Goal: Task Accomplishment & Management: Complete application form

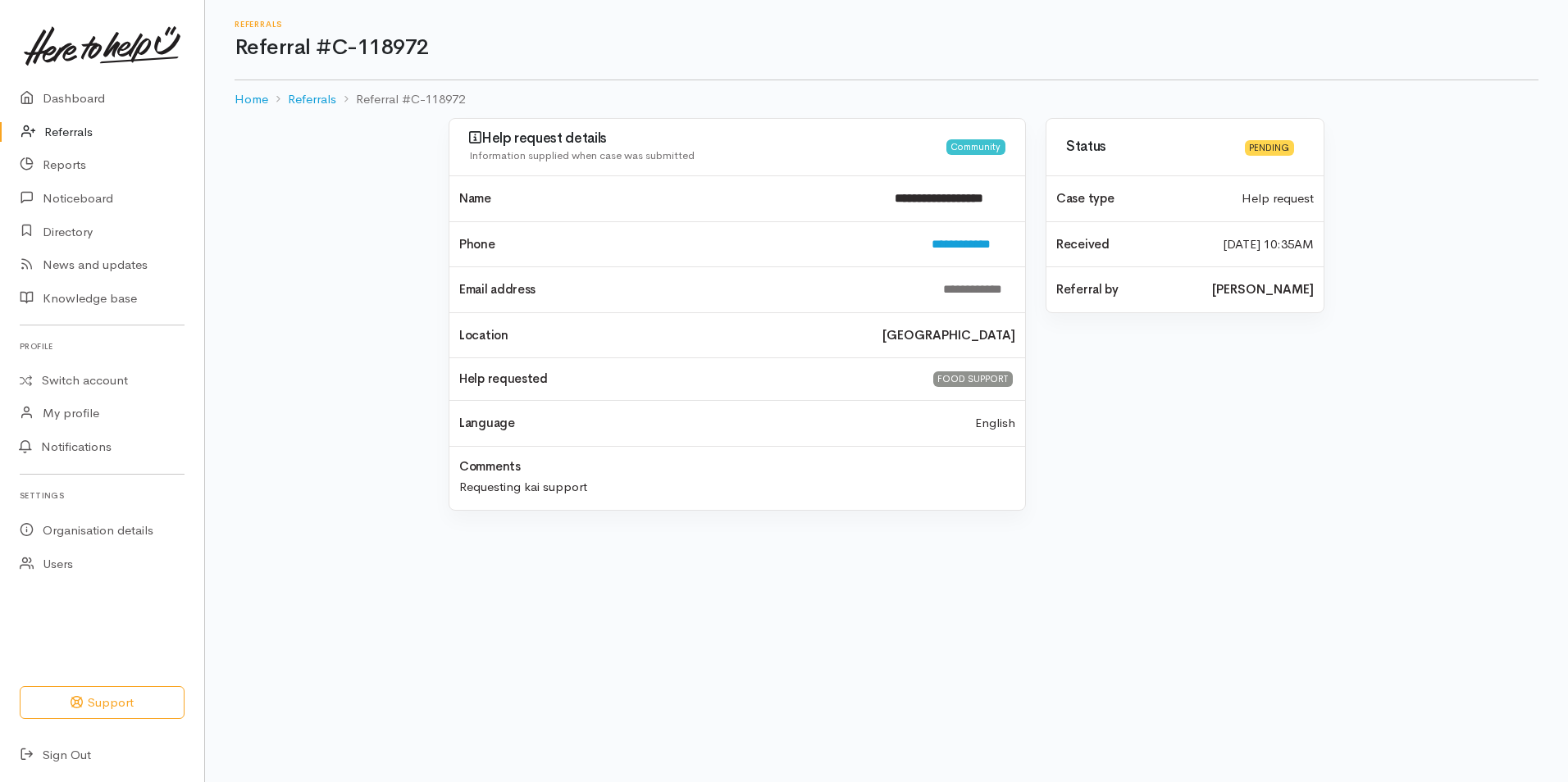
drag, startPoint x: 0, startPoint y: 0, endPoint x: 657, endPoint y: 67, distance: 660.4
click at [57, 139] on link "Referrals" at bounding box center [102, 133] width 204 height 34
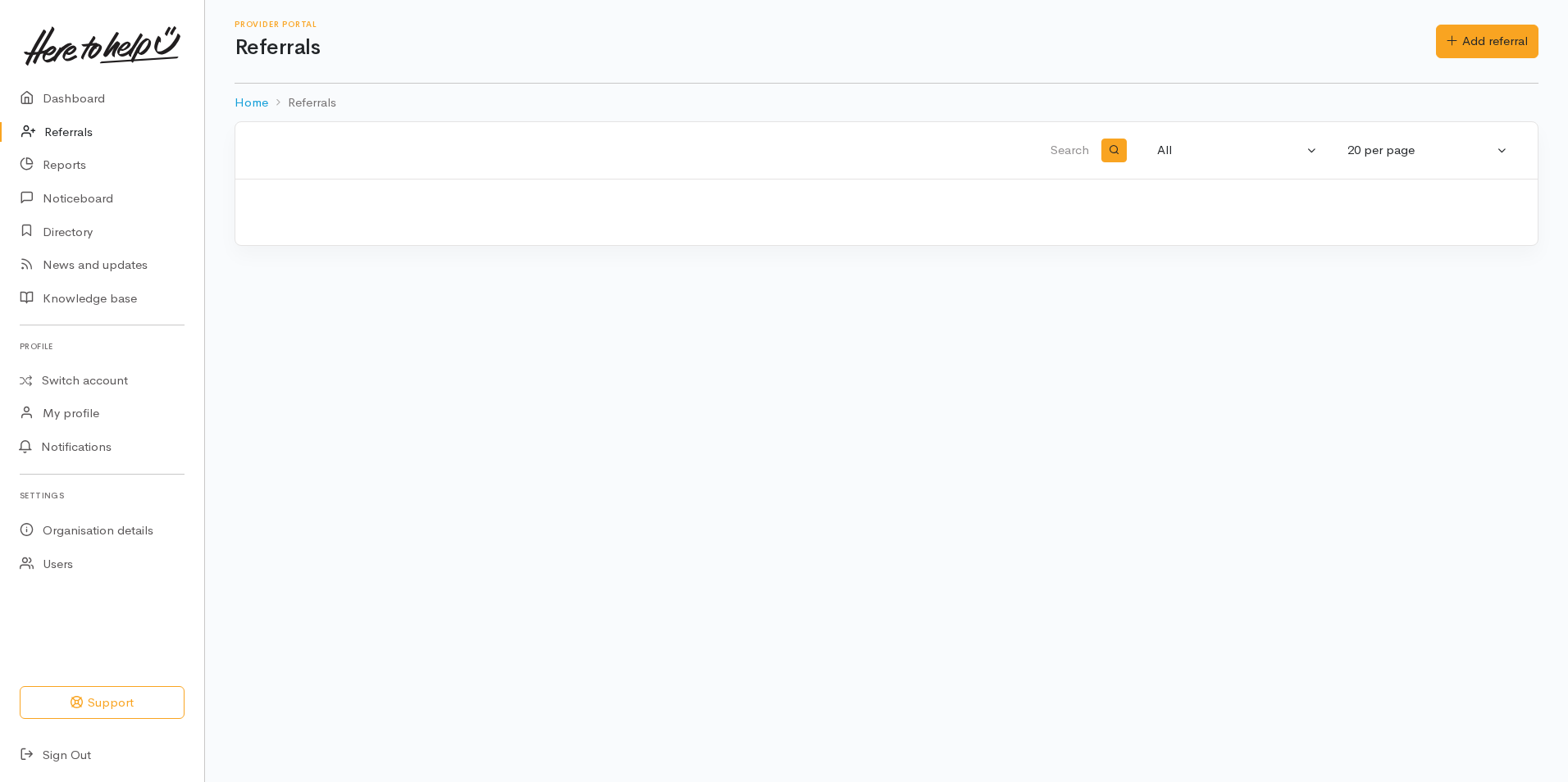
click at [1479, 42] on link "Add referral" at bounding box center [1487, 42] width 102 height 34
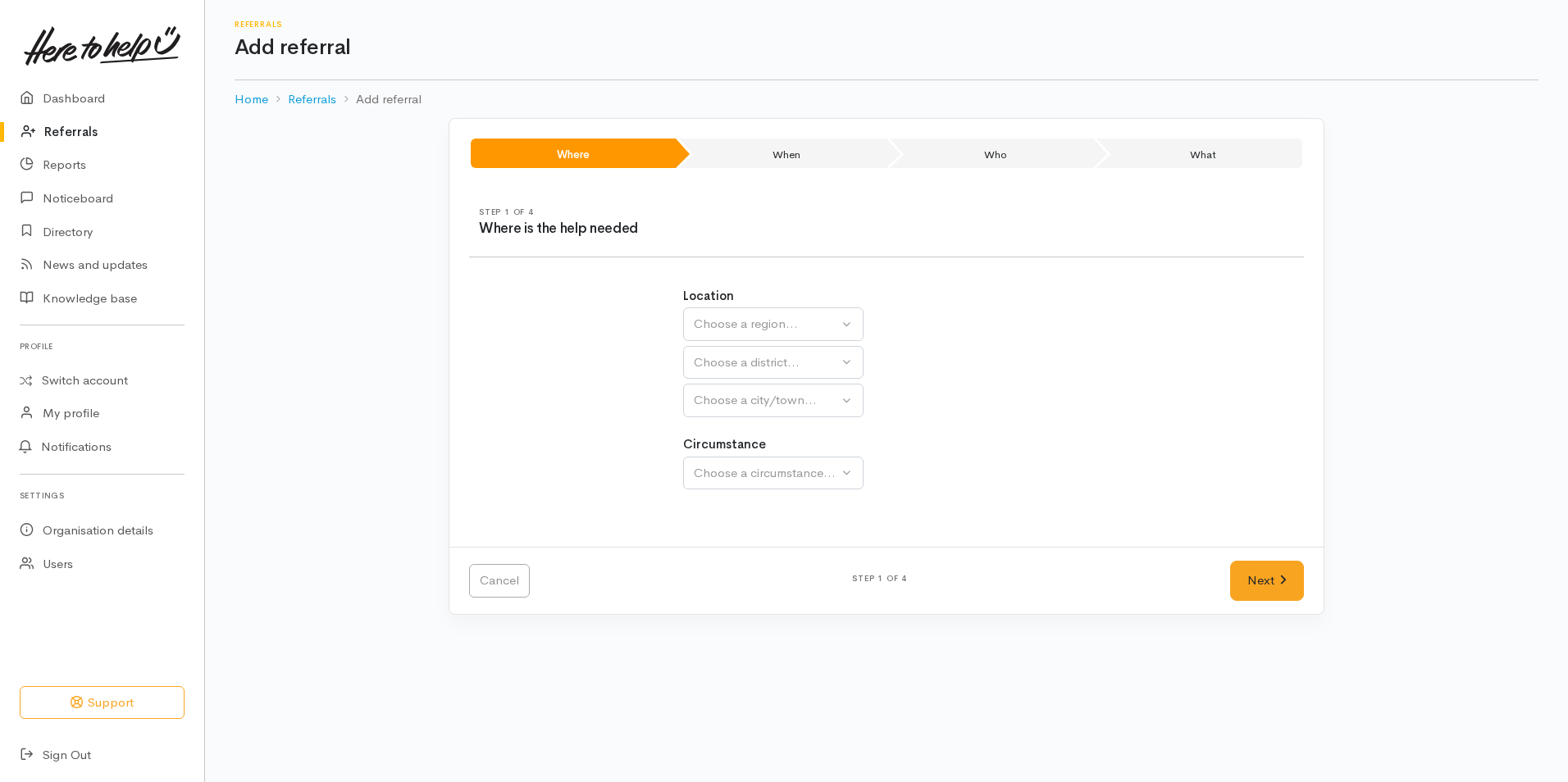
click at [731, 314] on button "Choose a region..." at bounding box center [773, 324] width 181 height 34
click at [743, 455] on span "Bay of Plenty" at bounding box center [740, 452] width 74 height 19
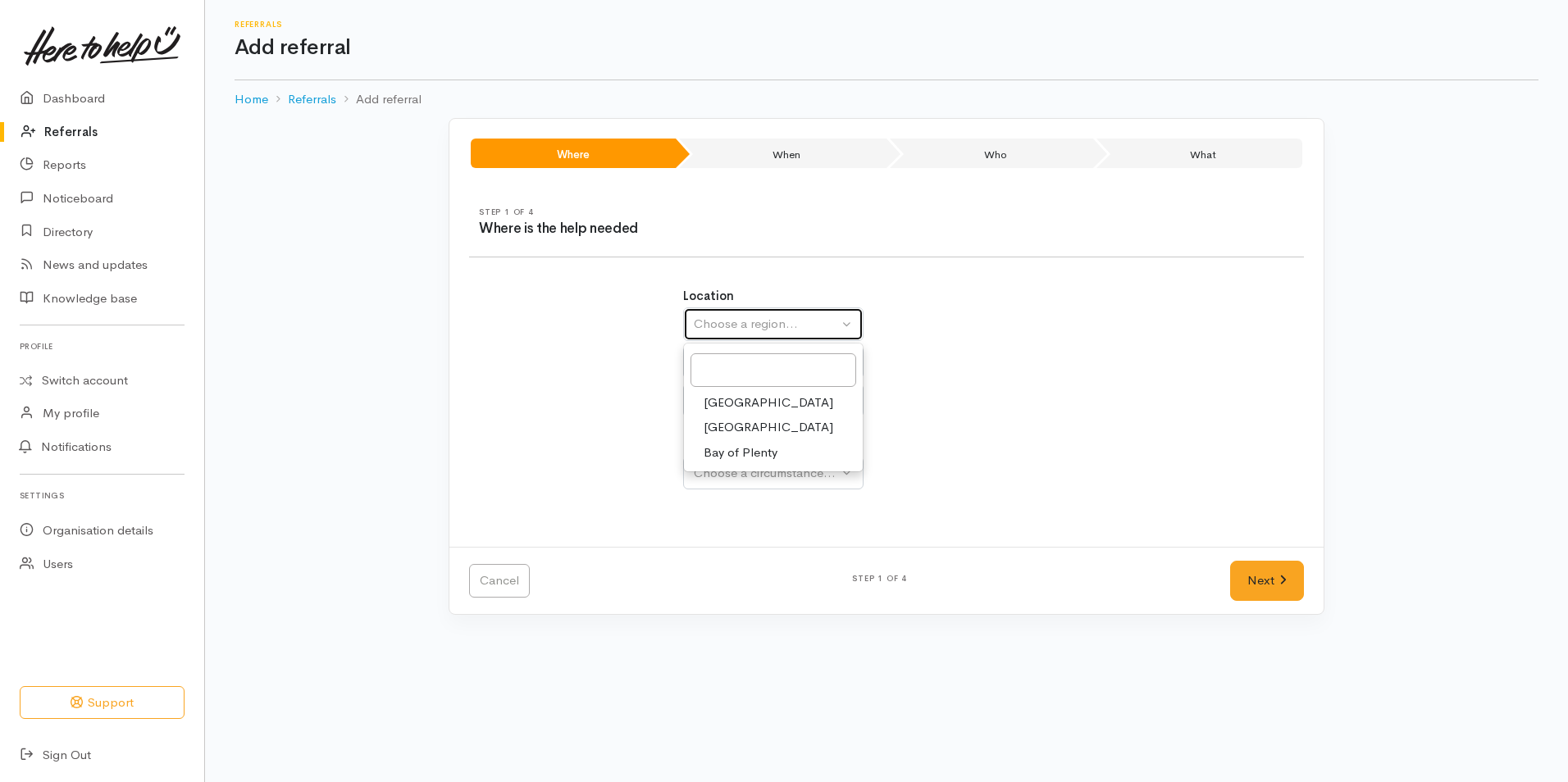
select select "4"
select select
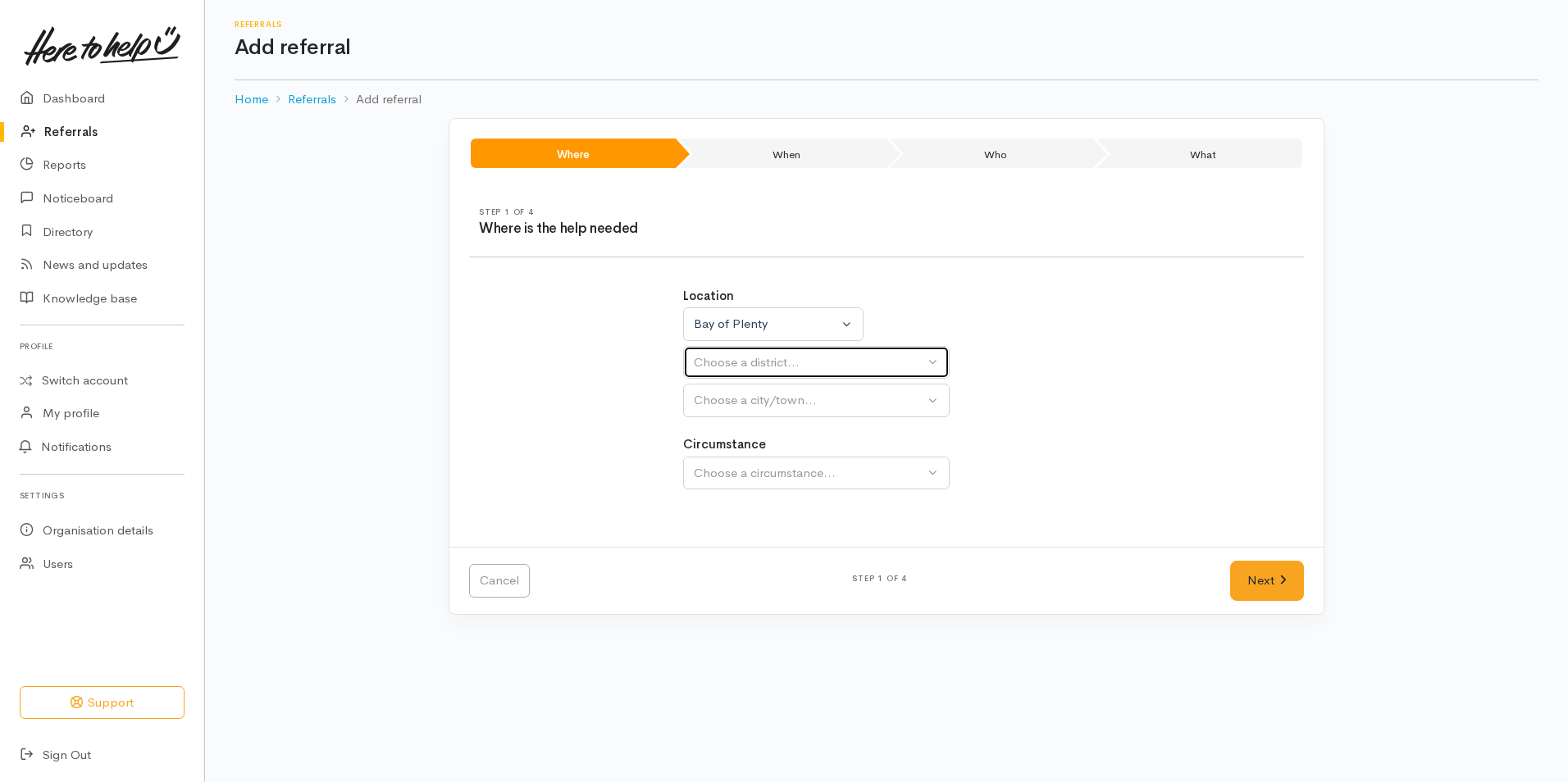
click at [726, 354] on div "Choose a district..." at bounding box center [809, 362] width 231 height 19
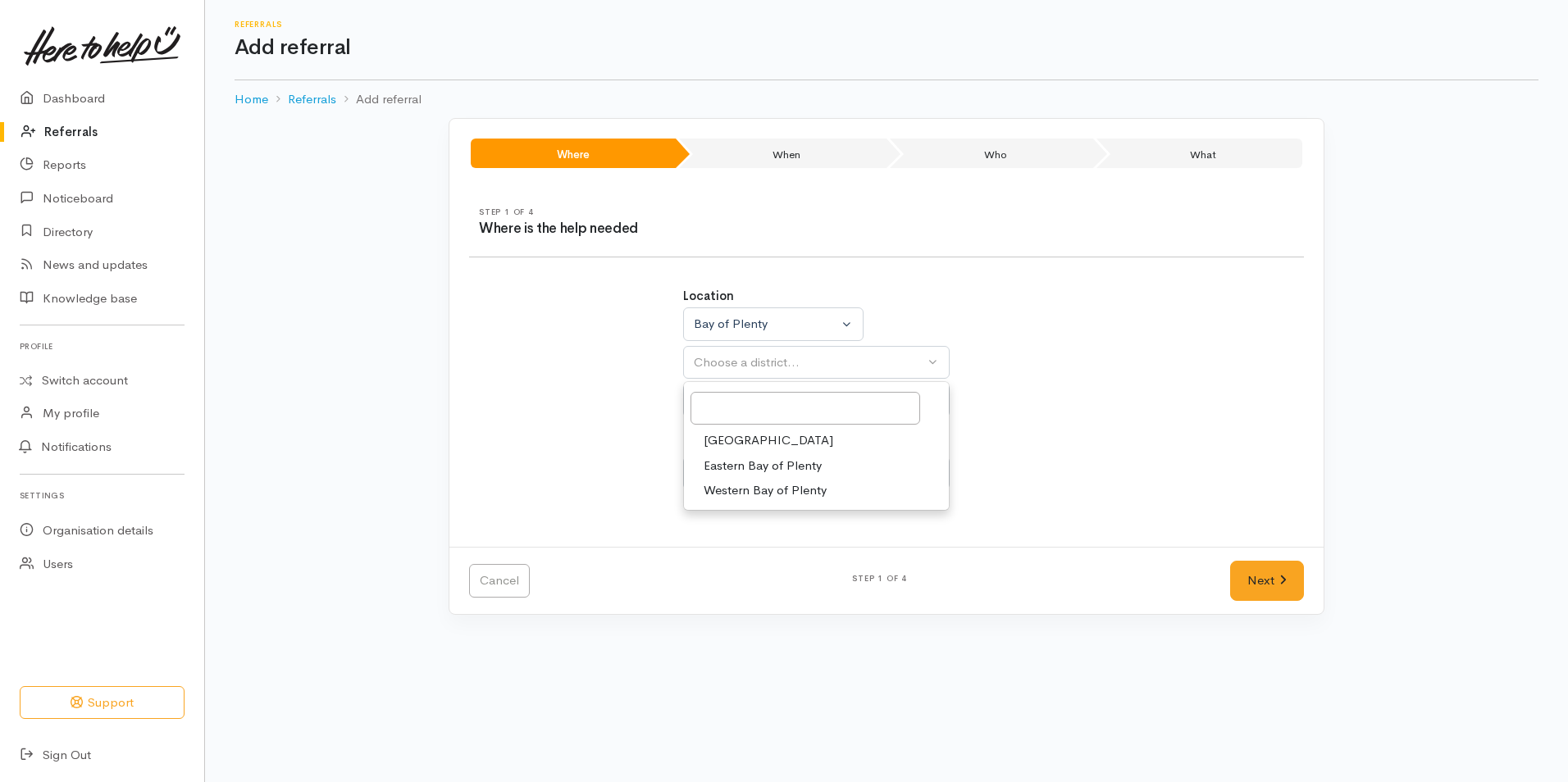
click at [729, 440] on span "[GEOGRAPHIC_DATA]" at bounding box center [768, 440] width 129 height 19
select select "6"
select select
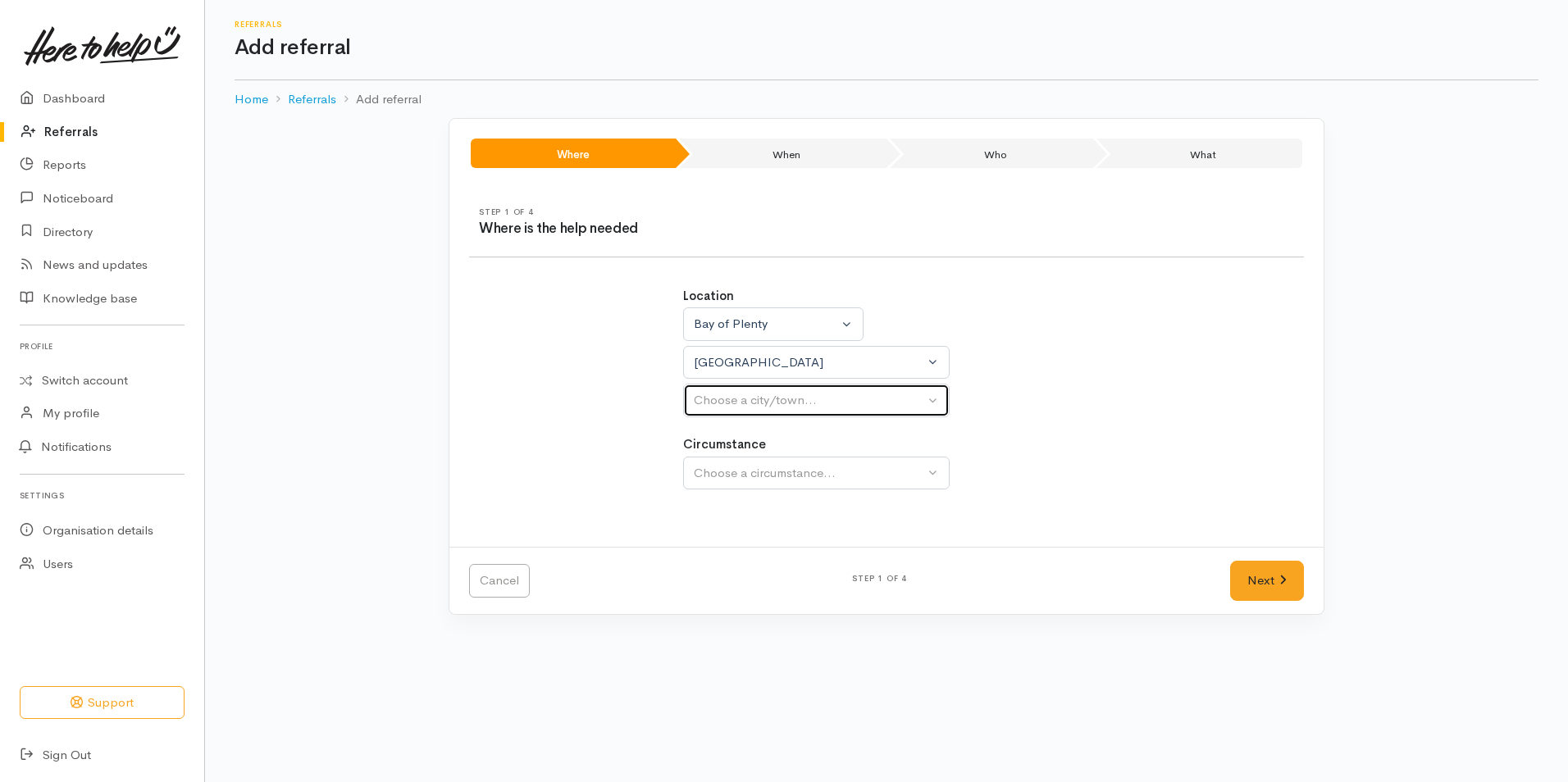
click at [728, 401] on div "Choose a city/town..." at bounding box center [809, 400] width 231 height 19
click at [717, 488] on span "[GEOGRAPHIC_DATA]" at bounding box center [768, 478] width 129 height 19
select select "4"
click at [736, 469] on div "Choose a circumstance..." at bounding box center [809, 473] width 231 height 19
drag, startPoint x: 733, startPoint y: 550, endPoint x: 1251, endPoint y: 550, distance: 518.0
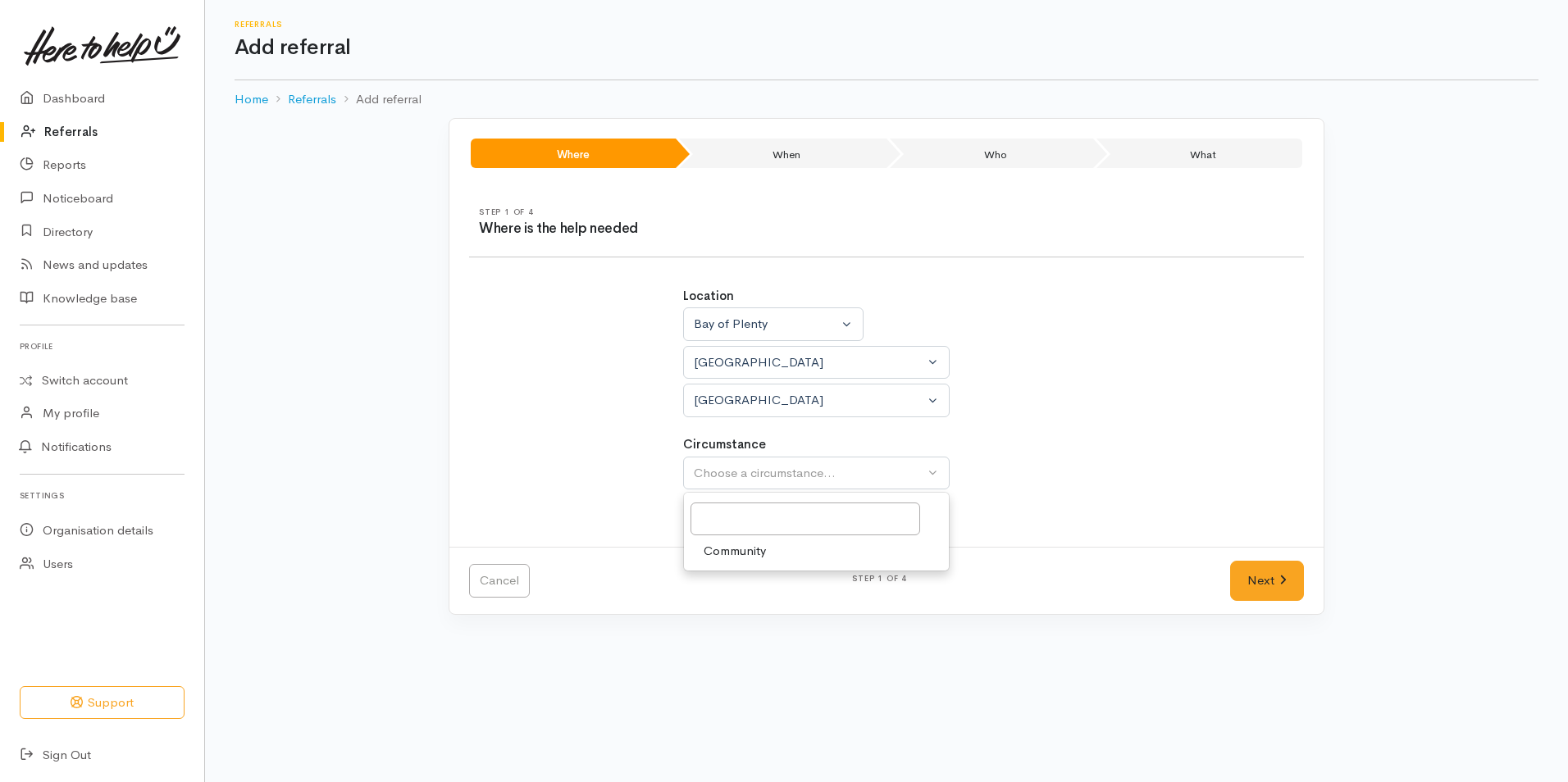
click at [734, 550] on span "Community" at bounding box center [735, 550] width 62 height 19
select select "2"
click at [1279, 578] on icon at bounding box center [1283, 580] width 7 height 12
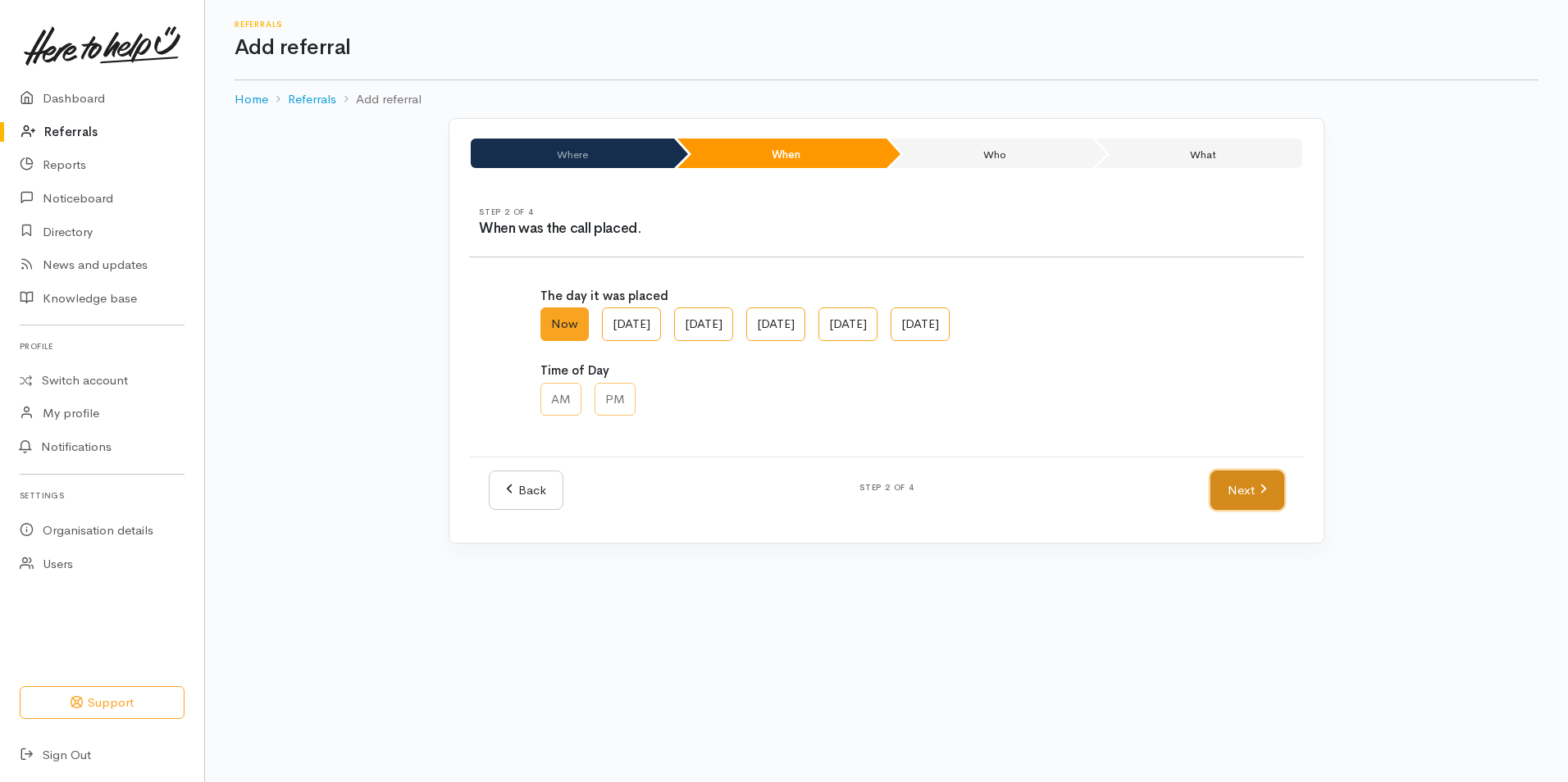
click at [1241, 478] on link "Next" at bounding box center [1247, 490] width 74 height 40
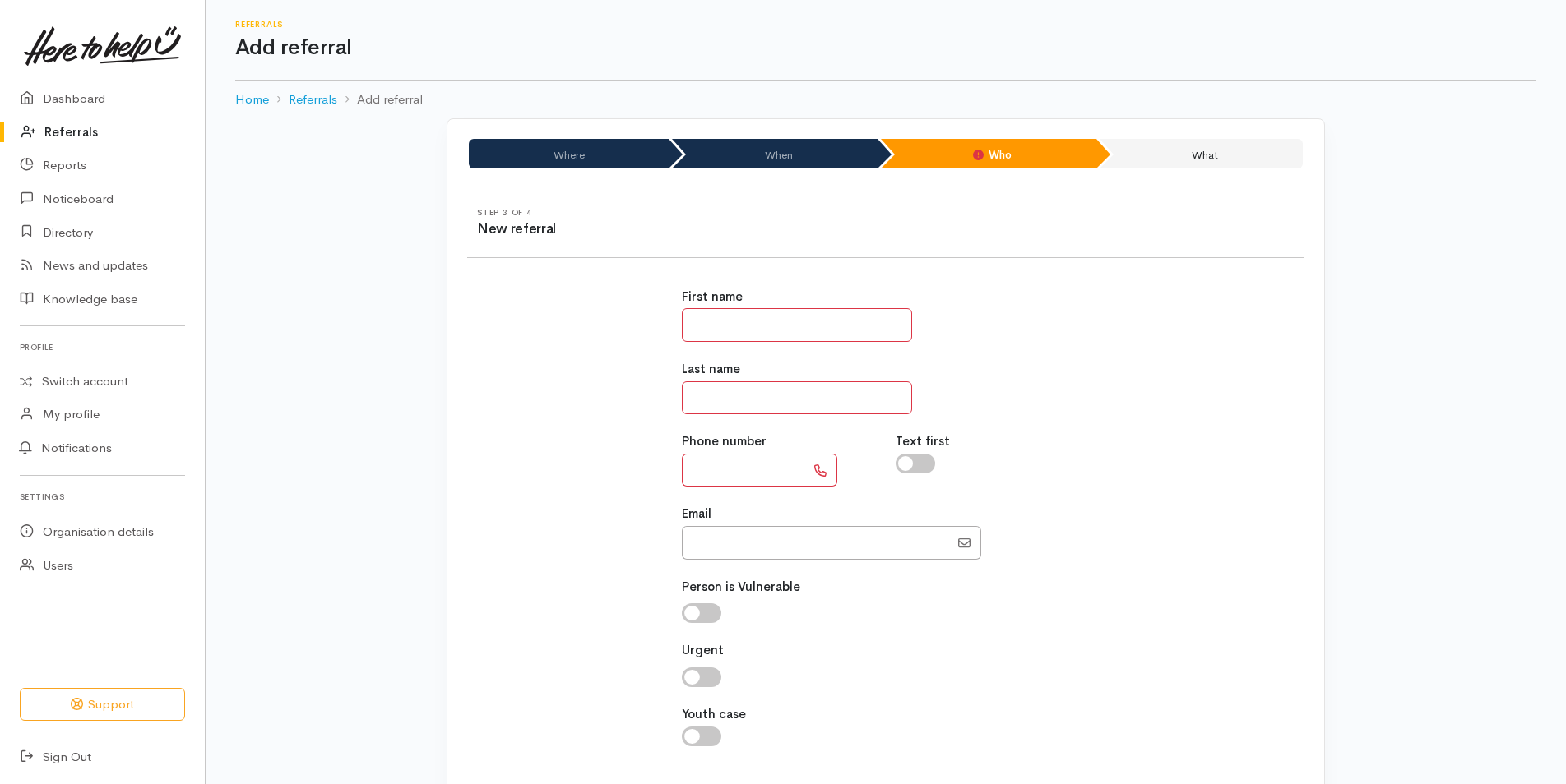
click at [690, 322] on input "text" at bounding box center [797, 325] width 230 height 34
type input "*****"
type input "********"
type input "**********"
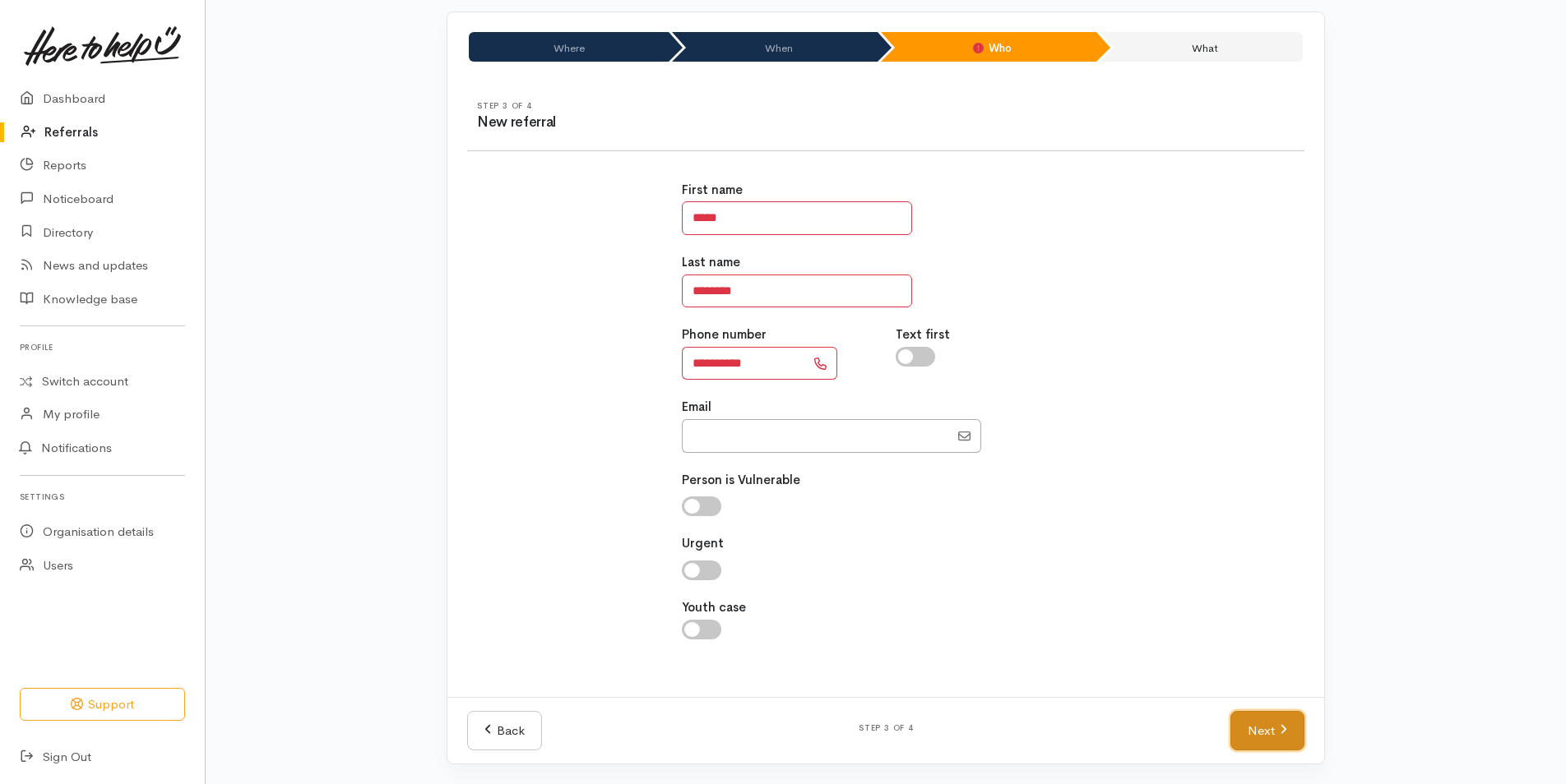
click at [1246, 734] on link "Next" at bounding box center [1267, 730] width 74 height 40
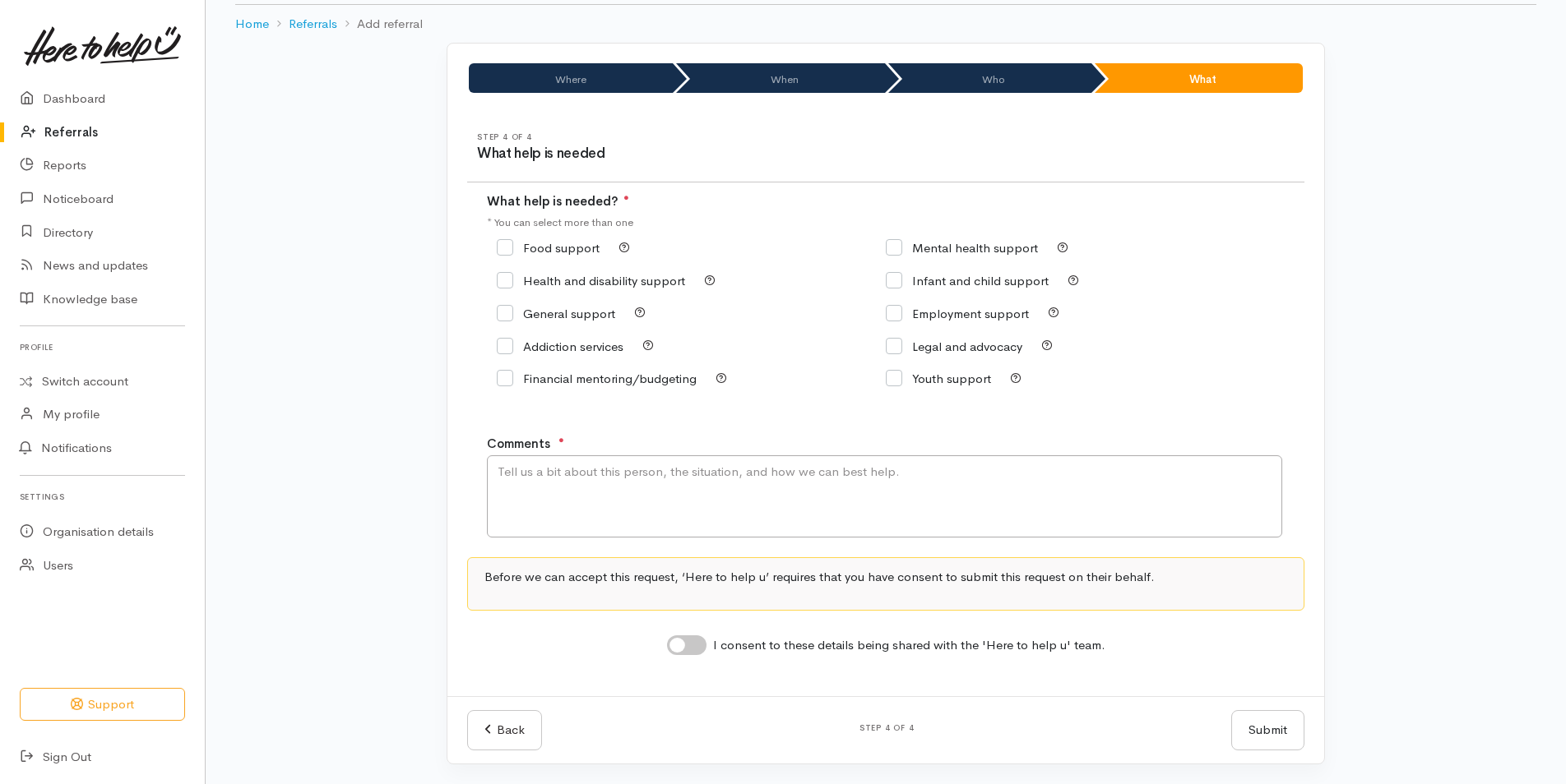
scroll to position [76, 0]
click at [556, 285] on input "Health and disability support" at bounding box center [590, 280] width 188 height 13
checkbox input "true"
click at [585, 459] on textarea "Comments" at bounding box center [884, 496] width 795 height 82
click at [896, 351] on input "Legal and advocacy" at bounding box center [953, 346] width 137 height 13
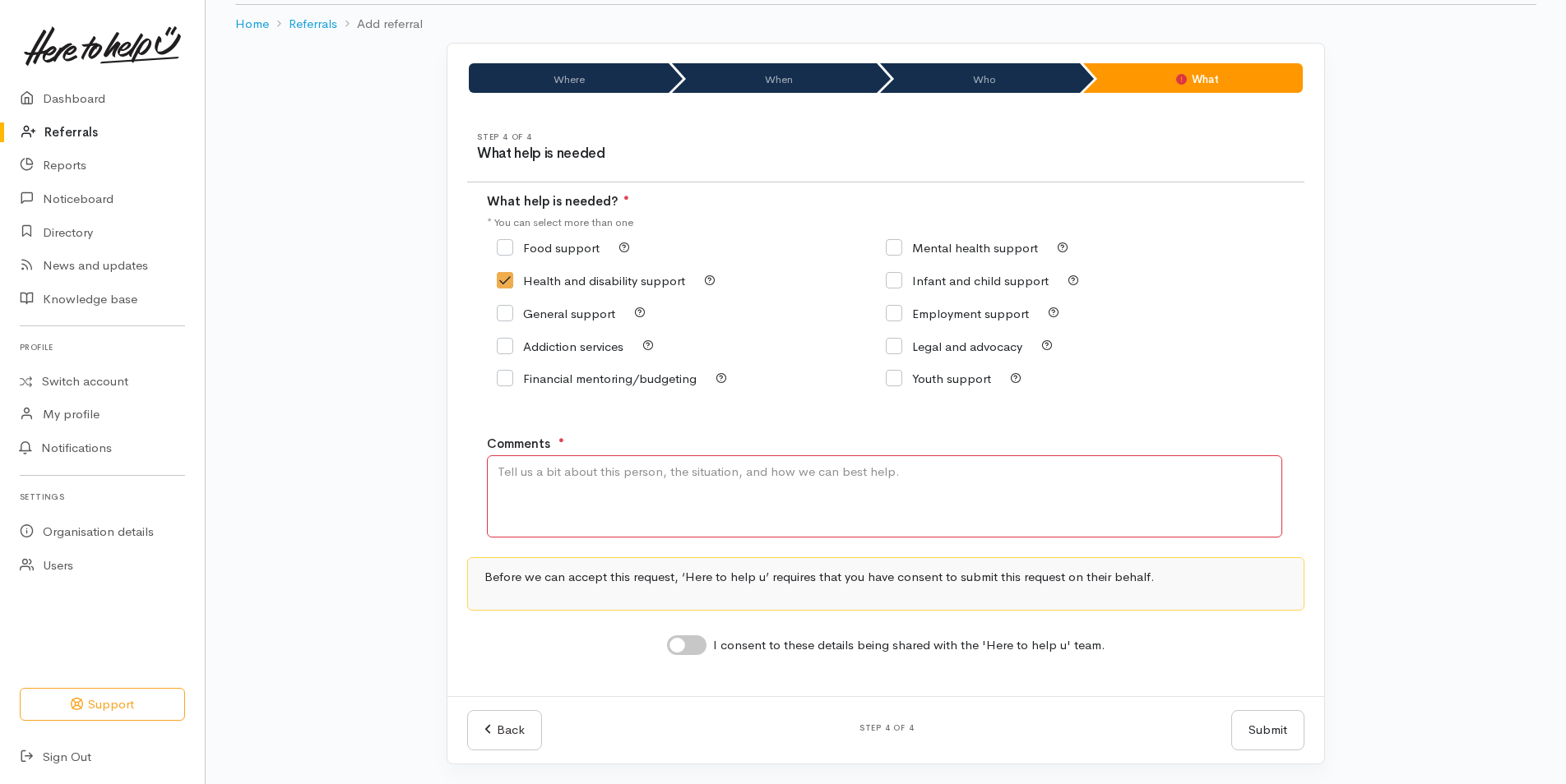
checkbox input "true"
click at [561, 485] on textarea "Comments" at bounding box center [884, 496] width 795 height 82
type textarea "Needing some advocacy support for her client"
click at [681, 650] on input "I consent to these details being shared with the 'Here to help u' team." at bounding box center [687, 646] width 39 height 20
checkbox input "true"
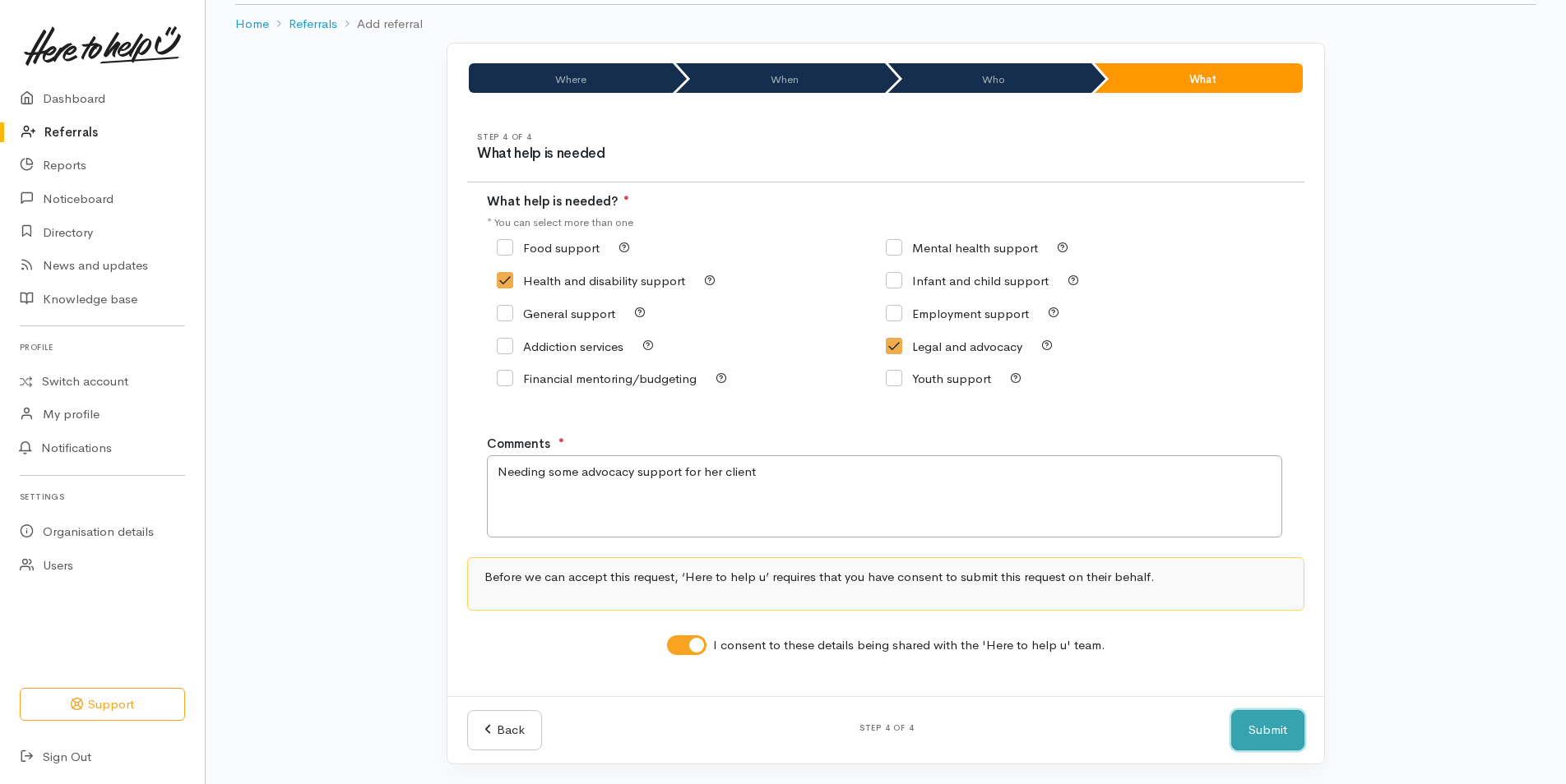
click at [1302, 725] on button "Submit" at bounding box center [1268, 730] width 73 height 40
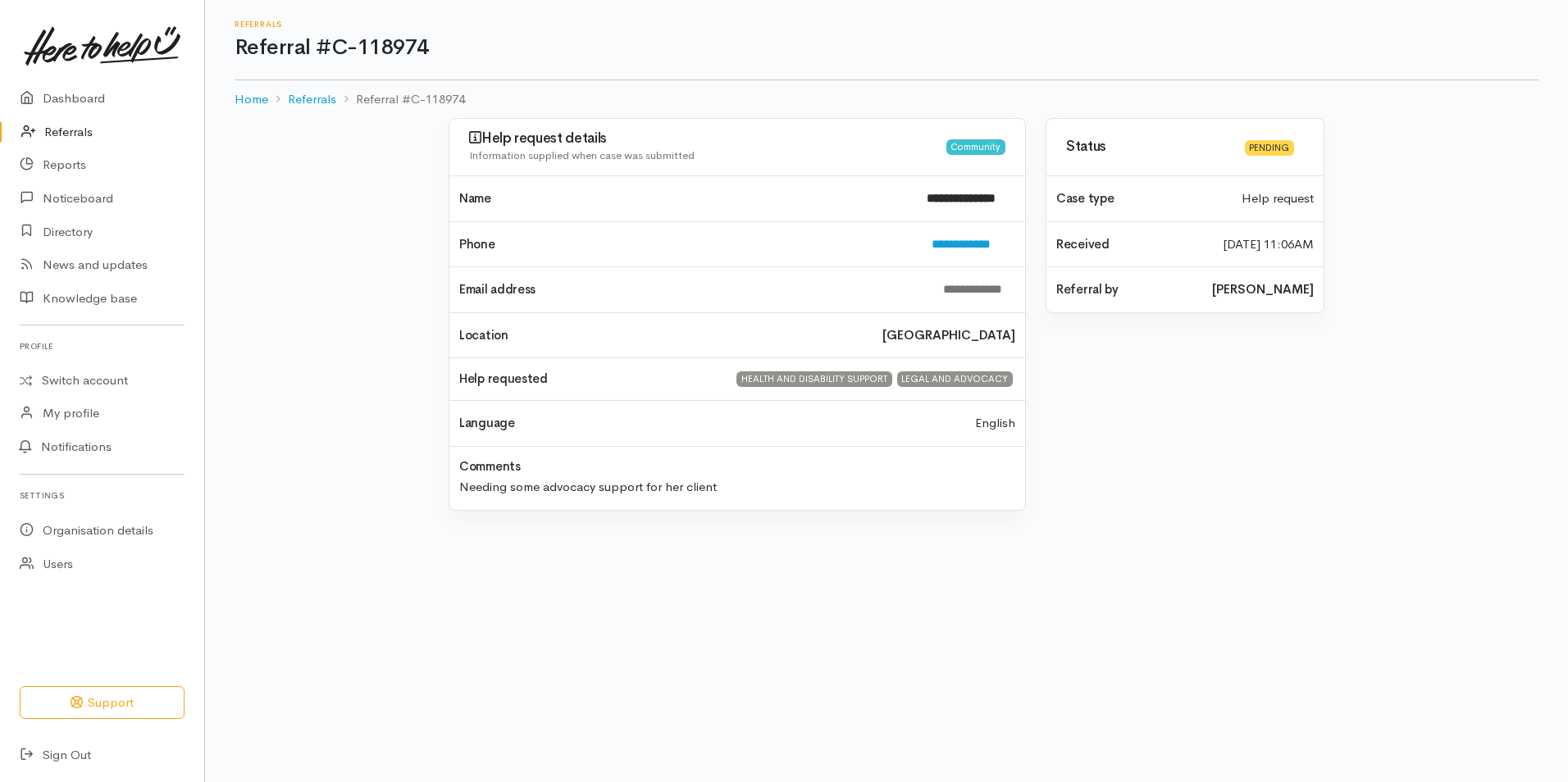
click at [69, 128] on link "Referrals" at bounding box center [102, 133] width 204 height 34
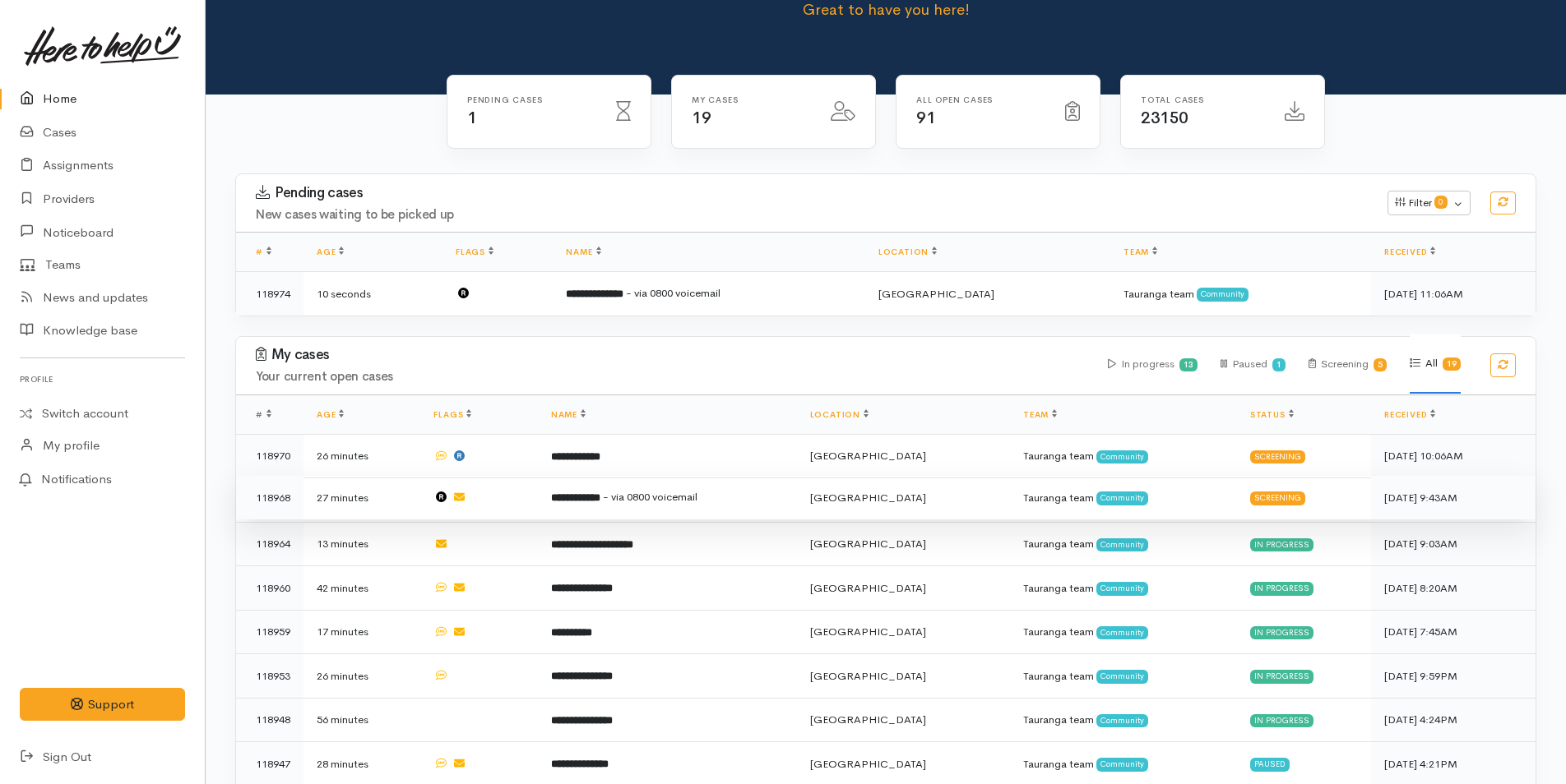
scroll to position [246, 0]
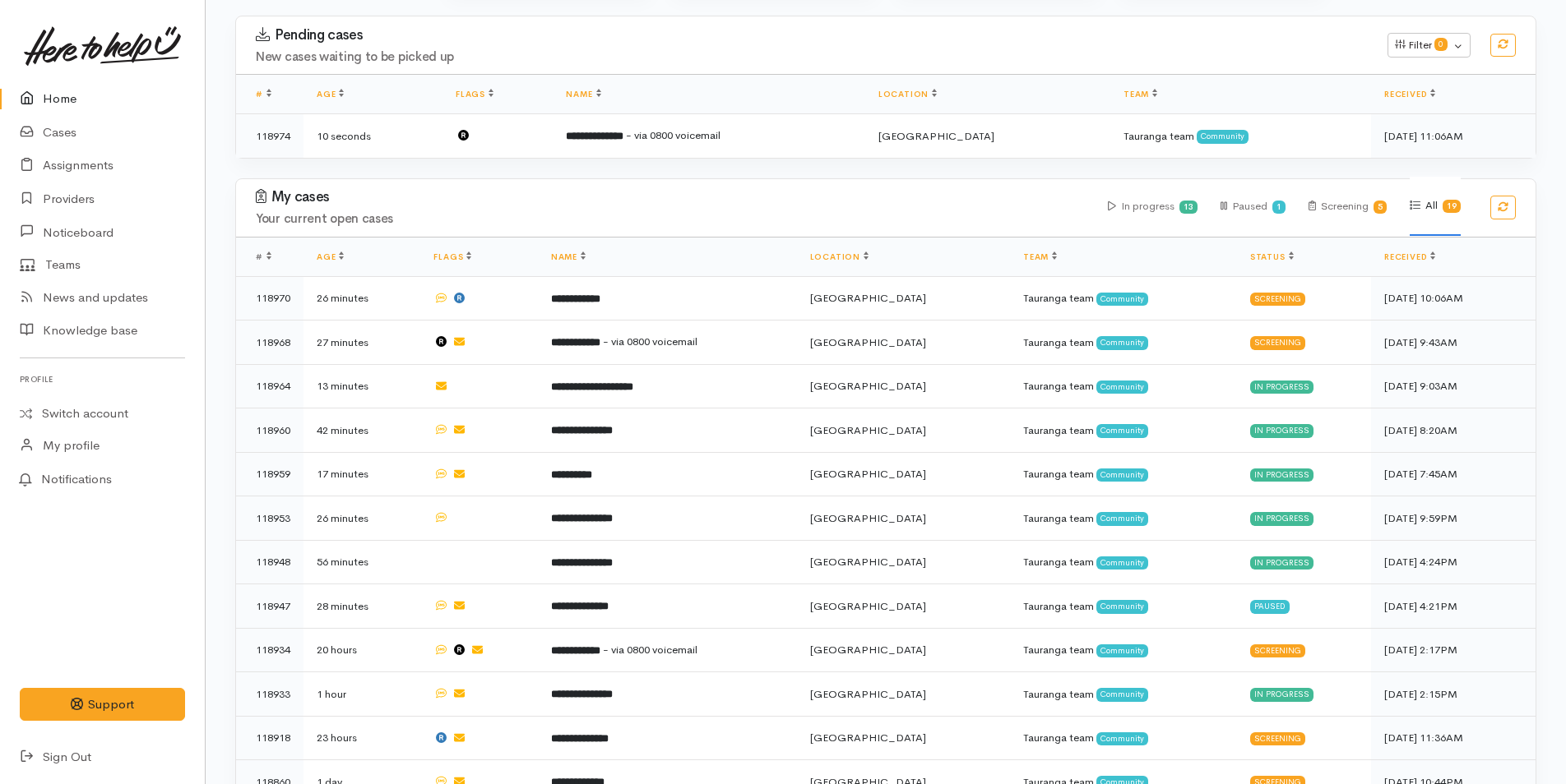
click at [81, 88] on link "Home" at bounding box center [102, 99] width 205 height 34
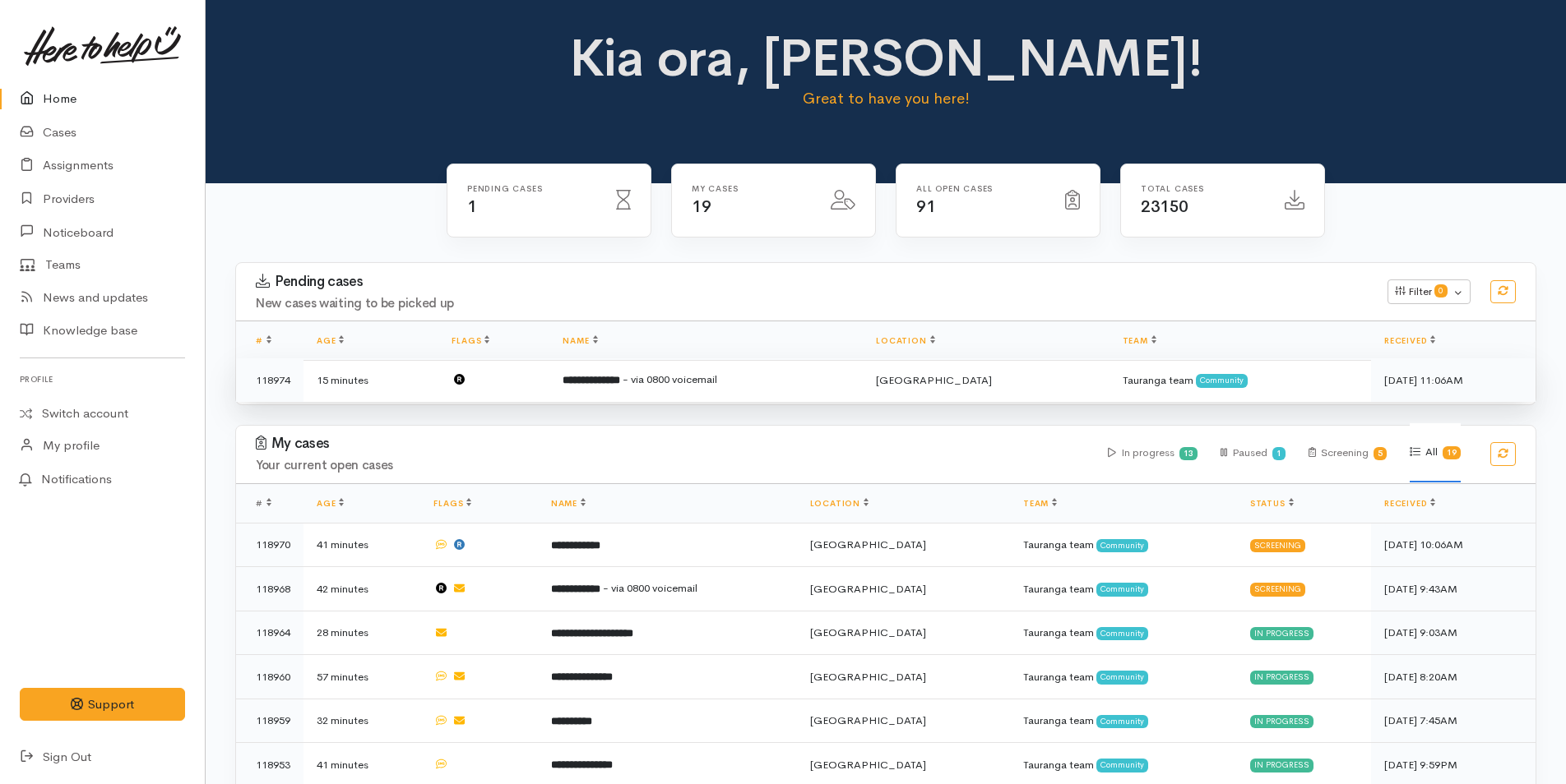
click at [717, 387] on span "- via 0800 voicemail" at bounding box center [670, 379] width 95 height 14
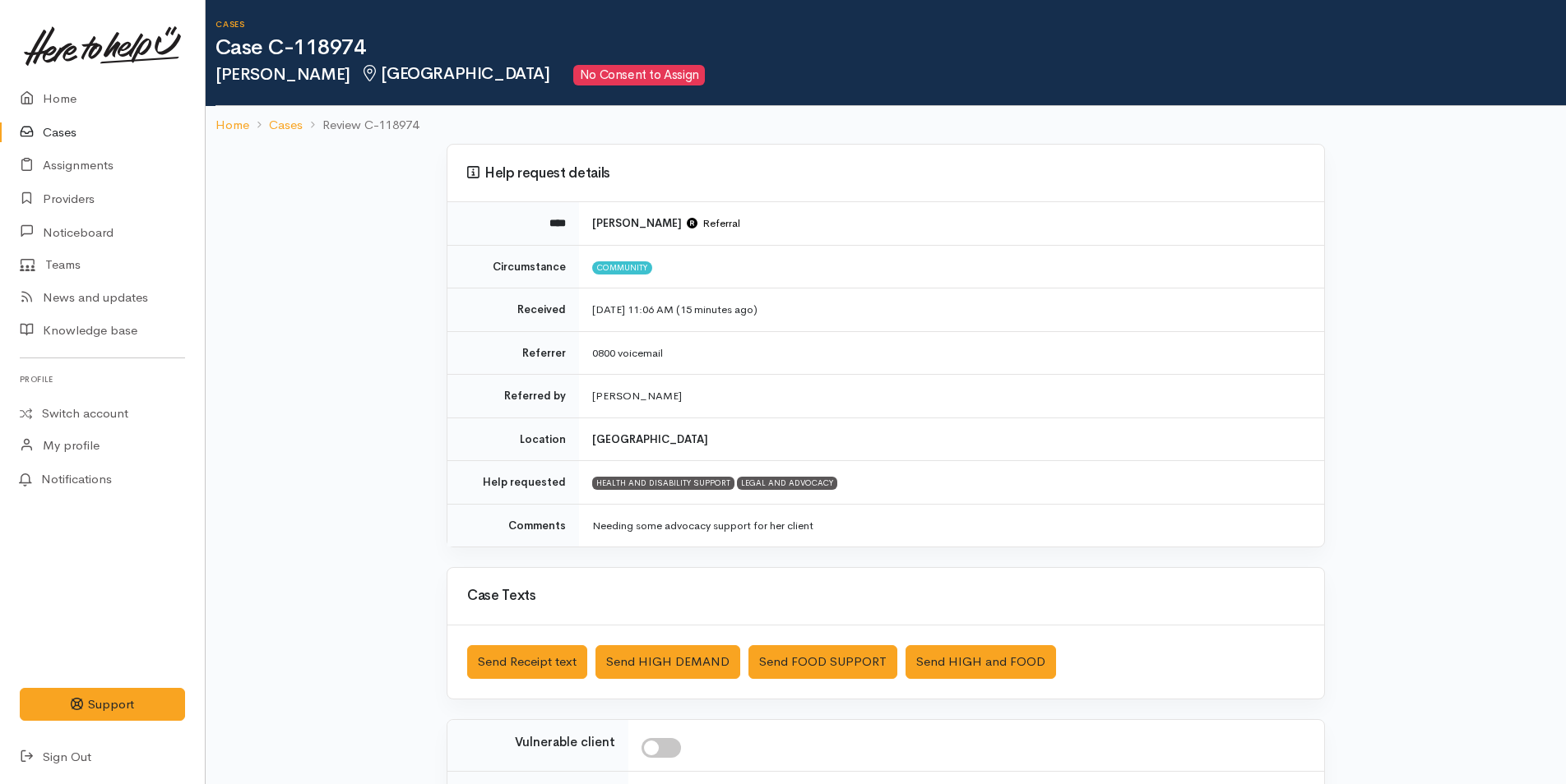
scroll to position [236, 0]
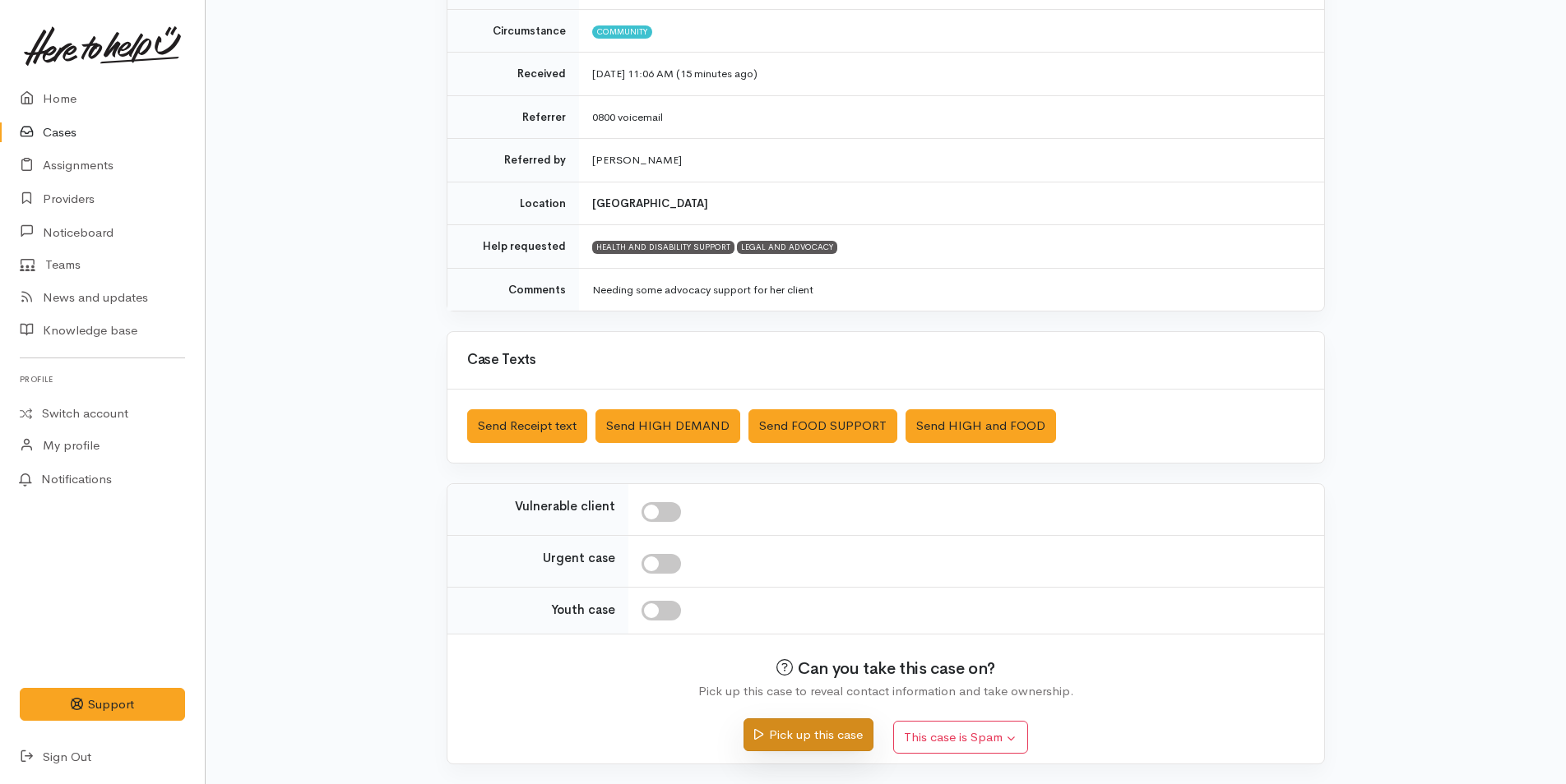
click at [784, 742] on button "Pick up this case" at bounding box center [808, 736] width 130 height 34
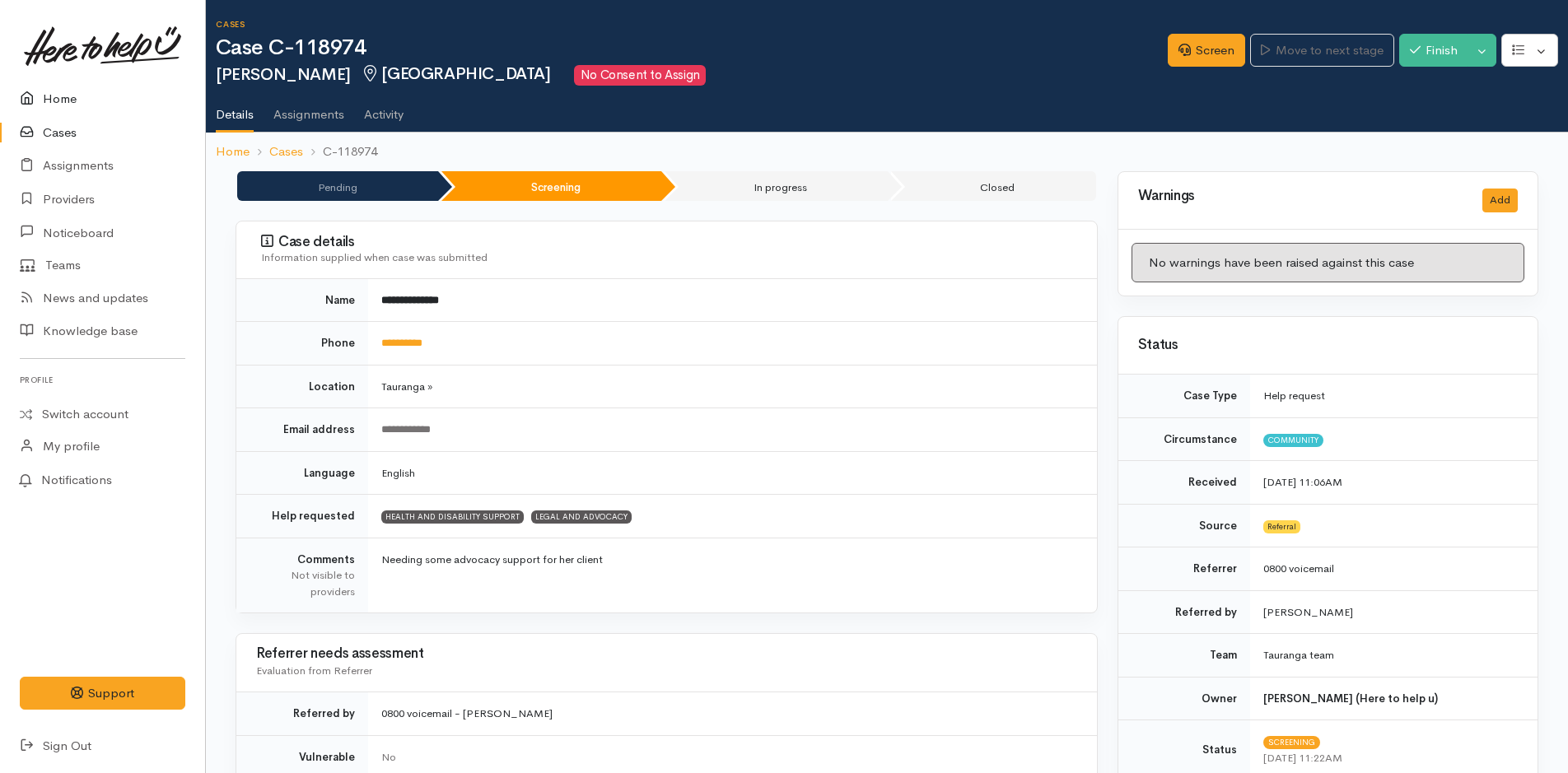
click at [38, 91] on icon at bounding box center [31, 98] width 23 height 21
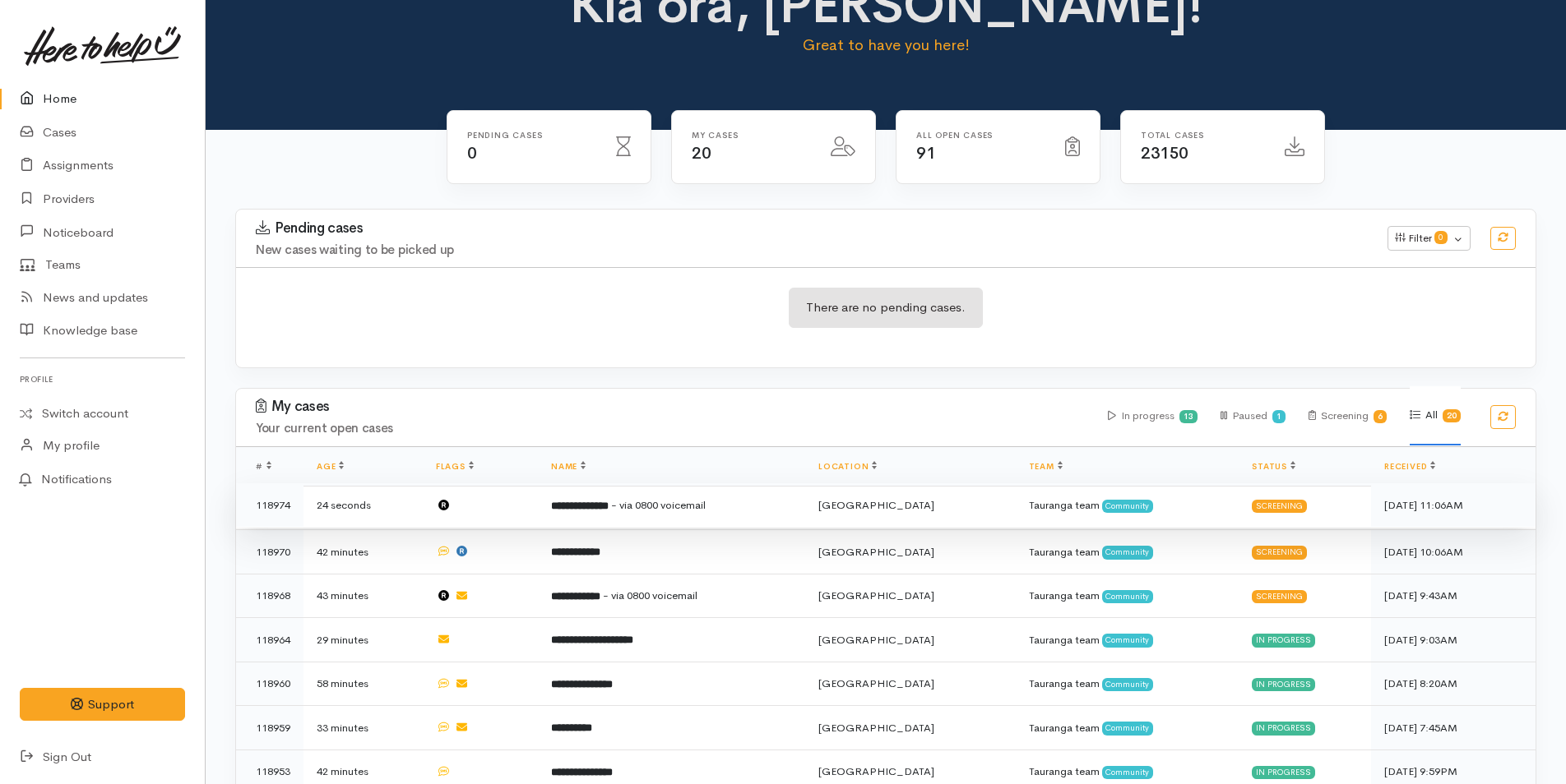
scroll to position [82, 0]
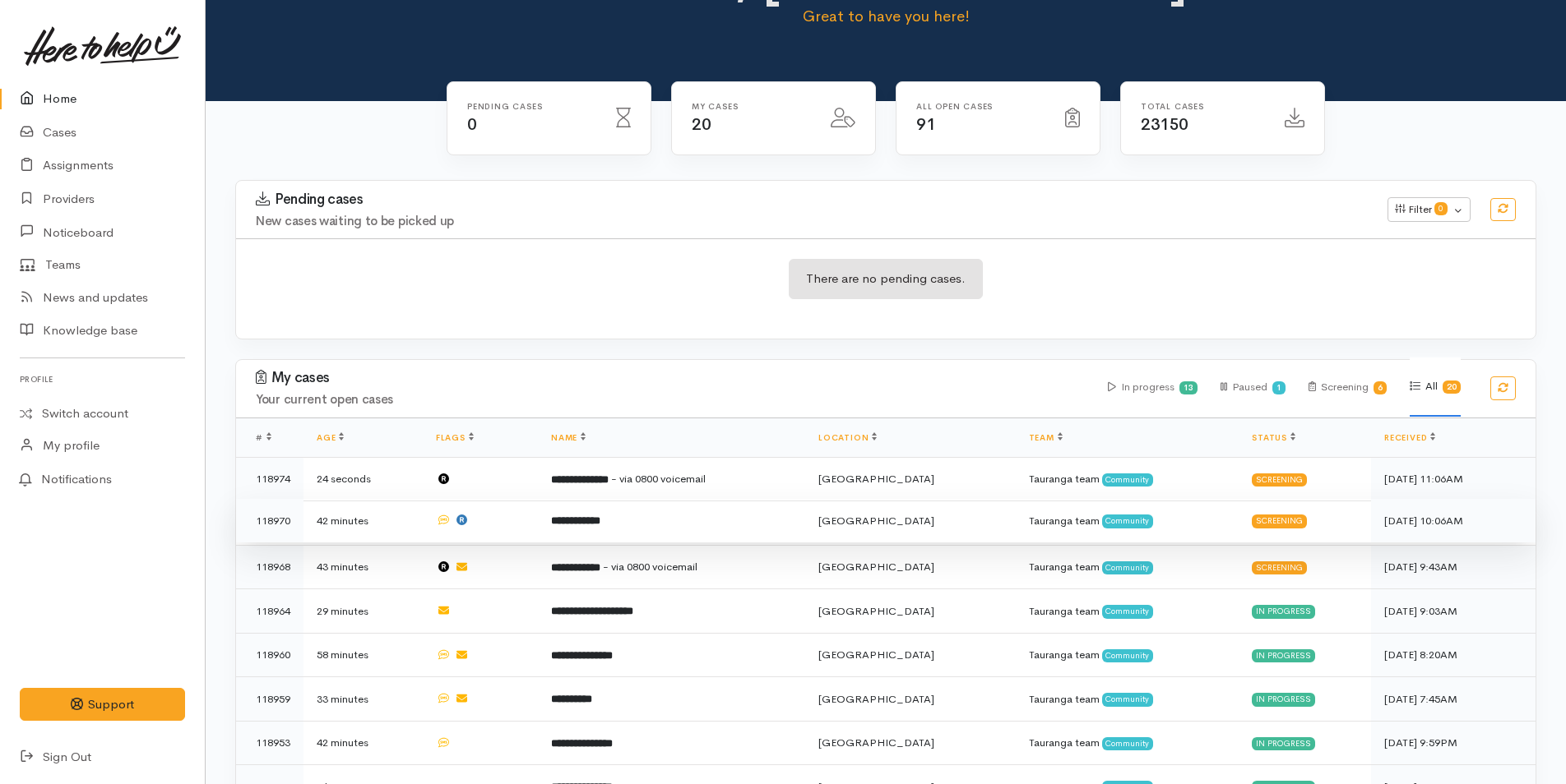
click at [660, 527] on td "**********" at bounding box center [671, 521] width 267 height 45
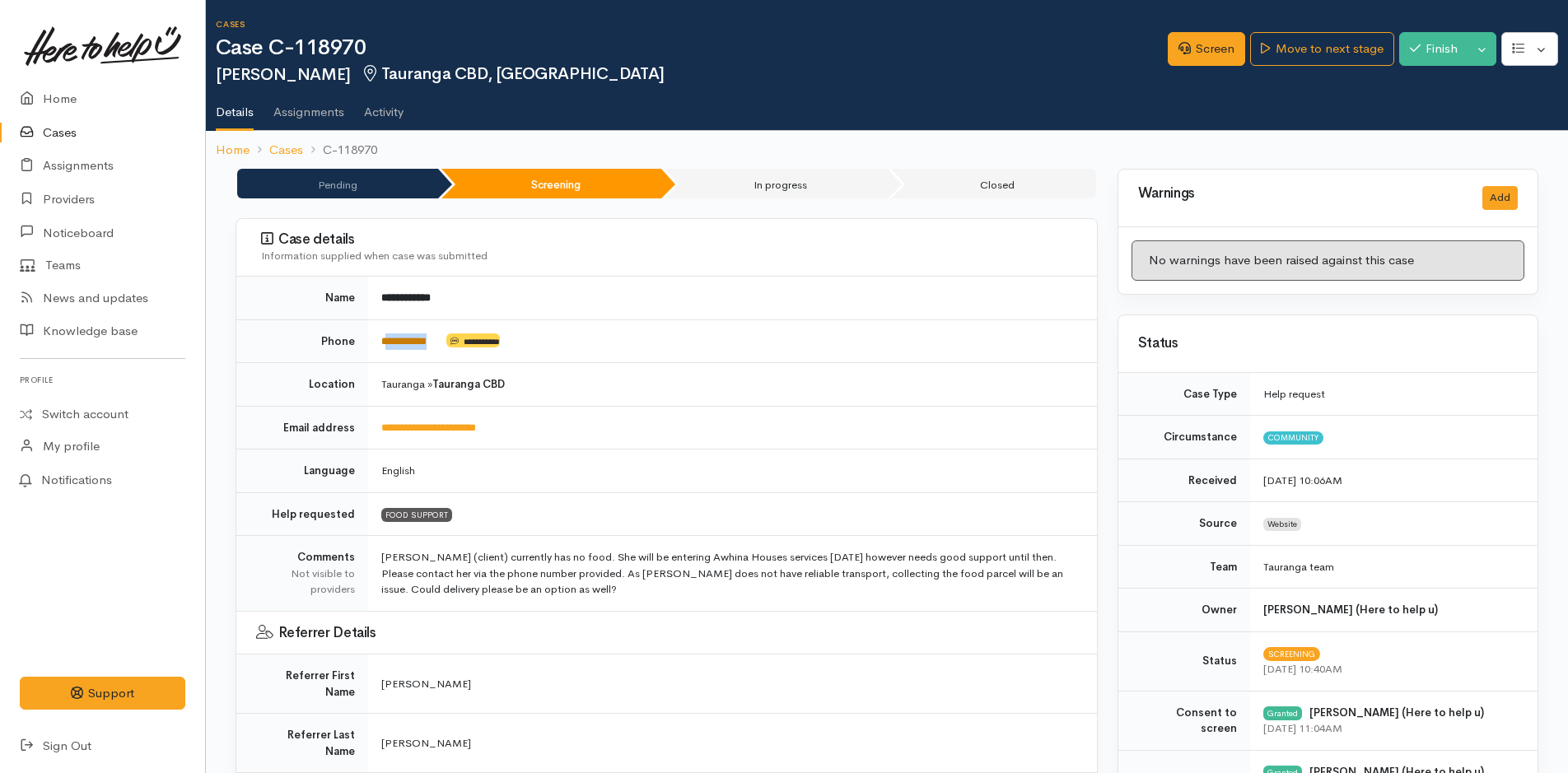
drag, startPoint x: 430, startPoint y: 338, endPoint x: 387, endPoint y: 339, distance: 43.0
click at [387, 339] on td "**********" at bounding box center [732, 341] width 729 height 44
copy link "*********"
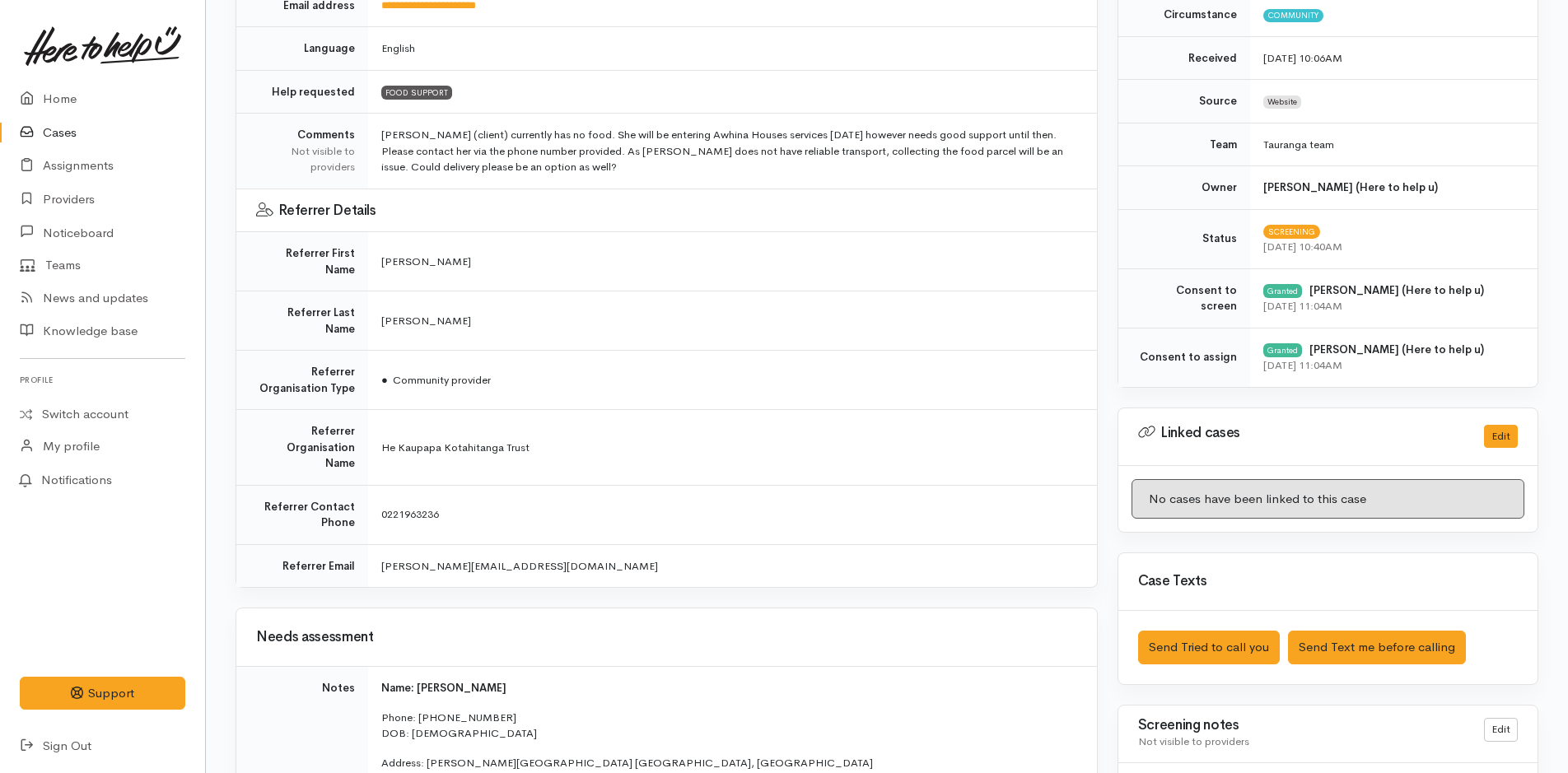
scroll to position [658, 0]
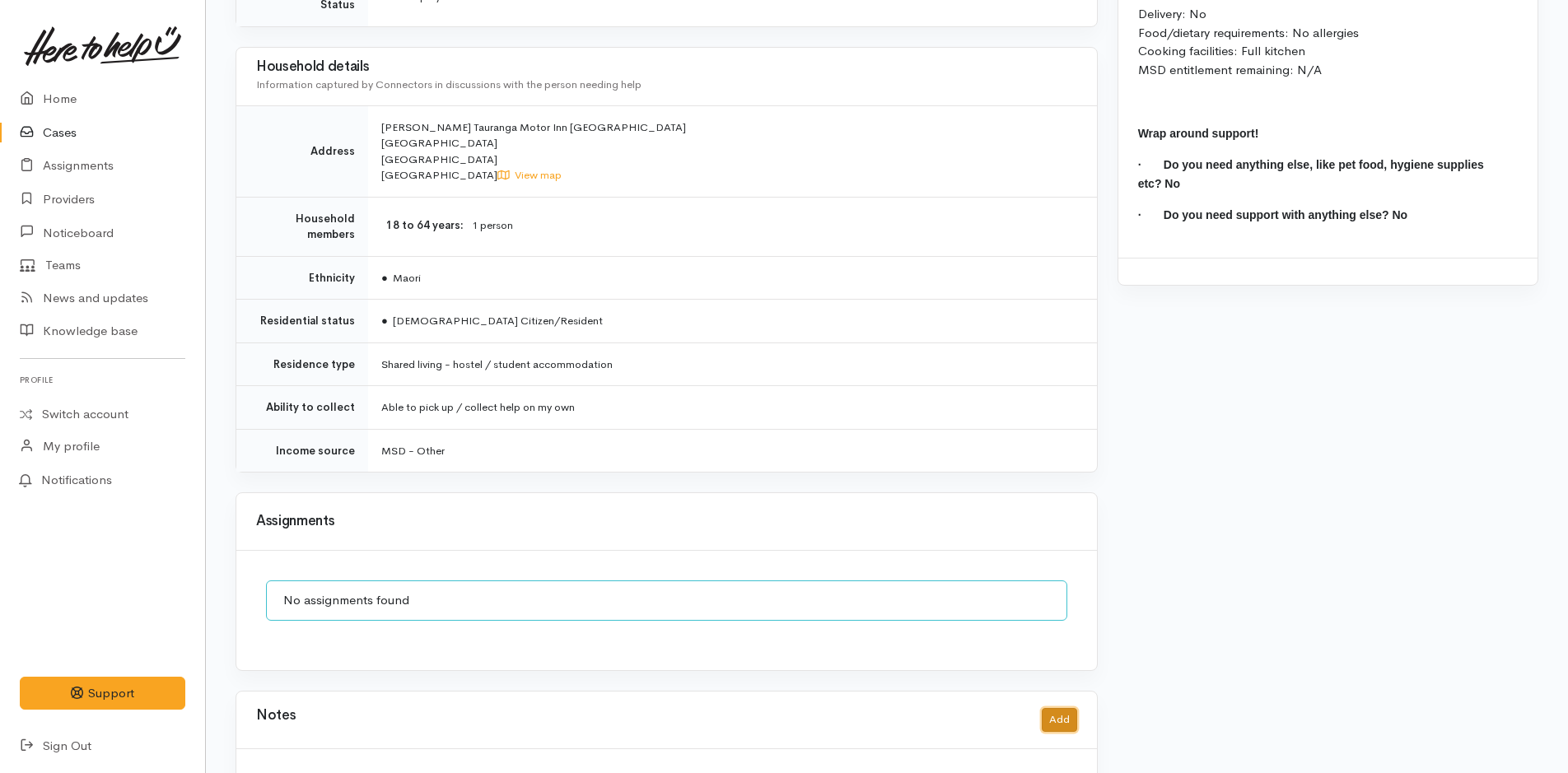
click at [1043, 709] on button "Add" at bounding box center [1059, 720] width 36 height 24
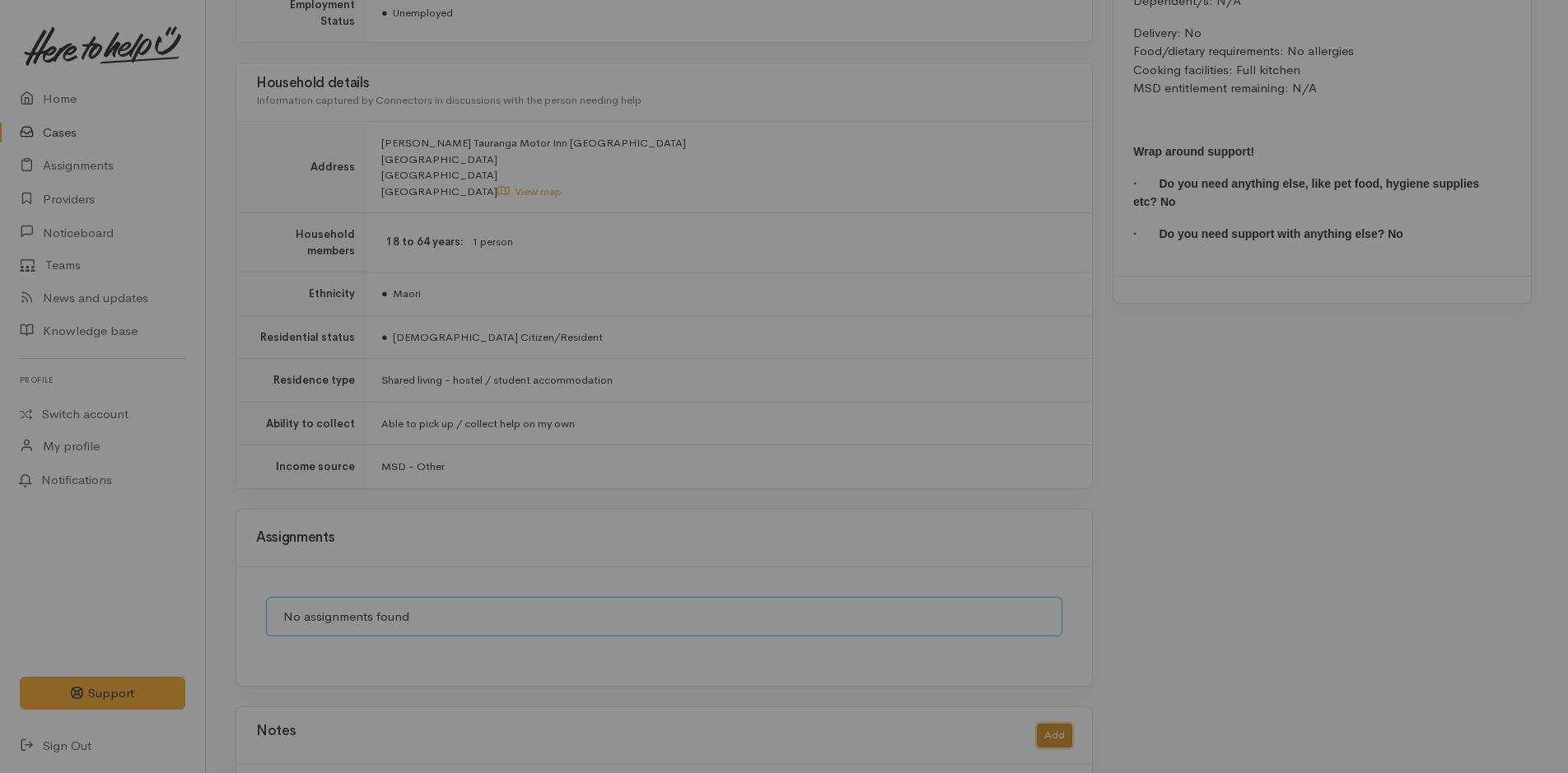
scroll to position [1545, 0]
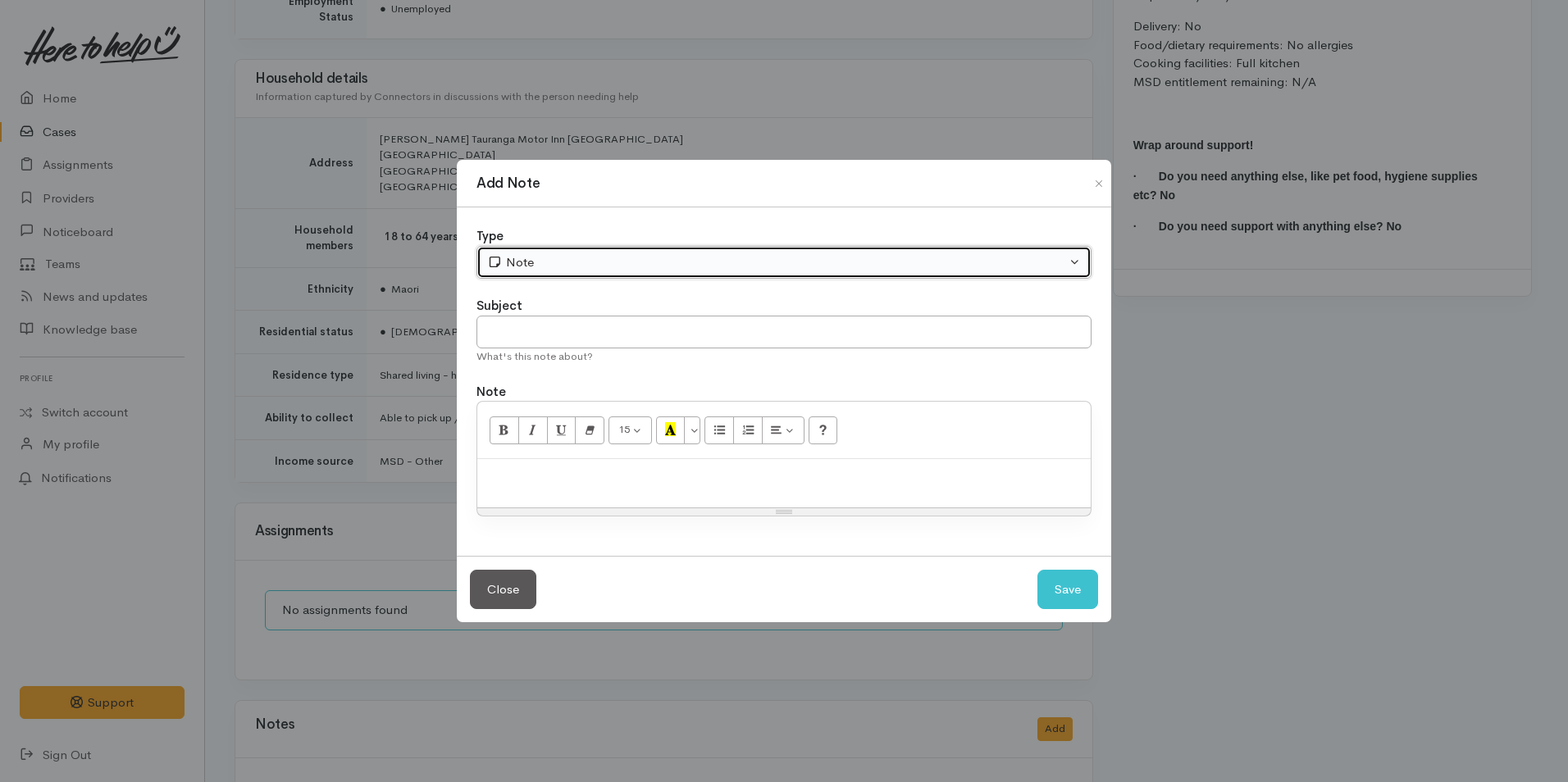
drag, startPoint x: 510, startPoint y: 257, endPoint x: 525, endPoint y: 283, distance: 30.0
click at [510, 258] on div "Note" at bounding box center [777, 262] width 579 height 19
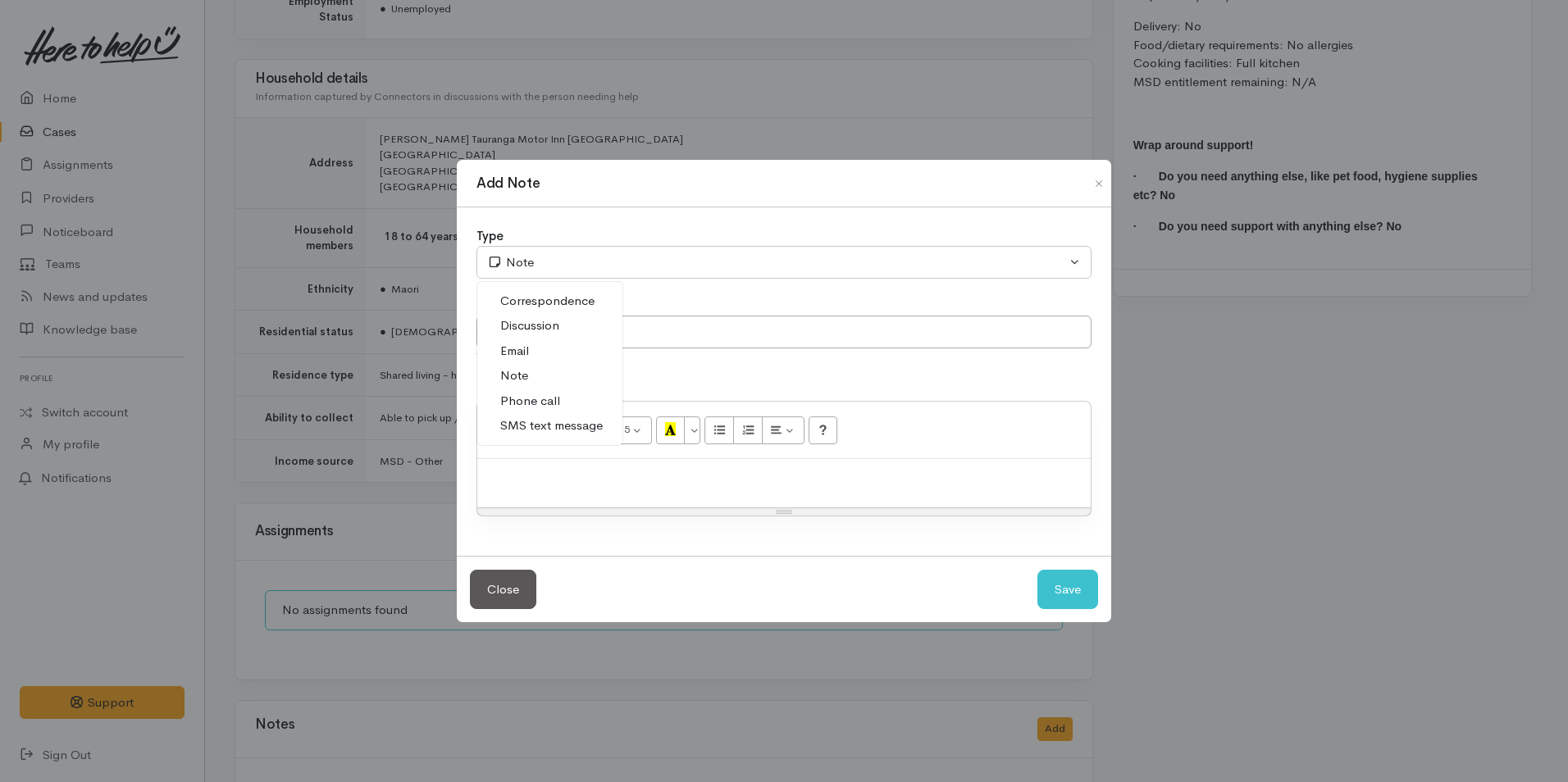
click at [529, 427] on span "SMS text message" at bounding box center [551, 426] width 102 height 19
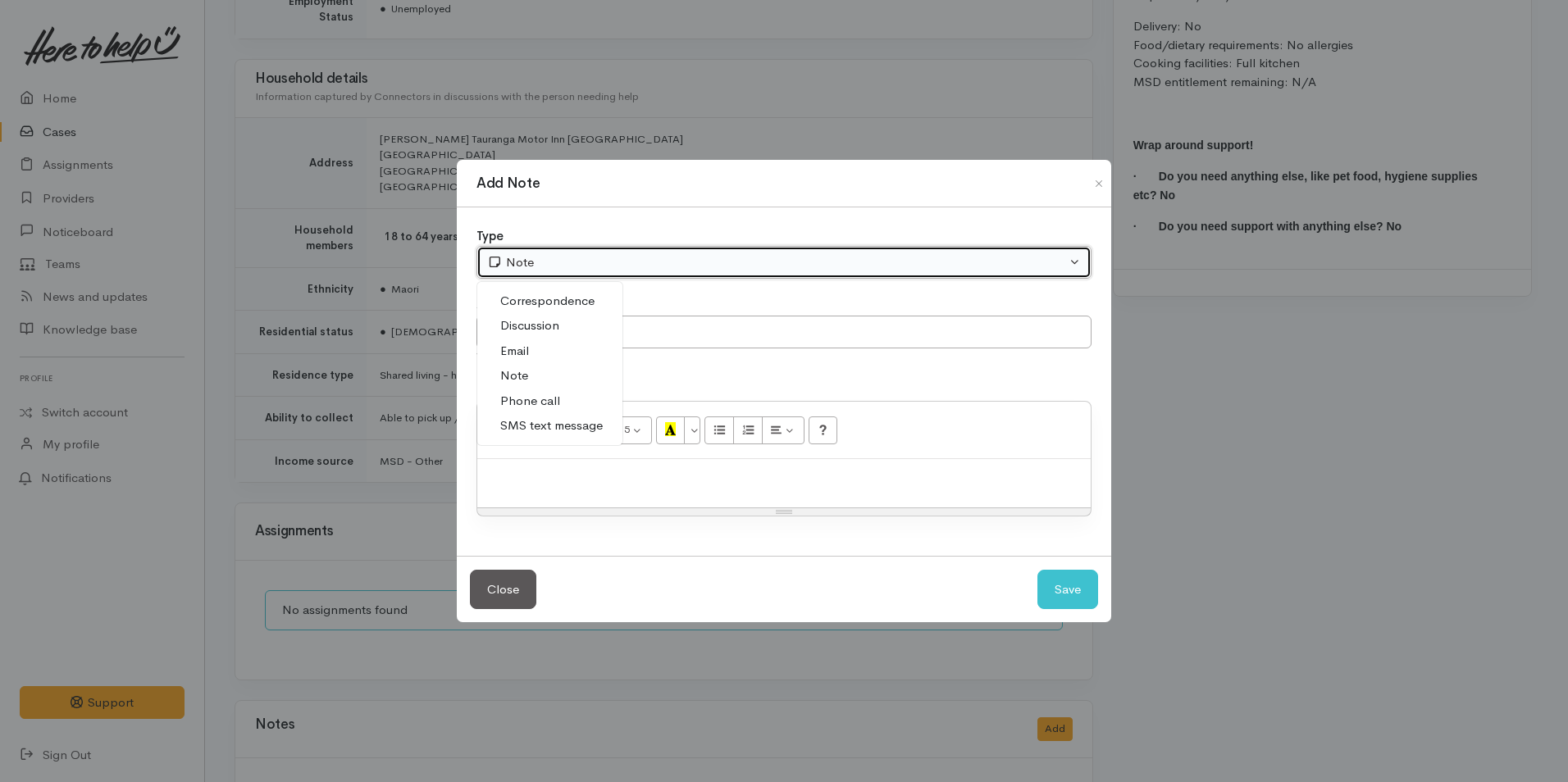
select select "5"
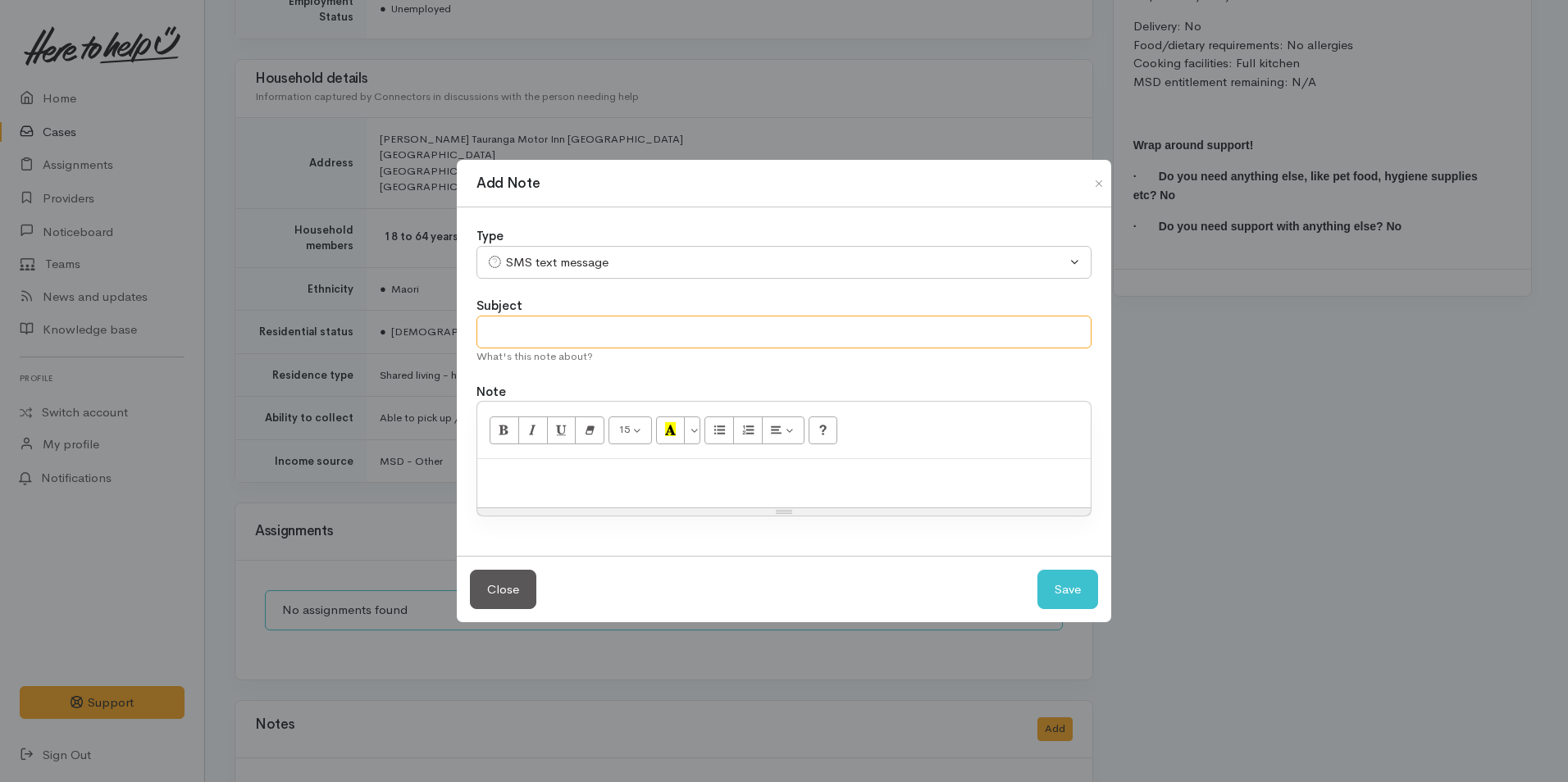
click at [544, 325] on input "text" at bounding box center [784, 332] width 615 height 34
type input "Provider details"
paste div
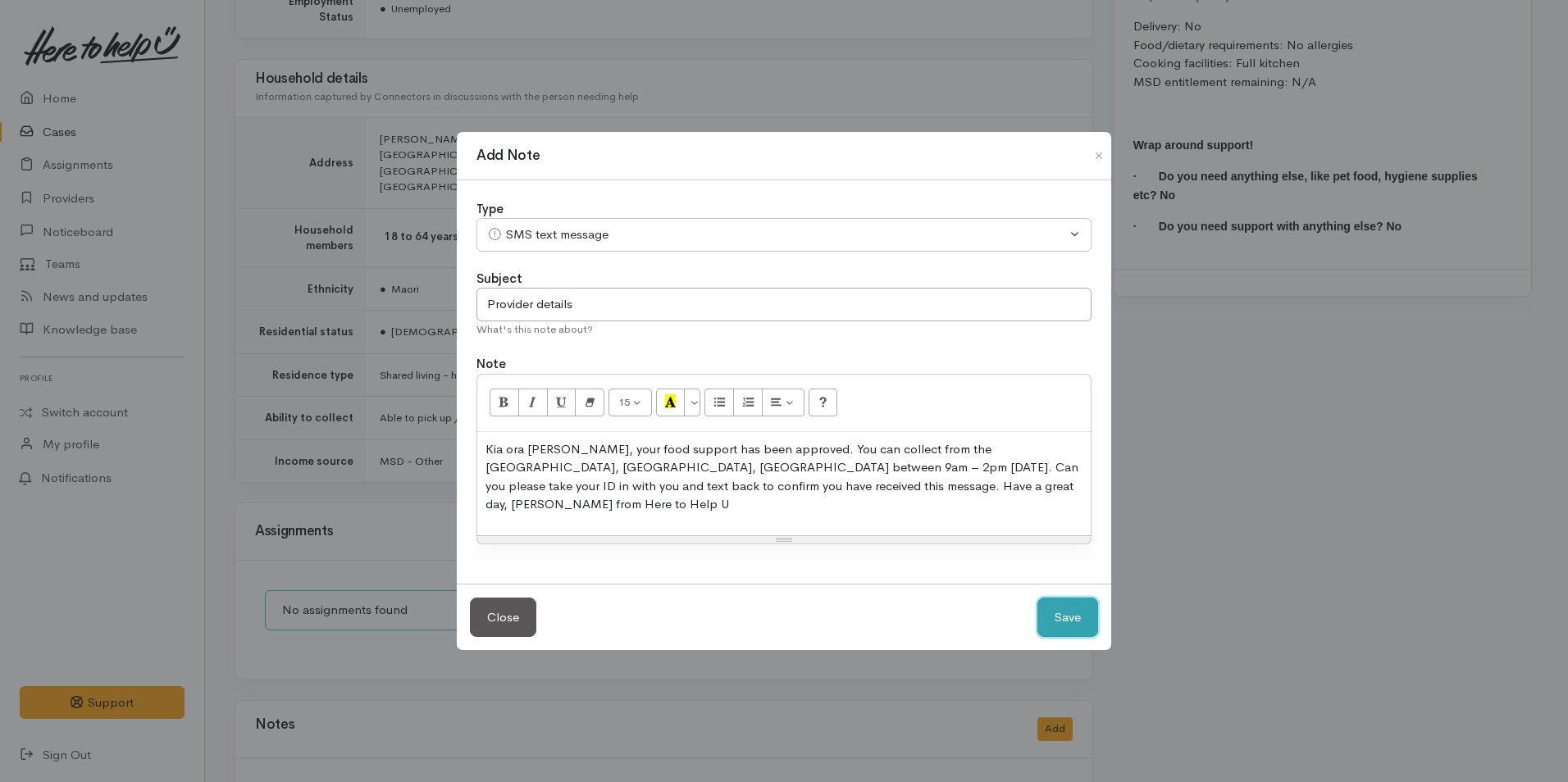
click at [1082, 615] on button "Save" at bounding box center [1067, 617] width 61 height 40
select select "1"
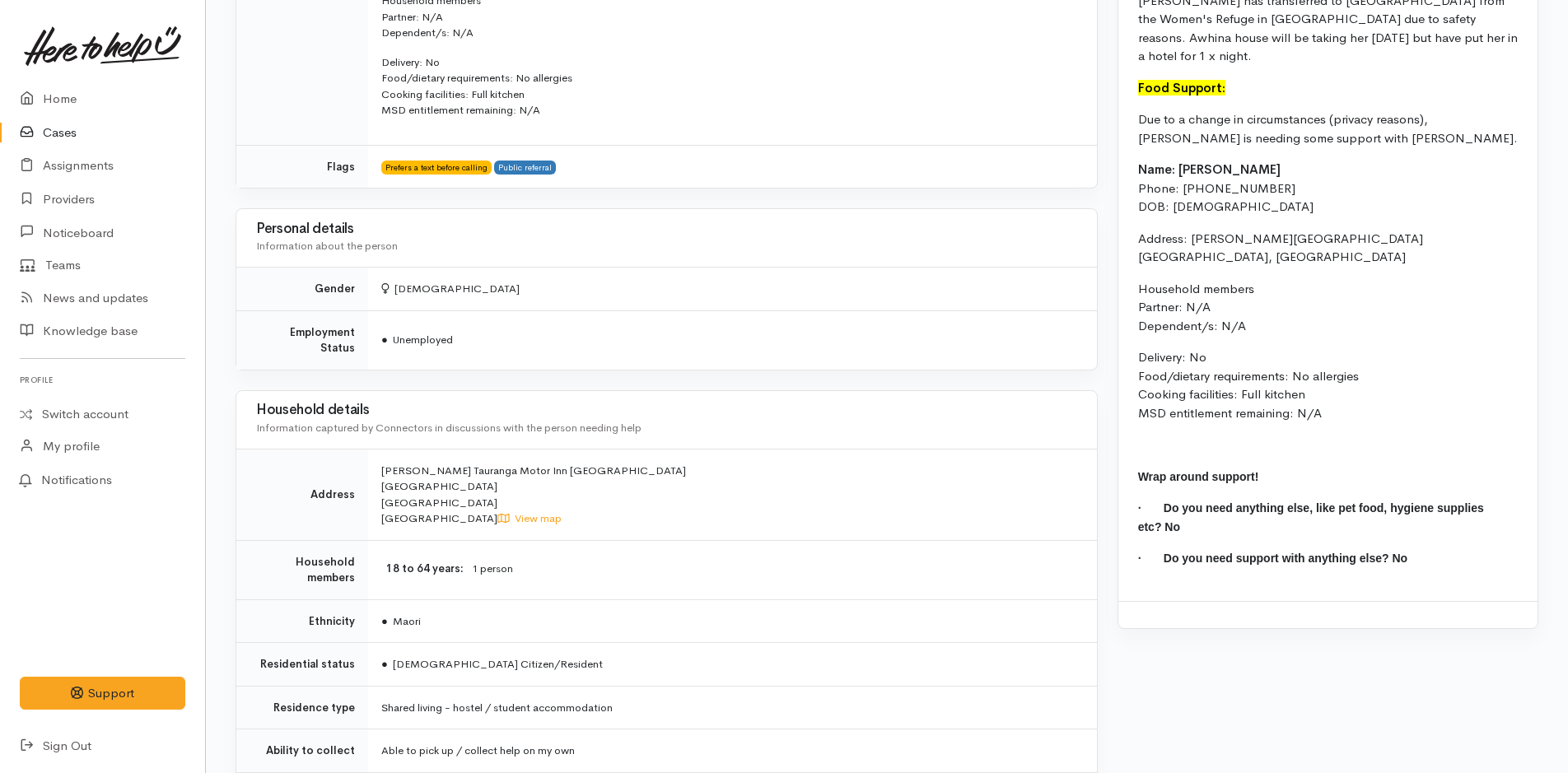
scroll to position [886, 0]
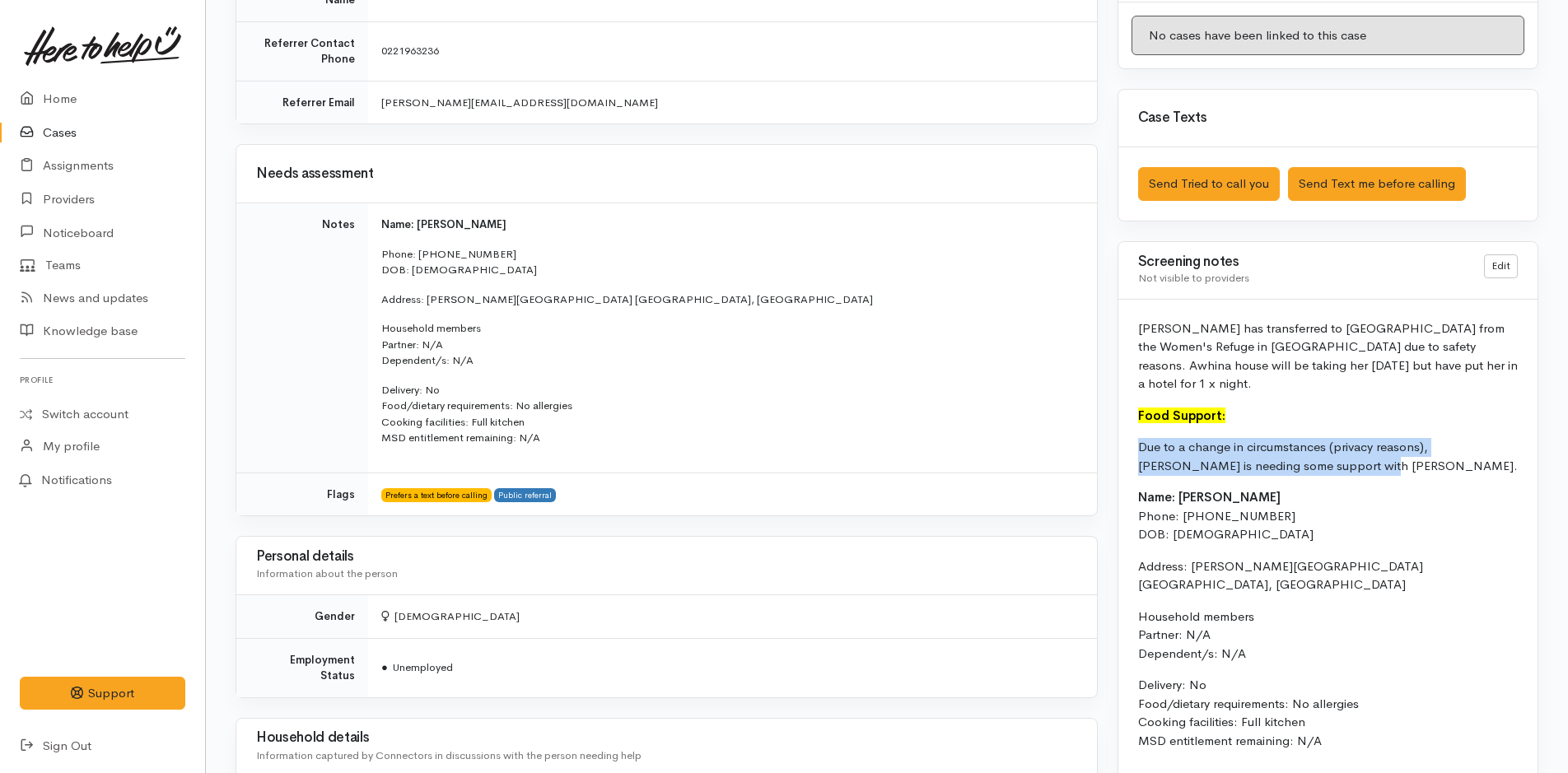
drag, startPoint x: 1301, startPoint y: 451, endPoint x: 1123, endPoint y: 433, distance: 178.9
click at [1123, 433] on div "Cheree has transferred to Tauranga from the Women's Refuge in Gisborne due to s…" at bounding box center [1327, 614] width 420 height 629
copy p "Due to a change in circumstances (privacy reasons), Cheree is needing some supp…"
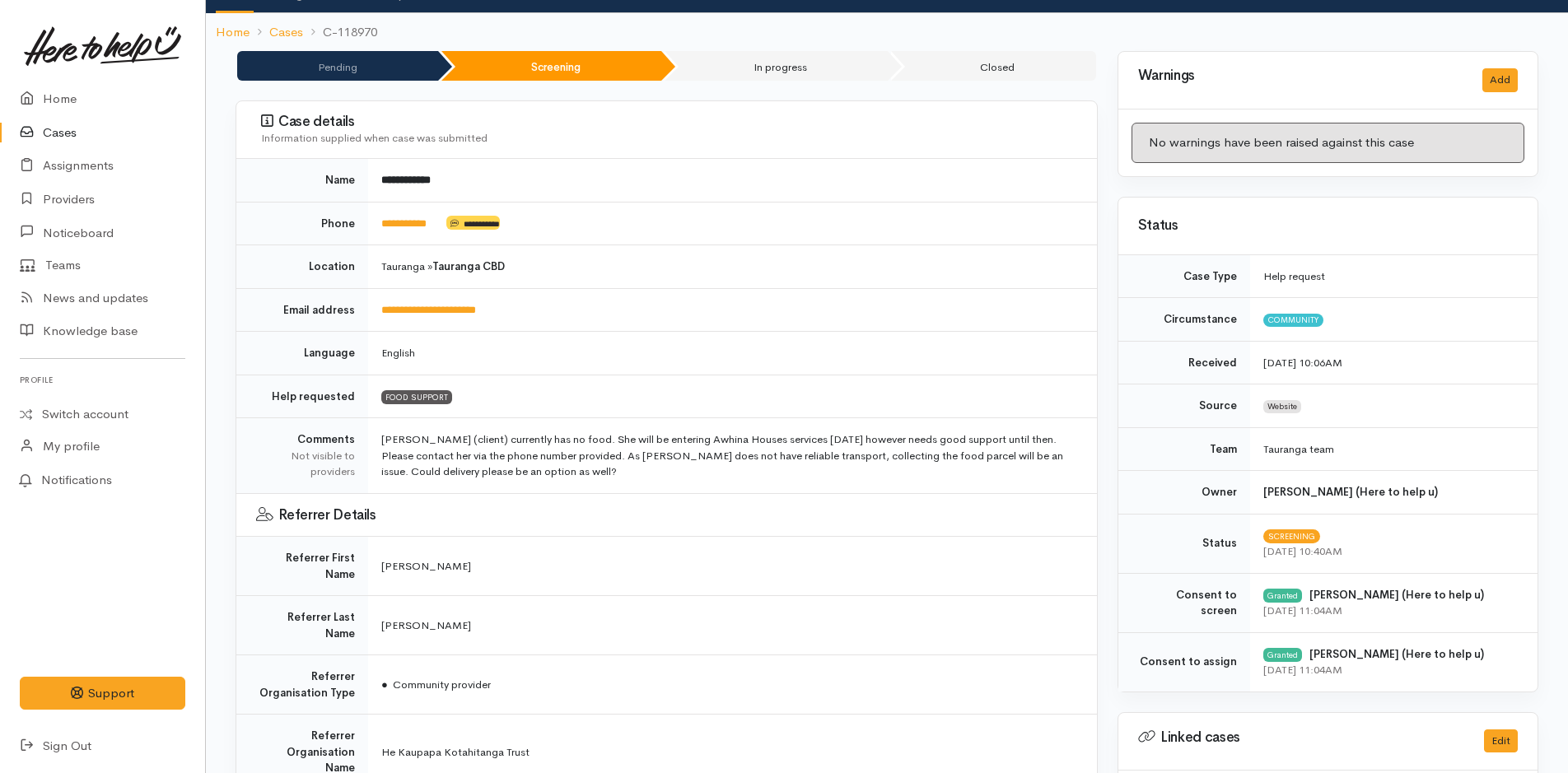
scroll to position [0, 0]
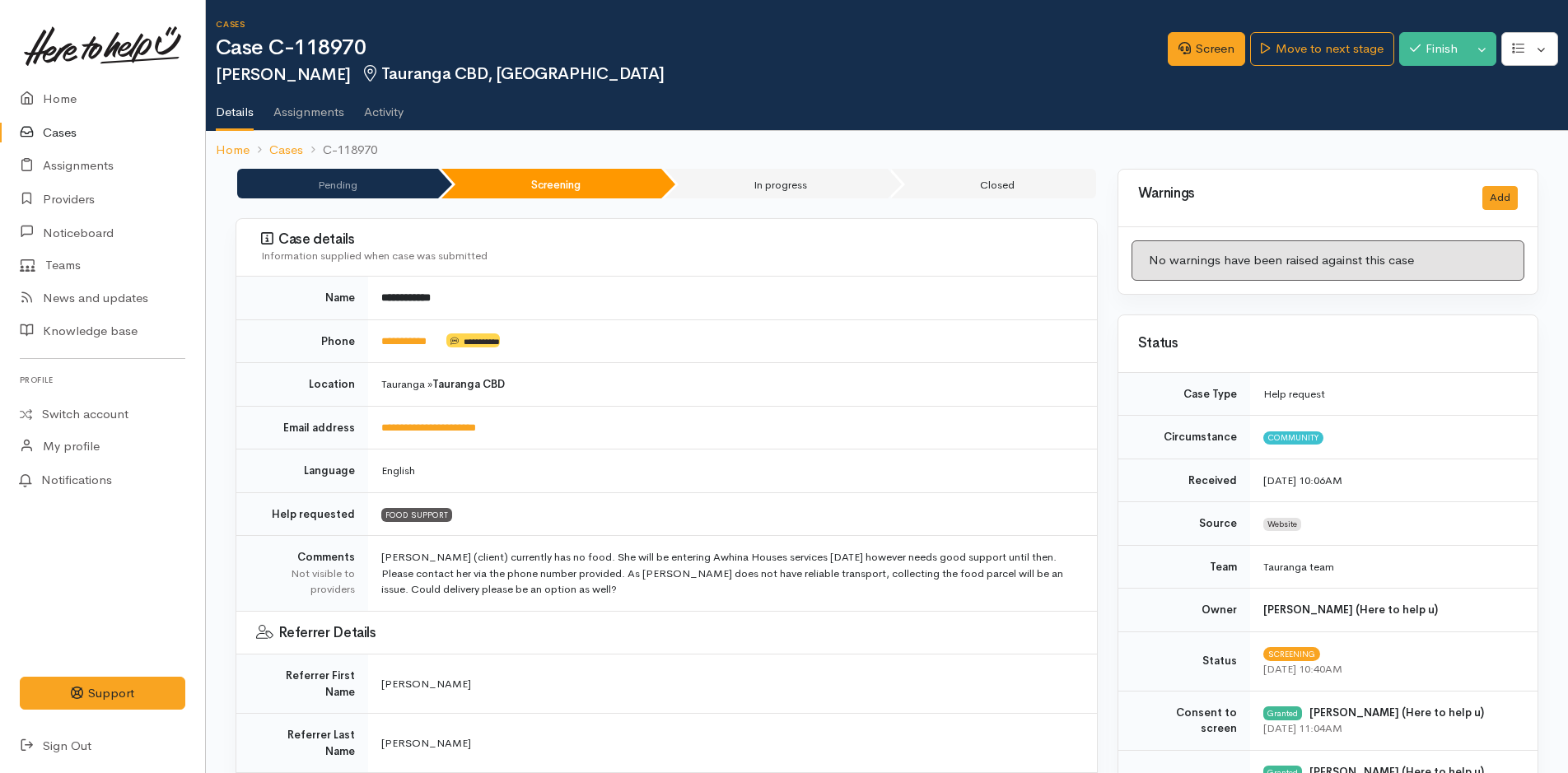
click at [1311, 30] on div "Screen Move to next stage Finish Toggle Dropdown Pause Cancel" at bounding box center [1367, 52] width 400 height 54
click at [1310, 40] on link "Move to next stage" at bounding box center [1321, 49] width 143 height 34
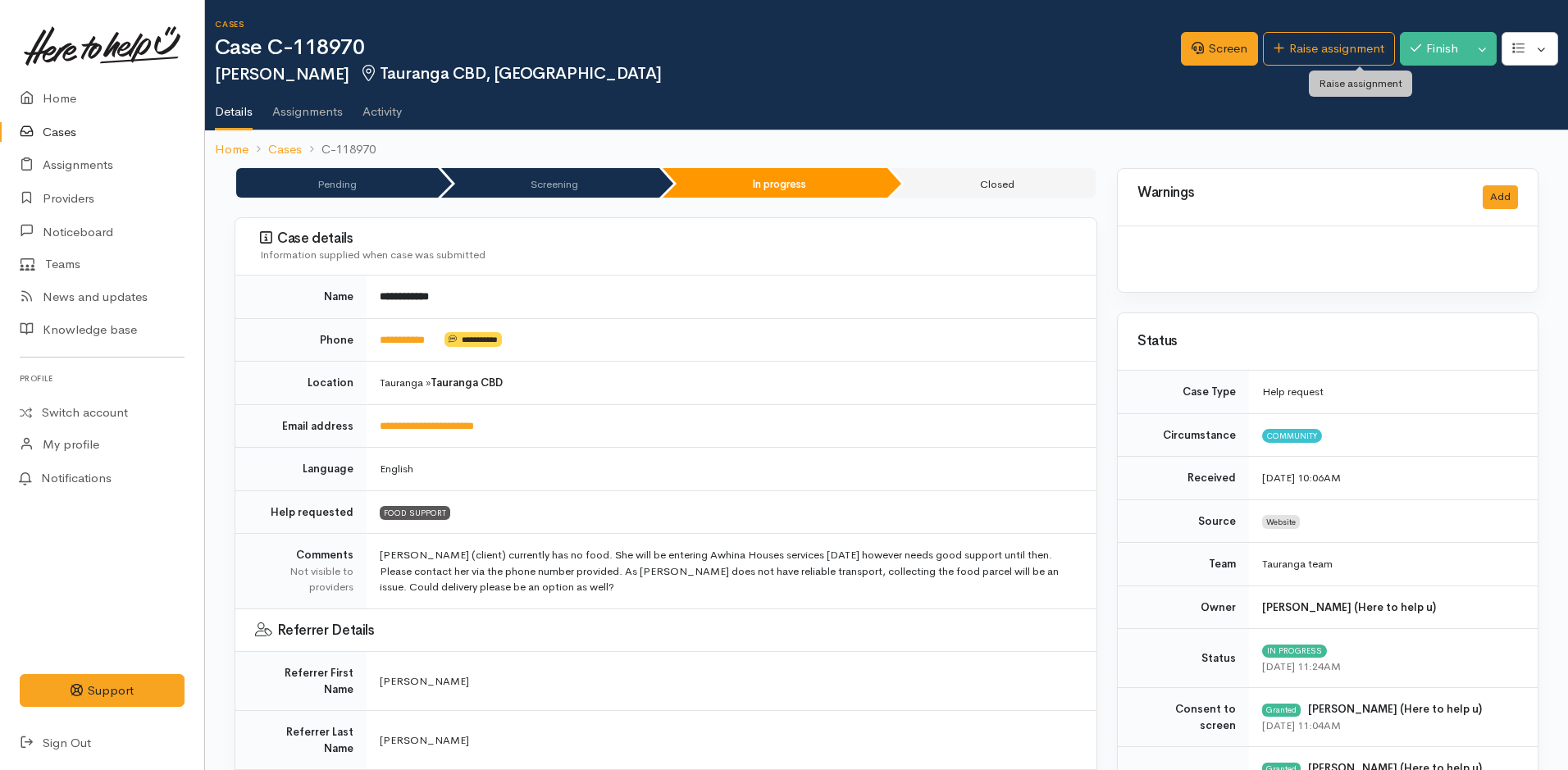
click at [1316, 52] on link "Raise assignment" at bounding box center [1329, 49] width 132 height 34
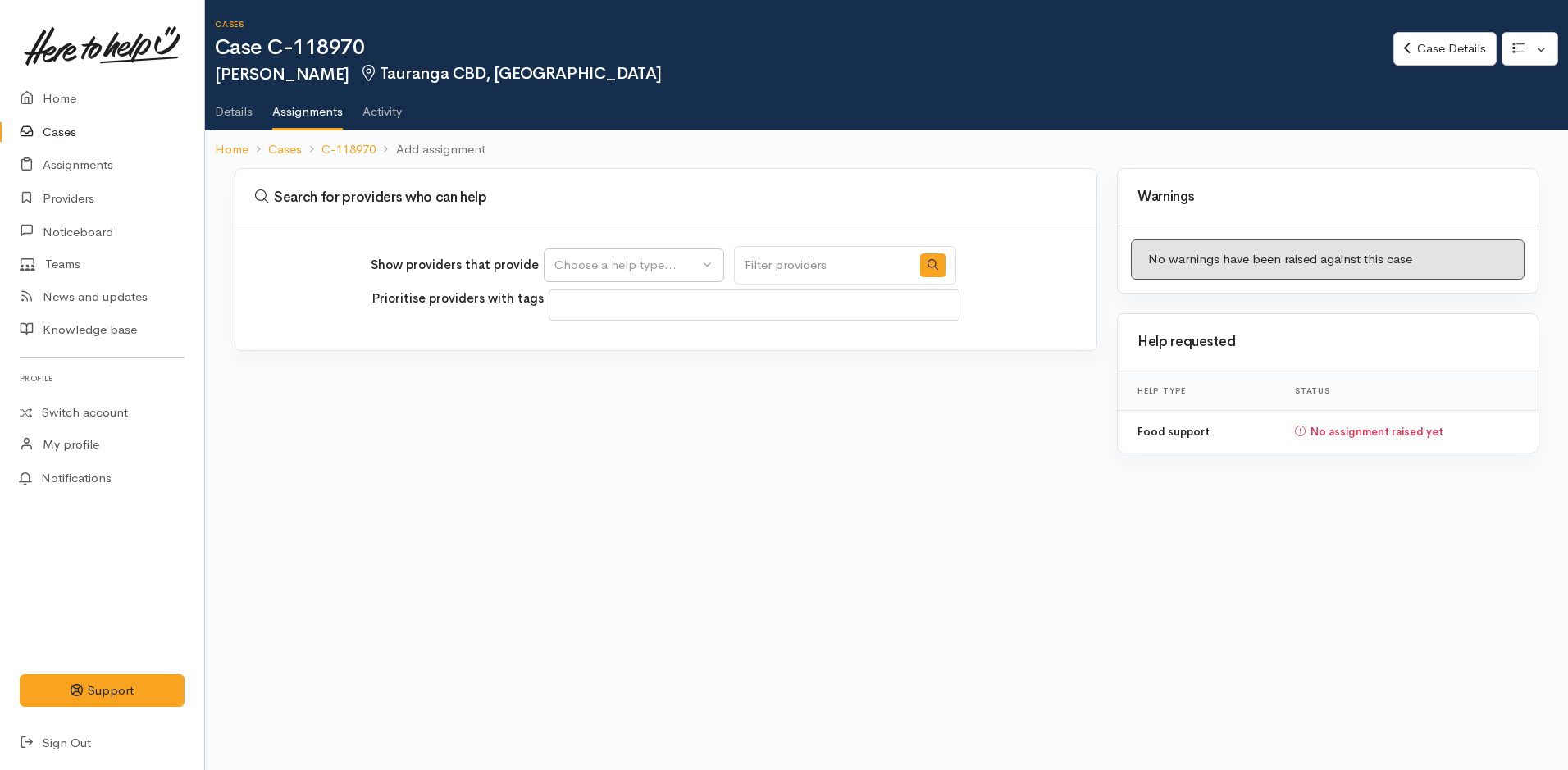
select select
click at [583, 264] on div "Choose a help type..." at bounding box center [626, 265] width 144 height 19
click at [589, 344] on span "Food support" at bounding box center [602, 344] width 77 height 19
select select "3"
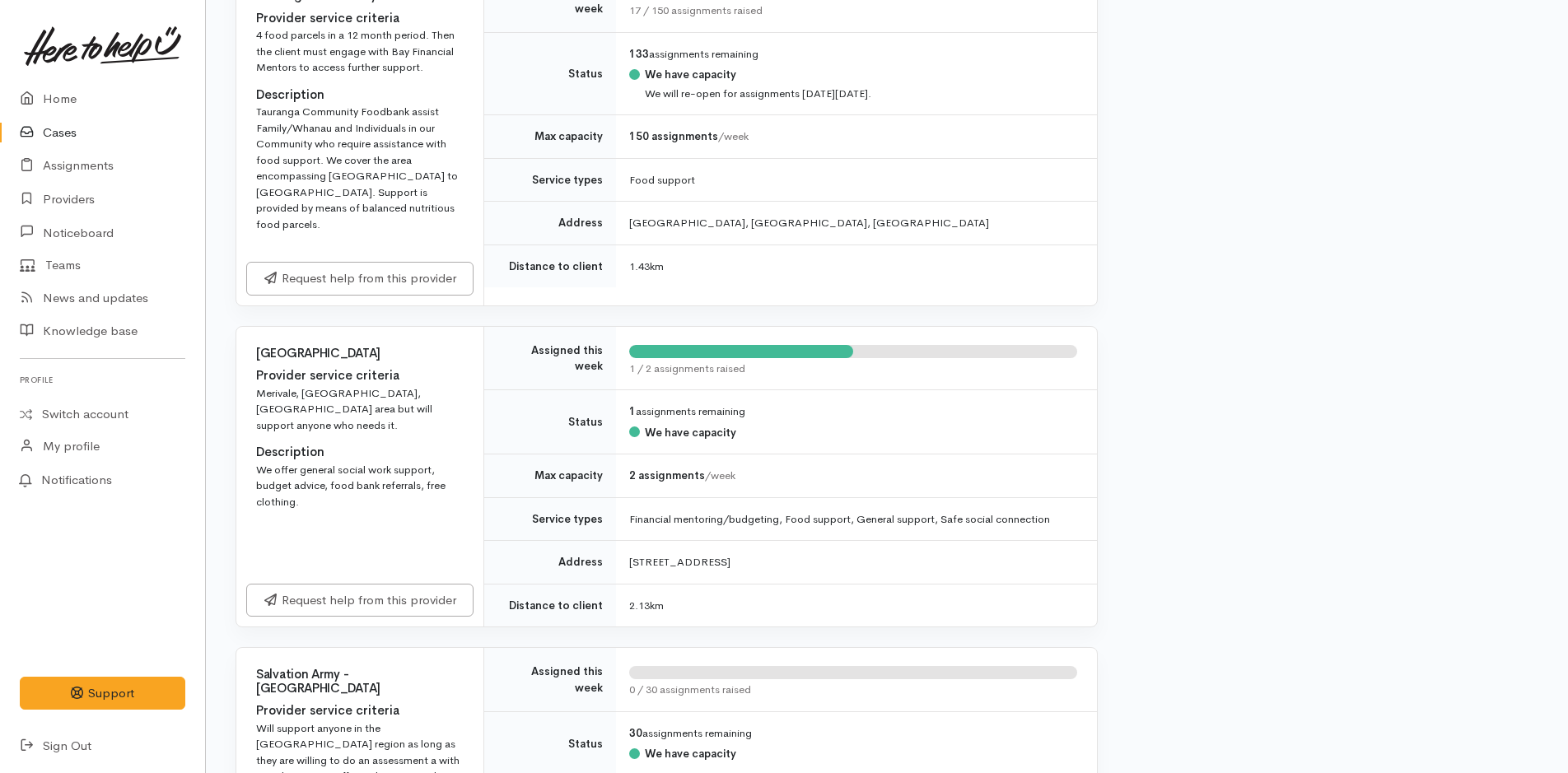
scroll to position [1071, 0]
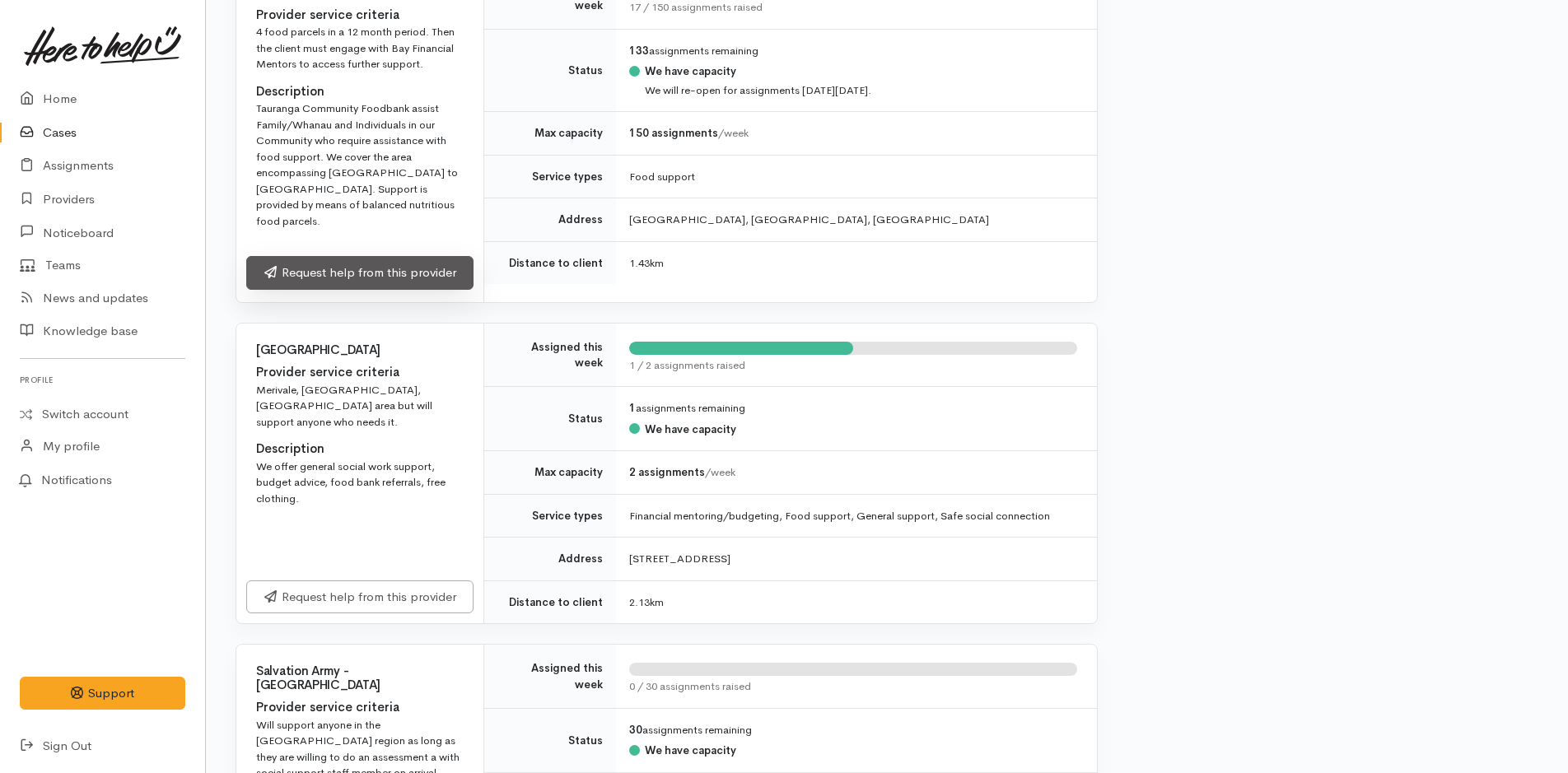
click at [319, 256] on link "Request help from this provider" at bounding box center [360, 273] width 227 height 34
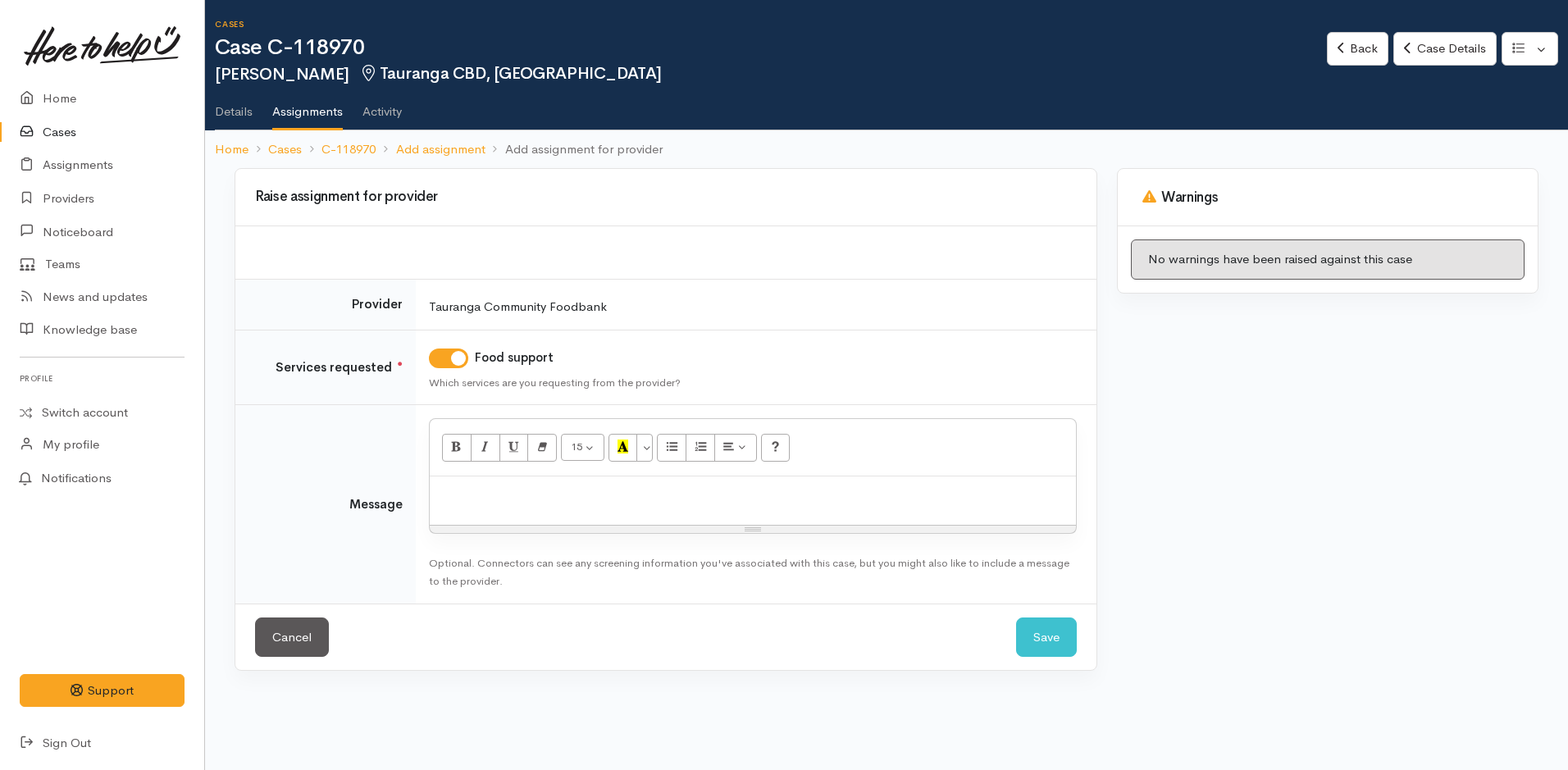
click at [593, 506] on div at bounding box center [752, 501] width 646 height 48
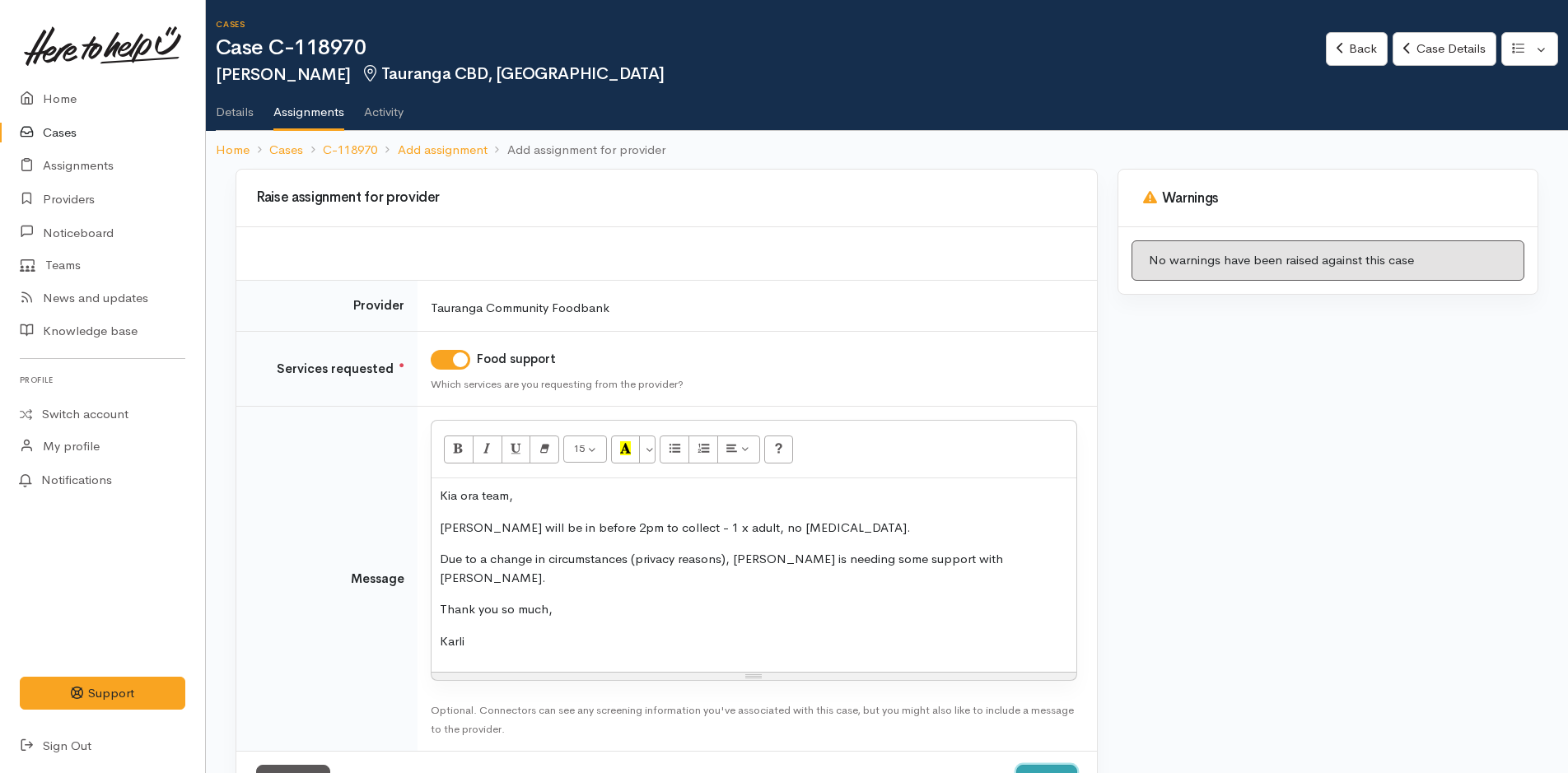
click at [1047, 765] on button "Save" at bounding box center [1047, 785] width 61 height 40
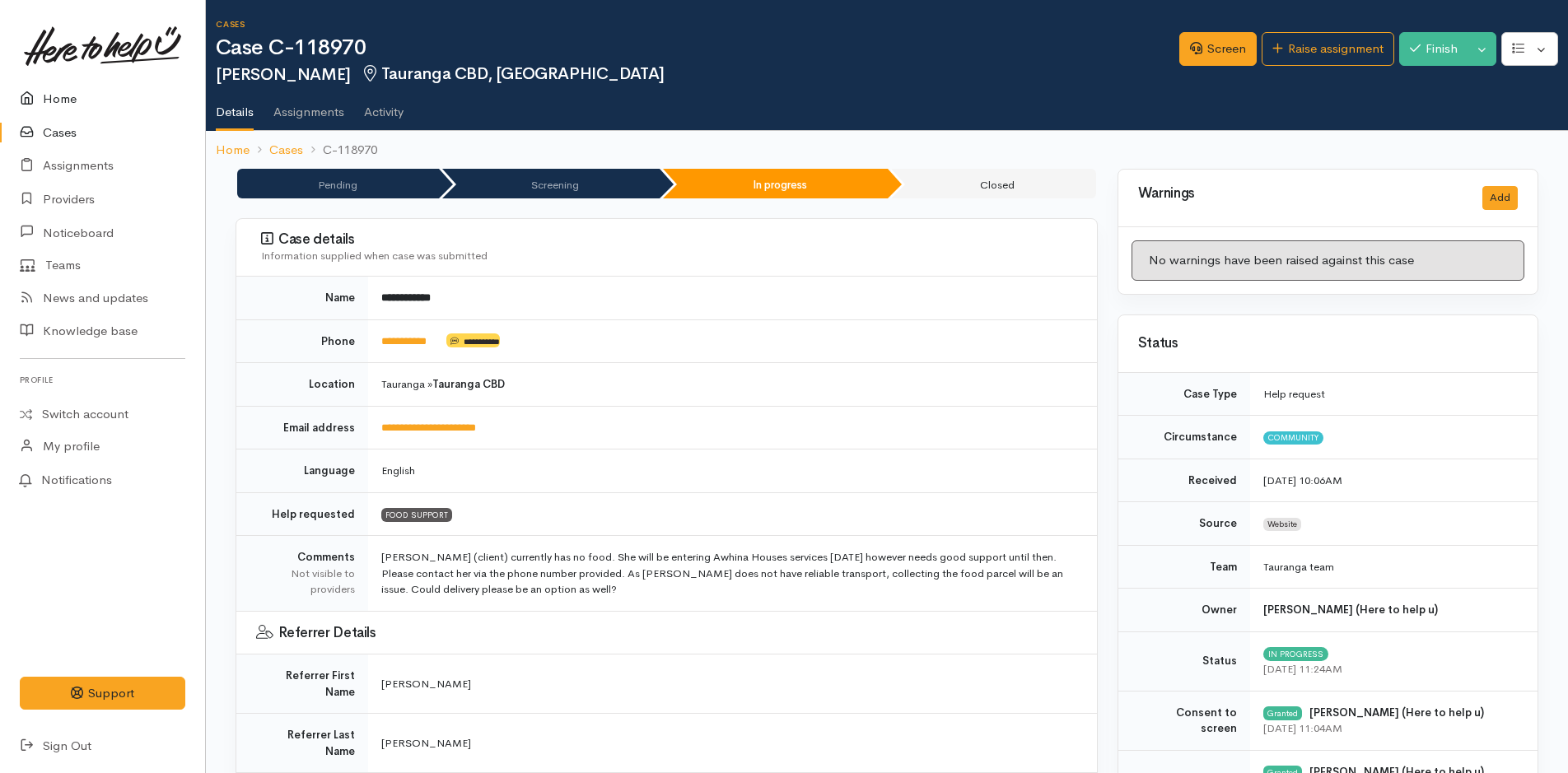
click at [98, 92] on link "Home" at bounding box center [102, 99] width 205 height 34
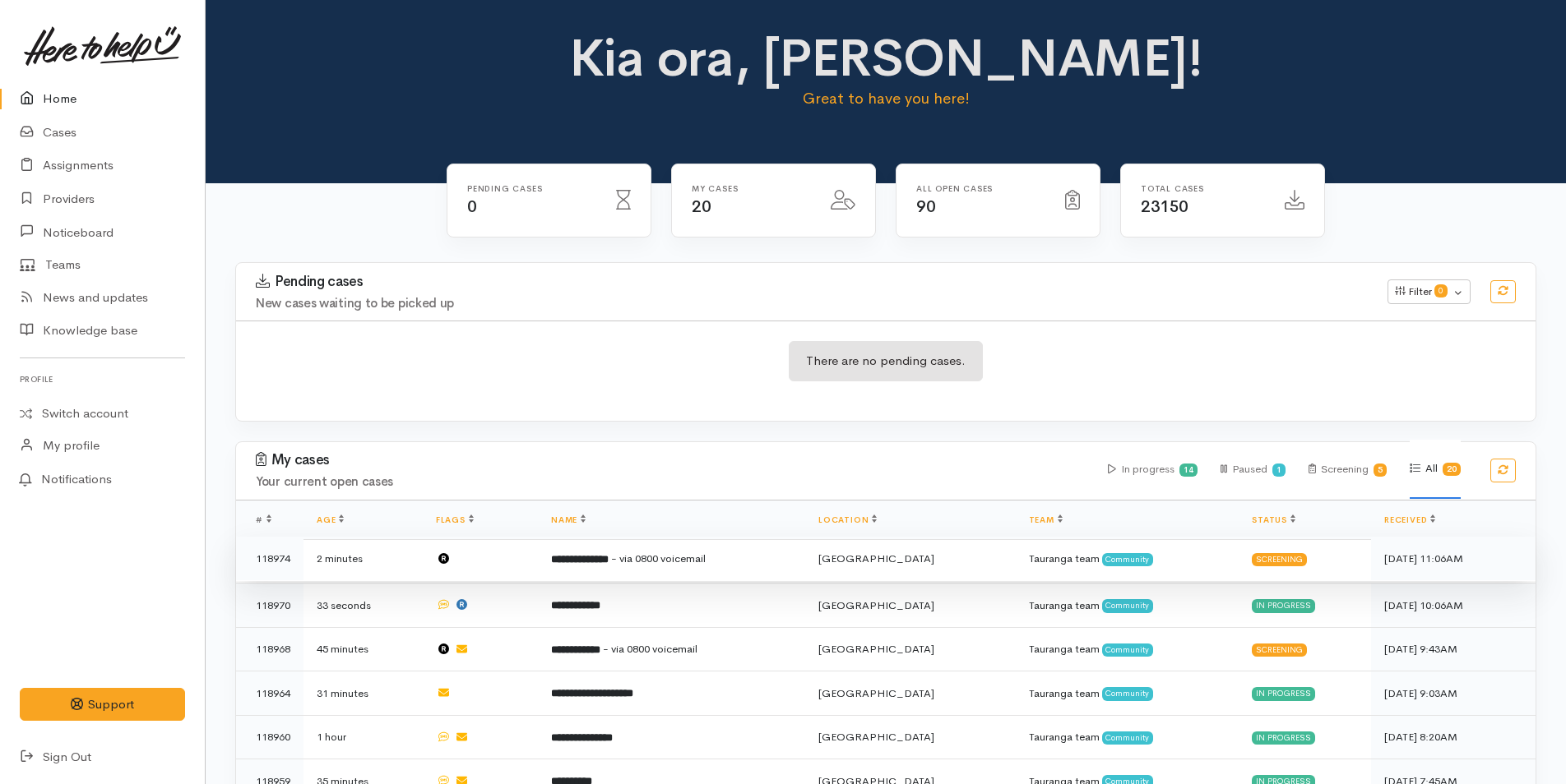
click at [805, 555] on td "**********" at bounding box center [671, 559] width 267 height 45
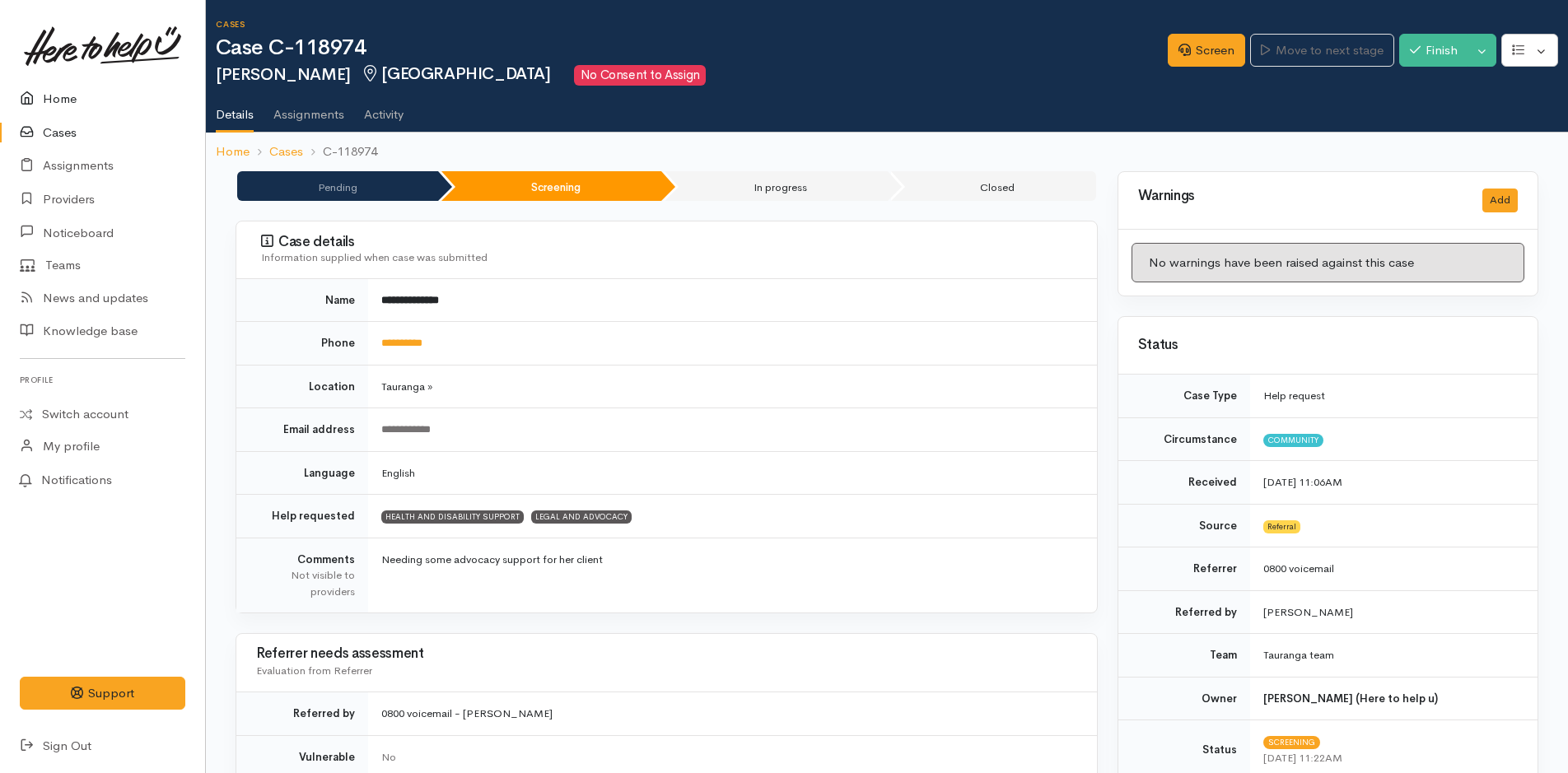
click at [74, 82] on div "KM Settings Sign out Home Cases Assignments Providers" at bounding box center [102, 386] width 165 height 753
drag, startPoint x: 56, startPoint y: 121, endPoint x: 78, endPoint y: 129, distance: 23.4
click at [56, 121] on link "Cases" at bounding box center [102, 133] width 205 height 34
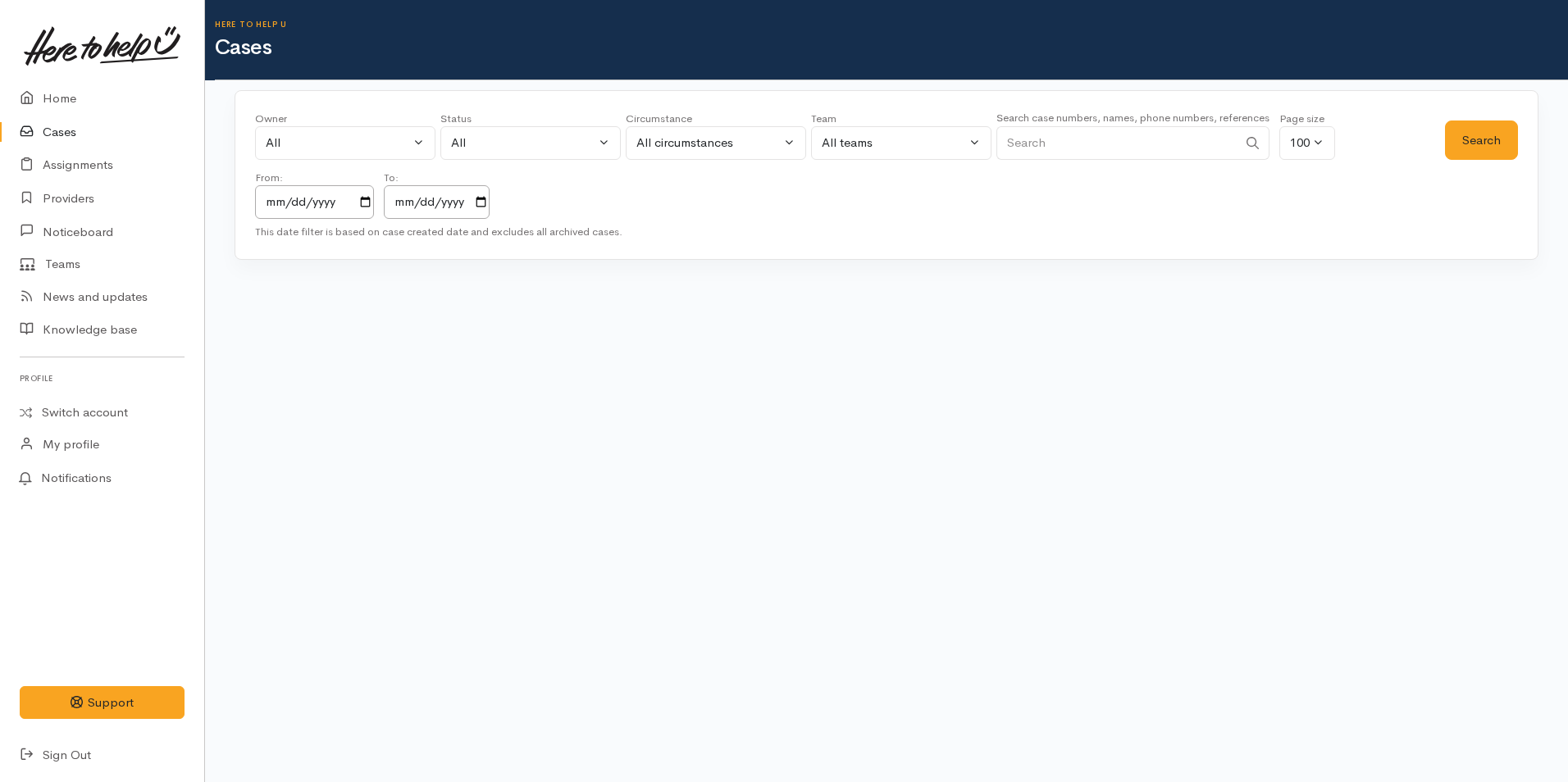
click at [1033, 143] on input "Search" at bounding box center [1116, 143] width 241 height 34
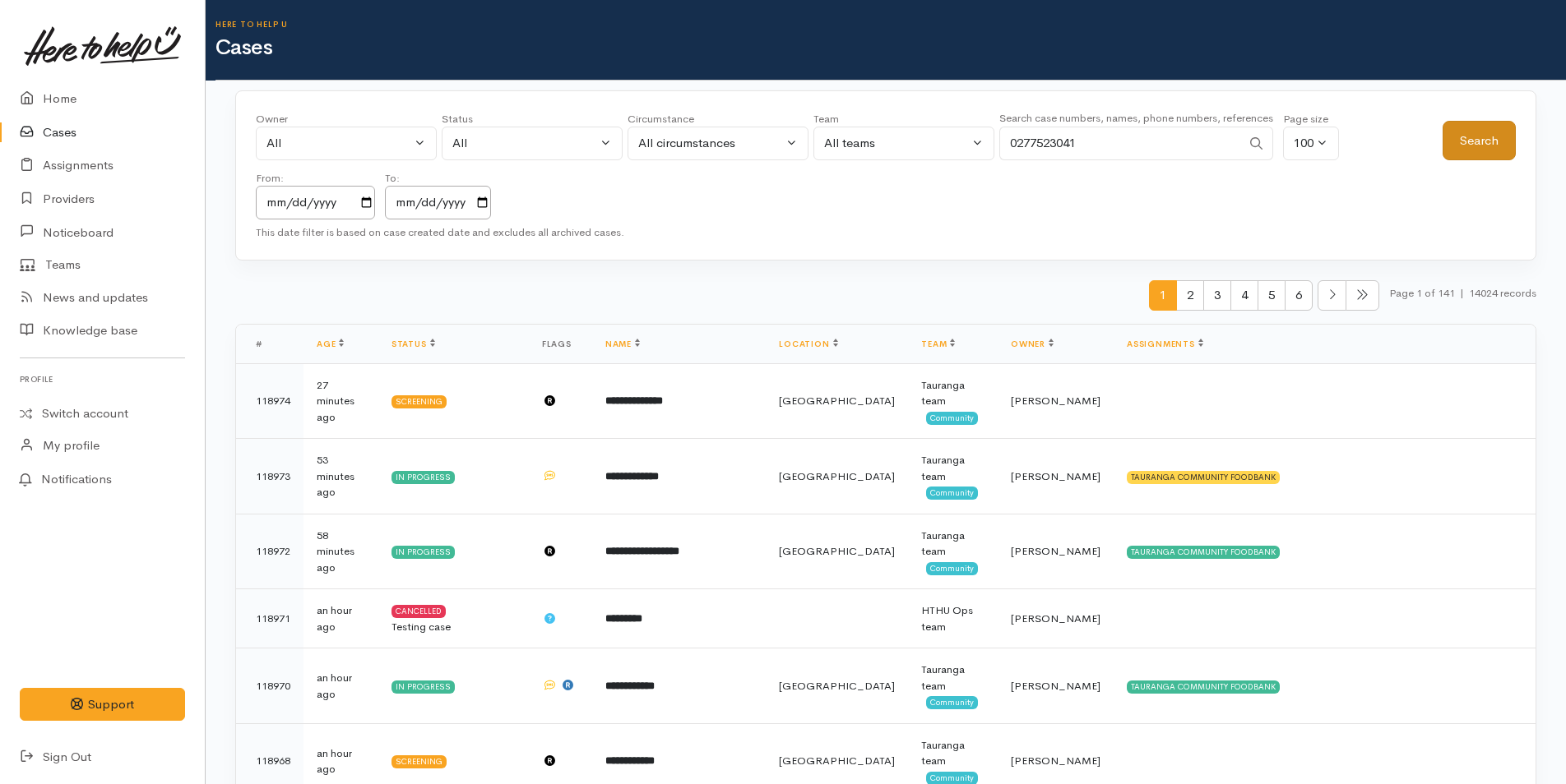
type input "0277523041"
click at [1473, 131] on button "Search" at bounding box center [1479, 140] width 73 height 40
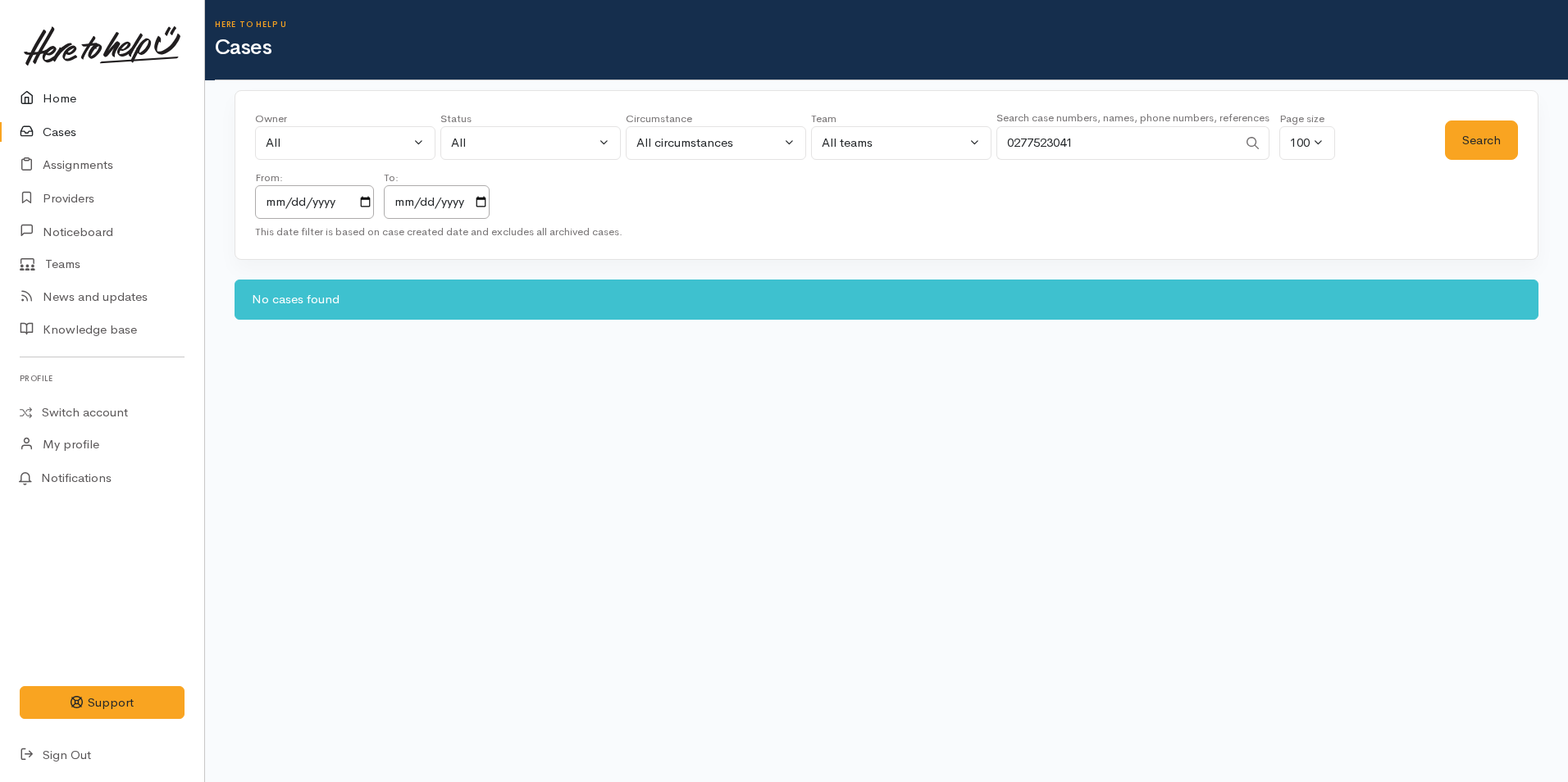
click at [53, 100] on link "Home" at bounding box center [102, 99] width 204 height 34
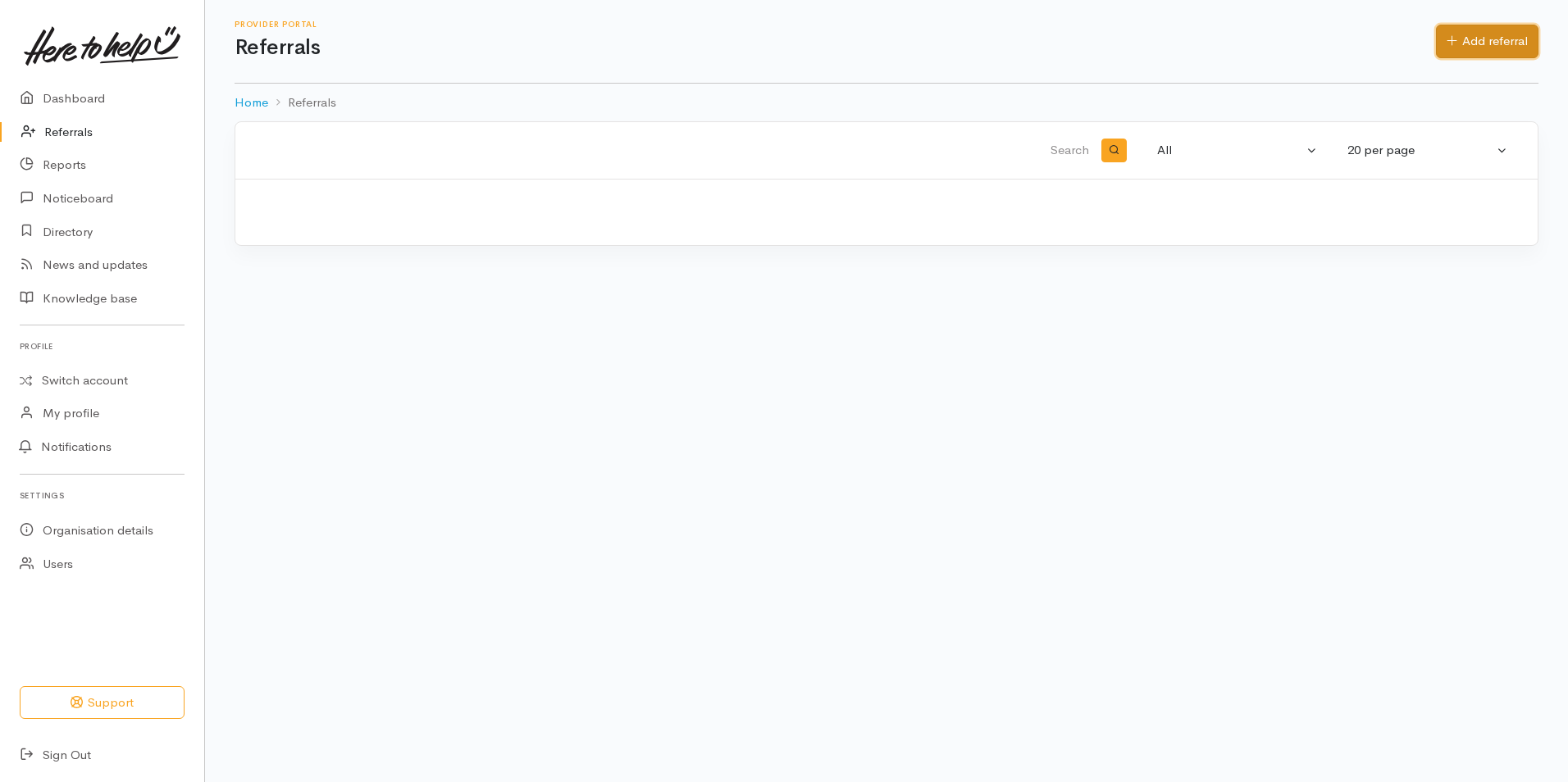
click at [1460, 39] on link "Add referral" at bounding box center [1487, 42] width 102 height 34
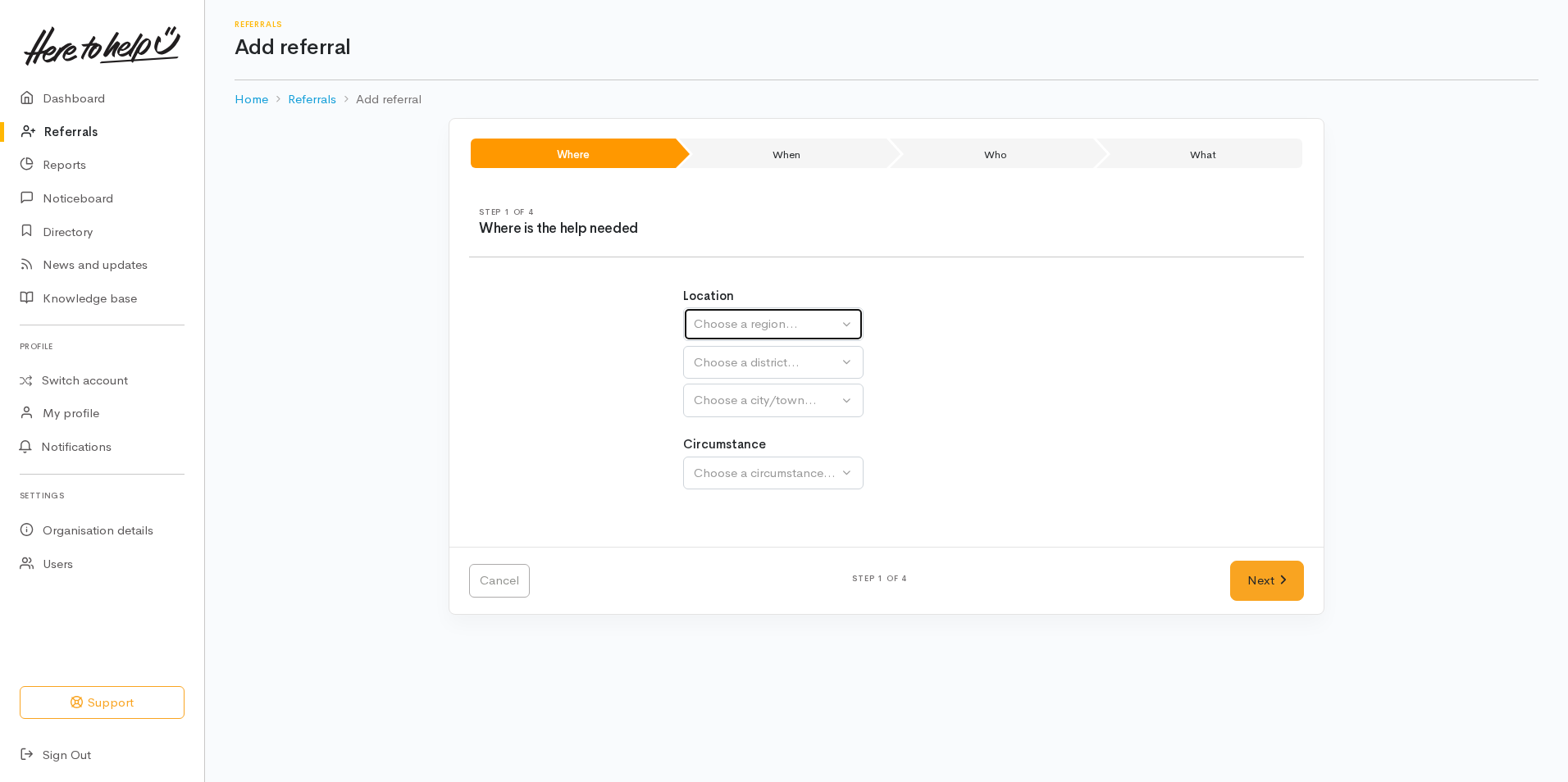
click at [801, 323] on div "Choose a region..." at bounding box center [766, 323] width 144 height 19
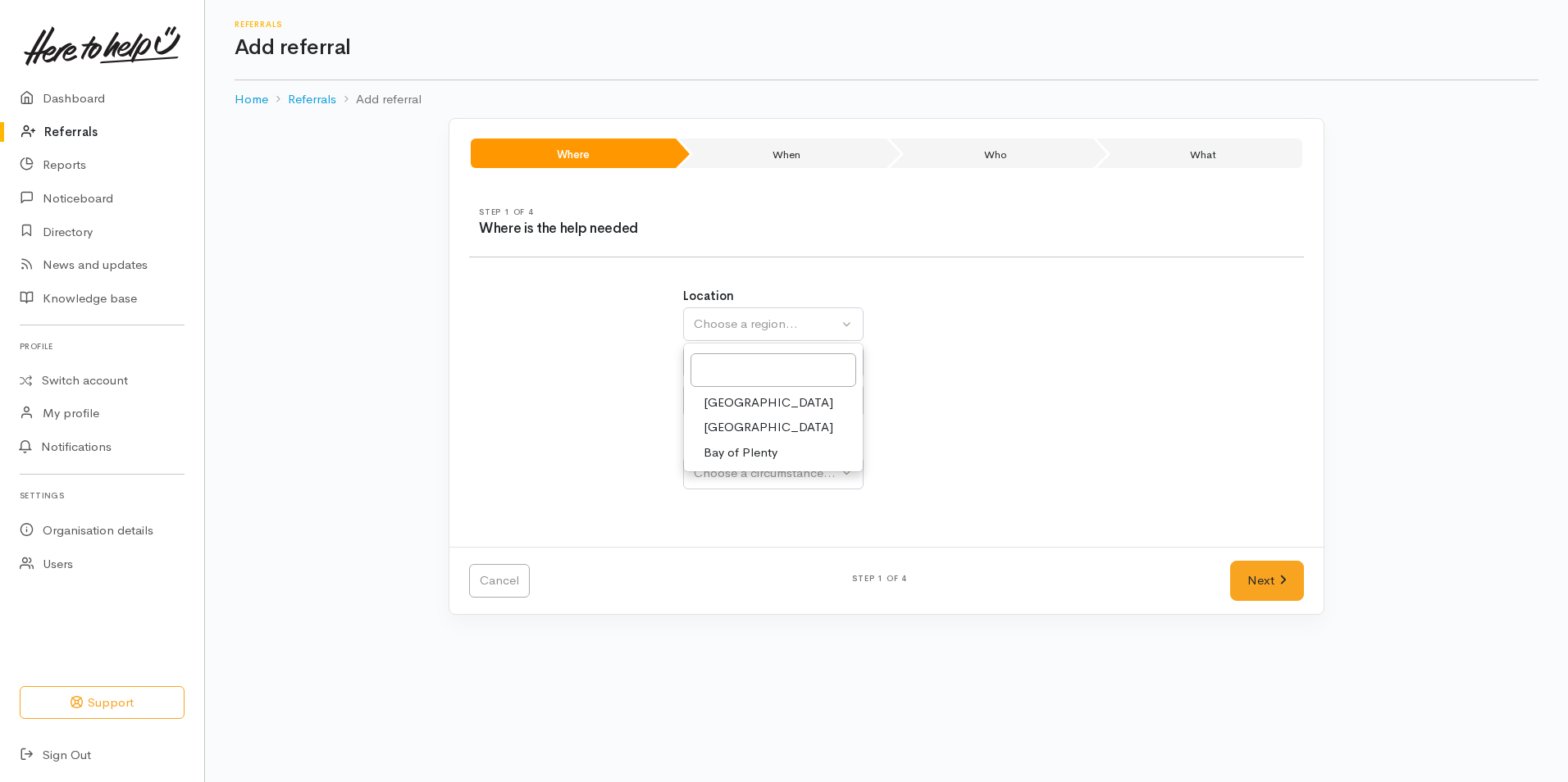
click at [743, 452] on span "Bay of Plenty" at bounding box center [740, 452] width 74 height 19
select select "4"
select select
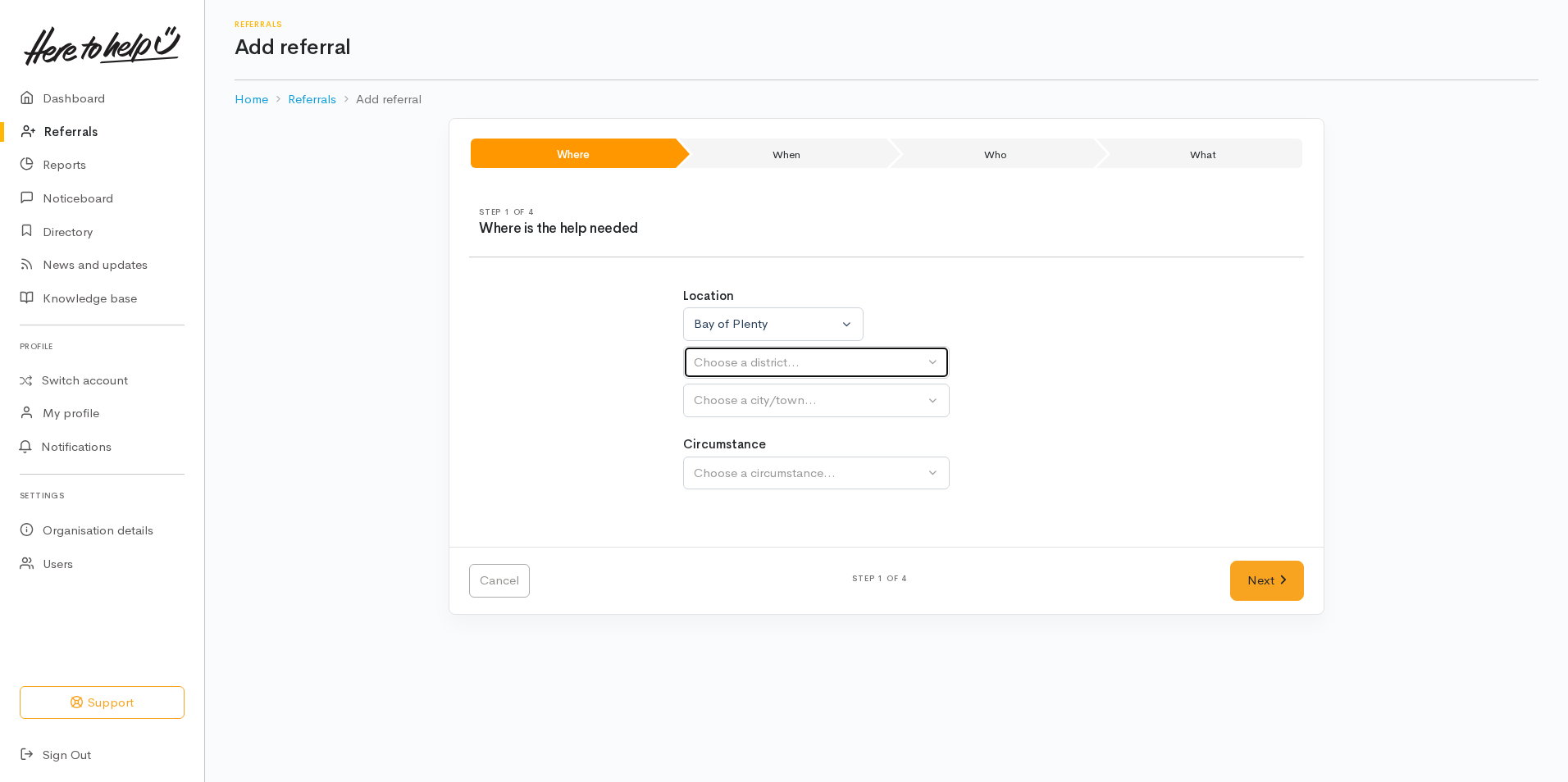
click at [723, 360] on div "Choose a district..." at bounding box center [809, 362] width 231 height 19
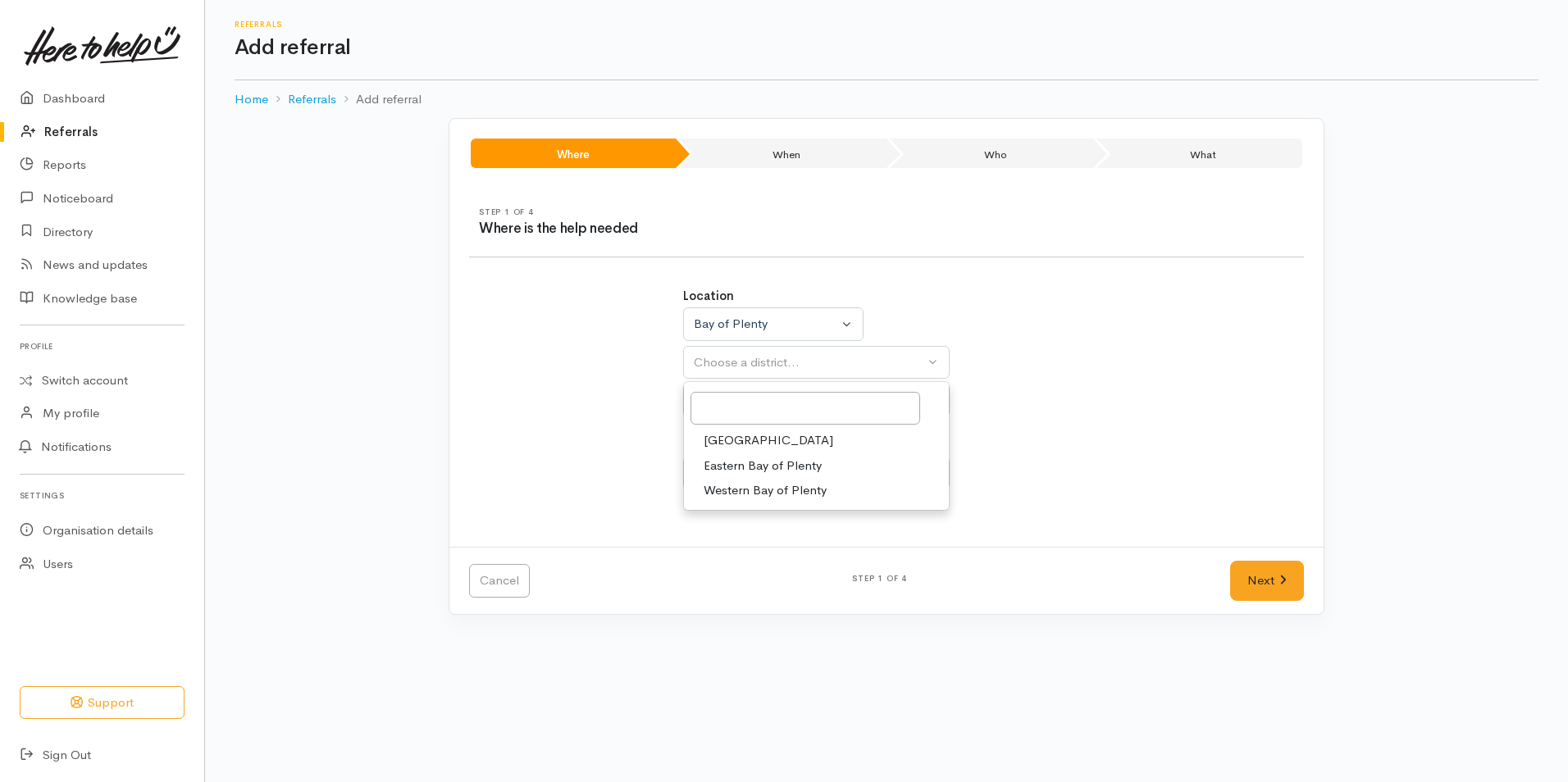
click at [722, 439] on span "[GEOGRAPHIC_DATA]" at bounding box center [768, 440] width 129 height 19
select select "6"
select select
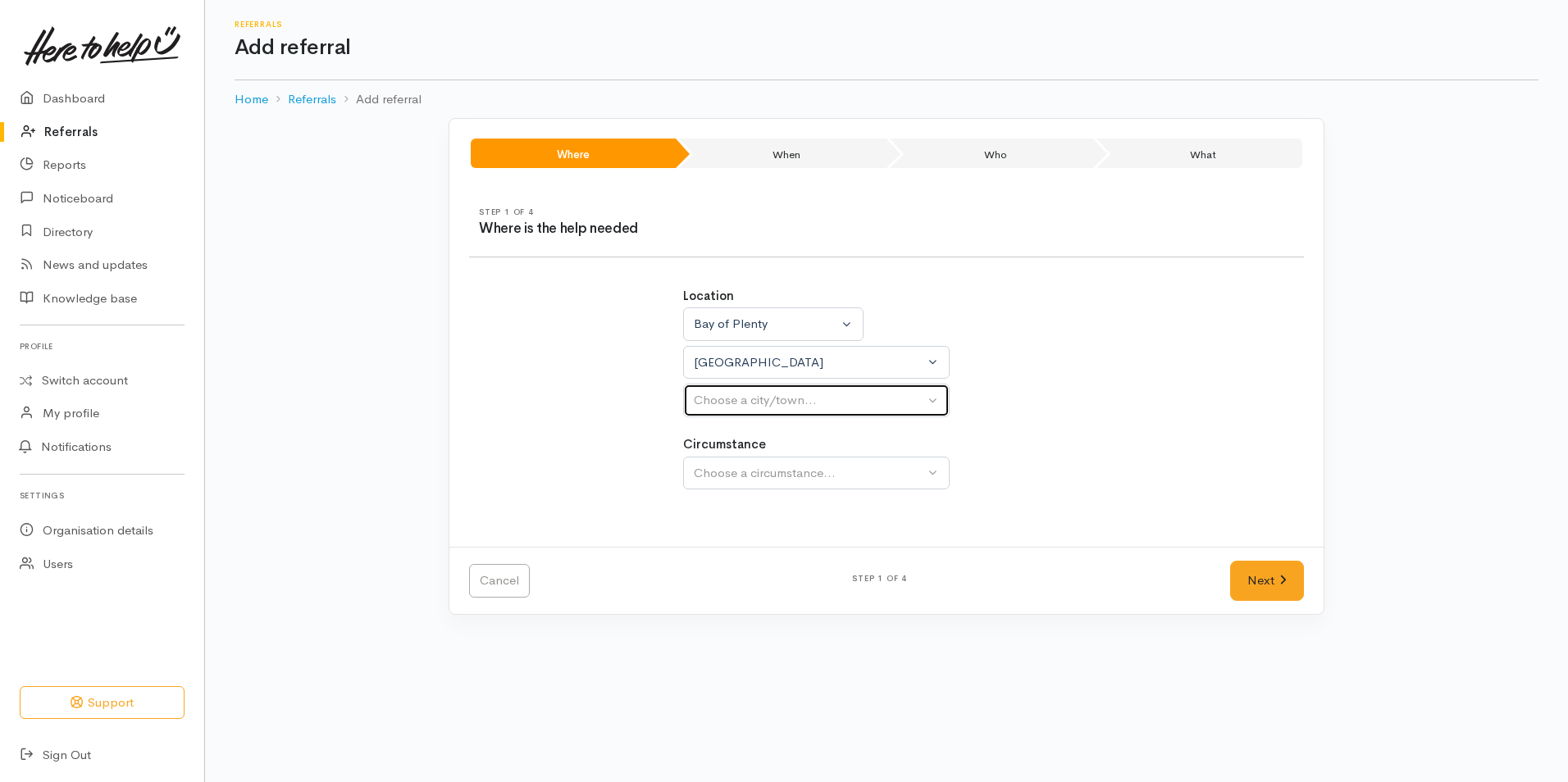
click at [735, 417] on button "Choose a city/town..." at bounding box center [816, 401] width 266 height 34
click at [732, 485] on span "[GEOGRAPHIC_DATA]" at bounding box center [768, 478] width 129 height 19
select select "4"
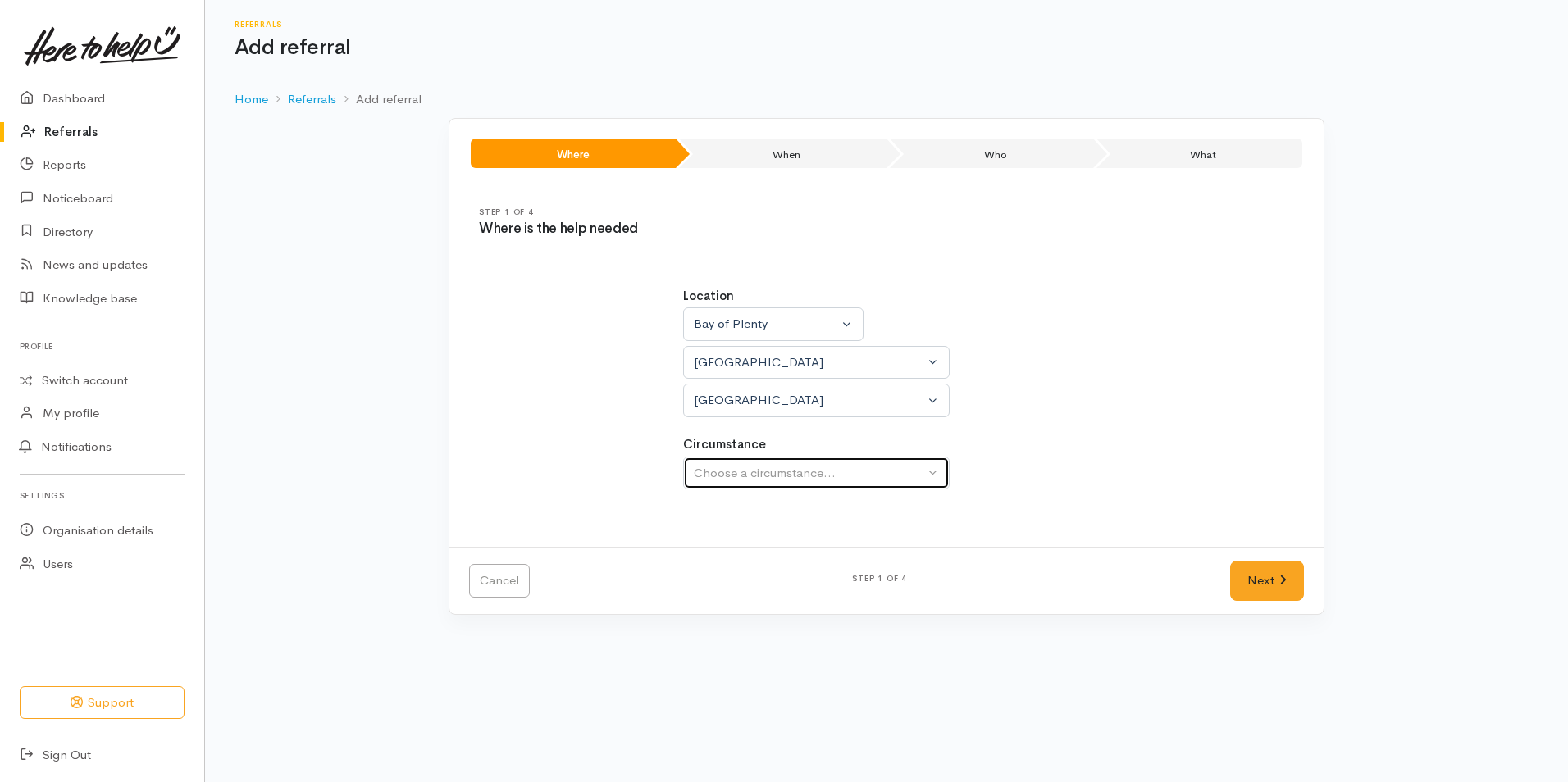
click at [747, 489] on button "Choose a circumstance..." at bounding box center [816, 474] width 266 height 34
click at [738, 551] on span "Community" at bounding box center [735, 550] width 62 height 19
select select "2"
click at [1264, 582] on link "Next" at bounding box center [1267, 581] width 74 height 40
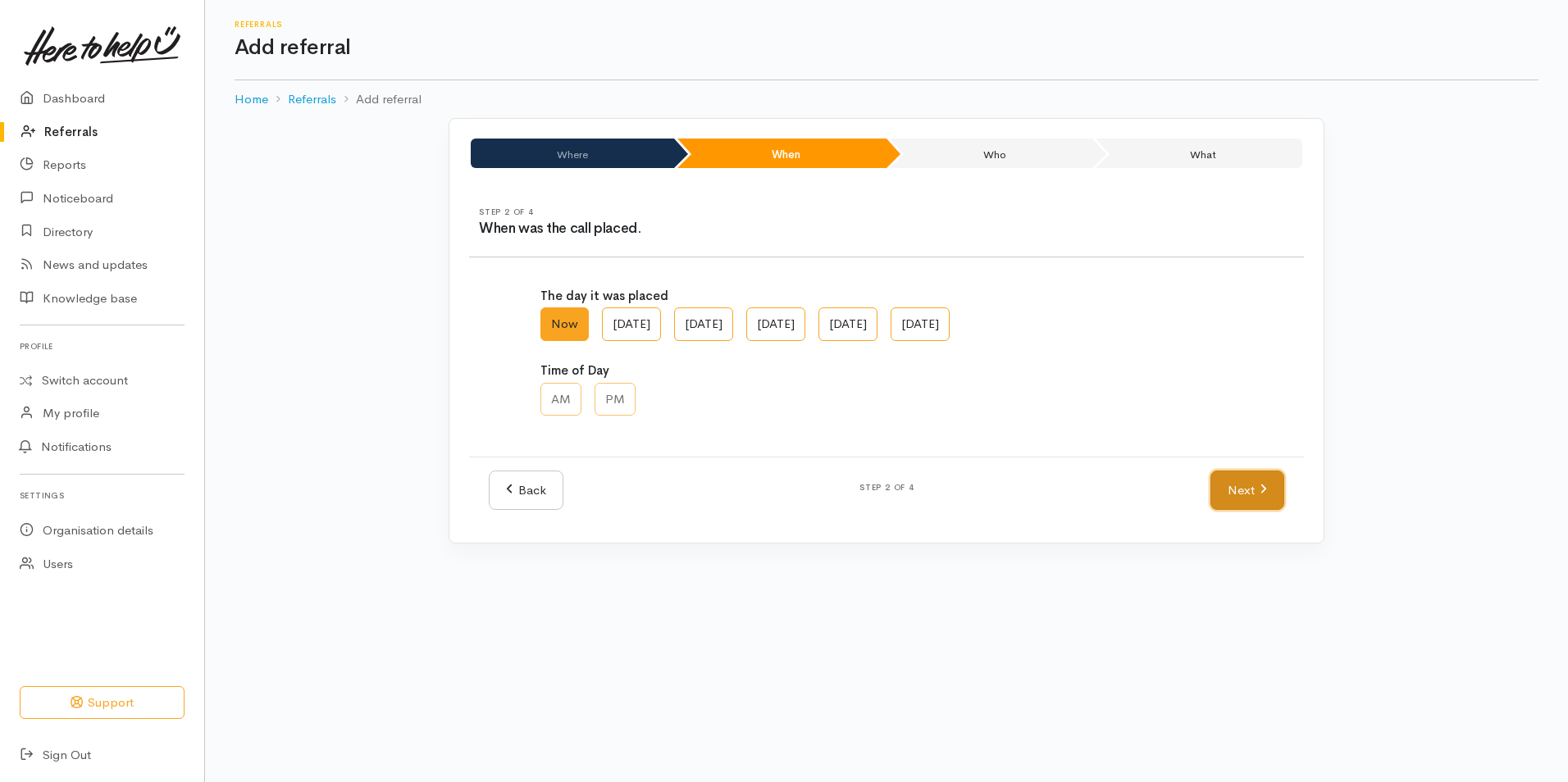
click at [1250, 500] on link "Next" at bounding box center [1247, 490] width 74 height 40
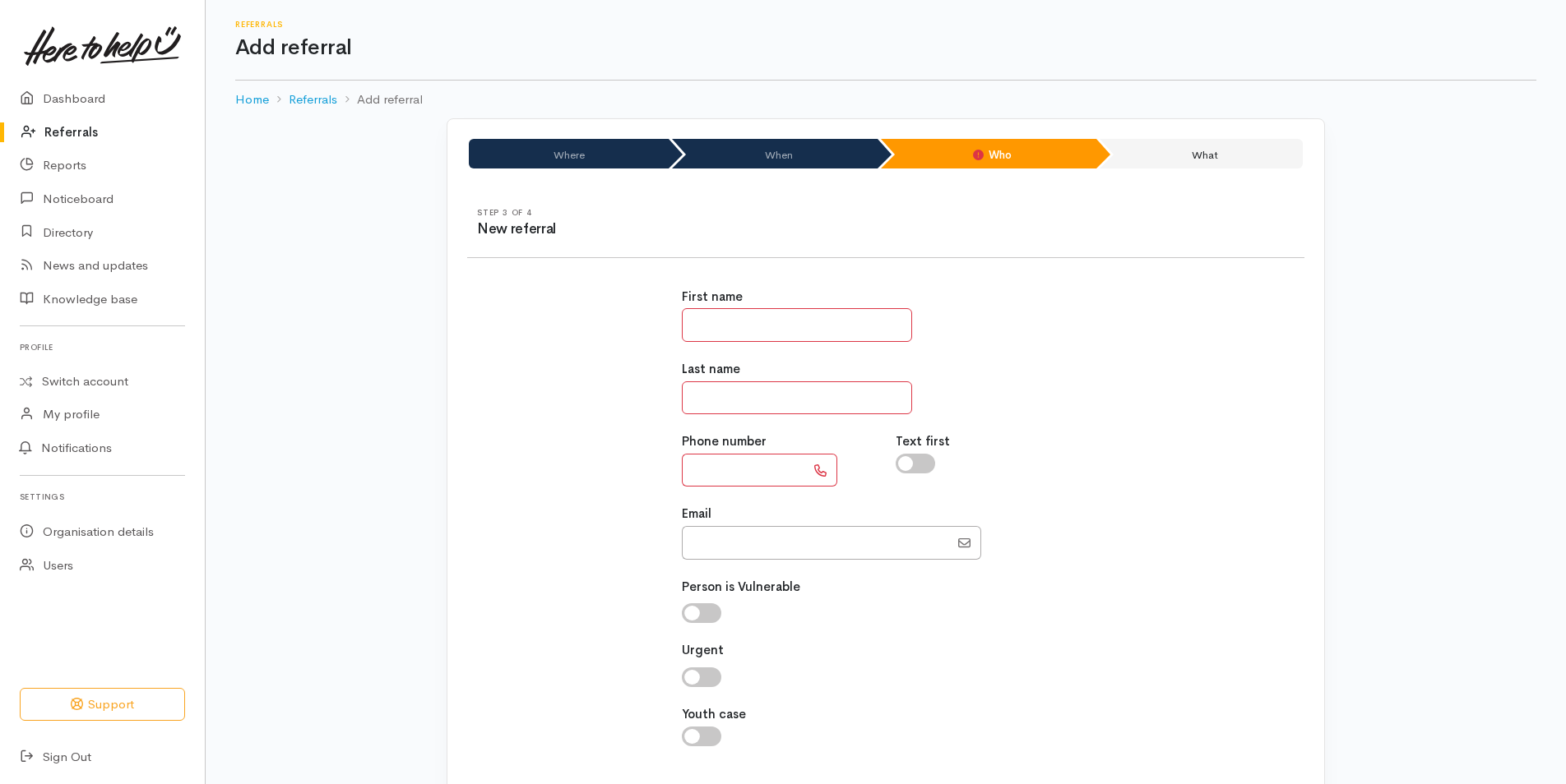
click at [867, 319] on input "text" at bounding box center [797, 325] width 230 height 34
type input "******"
type input "********"
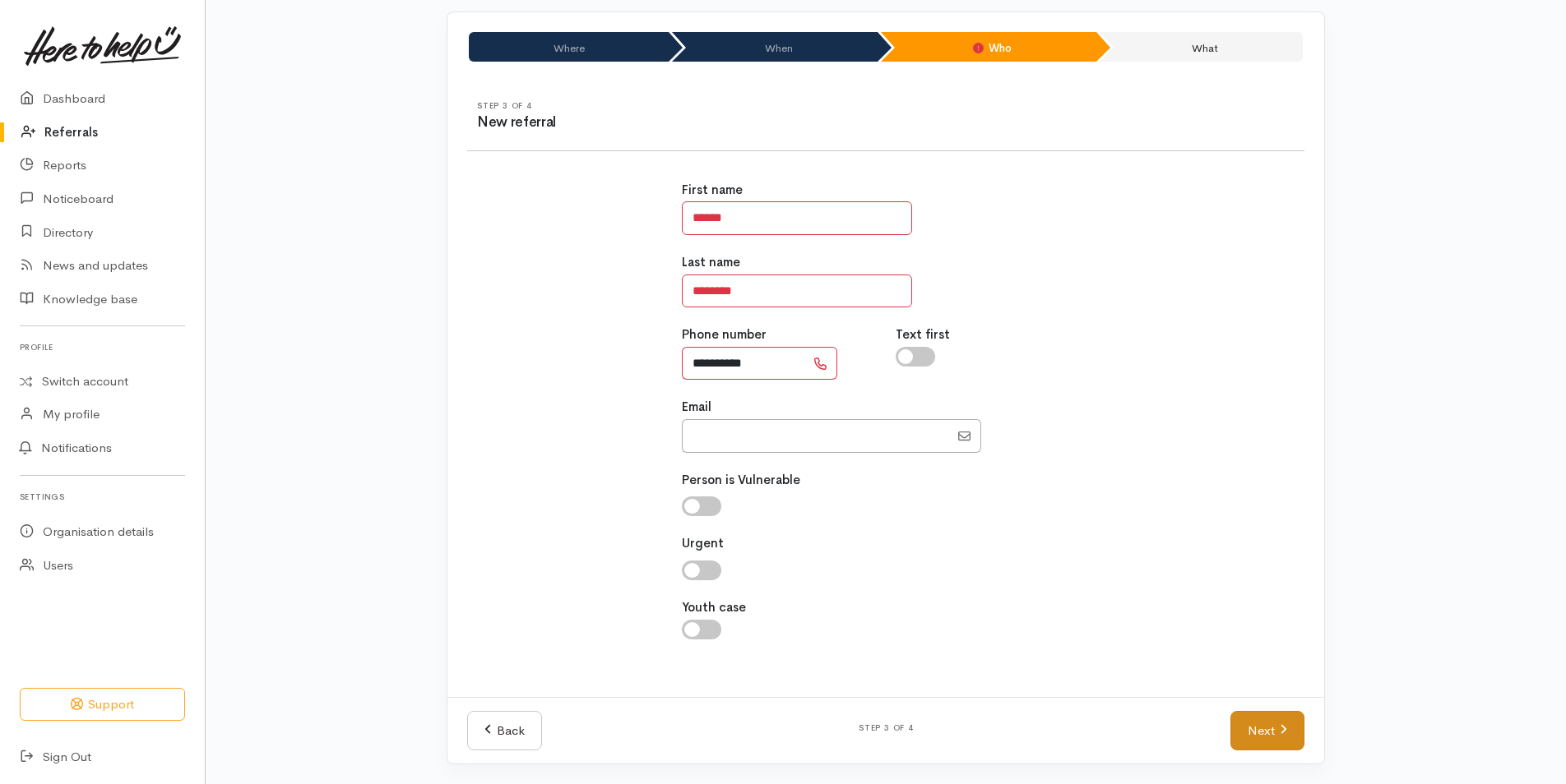
type input "**********"
click at [1246, 738] on link "Next" at bounding box center [1267, 730] width 74 height 40
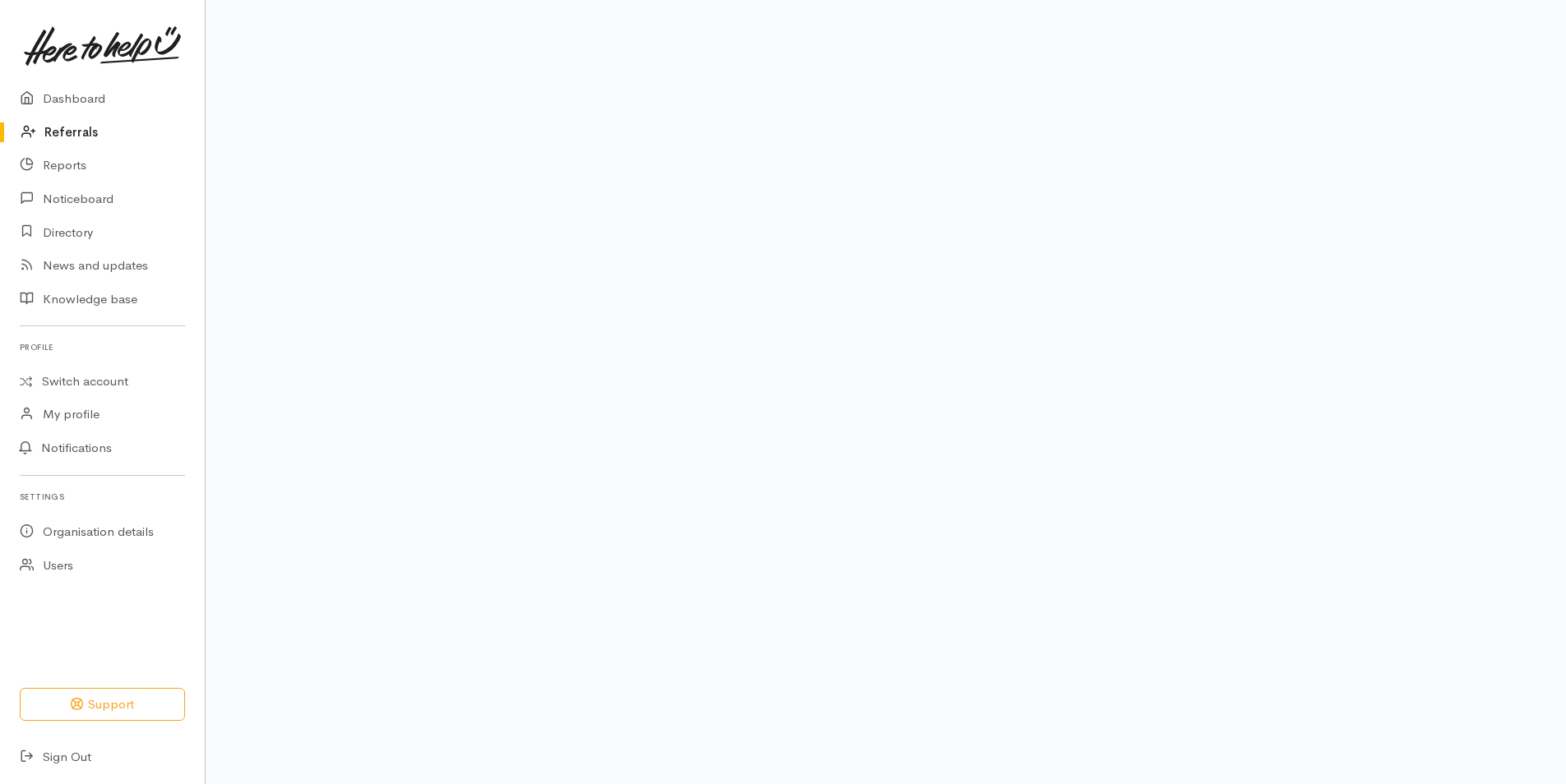
scroll to position [76, 0]
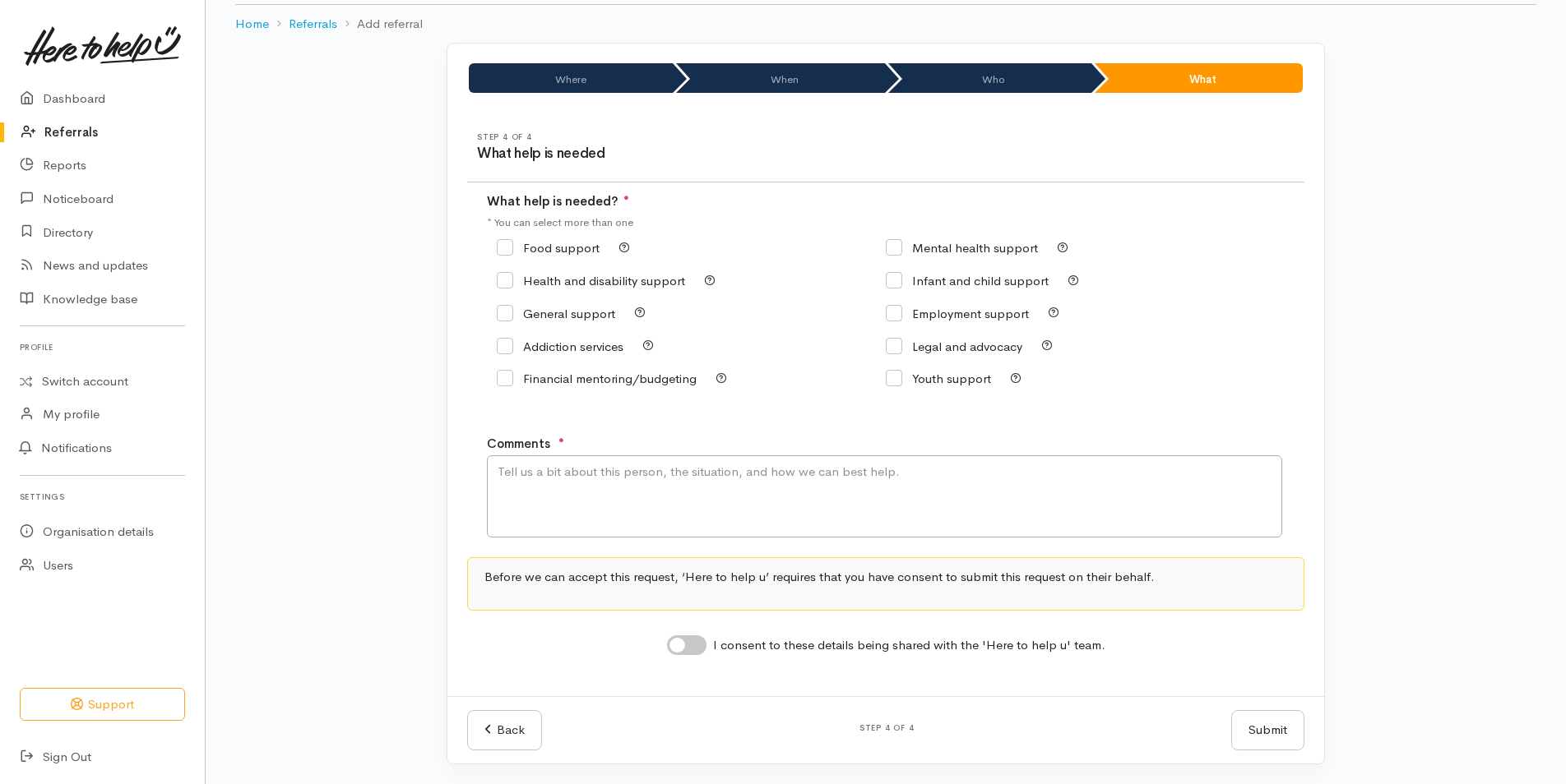
click at [541, 250] on input "Food support" at bounding box center [548, 248] width 103 height 13
click at [543, 246] on input "Food support" at bounding box center [548, 248] width 103 height 13
checkbox input "false"
click at [515, 308] on input "General support" at bounding box center [556, 313] width 119 height 13
checkbox input "true"
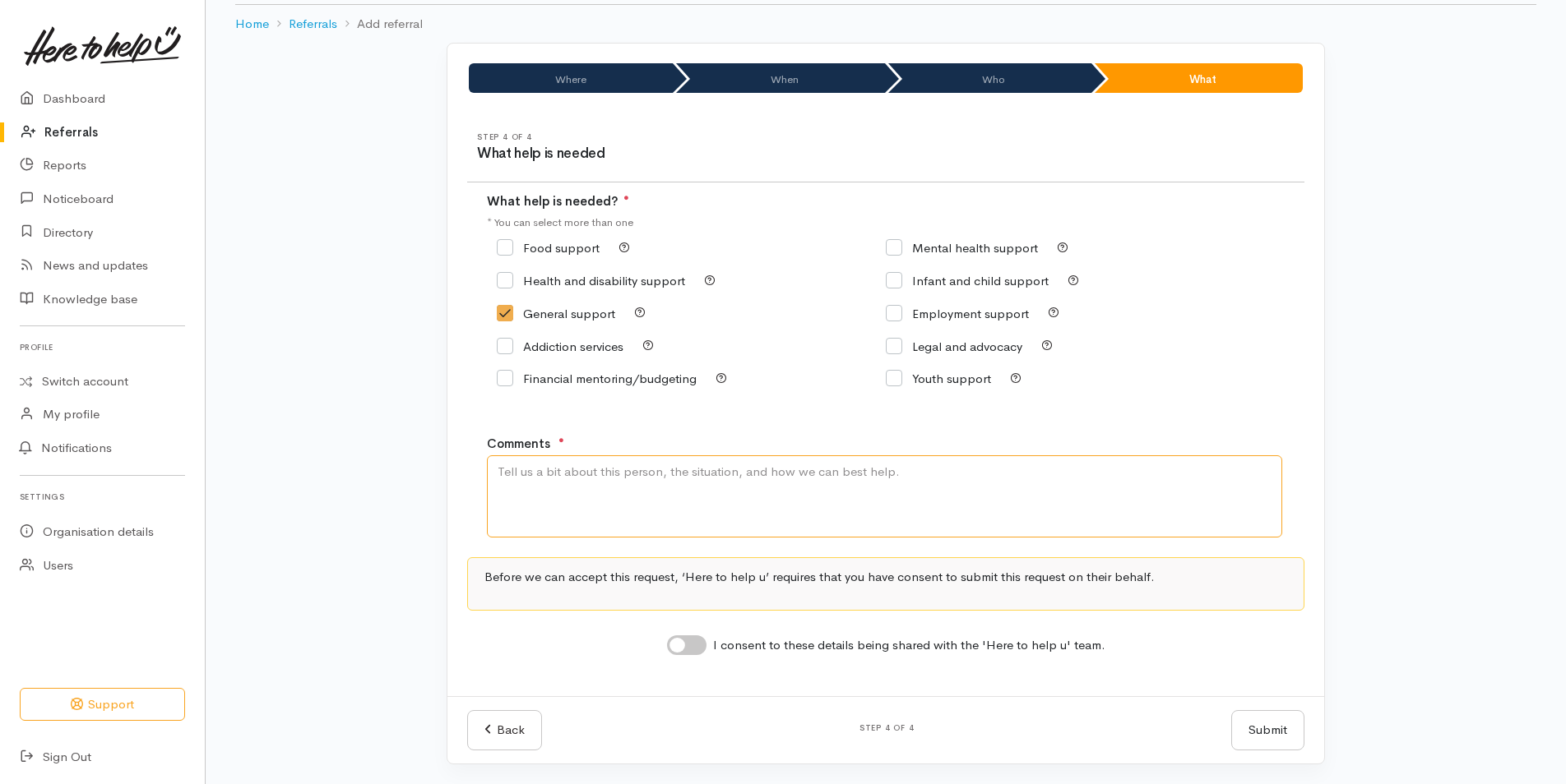
click at [630, 496] on textarea "Comments" at bounding box center [884, 496] width 795 height 82
type textarea "Needing support for her adult son"
click at [699, 651] on input "I consent to these details being shared with the 'Here to help u' team." at bounding box center [687, 646] width 39 height 20
checkbox input "true"
click at [1294, 739] on button "Submit" at bounding box center [1268, 730] width 73 height 40
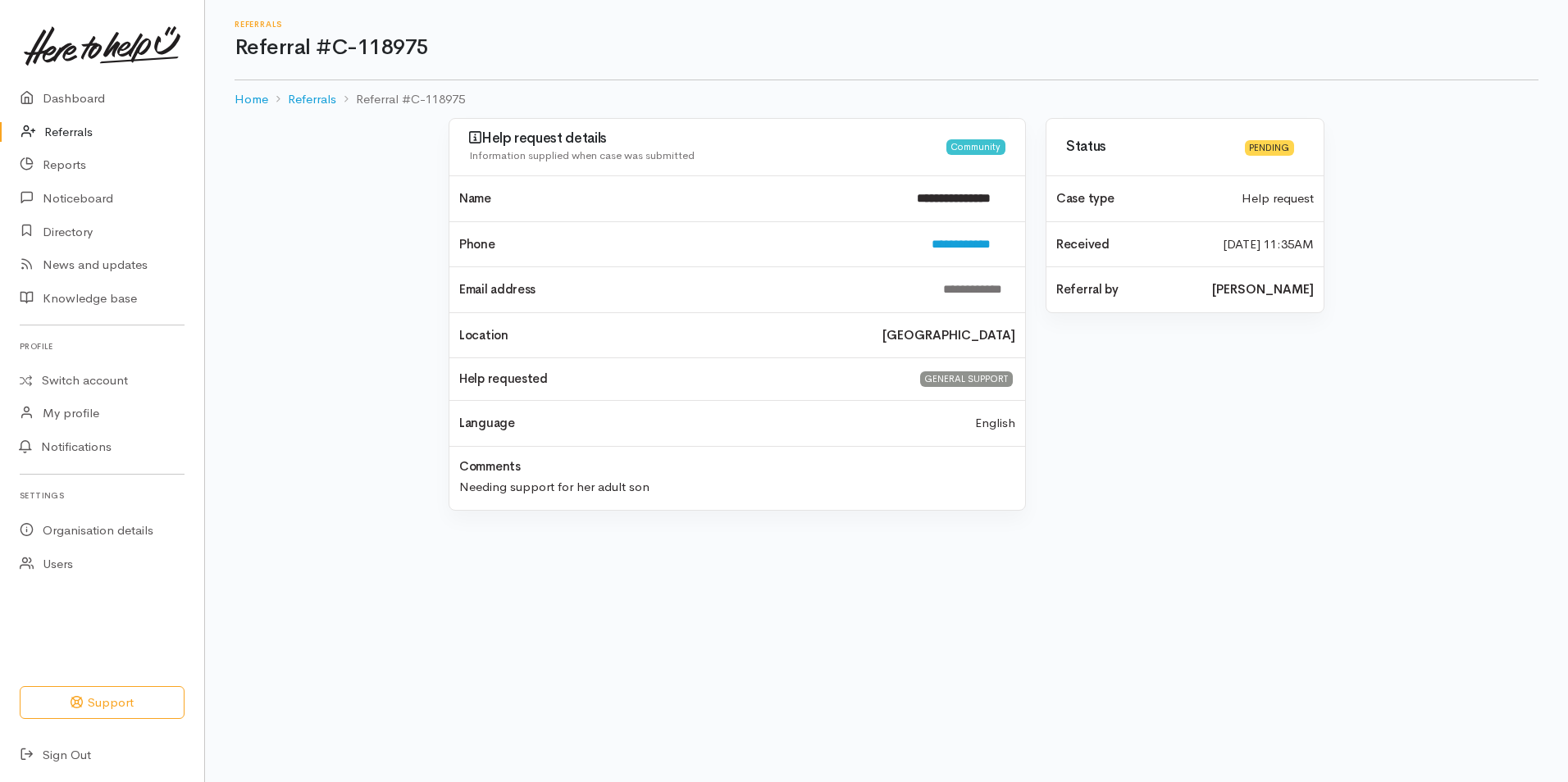
drag, startPoint x: 68, startPoint y: 120, endPoint x: 598, endPoint y: 118, distance: 530.0
click at [68, 120] on link "Referrals" at bounding box center [102, 133] width 204 height 34
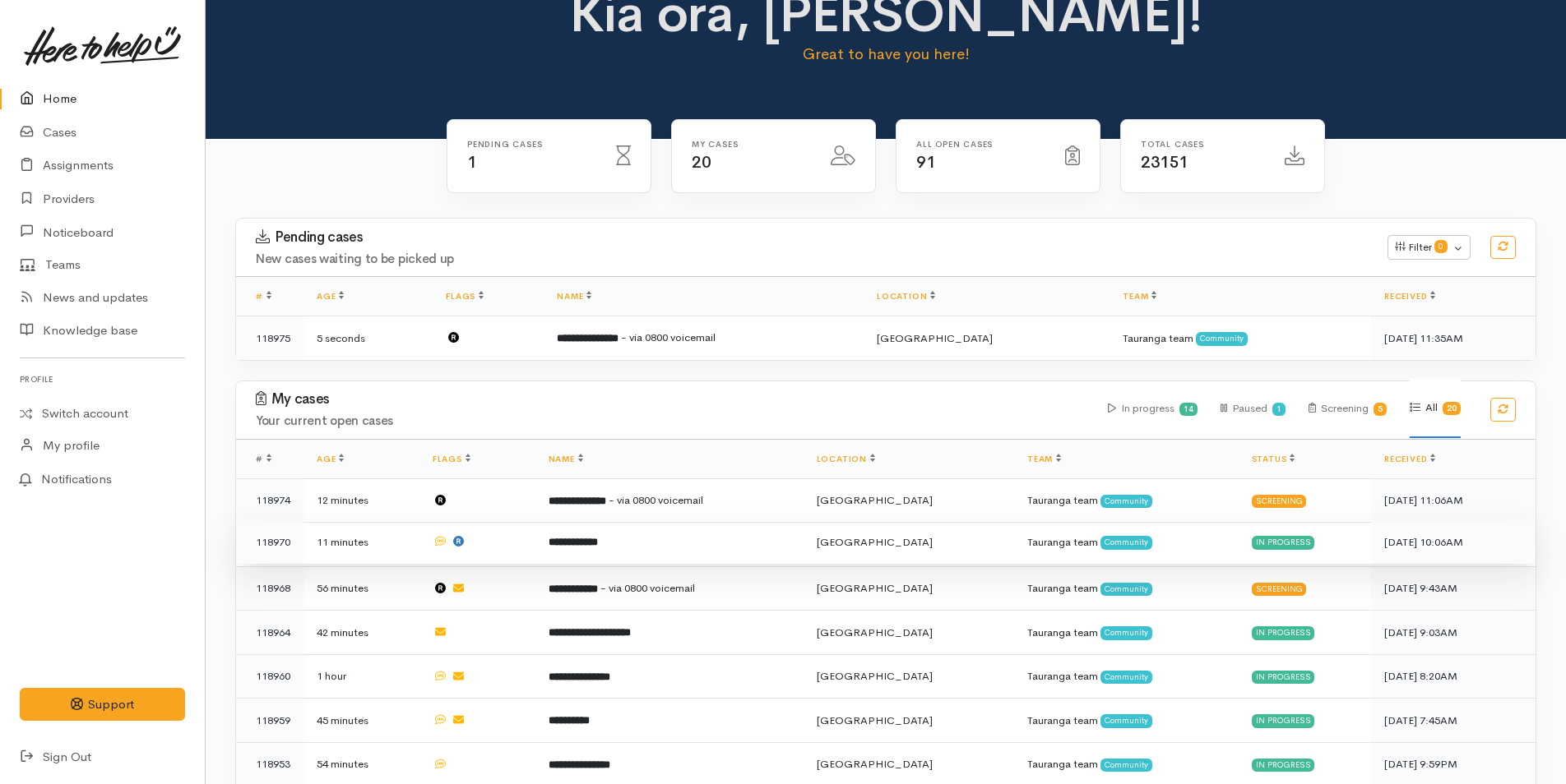
scroll to position [82, 0]
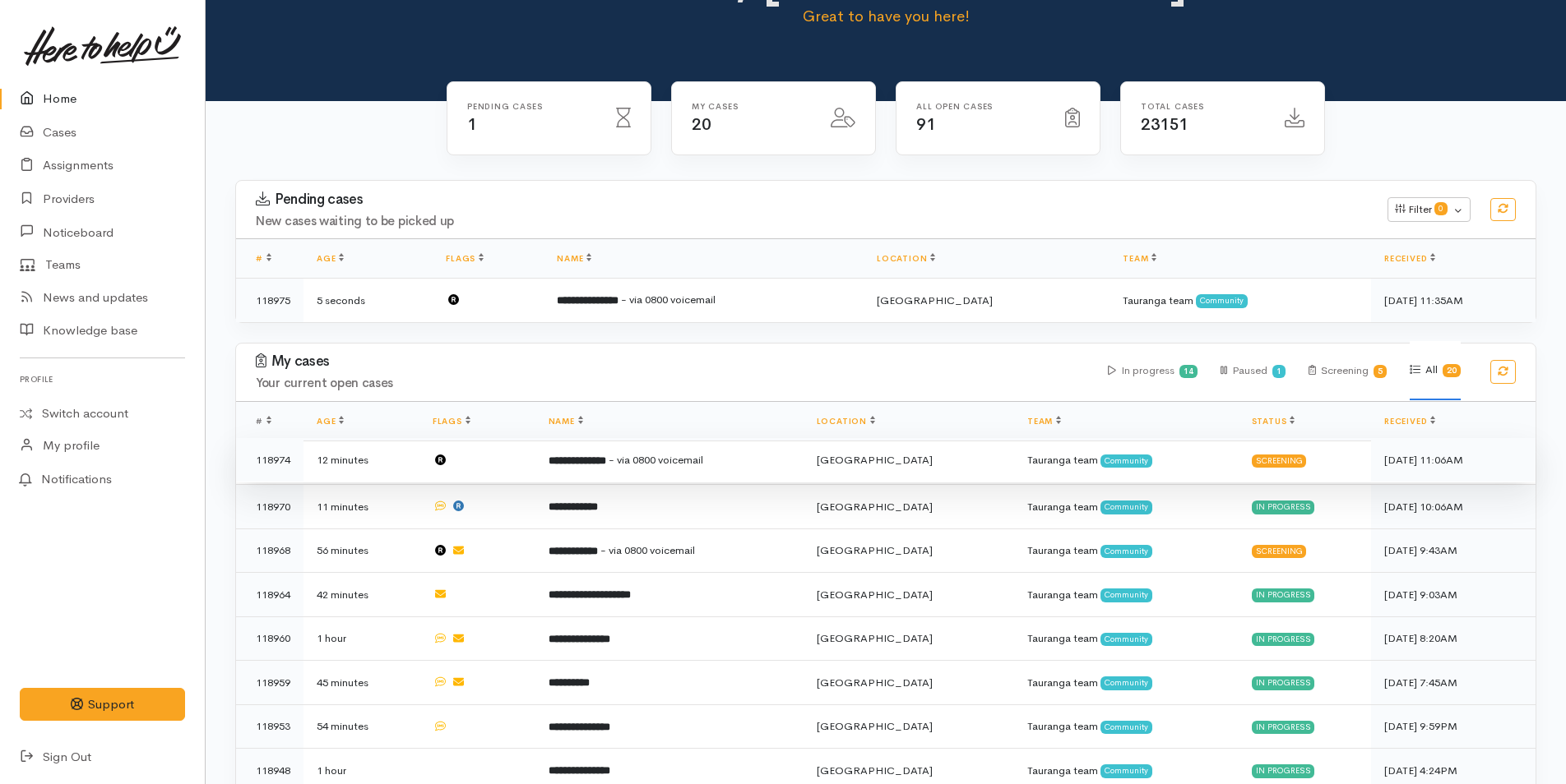
click at [624, 467] on td "**********" at bounding box center [669, 461] width 268 height 45
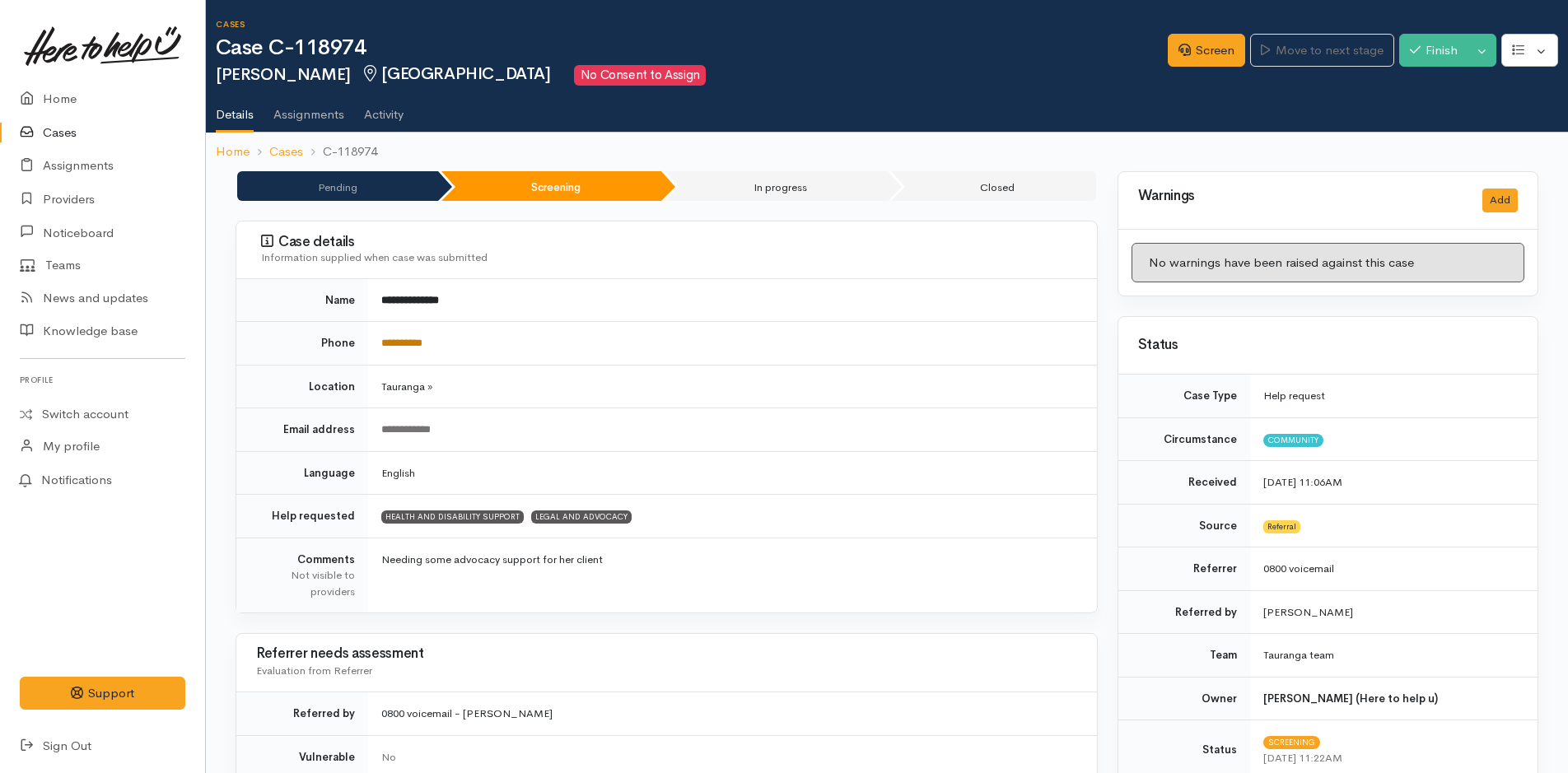
click at [408, 347] on link "**********" at bounding box center [402, 343] width 41 height 11
click at [1183, 57] on link "Screen" at bounding box center [1206, 51] width 78 height 34
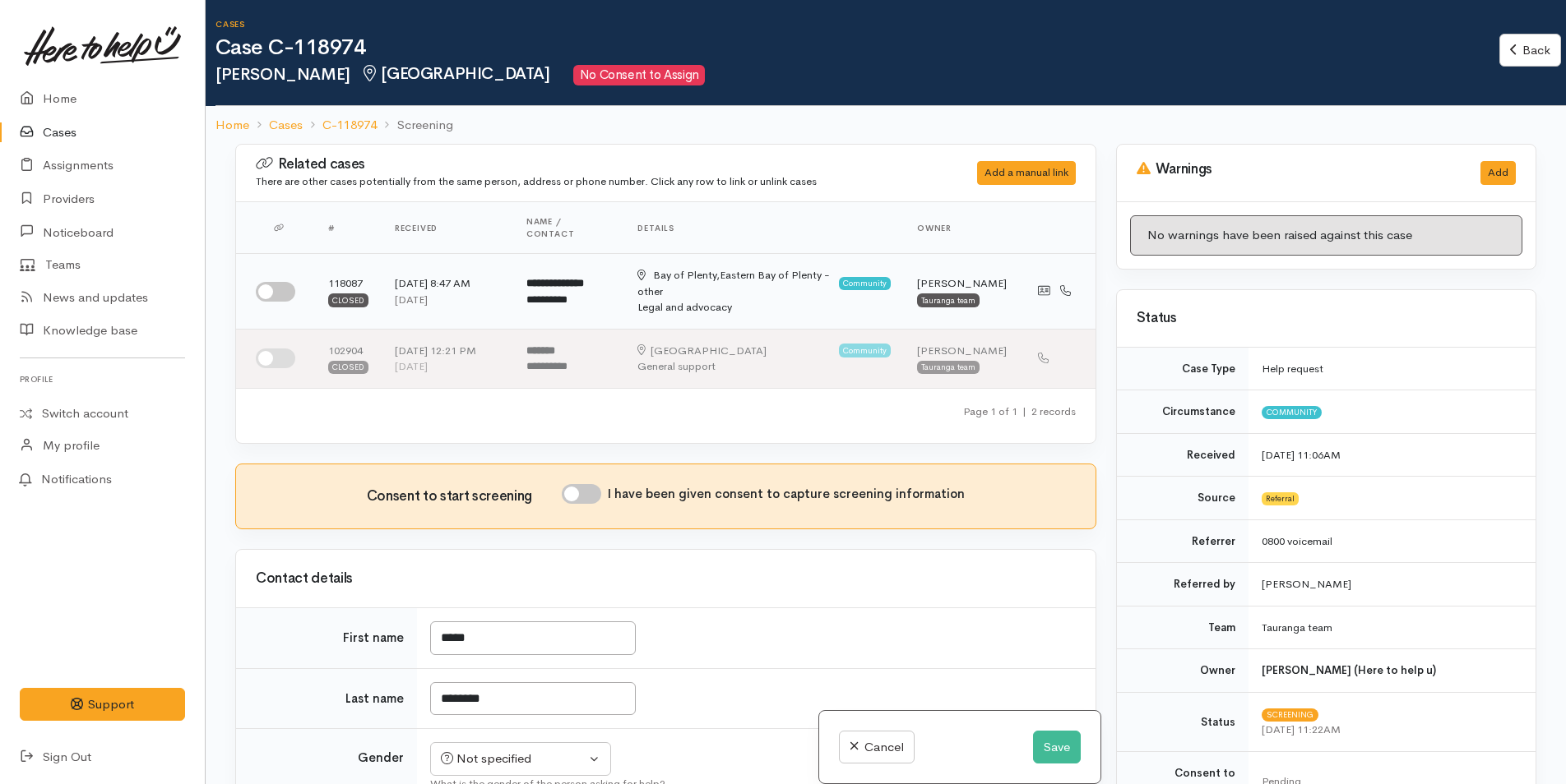
click at [281, 290] on input "checkbox" at bounding box center [275, 292] width 39 height 20
checkbox input "true"
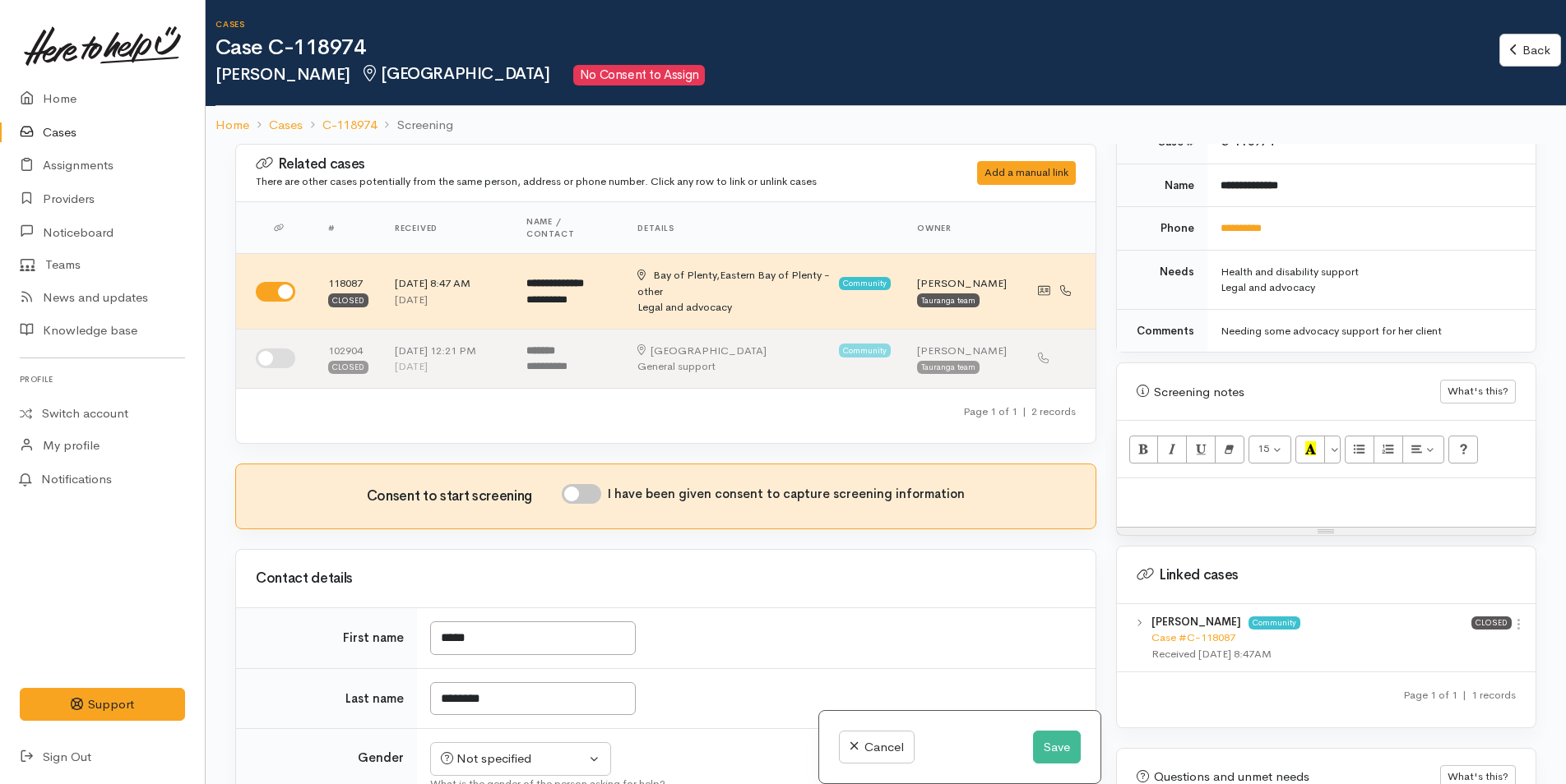
scroll to position [920, 0]
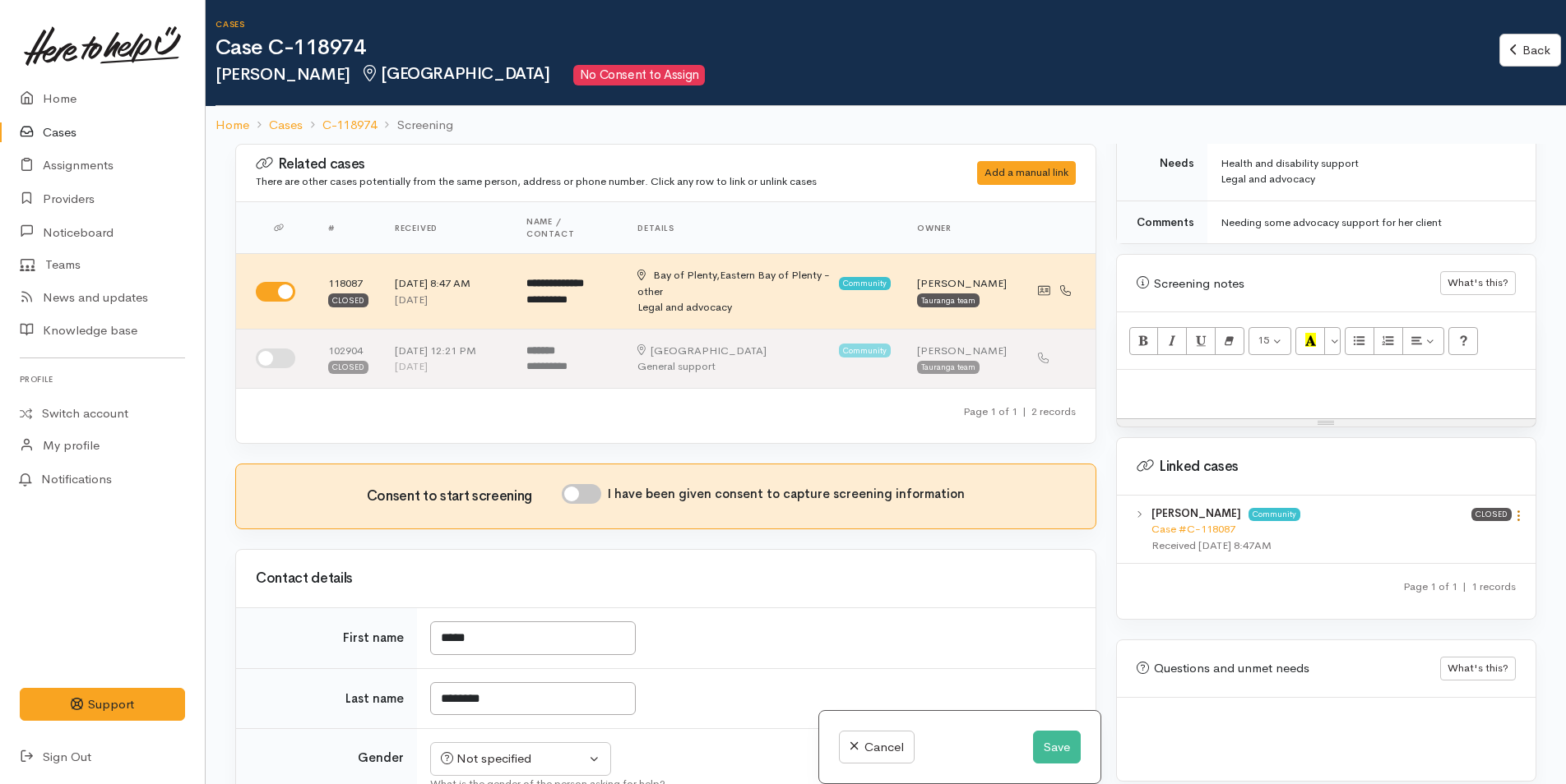
click at [1512, 509] on icon at bounding box center [1519, 516] width 14 height 14
click at [1471, 535] on link "View case" at bounding box center [1459, 547] width 130 height 26
click at [590, 504] on input "I have been given consent to capture screening information" at bounding box center [582, 494] width 39 height 20
checkbox input "true"
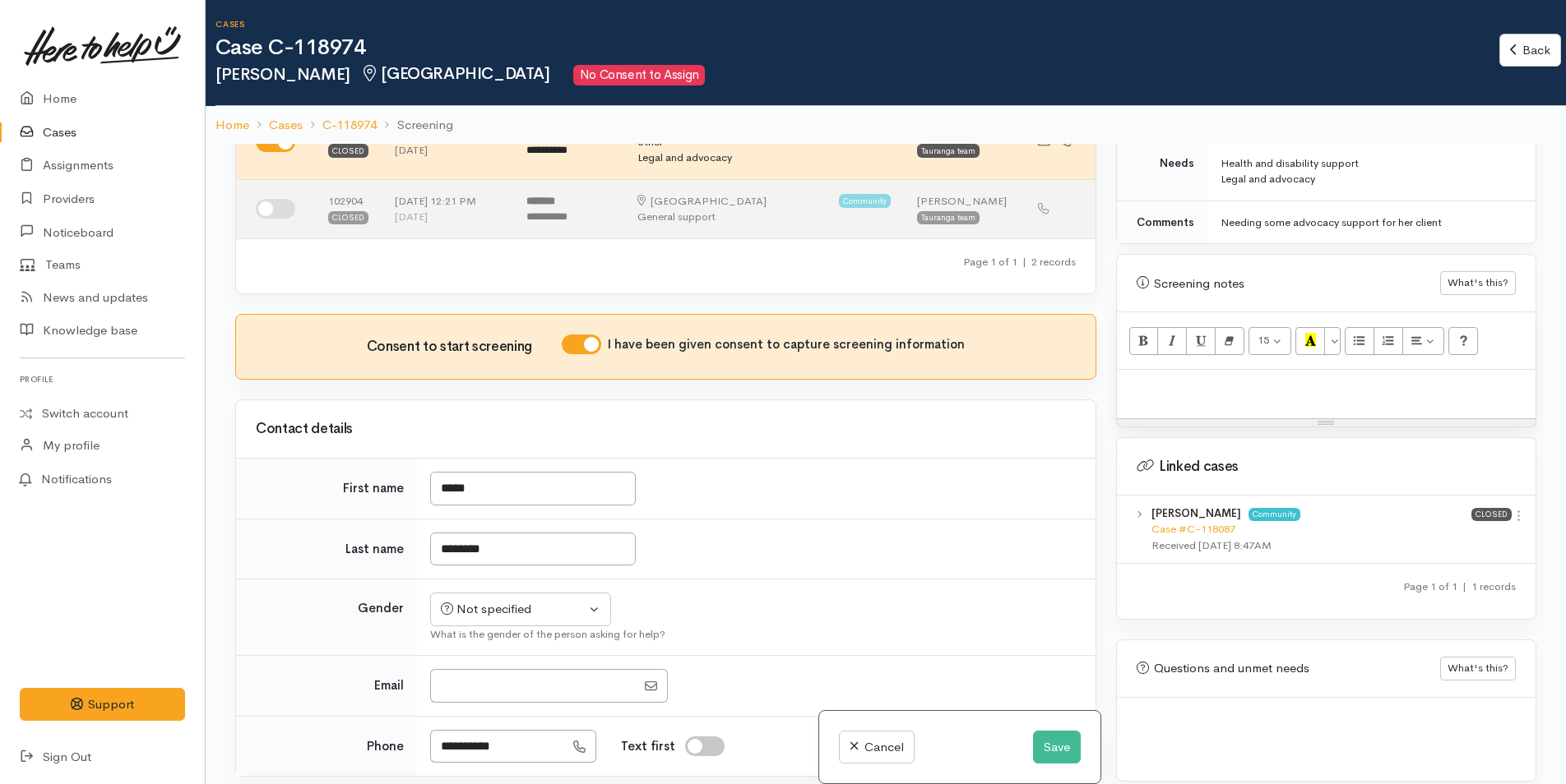
scroll to position [329, 0]
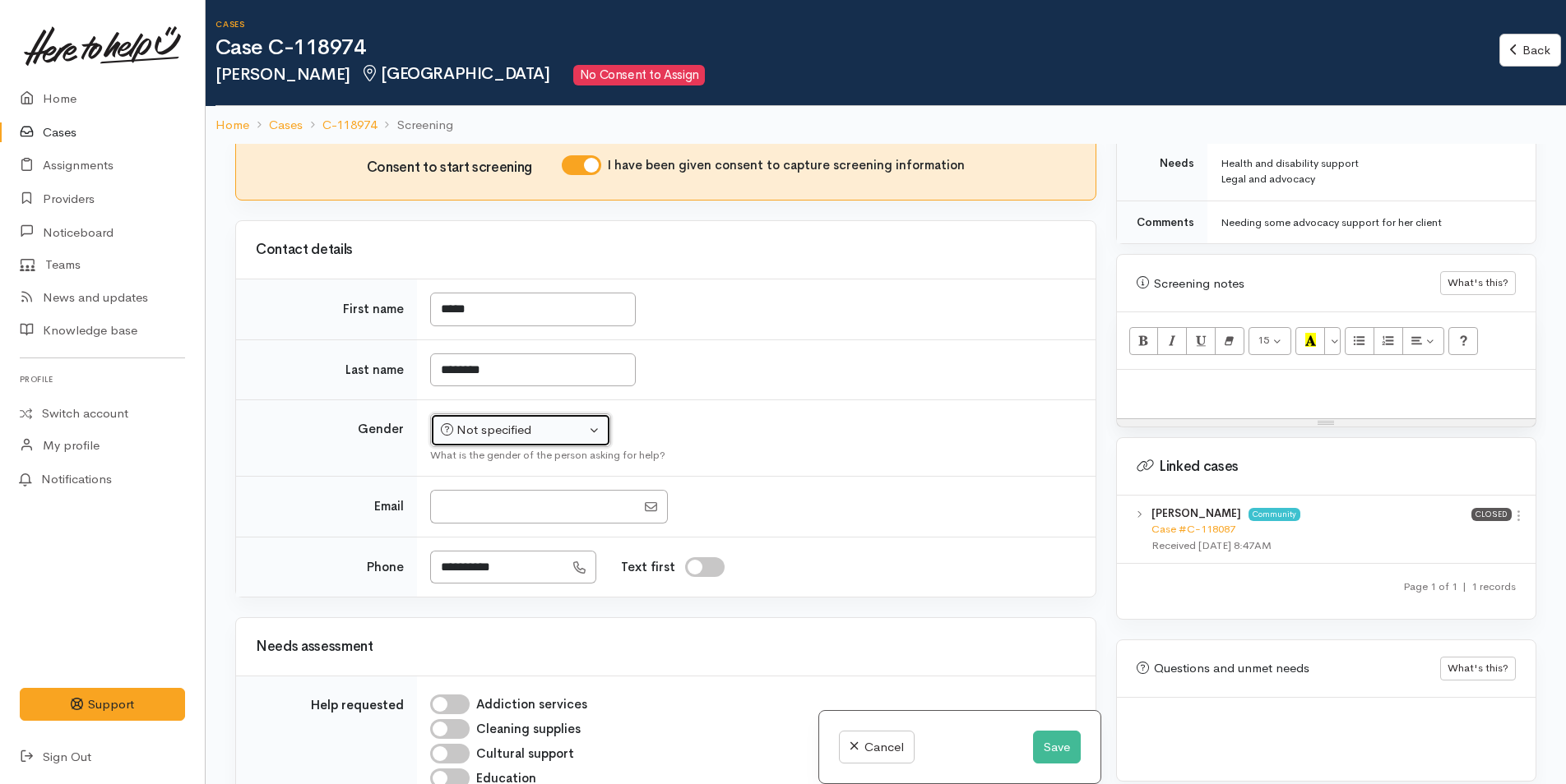
click at [475, 439] on div "Not specified" at bounding box center [513, 430] width 145 height 19
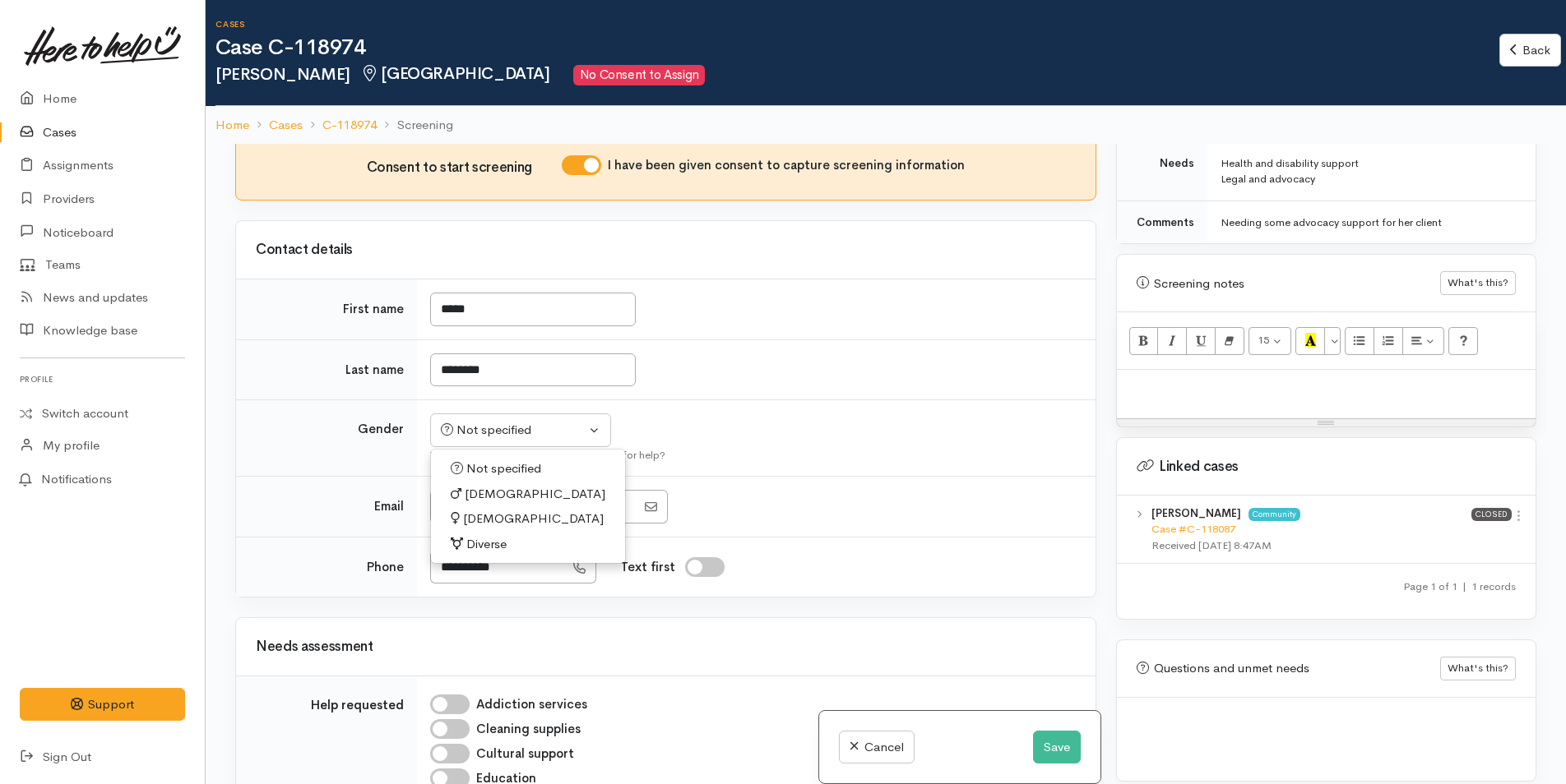
click at [480, 529] on span "[DEMOGRAPHIC_DATA]" at bounding box center [532, 519] width 140 height 19
select select "[DEMOGRAPHIC_DATA]"
click at [1205, 378] on p at bounding box center [1326, 387] width 402 height 19
paste div
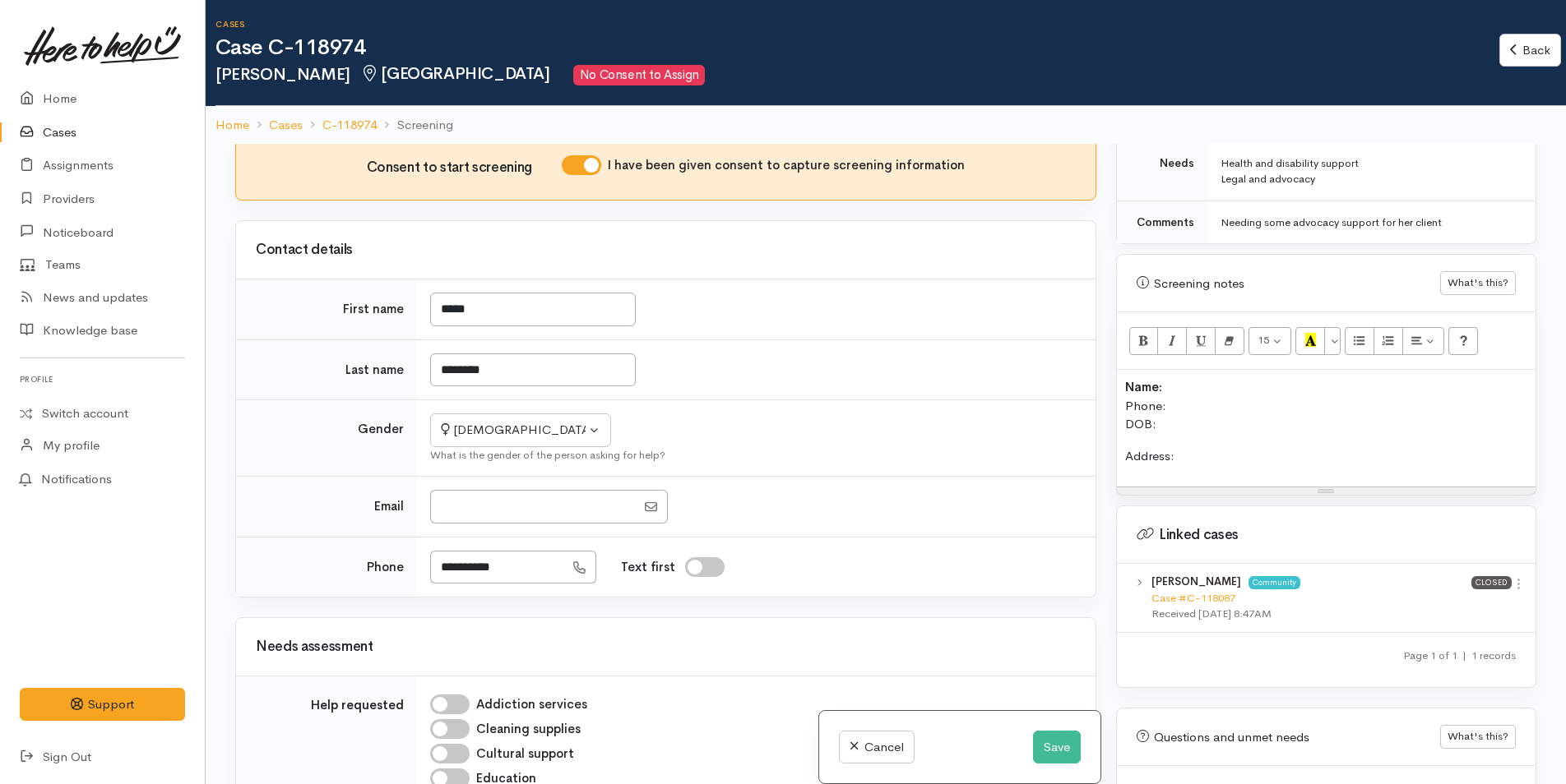
click at [1196, 378] on p "Name: Phone: DOB:" at bounding box center [1326, 405] width 402 height 56
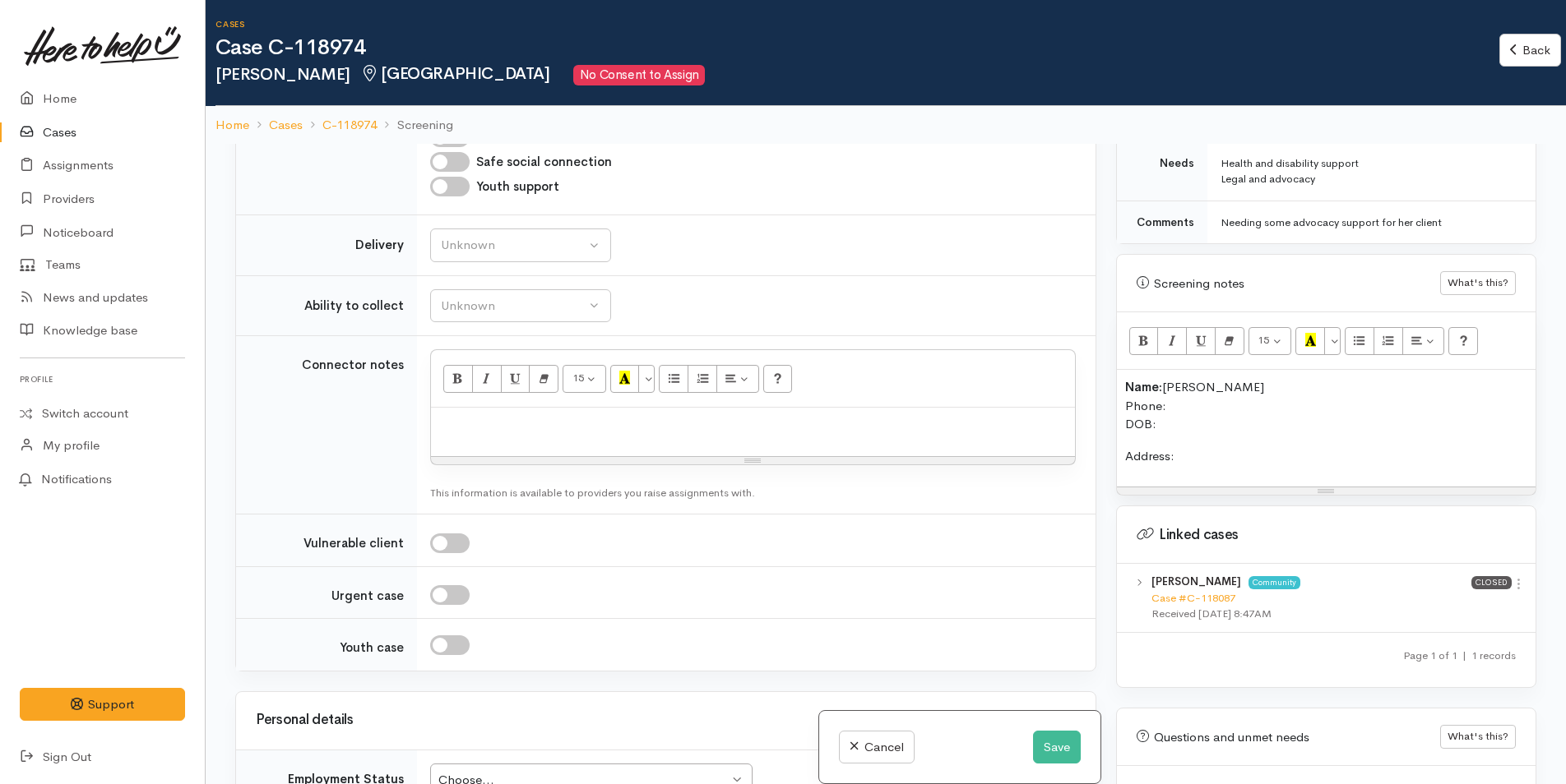
scroll to position [1562, 0]
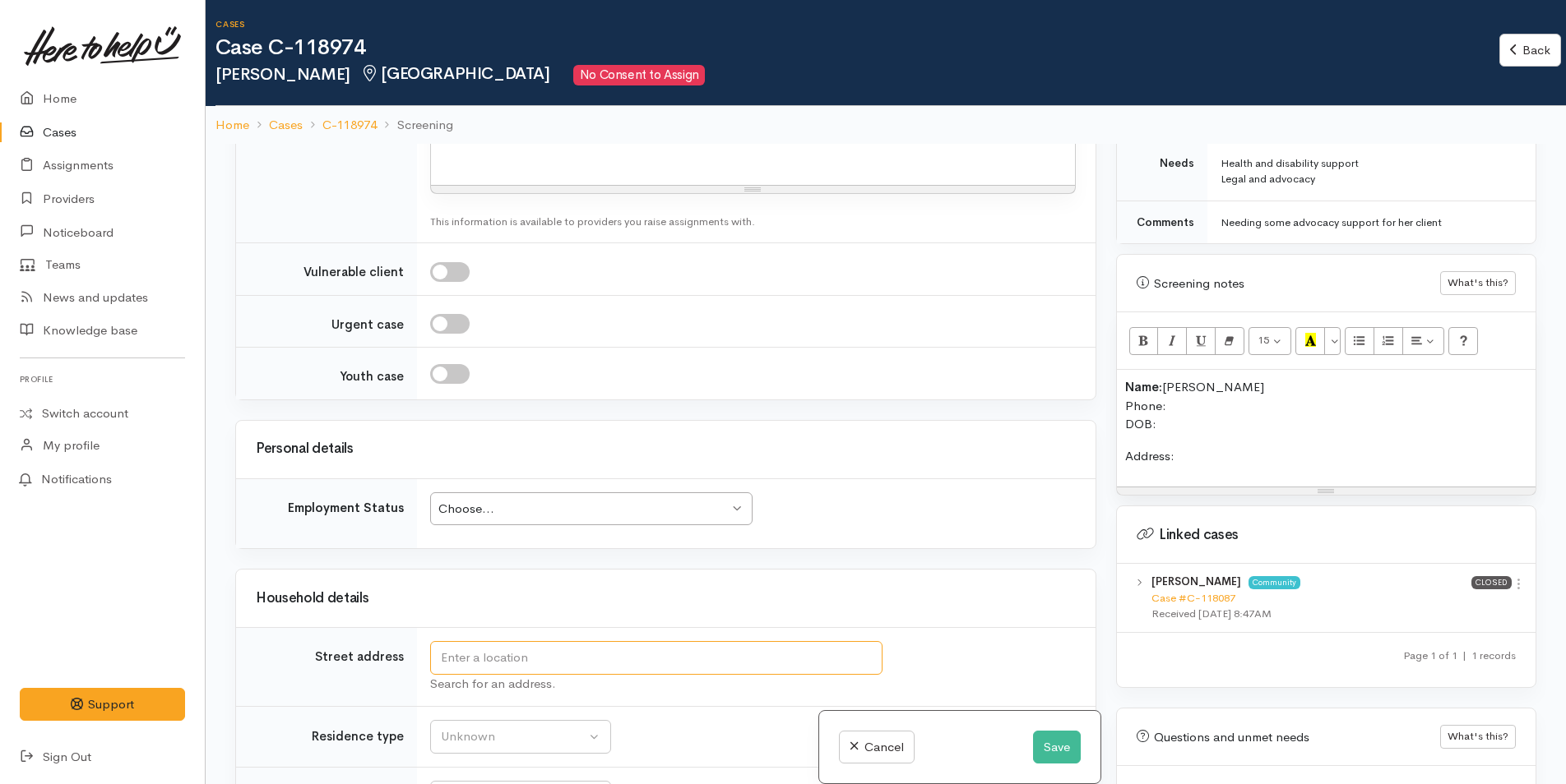
click at [491, 671] on input "text" at bounding box center [656, 658] width 452 height 34
type input "14 Rata Avenue, Edgecumbe, New Zealand"
drag, startPoint x: 717, startPoint y: 665, endPoint x: 307, endPoint y: 652, distance: 410.2
click at [307, 652] on tr "Street address 14 Rata Avenue, Edgecumbe, New Zealand Search for an address." at bounding box center [666, 667] width 859 height 79
click at [1186, 388] on p "Name: Fiona McIntosg Phone: DOB:" at bounding box center [1326, 405] width 402 height 56
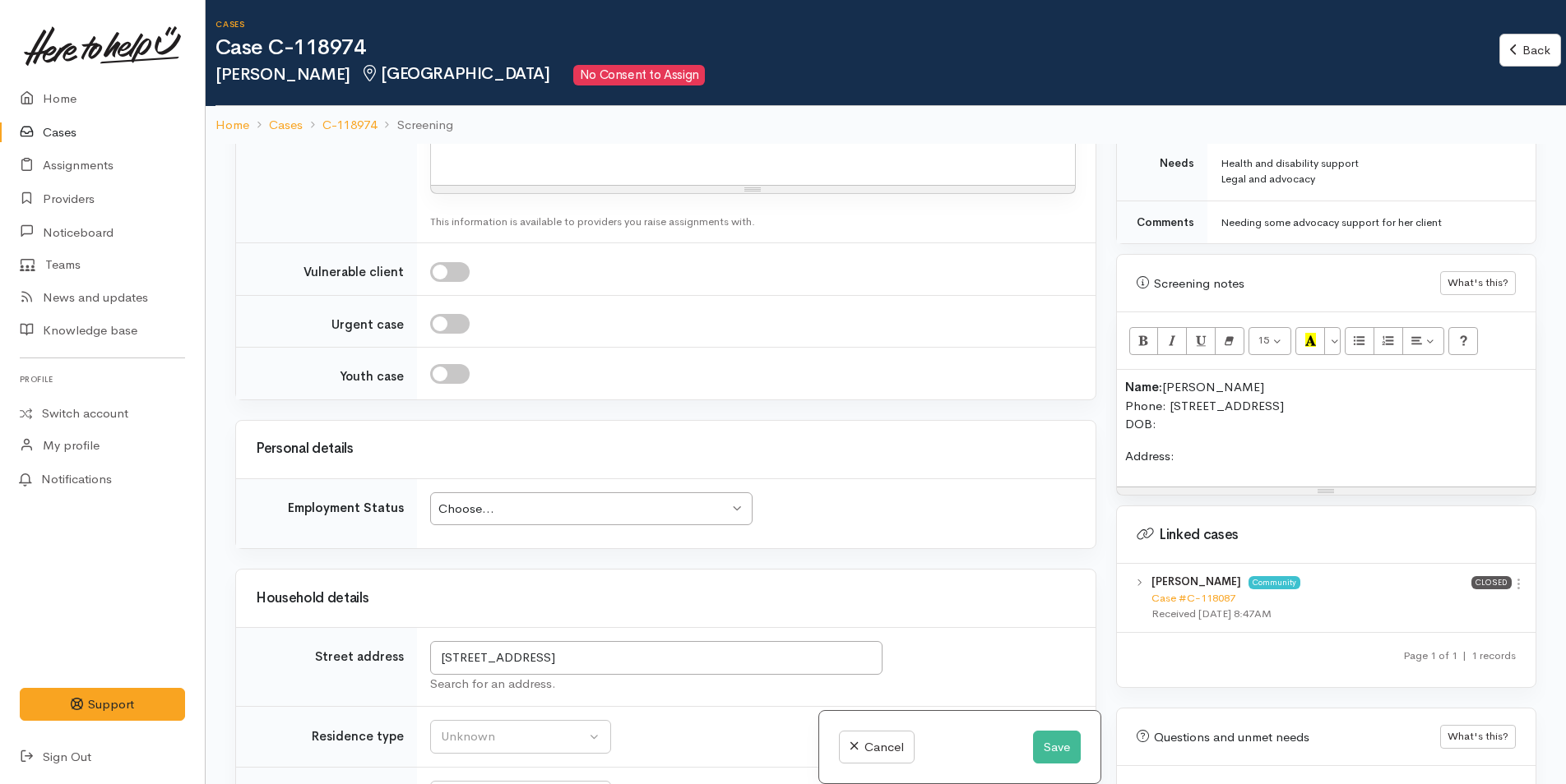
click at [1254, 447] on p "Address:" at bounding box center [1326, 456] width 402 height 19
click at [1165, 418] on p "Name: Fiona McIntosg Phone: 14 Rata Avenue, Edgecumbe, New Zealand DOB:" at bounding box center [1326, 405] width 402 height 56
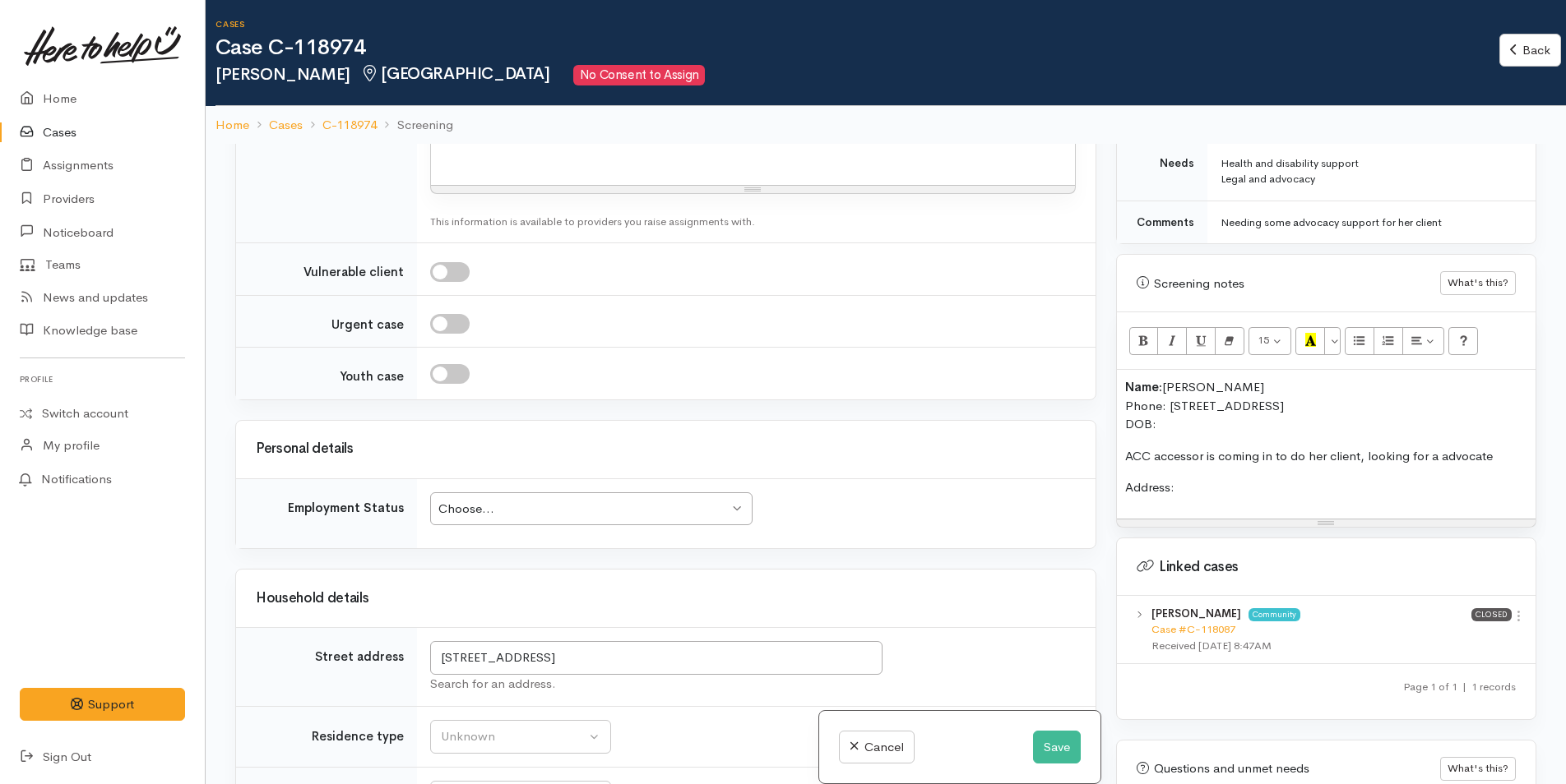
drag, startPoint x: 1505, startPoint y: 432, endPoint x: 1092, endPoint y: 436, distance: 413.0
click at [1092, 436] on div "Related cases There are other cases potentially from the same person, address o…" at bounding box center [885, 536] width 1320 height 784
copy p "ACC accessor is coming in to do her client, looking for a advocate"
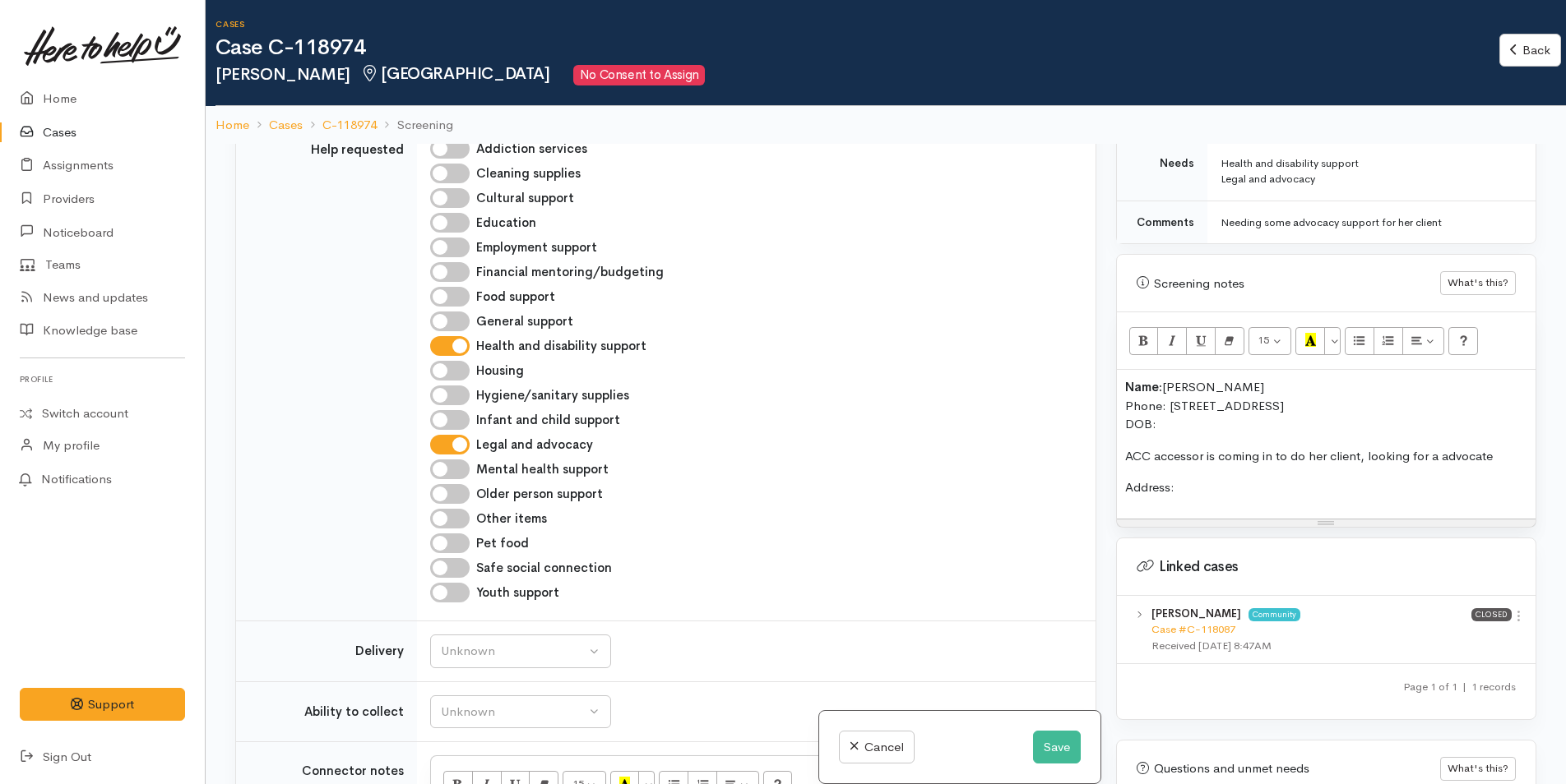
scroll to position [411, 0]
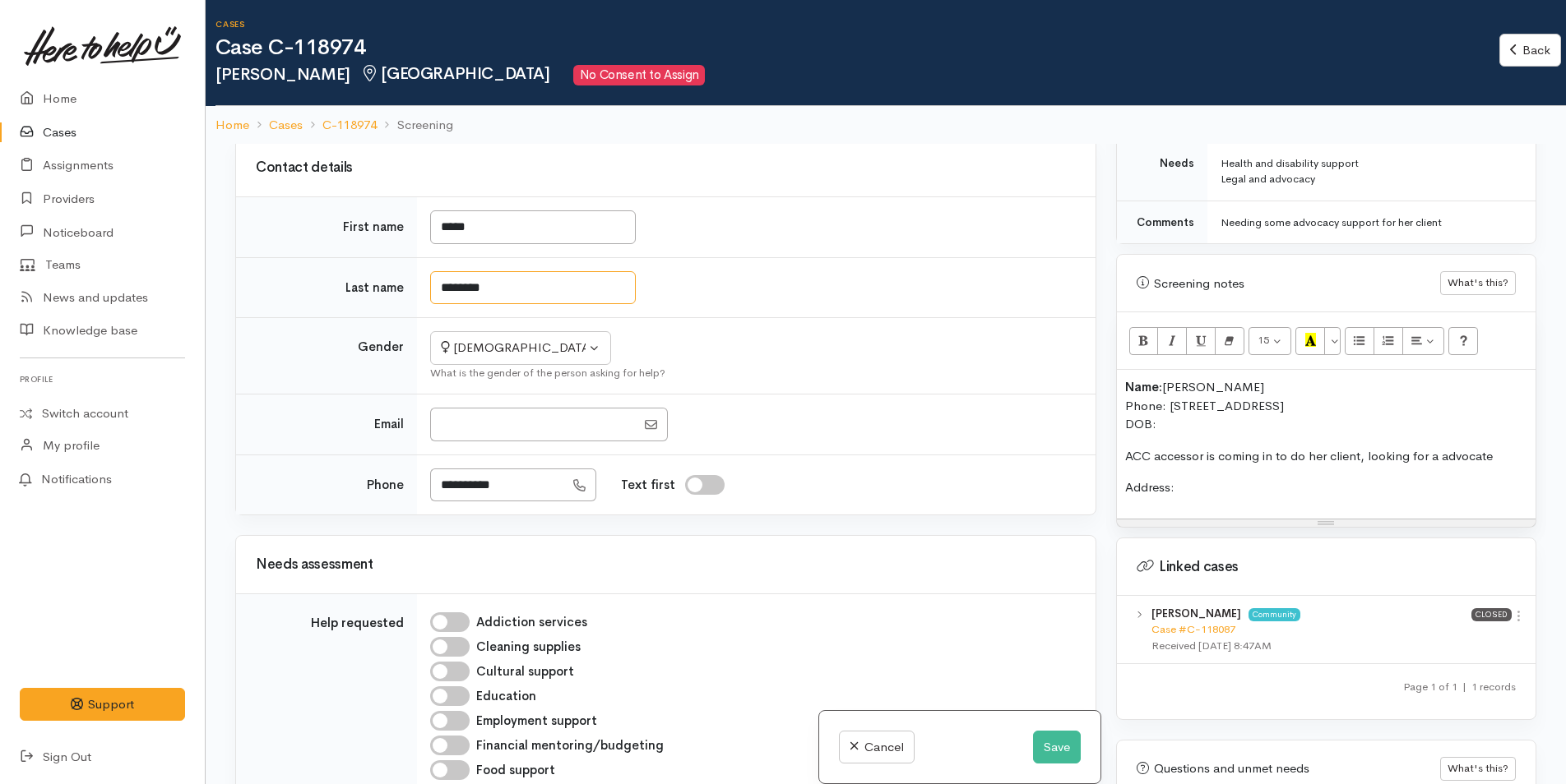
drag, startPoint x: 460, startPoint y: 301, endPoint x: 470, endPoint y: 303, distance: 10.2
click at [460, 301] on input "********" at bounding box center [532, 288] width 205 height 34
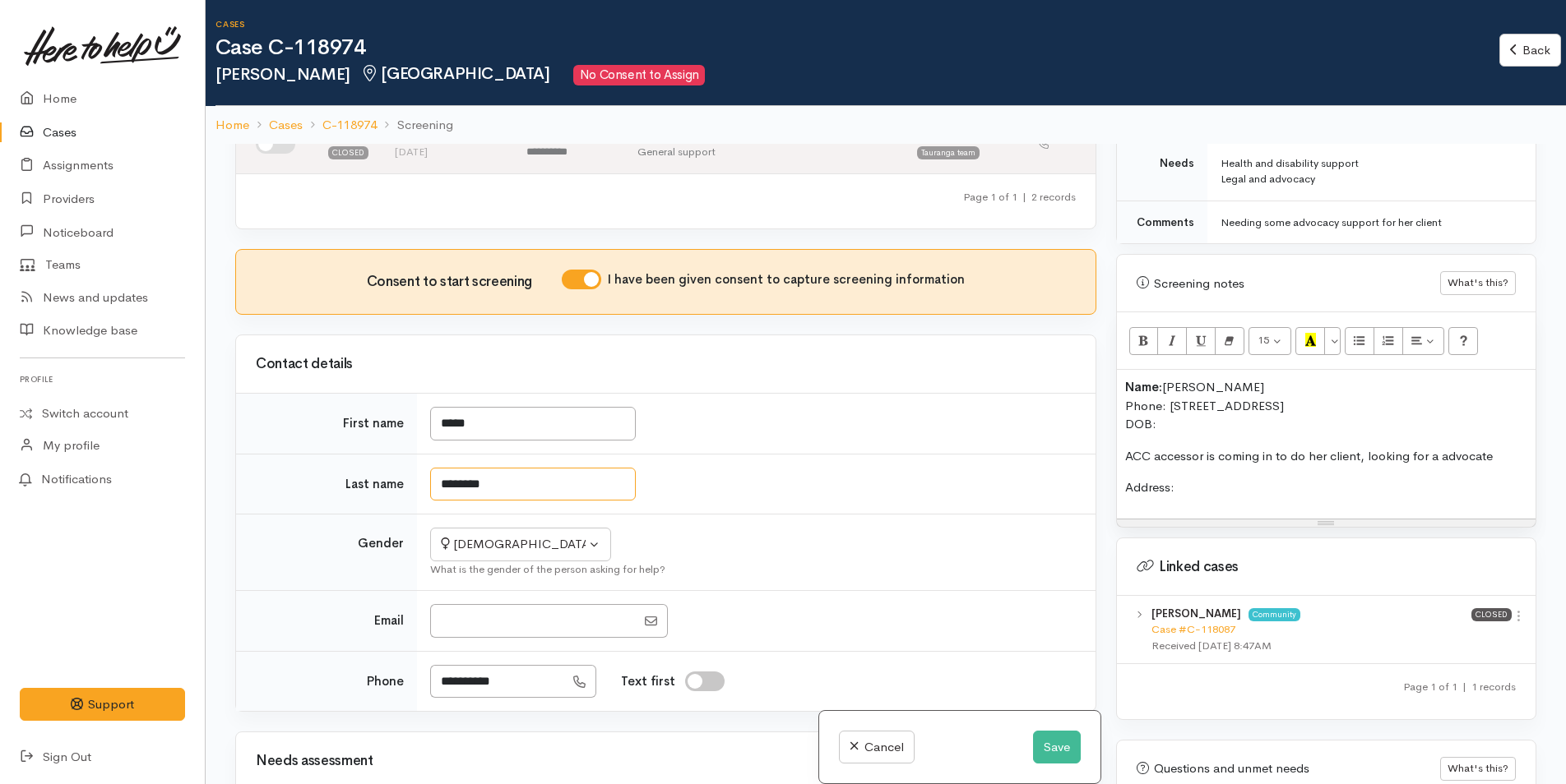
scroll to position [0, 0]
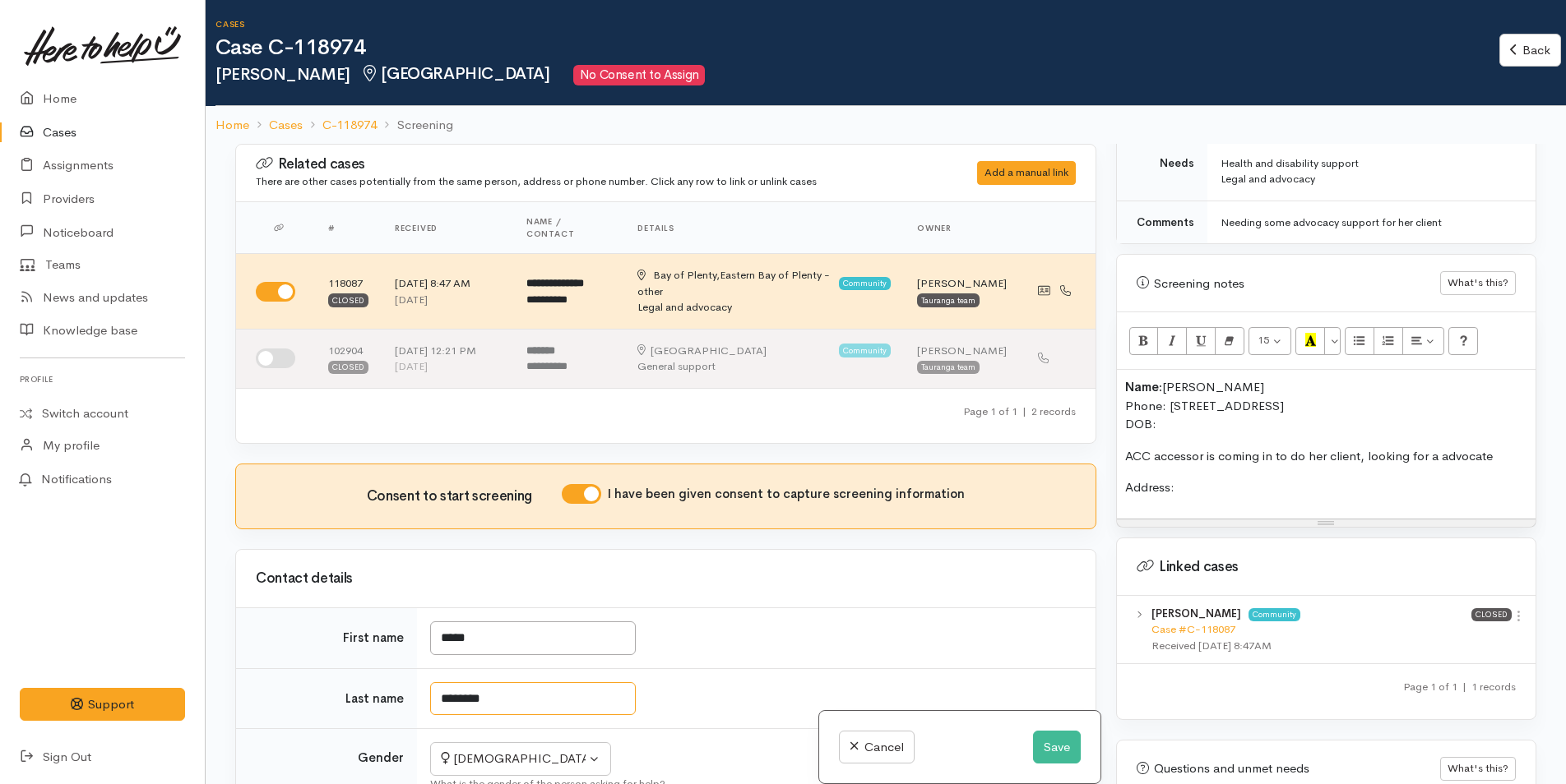
type input "********"
click at [1259, 378] on p "Name: Fiona McIntosg Phone: 14 Rata Avenue, Edgecumbe, New Zealand DOB:" at bounding box center [1326, 405] width 402 height 56
drag, startPoint x: 1164, startPoint y: 411, endPoint x: 1105, endPoint y: 419, distance: 59.5
click at [1105, 419] on div "Related cases There are other cases potentially from the same person, address o…" at bounding box center [885, 536] width 1320 height 784
drag, startPoint x: 1171, startPoint y: 411, endPoint x: 1092, endPoint y: 407, distance: 79.1
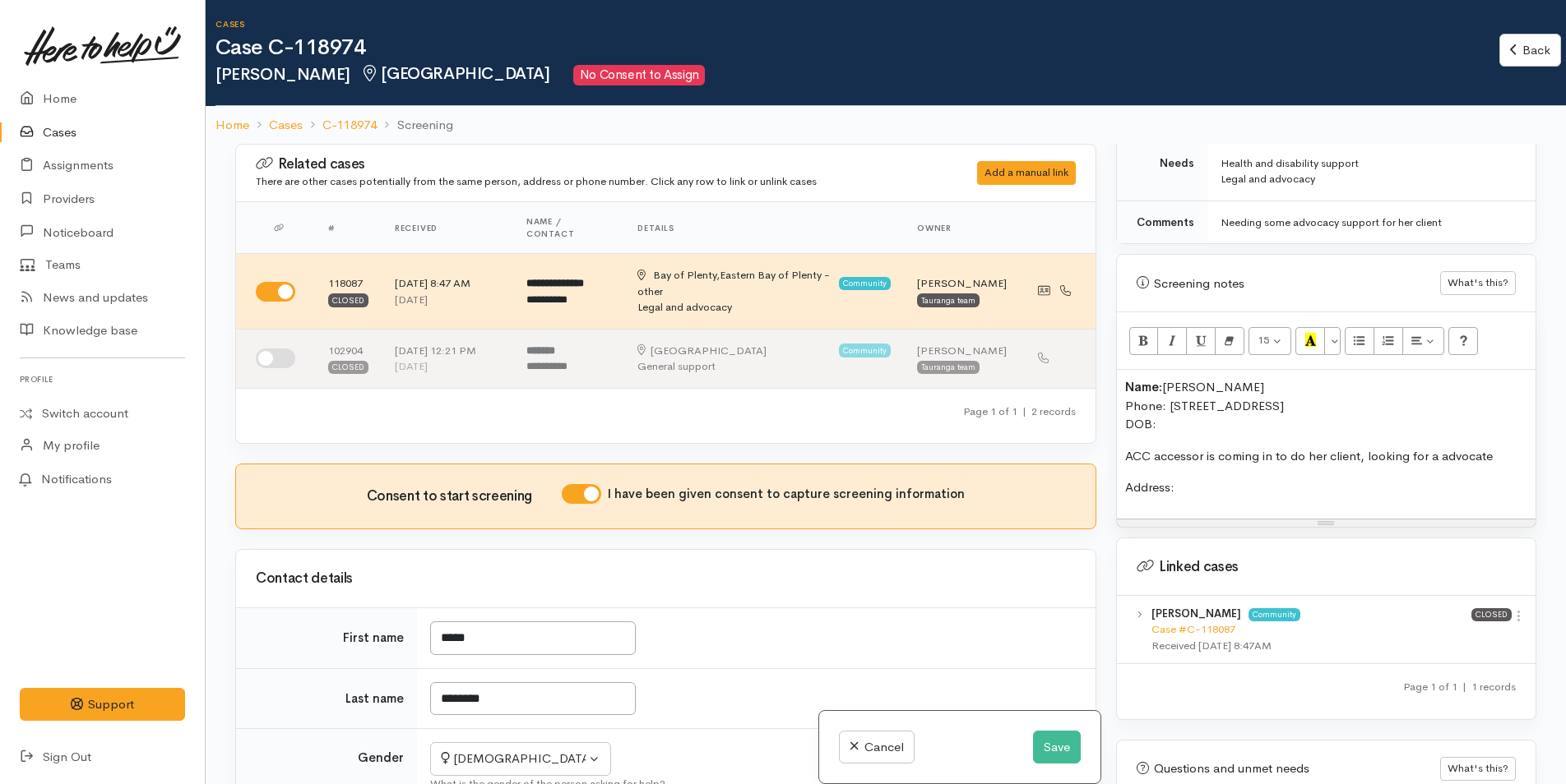
click at [1092, 407] on div "Related cases There are other cases potentially from the same person, address o…" at bounding box center [885, 536] width 1320 height 784
drag, startPoint x: 1148, startPoint y: 486, endPoint x: 1093, endPoint y: 485, distance: 55.0
click at [1093, 485] on div "Related cases There are other cases potentially from the same person, address o…" at bounding box center [885, 536] width 1320 height 784
drag, startPoint x: 1111, startPoint y: 400, endPoint x: 1095, endPoint y: 391, distance: 18.4
click at [1095, 391] on div "Related cases There are other cases potentially from the same person, address o…" at bounding box center [885, 536] width 1320 height 784
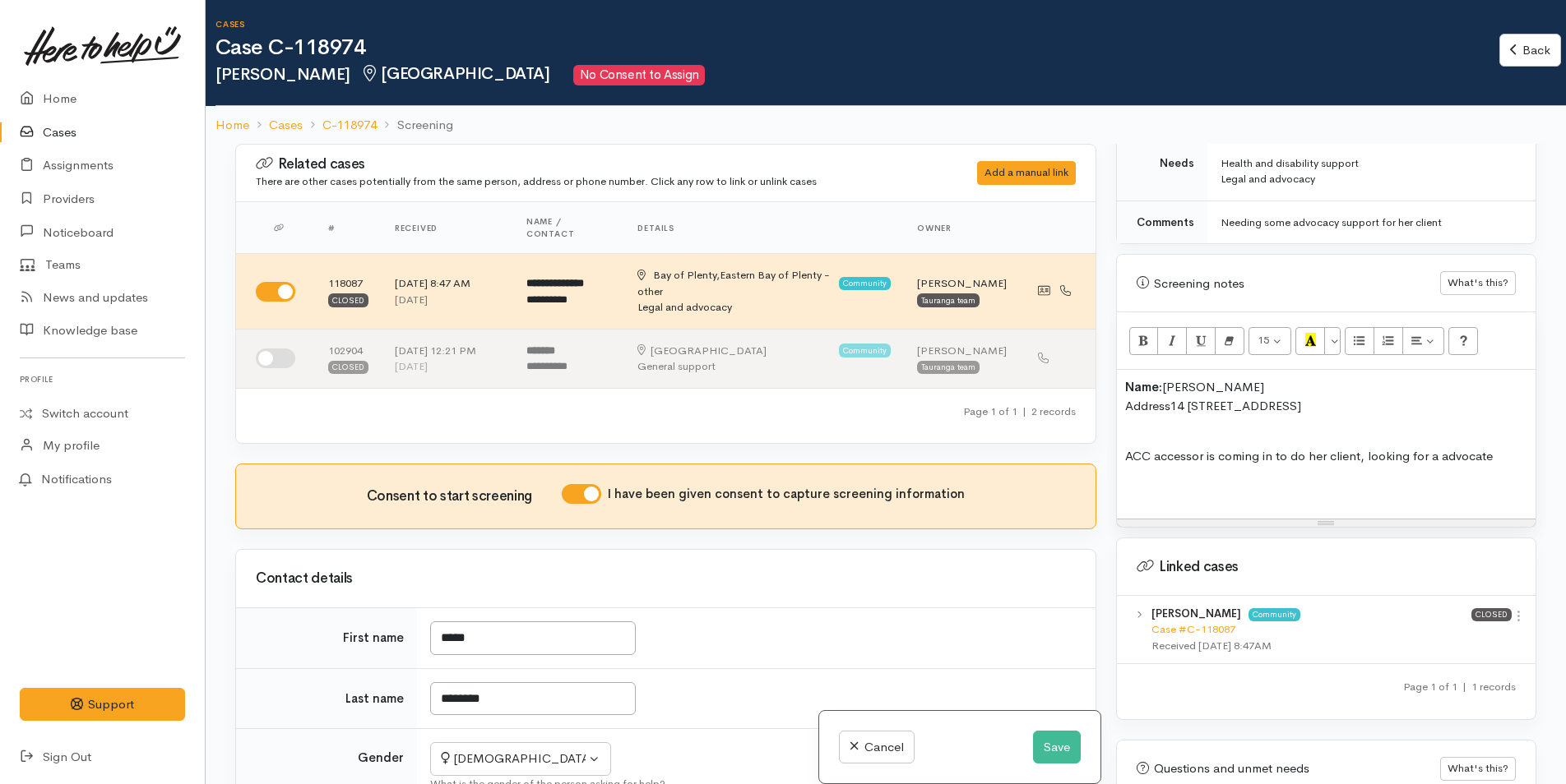
click at [1167, 386] on p "Name: Fiona McIntosh Address14 Rata Avenue, Edgecumbe, New Zealand" at bounding box center [1326, 405] width 402 height 56
click at [1171, 389] on p "Name: Fiona McIntosh Address14 Rata Avenue, Edgecumbe, New Zealand" at bounding box center [1326, 405] width 402 height 56
drag, startPoint x: 1495, startPoint y: 442, endPoint x: 1113, endPoint y: 446, distance: 382.0
click at [1113, 446] on div "Warnings Add No warnings have been raised against this case Add Warning Title ●…" at bounding box center [1326, 536] width 440 height 784
copy p "ACC accessor is coming in to do her client, looking for a advocate"
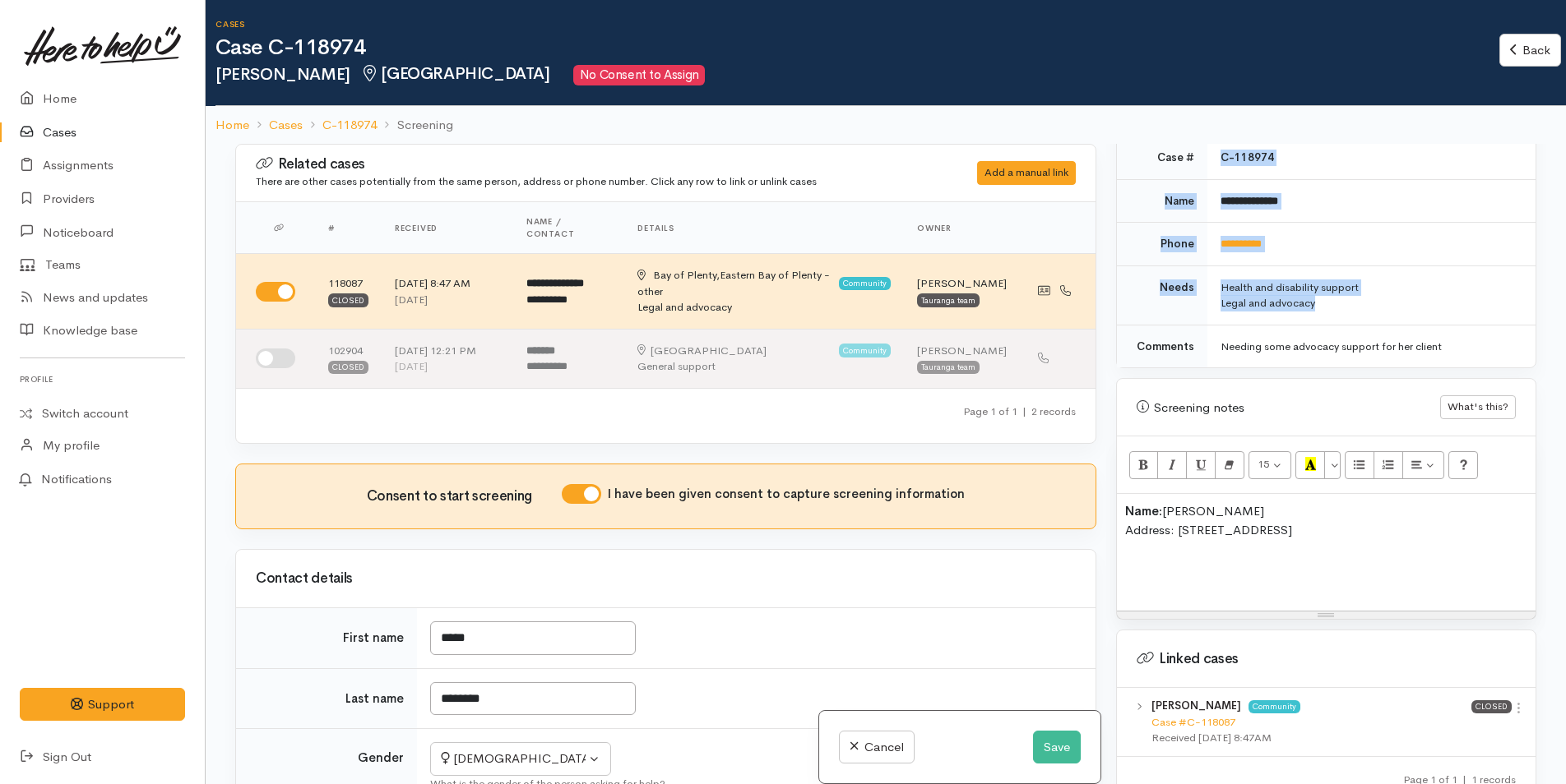
scroll to position [779, 0]
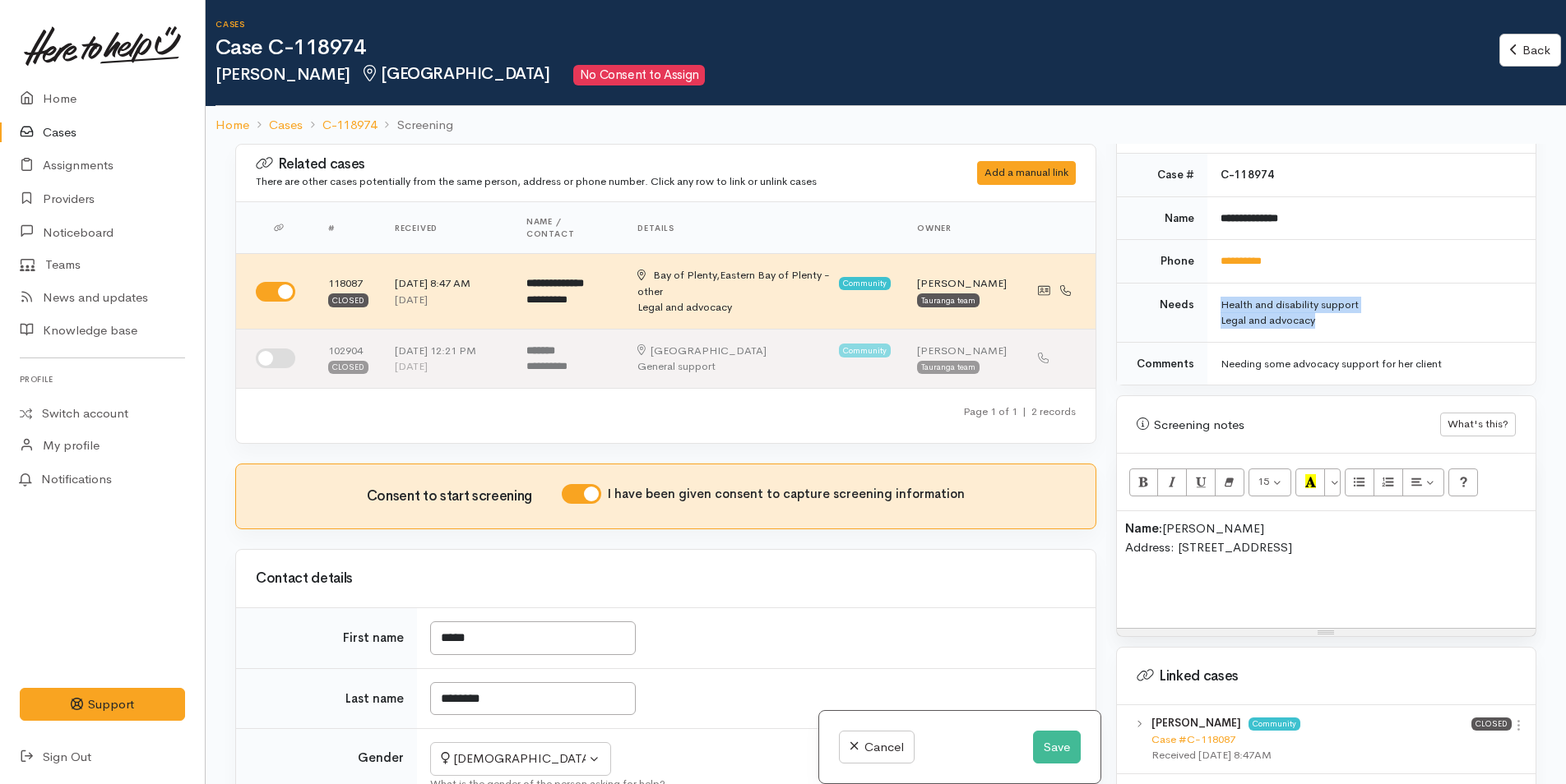
drag, startPoint x: 1319, startPoint y: 164, endPoint x: 1210, endPoint y: 269, distance: 151.3
click at [1210, 283] on td "Health and disability support Legal and advocacy" at bounding box center [1370, 313] width 328 height 59
copy td "Health and disability support Legal and advocacy"
click at [1118, 512] on div "Name: Fiona McIntosh Address: 14 Rata Avenue, Edgecumbe, New Zealand" at bounding box center [1326, 570] width 419 height 117
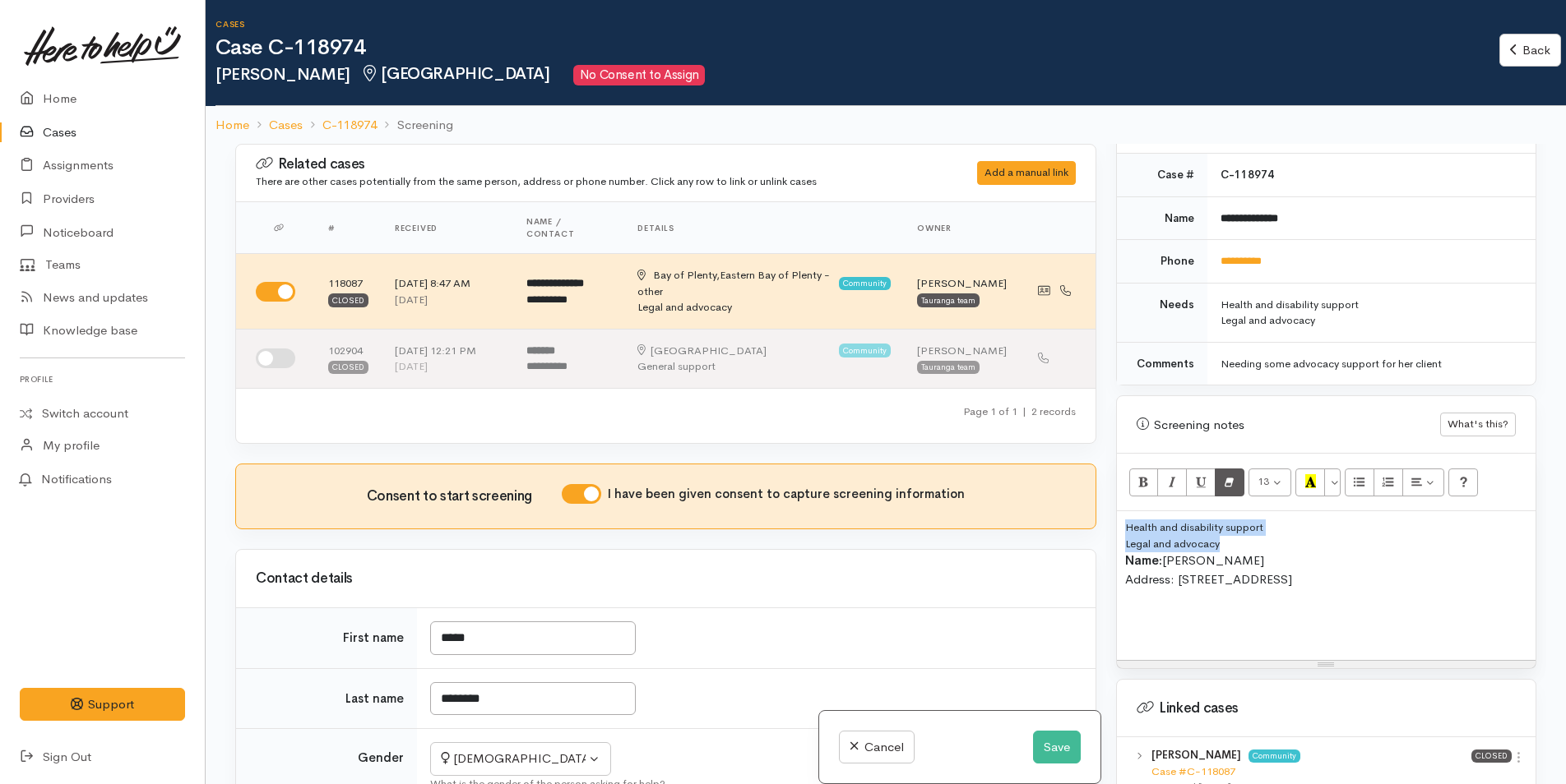
drag, startPoint x: 1223, startPoint y: 526, endPoint x: 1238, endPoint y: 471, distance: 57.0
click at [1084, 490] on div "Related cases There are other cases potentially from the same person, address o…" at bounding box center [885, 536] width 1320 height 784
click at [1340, 469] on button "More Color" at bounding box center [1332, 482] width 16 height 28
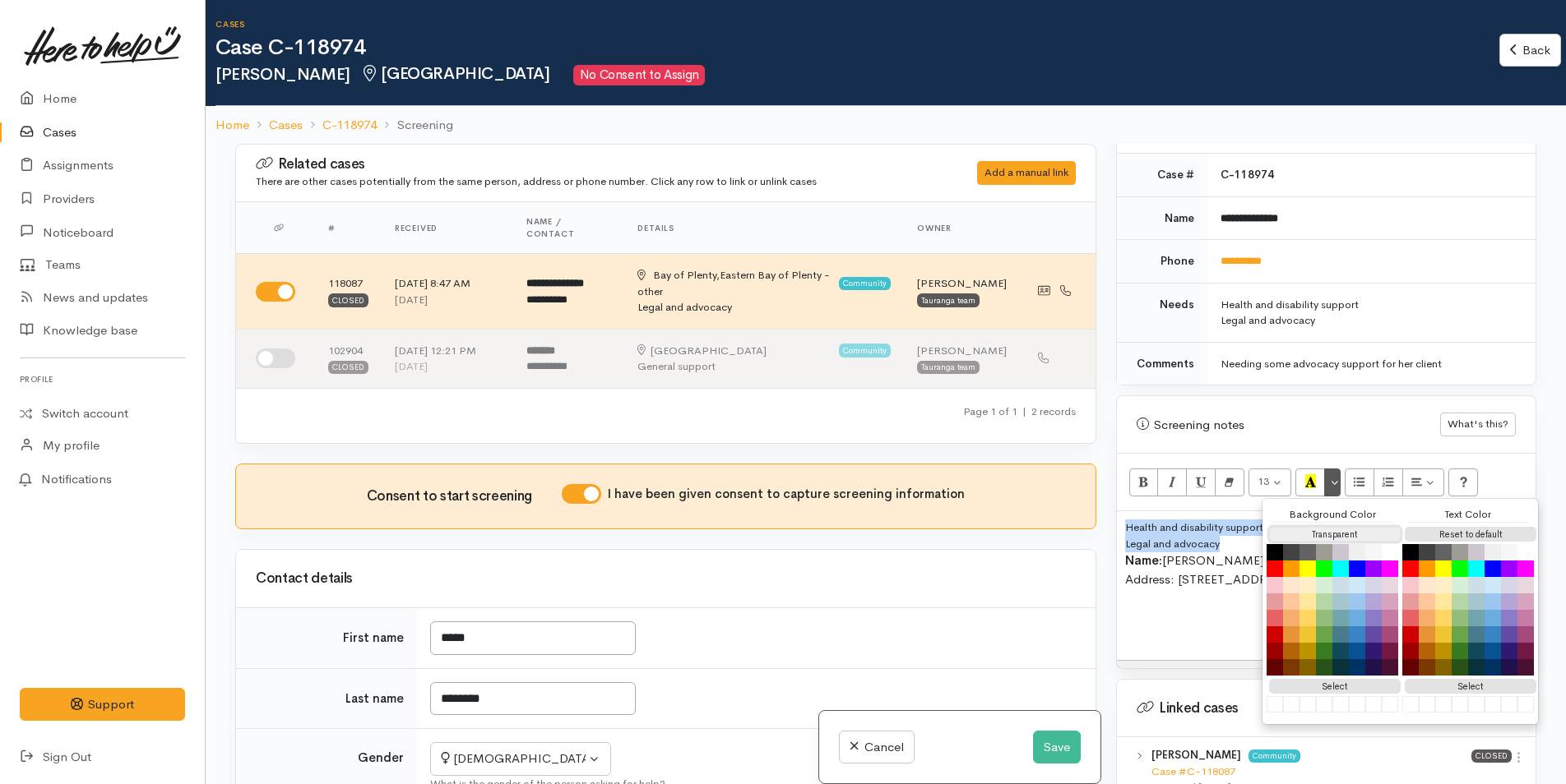
click at [1334, 527] on button "Transparent" at bounding box center [1334, 534] width 131 height 15
click at [1438, 527] on button "Reset to default" at bounding box center [1470, 534] width 131 height 15
click at [1135, 469] on button "Bold (CTRL+B)" at bounding box center [1143, 482] width 29 height 28
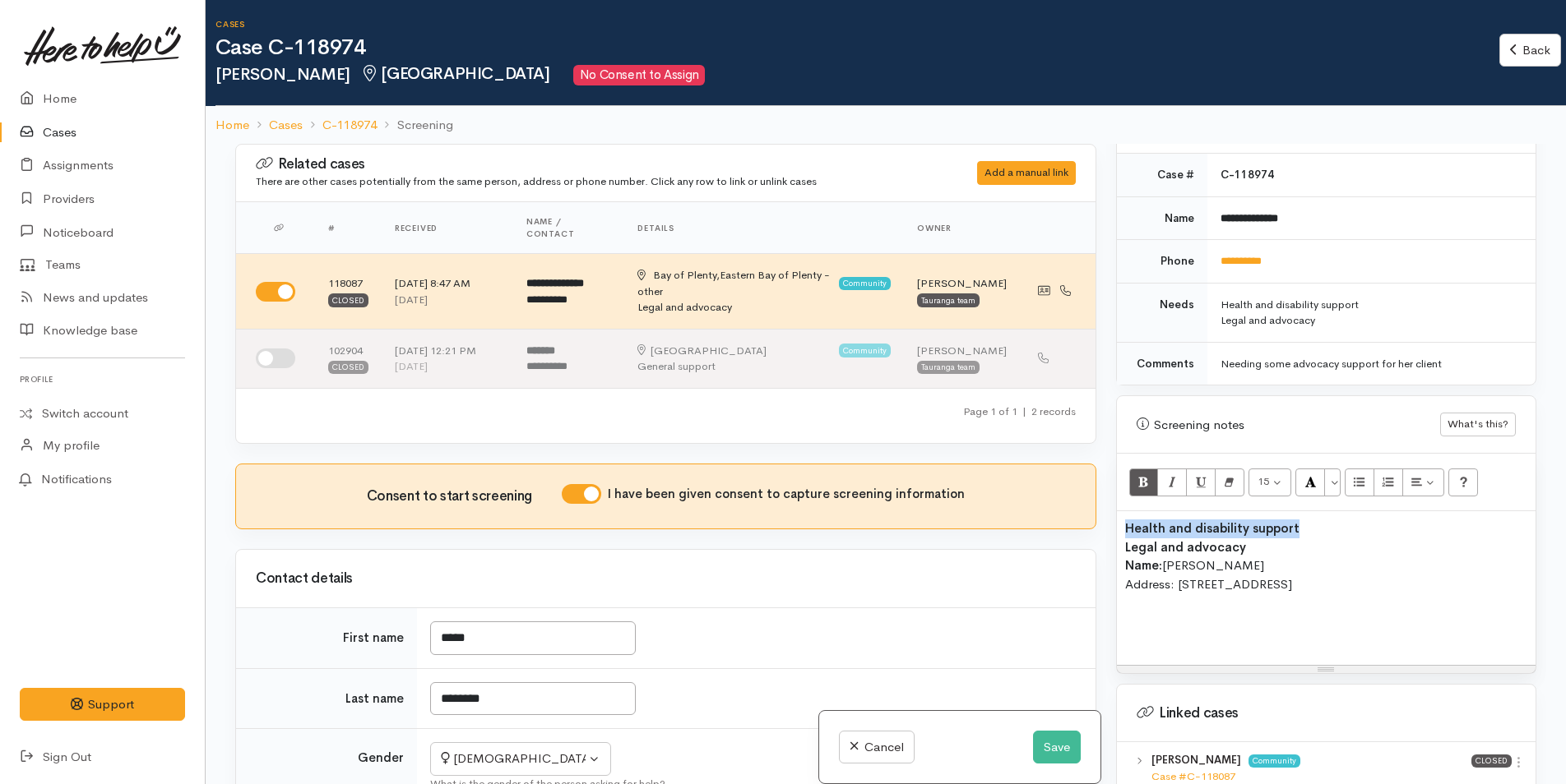
click at [1125, 539] on b "Legal and advocacy" at bounding box center [1185, 546] width 121 height 15
click at [1120, 530] on div "Health and disability support Legal and advocacy Name: Fiona McIntosh Address: …" at bounding box center [1326, 588] width 419 height 154
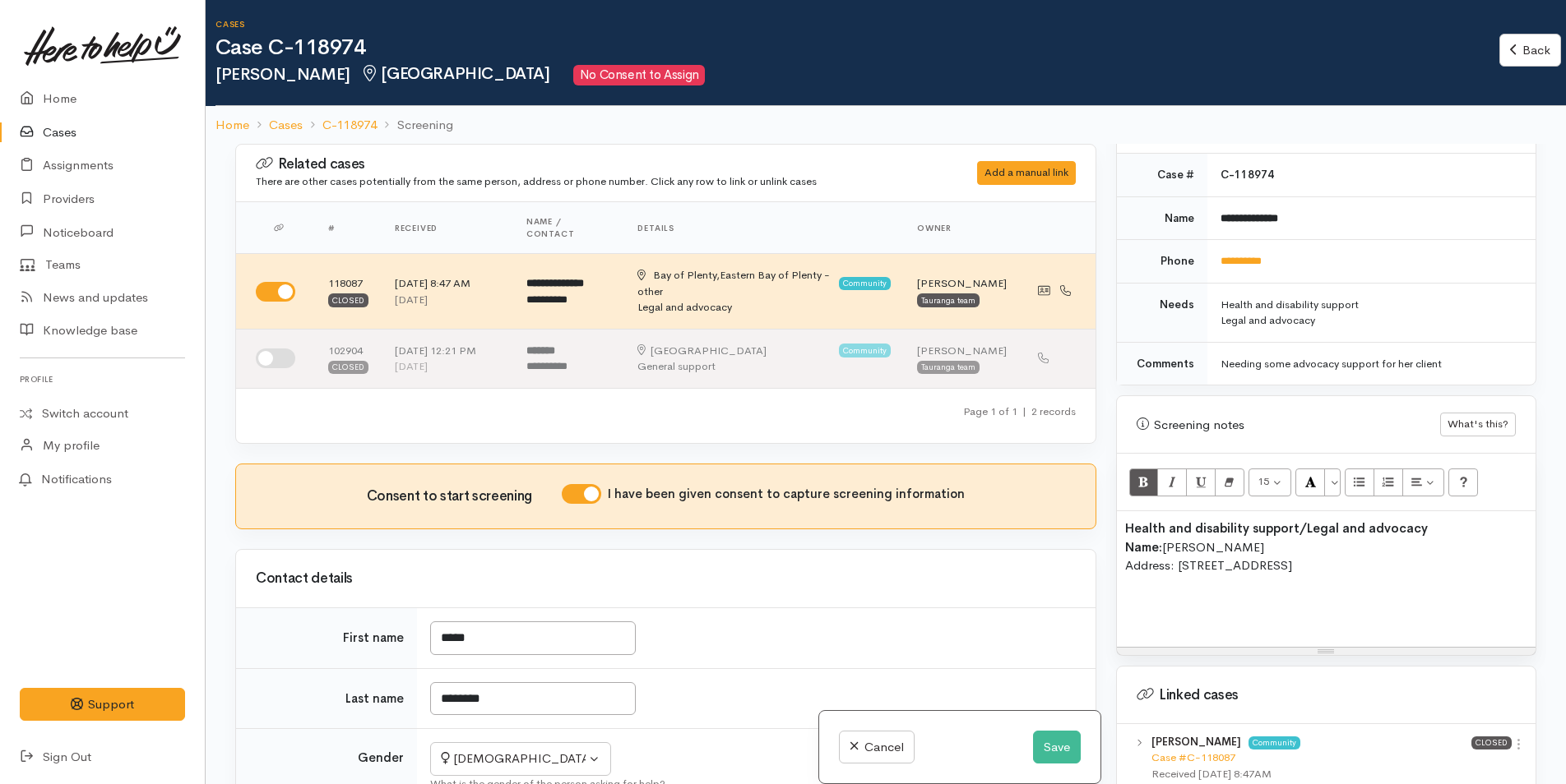
click at [1433, 520] on div "Health and disability support/ Legal and advocacy" at bounding box center [1326, 529] width 402 height 19
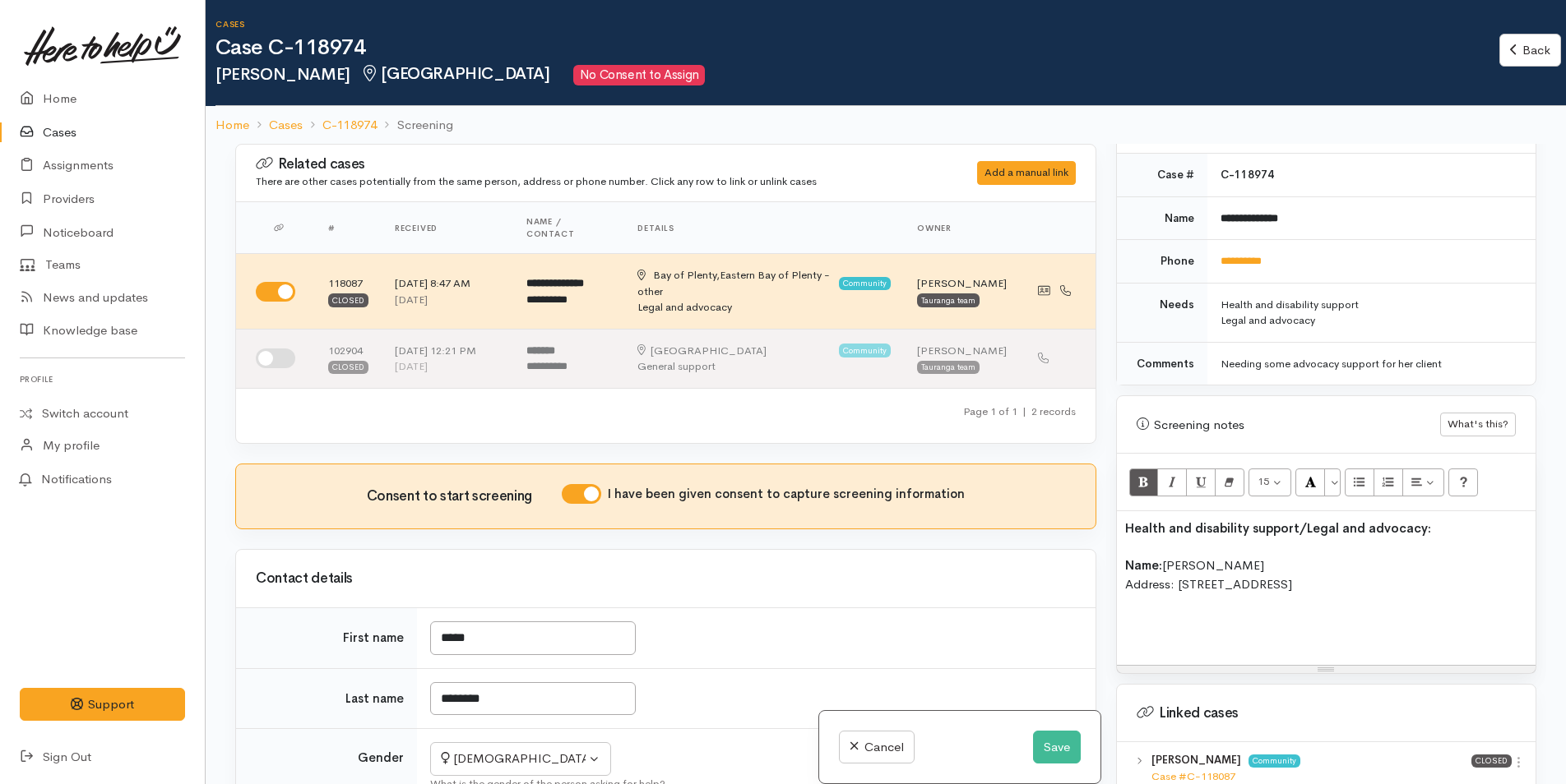
drag, startPoint x: 1426, startPoint y: 507, endPoint x: 1076, endPoint y: 513, distance: 350.1
click at [1074, 515] on div "Related cases There are other cases potentially from the same person, address o…" at bounding box center [885, 536] width 1320 height 784
click at [1336, 469] on button "More Color" at bounding box center [1332, 482] width 16 height 28
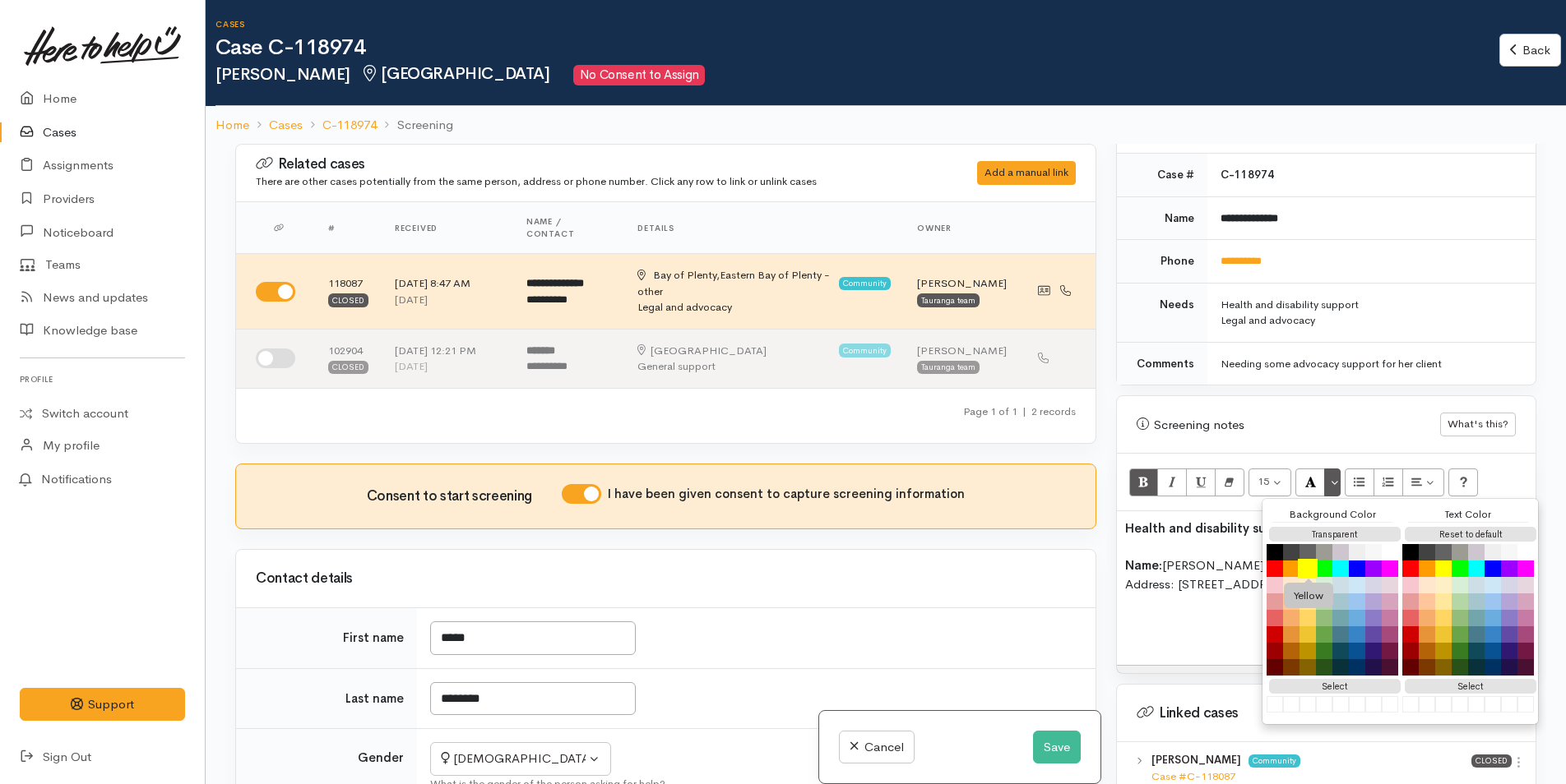
click at [1302, 559] on button "Yellow" at bounding box center [1308, 569] width 20 height 20
click at [1129, 605] on div "Health and disability support/ Legal and advocacy: Name: Fiona McIntosh Address…" at bounding box center [1326, 588] width 419 height 154
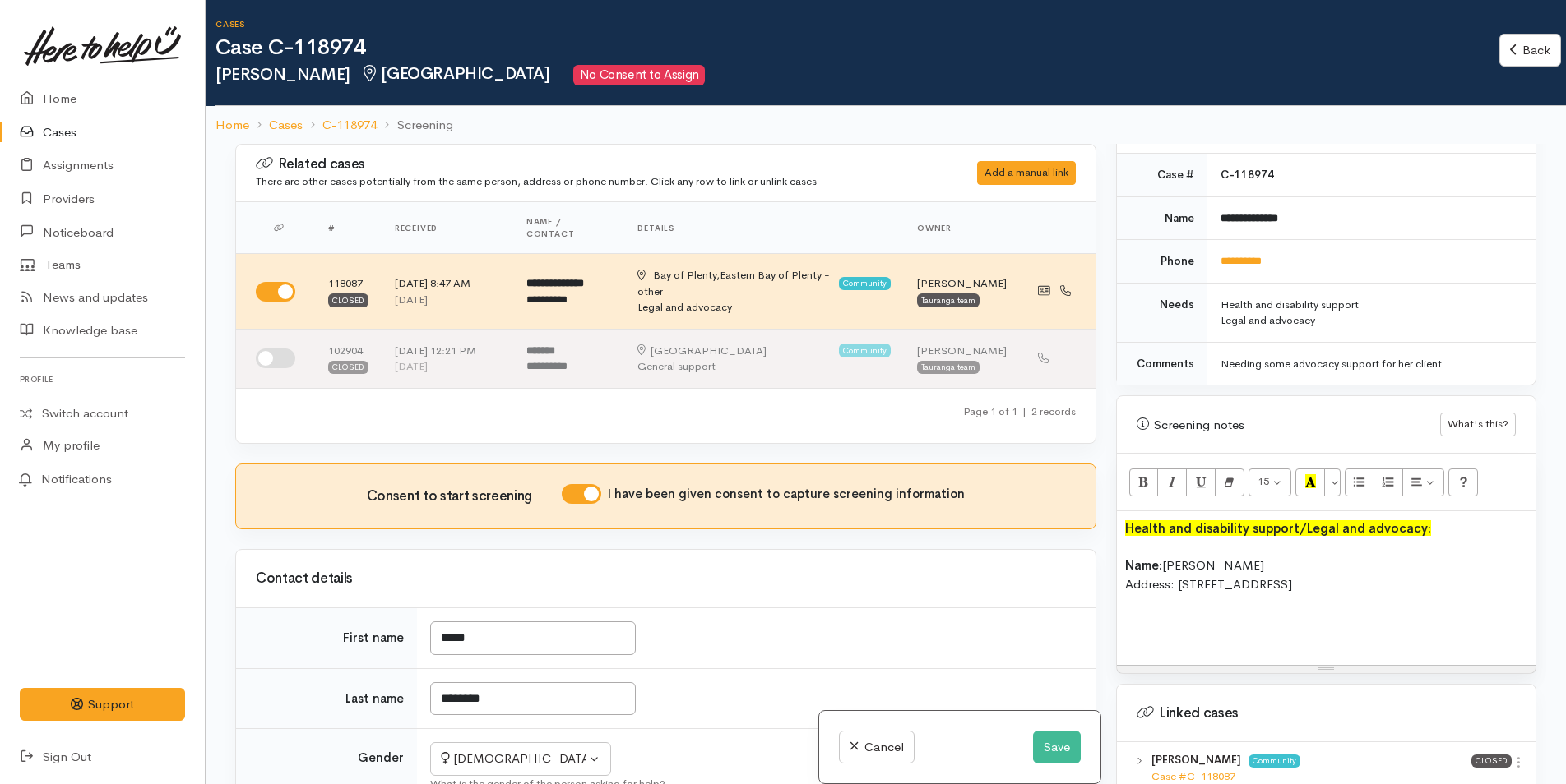
click at [1127, 590] on p "Name: Fiona McIntosh Address: 14 Rata Avenue, Edgecumbe, New Zealand" at bounding box center [1326, 584] width 402 height 56
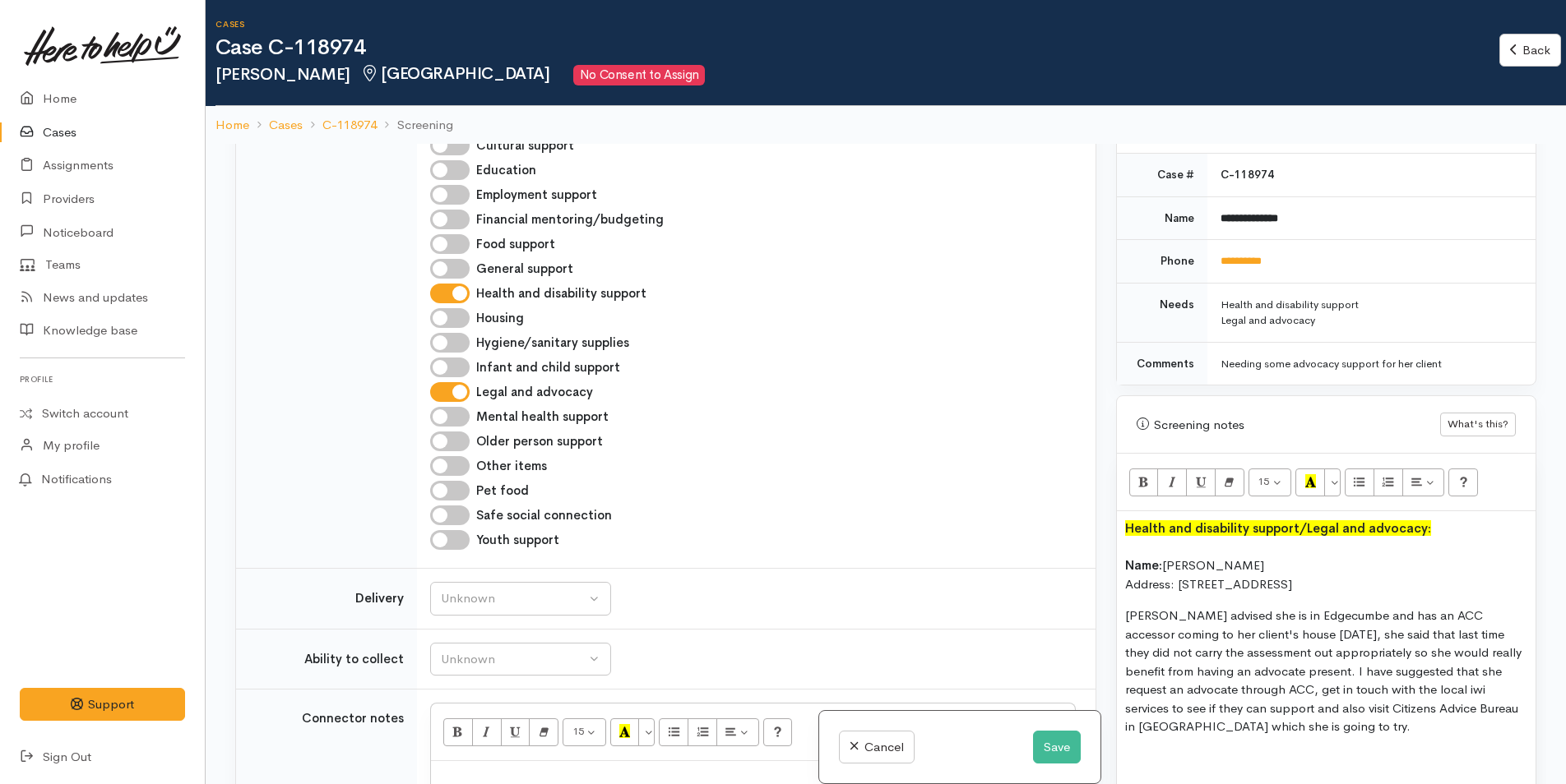
scroll to position [1069, 0]
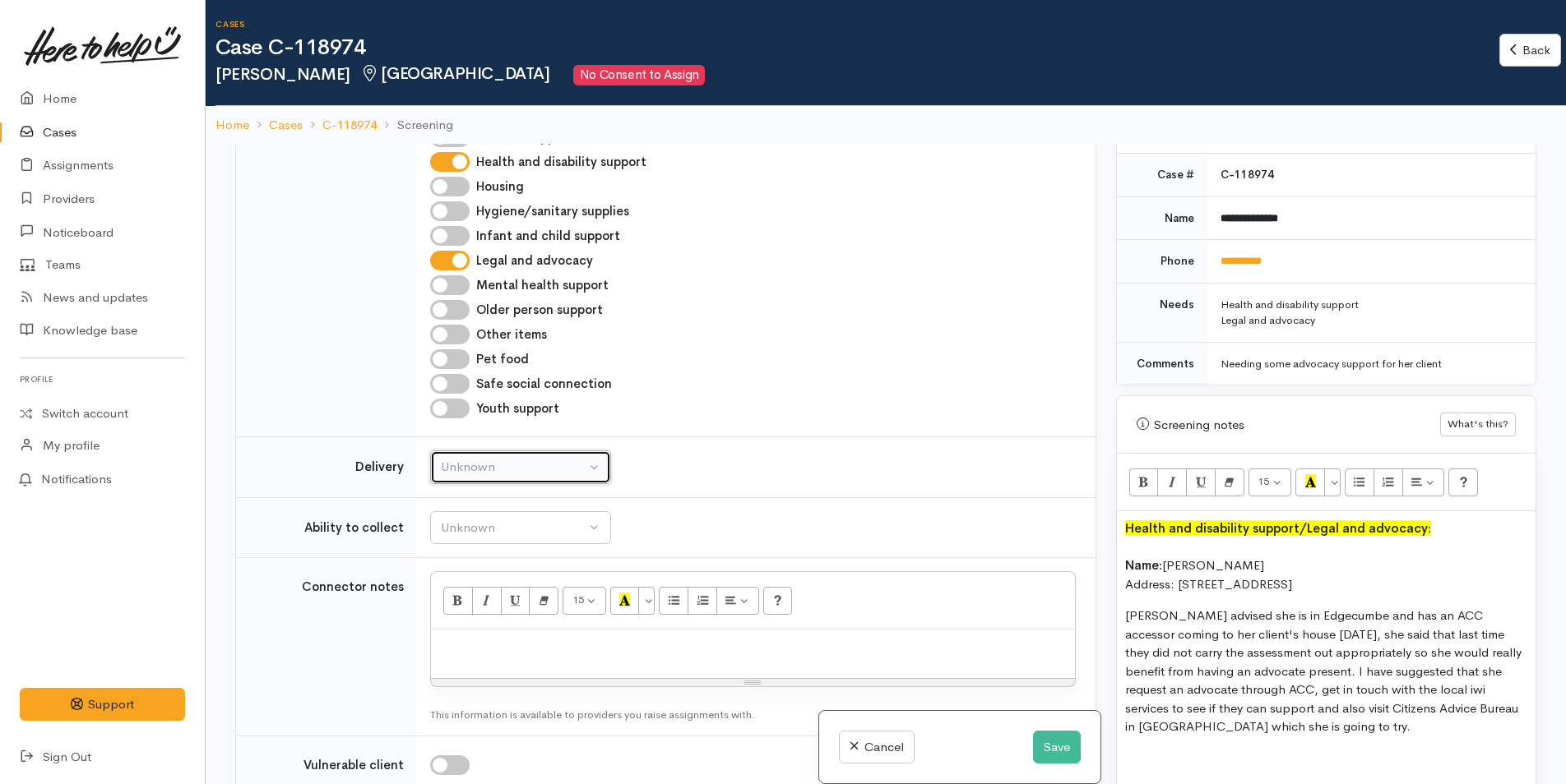
click at [509, 477] on div "Unknown" at bounding box center [513, 467] width 145 height 19
click at [453, 630] on span "No" at bounding box center [458, 621] width 17 height 19
select select "1"
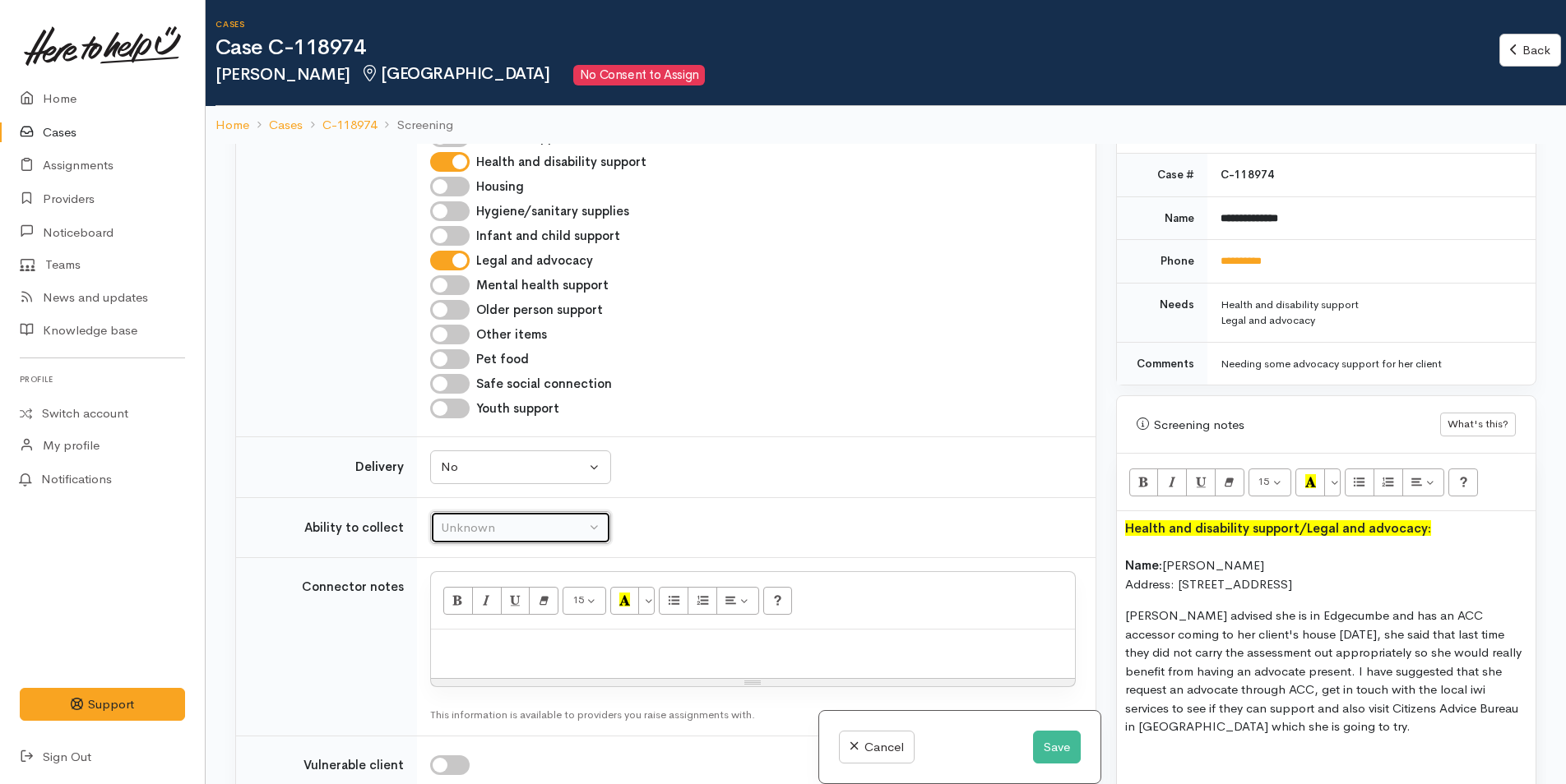
click at [477, 538] on div "Unknown" at bounding box center [513, 528] width 145 height 19
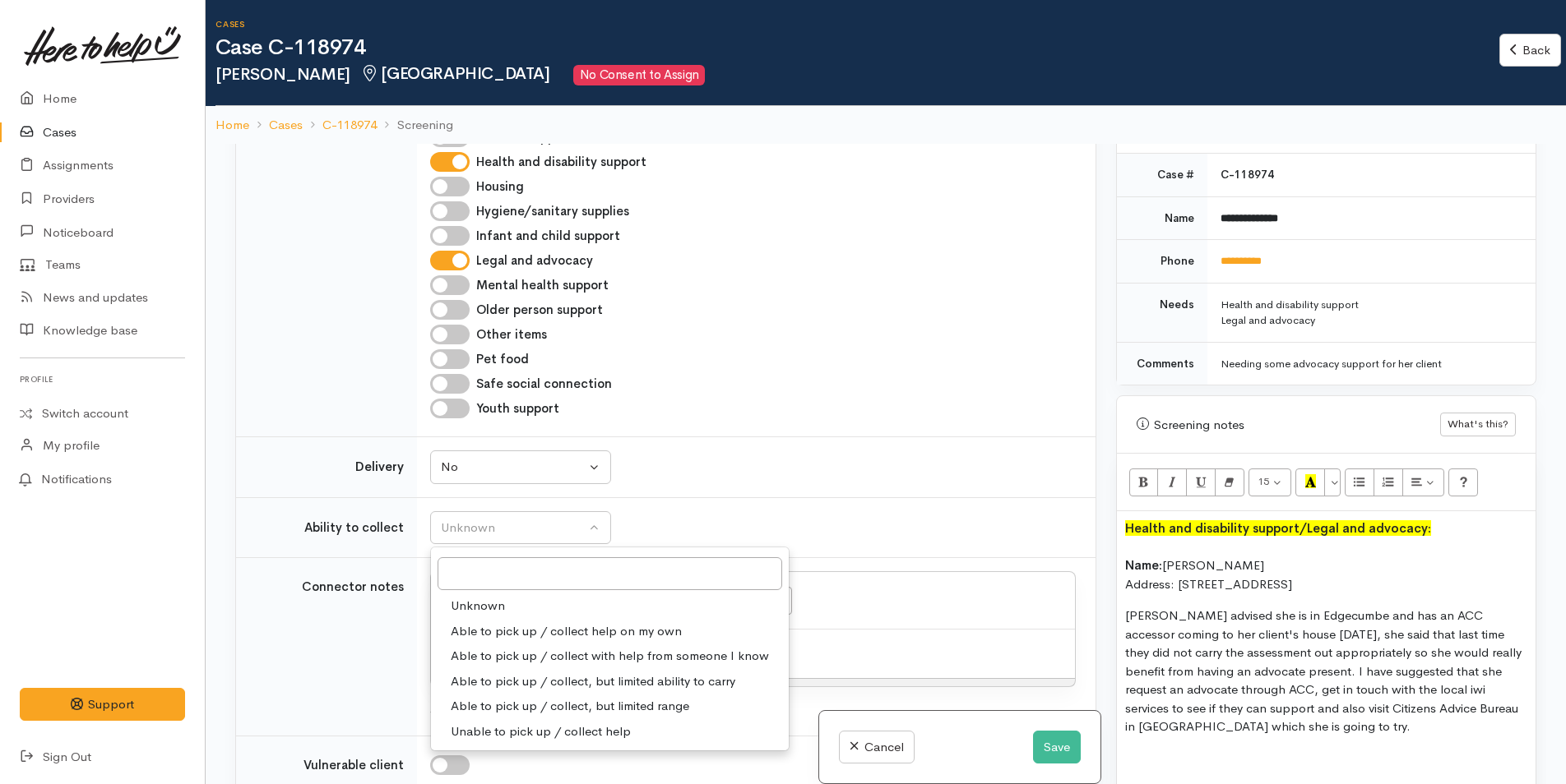
click at [502, 641] on span "Able to pick up / collect help on my own" at bounding box center [565, 631] width 231 height 19
select select "2"
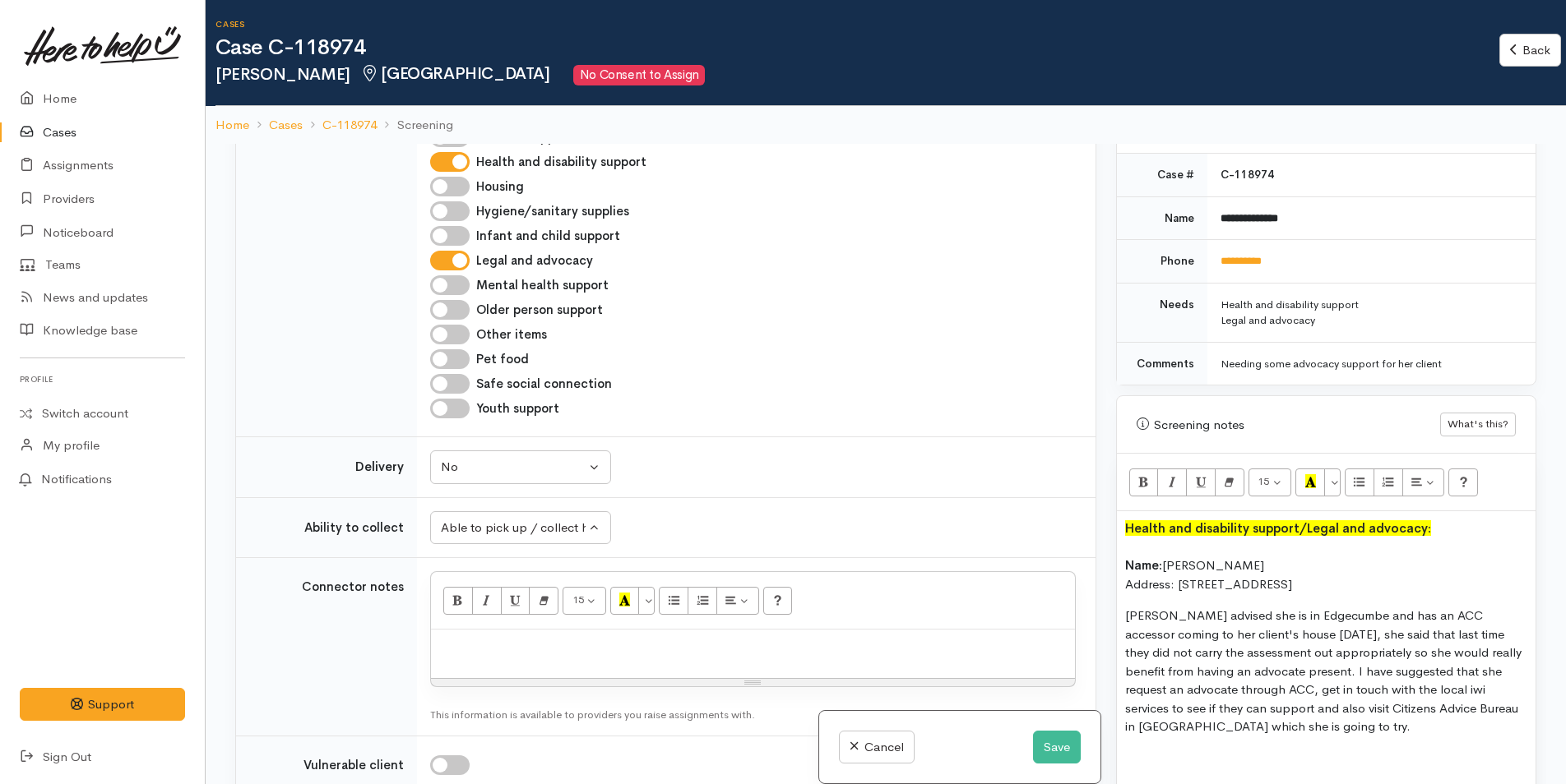
drag, startPoint x: 1281, startPoint y: 571, endPoint x: 1098, endPoint y: 546, distance: 184.7
click at [1098, 546] on div "Related cases There are other cases potentially from the same person, address o…" at bounding box center [885, 536] width 1320 height 784
copy p "Name: Fiona McIntosh Address: 14 Rata Avenue, Edgecumbe, New Zealand"
click at [507, 657] on p at bounding box center [753, 646] width 627 height 19
paste div
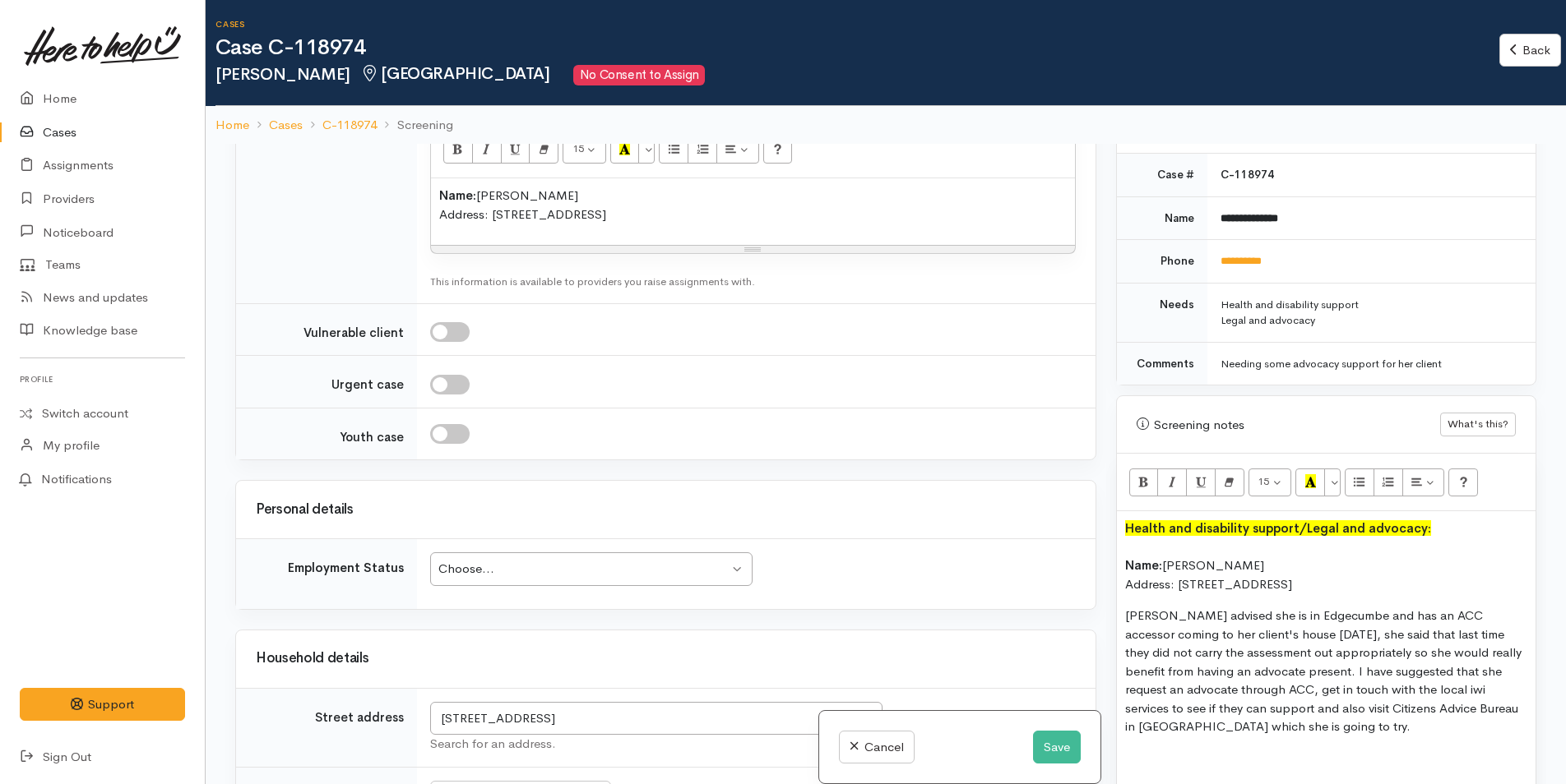
scroll to position [1726, 0]
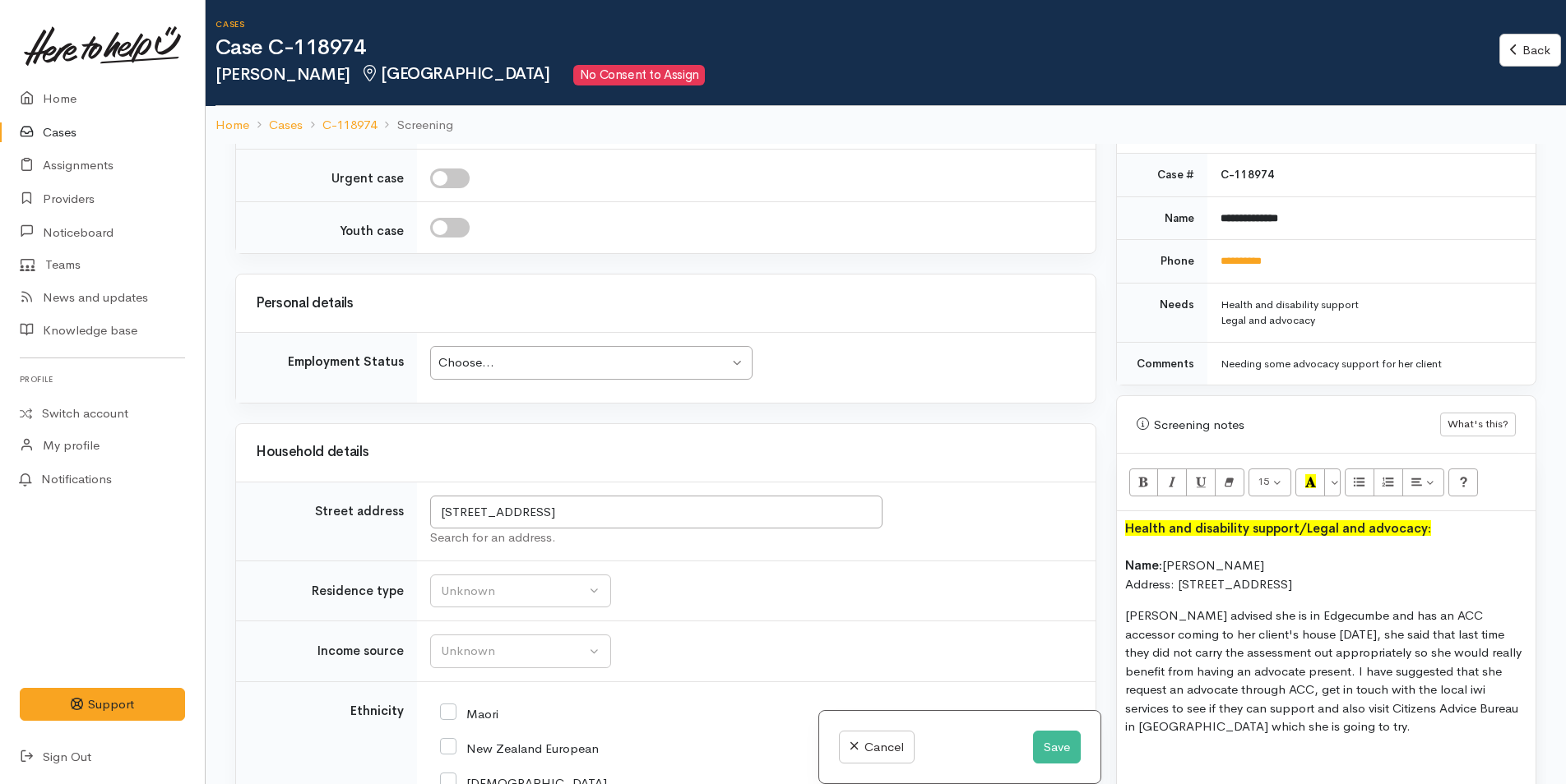
click at [498, 379] on div "Choose... Choose..." at bounding box center [590, 363] width 322 height 34
click at [467, 372] on div "Unemployed" at bounding box center [583, 363] width 290 height 19
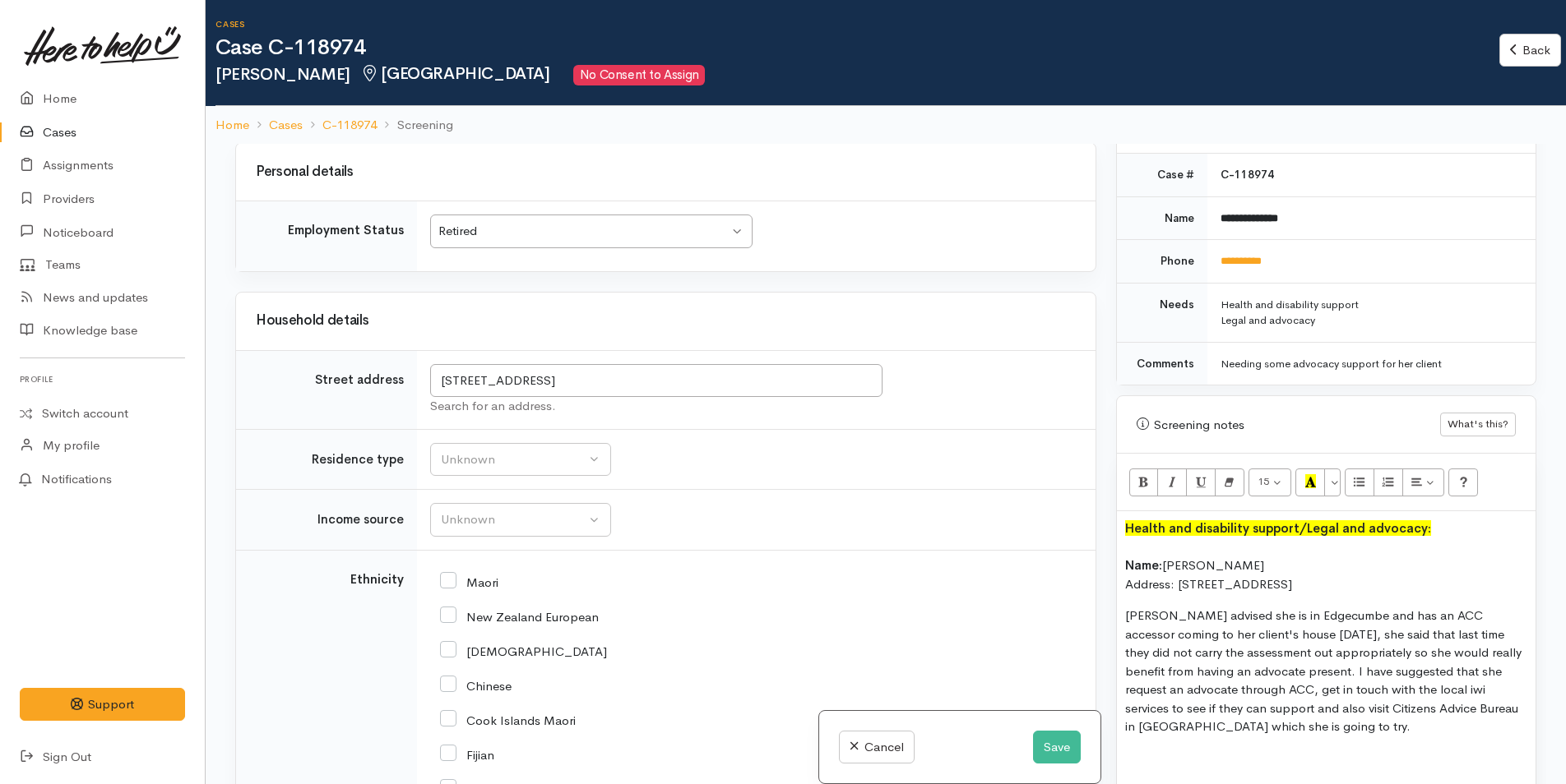
scroll to position [1890, 0]
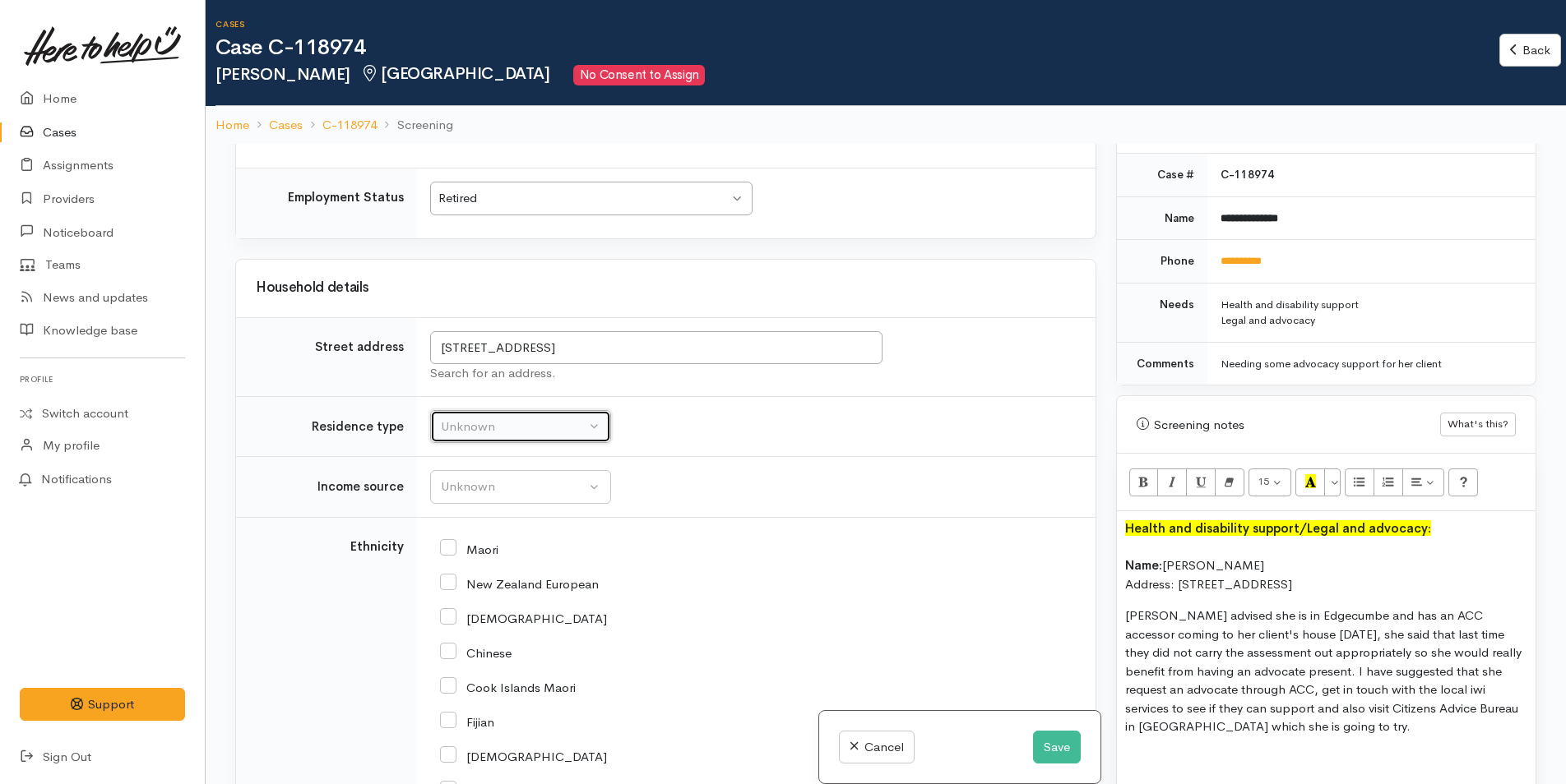
click at [471, 430] on button "Unknown" at bounding box center [520, 427] width 181 height 34
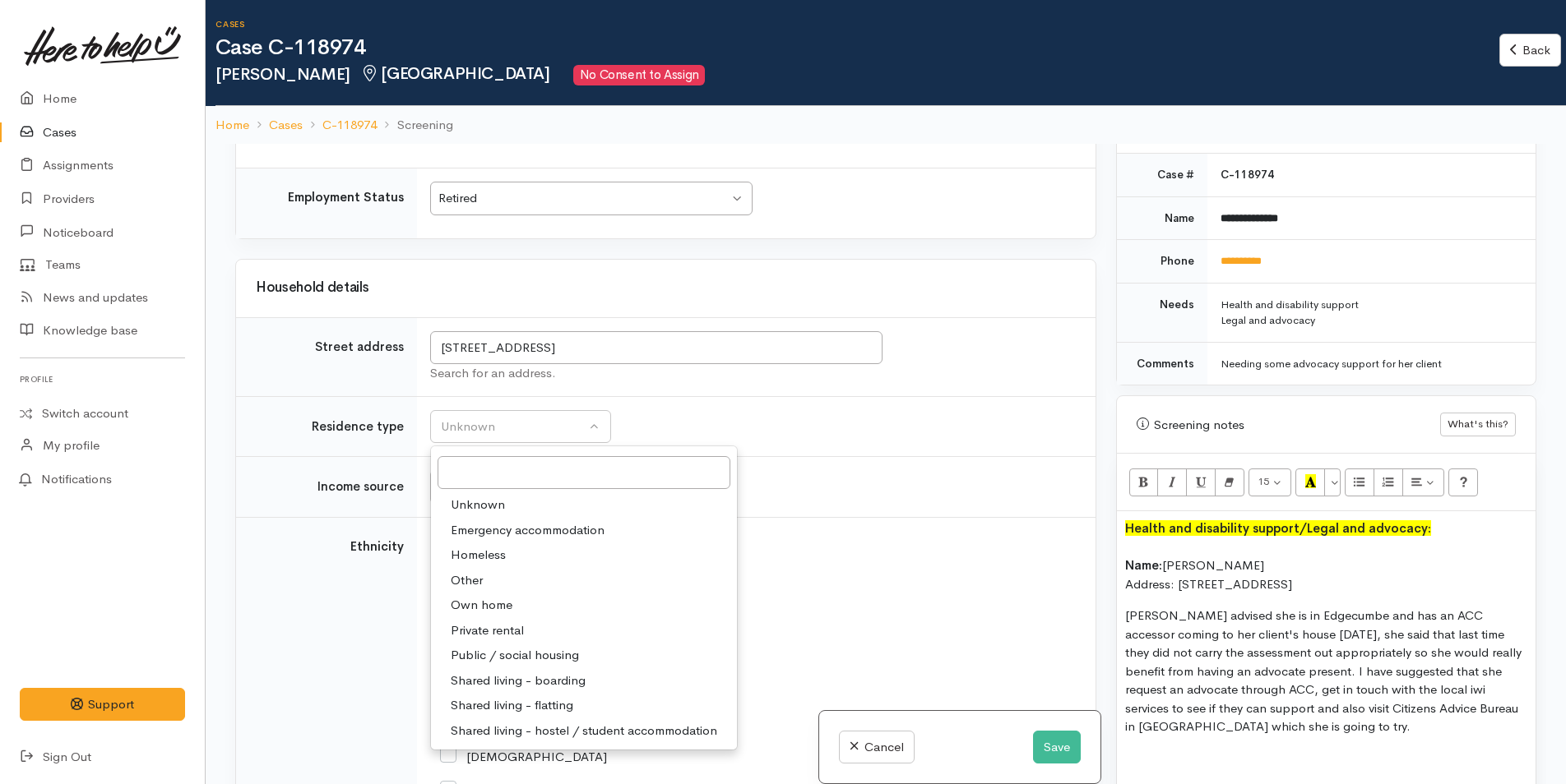
click at [484, 615] on span "Own home" at bounding box center [481, 605] width 62 height 19
select select "1"
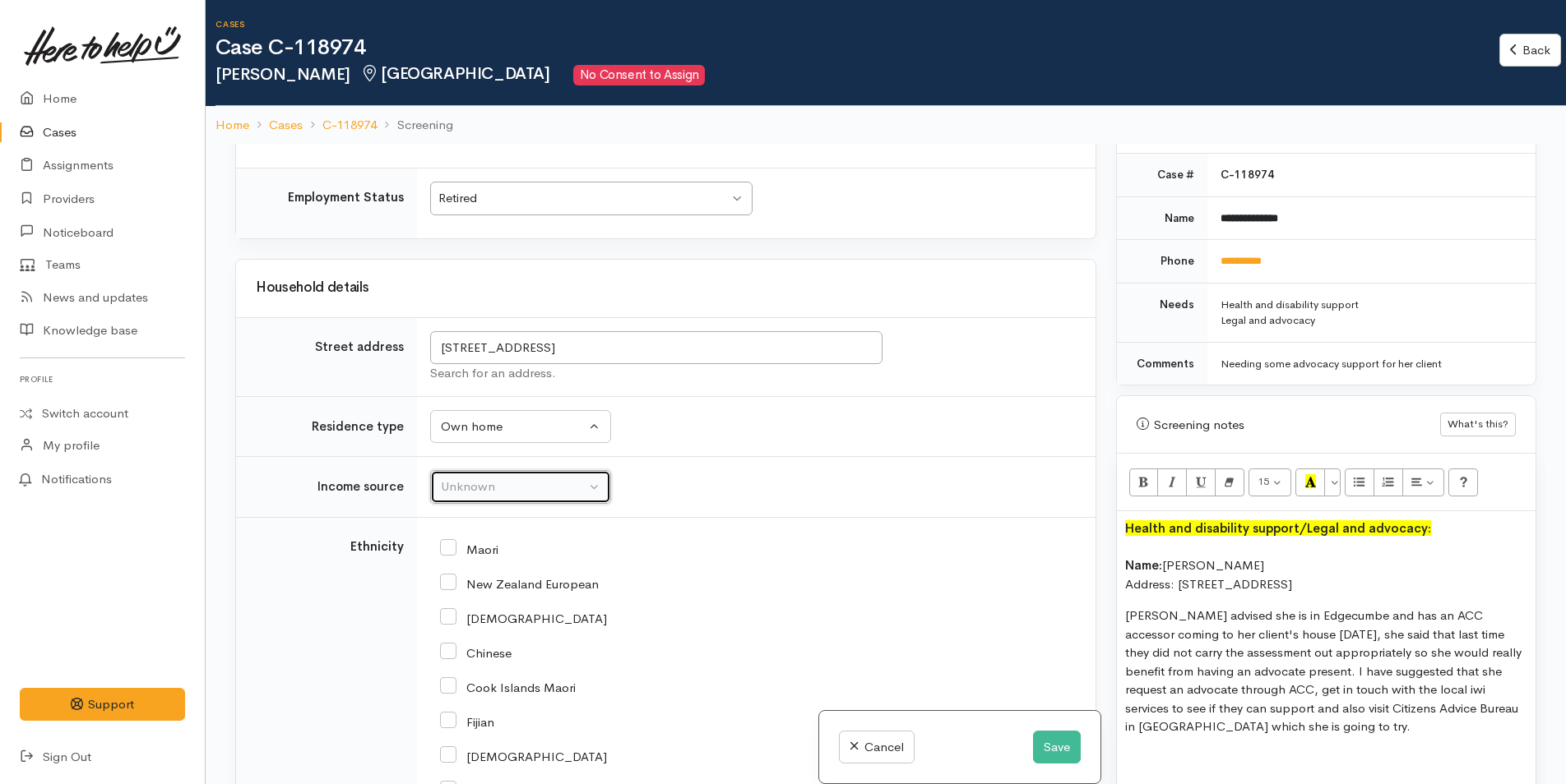
click at [465, 504] on button "Unknown" at bounding box center [520, 488] width 181 height 34
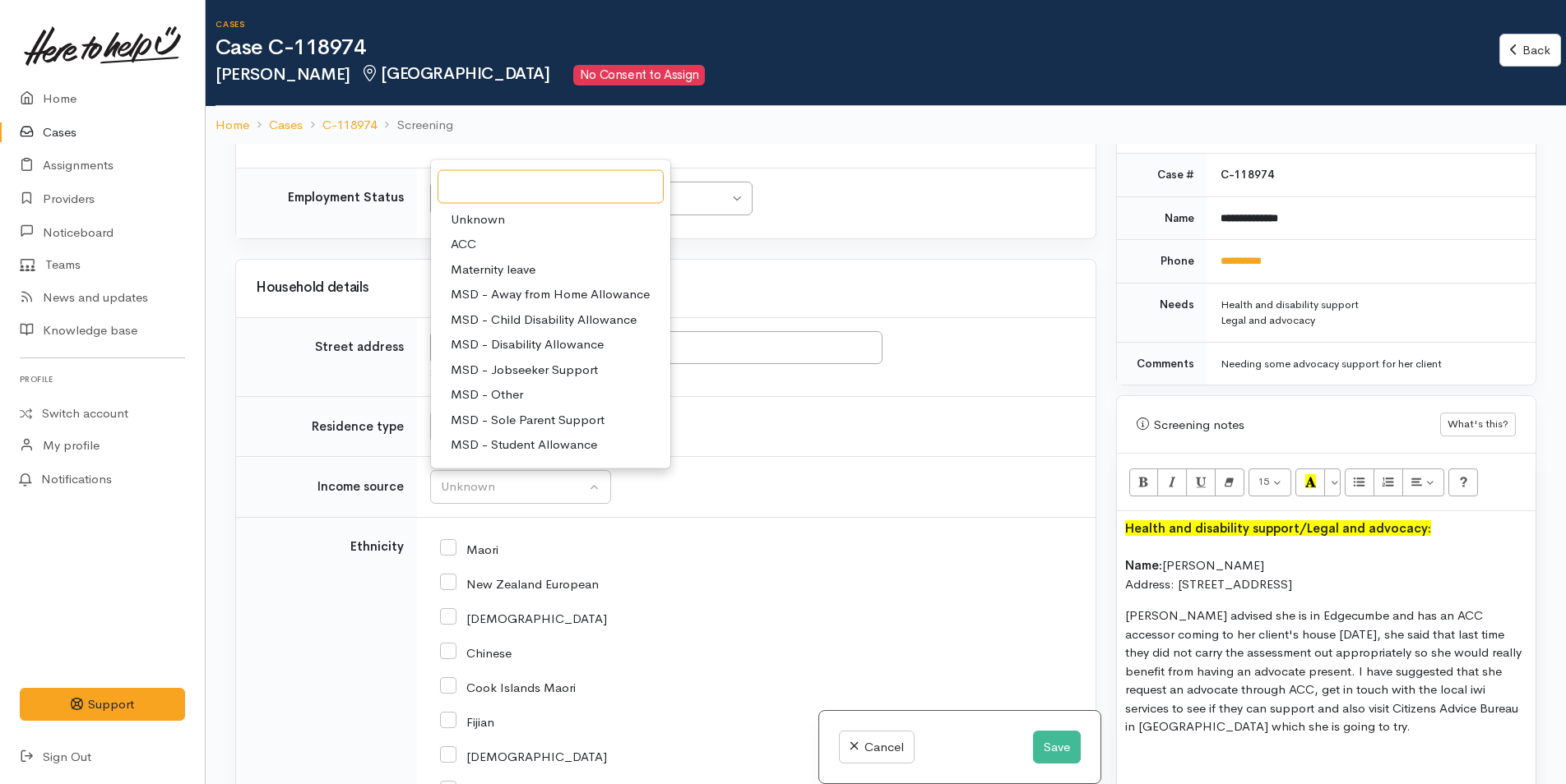
scroll to position [246, 0]
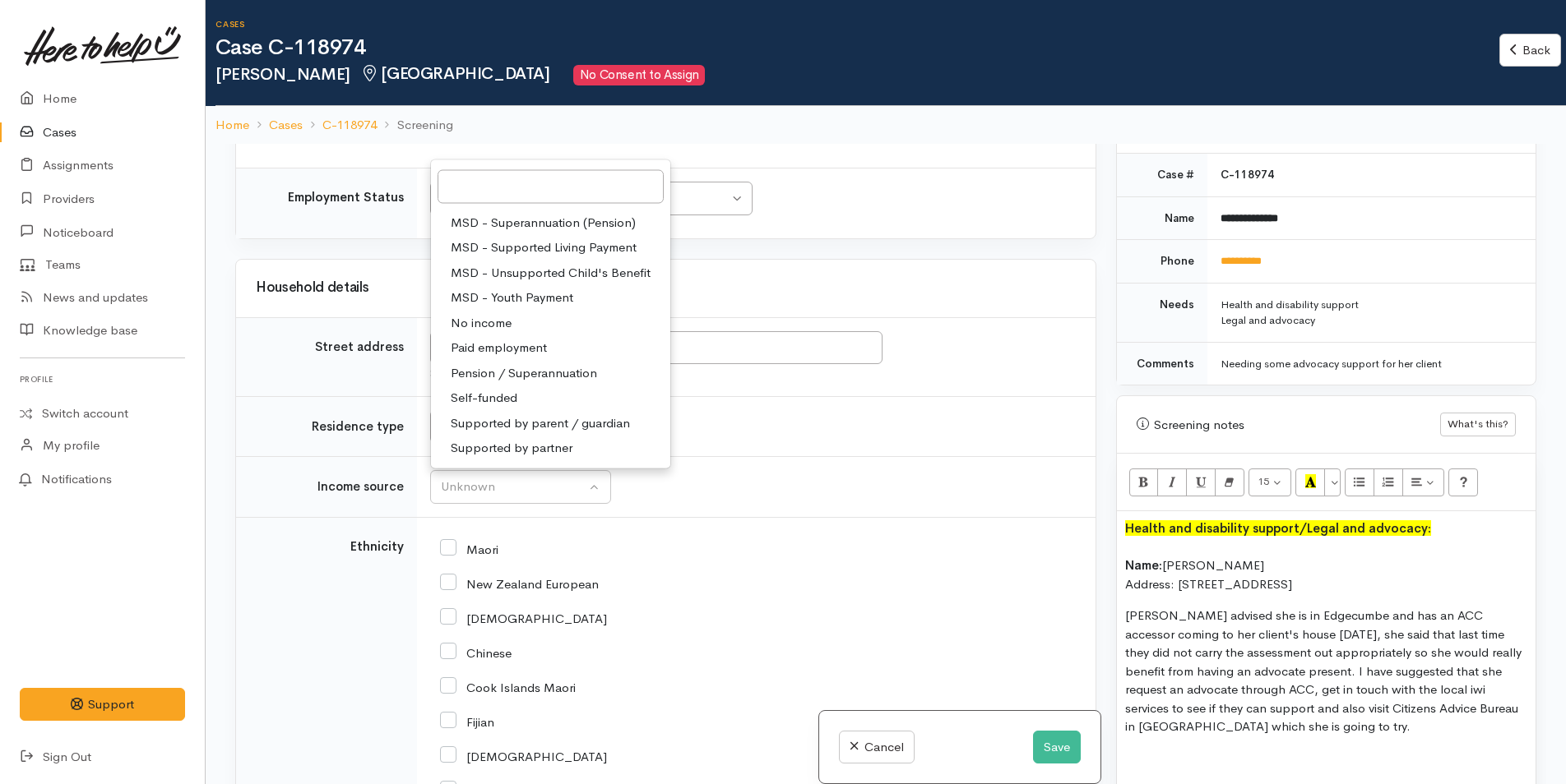
click at [507, 383] on span "Pension / Superannuation" at bounding box center [523, 373] width 147 height 19
select select "19"
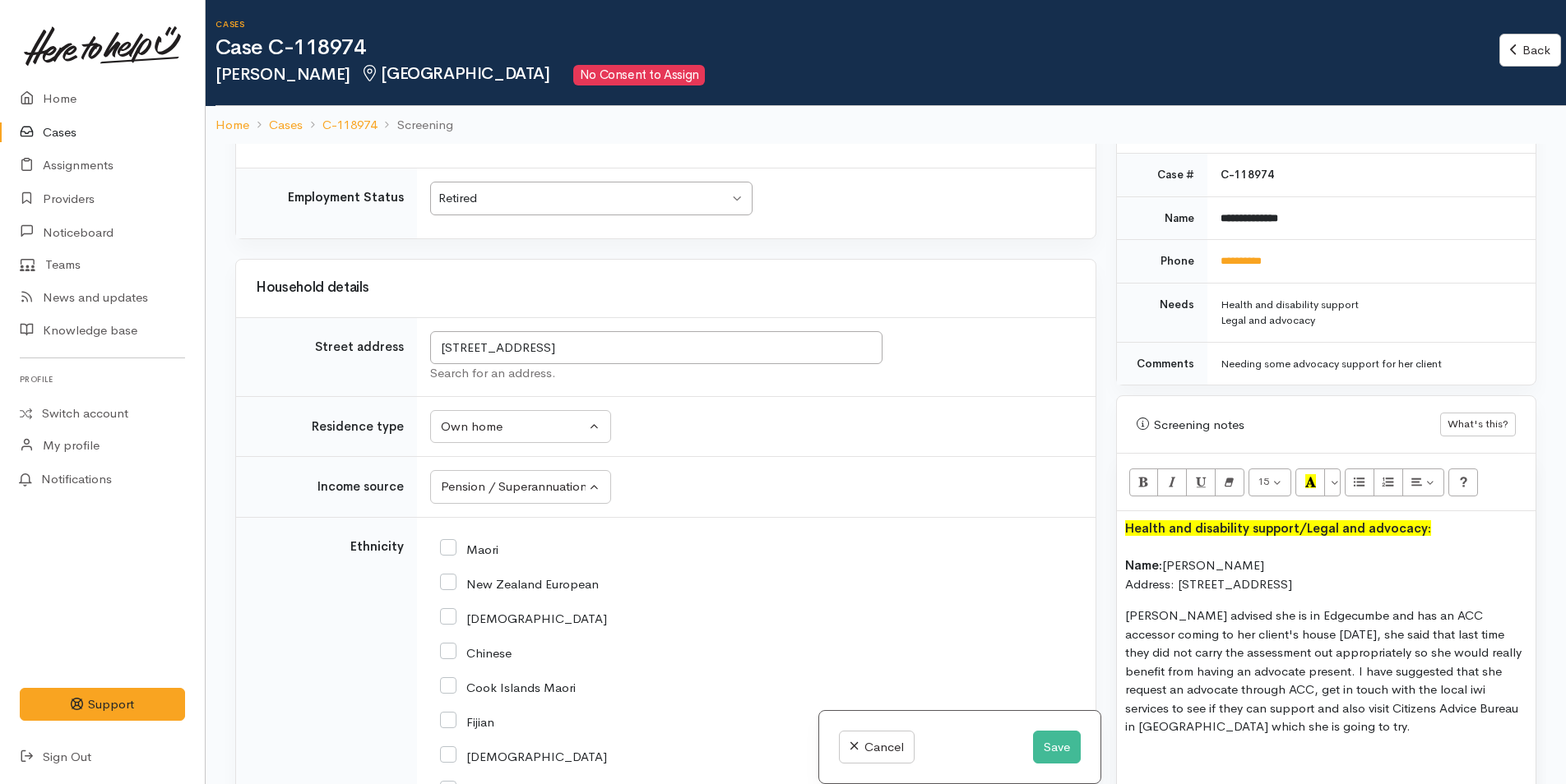
click at [450, 583] on div "New Zealand European" at bounding box center [752, 582] width 626 height 35
click at [450, 590] on input "New Zealand European" at bounding box center [519, 582] width 159 height 15
checkbox input "true"
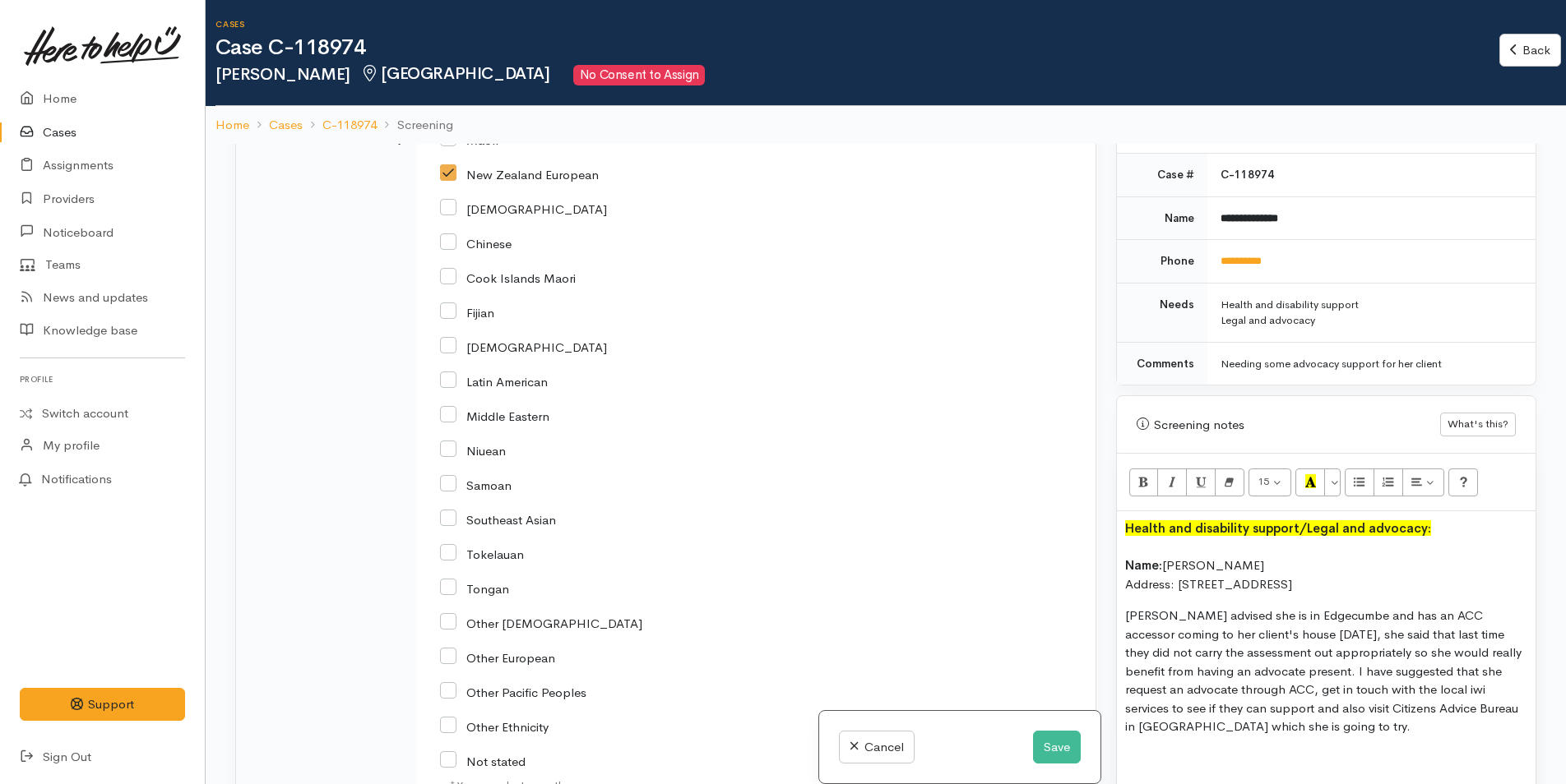
scroll to position [2548, 0]
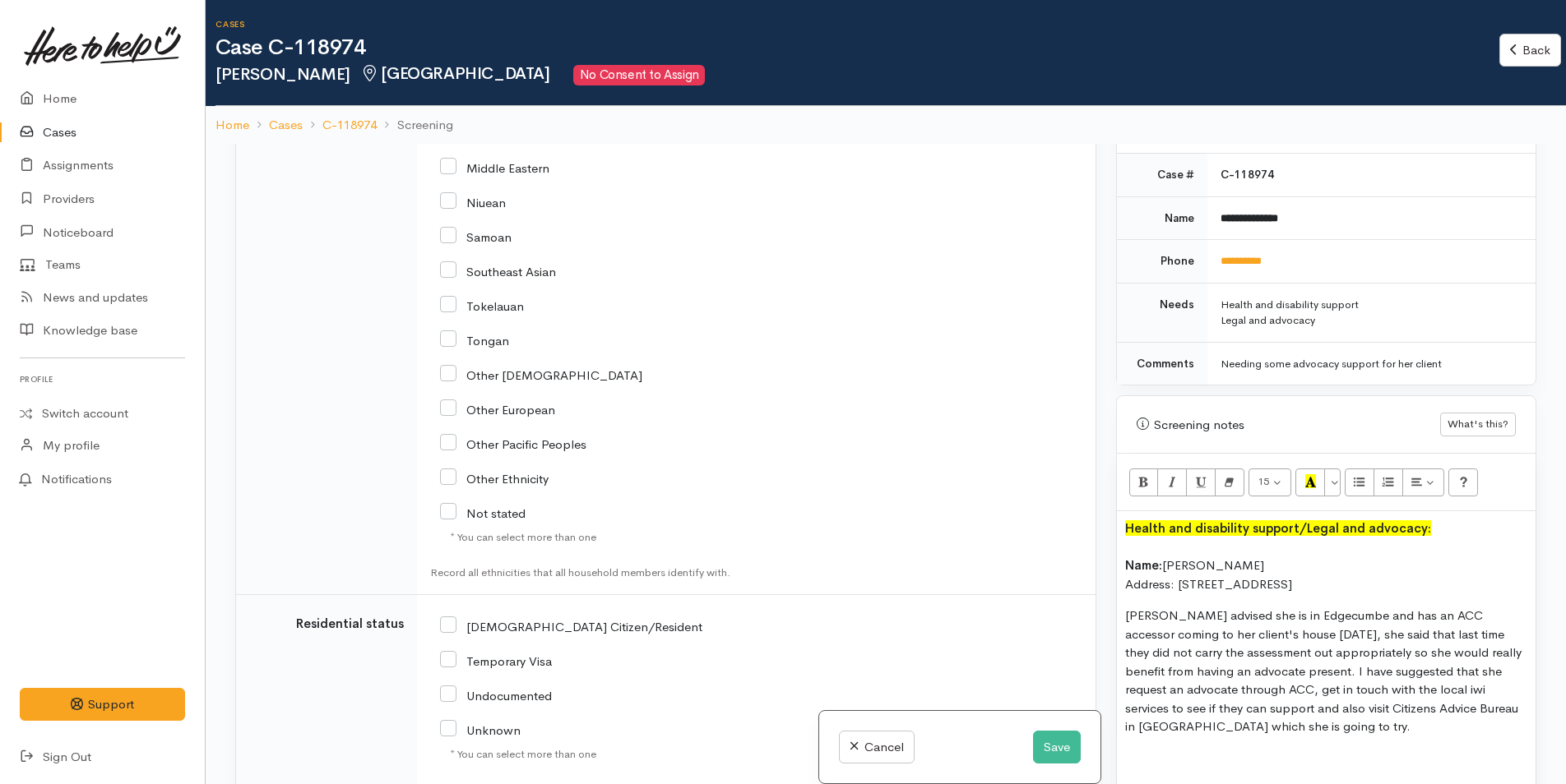
click at [455, 633] on input "NZ Citizen/Resident" at bounding box center [571, 625] width 263 height 15
checkbox input "true"
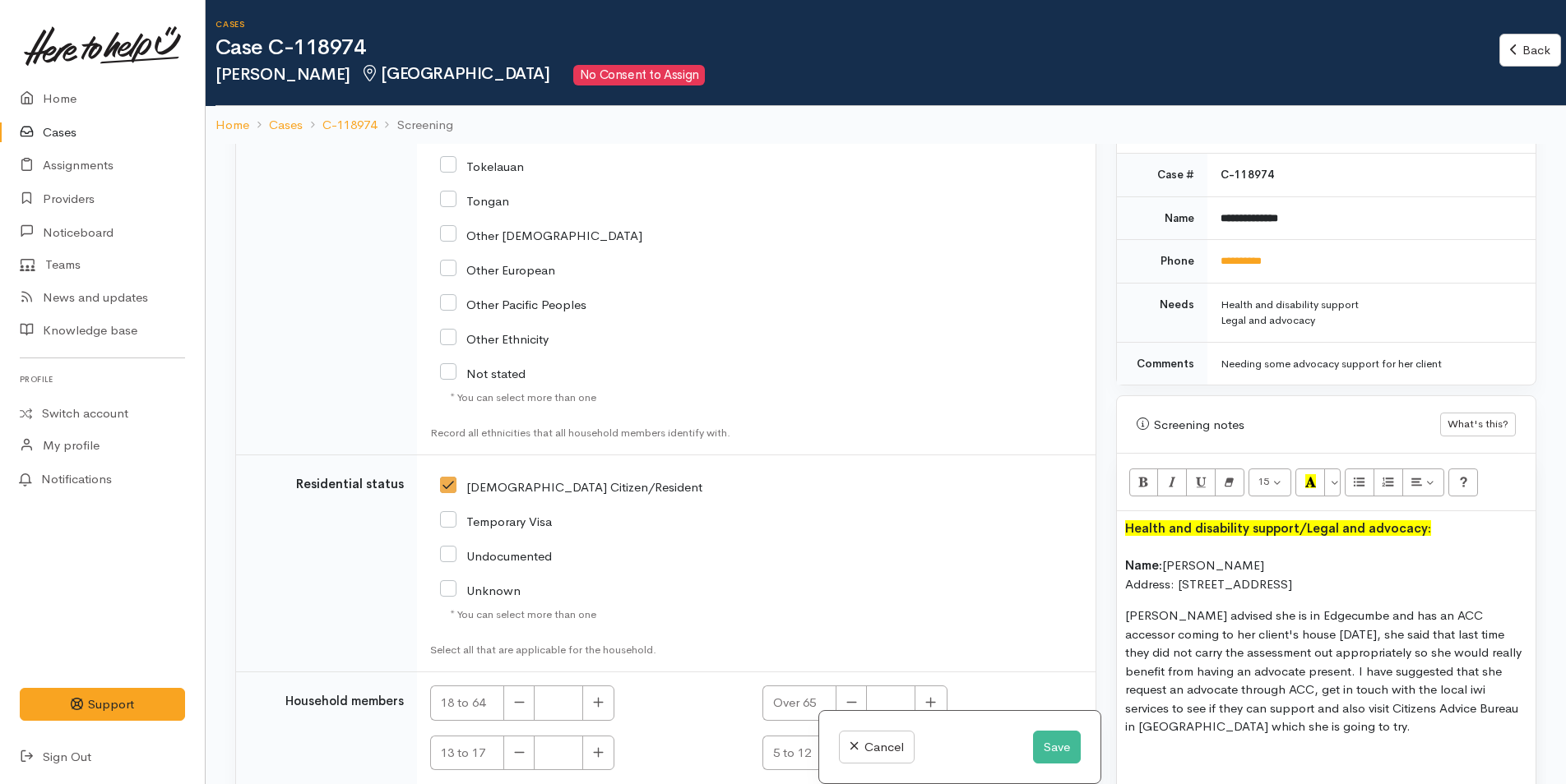
scroll to position [2812, 0]
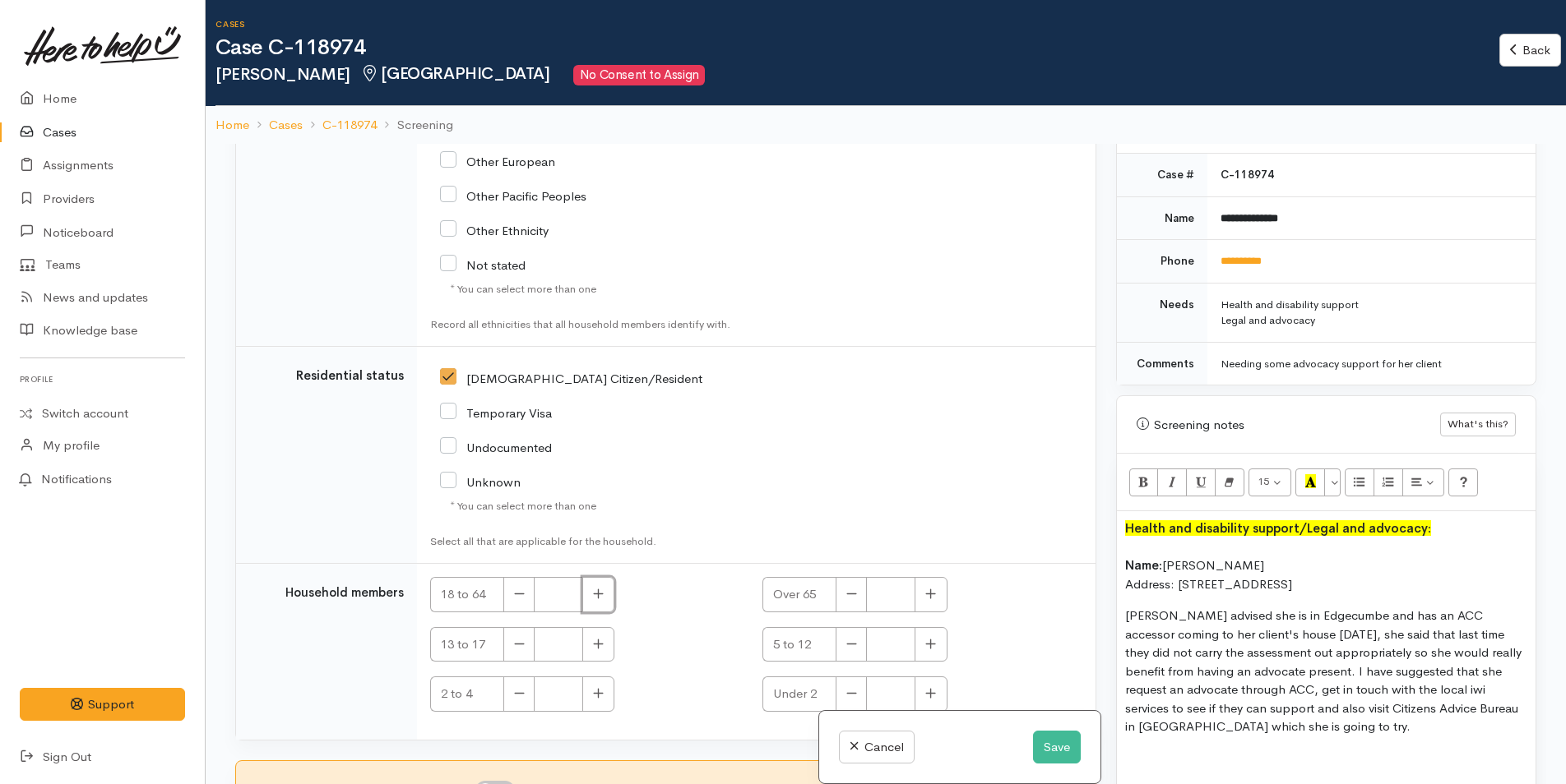
click at [601, 593] on icon "button" at bounding box center [599, 594] width 11 height 13
click at [518, 587] on button "button" at bounding box center [518, 595] width 31 height 36
type input "0"
click at [934, 592] on button "button" at bounding box center [931, 595] width 32 height 36
type input "1"
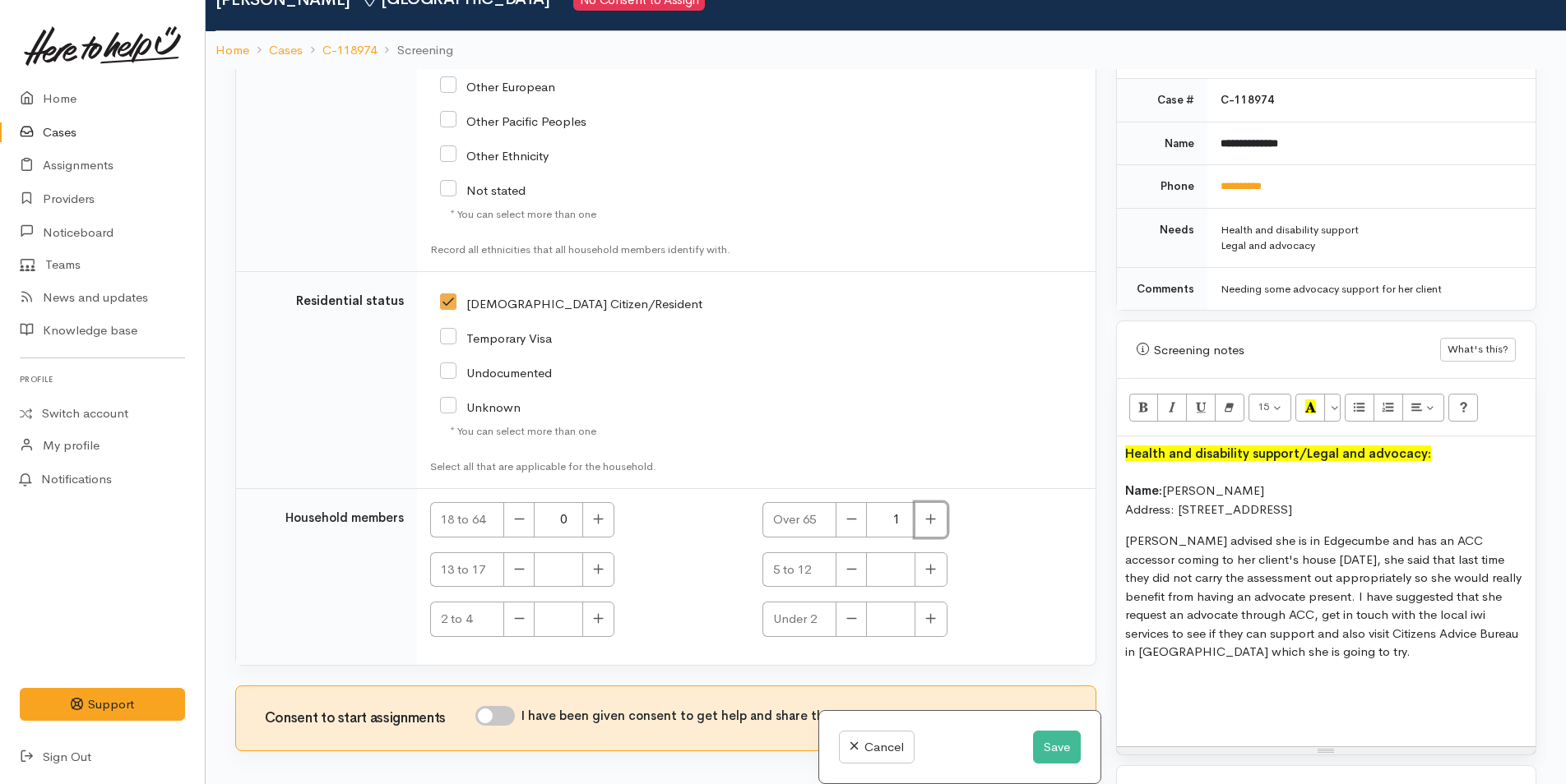
scroll to position [144, 0]
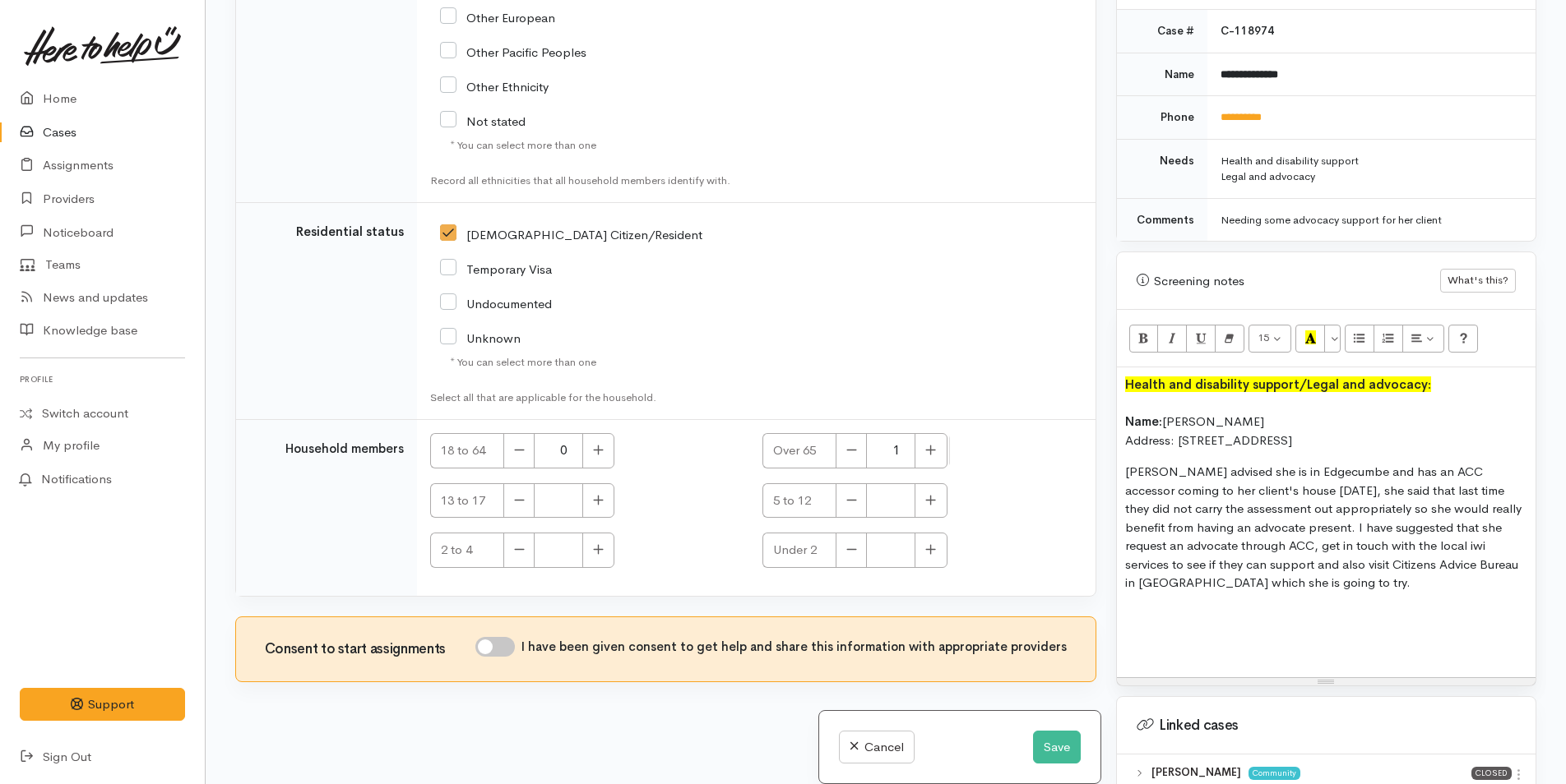
click at [502, 638] on input "I have been given consent to get help and share this information with appropria…" at bounding box center [495, 646] width 39 height 20
checkbox input "true"
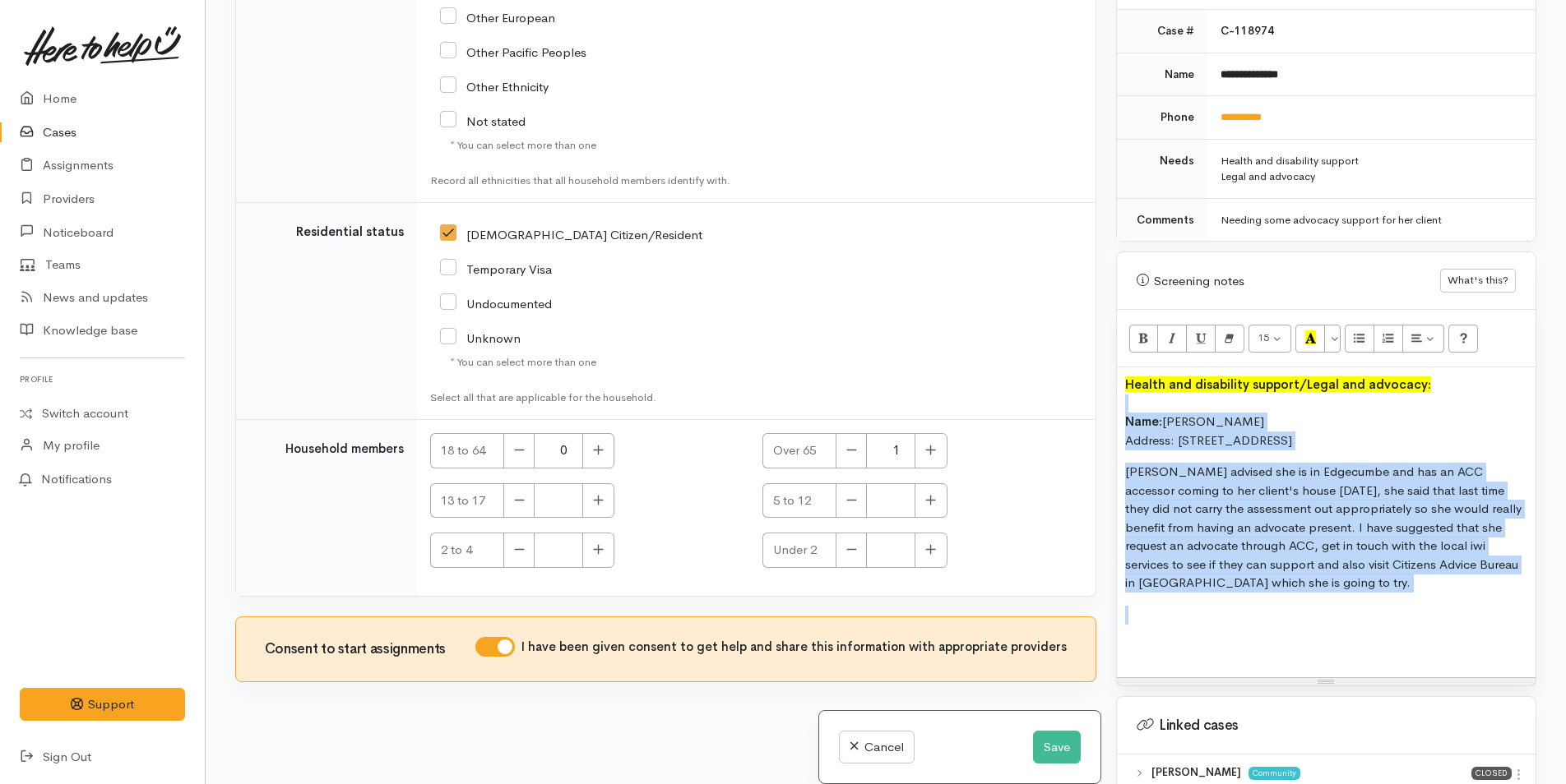
drag, startPoint x: 1201, startPoint y: 561, endPoint x: 1094, endPoint y: 392, distance: 200.0
click at [1094, 392] on div "Related cases There are other cases potentially from the same person, address o…" at bounding box center [885, 392] width 1320 height 784
copy div "Name: Fiona McIntosh Address: 14 Rata Avenue, Edgecumbe, New Zealand Fiona advi…"
click at [1044, 751] on button "Save" at bounding box center [1056, 747] width 47 height 34
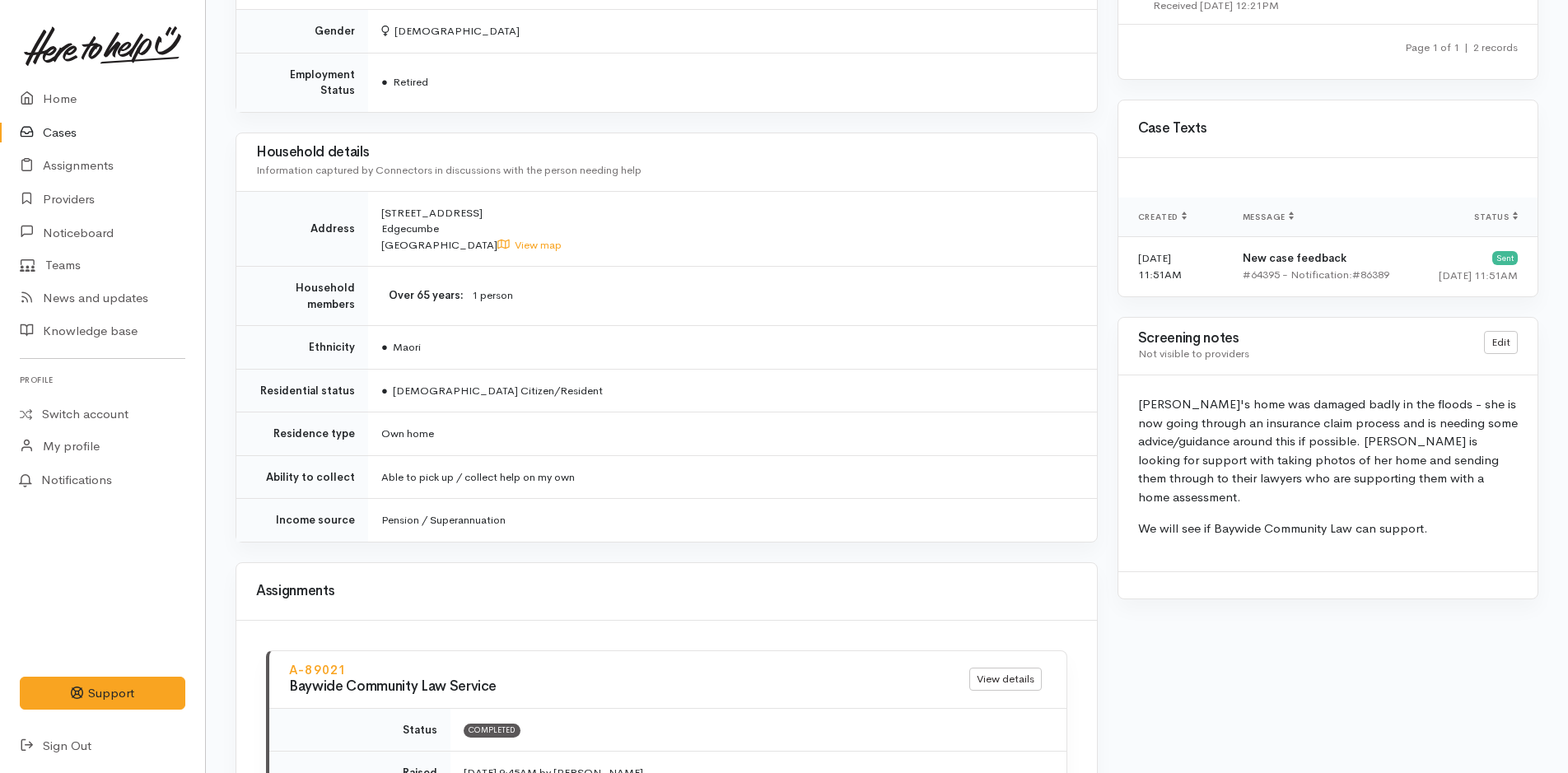
scroll to position [1175, 0]
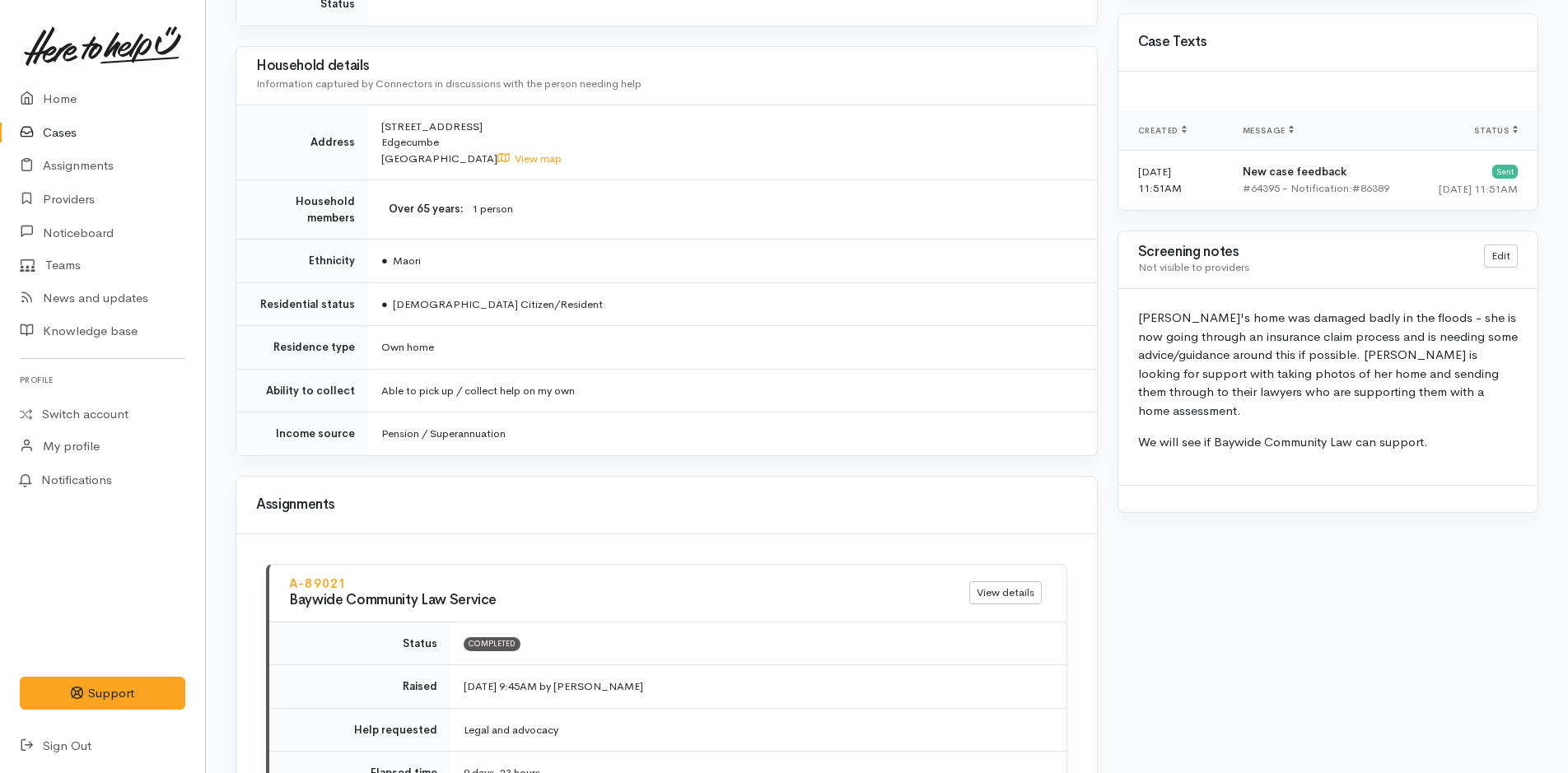
click at [80, 120] on link "Cases" at bounding box center [102, 133] width 205 height 34
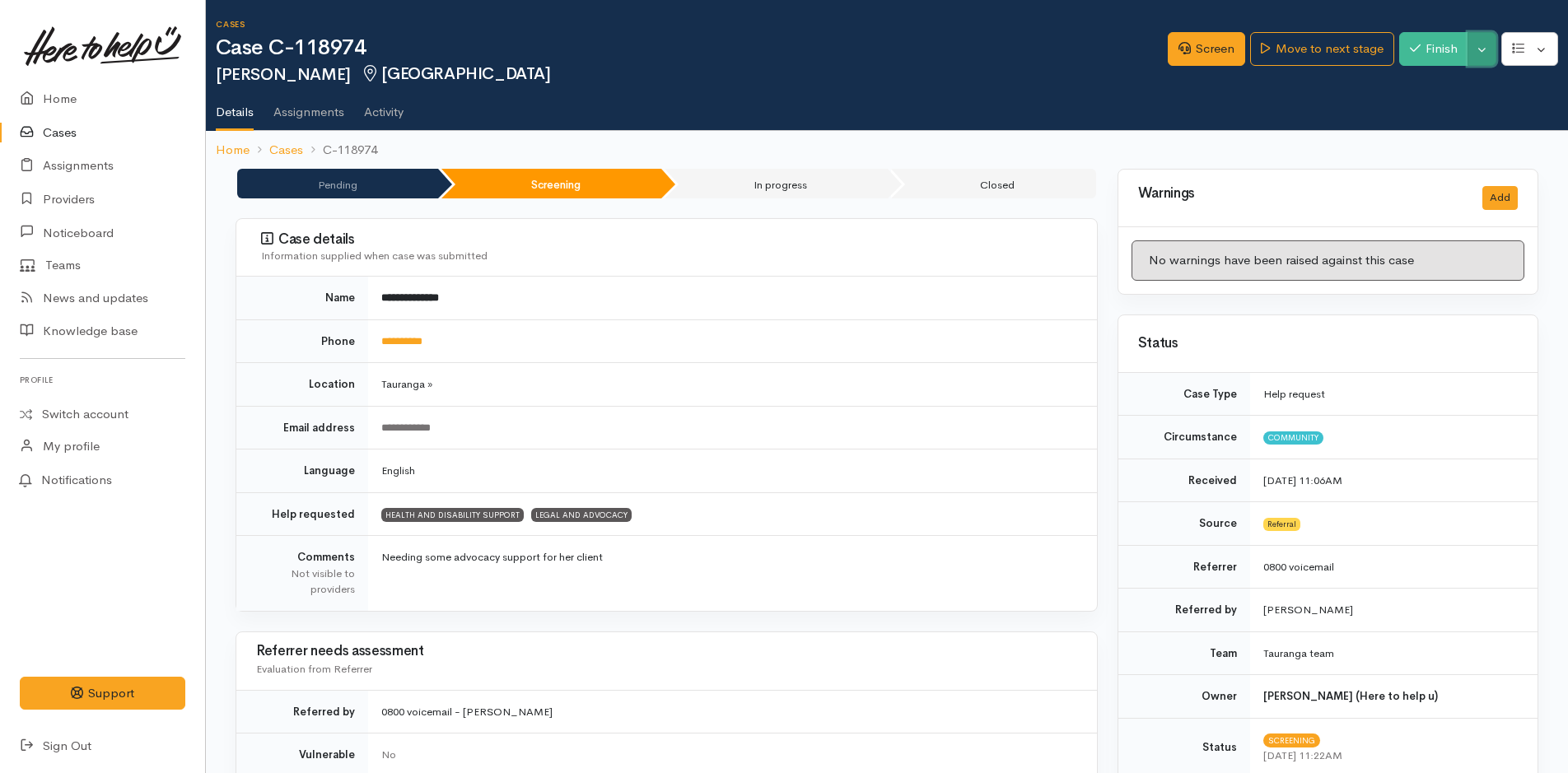
click at [1477, 44] on button "Toggle Dropdown" at bounding box center [1481, 49] width 29 height 34
click at [1538, 48] on button "button" at bounding box center [1530, 49] width 57 height 34
click at [1427, 89] on link "Edit" at bounding box center [1469, 88] width 176 height 26
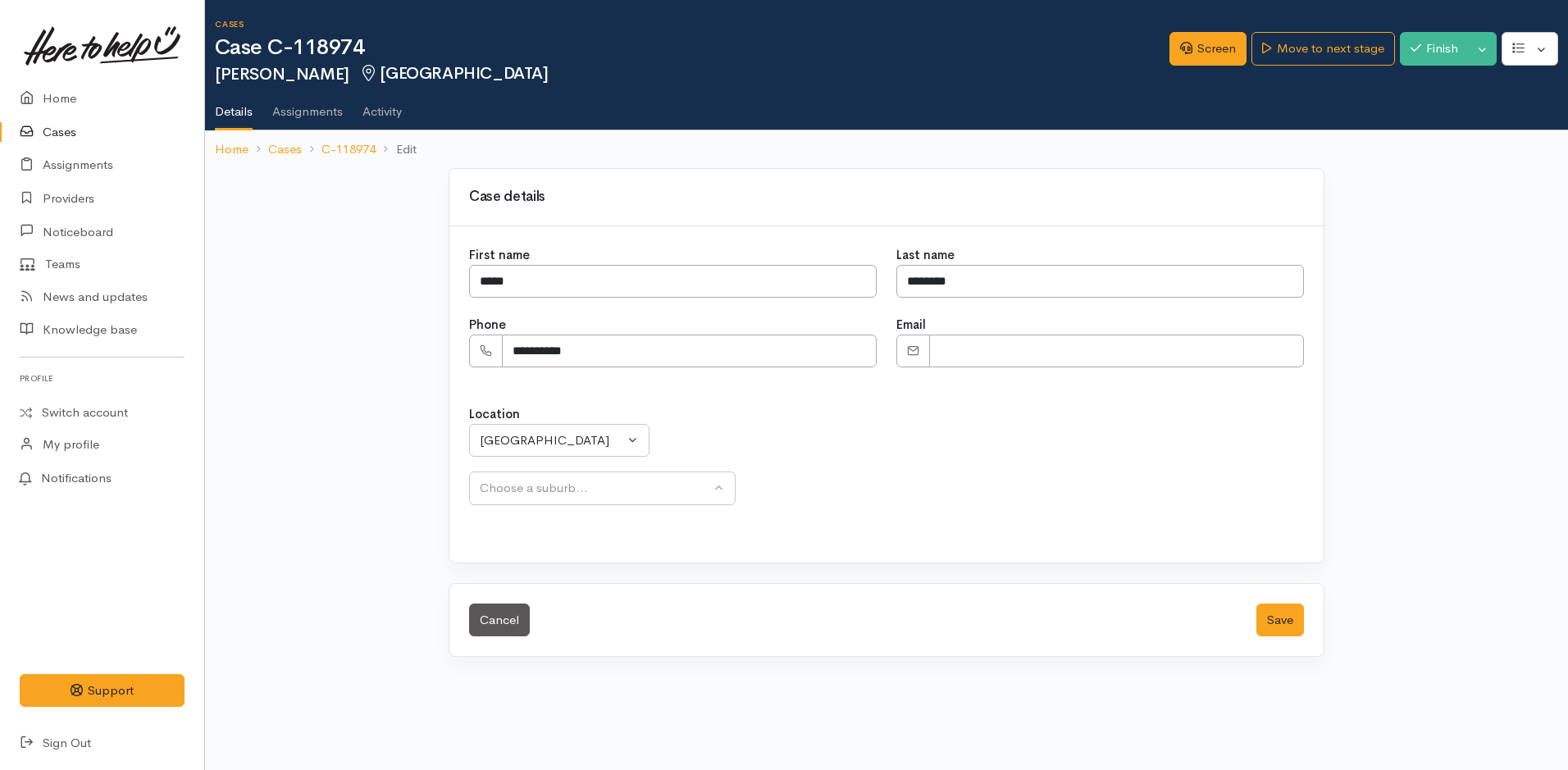
select select
click at [524, 424] on button "[GEOGRAPHIC_DATA]" at bounding box center [559, 441] width 181 height 34
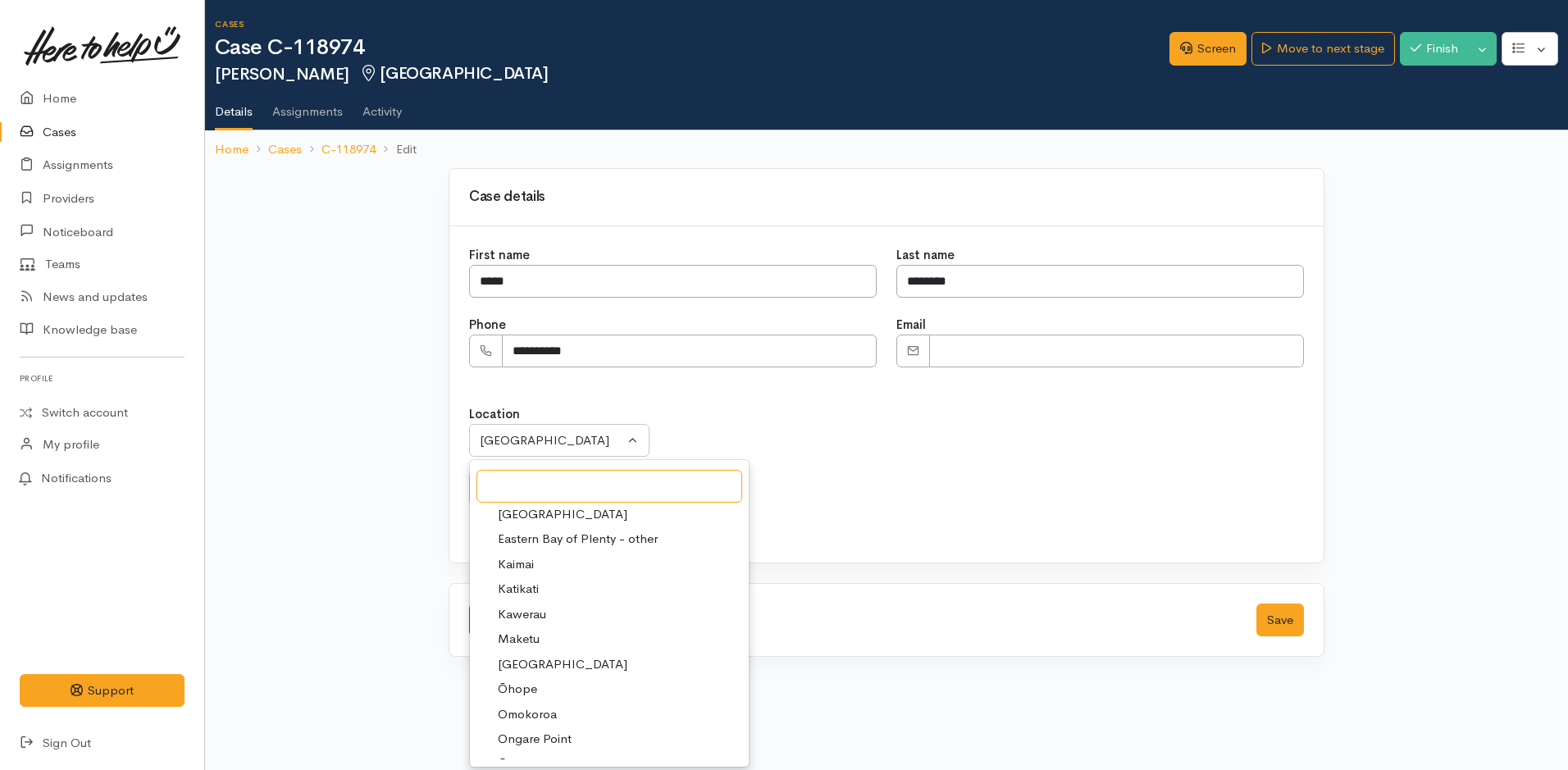
scroll to position [82, 0]
click at [540, 547] on span "Eastern Bay of Plenty - other" at bounding box center [578, 541] width 160 height 19
select select "179"
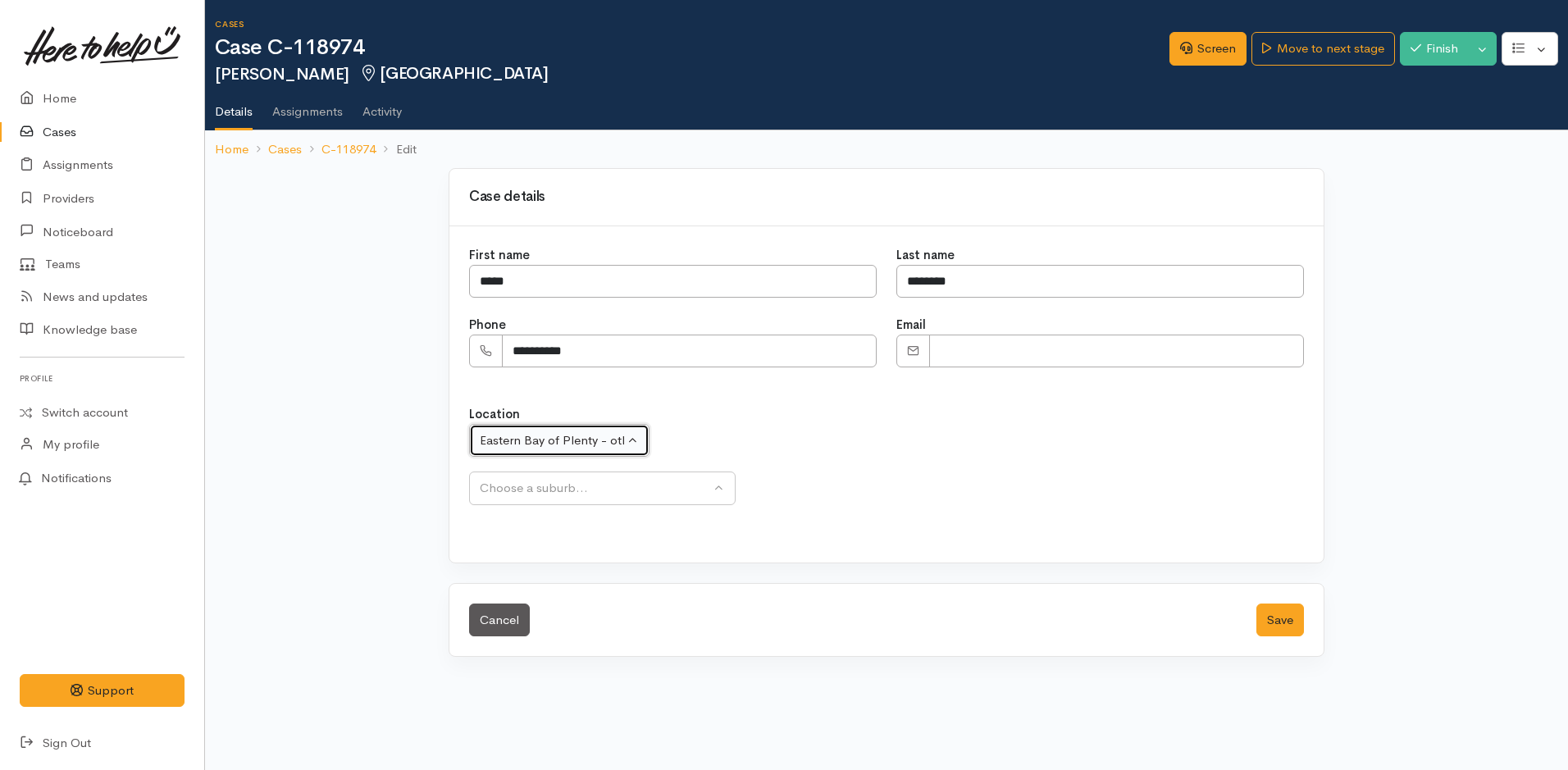
select select "309"
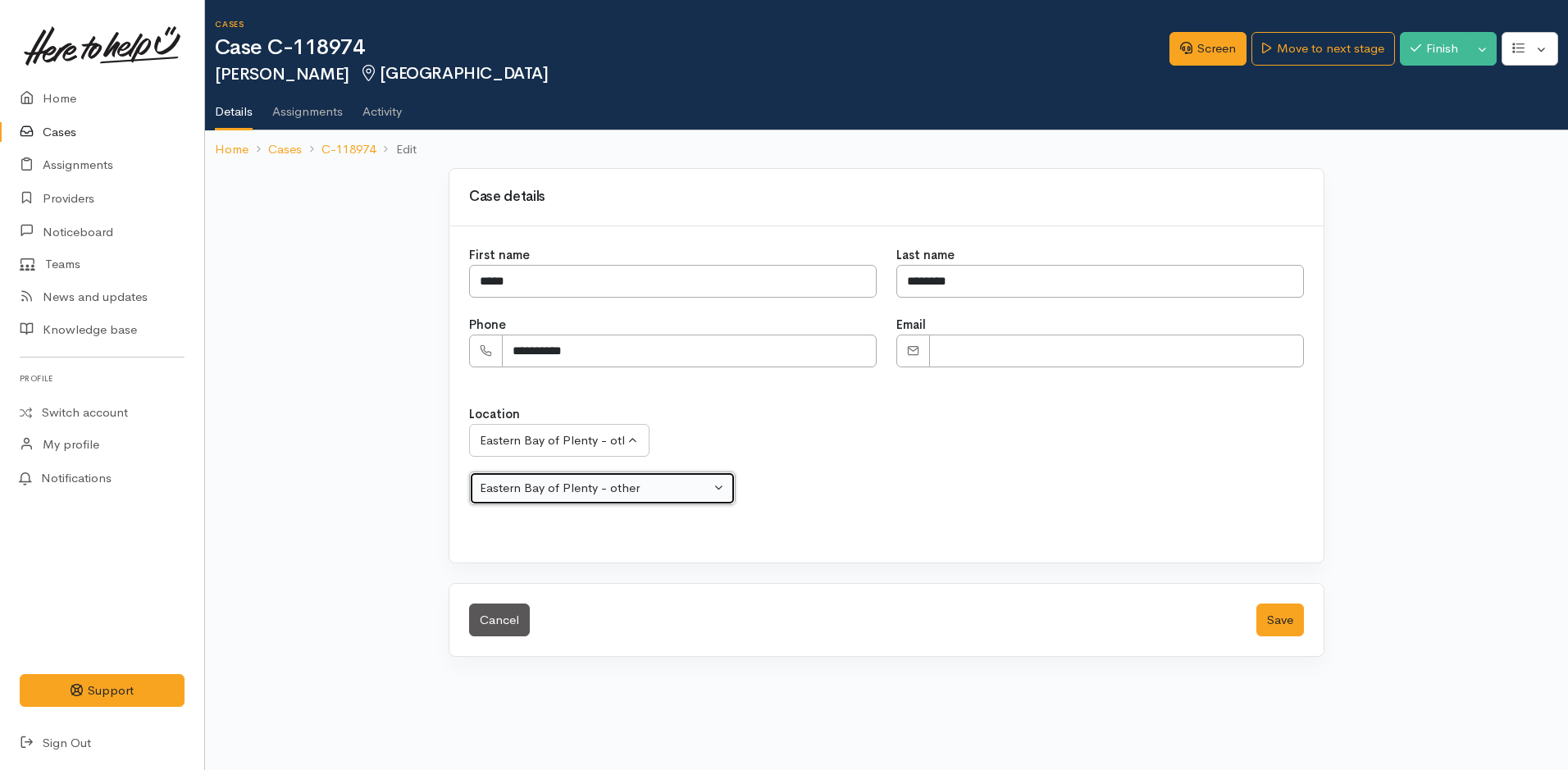
click at [574, 485] on div "Eastern Bay of Plenty - other" at bounding box center [595, 488] width 231 height 19
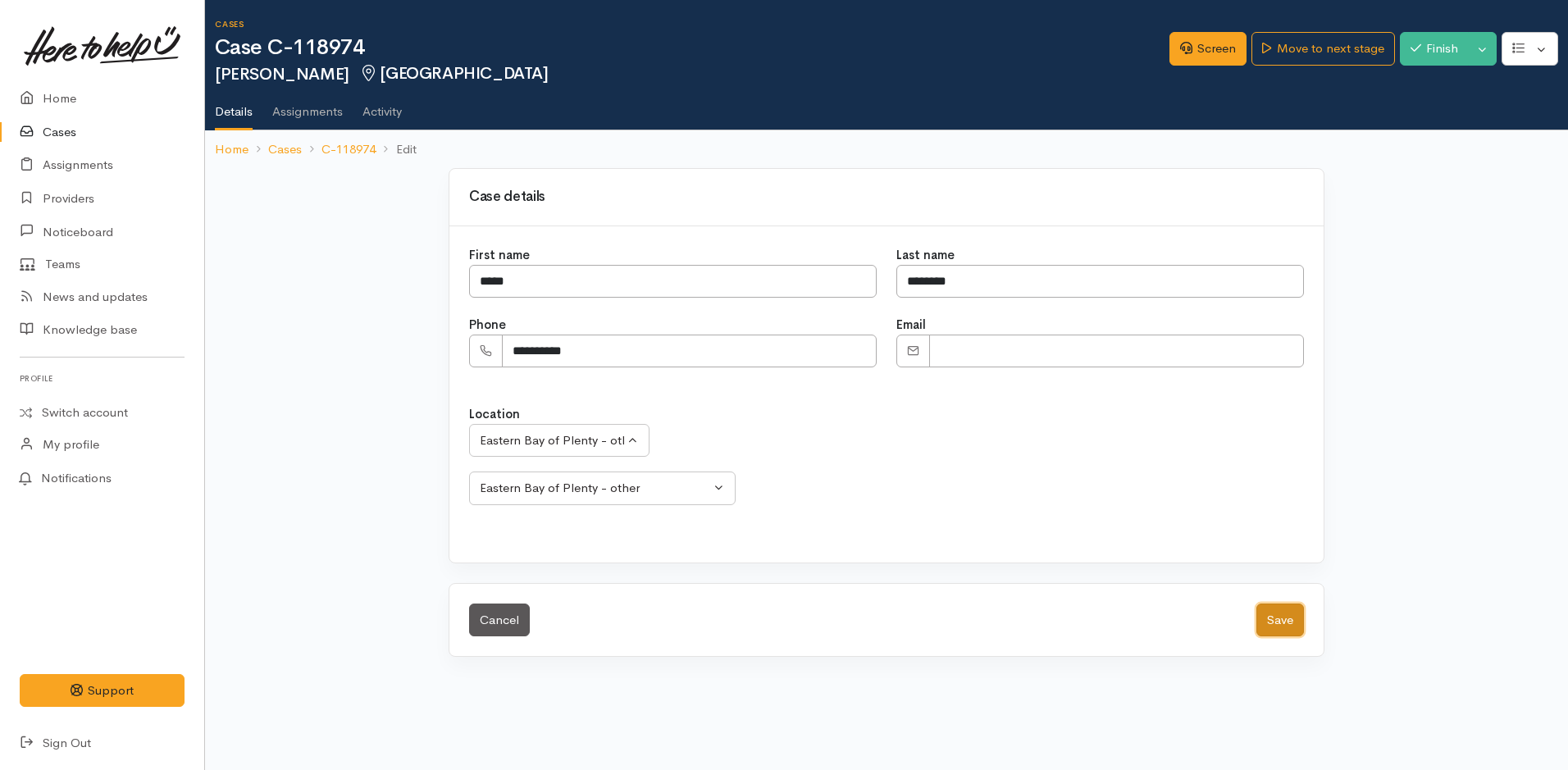
click at [1276, 628] on button "Save" at bounding box center [1279, 621] width 47 height 34
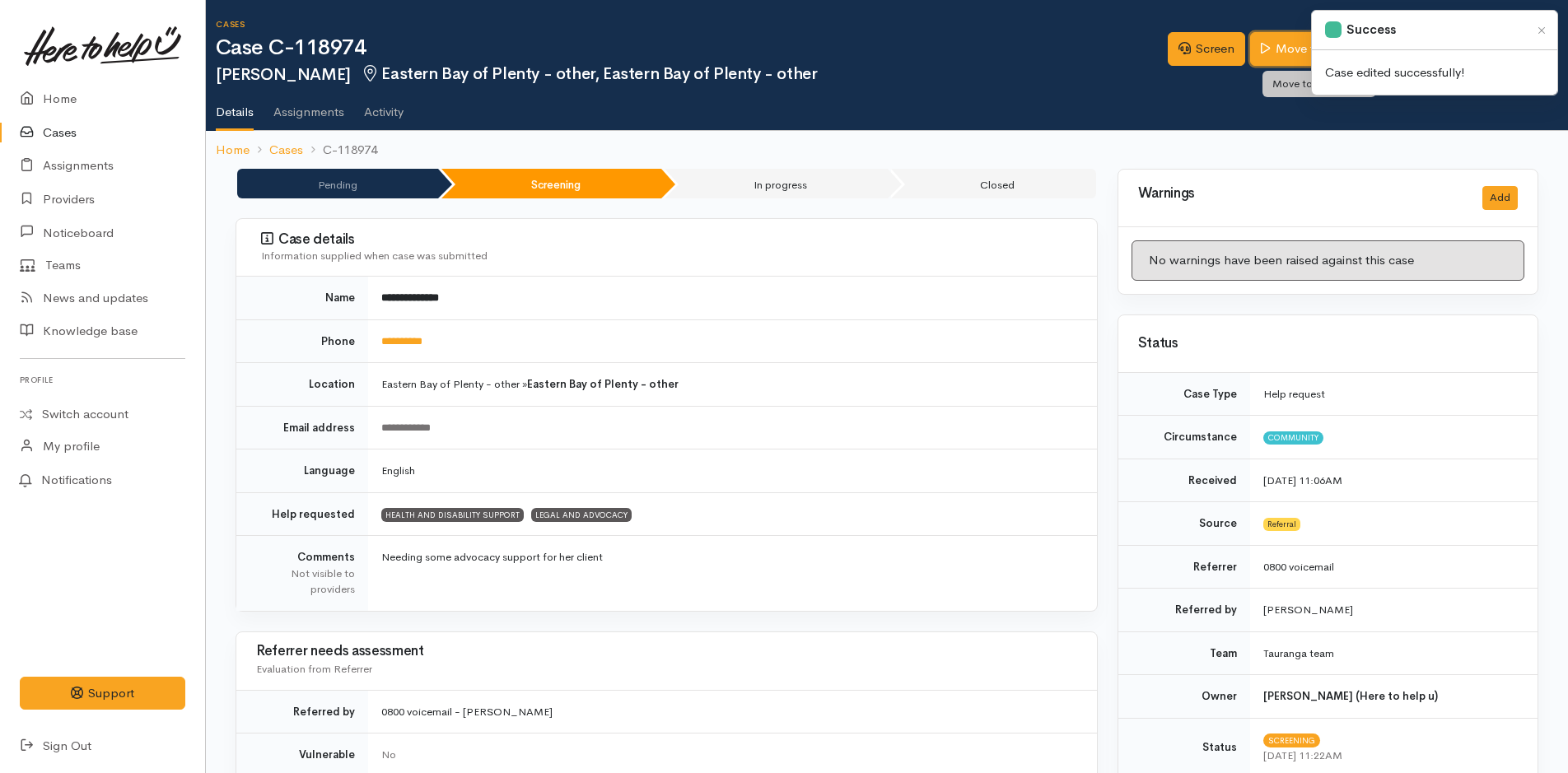
click at [1290, 54] on link "Move to next stage" at bounding box center [1321, 49] width 143 height 34
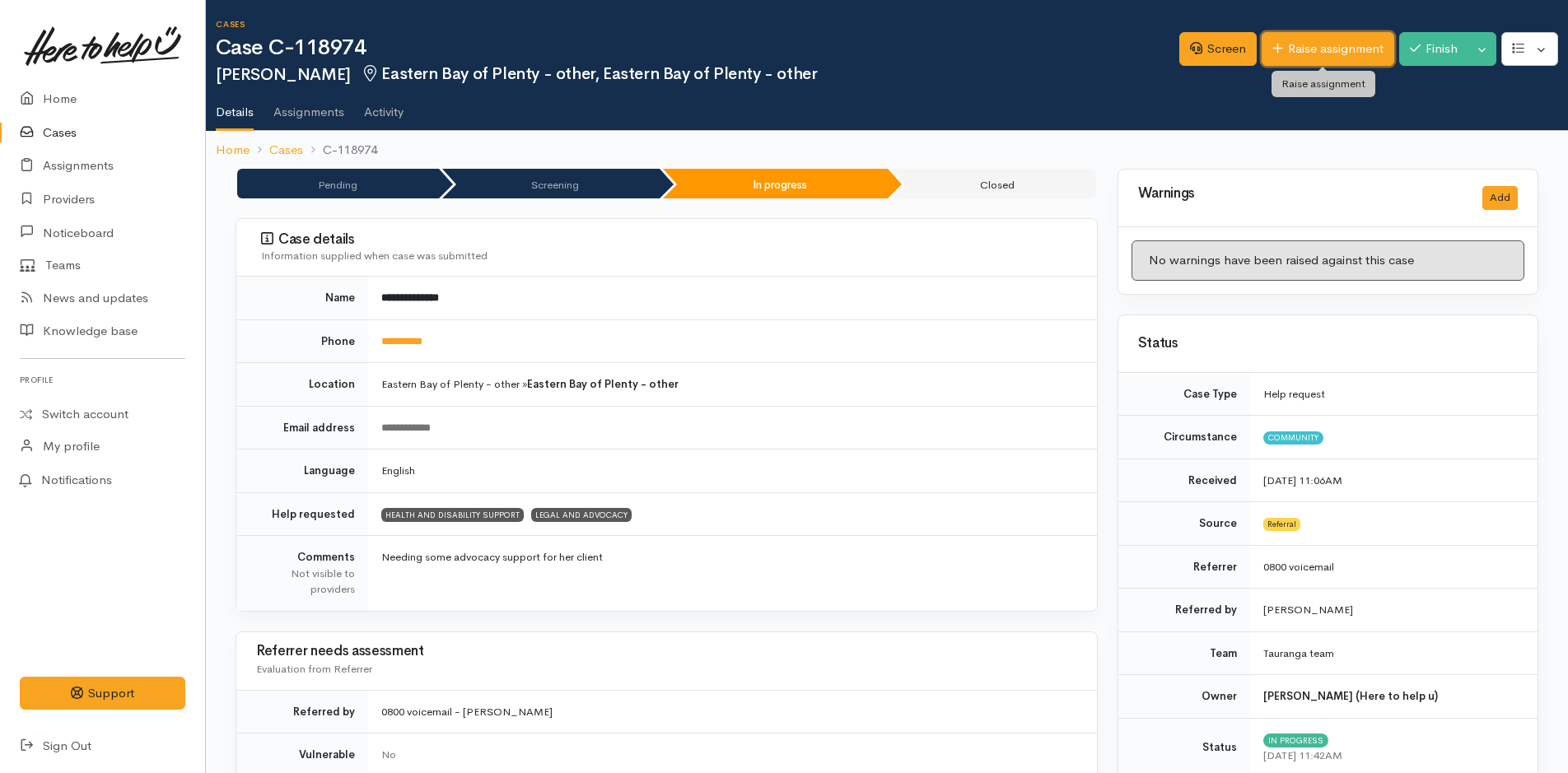
click at [1314, 56] on link "Raise assignment" at bounding box center [1327, 49] width 132 height 34
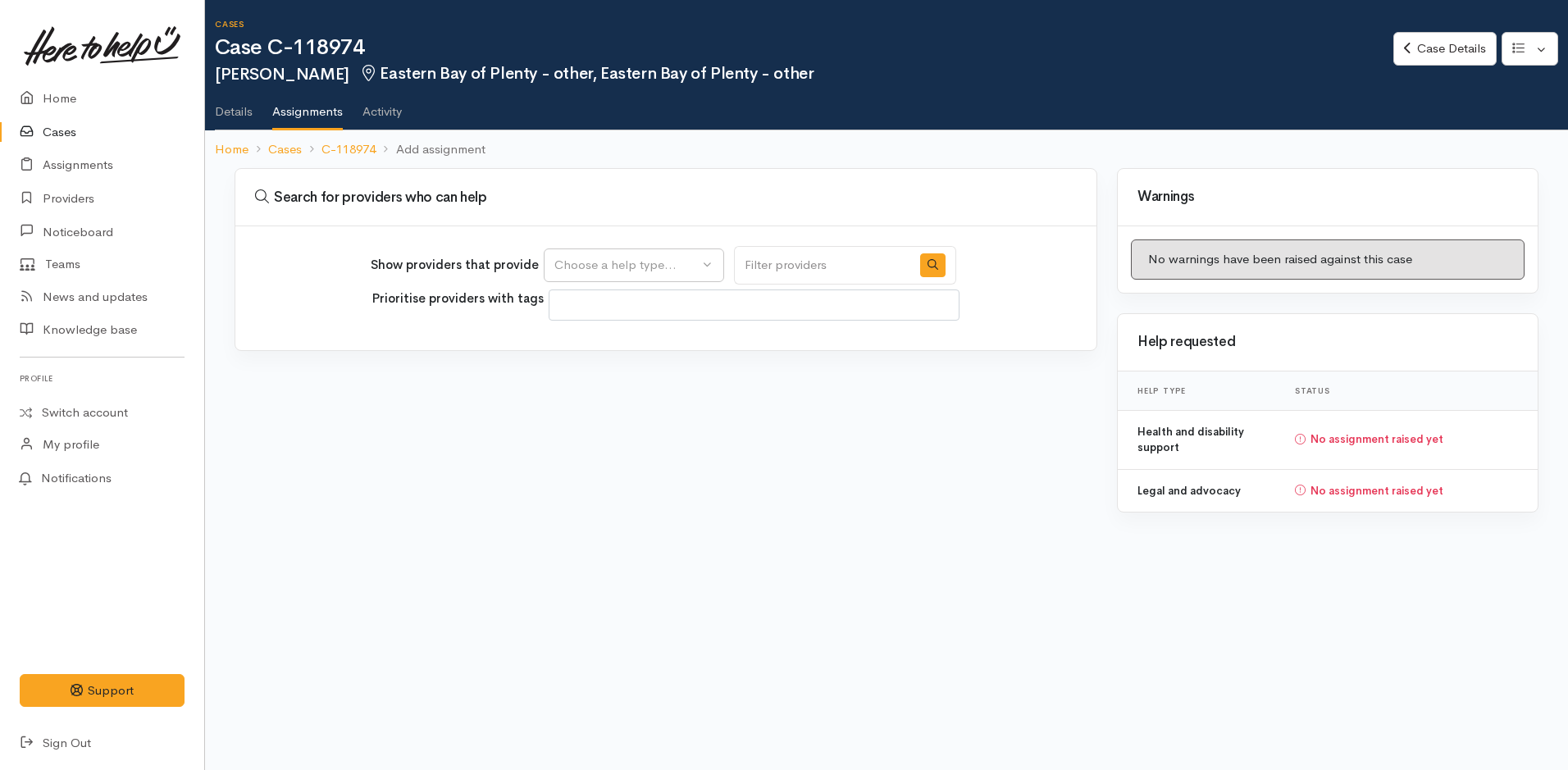
select select
click at [589, 260] on div "Choose a help type..." at bounding box center [626, 265] width 144 height 19
click at [579, 335] on span "Health and disability support" at bounding box center [644, 344] width 161 height 19
select select "26"
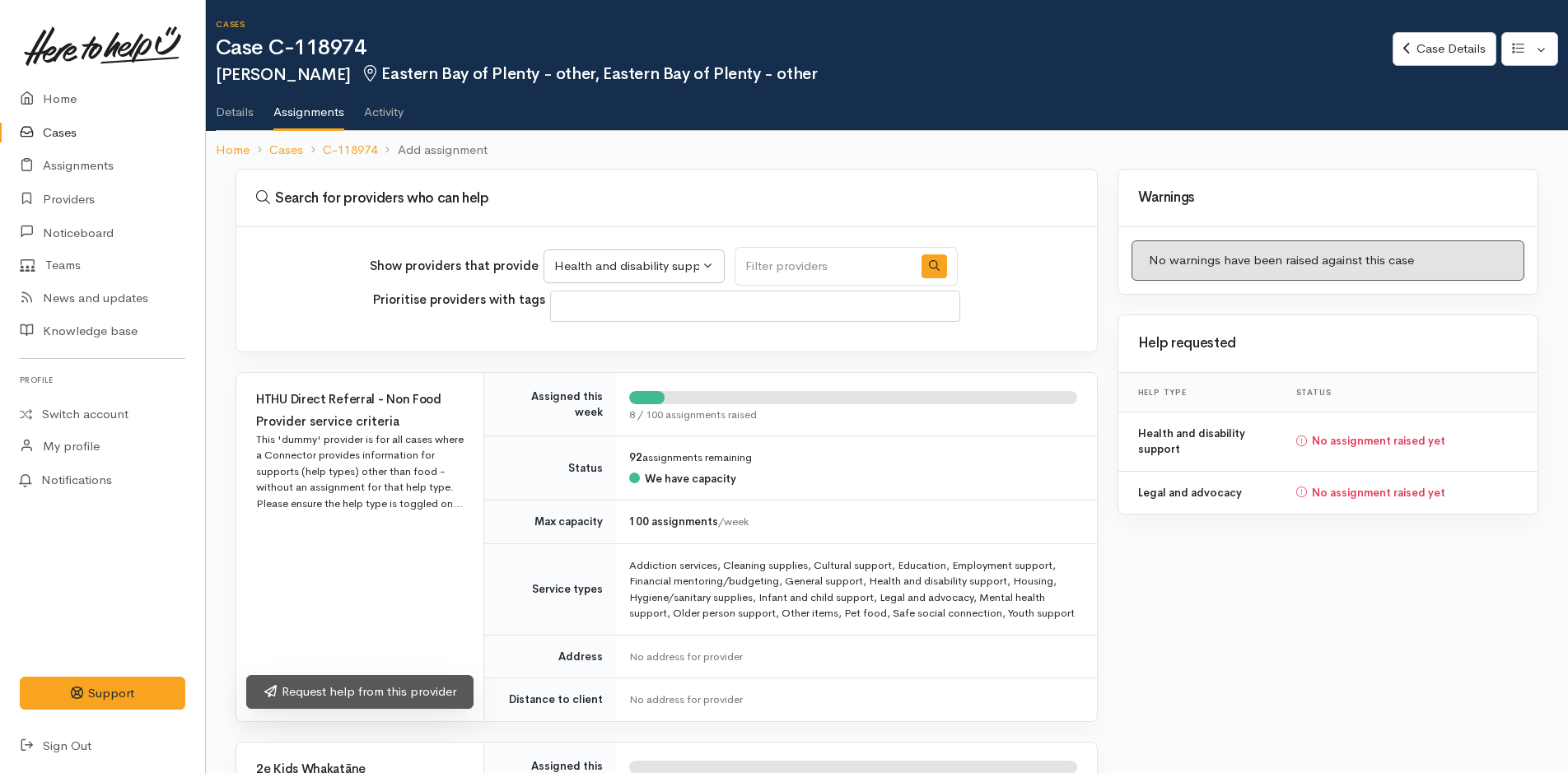
click at [299, 689] on link "Request help from this provider" at bounding box center [360, 692] width 227 height 34
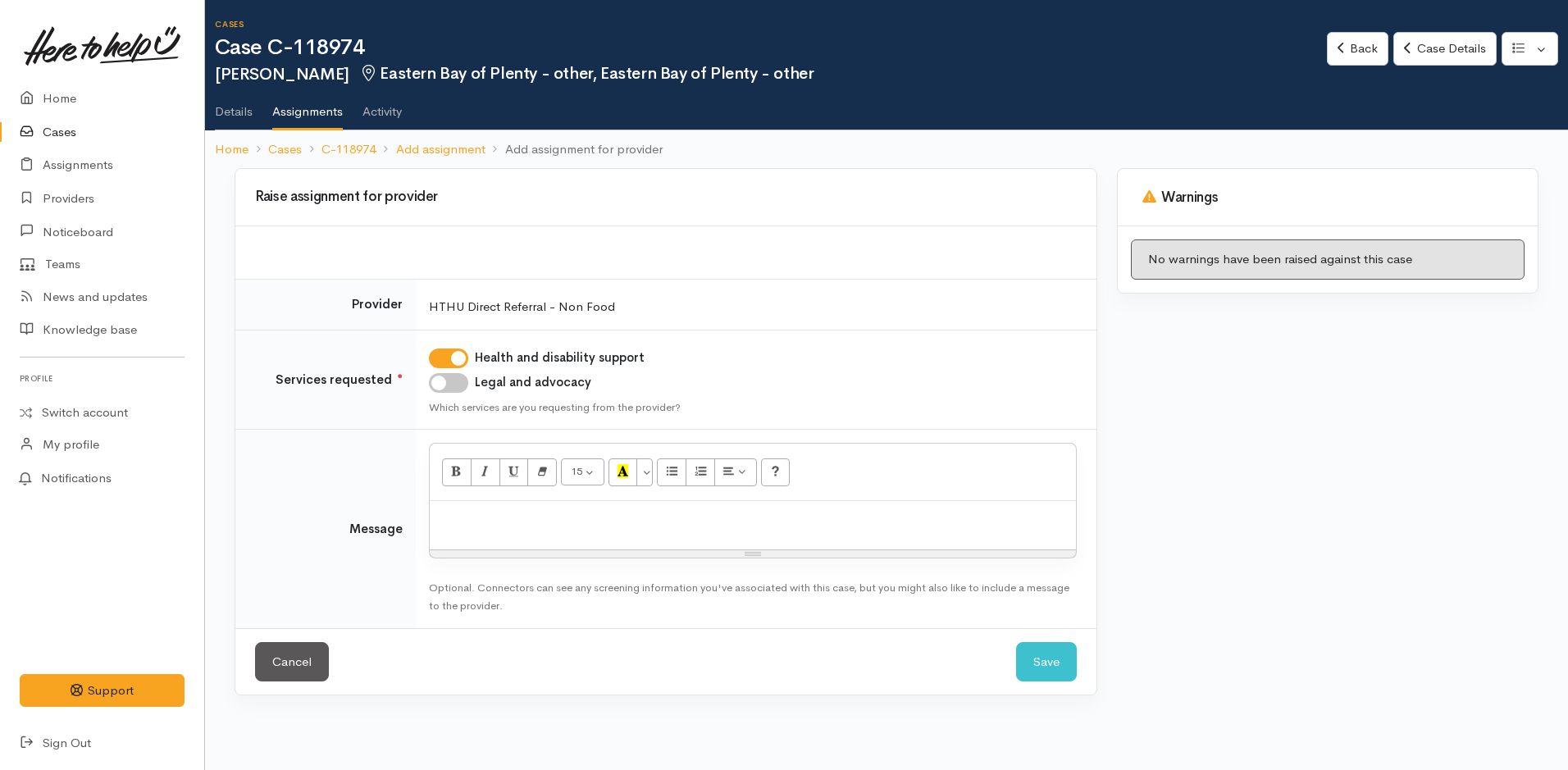
click at [458, 389] on input "Legal and advocacy" at bounding box center [448, 383] width 39 height 20
checkbox input "true"
drag, startPoint x: 471, startPoint y: 532, endPoint x: 491, endPoint y: 527, distance: 20.6
click at [471, 531] on div at bounding box center [752, 525] width 646 height 48
paste div
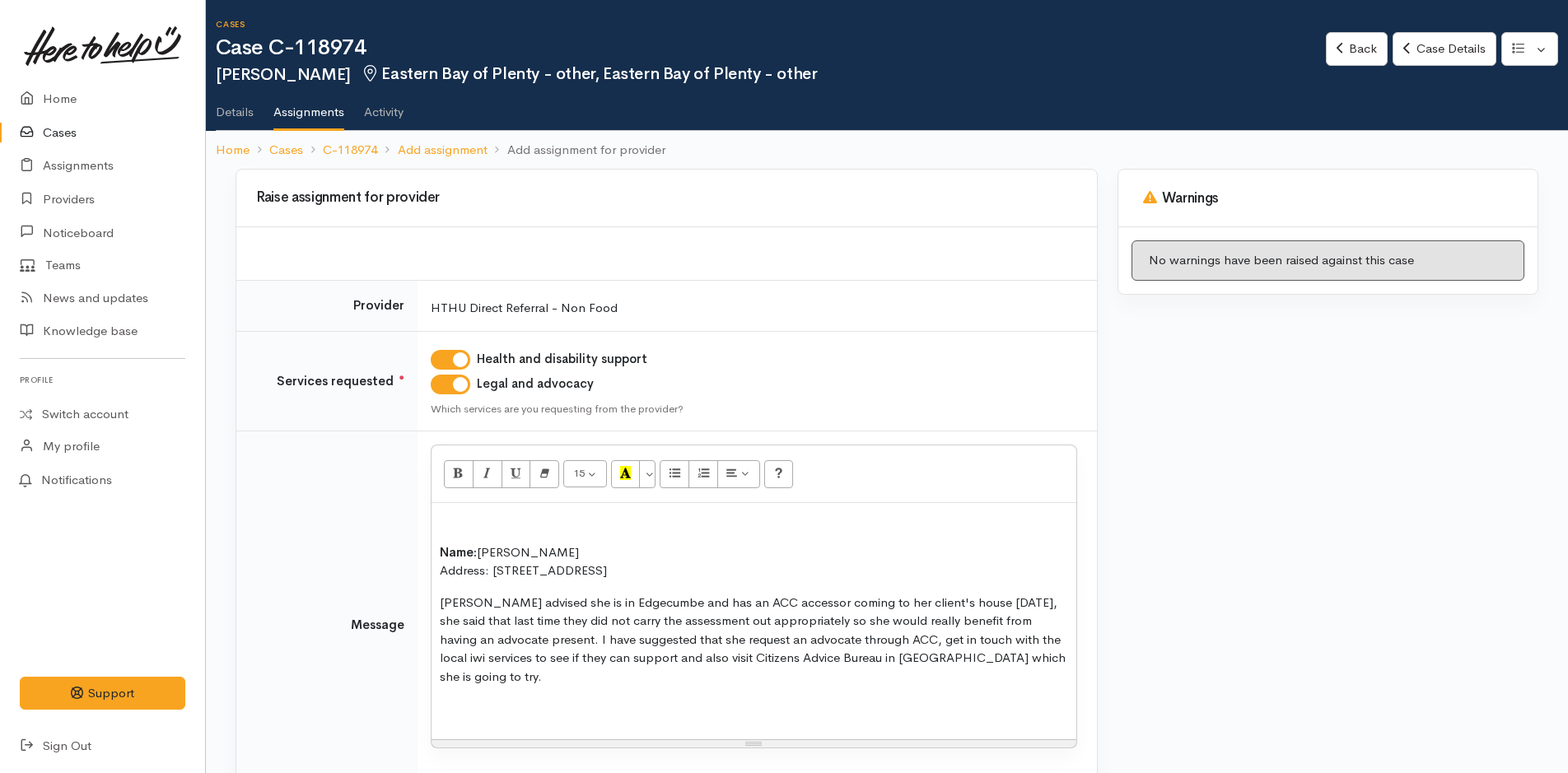
scroll to position [115, 0]
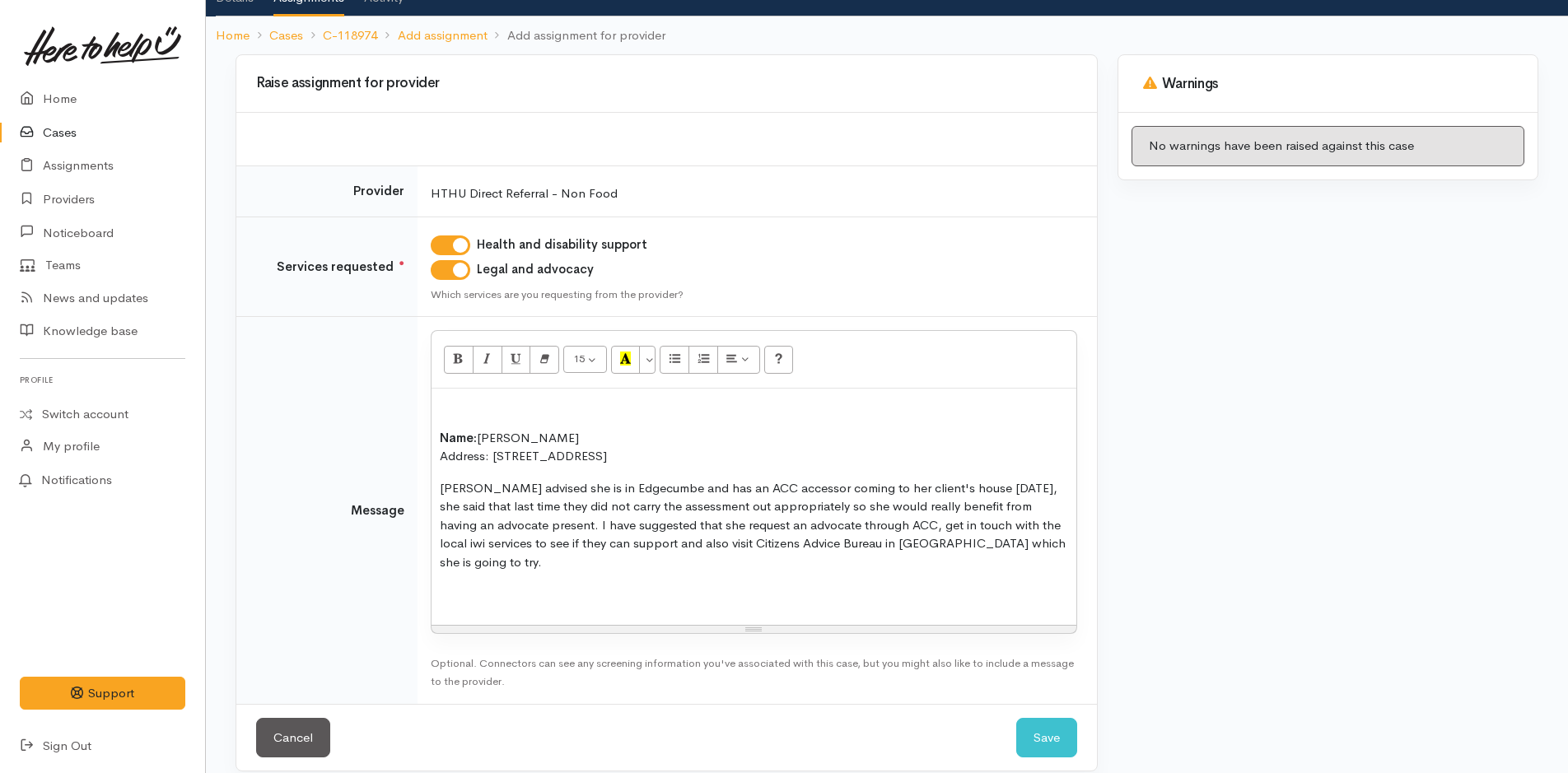
click at [439, 437] on div "Name: Fiona McIntosh Address: 14 Rata Avenue, Edgecumbe, New Zealand Fiona advi…" at bounding box center [753, 506] width 645 height 236
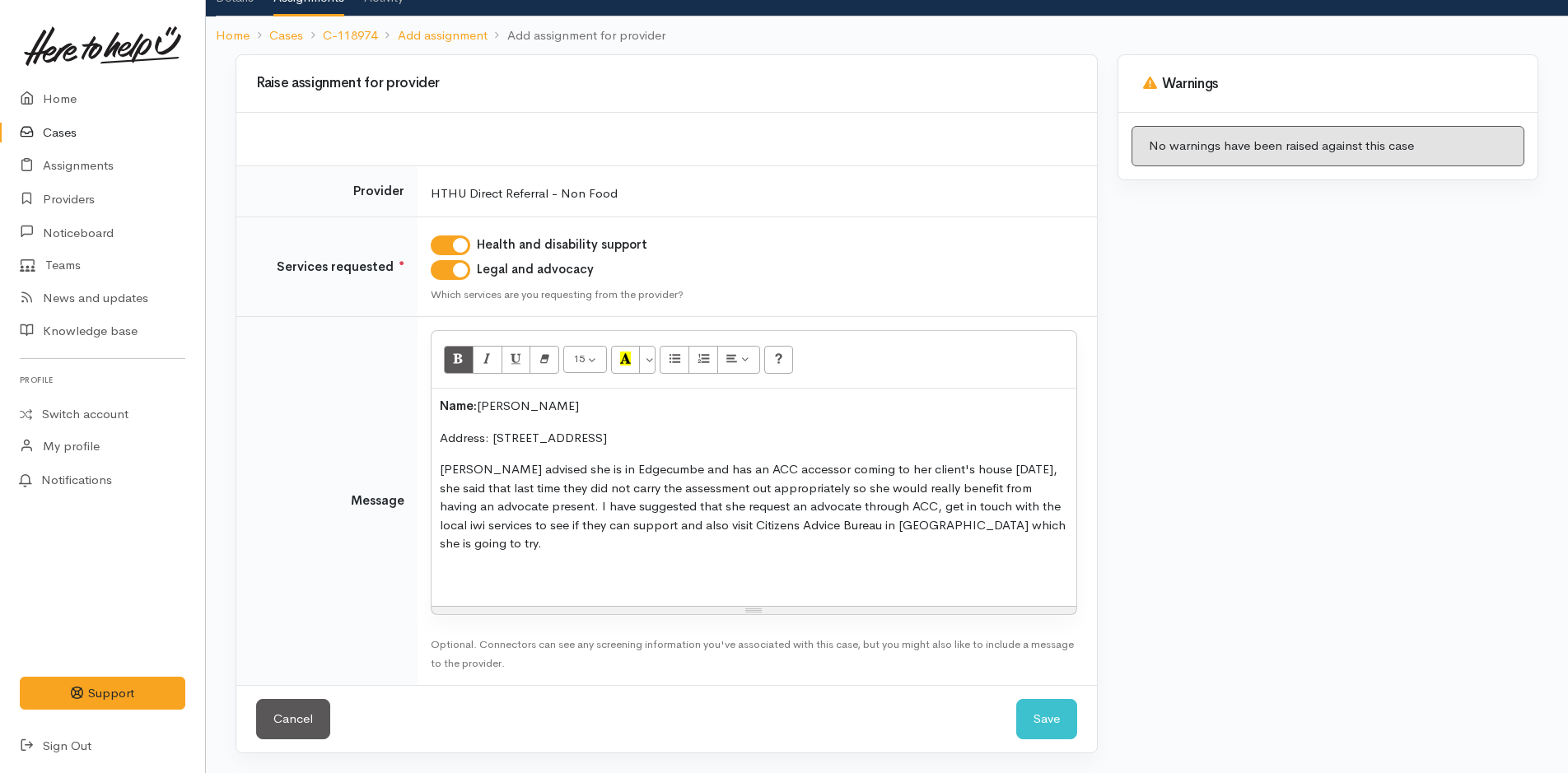
scroll to position [96, 0]
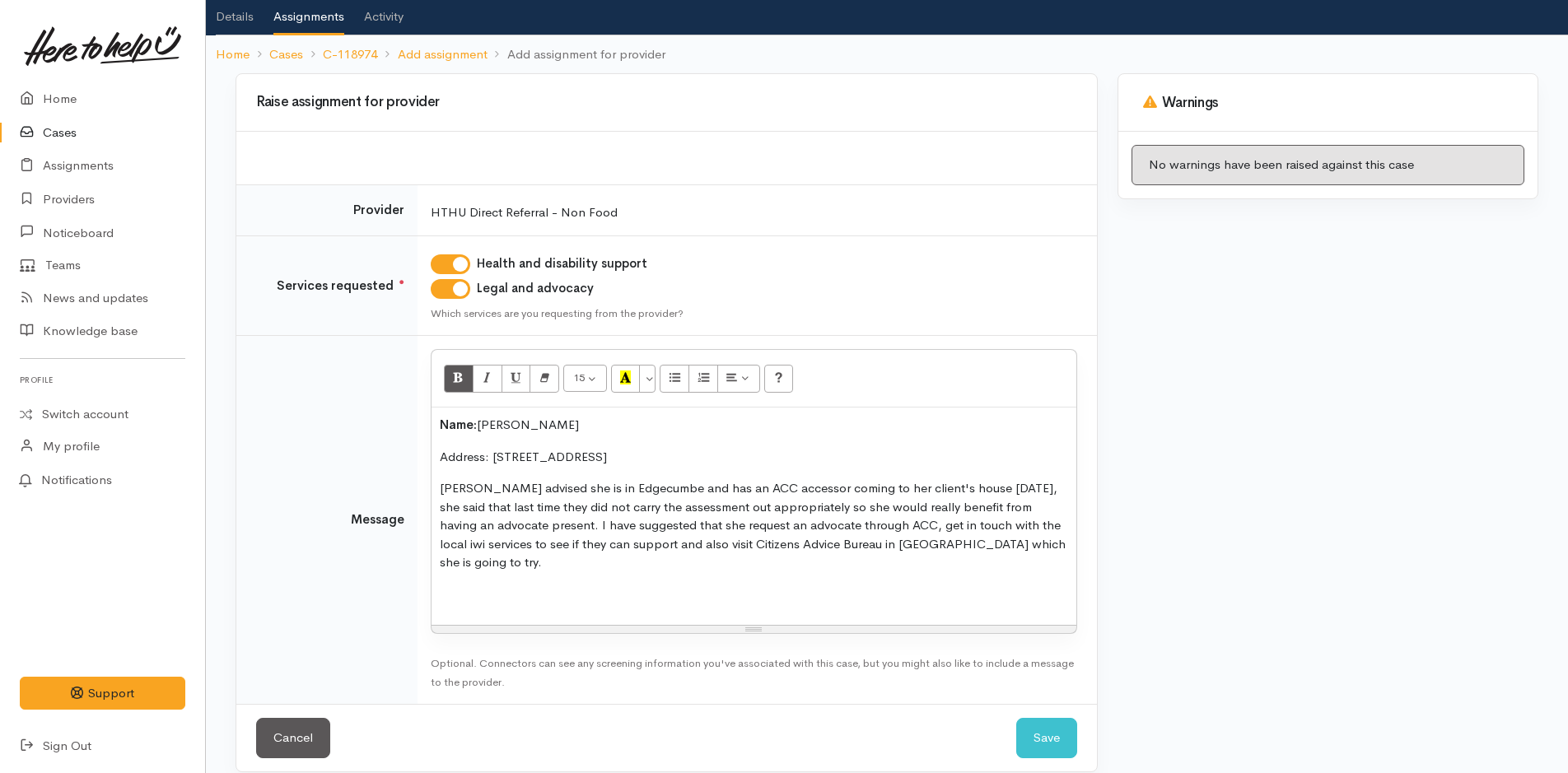
click at [754, 585] on p at bounding box center [754, 594] width 628 height 19
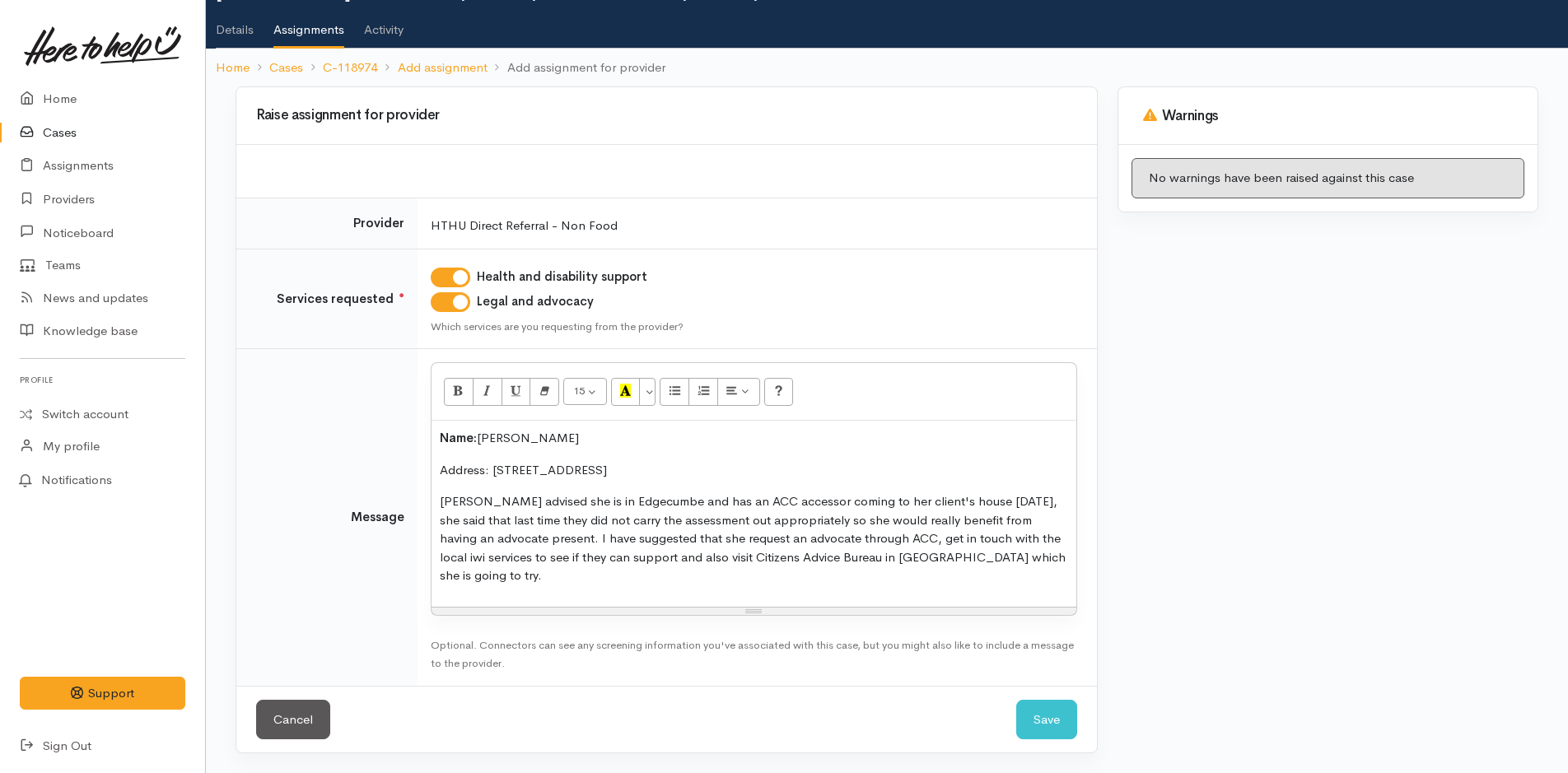
scroll to position [64, 0]
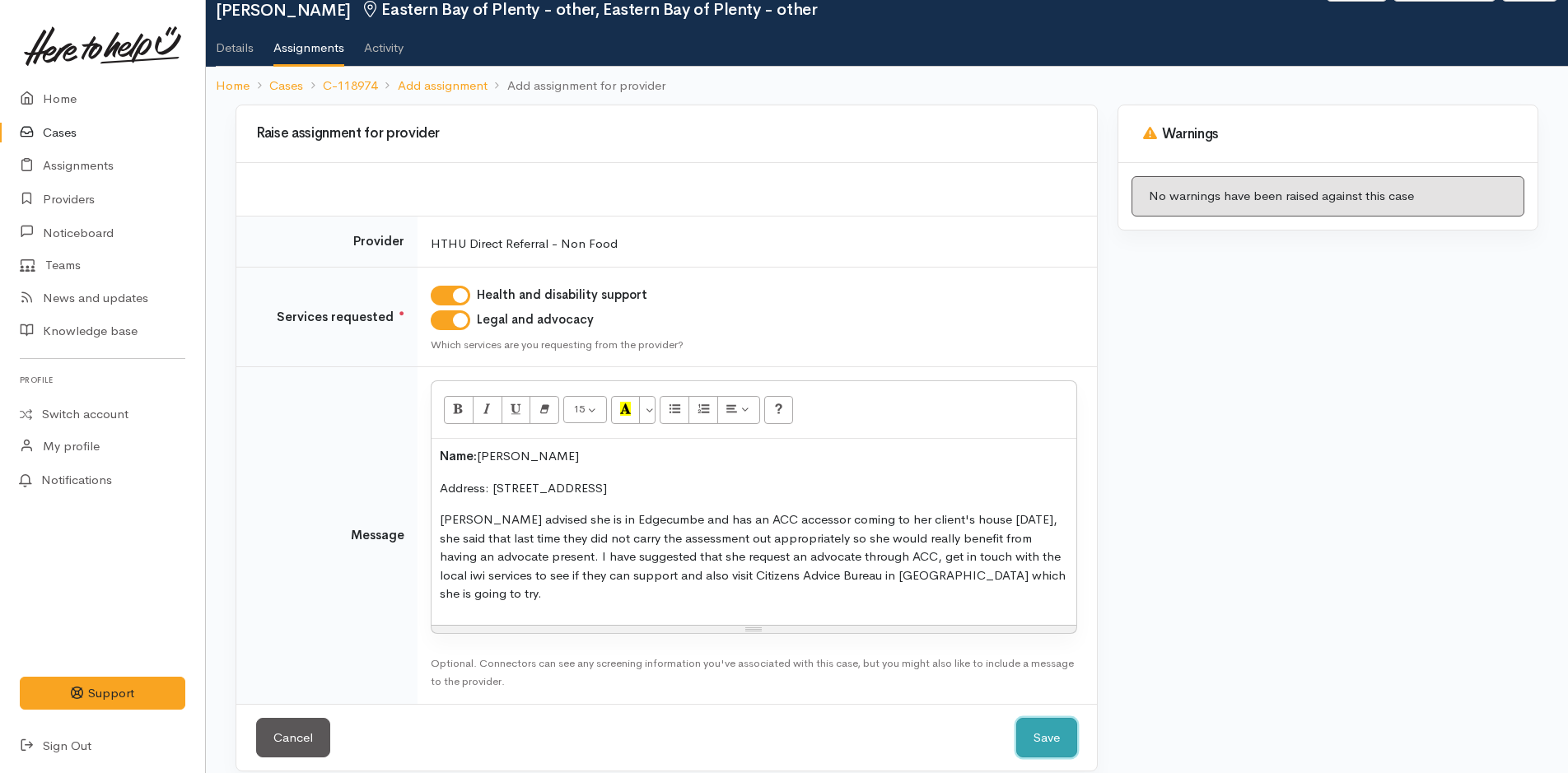
click at [1041, 718] on button "Save" at bounding box center [1047, 738] width 61 height 40
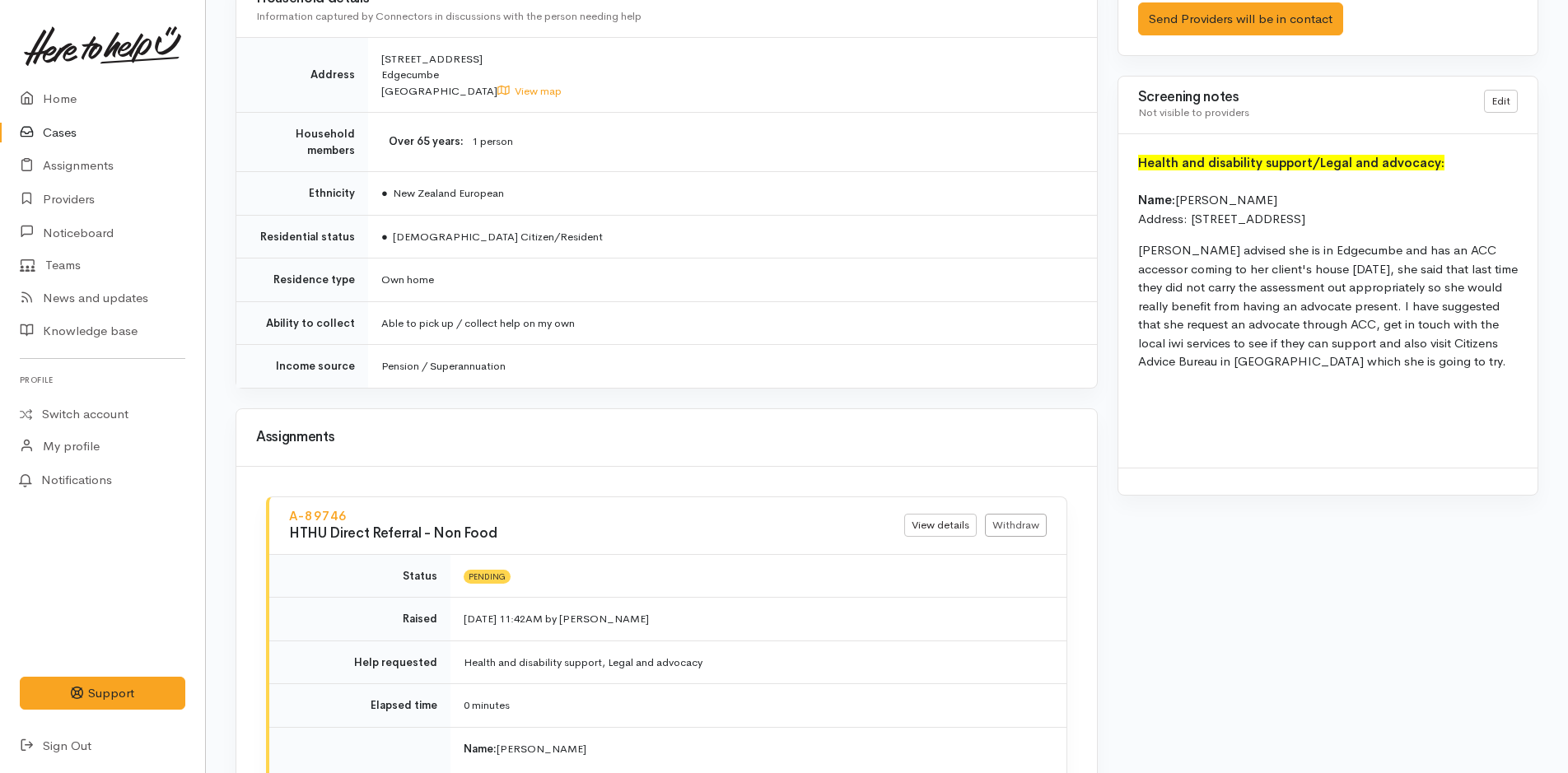
scroll to position [1034, 0]
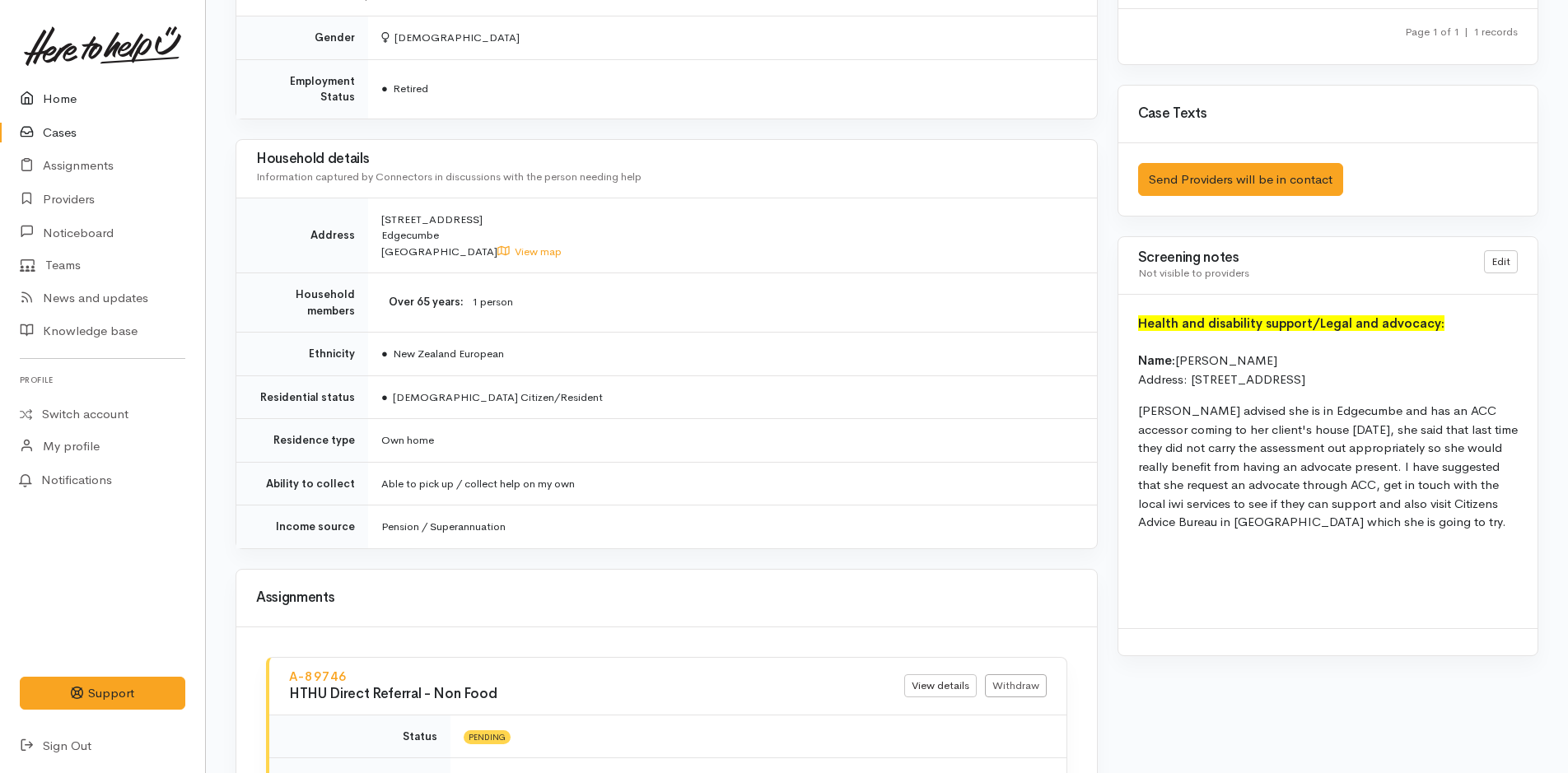
click at [72, 97] on link "Home" at bounding box center [102, 99] width 205 height 34
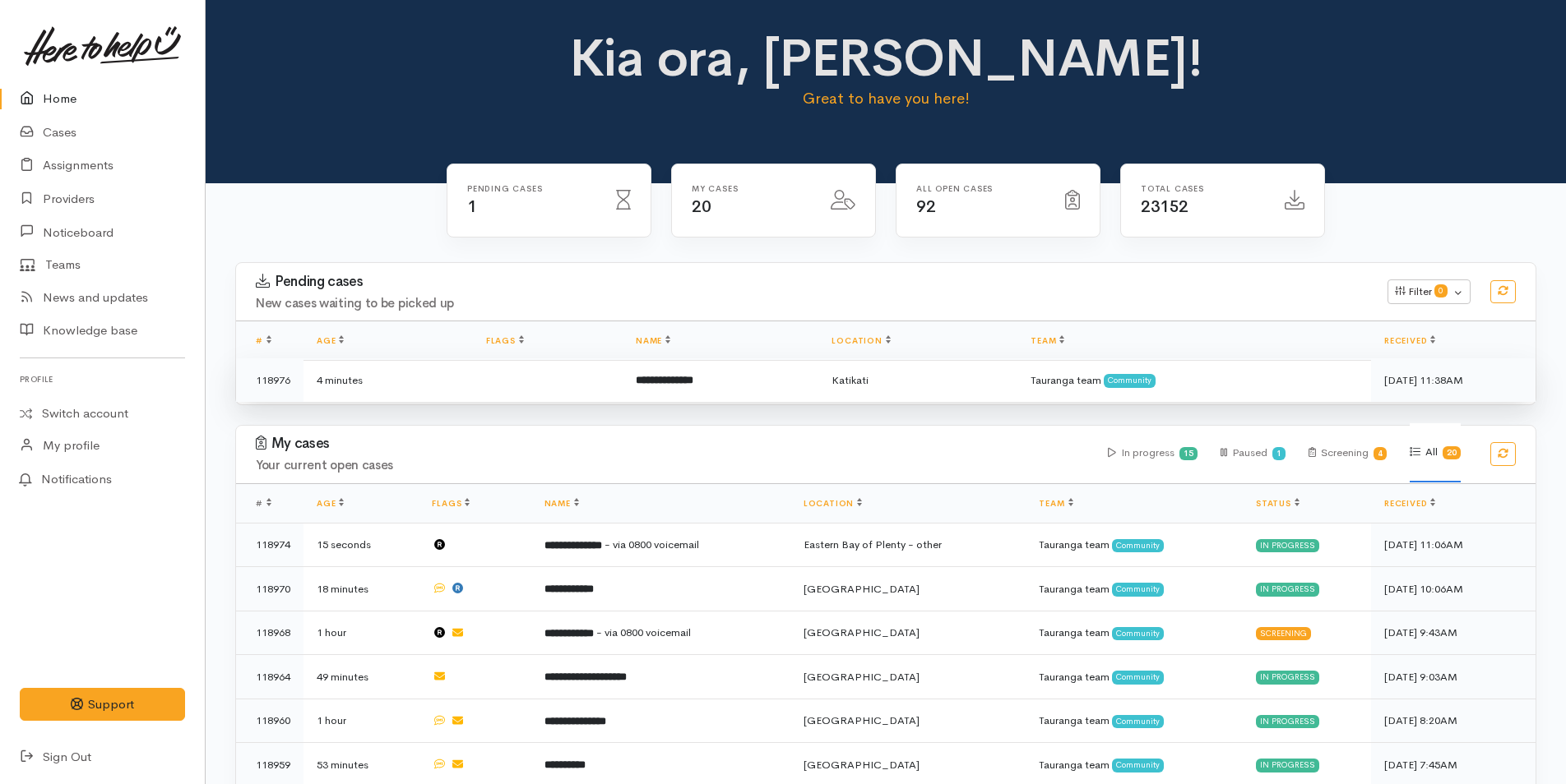
click at [813, 382] on td "**********" at bounding box center [720, 379] width 196 height 44
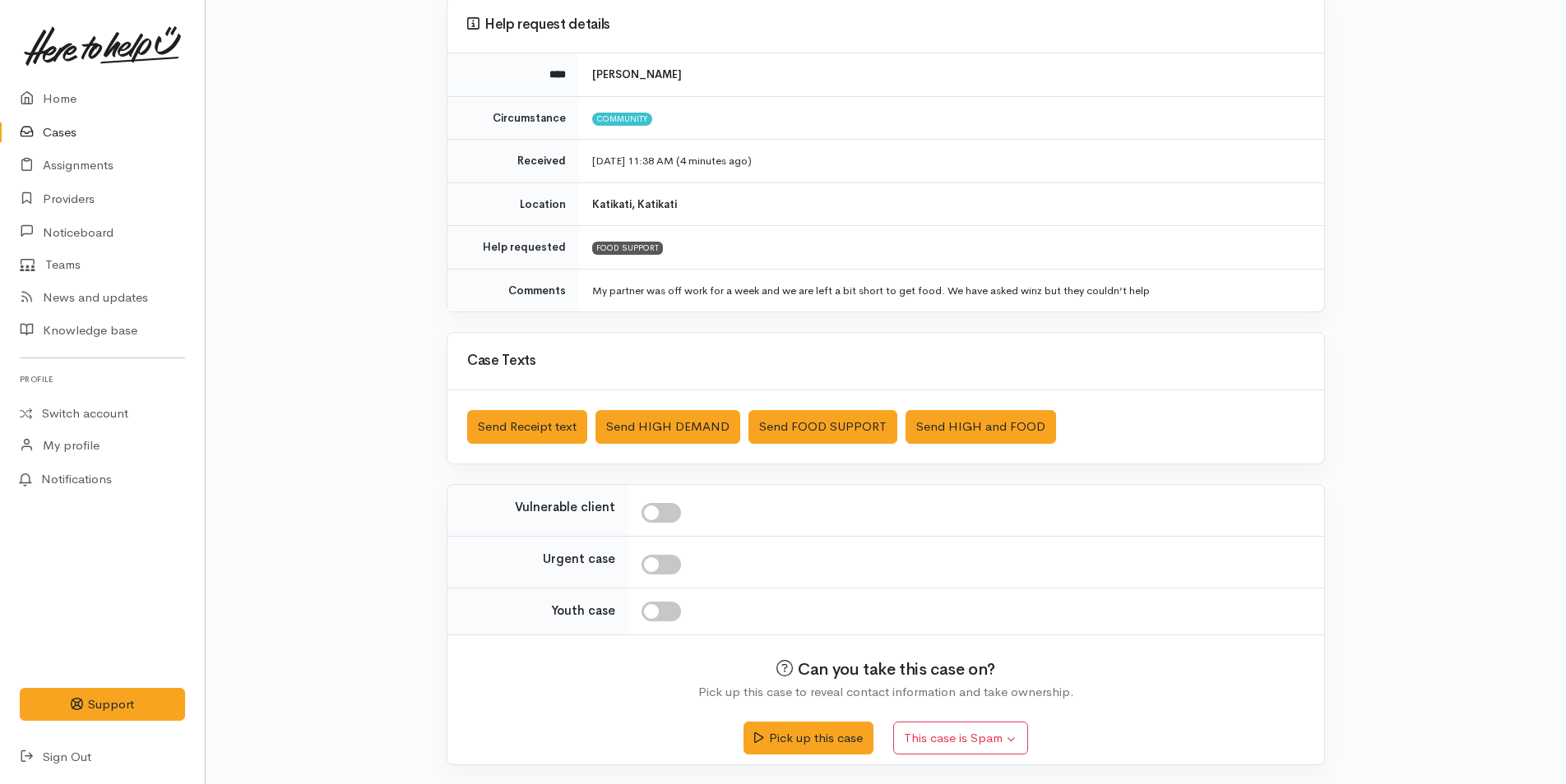
scroll to position [150, 0]
click at [790, 733] on button "Pick up this case" at bounding box center [808, 736] width 130 height 34
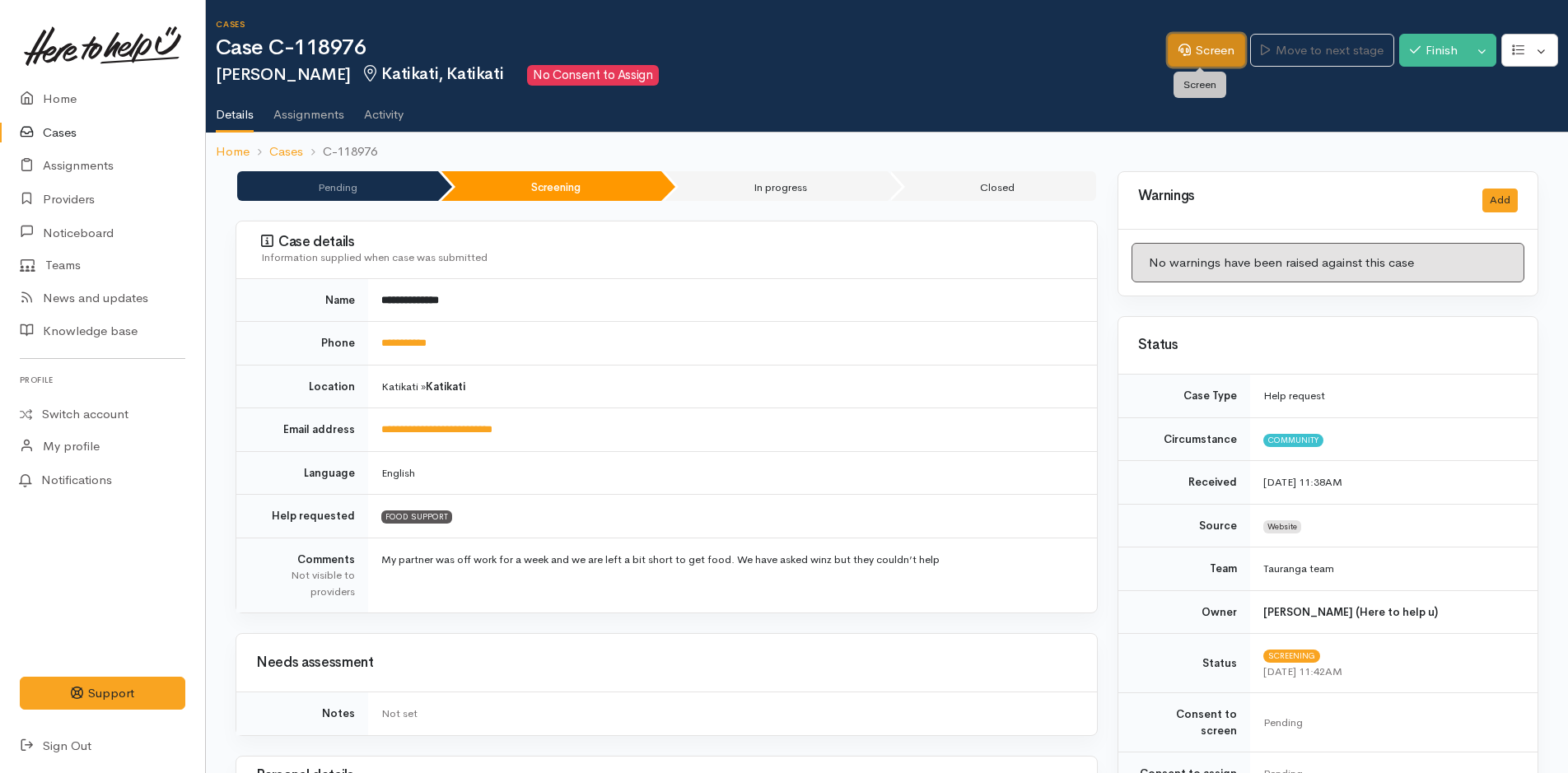
click at [1191, 43] on link "Screen" at bounding box center [1206, 51] width 78 height 34
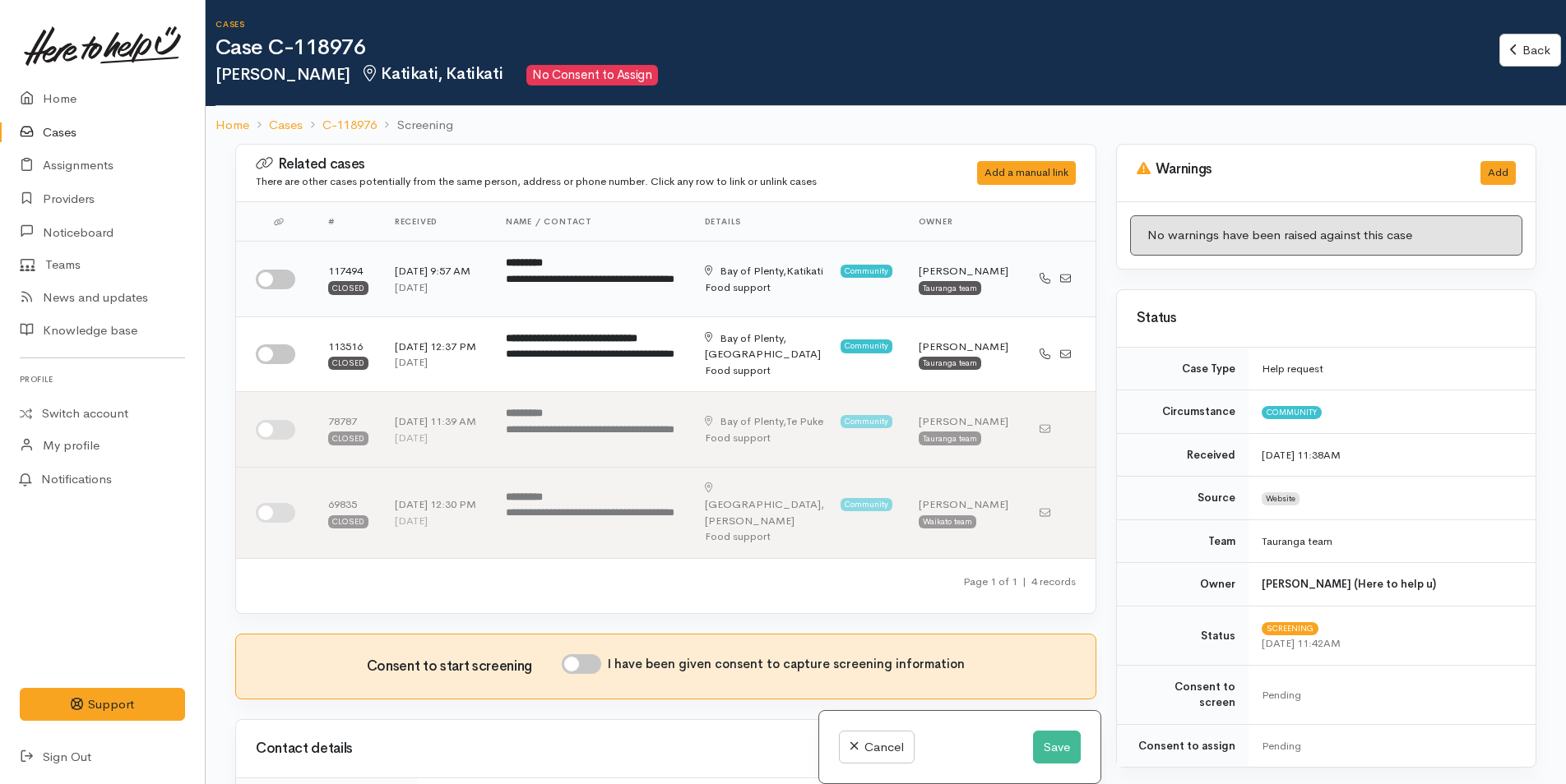
click at [274, 271] on input "checkbox" at bounding box center [275, 279] width 39 height 20
checkbox input "true"
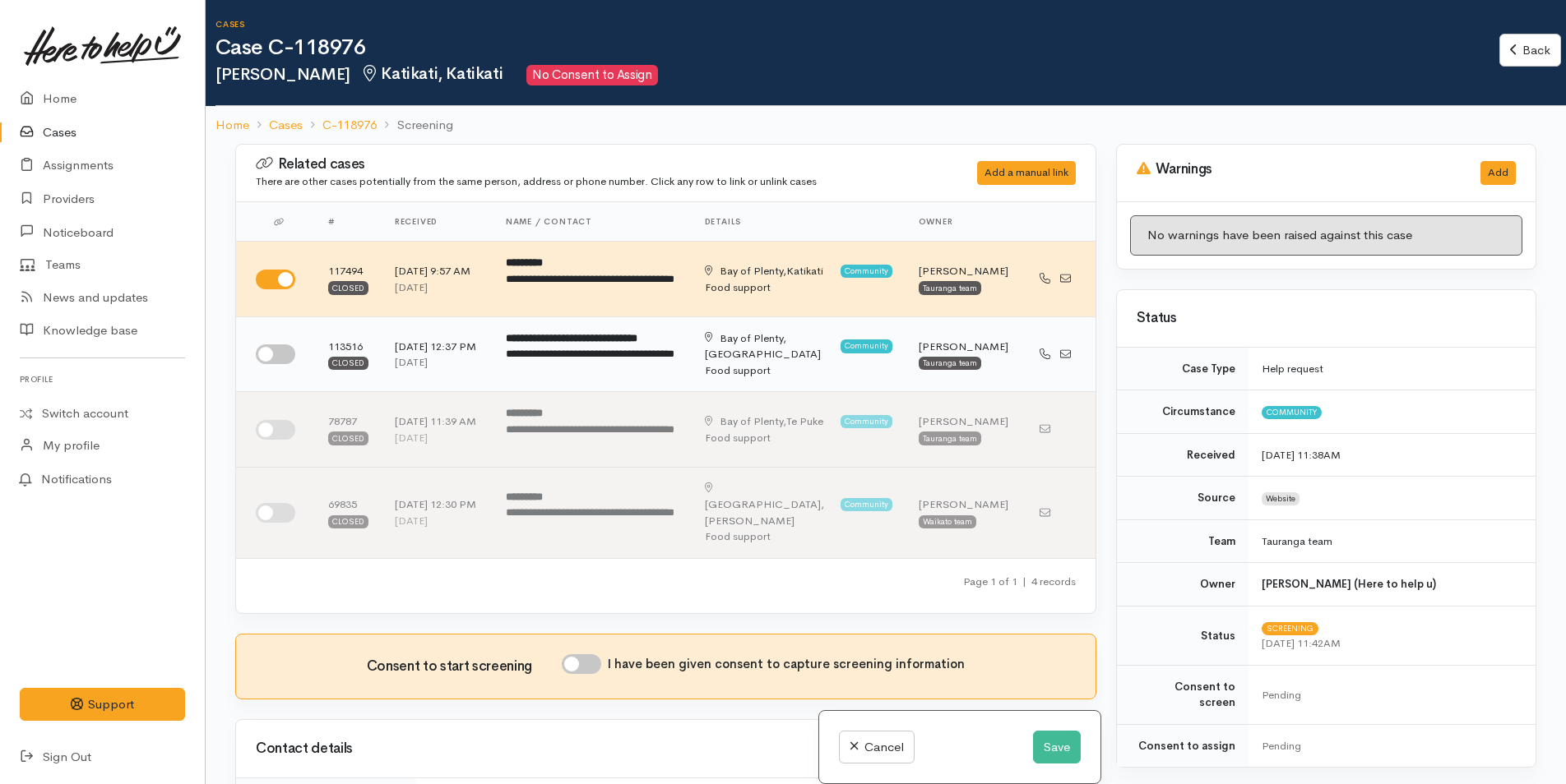
click at [280, 357] on input "checkbox" at bounding box center [275, 354] width 39 height 20
checkbox input "true"
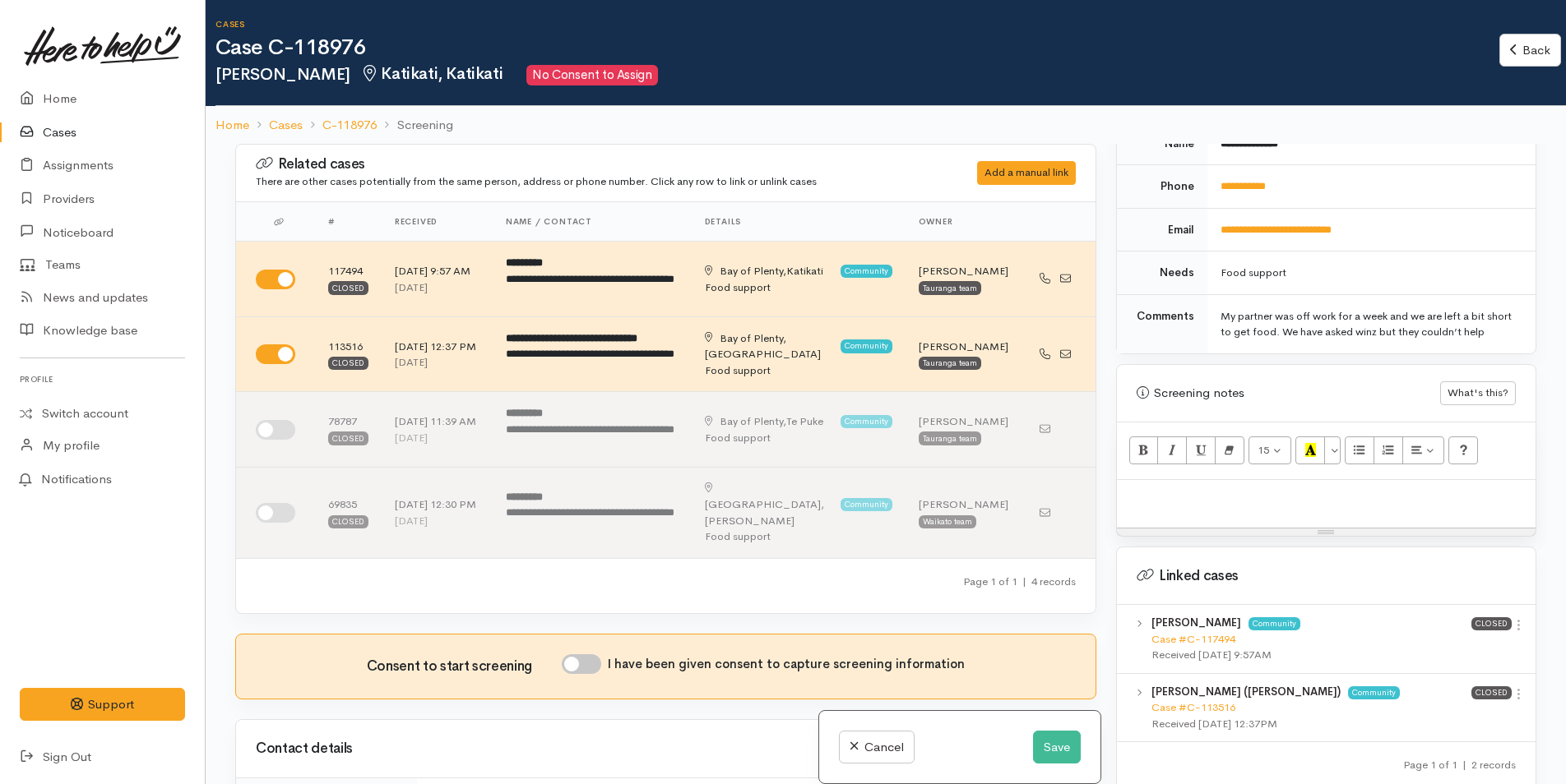
scroll to position [962, 0]
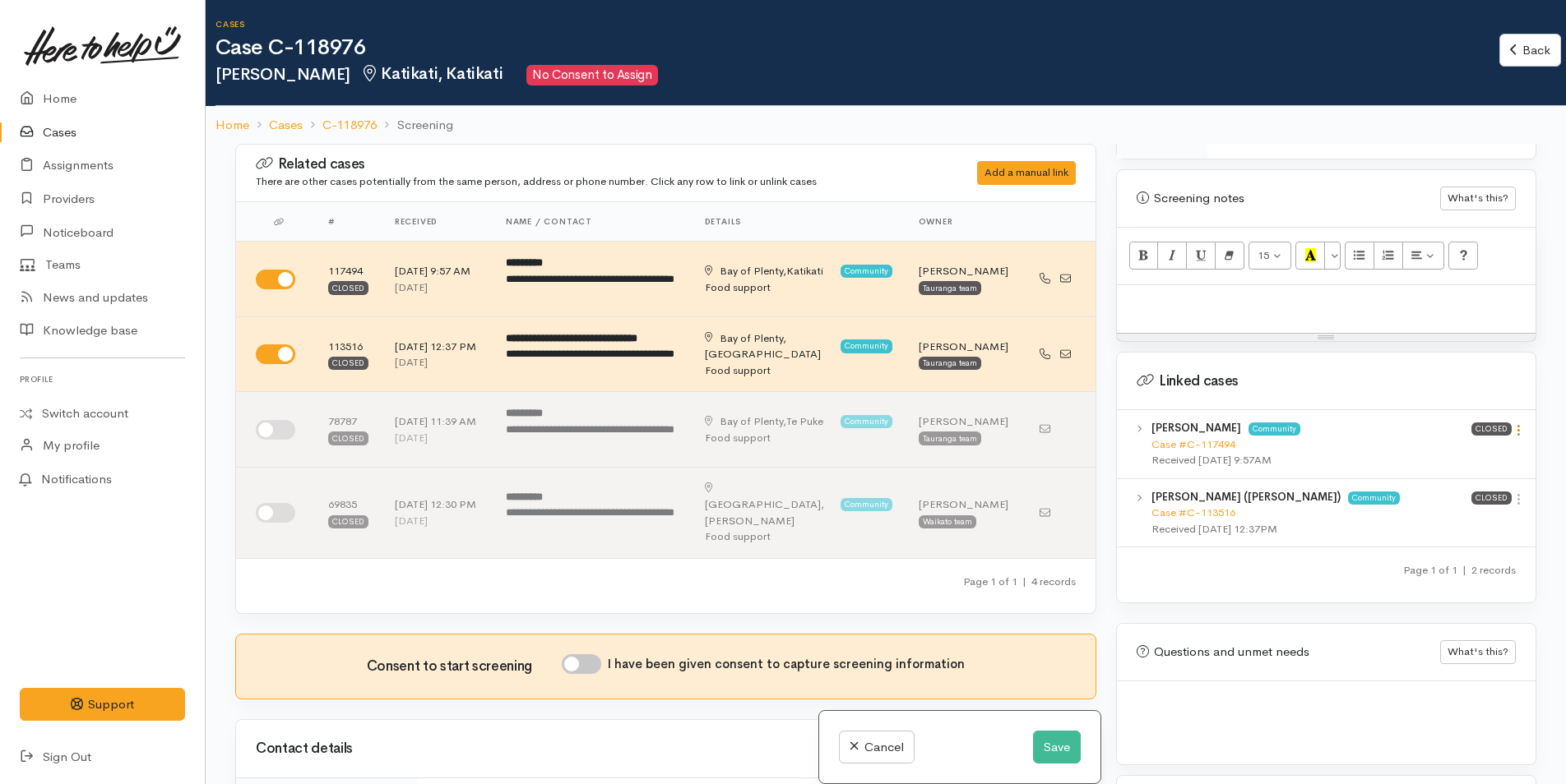
click at [1514, 430] on icon at bounding box center [1519, 430] width 14 height 14
click at [1469, 461] on link "View case" at bounding box center [1459, 463] width 130 height 26
click at [1168, 295] on p at bounding box center [1326, 303] width 402 height 19
paste div
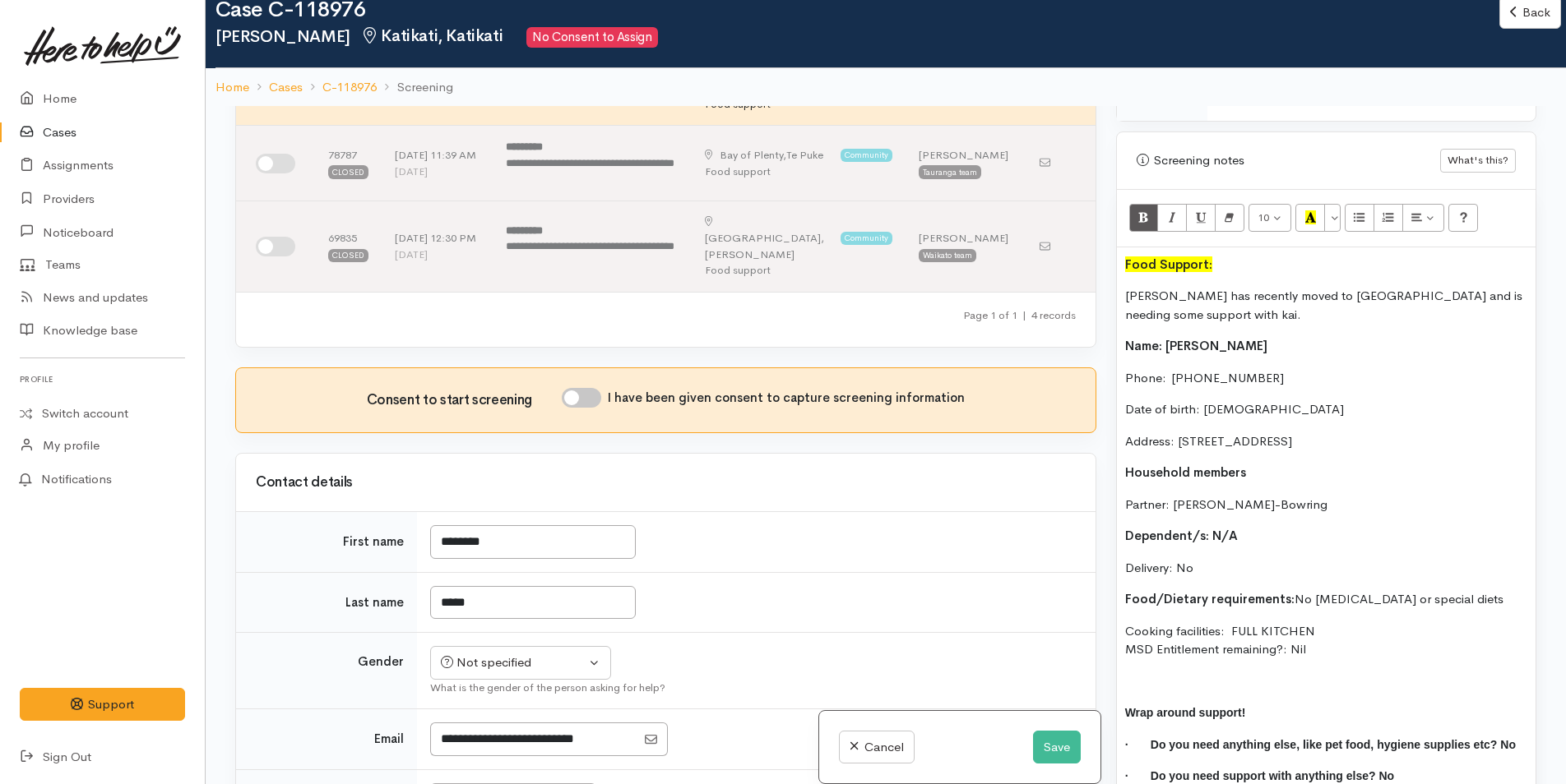
scroll to position [411, 0]
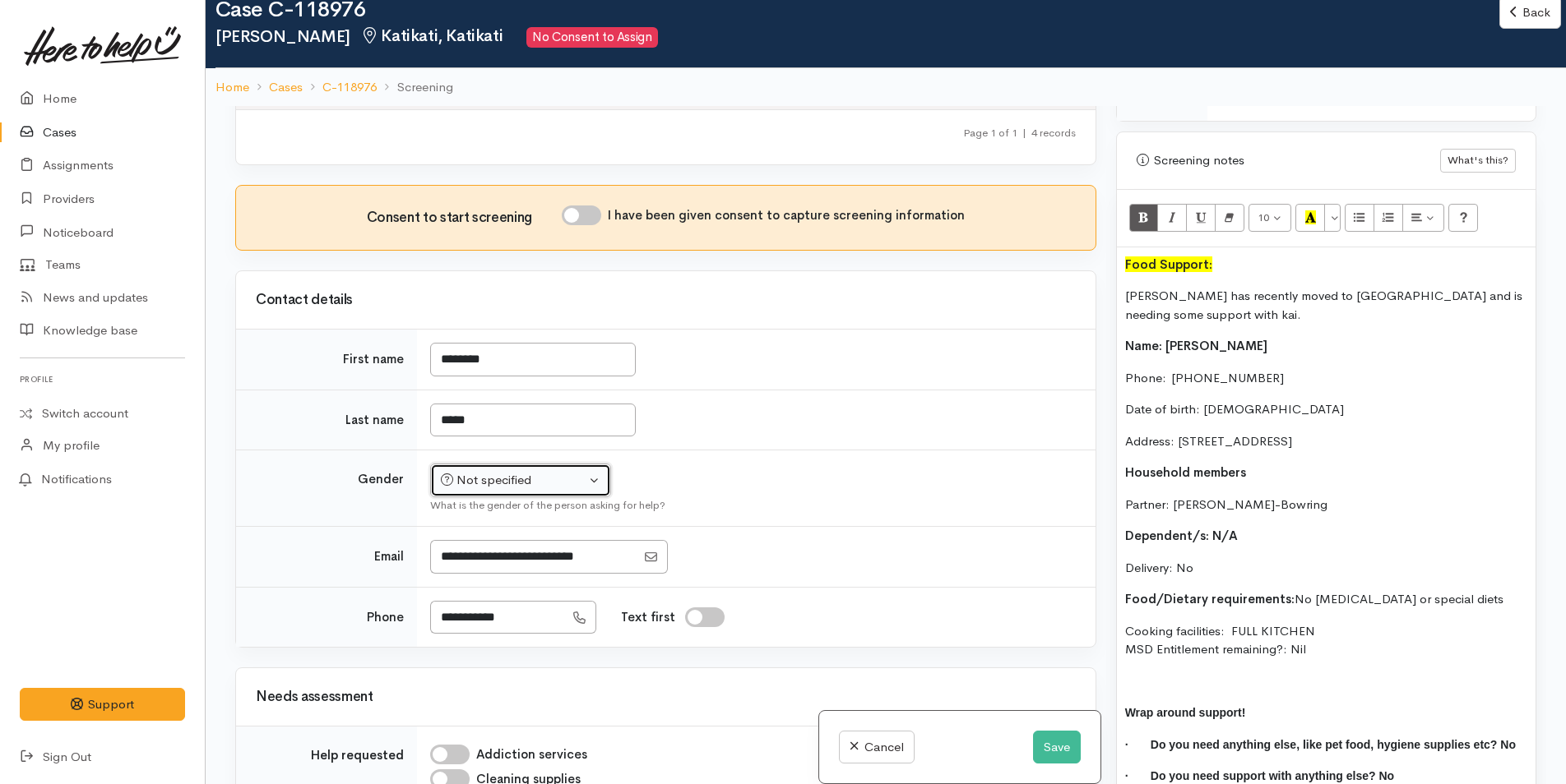
click at [482, 473] on div "Not specified" at bounding box center [513, 480] width 145 height 19
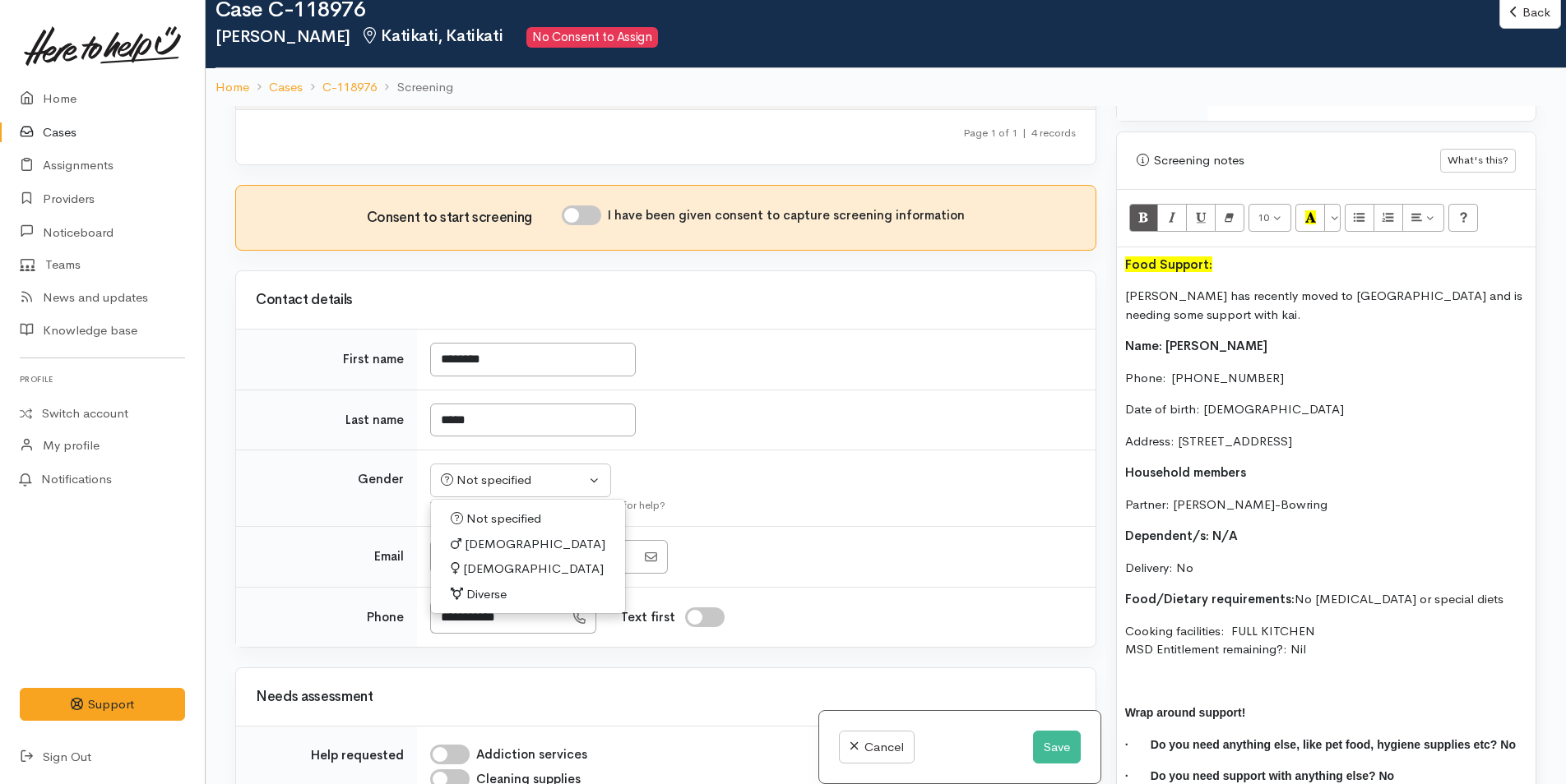
click at [495, 560] on span "[DEMOGRAPHIC_DATA]" at bounding box center [532, 569] width 140 height 19
select select "Female"
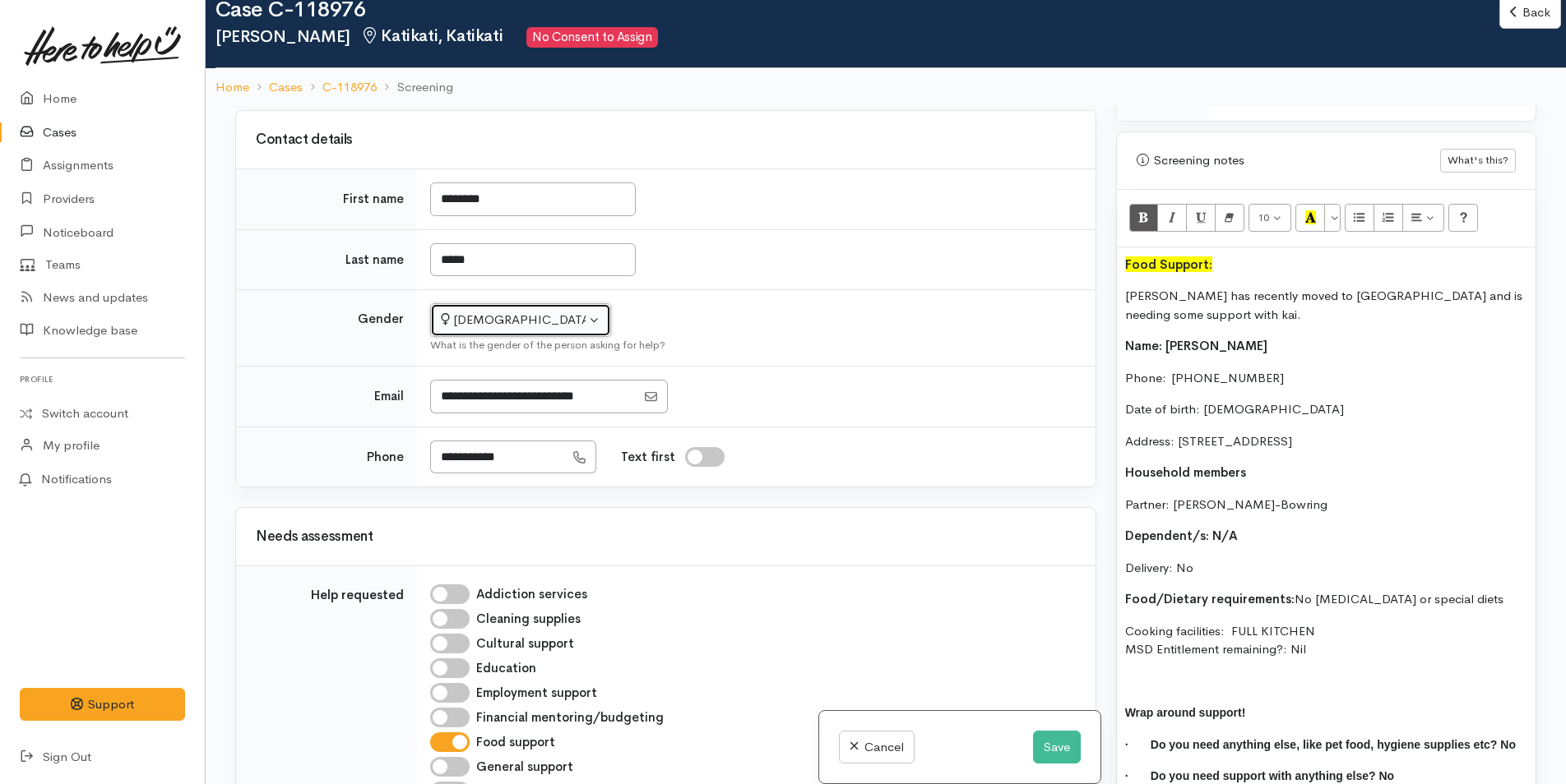
scroll to position [1069, 0]
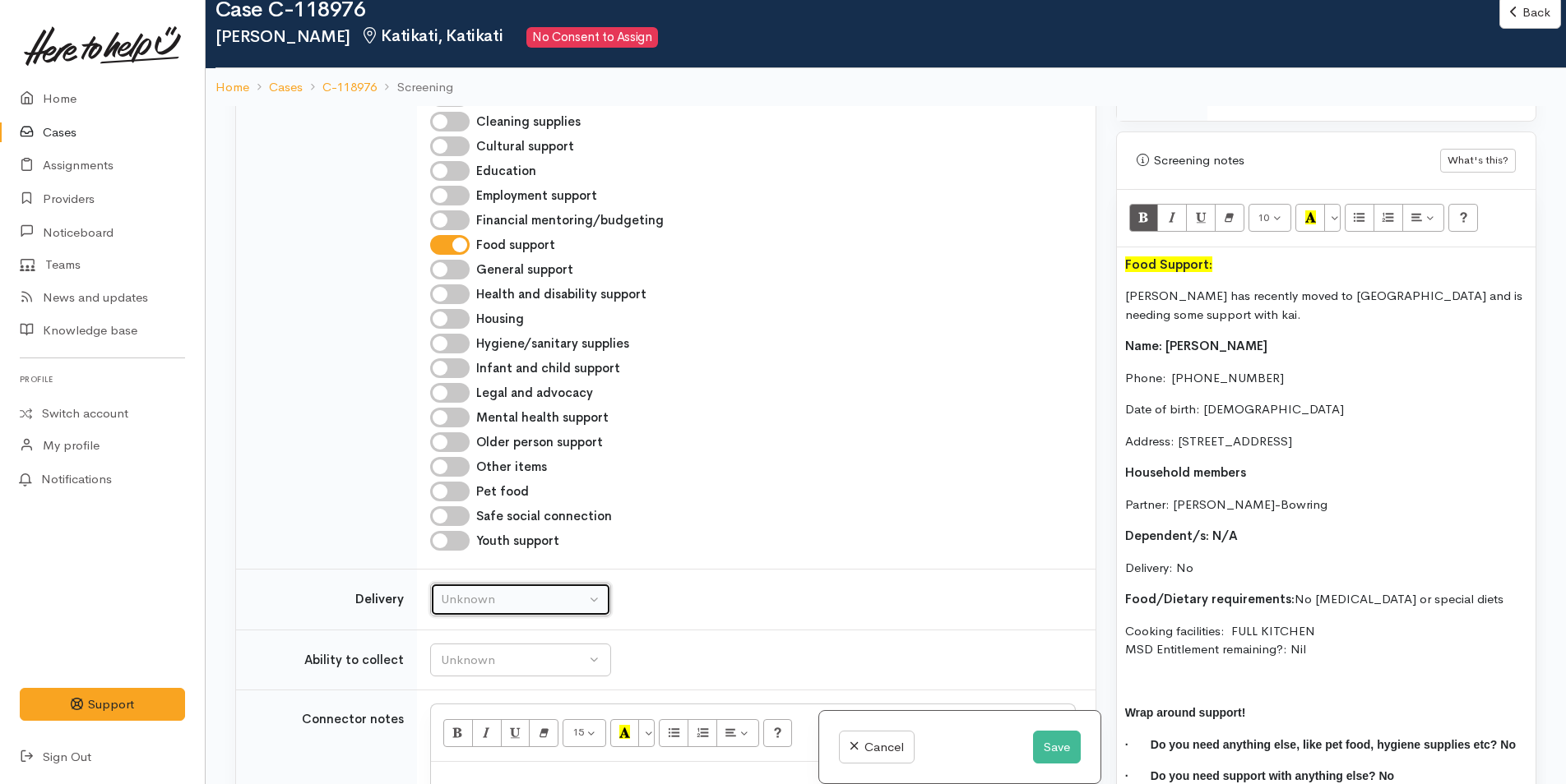
click at [471, 590] on div "Unknown" at bounding box center [513, 599] width 145 height 19
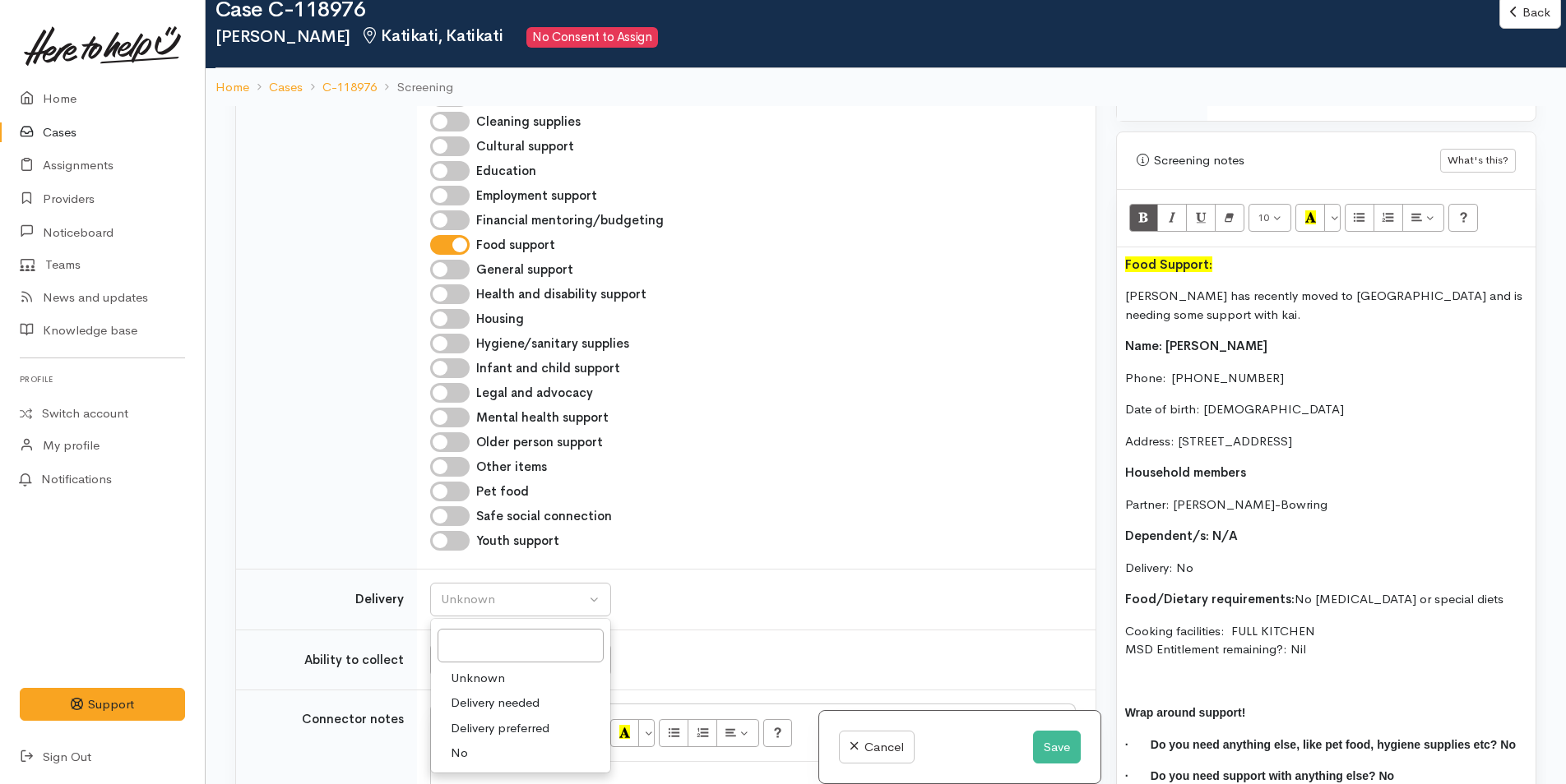
click at [469, 740] on link "No" at bounding box center [520, 753] width 180 height 26
select select "1"
click at [490, 630] on td "Unknown Able to pick up / collect help on my own Able to pick up / collect with…" at bounding box center [756, 660] width 678 height 61
click at [494, 651] on div "Unknown" at bounding box center [513, 660] width 145 height 19
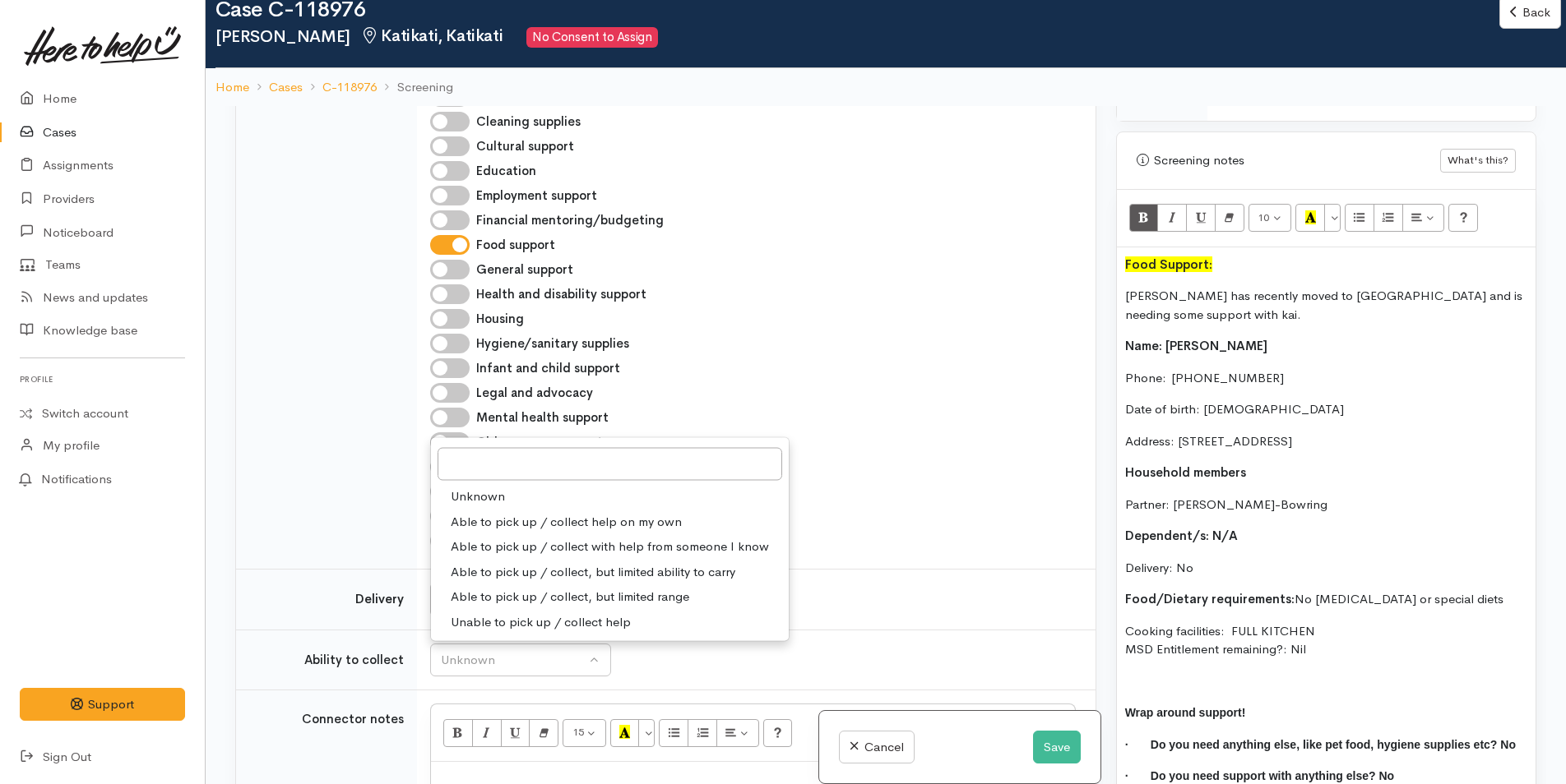
click at [496, 512] on span "Able to pick up / collect help on my own" at bounding box center [565, 521] width 231 height 19
select select "2"
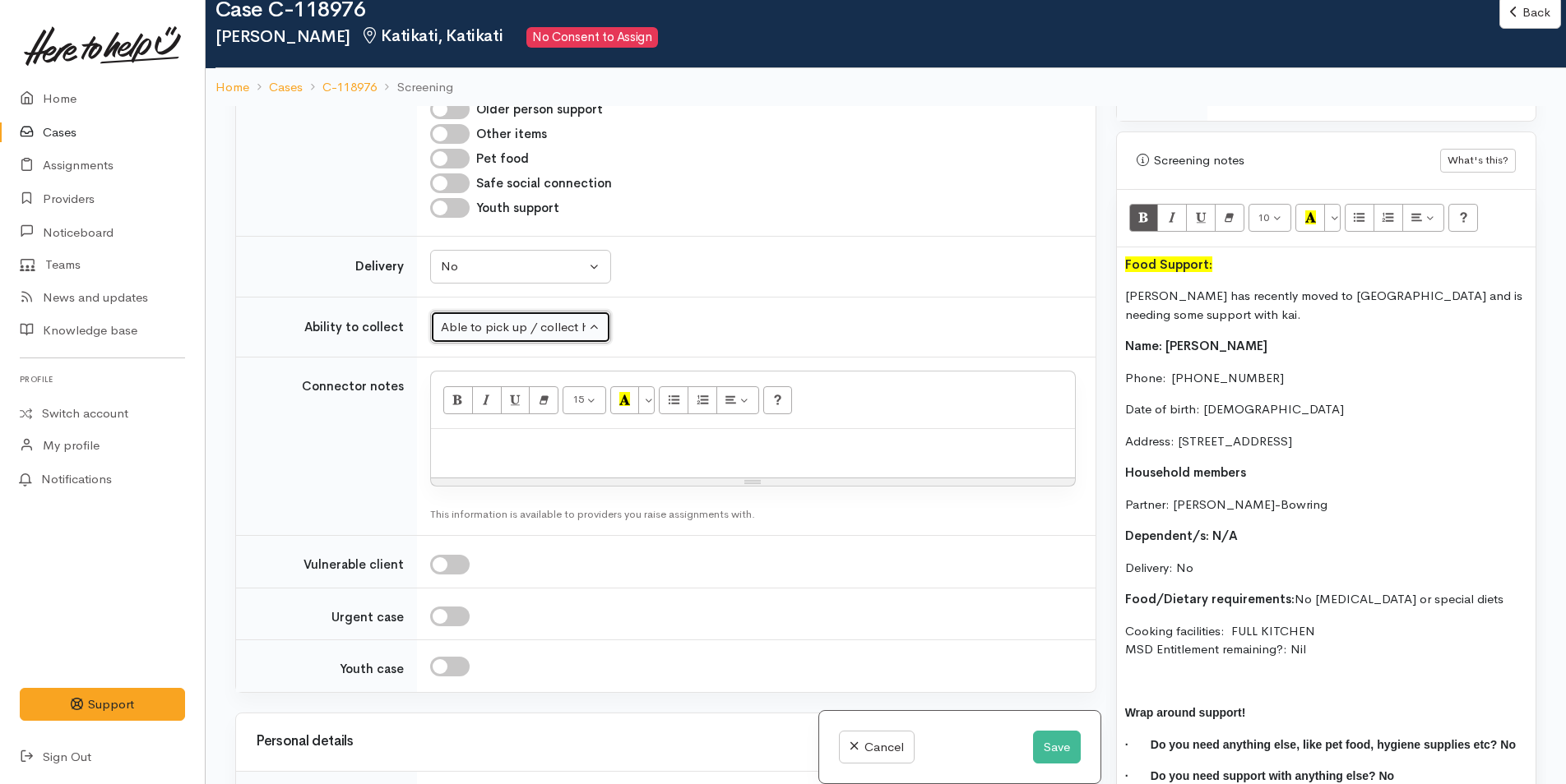
scroll to position [1397, 0]
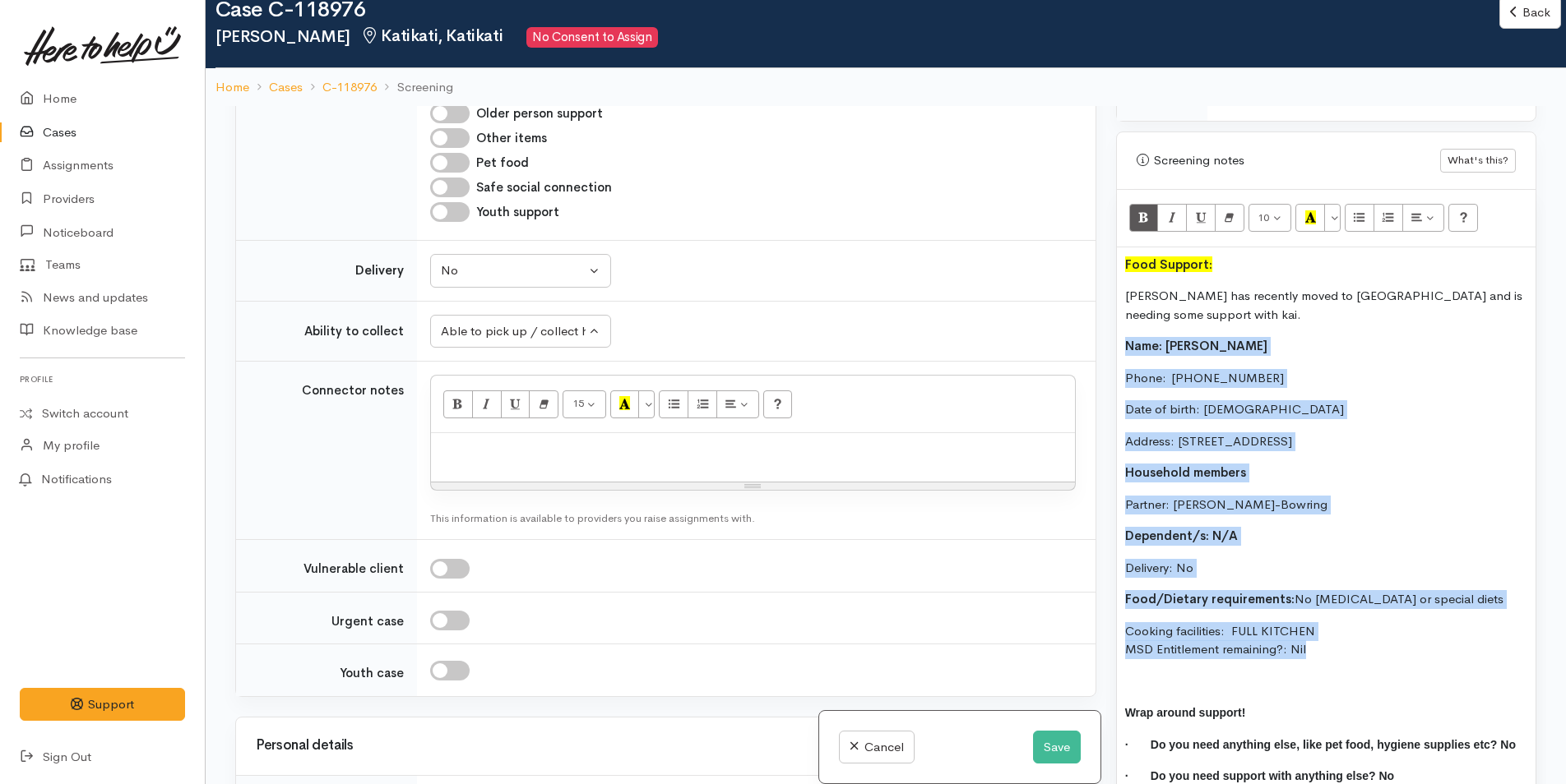
drag, startPoint x: 1311, startPoint y: 653, endPoint x: 1110, endPoint y: 344, distance: 368.6
click at [1110, 344] on div "Warnings Add No warnings have been raised against this case Add Warning Title ●…" at bounding box center [1326, 498] width 440 height 784
copy div "Name: Kat Adams Phone:  02102955815 Date of birth: 02/09/1999 Address: 124A Mai…"
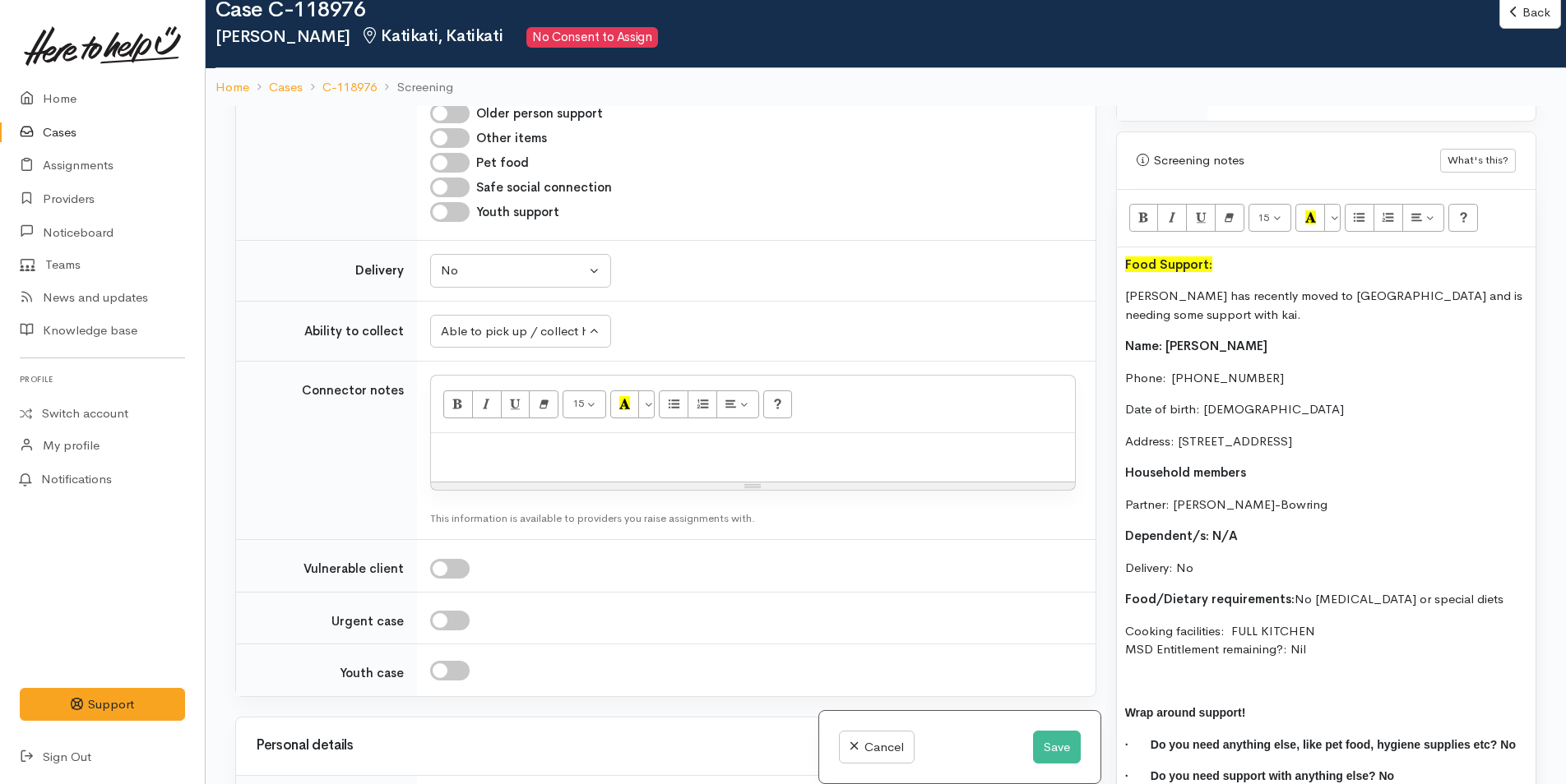
click at [485, 441] on p at bounding box center [753, 450] width 627 height 19
paste div
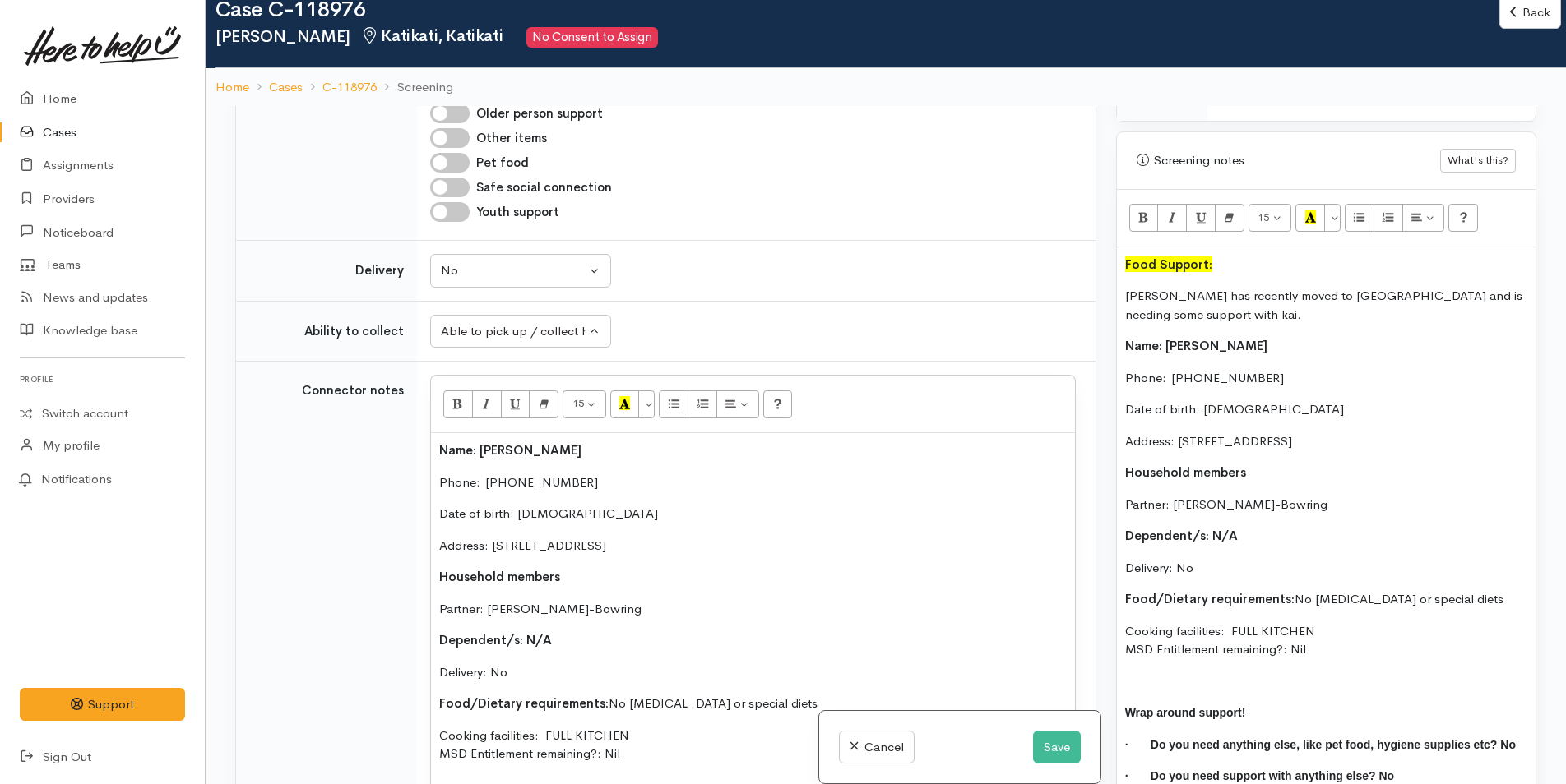
scroll to position [1973, 0]
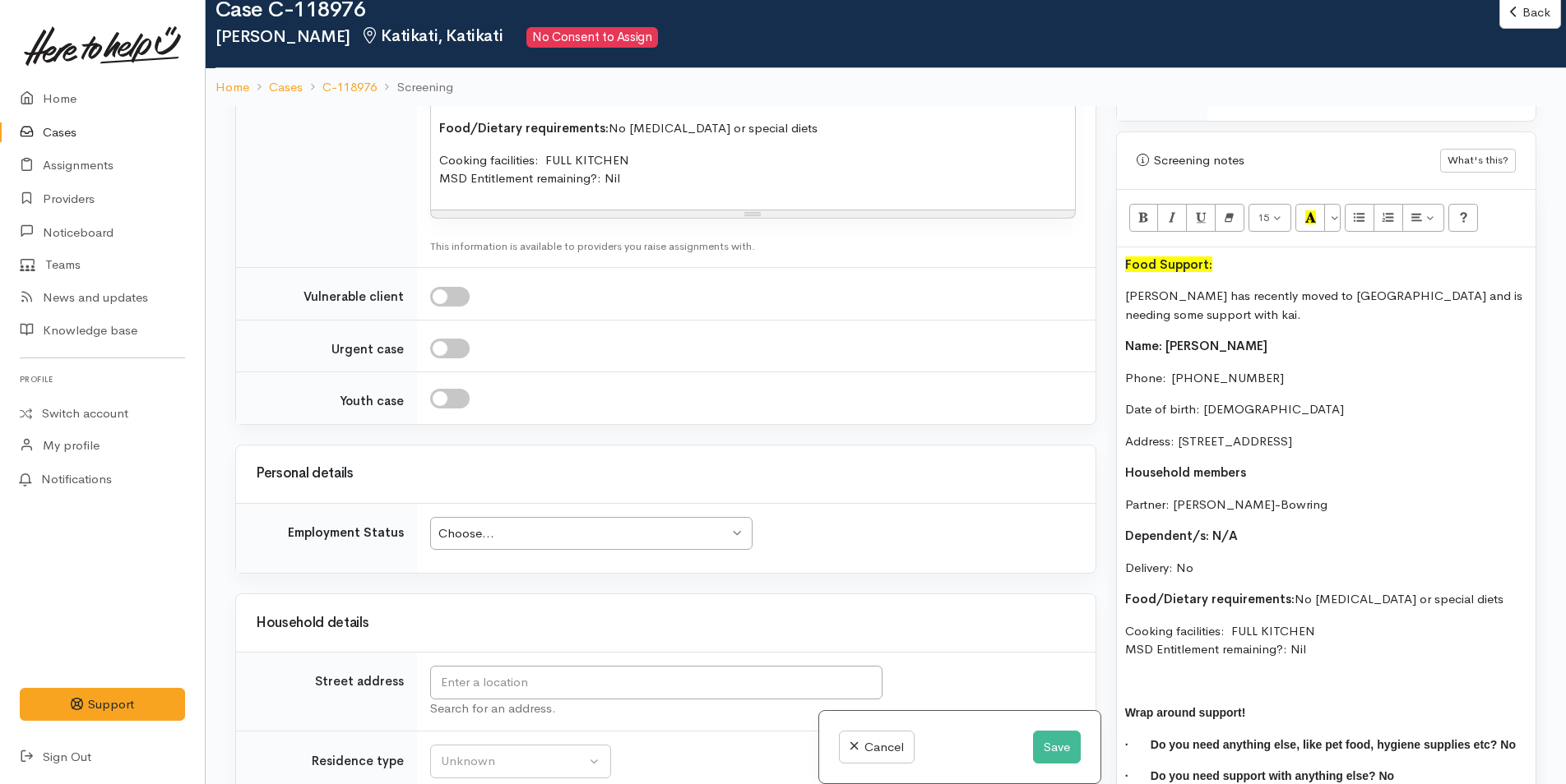
click at [578, 524] on div "Choose..." at bounding box center [583, 533] width 290 height 19
click at [653, 524] on div "Choose..." at bounding box center [583, 533] width 290 height 19
click at [439, 666] on input "text" at bounding box center [656, 683] width 452 height 34
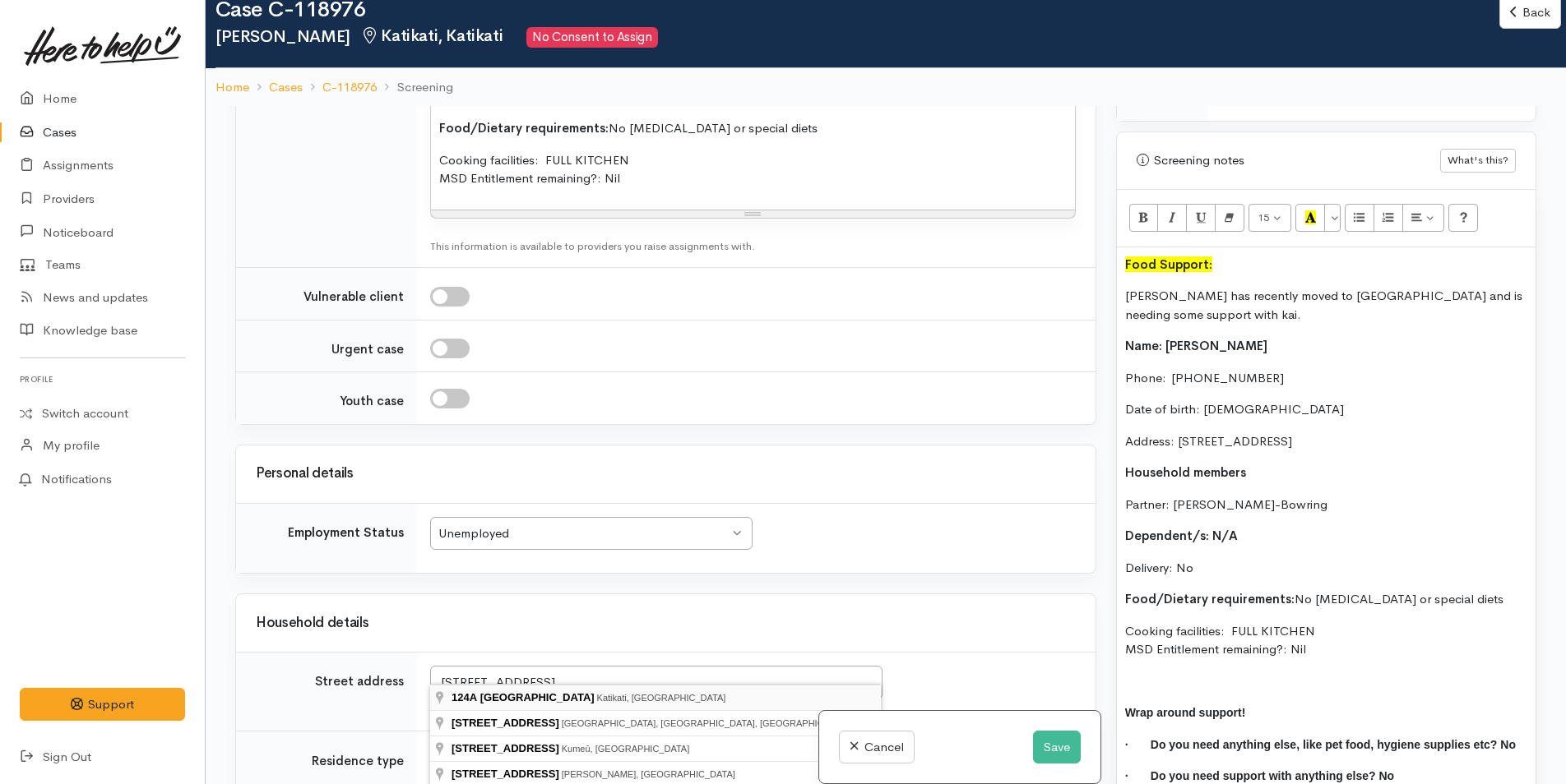
type input "124A Main Road, Katikati, New Zealand"
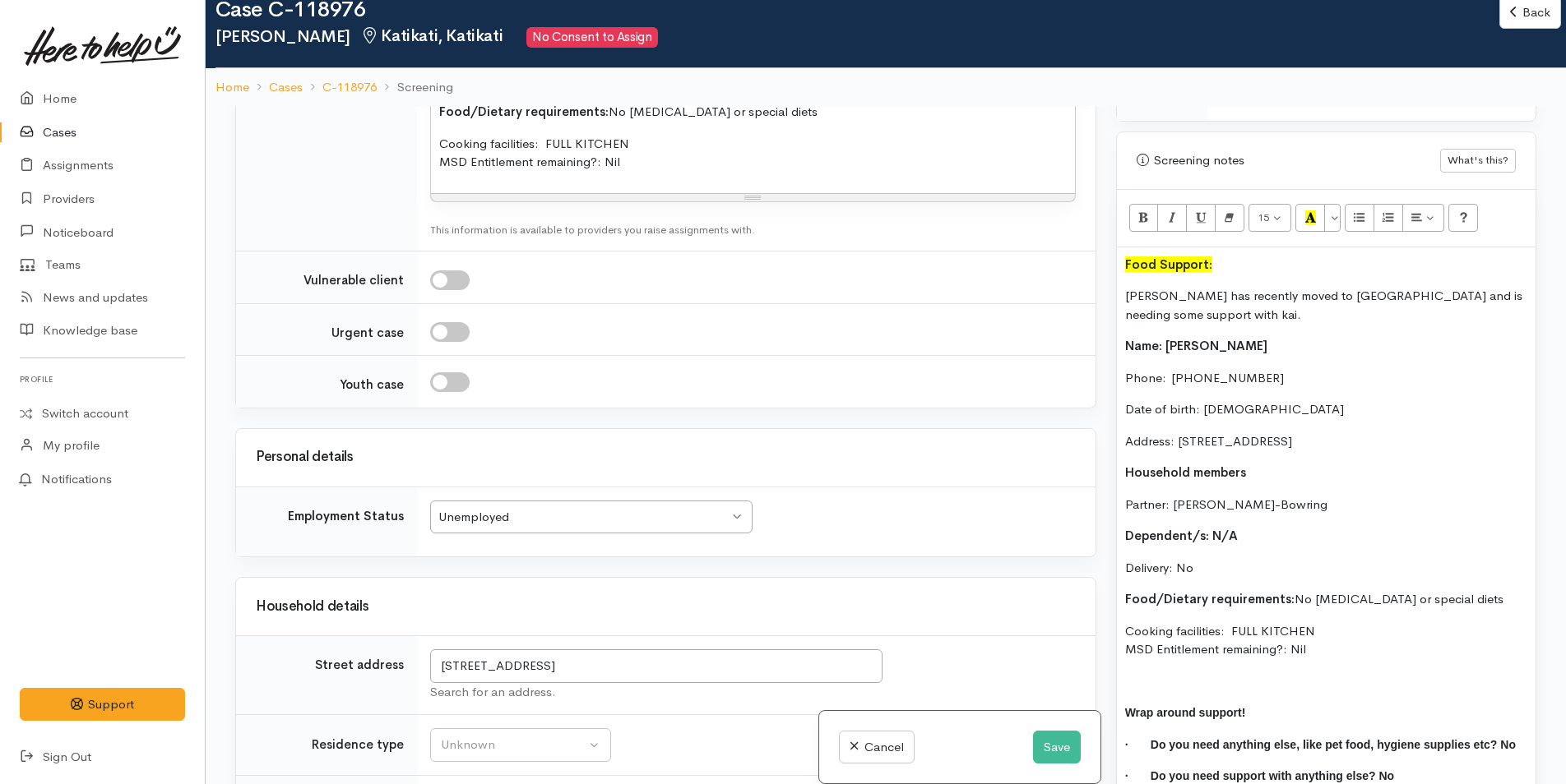
scroll to position [2236, 0]
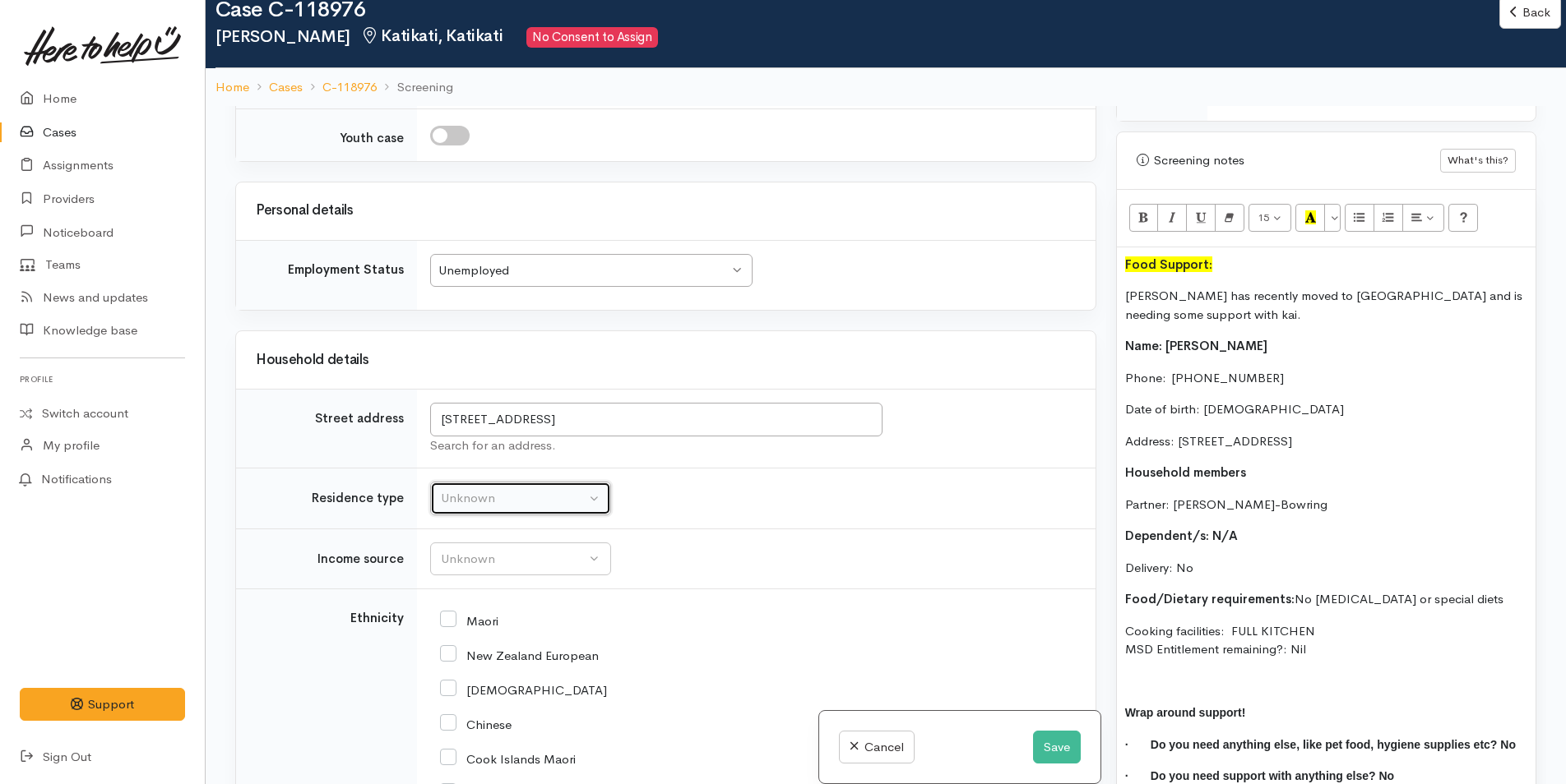
click at [476, 512] on button "Unknown" at bounding box center [520, 498] width 181 height 34
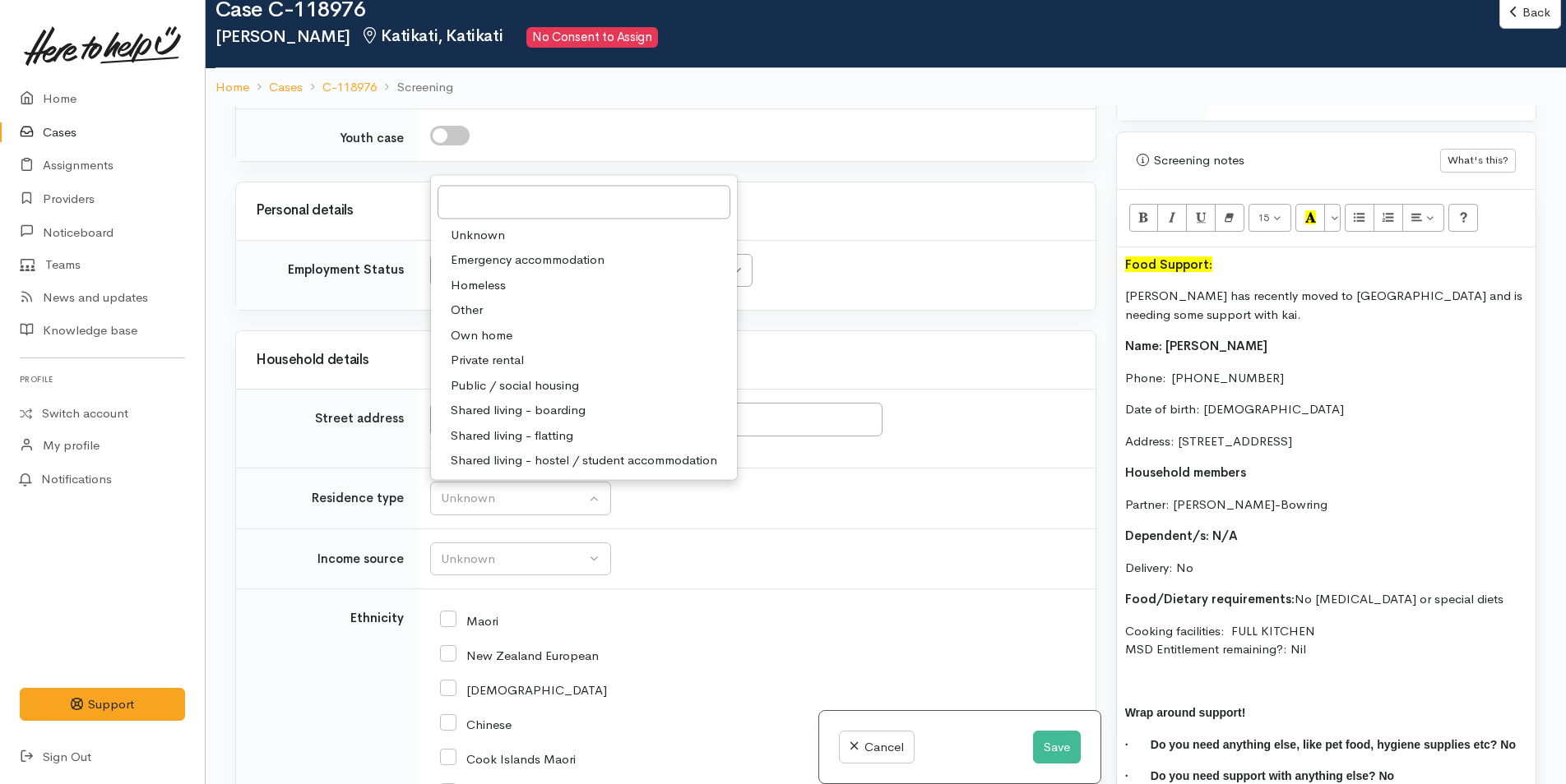
click at [482, 365] on span "Private rental" at bounding box center [487, 360] width 73 height 19
select select "2"
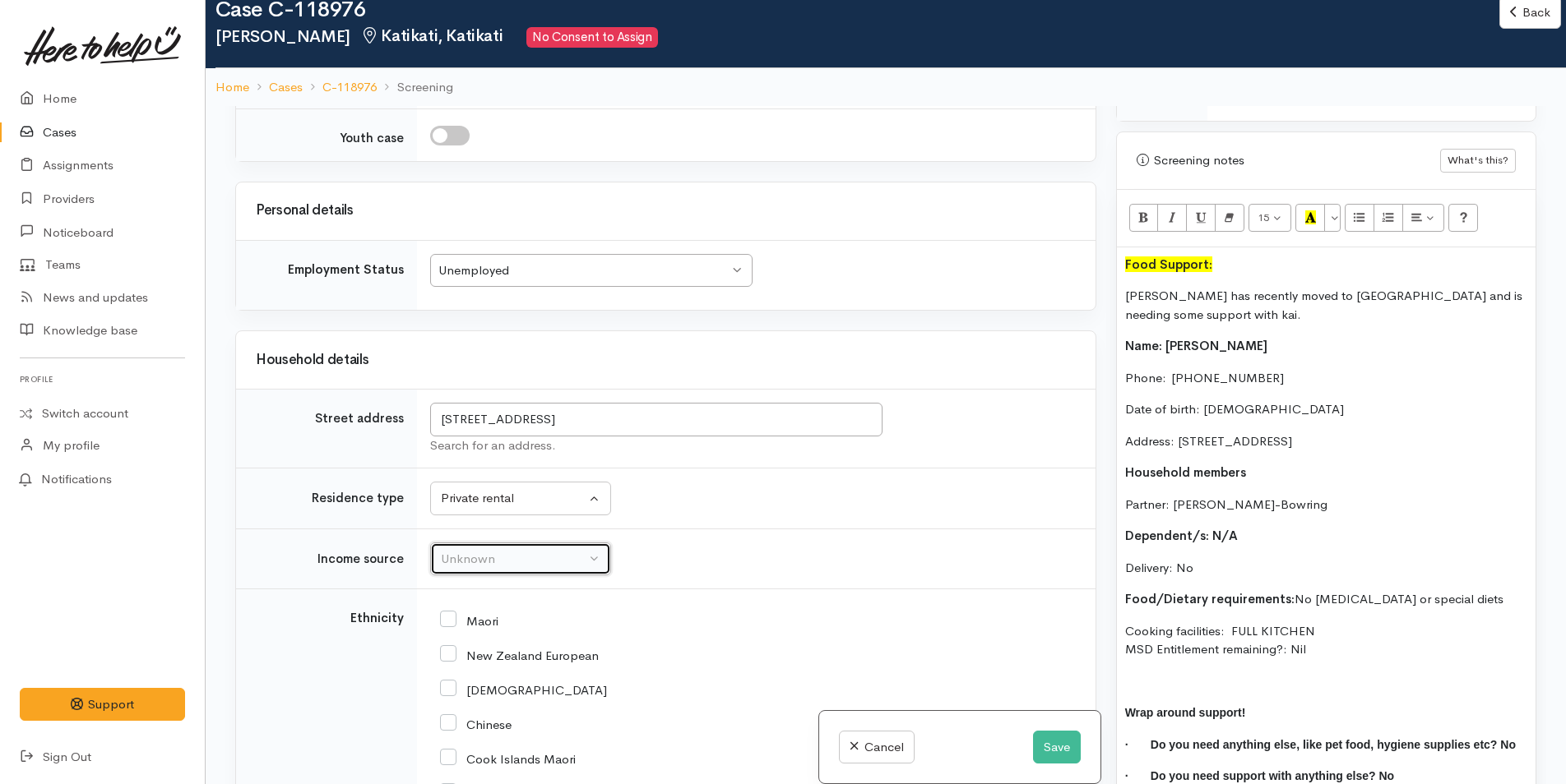
click at [491, 565] on div "Unknown" at bounding box center [513, 559] width 145 height 19
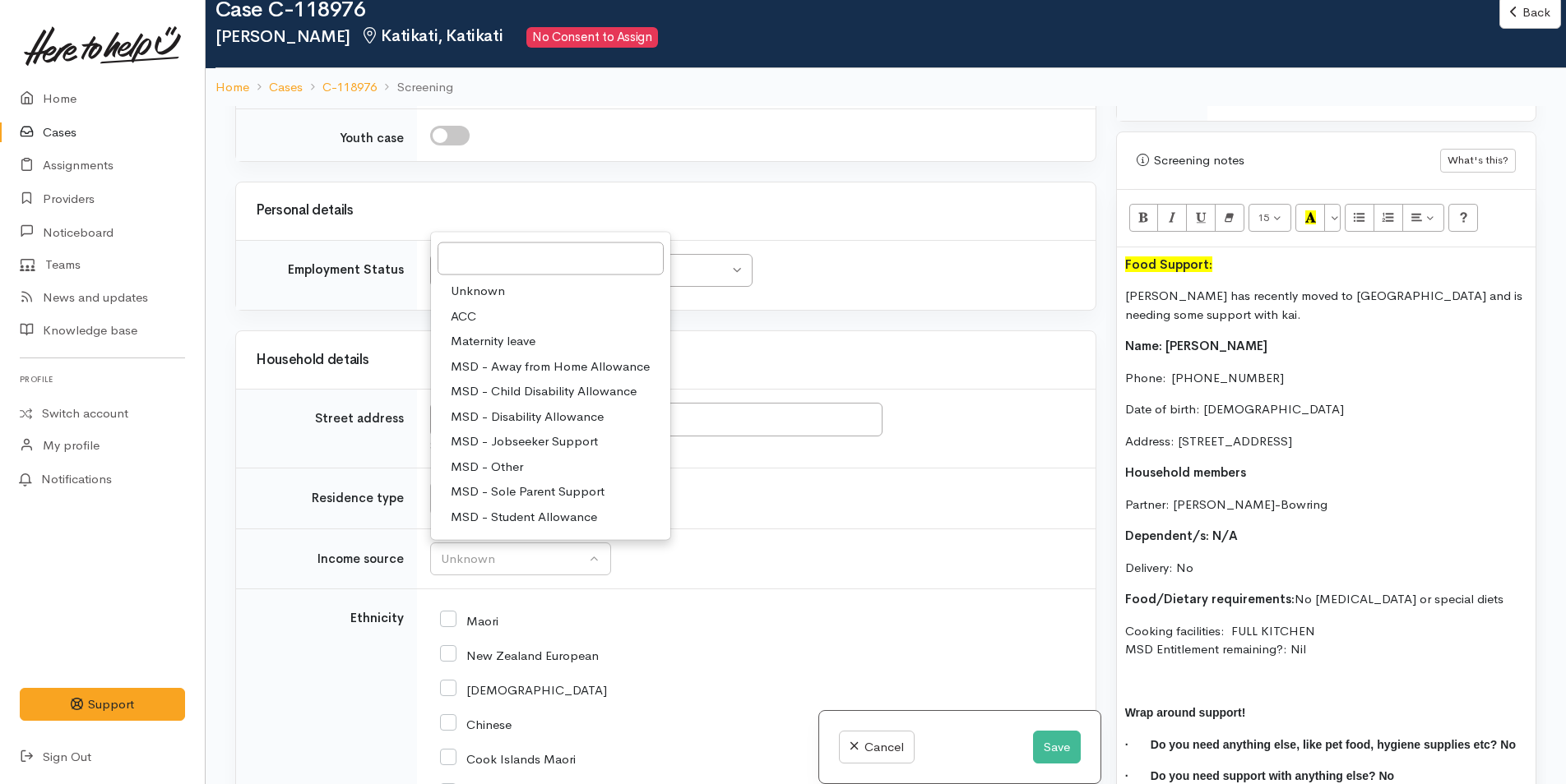
click at [526, 428] on link "MSD - Disability Allowance" at bounding box center [550, 416] width 239 height 26
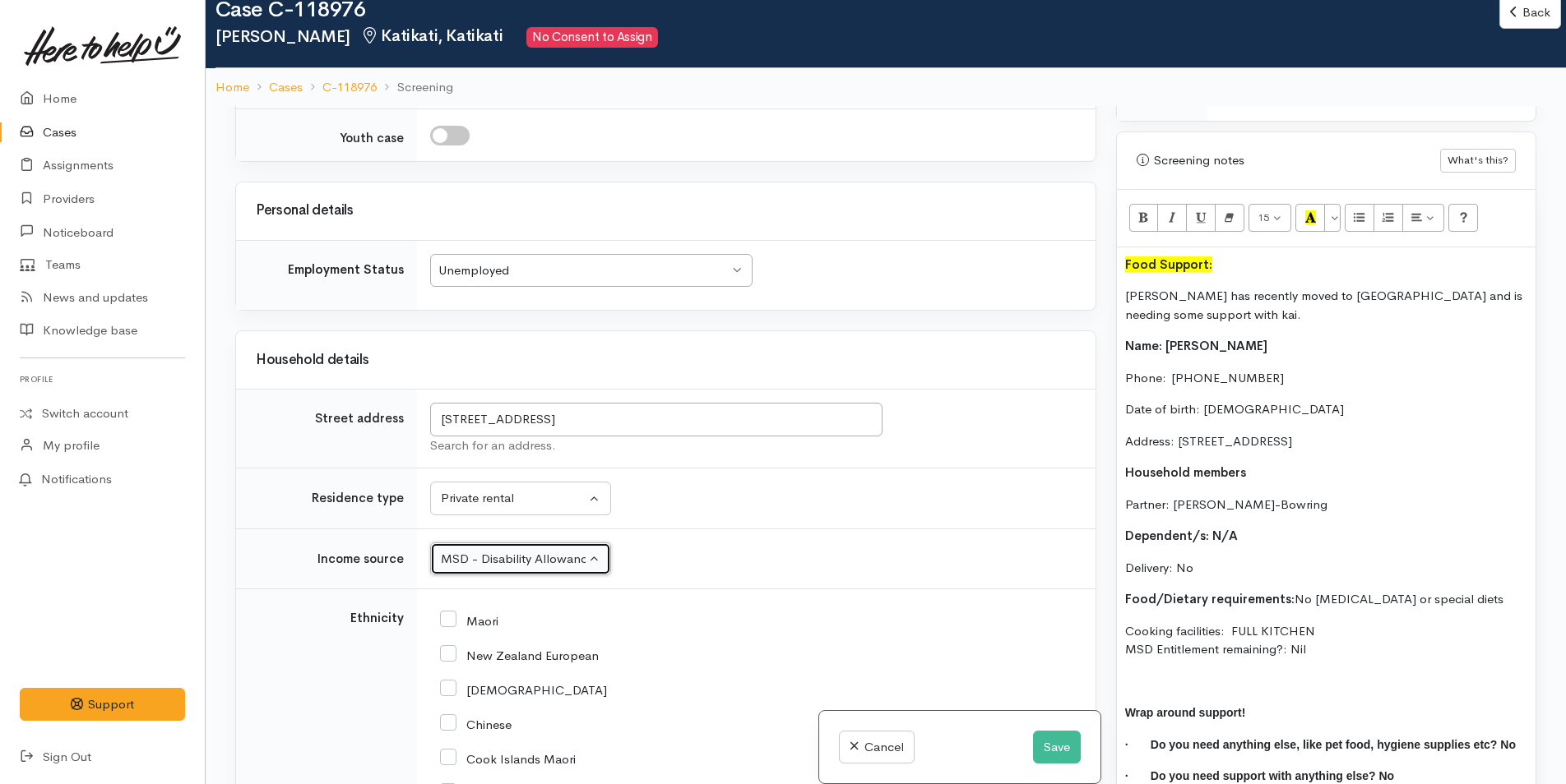
click at [535, 554] on div "MSD - Disability Allowance" at bounding box center [513, 559] width 145 height 19
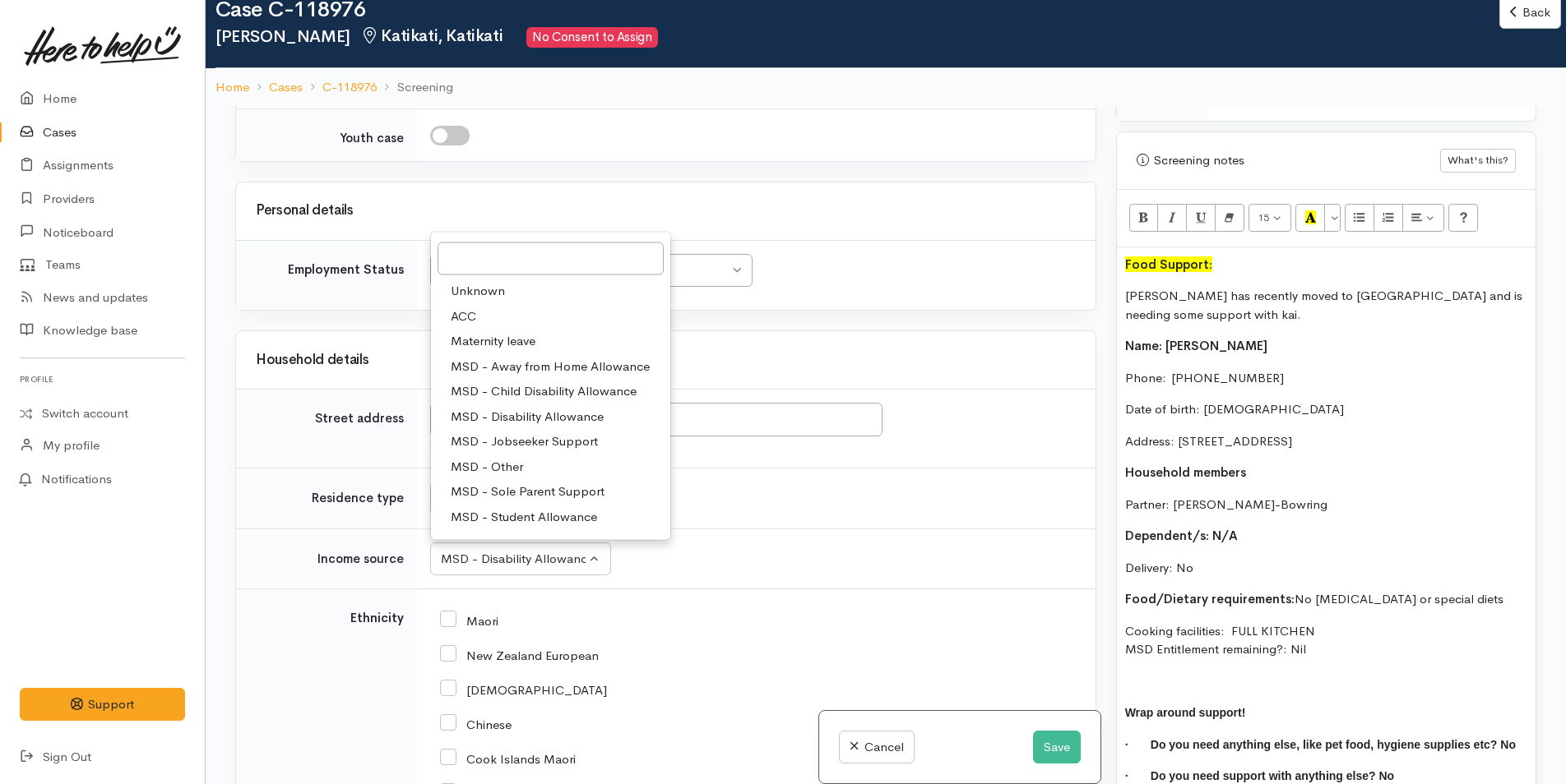
click at [527, 435] on span "MSD - Jobseeker Support" at bounding box center [523, 441] width 147 height 19
select select "4"
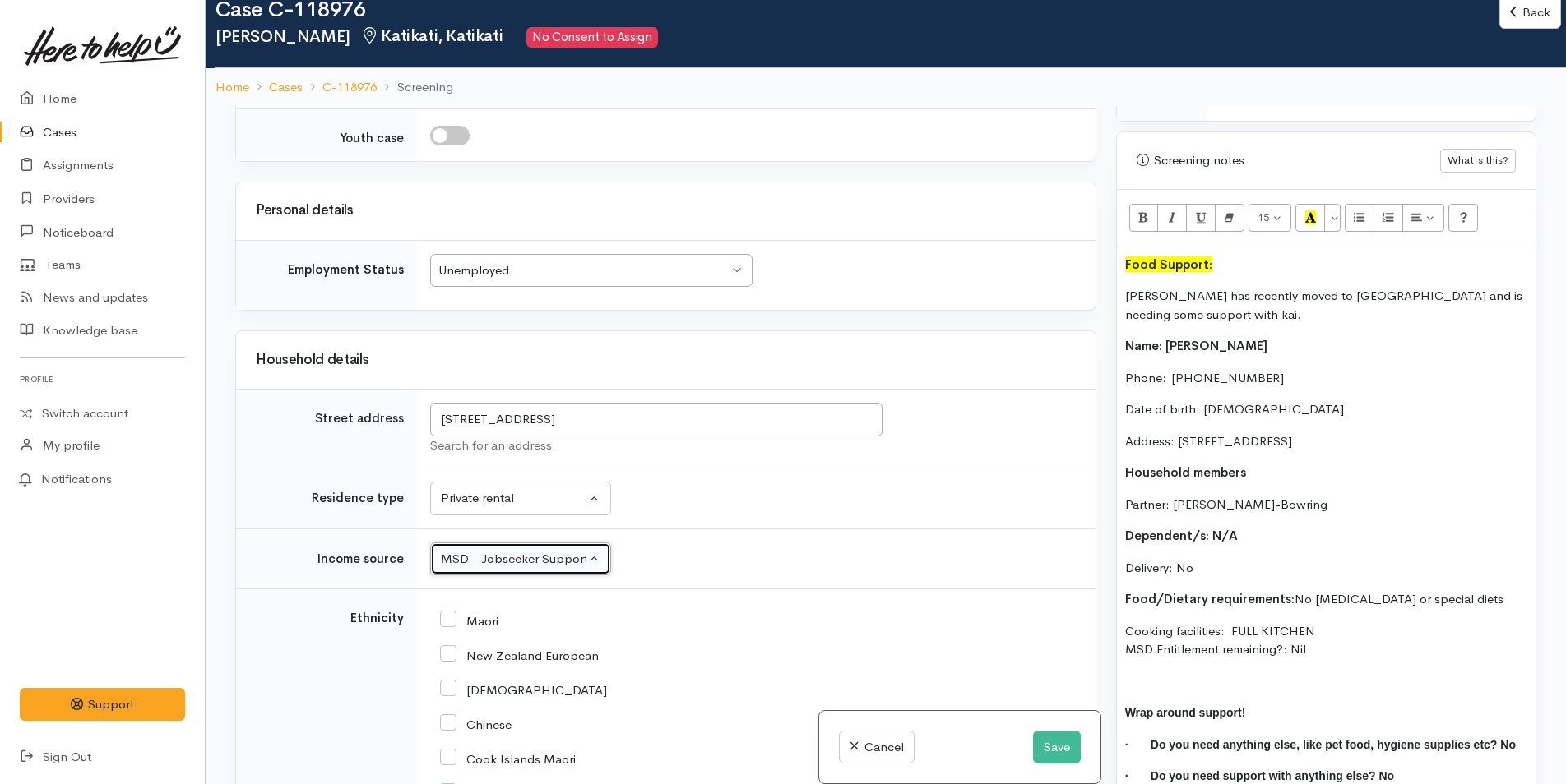
scroll to position [304, 0]
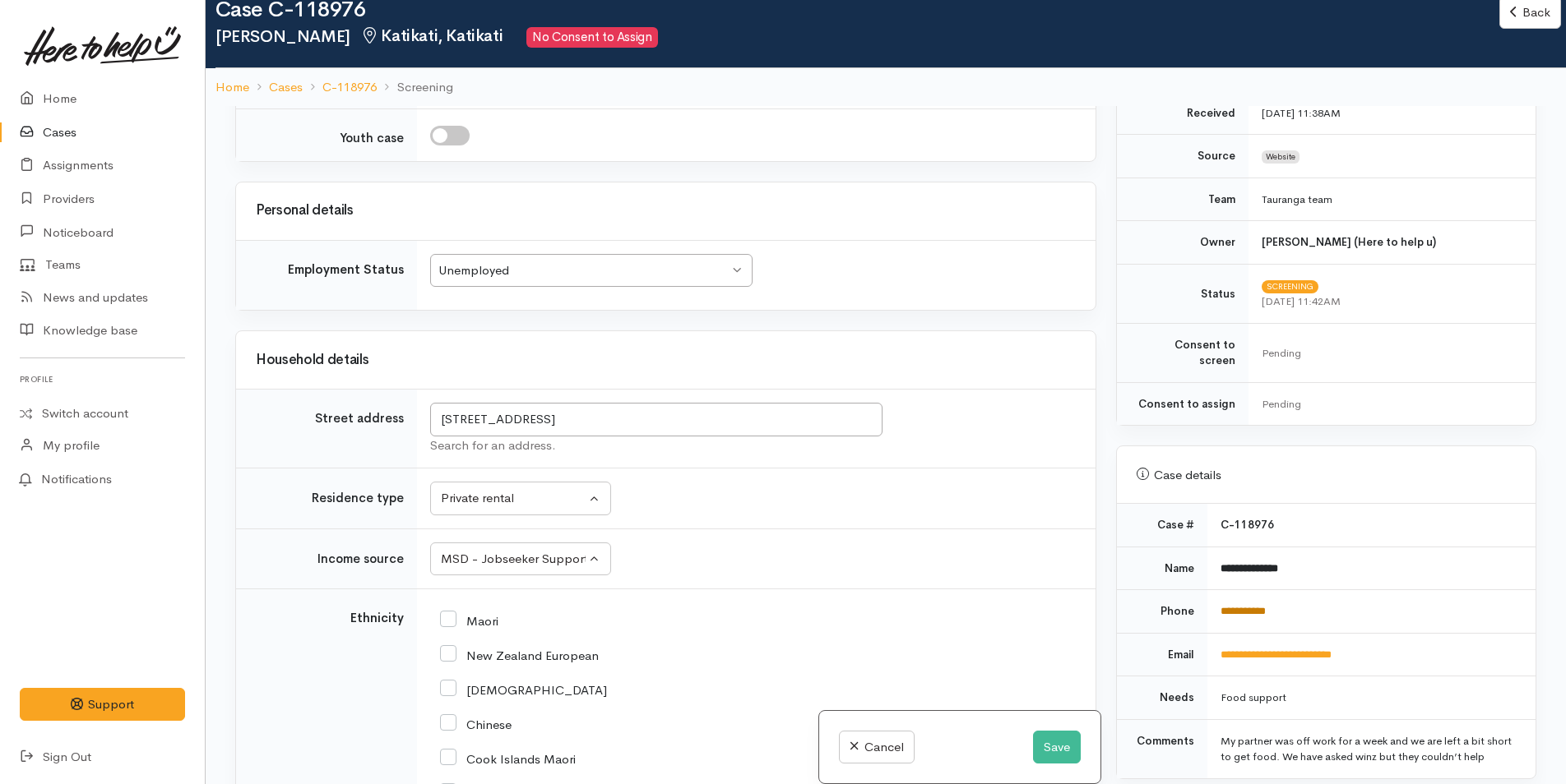
click at [1266, 605] on link "**********" at bounding box center [1243, 611] width 46 height 11
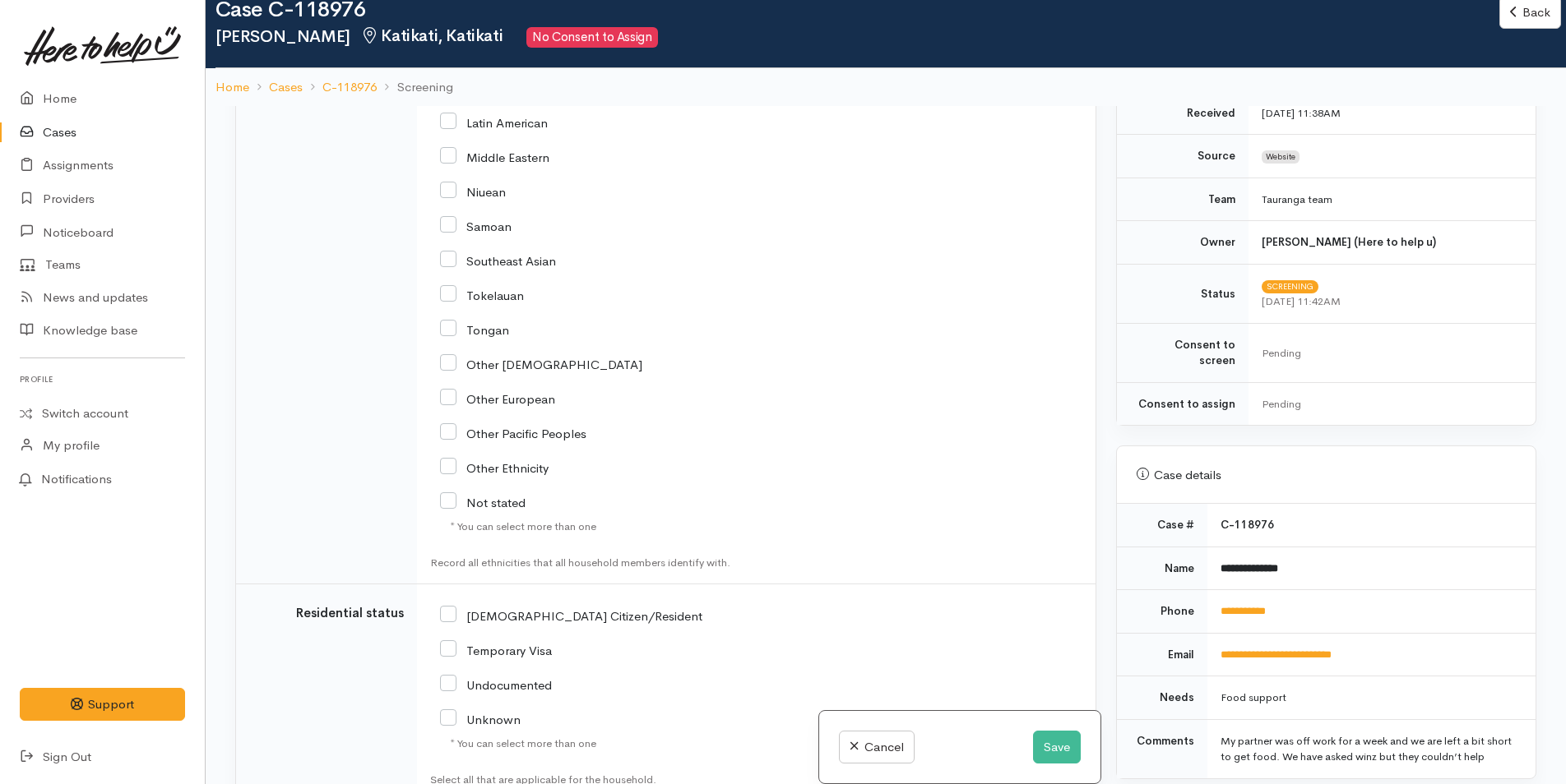
scroll to position [2647, 0]
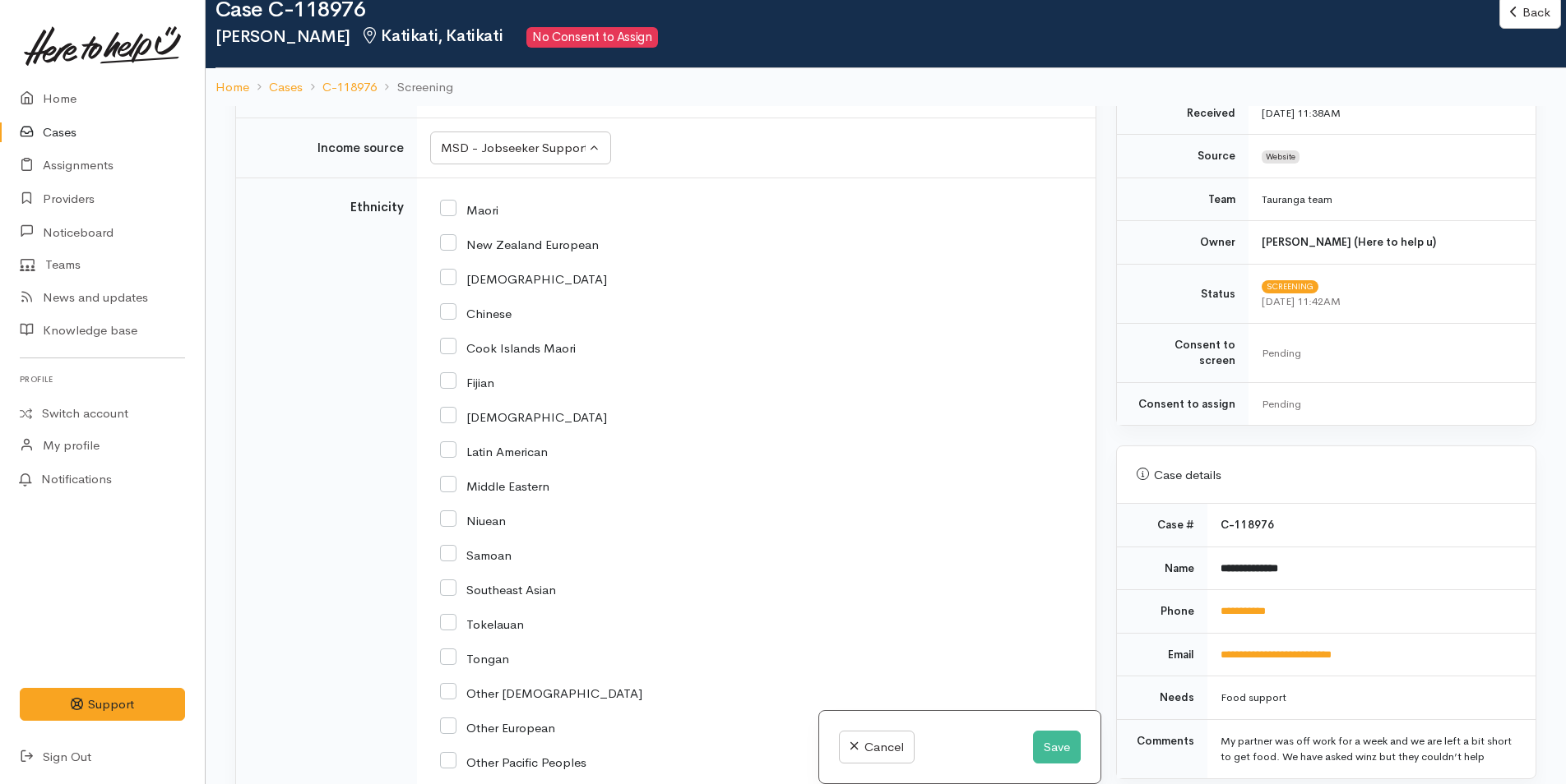
drag, startPoint x: 449, startPoint y: 241, endPoint x: 459, endPoint y: 272, distance: 32.6
click at [449, 241] on input "New Zealand European" at bounding box center [519, 243] width 159 height 15
checkbox input "true"
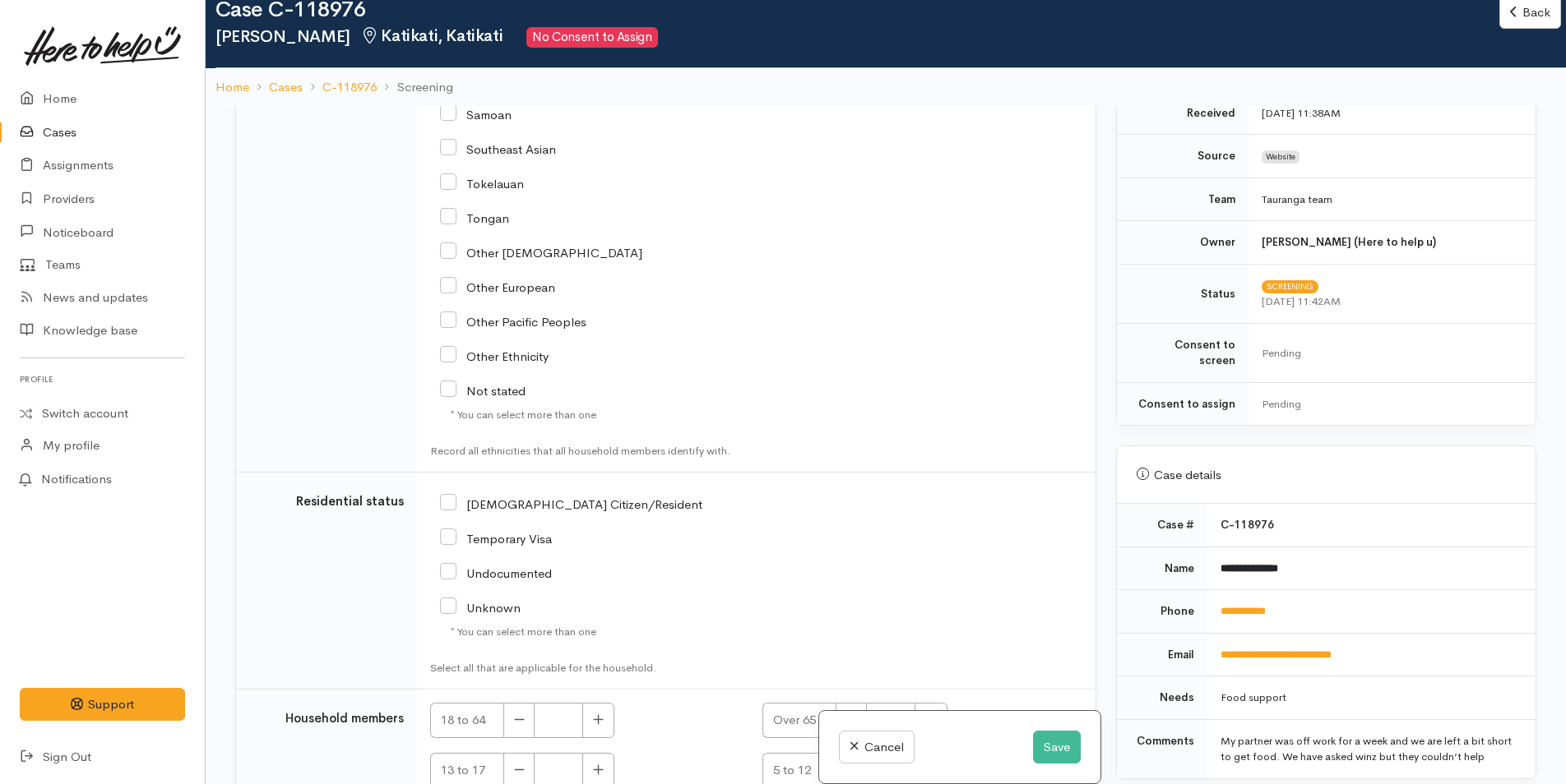
scroll to position [3251, 0]
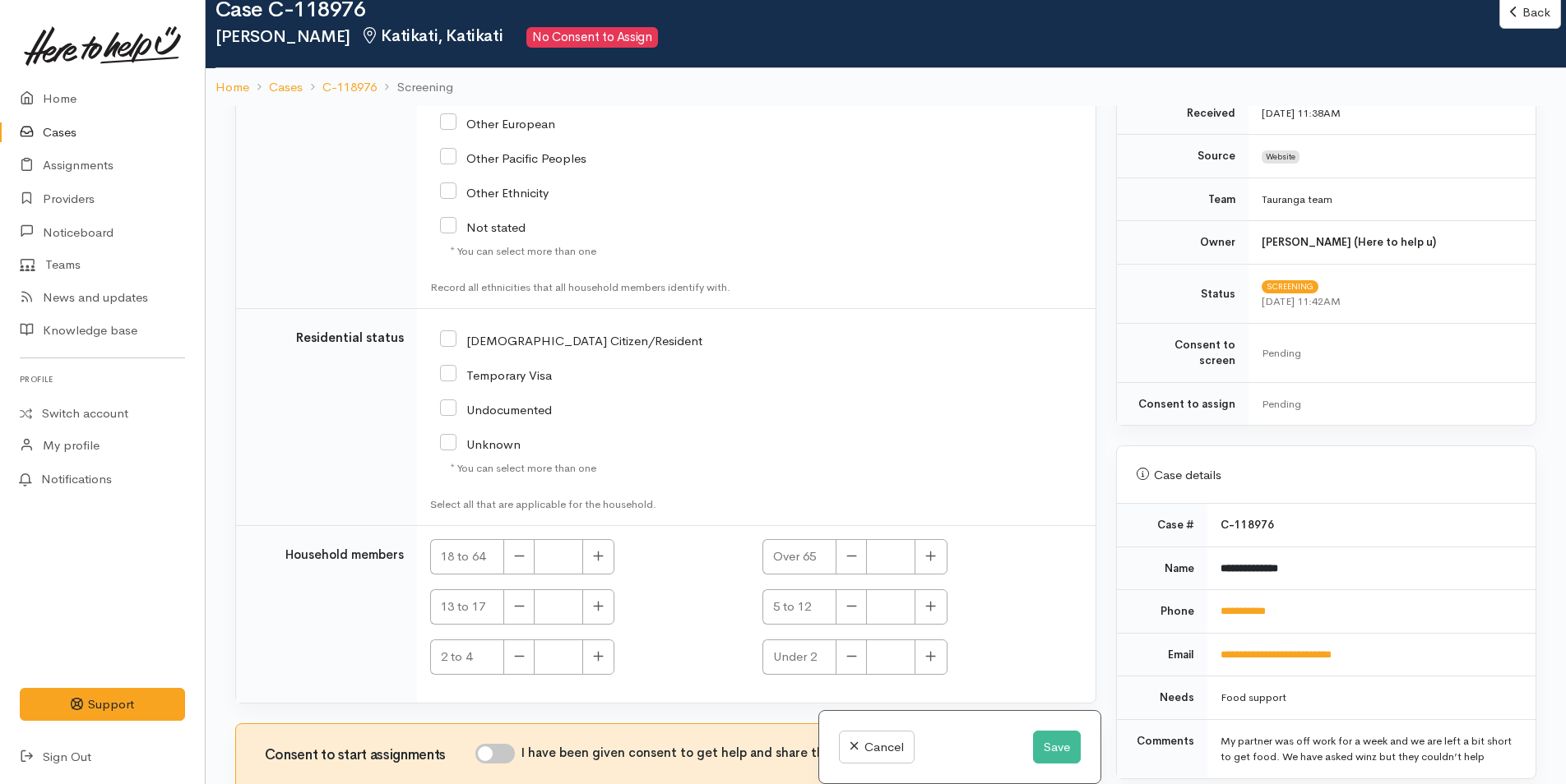
click at [454, 336] on input "NZ Citizen/Resident" at bounding box center [571, 339] width 263 height 15
checkbox input "true"
click at [599, 551] on icon "button" at bounding box center [599, 556] width 11 height 13
click at [599, 549] on button "button" at bounding box center [599, 557] width 32 height 36
type input "2"
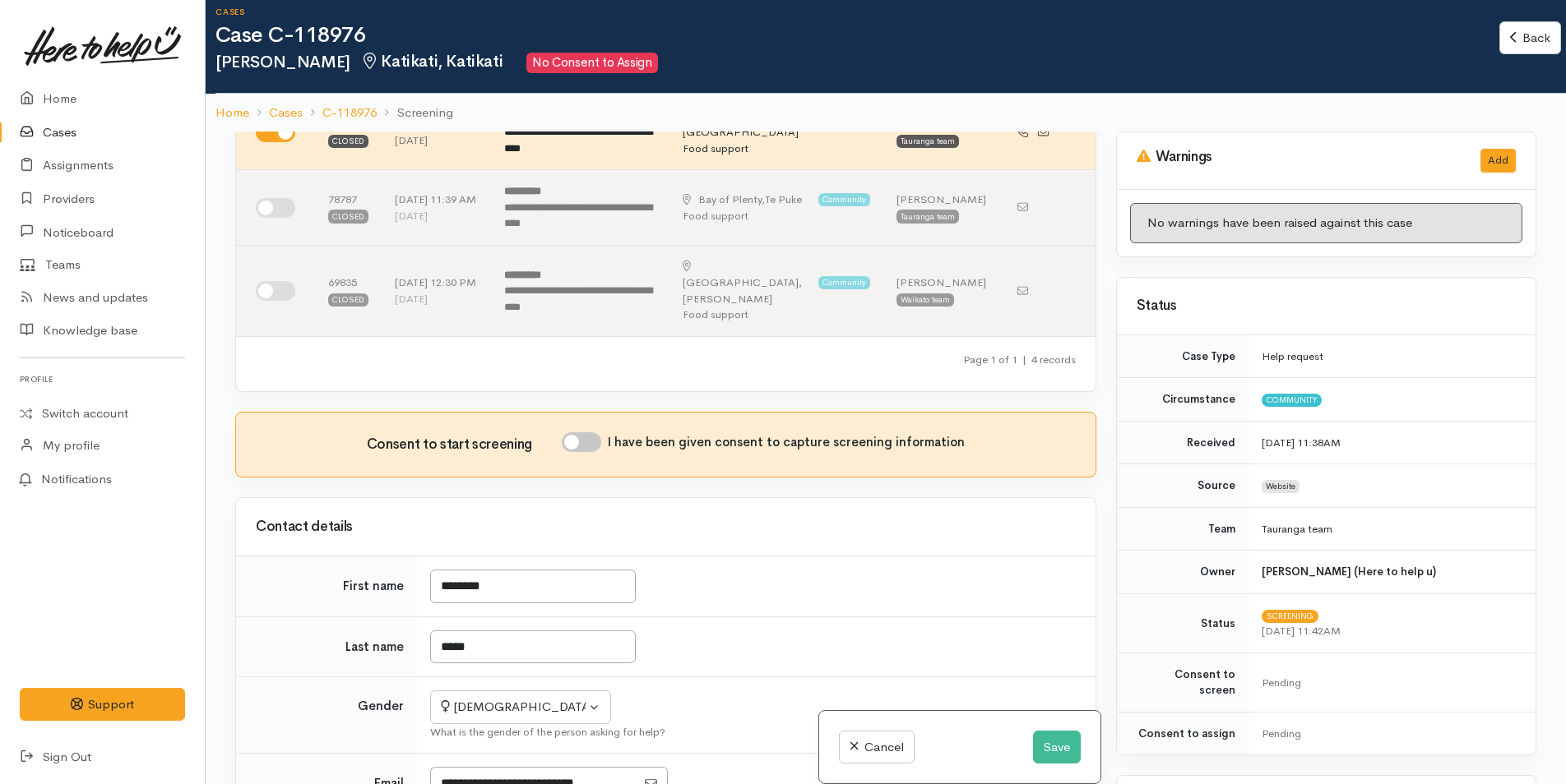
scroll to position [0, 0]
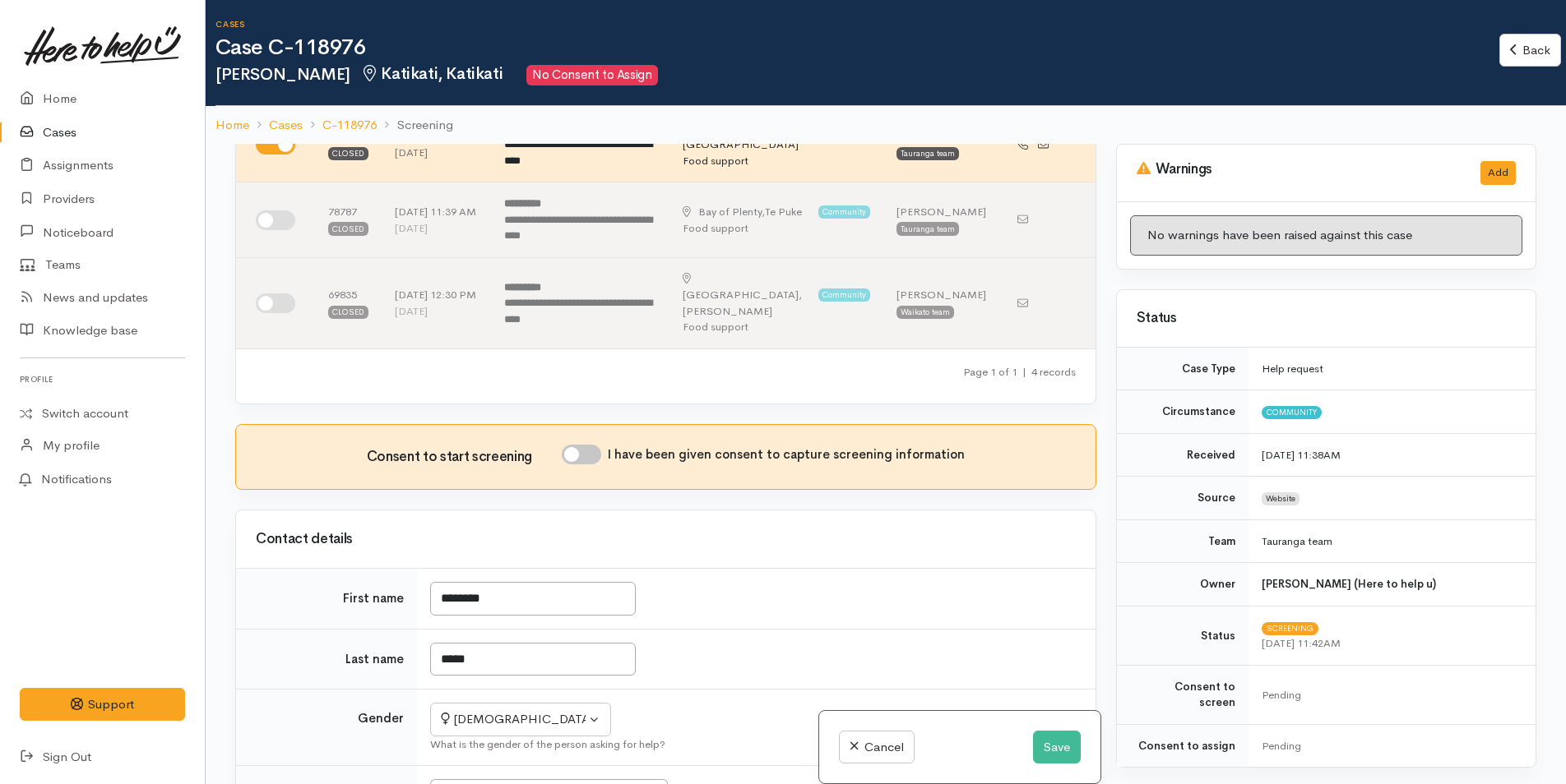
click at [586, 454] on input "I have been given consent to capture screening information" at bounding box center [582, 455] width 39 height 20
checkbox input "true"
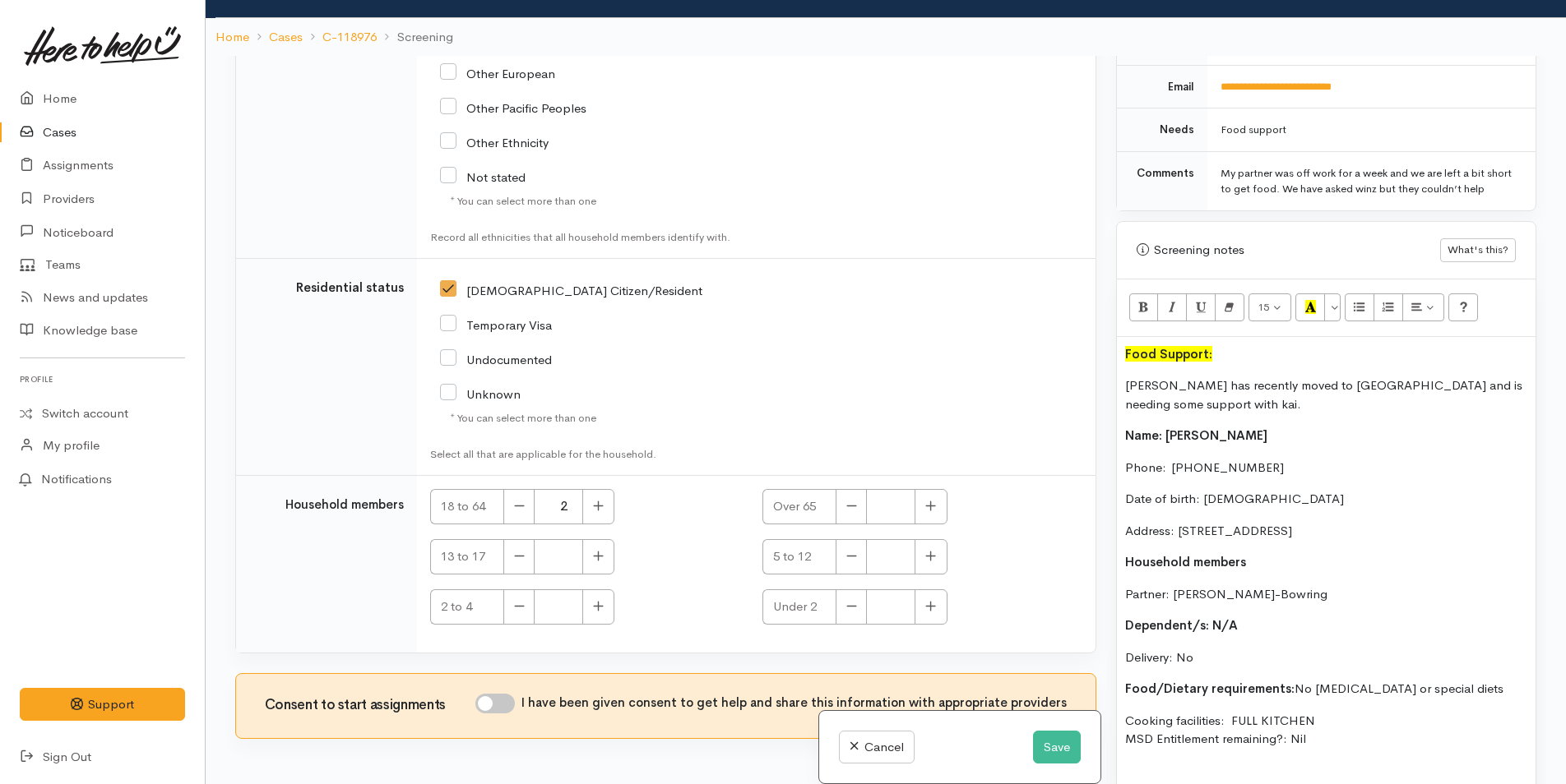
scroll to position [144, 0]
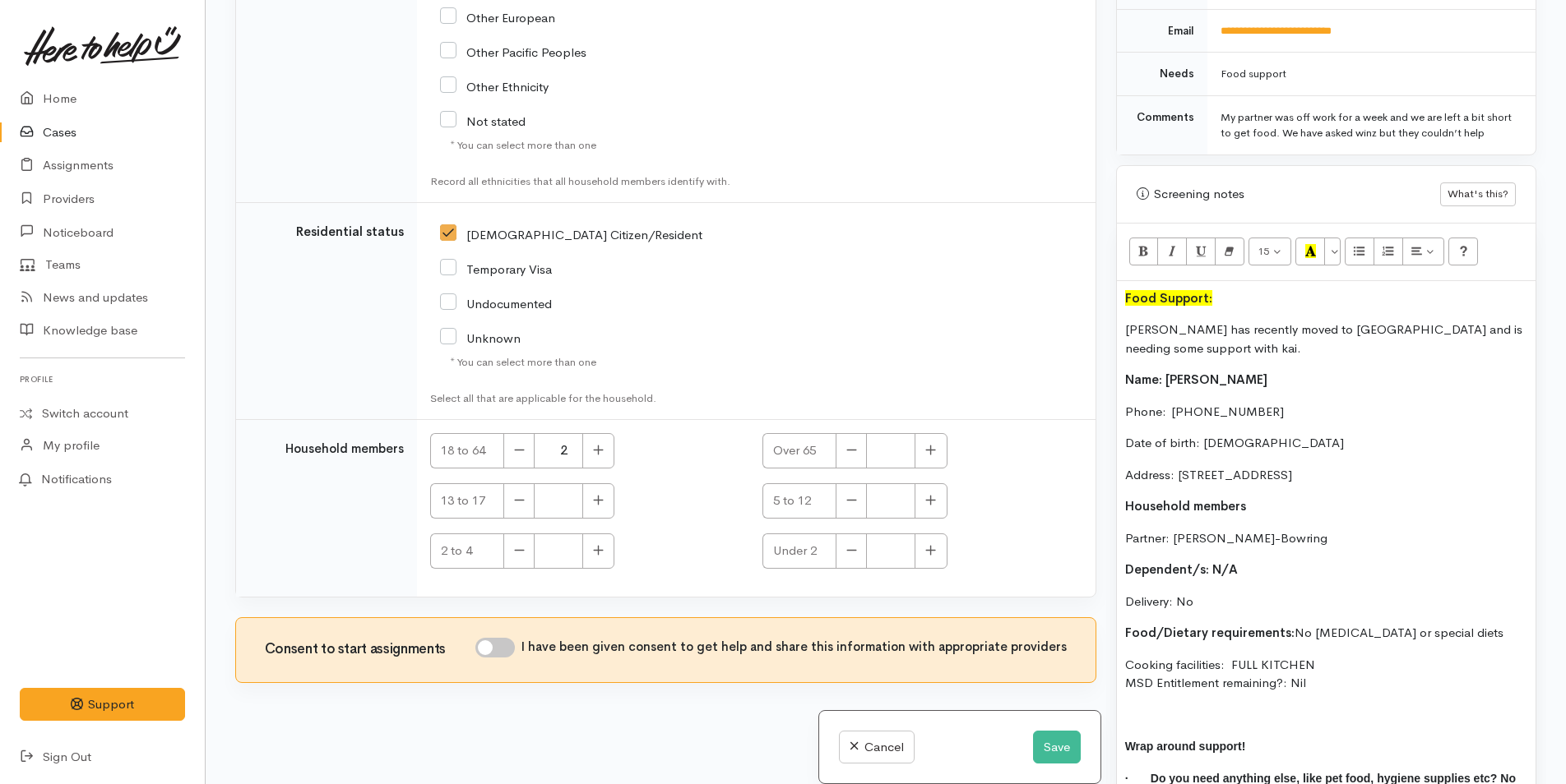
click at [492, 653] on input "I have been given consent to get help and share this information with appropria…" at bounding box center [495, 647] width 39 height 20
checkbox input "true"
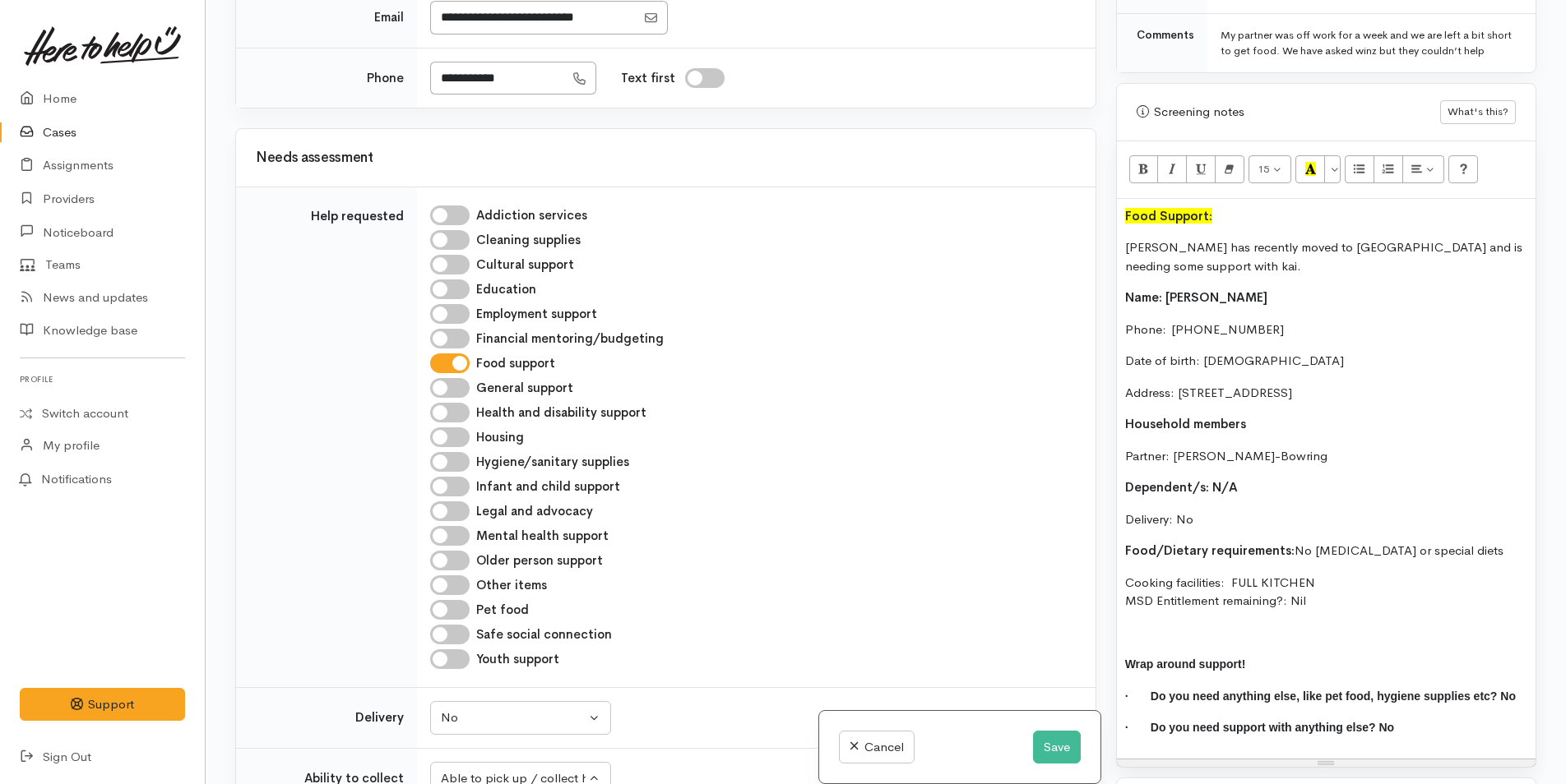
scroll to position [457, 0]
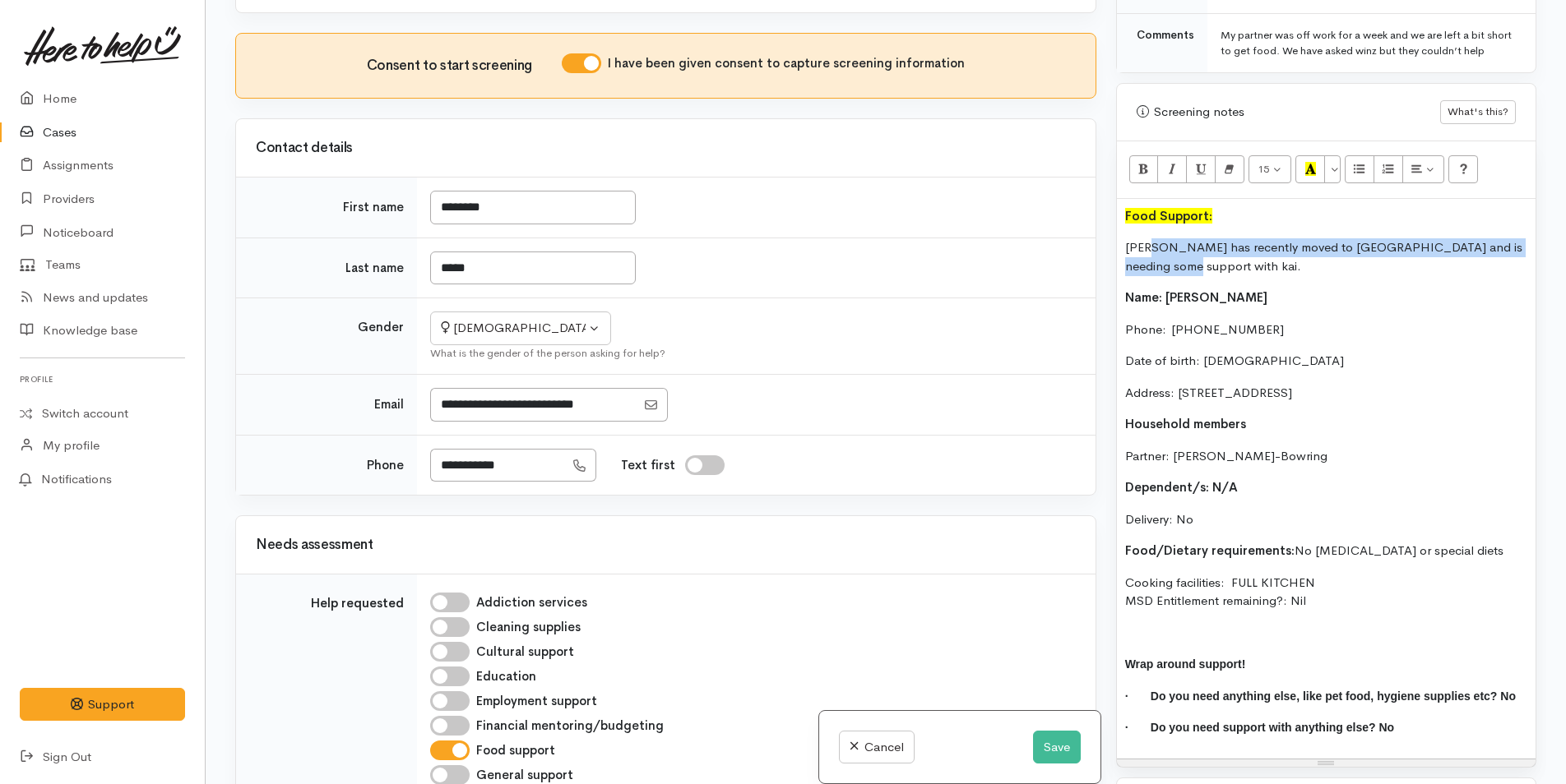
drag, startPoint x: 1169, startPoint y: 261, endPoint x: 1146, endPoint y: 243, distance: 29.2
click at [1146, 243] on p "Kat has recently moved to Katikati and is needing some support with kai." at bounding box center [1326, 256] width 402 height 37
drag, startPoint x: 1360, startPoint y: 264, endPoint x: 1081, endPoint y: 228, distance: 281.3
click at [1081, 228] on div "Related cases There are other cases potentially from the same person, address o…" at bounding box center [885, 392] width 1320 height 784
copy p "Kat advised that her partner was off work last week which has left them short o…"
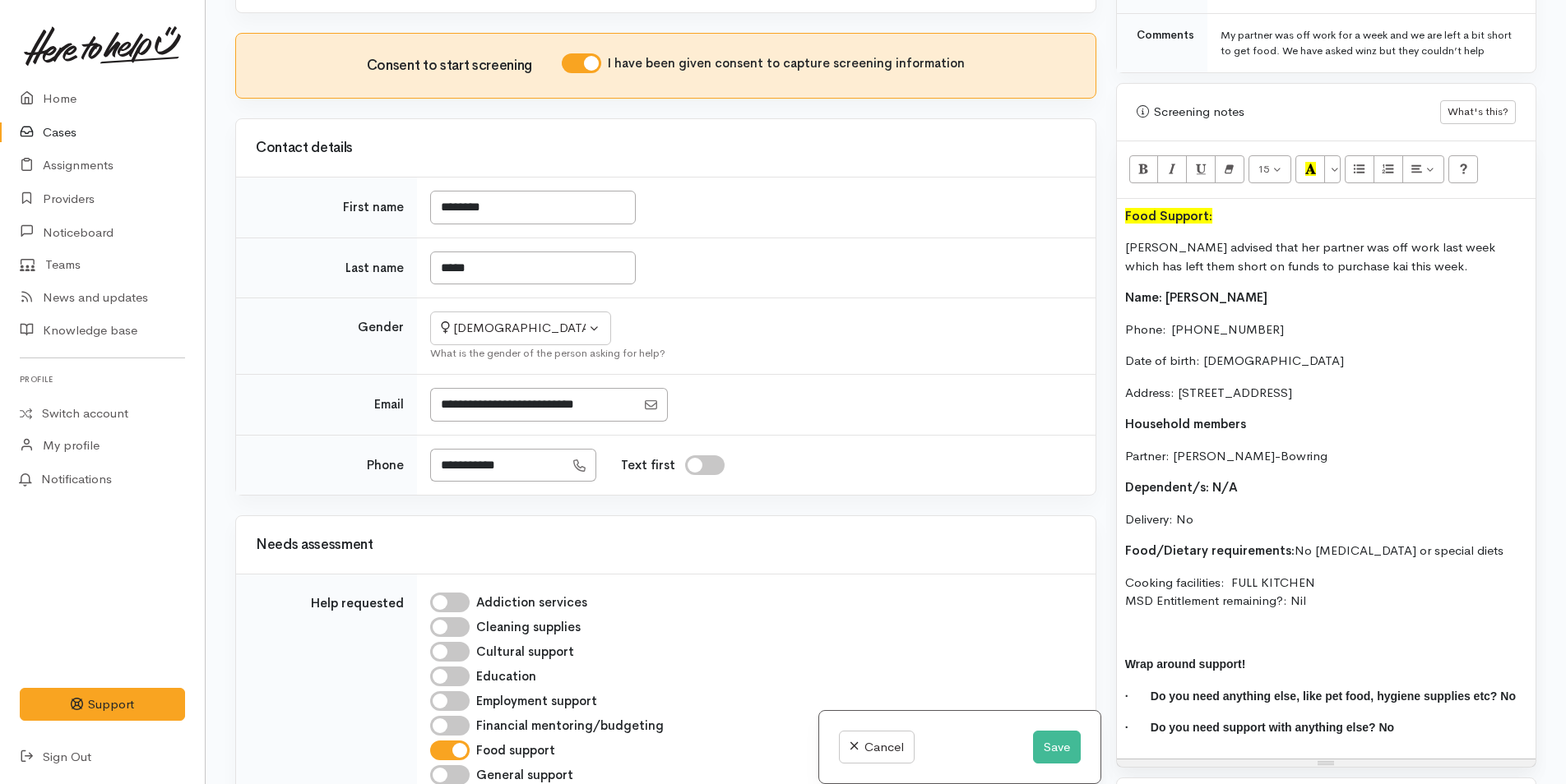
click at [1047, 764] on div "Cancel Save" at bounding box center [959, 747] width 281 height 73
click at [1049, 759] on button "Save" at bounding box center [1056, 747] width 47 height 34
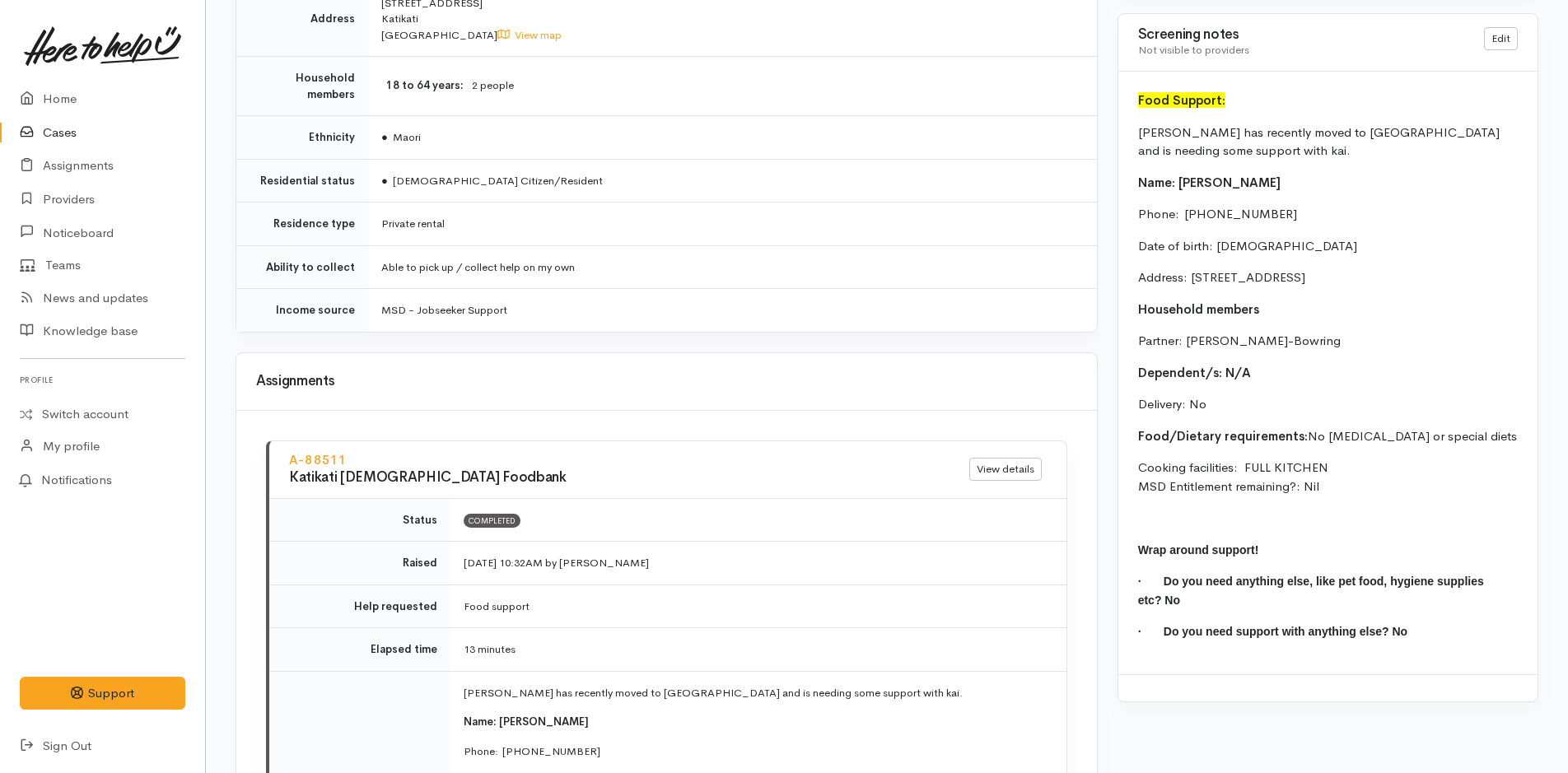
scroll to position [1318, 0]
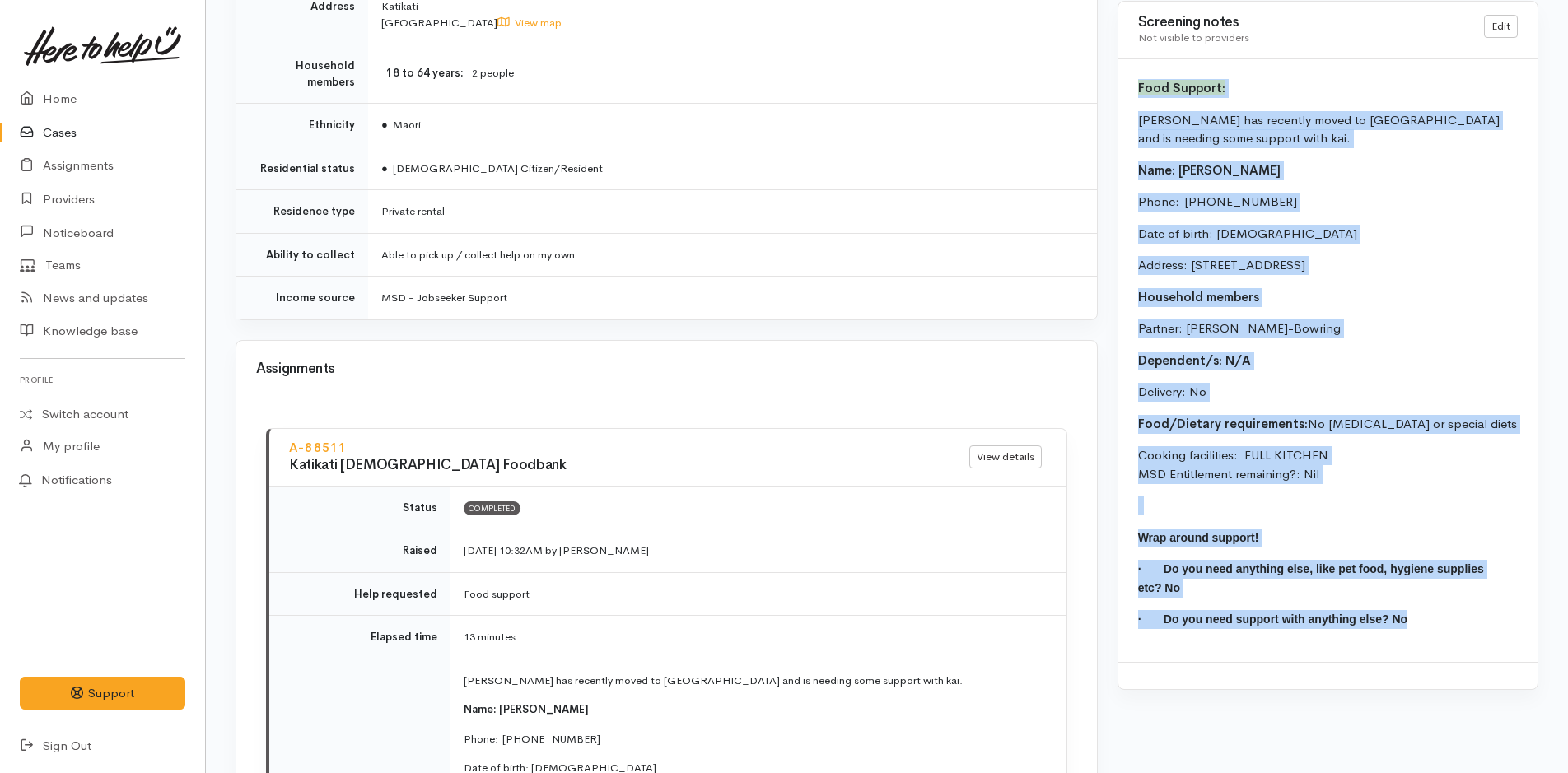
drag, startPoint x: 1373, startPoint y: 599, endPoint x: 1133, endPoint y: 89, distance: 563.6
click at [1133, 89] on div "Food Support: Kat has recently moved to Katikati and is needing some support wi…" at bounding box center [1327, 361] width 420 height 603
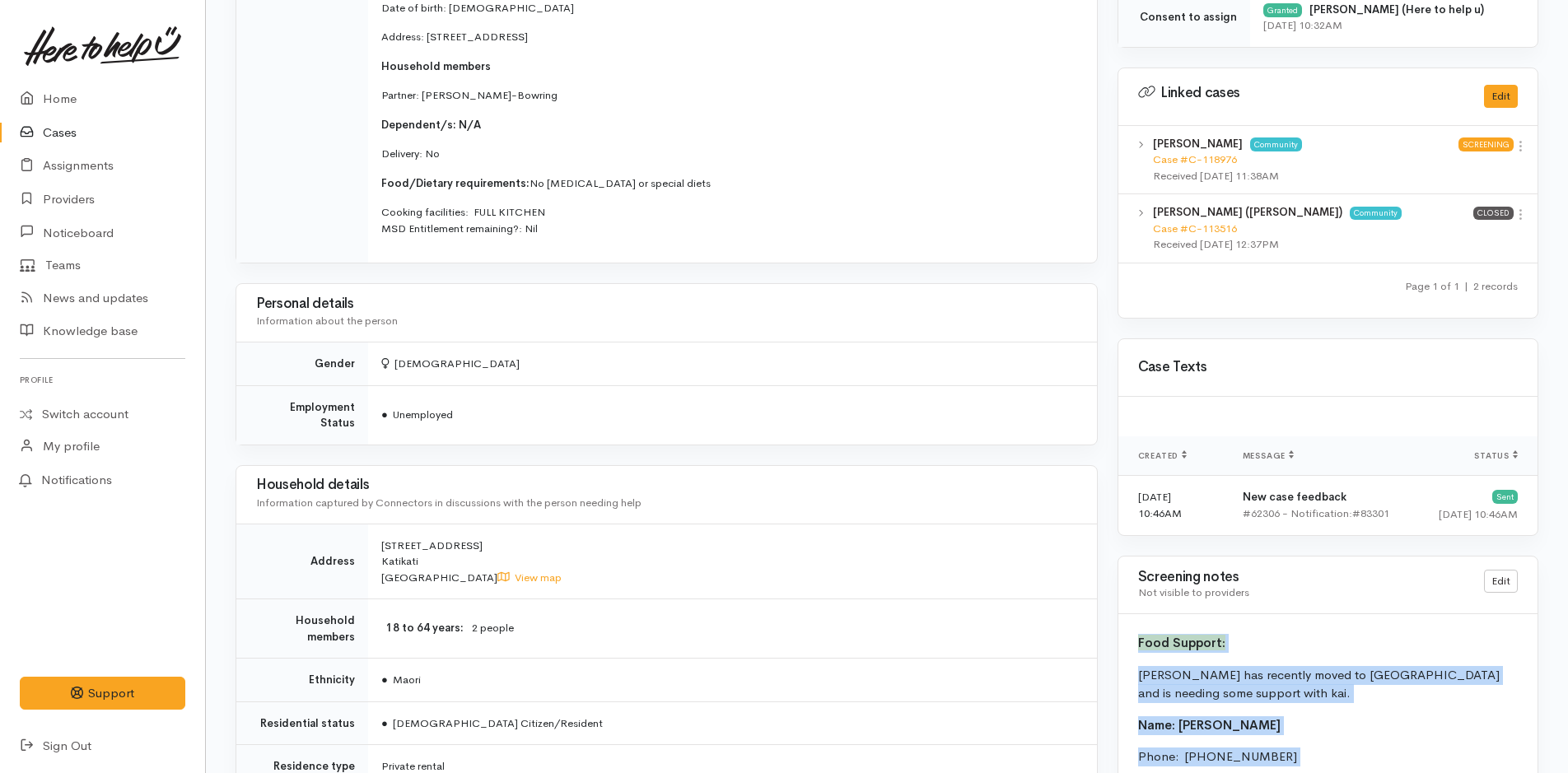
scroll to position [1071, 0]
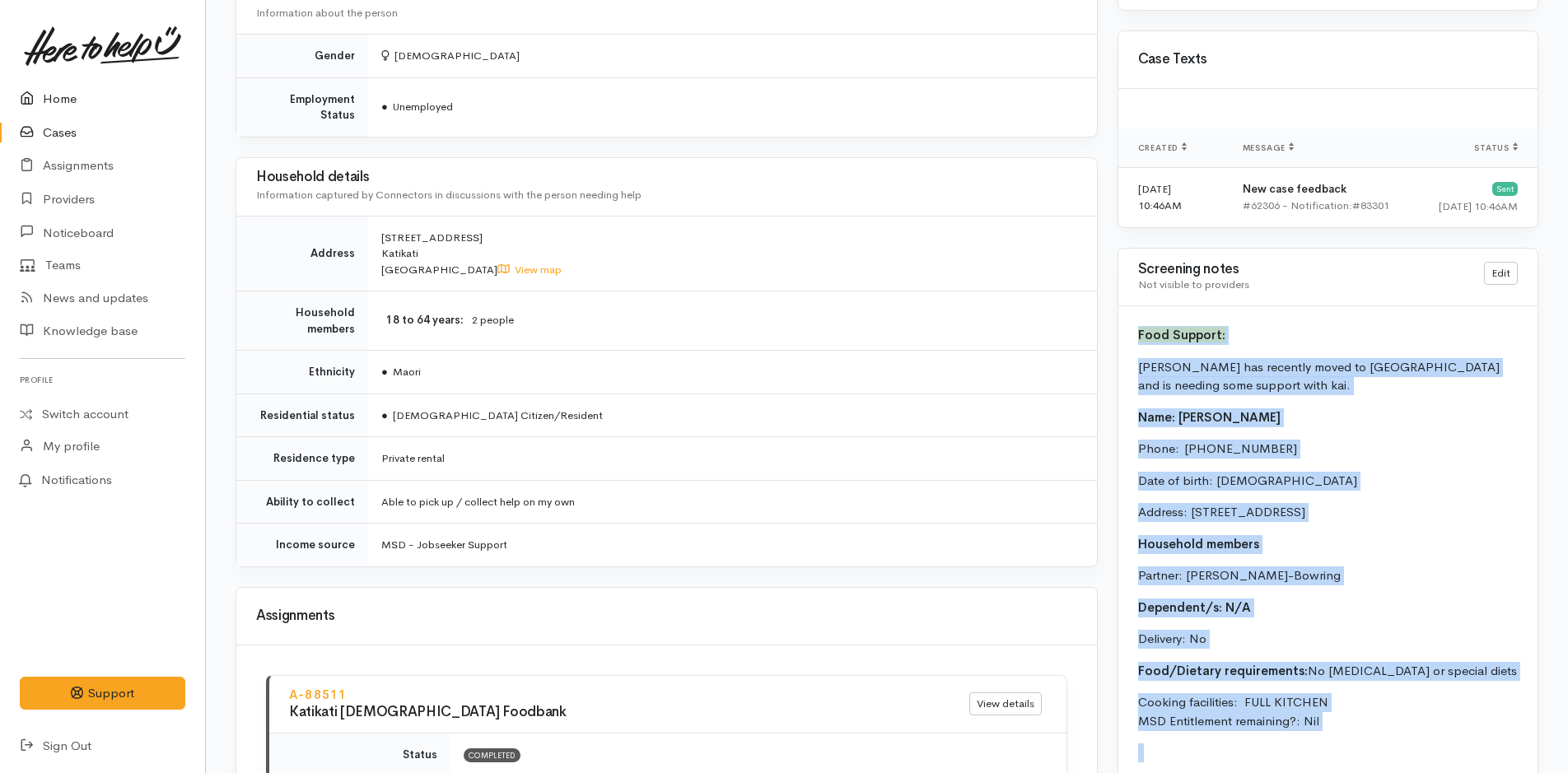
drag, startPoint x: 55, startPoint y: 91, endPoint x: 65, endPoint y: 99, distance: 12.8
click at [55, 91] on link "Home" at bounding box center [102, 99] width 205 height 34
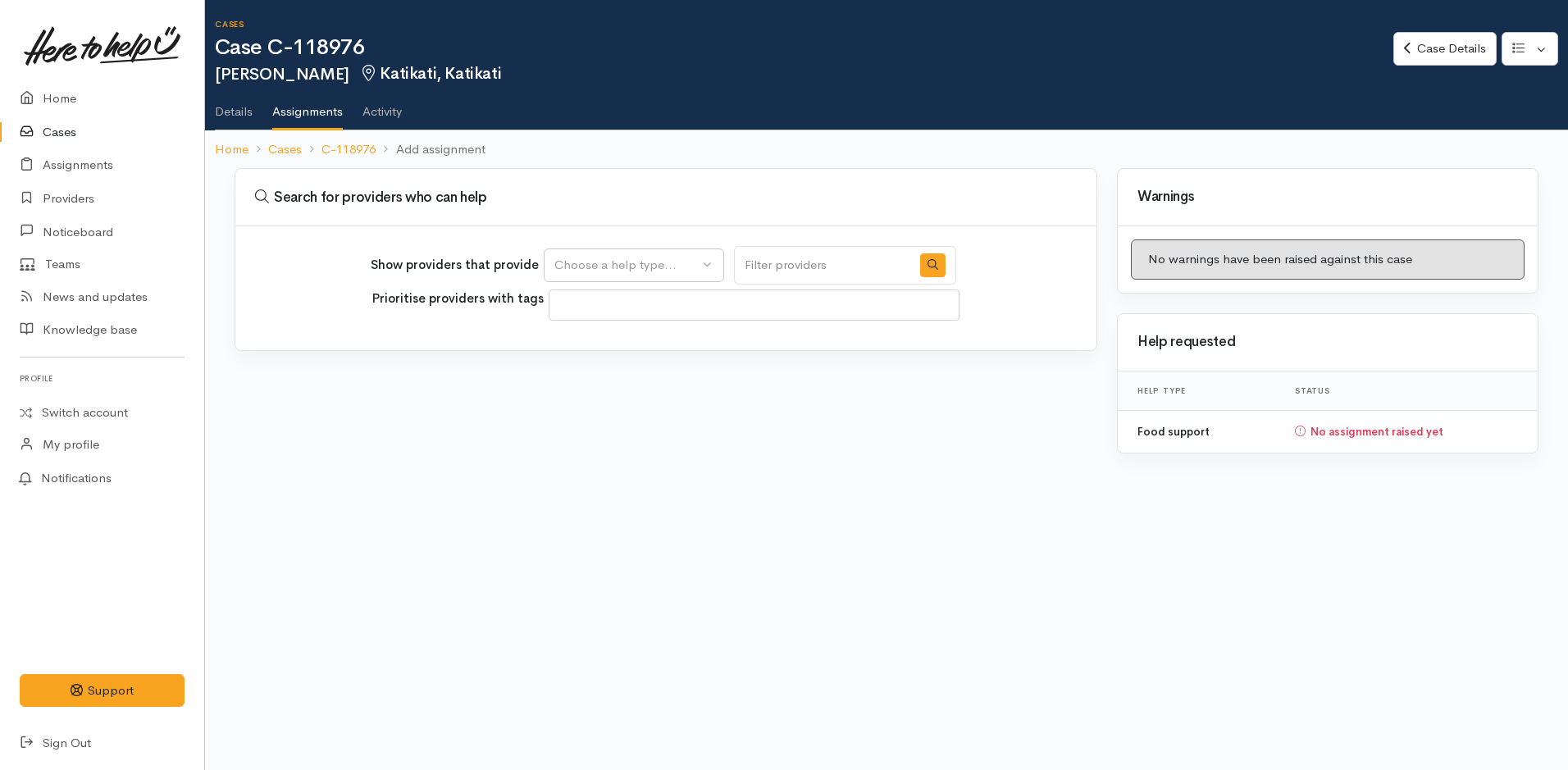
select select
click at [674, 267] on div "Choose a help type..." at bounding box center [626, 265] width 144 height 19
click at [609, 340] on span "Food support" at bounding box center [602, 344] width 77 height 19
select select "3"
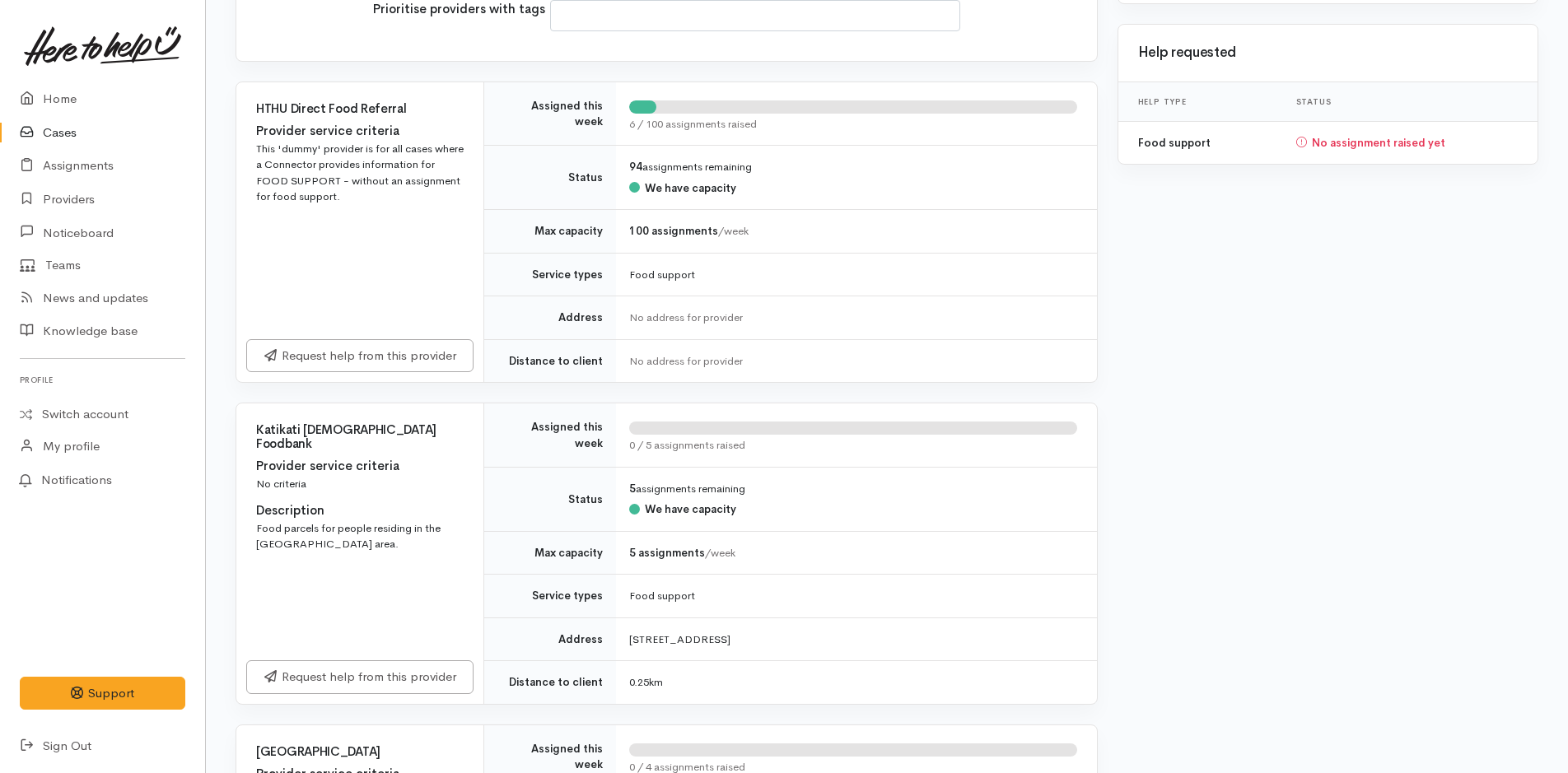
scroll to position [329, 0]
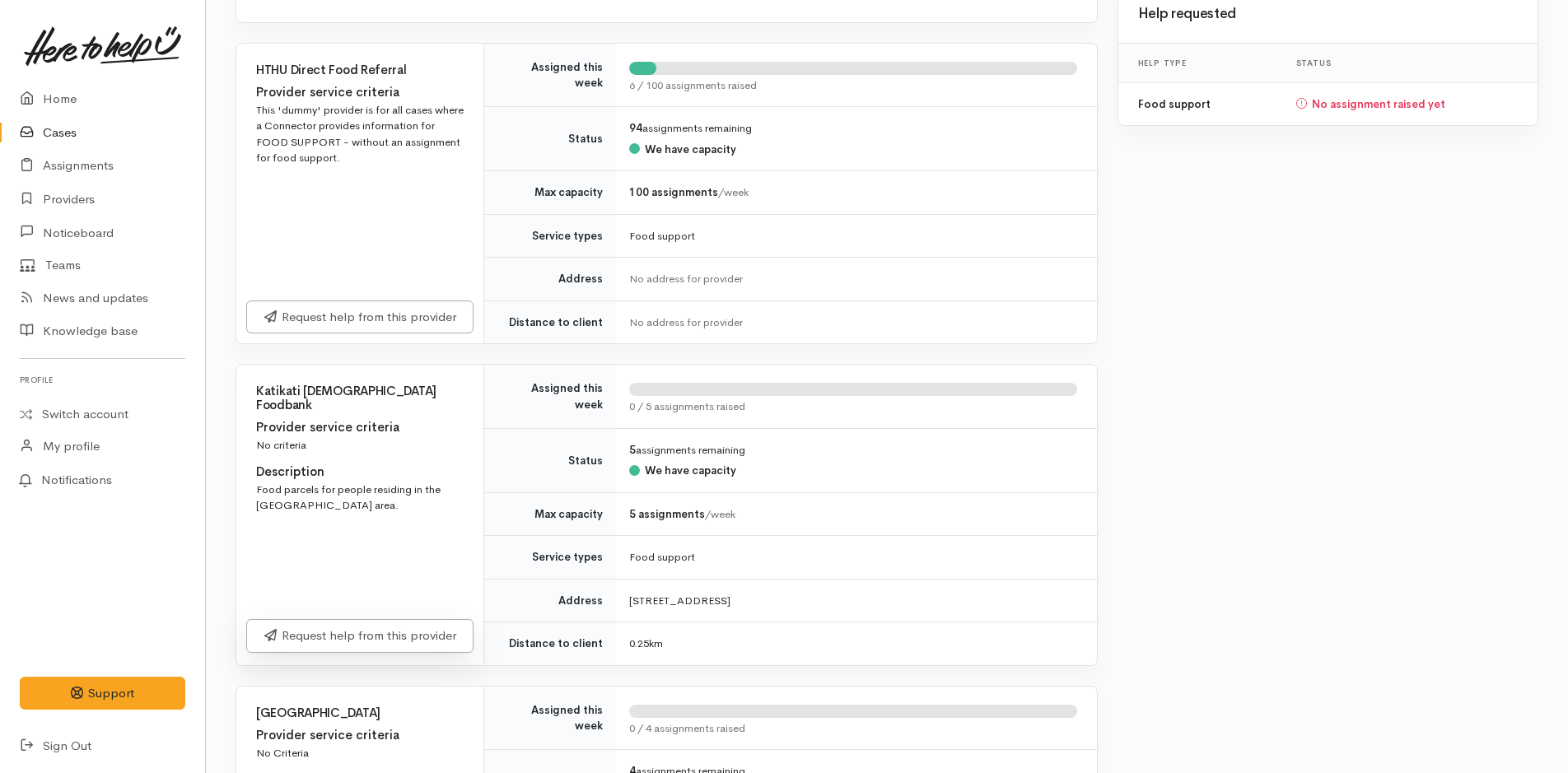
drag, startPoint x: 336, startPoint y: 643, endPoint x: 462, endPoint y: 616, distance: 128.9
click at [336, 644] on link "Request help from this provider" at bounding box center [360, 636] width 227 height 34
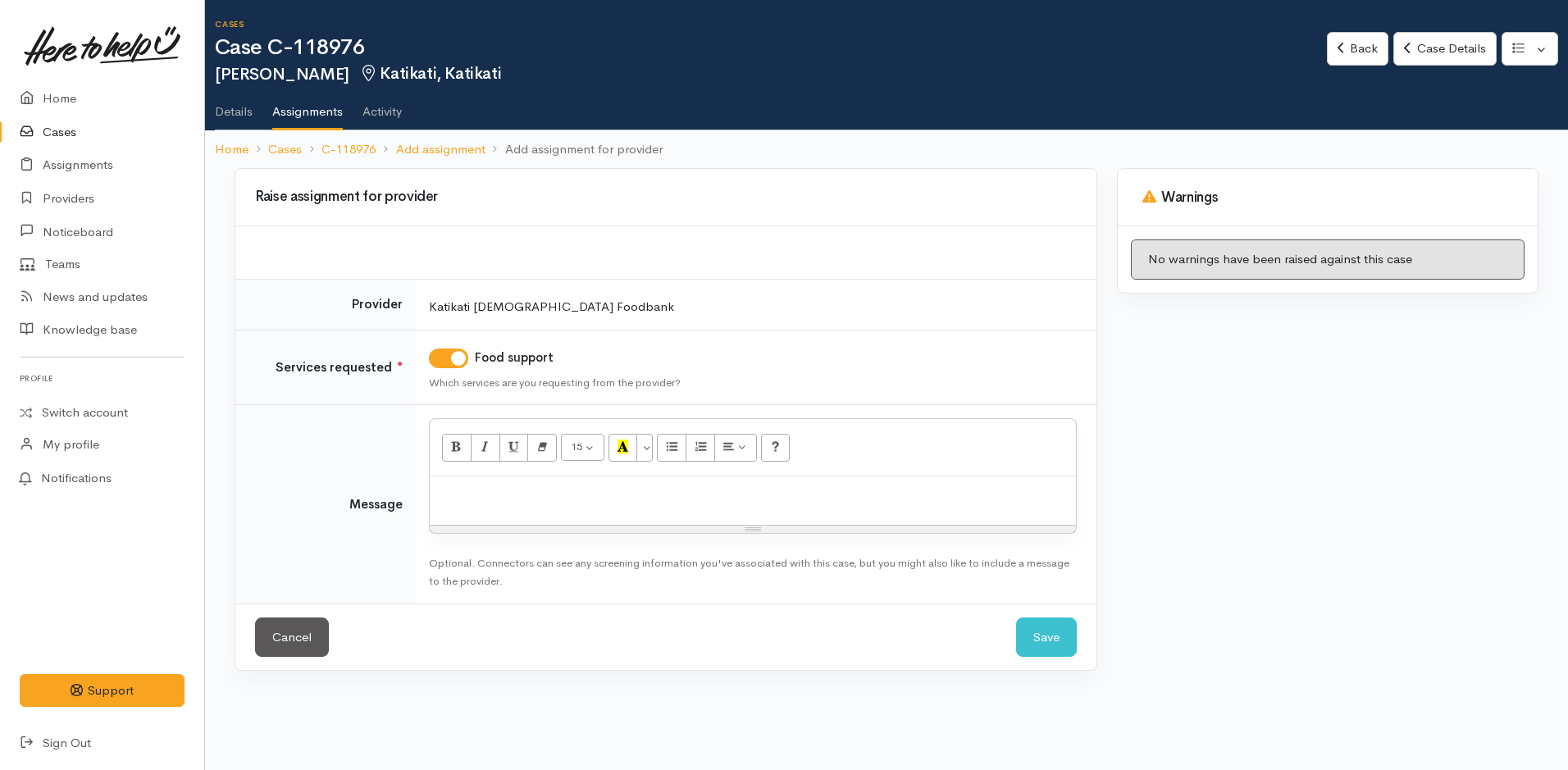
drag, startPoint x: 0, startPoint y: 0, endPoint x: 551, endPoint y: 505, distance: 747.4
click at [551, 505] on div at bounding box center [752, 501] width 646 height 48
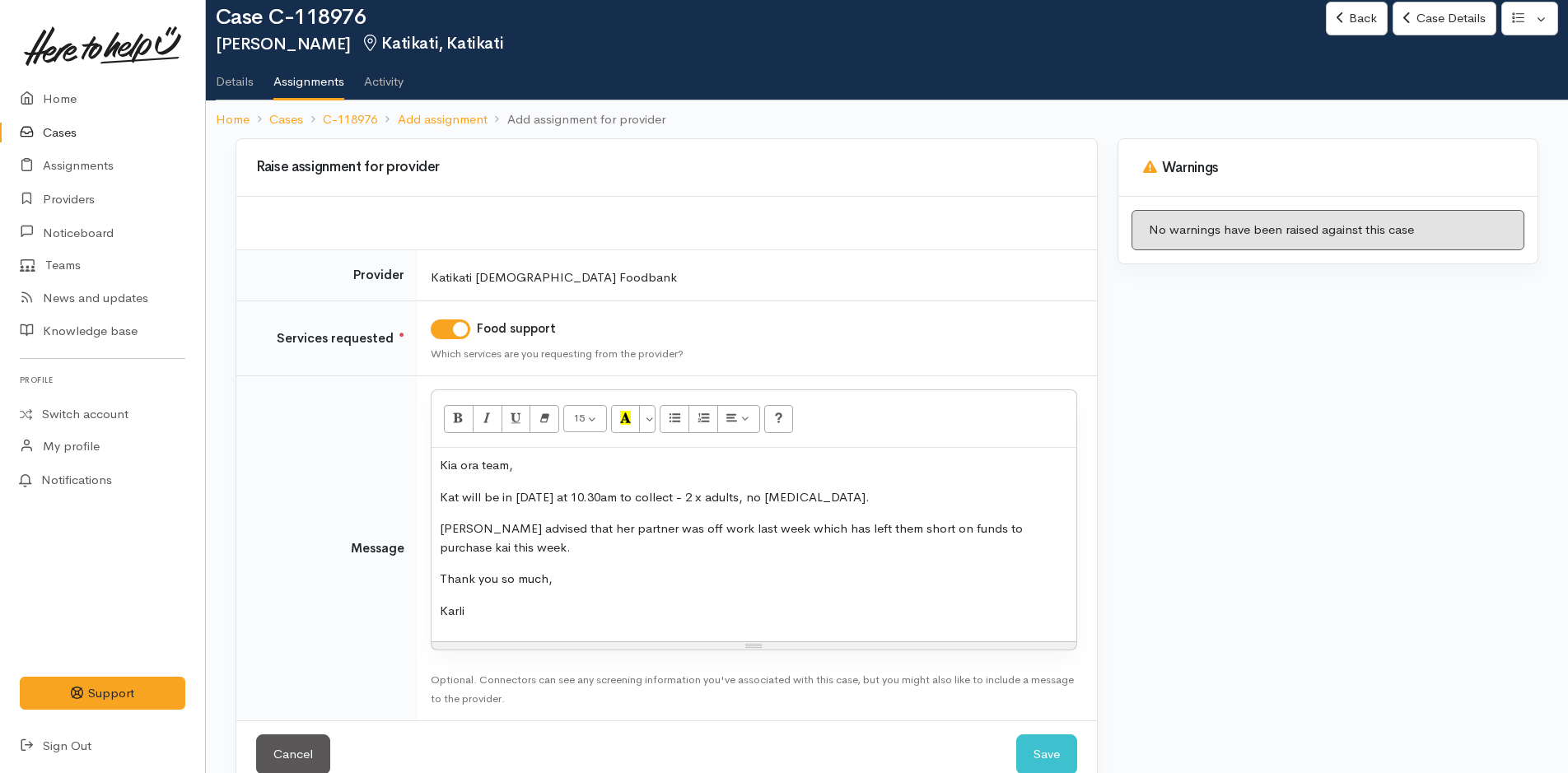
scroll to position [47, 0]
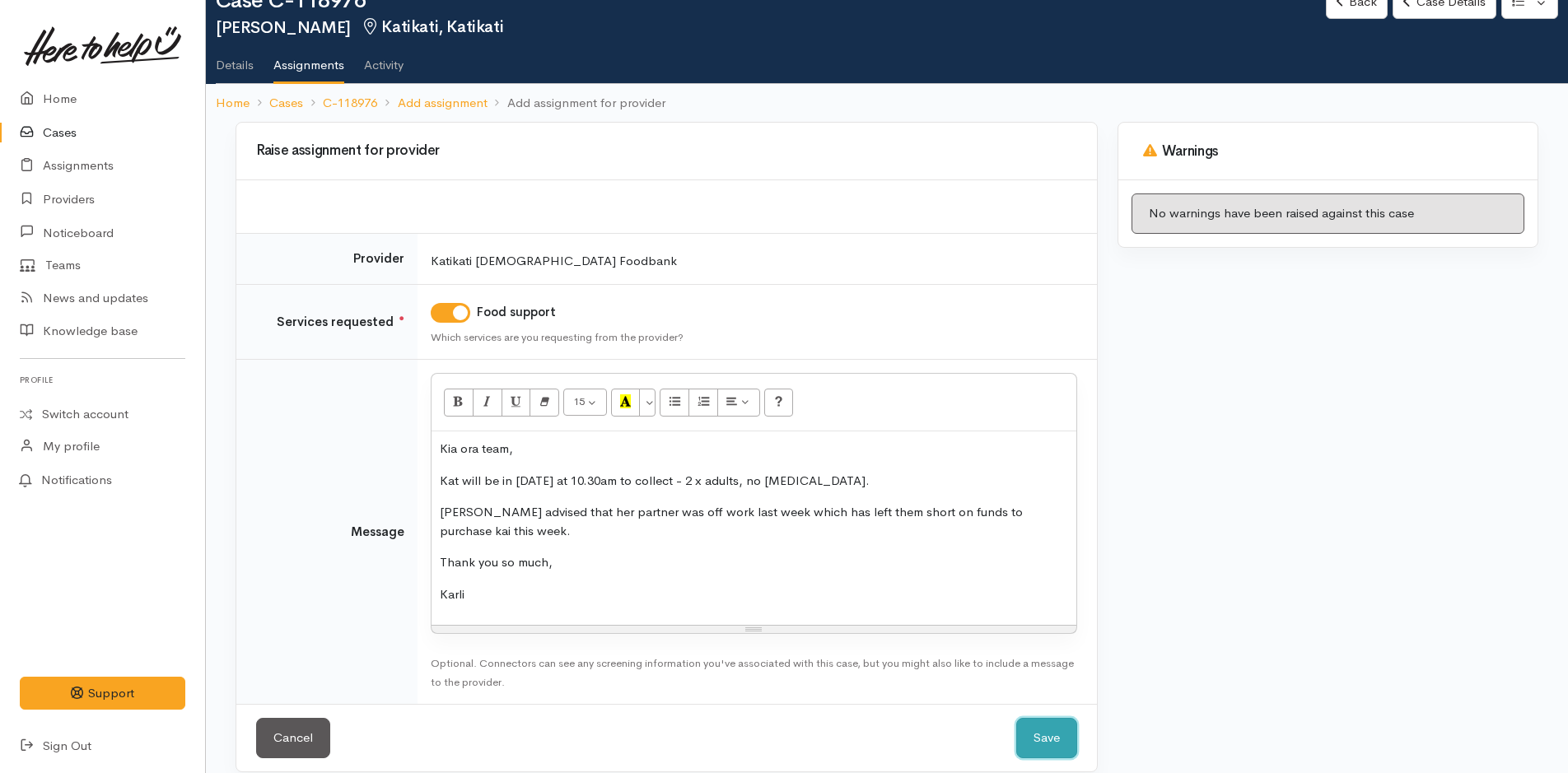
click at [1036, 730] on button "Save" at bounding box center [1047, 738] width 61 height 40
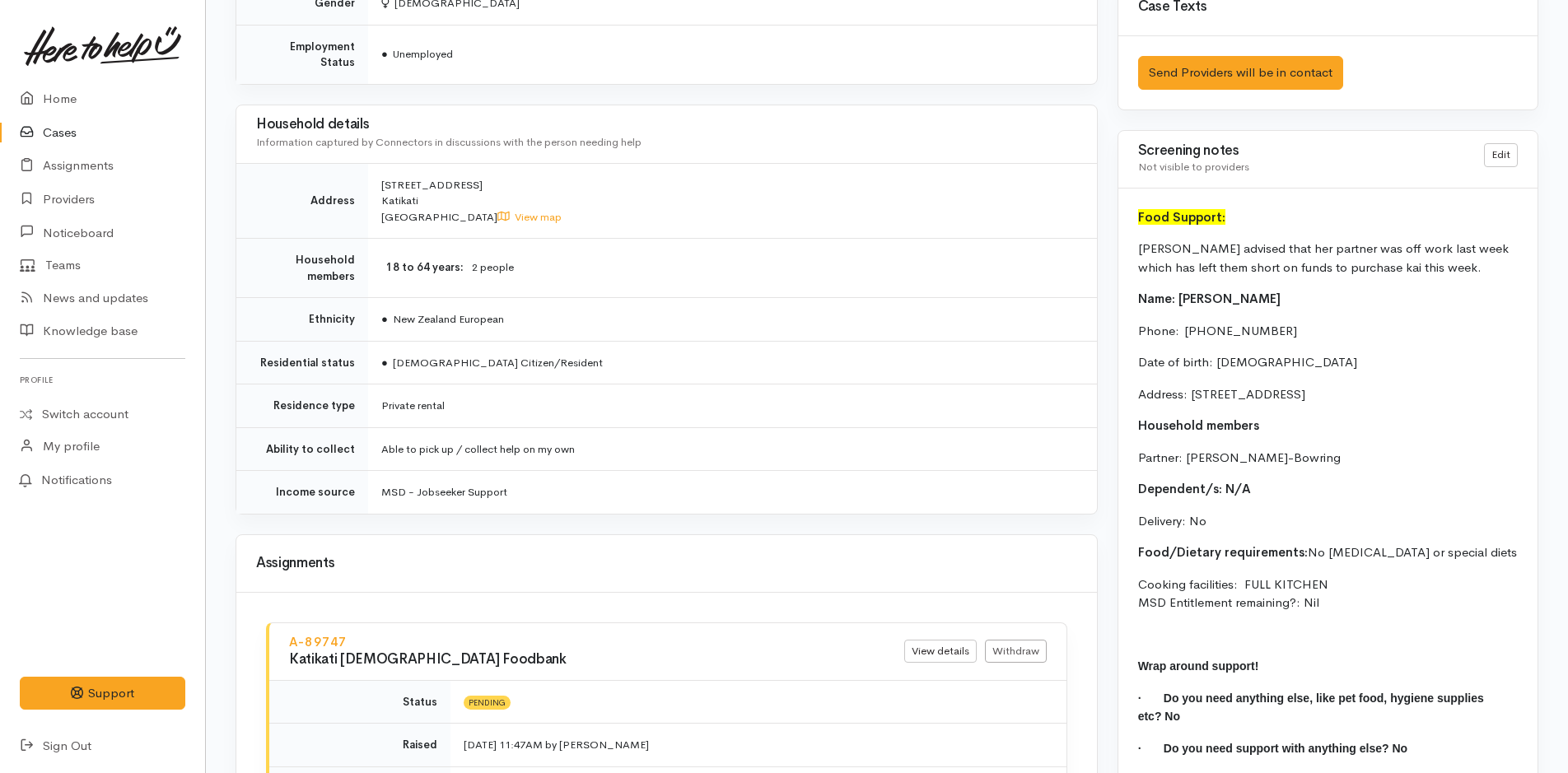
scroll to position [853, 0]
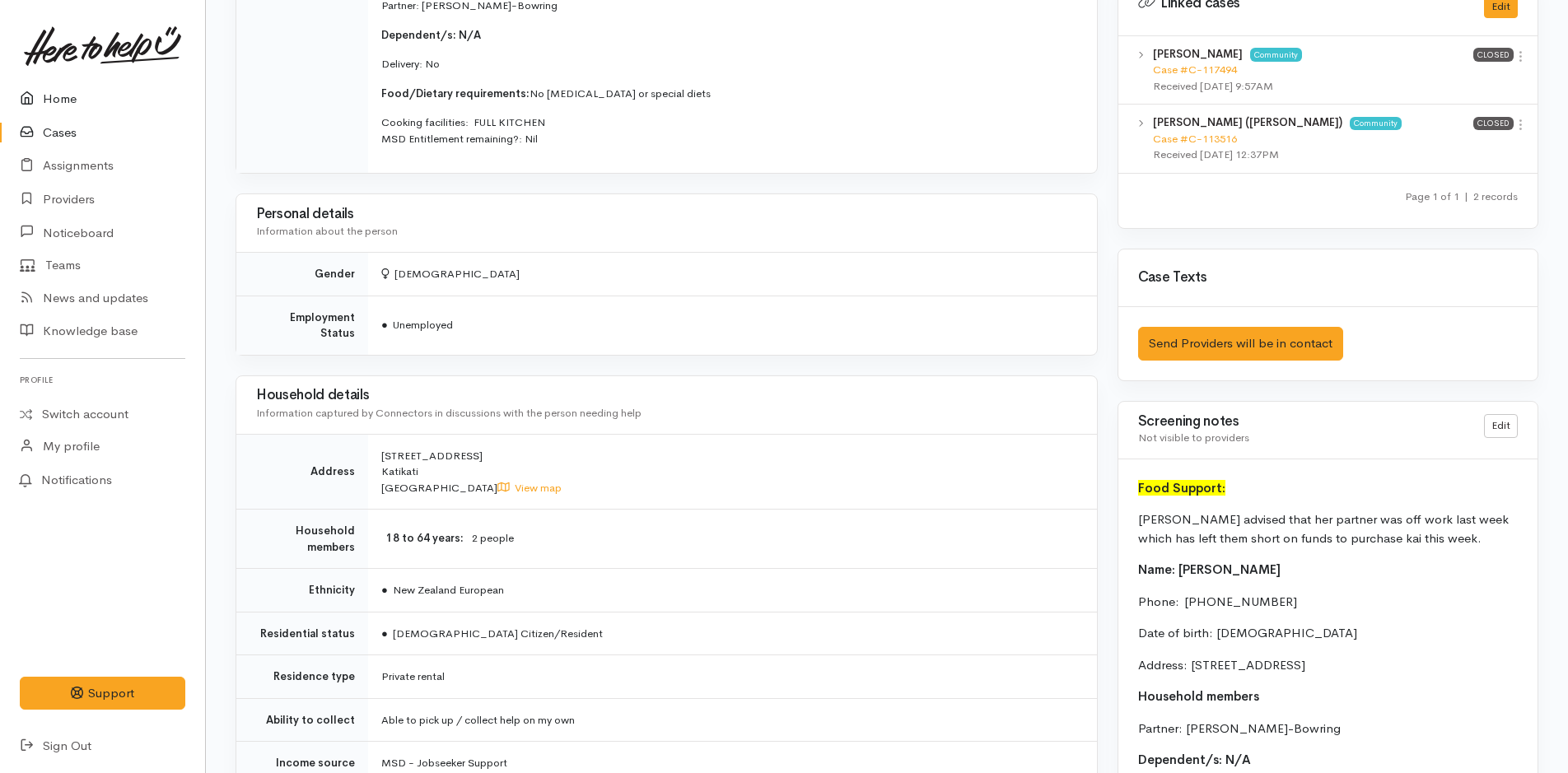
click at [64, 100] on link "Home" at bounding box center [102, 99] width 205 height 34
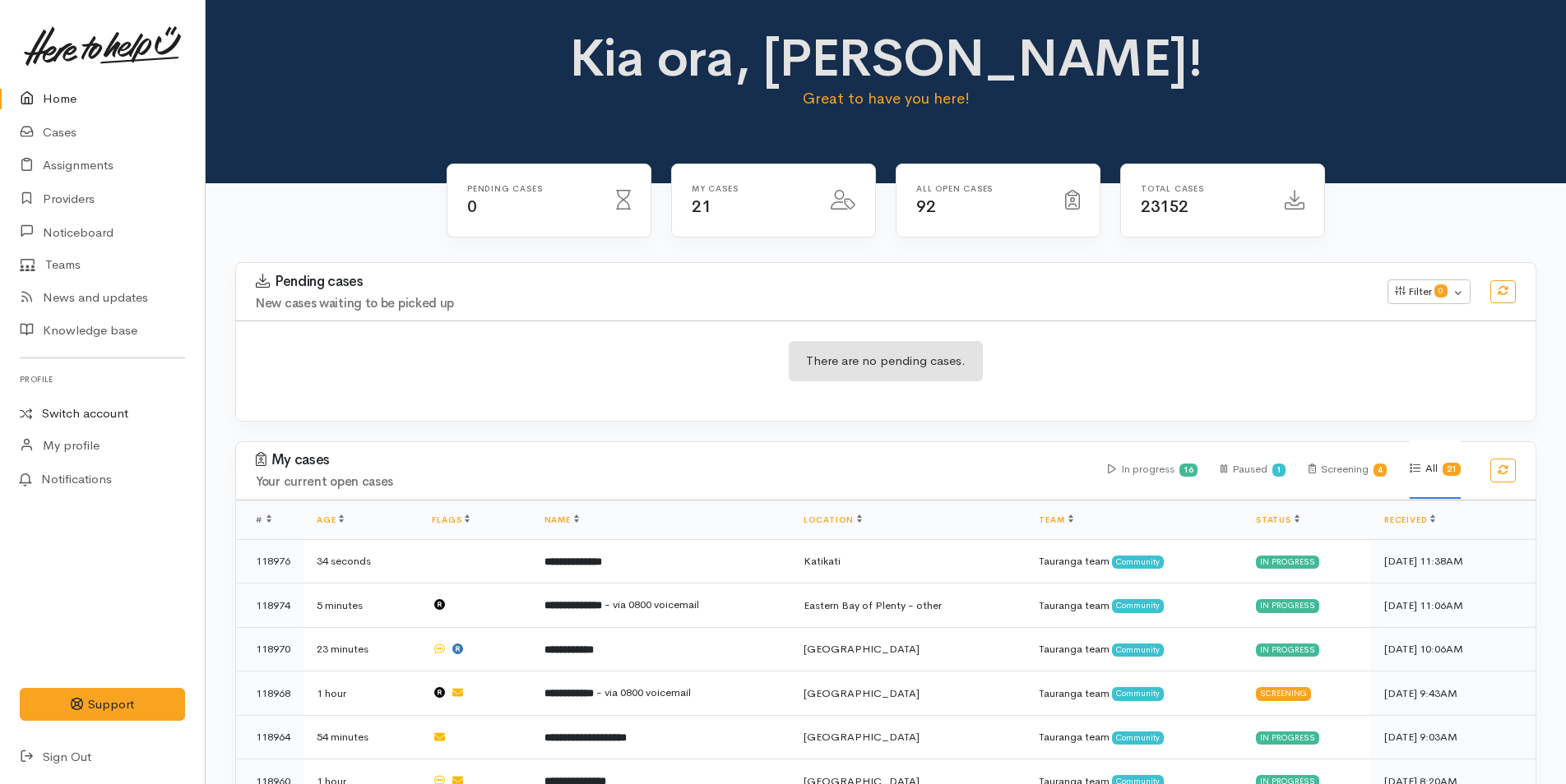
click at [90, 402] on link "Switch account" at bounding box center [102, 414] width 205 height 32
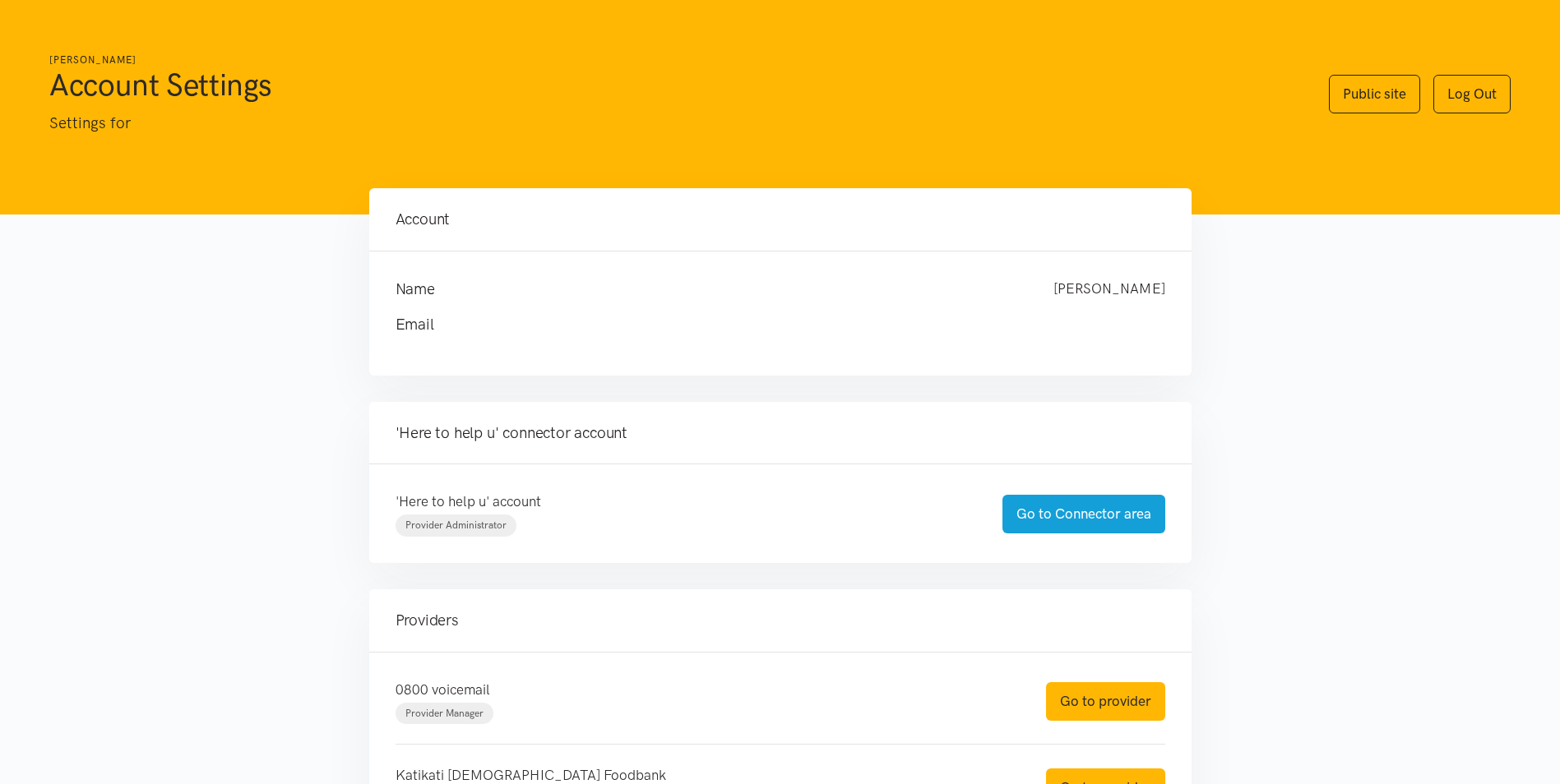
scroll to position [657, 0]
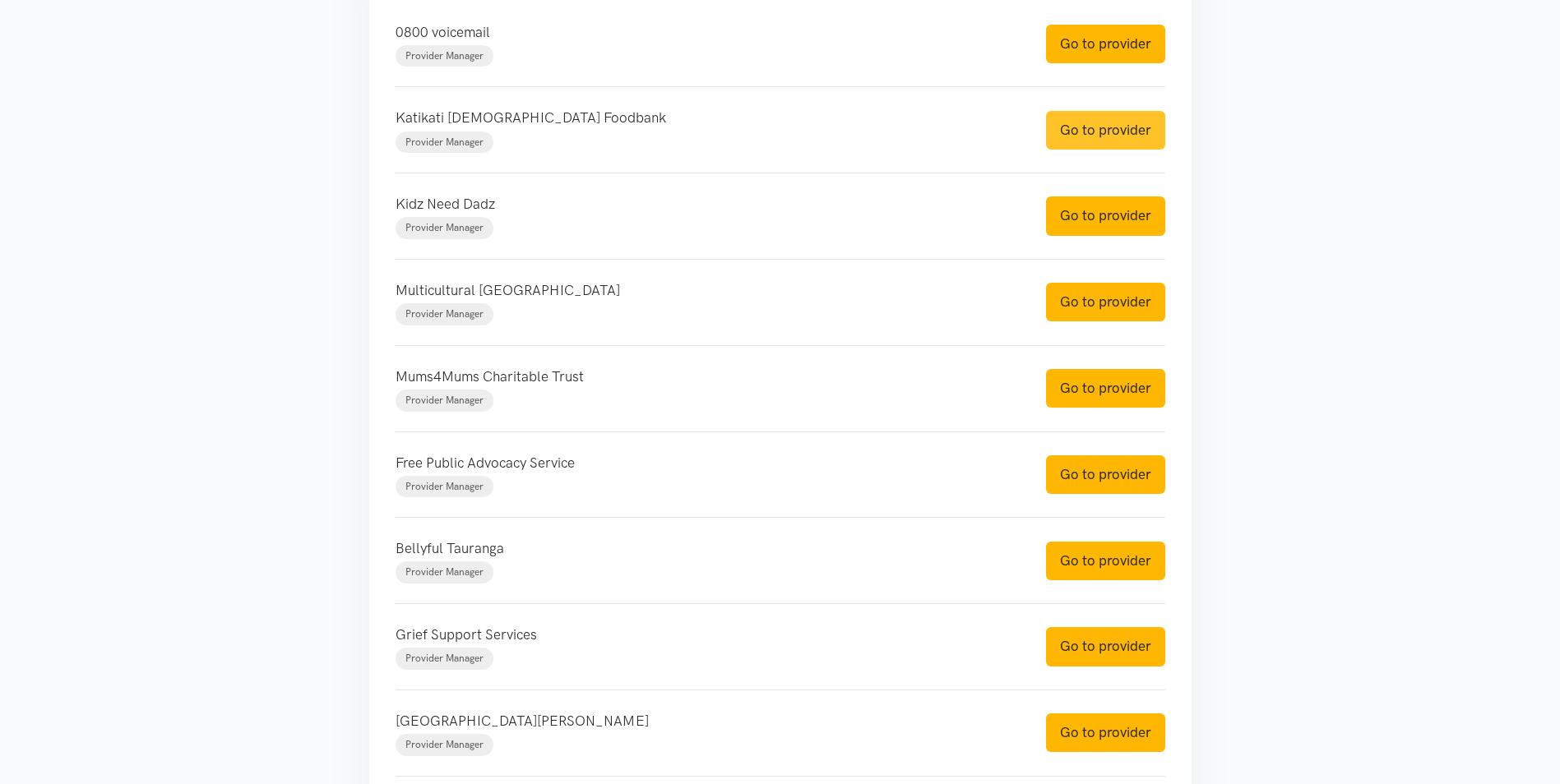
click at [1086, 115] on link "Go to provider" at bounding box center [1105, 129] width 119 height 38
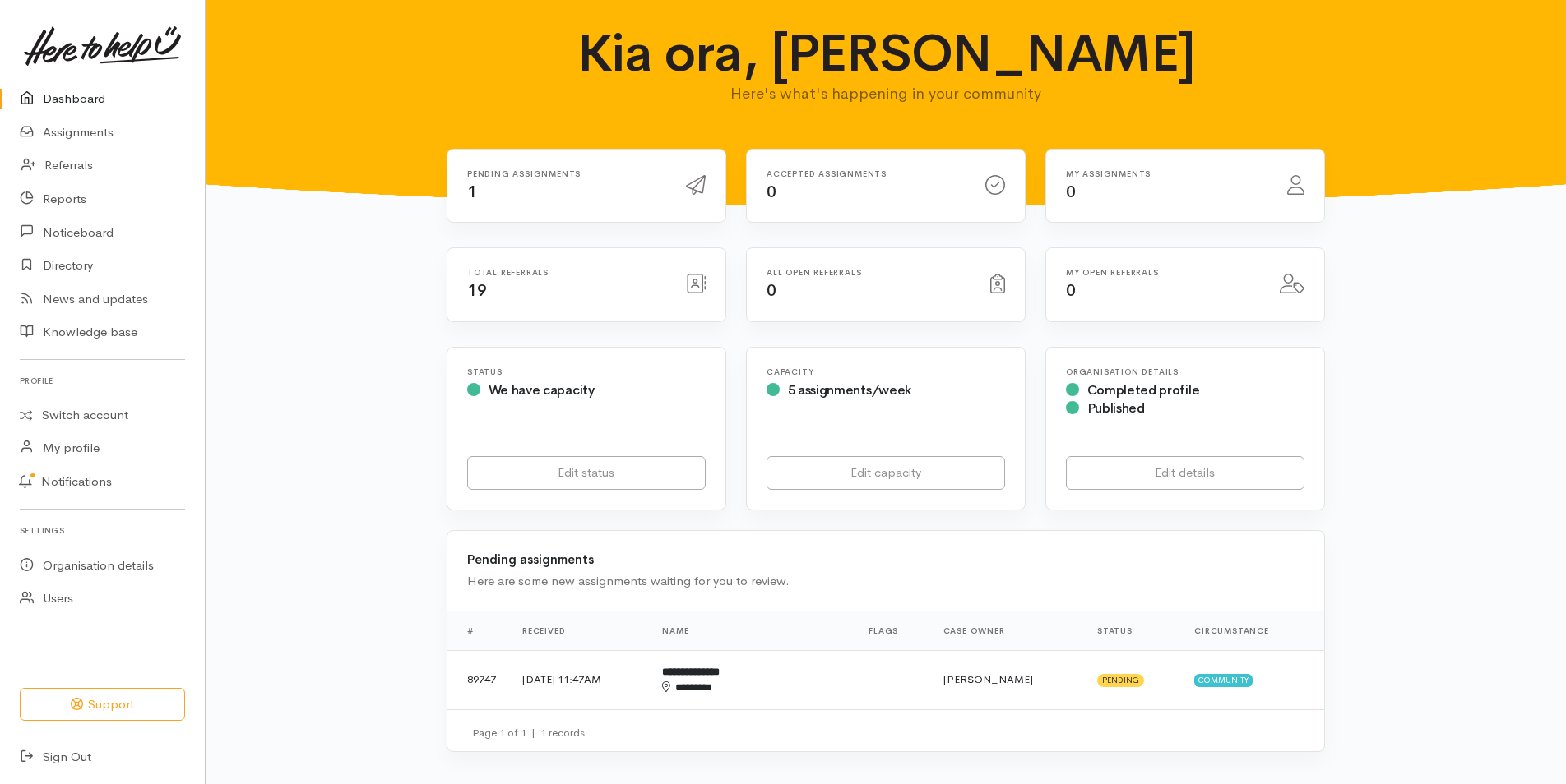
scroll to position [246, 0]
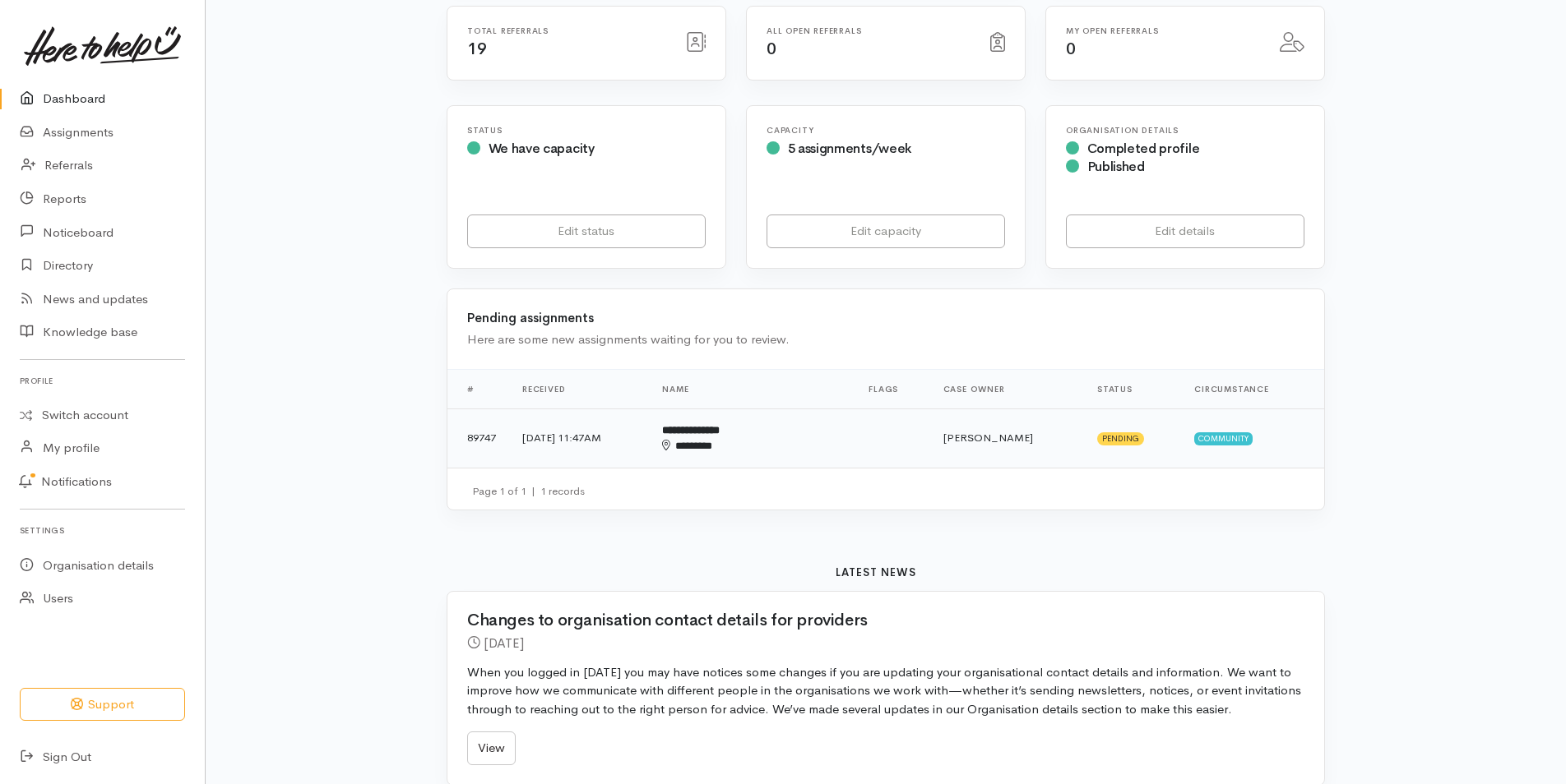
click at [989, 448] on td "[PERSON_NAME]" at bounding box center [1007, 438] width 155 height 59
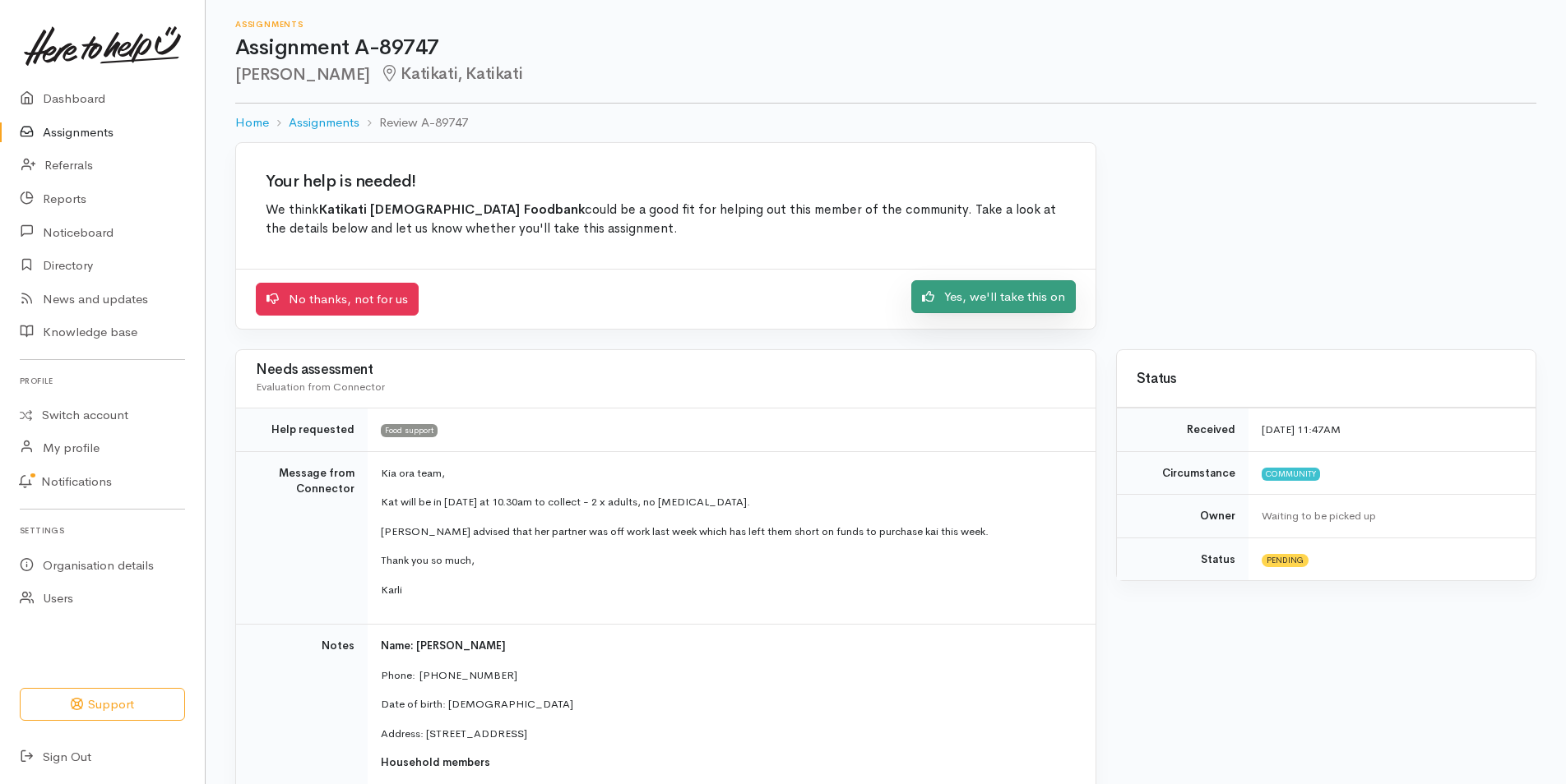
click at [1012, 288] on link "Yes, we'll take this on" at bounding box center [993, 297] width 164 height 34
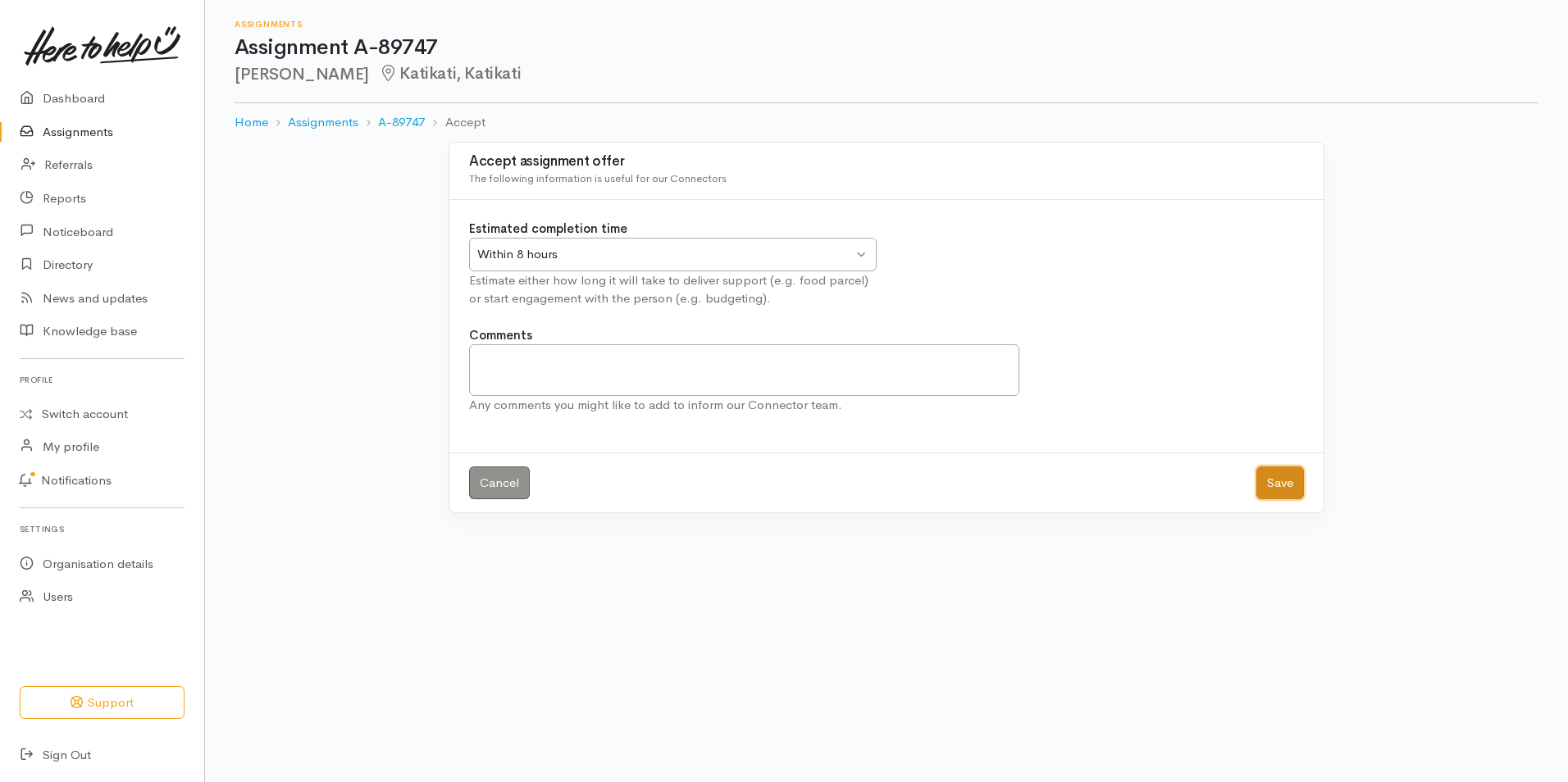
click at [1270, 485] on button "Save" at bounding box center [1279, 484] width 47 height 34
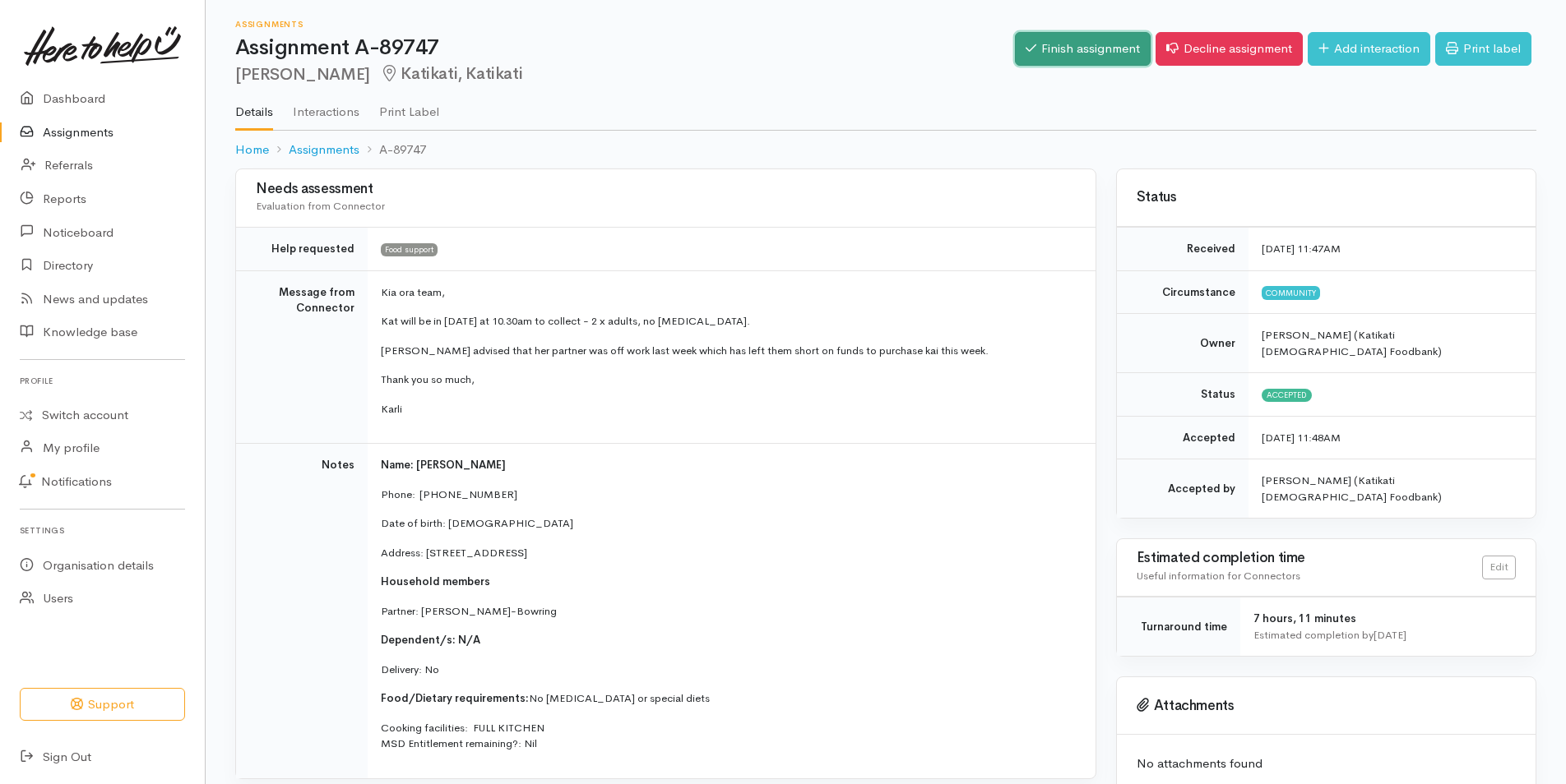
click at [1034, 49] on link "Finish assignment" at bounding box center [1083, 49] width 136 height 34
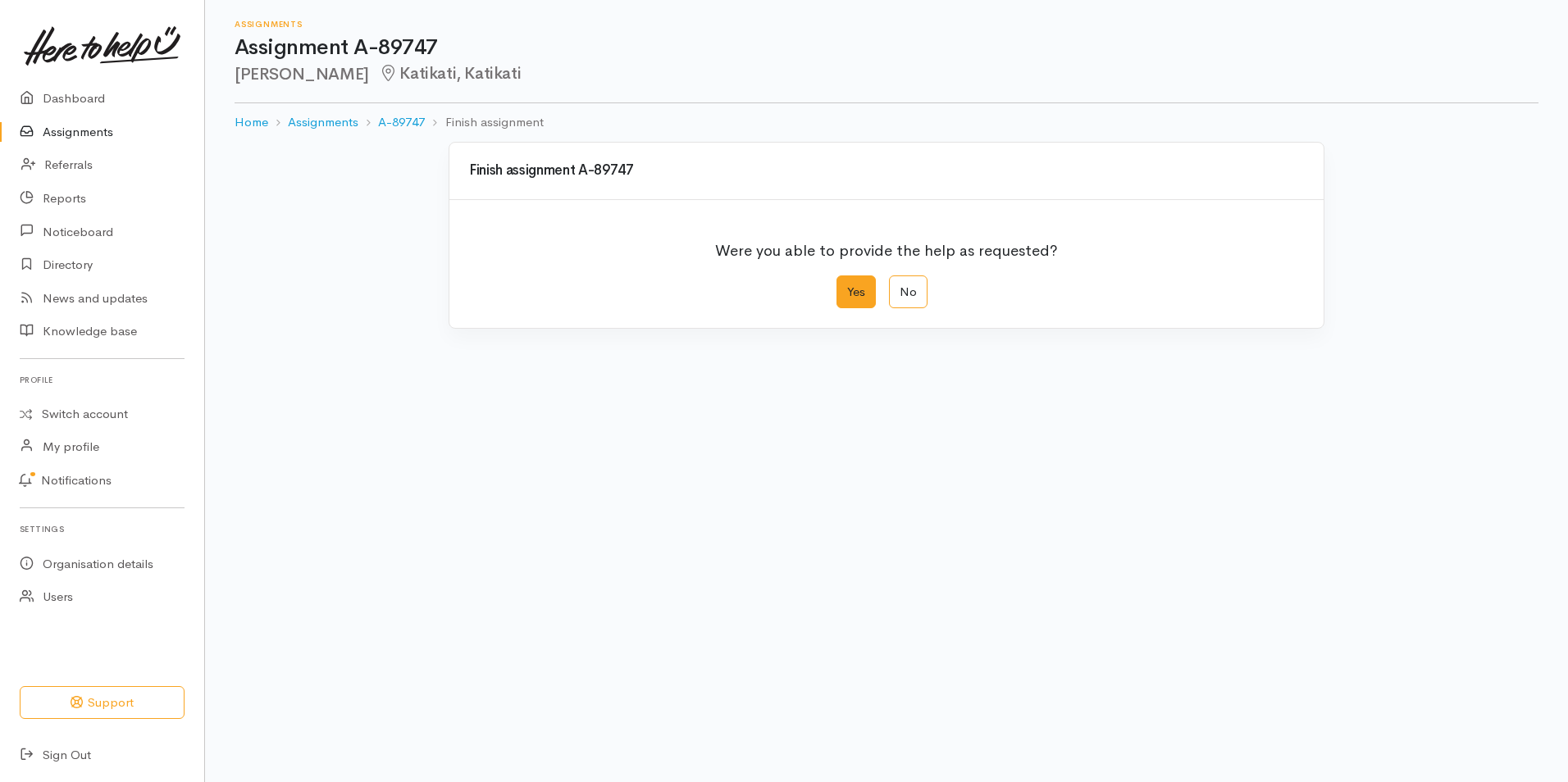
click at [844, 282] on label "Yes" at bounding box center [856, 292] width 39 height 34
click at [844, 282] on input "Yes" at bounding box center [842, 281] width 11 height 11
radio input "true"
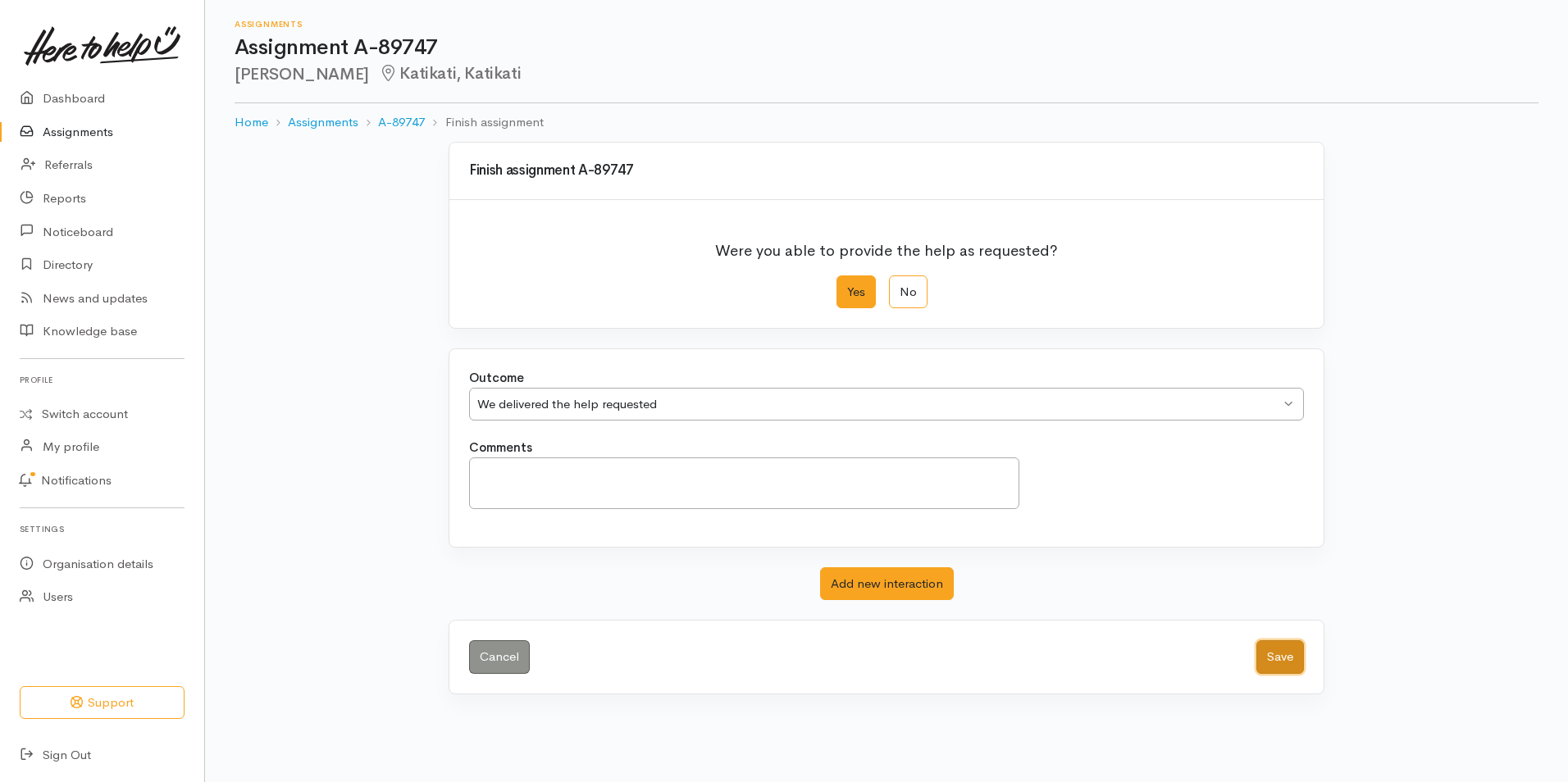
click at [1270, 646] on button "Save" at bounding box center [1279, 657] width 47 height 34
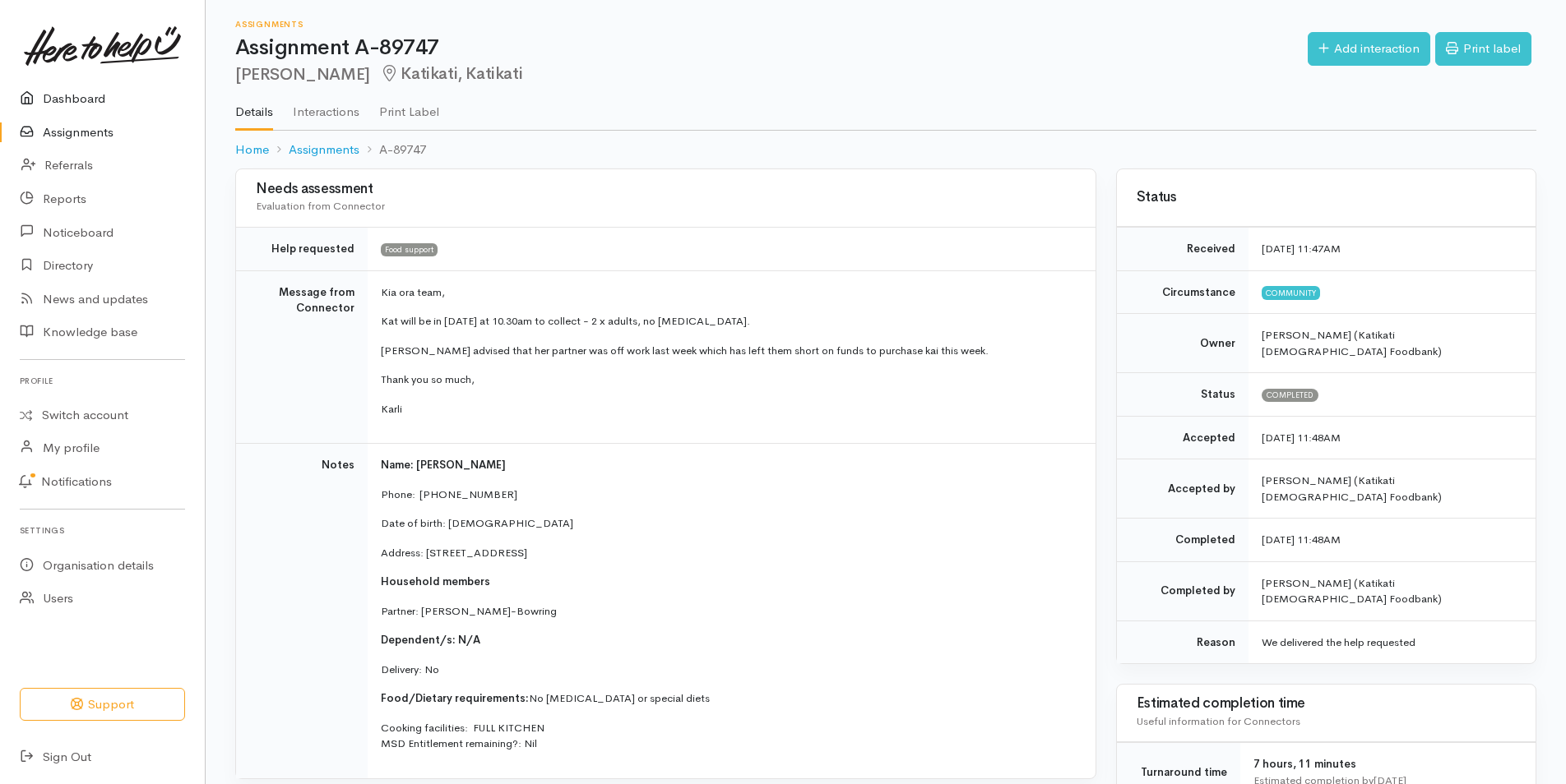
click at [94, 84] on link "Dashboard" at bounding box center [102, 99] width 205 height 34
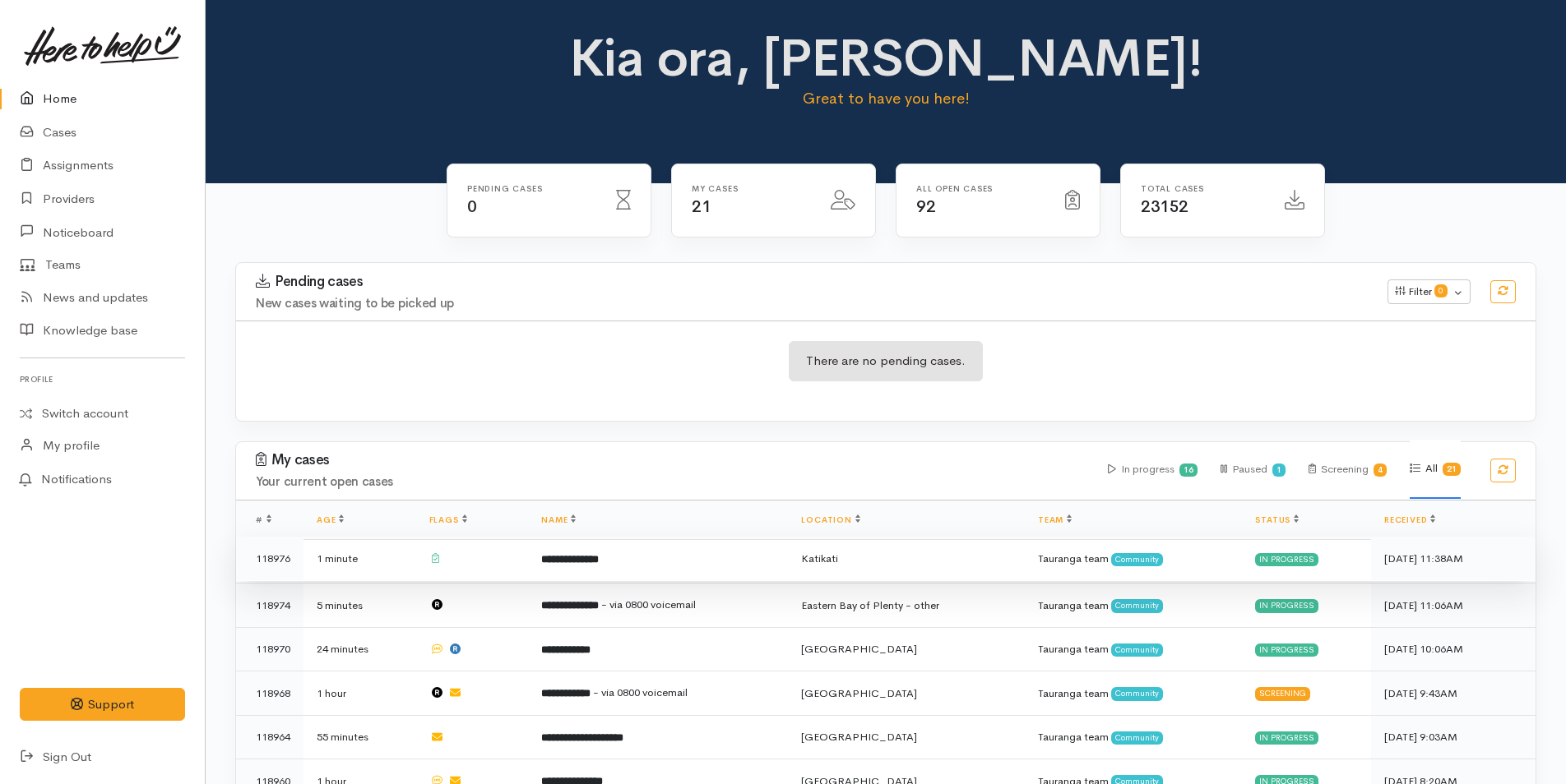
click at [737, 560] on td "**********" at bounding box center [657, 559] width 260 height 45
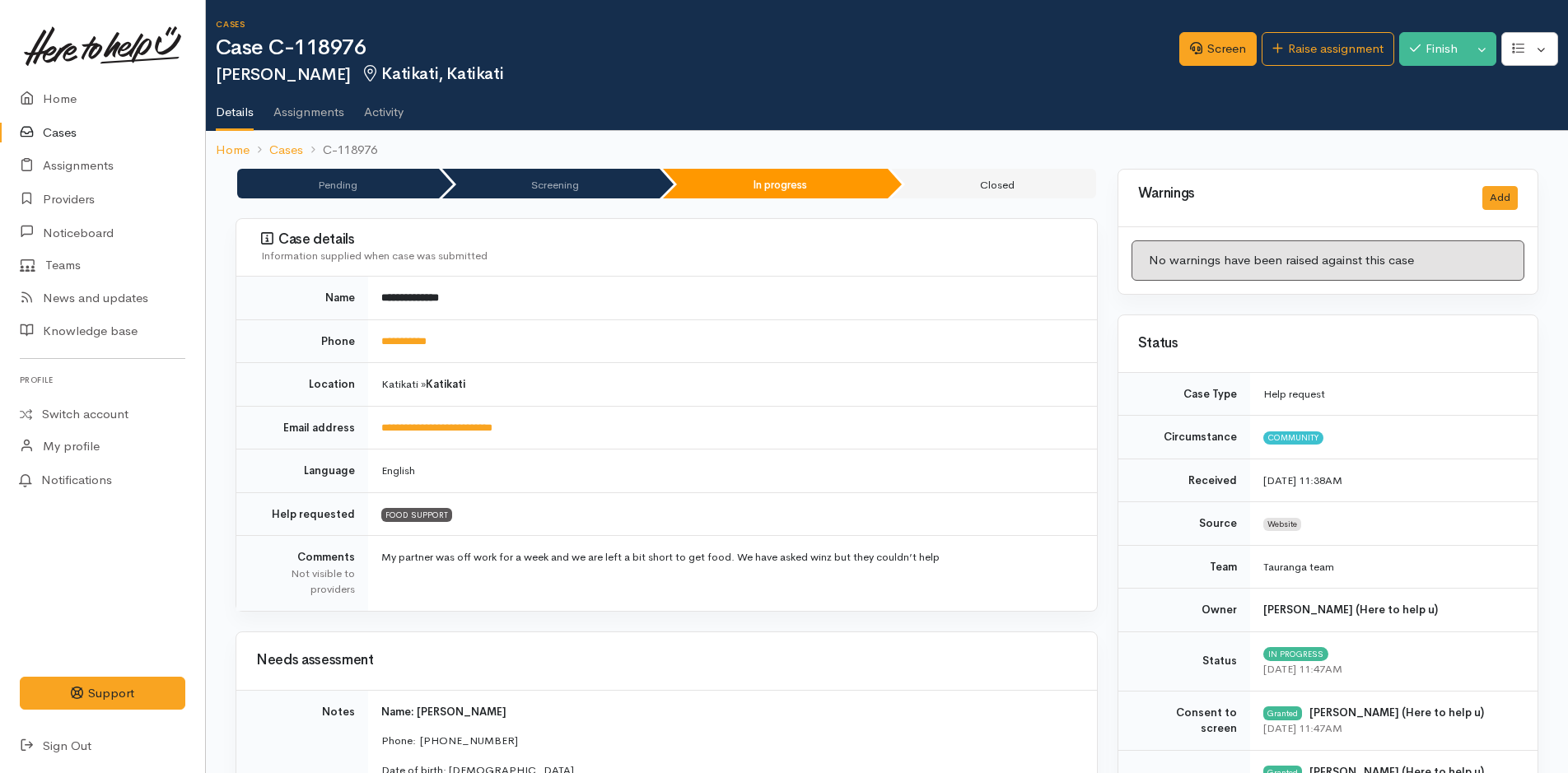
click at [40, 133] on icon at bounding box center [31, 132] width 23 height 21
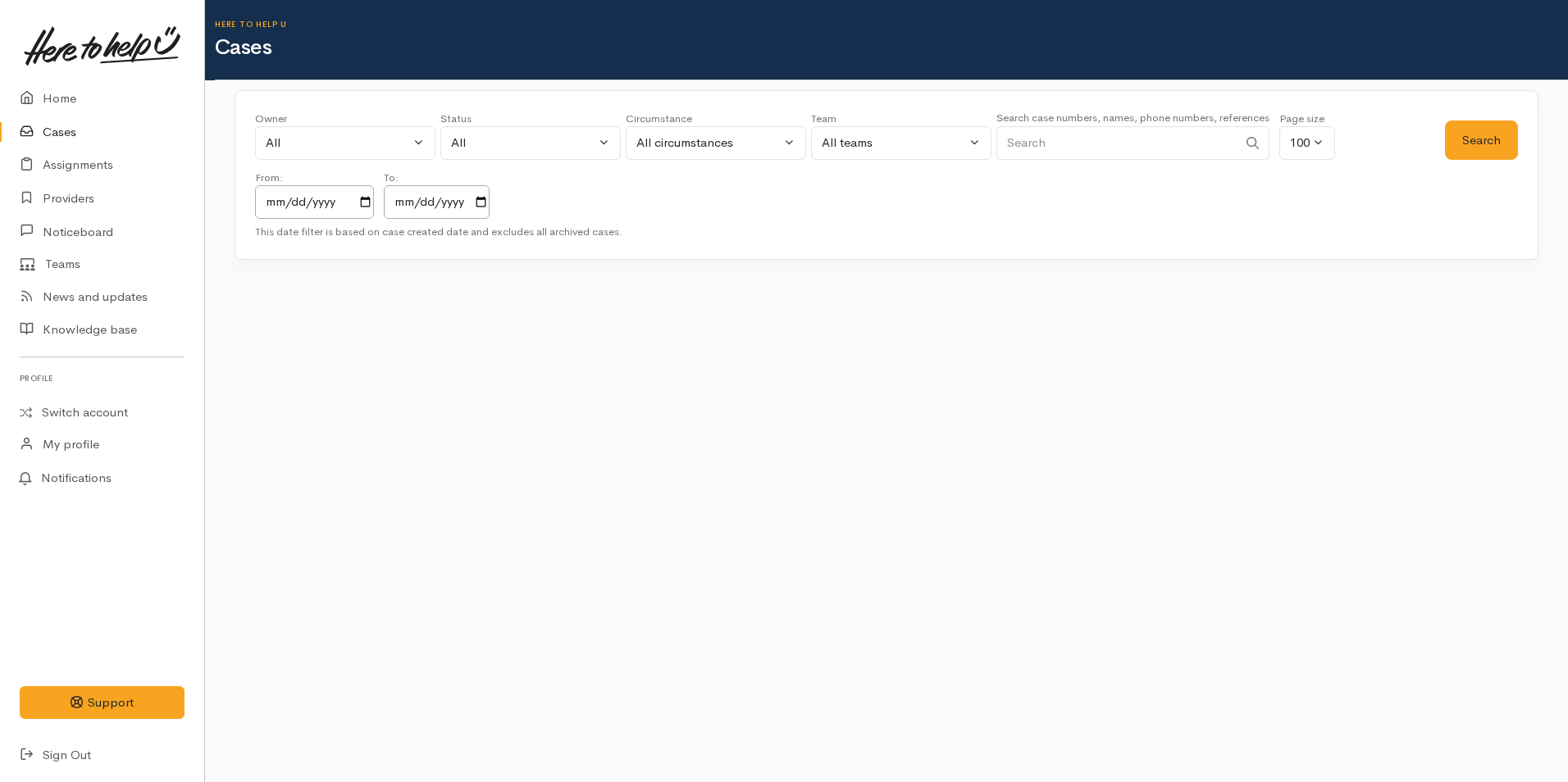
click at [1087, 145] on input "Search" at bounding box center [1116, 143] width 241 height 34
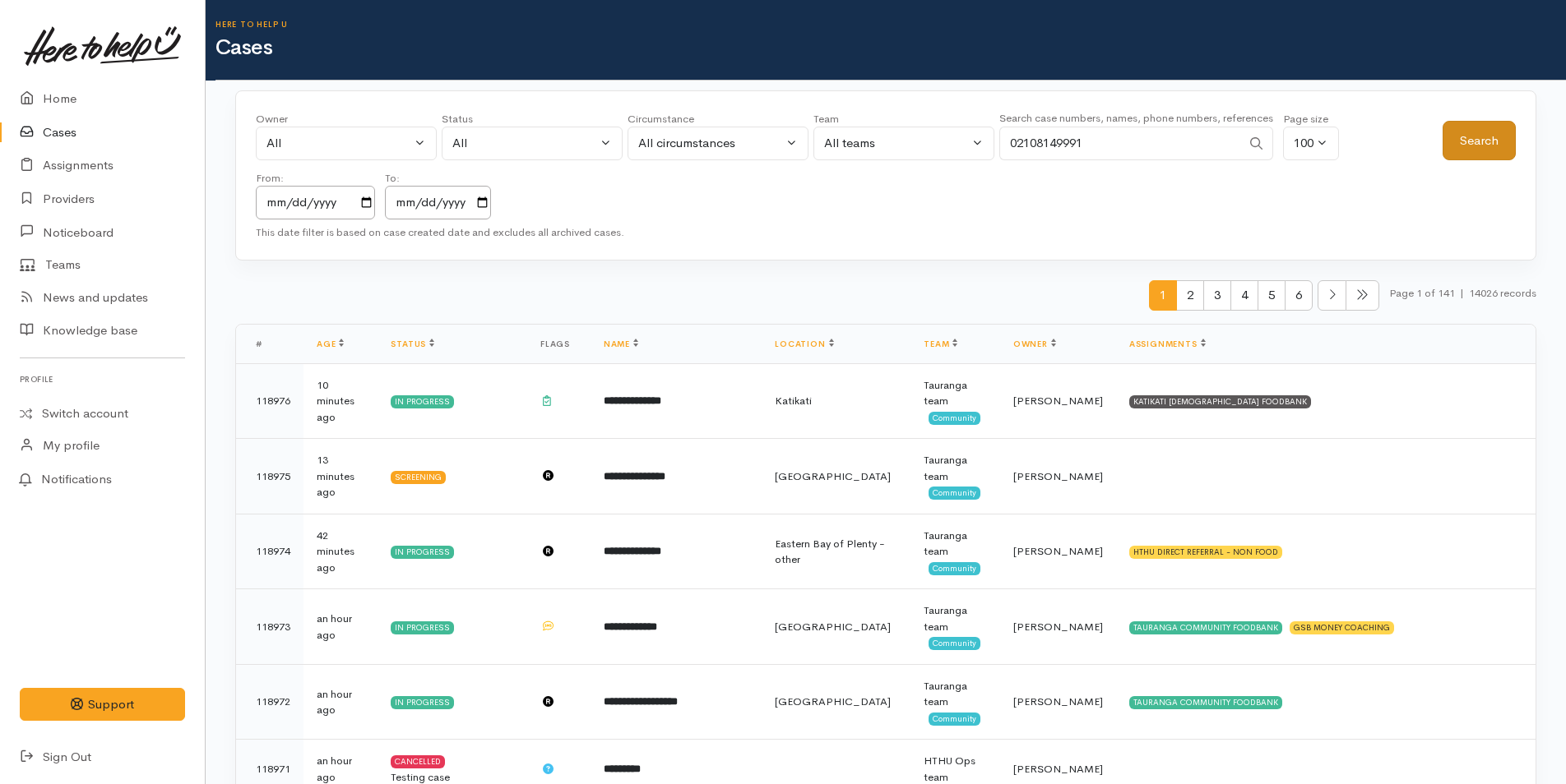
type input "02108149991"
click at [1480, 144] on button "Search" at bounding box center [1479, 140] width 73 height 40
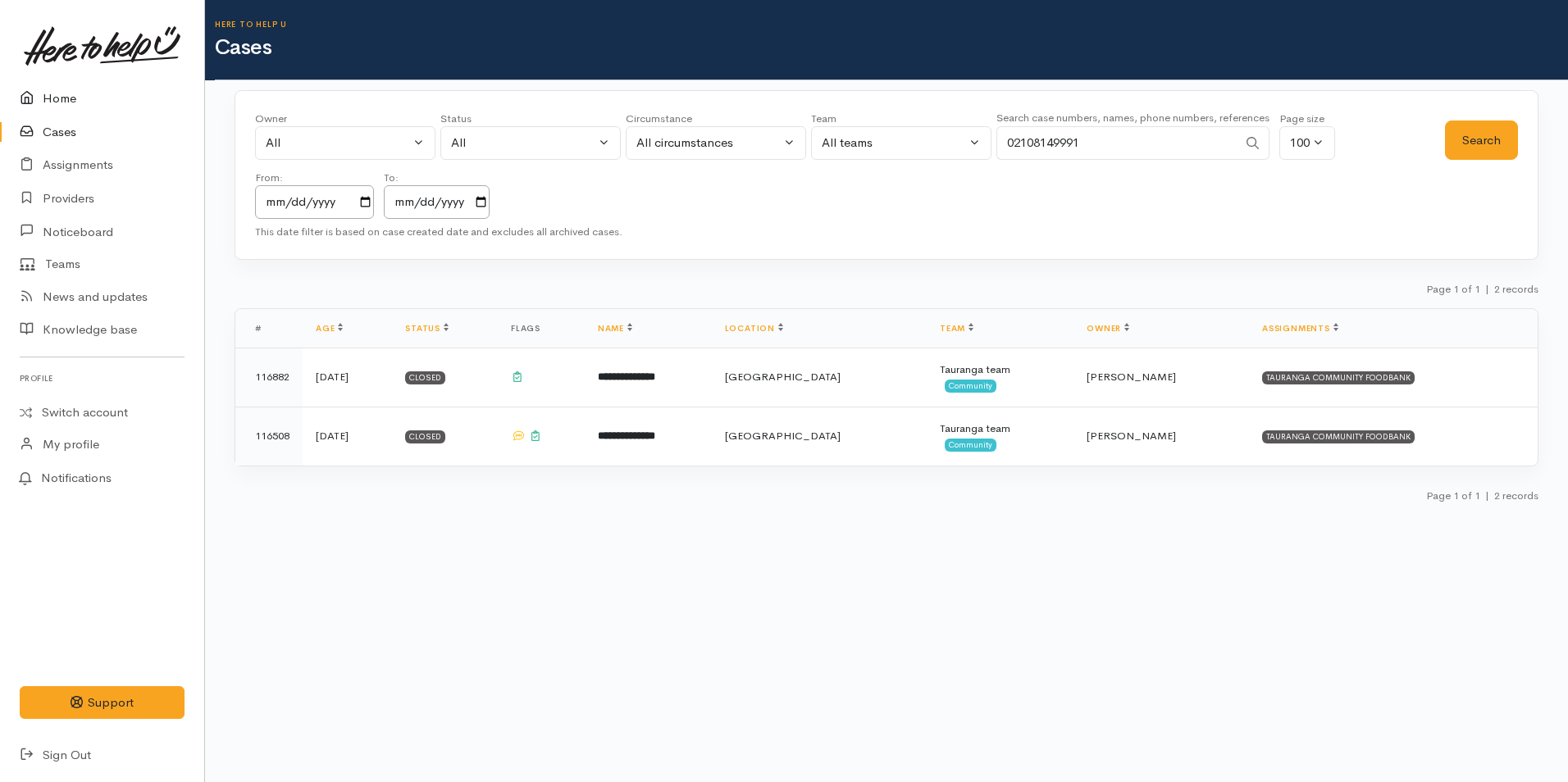
click at [54, 101] on link "Home" at bounding box center [102, 99] width 204 height 34
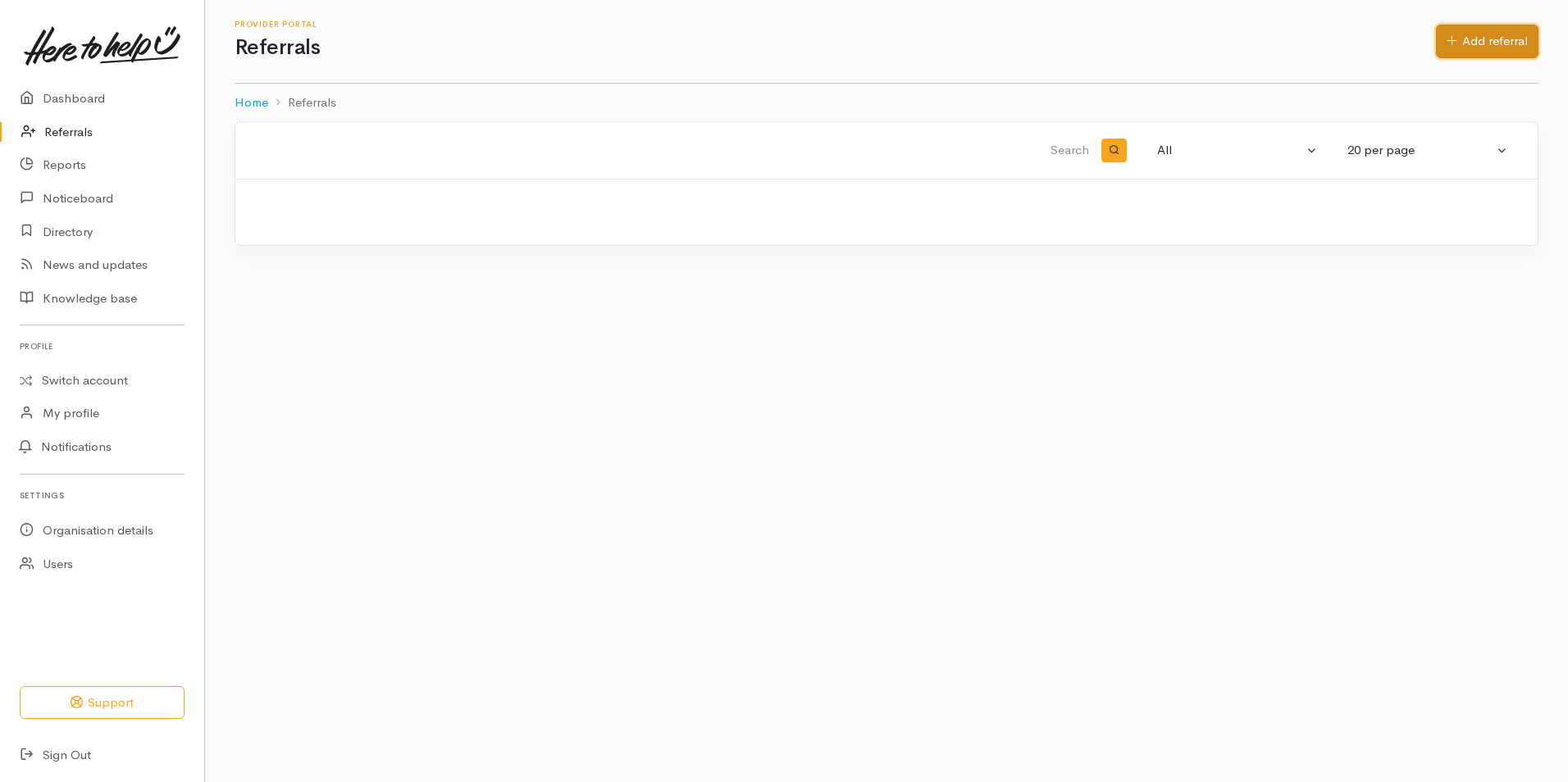
click at [1462, 38] on link "Add referral" at bounding box center [1487, 42] width 102 height 34
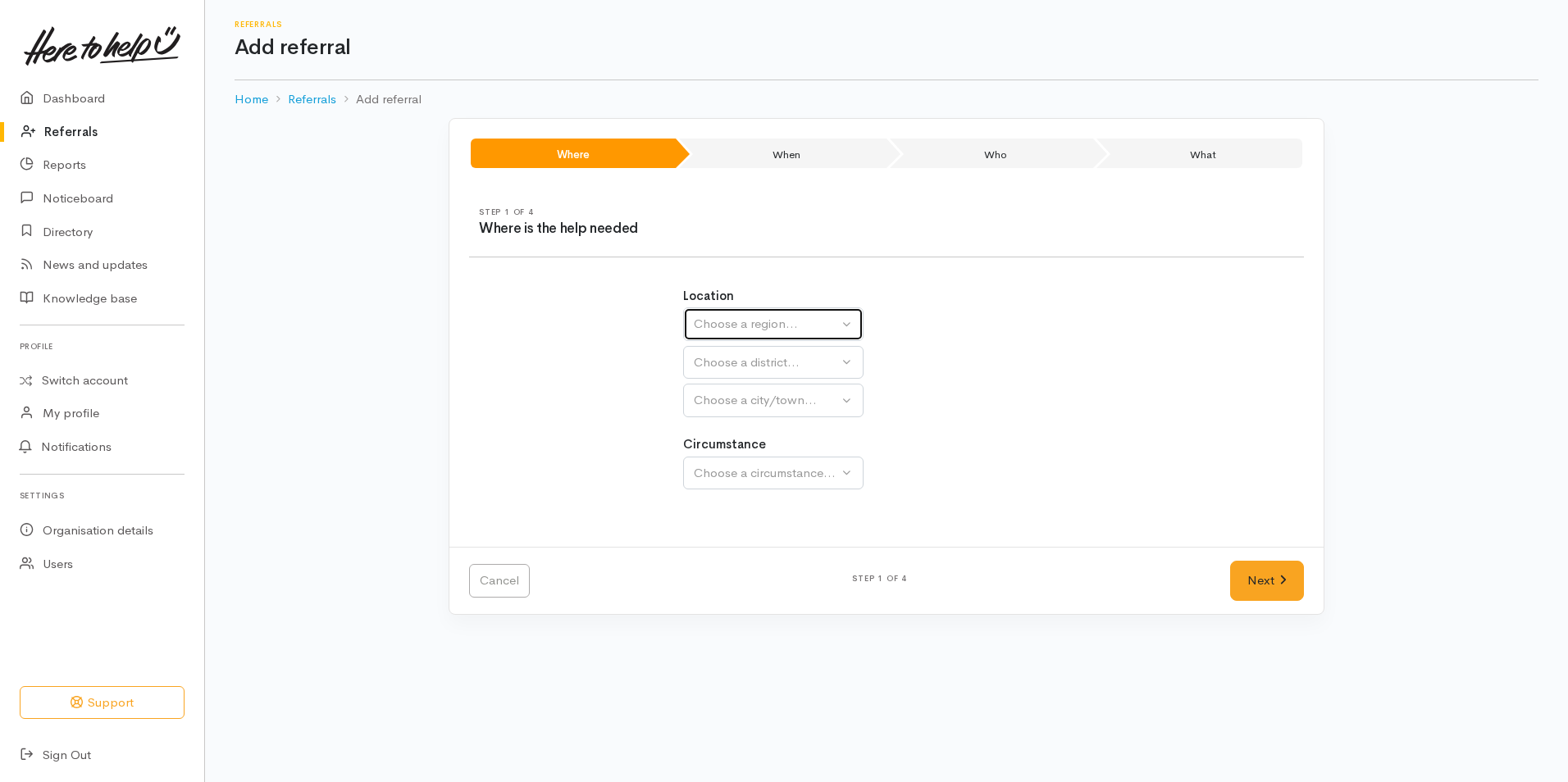
click at [762, 318] on div "Choose a region..." at bounding box center [766, 323] width 144 height 19
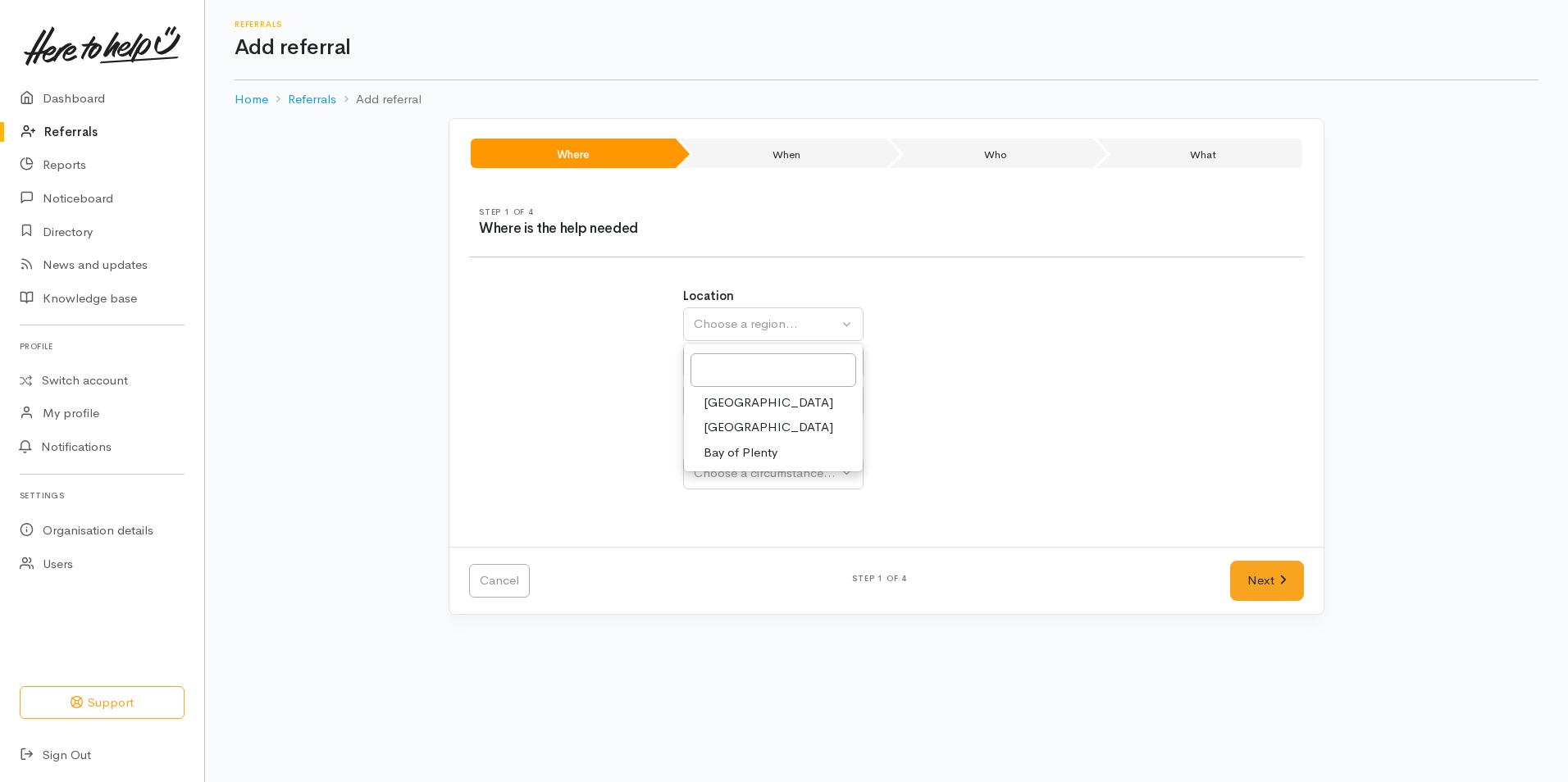
click at [749, 464] on link "Bay of Plenty" at bounding box center [773, 452] width 179 height 26
select select "4"
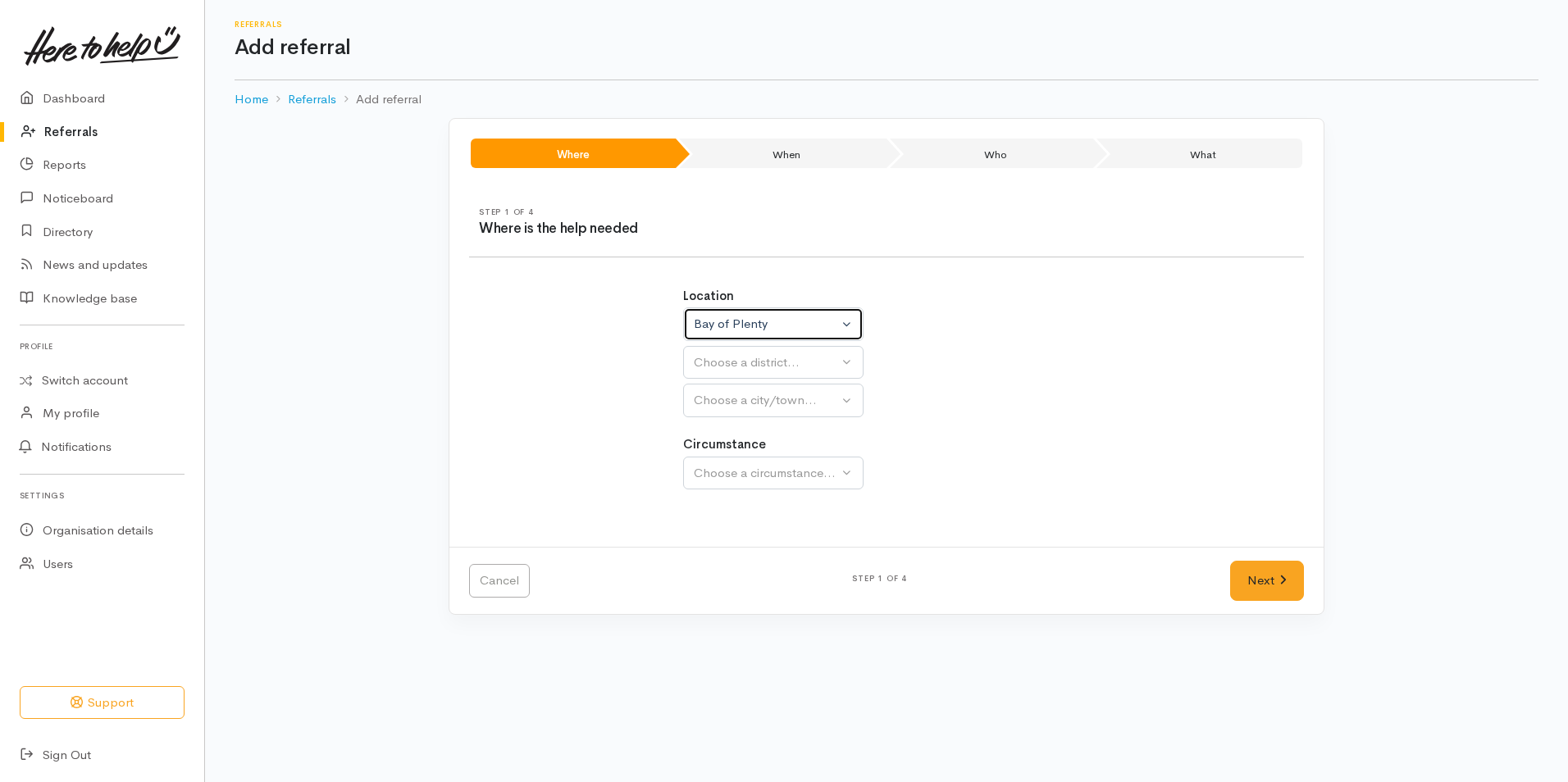
select select
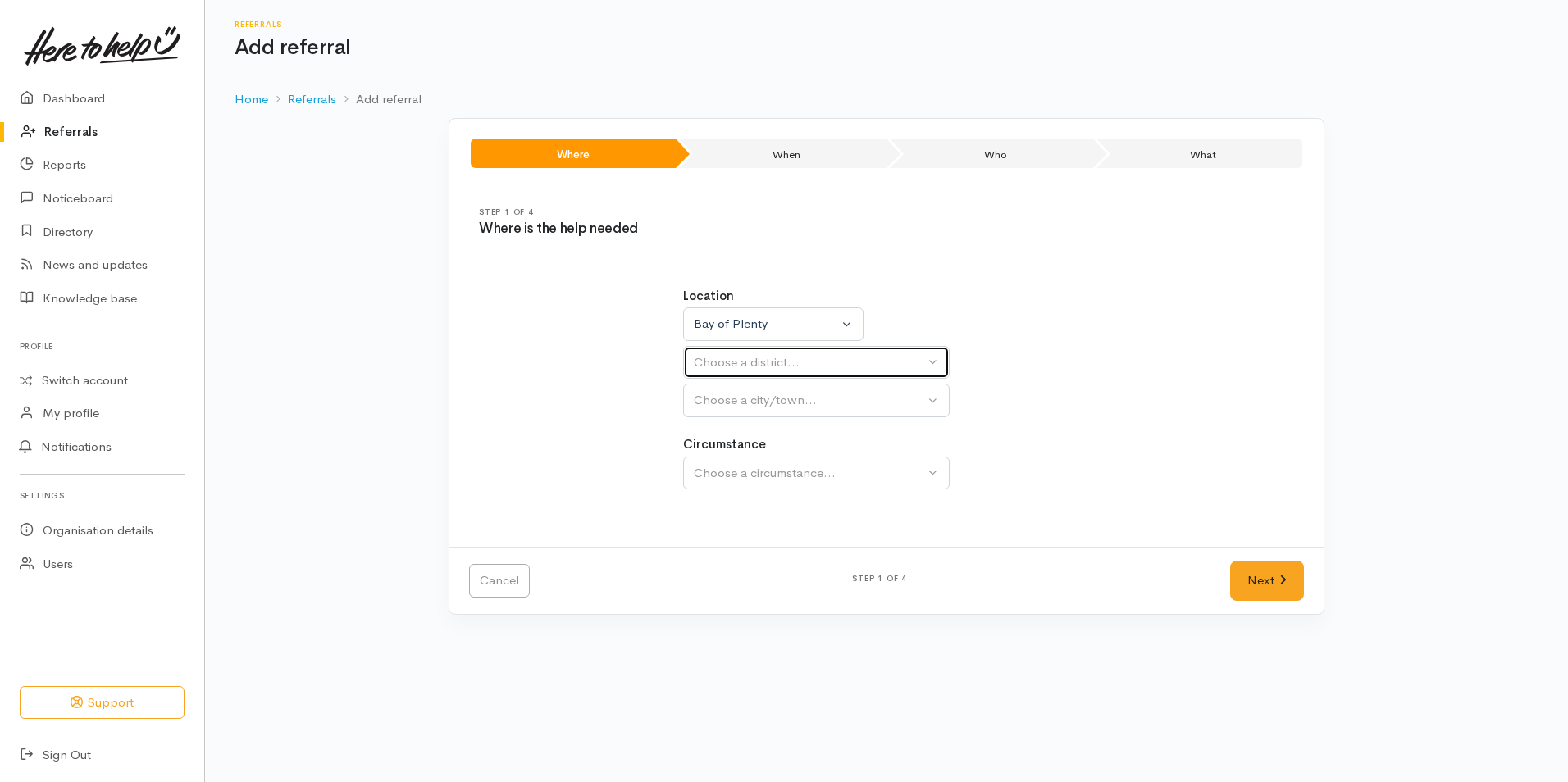
click at [730, 366] on div "Choose a district..." at bounding box center [809, 362] width 231 height 19
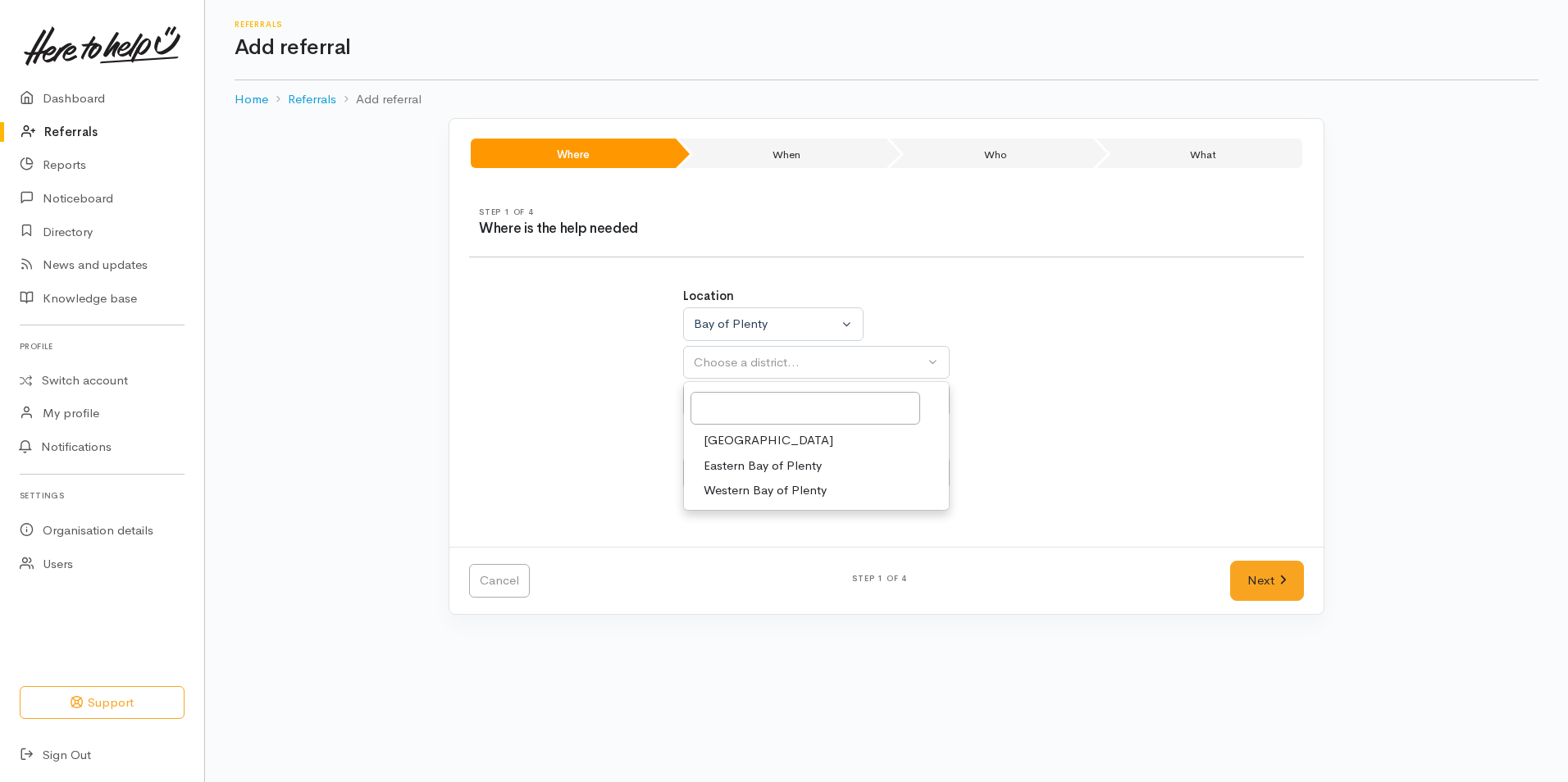
click at [731, 436] on span "[GEOGRAPHIC_DATA]" at bounding box center [768, 440] width 129 height 19
select select "6"
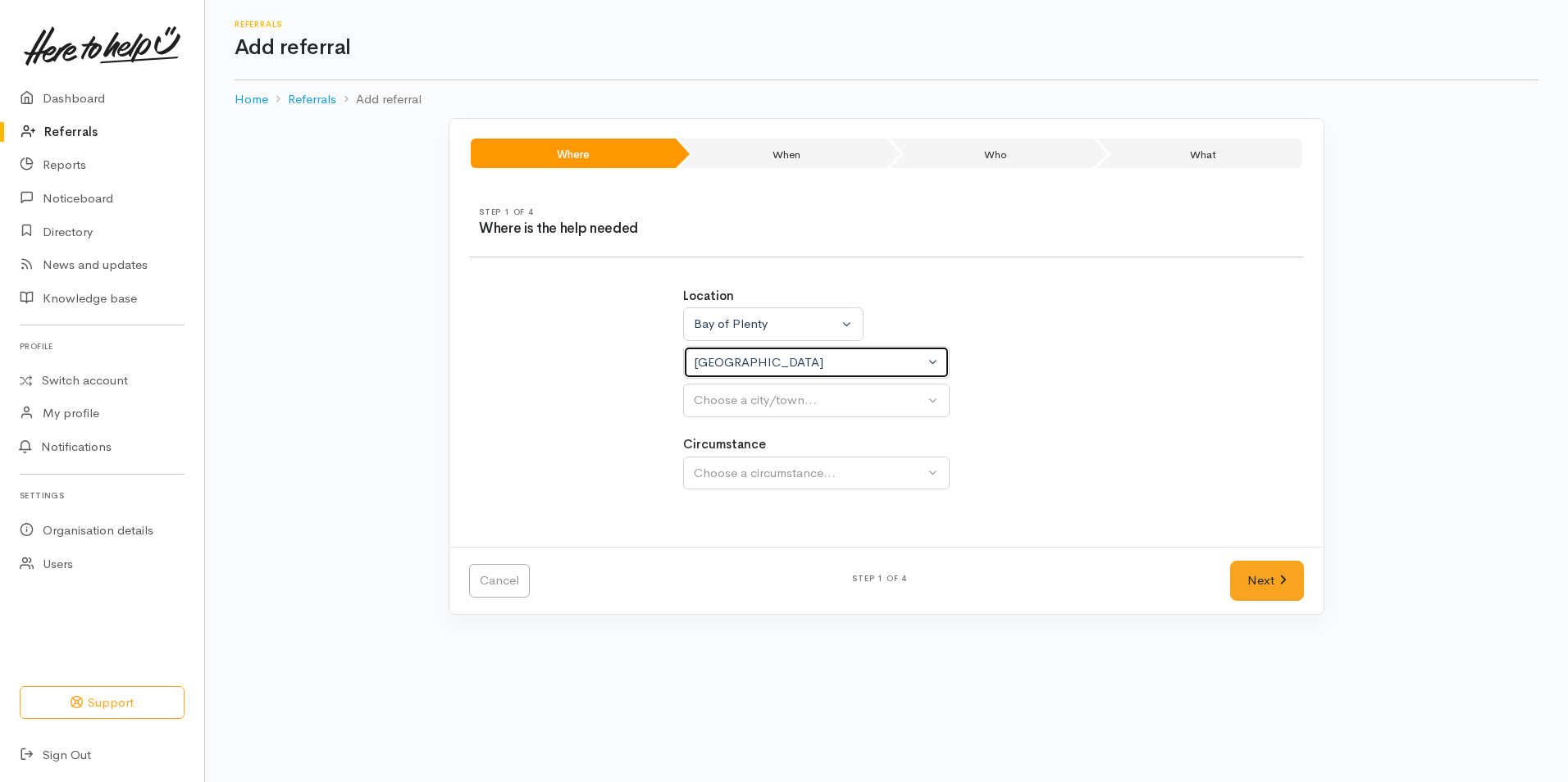
select select
click at [742, 404] on div "Choose a city/town..." at bounding box center [809, 400] width 231 height 19
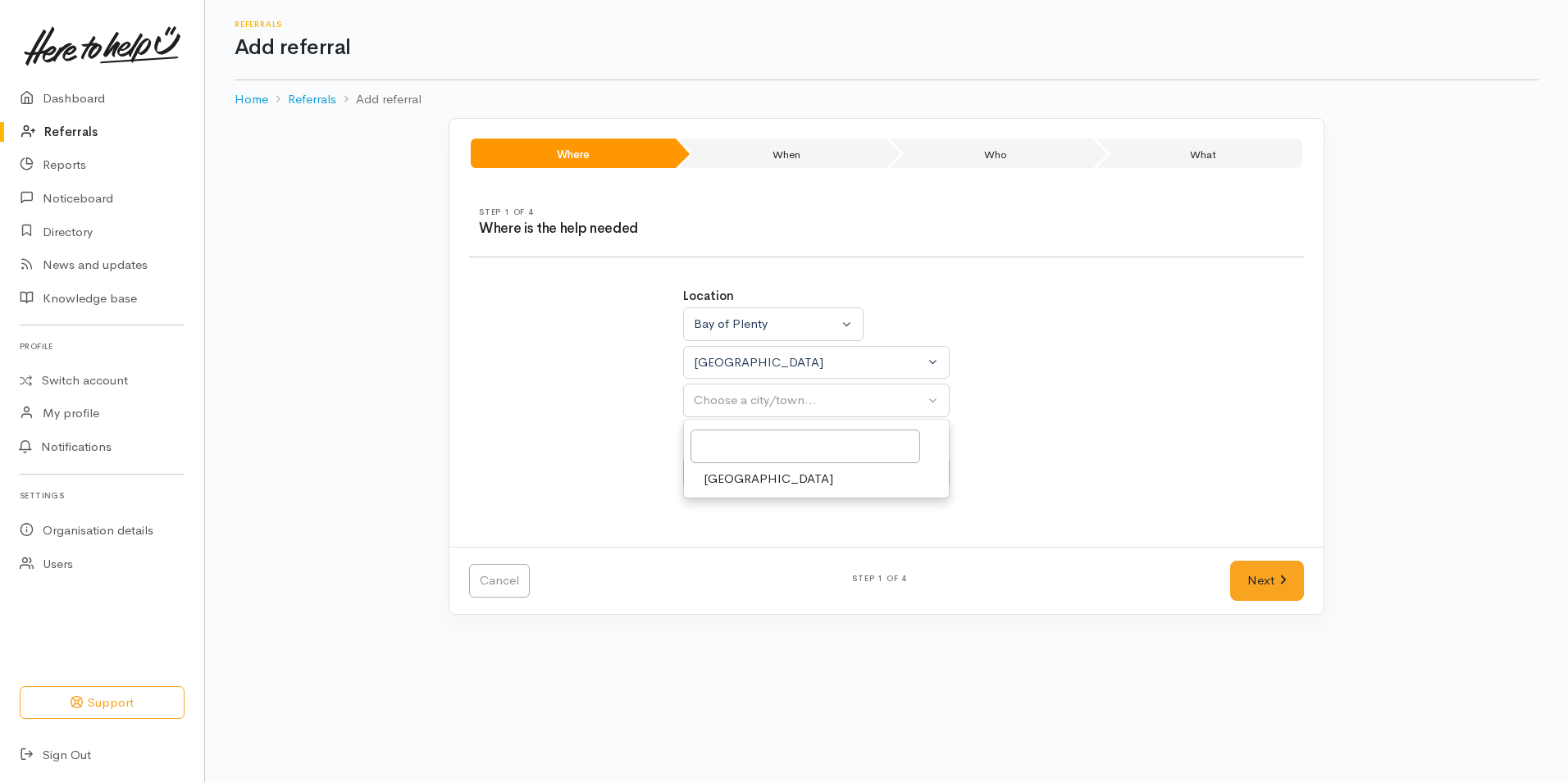
click at [739, 479] on span "[GEOGRAPHIC_DATA]" at bounding box center [768, 478] width 129 height 19
select select "4"
click at [750, 475] on div "Choose a circumstance..." at bounding box center [809, 473] width 231 height 19
click at [756, 473] on div "Choose a circumstance..." at bounding box center [809, 473] width 231 height 19
drag, startPoint x: 747, startPoint y: 549, endPoint x: 1245, endPoint y: 565, distance: 498.3
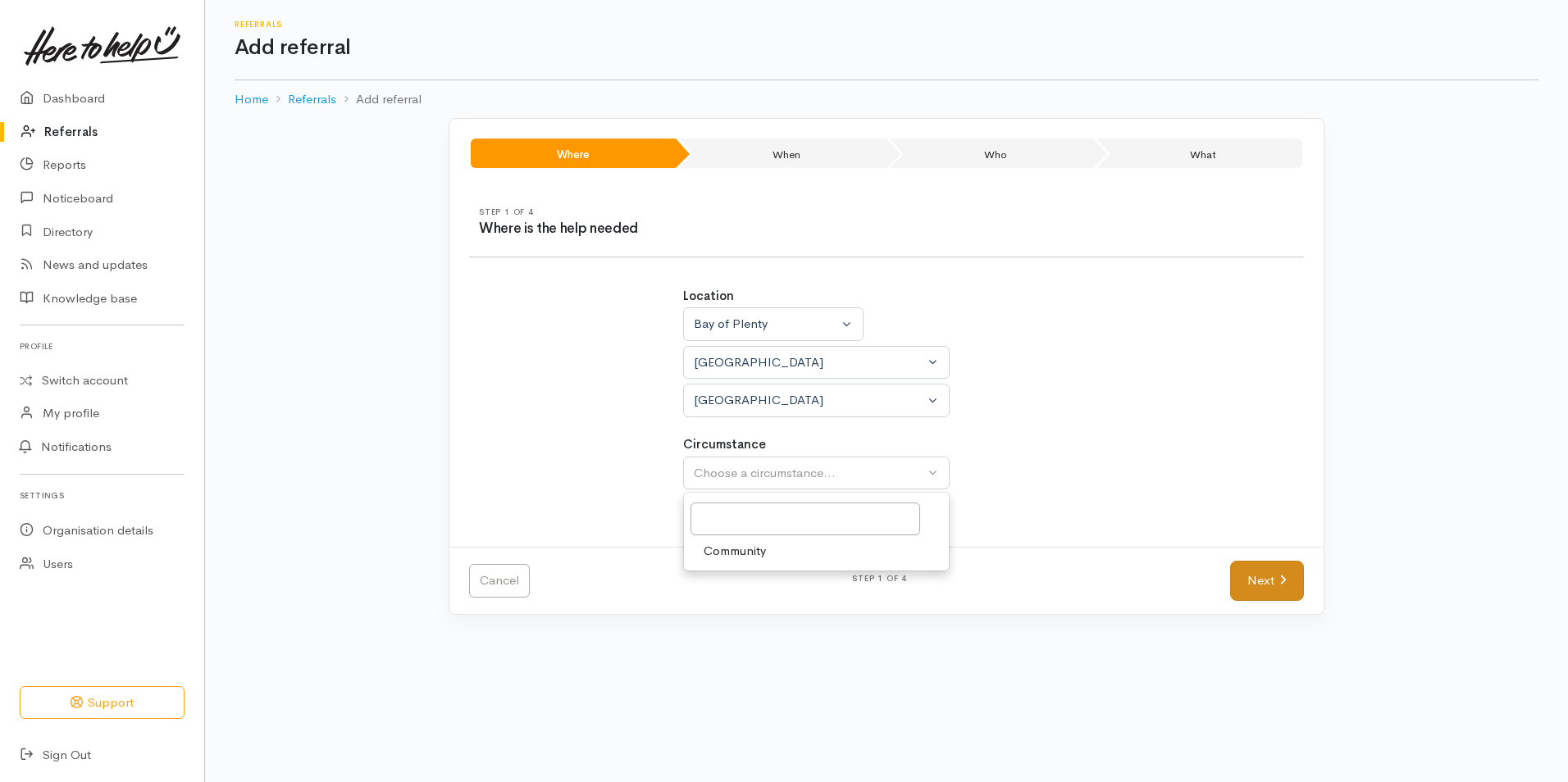
click at [758, 545] on span "Community" at bounding box center [735, 550] width 62 height 19
select select "2"
click at [1242, 566] on link "Next" at bounding box center [1267, 581] width 74 height 40
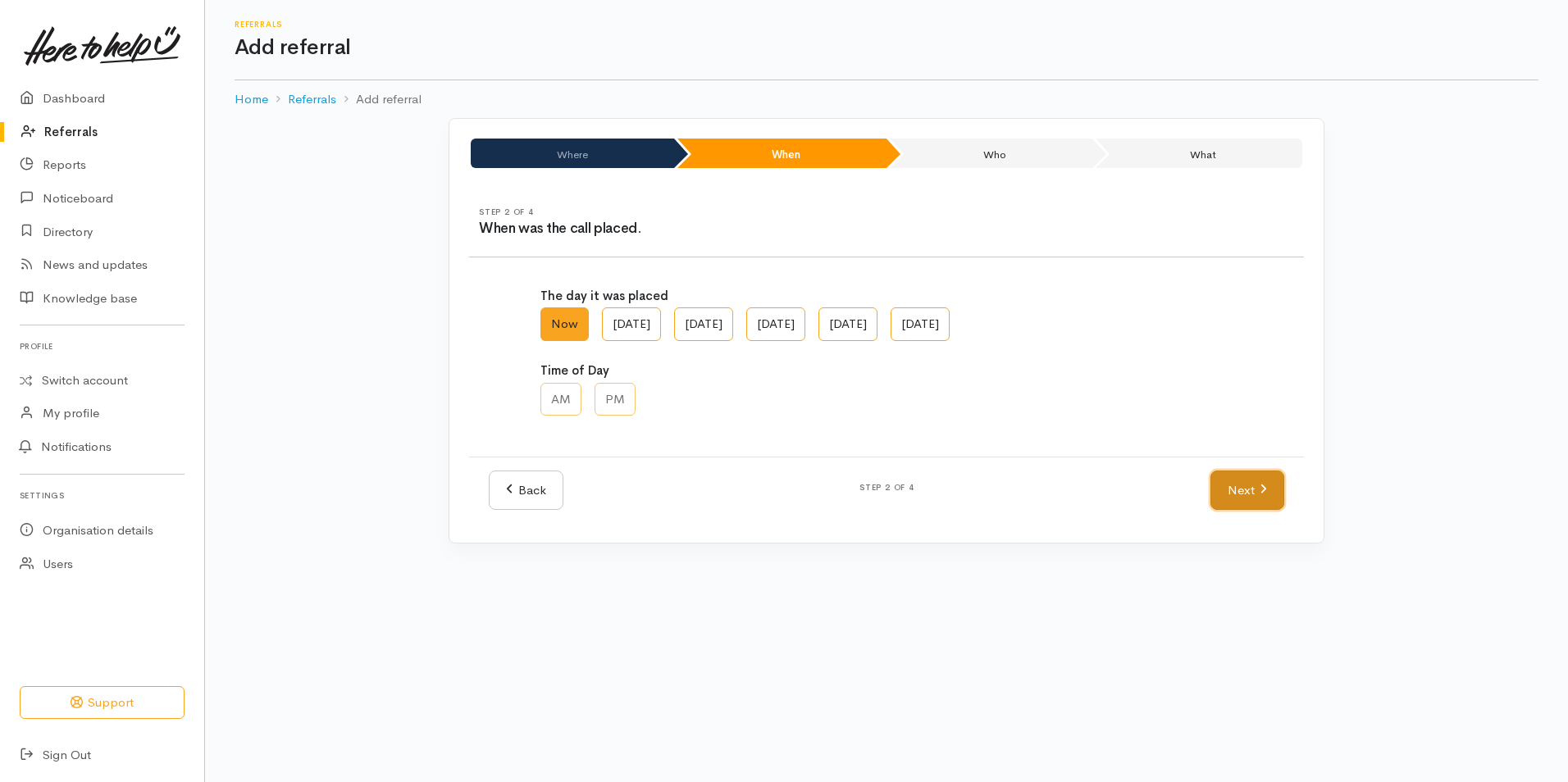
click at [1239, 472] on link "Next" at bounding box center [1247, 490] width 74 height 40
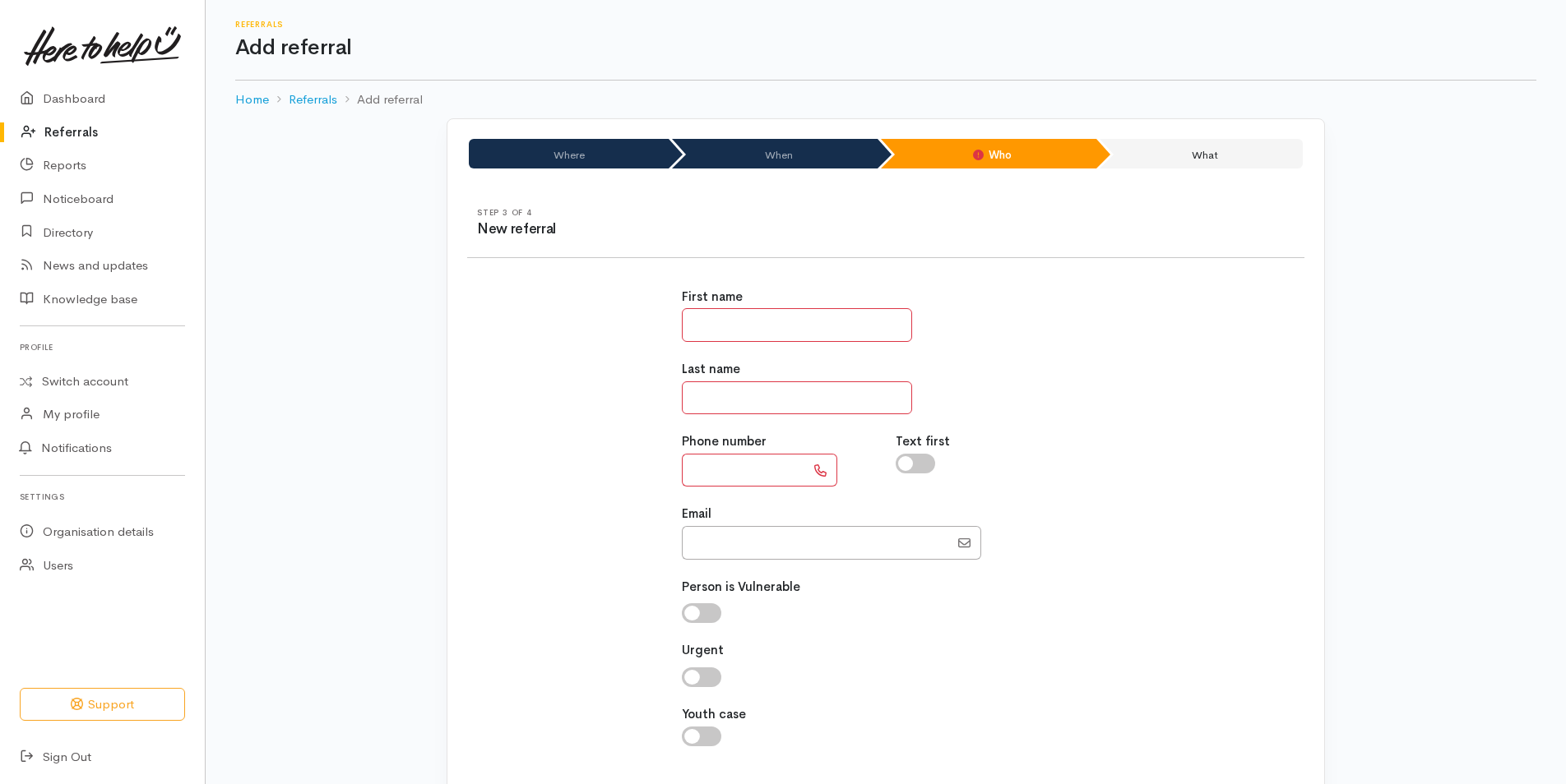
drag, startPoint x: 752, startPoint y: 321, endPoint x: 740, endPoint y: 295, distance: 28.6
click at [752, 321] on input "text" at bounding box center [797, 325] width 230 height 34
type input "*******"
type input "******"
type input "**********"
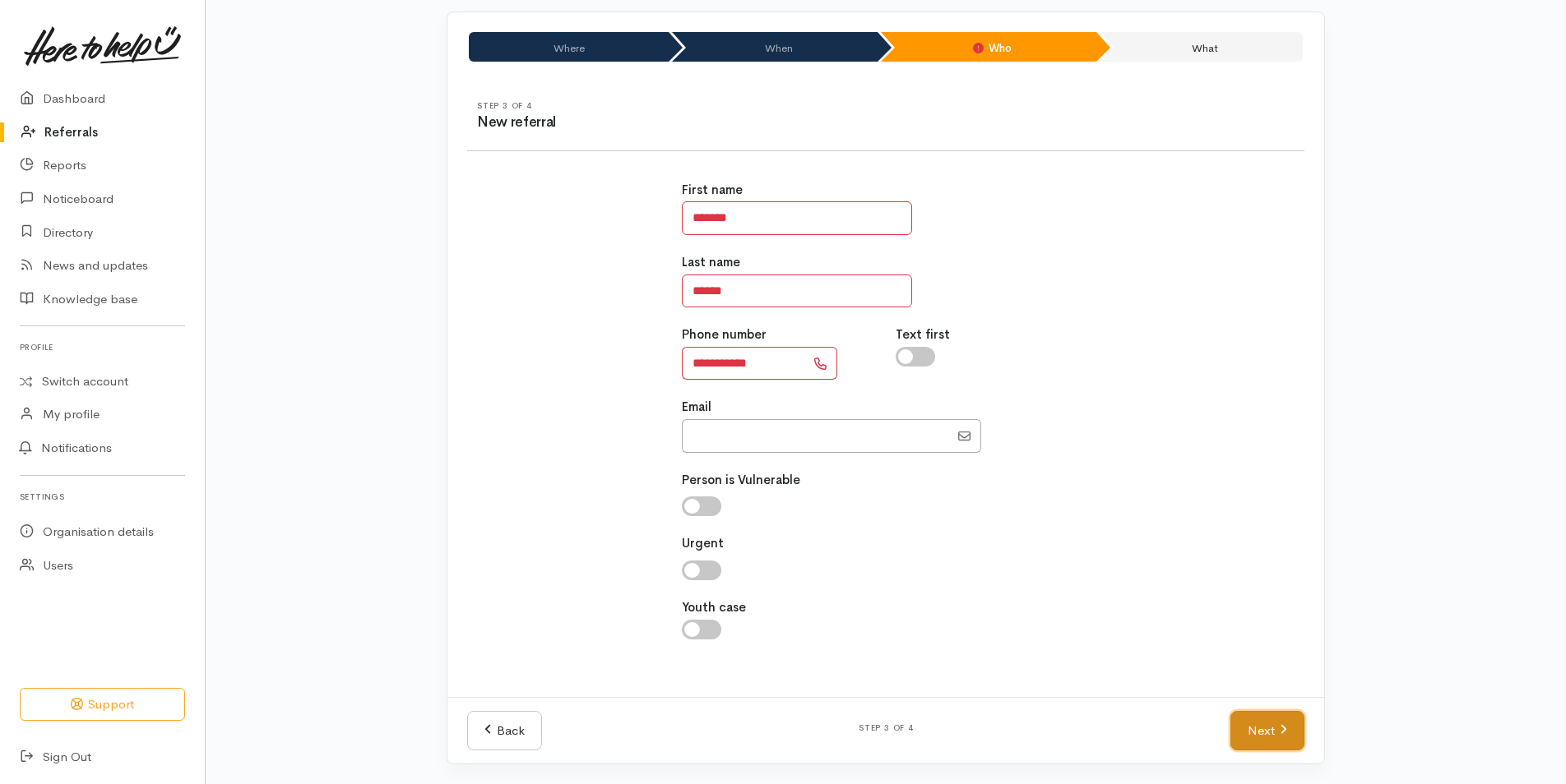
click at [1260, 722] on link "Next" at bounding box center [1267, 730] width 74 height 40
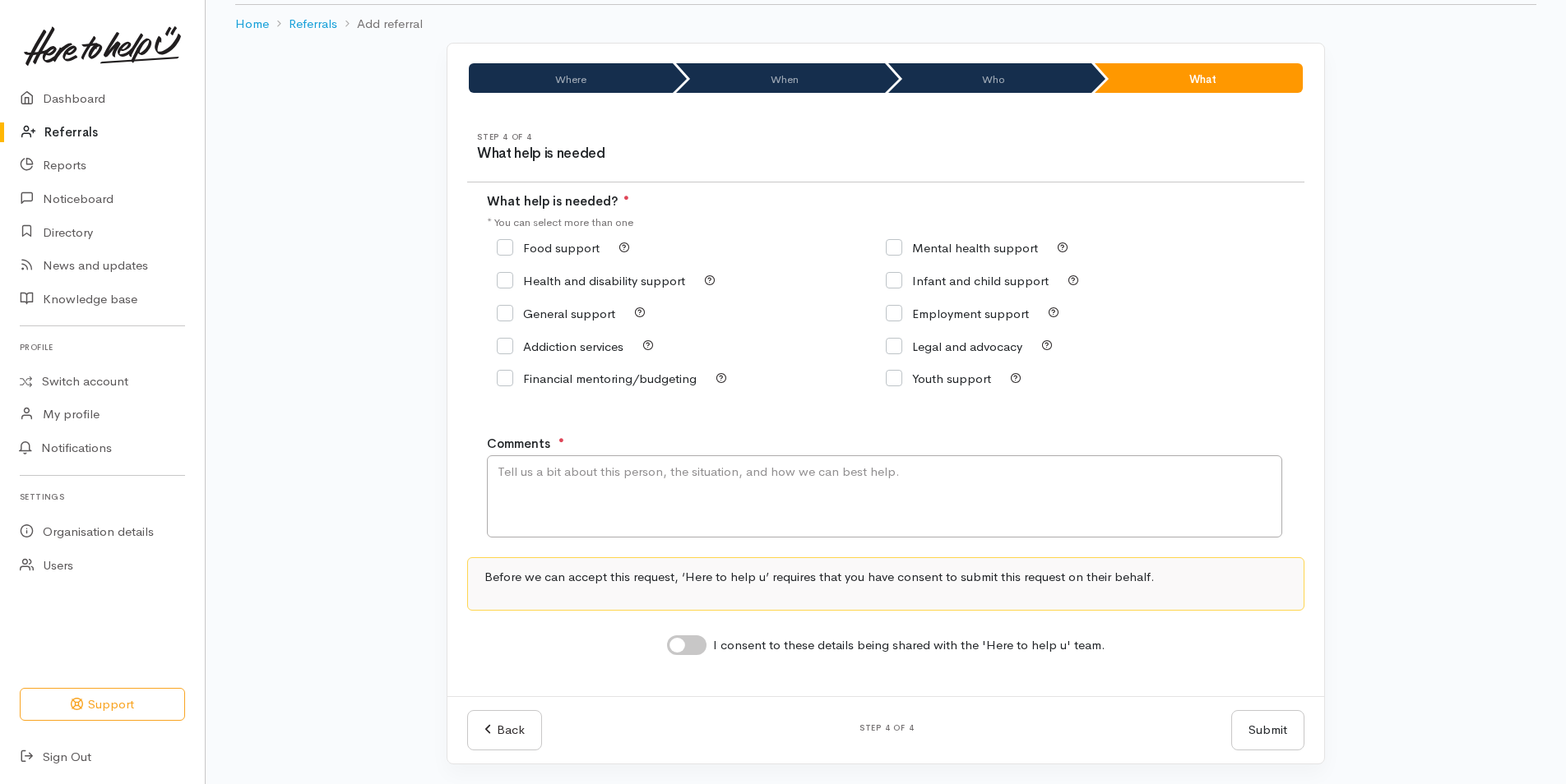
scroll to position [76, 0]
click at [554, 247] on input "Food support" at bounding box center [548, 248] width 103 height 13
checkbox input "true"
click at [680, 497] on textarea "Comments" at bounding box center [884, 496] width 795 height 82
type textarea "Needing food support until her benefit starts next week"
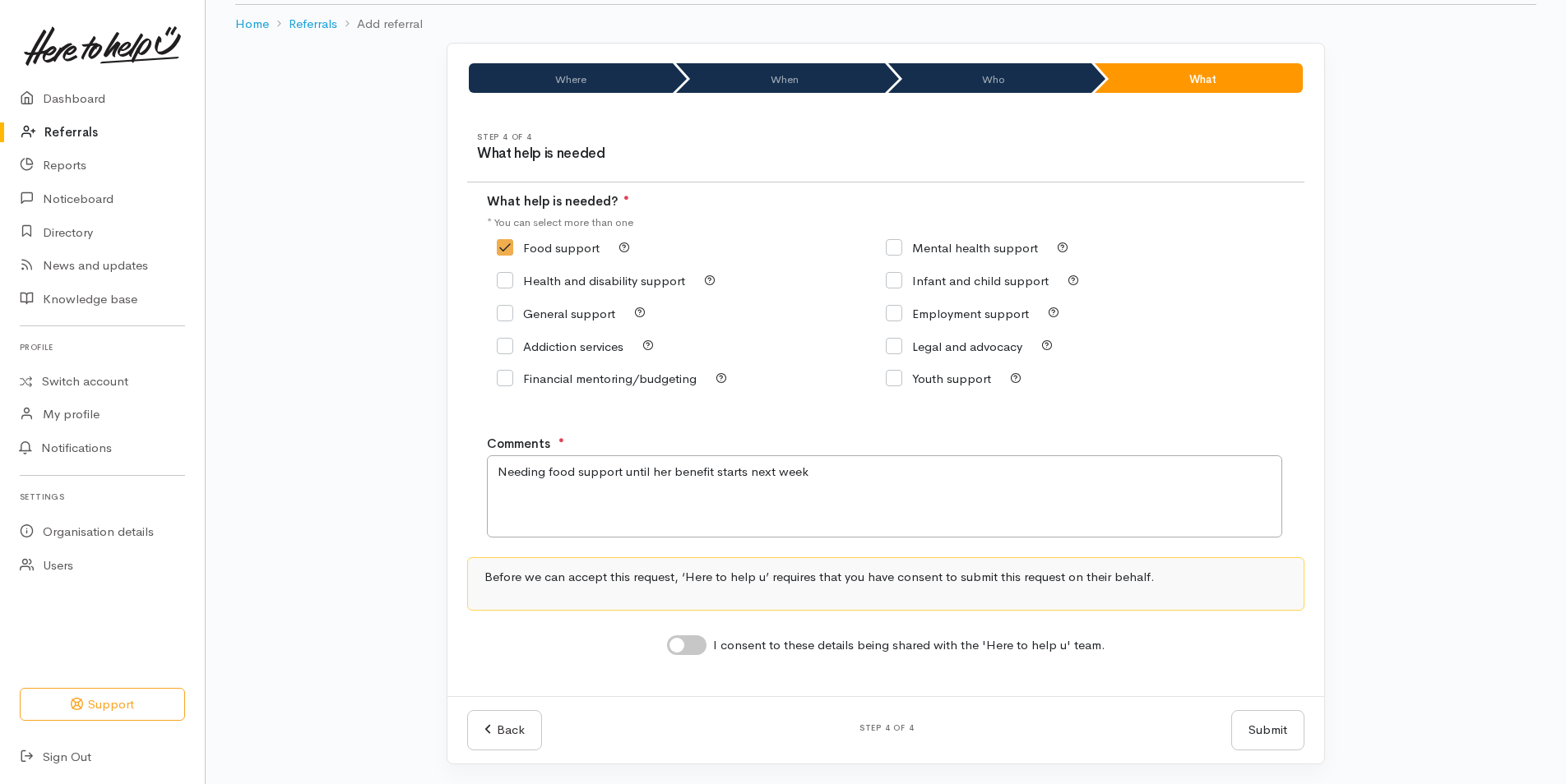
click at [683, 644] on input "I consent to these details being shared with the 'Here to help u' team." at bounding box center [687, 646] width 39 height 20
checkbox input "true"
click at [850, 476] on textarea "Needing food support until her benefit starts next week" at bounding box center [884, 496] width 795 height 82
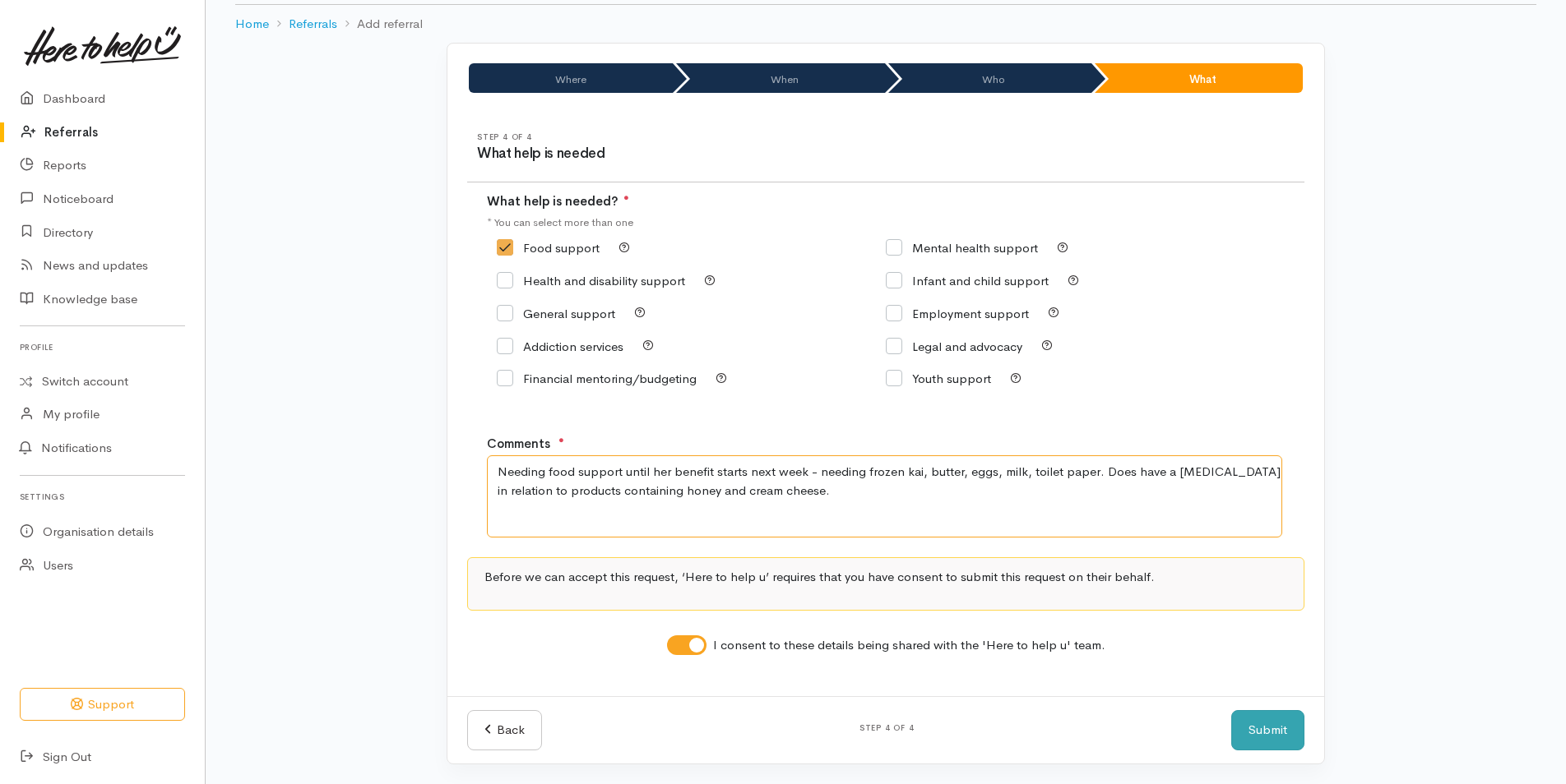
type textarea "Needing food support until her benefit starts next week - needing frozen kai, b…"
click at [1256, 721] on button "Submit" at bounding box center [1268, 730] width 73 height 40
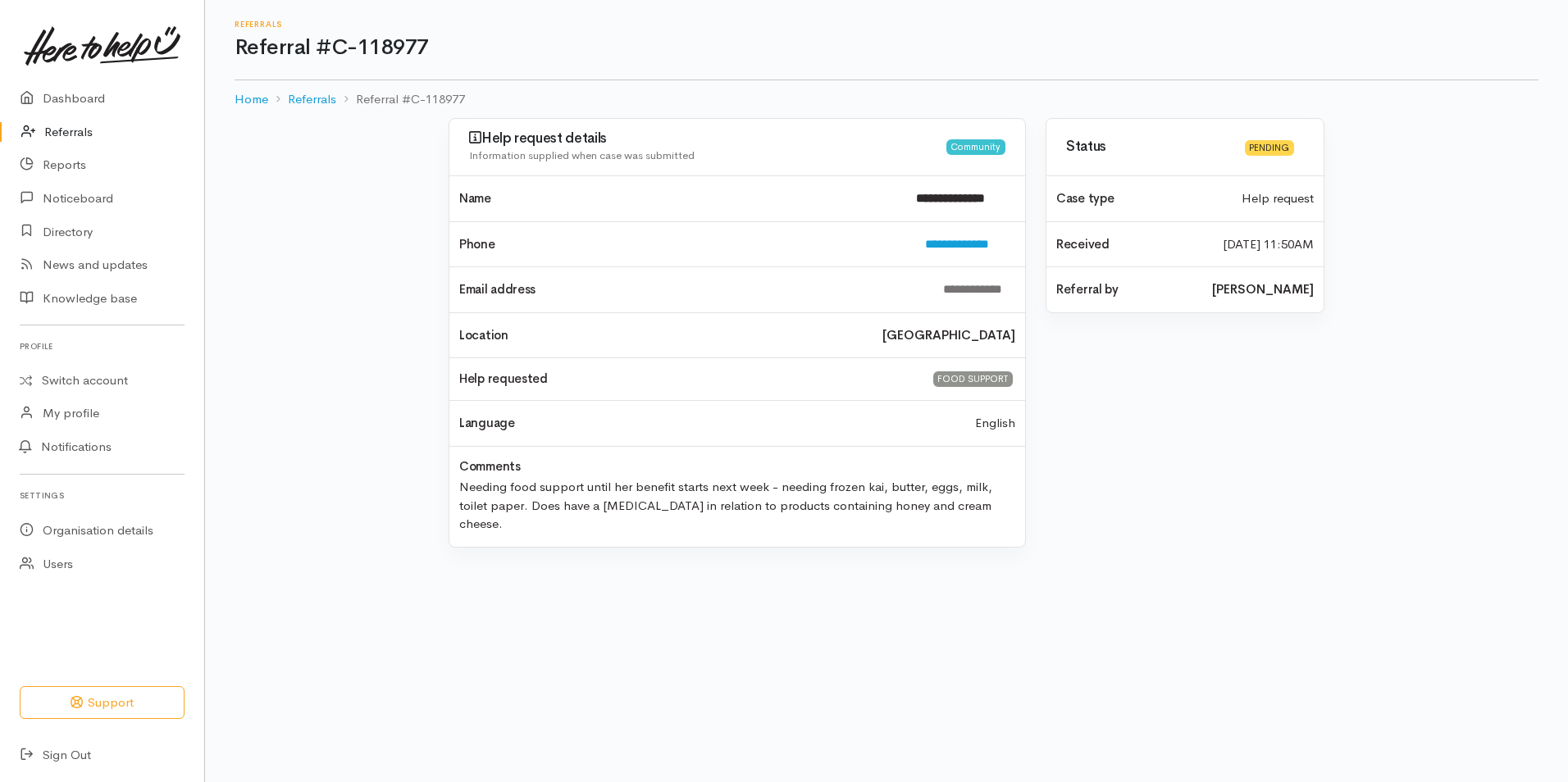
click at [70, 129] on link "Referrals" at bounding box center [102, 133] width 204 height 34
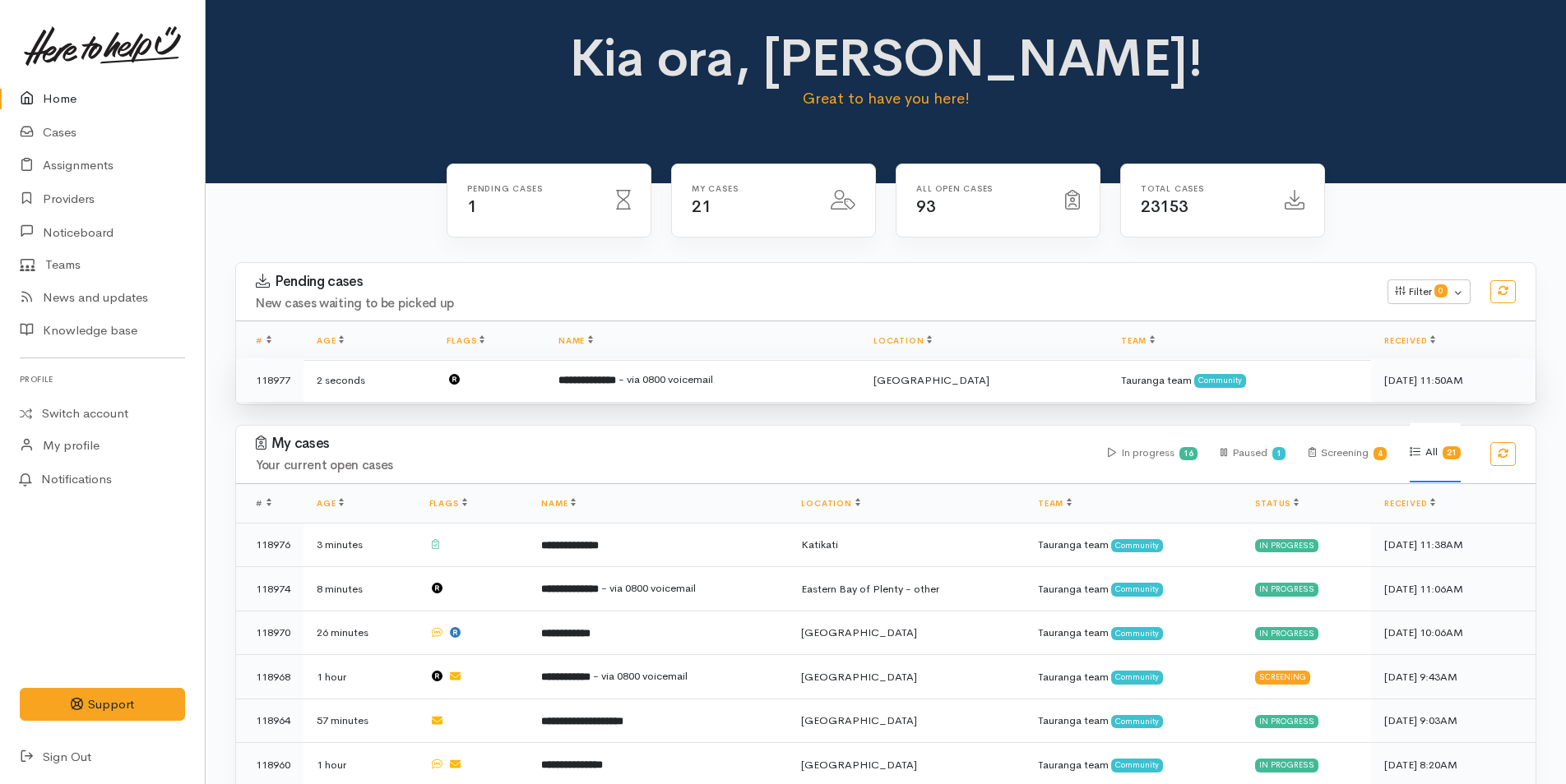
click at [713, 382] on span "- via 0800 voicemail" at bounding box center [666, 379] width 95 height 14
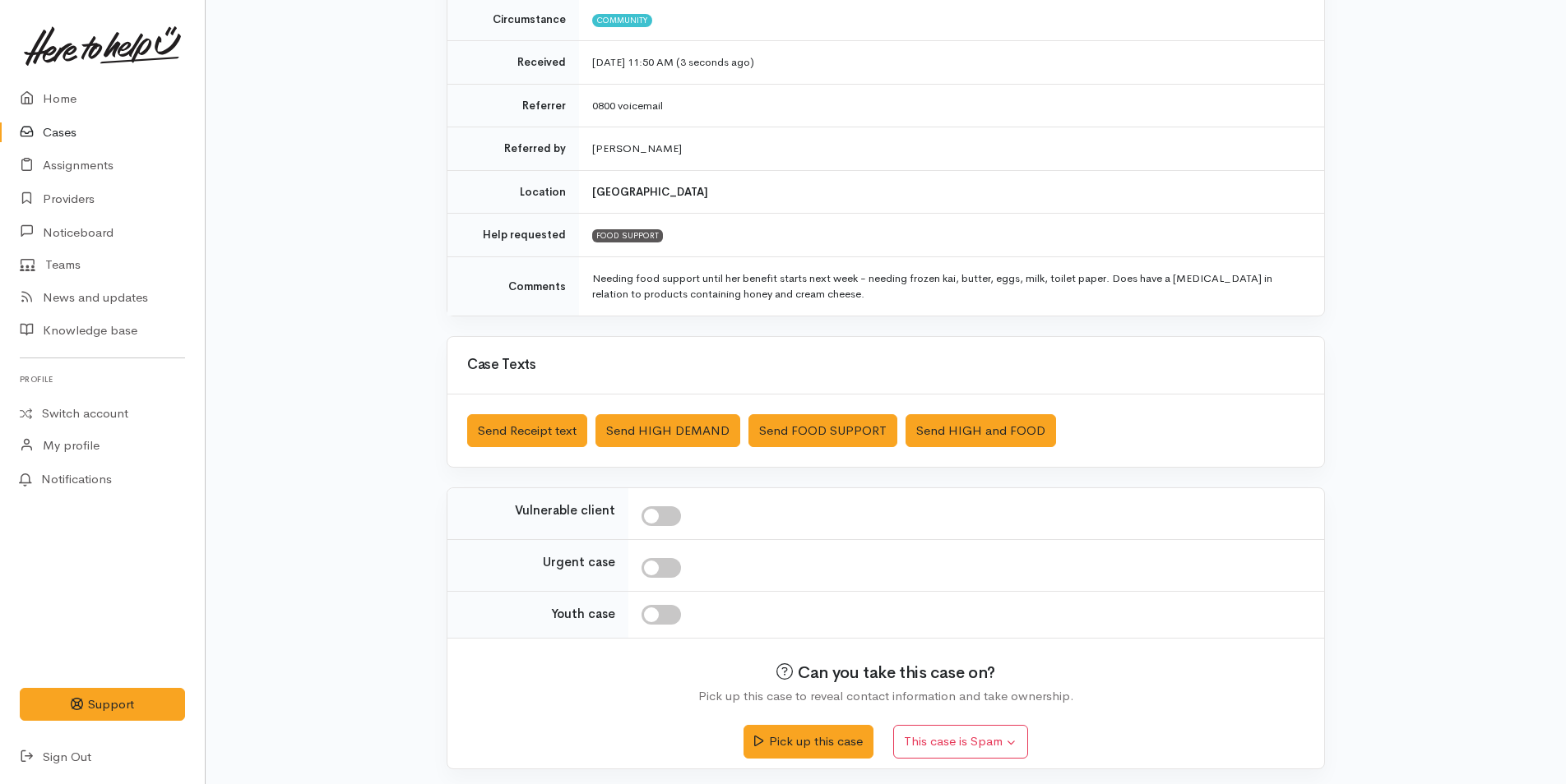
scroll to position [253, 0]
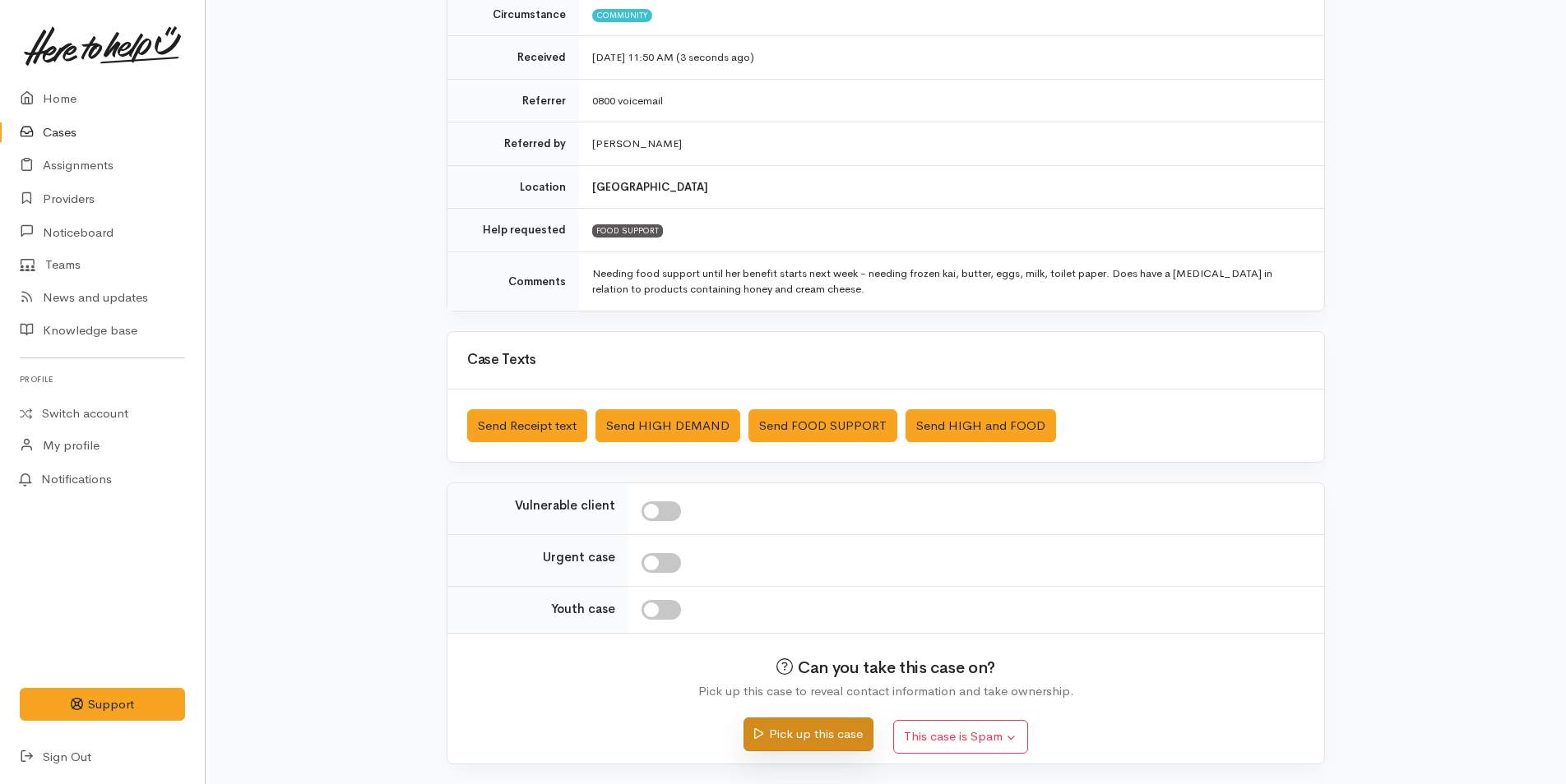
click at [822, 730] on button "Pick up this case" at bounding box center [808, 735] width 130 height 34
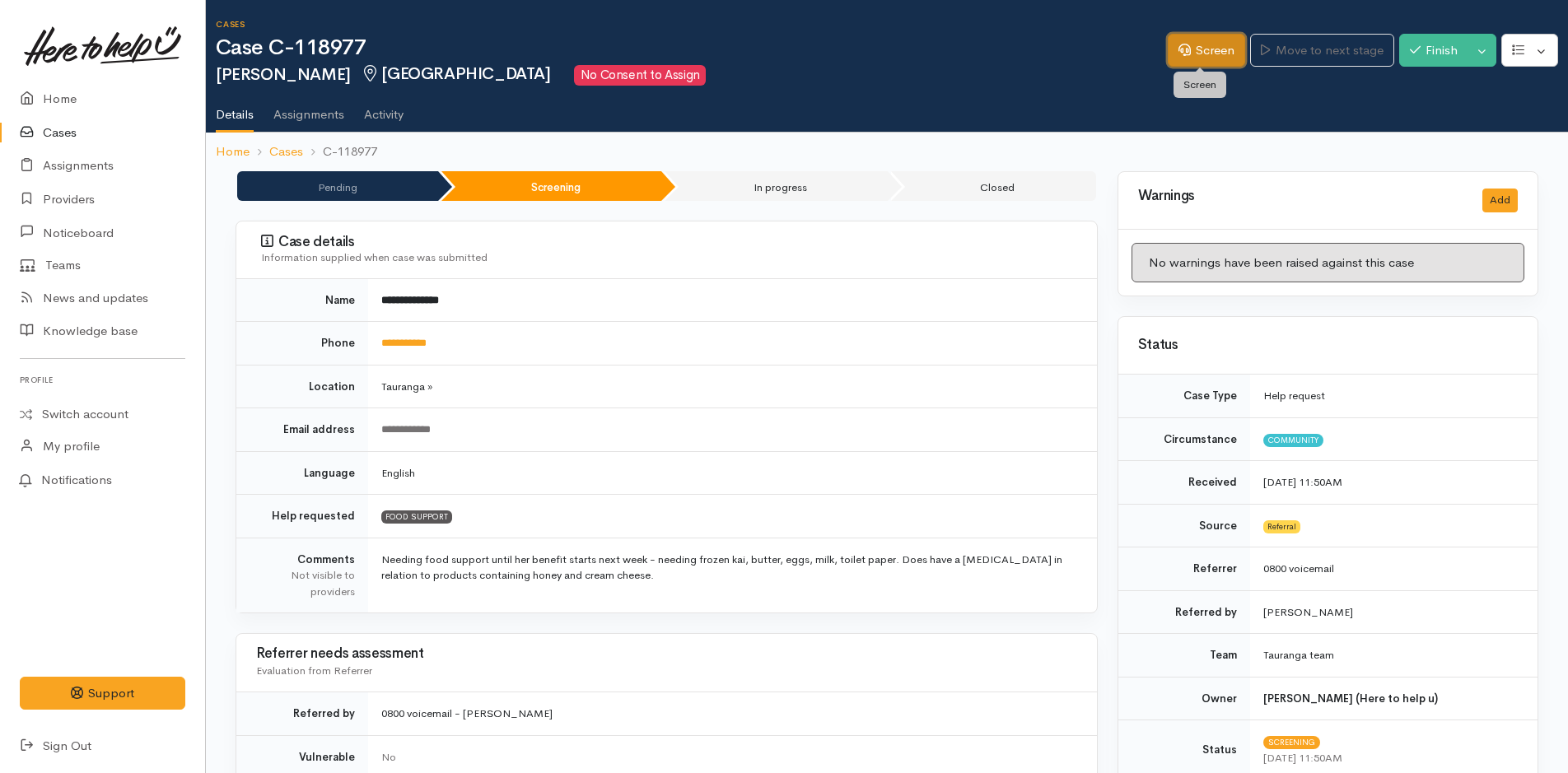
click at [1185, 56] on link "Screen" at bounding box center [1206, 51] width 78 height 34
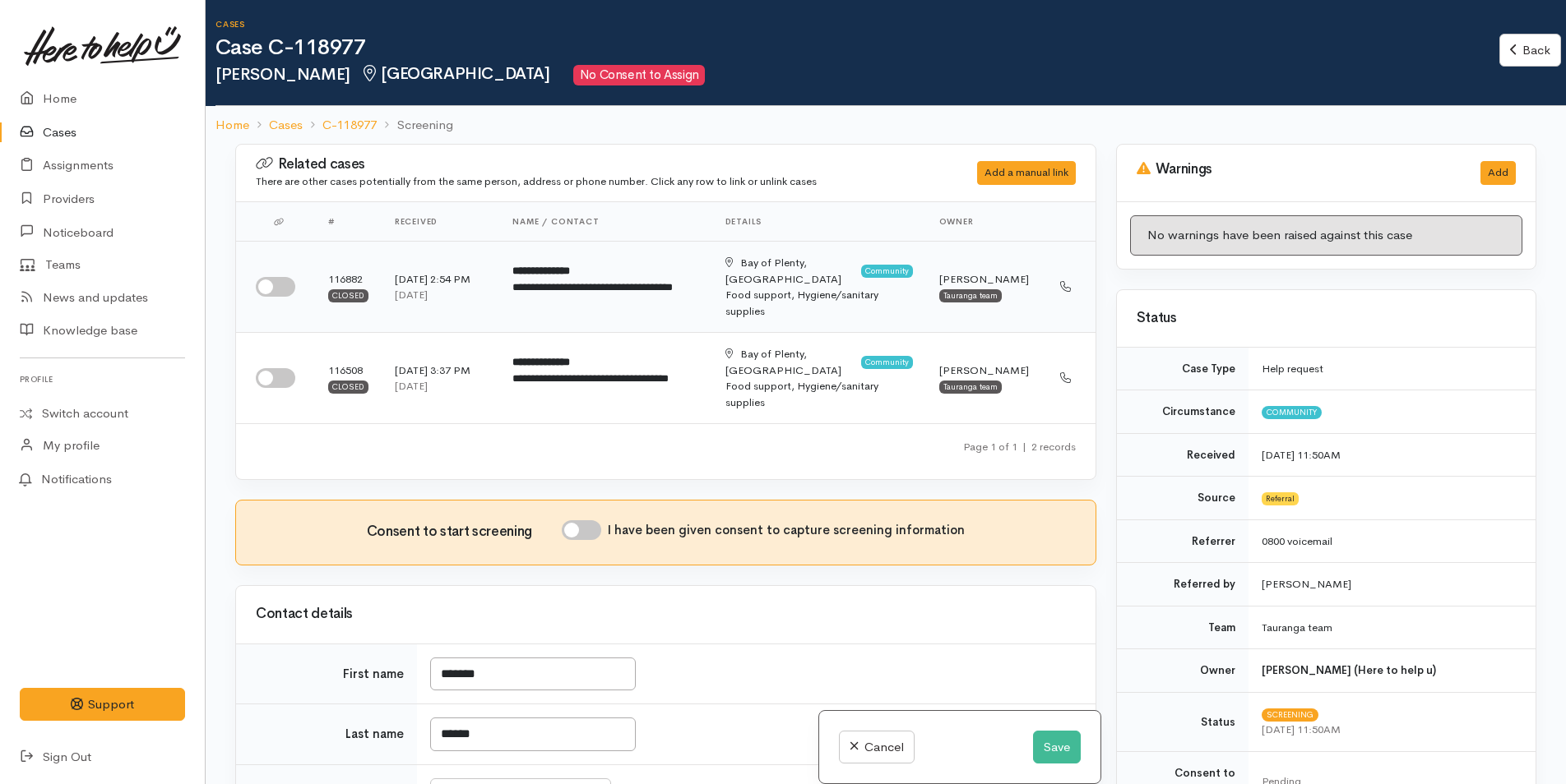
click at [269, 277] on input "checkbox" at bounding box center [275, 287] width 39 height 20
checkbox input "true"
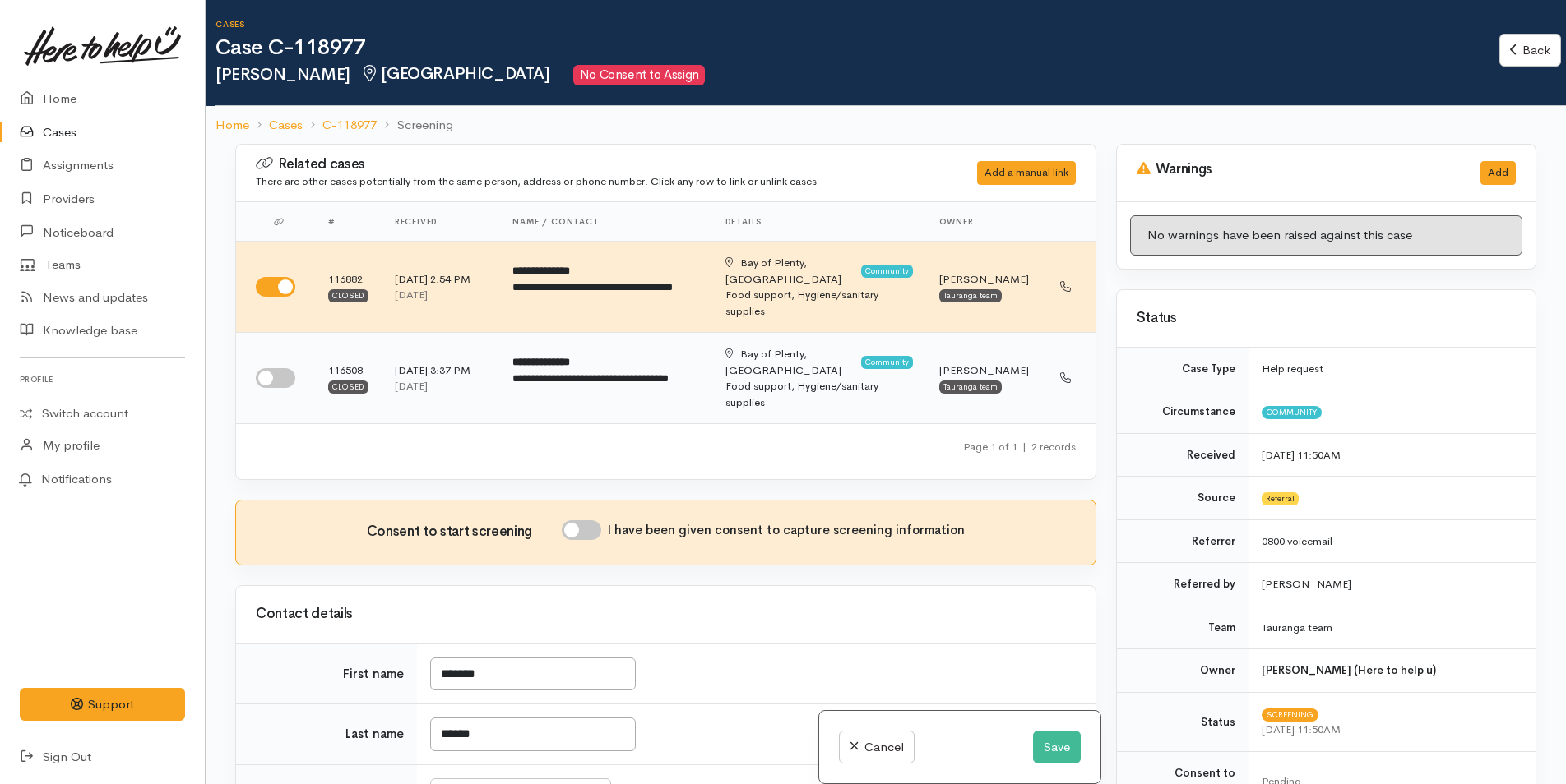
click at [266, 368] on input "checkbox" at bounding box center [275, 378] width 39 height 20
checkbox input "true"
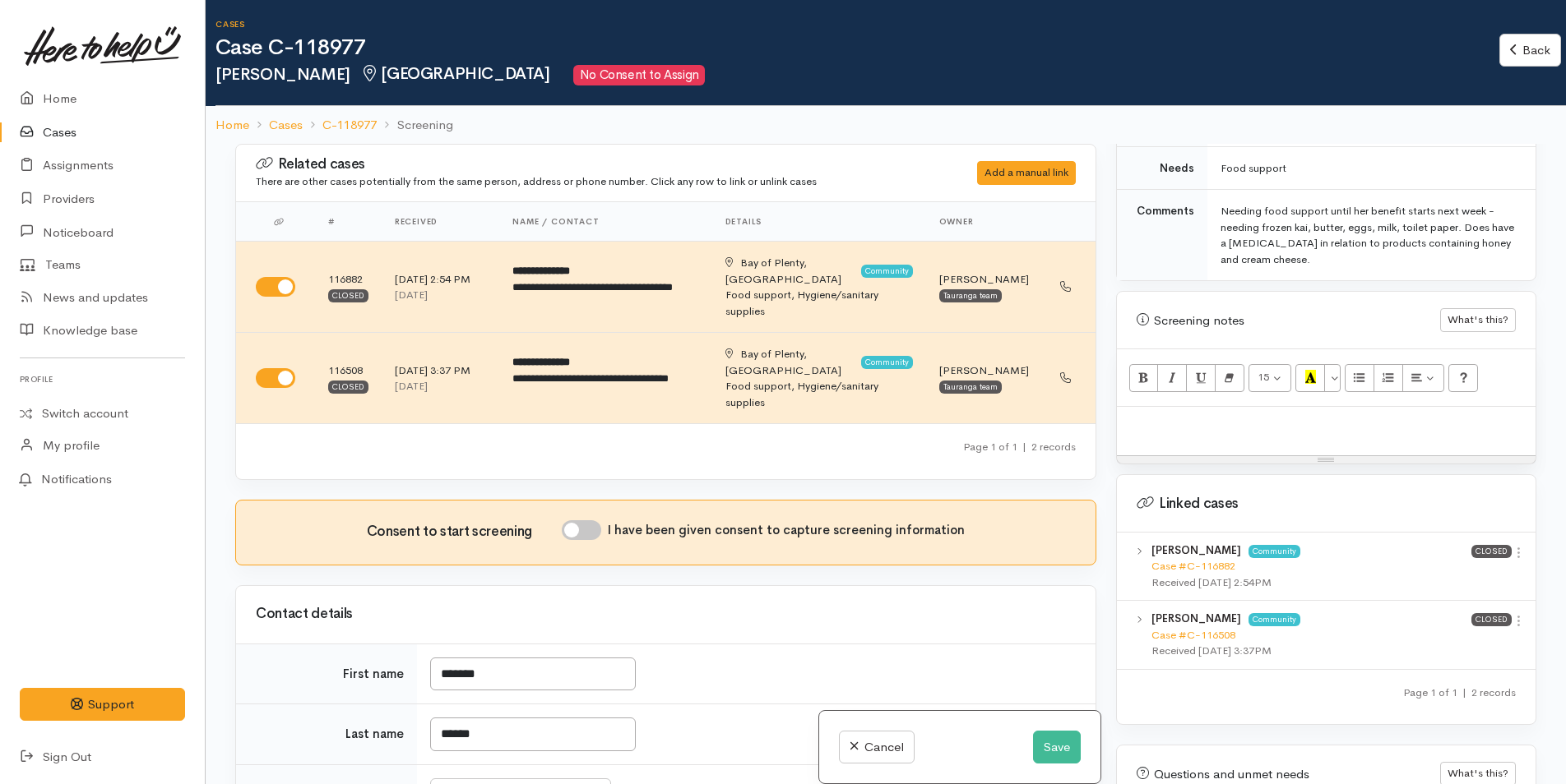
scroll to position [1021, 0]
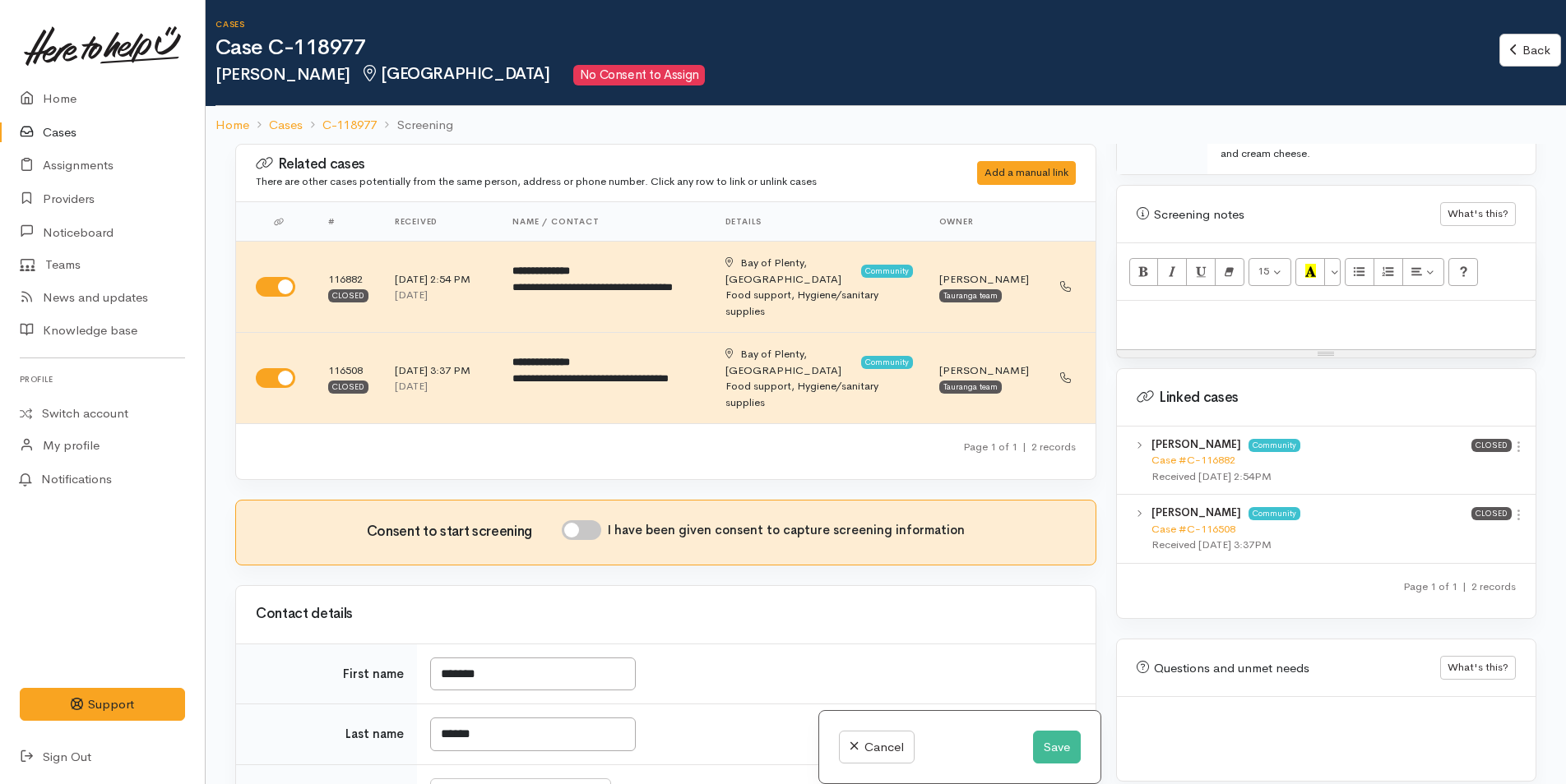
click at [1512, 439] on icon at bounding box center [1519, 446] width 14 height 14
click at [1452, 466] on link "View case" at bounding box center [1459, 479] width 130 height 26
click at [1190, 309] on p at bounding box center [1326, 318] width 402 height 19
click at [1129, 301] on div at bounding box center [1326, 325] width 419 height 48
click at [1133, 309] on p at bounding box center [1326, 318] width 402 height 19
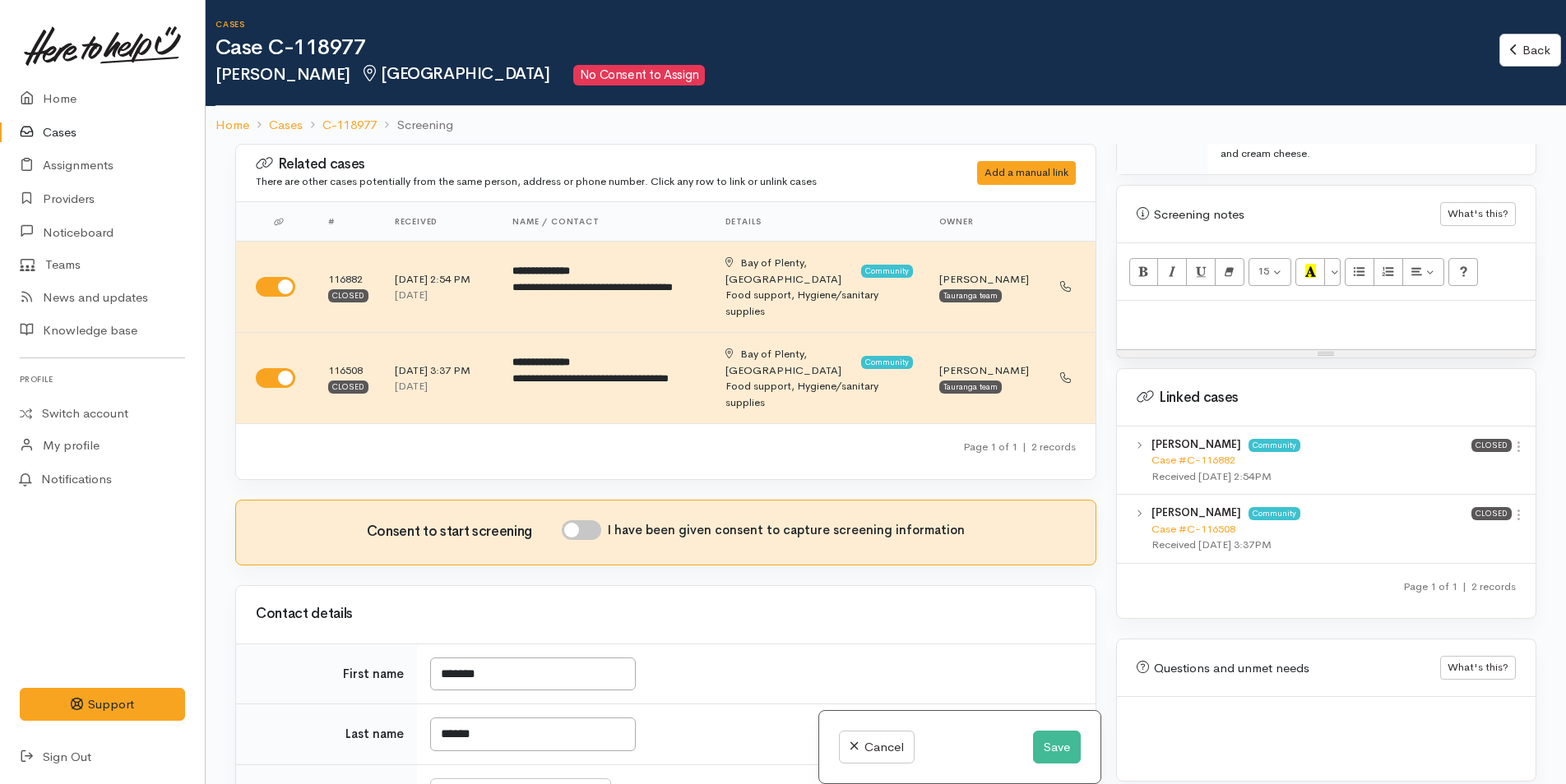
click at [1135, 309] on p at bounding box center [1326, 318] width 402 height 19
click at [1136, 309] on p at bounding box center [1326, 318] width 402 height 19
paste div
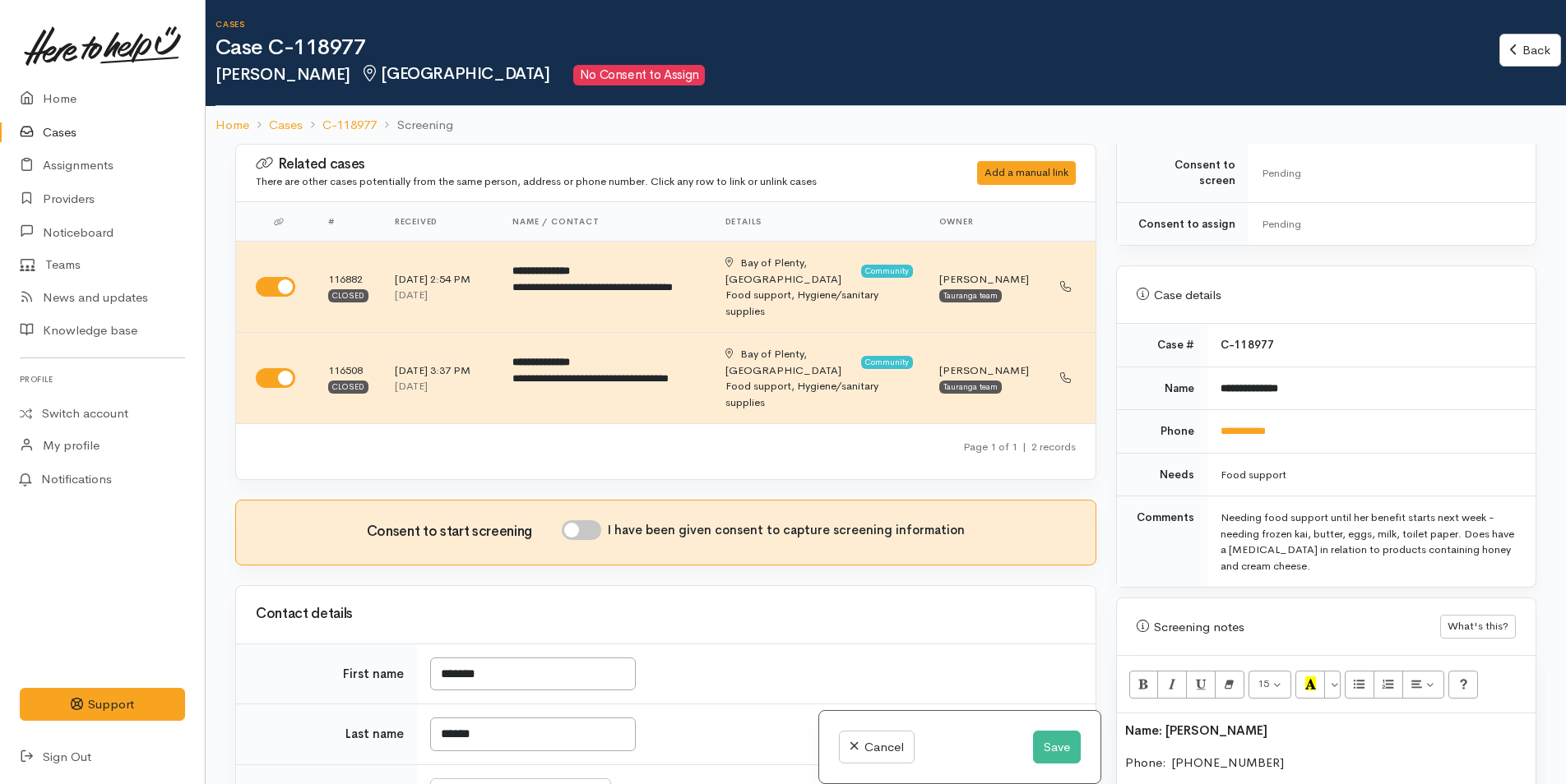
scroll to position [774, 0]
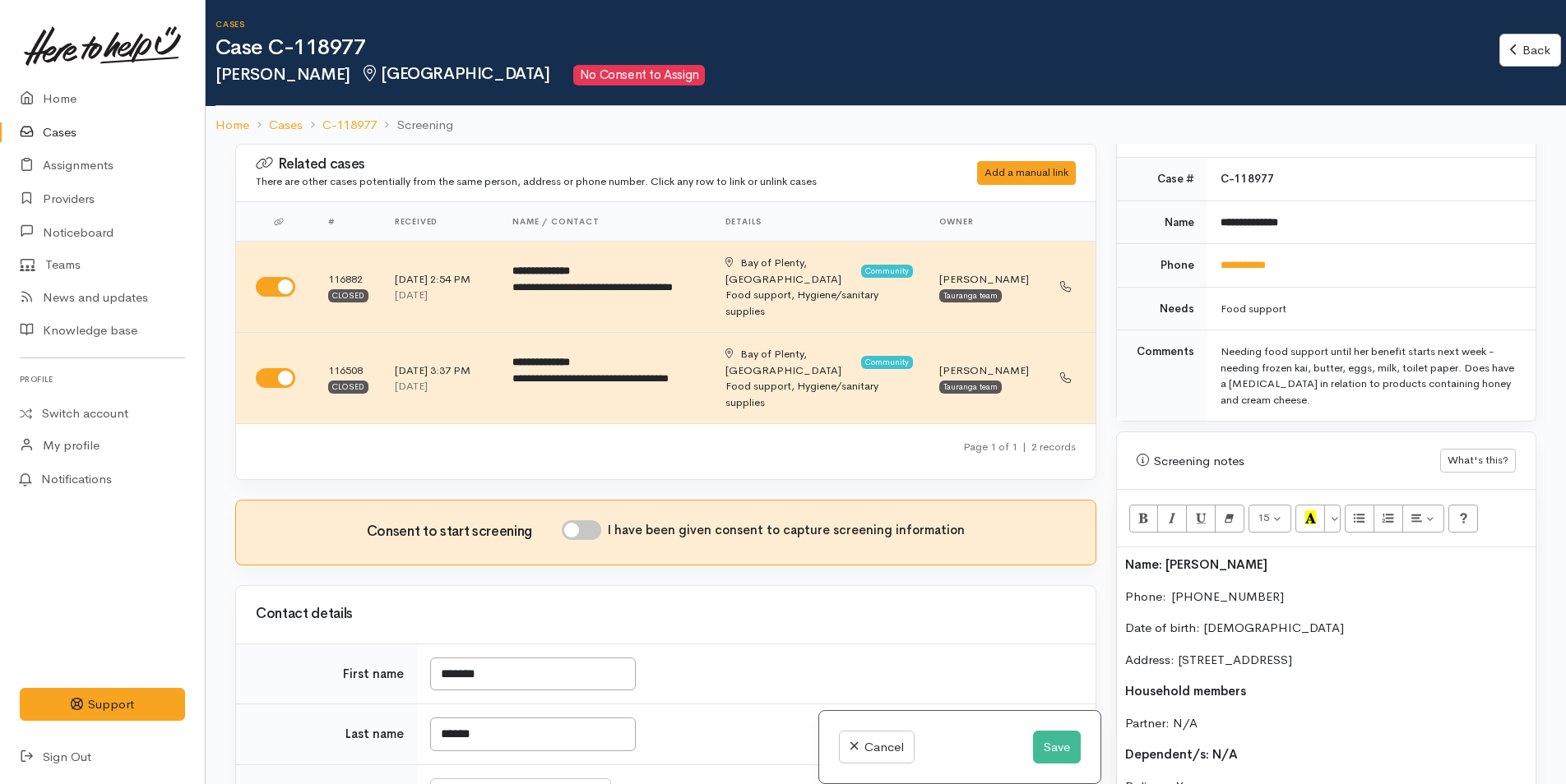
drag, startPoint x: 1266, startPoint y: 347, endPoint x: 1320, endPoint y: 381, distance: 63.8
click at [1320, 381] on div "Needing food support until her benefit starts next week - needing frozen kai, b…" at bounding box center [1368, 376] width 295 height 64
copy div "ozen kai, butter, eggs, milk, toilet paper. Does have a food allergy in relatio…"
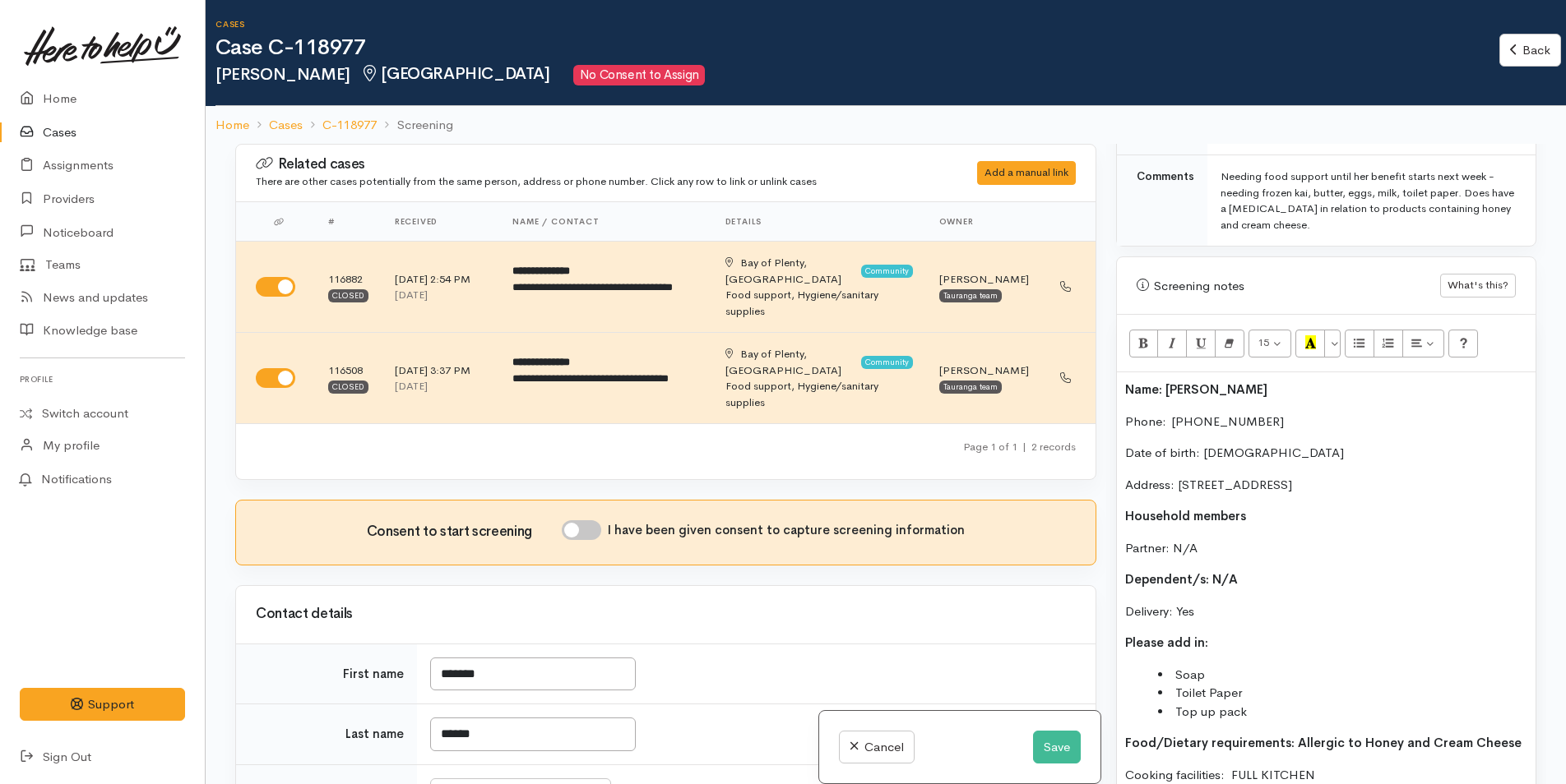
scroll to position [1267, 0]
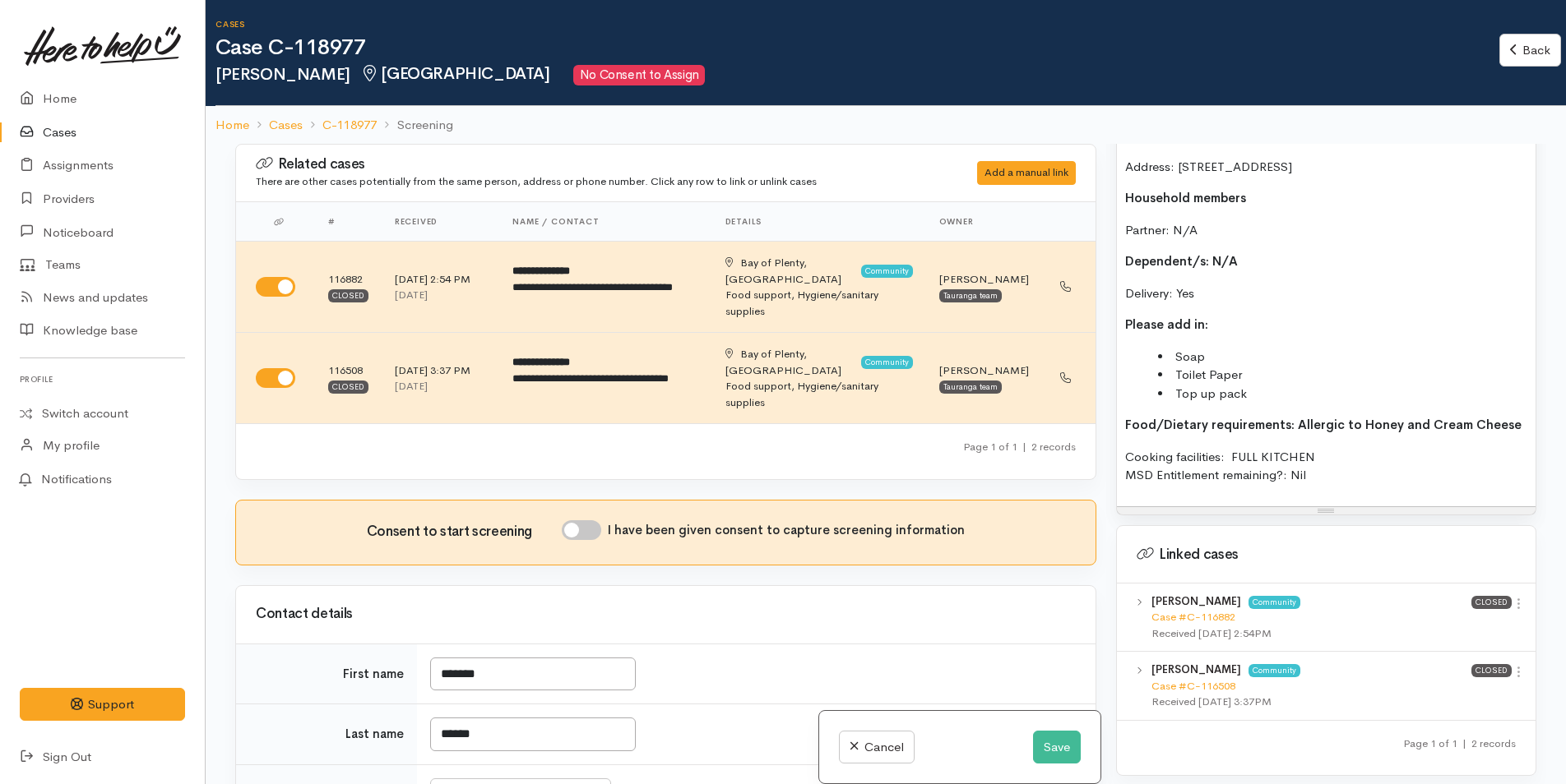
click at [1249, 347] on li "Soap" at bounding box center [1342, 356] width 369 height 19
drag, startPoint x: 1238, startPoint y: 380, endPoint x: 1148, endPoint y: 329, distance: 103.4
click at [1148, 329] on div "Name: Bronwyn Ormsby Phone:  02108149991 Date of birth: 10/10/1995 Address: 93 …" at bounding box center [1326, 280] width 419 height 452
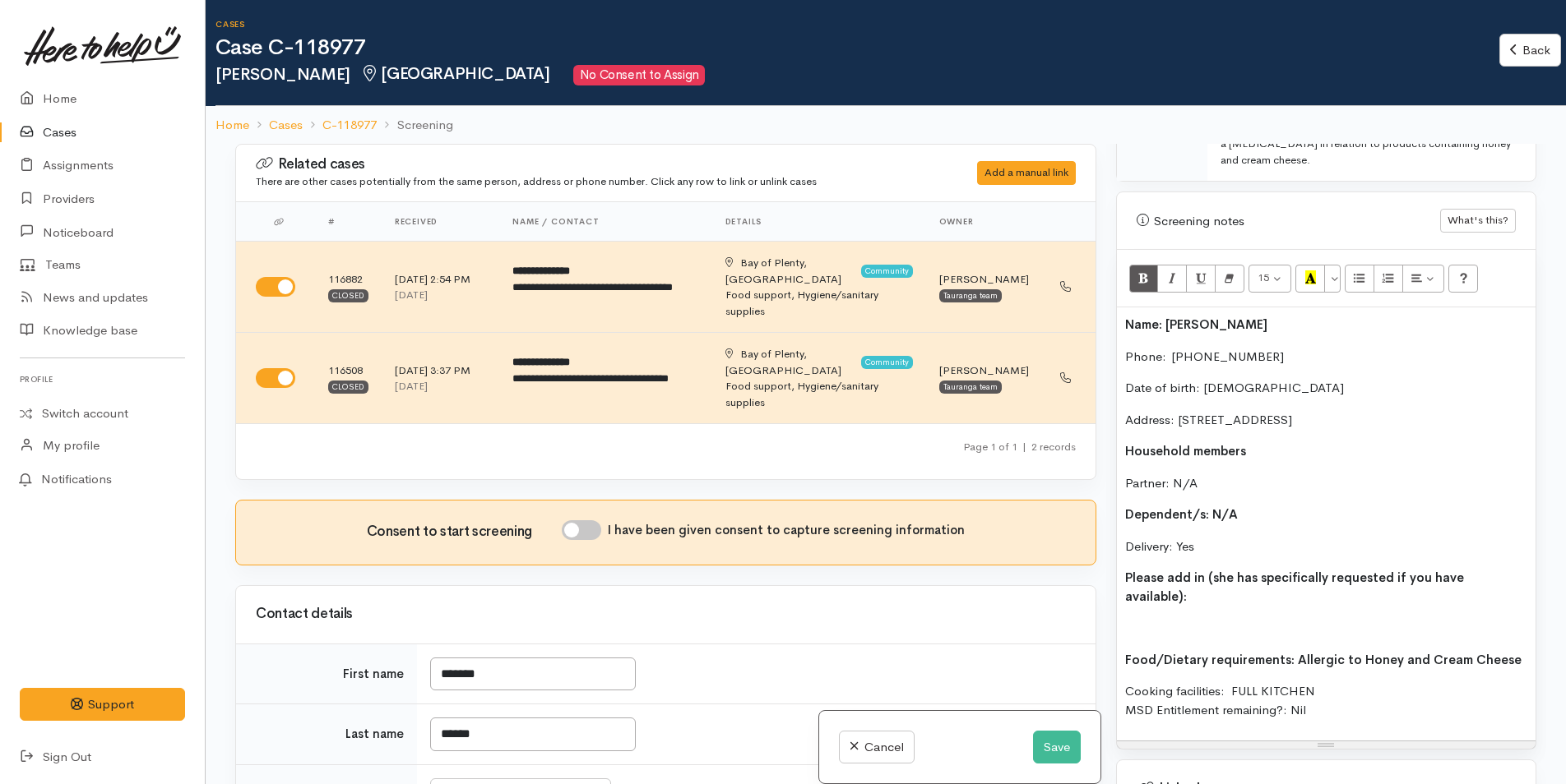
scroll to position [774, 0]
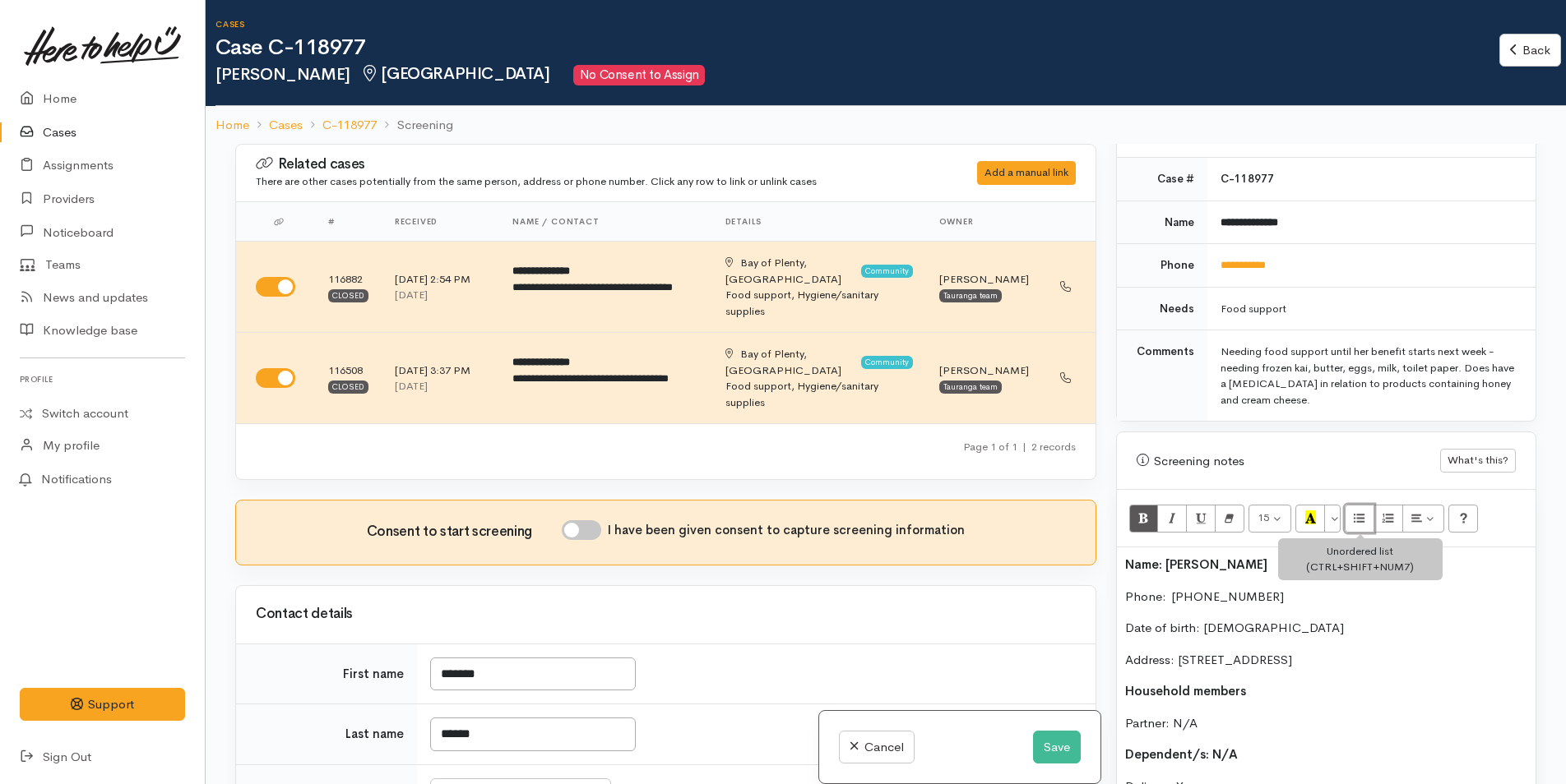
drag, startPoint x: 1360, startPoint y: 507, endPoint x: 1348, endPoint y: 511, distance: 12.6
click at [1359, 511] on icon "Unordered list (CTRL+SHIFT+NUM7)" at bounding box center [1359, 518] width 11 height 14
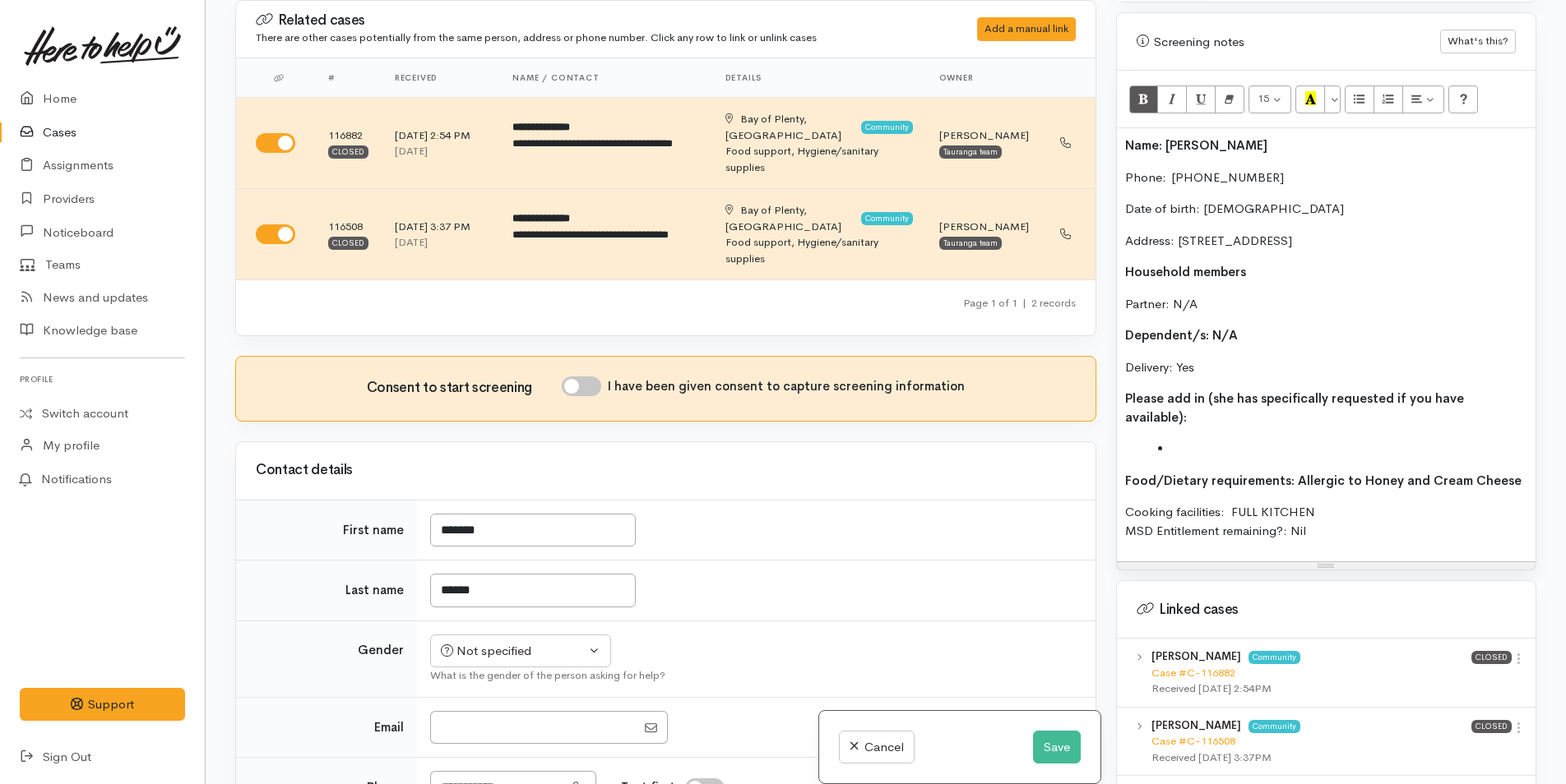
scroll to position [1185, 0]
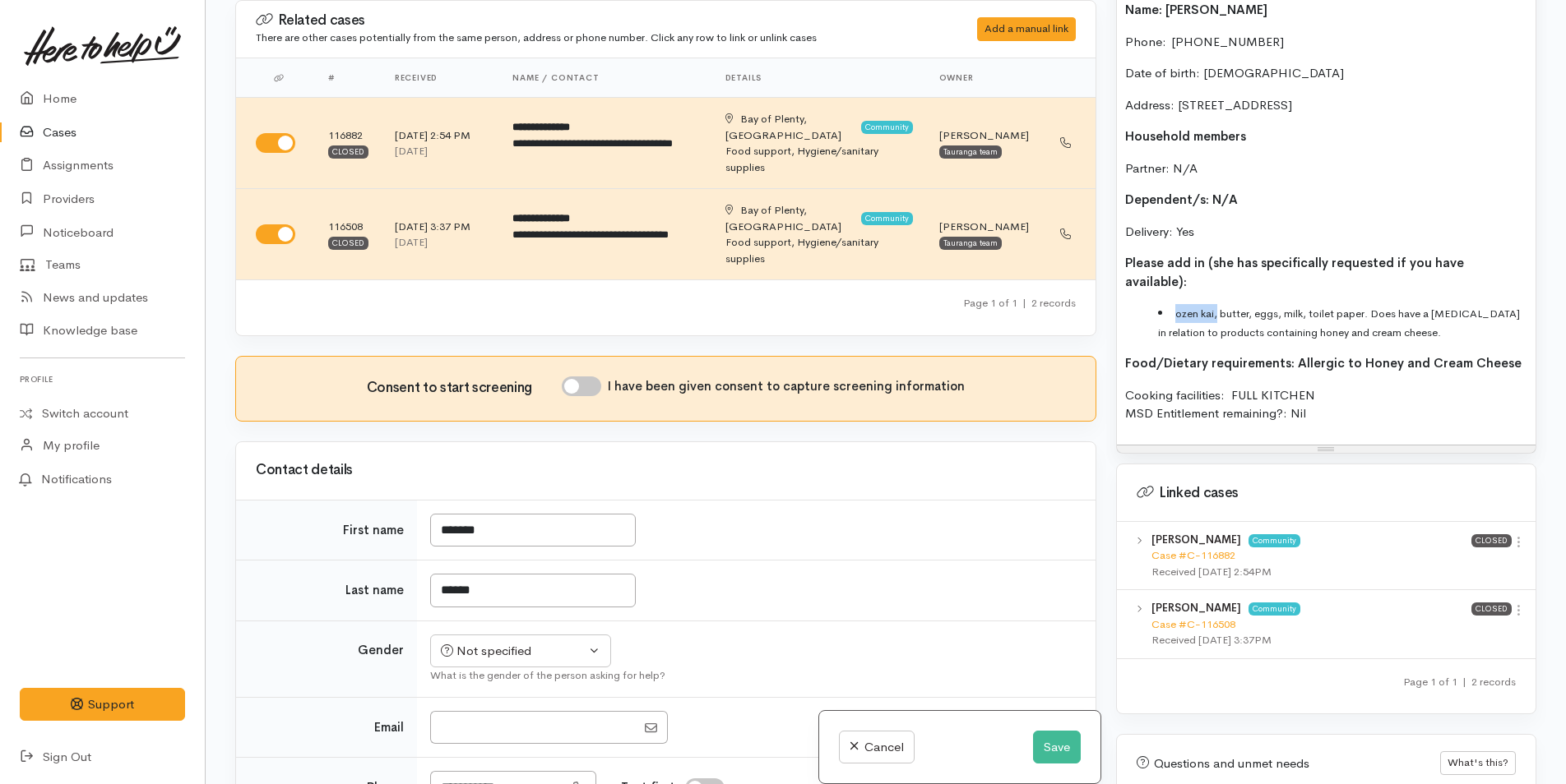
drag, startPoint x: 1217, startPoint y: 279, endPoint x: 1177, endPoint y: 275, distance: 40.2
click at [1177, 306] on span "ozen kai, butter, eggs, milk, toilet paper. Does have a food allergy in relatio…" at bounding box center [1338, 322] width 362 height 33
drag, startPoint x: 1210, startPoint y: 279, endPoint x: 1241, endPoint y: 283, distance: 31.3
click at [1211, 306] on span "butter, eggs, milk, toilet paper. Does have a food allergy in relation to produ…" at bounding box center [1341, 322] width 367 height 33
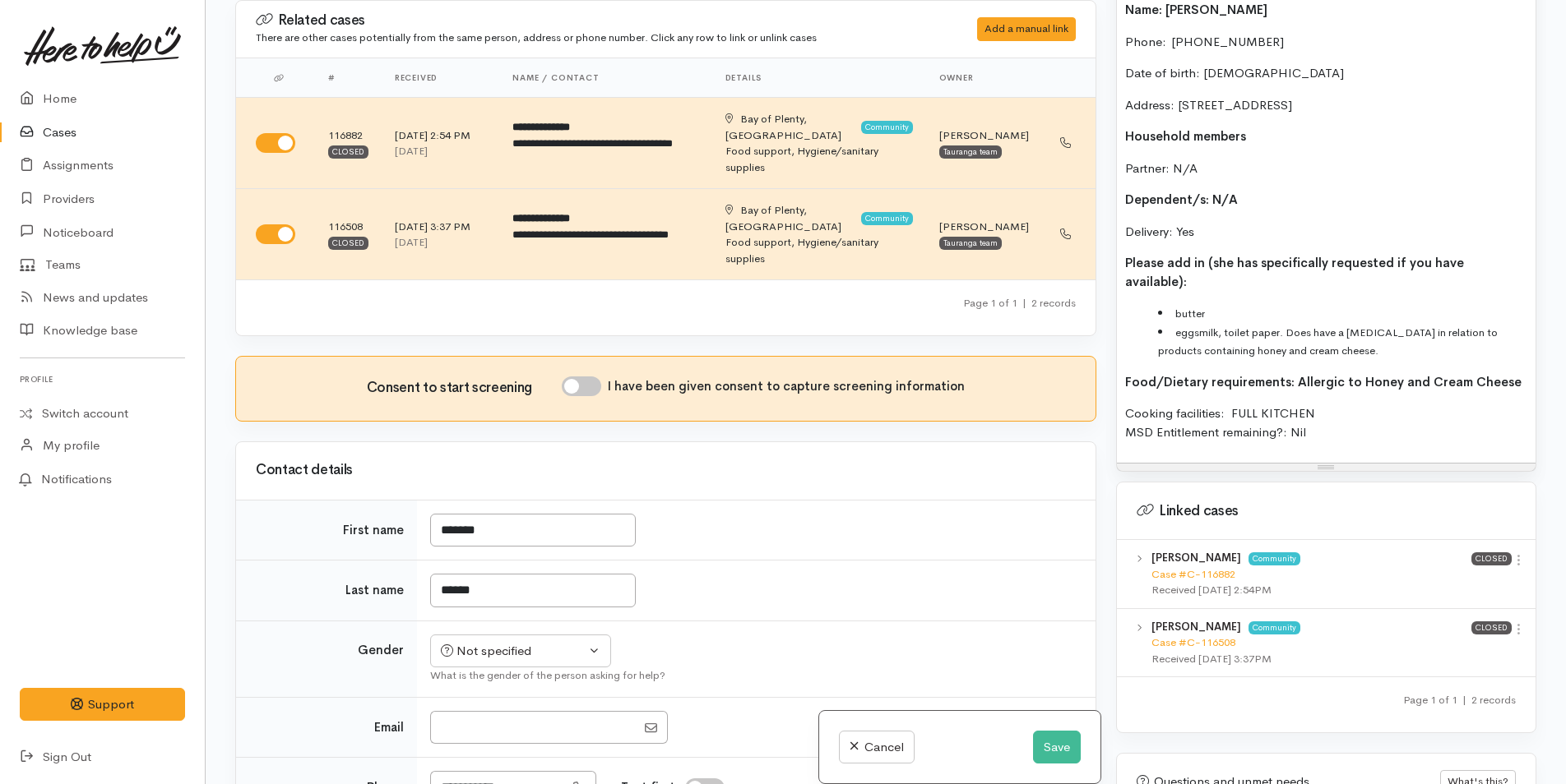
click at [1224, 304] on li "butter" at bounding box center [1342, 313] width 369 height 19
drag, startPoint x: 1339, startPoint y: 321, endPoint x: 1289, endPoint y: 299, distance: 54.6
click at [1289, 323] on li "eggsmilk, toilet paper. Does have a food allergy in relation to products contai…" at bounding box center [1342, 341] width 369 height 37
copy span "Does have a food allergy in relation to products containing honey and cream che…"
drag, startPoint x: 1465, startPoint y: 346, endPoint x: 1294, endPoint y: 349, distance: 171.0
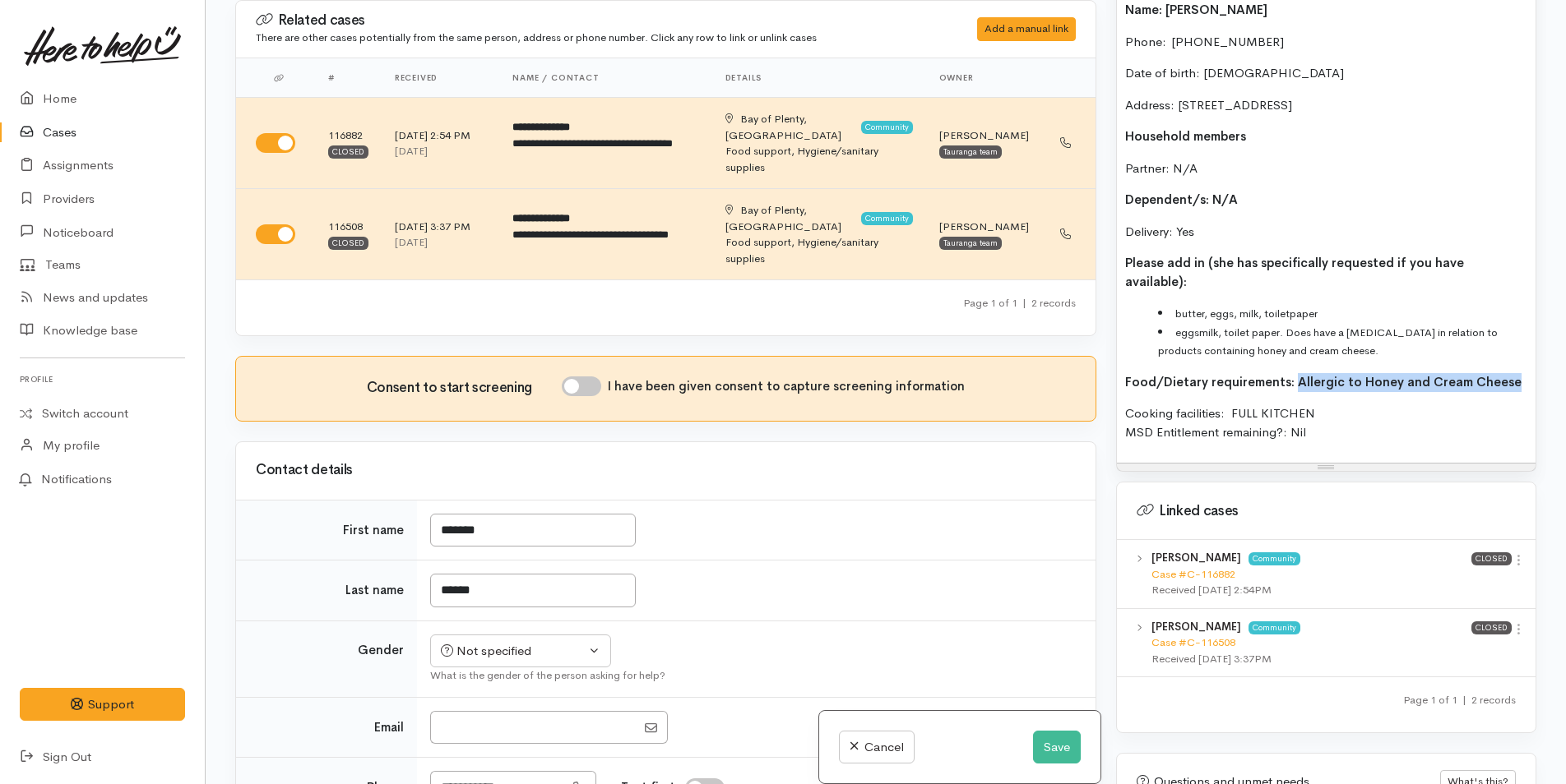
click at [1294, 373] on p "Food/Dietary requirements: Allergic to Honey and Cream Cheese" at bounding box center [1326, 382] width 402 height 19
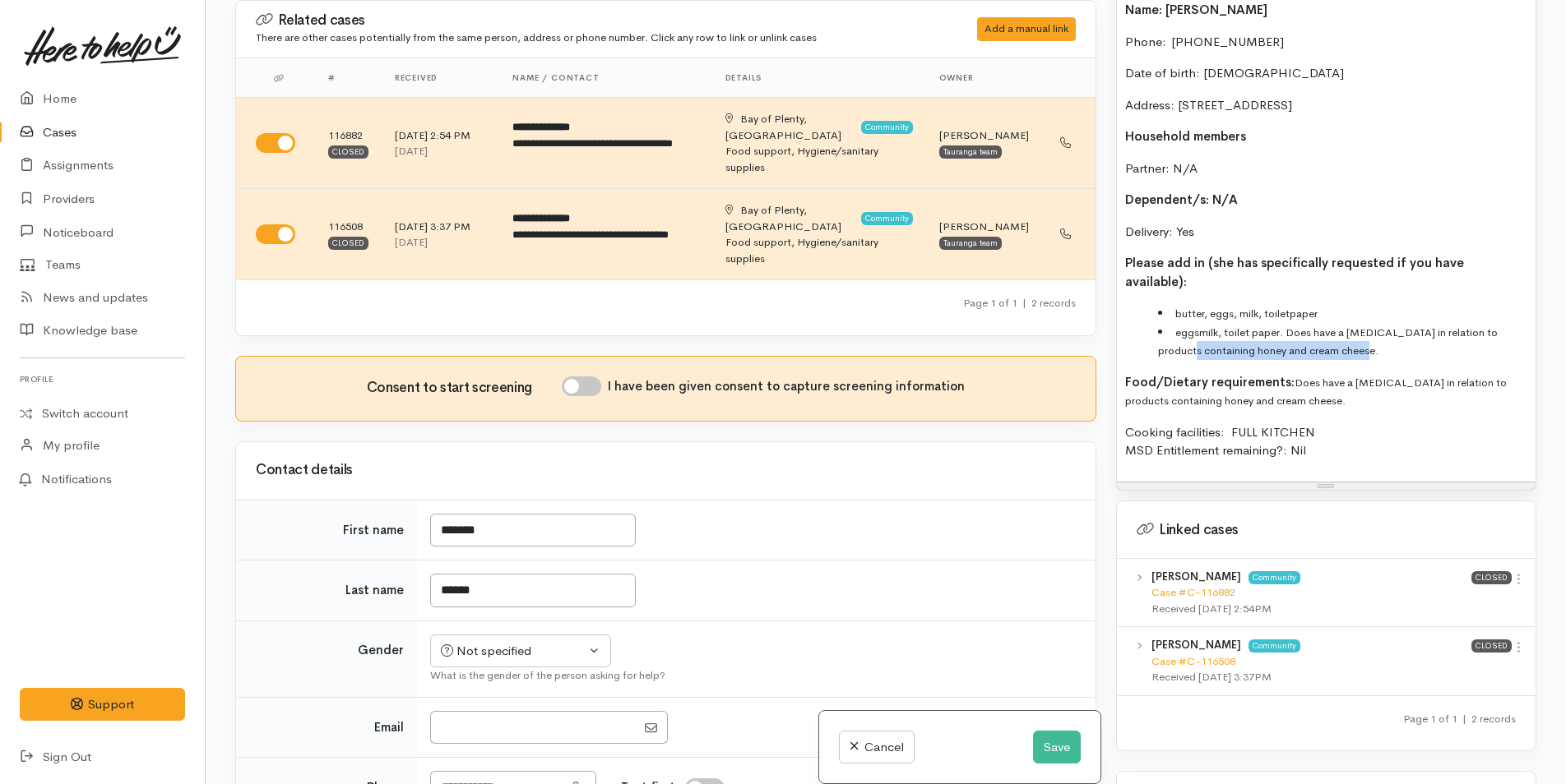
drag, startPoint x: 1317, startPoint y: 314, endPoint x: 1148, endPoint y: 307, distance: 169.1
click at [1148, 307] on ul "butter, eggs, milk, toiletpaper eggsmilk, toilet paper. Does have a food allerg…" at bounding box center [1326, 332] width 402 height 56
drag, startPoint x: 1516, startPoint y: 300, endPoint x: 1145, endPoint y: 299, distance: 371.0
click at [1145, 304] on ul "butter, eggs, milk, toiletpaper eggsmilk, toilet paper. Does have a food allerg…" at bounding box center [1326, 332] width 402 height 56
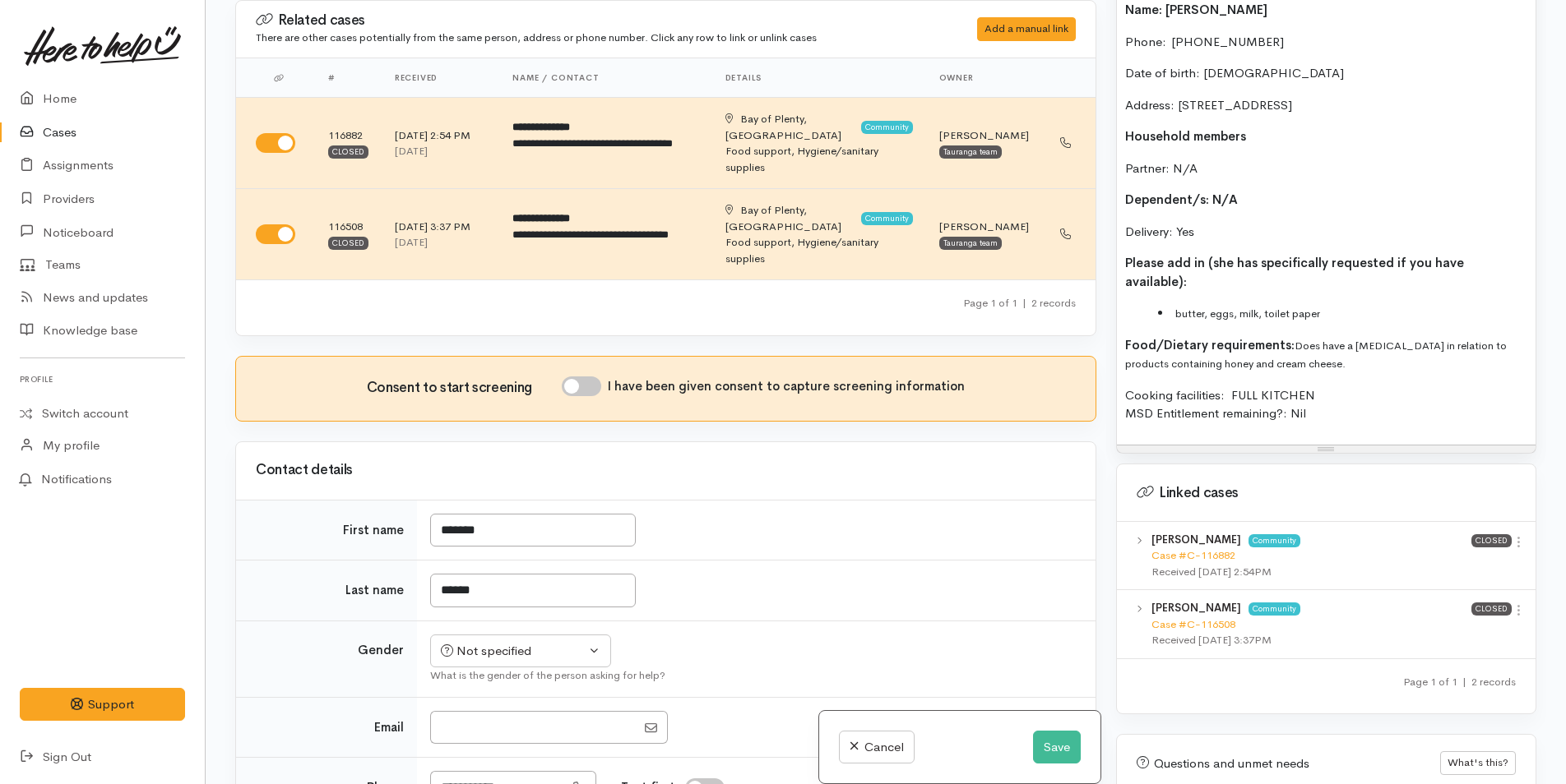
drag, startPoint x: 1349, startPoint y: 281, endPoint x: 1113, endPoint y: 274, distance: 236.1
click at [1112, 274] on div "Warnings Add No warnings have been raised against this case Add Warning Title ●…" at bounding box center [1326, 392] width 440 height 784
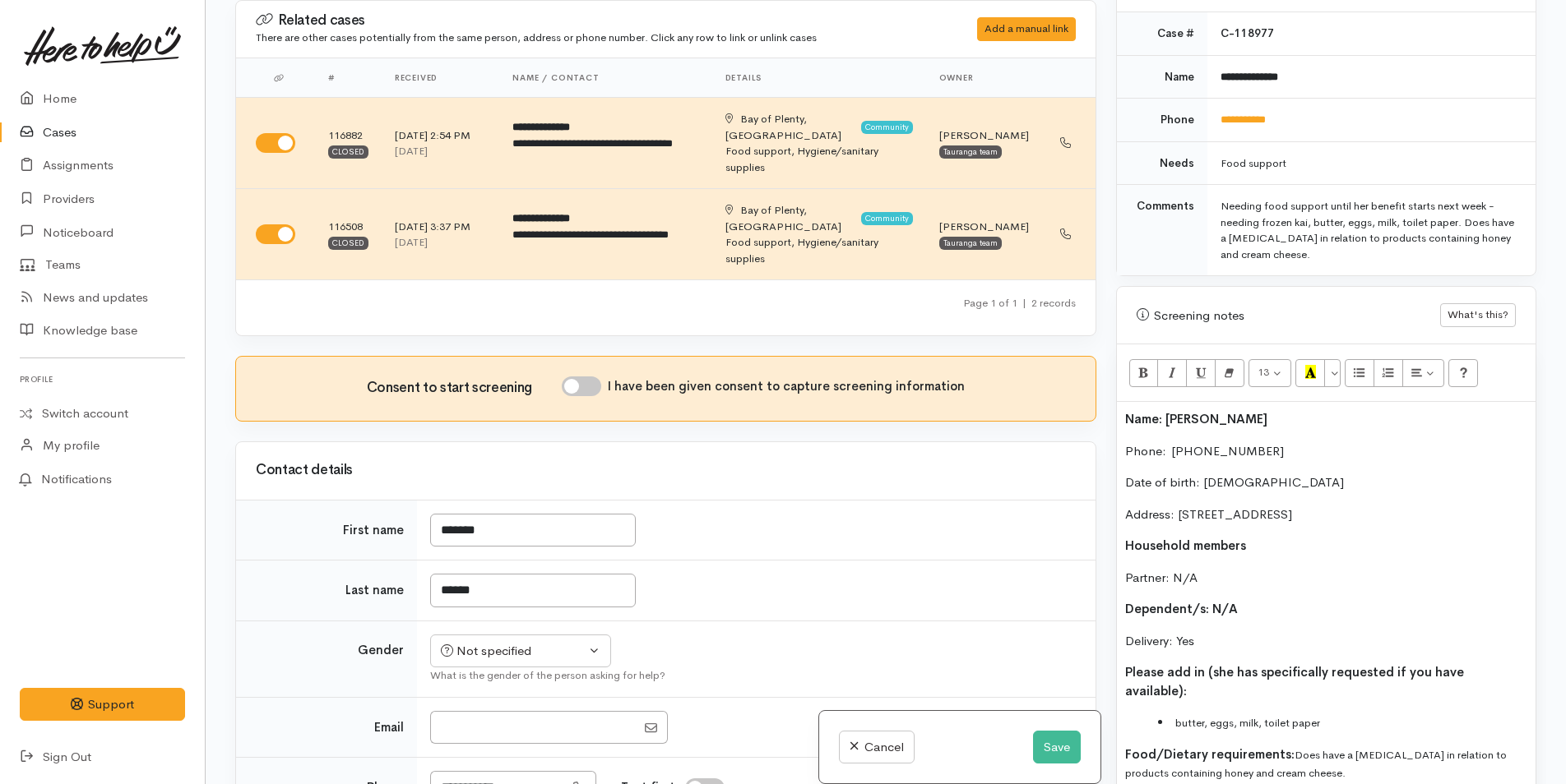
scroll to position [774, 0]
click at [1333, 361] on button "More Color" at bounding box center [1332, 374] width 16 height 28
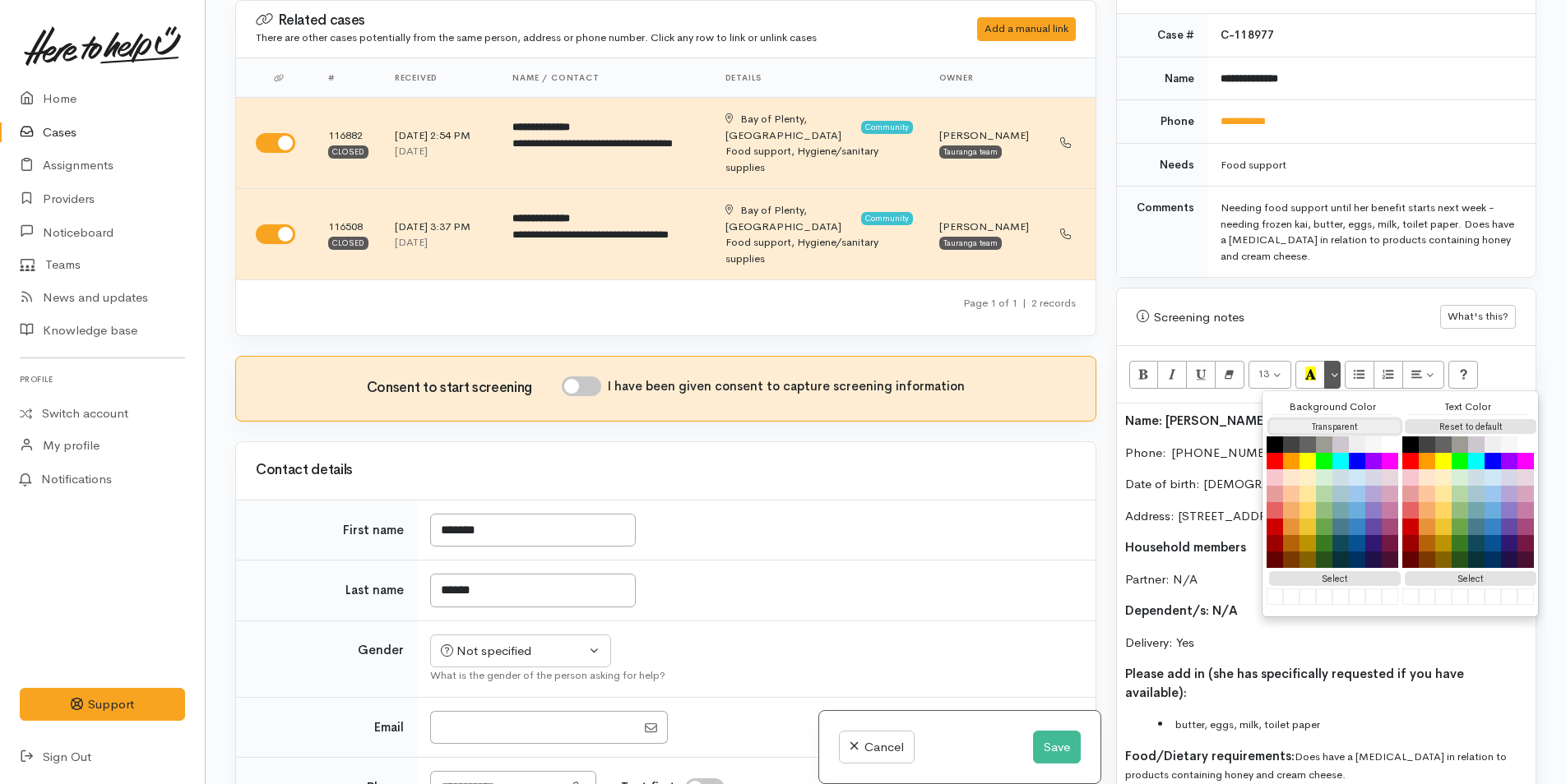
click at [1327, 419] on button "Transparent" at bounding box center [1334, 426] width 131 height 15
click at [1454, 419] on button "Reset to default" at bounding box center [1470, 426] width 131 height 15
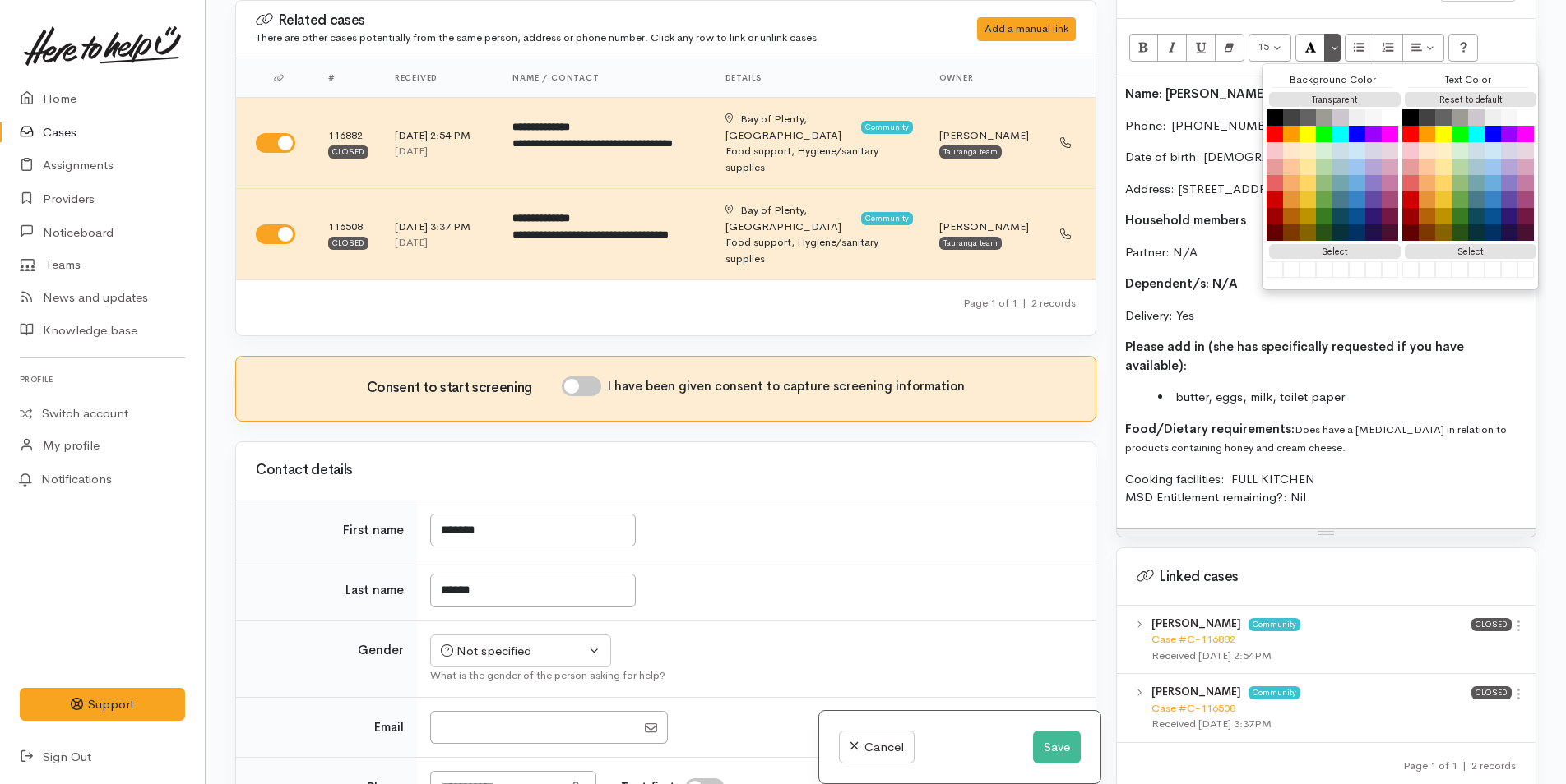
scroll to position [1103, 0]
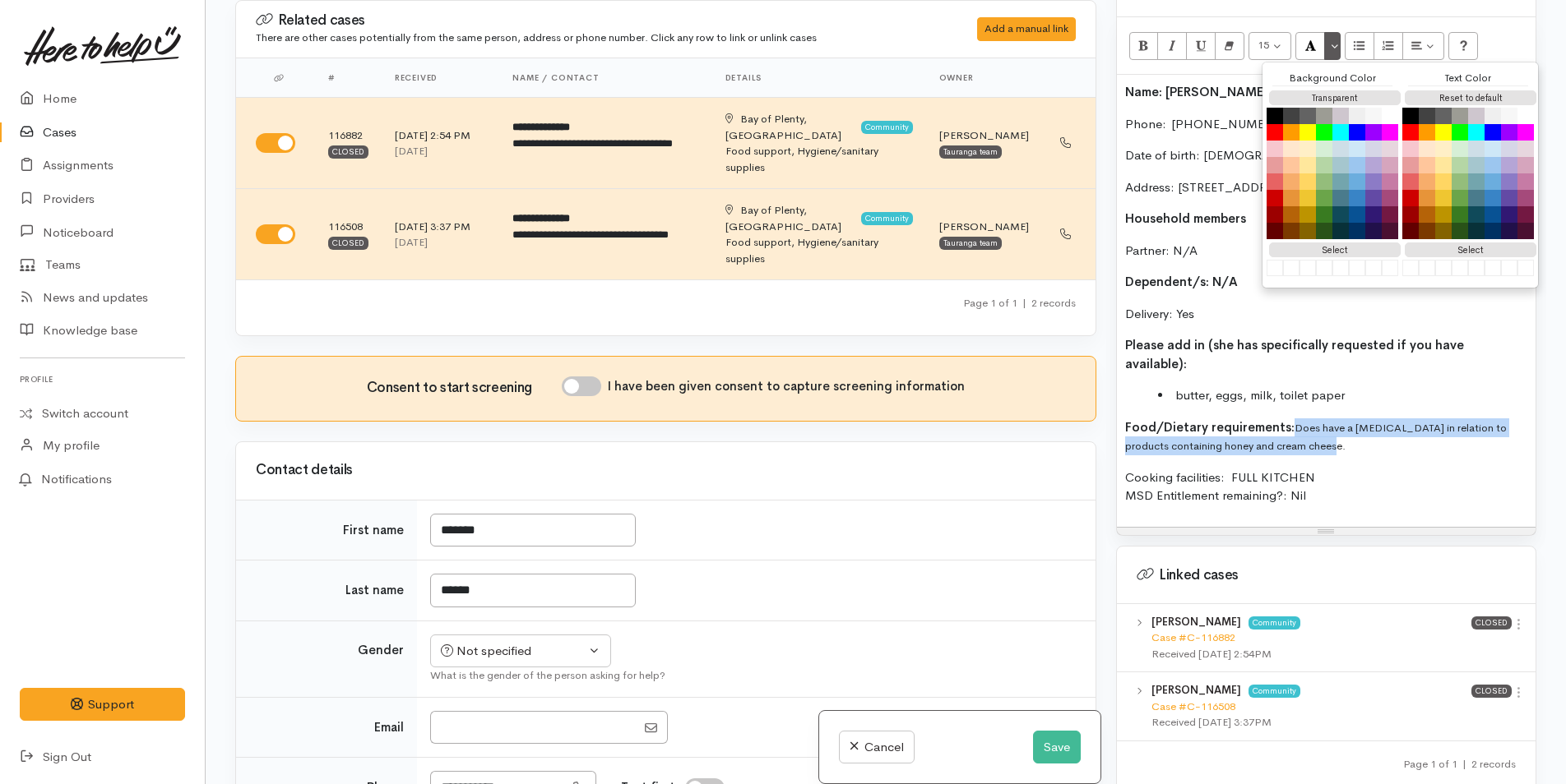
drag, startPoint x: 1299, startPoint y: 407, endPoint x: 1292, endPoint y: 394, distance: 14.8
click at [1292, 419] on p "Food/Dietary requirements: Does have a food allergy in relation to products con…" at bounding box center [1326, 437] width 402 height 37
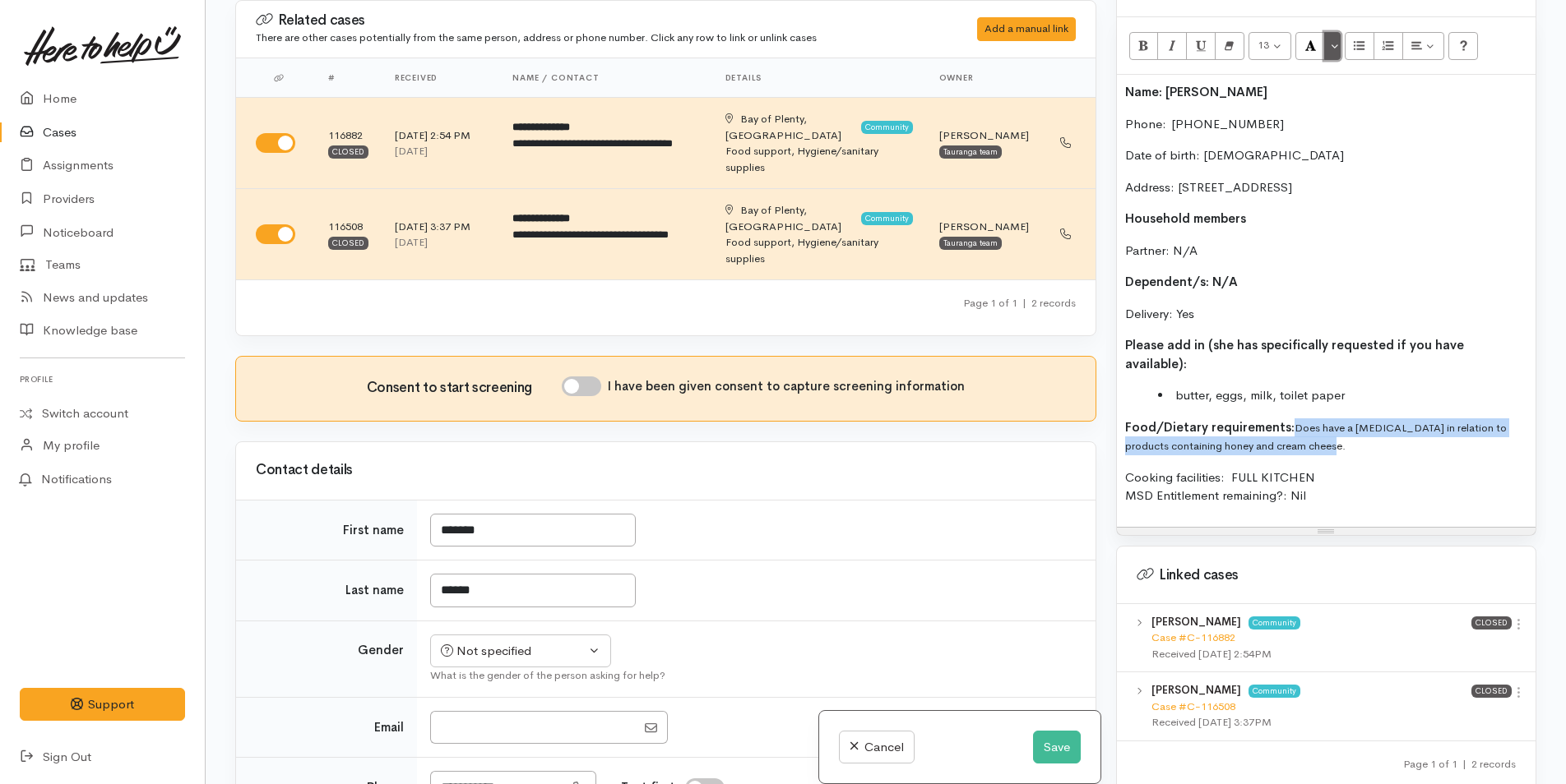
click at [1339, 32] on button "More Color" at bounding box center [1332, 46] width 16 height 28
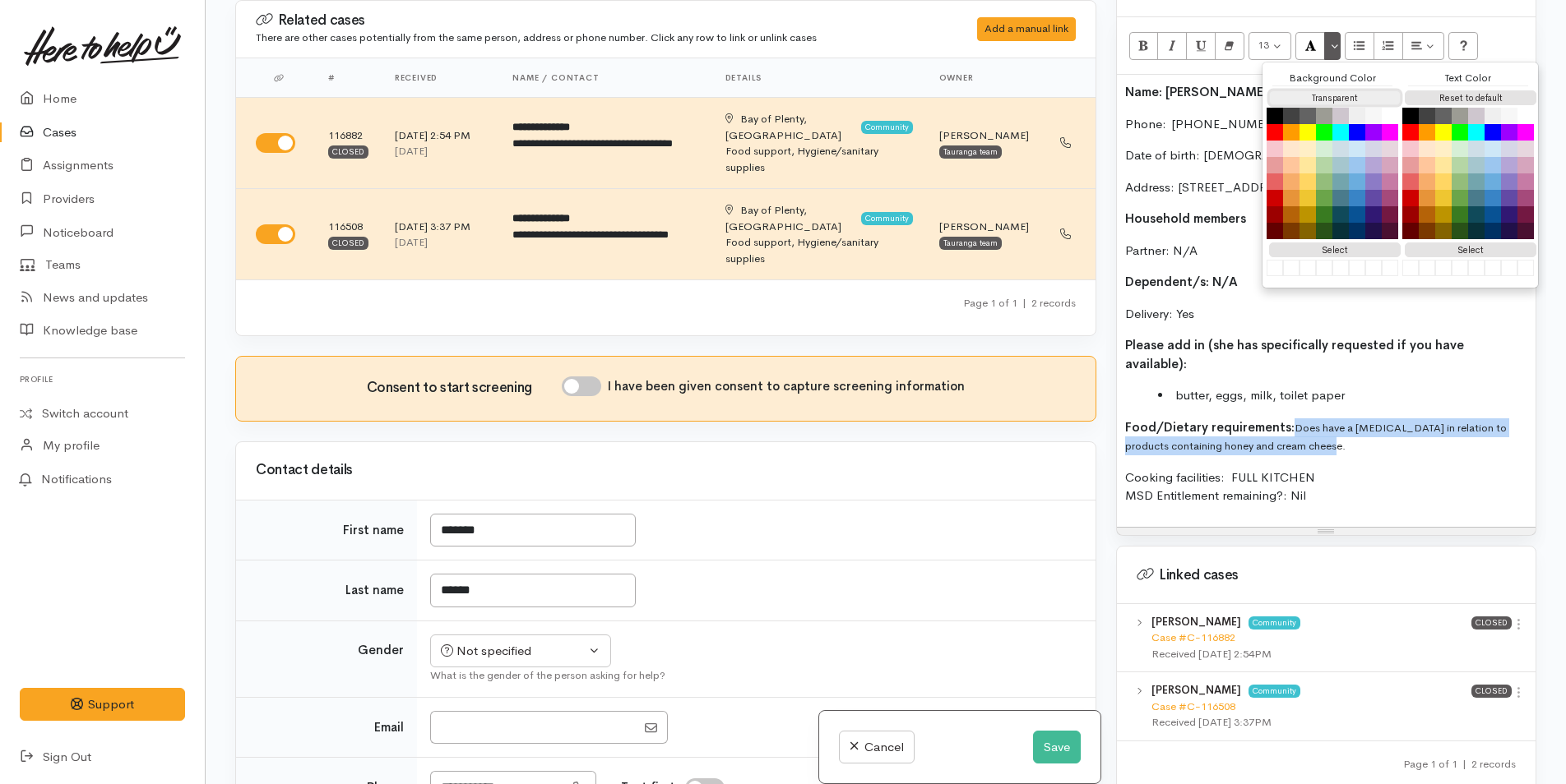
click at [1336, 90] on button "Transparent" at bounding box center [1334, 97] width 131 height 15
click at [1446, 90] on button "Reset to default" at bounding box center [1470, 97] width 131 height 15
click at [1202, 283] on div "Name: Bronwyn Ormsby Phone:  02108149991 Date of birth: 10/10/1995 Address: 93 …" at bounding box center [1326, 301] width 419 height 452
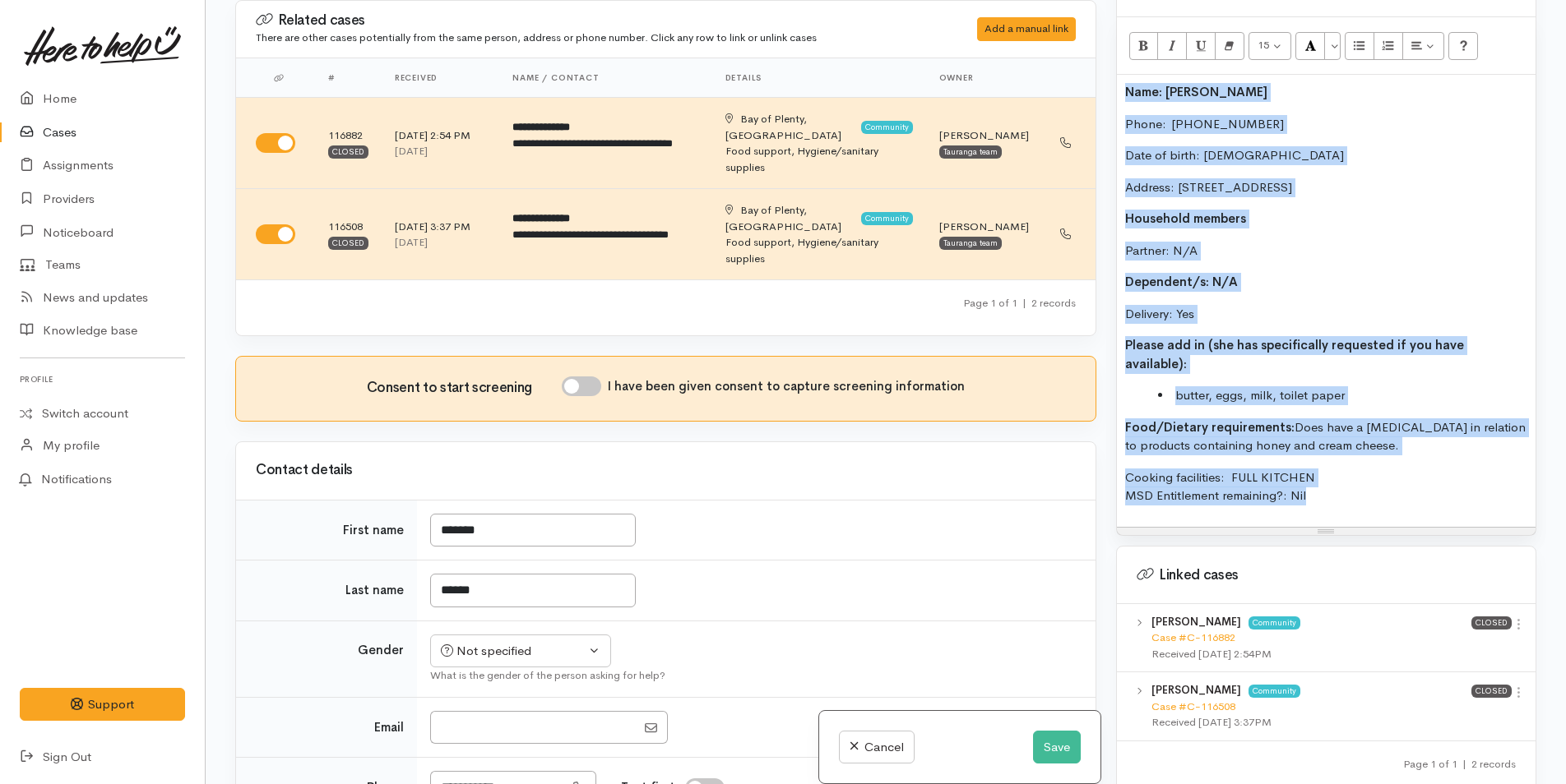
drag, startPoint x: 1248, startPoint y: 451, endPoint x: 1120, endPoint y: 81, distance: 391.5
click at [1120, 81] on div "Name: Bronwyn Ormsby Phone:  02108149991 Date of birth: 10/10/1995 Address: 93 …" at bounding box center [1326, 301] width 419 height 452
copy div "Name: Bronwyn Ormsby Phone:  02108149991 Date of birth: 10/10/1995 Address: 93 …"
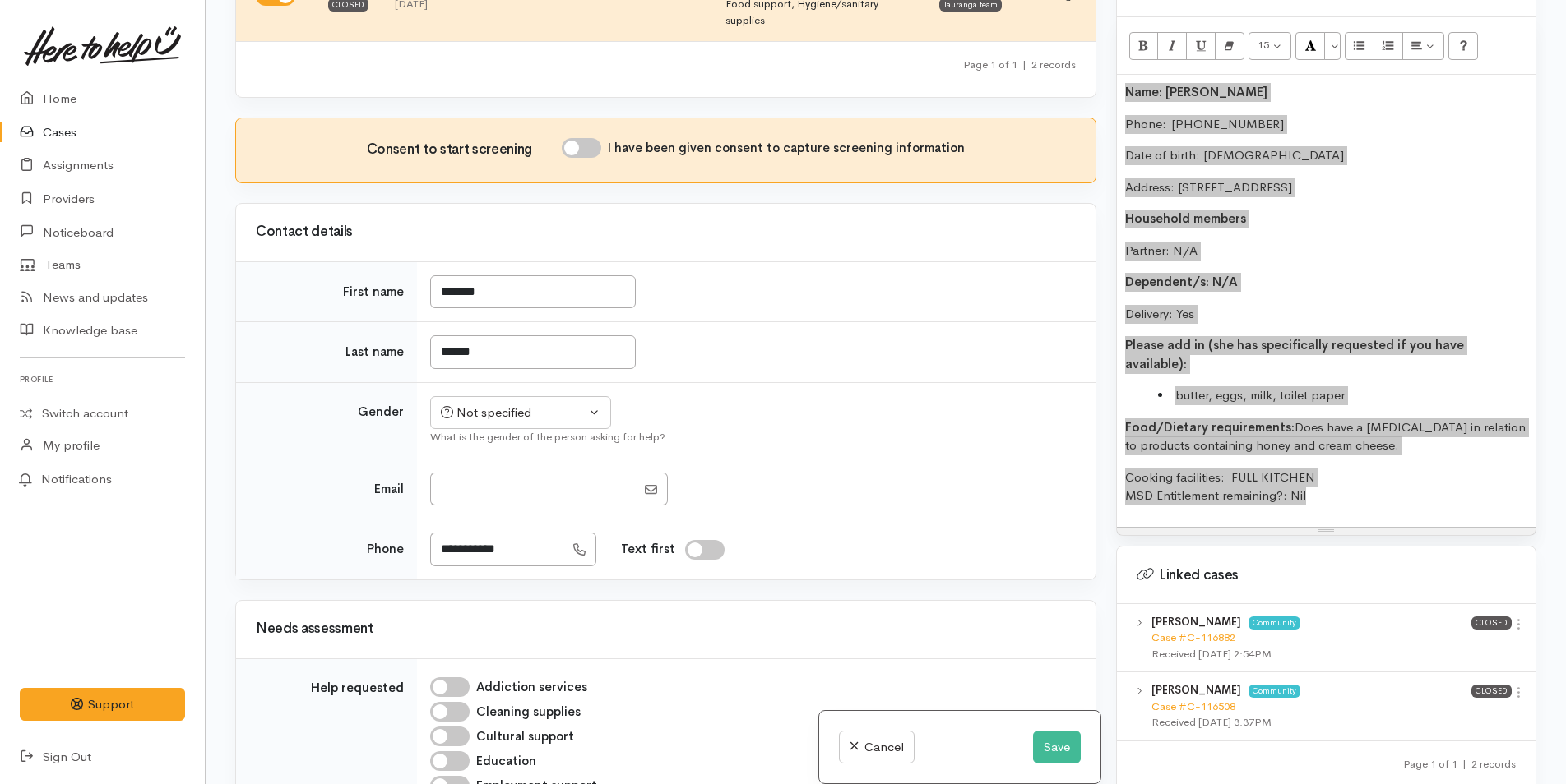
scroll to position [246, 0]
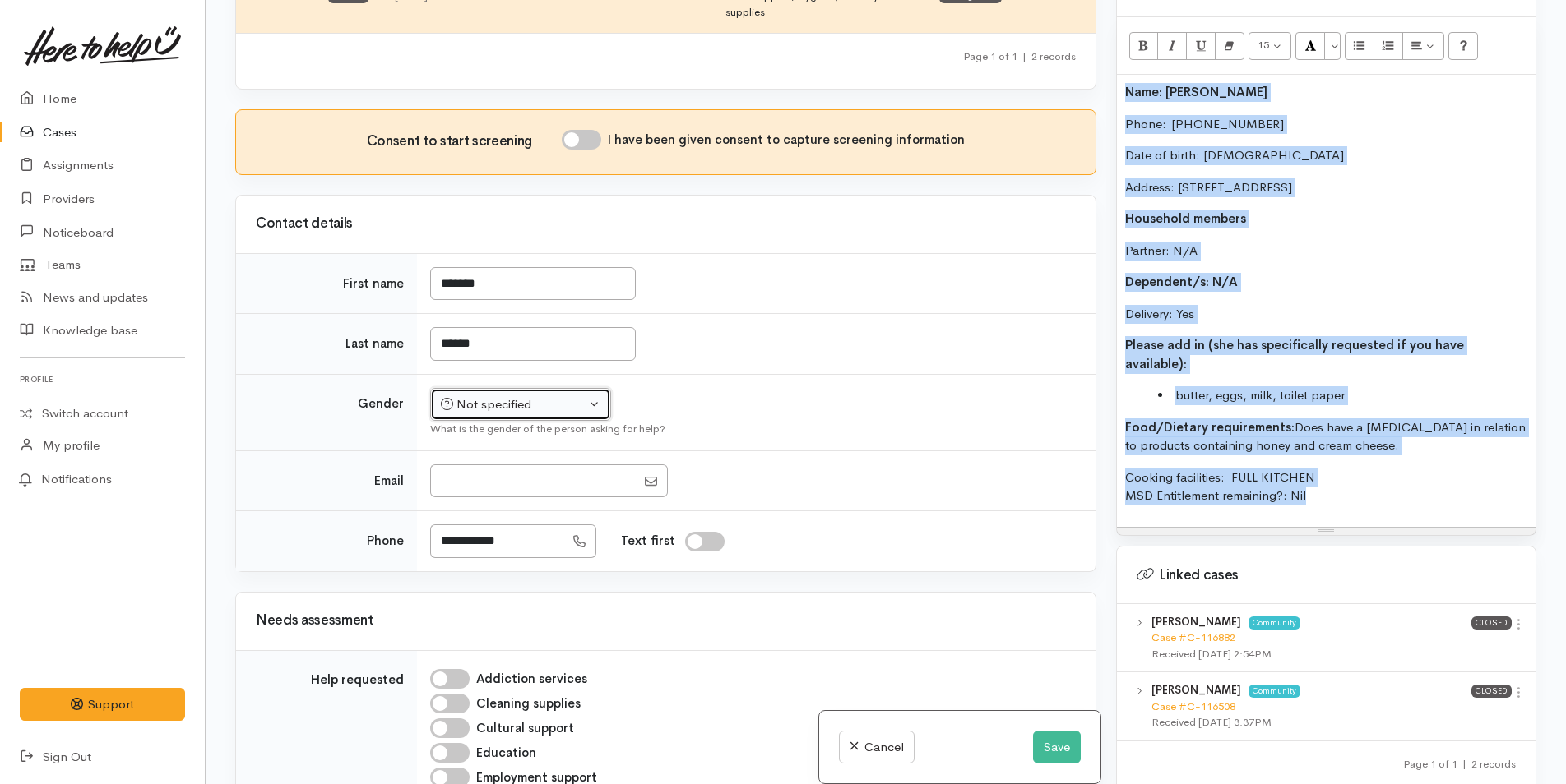
drag, startPoint x: 469, startPoint y: 371, endPoint x: 471, endPoint y: 388, distance: 17.1
click at [469, 396] on div "Not specified" at bounding box center [513, 405] width 145 height 19
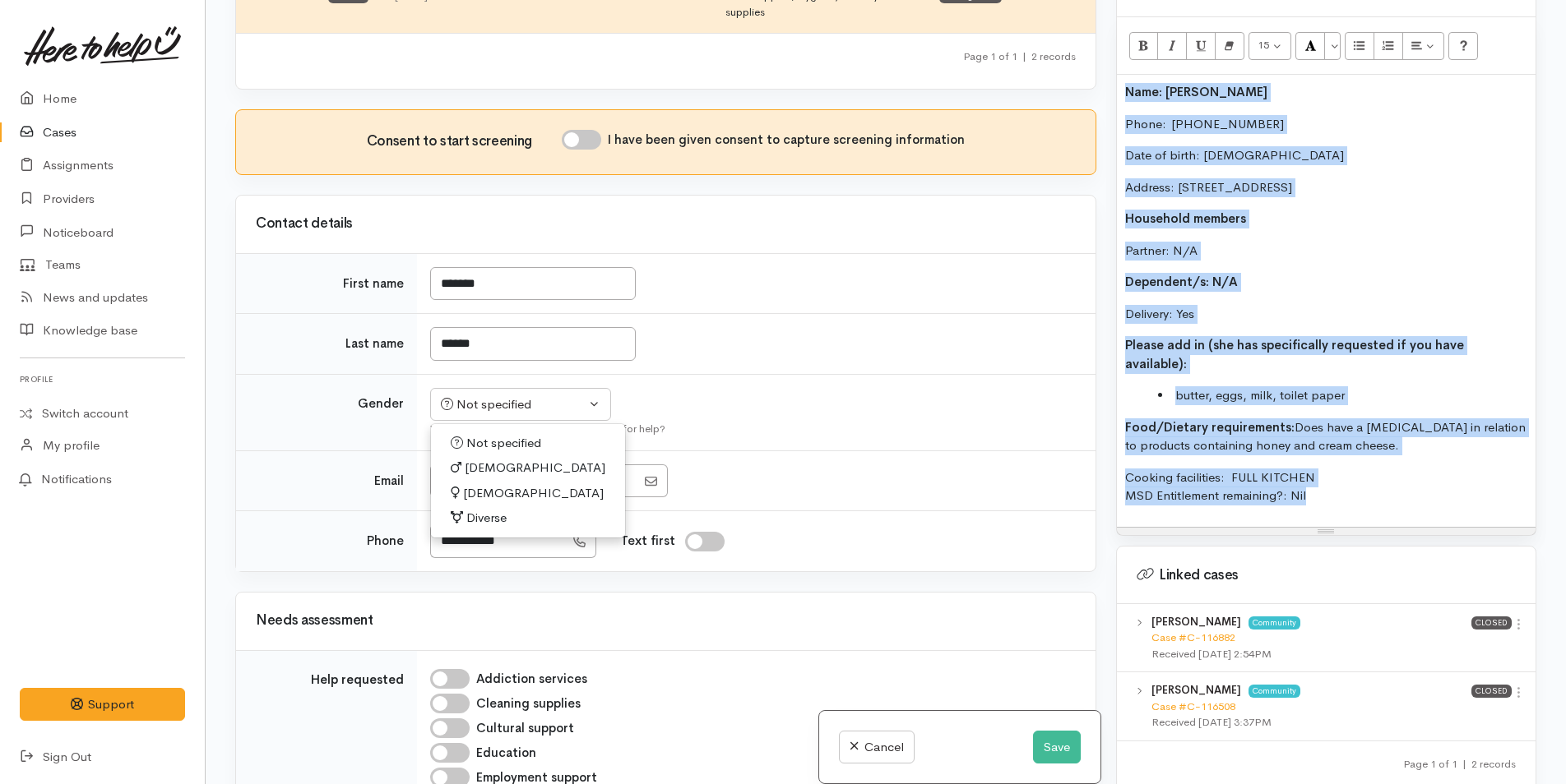
click at [473, 484] on span "Female" at bounding box center [532, 493] width 140 height 19
select select "Female"
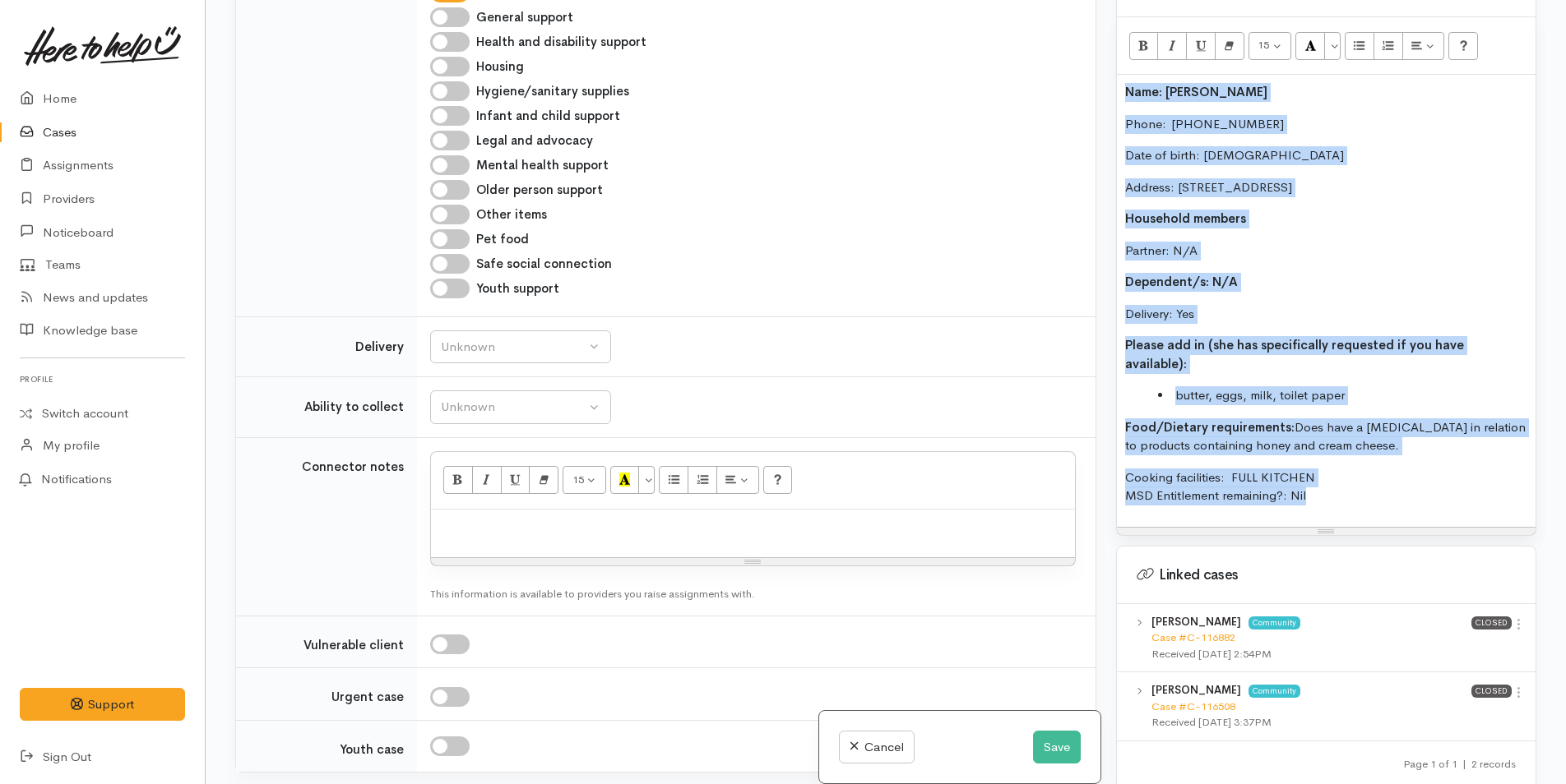
scroll to position [1315, 0]
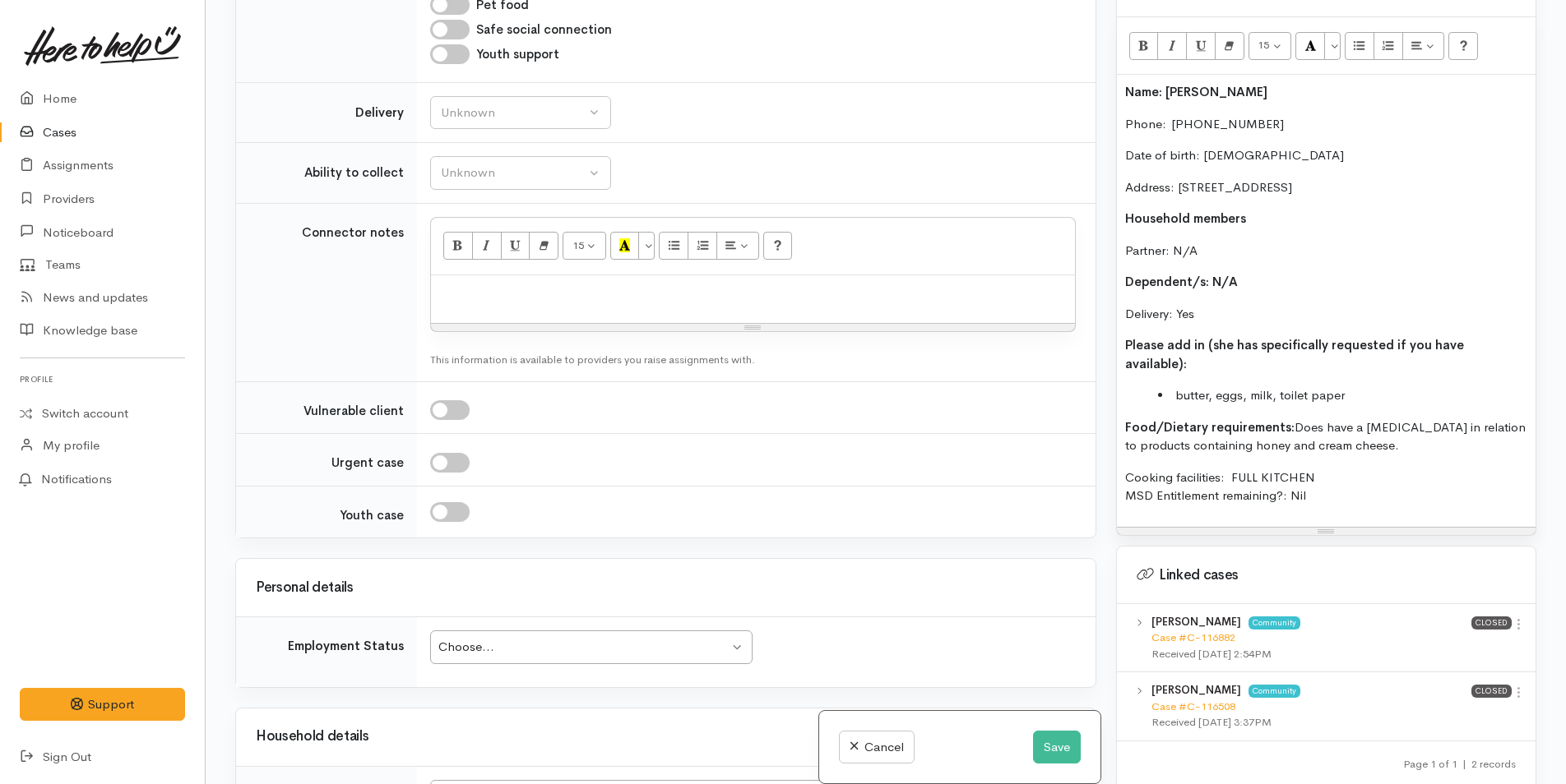
click at [492, 275] on div at bounding box center [752, 299] width 644 height 48
paste div
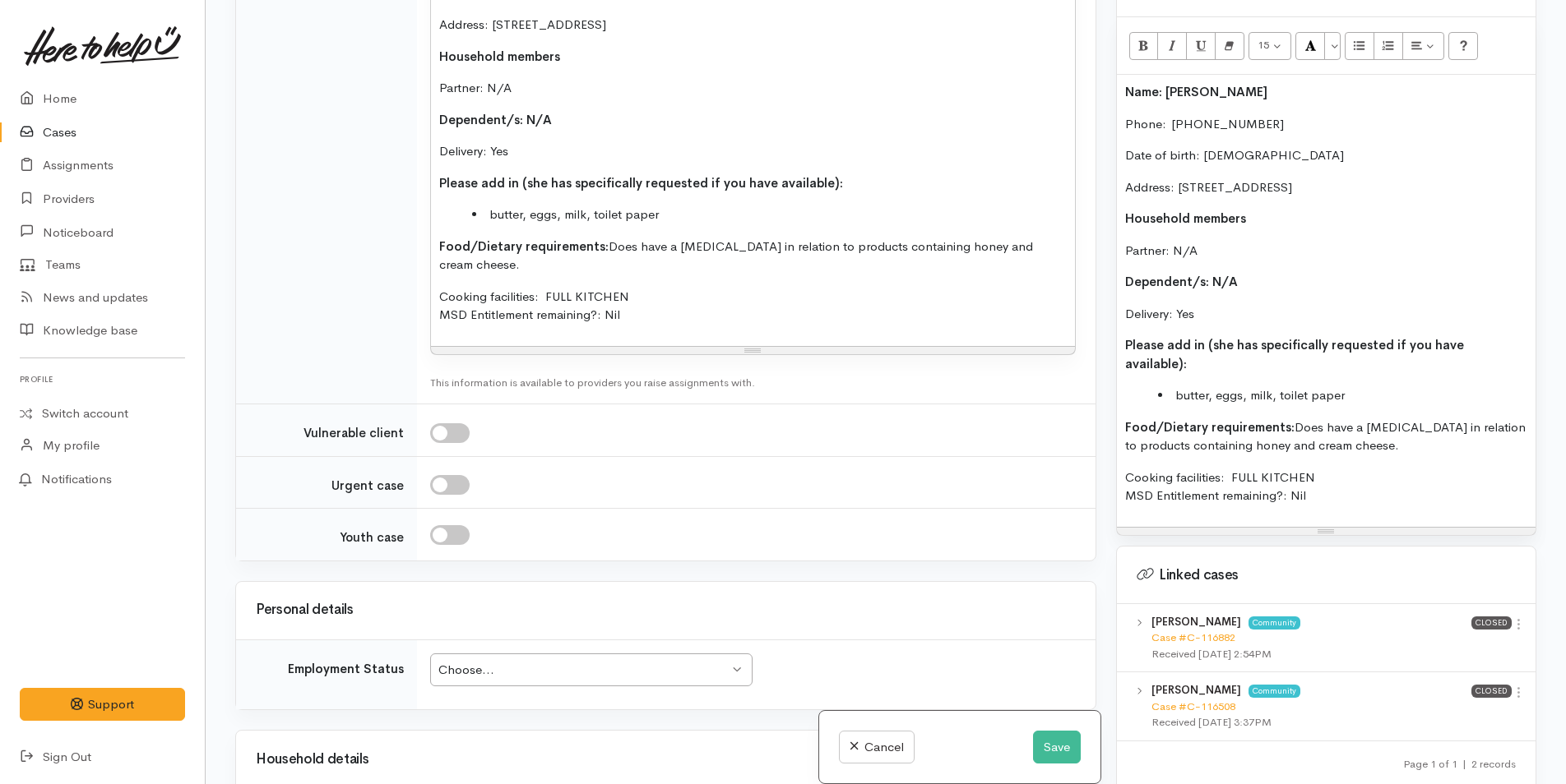
scroll to position [1890, 0]
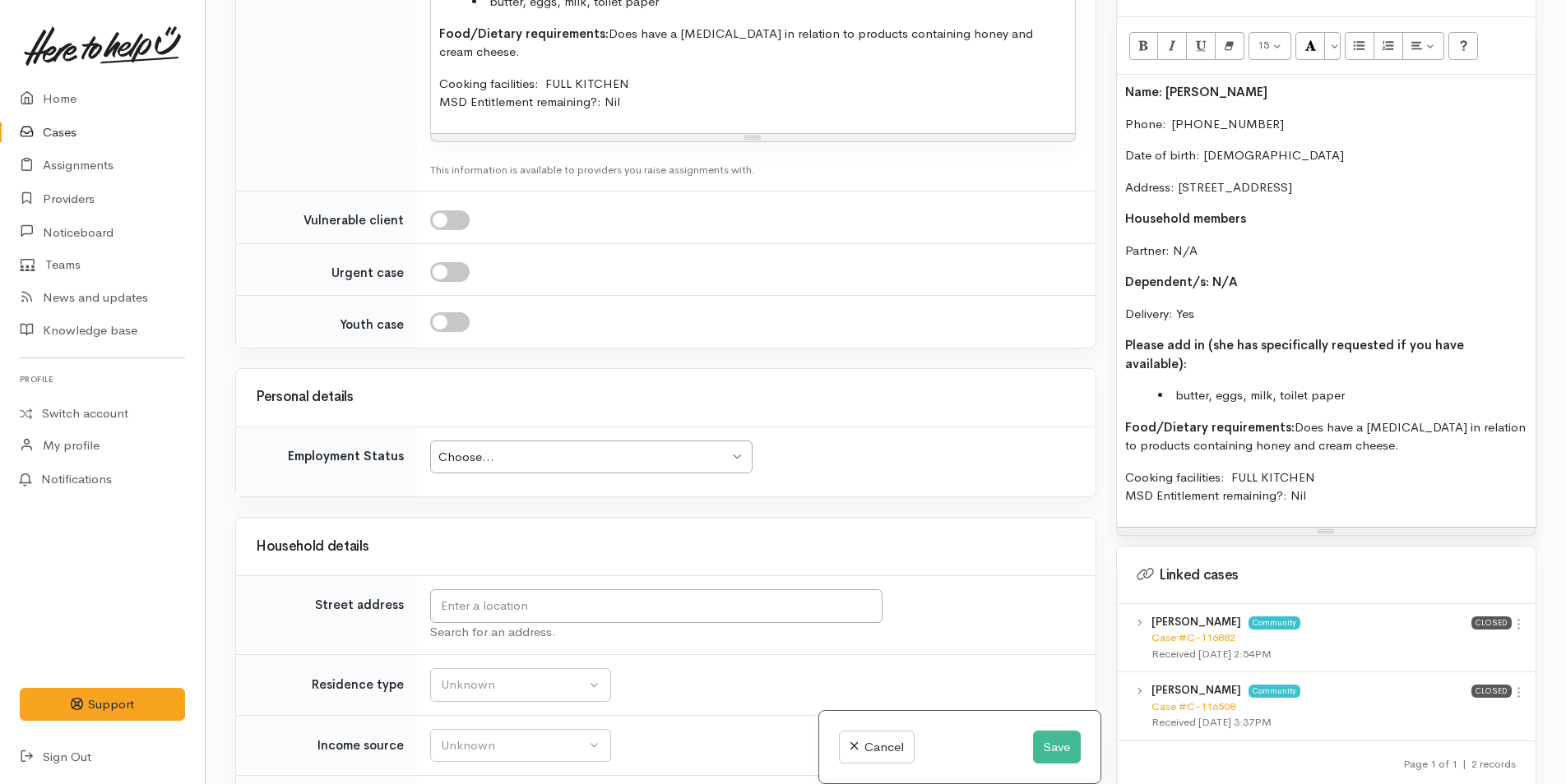
click at [522, 448] on div "Choose..." at bounding box center [583, 457] width 290 height 19
click at [528, 589] on input "text" at bounding box center [656, 606] width 452 height 34
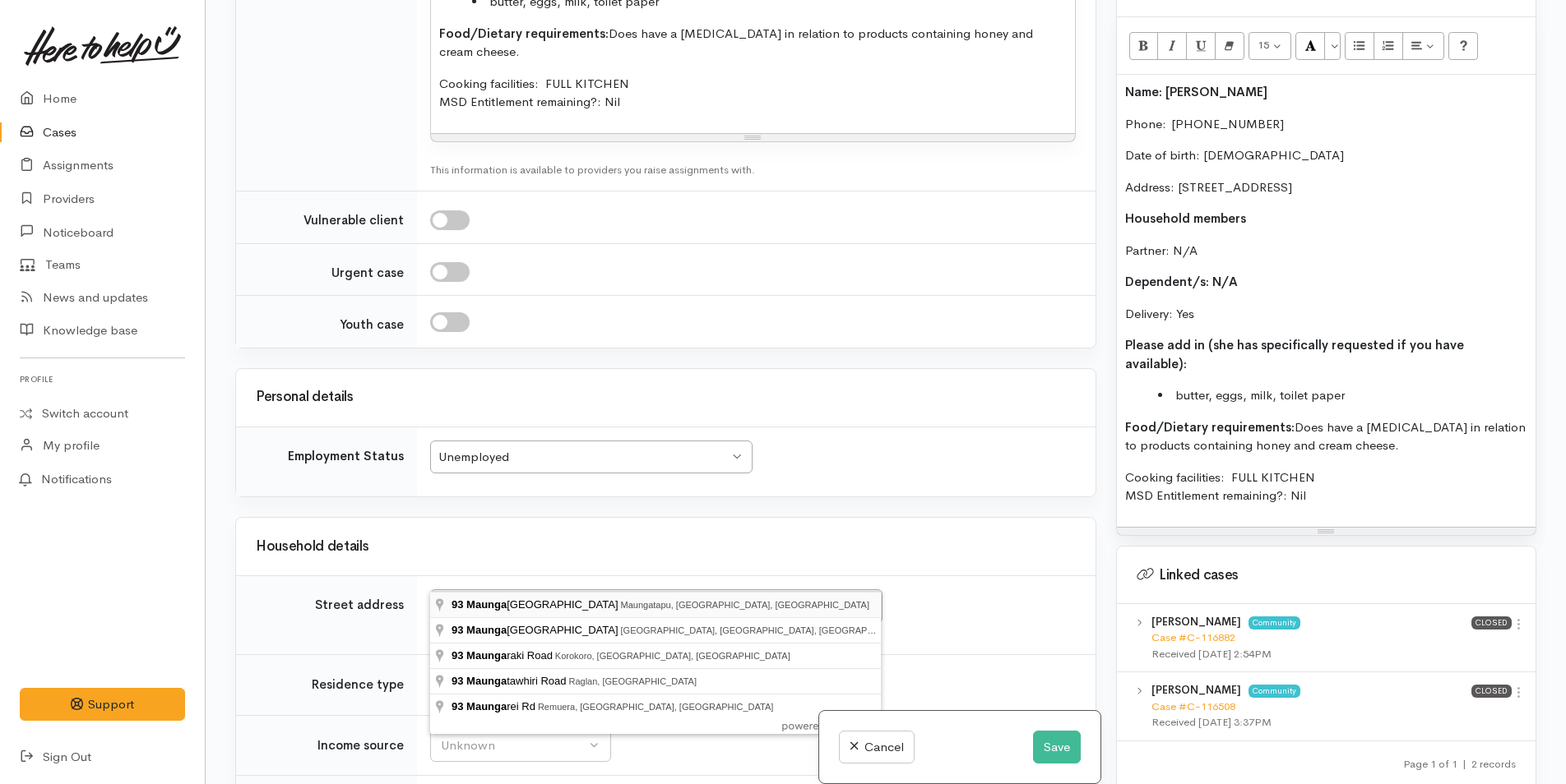
type input "93 Maungatapu Road, Maungatapu, Tauranga, New Zealand"
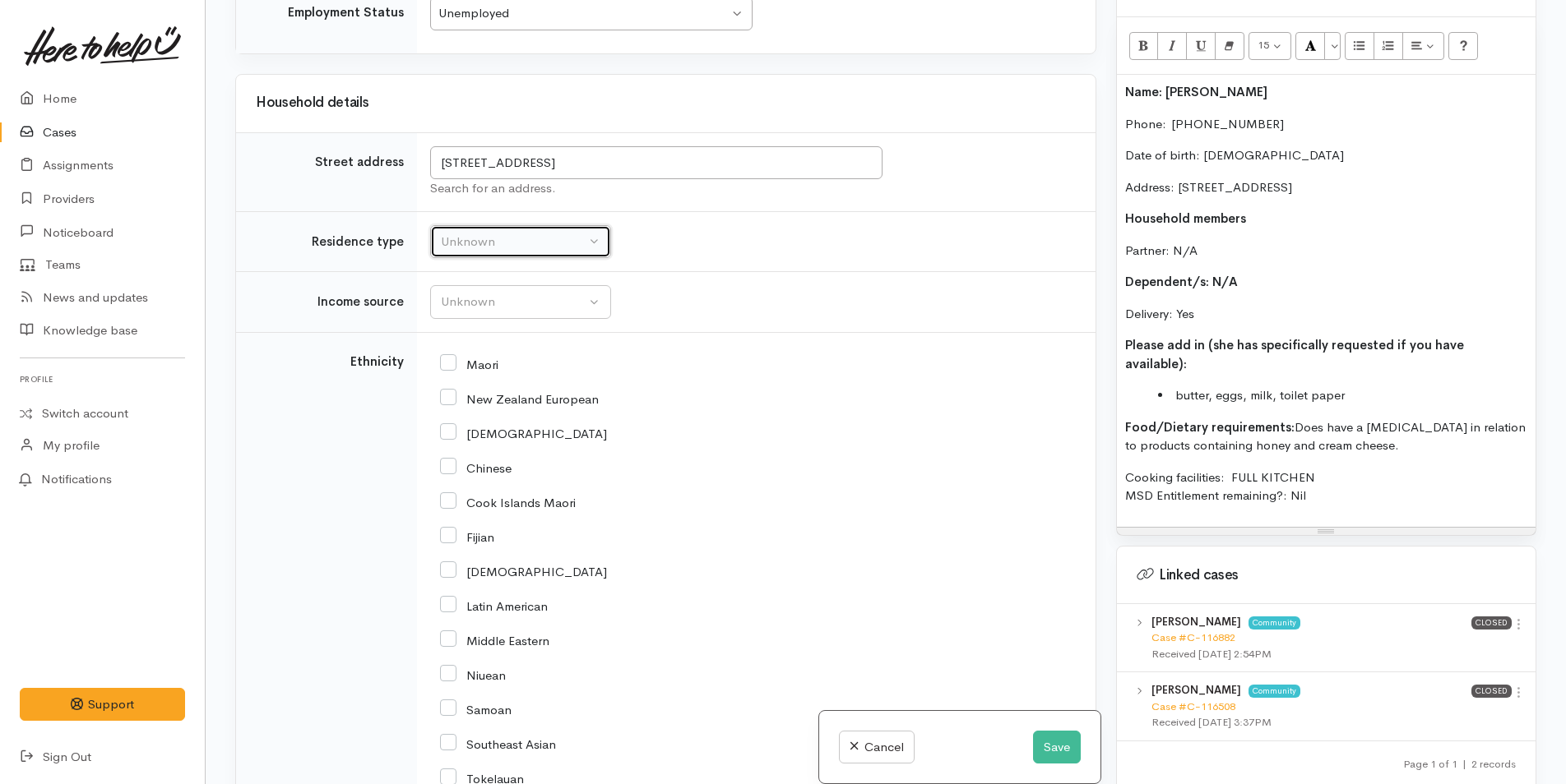
click at [490, 233] on div "Unknown" at bounding box center [513, 242] width 145 height 19
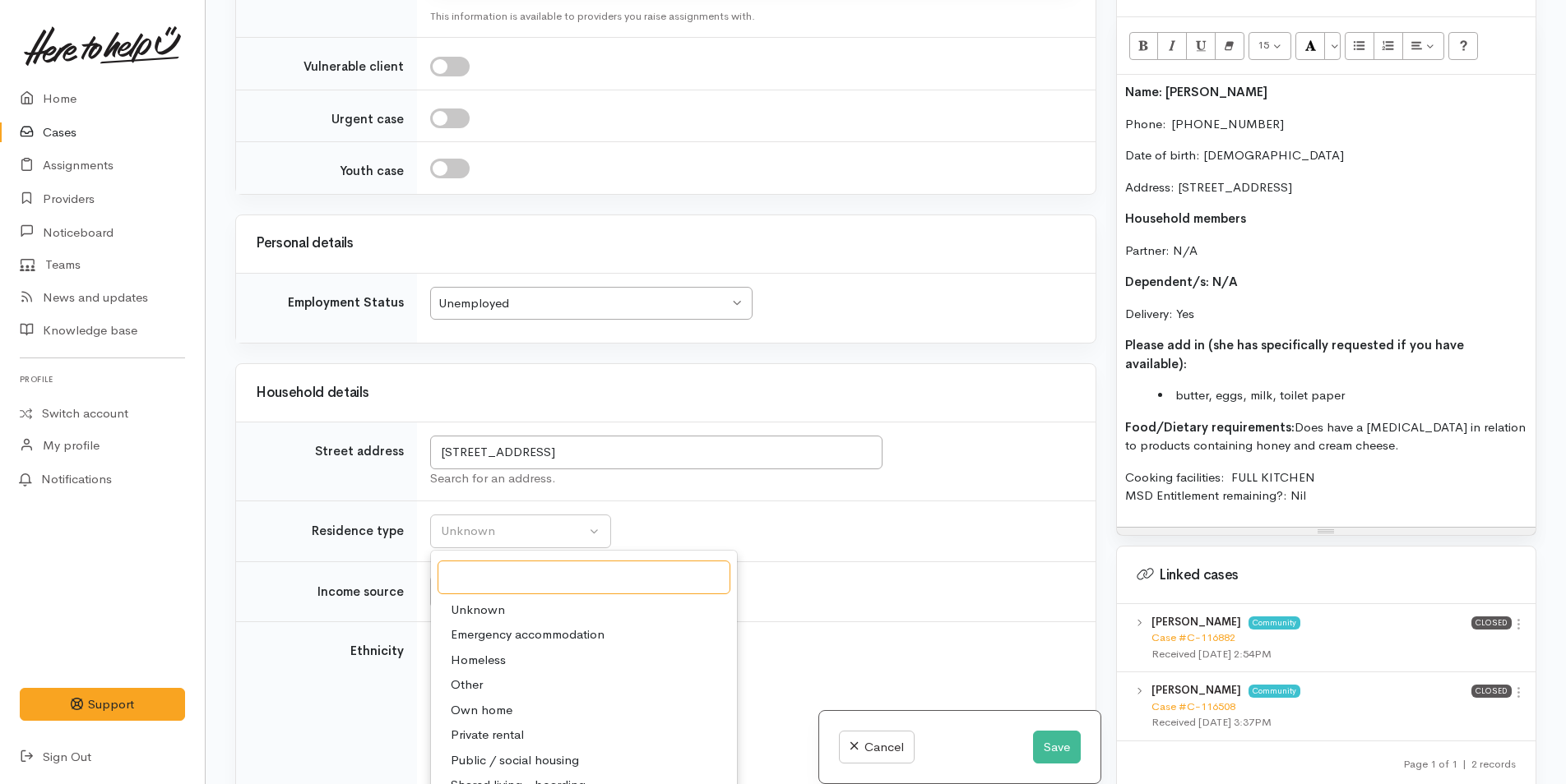
scroll to position [2302, 0]
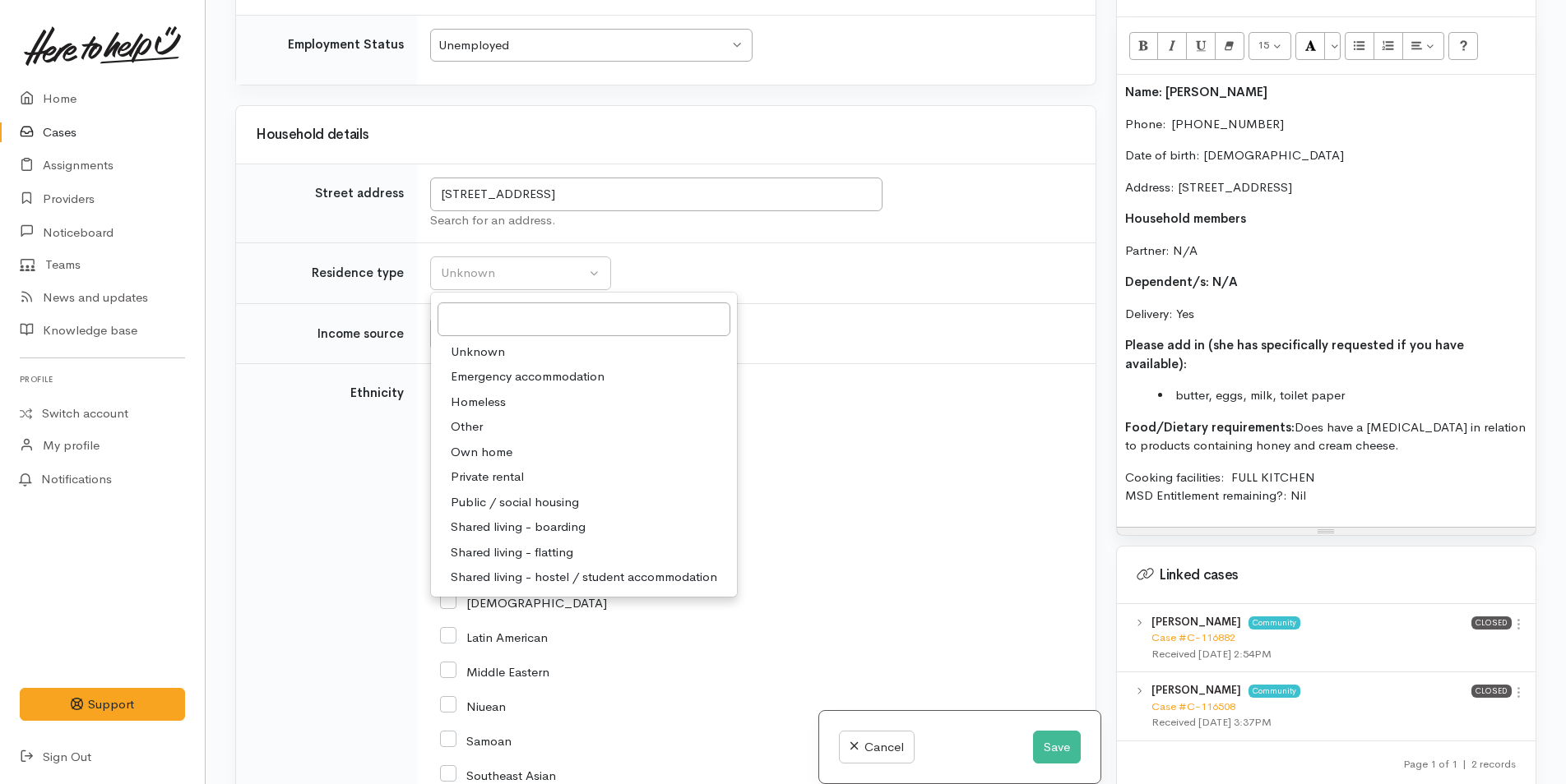
click at [484, 468] on span "Private rental" at bounding box center [487, 477] width 73 height 19
select select "2"
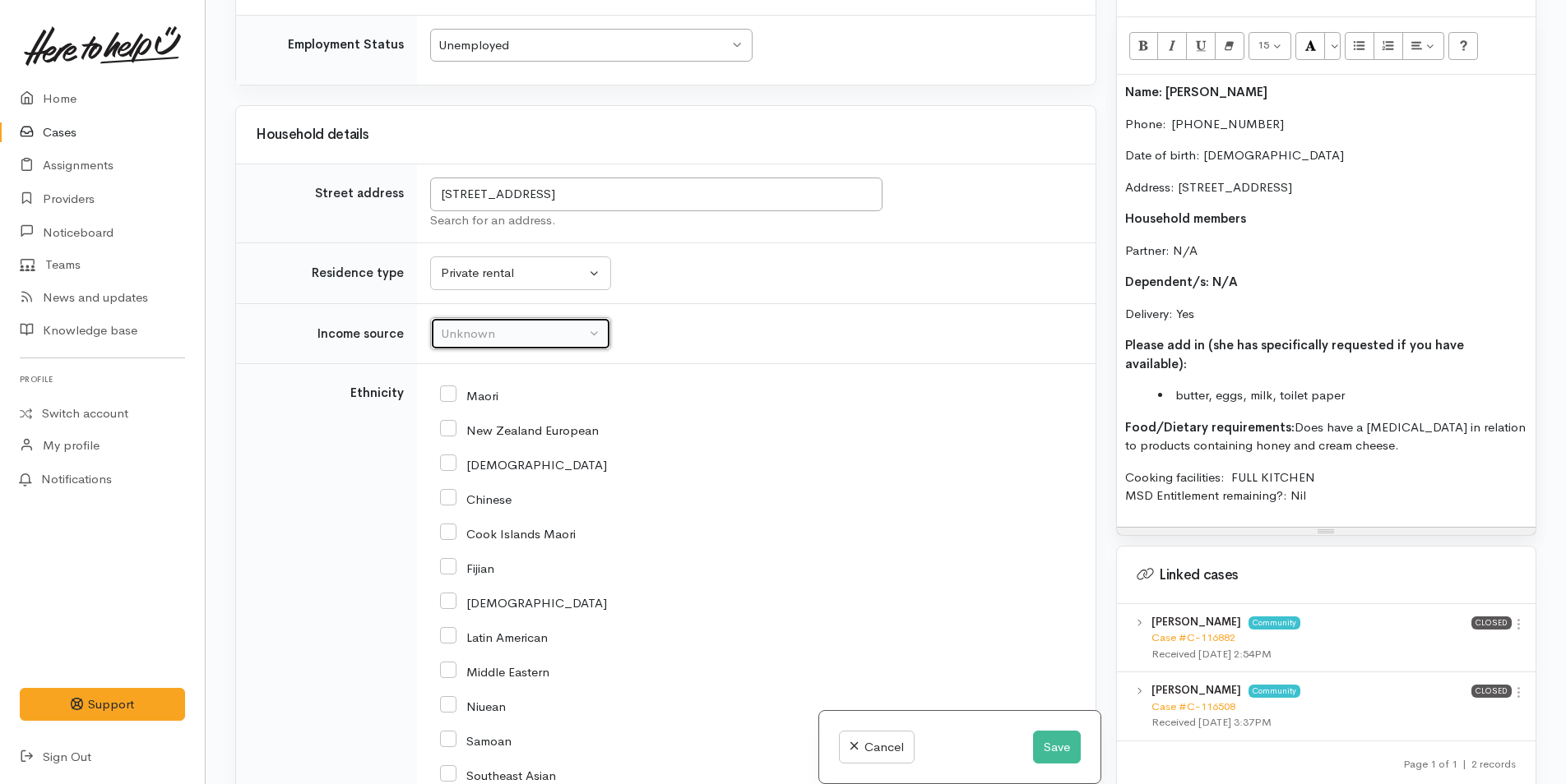
click at [473, 325] on div "Unknown" at bounding box center [513, 334] width 145 height 19
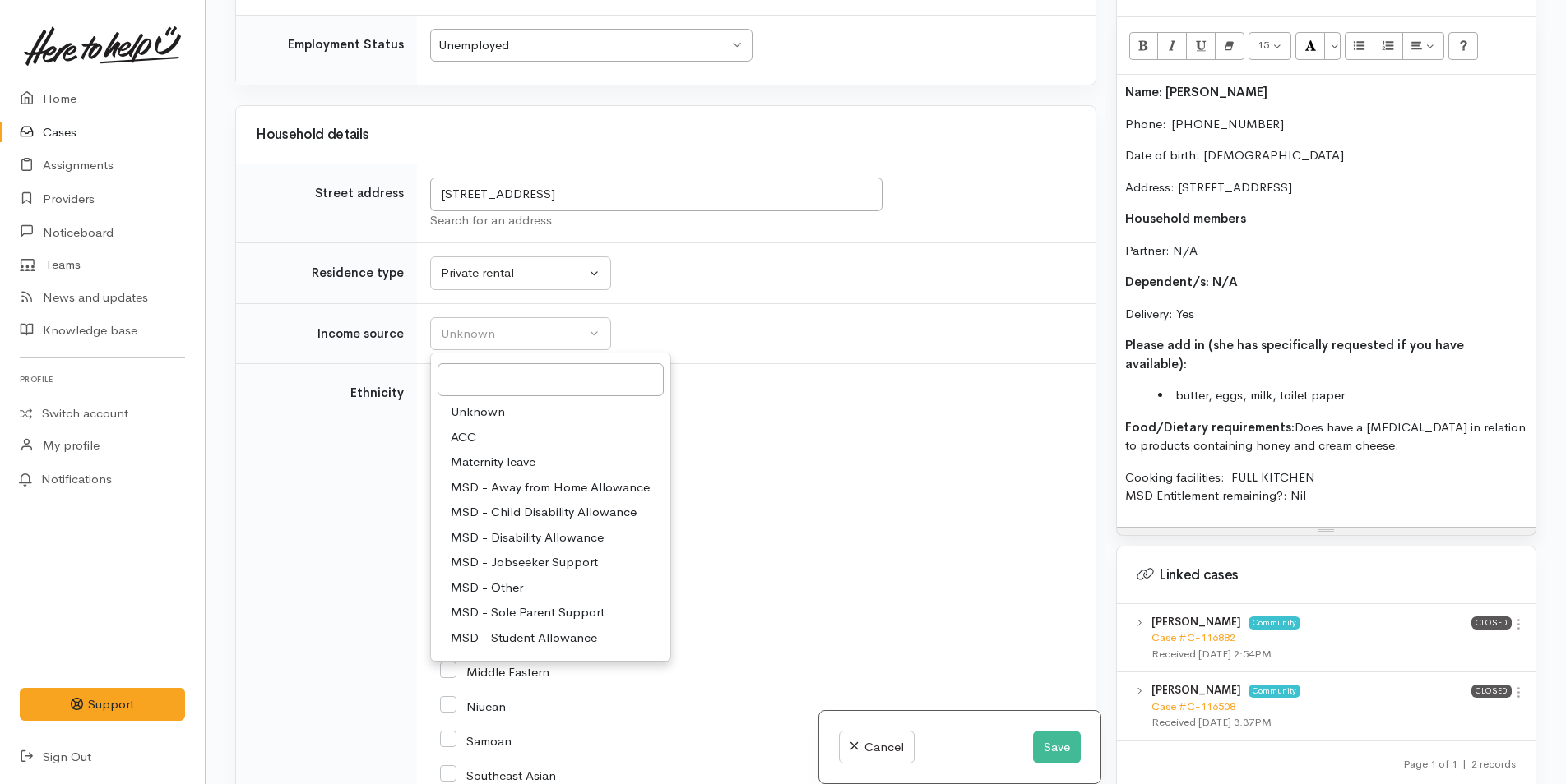
click at [508, 554] on span "MSD - Jobseeker Support" at bounding box center [523, 563] width 147 height 19
select select "4"
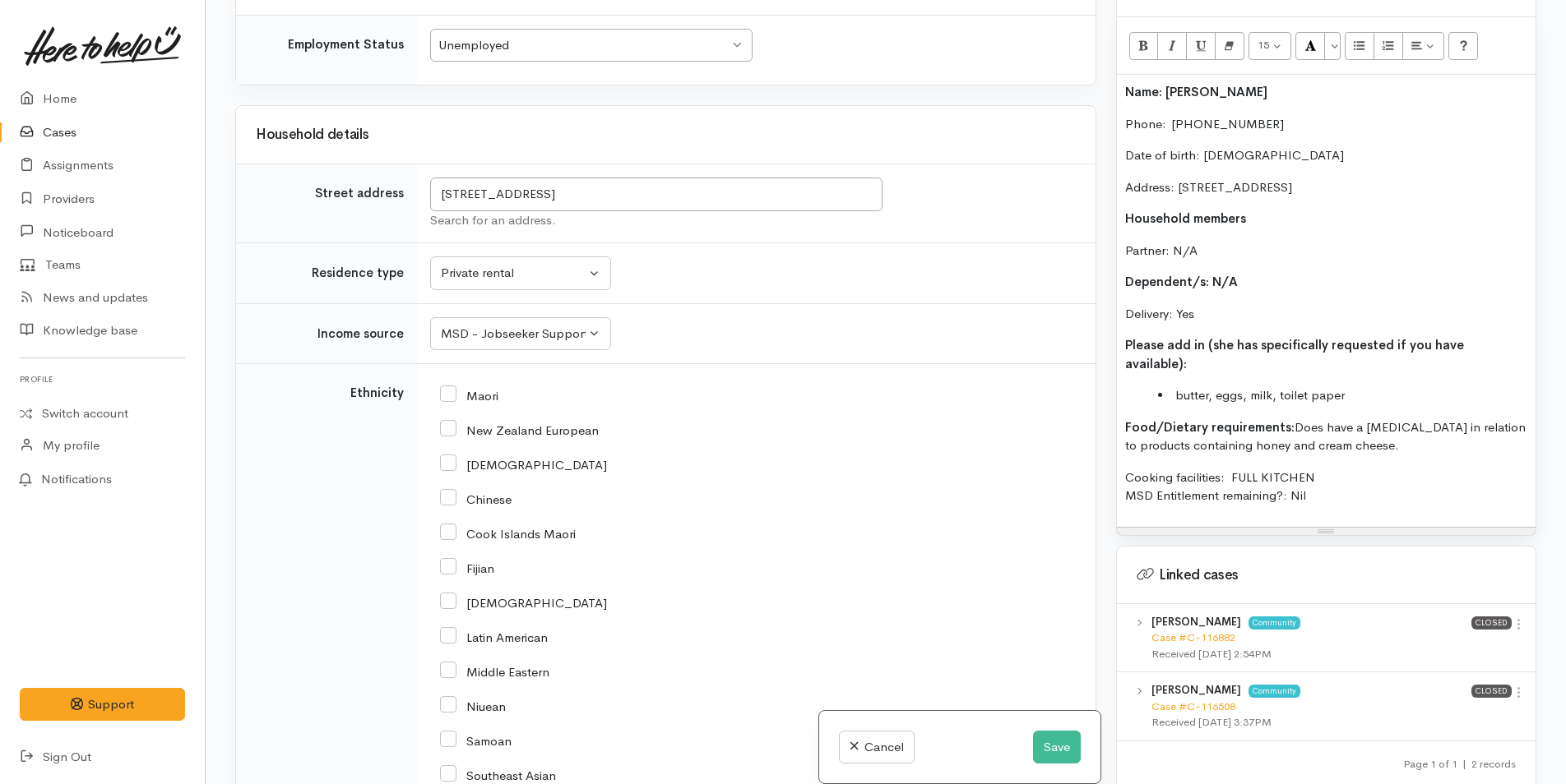
click at [448, 388] on input "Maori" at bounding box center [468, 395] width 58 height 15
checkbox input "true"
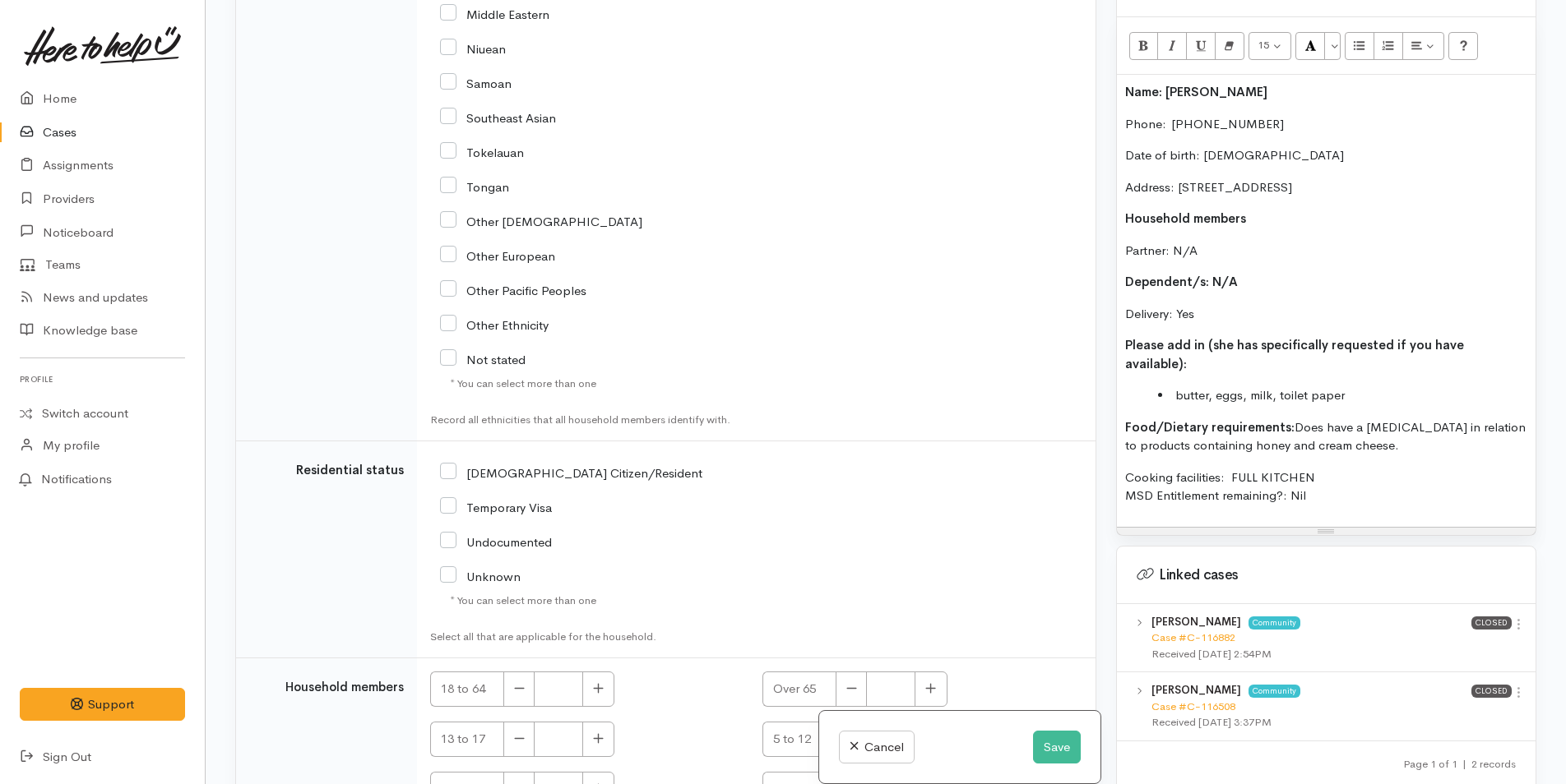
click at [442, 464] on input "NZ Citizen/Resident" at bounding box center [571, 471] width 263 height 15
checkbox input "true"
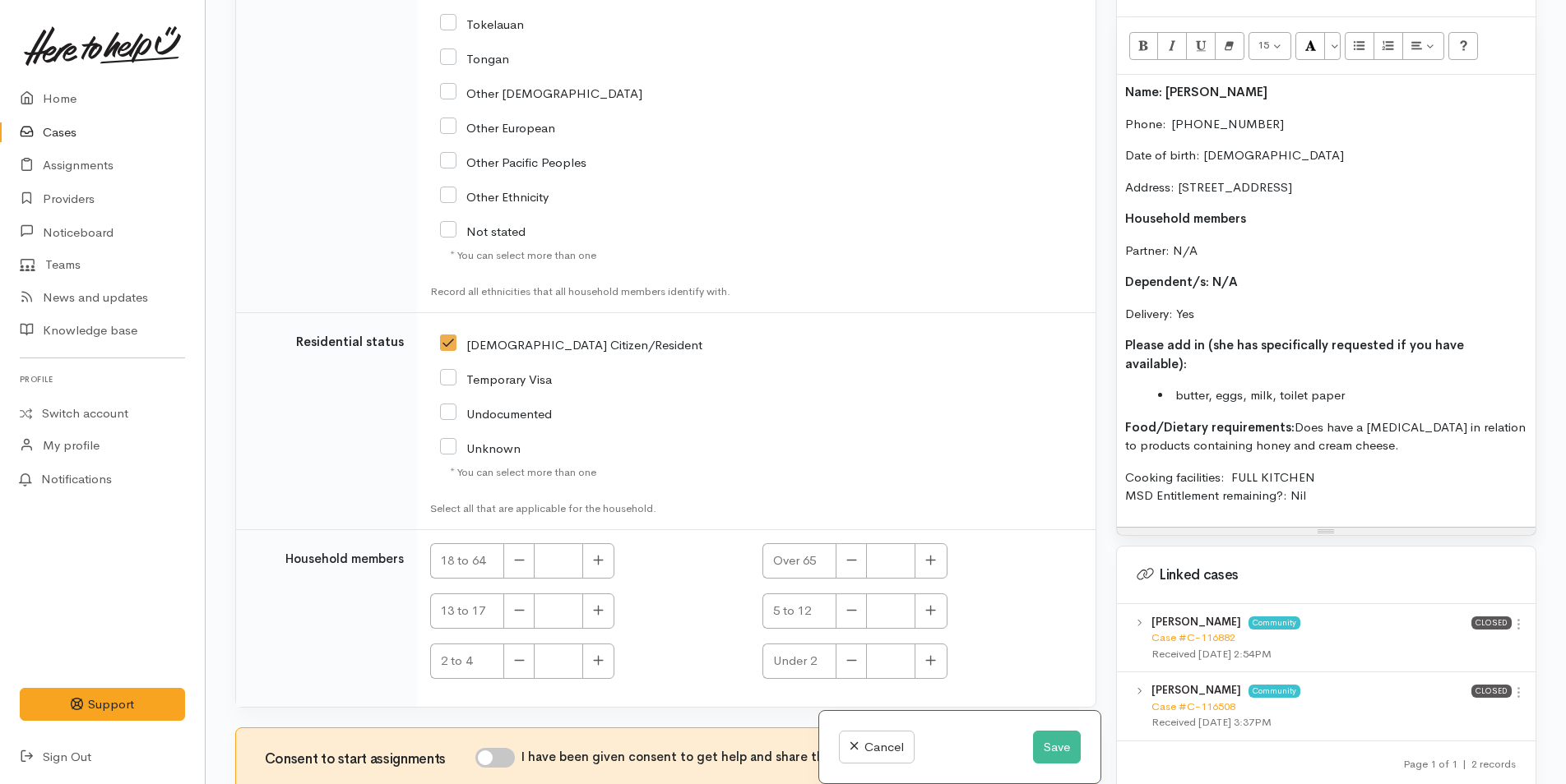
scroll to position [3166, 0]
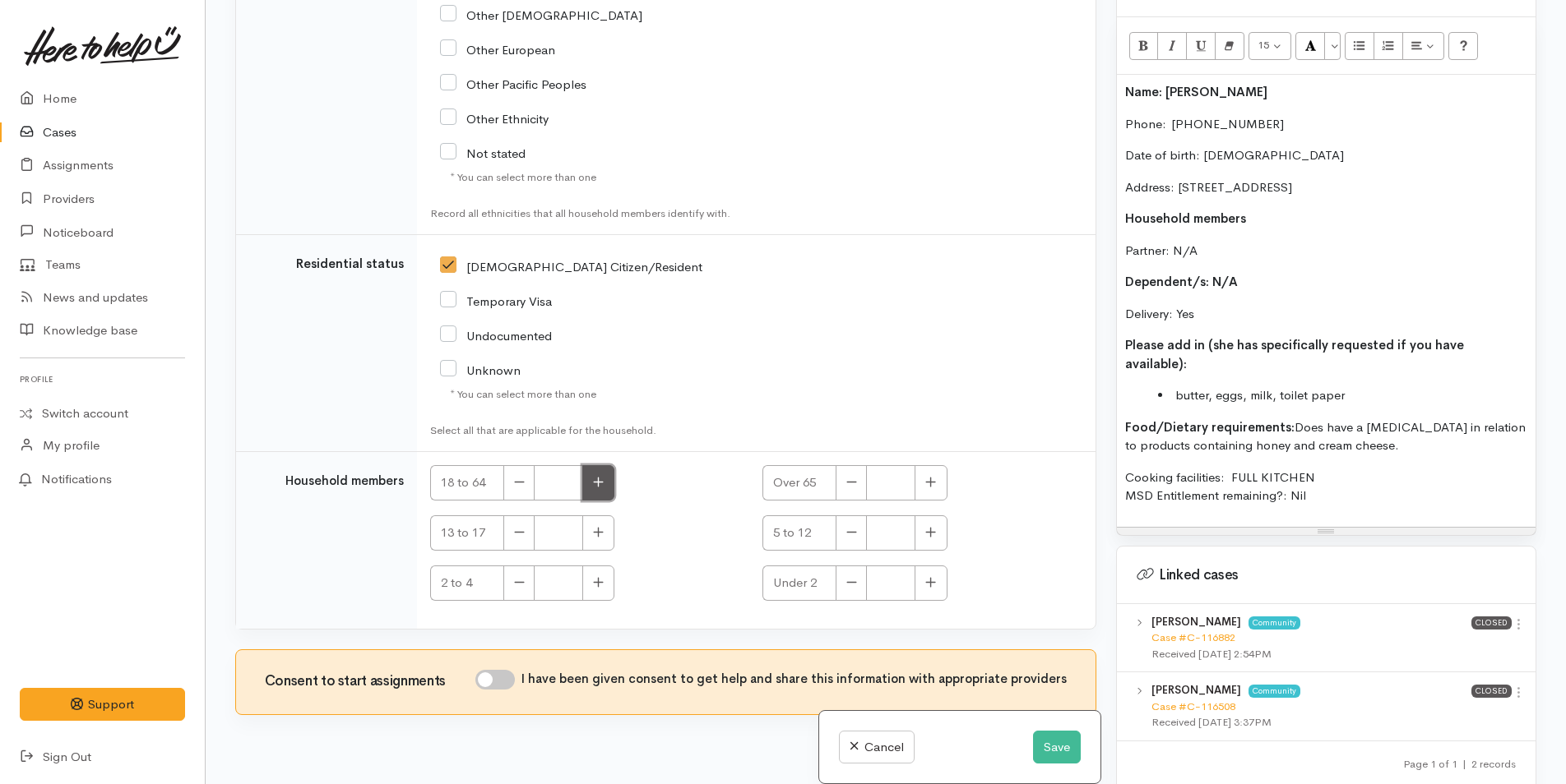
click at [605, 465] on button "button" at bounding box center [599, 483] width 32 height 36
type input "1"
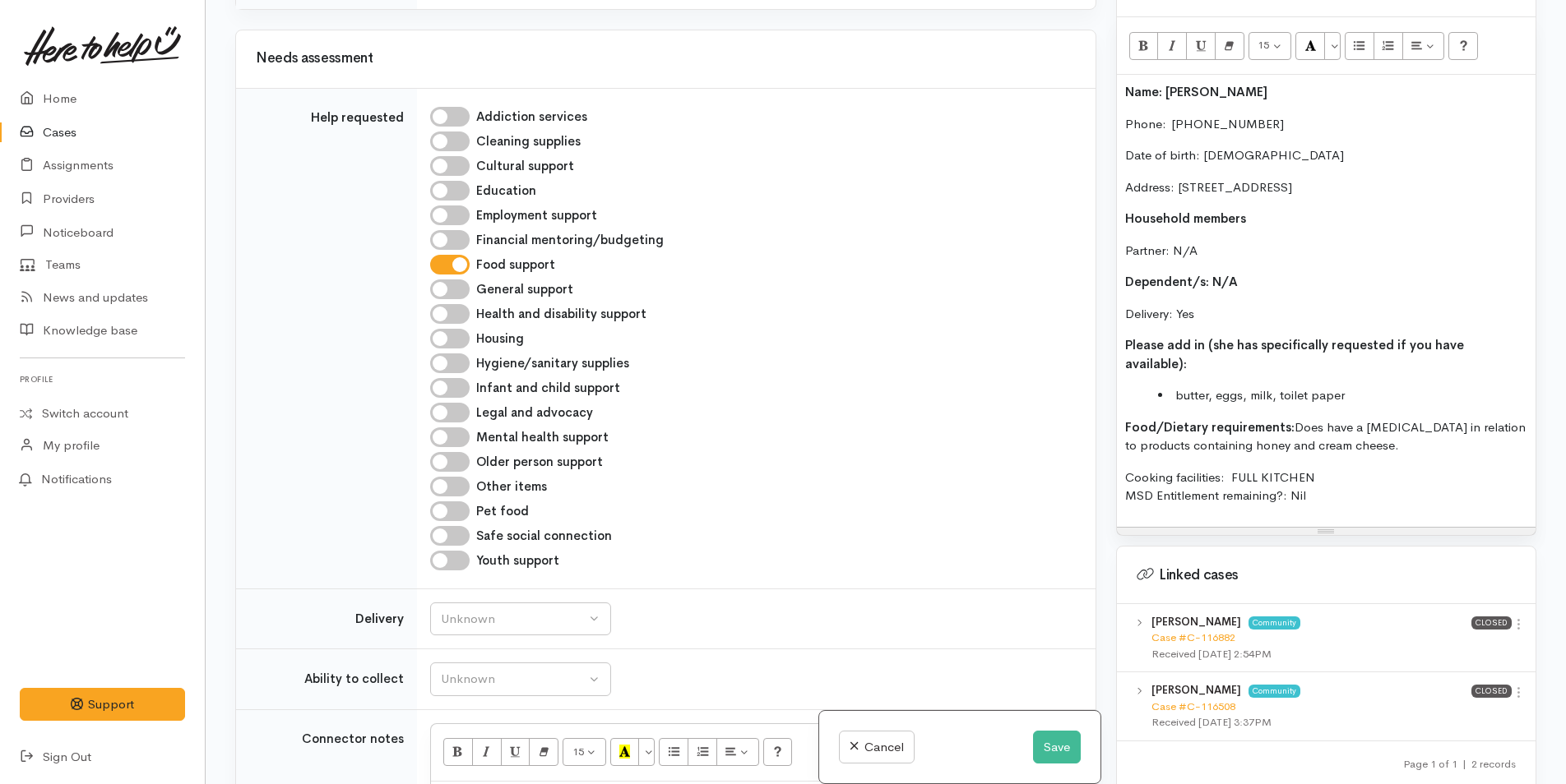
scroll to position [947, 0]
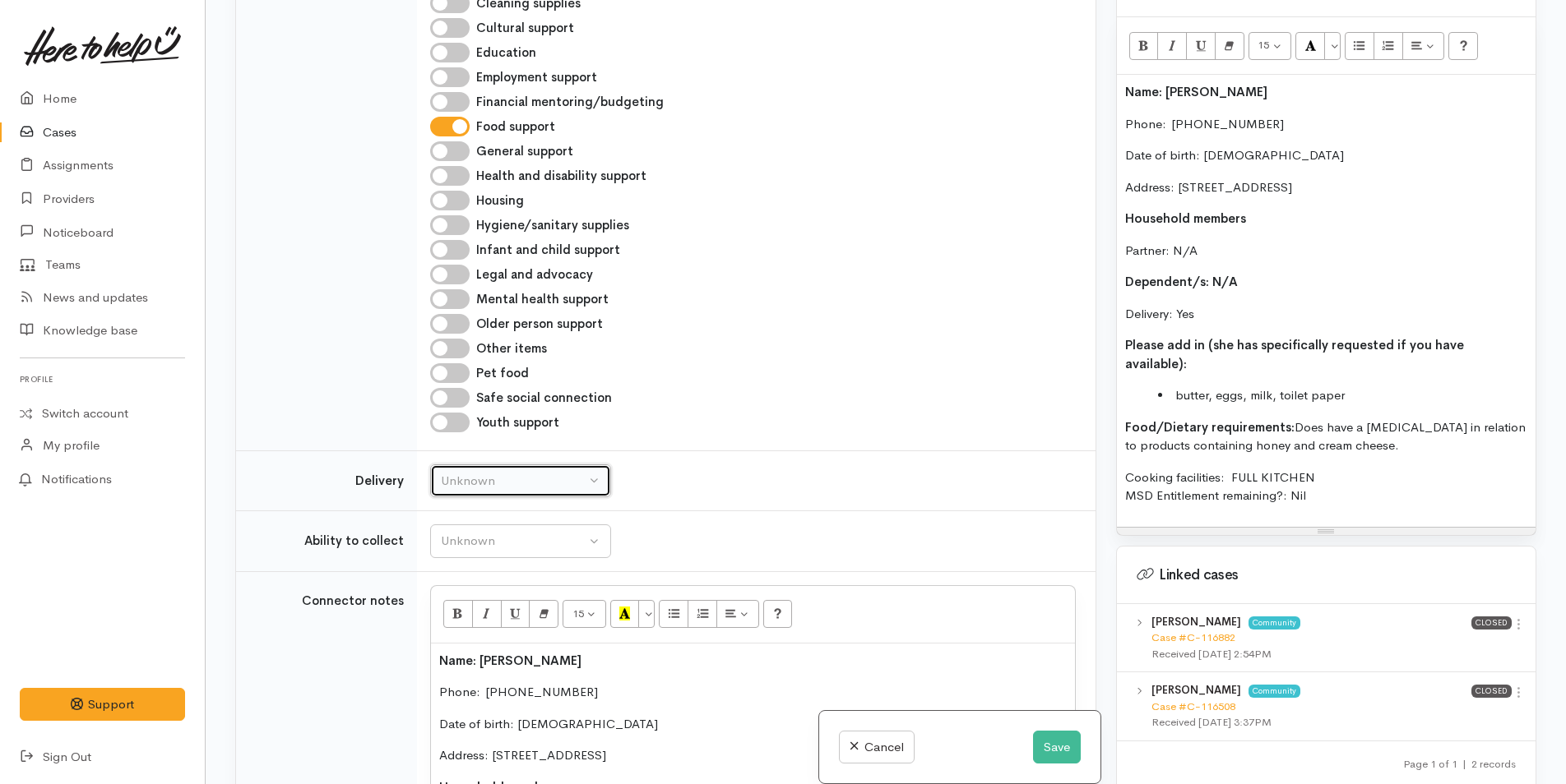
click at [451, 471] on div "Unknown" at bounding box center [513, 480] width 145 height 19
click at [478, 575] on span "Delivery needed" at bounding box center [494, 584] width 88 height 19
select select "3"
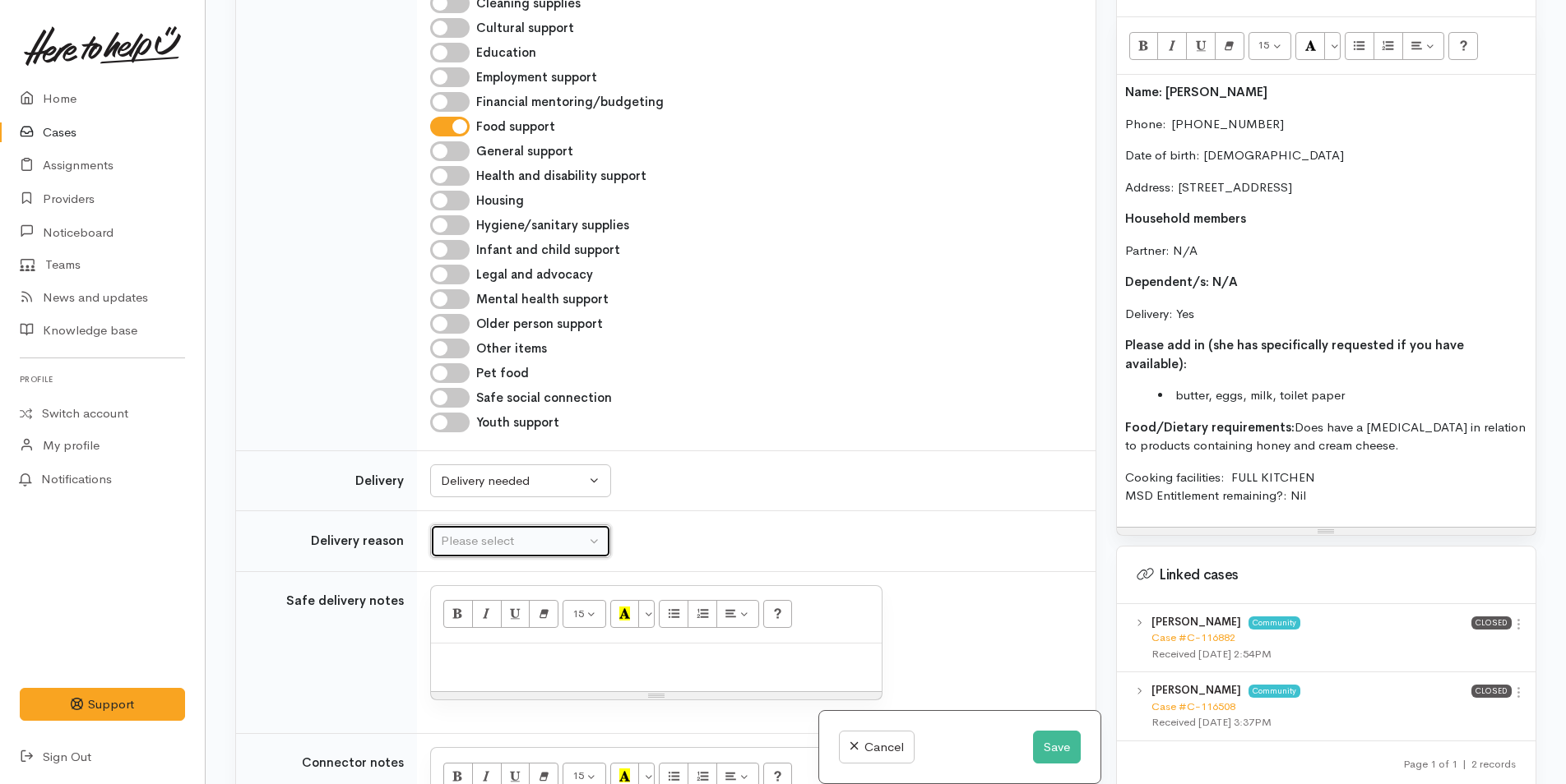
click at [492, 532] on div "Please select" at bounding box center [513, 541] width 145 height 19
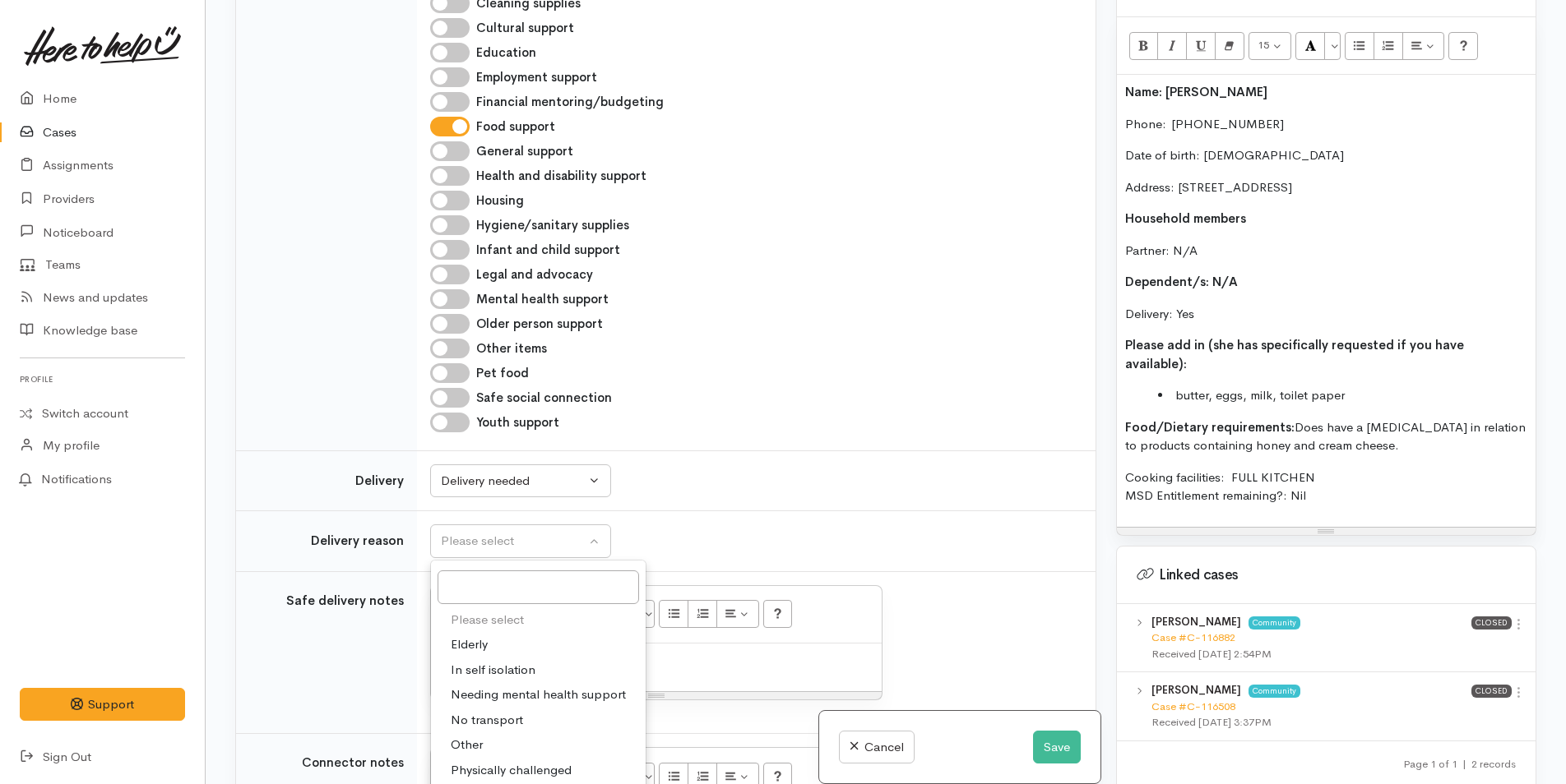
click at [494, 711] on span "No transport" at bounding box center [486, 720] width 72 height 19
select select "2"
click at [1044, 738] on button "Save" at bounding box center [1056, 747] width 47 height 34
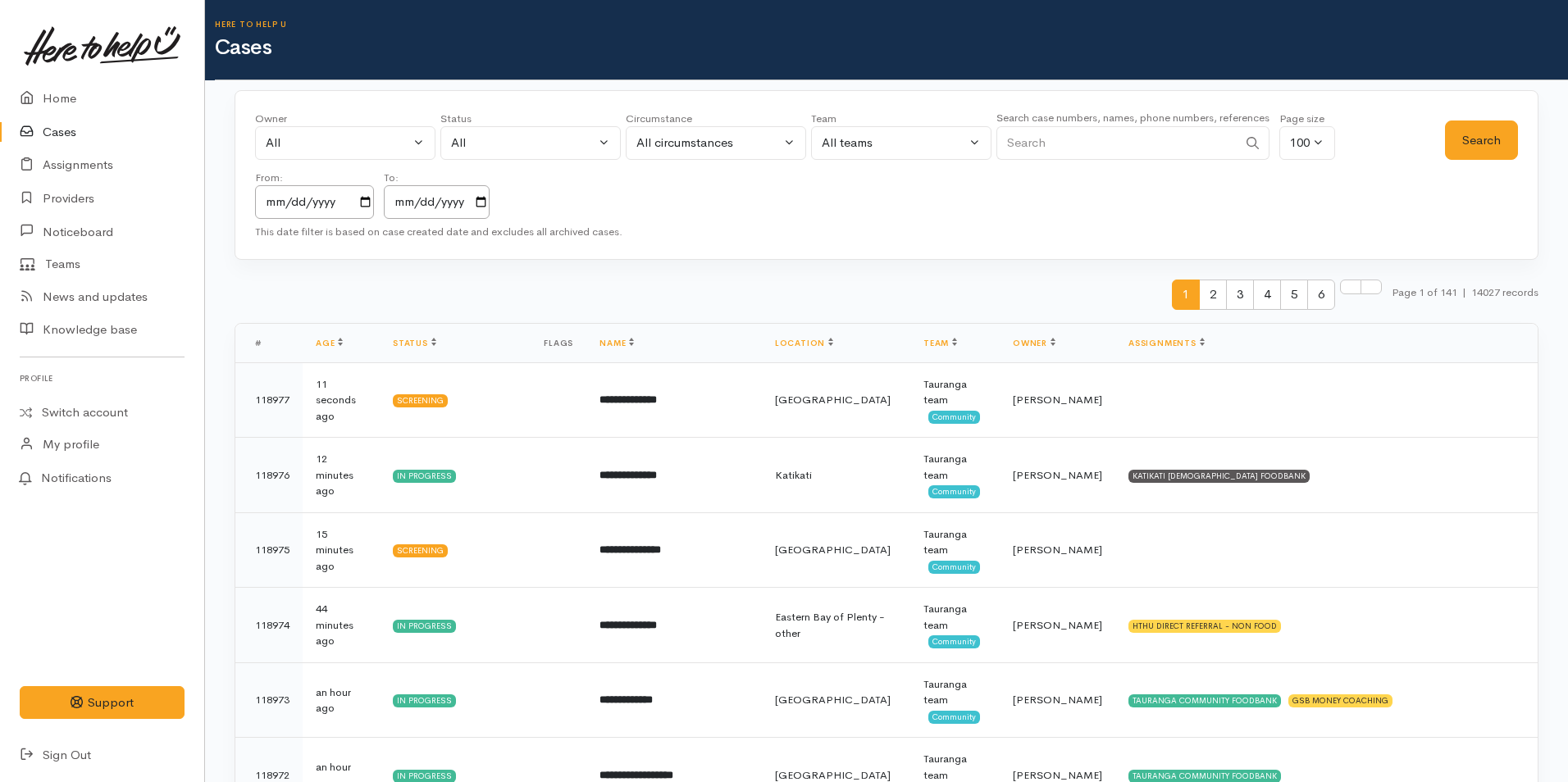
drag, startPoint x: 1072, startPoint y: 140, endPoint x: 1066, endPoint y: 134, distance: 8.5
click at [1072, 140] on input "Search" at bounding box center [1116, 143] width 241 height 34
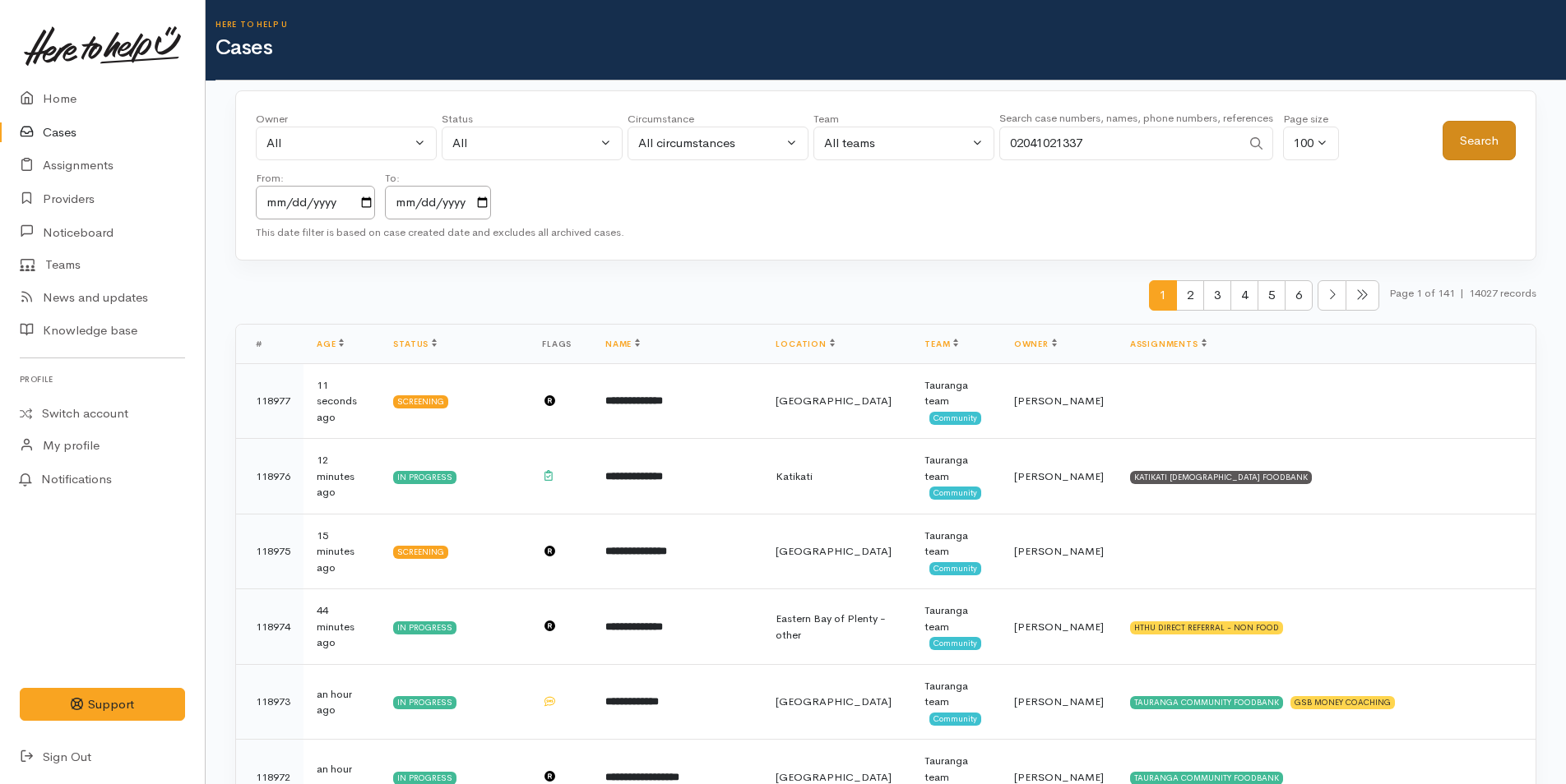
type input "02041021337"
click at [1476, 129] on button "Search" at bounding box center [1479, 140] width 73 height 40
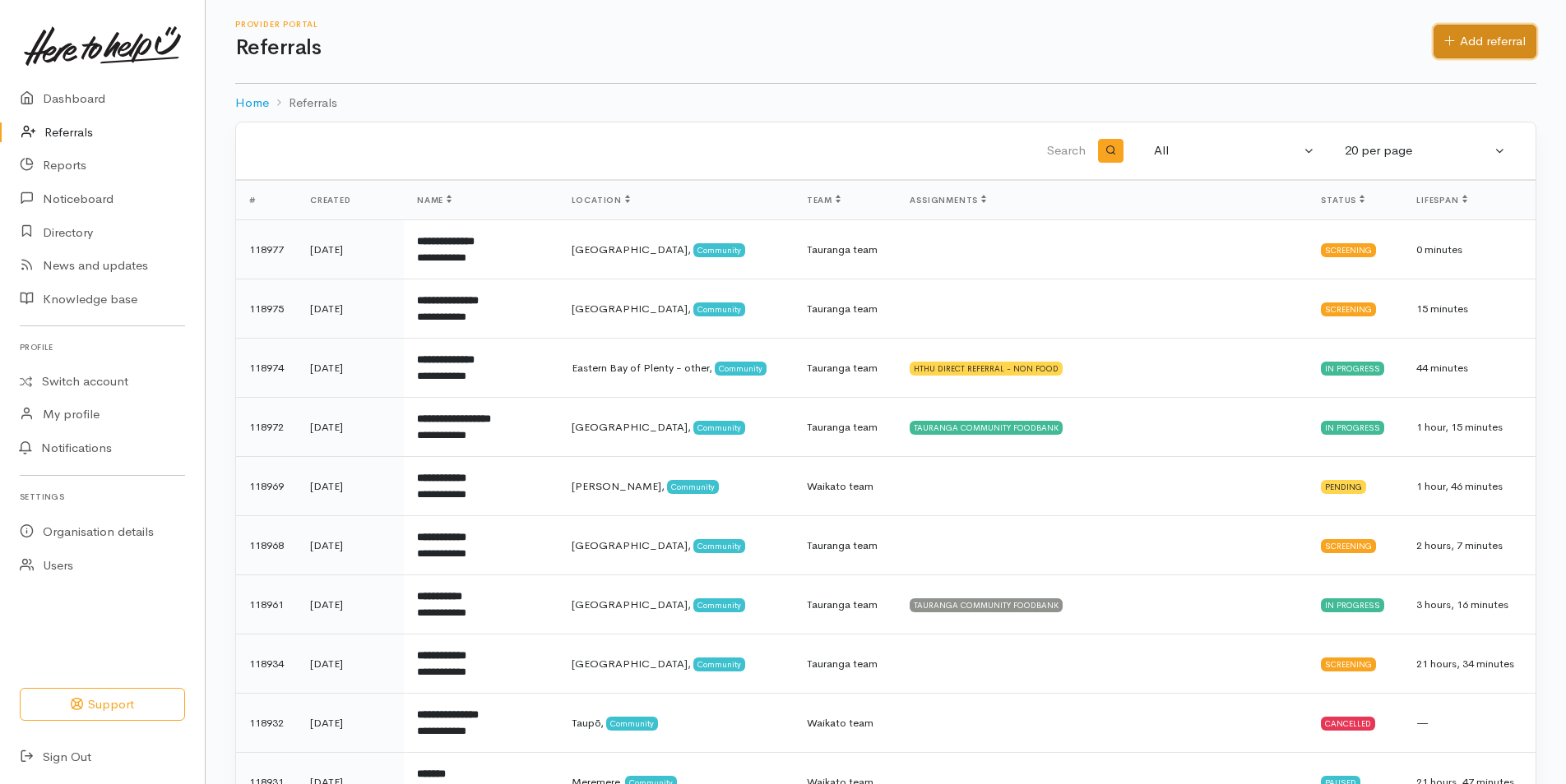
click at [1460, 42] on link "Add referral" at bounding box center [1484, 42] width 103 height 34
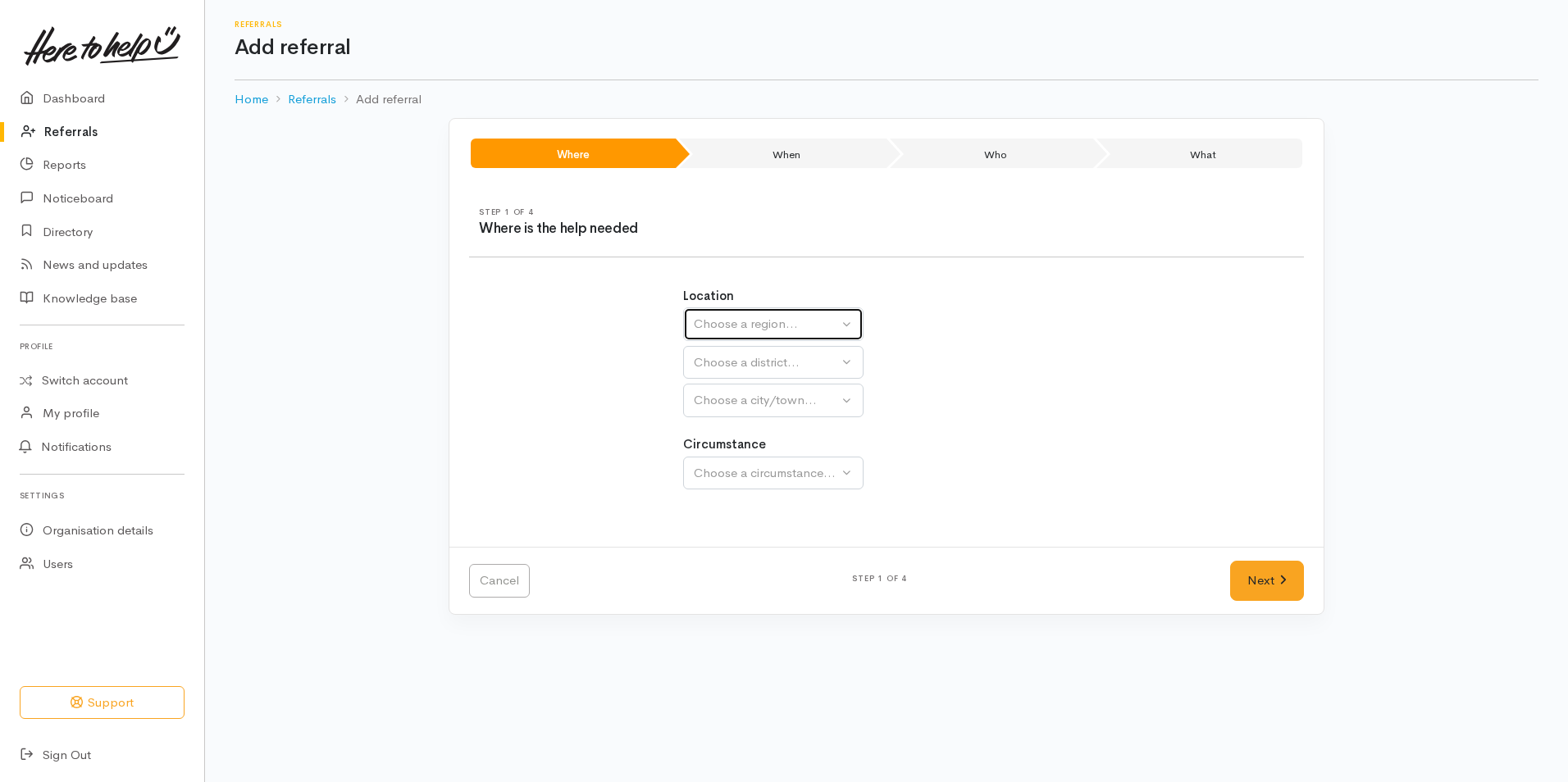
click at [772, 321] on div "Choose a region..." at bounding box center [766, 323] width 144 height 19
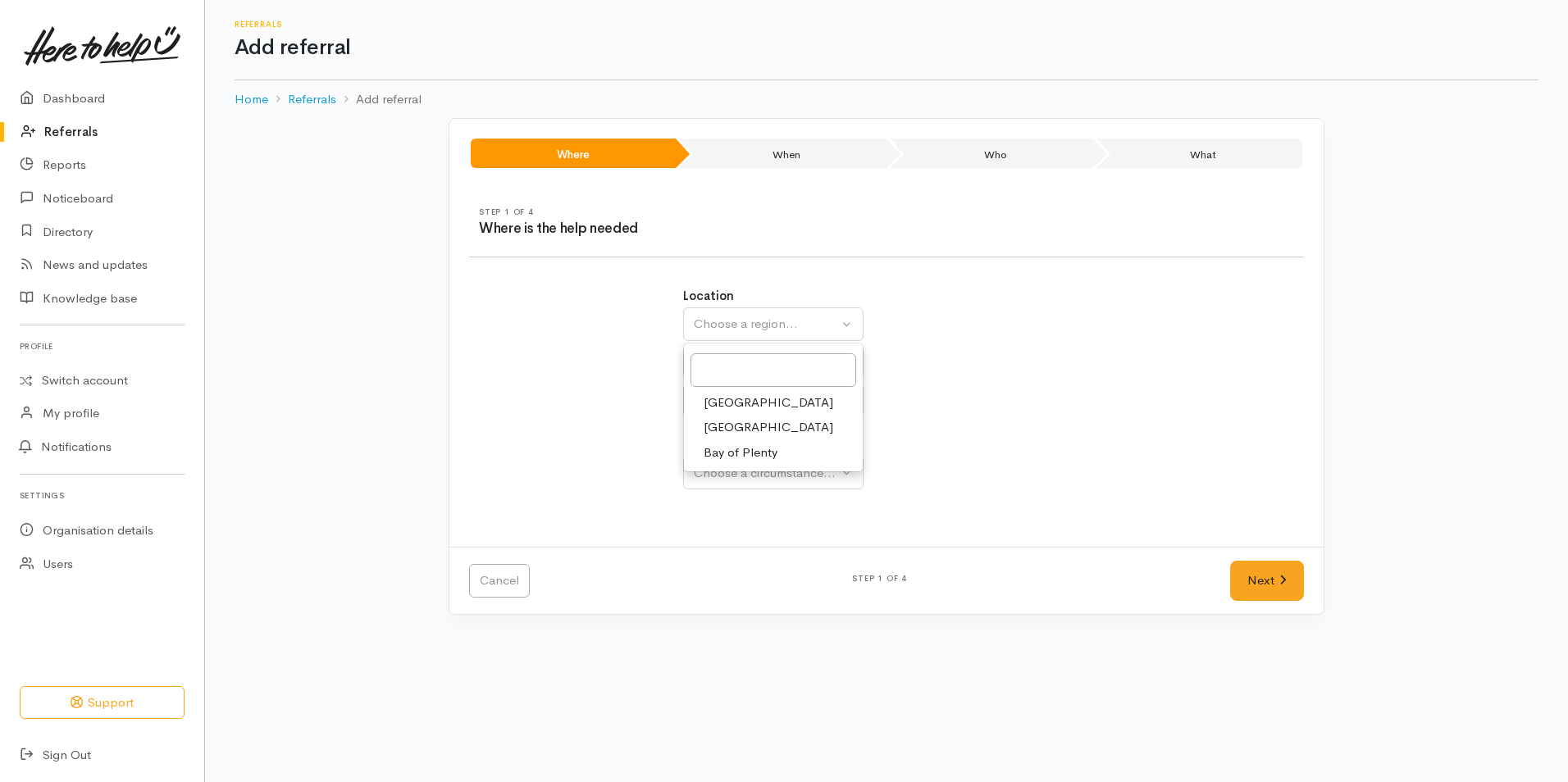
click at [729, 449] on span "Bay of Plenty" at bounding box center [740, 452] width 74 height 19
select select "4"
select select
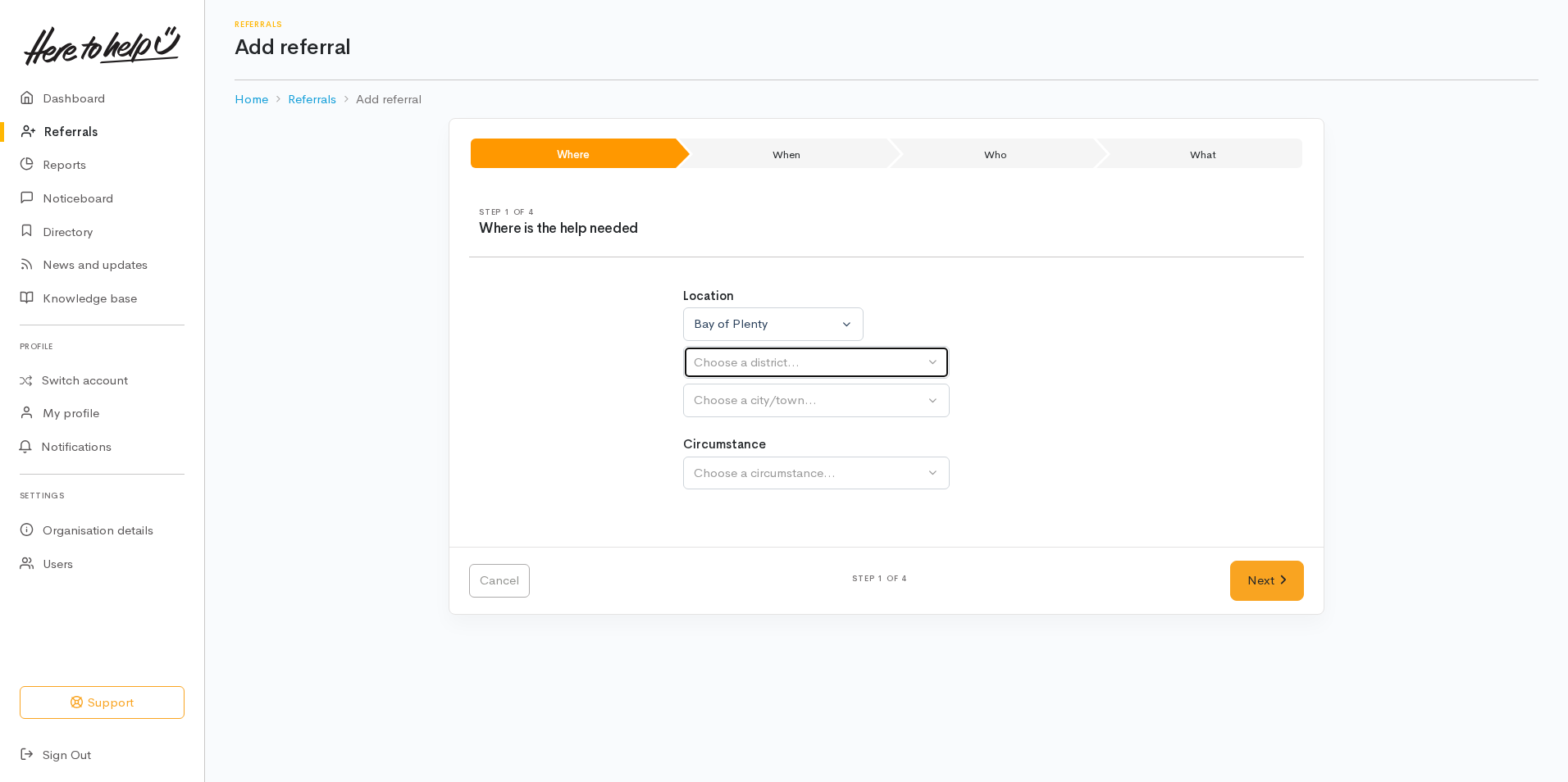
click at [731, 357] on div "Choose a district..." at bounding box center [809, 362] width 231 height 19
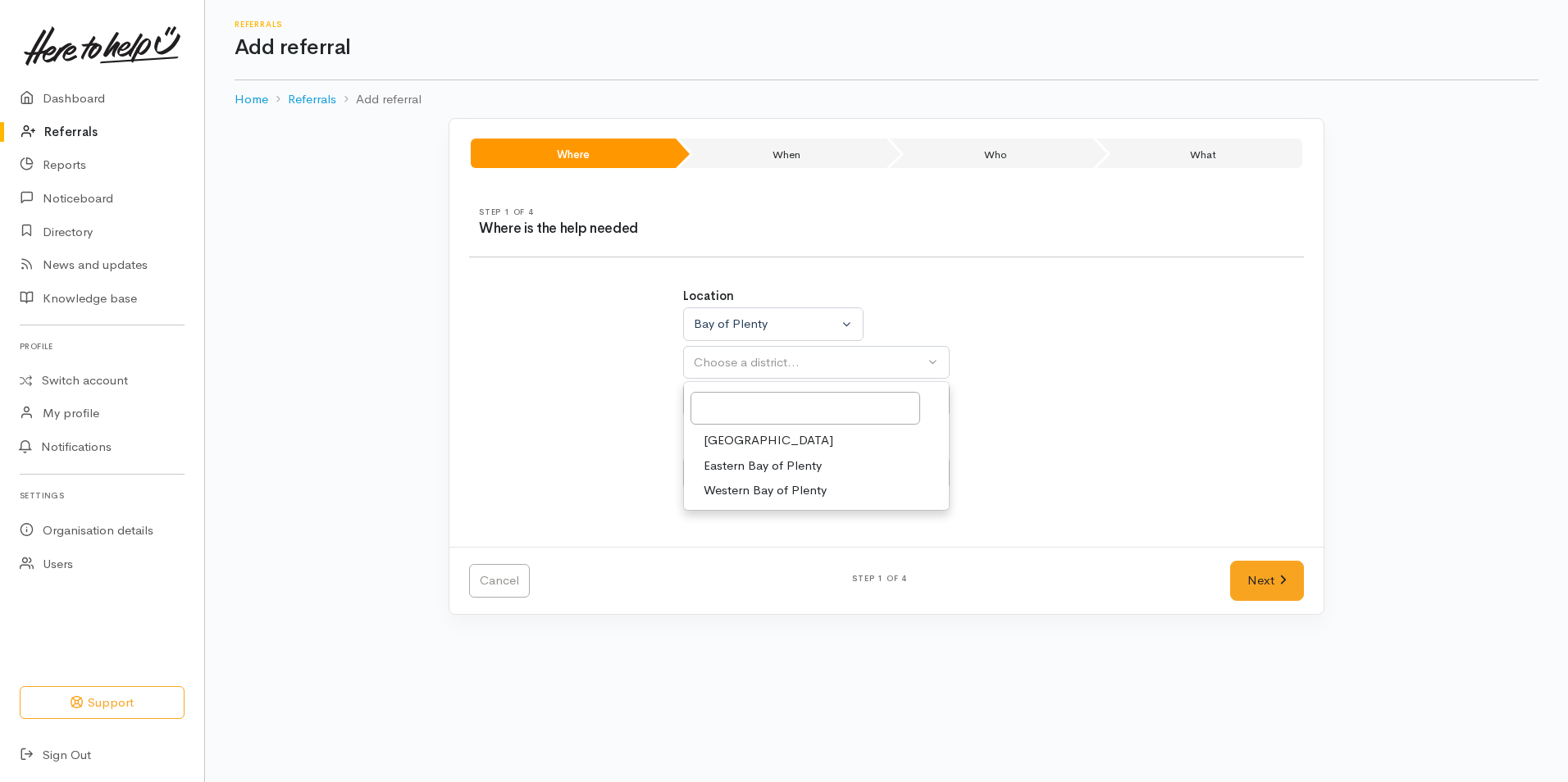
drag, startPoint x: 728, startPoint y: 449, endPoint x: 741, endPoint y: 401, distance: 49.7
click at [728, 449] on span "[GEOGRAPHIC_DATA]" at bounding box center [768, 440] width 129 height 19
select select "6"
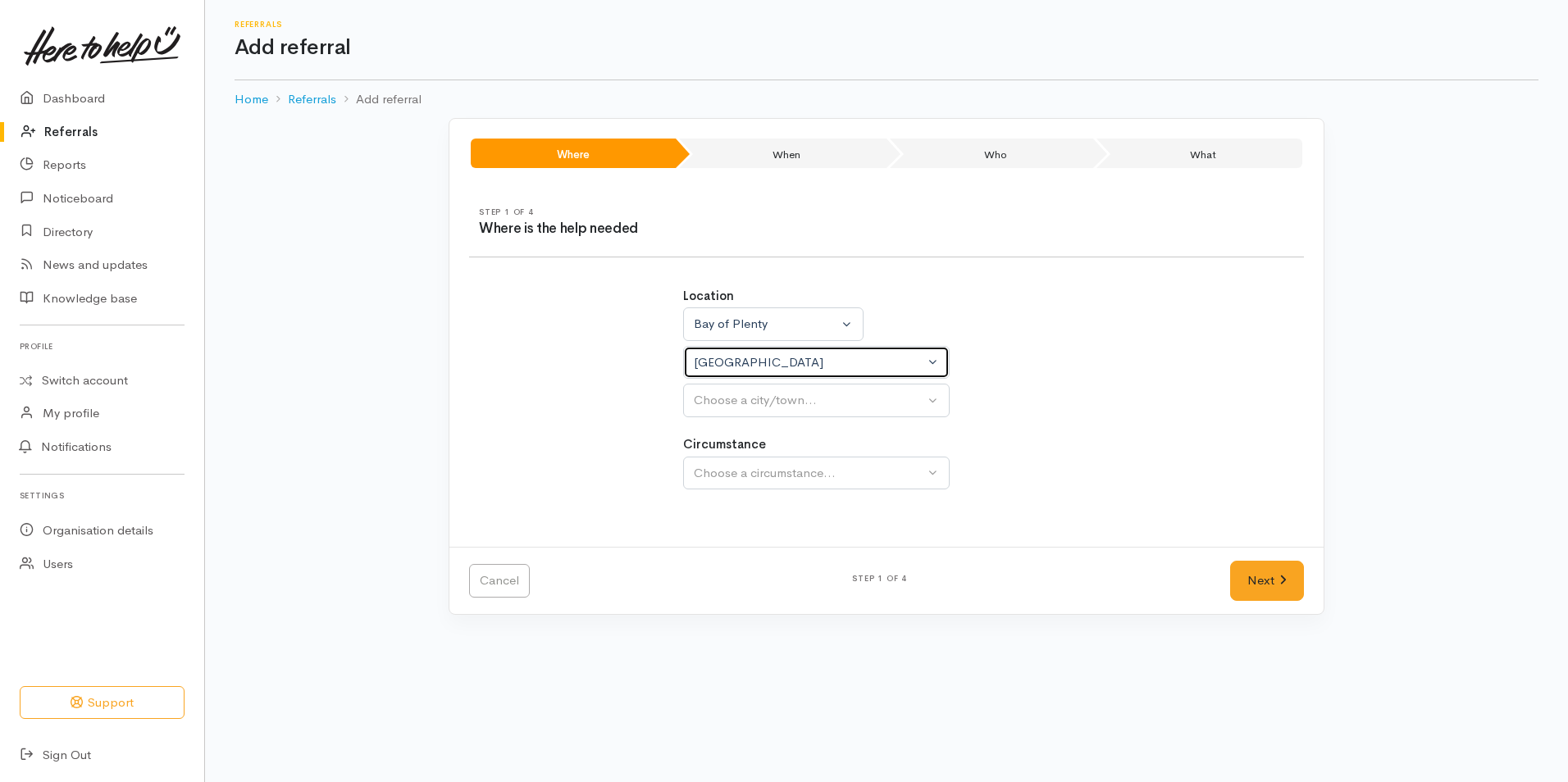
select select
click at [743, 401] on div "Choose a city/town..." at bounding box center [809, 400] width 231 height 19
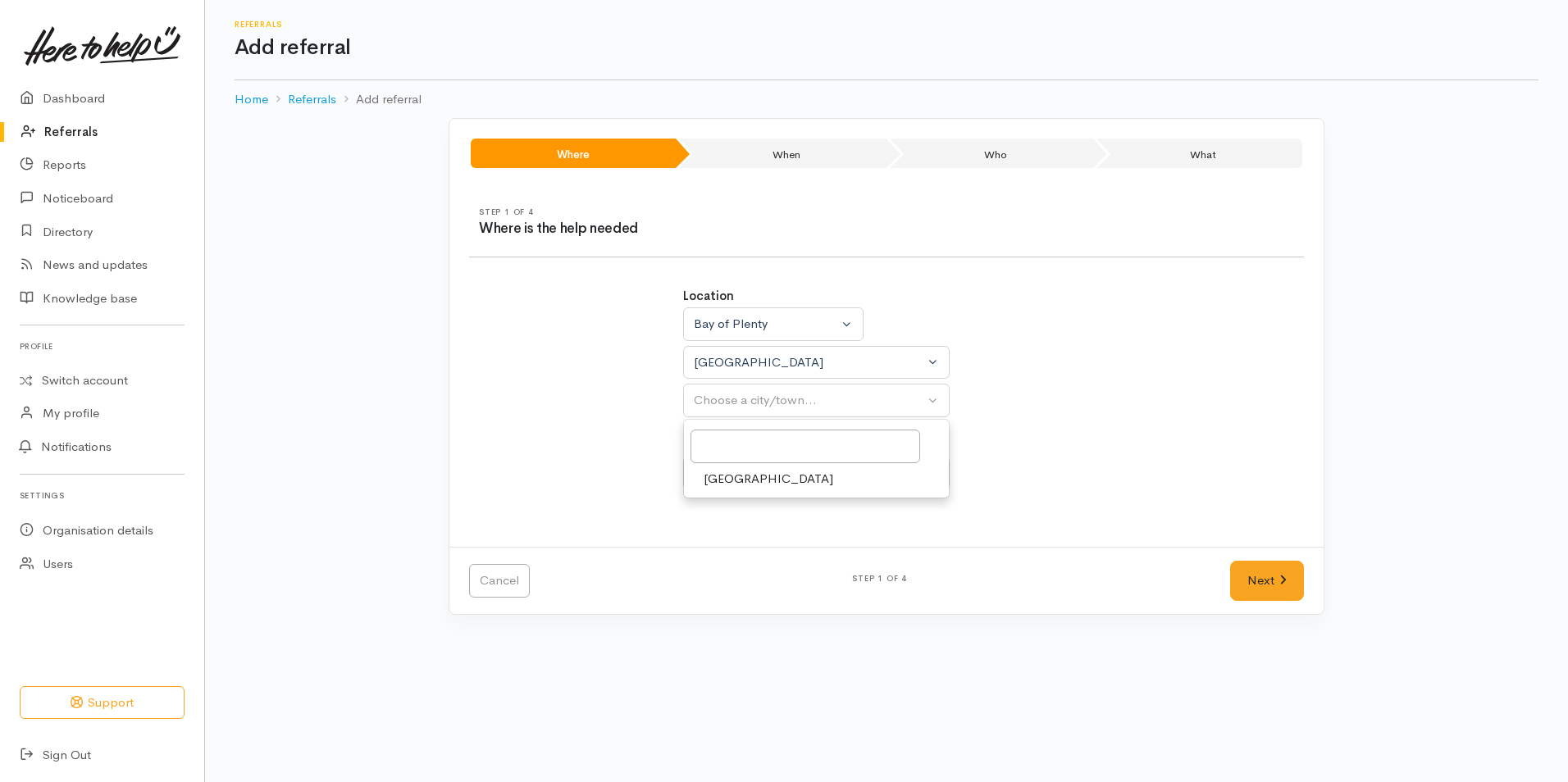
click at [712, 488] on span "[GEOGRAPHIC_DATA]" at bounding box center [768, 478] width 129 height 19
select select "4"
click at [724, 480] on div "Choose a circumstance..." at bounding box center [809, 473] width 231 height 19
click at [717, 553] on span "Community" at bounding box center [735, 550] width 62 height 19
select select "2"
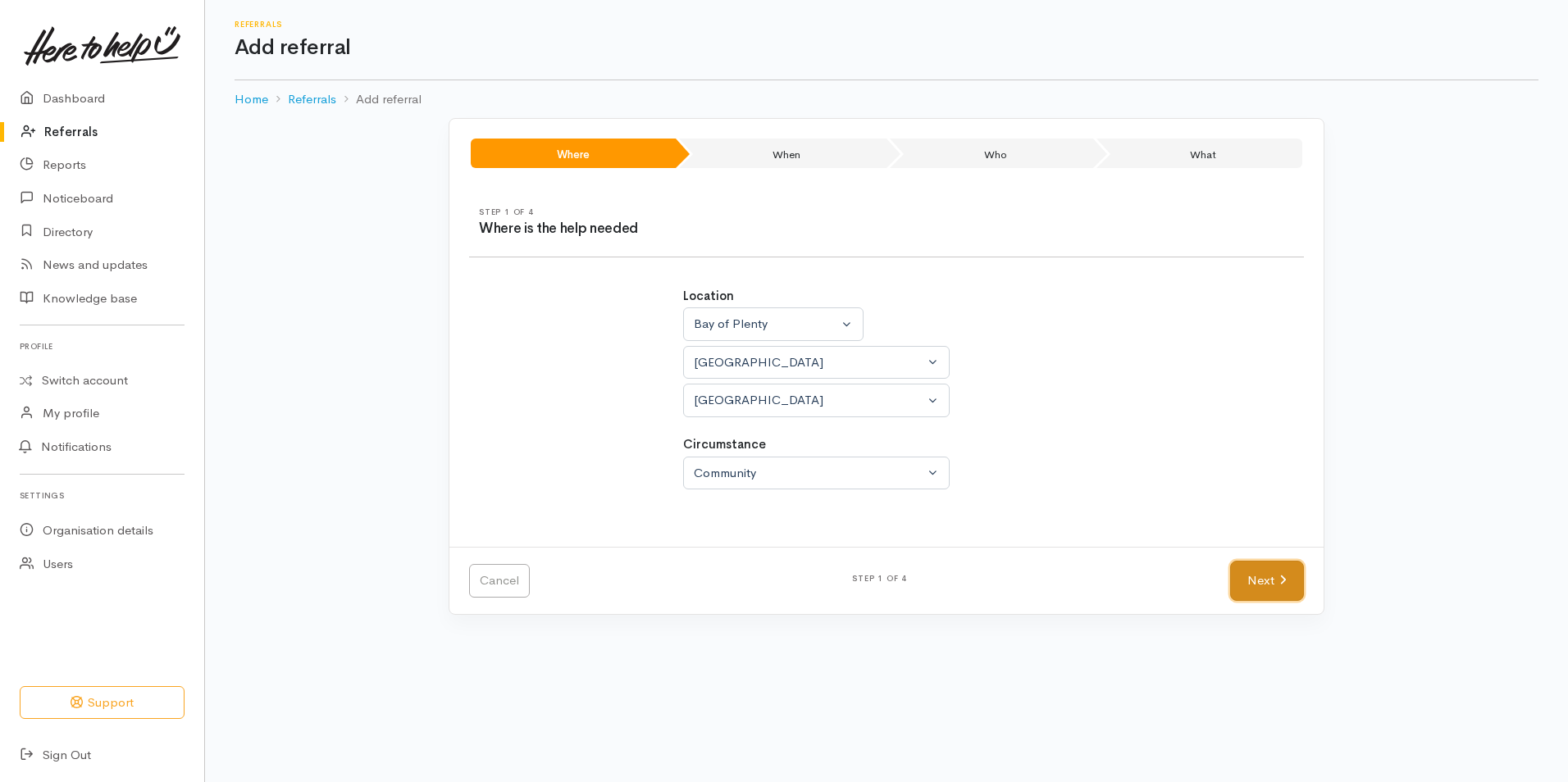
click at [1250, 574] on link "Next" at bounding box center [1267, 581] width 74 height 40
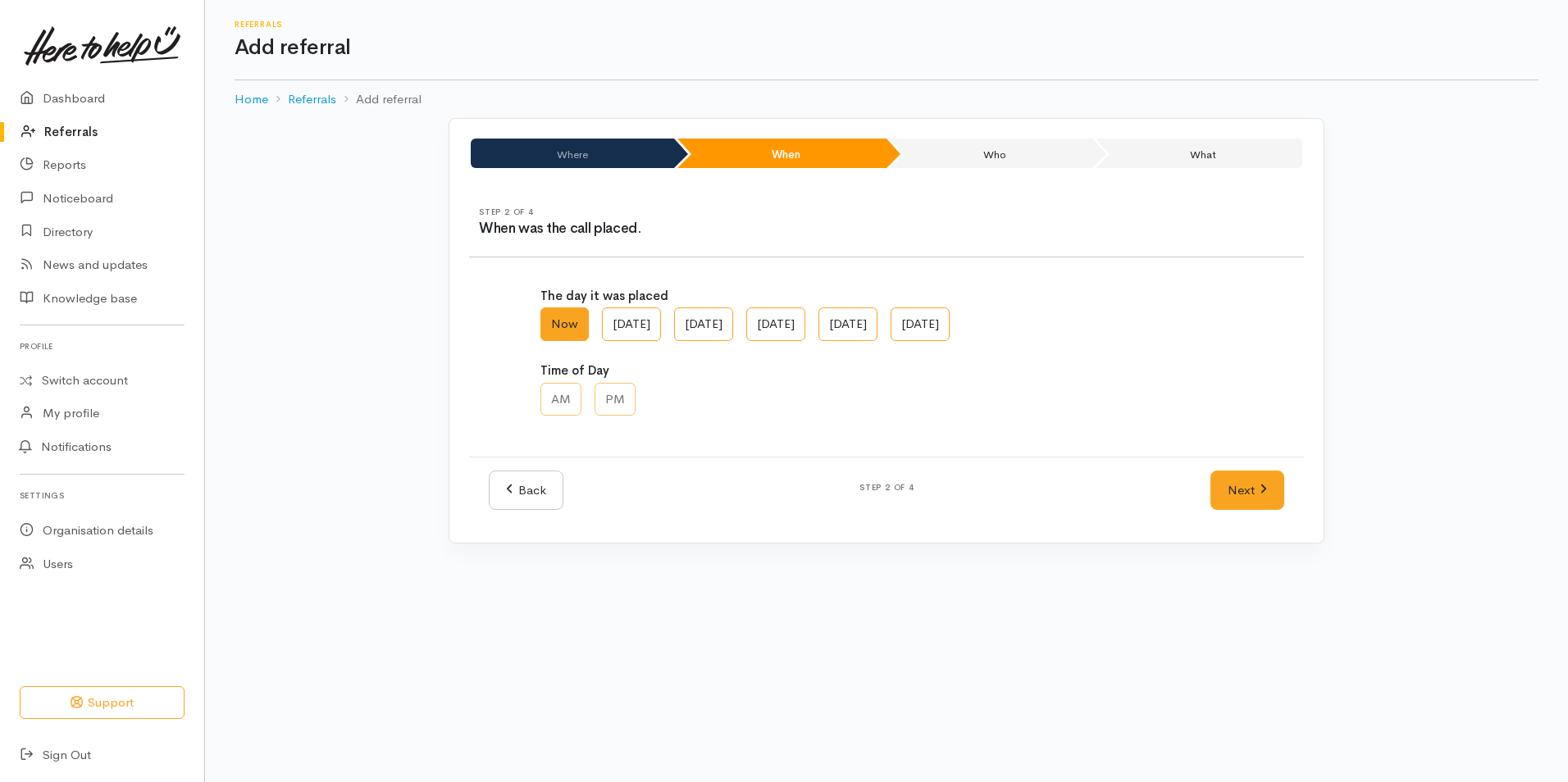
click at [1246, 513] on div "Back Step 2 of 4 Next" at bounding box center [886, 490] width 835 height 67
click at [1244, 488] on link "Next" at bounding box center [1247, 490] width 74 height 40
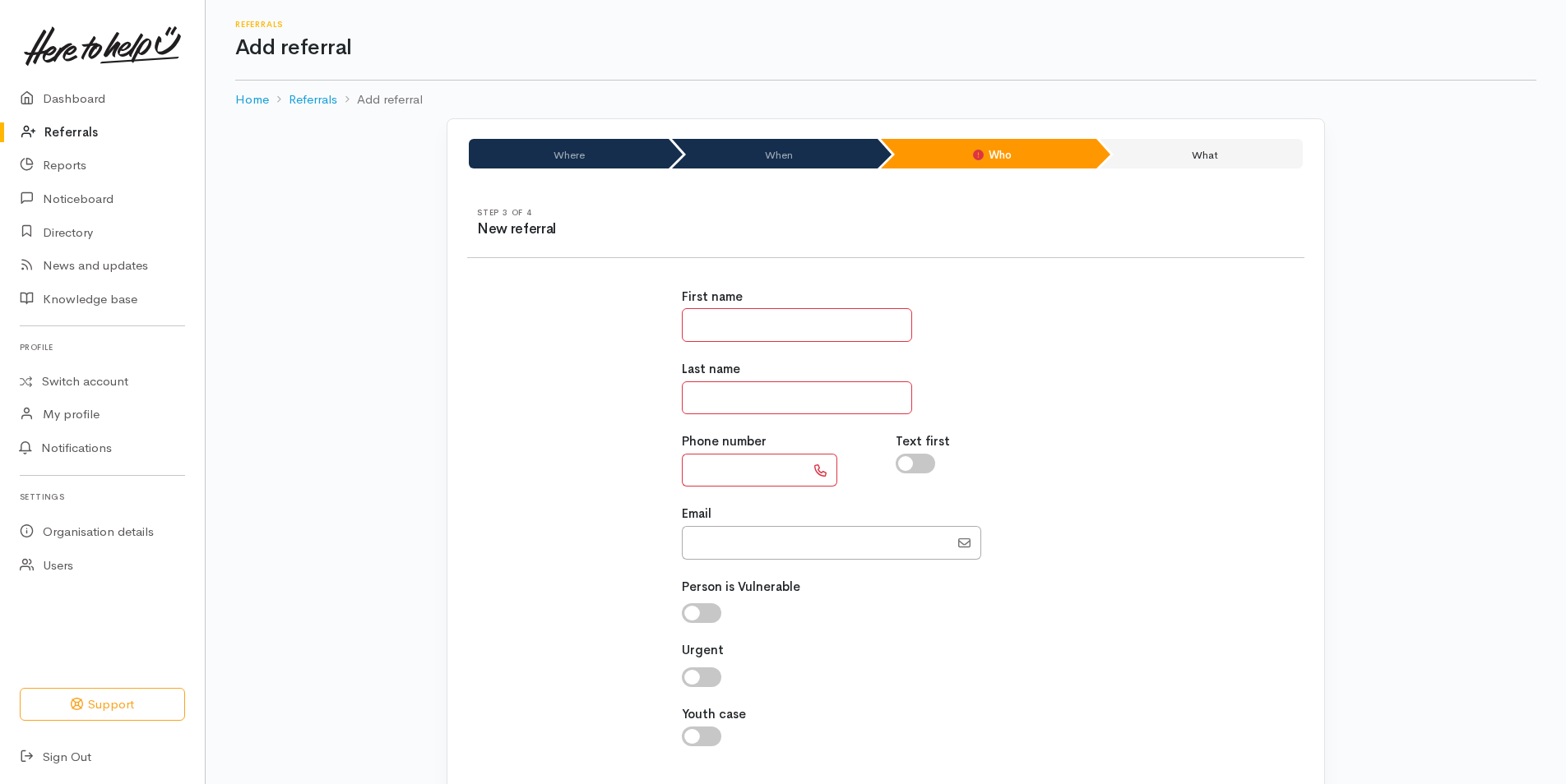
click at [721, 313] on input "text" at bounding box center [797, 325] width 230 height 34
type input "******"
type input "**"
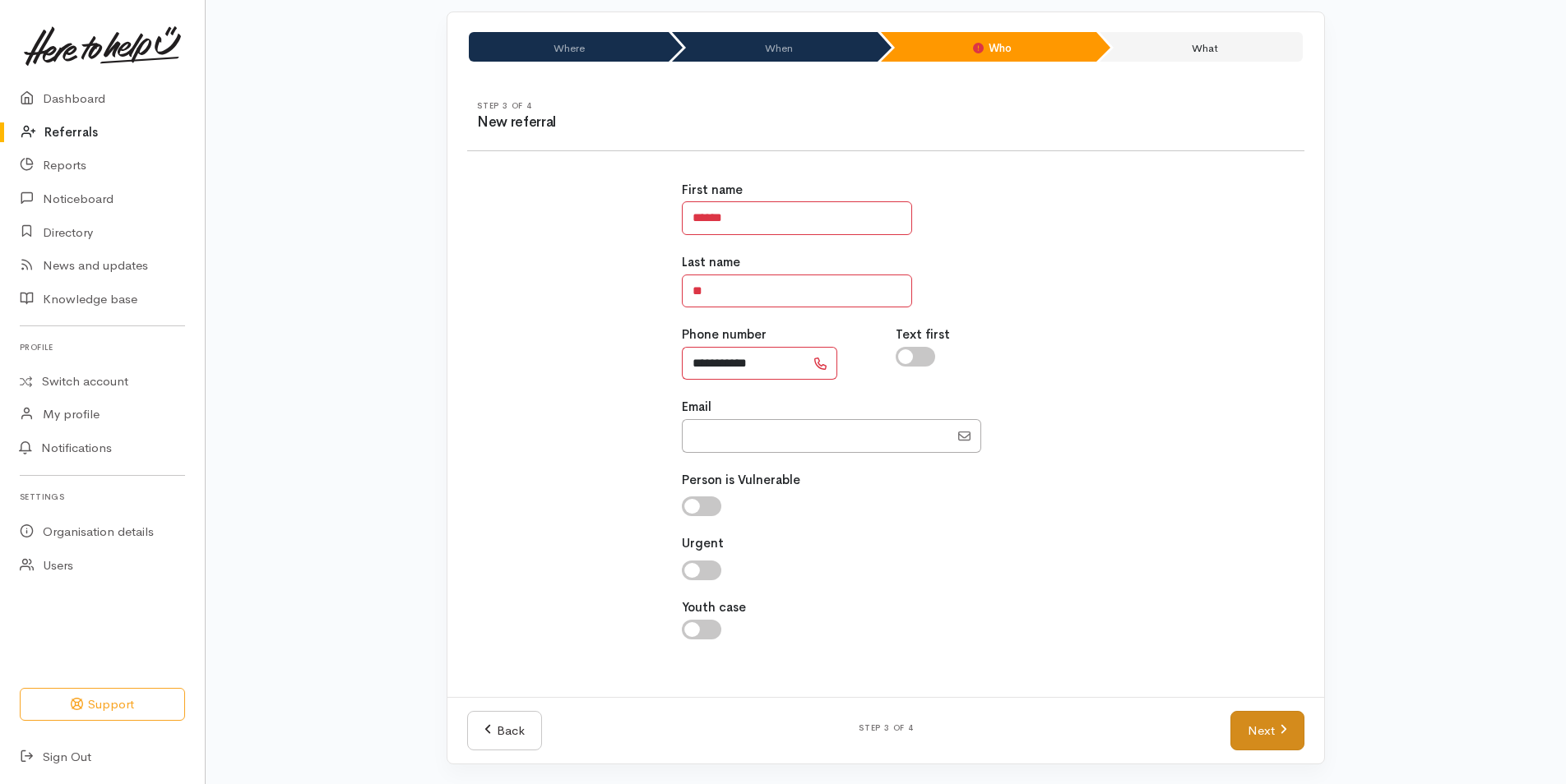
type input "**********"
click at [1271, 738] on link "Next" at bounding box center [1267, 730] width 74 height 40
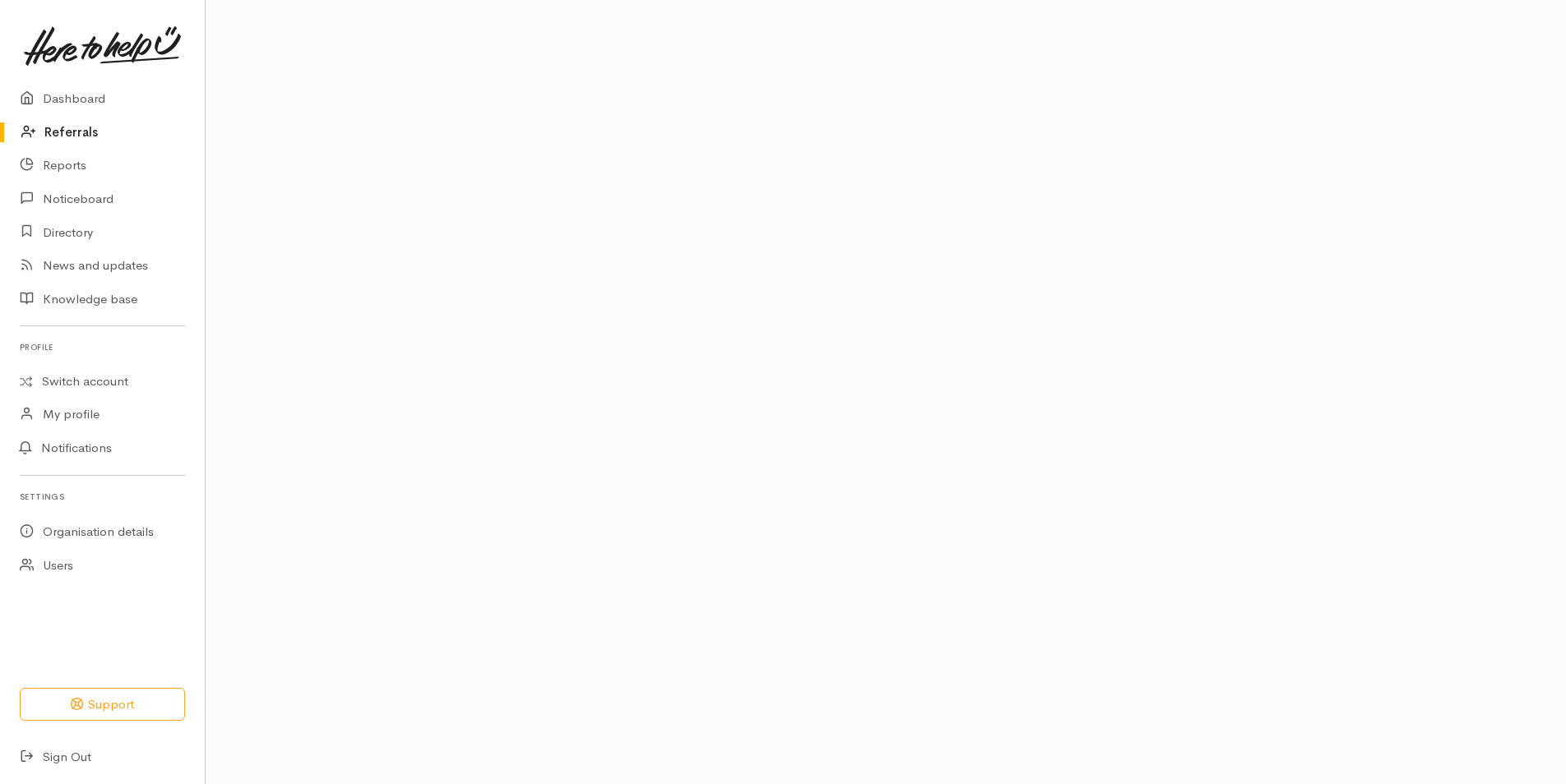
scroll to position [76, 0]
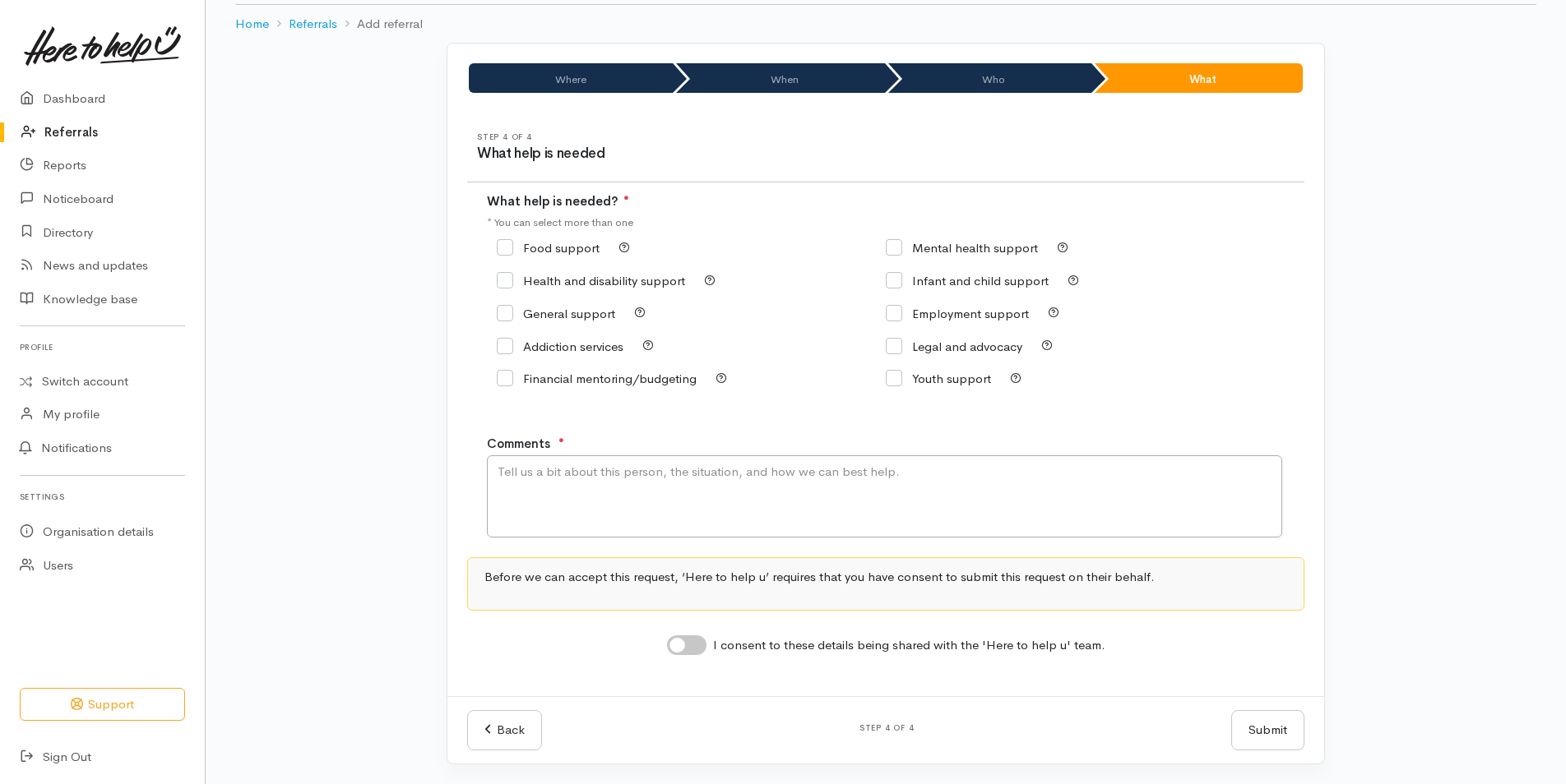
click at [546, 245] on input "Food support" at bounding box center [548, 248] width 103 height 13
checkbox input "true"
click at [577, 496] on textarea "Comments" at bounding box center [884, 496] width 795 height 82
click at [575, 465] on textarea "Re" at bounding box center [884, 496] width 795 height 82
type textarea "Requesting kai support"
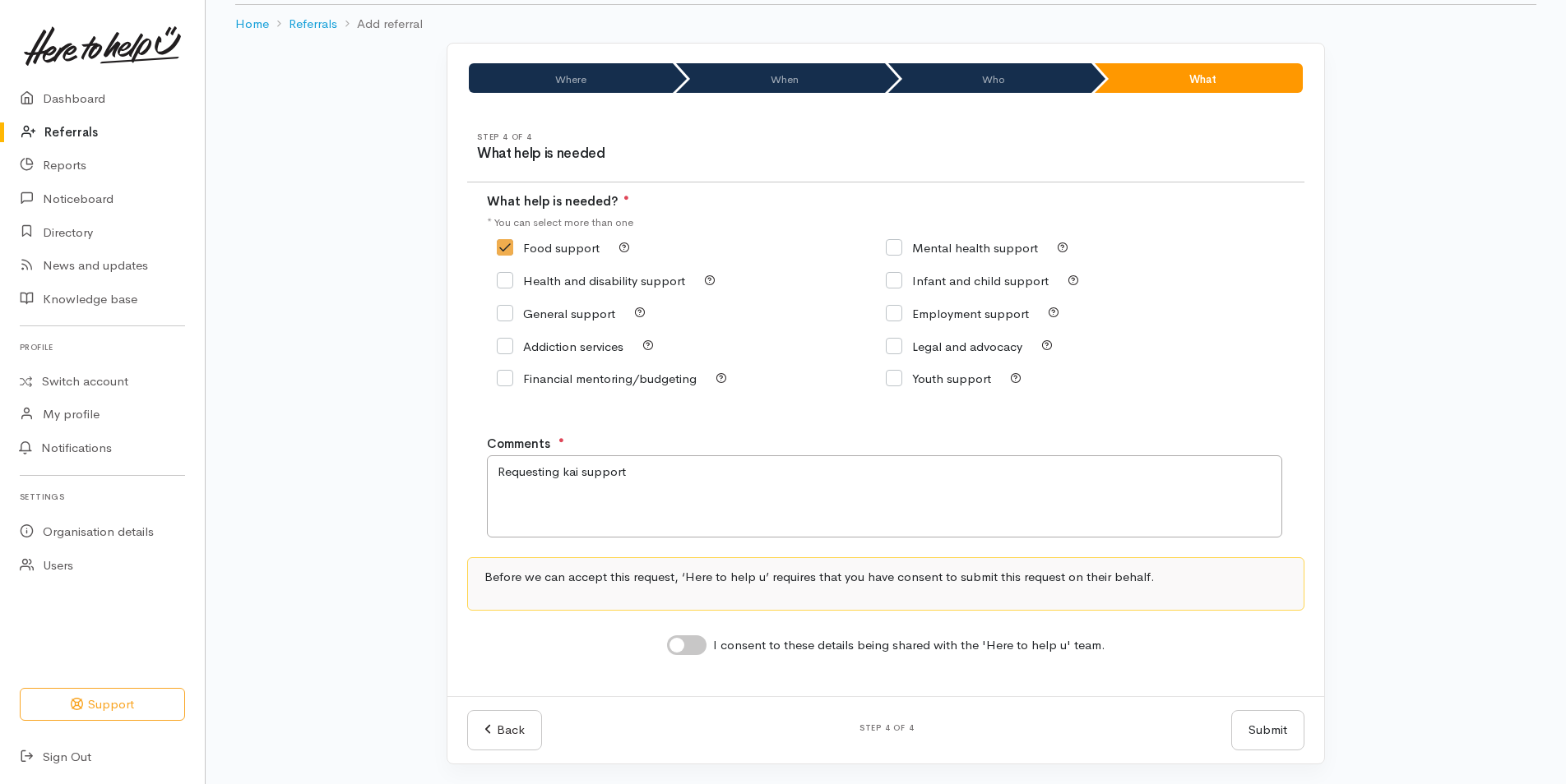
click at [681, 646] on input "I consent to these details being shared with the 'Here to help u' team." at bounding box center [687, 646] width 39 height 20
checkbox input "true"
click at [1257, 723] on button "Submit" at bounding box center [1268, 730] width 73 height 40
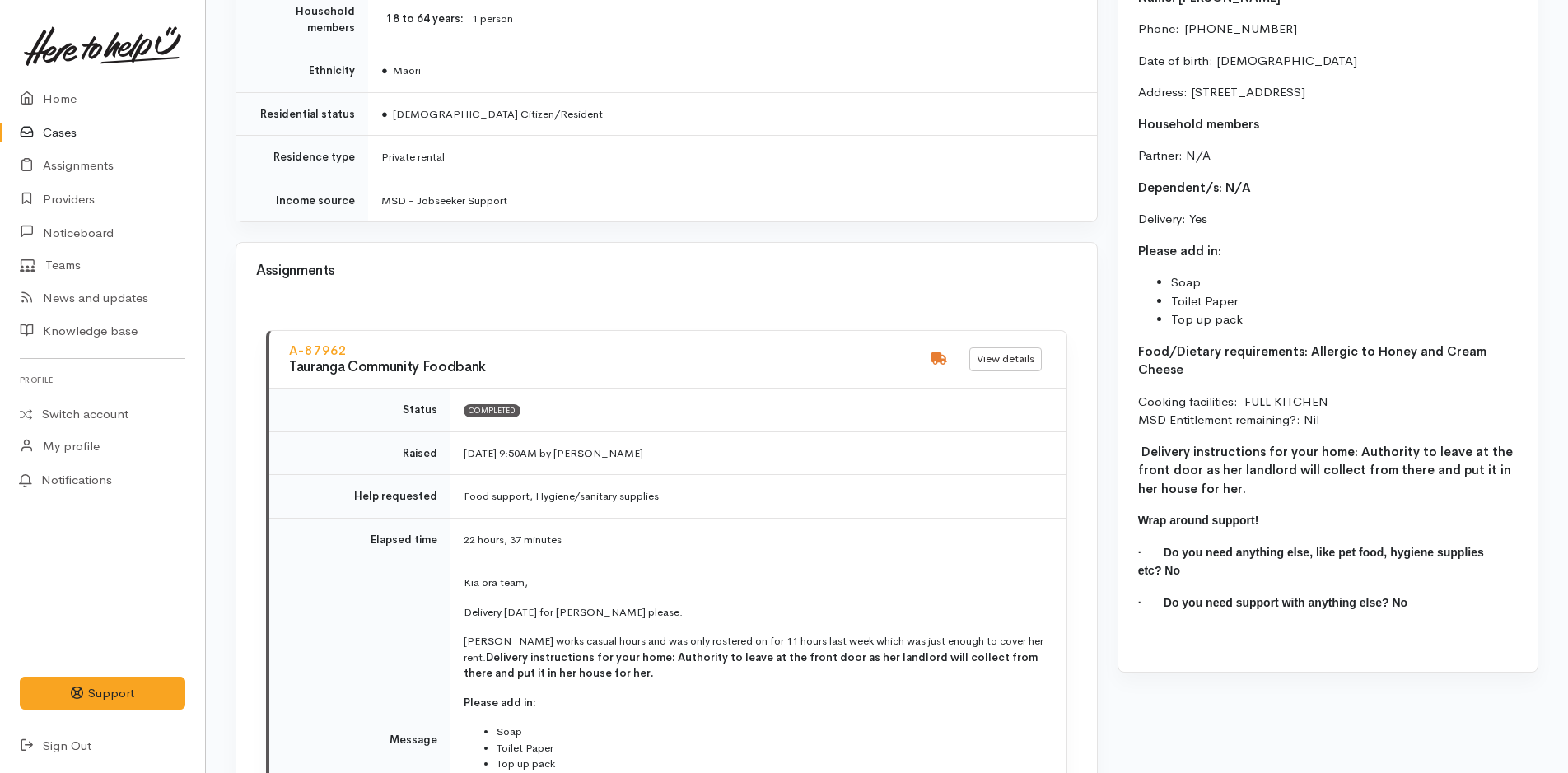
scroll to position [1504, 0]
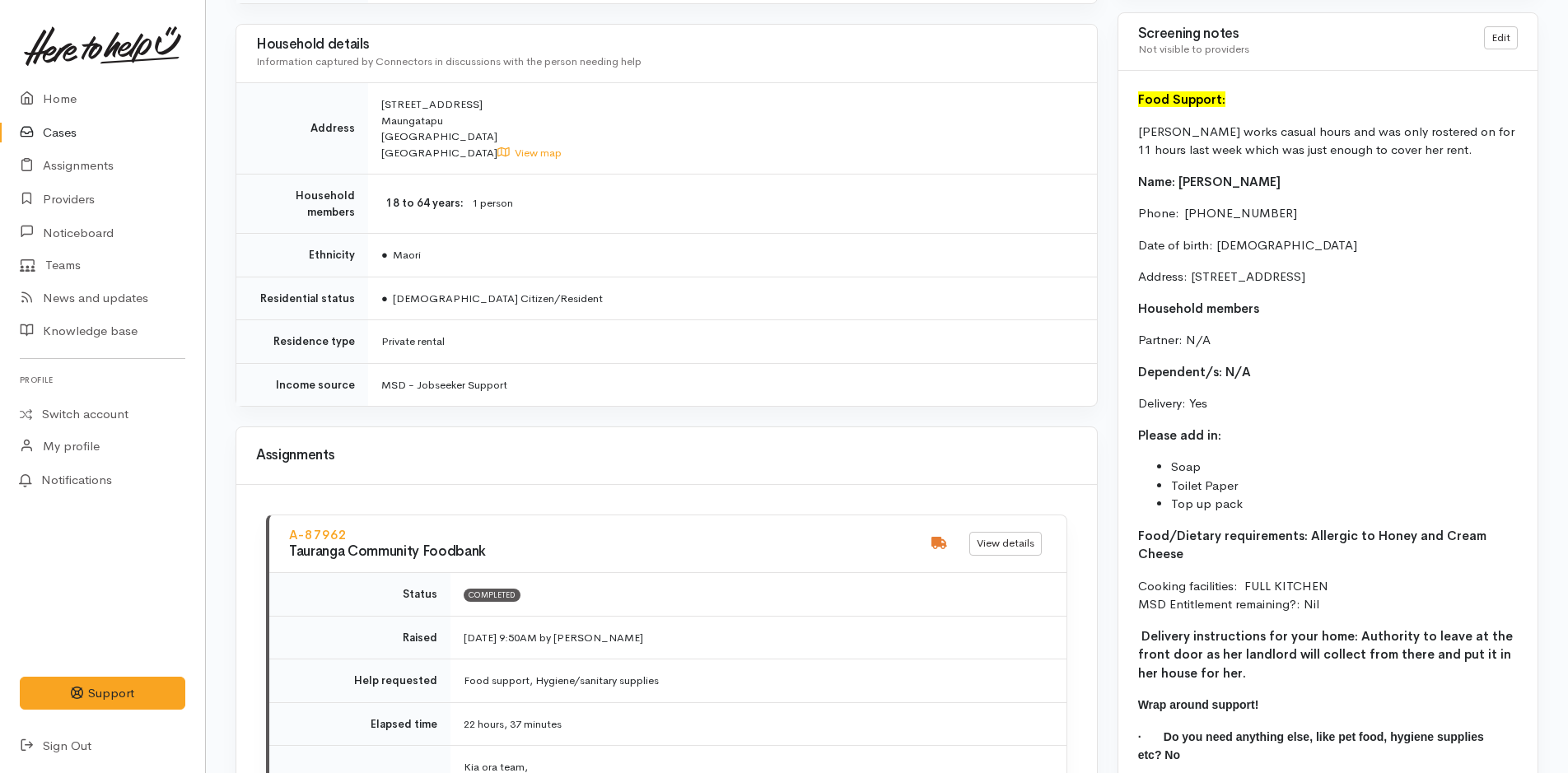
drag, startPoint x: 1337, startPoint y: 398, endPoint x: 1131, endPoint y: 182, distance: 298.5
click at [1131, 182] on div "Food Support: [PERSON_NAME] works casual hours and was only rostered on for 11 …" at bounding box center [1327, 450] width 420 height 759
copy div "Name: [PERSON_NAME] Phone:  [PHONE_NUMBER] Date of birth: [DEMOGRAPHIC_DATA] Ad…"
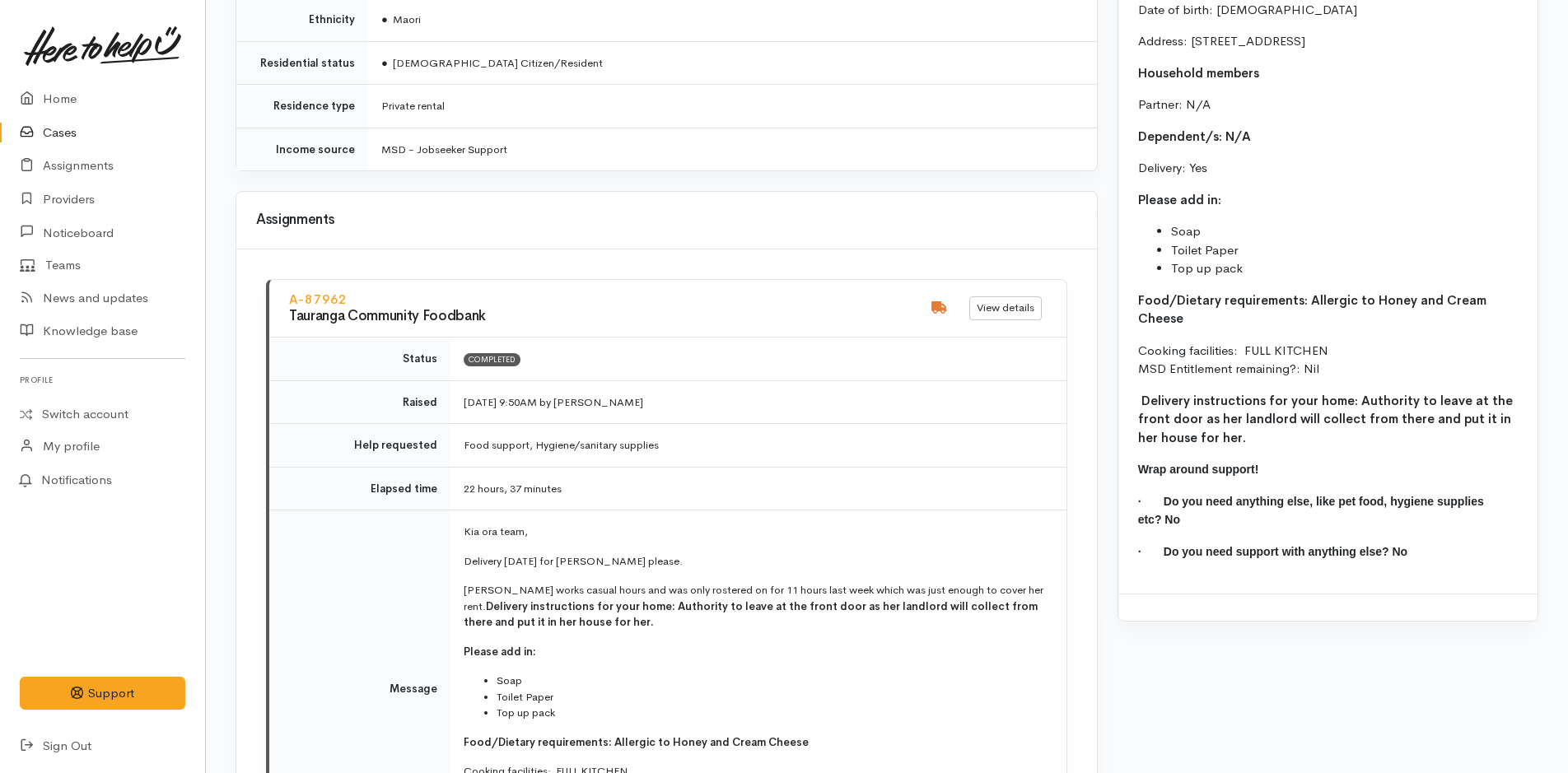
scroll to position [1409, 0]
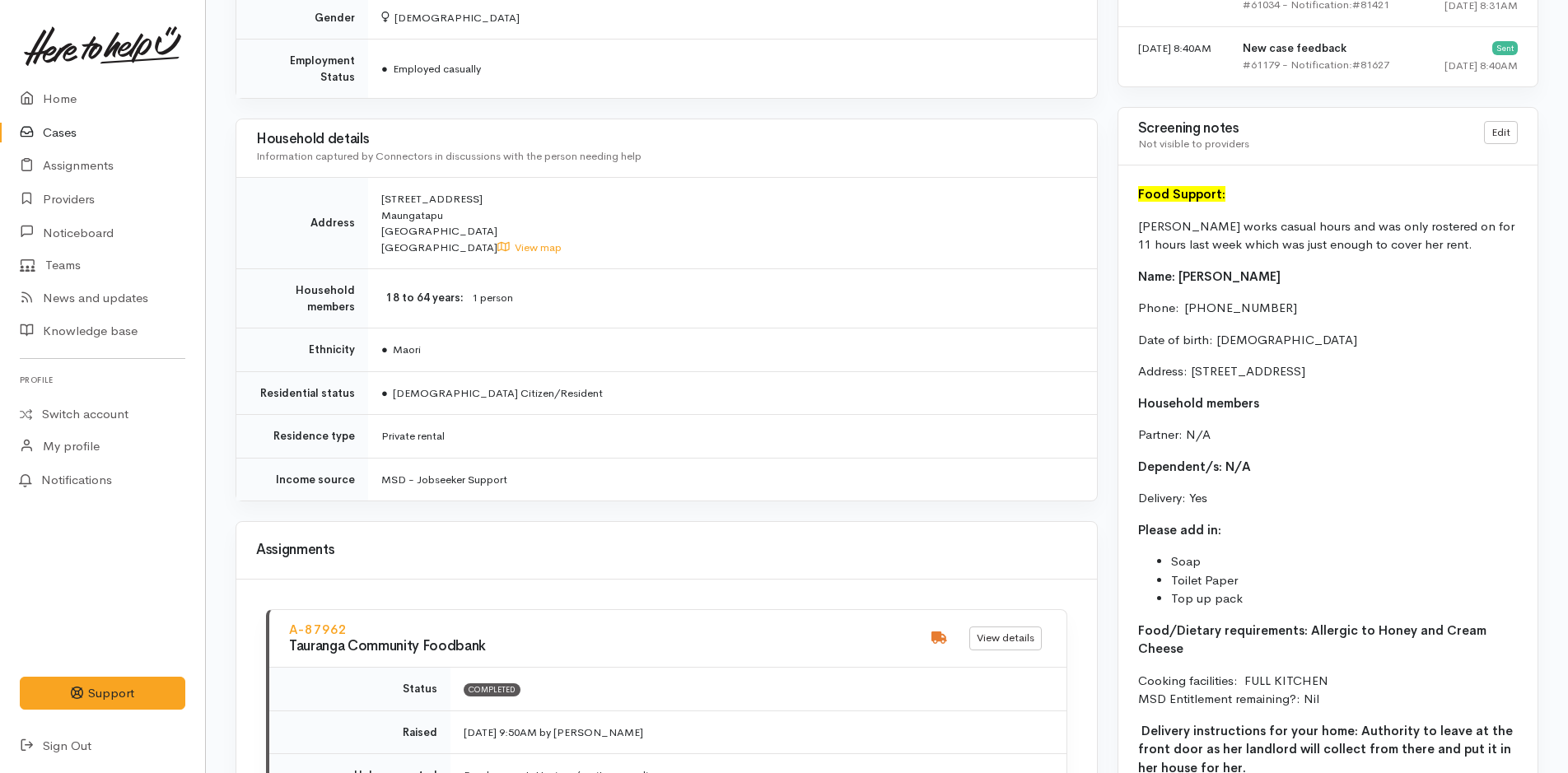
click at [81, 80] on link at bounding box center [102, 46] width 165 height 72
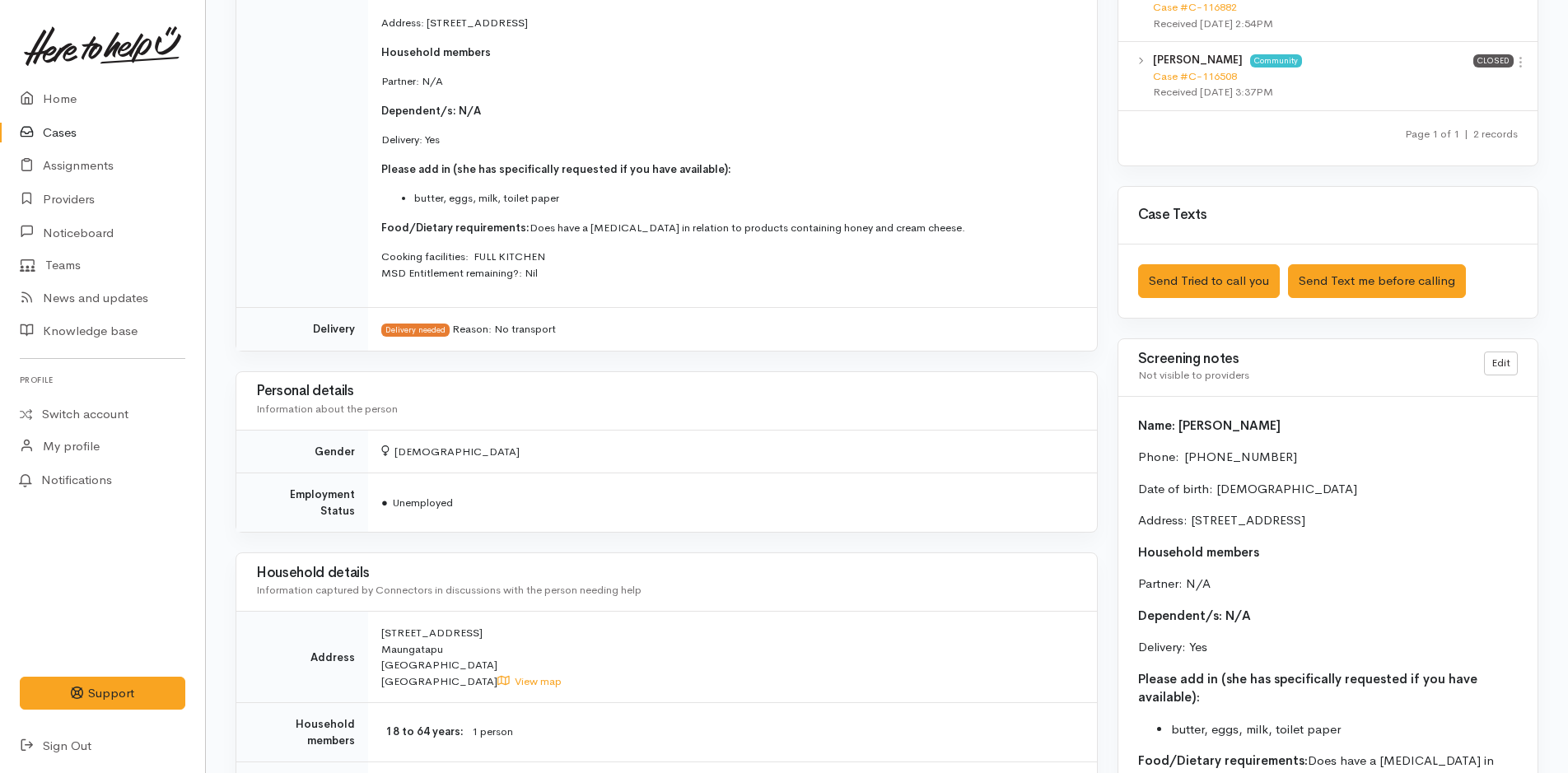
scroll to position [1071, 0]
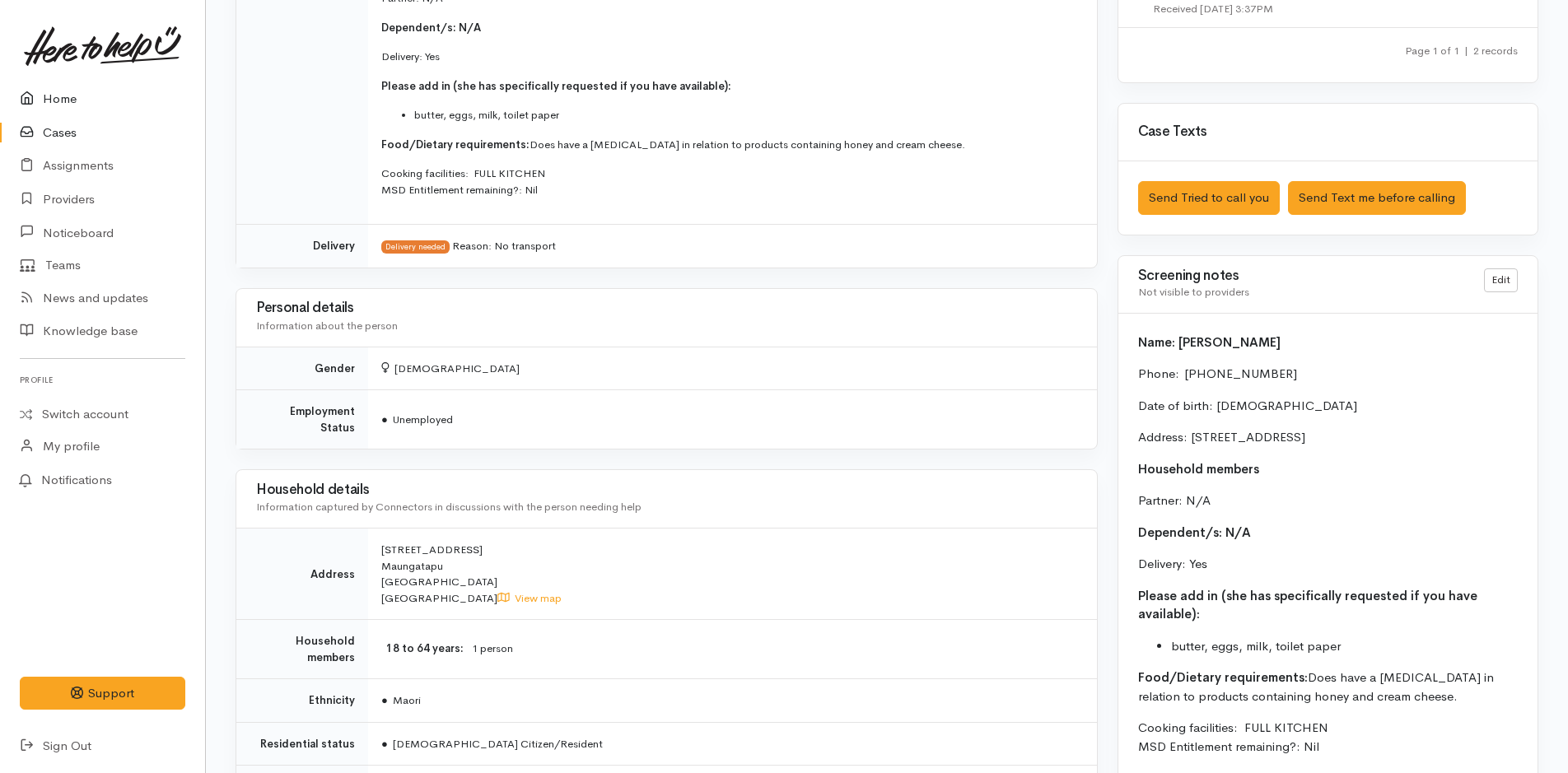
click at [69, 98] on link "Home" at bounding box center [102, 99] width 205 height 34
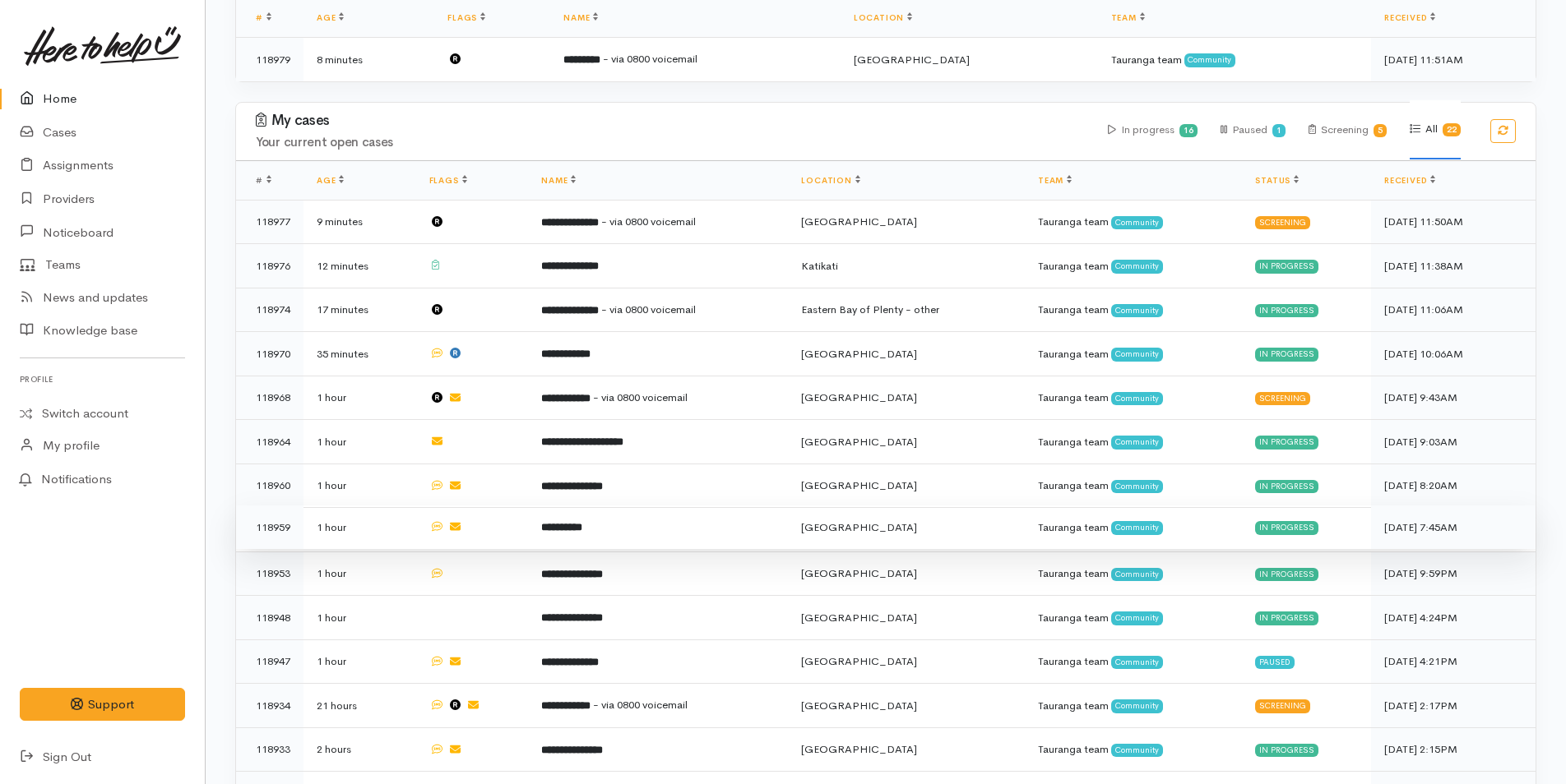
scroll to position [411, 0]
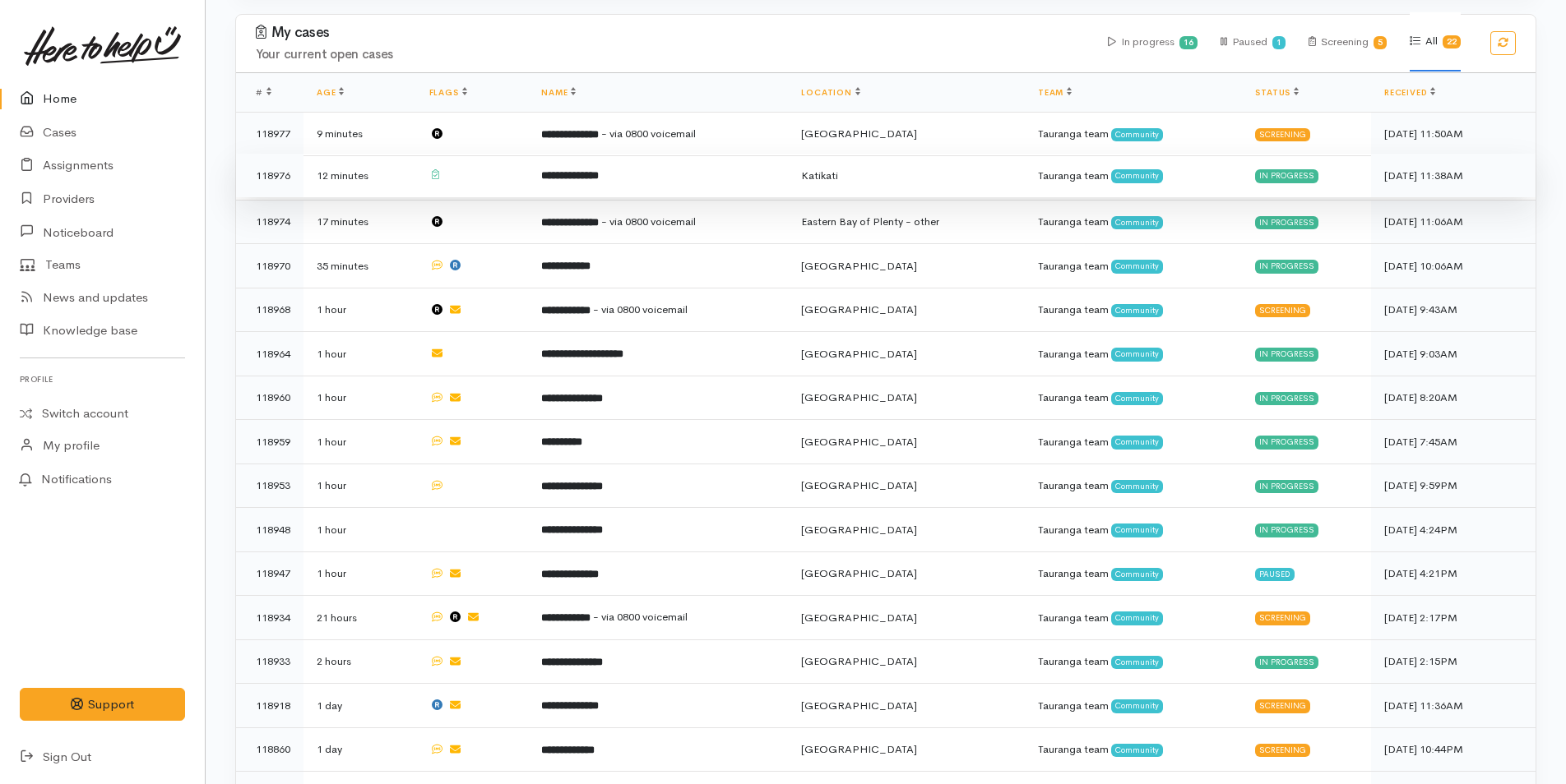
click at [689, 173] on td "**********" at bounding box center [657, 176] width 260 height 45
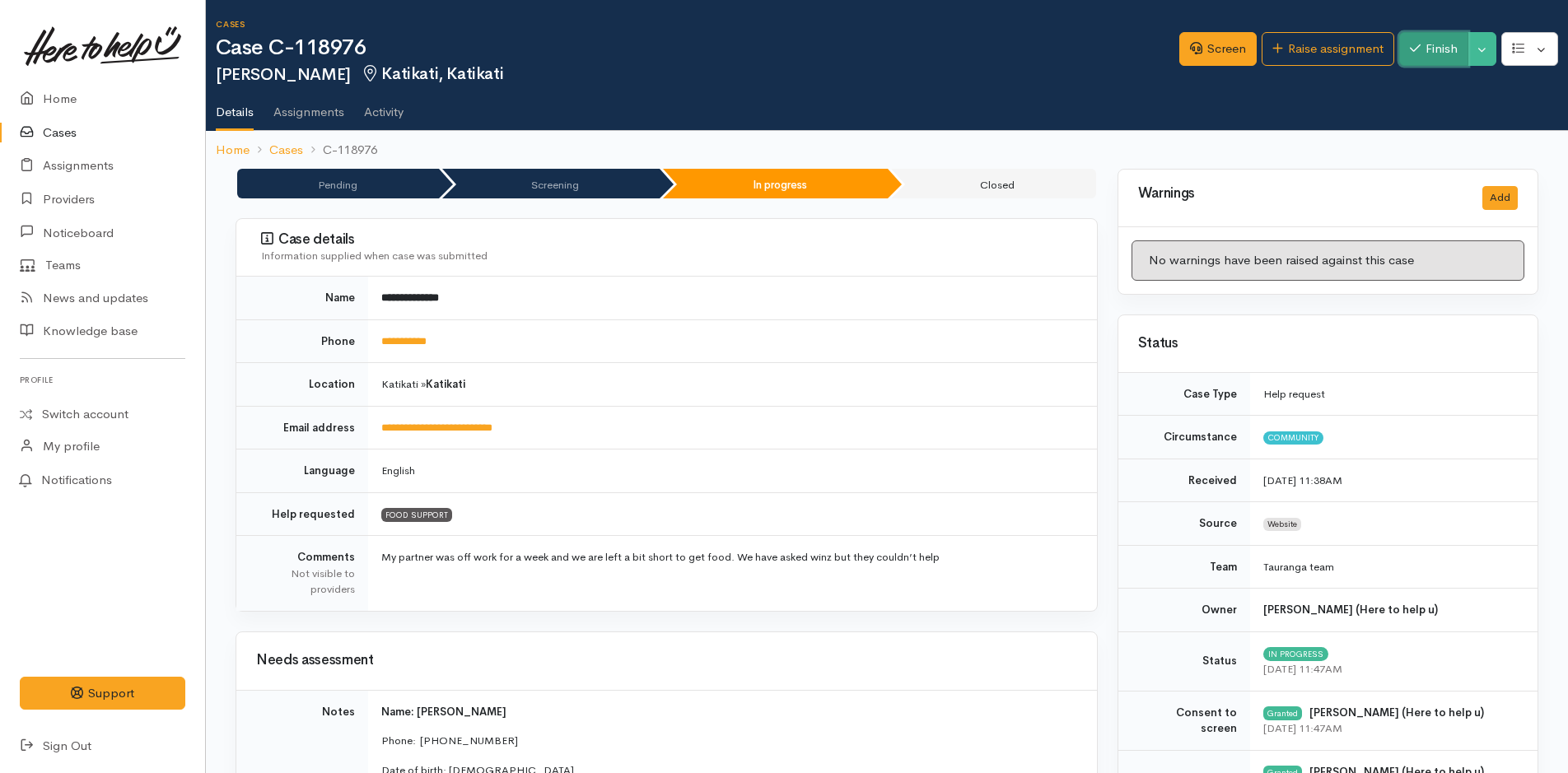
click at [1427, 53] on button "Finish" at bounding box center [1433, 49] width 69 height 34
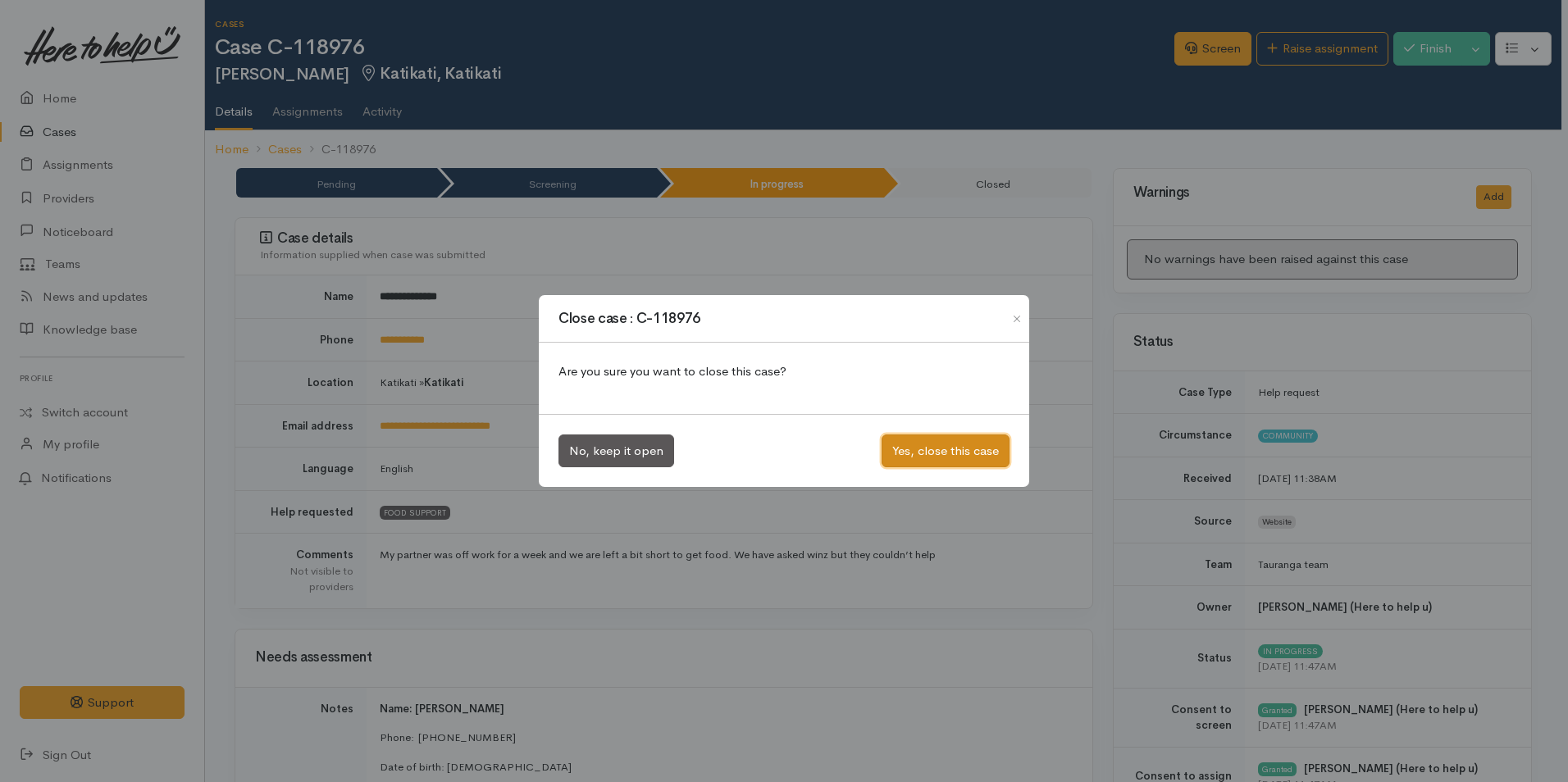
click at [922, 446] on button "Yes, close this case" at bounding box center [946, 452] width 128 height 34
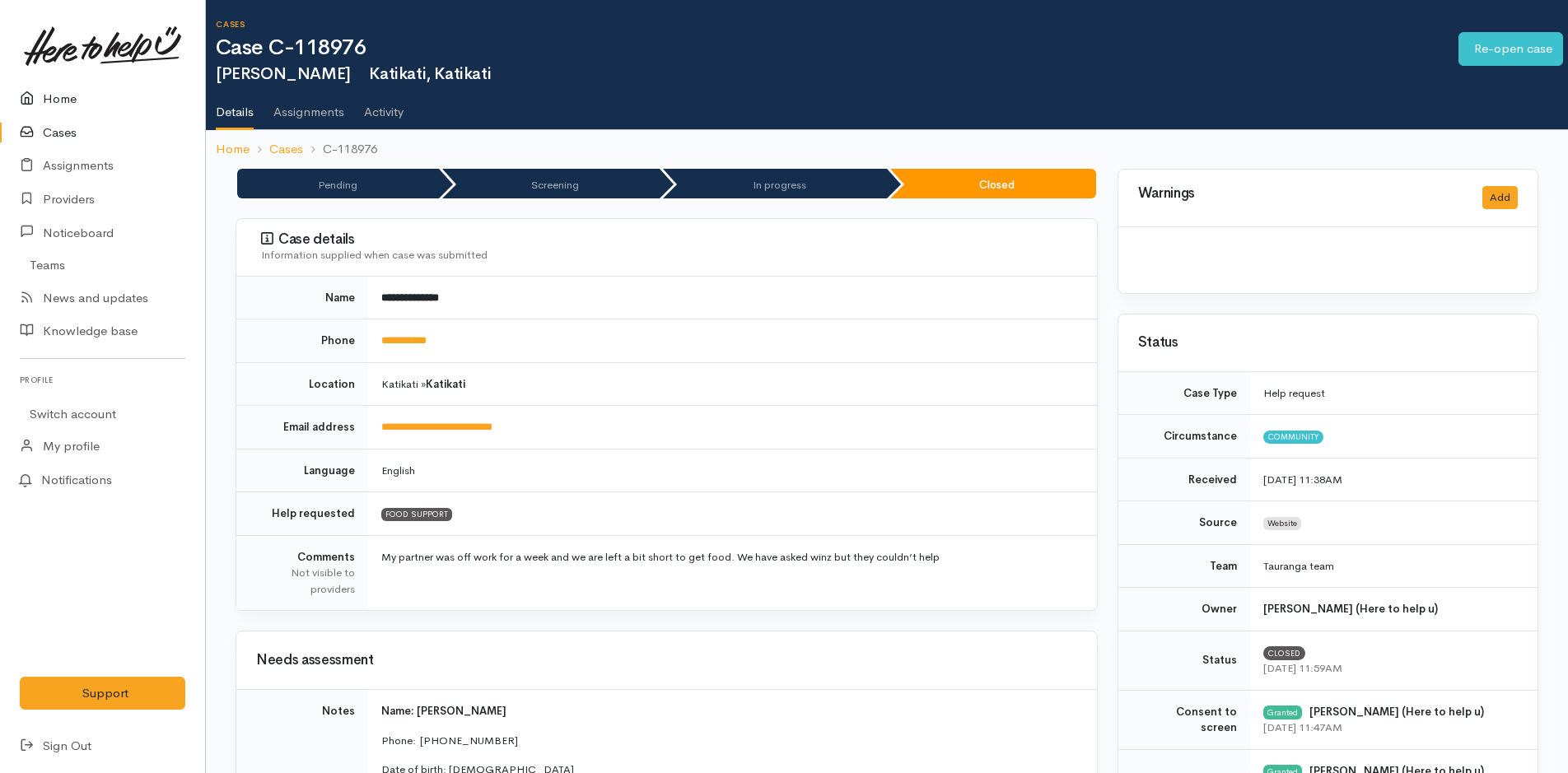
click at [67, 105] on link "Home" at bounding box center [102, 99] width 205 height 34
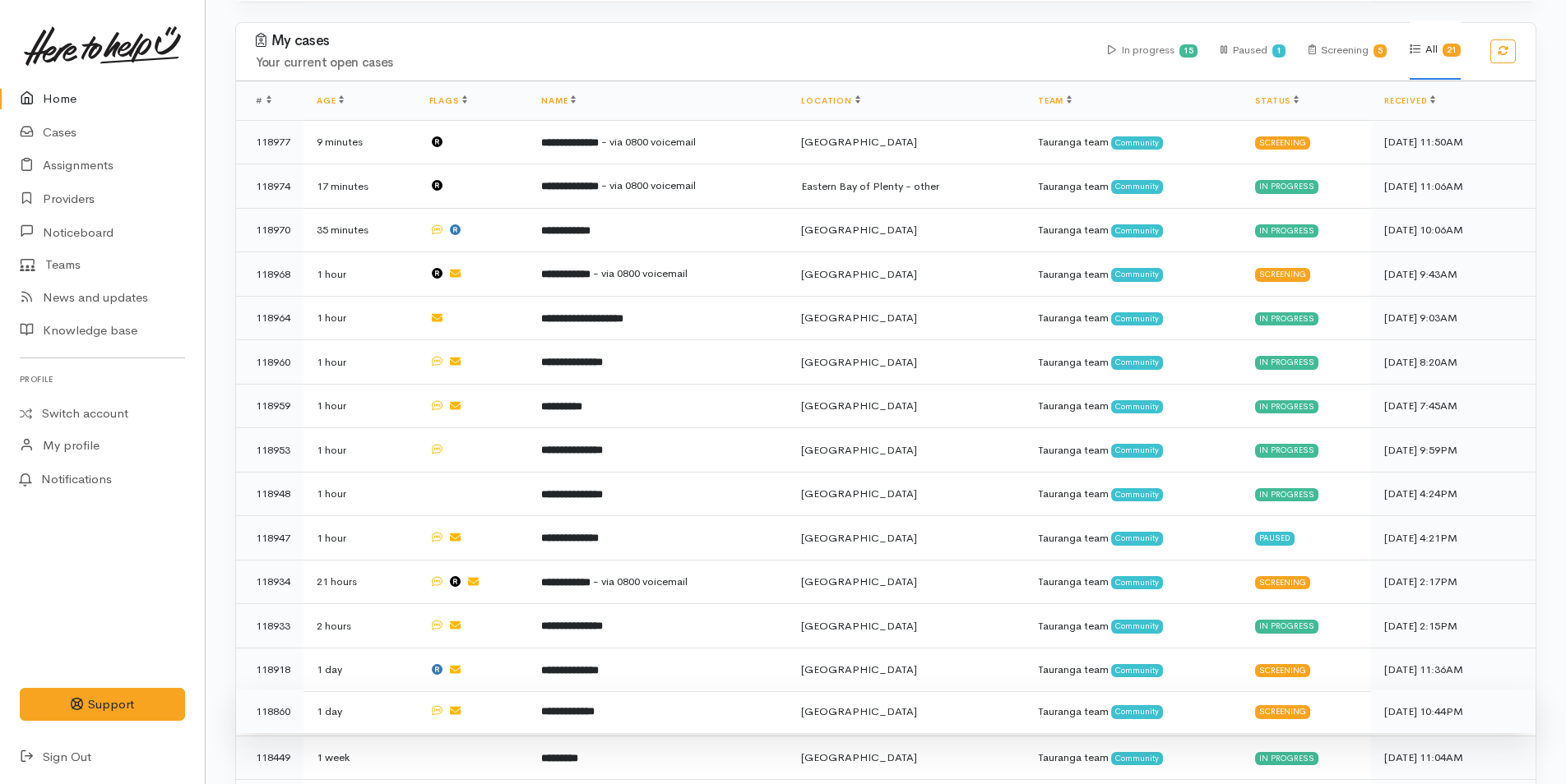
scroll to position [131, 0]
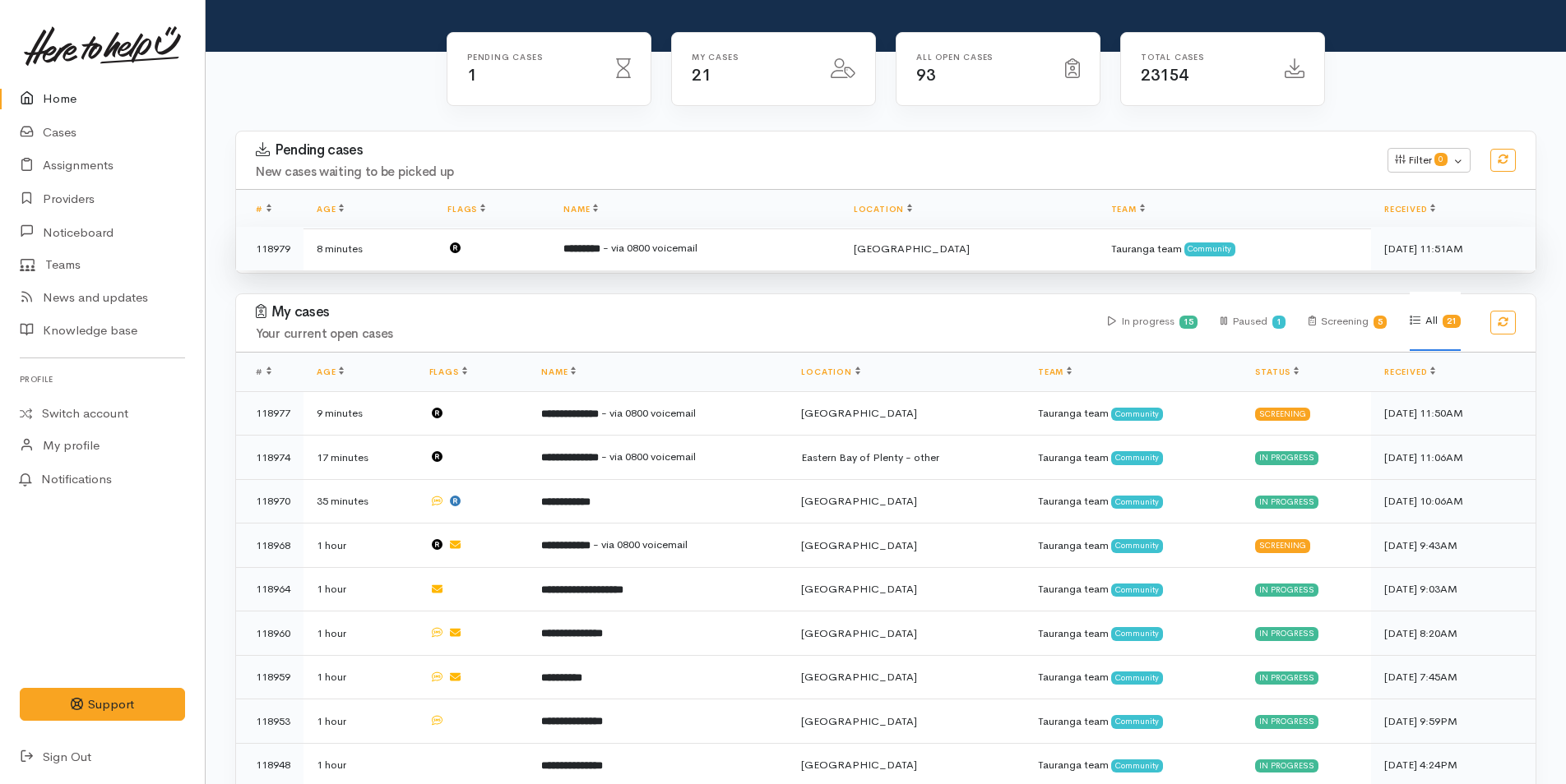
click at [648, 253] on span "- via 0800 voicemail" at bounding box center [650, 248] width 95 height 14
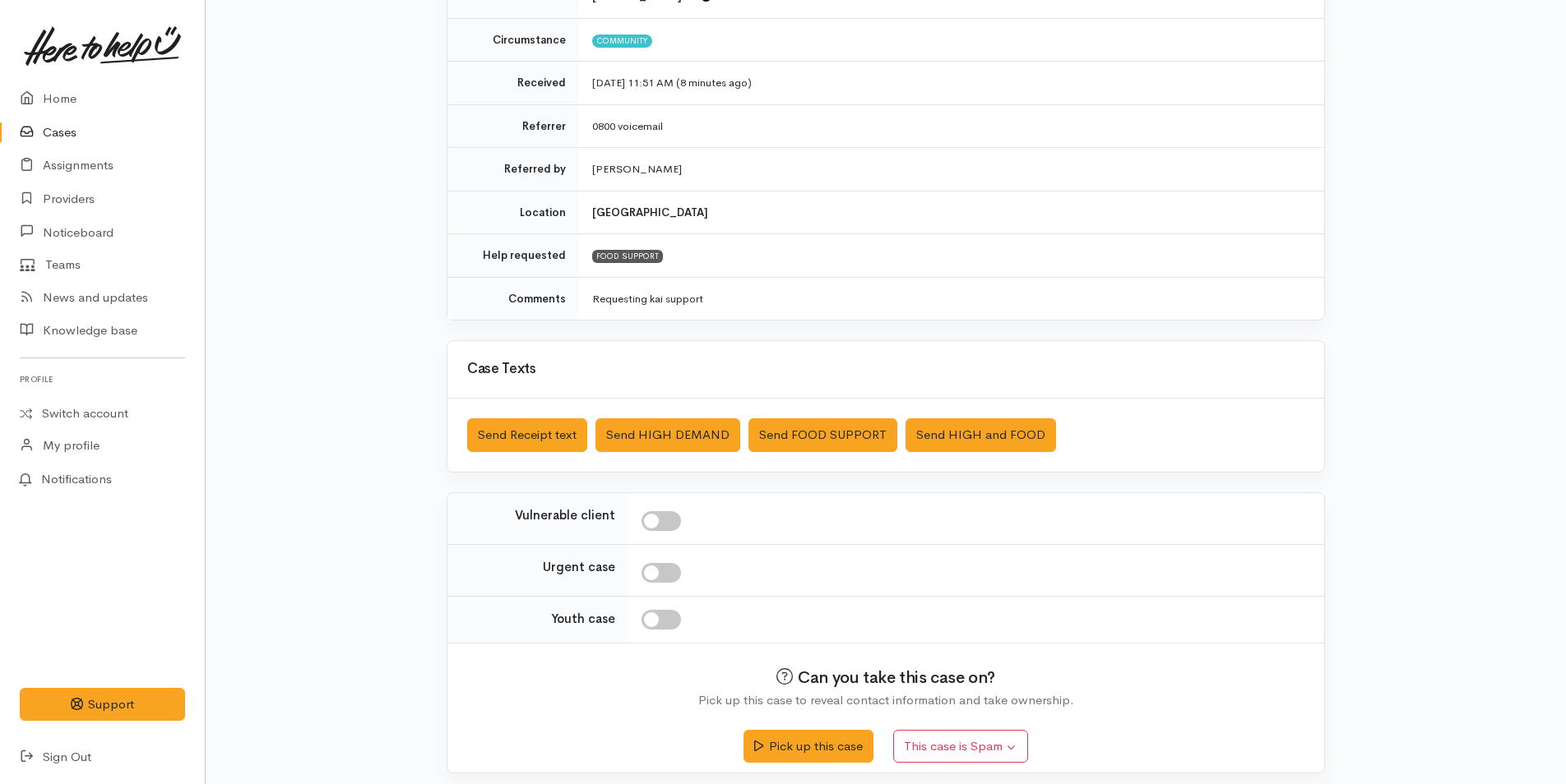
scroll to position [236, 0]
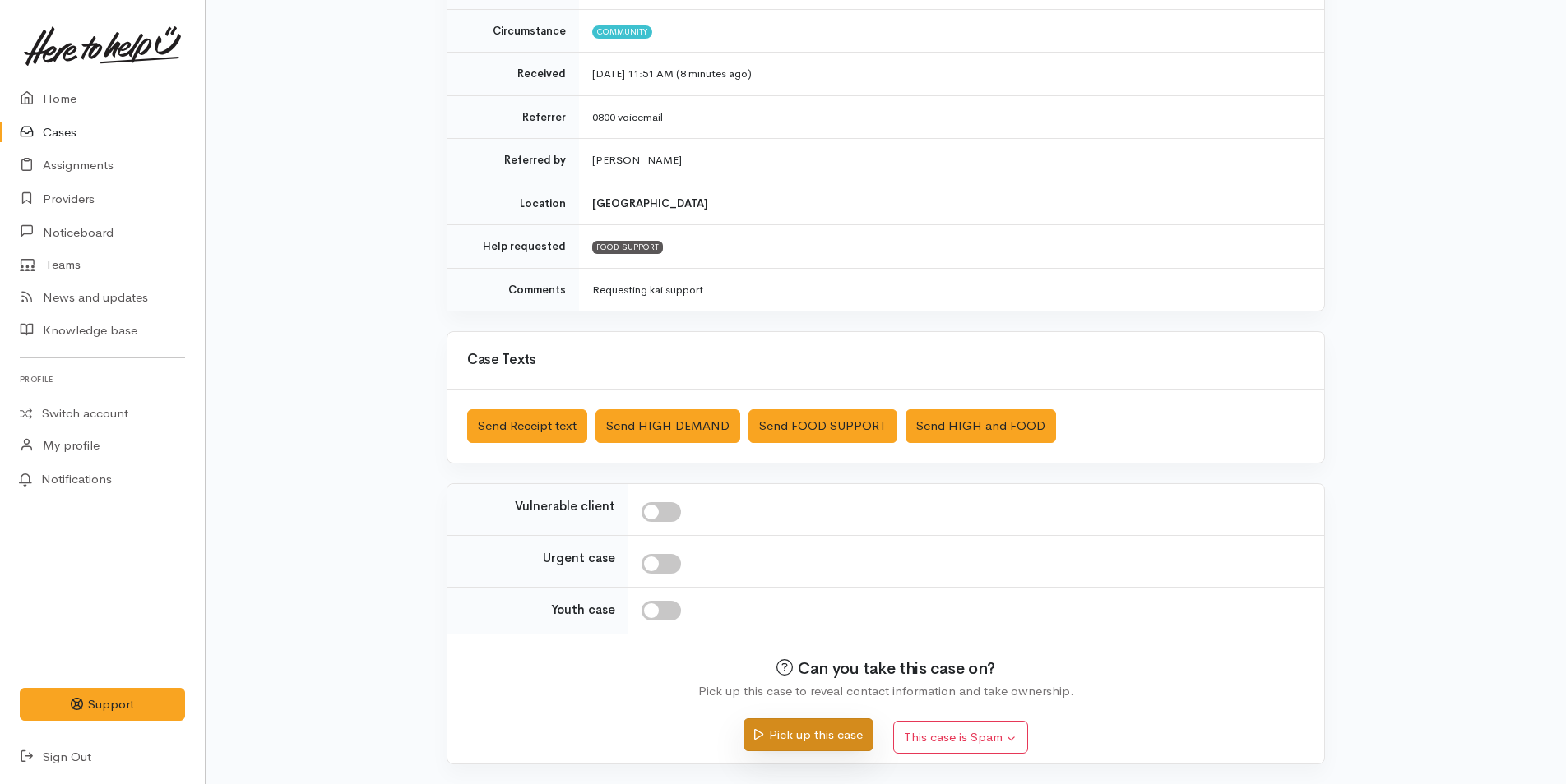
click at [843, 727] on button "Pick up this case" at bounding box center [808, 736] width 130 height 34
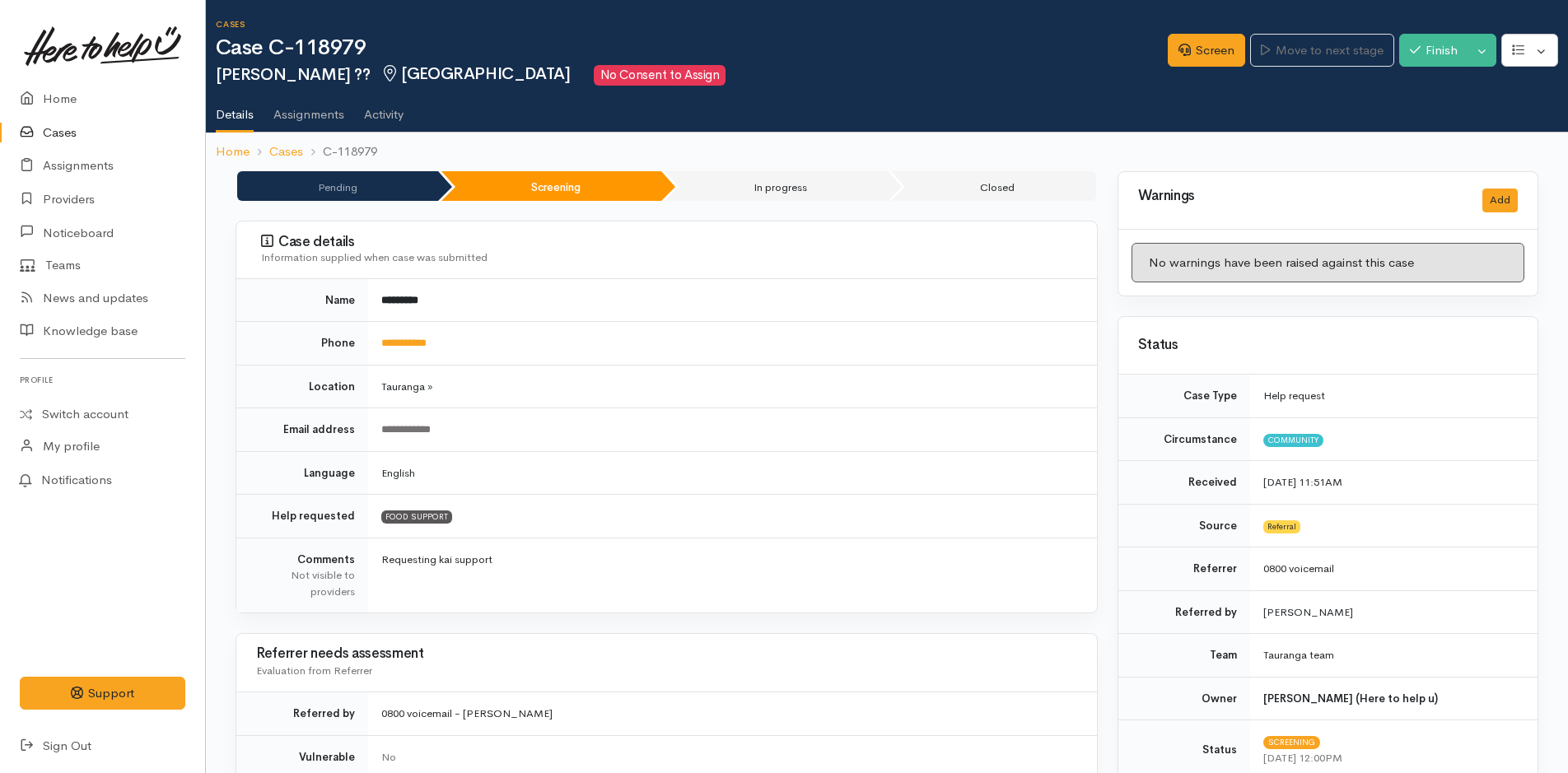
click at [57, 138] on link "Cases" at bounding box center [102, 133] width 205 height 34
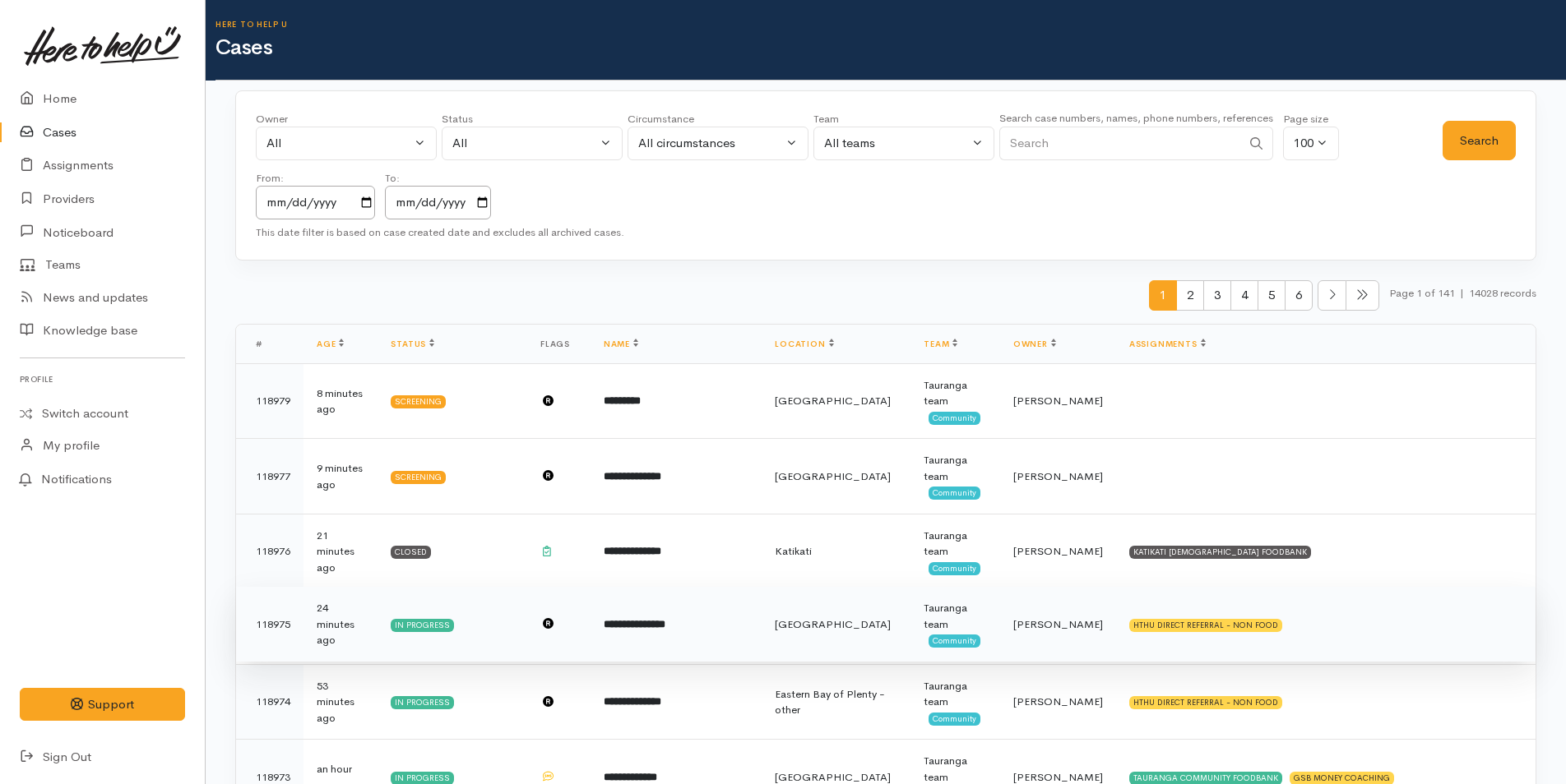
click at [747, 640] on td "**********" at bounding box center [676, 624] width 172 height 76
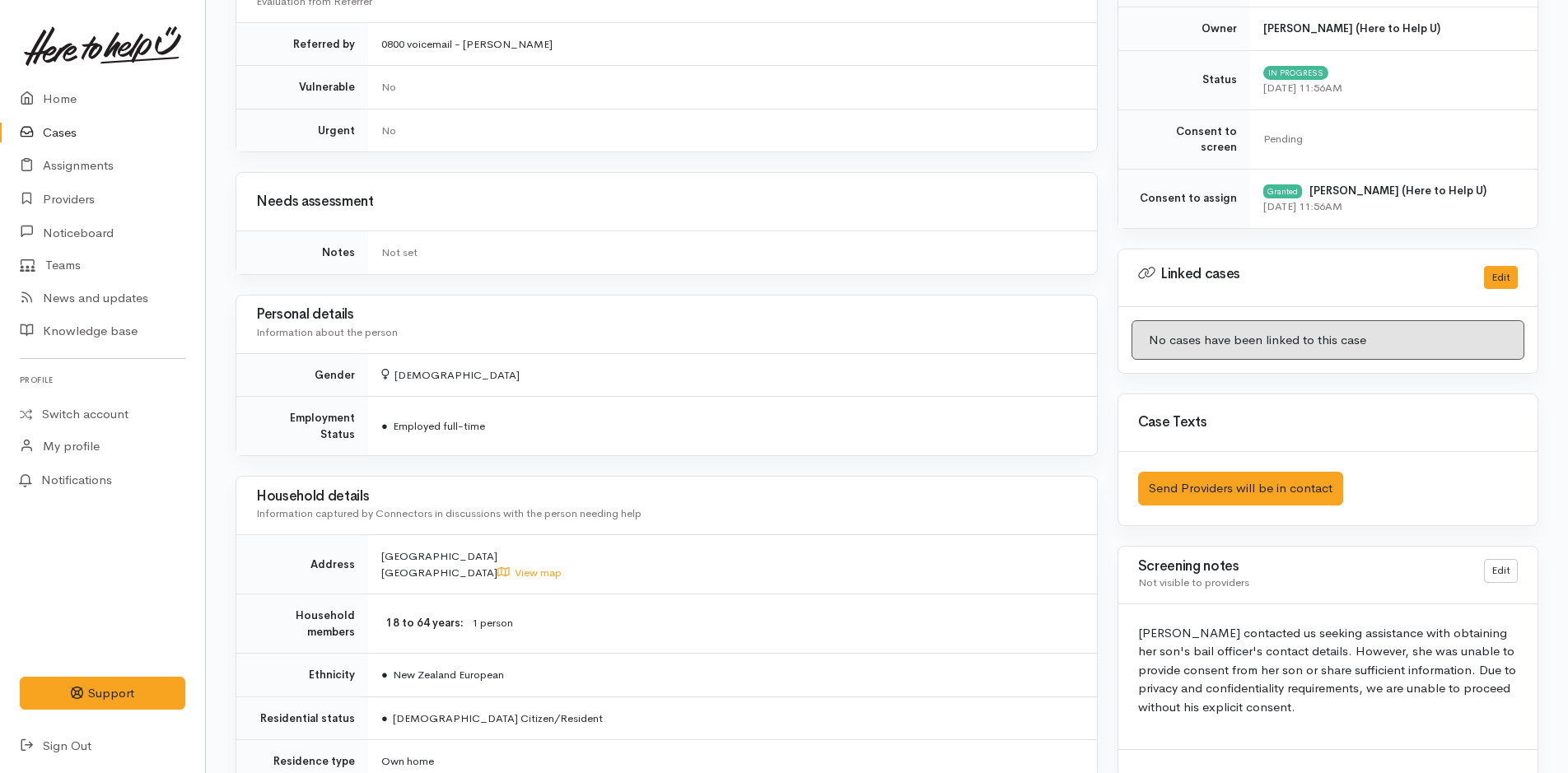
scroll to position [91, 0]
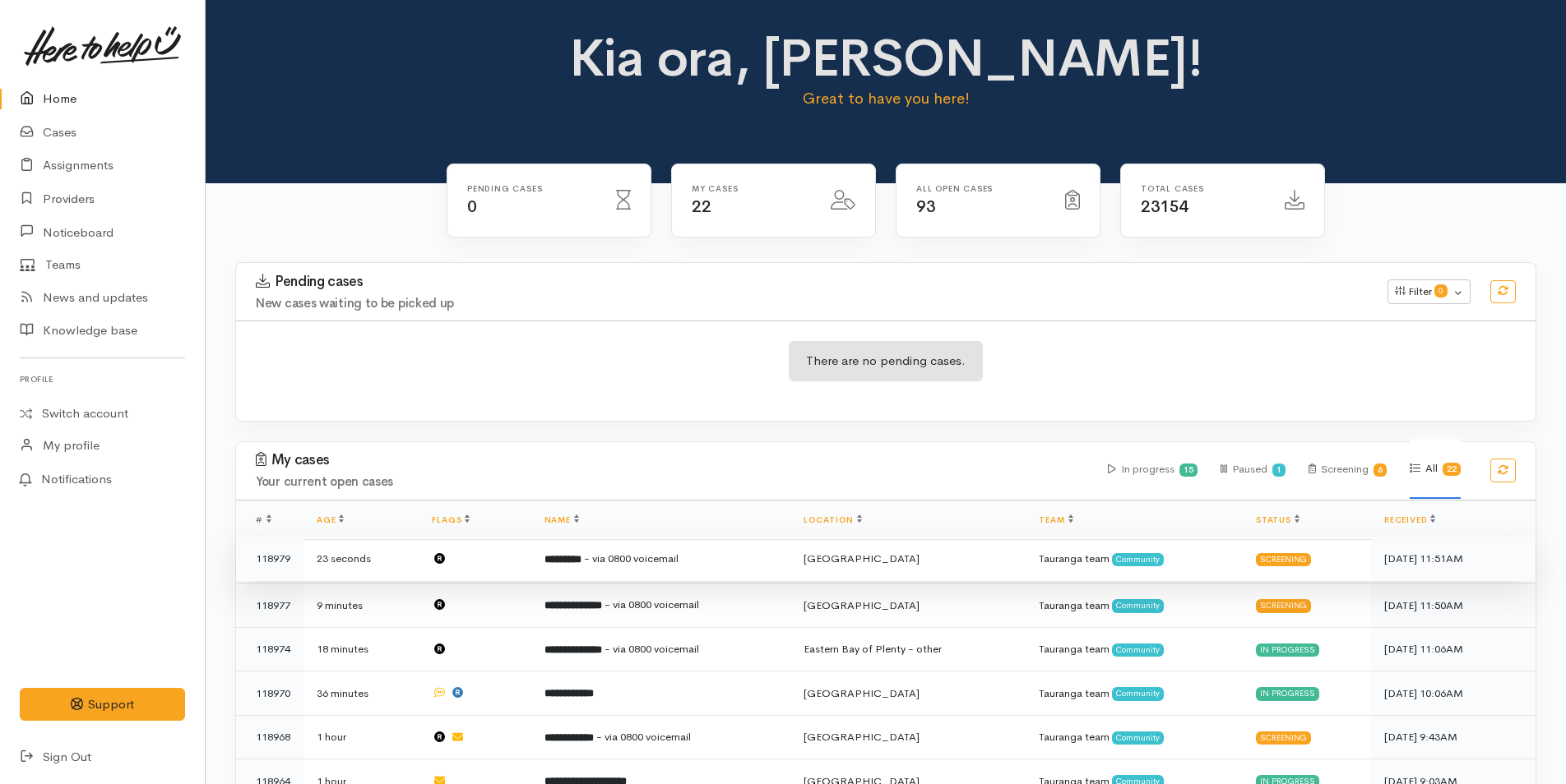
click at [597, 559] on span "- via 0800 voicemail" at bounding box center [632, 559] width 95 height 14
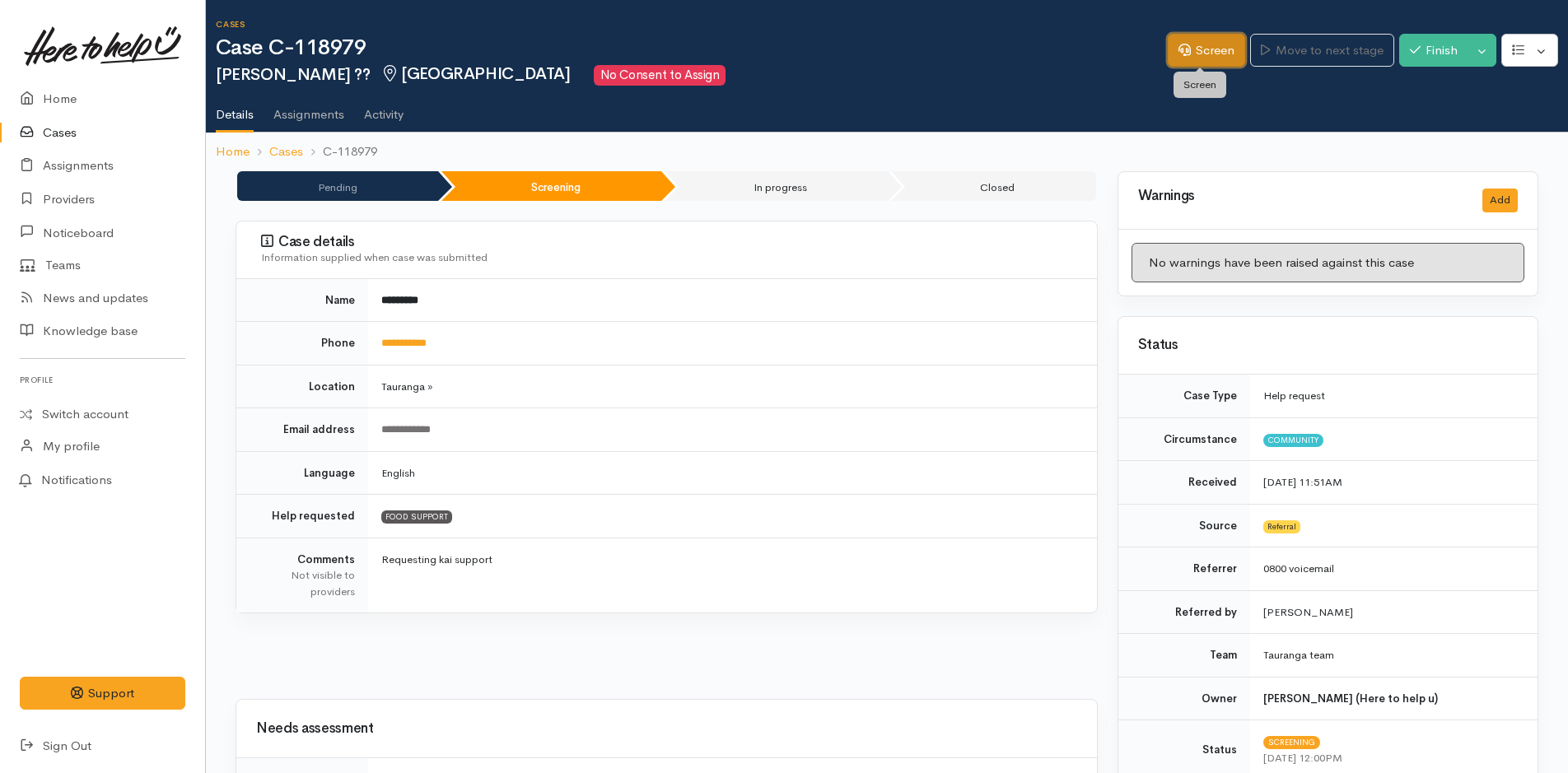
click at [1205, 56] on link "Screen" at bounding box center [1206, 51] width 78 height 34
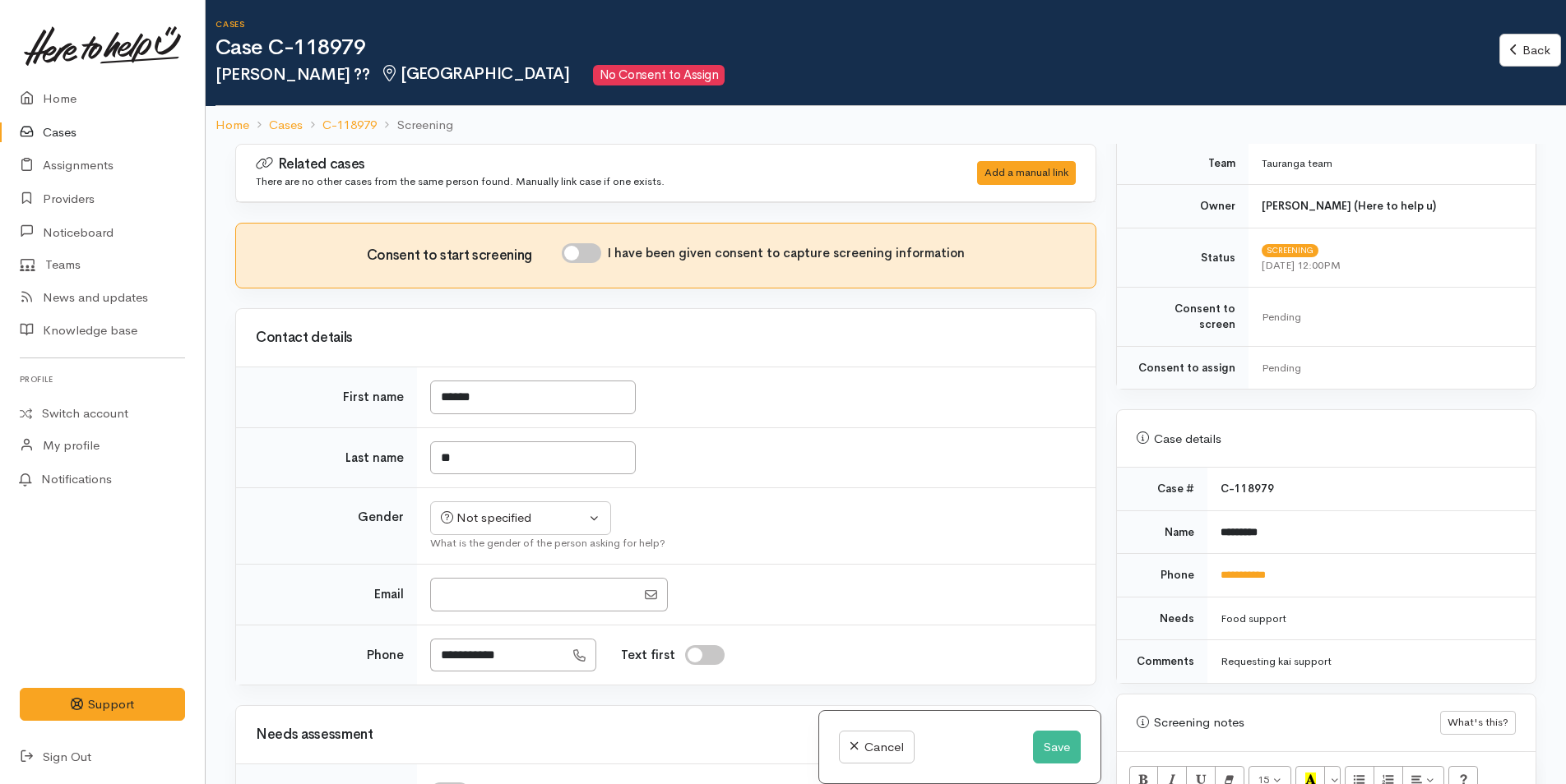
scroll to position [575, 0]
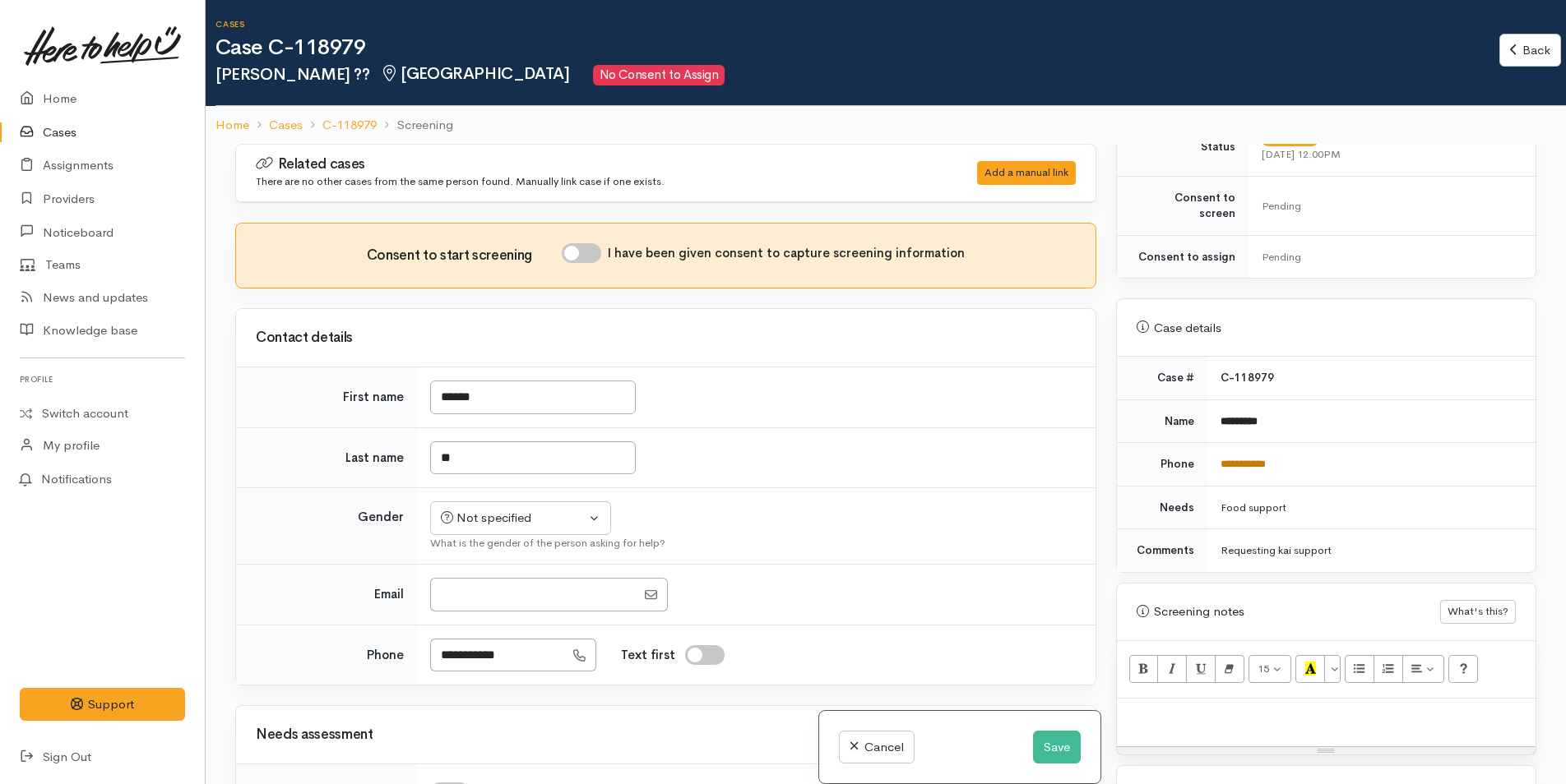
click at [1236, 459] on link "**********" at bounding box center [1243, 464] width 46 height 11
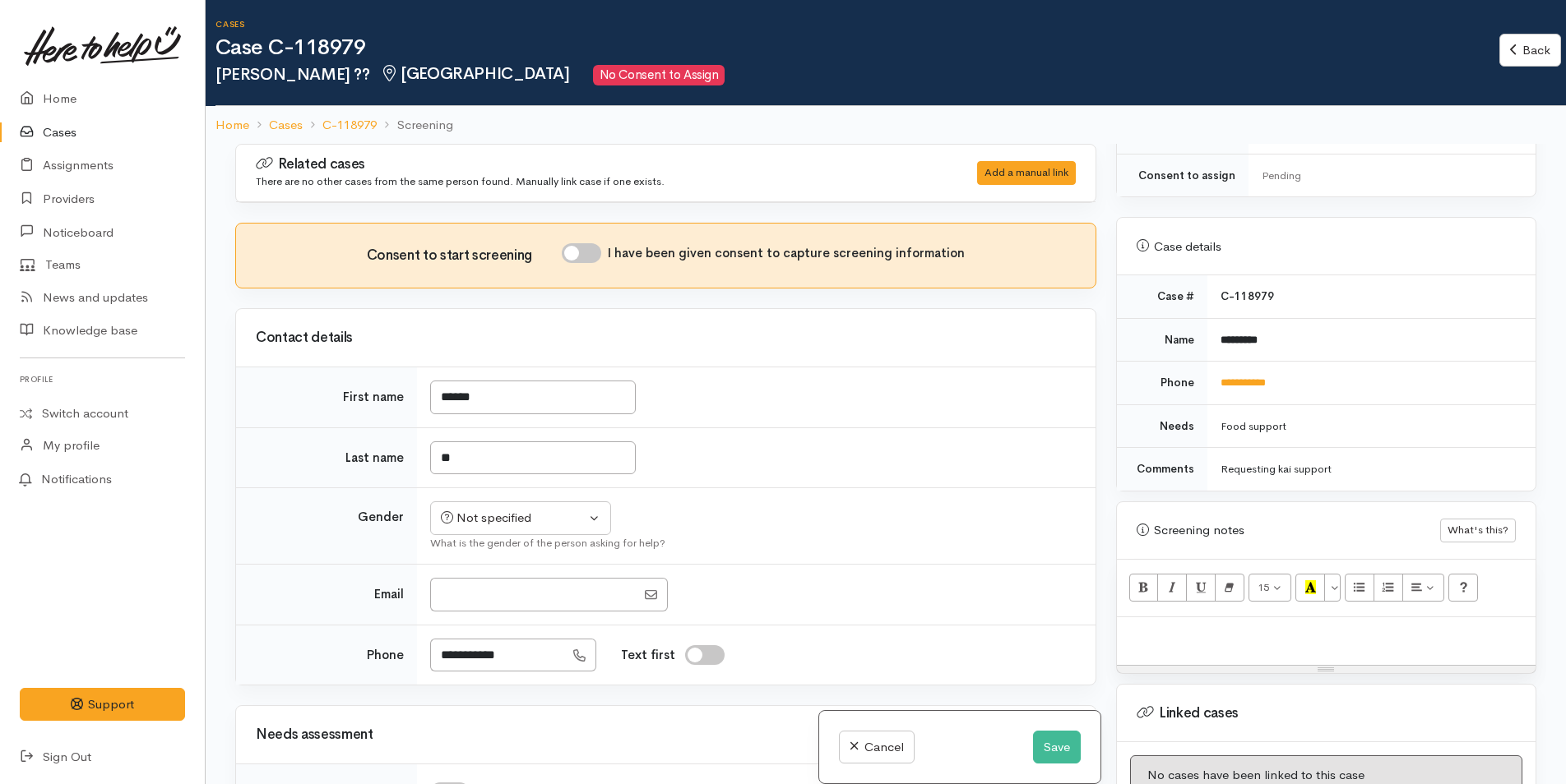
scroll to position [657, 0]
click at [1145, 625] on p at bounding box center [1326, 634] width 402 height 19
paste div
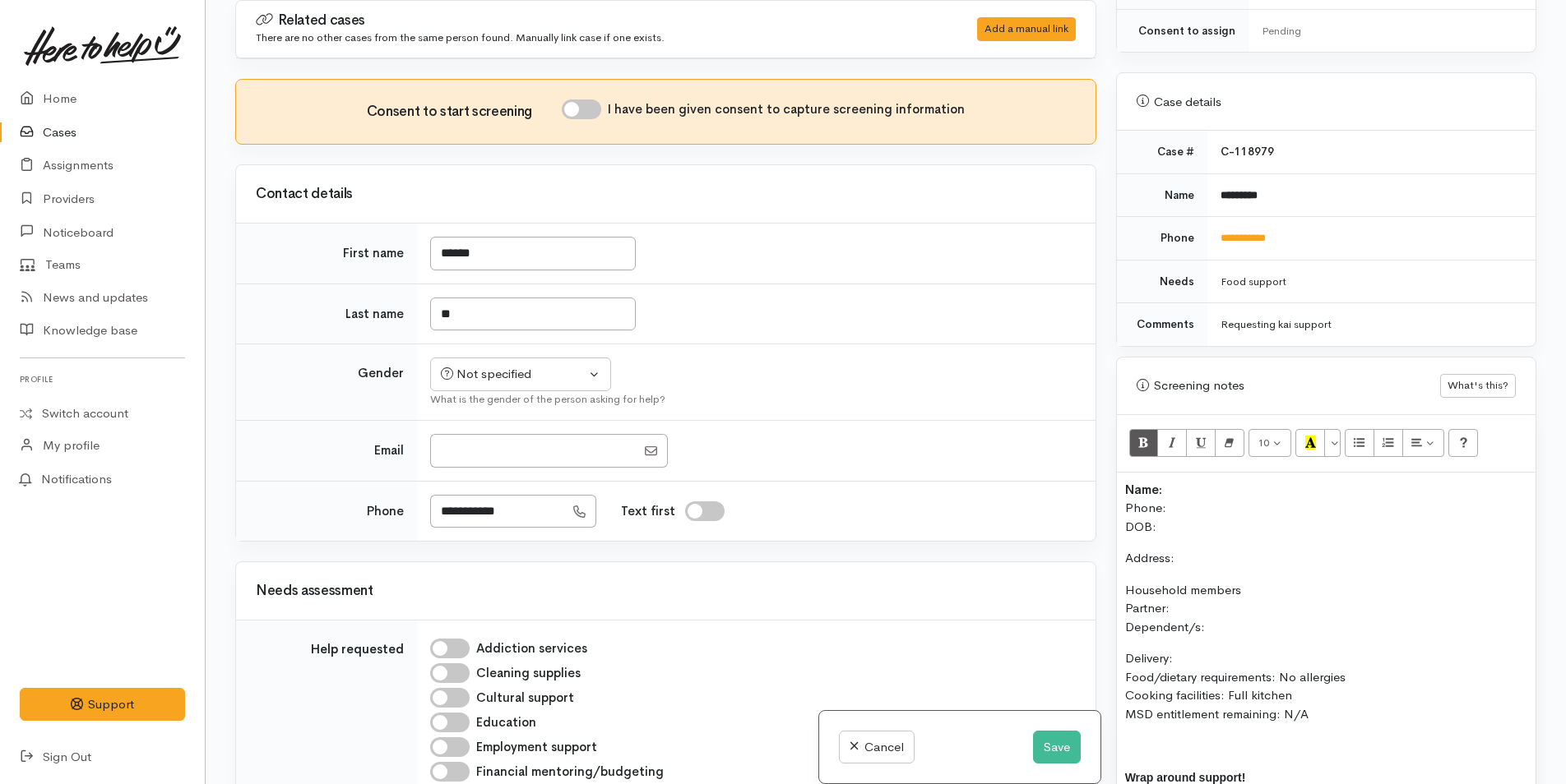
scroll to position [706, 0]
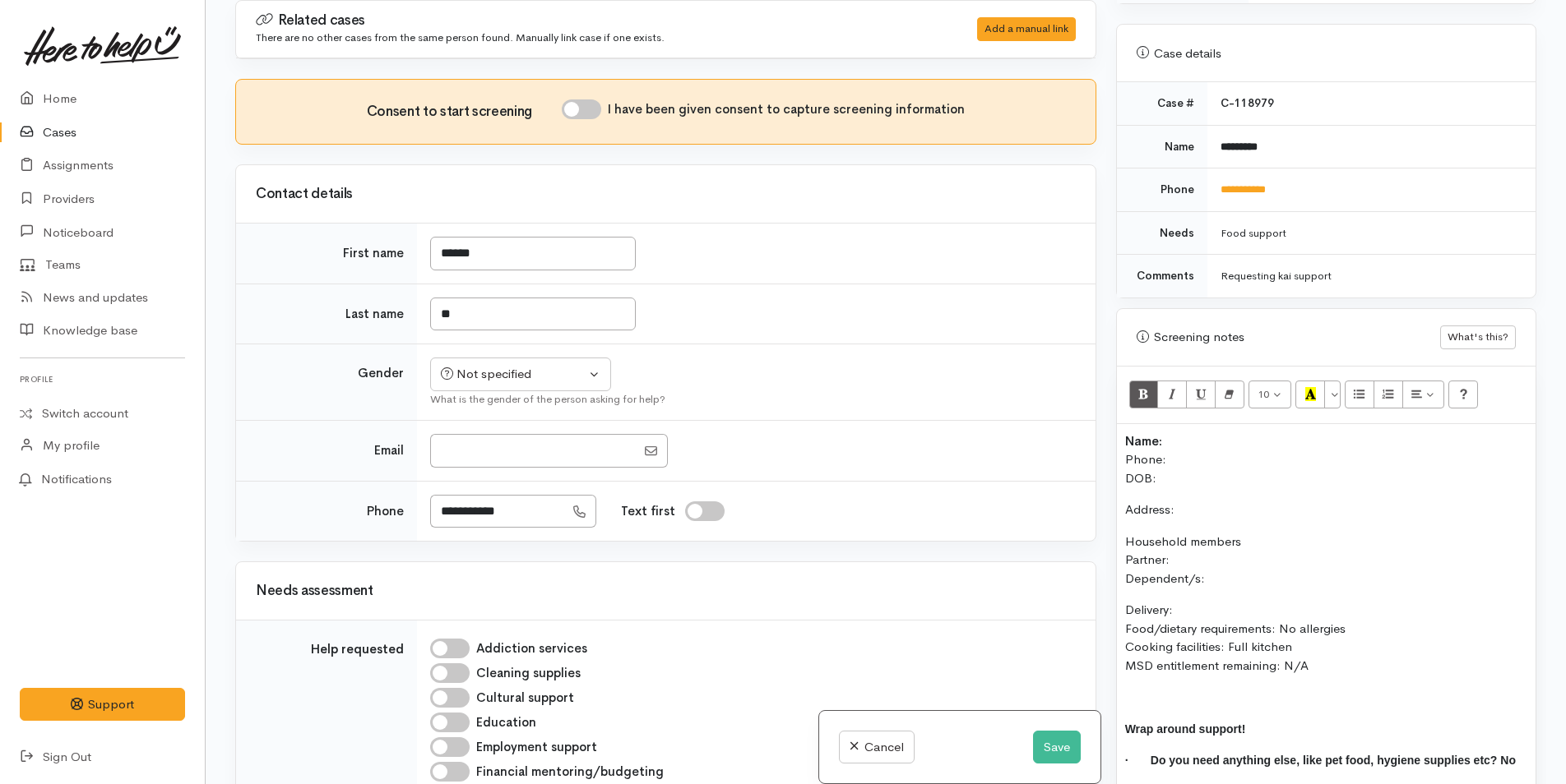
click at [1122, 424] on div "Name: Phone: DOB: Address: Household members Partner: Dependent/s: Delivery: Fo…" at bounding box center [1326, 623] width 419 height 399
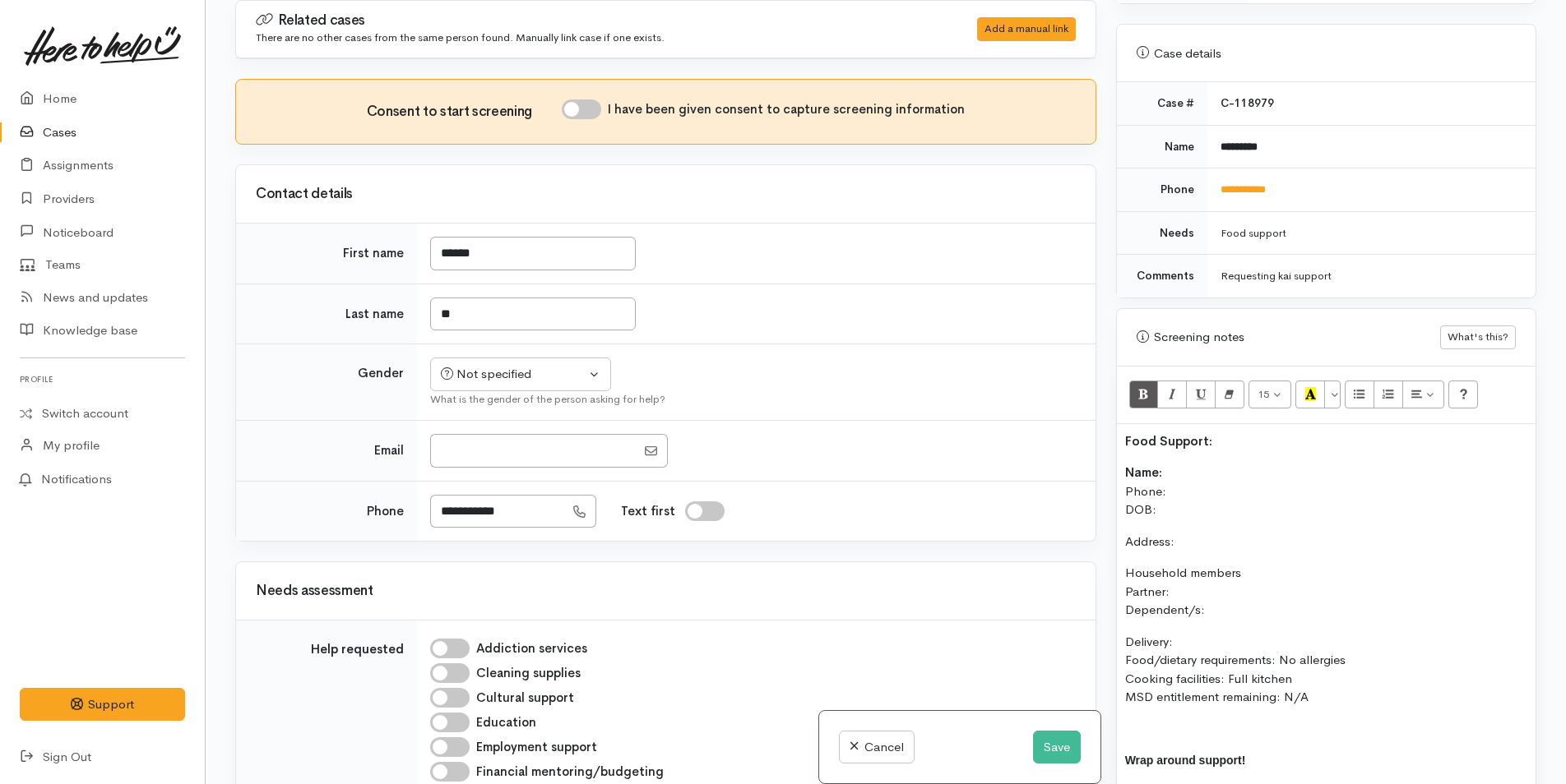
click at [1180, 463] on p "Name: Phone: DOB:" at bounding box center [1326, 491] width 402 height 56
click at [581, 107] on input "I have been given consent to capture screening information" at bounding box center [582, 109] width 39 height 20
checkbox input "true"
drag, startPoint x: 478, startPoint y: 315, endPoint x: 487, endPoint y: 315, distance: 9.0
click at [480, 315] on input "**" at bounding box center [532, 314] width 205 height 34
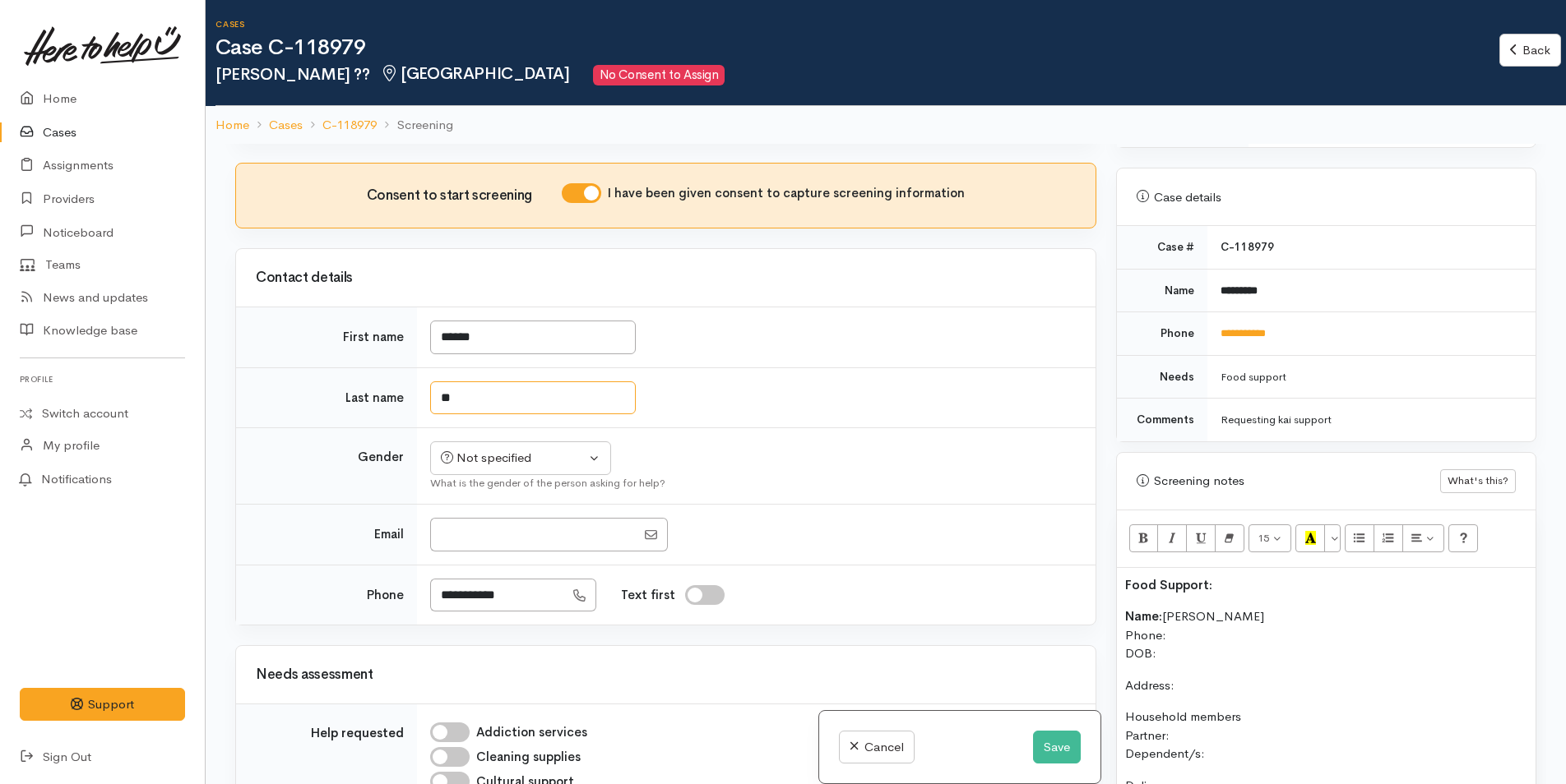
scroll to position [164, 0]
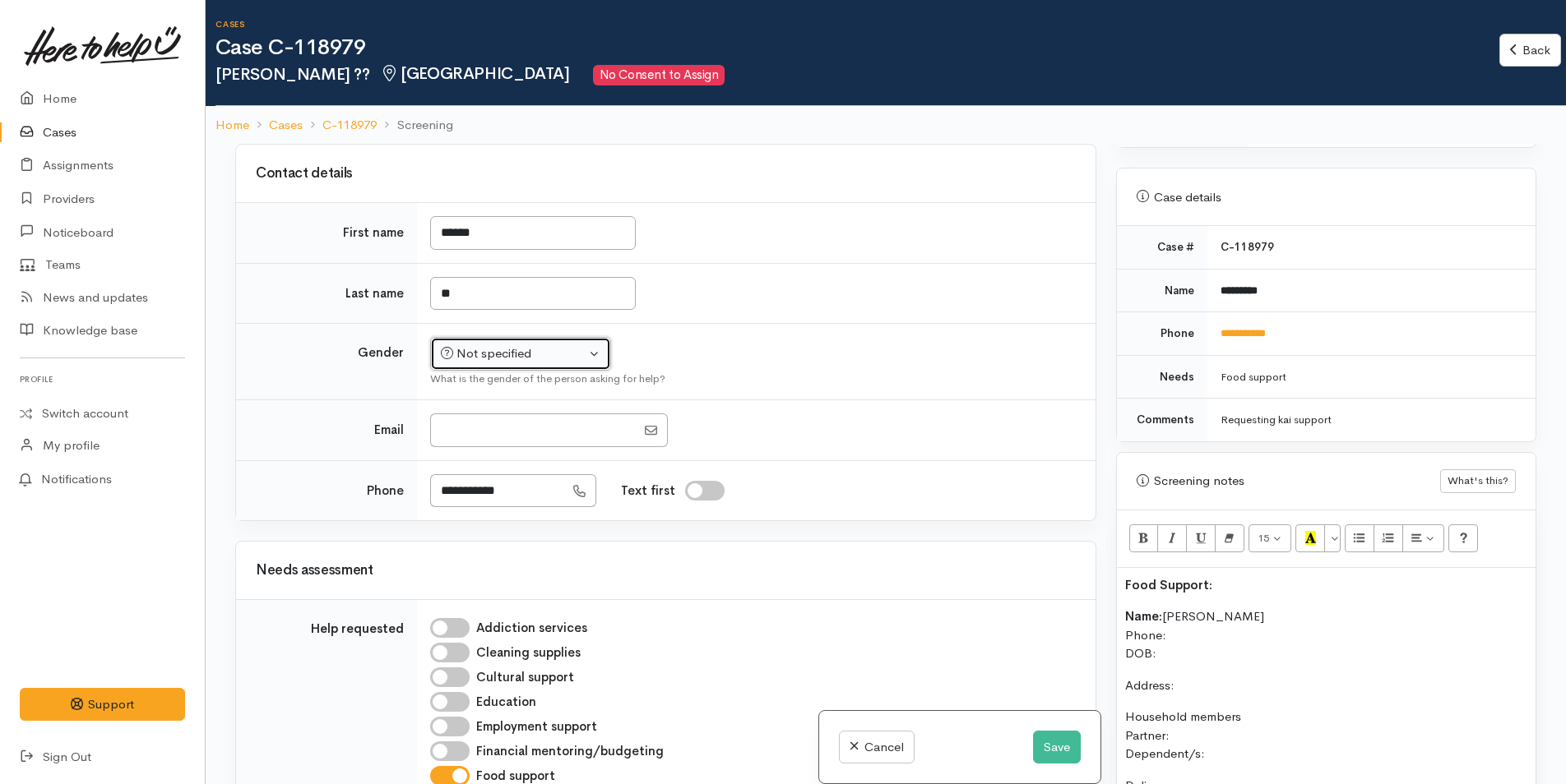
click at [507, 356] on div "Not specified" at bounding box center [513, 354] width 145 height 19
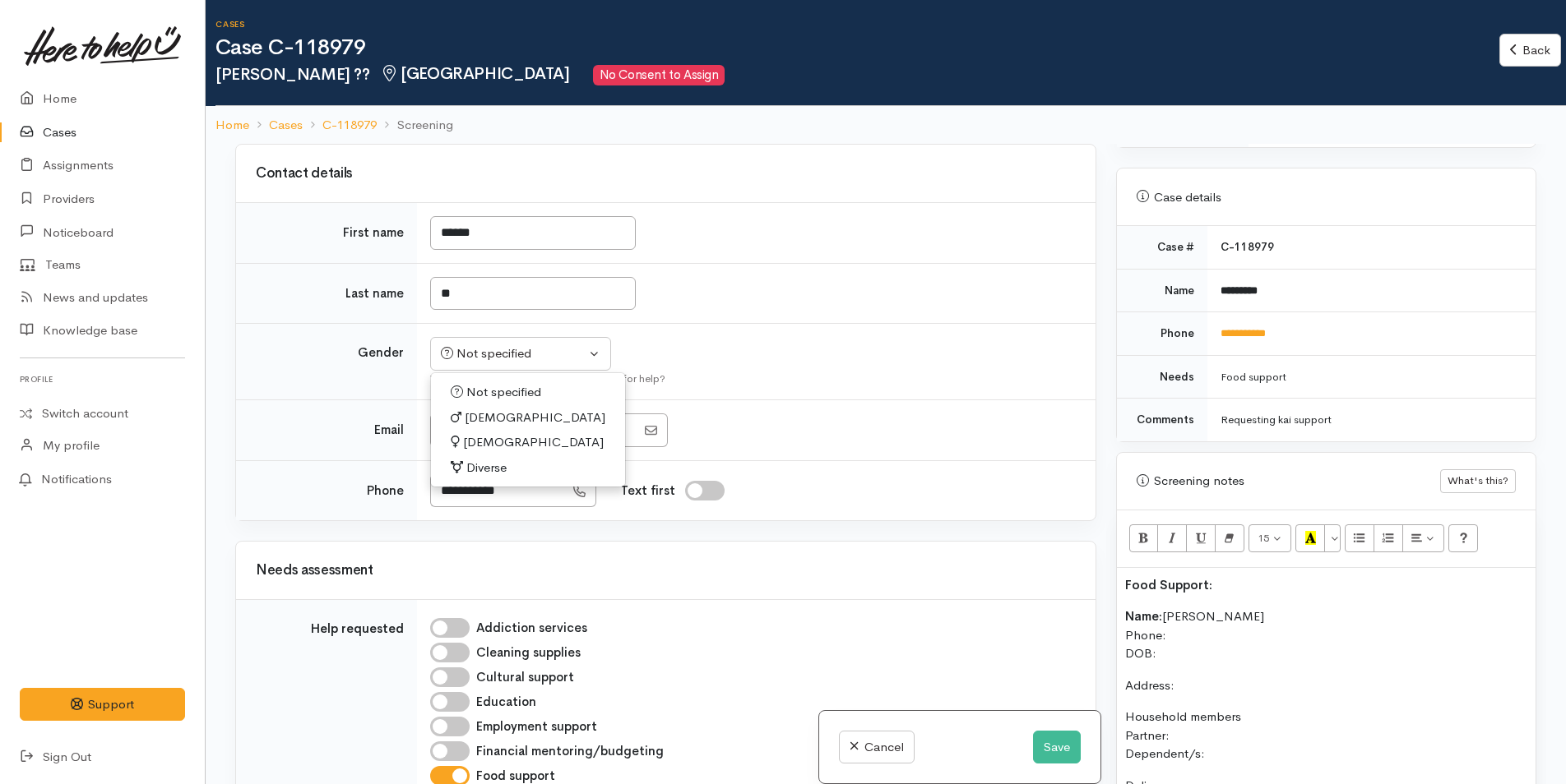
click at [487, 419] on span "Male" at bounding box center [534, 418] width 140 height 19
select select "Male"
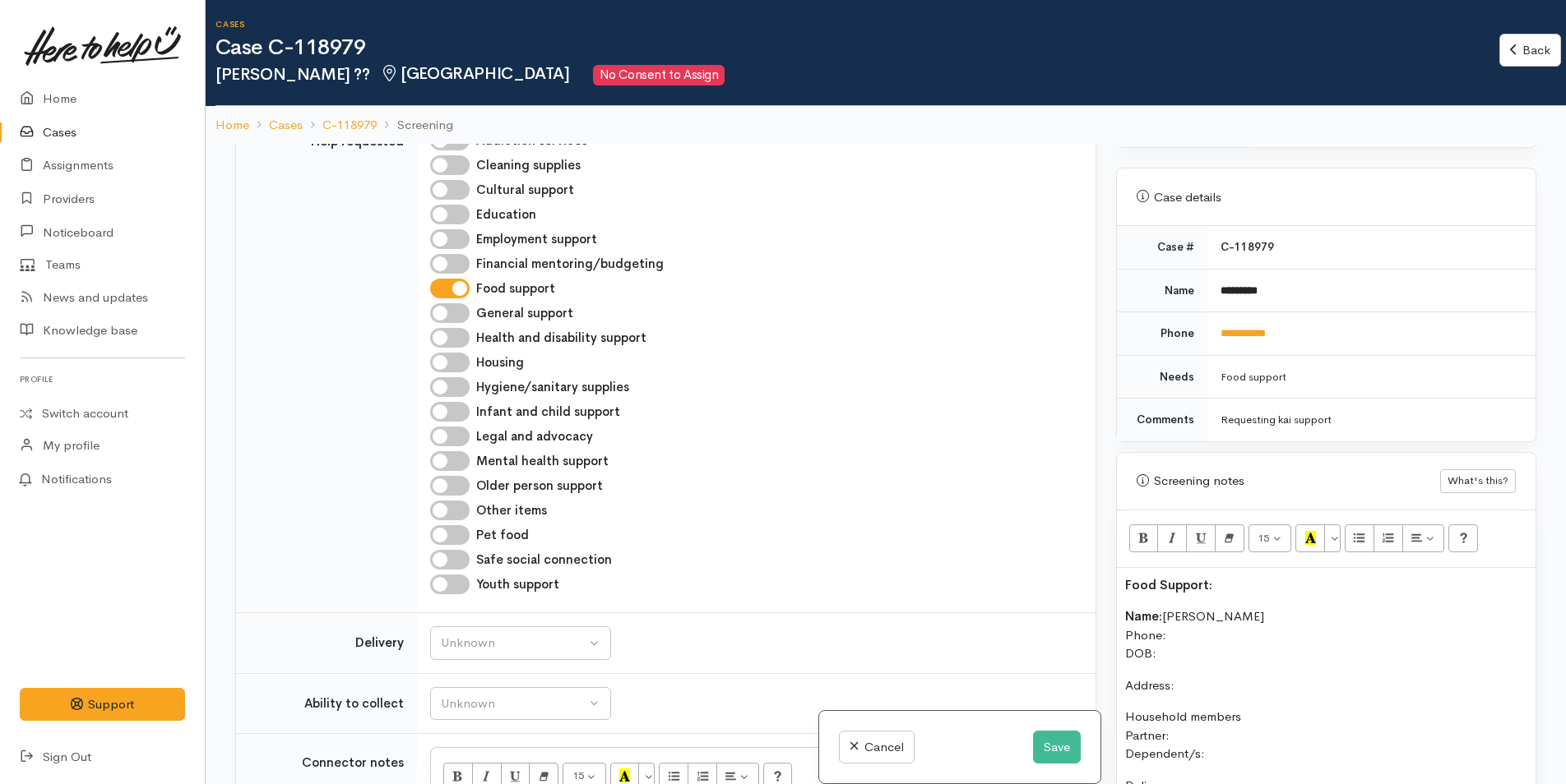
scroll to position [739, 0]
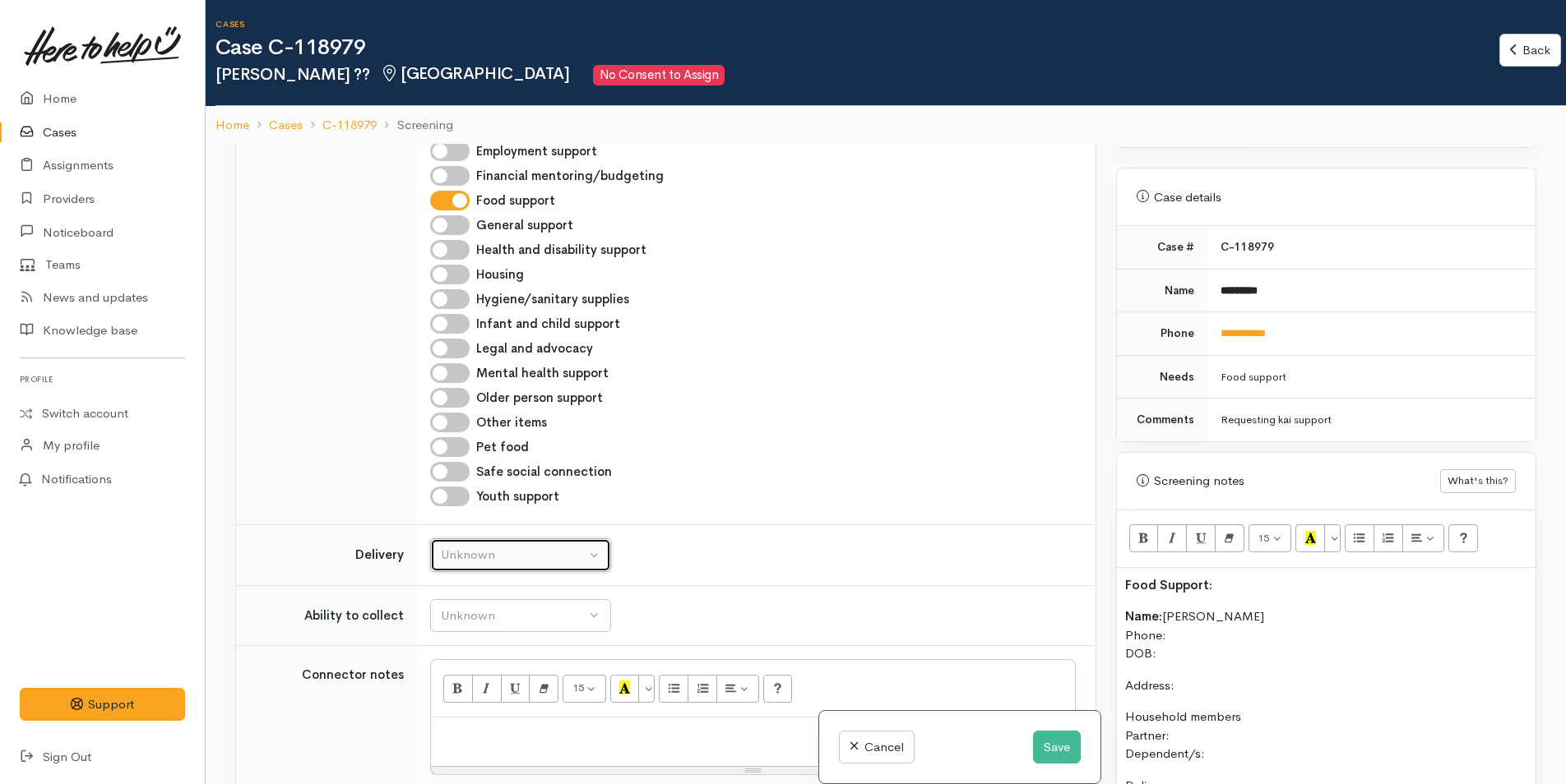
click at [490, 548] on div "Unknown" at bounding box center [513, 555] width 145 height 19
click at [471, 706] on link "No" at bounding box center [520, 709] width 180 height 26
select select "1"
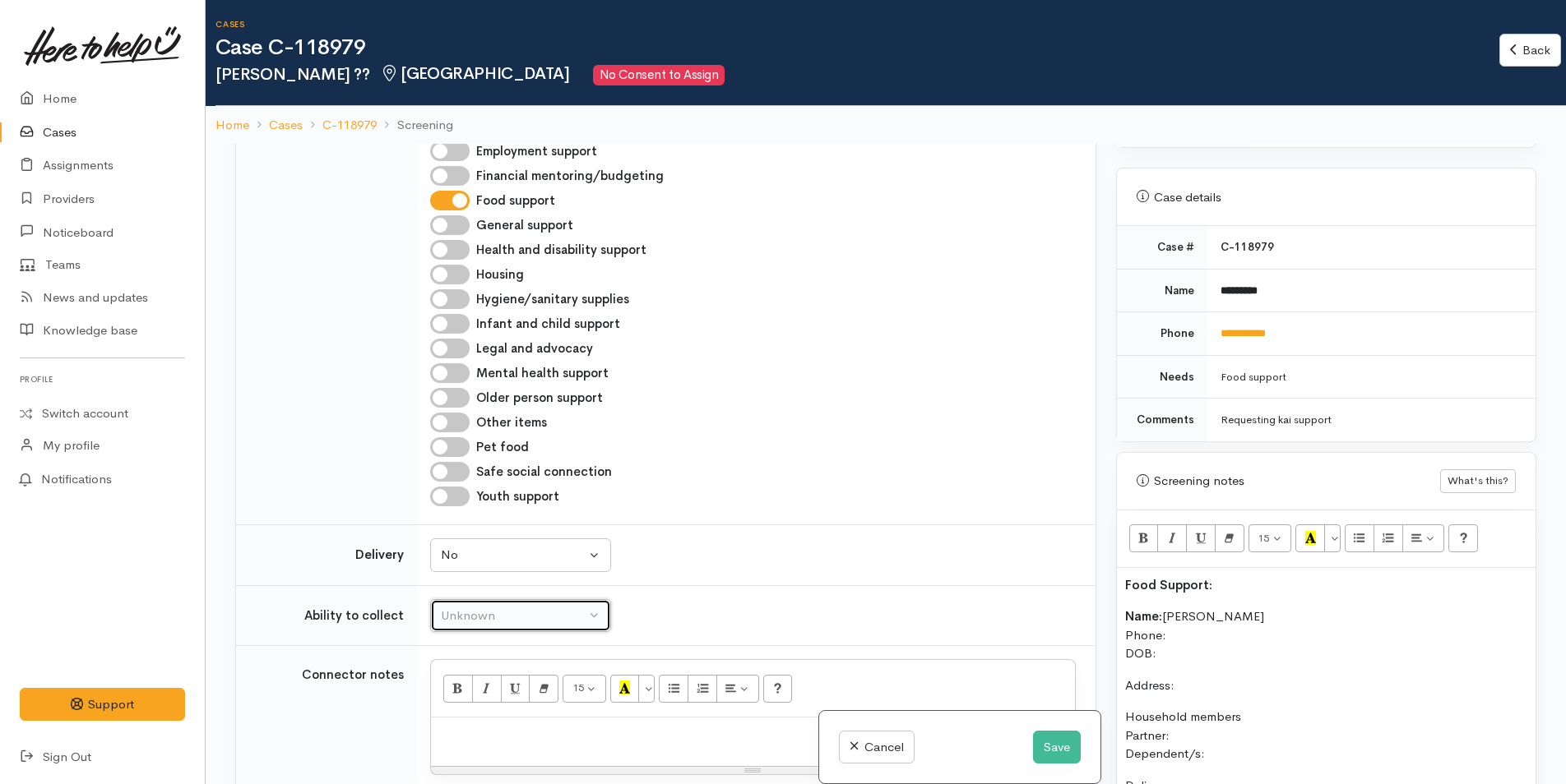
click at [482, 615] on div "Unknown" at bounding box center [513, 615] width 145 height 19
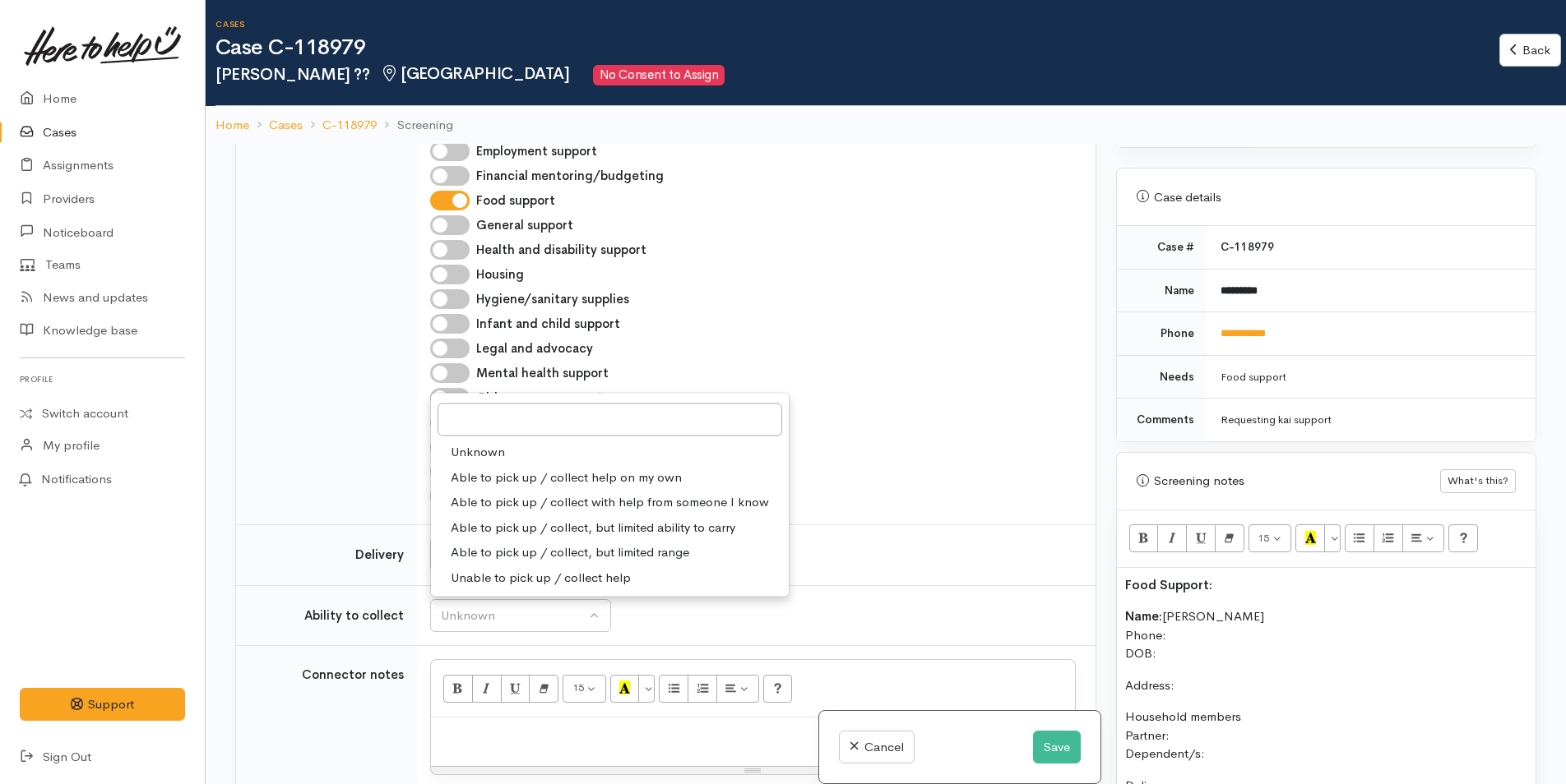
click at [490, 475] on span "Able to pick up / collect help on my own" at bounding box center [565, 477] width 231 height 19
select select "2"
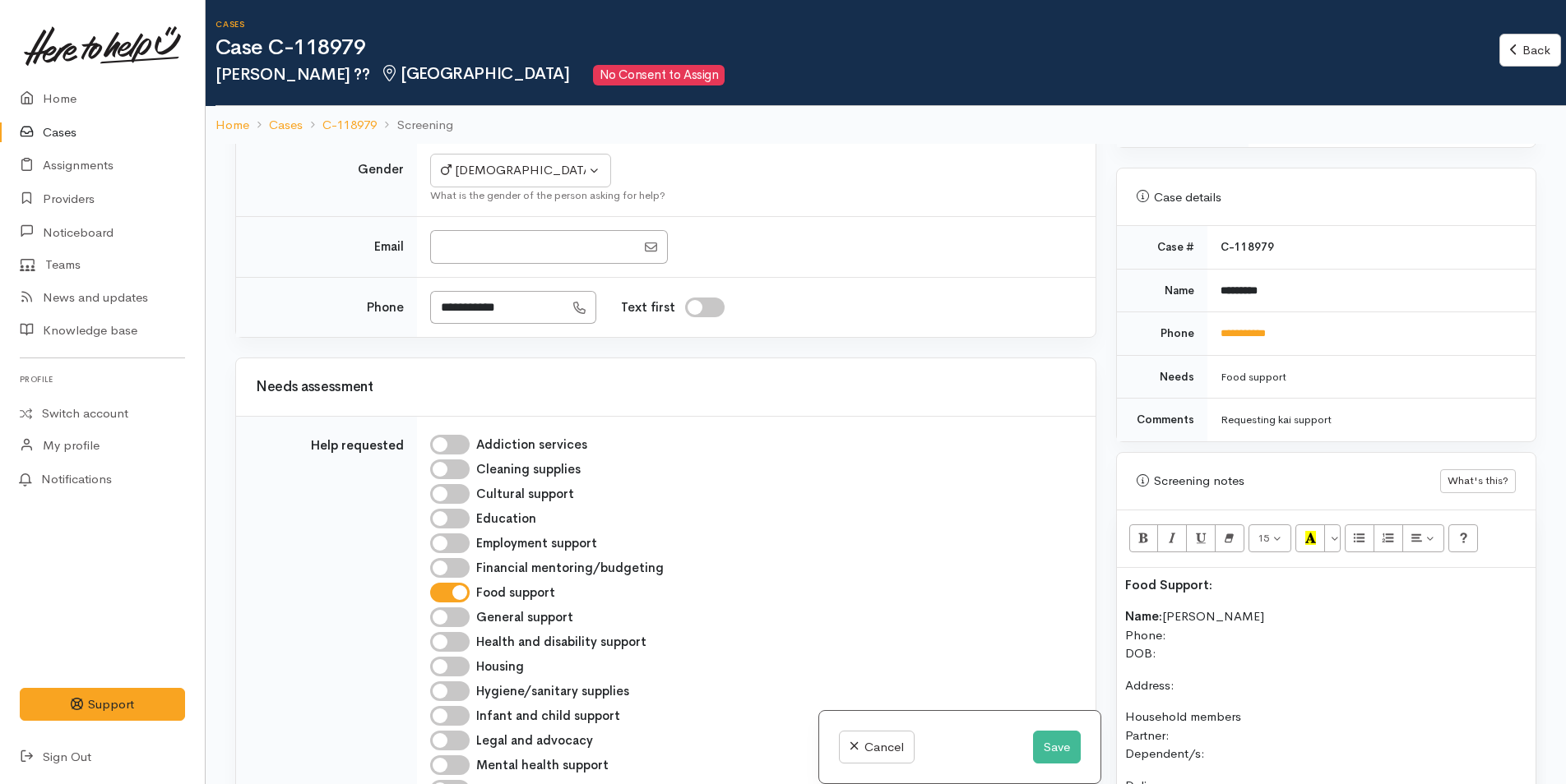
scroll to position [82, 0]
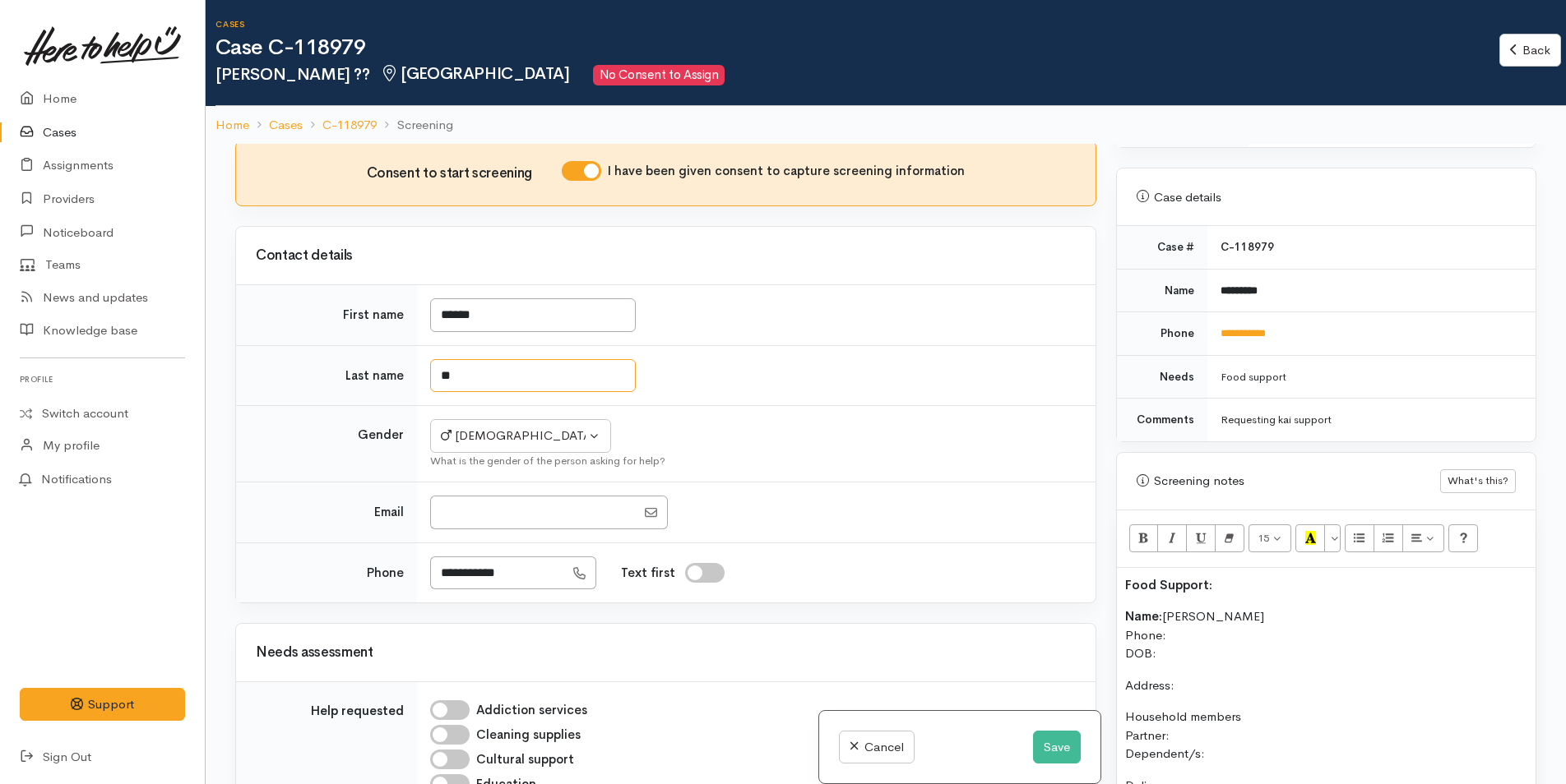
click at [483, 366] on input "**" at bounding box center [532, 376] width 205 height 34
type input "*"
type input "**********"
click at [1244, 607] on p "Name: Keelan Phone: DOB:" at bounding box center [1326, 635] width 402 height 56
click at [1191, 641] on p "Name: Keelan Wikotu-Waiti Phone: DOB:" at bounding box center [1326, 635] width 402 height 56
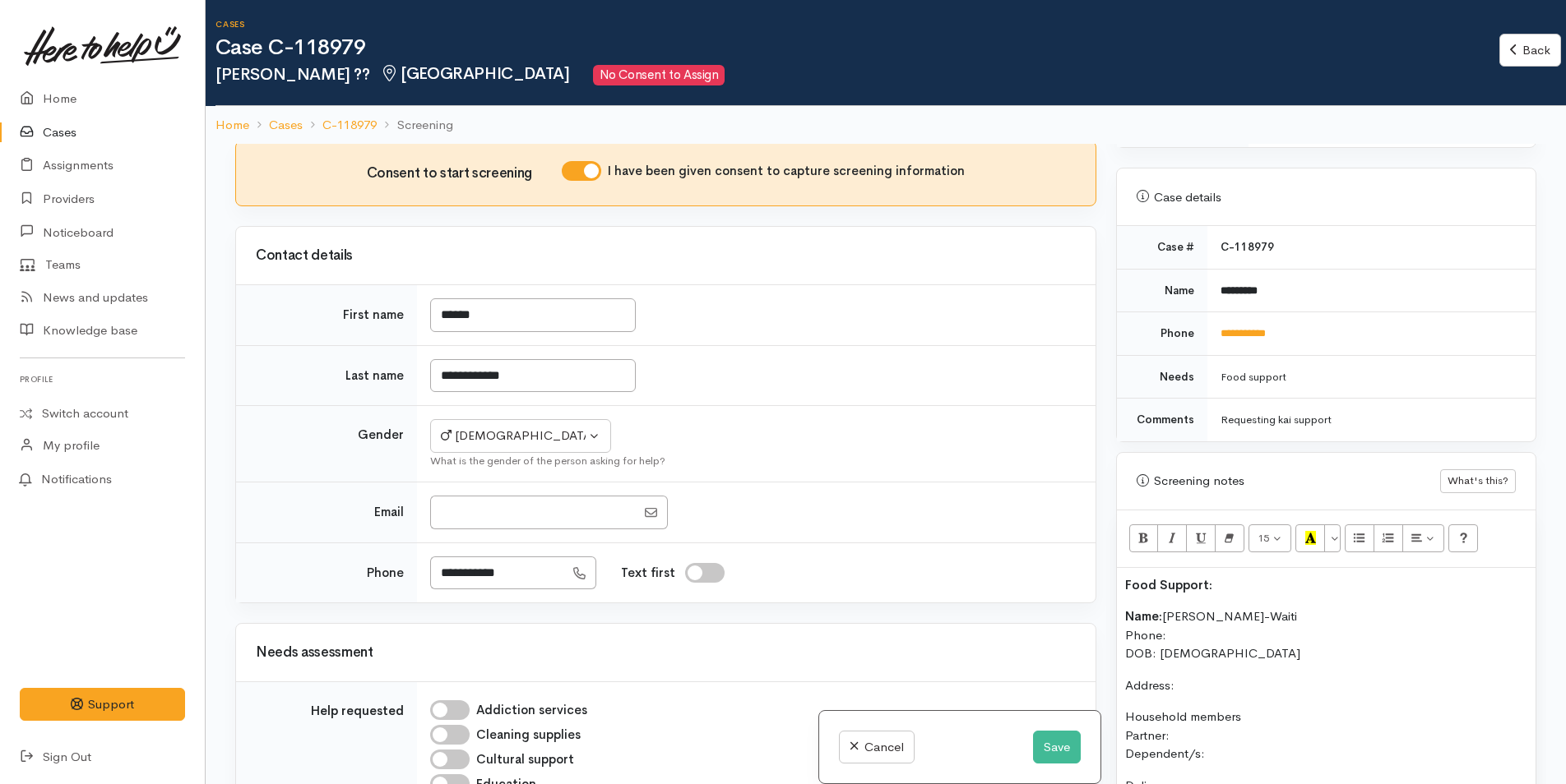
click at [1189, 615] on p "Name: Keelan Wikotu-Waiti Phone: DOB: 17/08/2001" at bounding box center [1326, 635] width 402 height 56
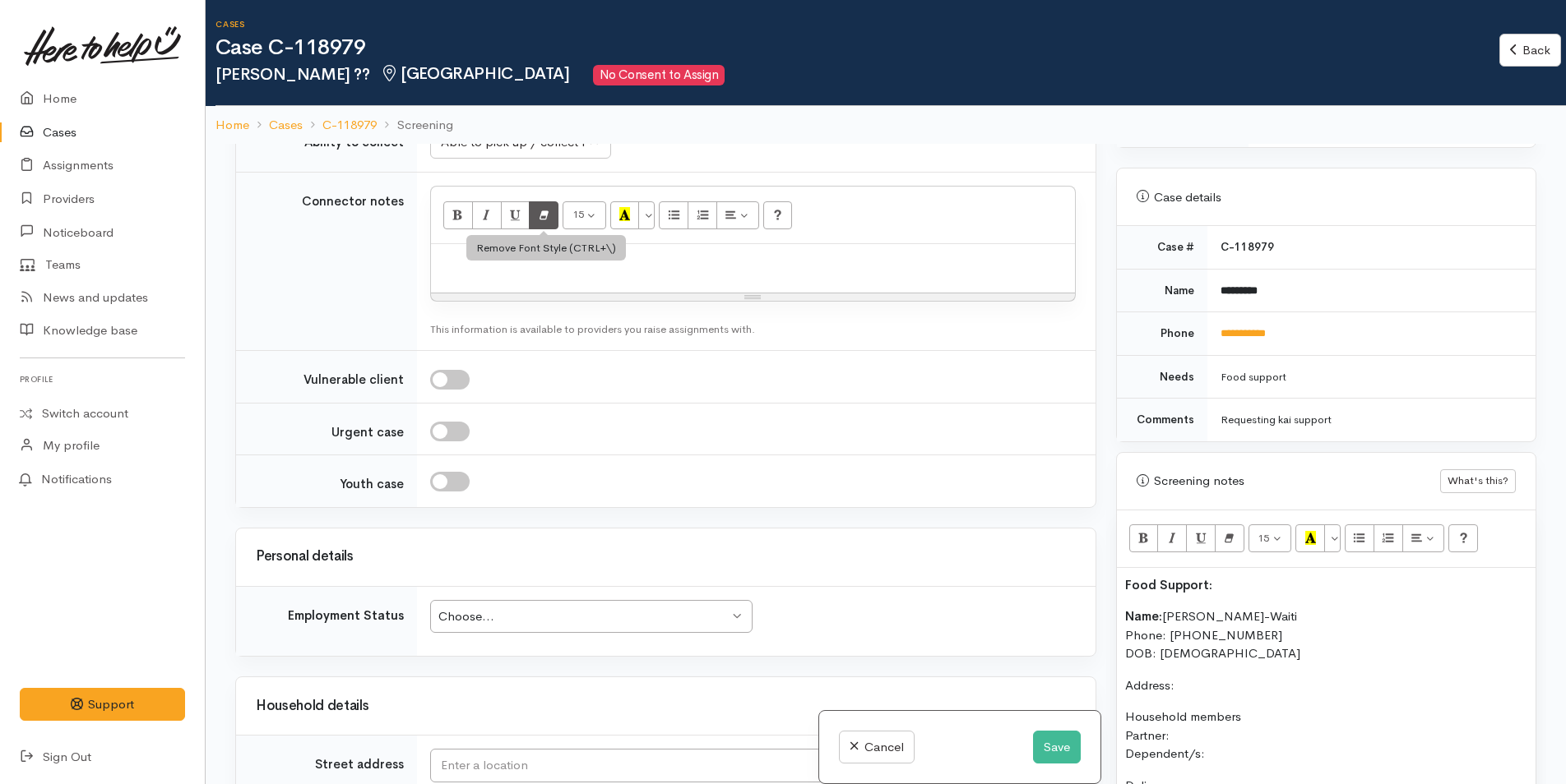
scroll to position [1397, 0]
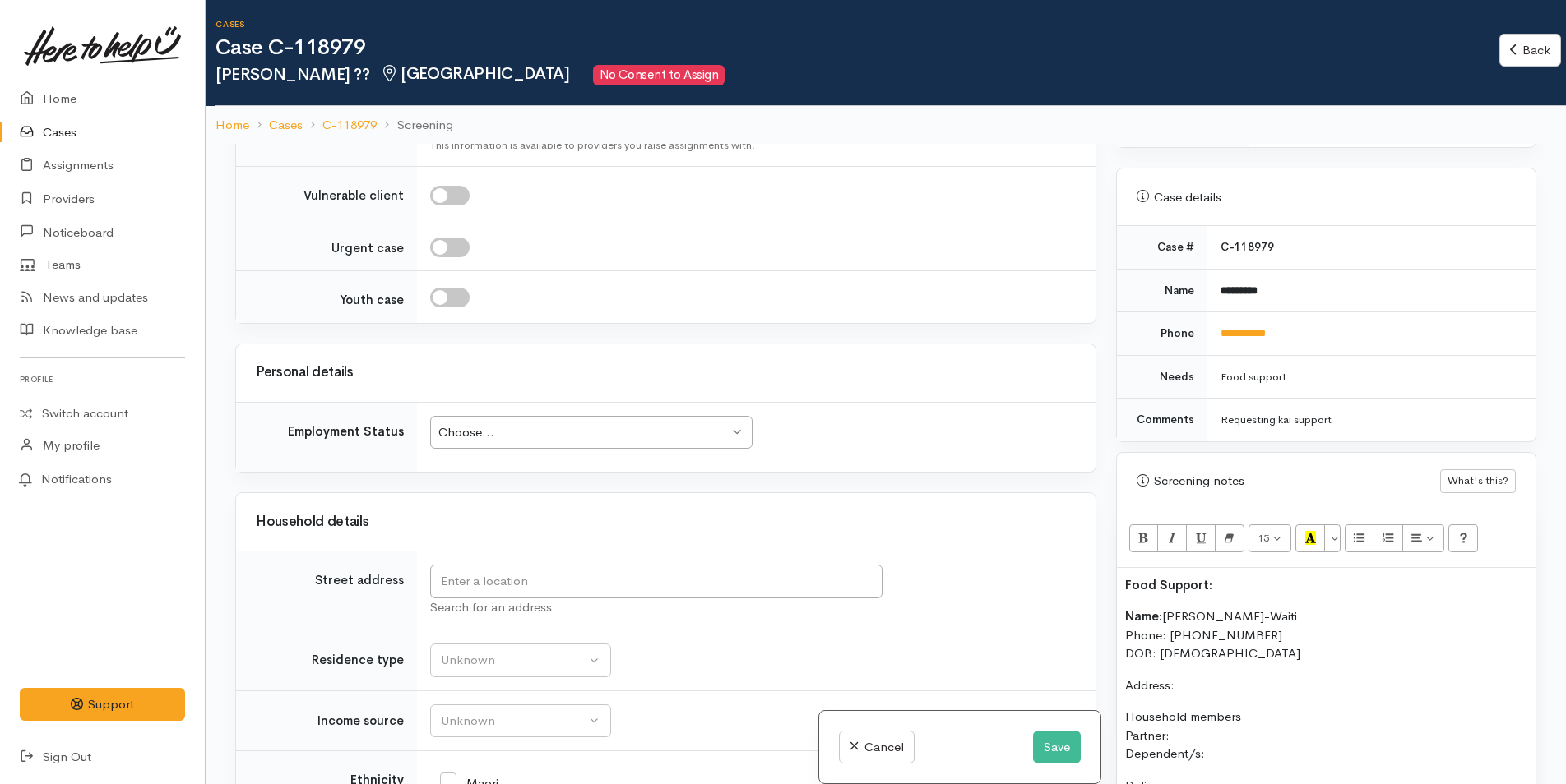
click at [482, 430] on div "Choose..." at bounding box center [583, 432] width 290 height 19
click at [494, 582] on input "text" at bounding box center [656, 581] width 452 height 34
click at [462, 663] on div "Unknown" at bounding box center [513, 660] width 145 height 19
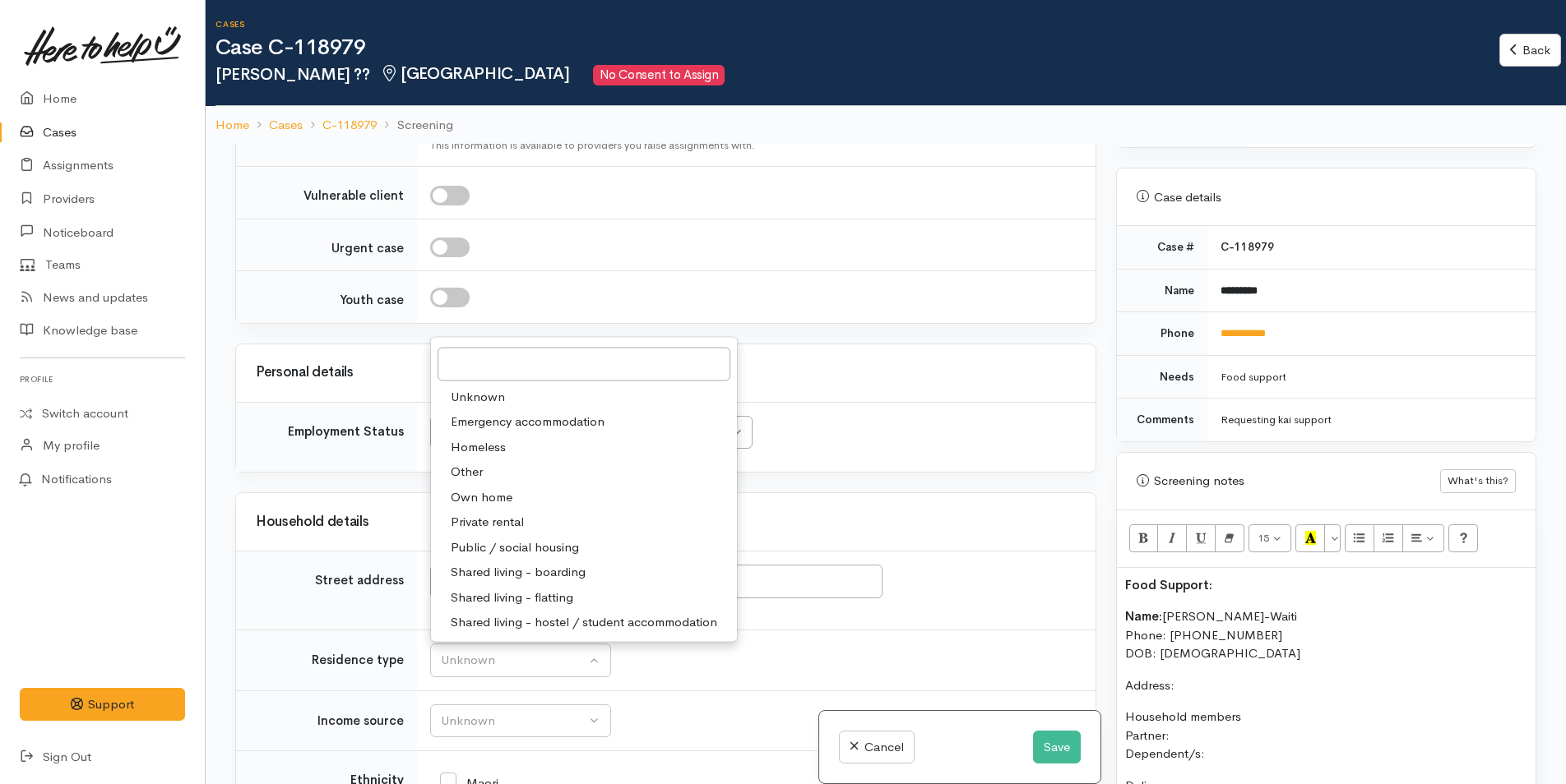
click at [651, 655] on td "Unknown Emergency accommodation Homeless Other Own home Private rental Public /…" at bounding box center [756, 661] width 678 height 61
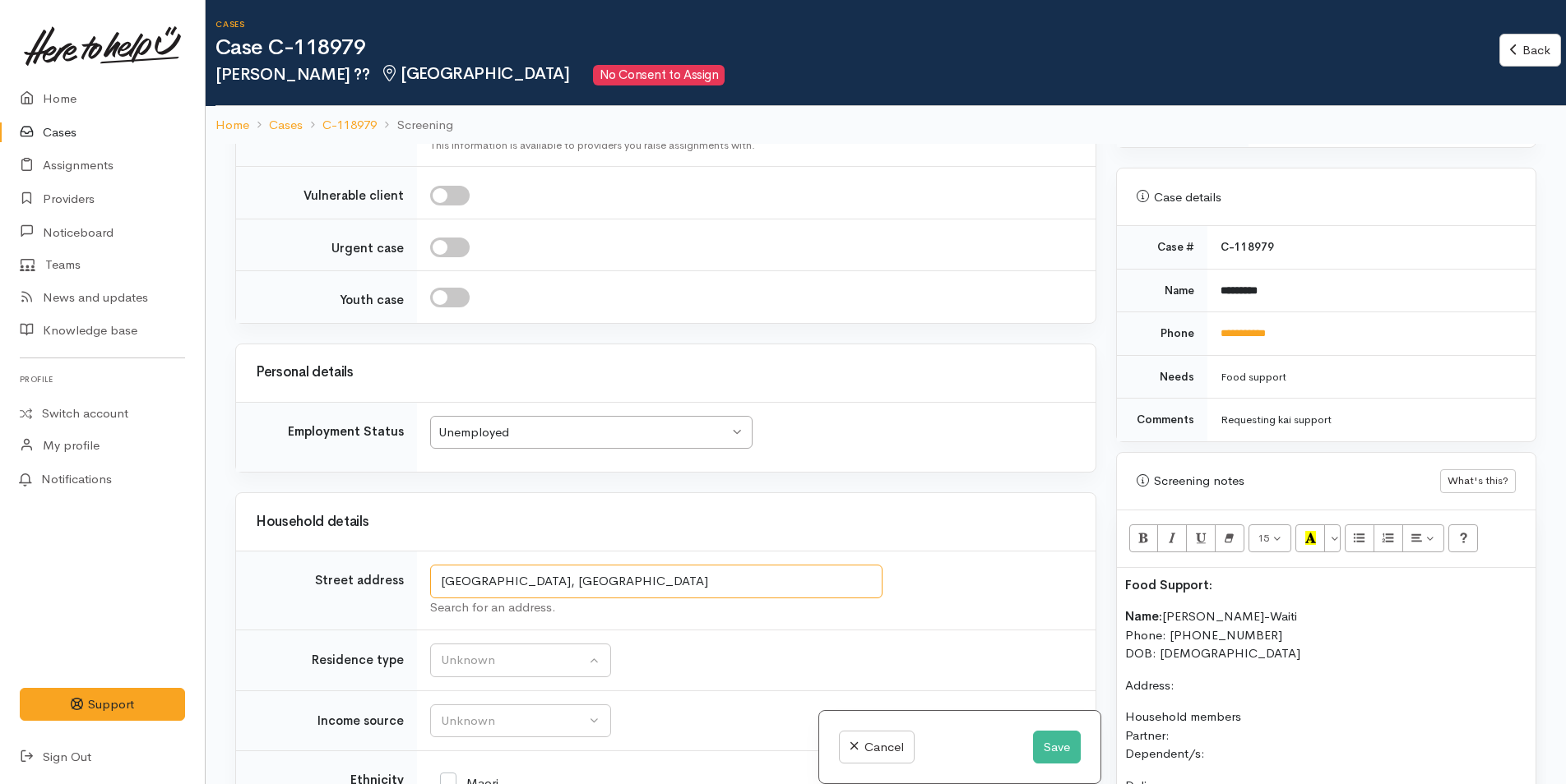
drag, startPoint x: 573, startPoint y: 575, endPoint x: 217, endPoint y: 537, distance: 358.0
click at [217, 537] on div "Related cases There are no other cases from the same person found. Manually lin…" at bounding box center [885, 536] width 1361 height 784
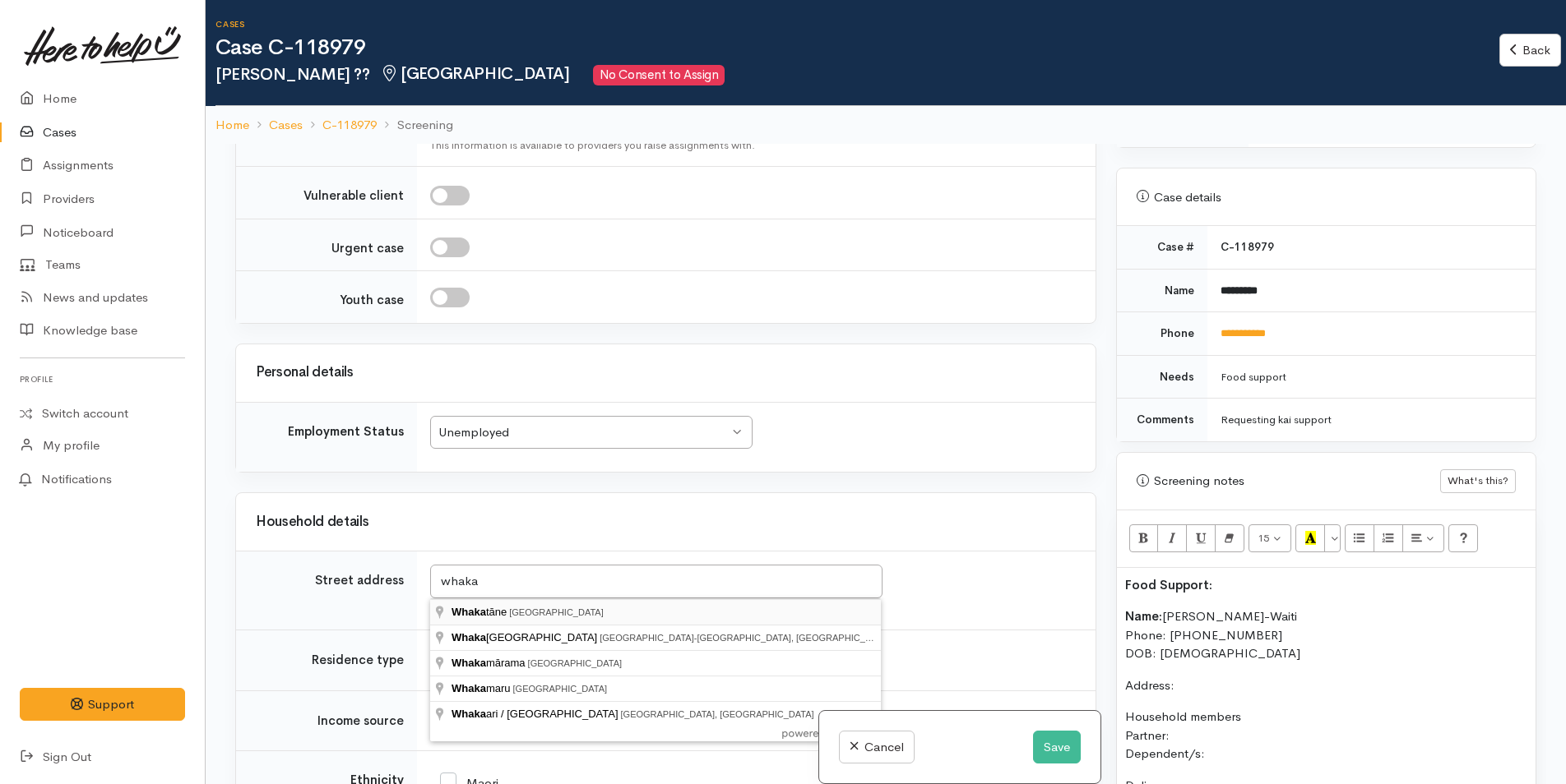
type input "Whakatāne, New Zealand"
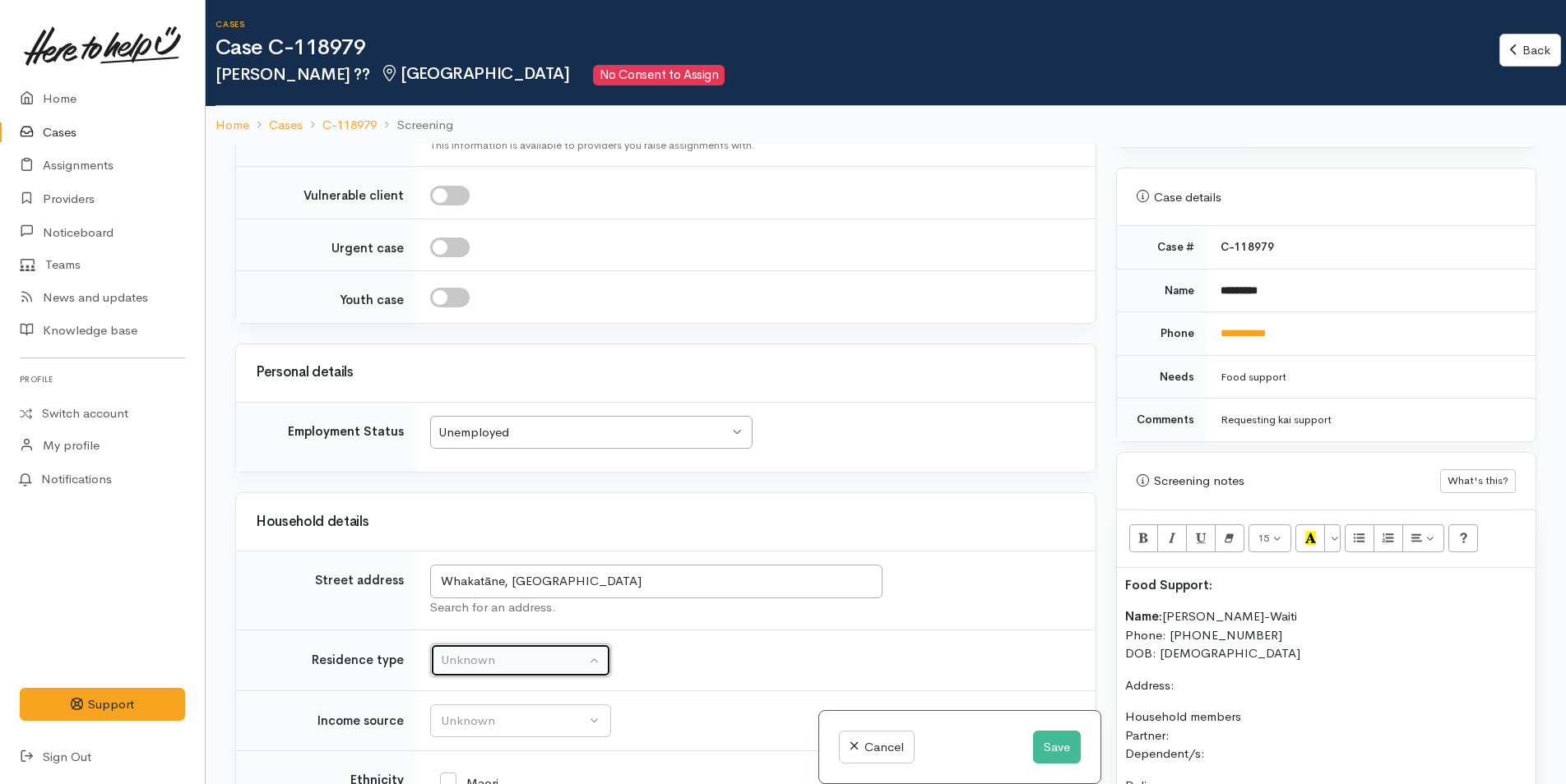
click at [481, 669] on div "Unknown" at bounding box center [513, 660] width 145 height 19
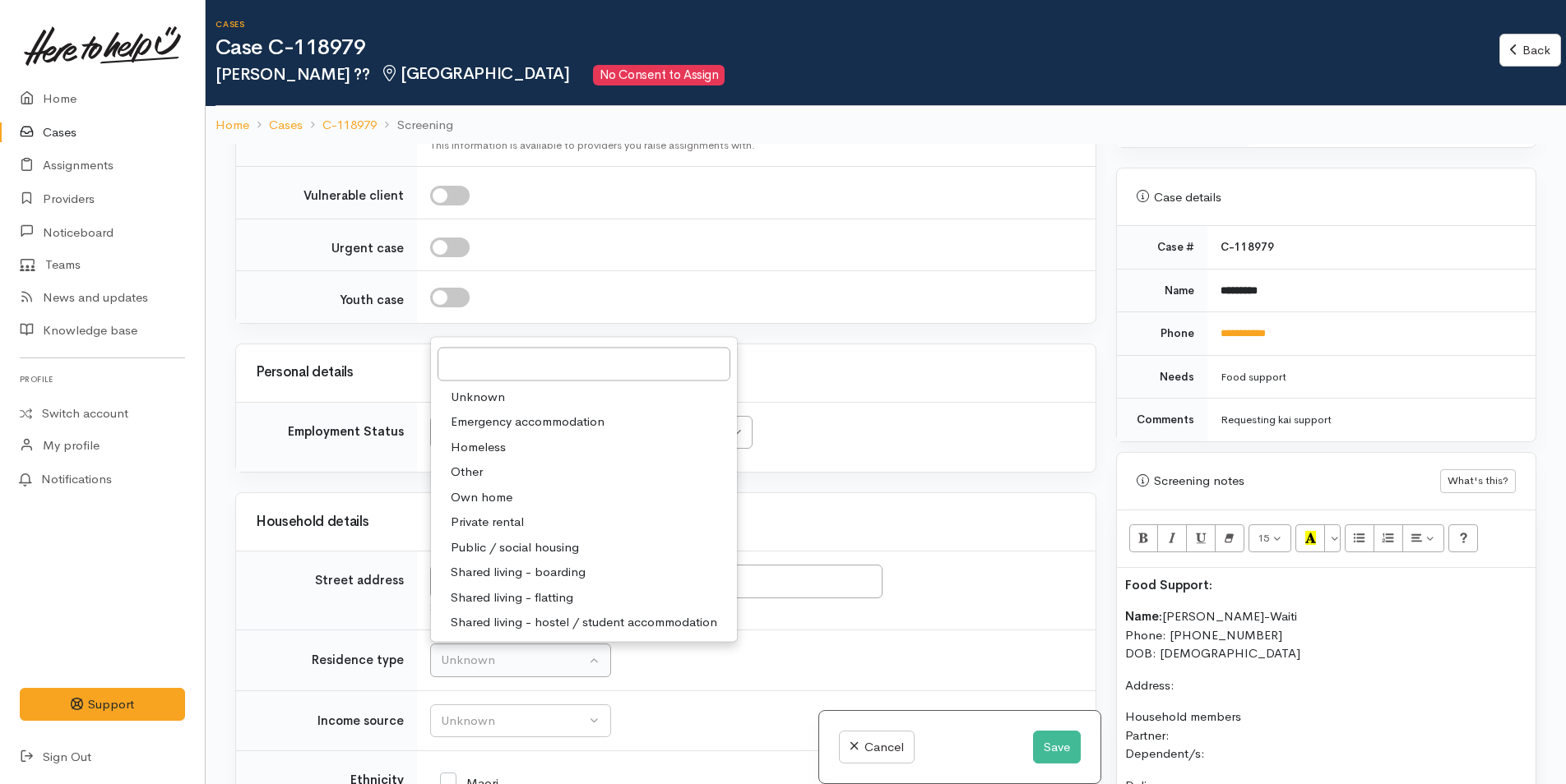
drag, startPoint x: 495, startPoint y: 443, endPoint x: 482, endPoint y: 663, distance: 220.4
click at [496, 443] on span "Homeless" at bounding box center [478, 446] width 55 height 19
select select "9"
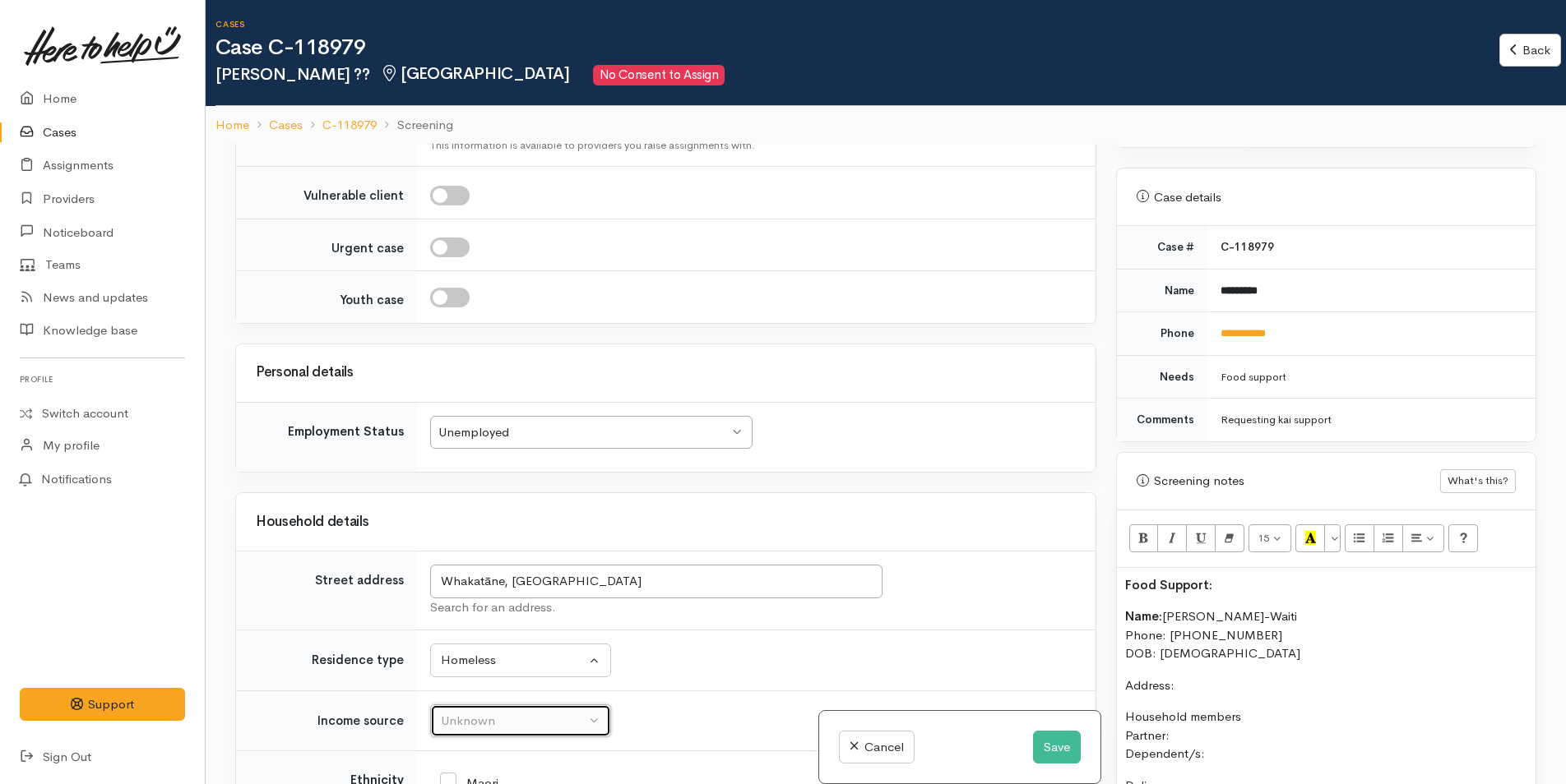
click at [478, 724] on div "Unknown" at bounding box center [513, 721] width 145 height 19
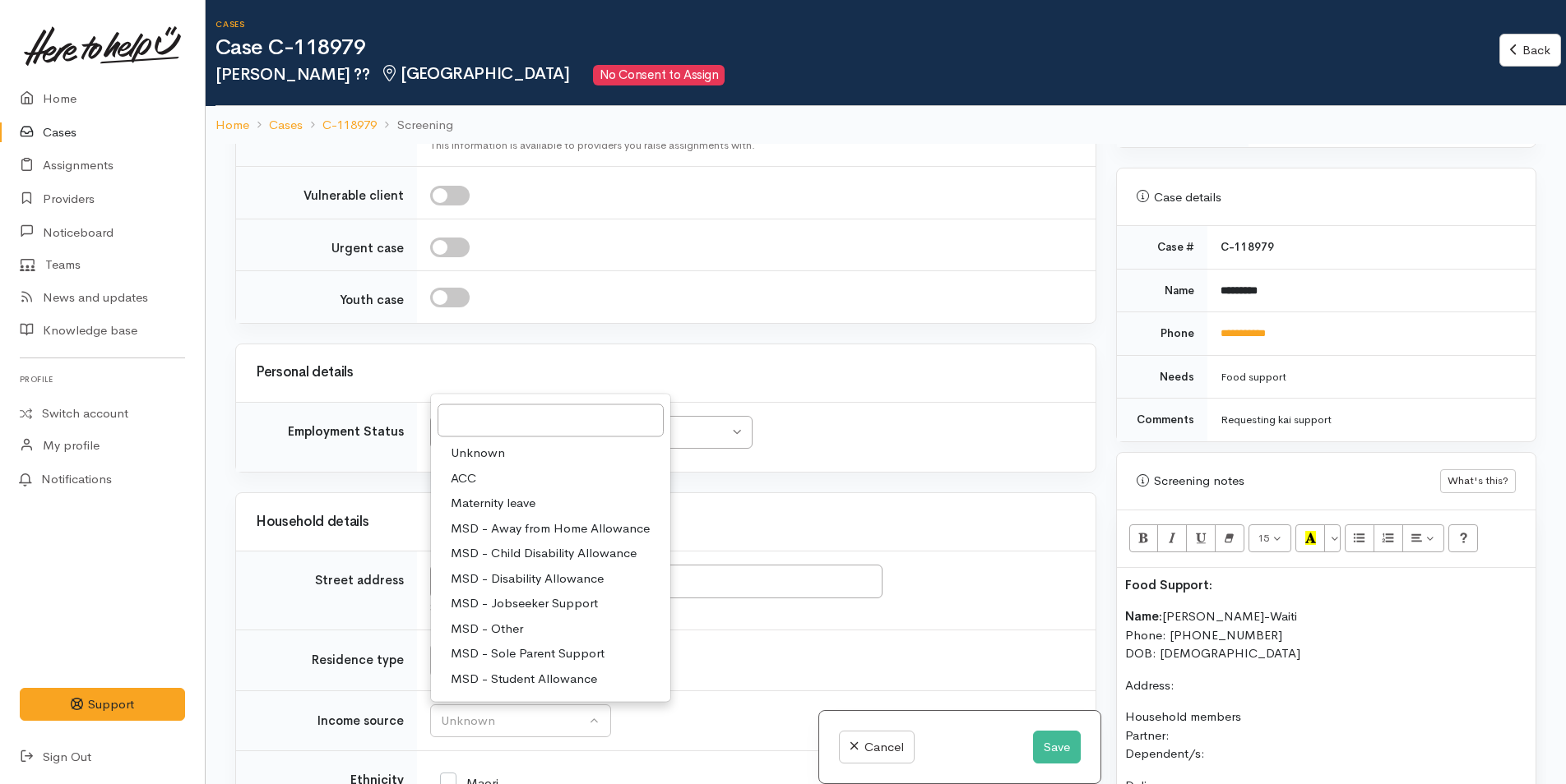
click at [497, 623] on span "MSD - Other" at bounding box center [486, 628] width 72 height 19
select select "6"
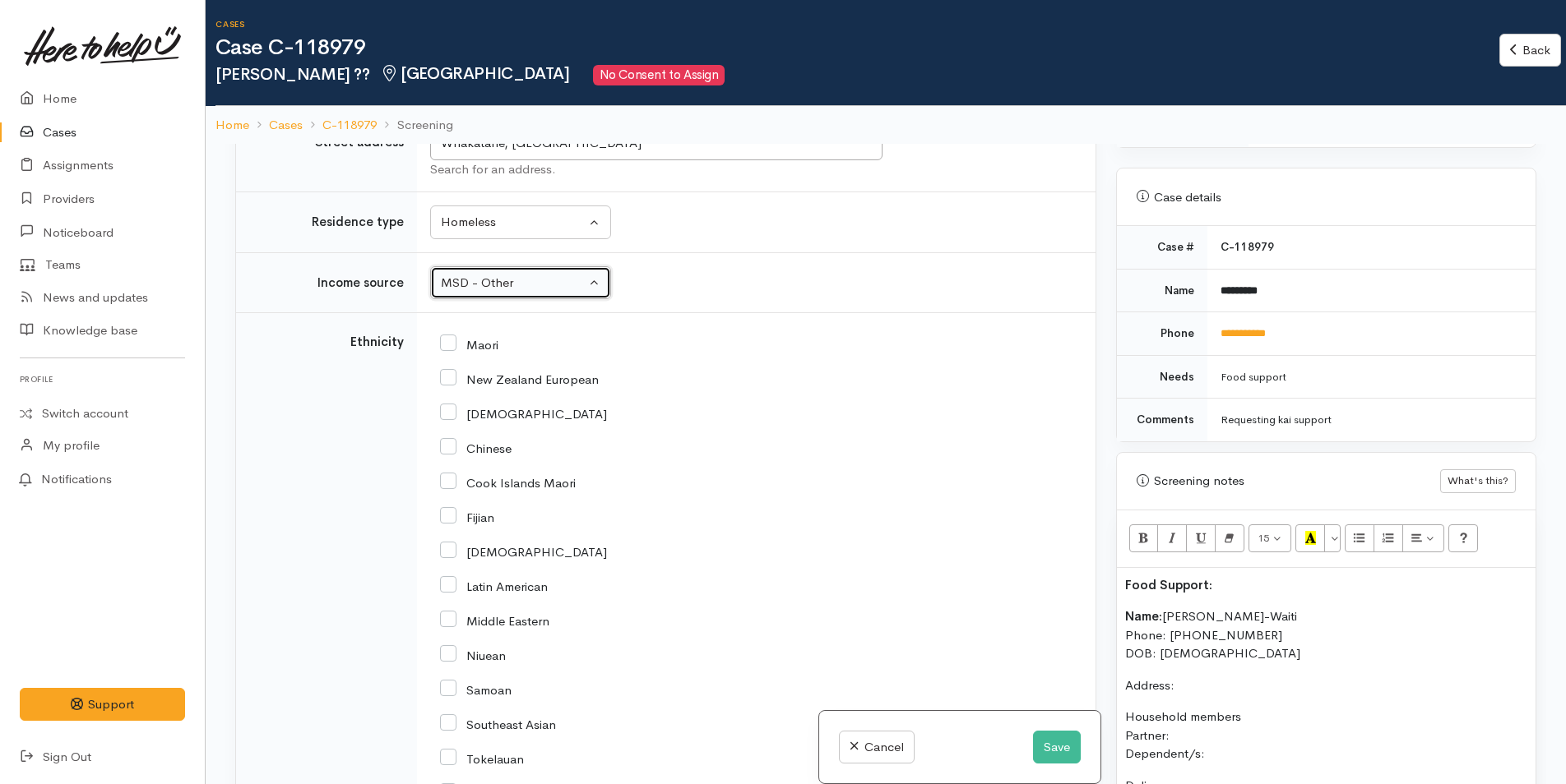
scroll to position [1973, 0]
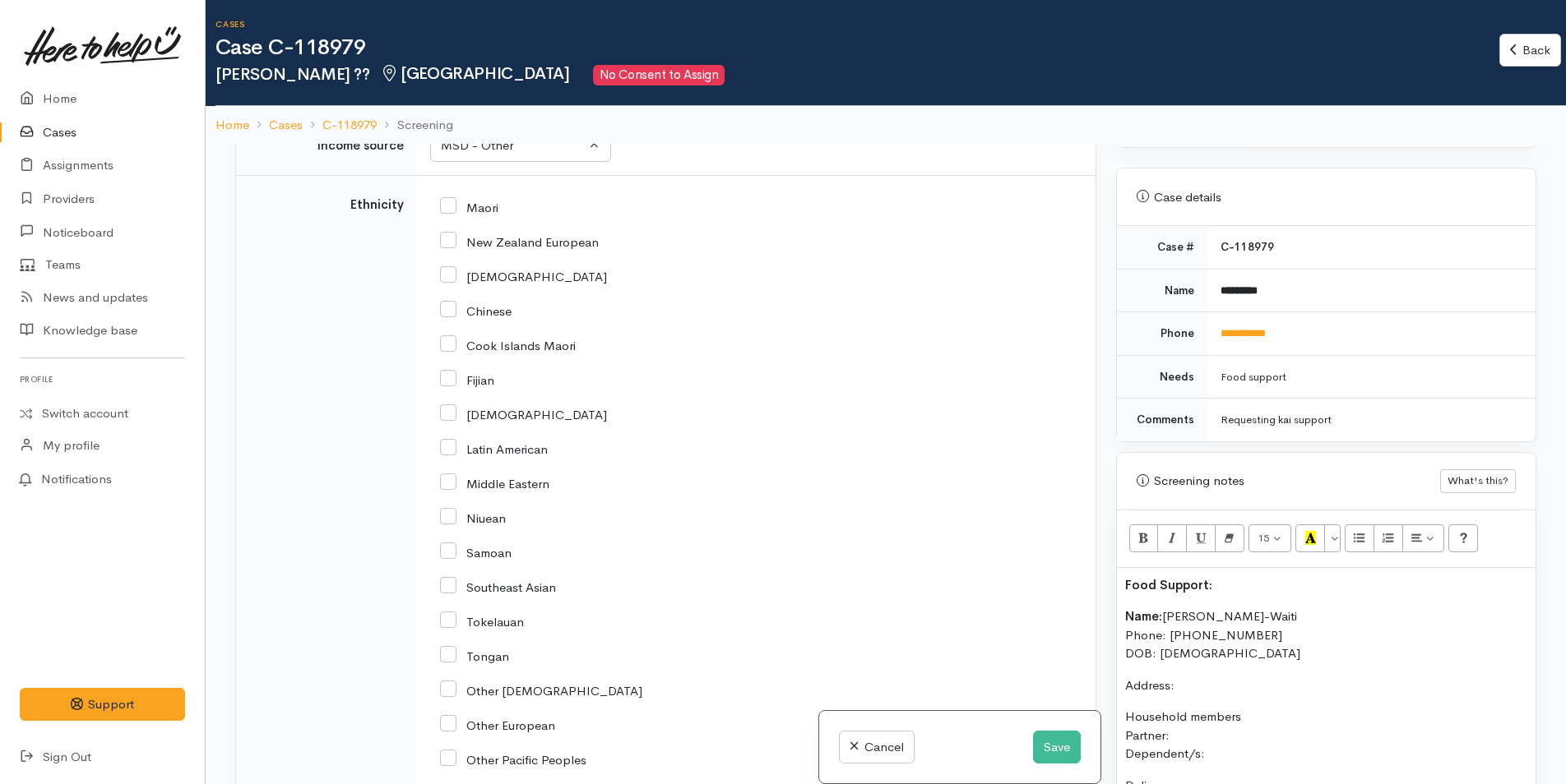
click at [453, 203] on input "Maori" at bounding box center [468, 206] width 58 height 15
checkbox input "true"
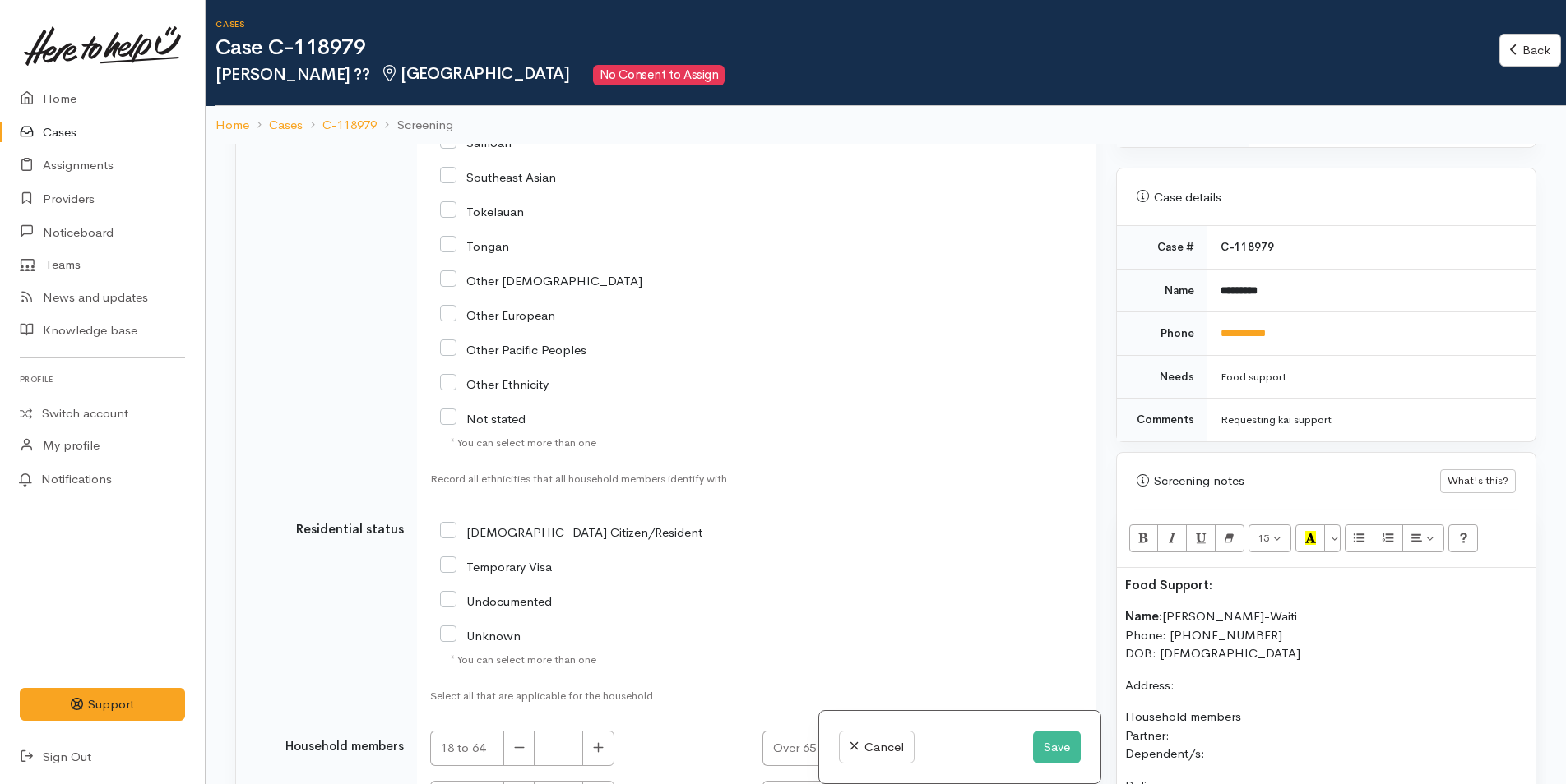
scroll to position [2537, 0]
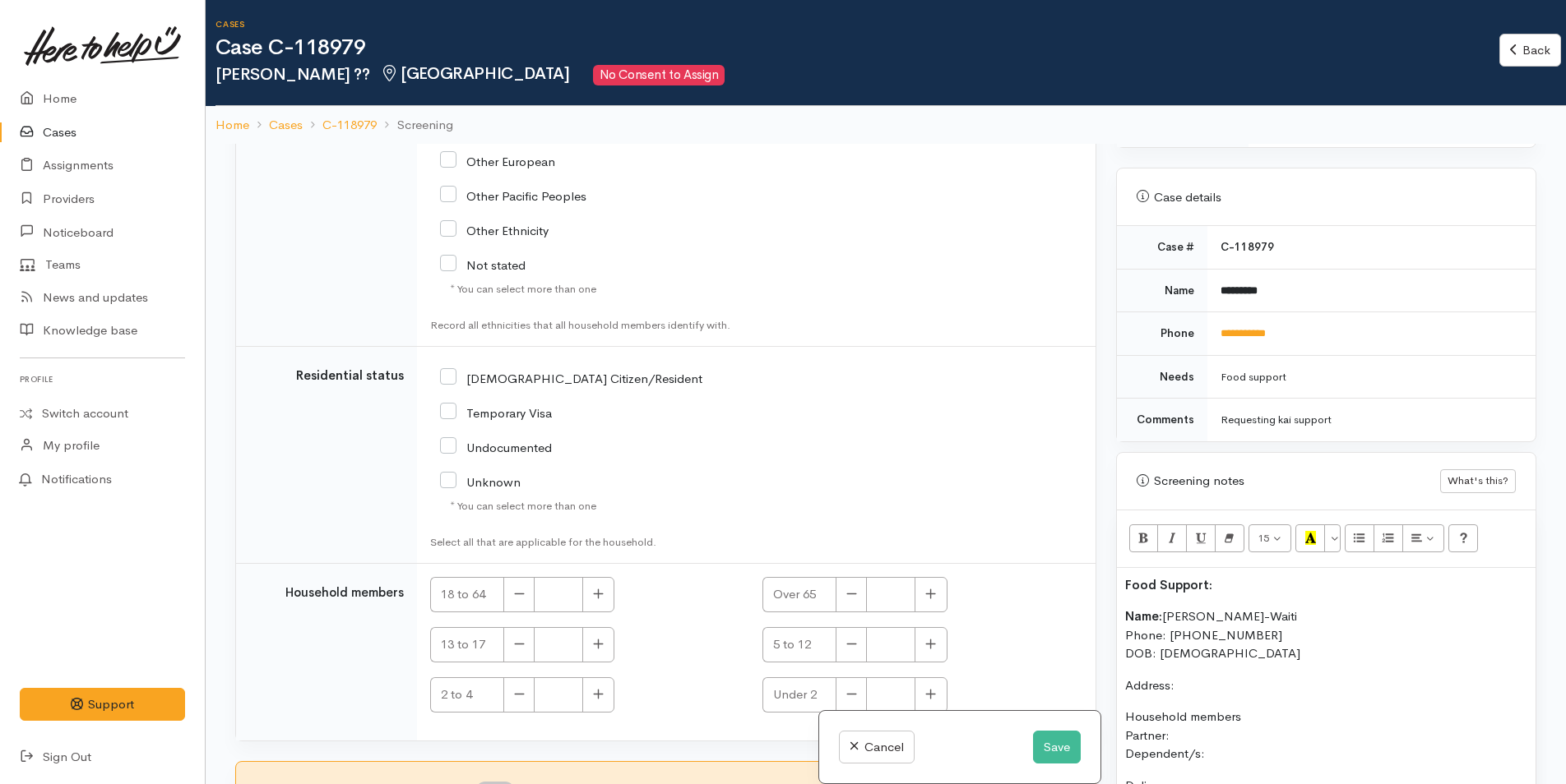
click at [442, 376] on input "[DEMOGRAPHIC_DATA] Citizen/Resident" at bounding box center [571, 377] width 263 height 15
checkbox input "true"
click at [594, 593] on icon "button" at bounding box center [599, 594] width 11 height 13
type input "1"
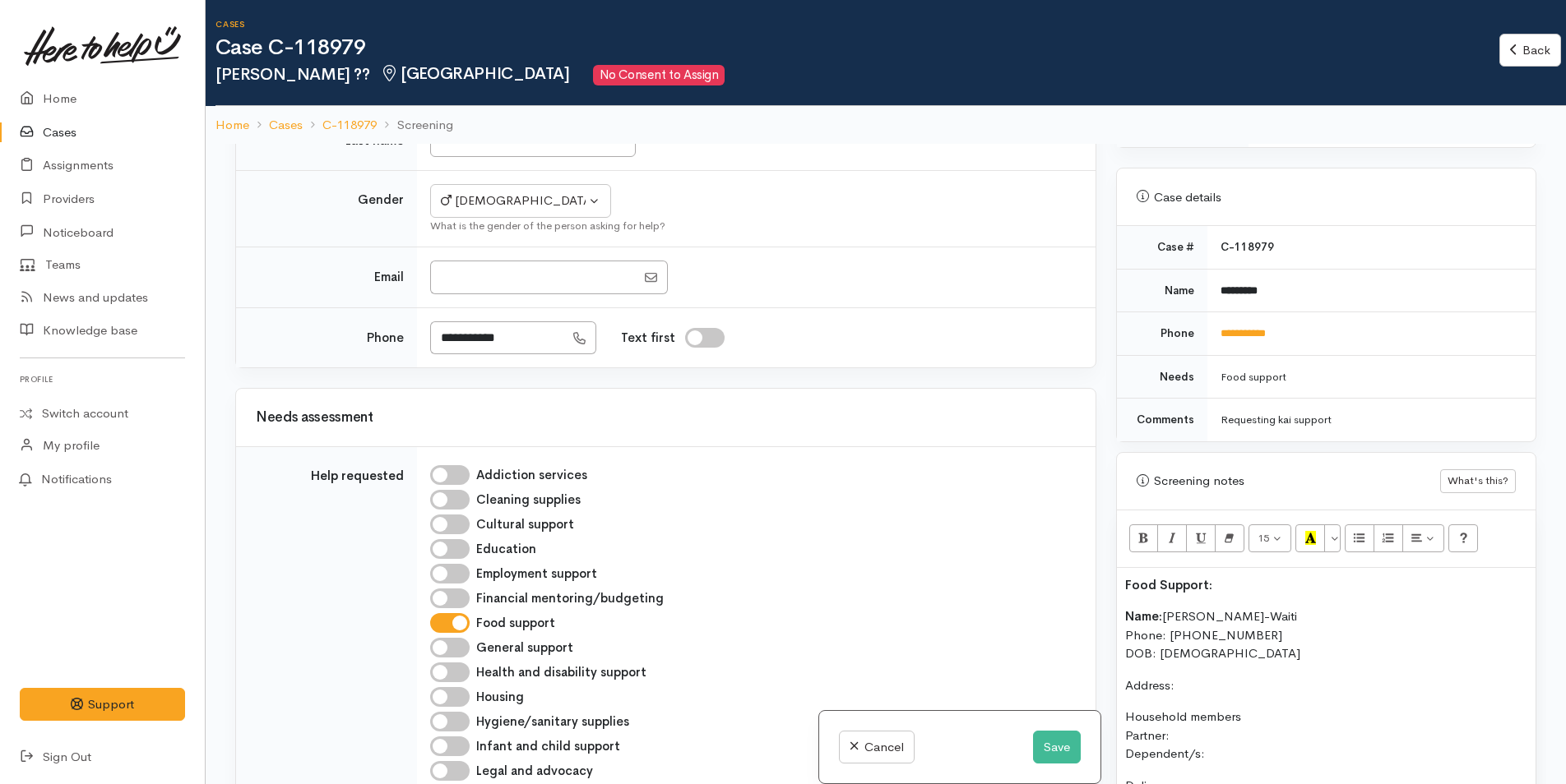
scroll to position [0, 0]
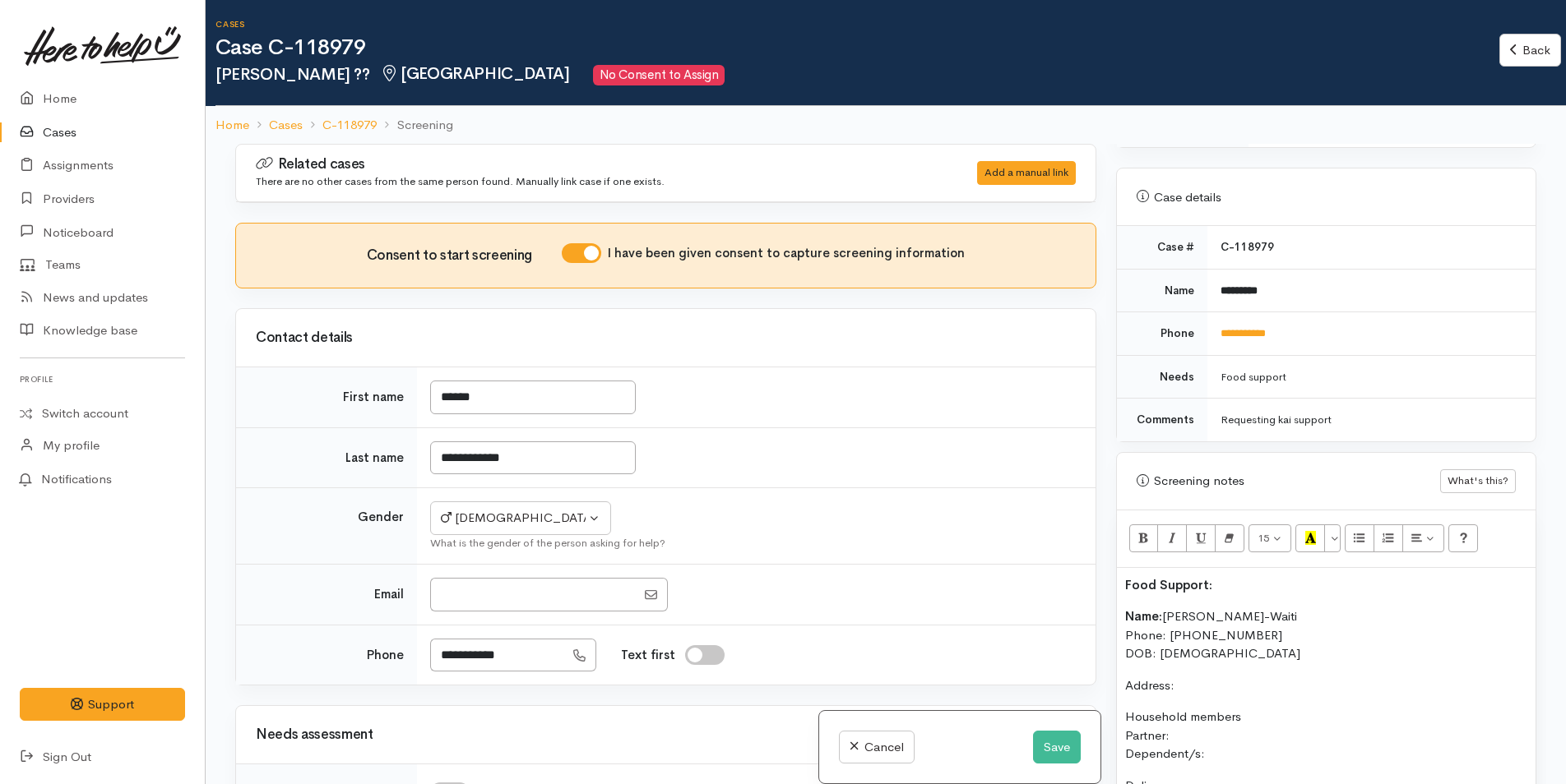
click at [1216, 576] on p "Food Support:" at bounding box center [1326, 585] width 402 height 19
click at [1120, 597] on div "Food Support: Name: Keelan Wikotu-Waiti Phone: 02041021337 DOB: 17/08/2001 Addr…" at bounding box center [1326, 783] width 419 height 430
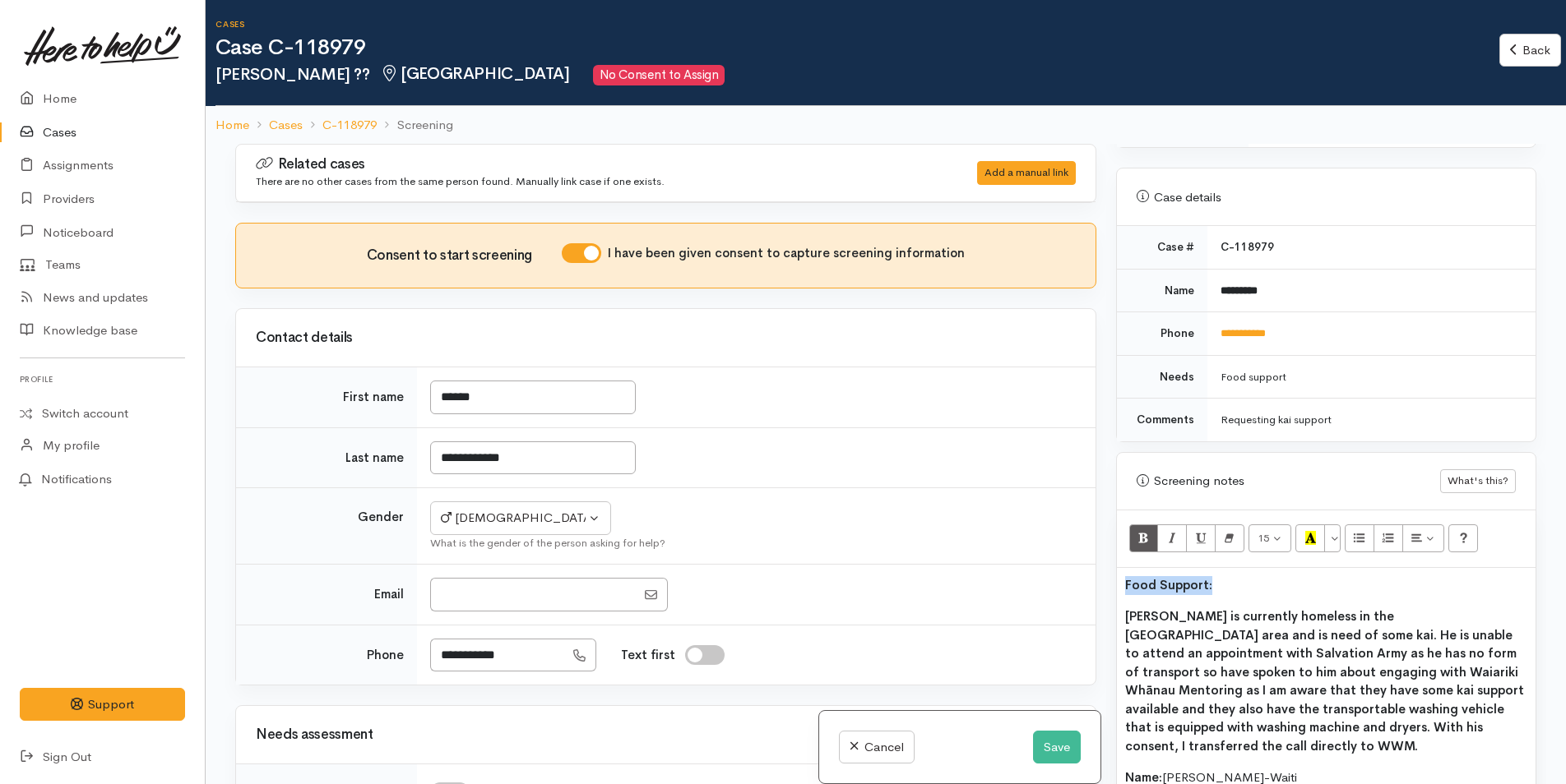
drag, startPoint x: 1223, startPoint y: 562, endPoint x: 1123, endPoint y: 567, distance: 100.1
click at [1095, 577] on div "Related cases There are no other cases from the same person found. Manually lin…" at bounding box center [885, 536] width 1320 height 784
click at [1311, 531] on icon "Recent Color" at bounding box center [1311, 538] width 11 height 14
click at [1228, 698] on b "Keelan is currently homeless in the Whakatāne area and is need of some kai. He …" at bounding box center [1324, 680] width 398 height 146
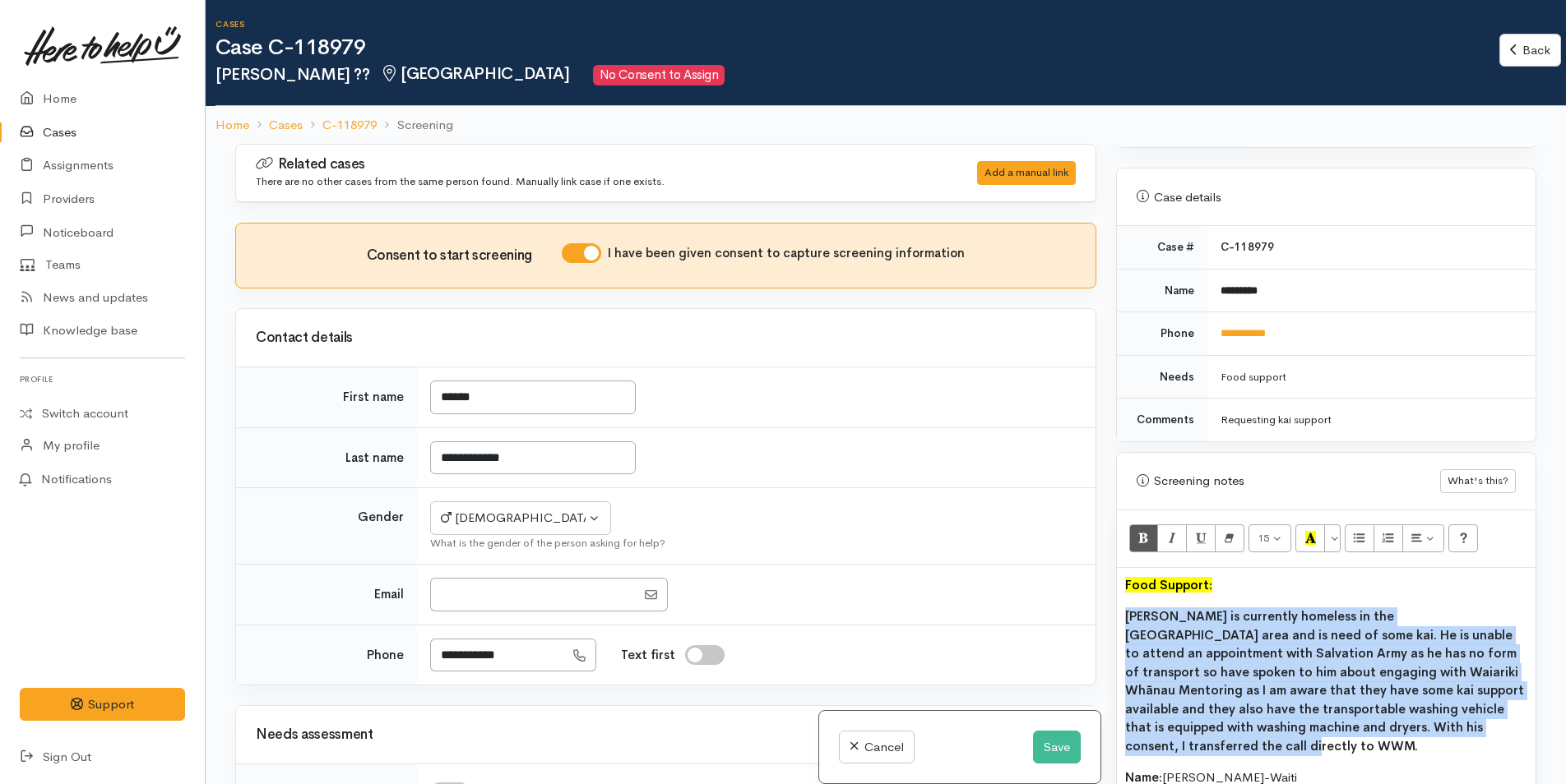
drag, startPoint x: 1204, startPoint y: 732, endPoint x: 1099, endPoint y: 588, distance: 178.2
click at [1099, 588] on div "Related cases There are no other cases from the same person found. Manually lin…" at bounding box center [885, 536] width 1320 height 784
click at [1135, 524] on button "Bold (CTRL+B)" at bounding box center [1143, 538] width 29 height 28
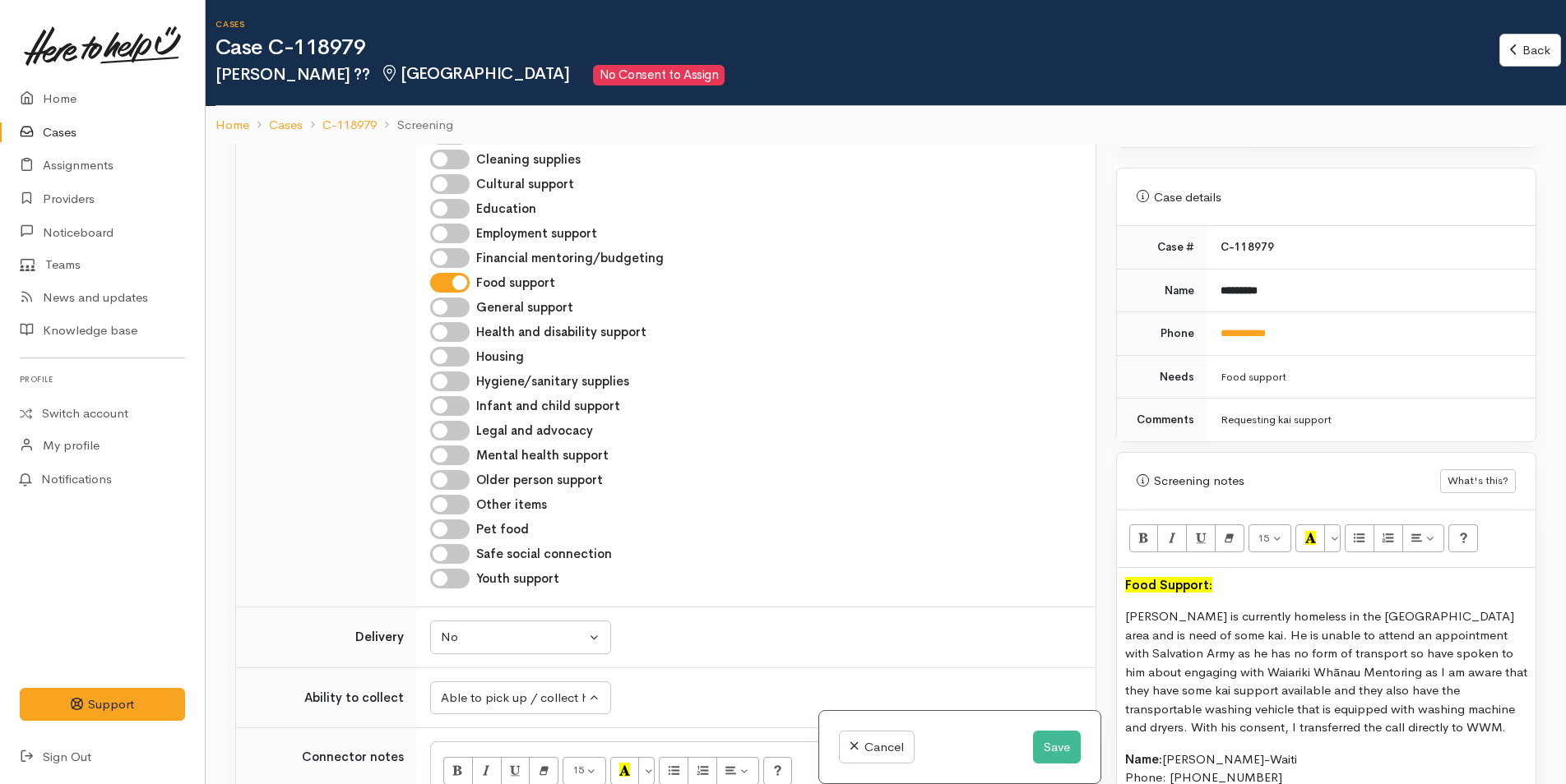
scroll to position [1315, 0]
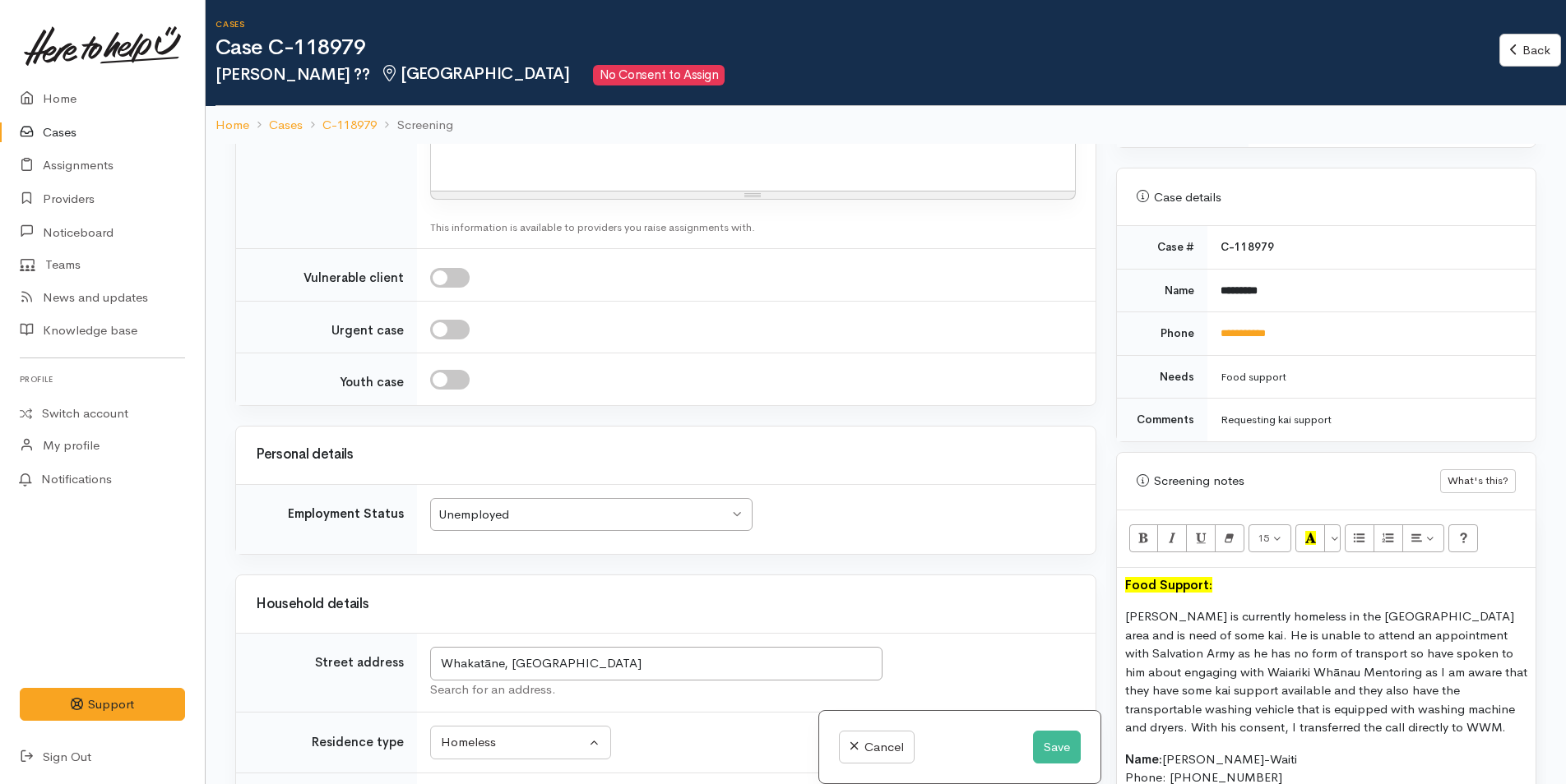
click at [1409, 718] on p "Keelan is currently homeless in the Whakatāne area and is need of some kai. He …" at bounding box center [1326, 671] width 402 height 129
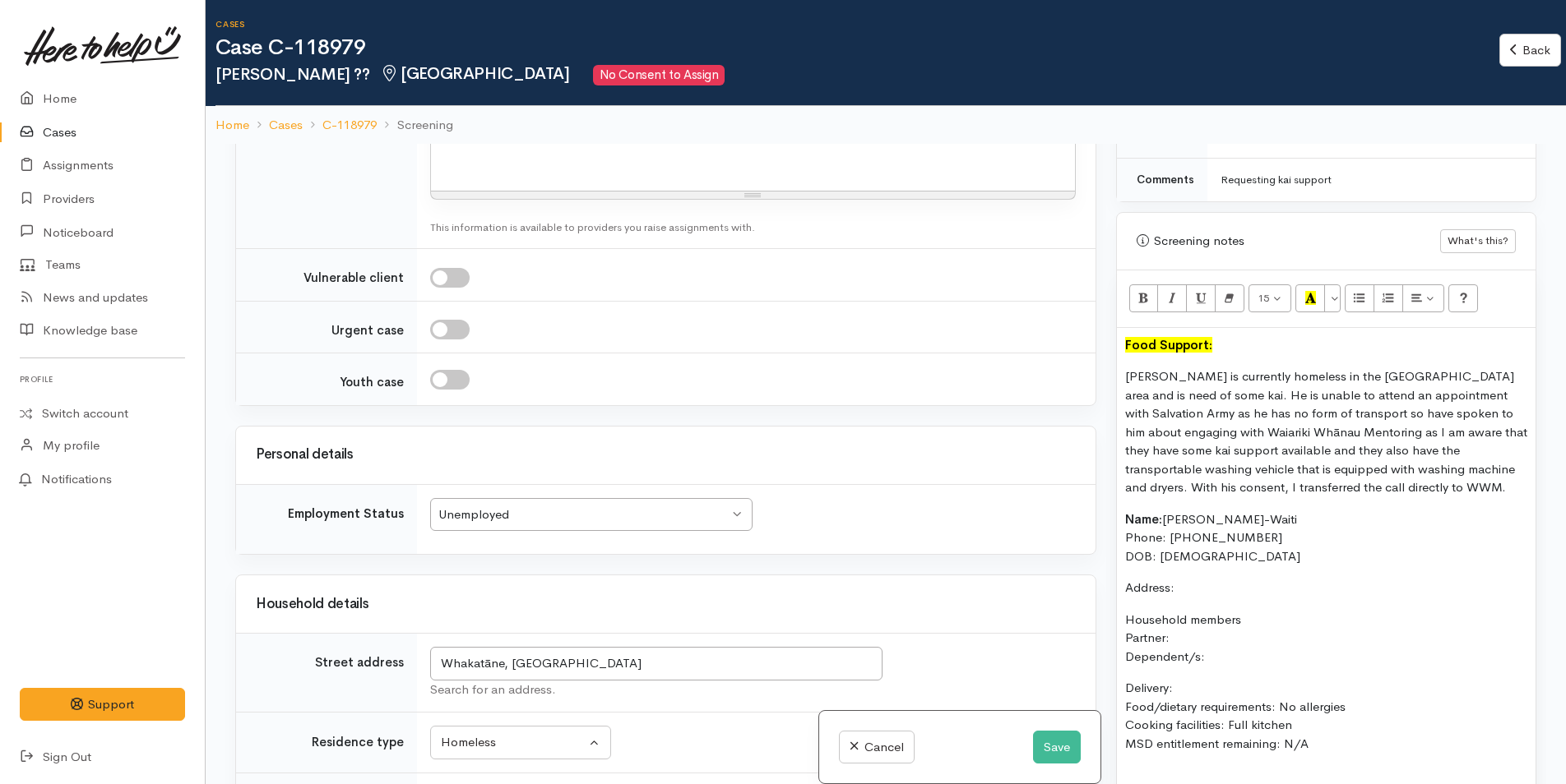
scroll to position [953, 0]
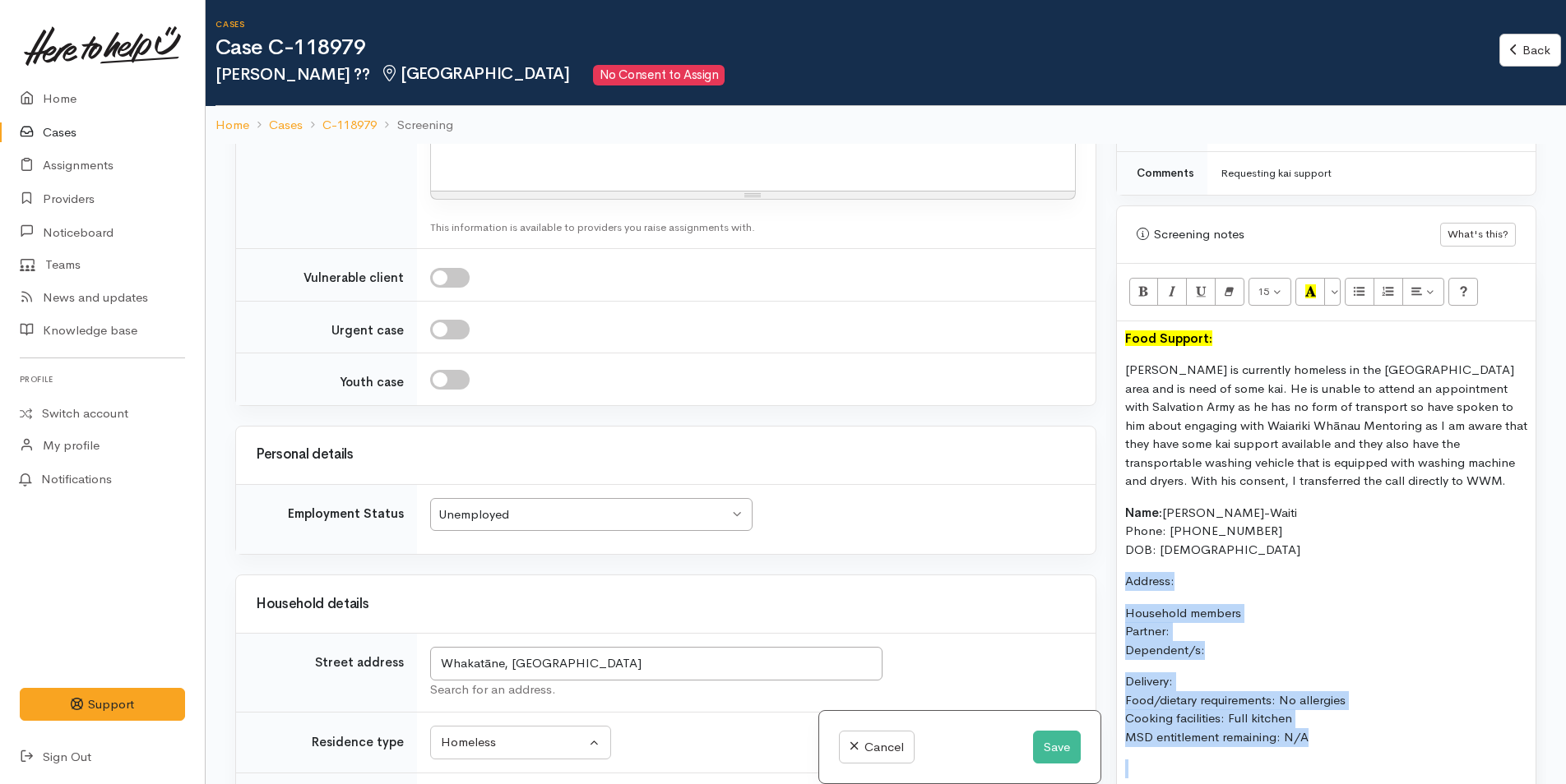
drag, startPoint x: 1220, startPoint y: 704, endPoint x: 1112, endPoint y: 567, distance: 174.5
click at [1112, 567] on div "Warnings Add No warnings have been raised against this case Add Warning Title ●…" at bounding box center [1326, 536] width 440 height 784
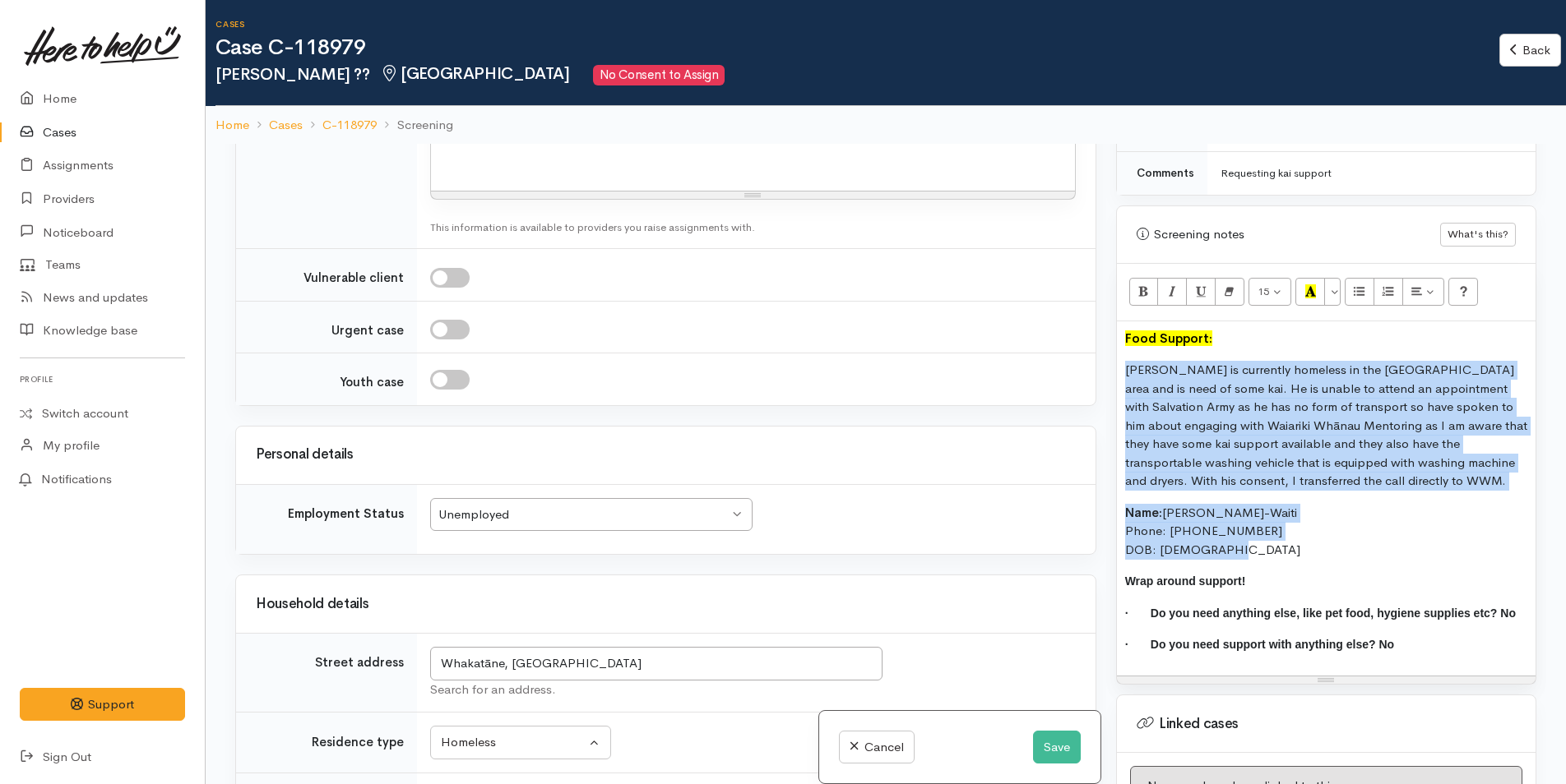
drag, startPoint x: 1247, startPoint y: 535, endPoint x: 1075, endPoint y: 356, distance: 248.2
click at [1075, 356] on div "Related cases There are no other cases from the same person found. Manually lin…" at bounding box center [885, 536] width 1320 height 784
copy div "Keelan is currently homeless in the Whakatāne area and is need of some kai. He …"
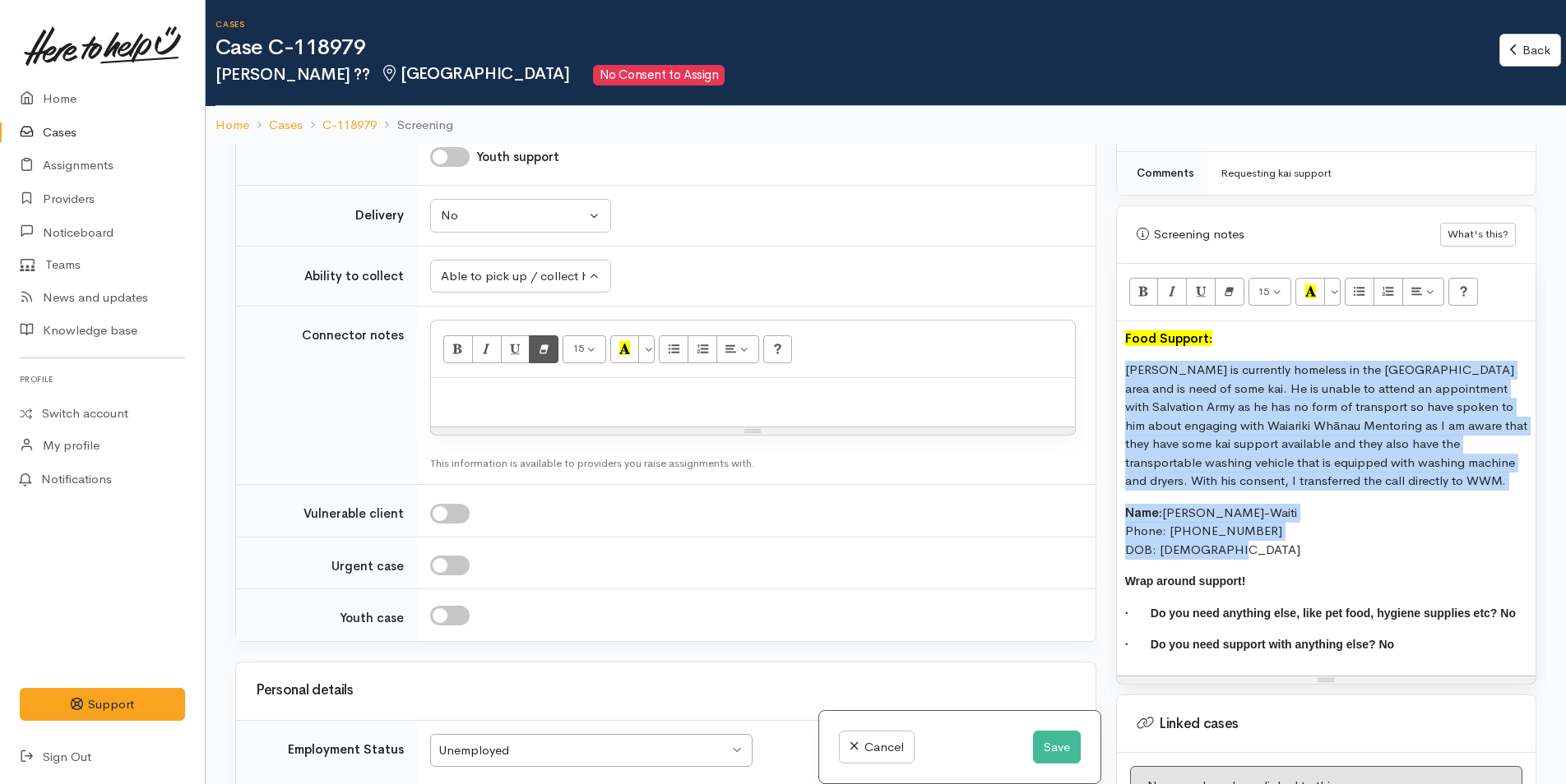
scroll to position [905, 0]
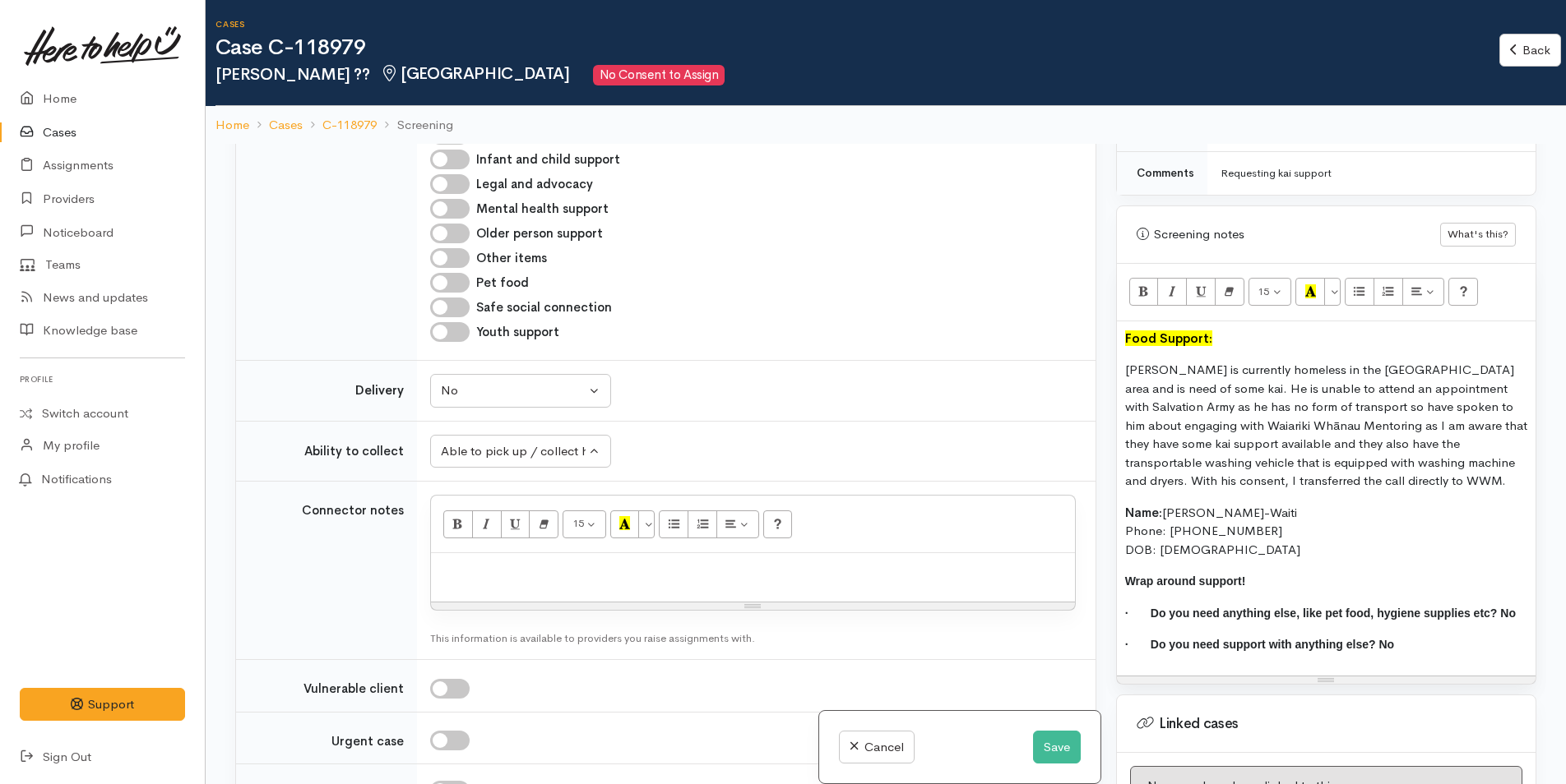
click at [518, 555] on div at bounding box center [752, 578] width 644 height 48
paste div
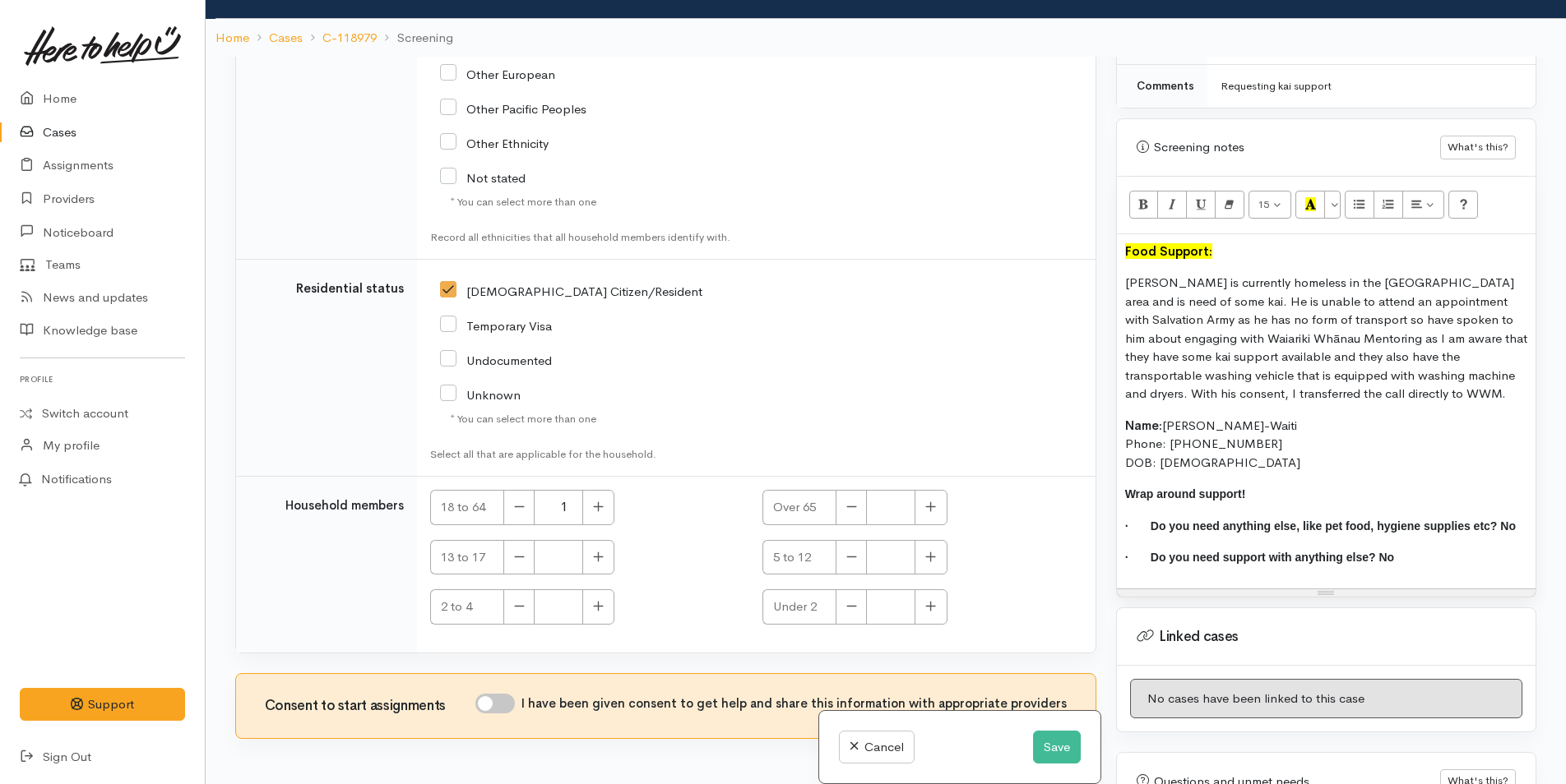
scroll to position [144, 0]
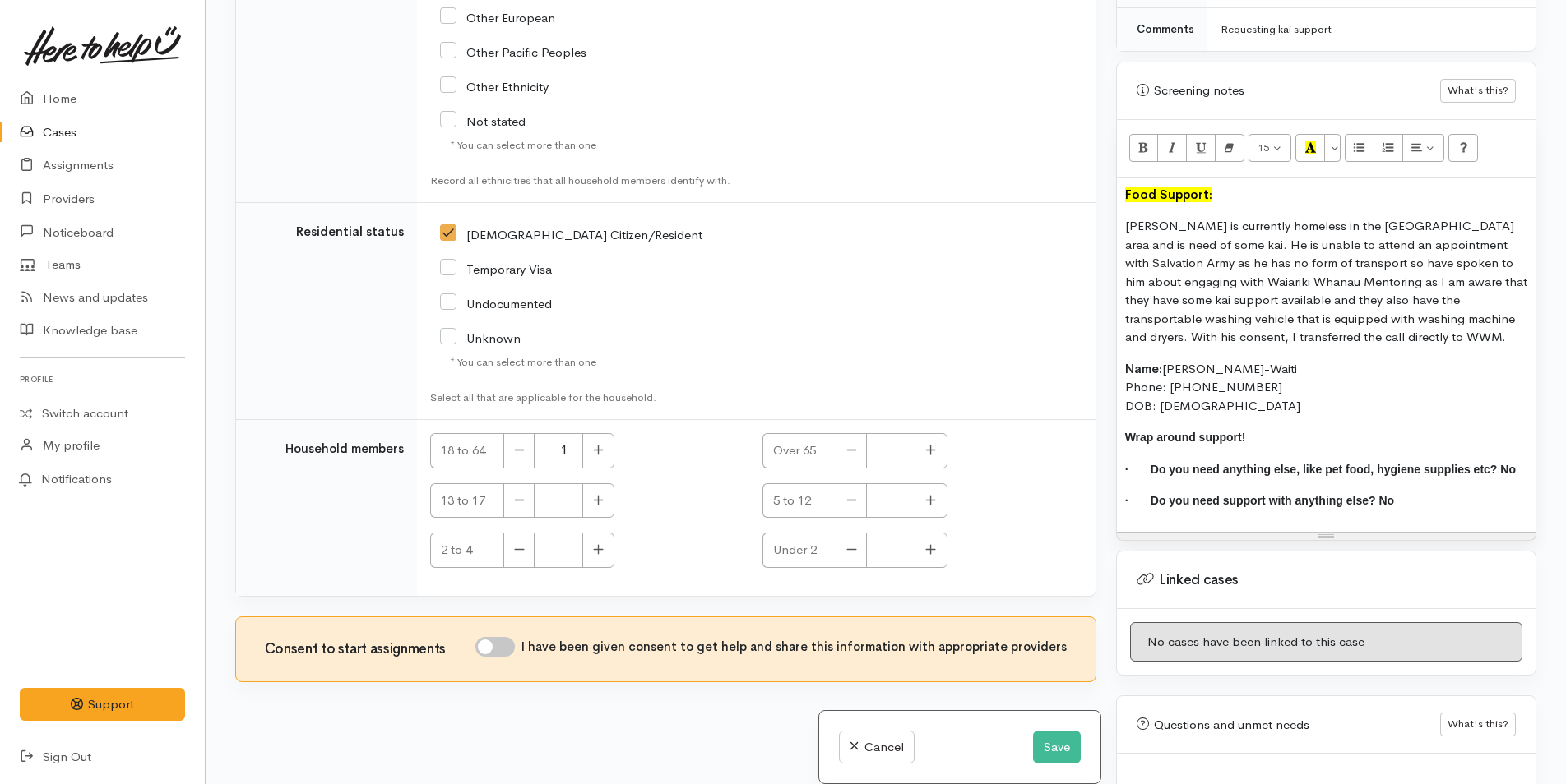
click at [512, 646] on input "I have been given consent to get help and share this information with appropria…" at bounding box center [495, 646] width 39 height 20
checkbox input "true"
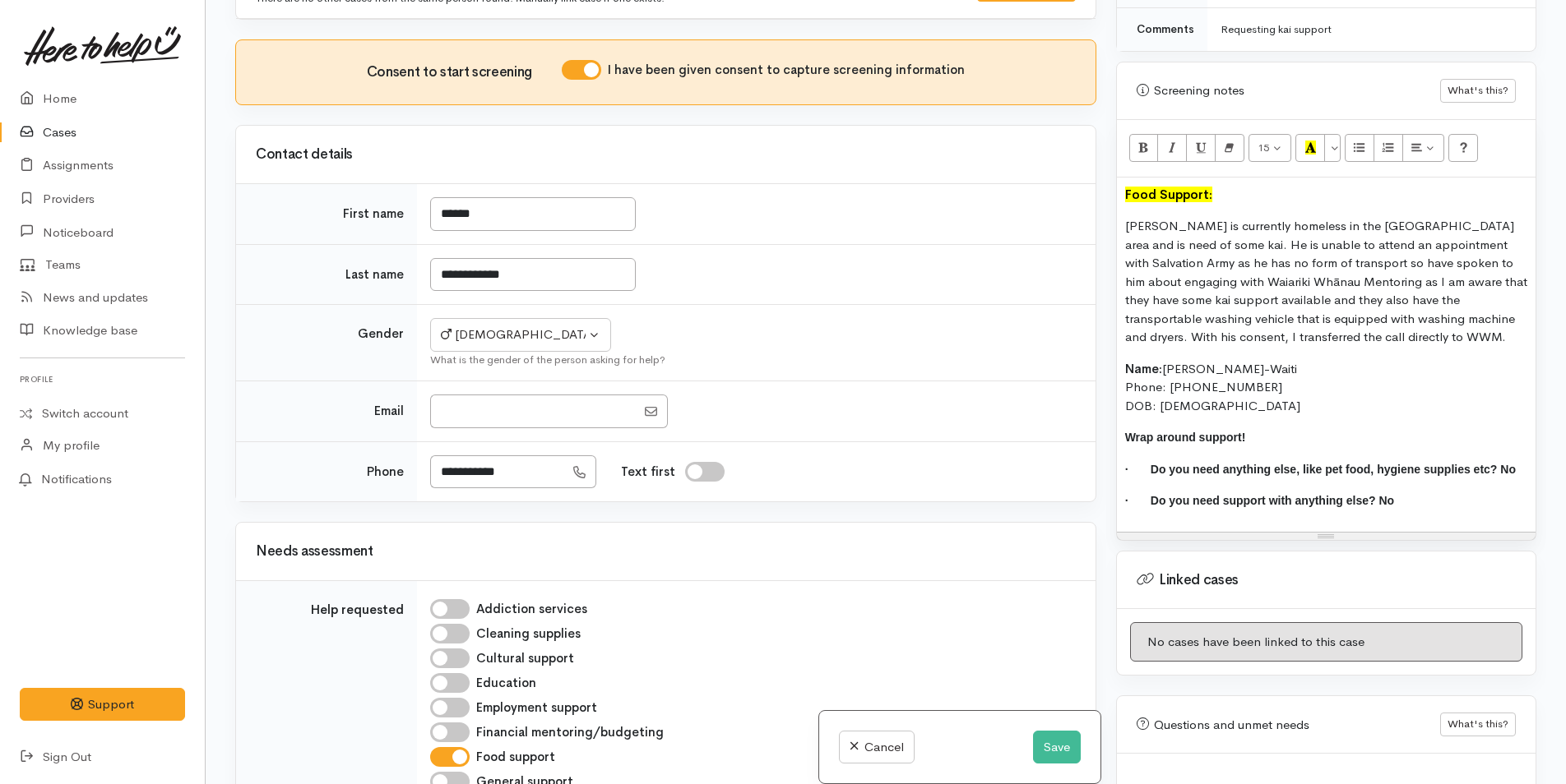
scroll to position [0, 0]
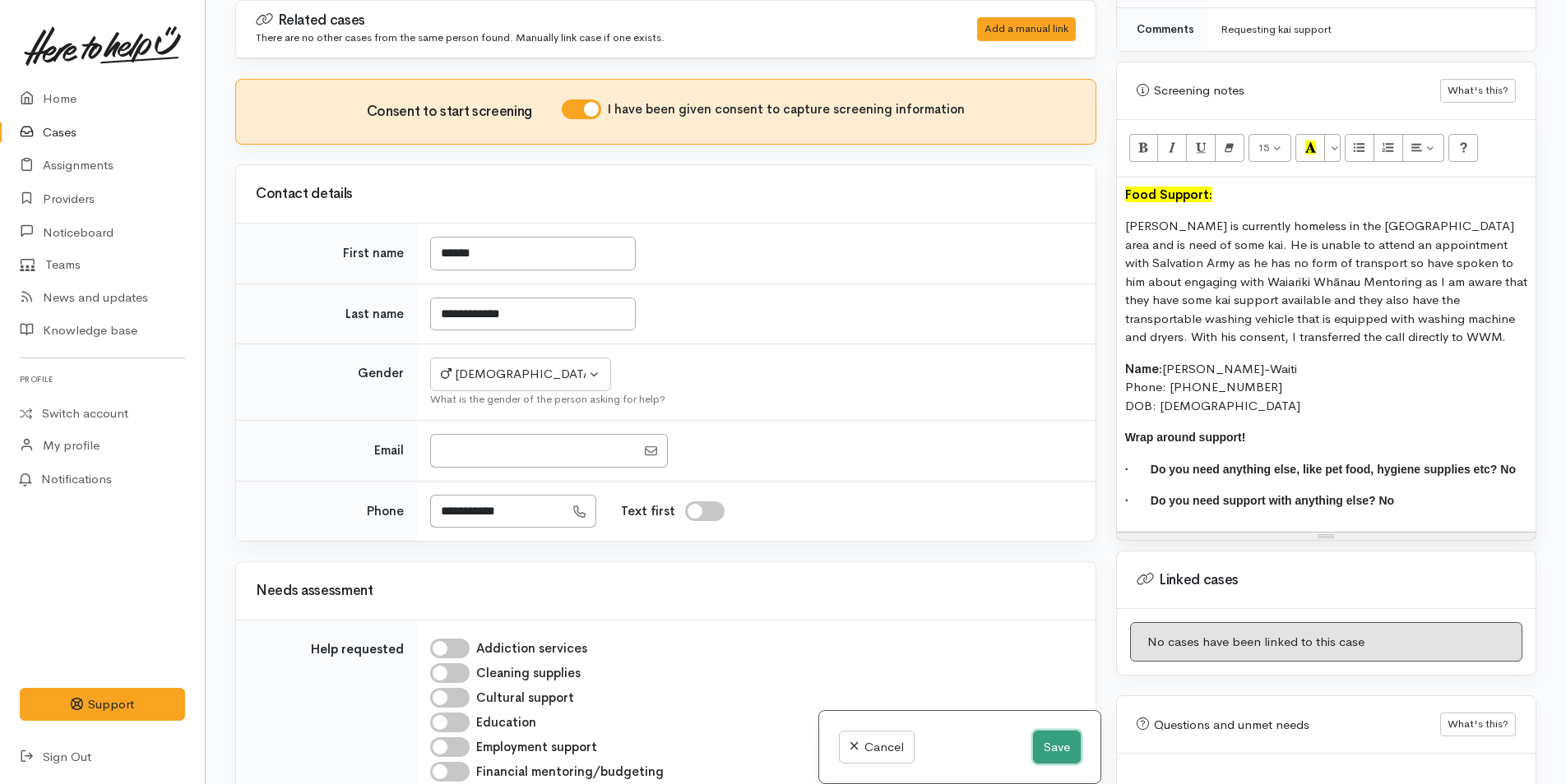
click at [1067, 746] on button "Save" at bounding box center [1056, 747] width 47 height 34
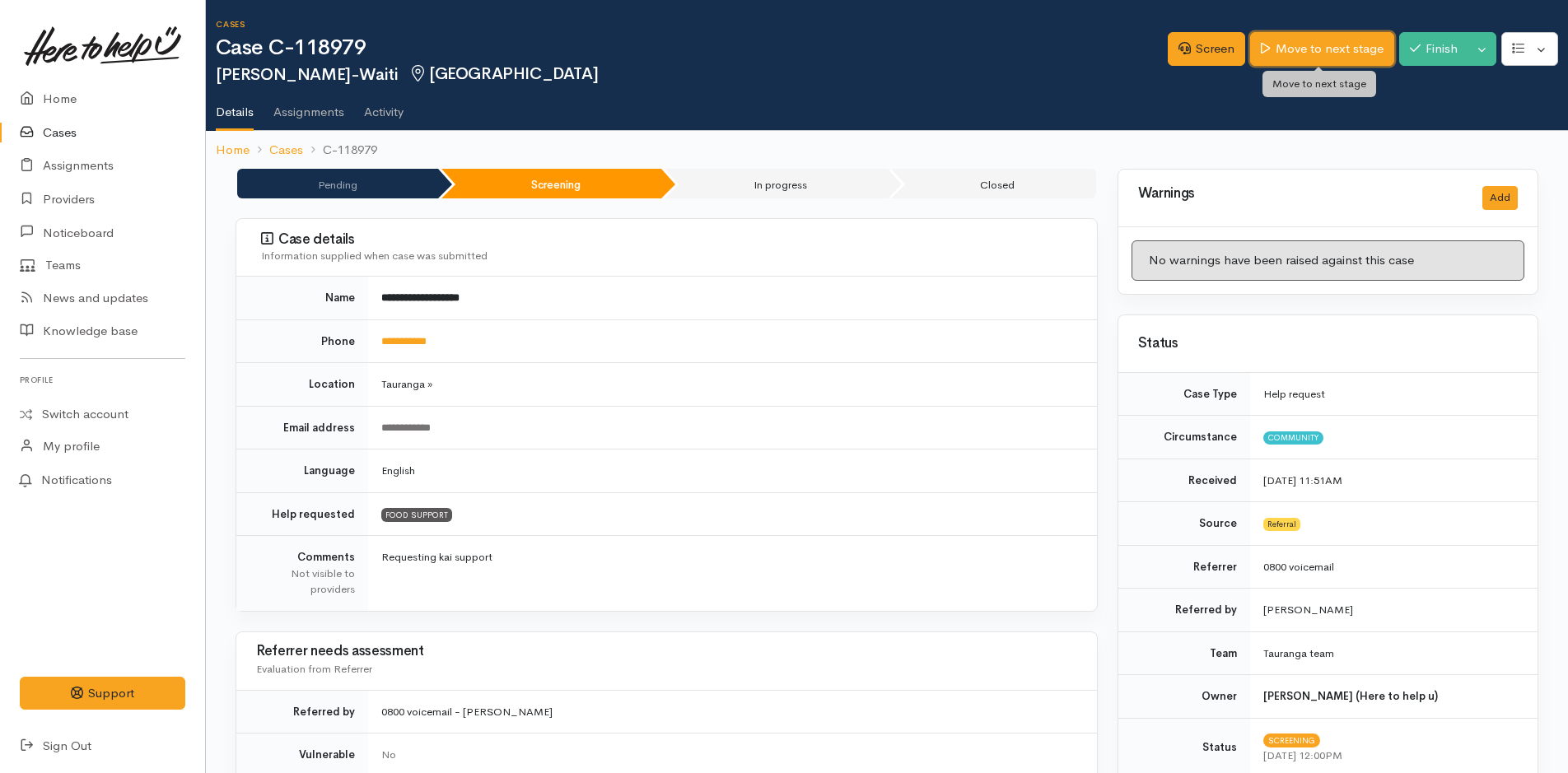
click at [1324, 41] on link "Move to next stage" at bounding box center [1321, 49] width 143 height 34
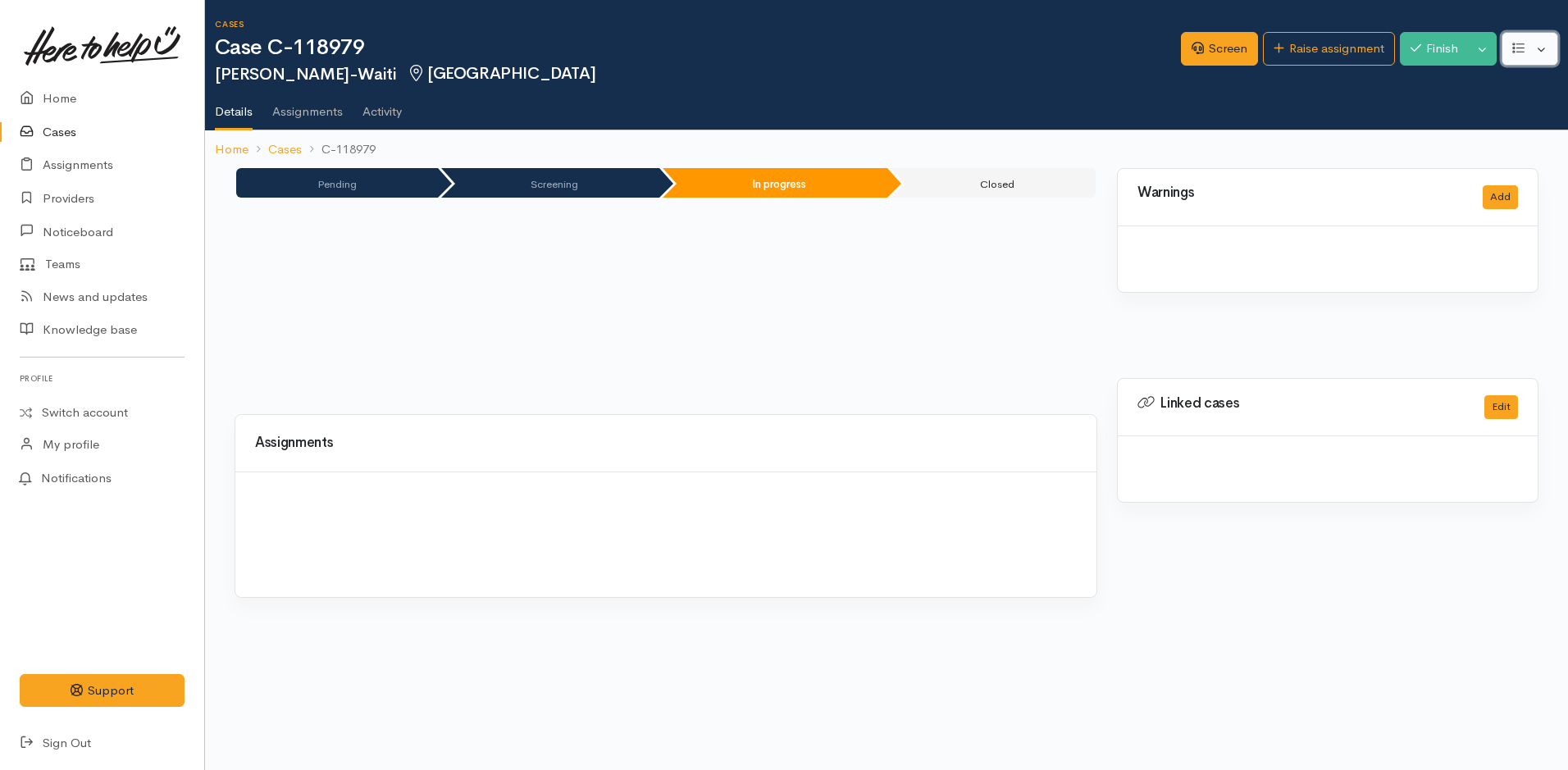
click at [1538, 48] on button "button" at bounding box center [1530, 49] width 57 height 34
click at [1459, 87] on link "Edit" at bounding box center [1469, 87] width 176 height 26
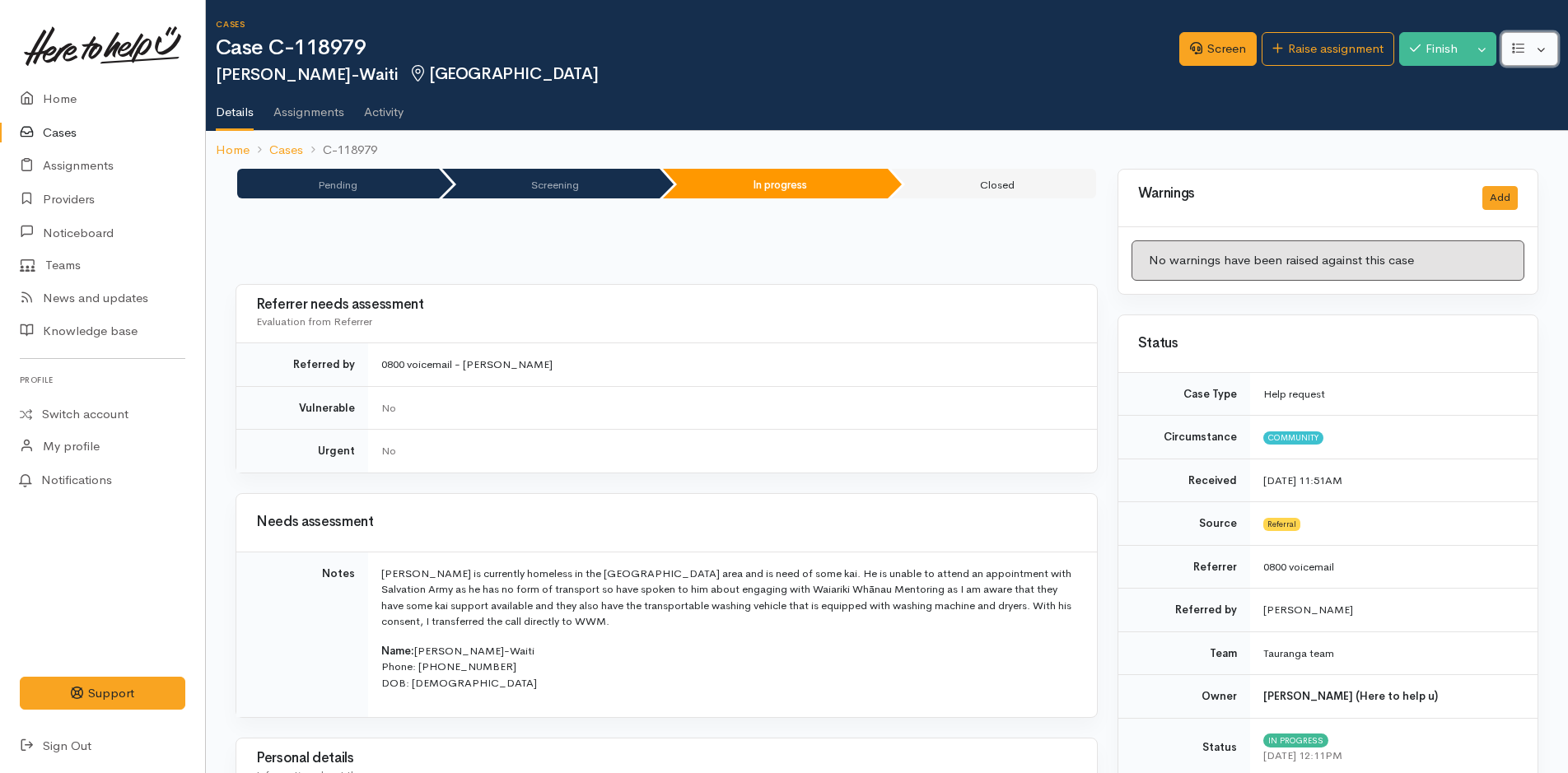
click at [1539, 50] on button "button" at bounding box center [1530, 49] width 57 height 34
click at [1432, 87] on link "Edit" at bounding box center [1469, 88] width 176 height 26
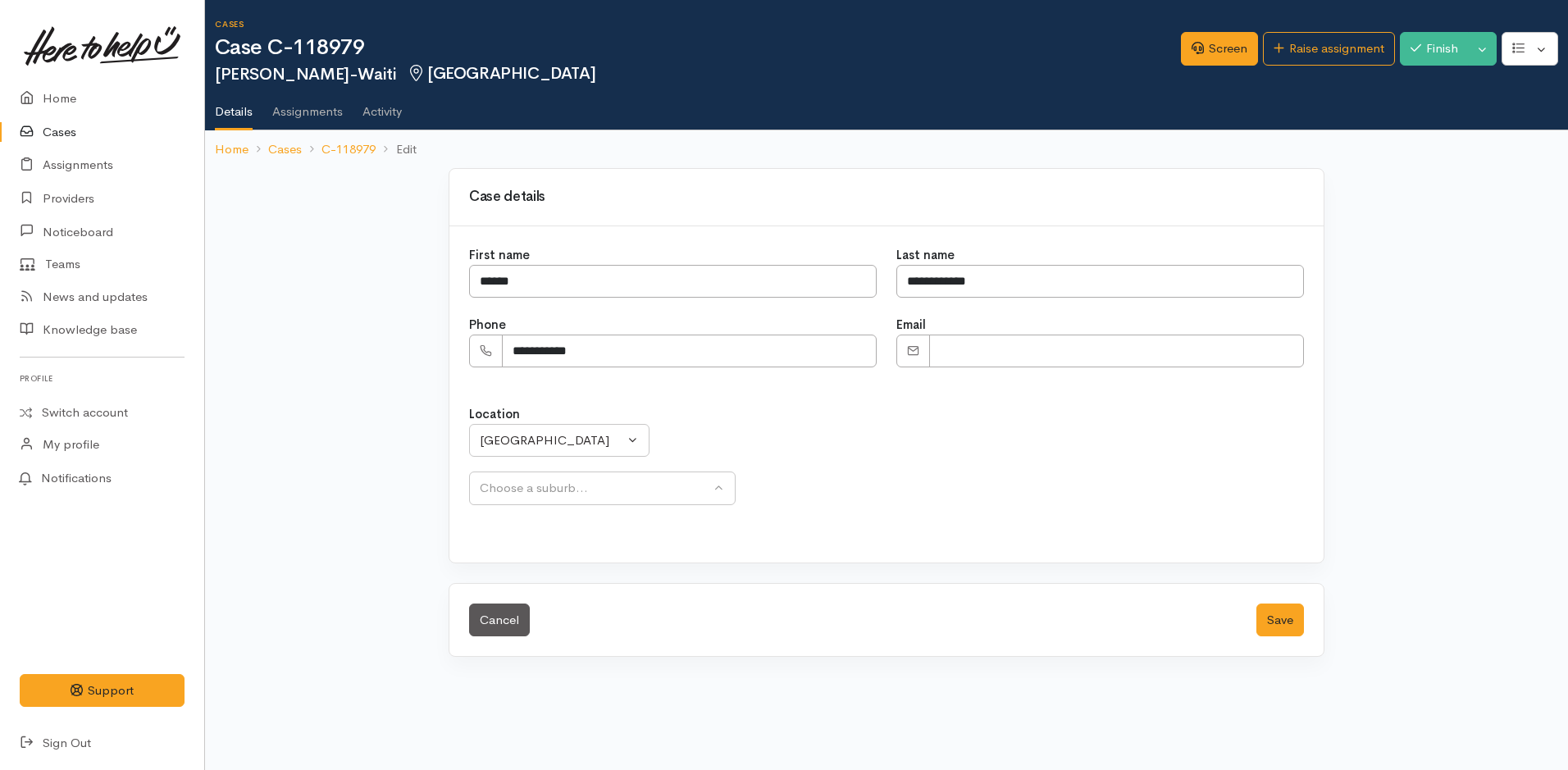
select select
click at [516, 446] on div "[GEOGRAPHIC_DATA]" at bounding box center [552, 440] width 144 height 19
type input "whaka"
click at [527, 543] on span "Whakatāne" at bounding box center [530, 548] width 64 height 19
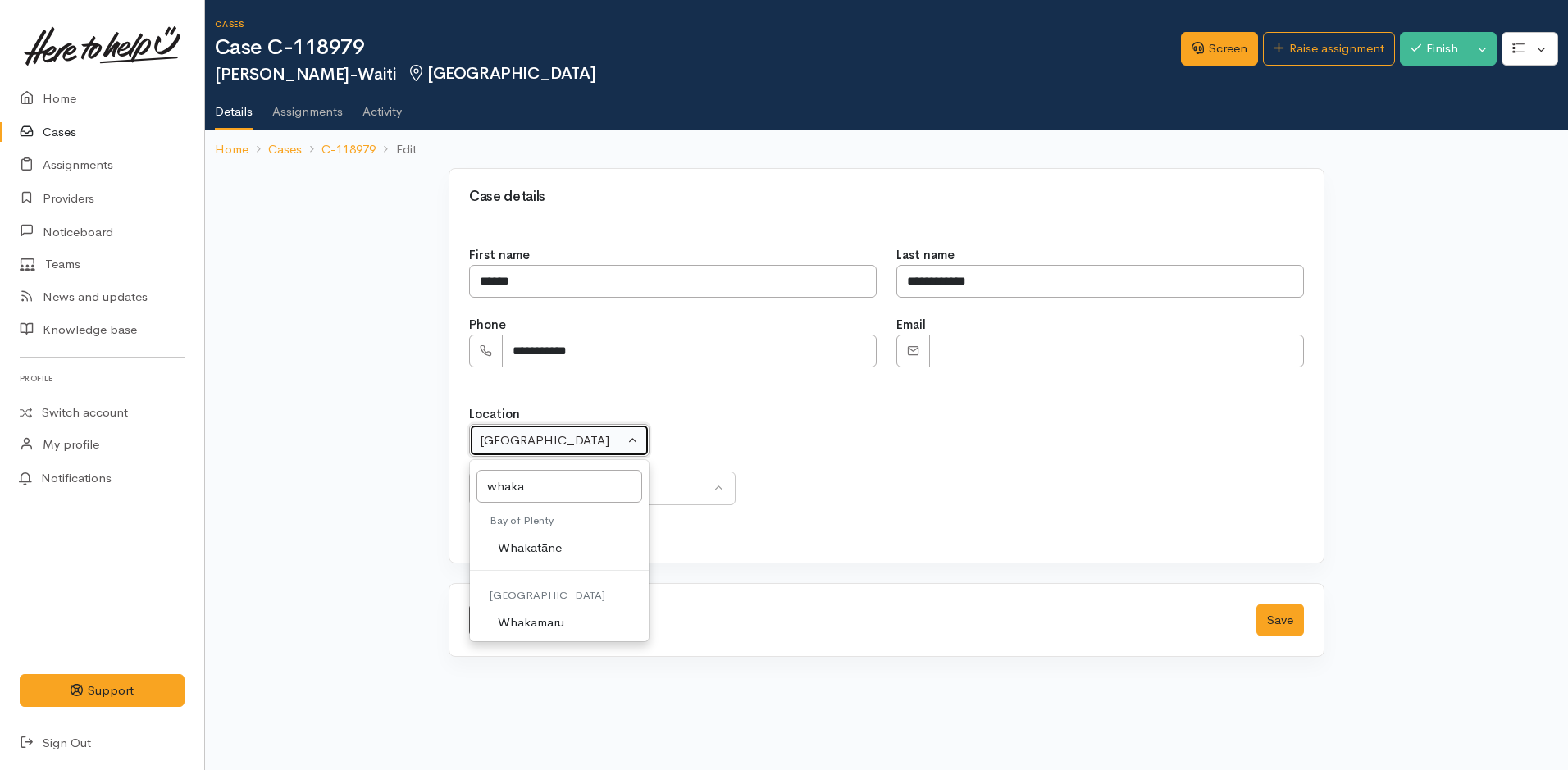
select select "178"
select select "308"
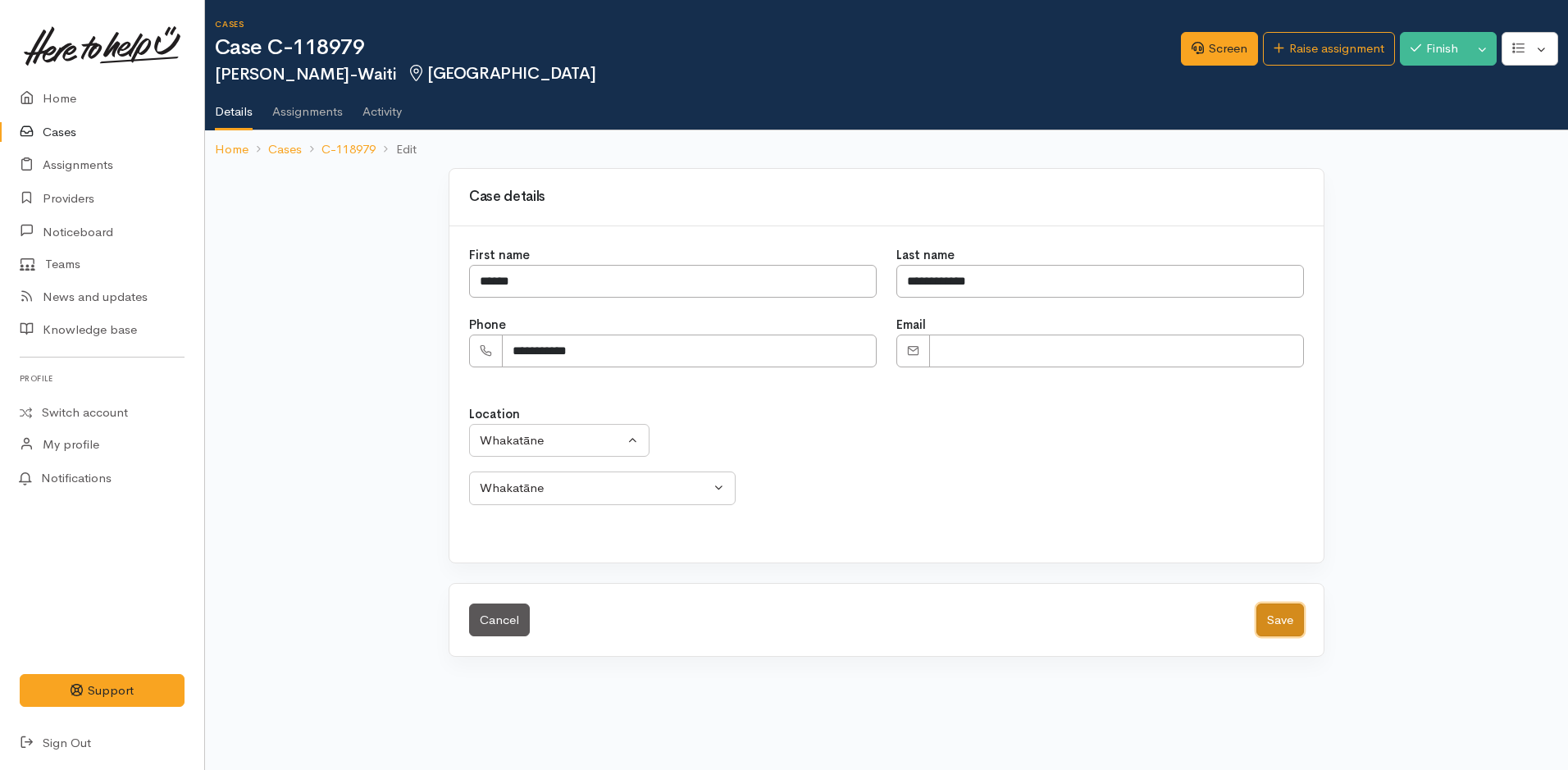
click at [1286, 630] on button "Save" at bounding box center [1279, 621] width 47 height 34
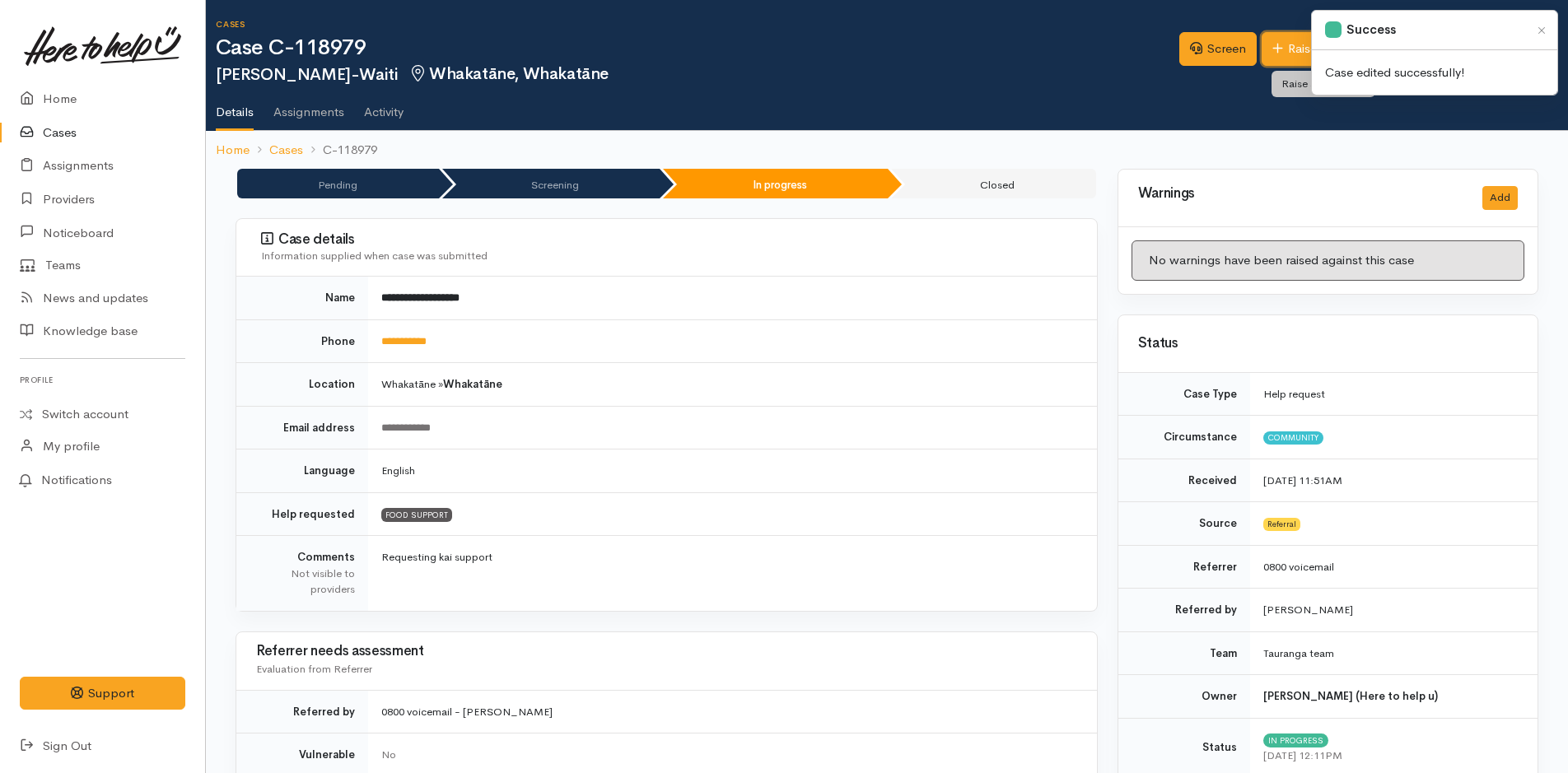
click at [1274, 47] on icon at bounding box center [1277, 48] width 11 height 13
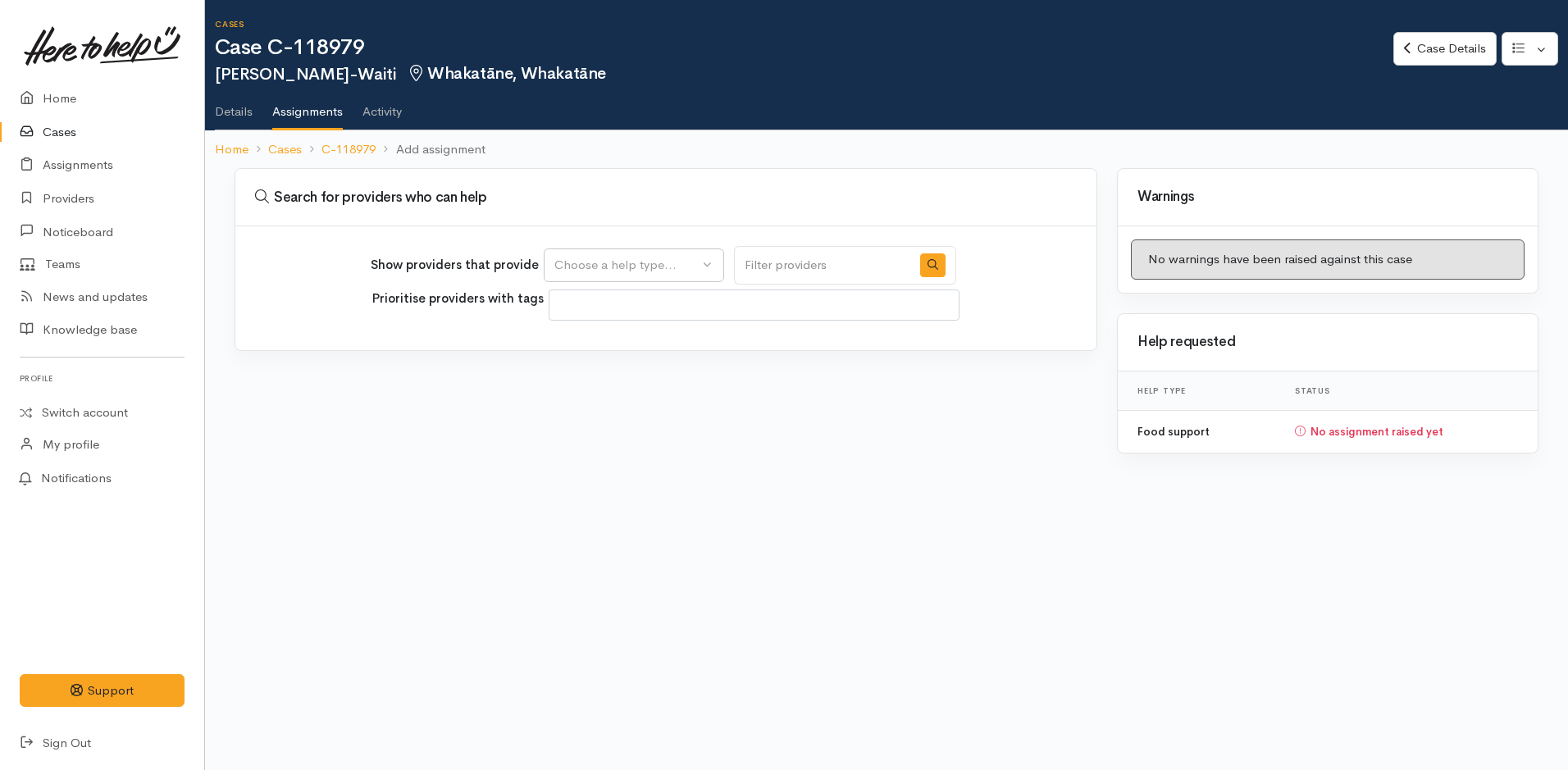
select select
click at [592, 271] on div "Choose a help type..." at bounding box center [626, 265] width 144 height 19
click at [576, 355] on link "Food support" at bounding box center [633, 344] width 179 height 26
select select "3"
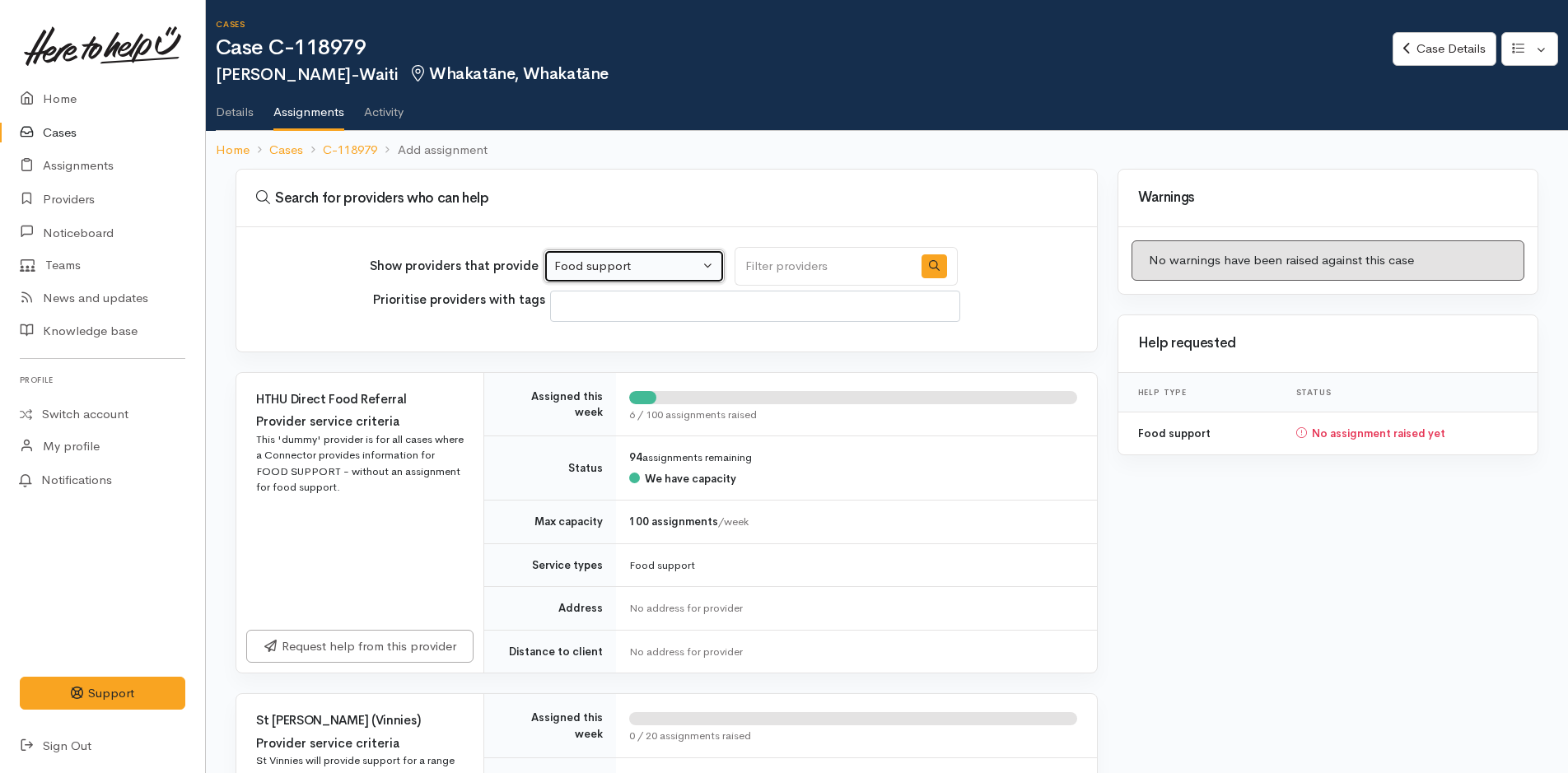
scroll to position [82, 0]
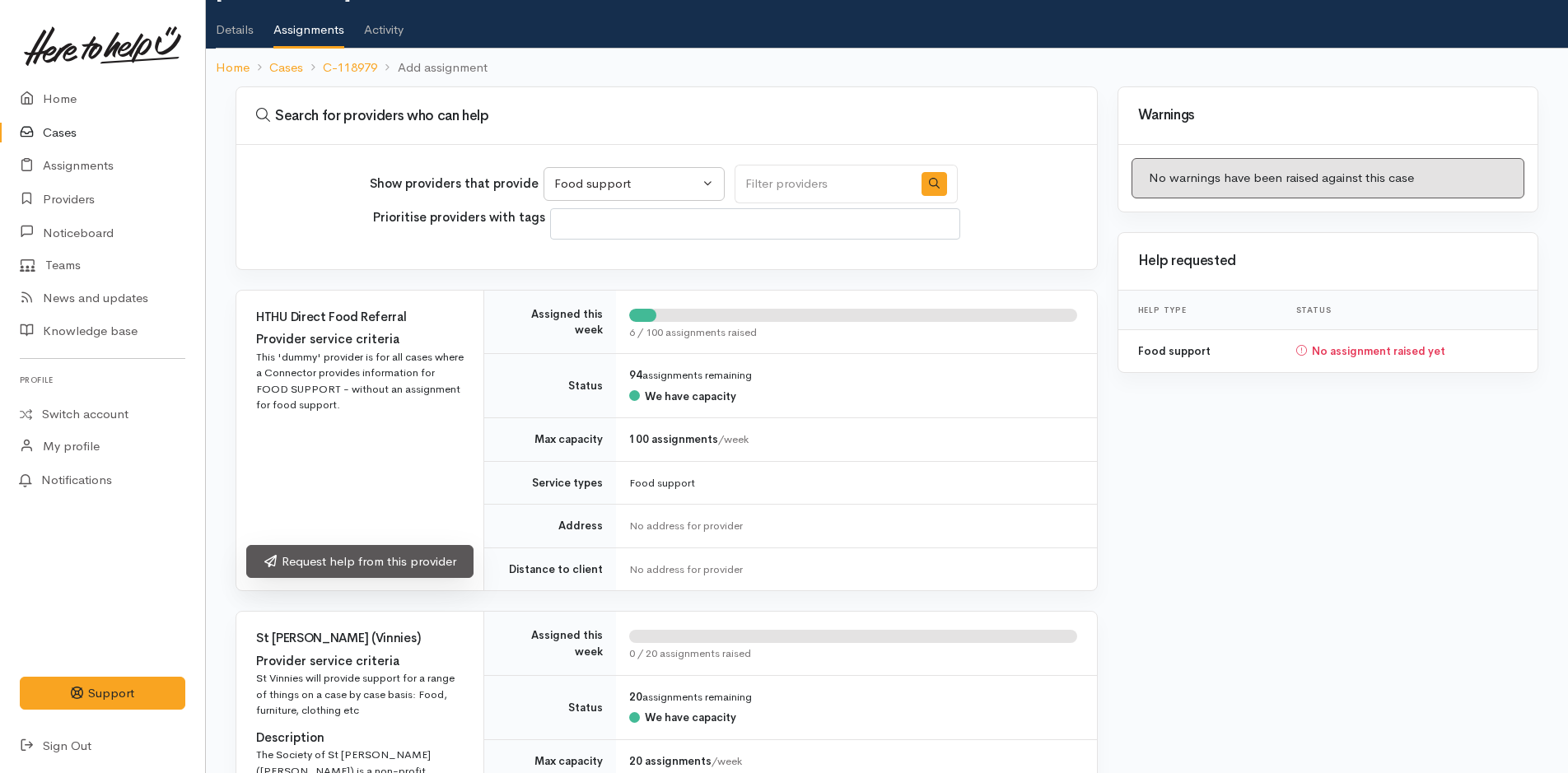
click at [319, 560] on link "Request help from this provider" at bounding box center [360, 562] width 227 height 34
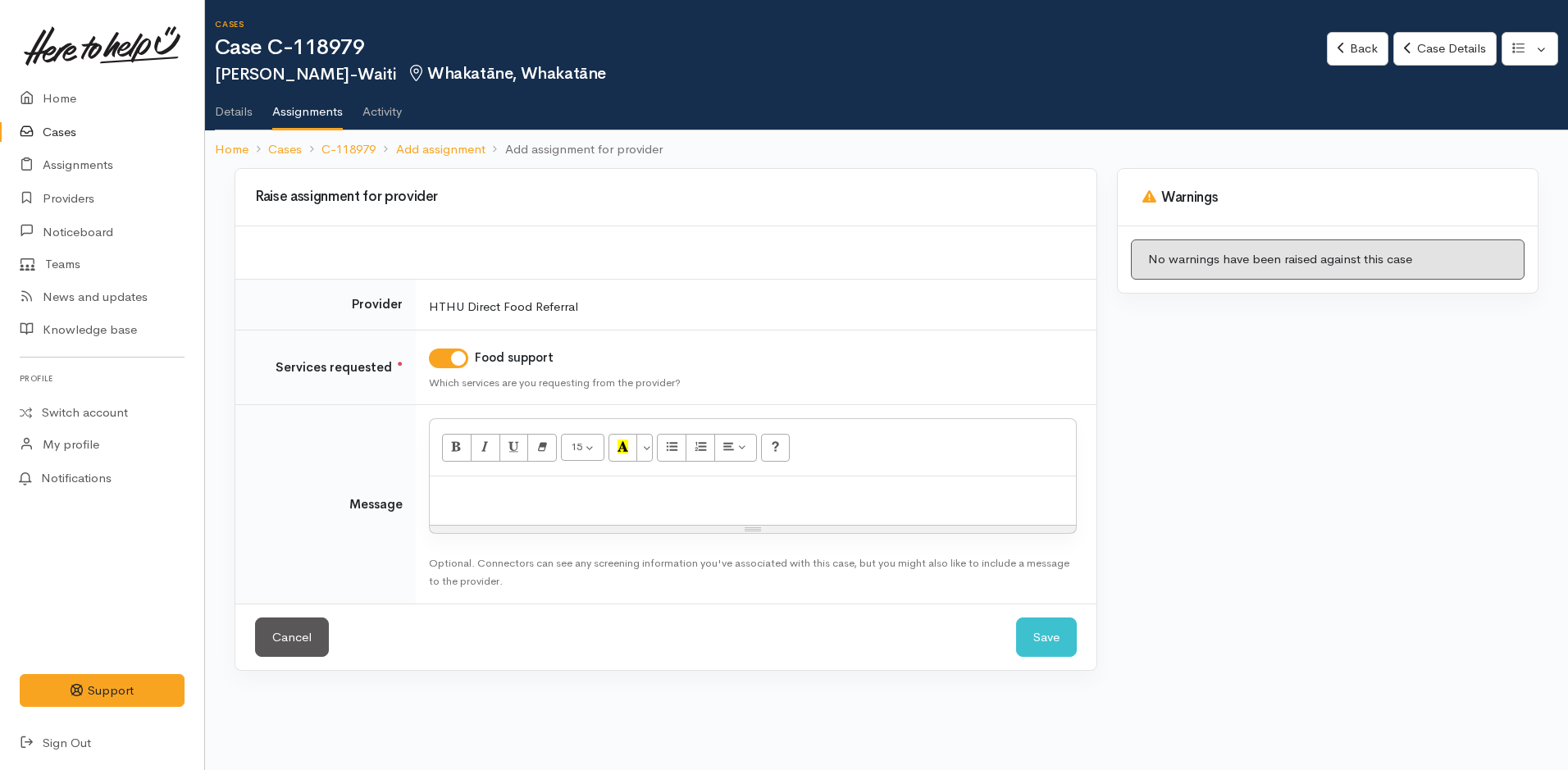
click at [490, 513] on div at bounding box center [752, 501] width 646 height 48
paste div
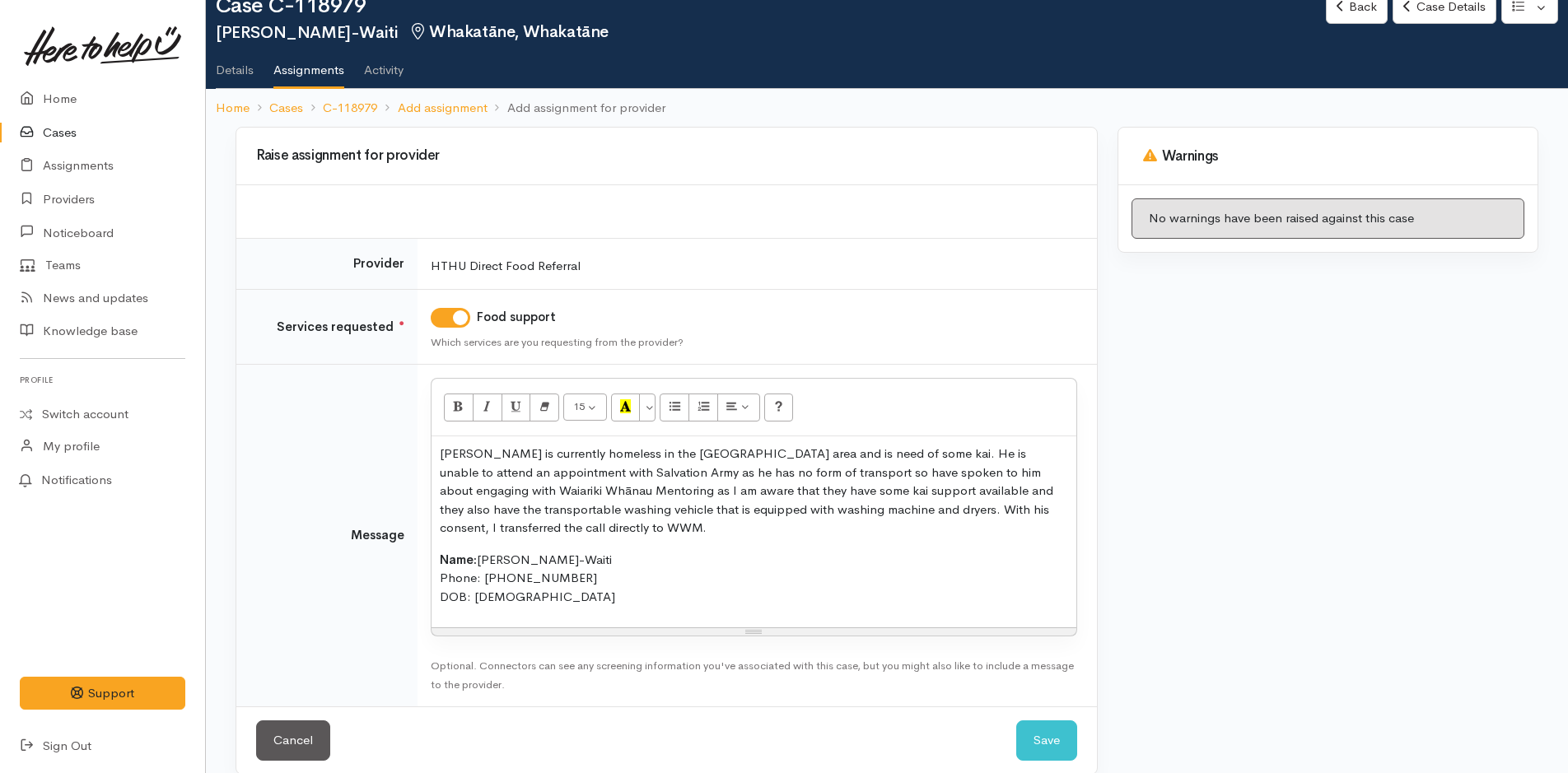
scroll to position [64, 0]
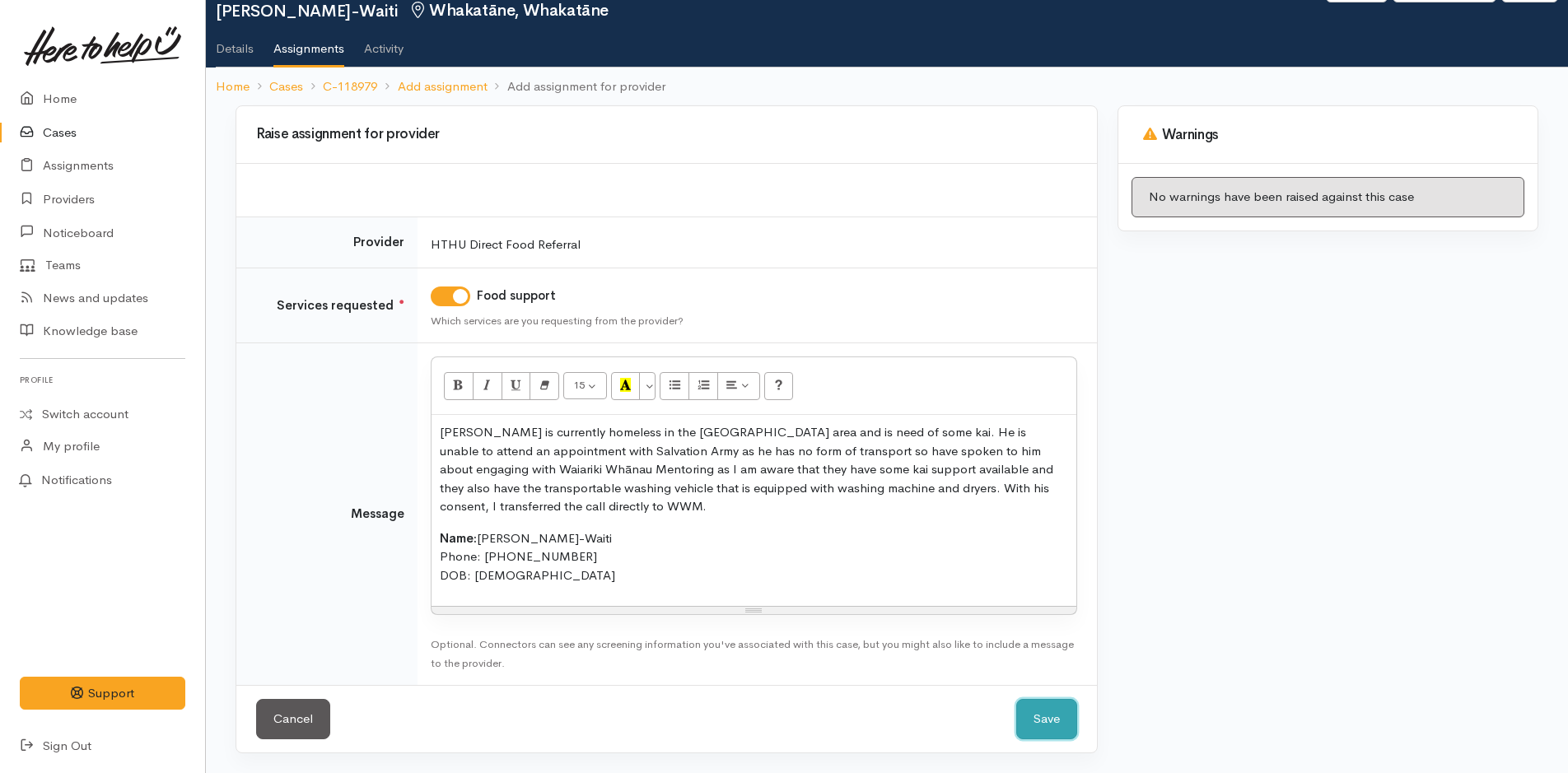
click at [1047, 712] on button "Save" at bounding box center [1047, 719] width 61 height 40
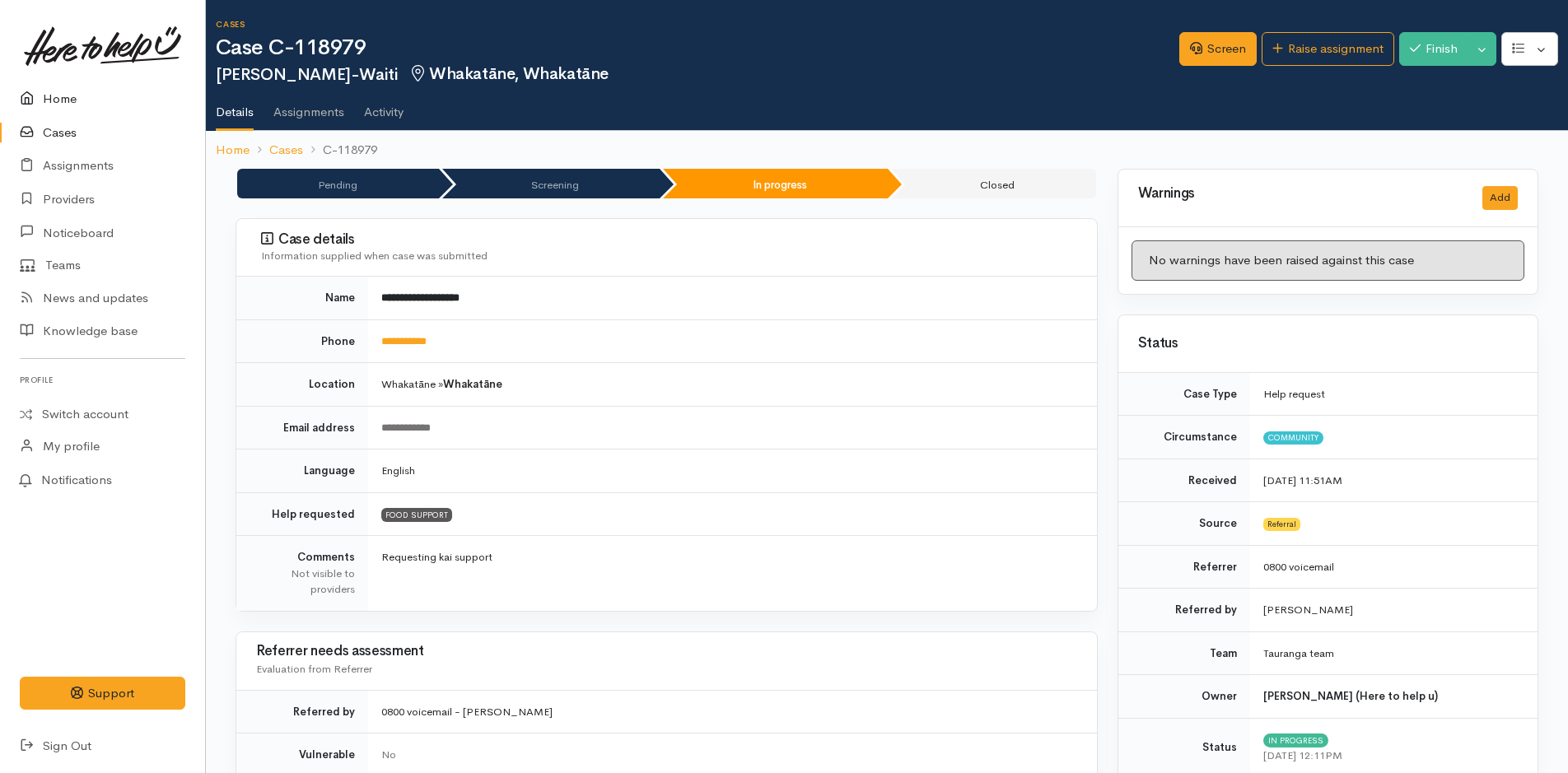
click at [72, 98] on link "Home" at bounding box center [102, 99] width 205 height 34
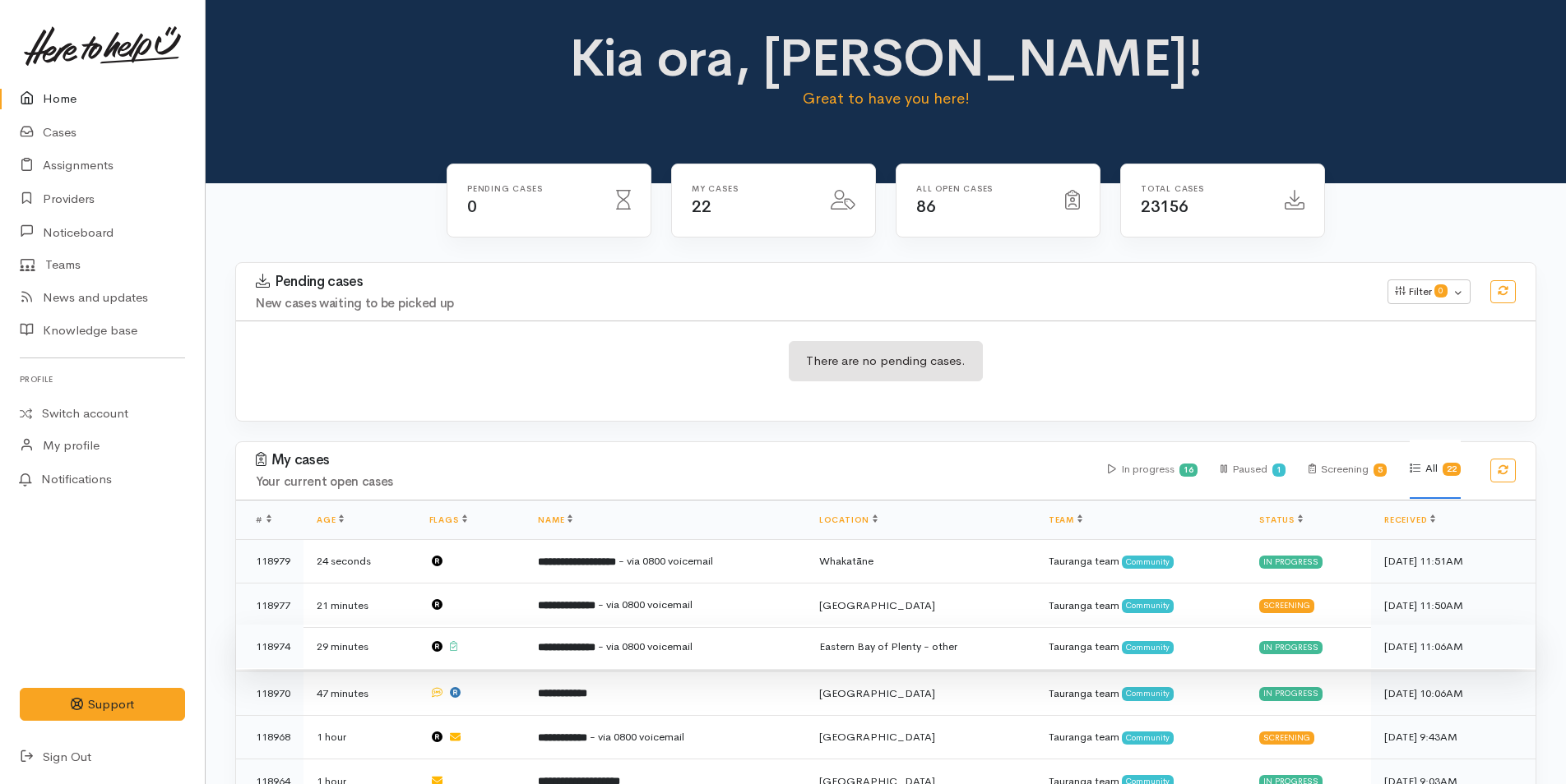
click at [584, 645] on b "**********" at bounding box center [566, 647] width 57 height 11
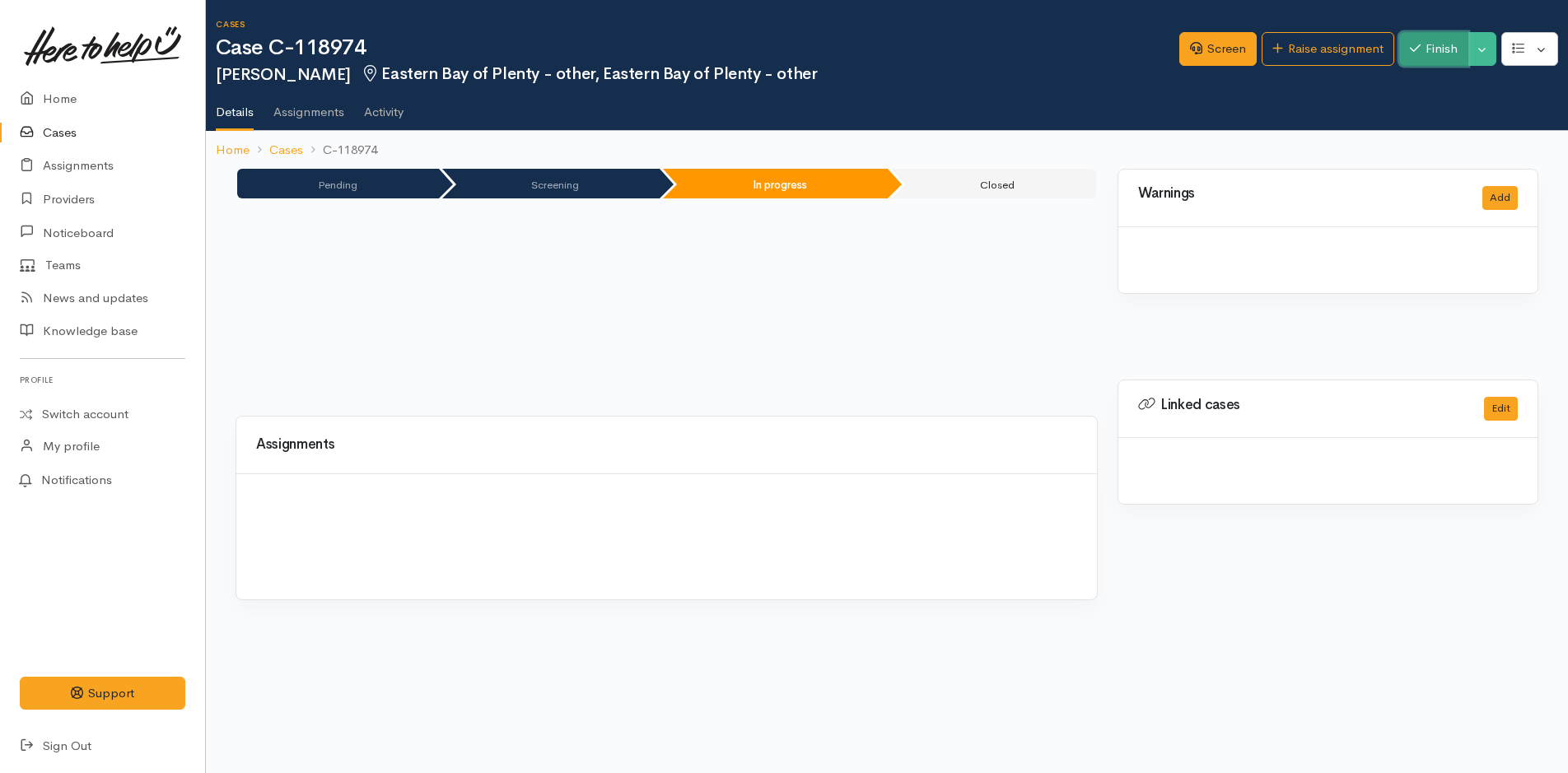
click at [1436, 47] on button "Finish" at bounding box center [1433, 49] width 69 height 34
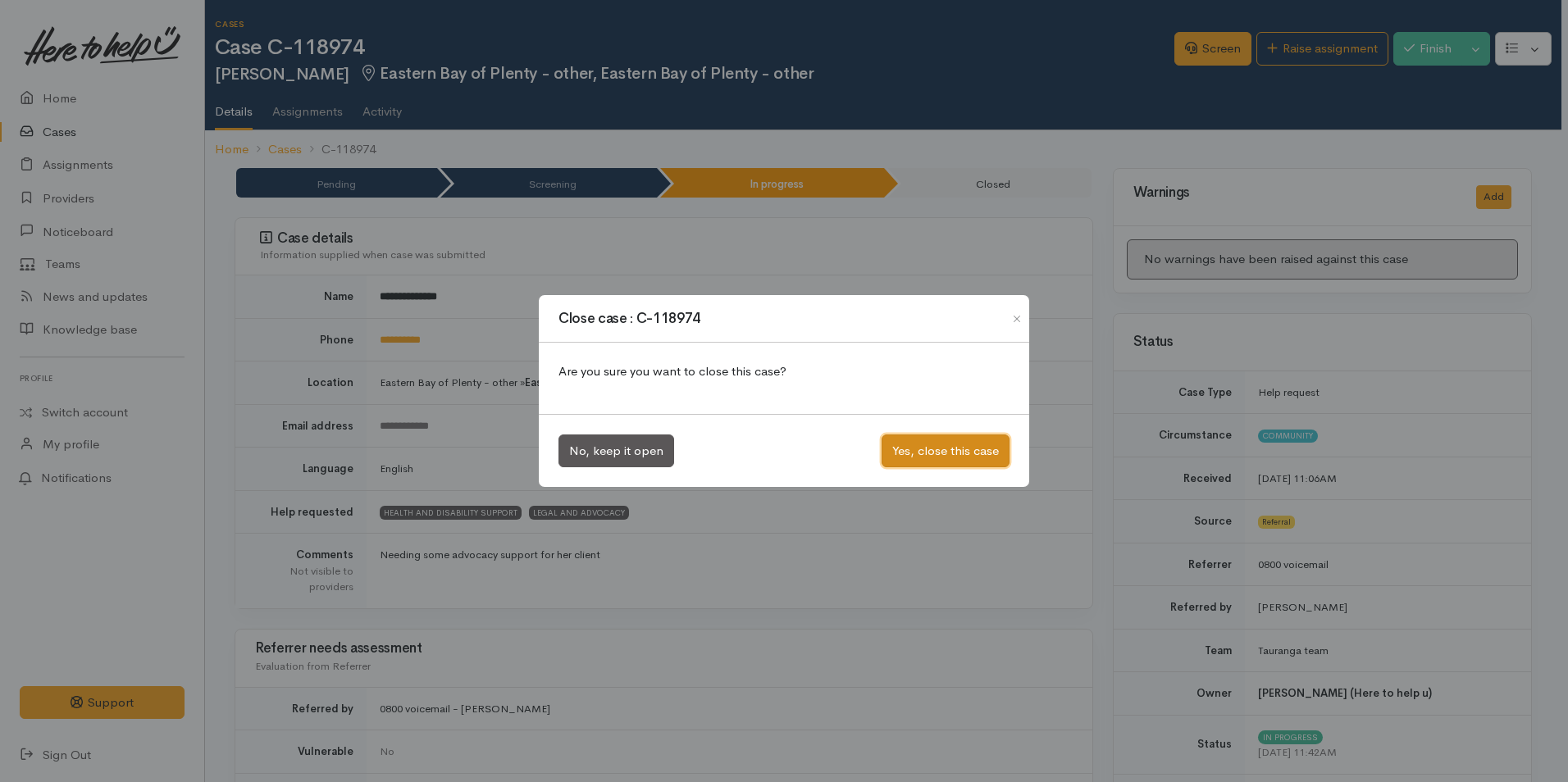
click at [921, 439] on button "Yes, close this case" at bounding box center [946, 452] width 128 height 34
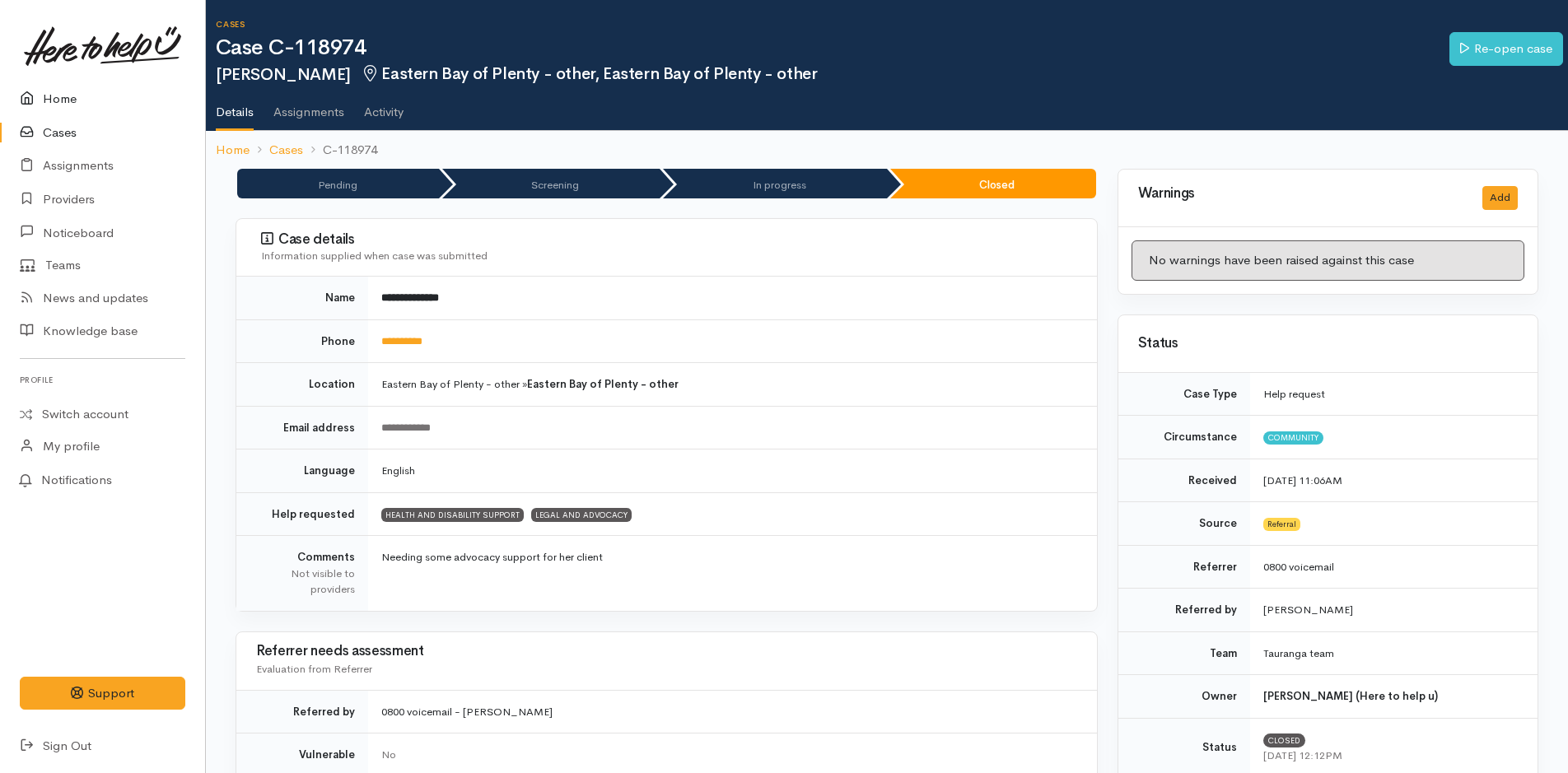
click at [53, 100] on link "Home" at bounding box center [102, 99] width 205 height 34
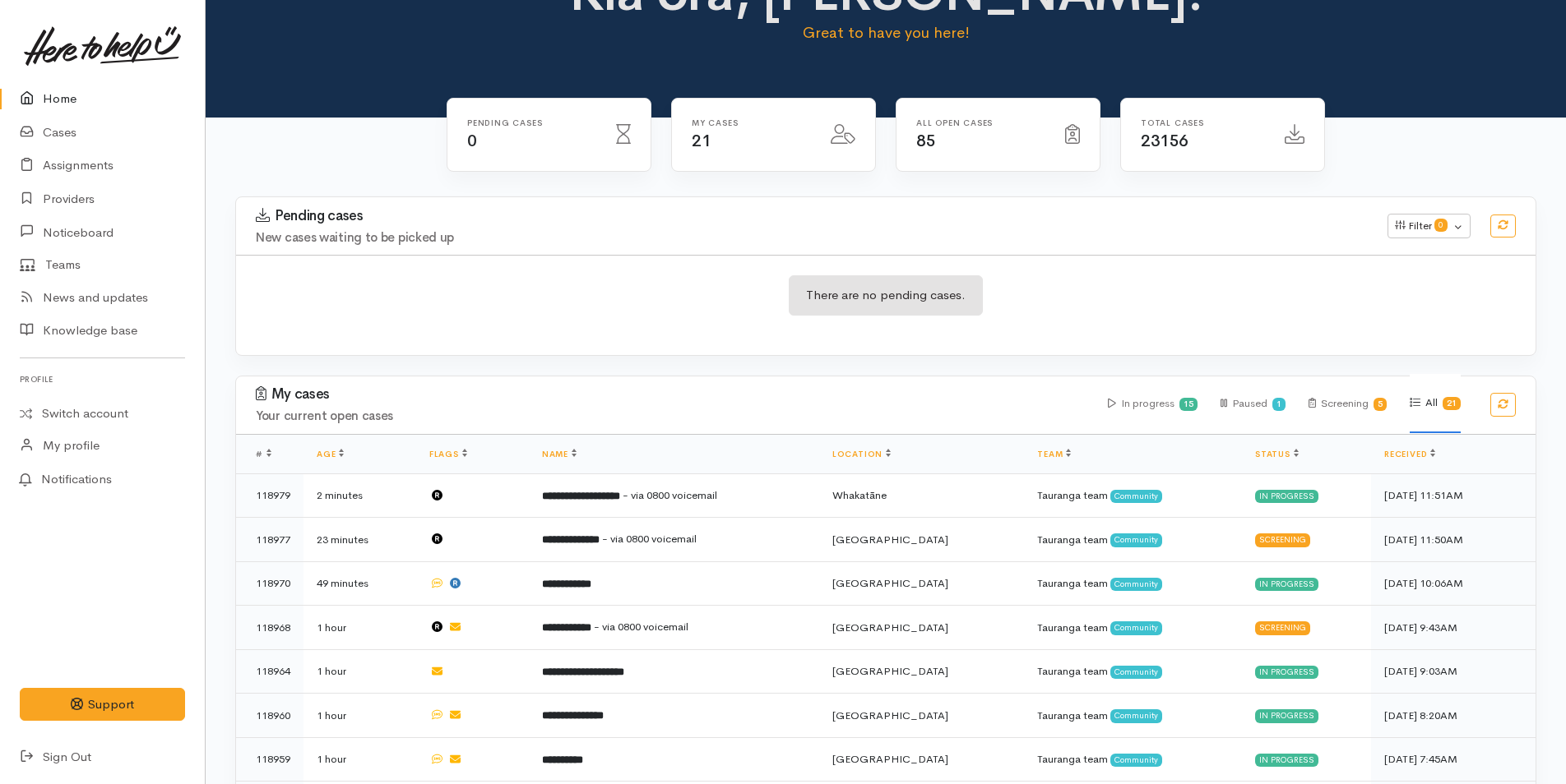
scroll to position [246, 0]
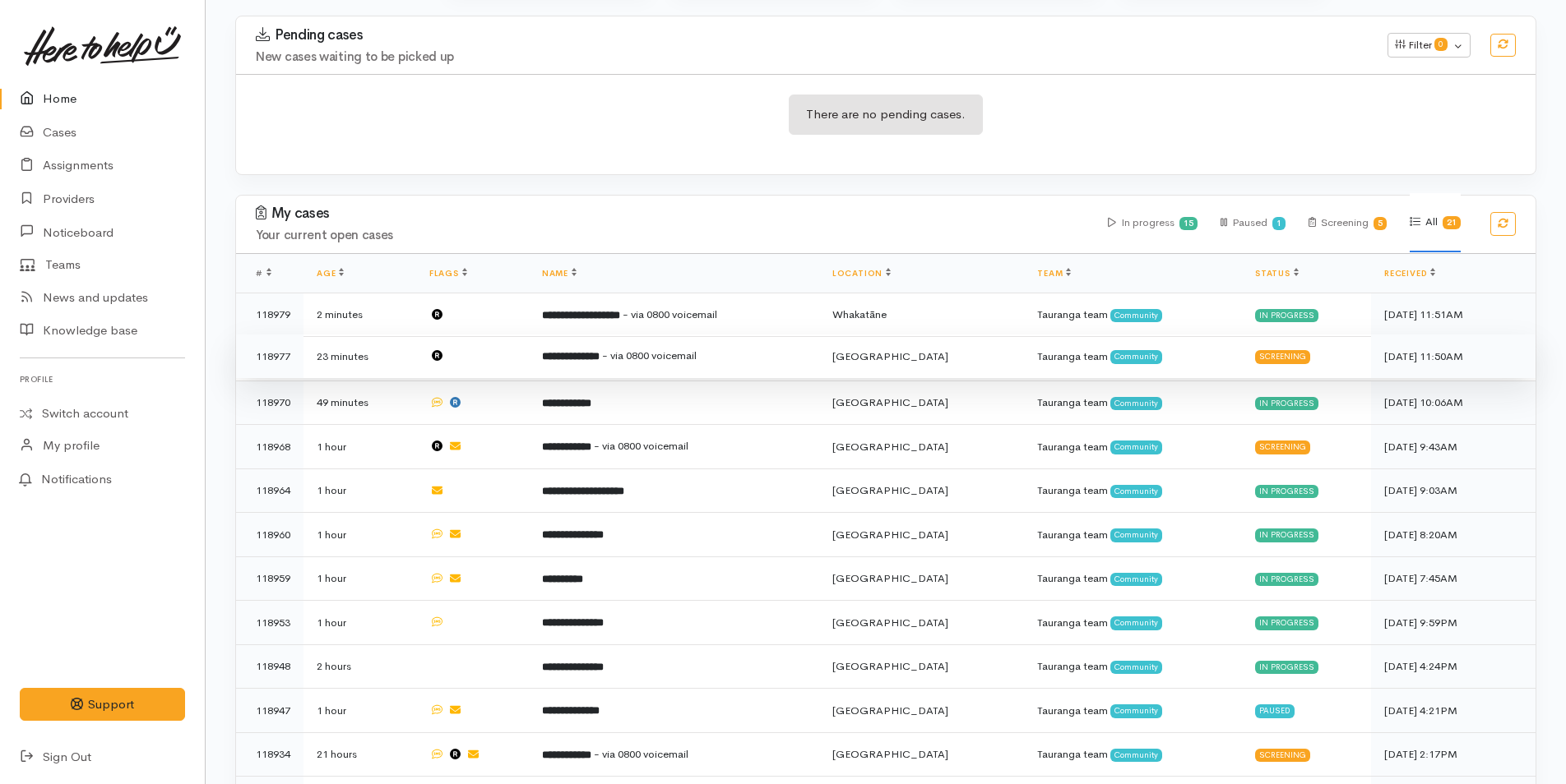
click at [665, 358] on span "- via 0800 voicemail" at bounding box center [649, 355] width 95 height 14
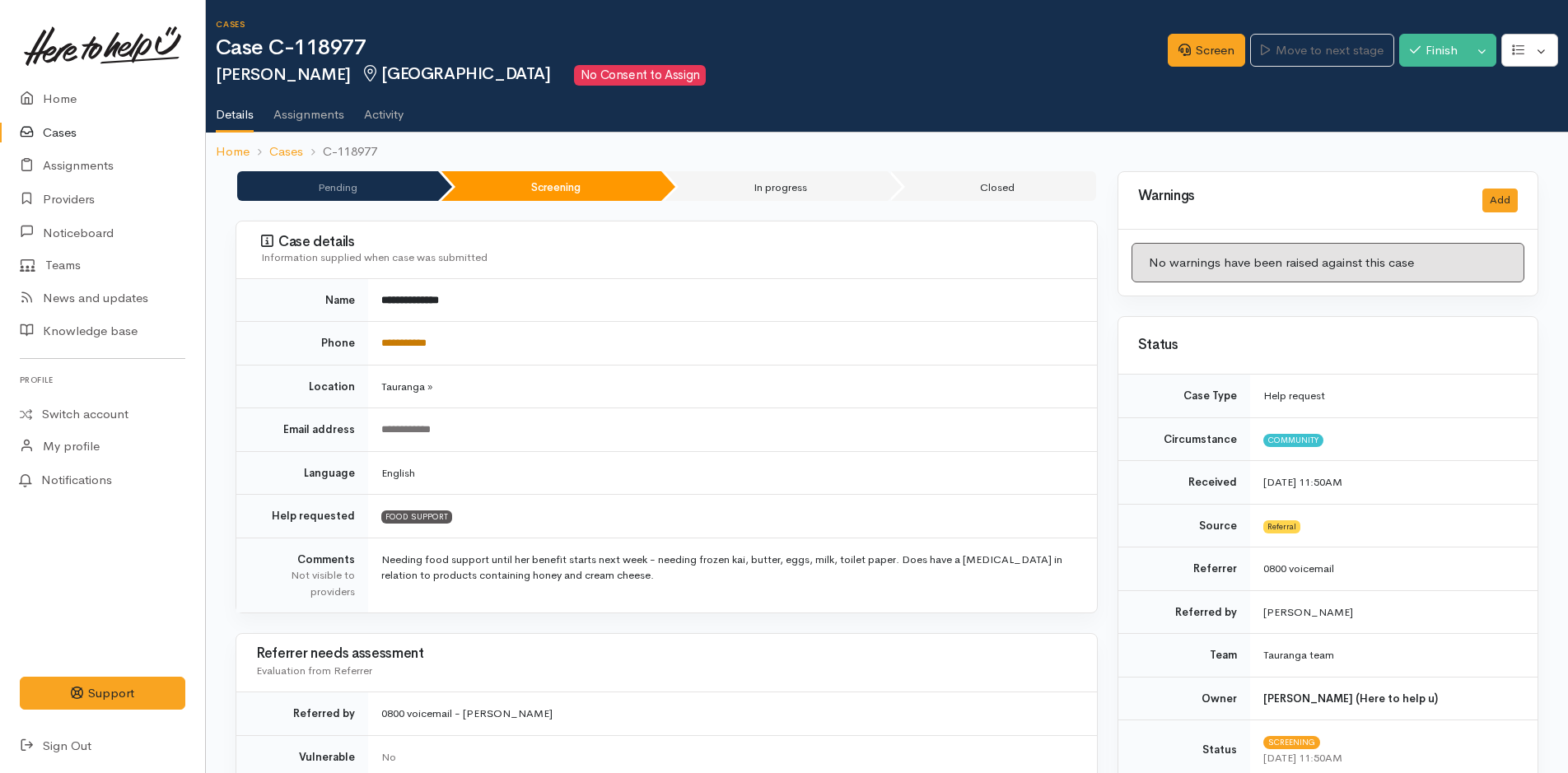
click at [403, 340] on link "**********" at bounding box center [403, 343] width 46 height 11
click at [1188, 55] on link "Screen" at bounding box center [1206, 51] width 78 height 34
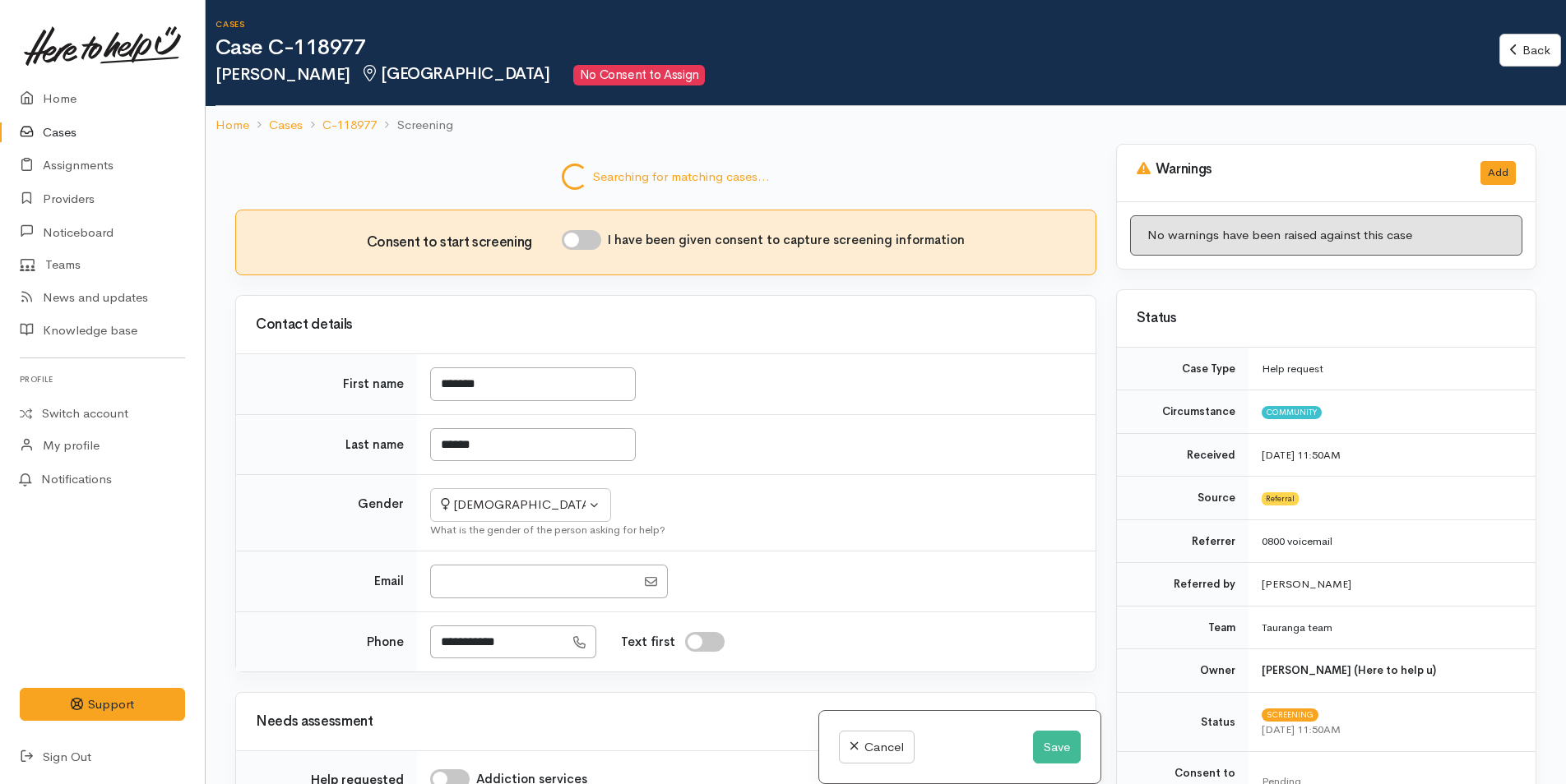
select select "2"
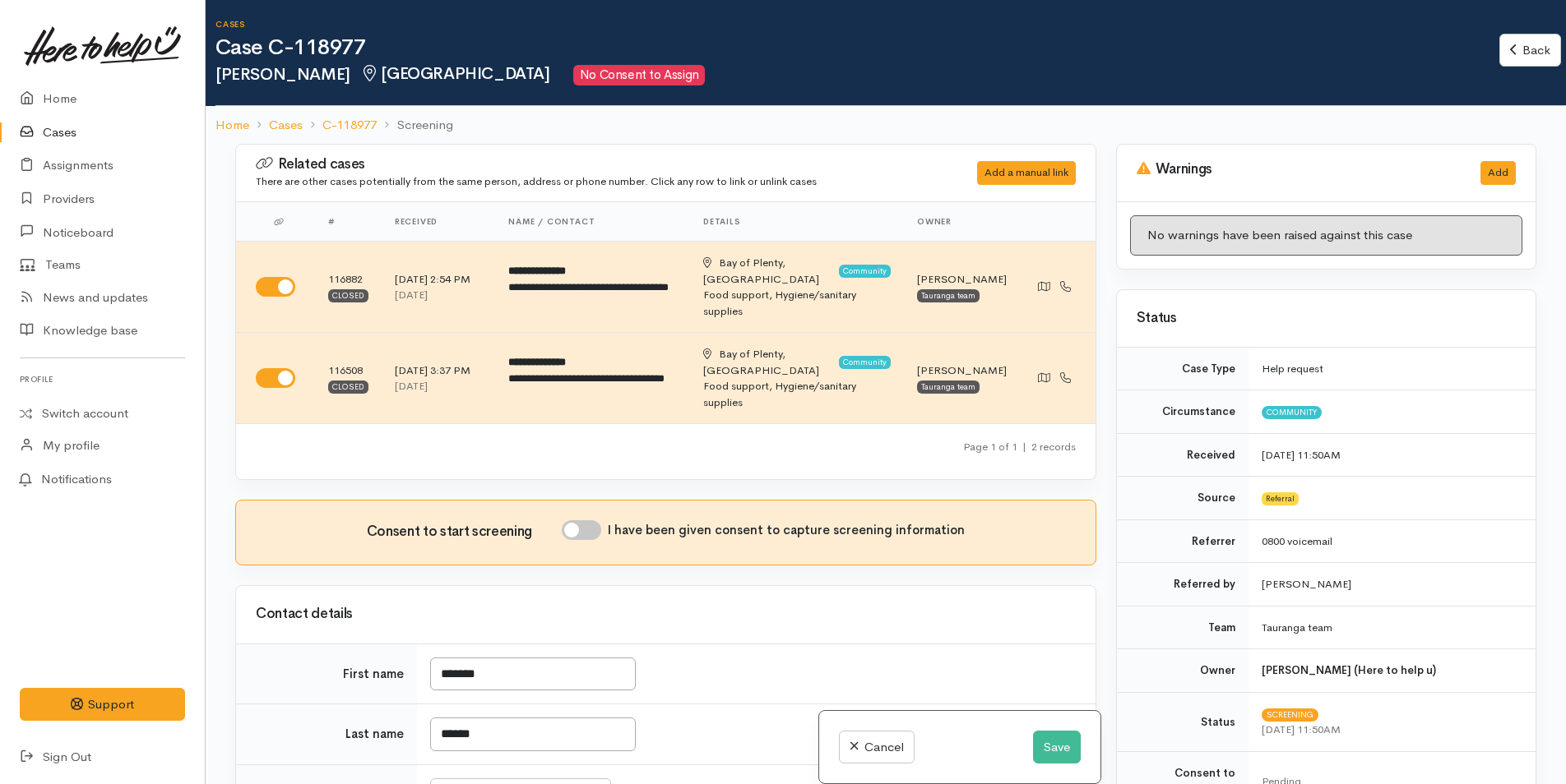
click at [583, 521] on input "I have been given consent to capture screening information" at bounding box center [582, 530] width 39 height 20
checkbox input "true"
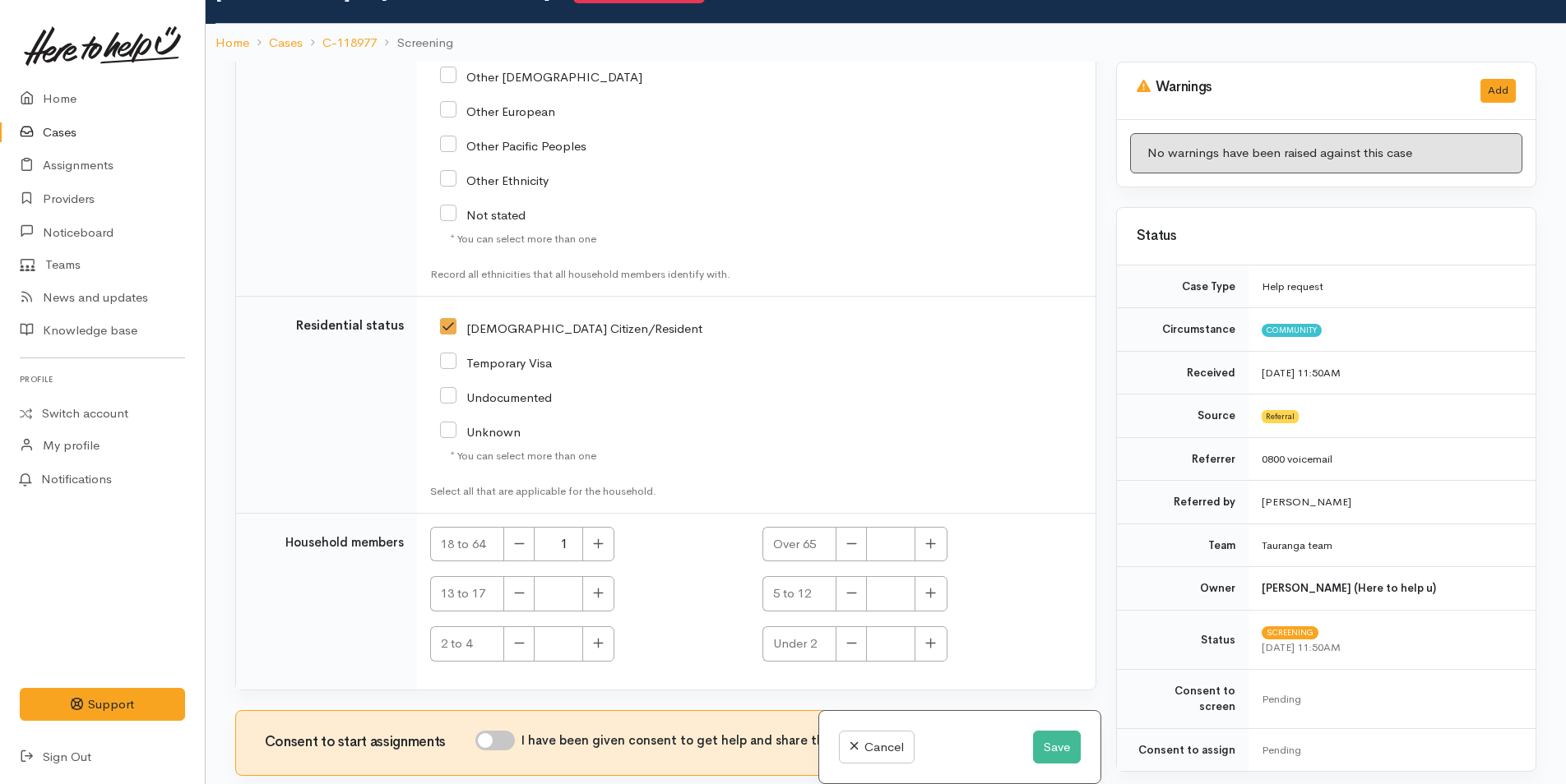
scroll to position [144, 0]
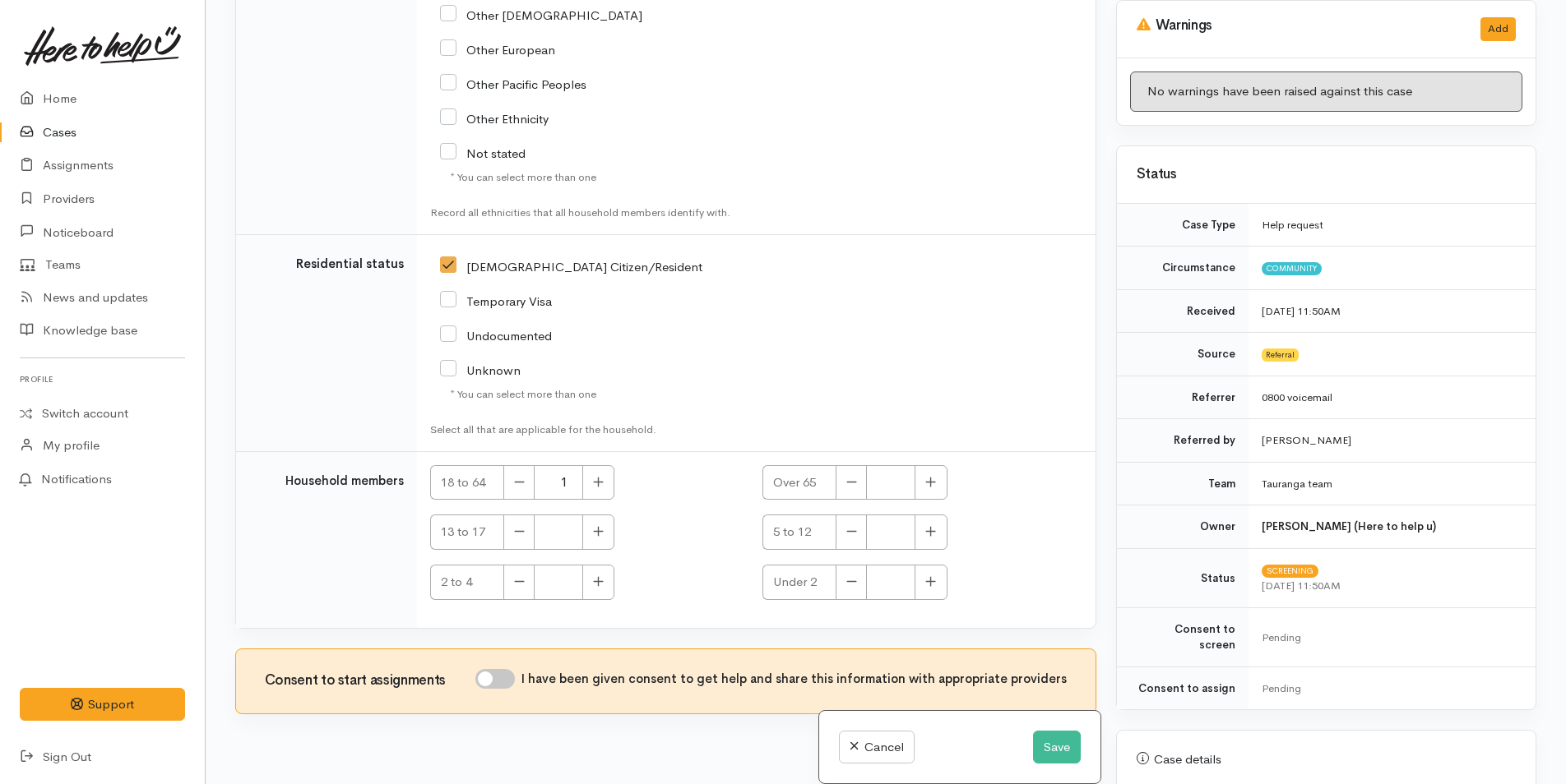
click at [494, 669] on input "I have been given consent to get help and share this information with appropria…" at bounding box center [495, 679] width 39 height 20
checkbox input "true"
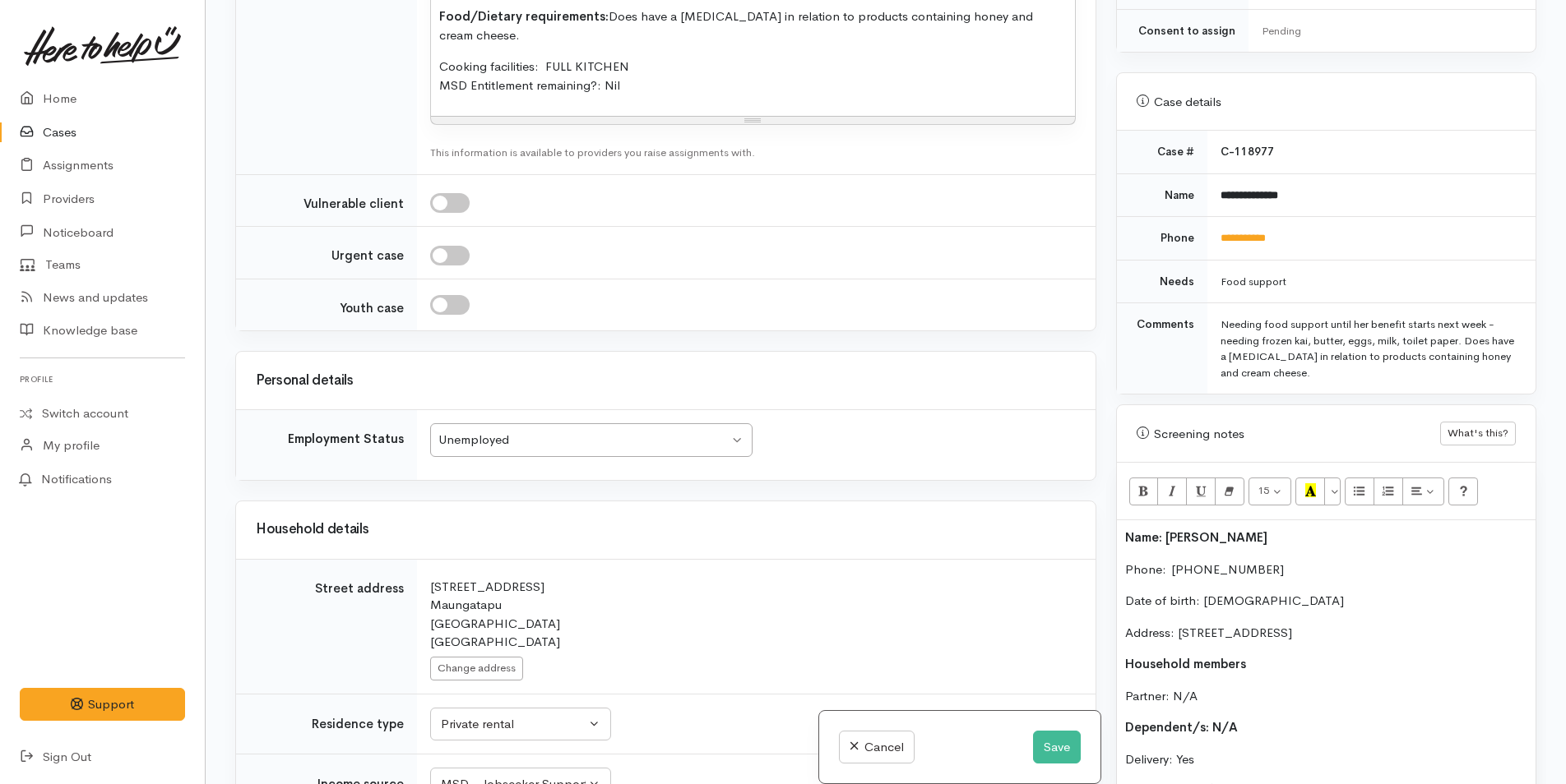
scroll to position [987, 0]
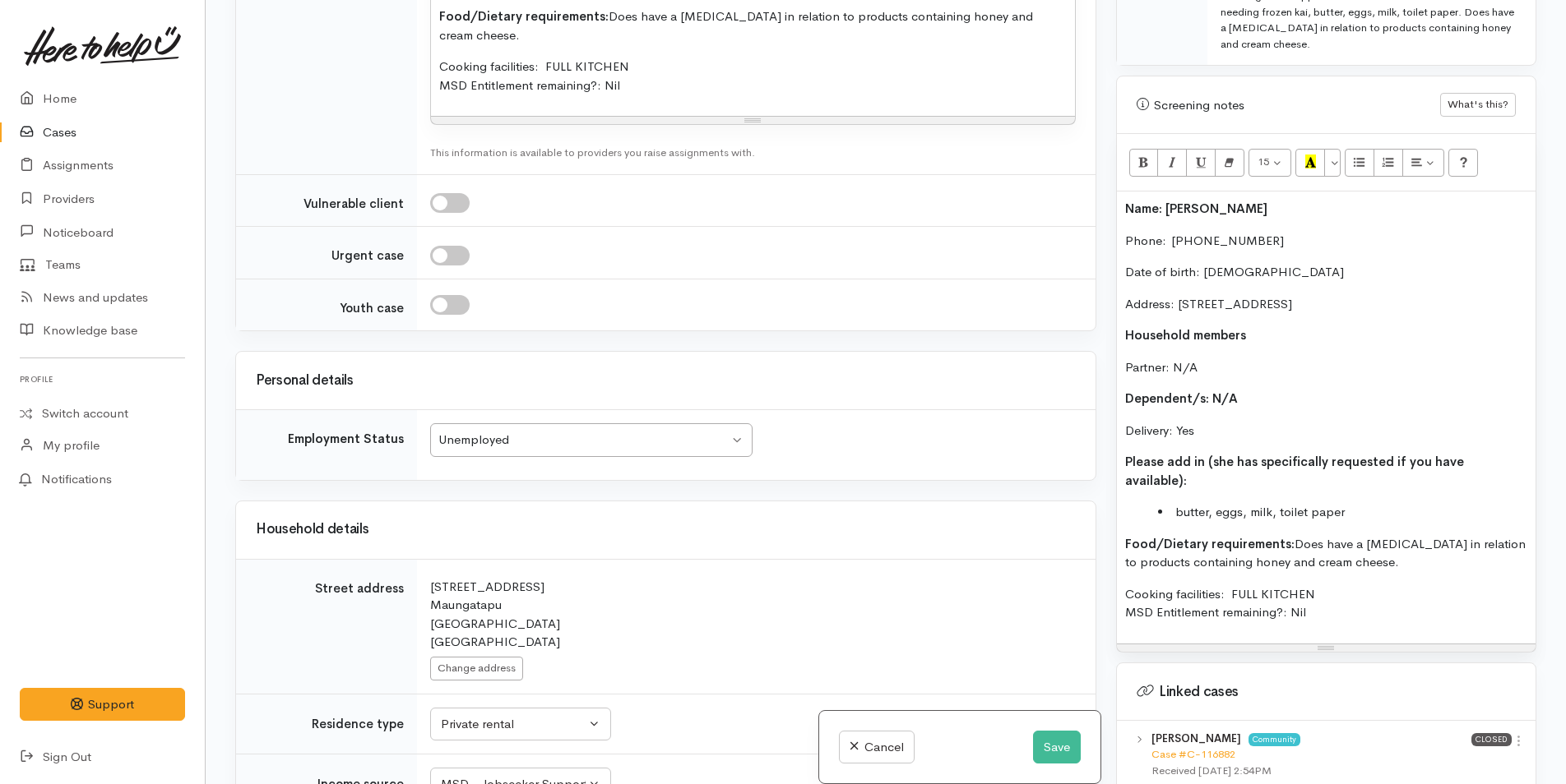
click at [1125, 201] on span "Name: Bronwyn Ormsby" at bounding box center [1195, 208] width 142 height 15
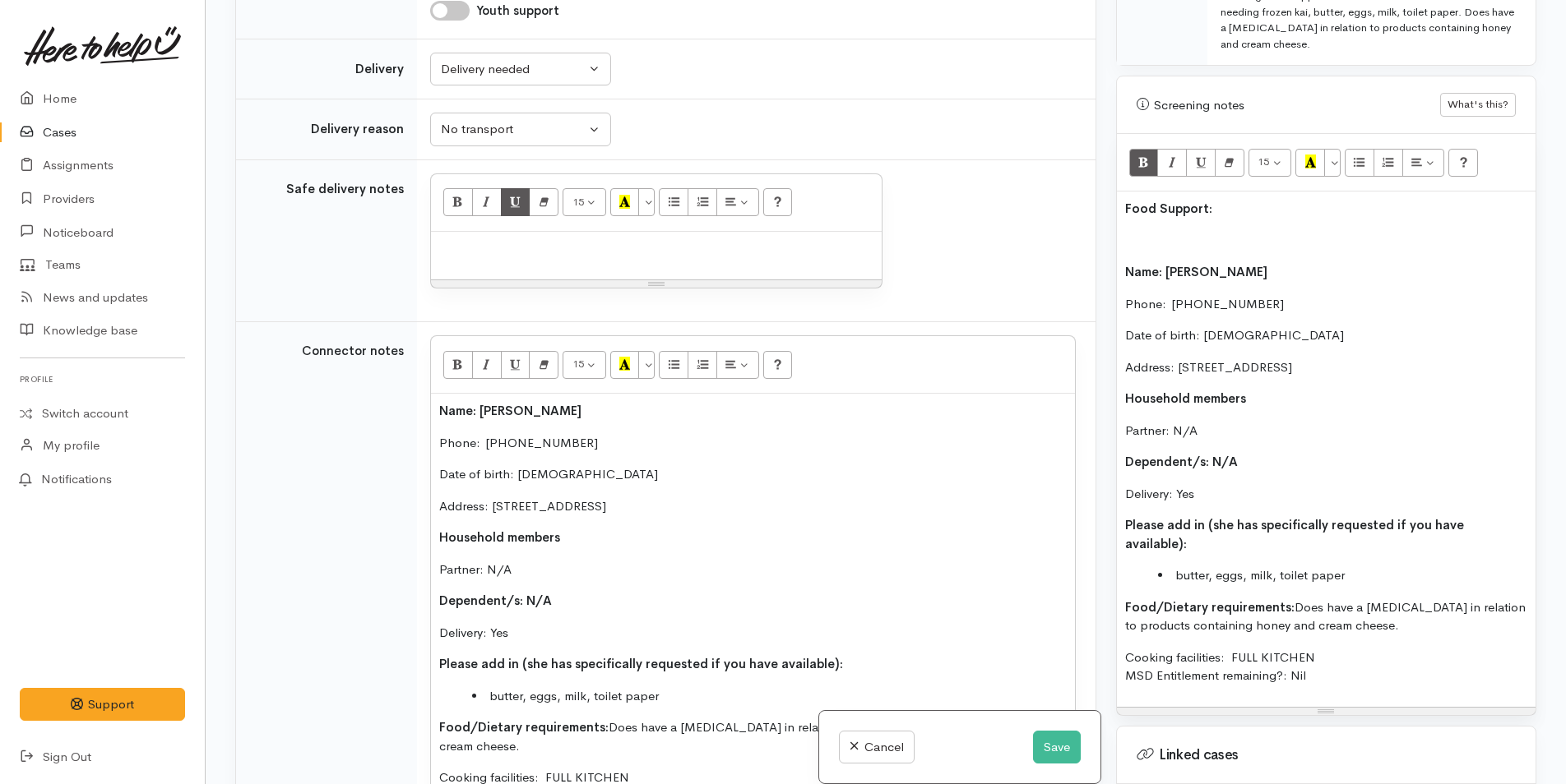
scroll to position [1330, 0]
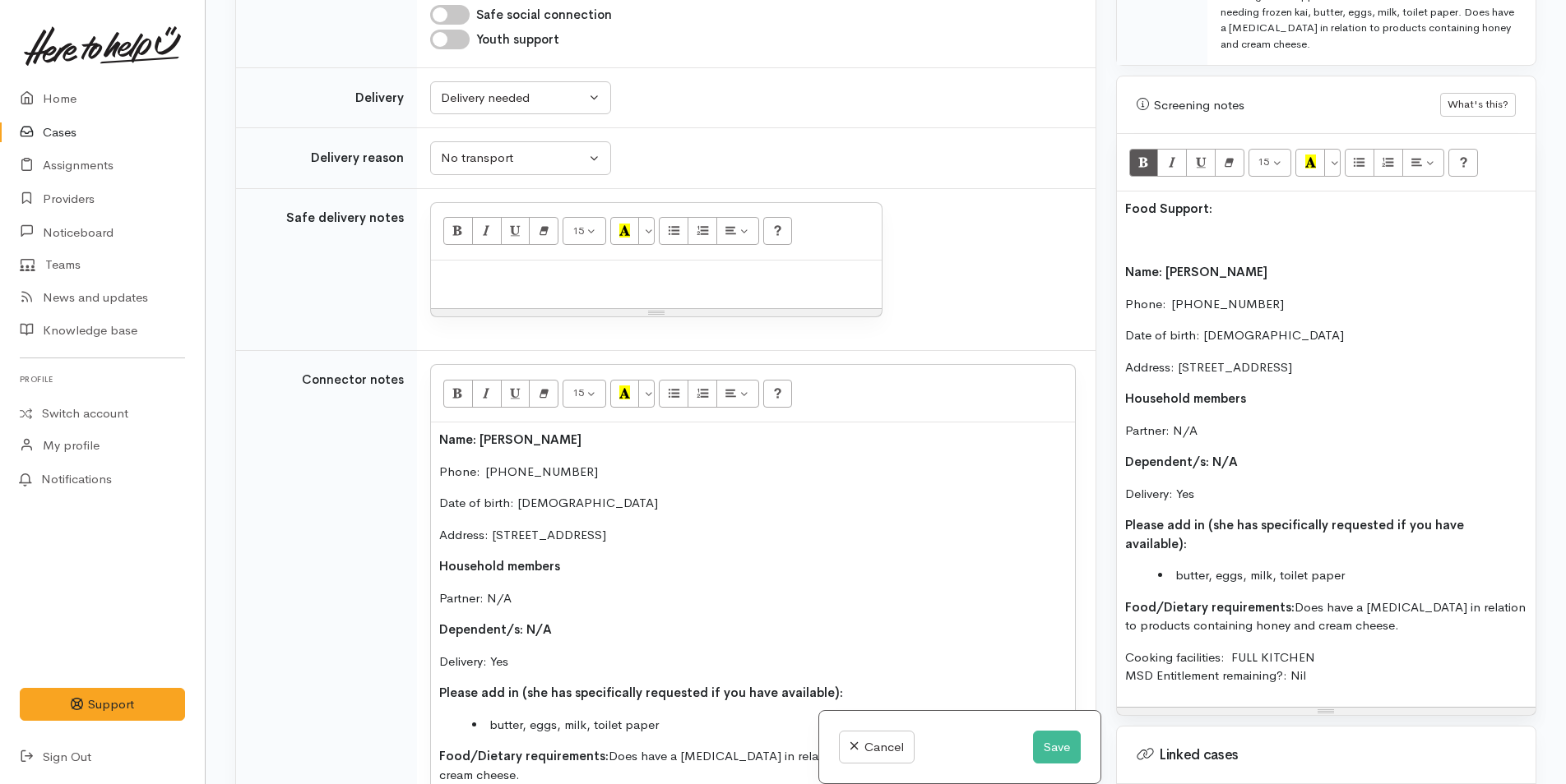
click at [484, 269] on p at bounding box center [657, 278] width 434 height 19
paste div
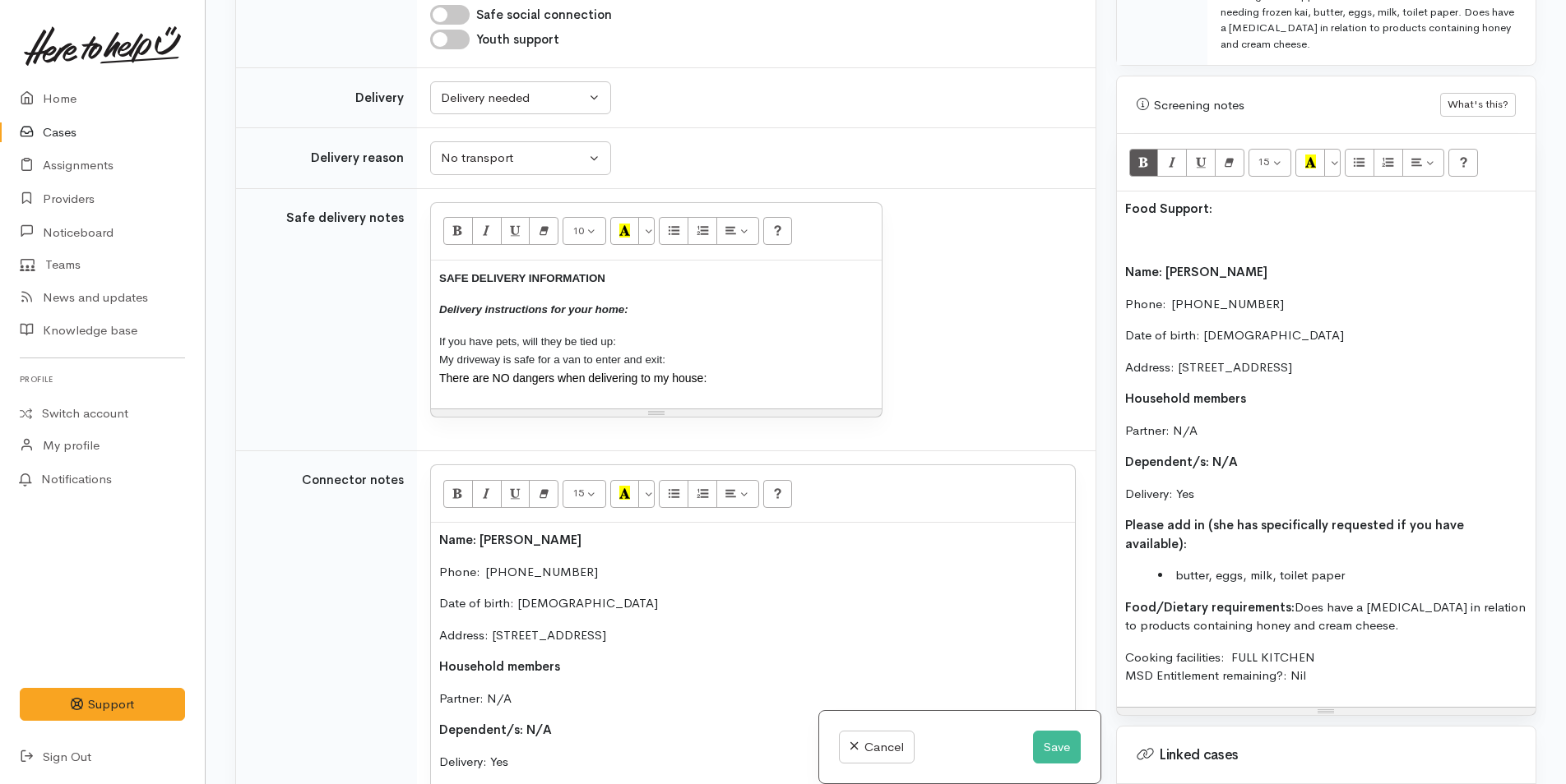
drag, startPoint x: 349, startPoint y: 281, endPoint x: 340, endPoint y: 226, distance: 55.7
click at [299, 230] on tr "Safe delivery notes 10 8 9 10 11 12 14 18 24 36 Background Color Transparent Se…" at bounding box center [666, 320] width 859 height 263
click at [645, 217] on button "More Color" at bounding box center [646, 230] width 16 height 28
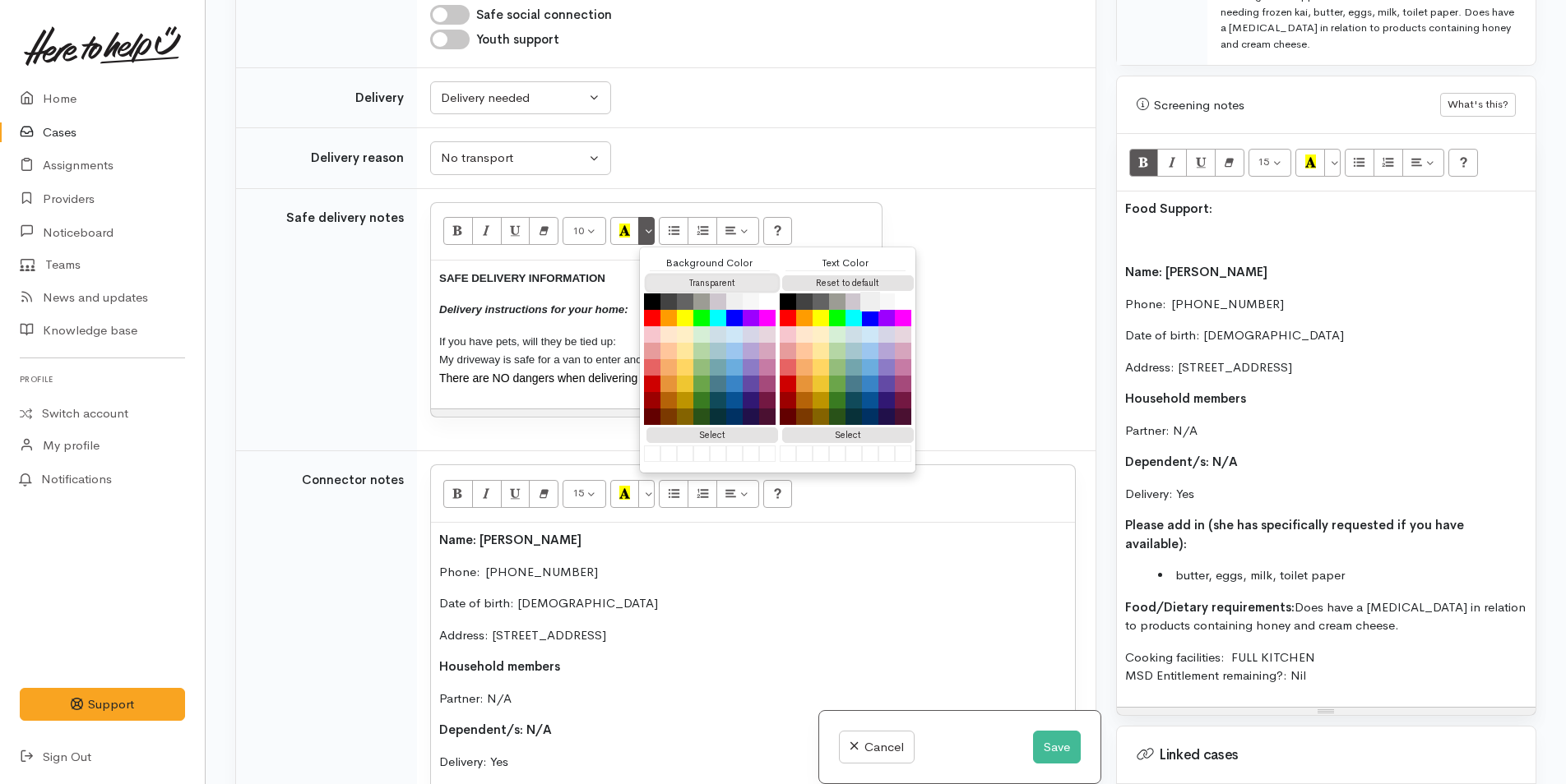
drag, startPoint x: 657, startPoint y: 247, endPoint x: 867, endPoint y: 273, distance: 211.6
click at [658, 275] on button "Transparent" at bounding box center [712, 282] width 131 height 15
click at [861, 275] on button "Reset to default" at bounding box center [847, 282] width 131 height 15
click at [518, 261] on div "SAFE DELIVERY INFORMATION Delivery instructions for your home: If you have pets…" at bounding box center [656, 335] width 450 height 149
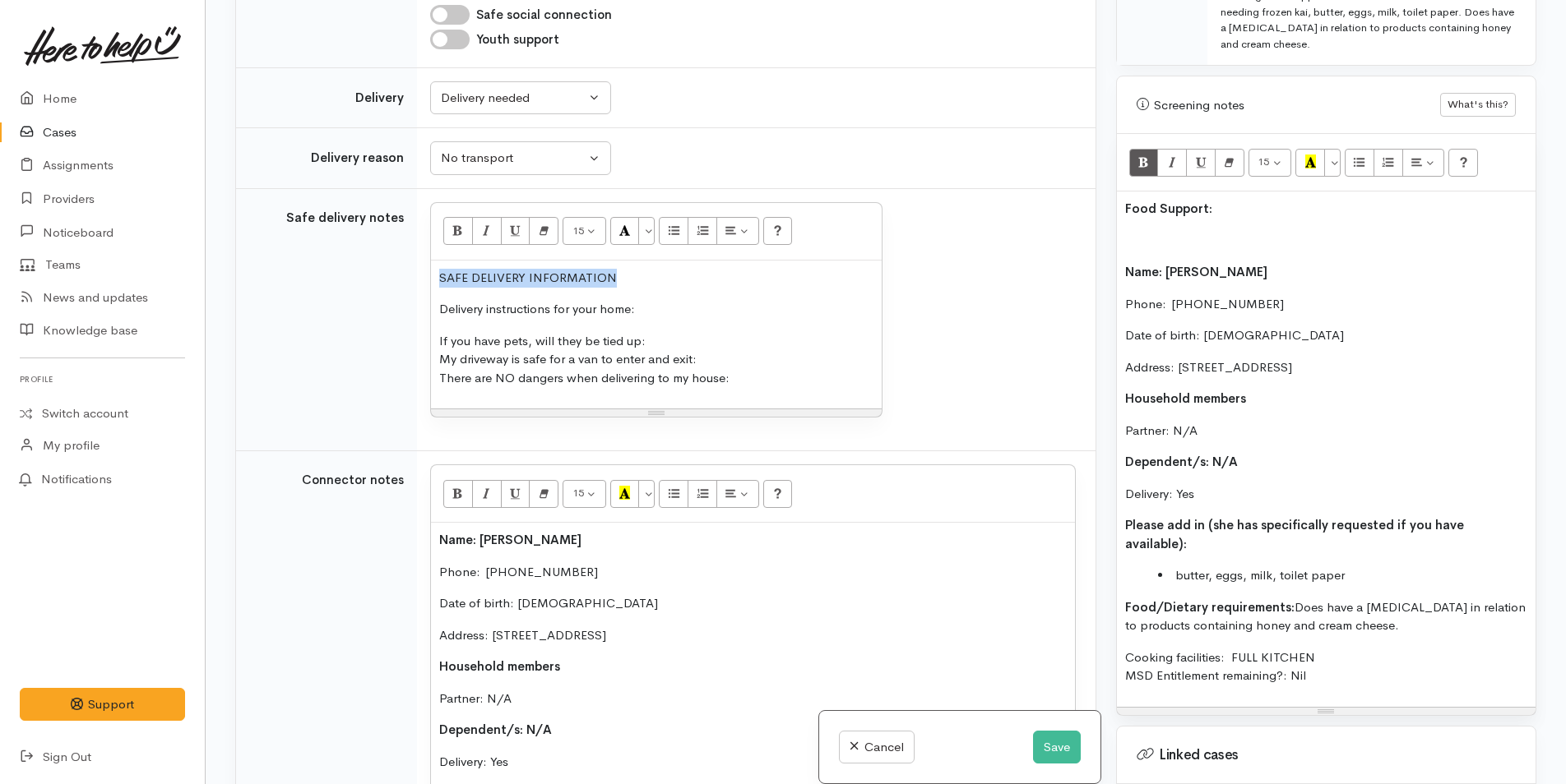
drag, startPoint x: 623, startPoint y: 238, endPoint x: 426, endPoint y: 222, distance: 197.6
click at [422, 235] on td "15 8 9 10 11 12 14 18 24 36 Background Color Transparent Select #ffff00 Text Co…" at bounding box center [756, 320] width 678 height 263
click at [450, 217] on button "Bold (CTRL+B)" at bounding box center [457, 230] width 29 height 28
click at [669, 300] on p "Delivery instructions for your home:" at bounding box center [657, 309] width 434 height 19
click at [654, 332] on p "If you have pets, will they be tied up: My driveway is safe for a van to enter …" at bounding box center [657, 360] width 434 height 56
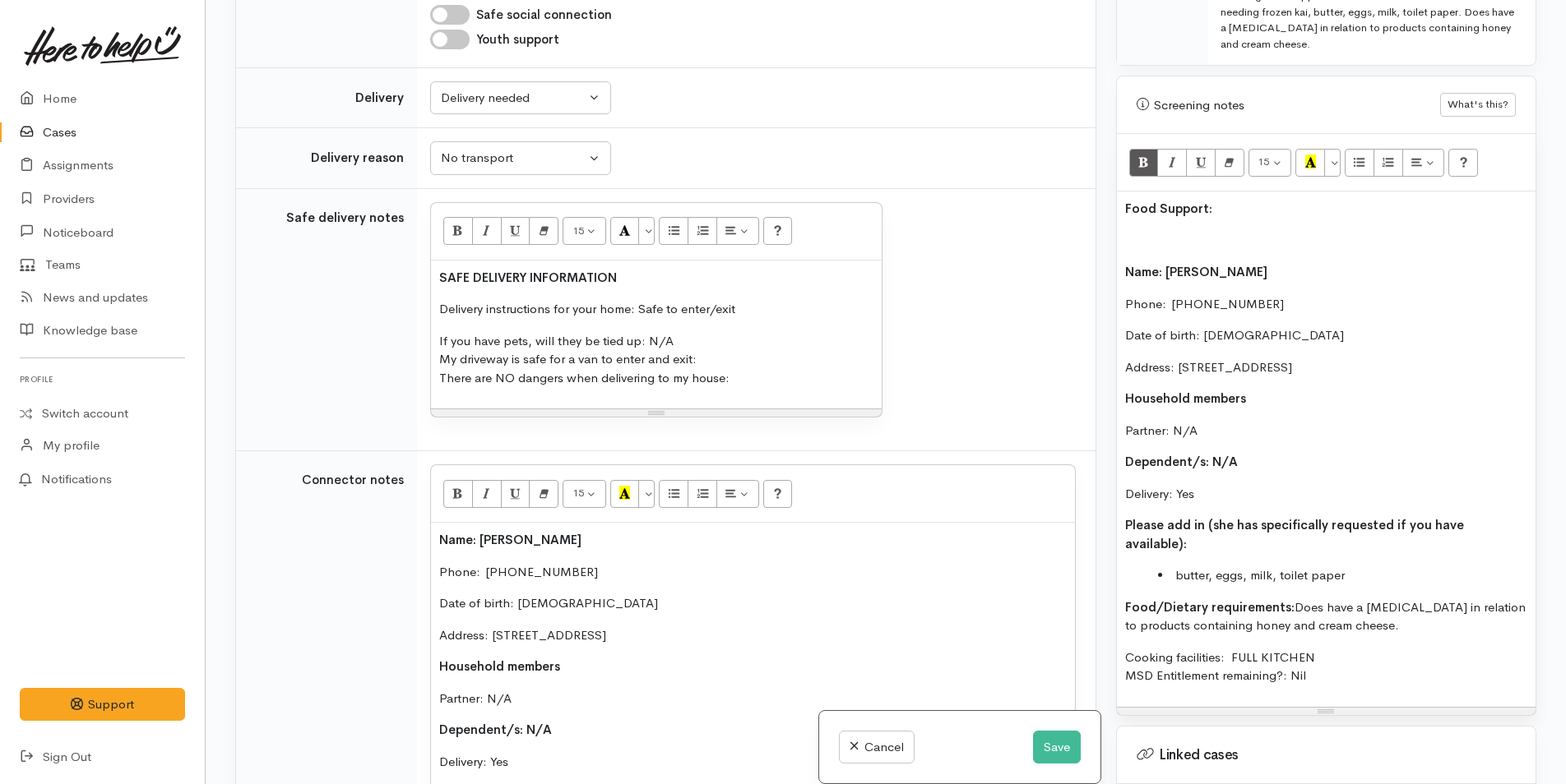
click at [762, 332] on p "If you have pets, will they be tied up: N/A My driveway is safe for a van to en…" at bounding box center [657, 360] width 434 height 56
click at [729, 332] on p "If you have pets, will they be tied up: N/A My driveway is safe for a van to en…" at bounding box center [657, 360] width 434 height 56
click at [719, 332] on p "If you have pets, will they be tied up: N/A My driveway is safe for a van to en…" at bounding box center [657, 360] width 434 height 56
click at [738, 346] on p "If you have pets, will they be tied up: N/A My driveway is safe for a van to en…" at bounding box center [657, 360] width 434 height 56
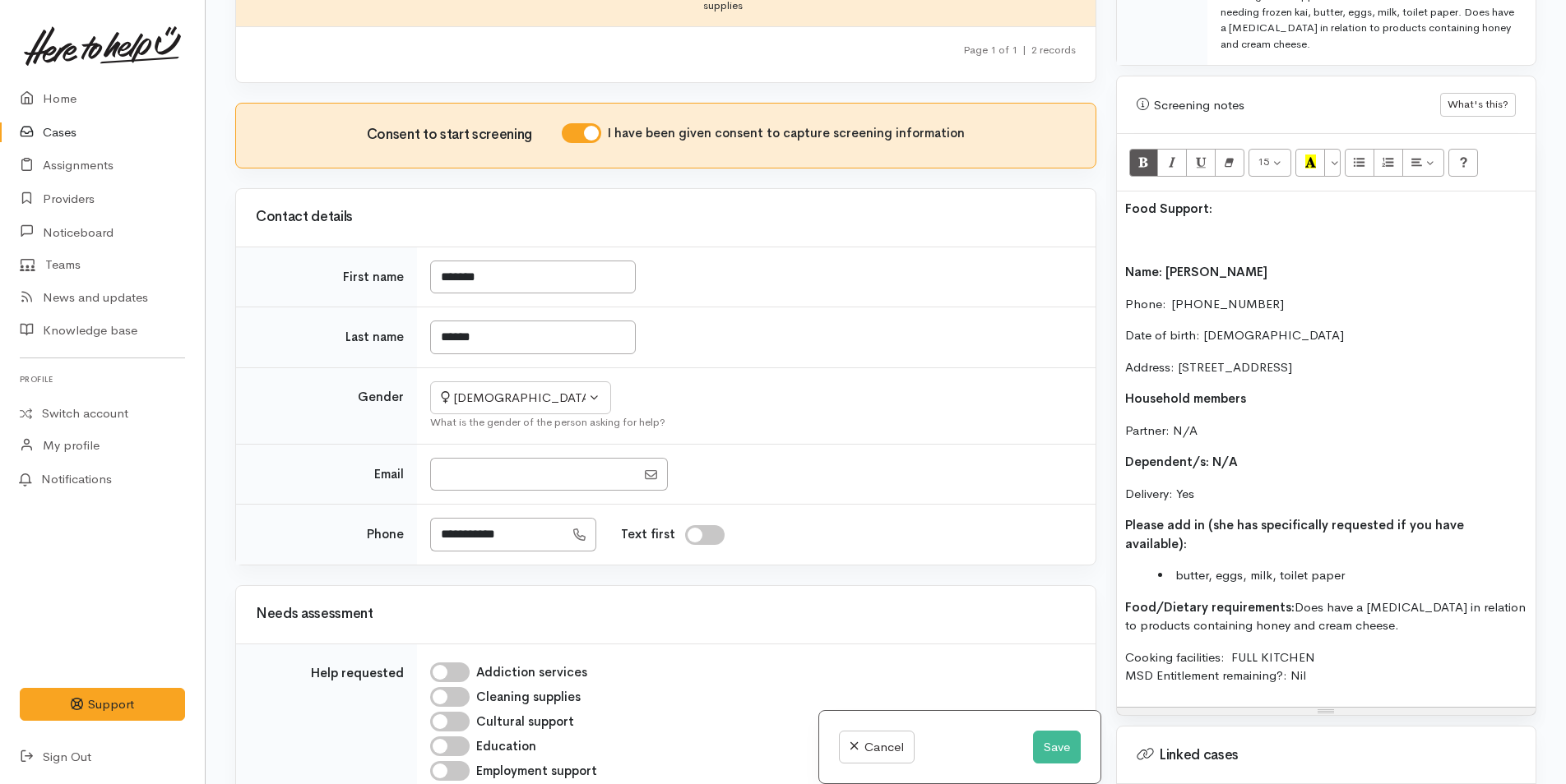
scroll to position [115, 0]
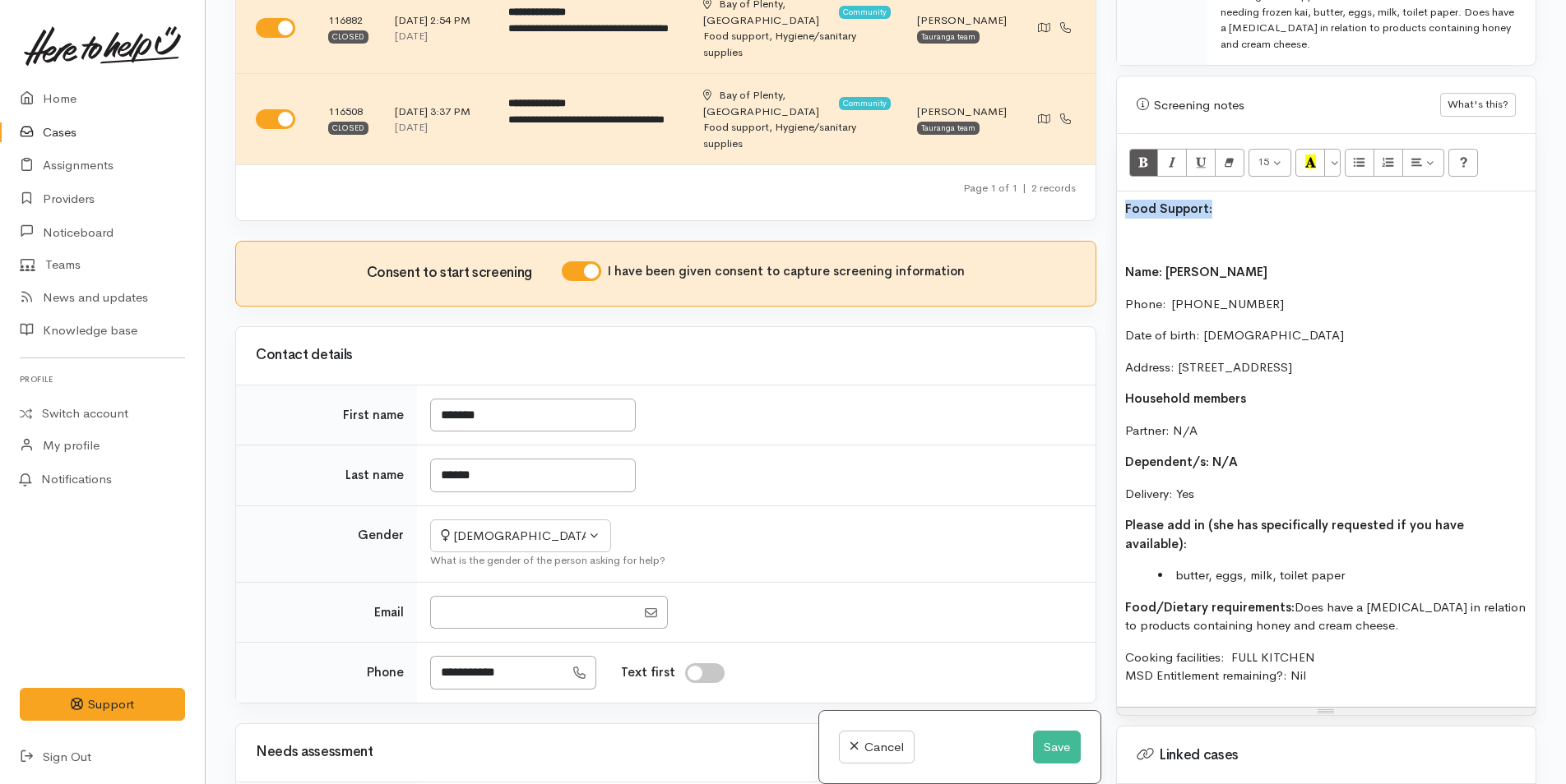
drag, startPoint x: 1228, startPoint y: 188, endPoint x: 1076, endPoint y: 189, distance: 152.0
click at [1076, 189] on div "Related cases There are other cases potentially from the same person, address o…" at bounding box center [885, 392] width 1320 height 784
click at [1309, 154] on icon "Recent Color" at bounding box center [1311, 162] width 11 height 14
click at [1153, 232] on p at bounding box center [1326, 241] width 402 height 19
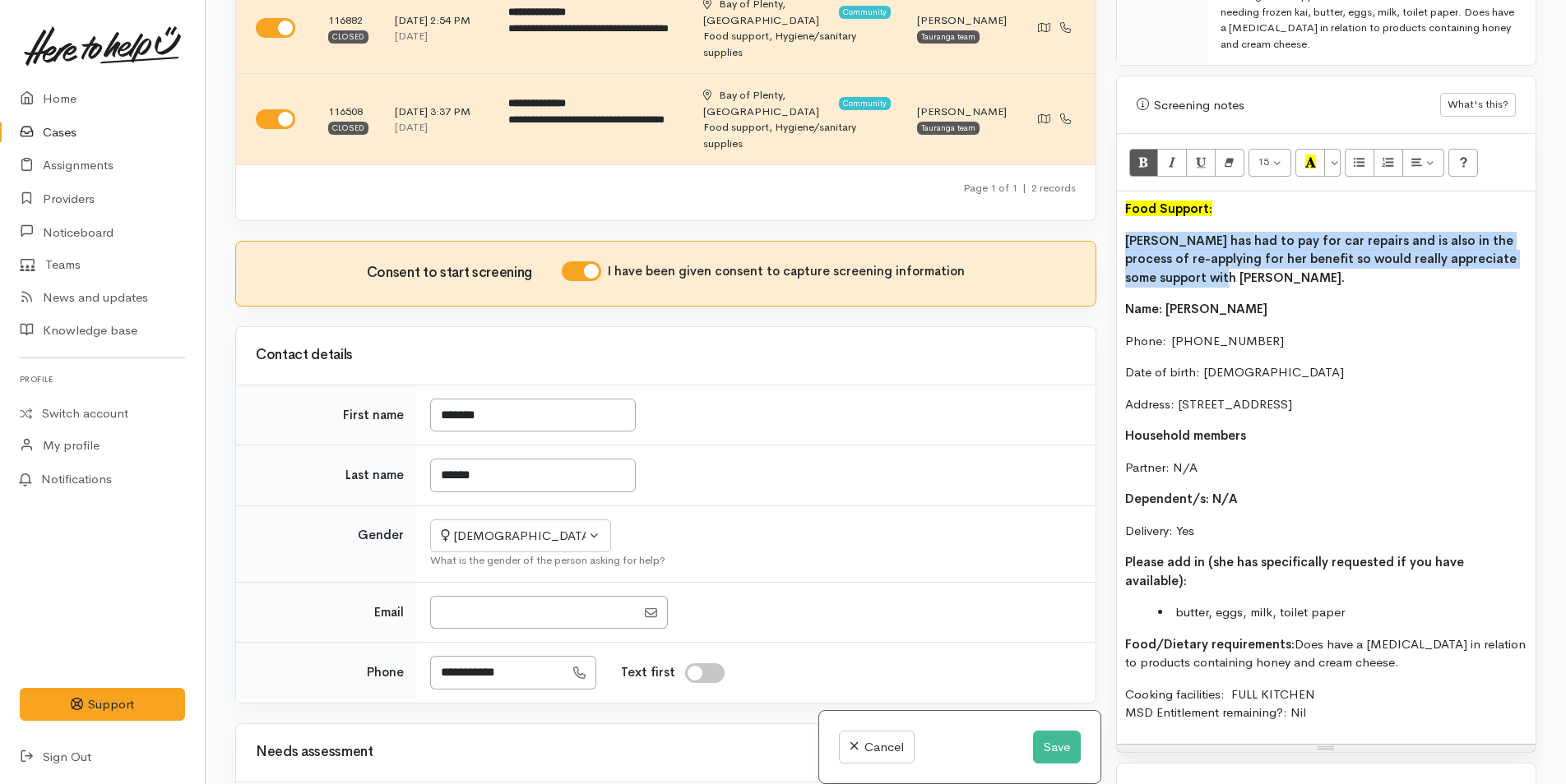
drag, startPoint x: 1172, startPoint y: 263, endPoint x: 1102, endPoint y: 223, distance: 80.6
click at [1102, 223] on div "Related cases There are other cases potentially from the same person, address o…" at bounding box center [885, 392] width 1320 height 784
click at [1143, 154] on icon "Bold (CTRL+B)" at bounding box center [1143, 162] width 11 height 14
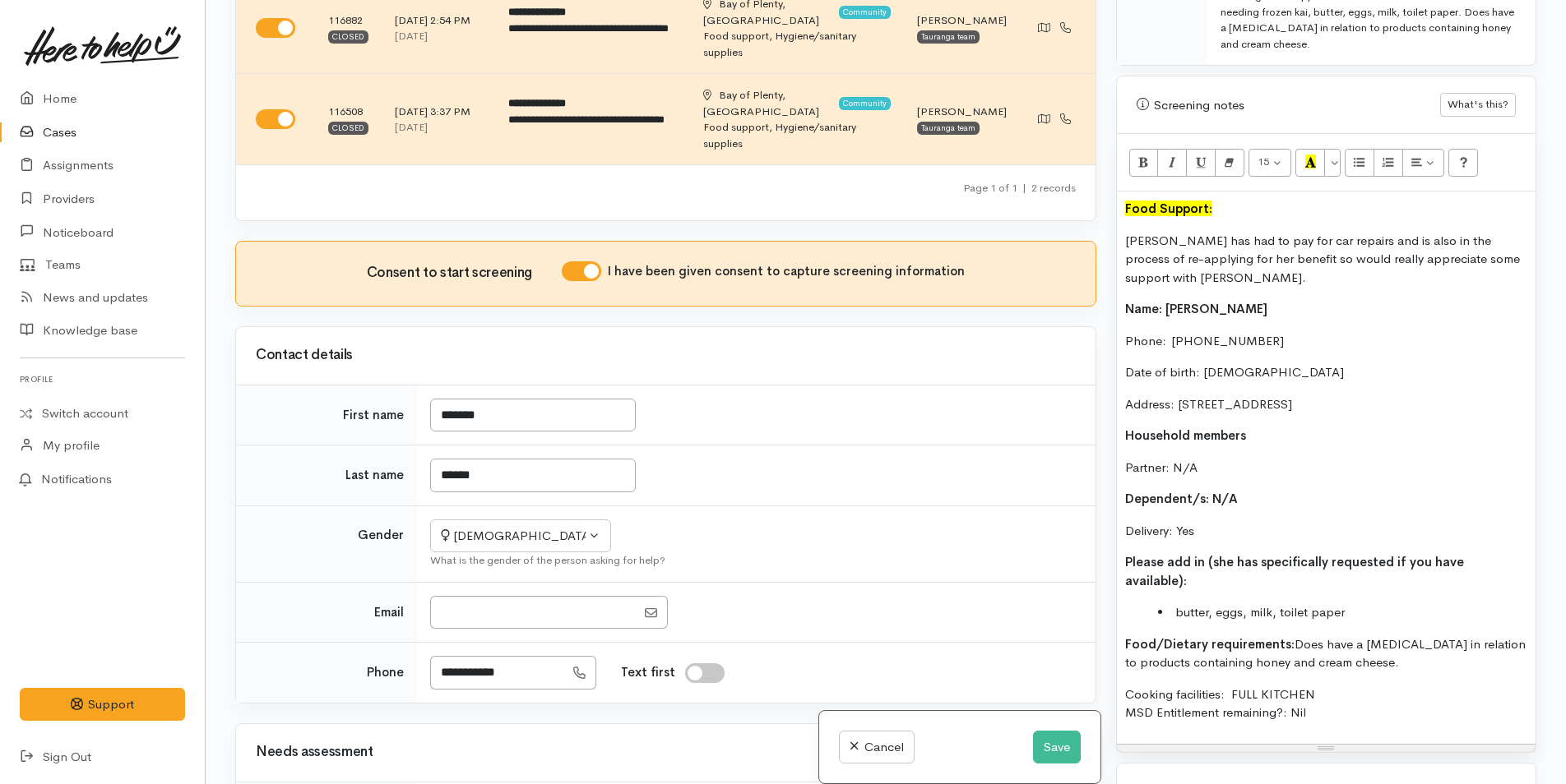
copy span "Bronwyn has had to pay for car repairs and is also in the process of re-applyin…"
click at [1052, 739] on button "Save" at bounding box center [1056, 747] width 47 height 34
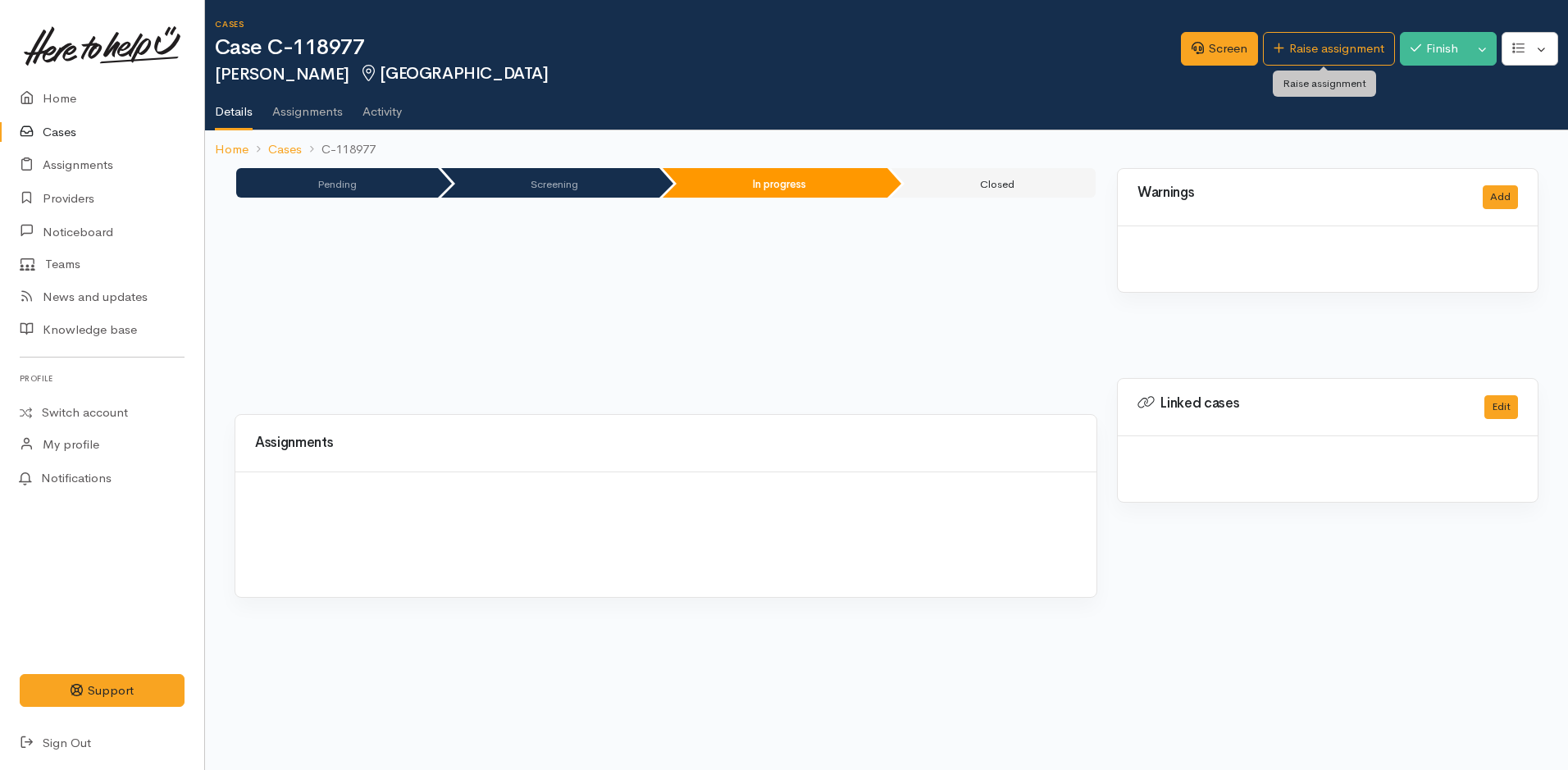
click at [1291, 37] on link "Raise assignment" at bounding box center [1329, 49] width 132 height 34
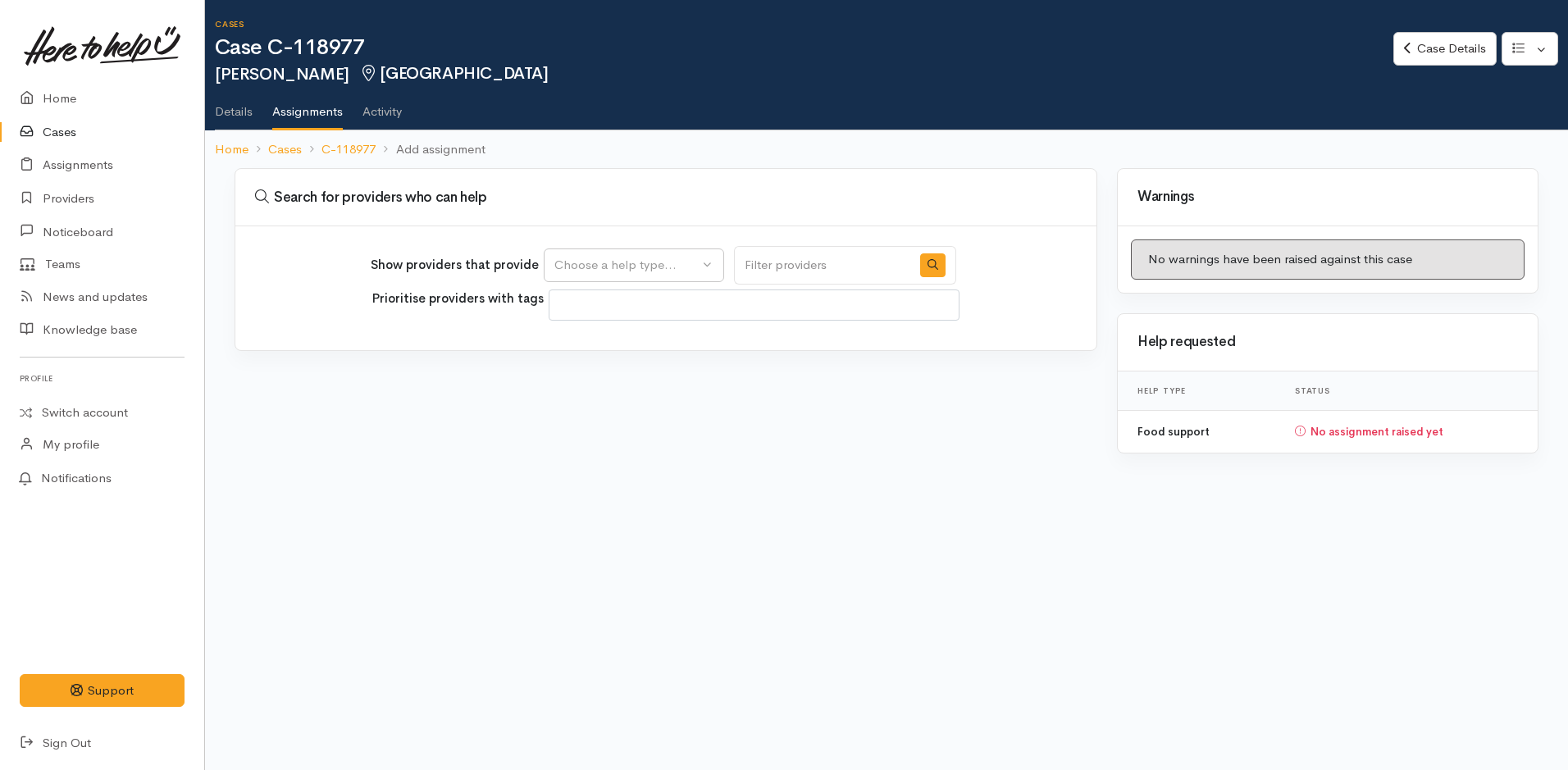
select select
click at [598, 258] on div "Choose a help type..." at bounding box center [626, 265] width 144 height 19
click at [616, 343] on span "Food support" at bounding box center [602, 344] width 77 height 19
select select "3"
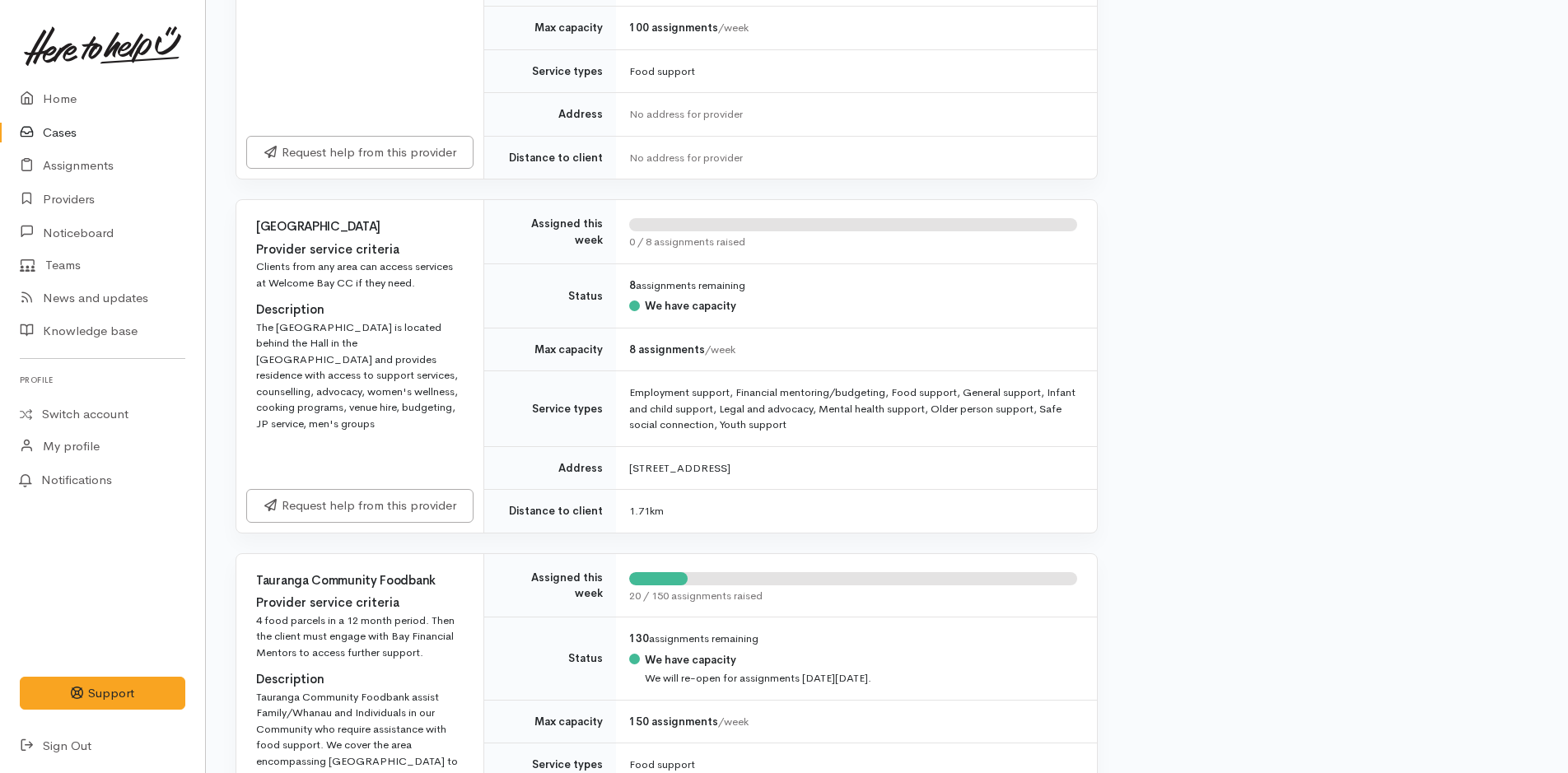
scroll to position [989, 0]
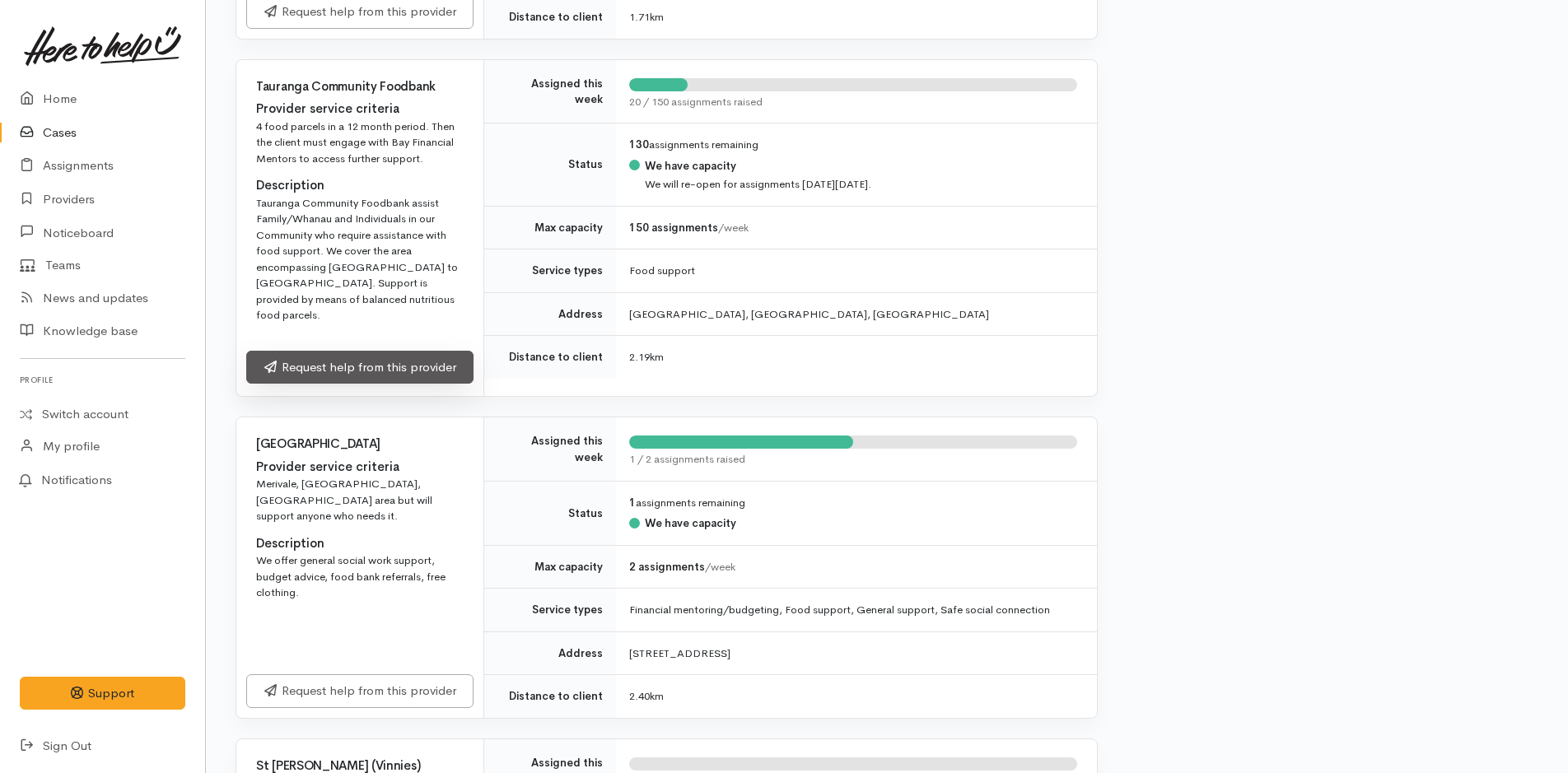
click at [339, 355] on link "Request help from this provider" at bounding box center [360, 368] width 227 height 34
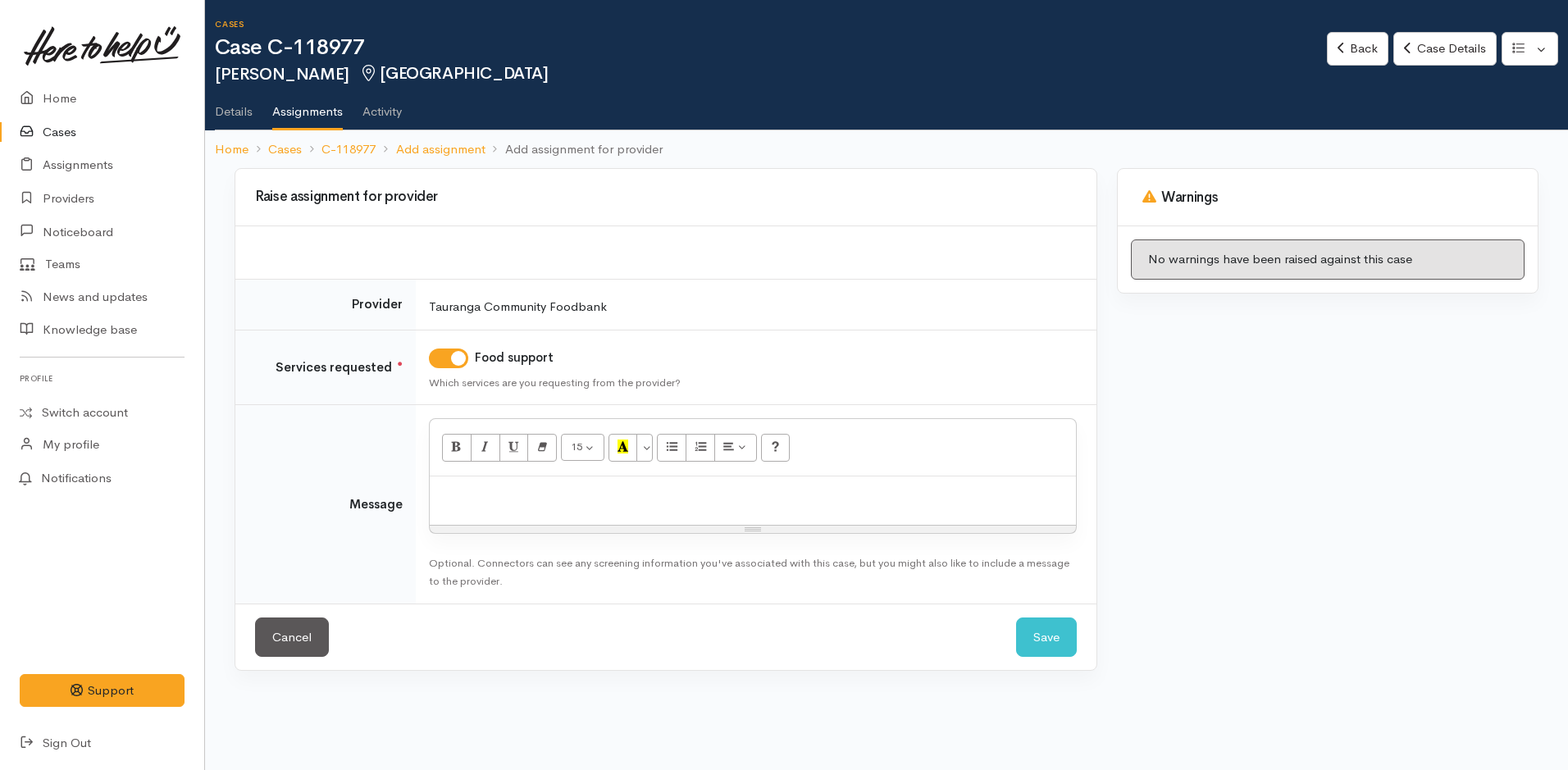
click at [502, 487] on p at bounding box center [753, 494] width 630 height 19
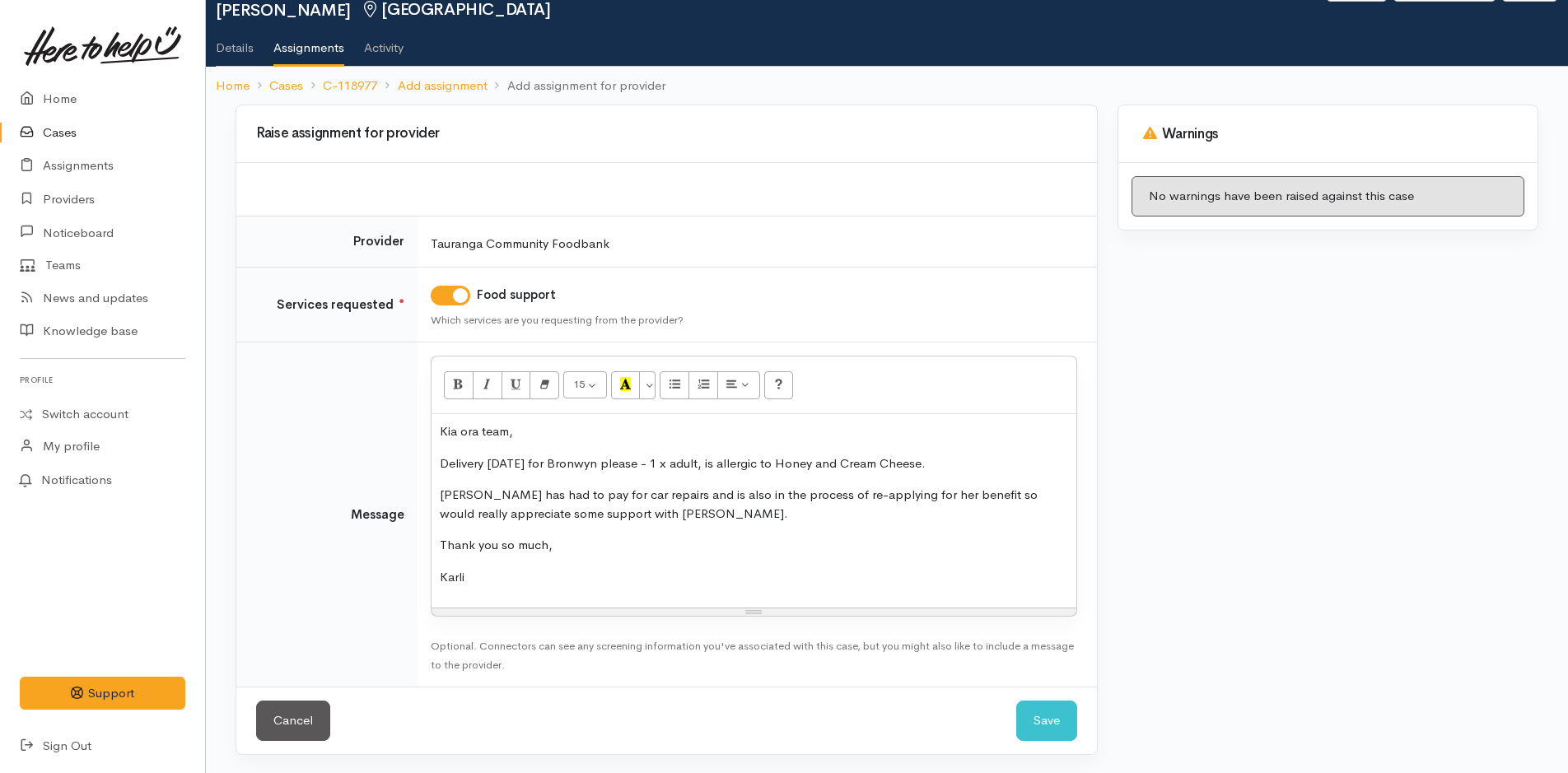
scroll to position [66, 0]
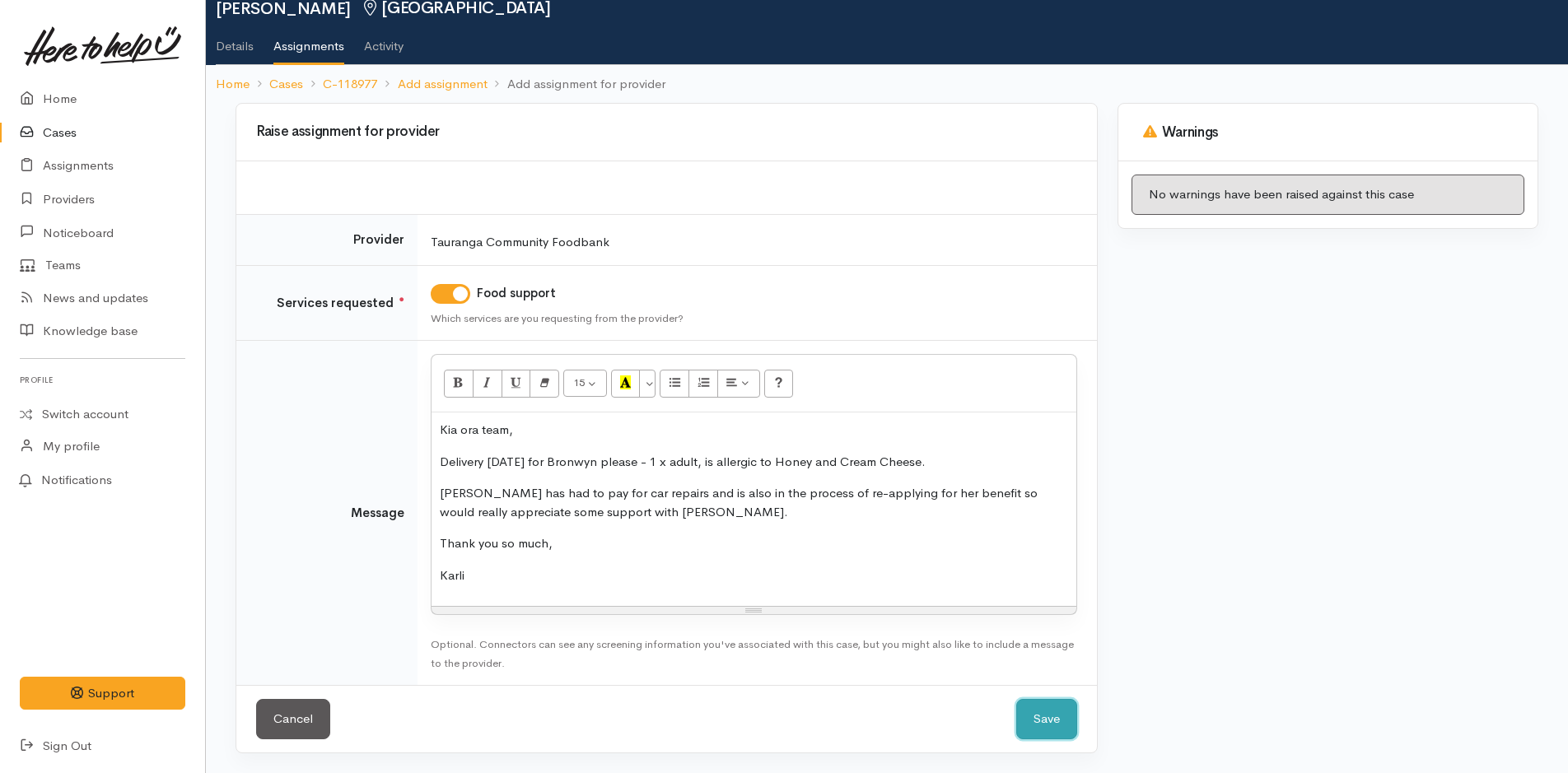
click at [1021, 709] on button "Save" at bounding box center [1047, 719] width 61 height 40
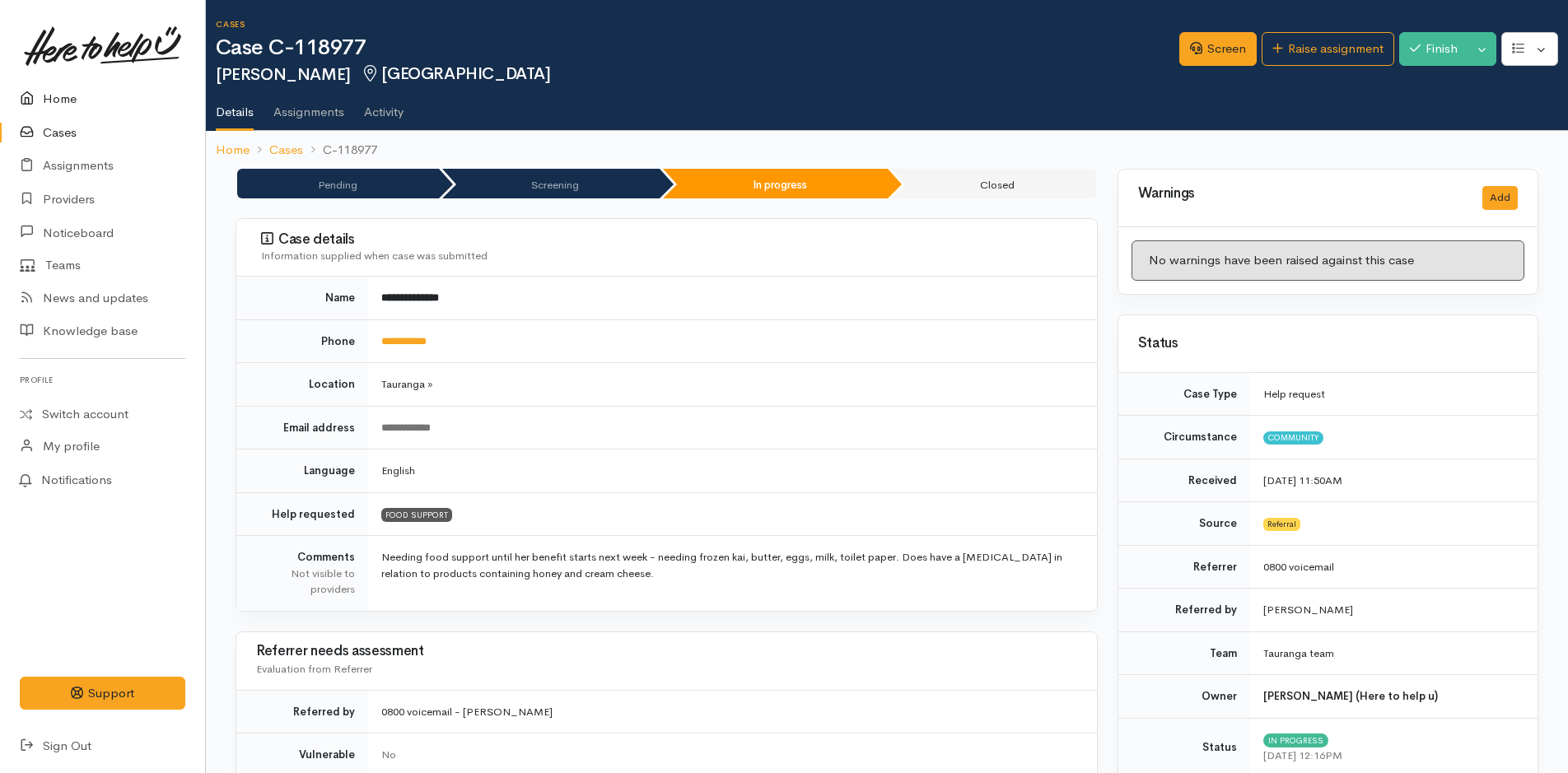
click at [40, 96] on icon at bounding box center [31, 98] width 23 height 21
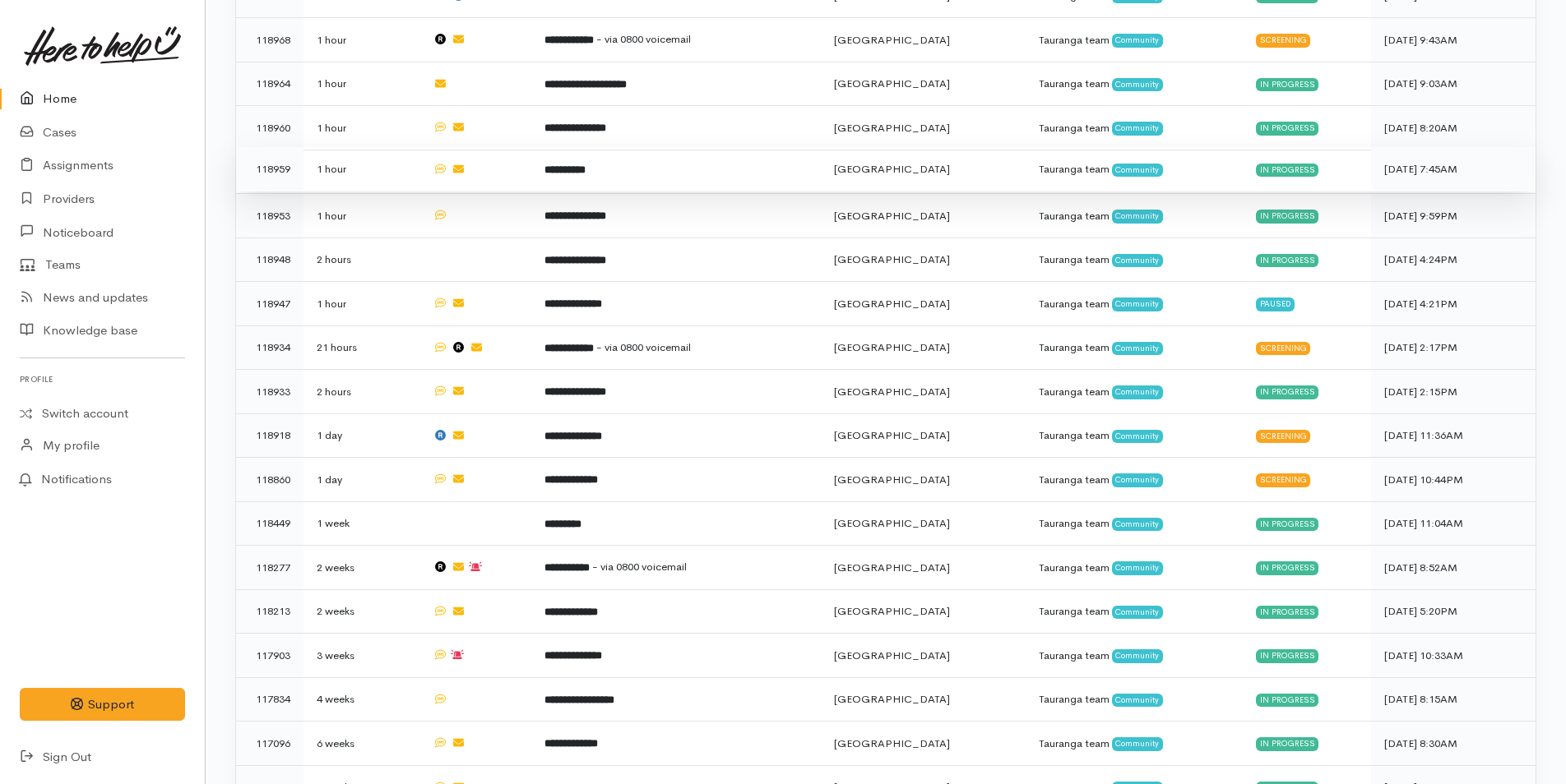
scroll to position [724, 0]
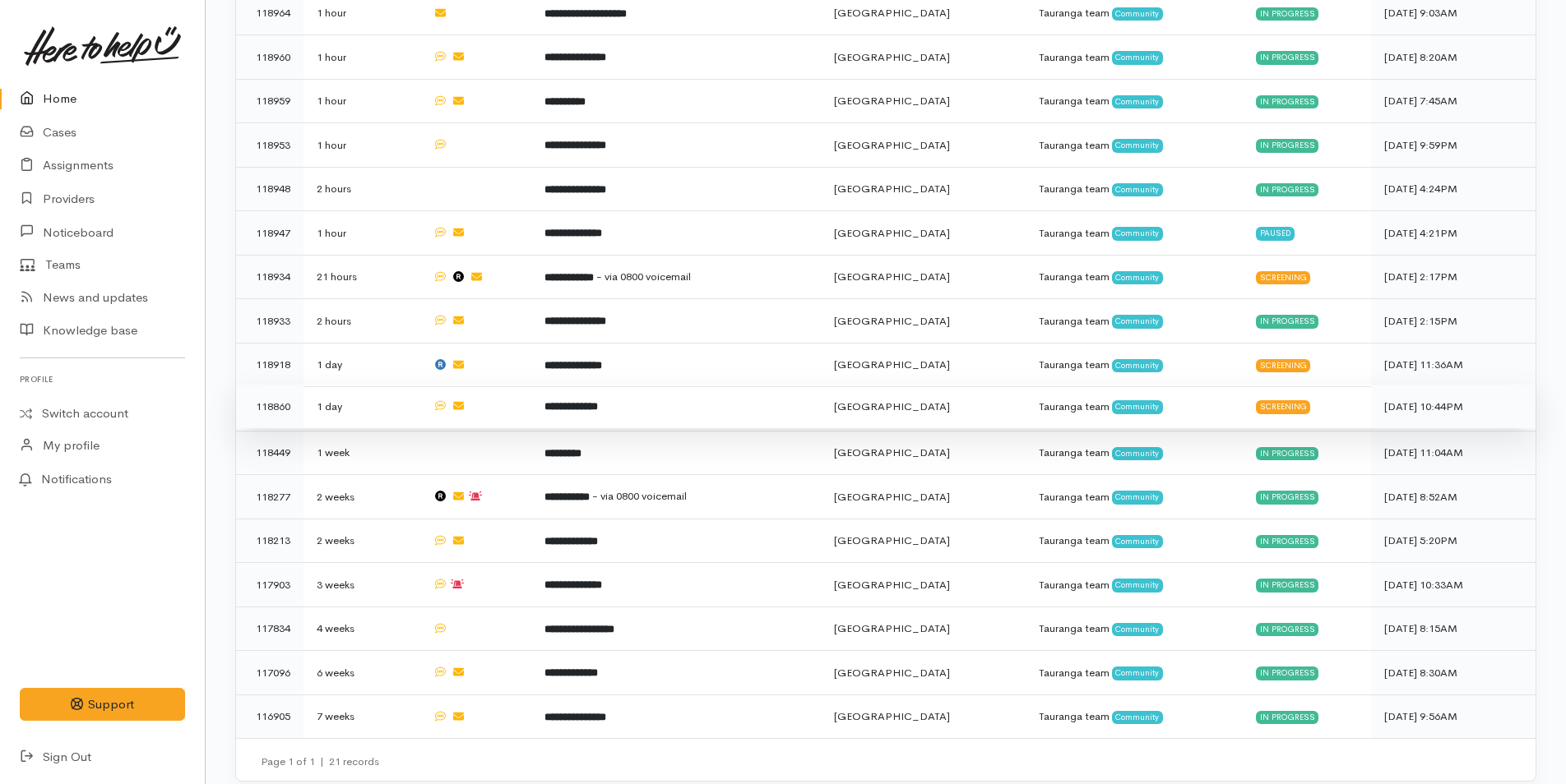
click at [687, 400] on td "**********" at bounding box center [676, 407] width 289 height 45
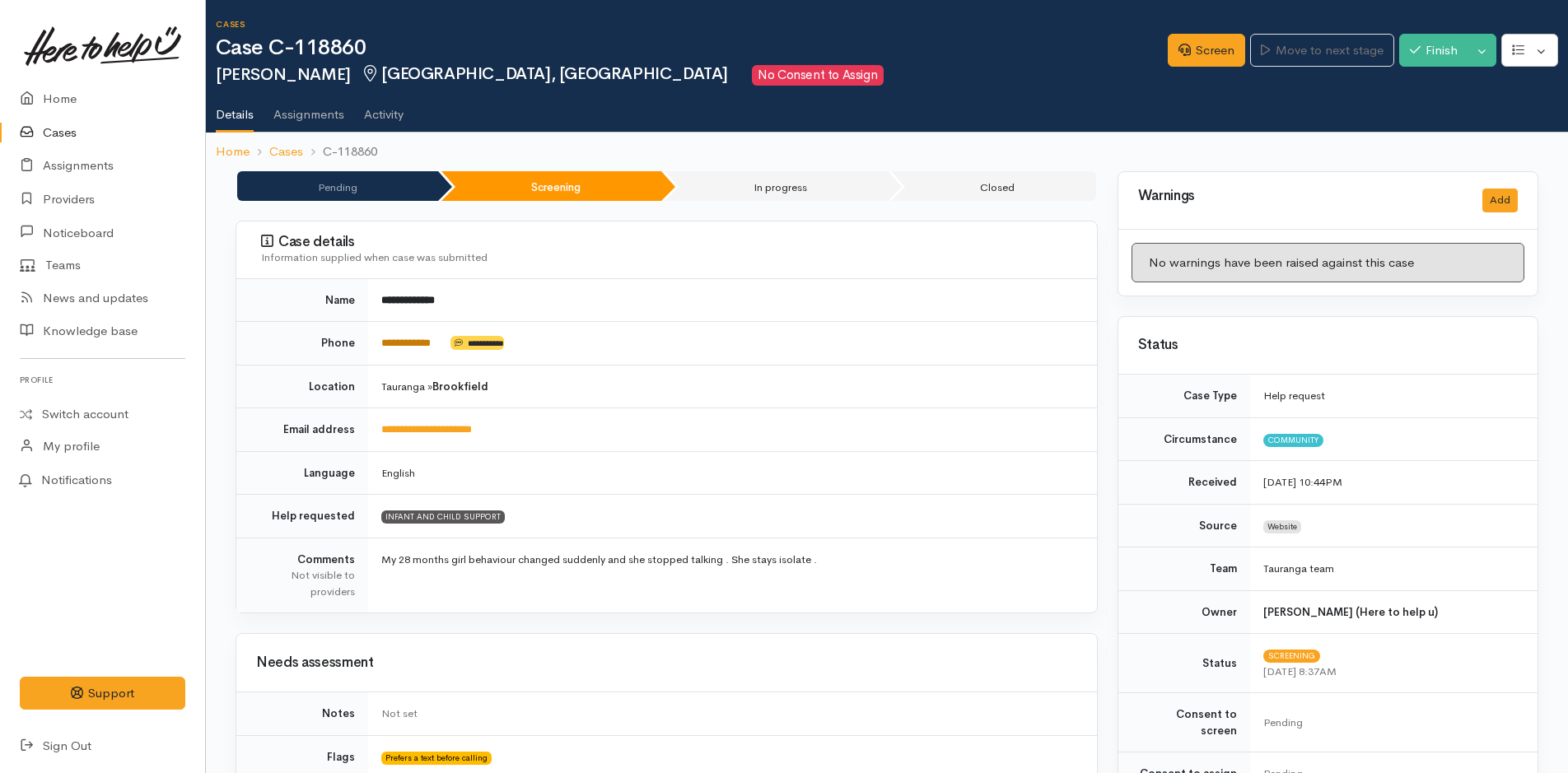
click at [408, 345] on link "**********" at bounding box center [405, 343] width 49 height 11
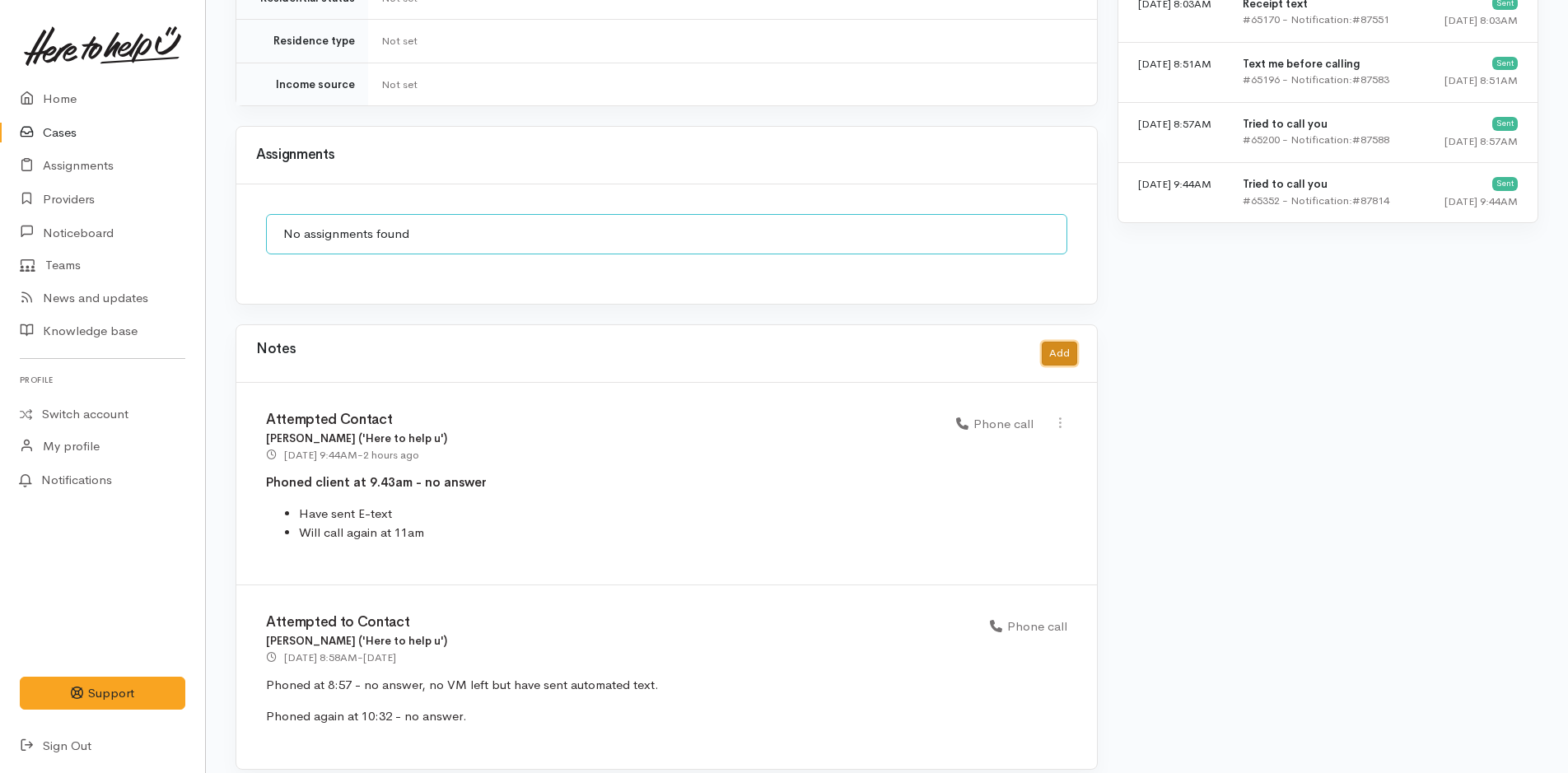
click at [1062, 342] on button "Add" at bounding box center [1059, 353] width 36 height 24
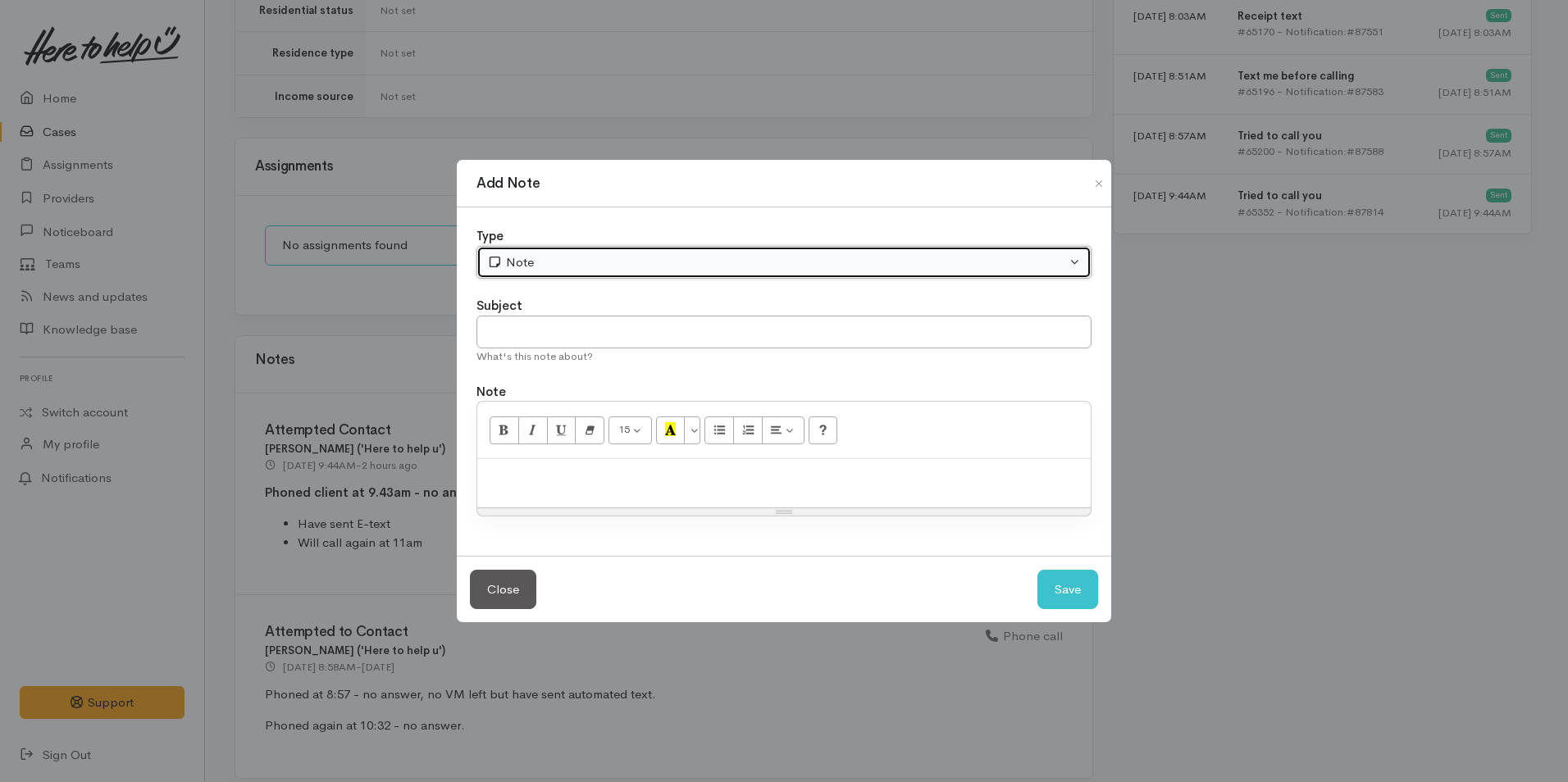
click at [552, 266] on div "Note" at bounding box center [777, 262] width 579 height 19
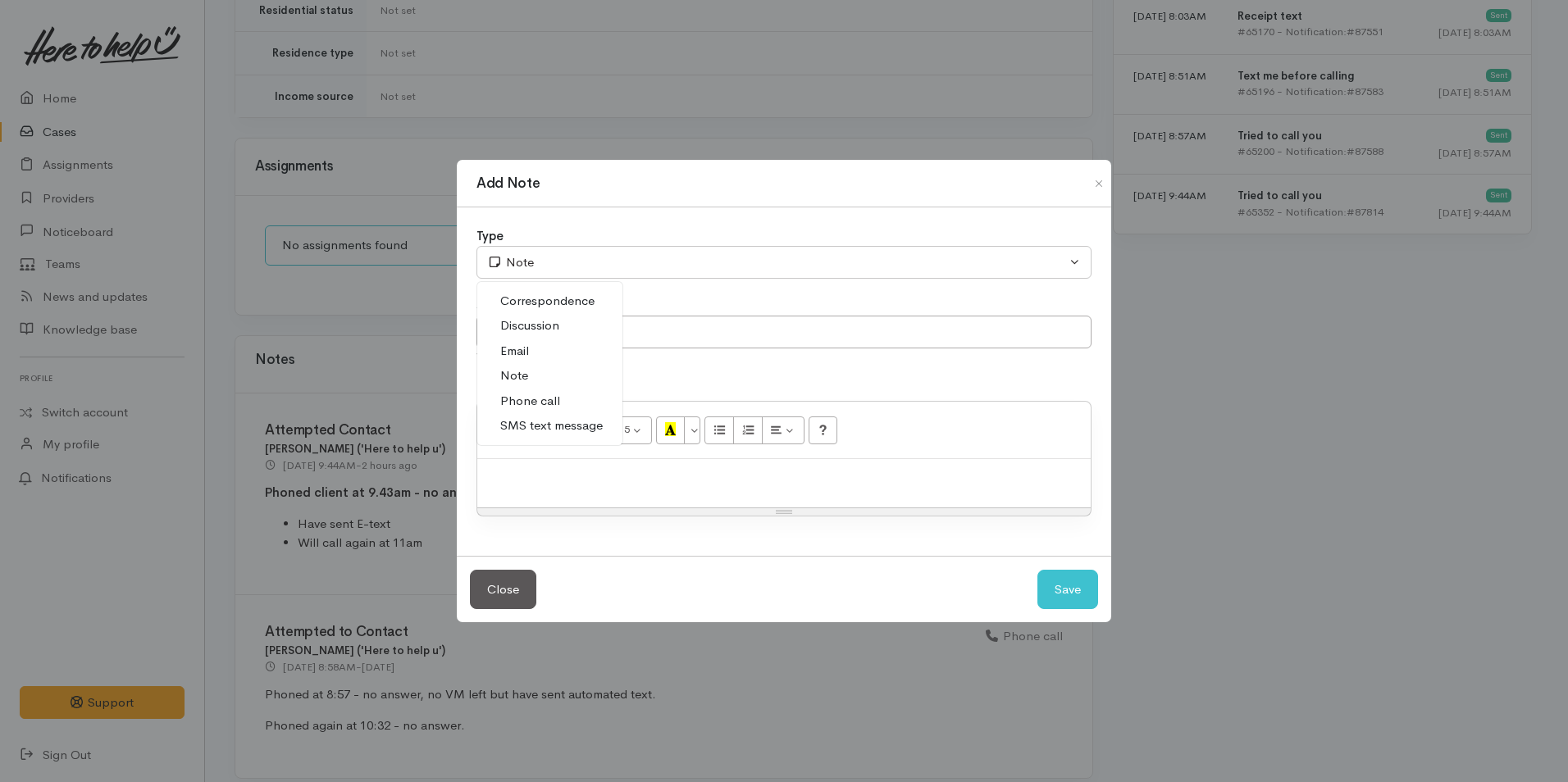
click at [528, 403] on span "Phone call" at bounding box center [530, 401] width 60 height 19
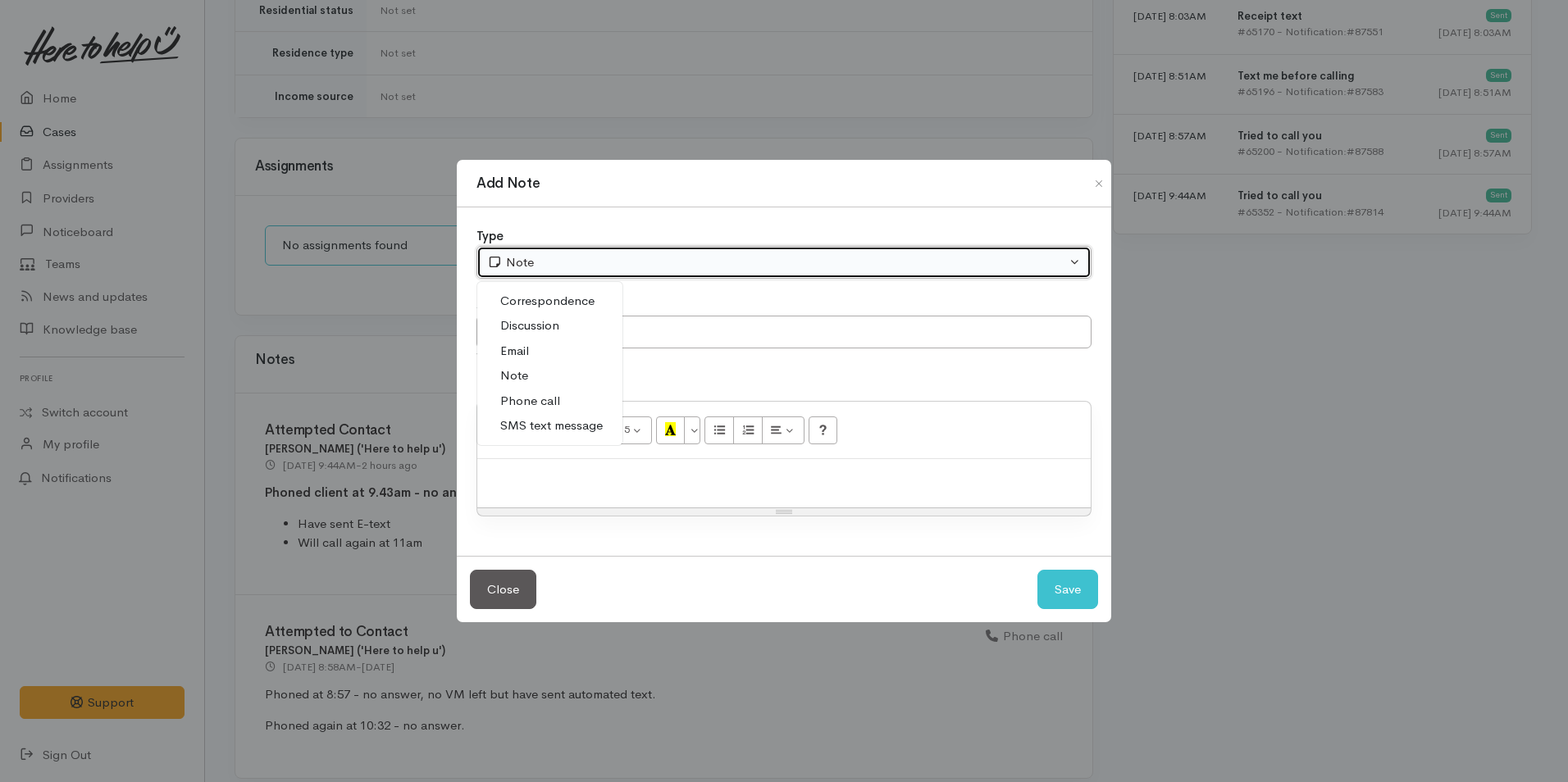
select select "3"
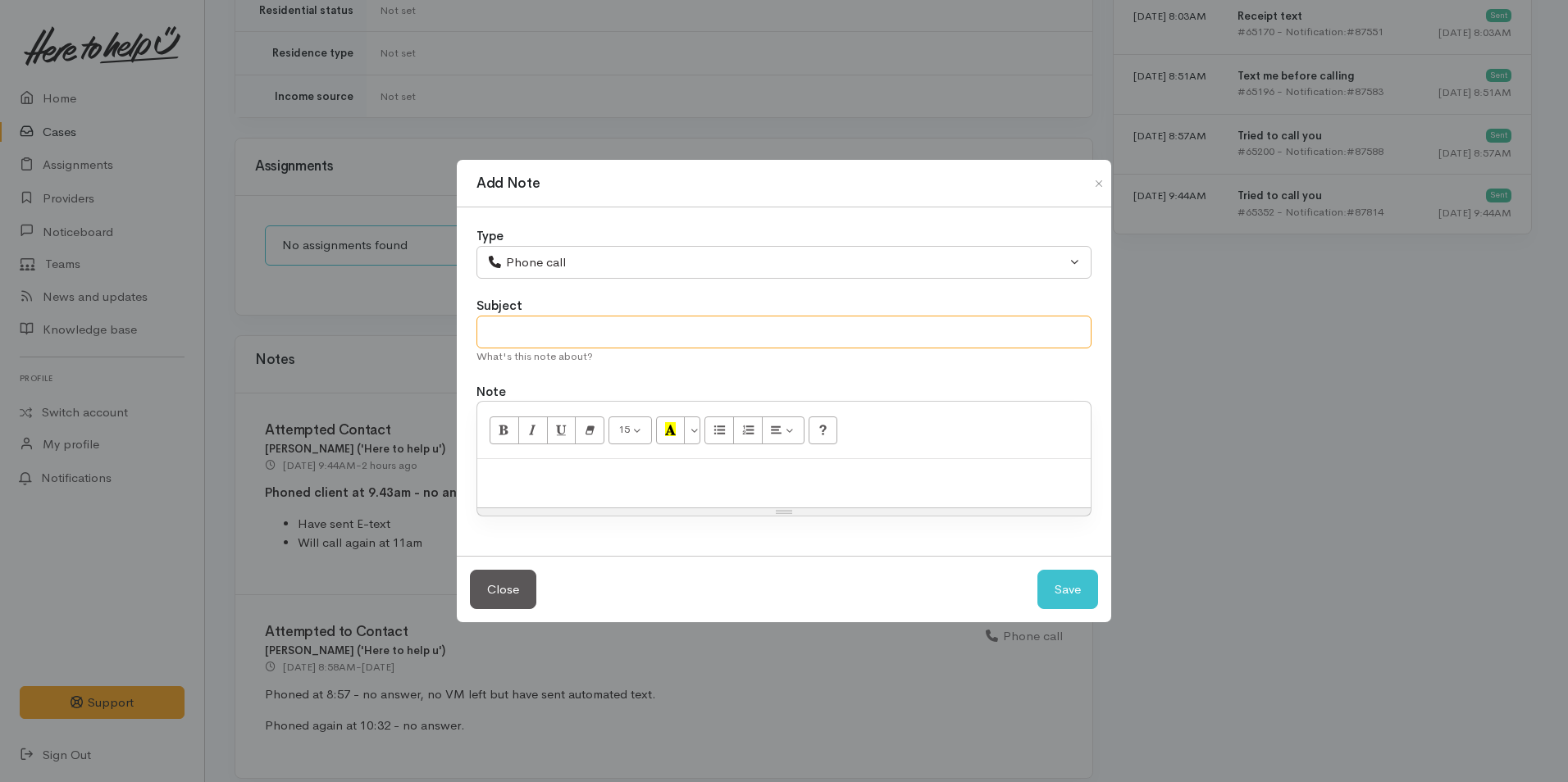
click at [504, 318] on input "text" at bounding box center [784, 332] width 615 height 34
type input "Attempted Contact"
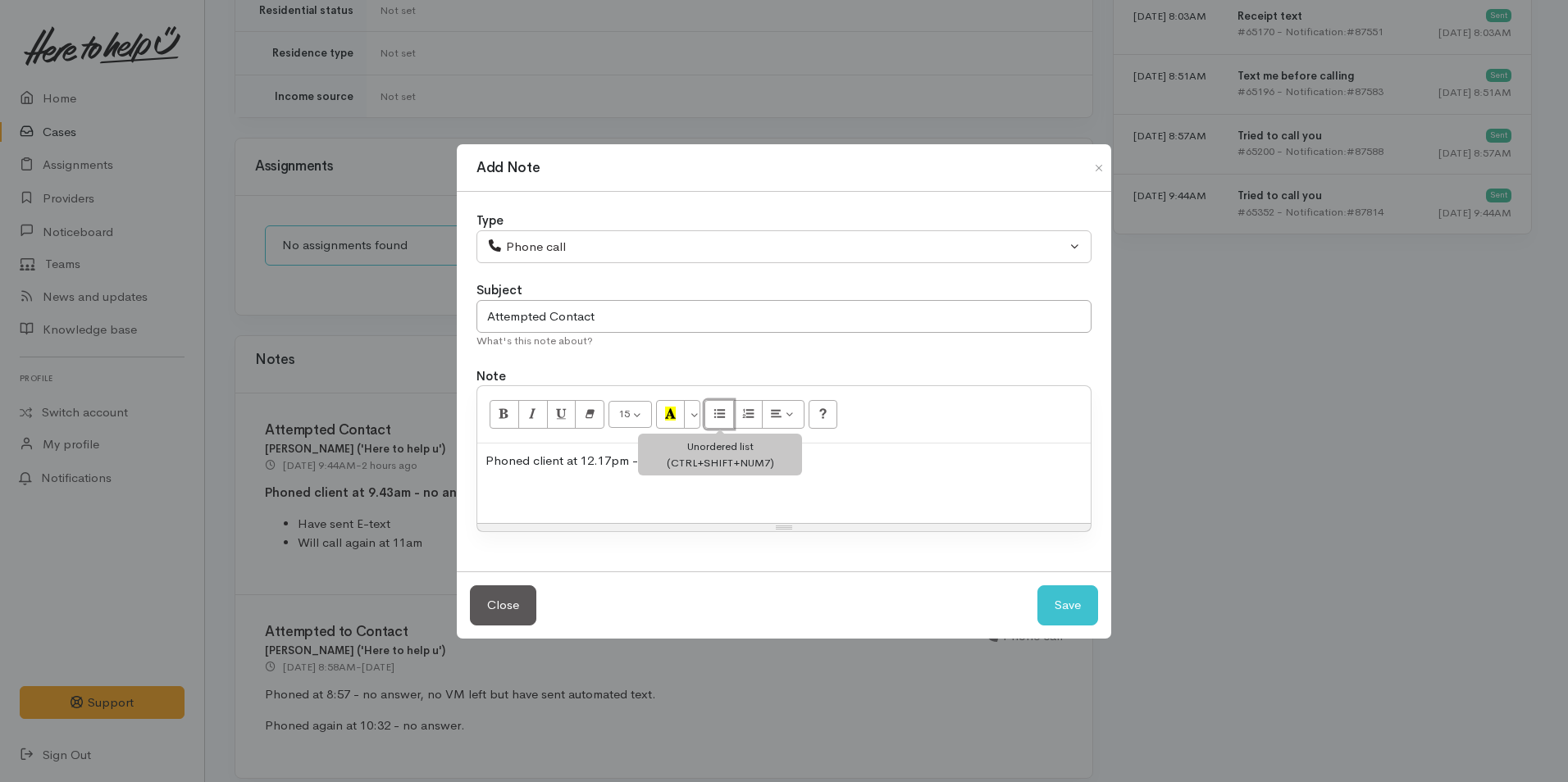
click at [717, 400] on button "Unordered list (CTRL+SHIFT+NUM7)" at bounding box center [719, 413] width 29 height 28
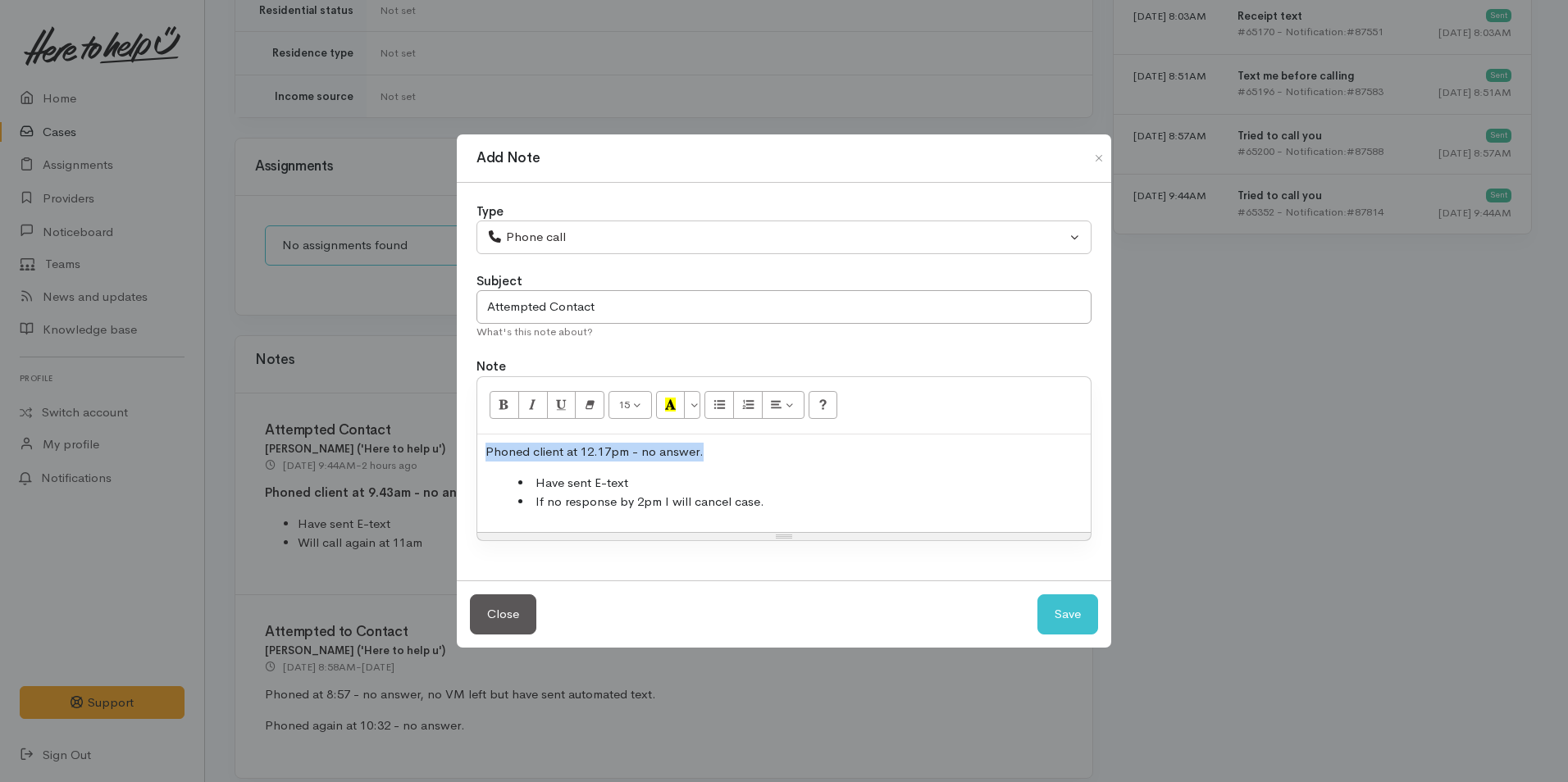
drag, startPoint x: 738, startPoint y: 446, endPoint x: 470, endPoint y: 432, distance: 268.4
click at [463, 436] on div "Type Correspondence Discussion Email Note Phone call SMS text message Phone cal…" at bounding box center [784, 381] width 655 height 398
click at [494, 408] on button "Bold (CTRL+B)" at bounding box center [504, 404] width 29 height 28
drag, startPoint x: 546, startPoint y: 474, endPoint x: 749, endPoint y: 526, distance: 209.6
click at [546, 473] on div "Phoned client at 12.17pm - no answer. Have sent E-text If no response by 2pm I …" at bounding box center [784, 484] width 614 height 98
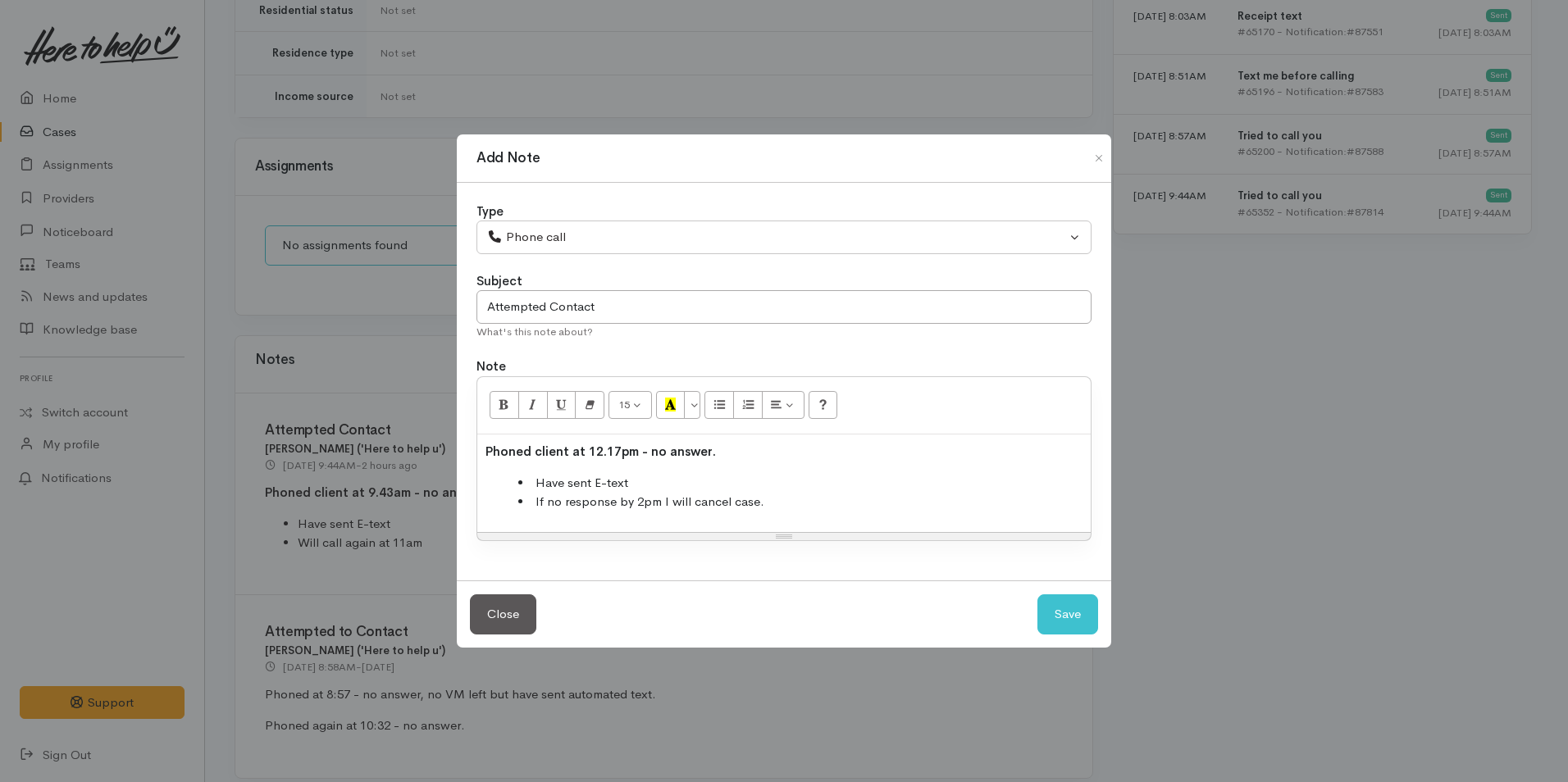
drag, startPoint x: 777, startPoint y: 505, endPoint x: 351, endPoint y: 416, distance: 435.2
click at [351, 416] on div "Add Note Type Correspondence Discussion Email Note Phone call SMS text message …" at bounding box center [784, 391] width 1568 height 782
copy div "Phoned client at 12.17pm - no answer. Have sent E-text If no response by 2pm I …"
drag, startPoint x: 1061, startPoint y: 602, endPoint x: 794, endPoint y: 456, distance: 304.3
click at [1061, 601] on button "Save" at bounding box center [1067, 614] width 61 height 40
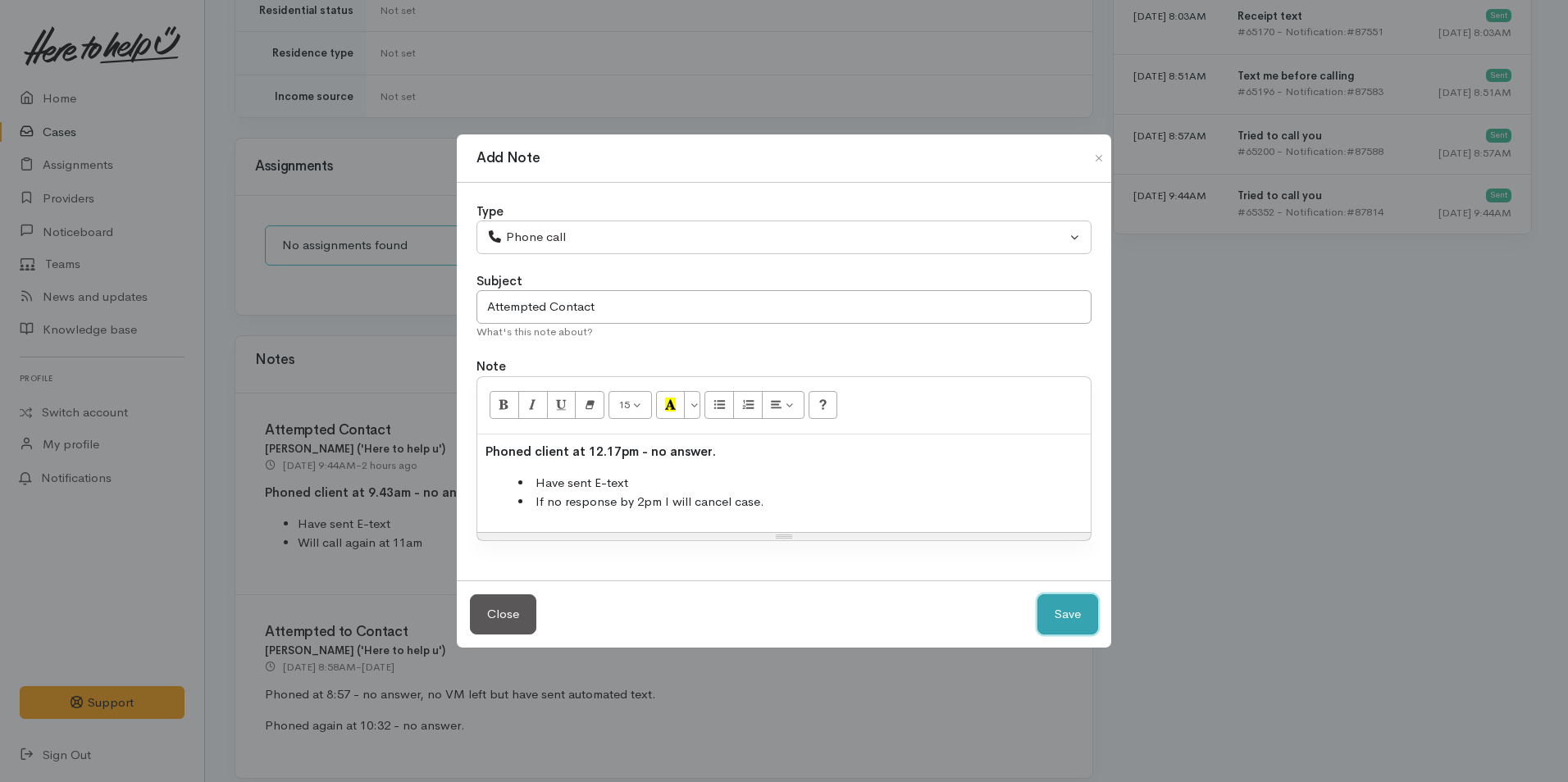
select select "1"
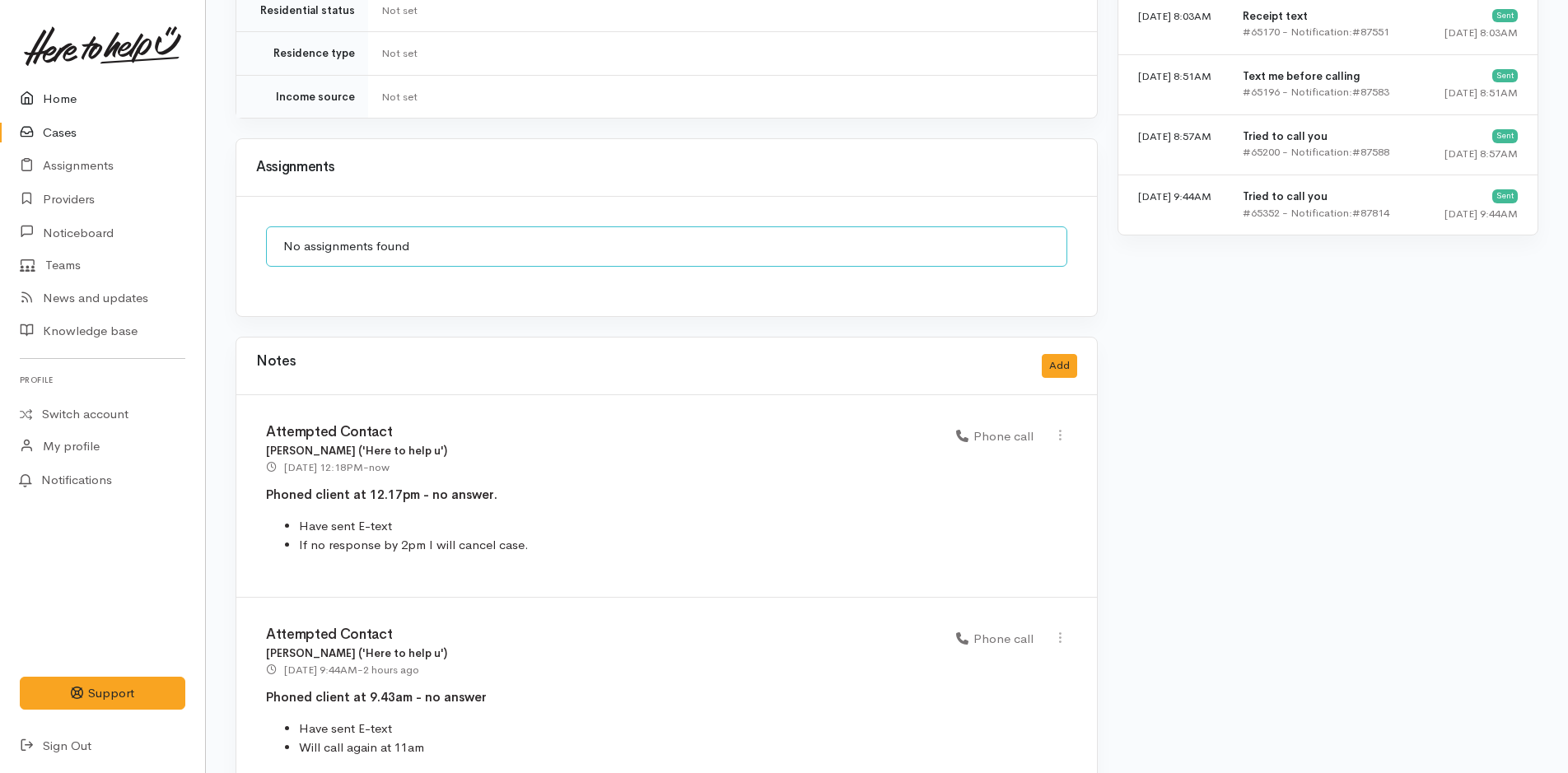
click at [71, 97] on link "Home" at bounding box center [102, 99] width 205 height 34
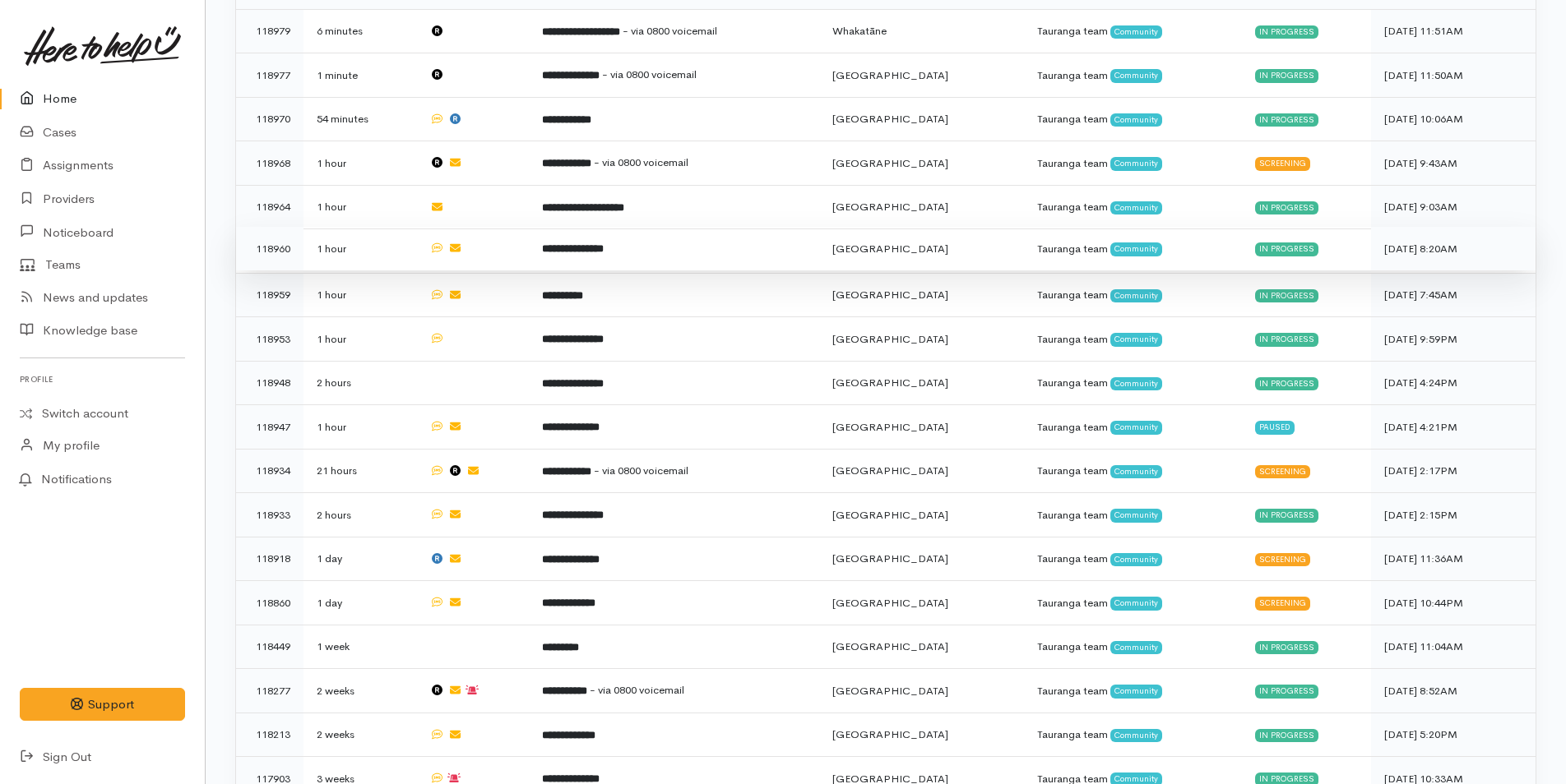
scroll to position [724, 0]
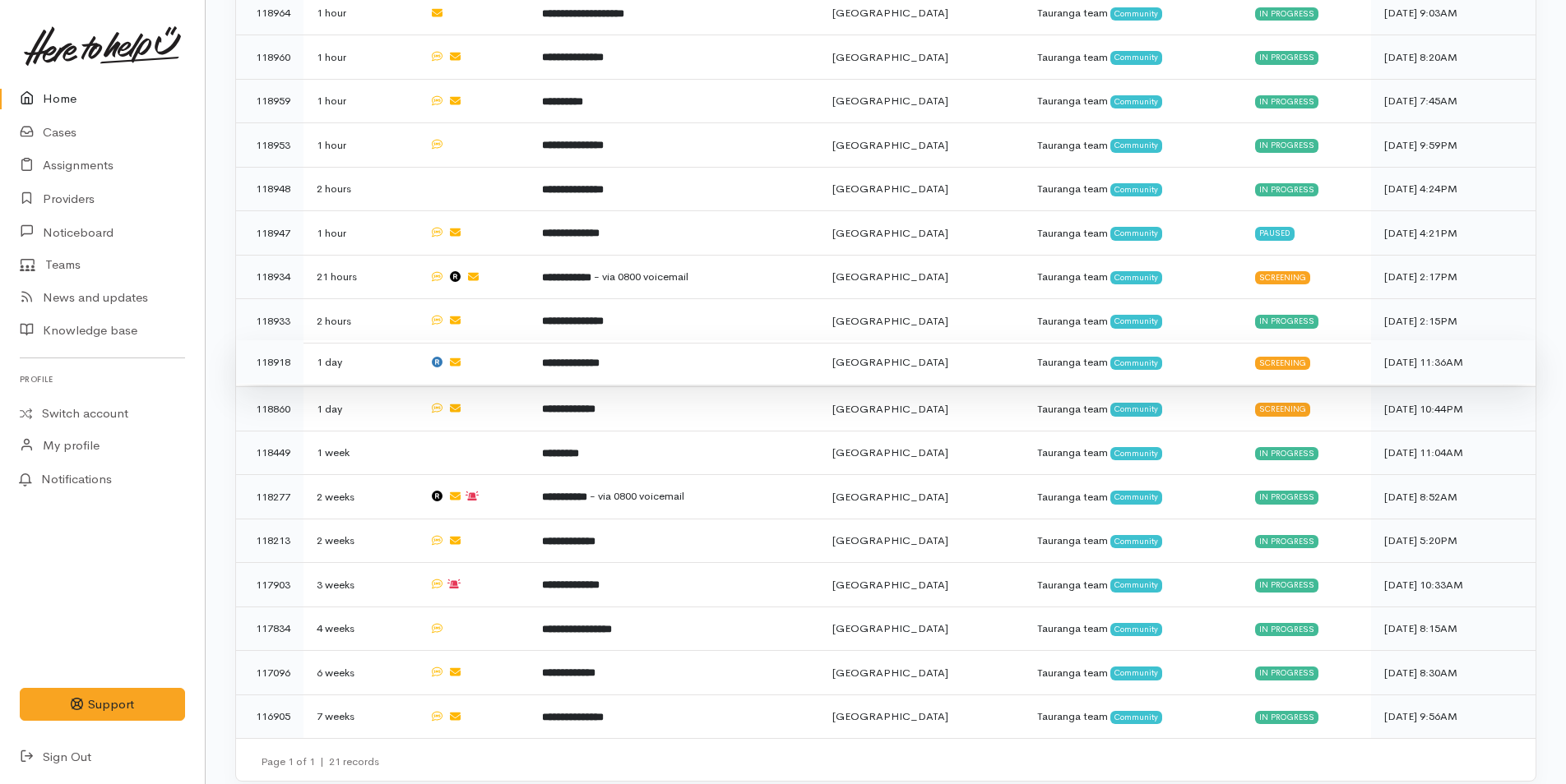
click at [659, 351] on td "**********" at bounding box center [674, 363] width 290 height 45
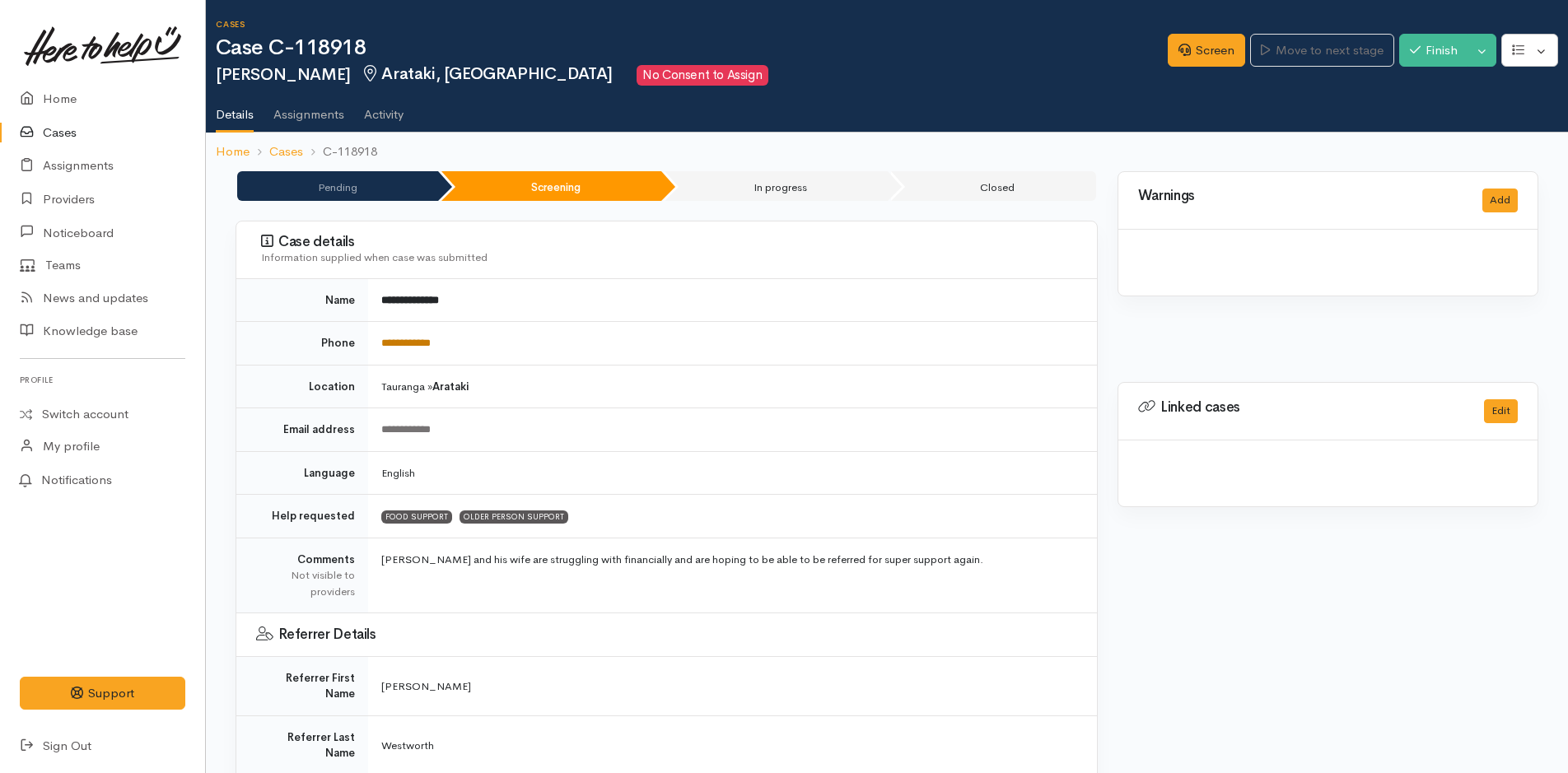
click at [405, 337] on link "**********" at bounding box center [405, 343] width 49 height 11
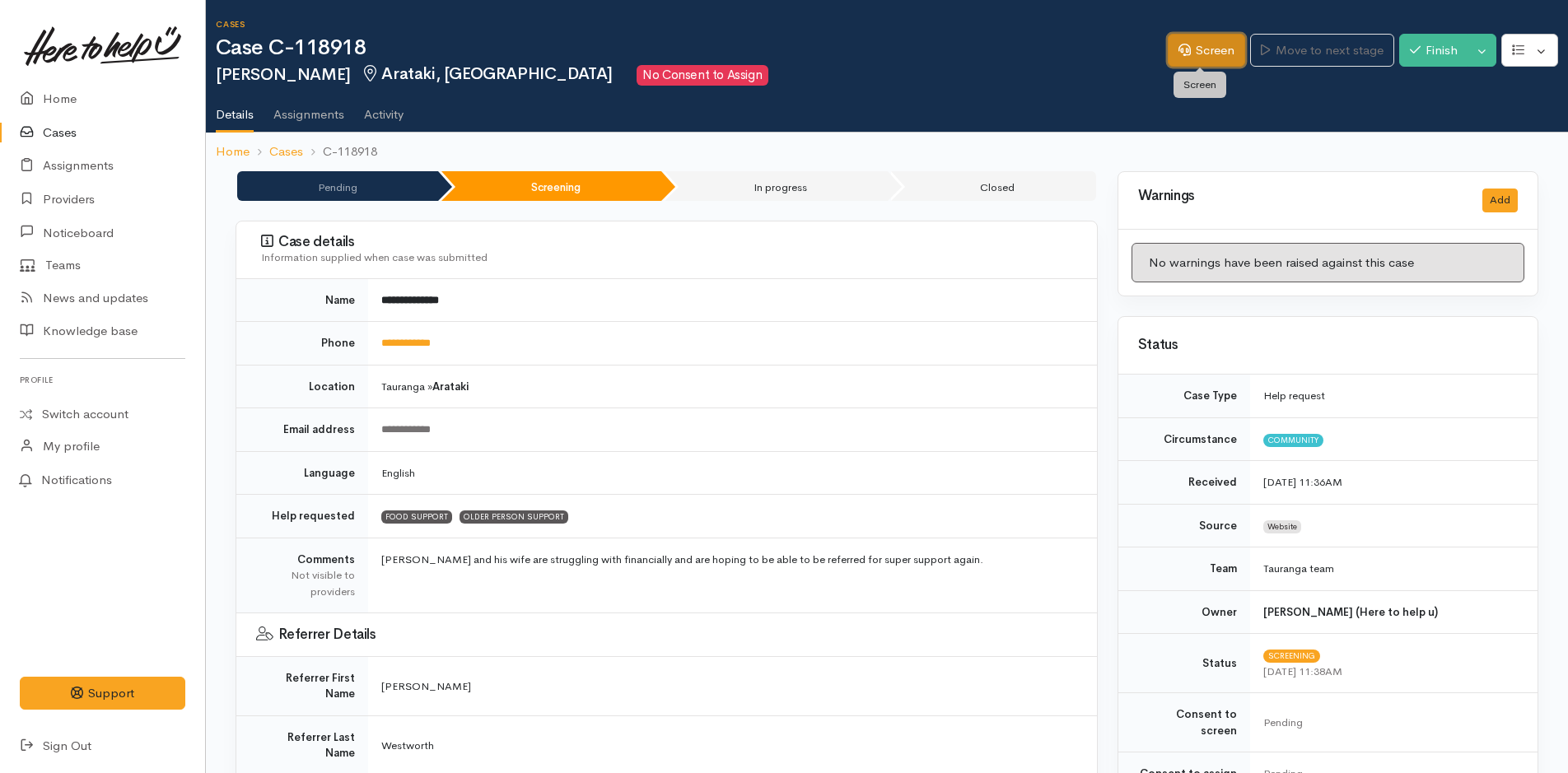
click at [1186, 60] on link "Screen" at bounding box center [1206, 51] width 78 height 34
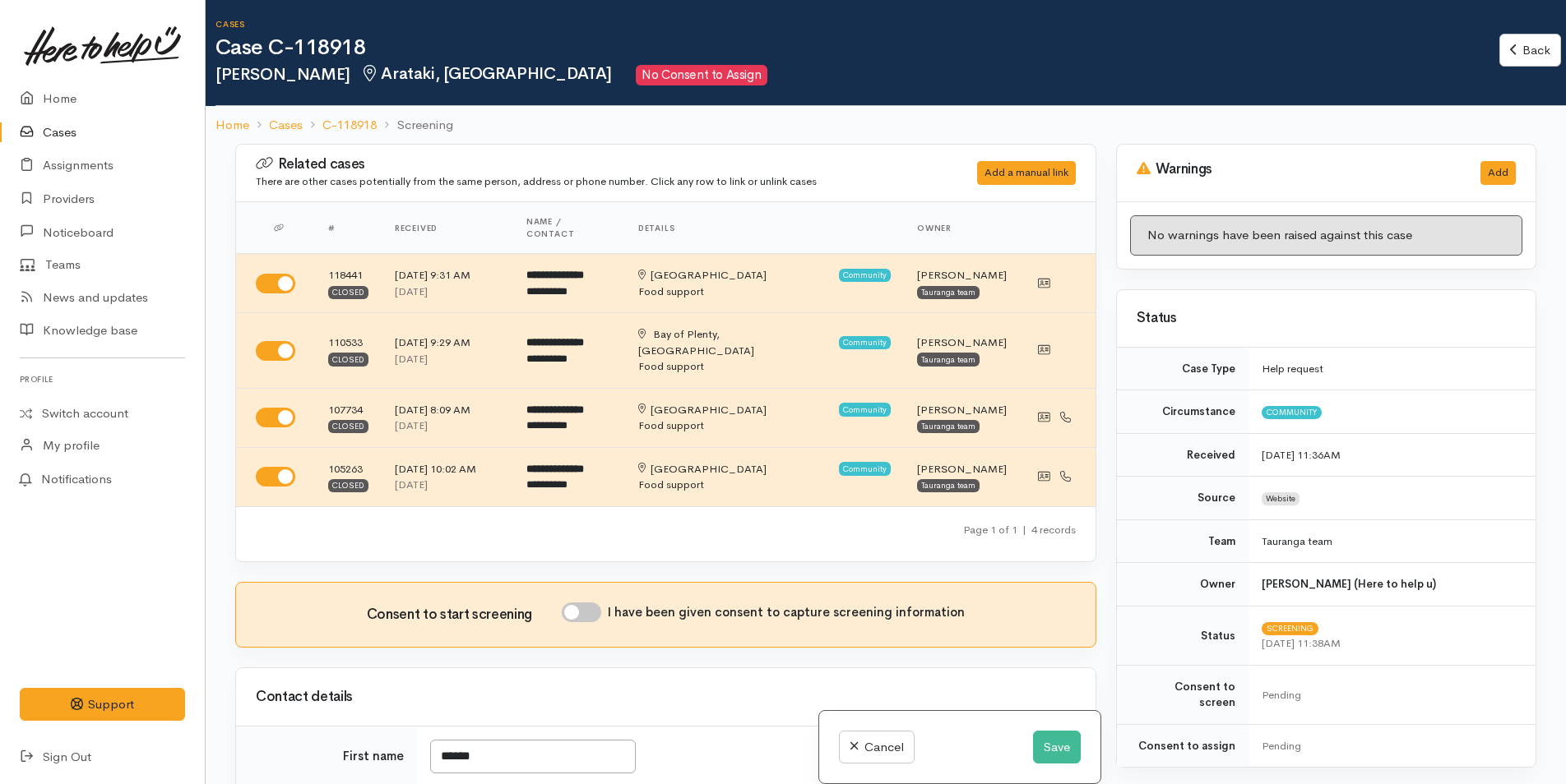
select select "6"
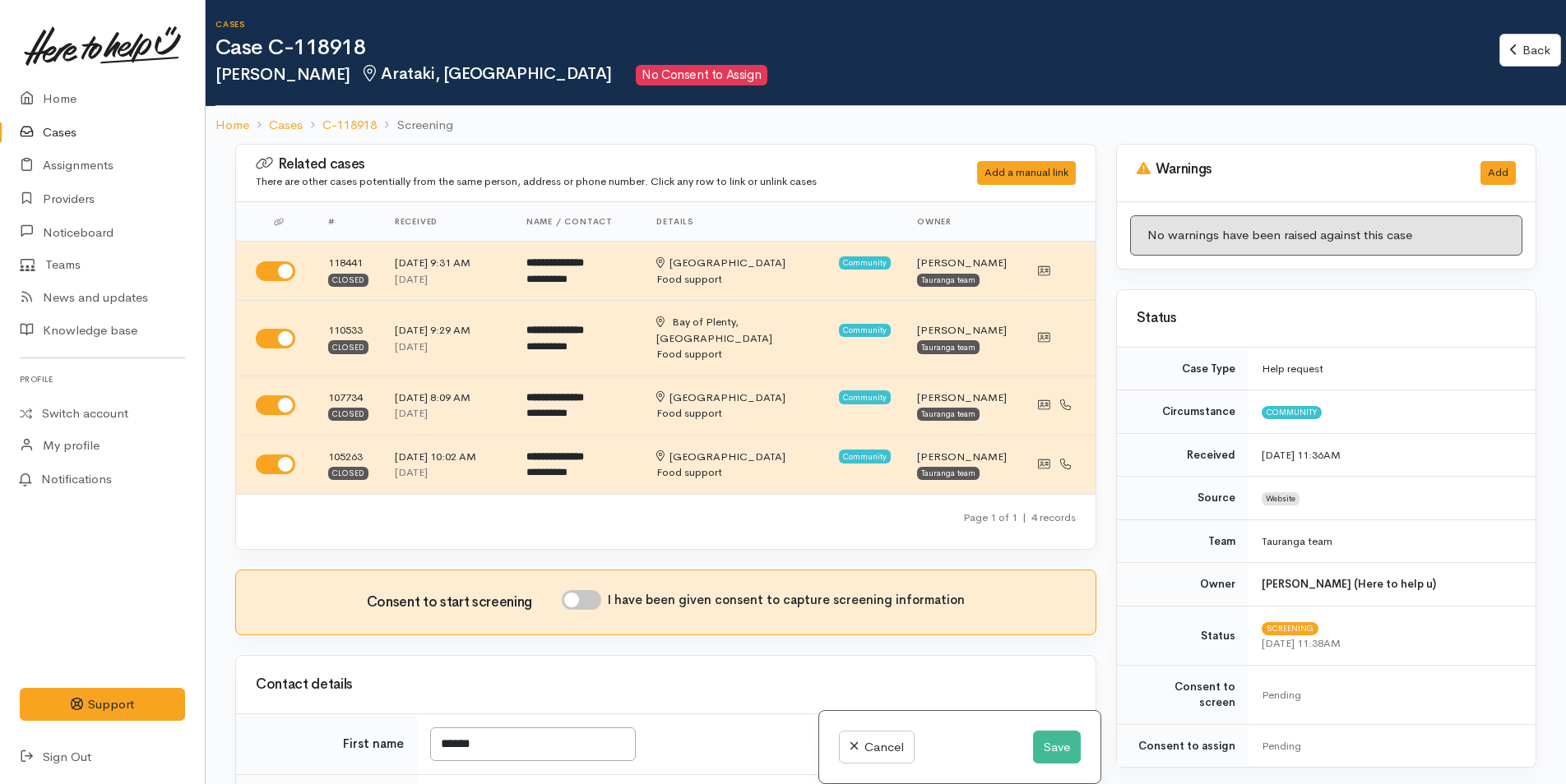
click at [584, 590] on input "I have been given consent to capture screening information" at bounding box center [582, 600] width 39 height 20
checkbox input "true"
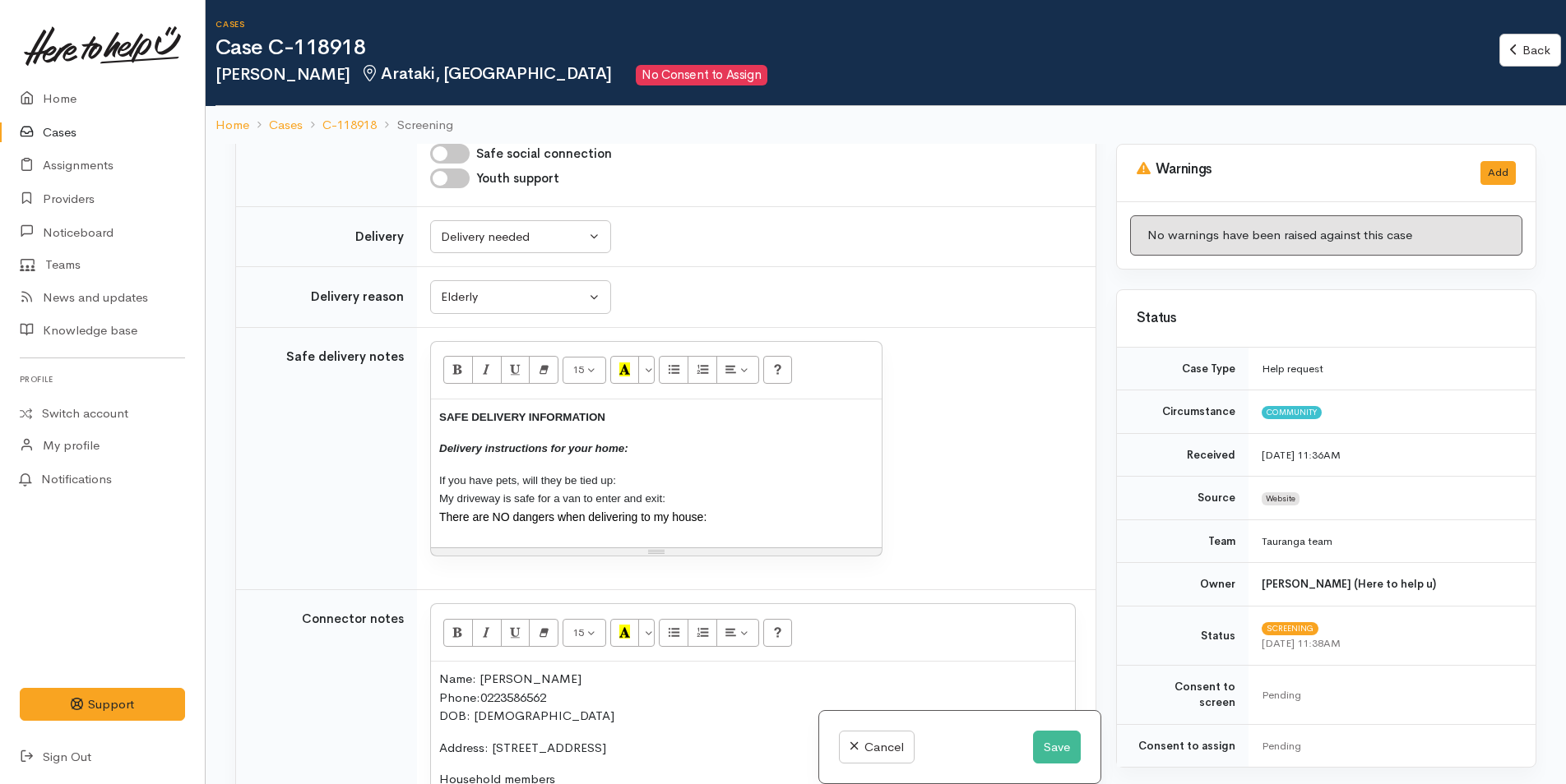
scroll to position [2055, 0]
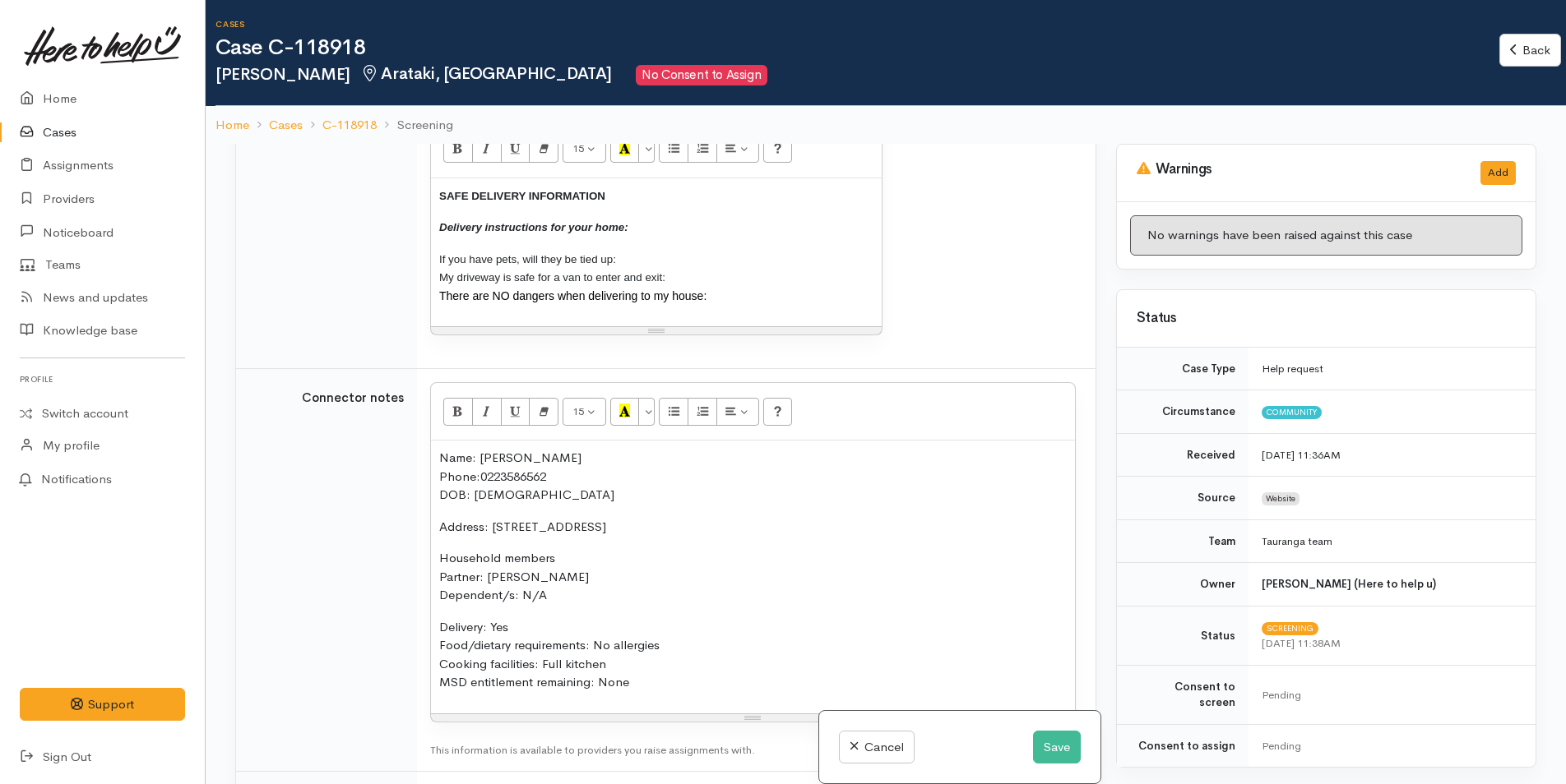
click at [666, 218] on p "Delivery instructions for your home:" at bounding box center [657, 227] width 434 height 19
click at [667, 232] on div "SAFE DELIVERY INFORMATION Delivery instructions for your home: Safe to enter/ex…" at bounding box center [656, 253] width 450 height 149
click at [739, 263] on p "If you have pets, will they be tied up: N/A My driveway is safe for a van to en…" at bounding box center [657, 278] width 434 height 56
click at [755, 285] on p "If you have pets, will they be tied up: N/A My driveway is safe for a van to en…" at bounding box center [657, 278] width 434 height 56
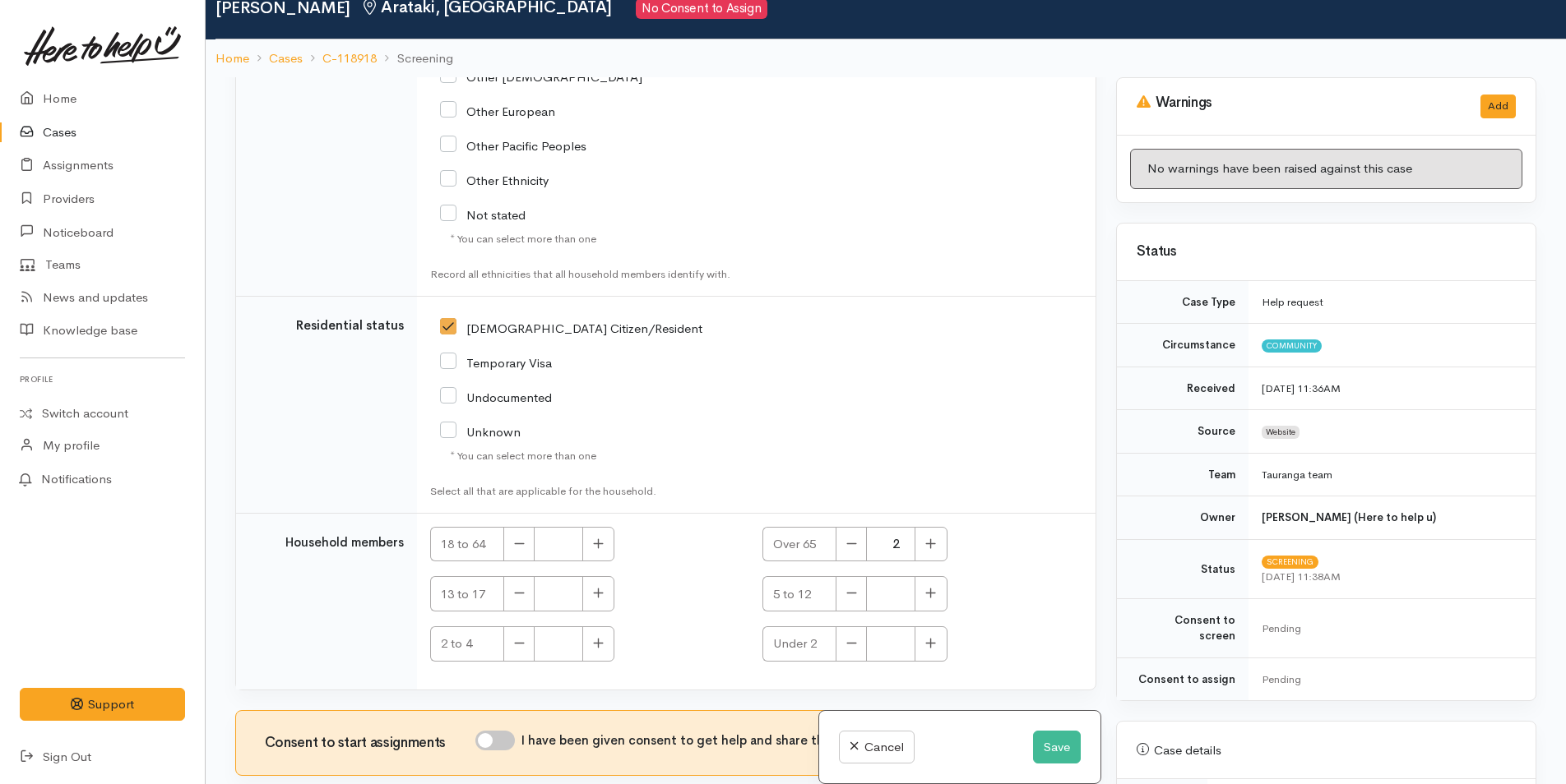
scroll to position [144, 0]
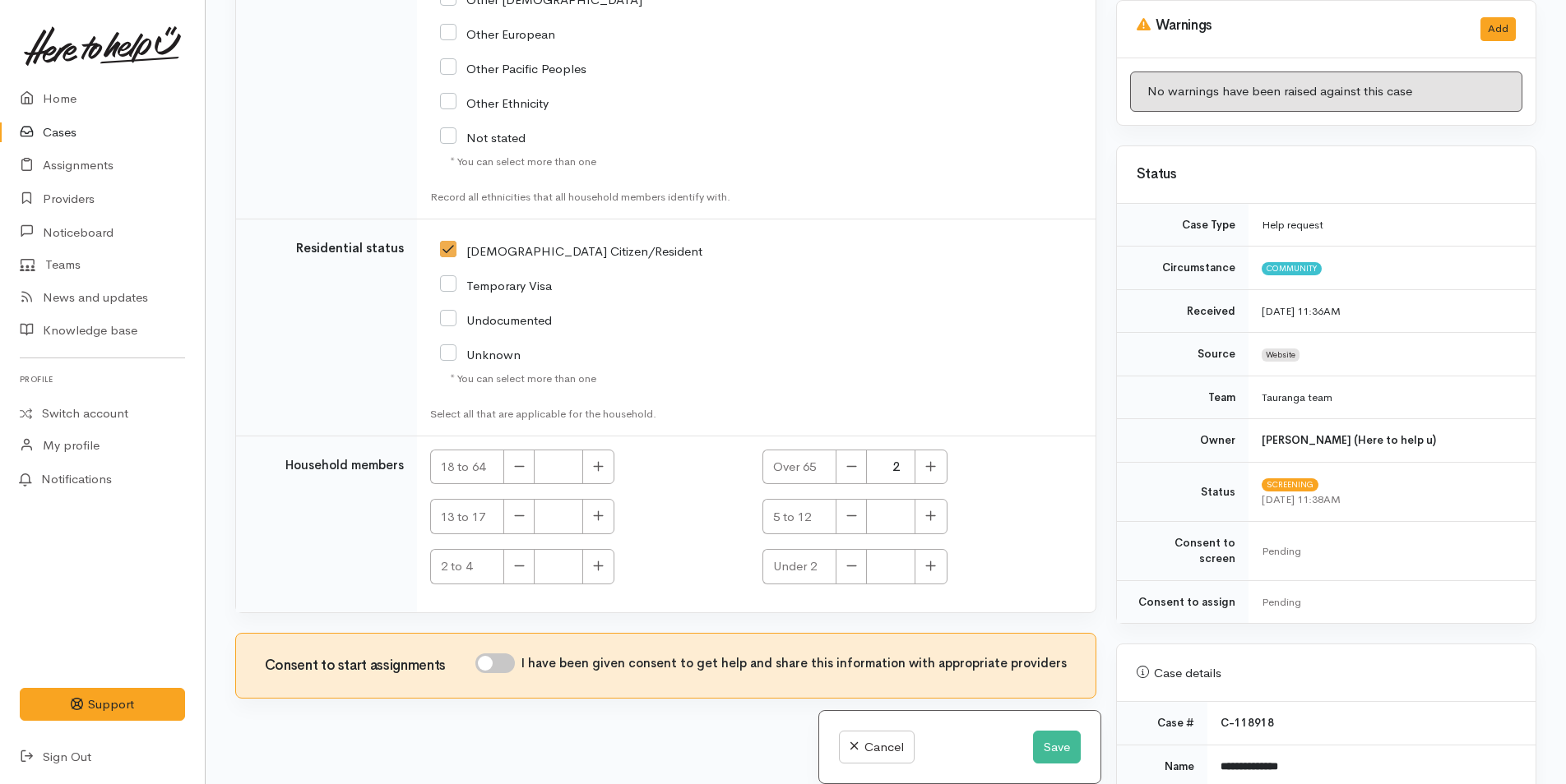
click at [492, 654] on input "I have been given consent to get help and share this information with appropria…" at bounding box center [495, 663] width 39 height 20
checkbox input "true"
click at [1056, 752] on button "Save" at bounding box center [1056, 747] width 47 height 34
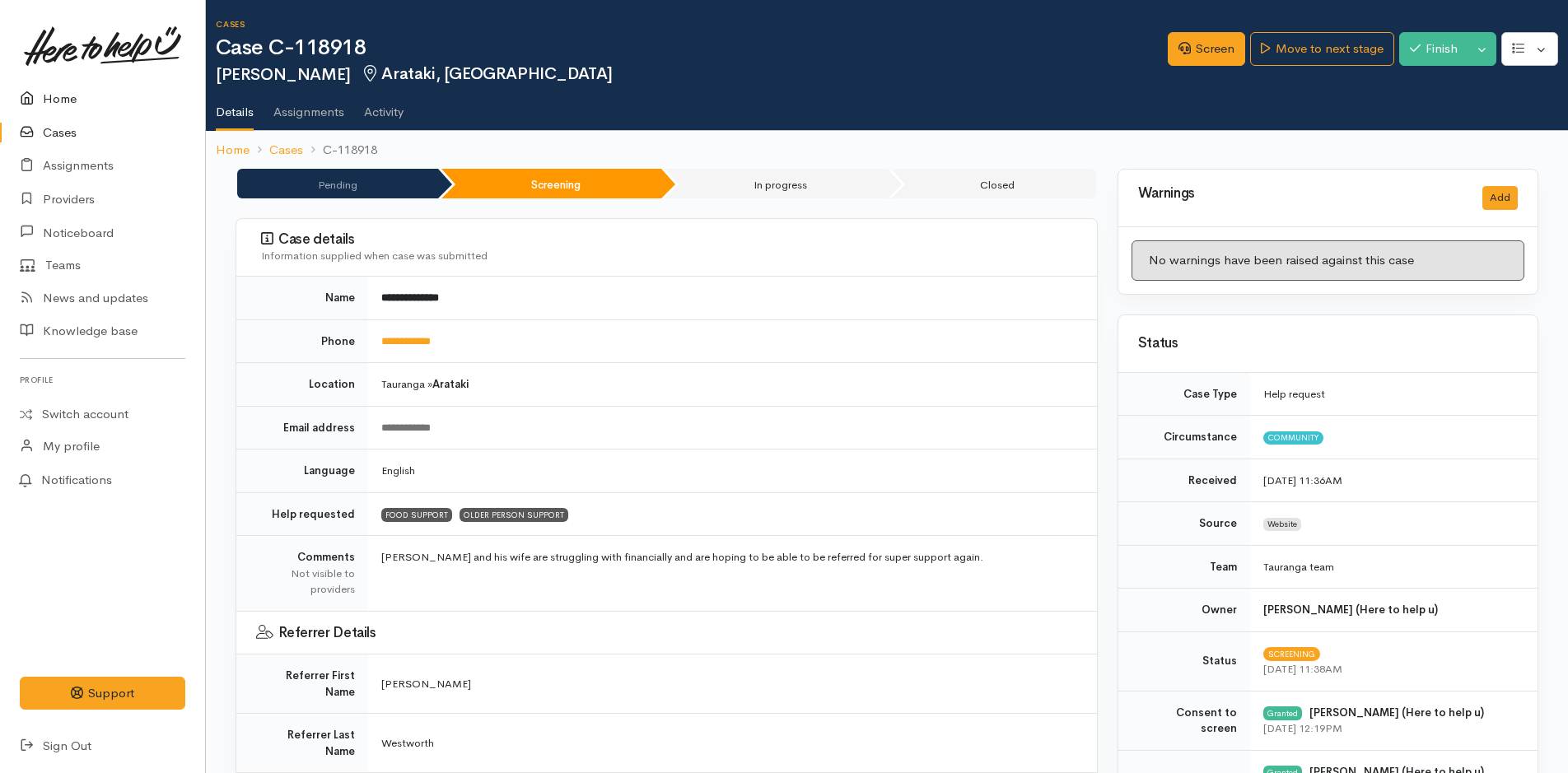
click at [44, 83] on link "Home" at bounding box center [102, 99] width 205 height 34
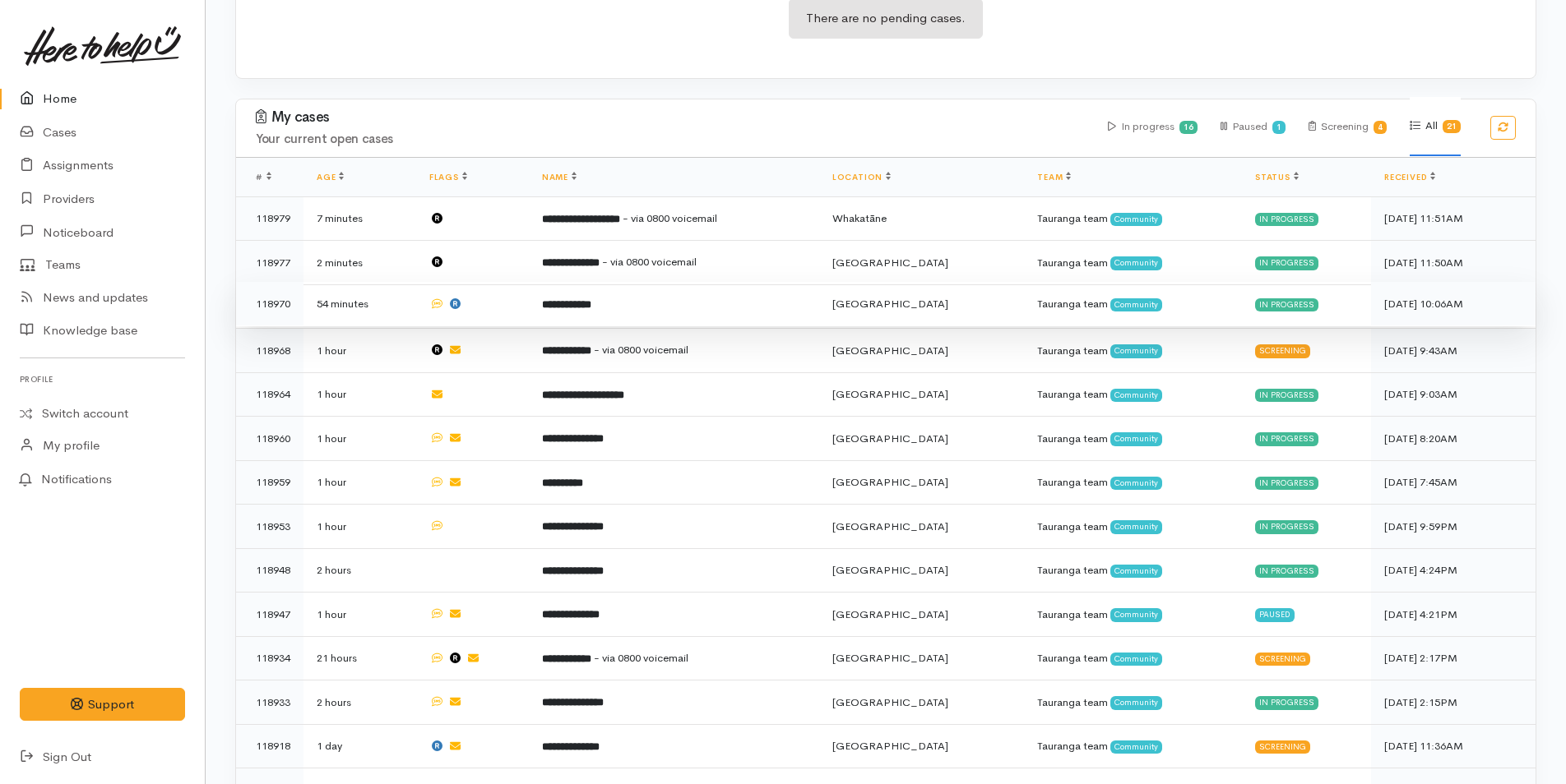
scroll to position [575, 0]
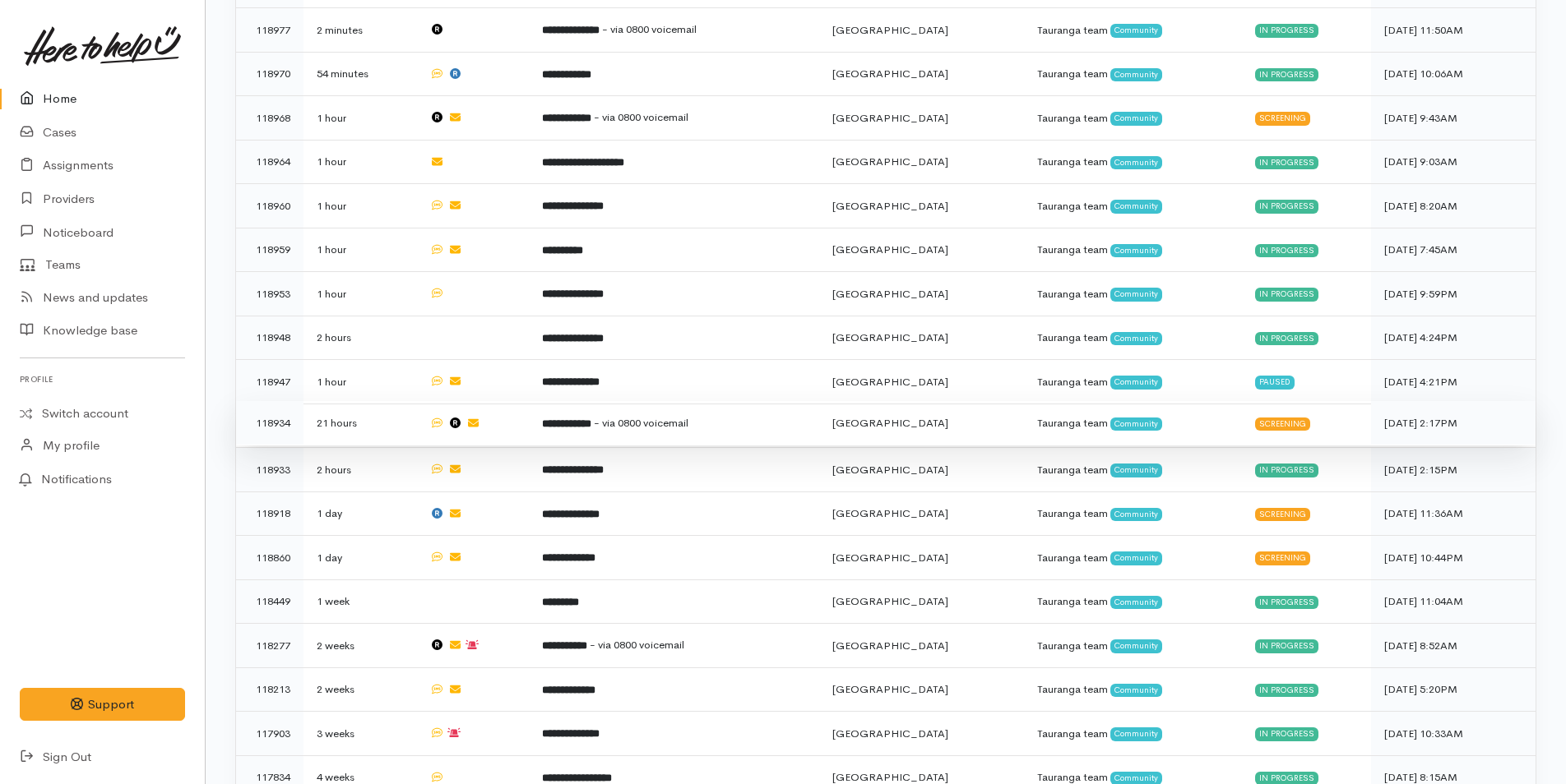
click at [664, 420] on span "- via 0800 voicemail" at bounding box center [641, 423] width 95 height 14
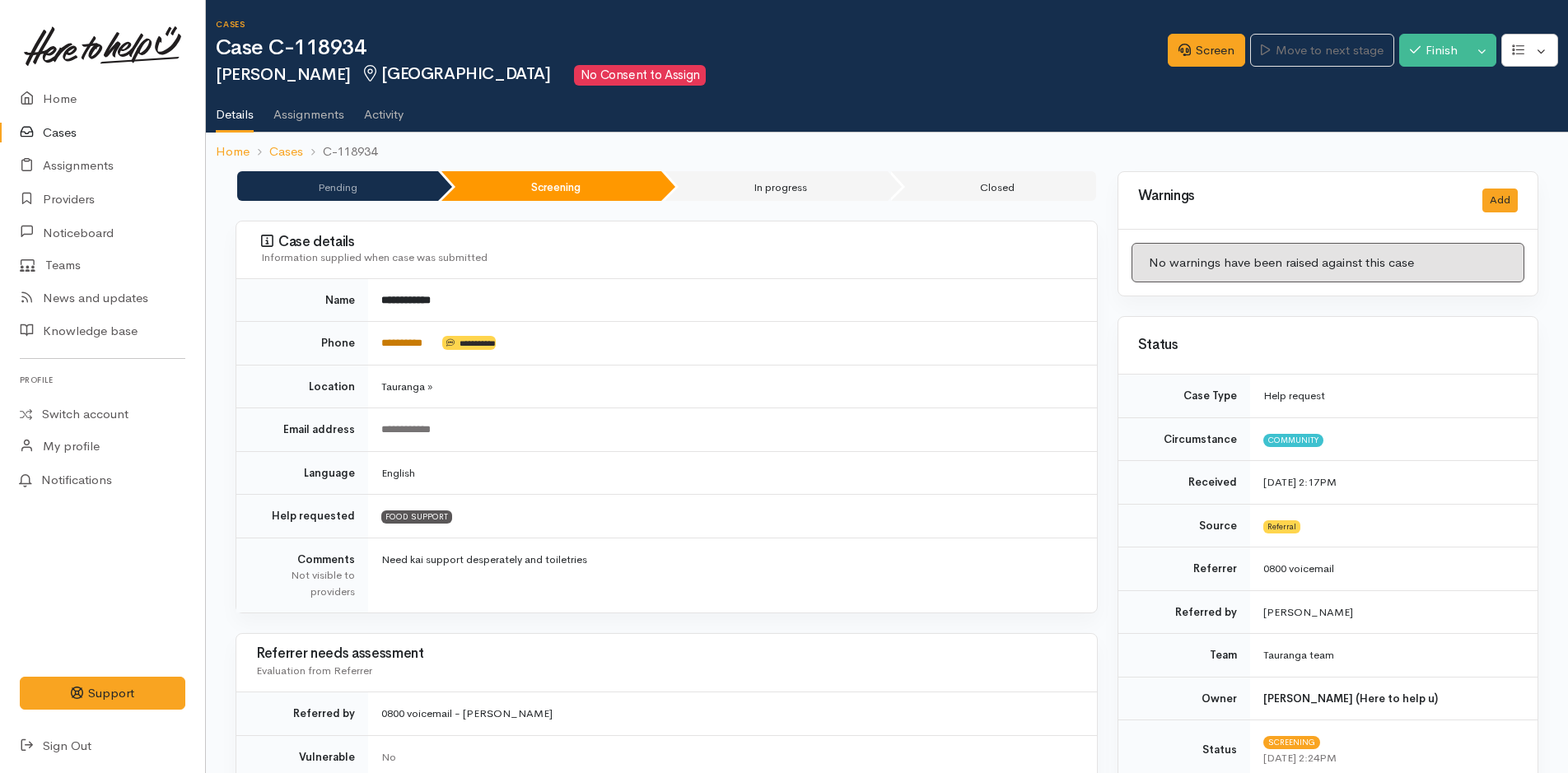
click at [419, 341] on link "*********" at bounding box center [402, 343] width 41 height 11
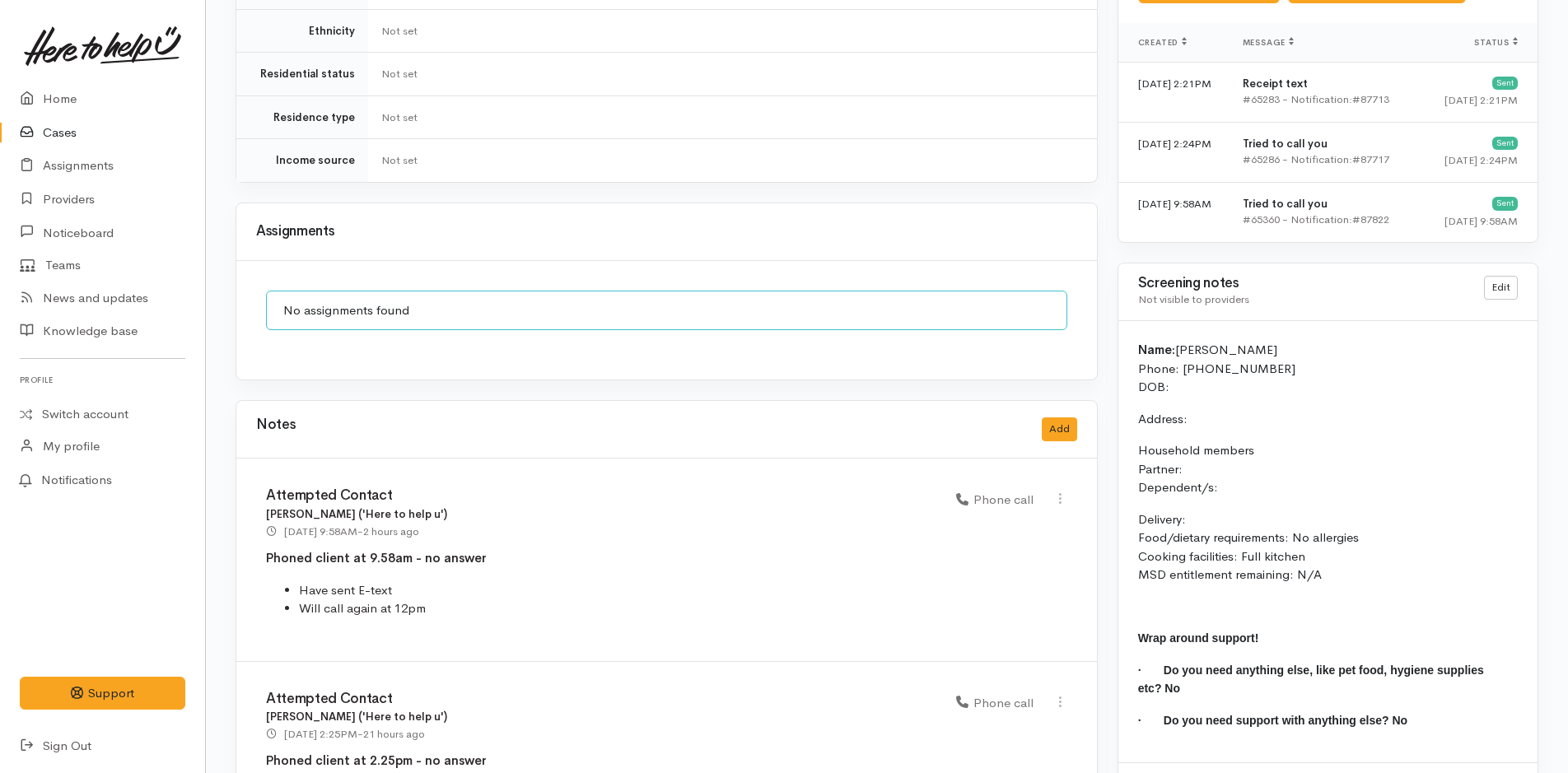
scroll to position [1377, 0]
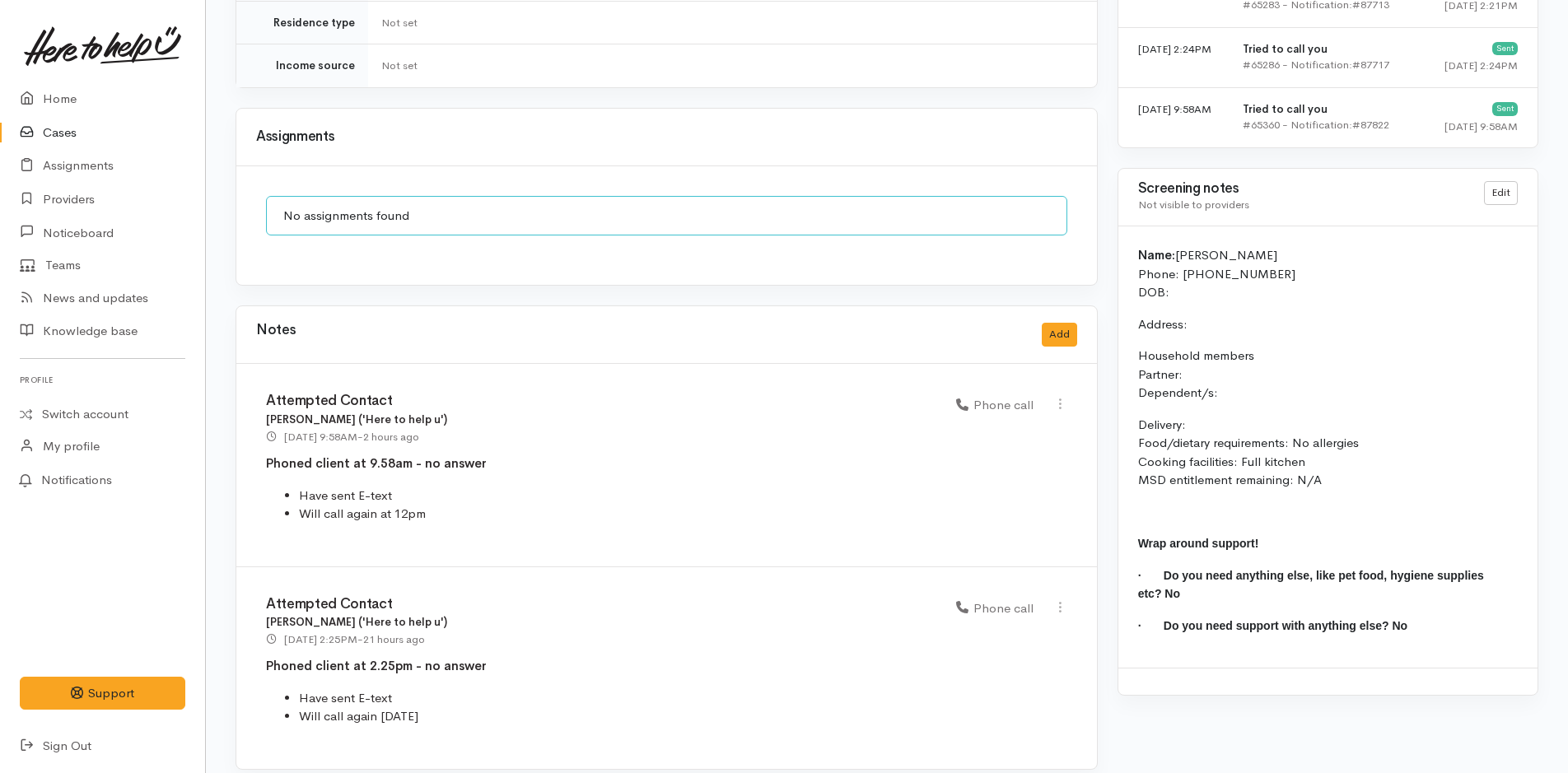
drag, startPoint x: 1066, startPoint y: 304, endPoint x: 979, endPoint y: 330, distance: 90.8
click at [1066, 318] on div "Notes Add" at bounding box center [666, 335] width 821 height 34
click at [1056, 323] on button "Add" at bounding box center [1059, 335] width 36 height 24
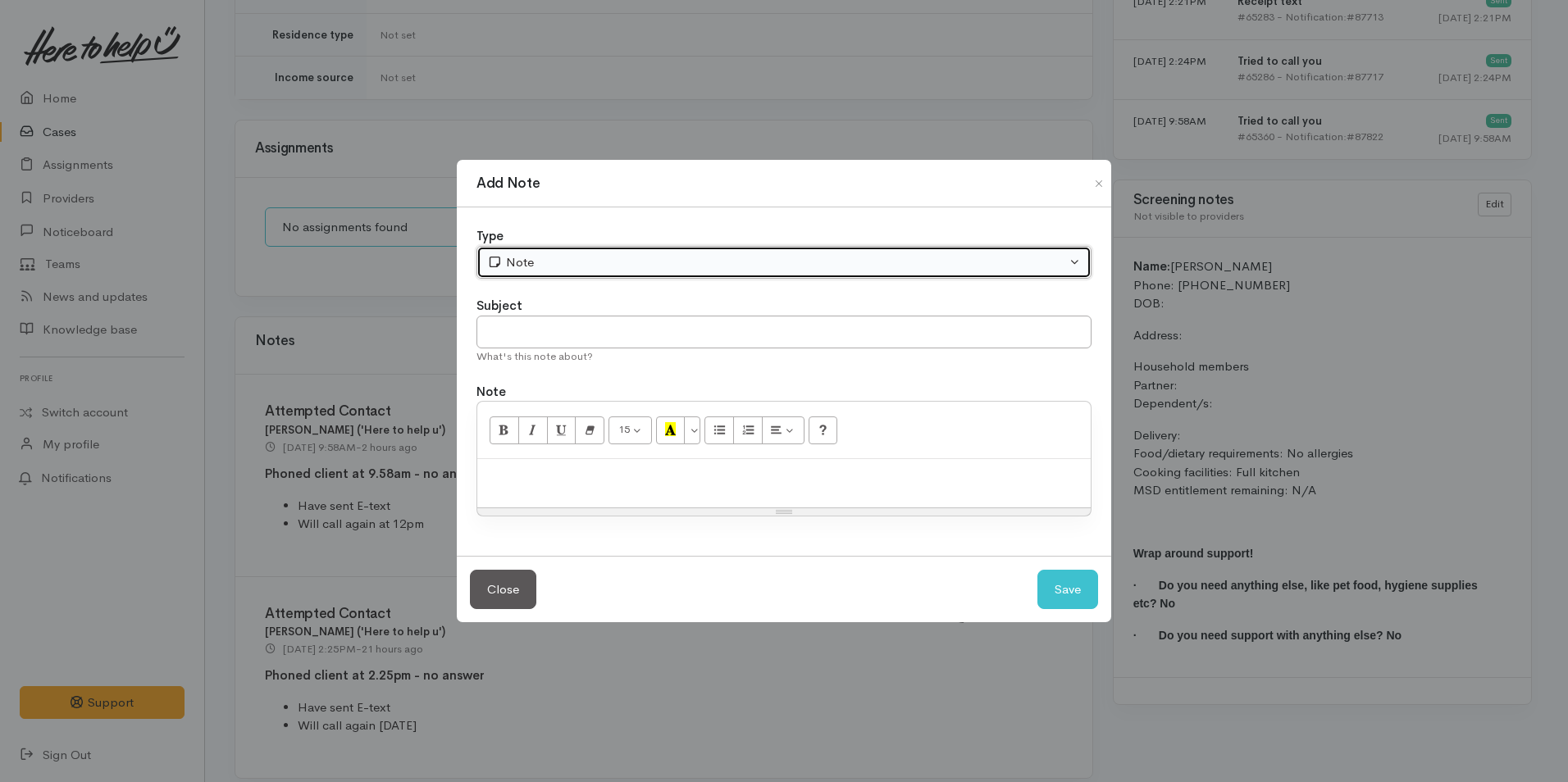
click at [518, 265] on div "Note" at bounding box center [777, 262] width 579 height 19
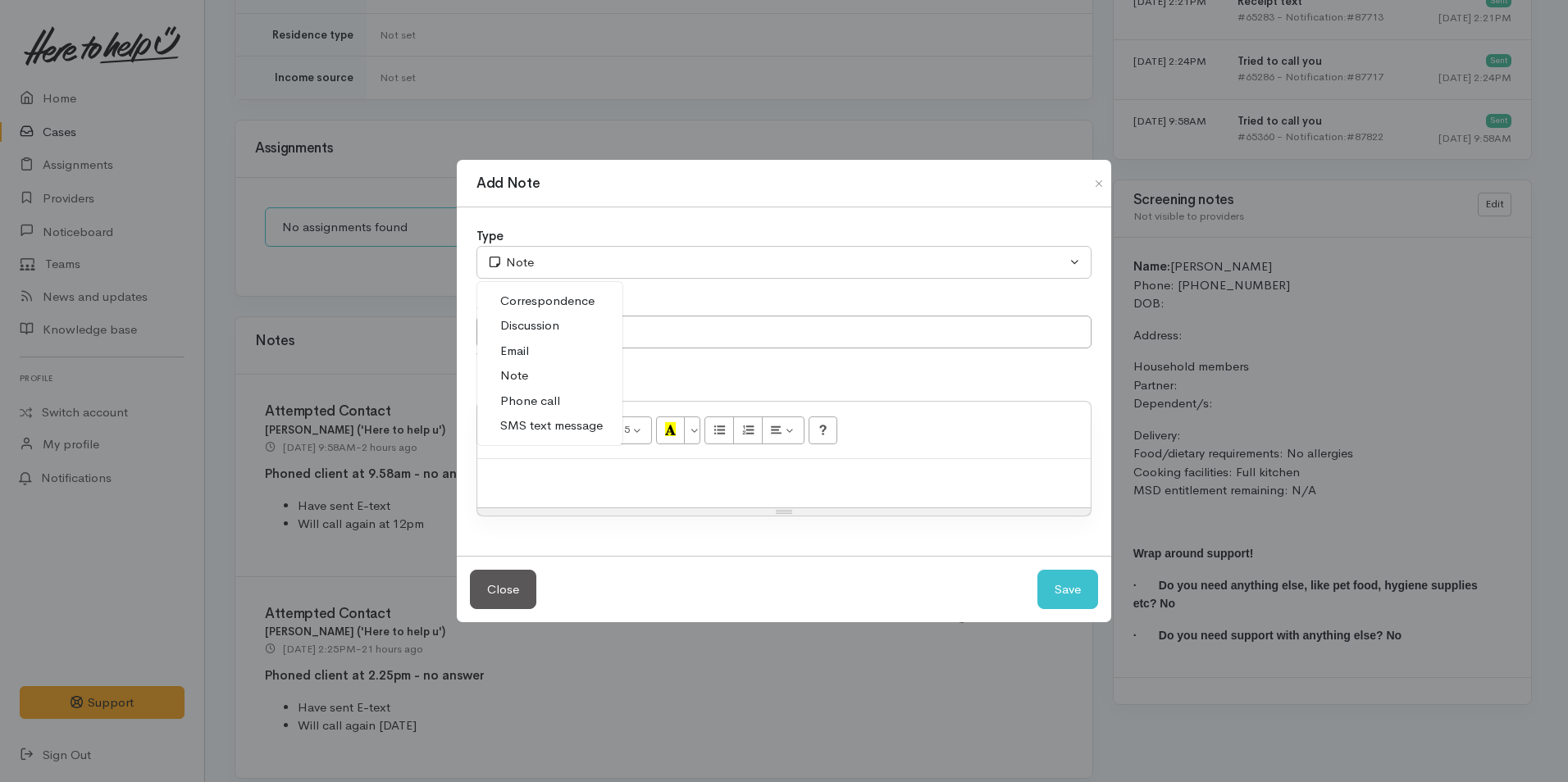
drag, startPoint x: 542, startPoint y: 420, endPoint x: 561, endPoint y: 380, distance: 44.3
click at [542, 420] on span "SMS text message" at bounding box center [551, 426] width 102 height 19
click at [572, 341] on input "text" at bounding box center [784, 332] width 615 height 34
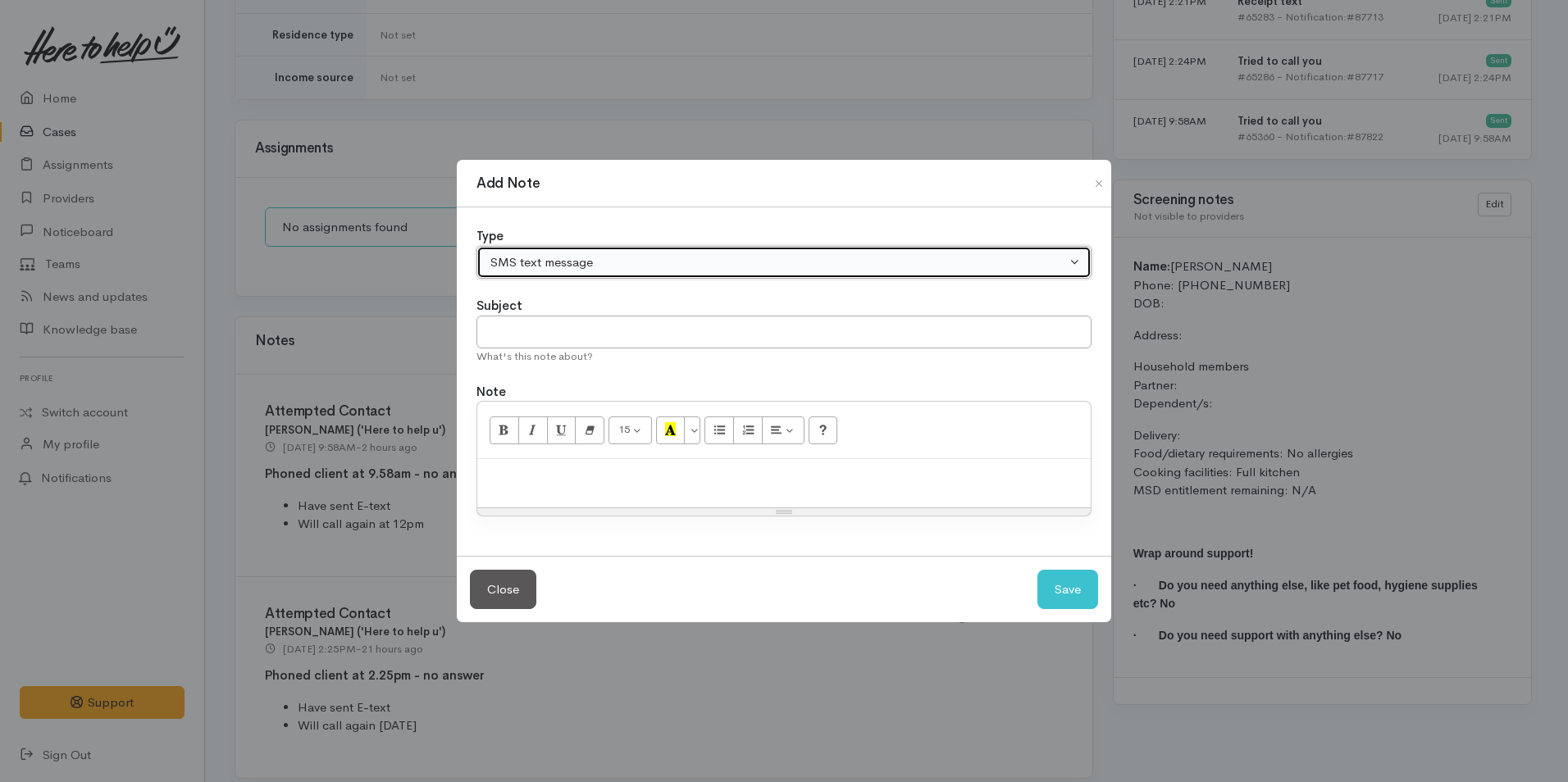
click at [579, 269] on div "SMS text message" at bounding box center [777, 262] width 579 height 19
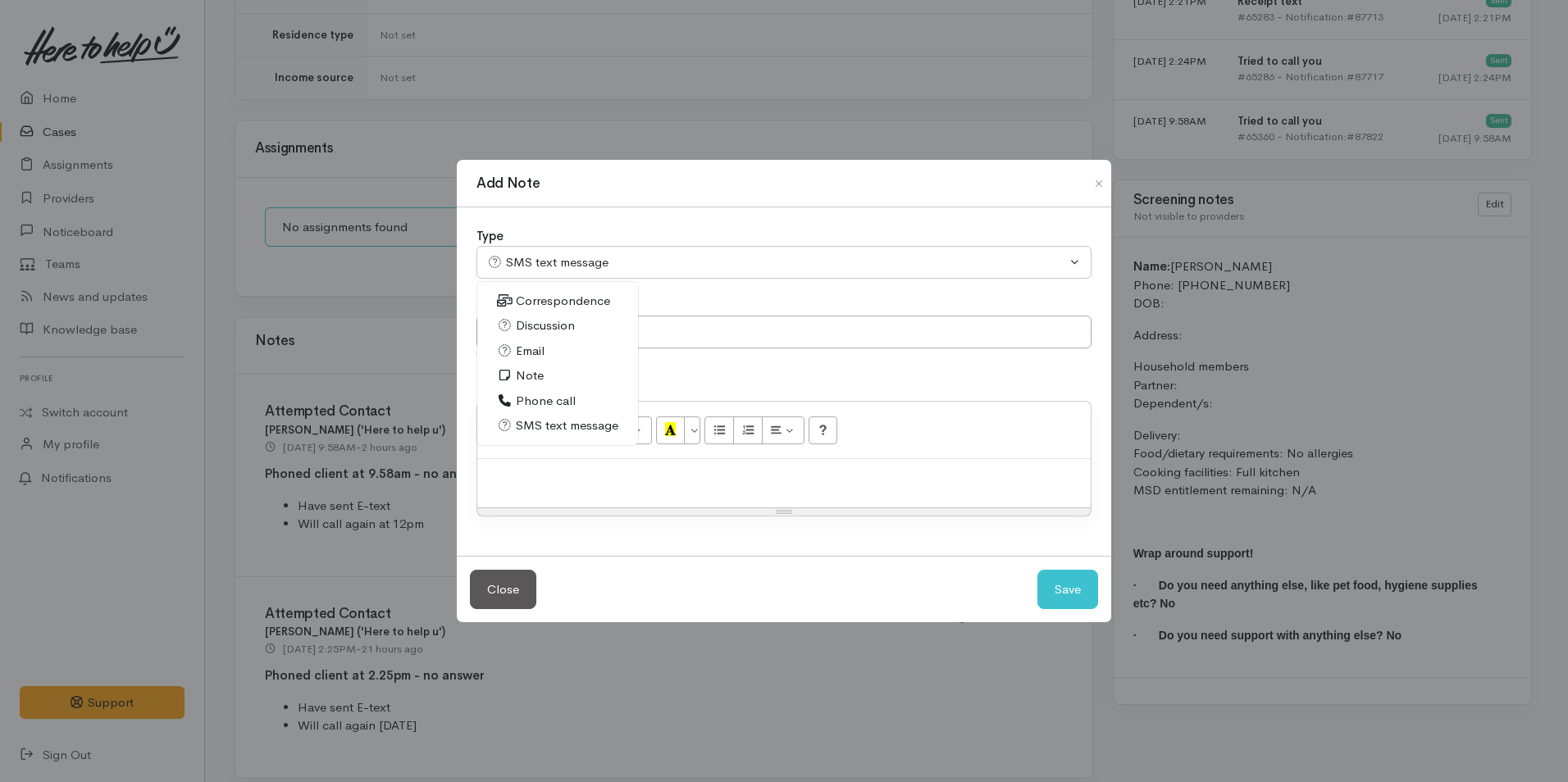
click at [535, 403] on span "Phone call" at bounding box center [545, 401] width 60 height 19
select select "3"
click at [559, 335] on input "text" at bounding box center [784, 332] width 615 height 34
type input "Attempted Contact"
paste div
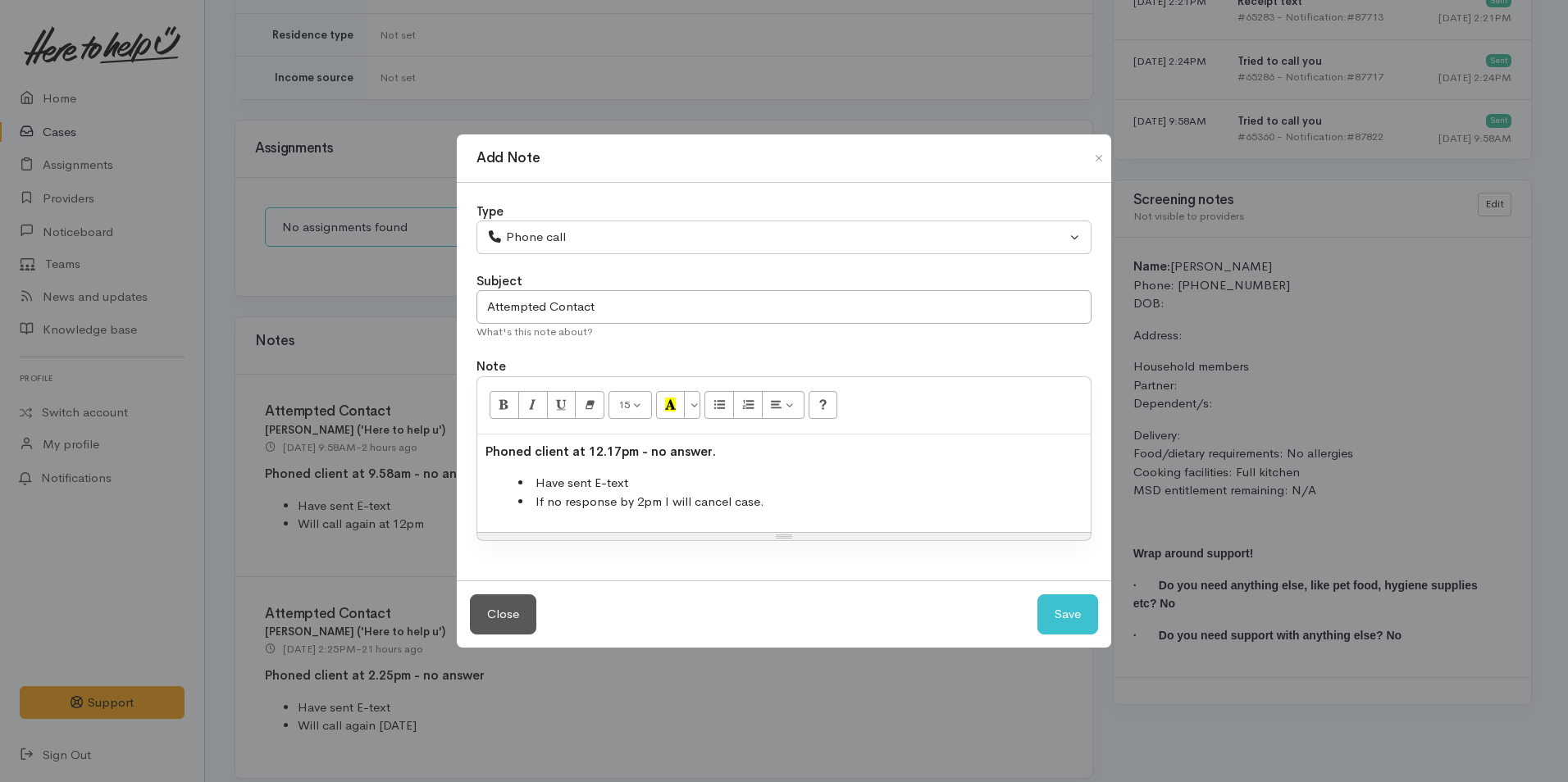
click at [613, 447] on span "Phoned client at 12.17pm - no answer." at bounding box center [600, 451] width 231 height 15
click at [1072, 623] on button "Save" at bounding box center [1067, 614] width 61 height 40
select select "1"
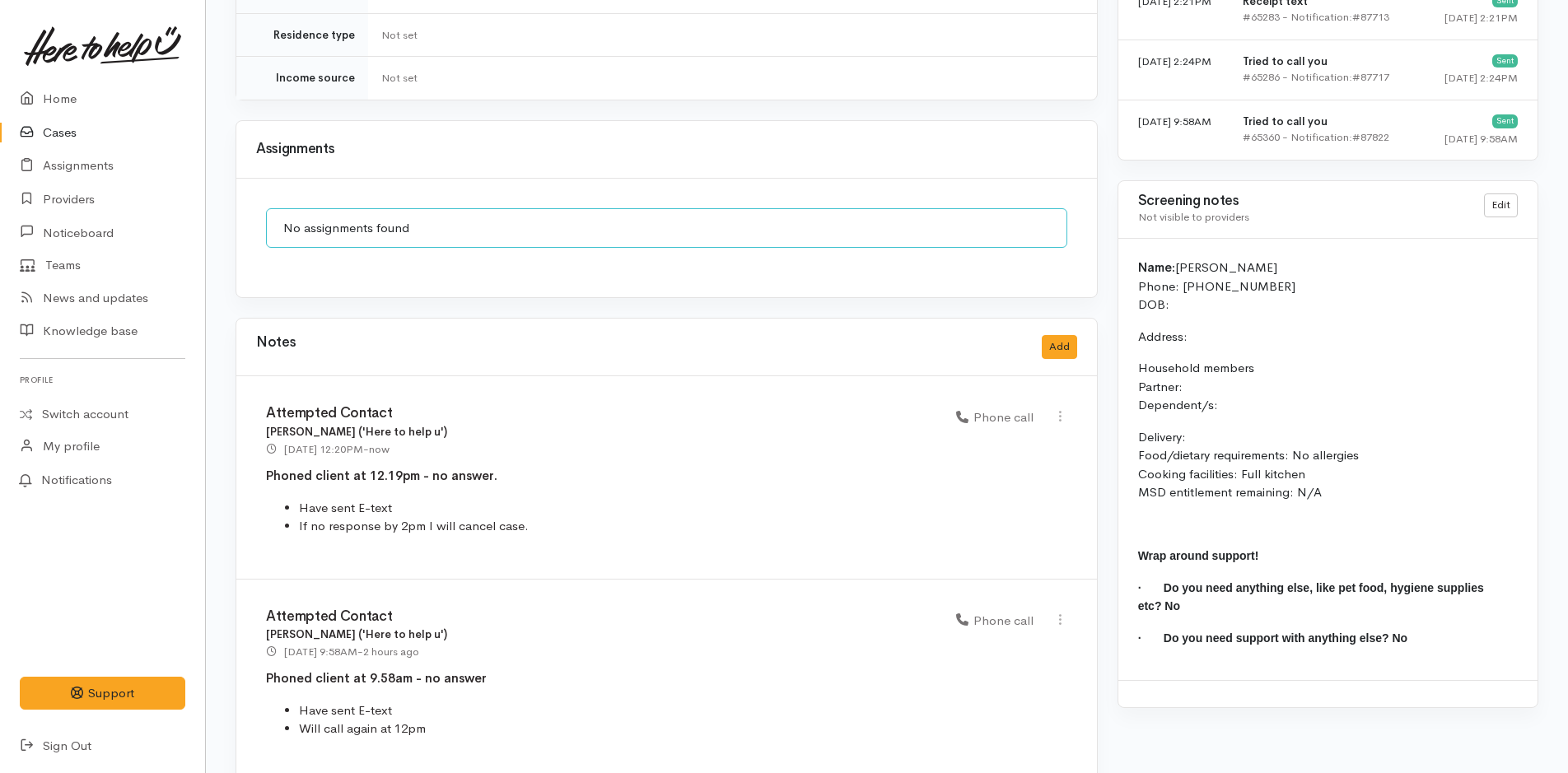
scroll to position [1580, 0]
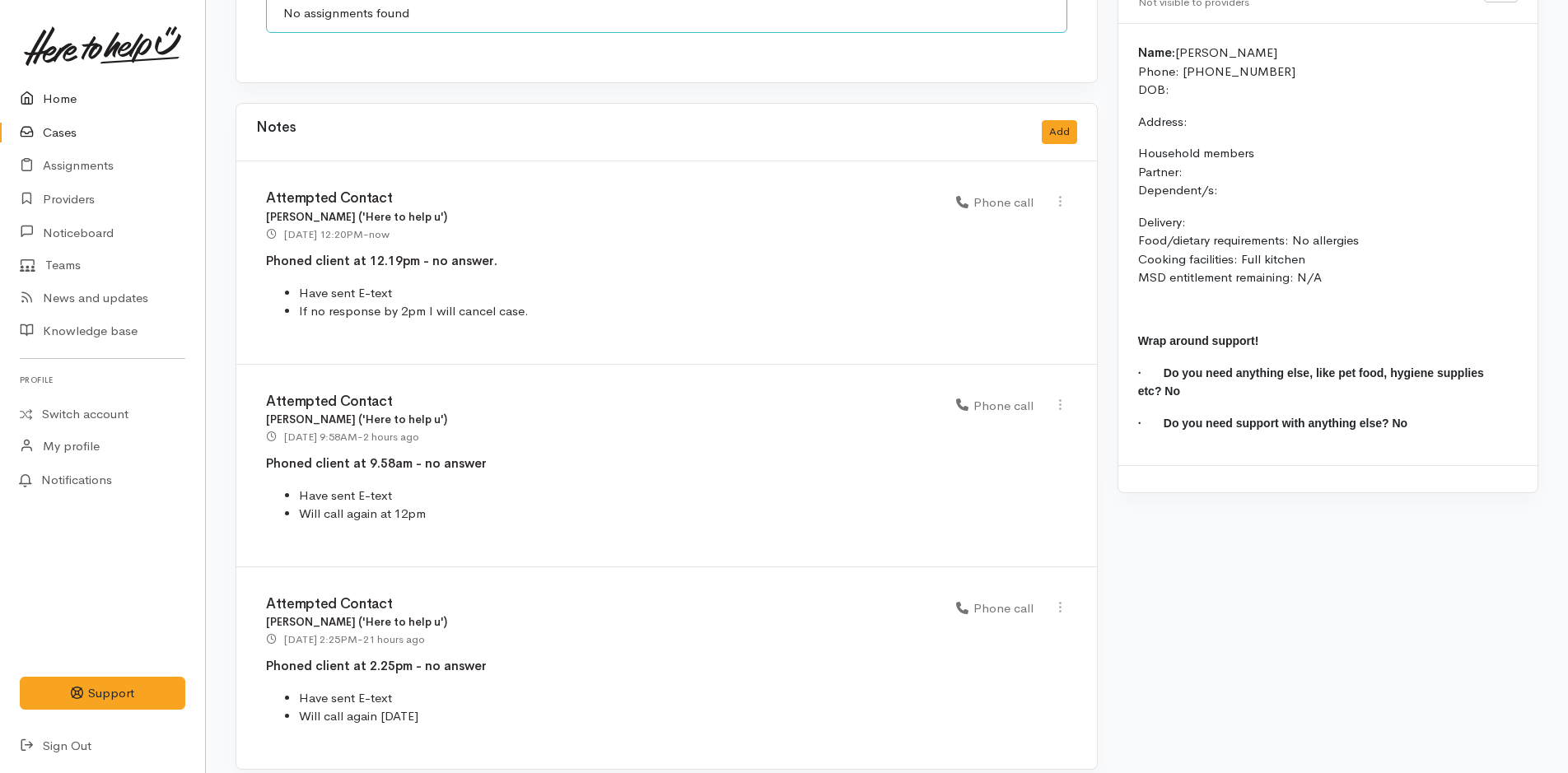
drag, startPoint x: 70, startPoint y: 89, endPoint x: 232, endPoint y: 127, distance: 166.4
click at [70, 89] on link "Home" at bounding box center [102, 99] width 205 height 34
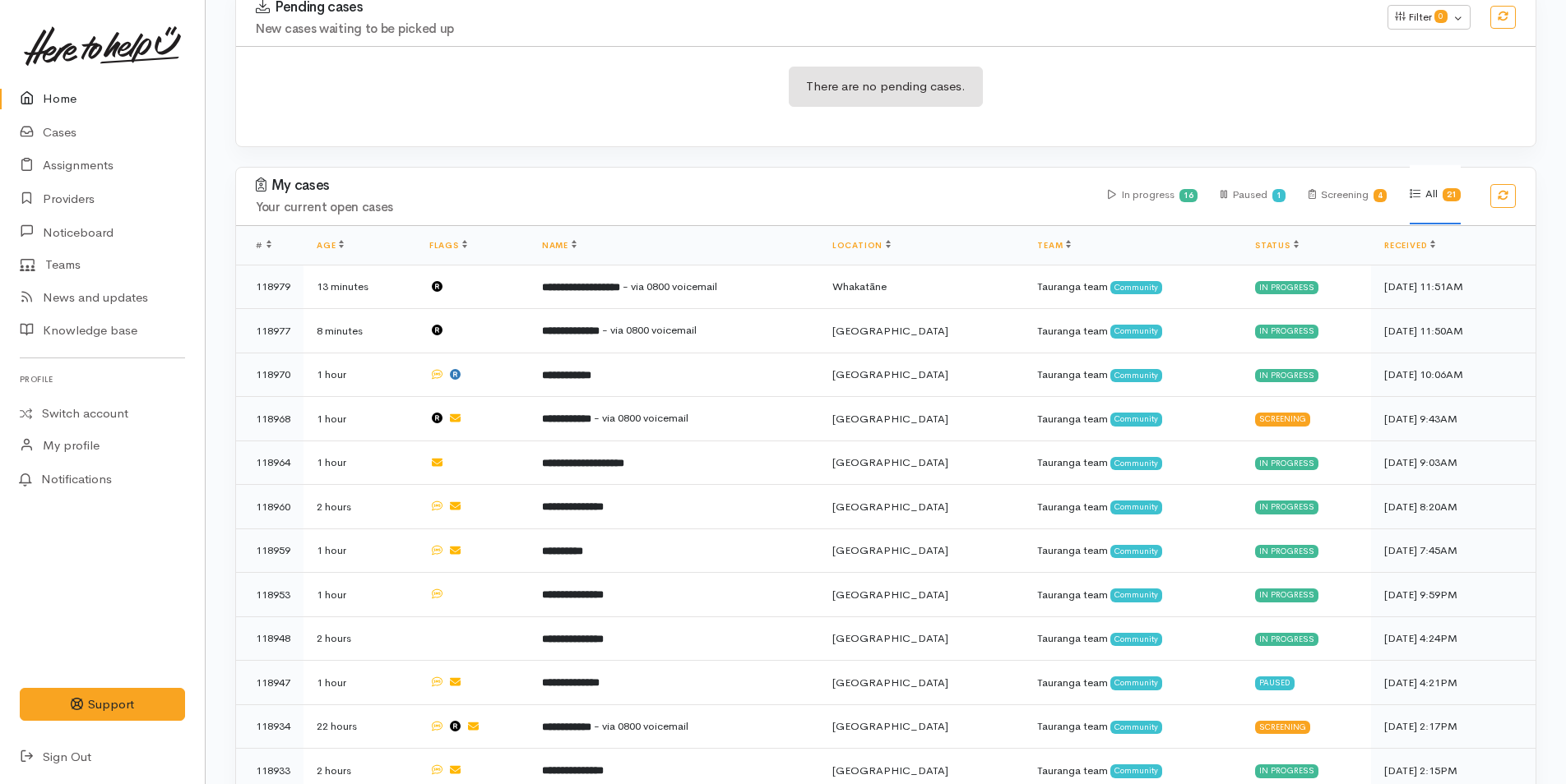
scroll to position [575, 0]
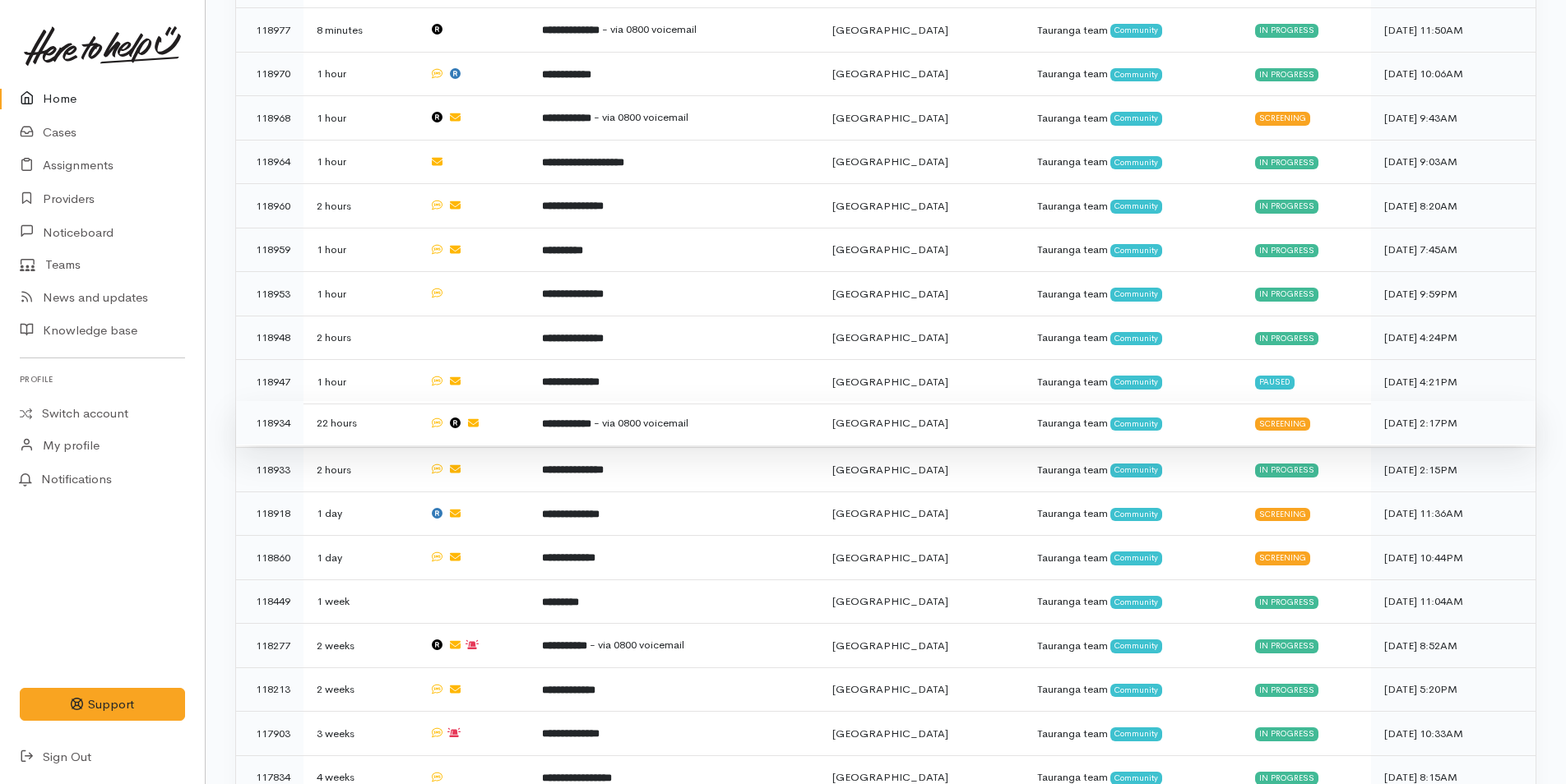
click at [583, 424] on td "**********" at bounding box center [674, 423] width 290 height 45
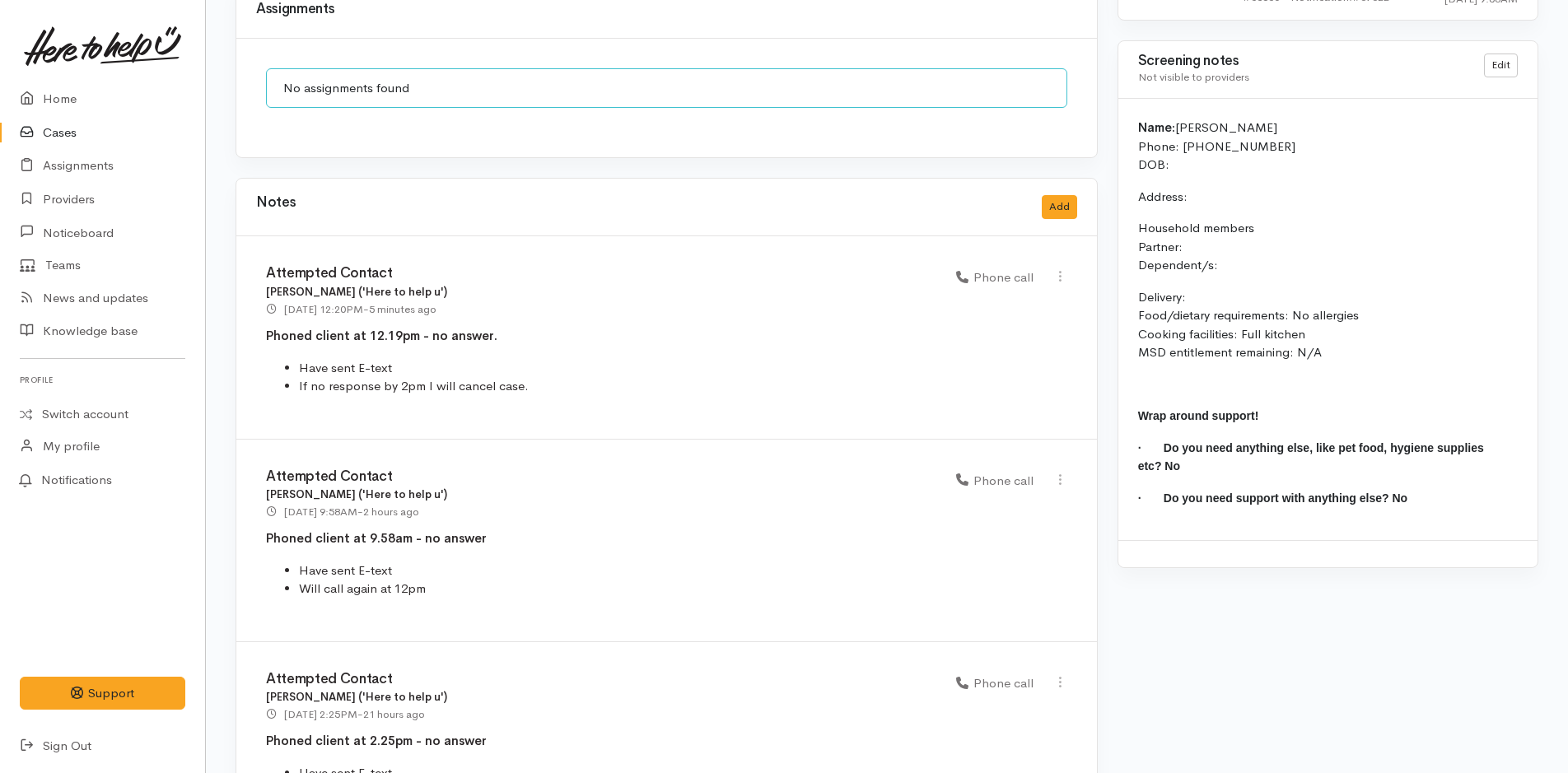
scroll to position [1580, 0]
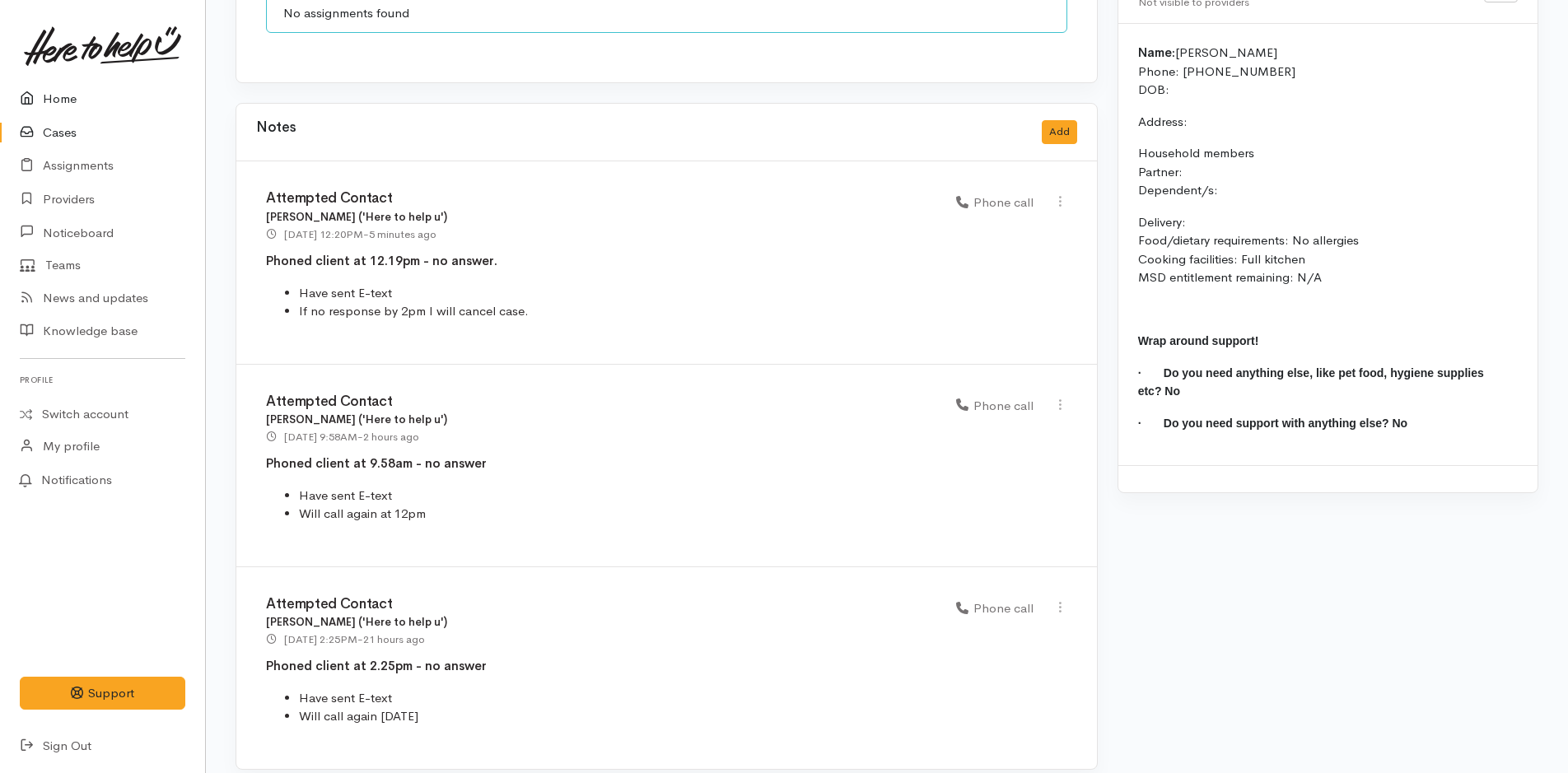
click at [82, 91] on link "Home" at bounding box center [102, 99] width 205 height 34
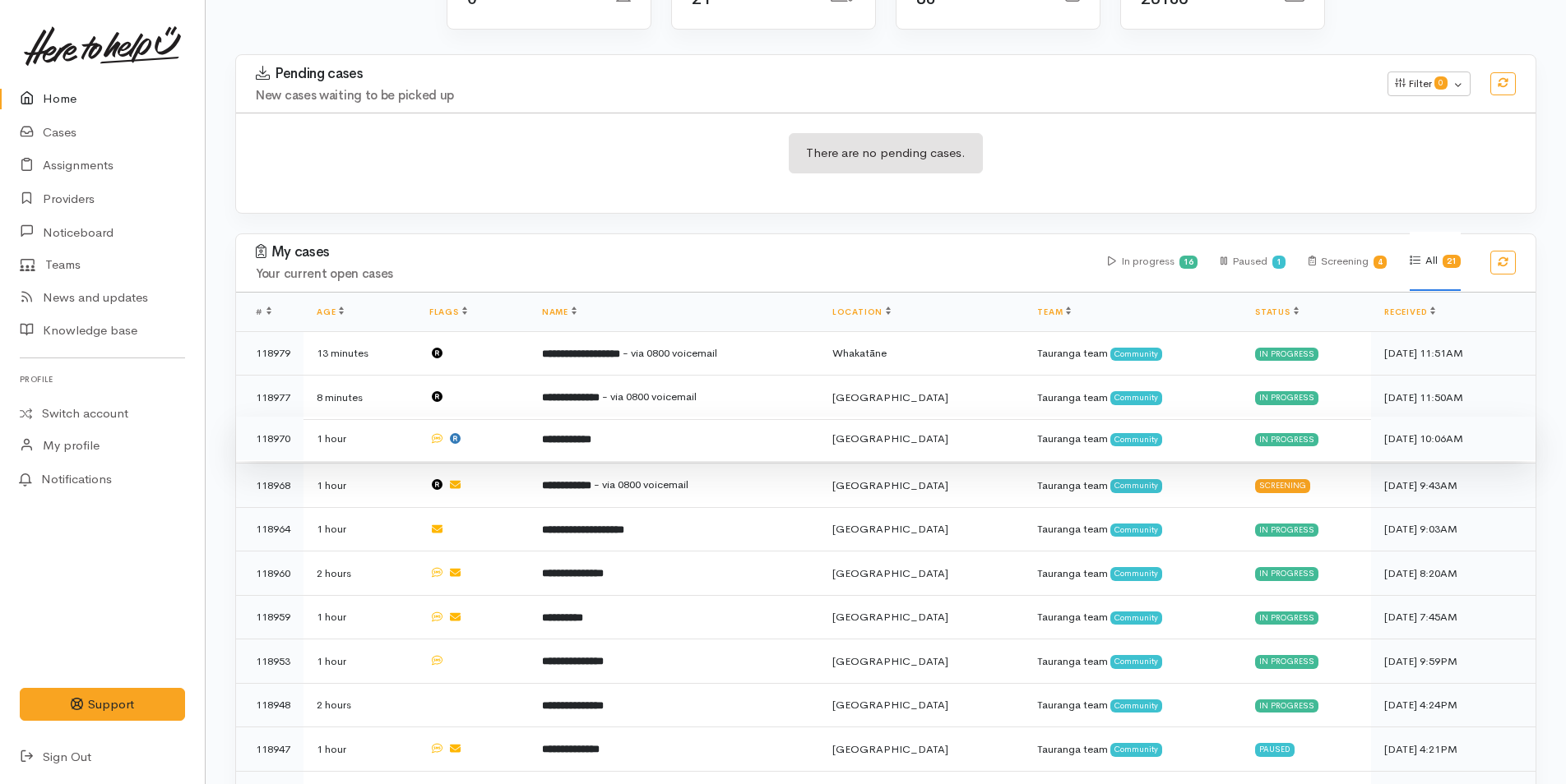
scroll to position [575, 0]
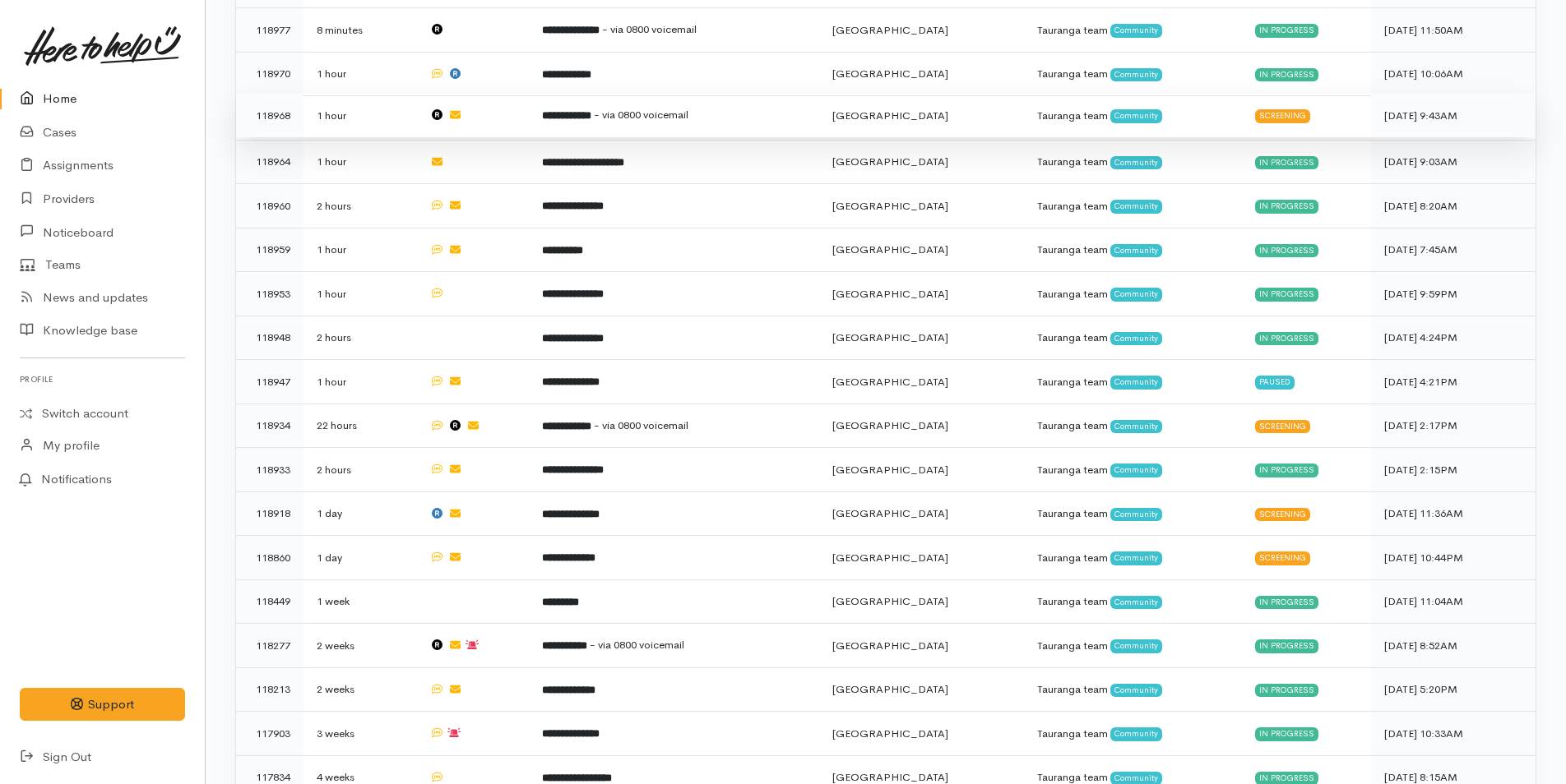
click at [641, 115] on span "- via 0800 voicemail" at bounding box center [641, 115] width 95 height 14
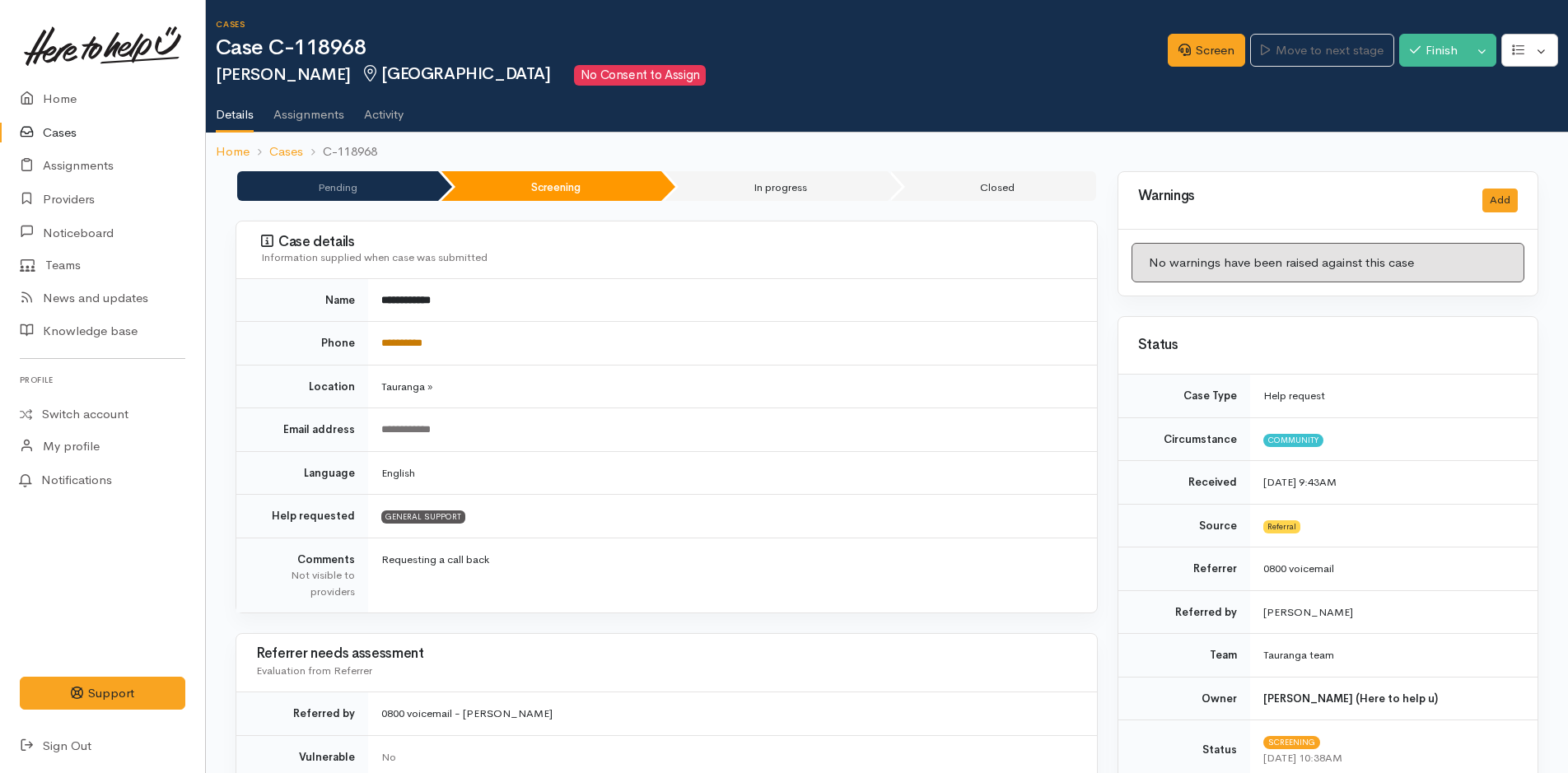
click at [396, 341] on link "**********" at bounding box center [402, 343] width 41 height 11
click at [1199, 41] on link "Screen" at bounding box center [1206, 51] width 78 height 34
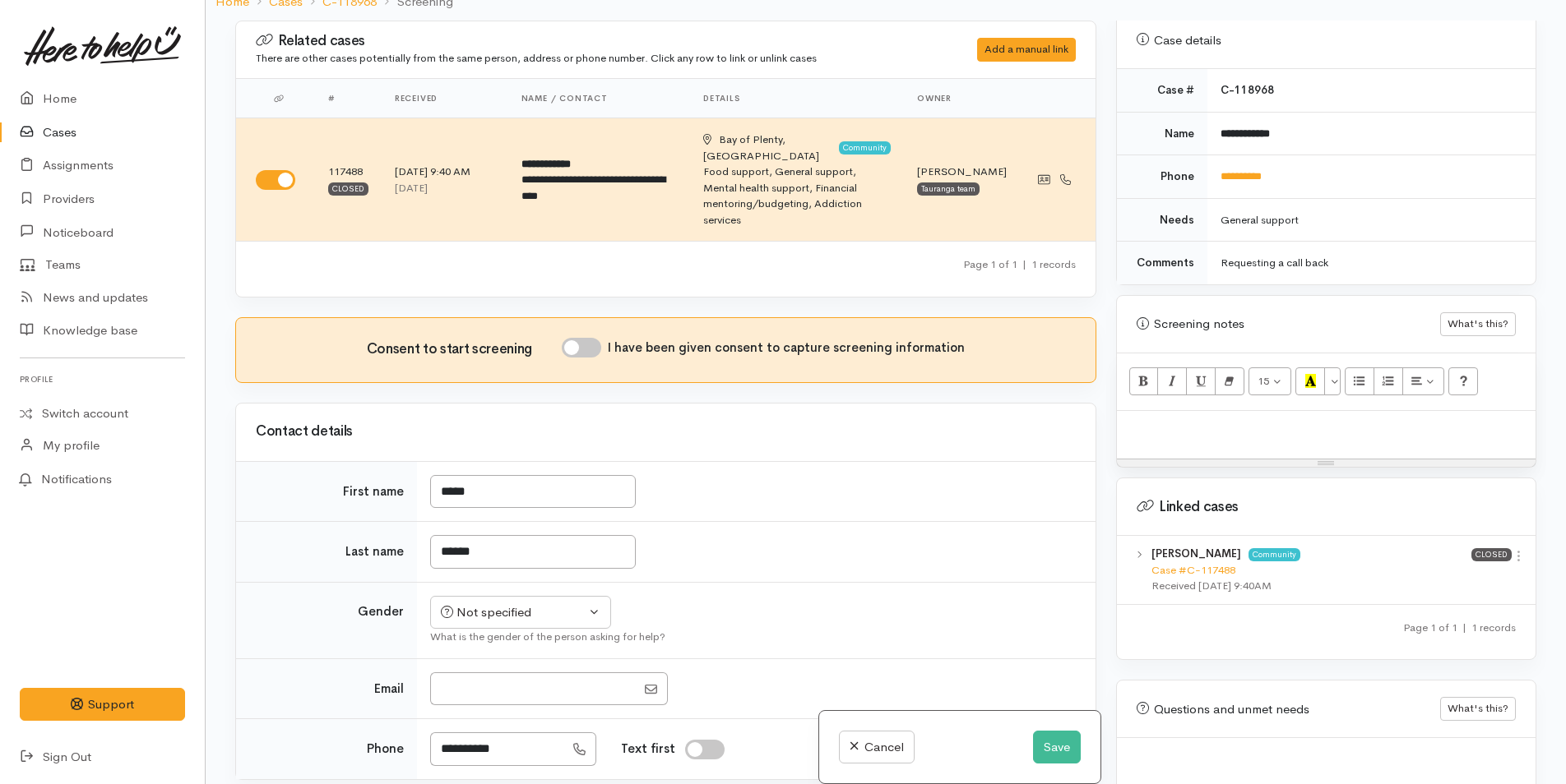
scroll to position [144, 0]
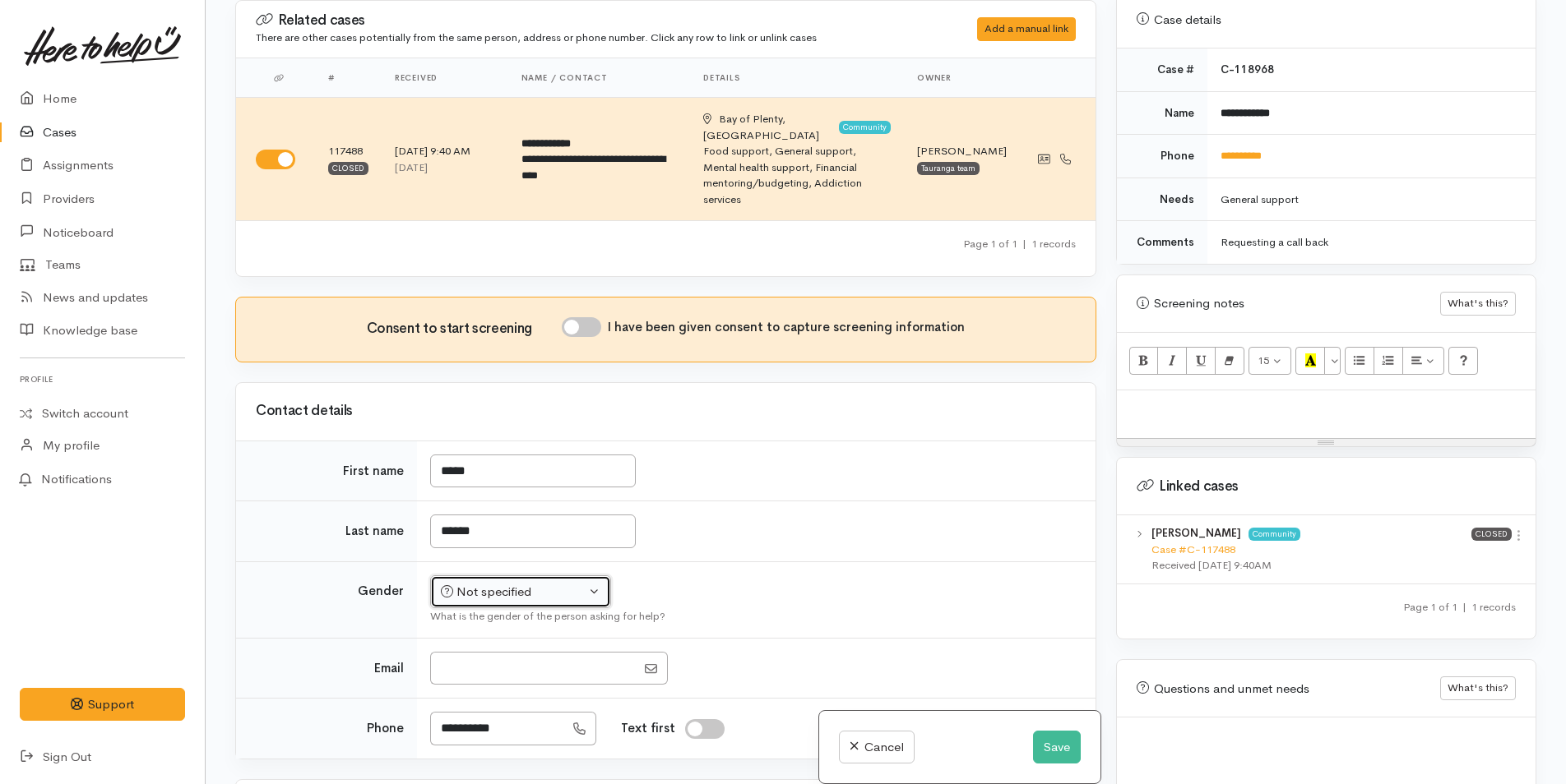
click at [492, 583] on div "Not specified" at bounding box center [513, 592] width 145 height 19
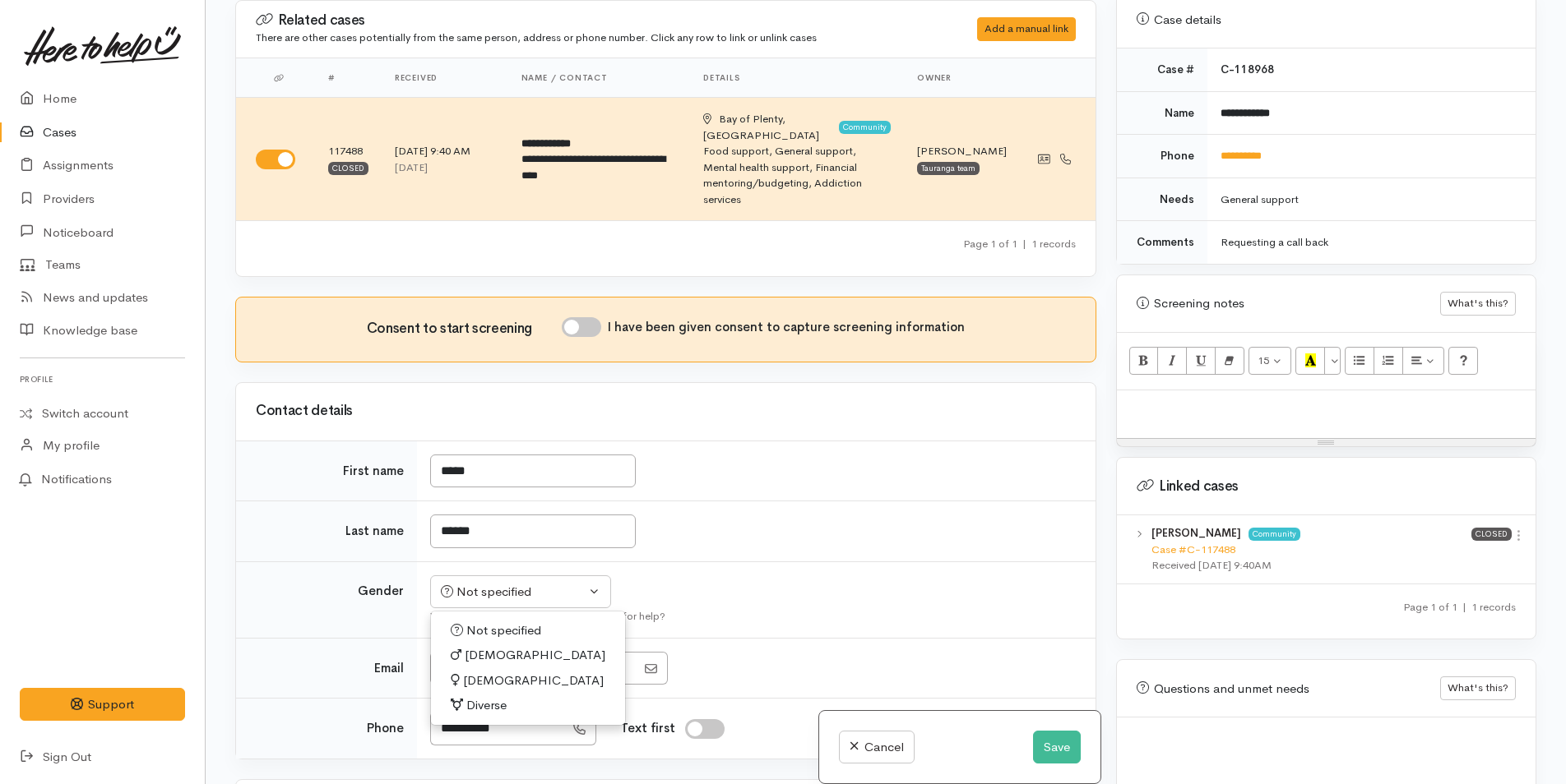
click at [492, 671] on span "Female" at bounding box center [532, 680] width 140 height 19
select select "Female"
click at [590, 317] on input "I have been given consent to capture screening information" at bounding box center [582, 327] width 39 height 20
checkbox input "true"
click at [1211, 398] on p at bounding box center [1326, 407] width 402 height 19
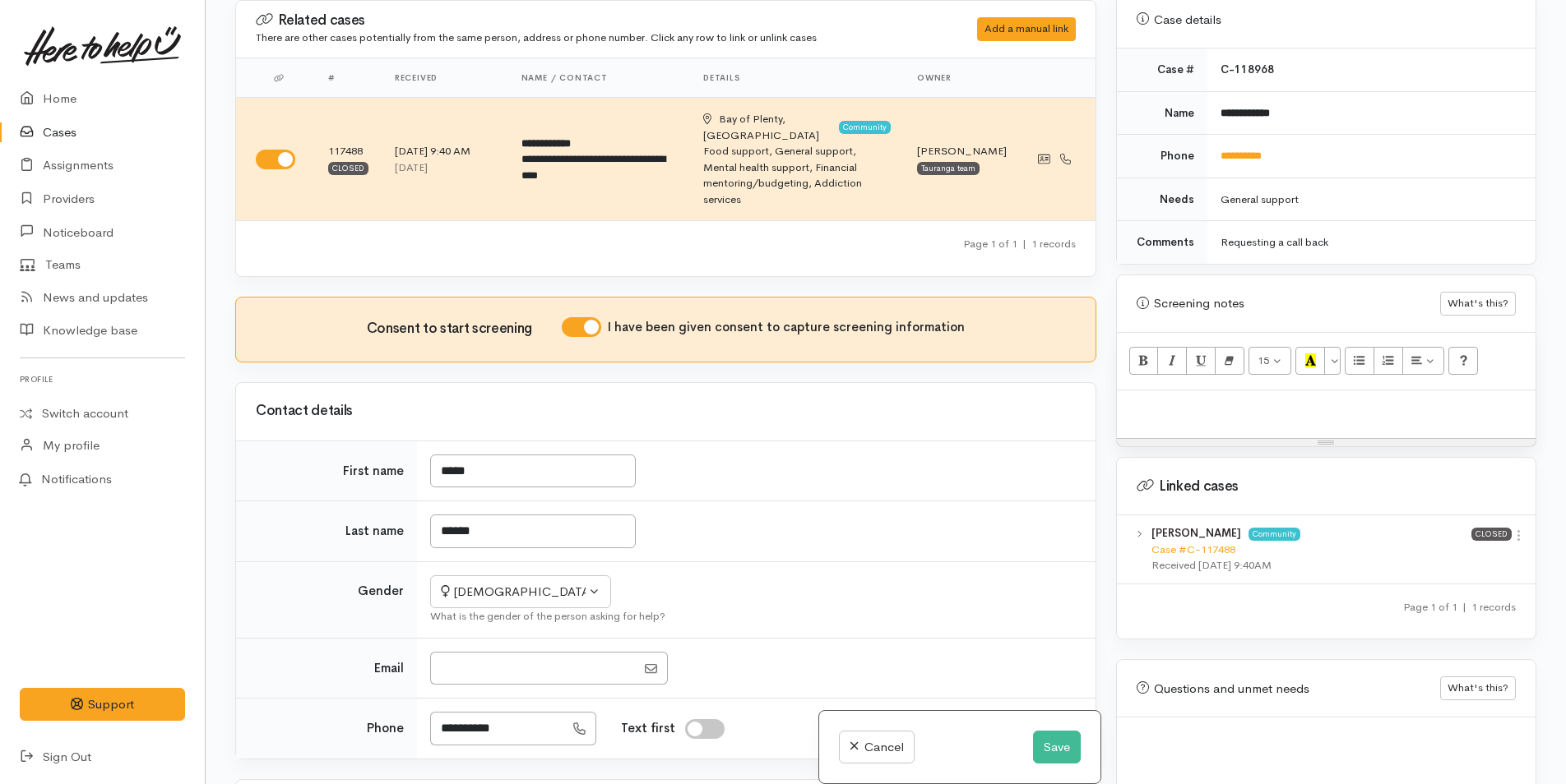
paste div
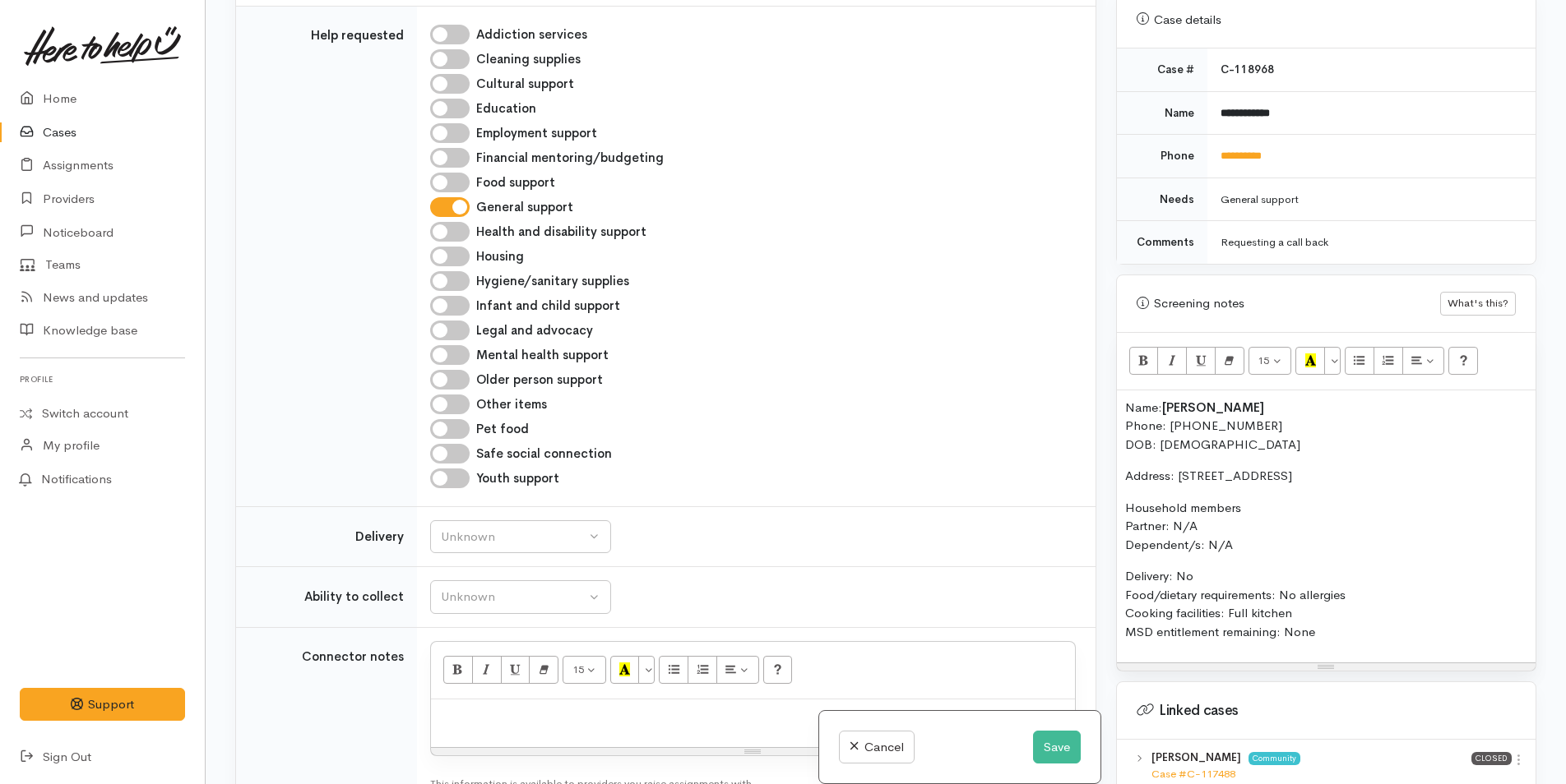
scroll to position [905, 0]
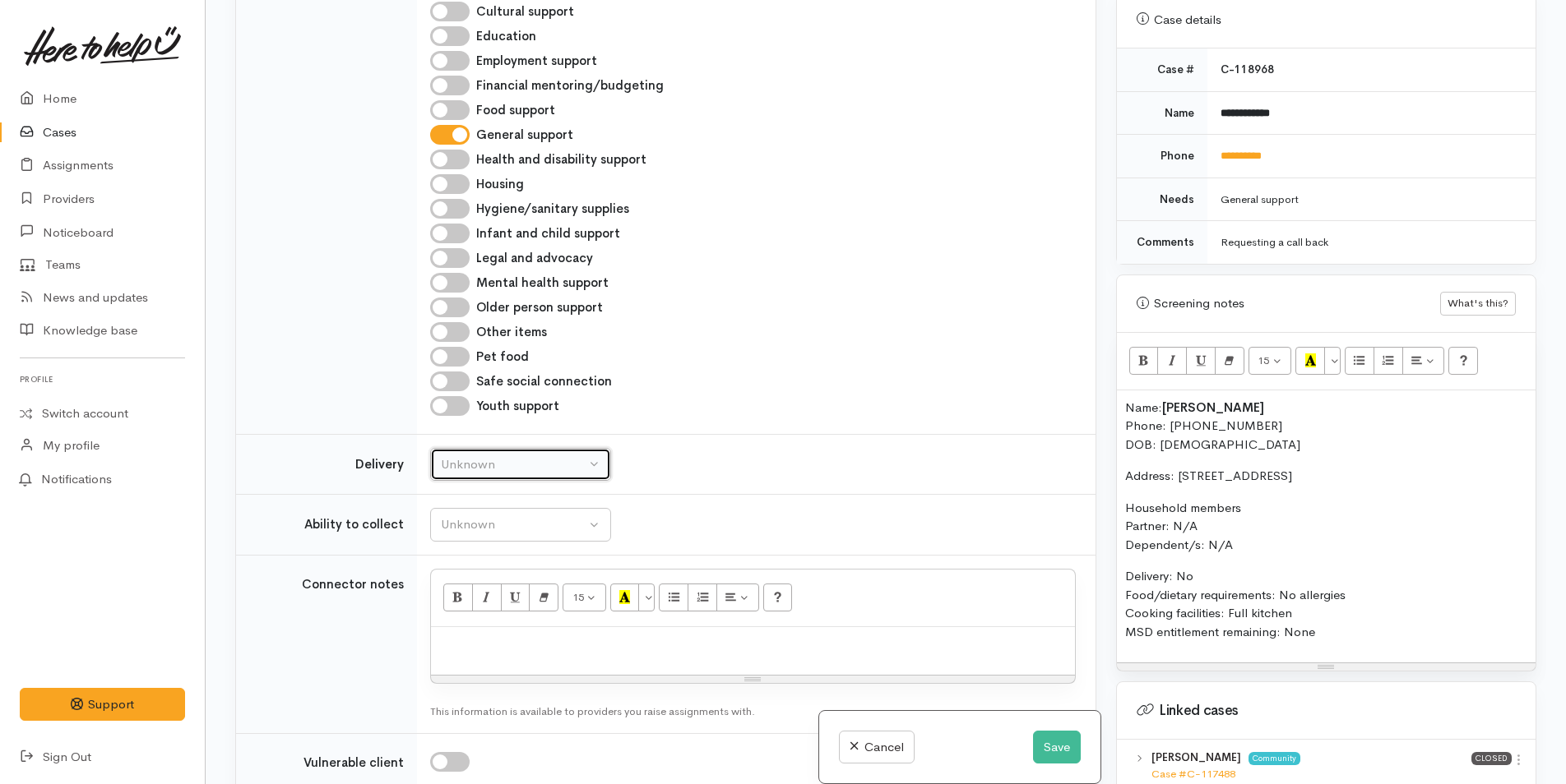
click at [471, 455] on div "Unknown" at bounding box center [513, 464] width 145 height 19
click at [476, 605] on link "No" at bounding box center [520, 618] width 180 height 26
click at [477, 455] on div "No" at bounding box center [513, 464] width 145 height 19
click at [505, 559] on span "Delivery needed" at bounding box center [494, 568] width 88 height 19
select select "3"
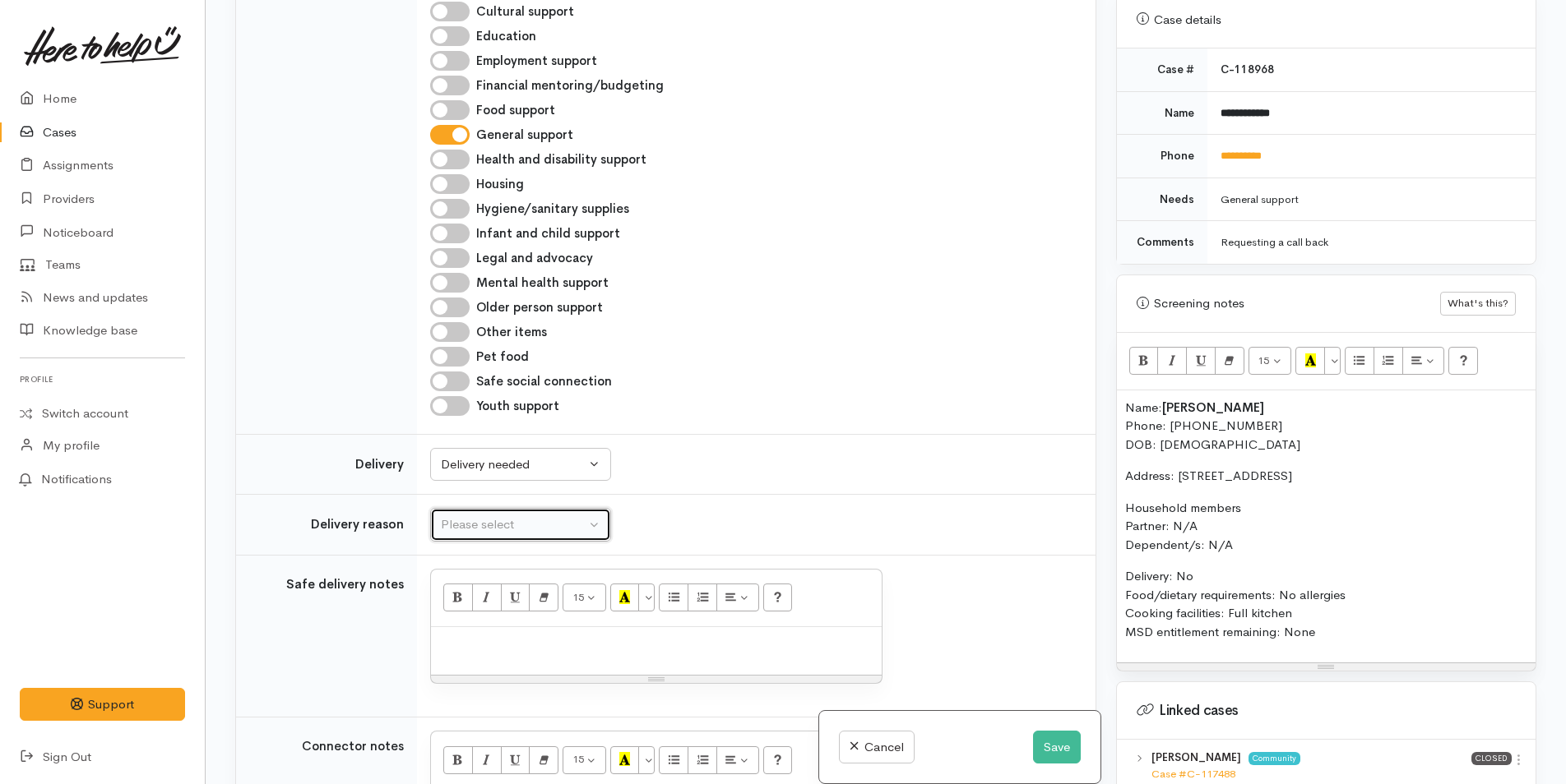
click at [515, 515] on div "Please select" at bounding box center [513, 524] width 145 height 19
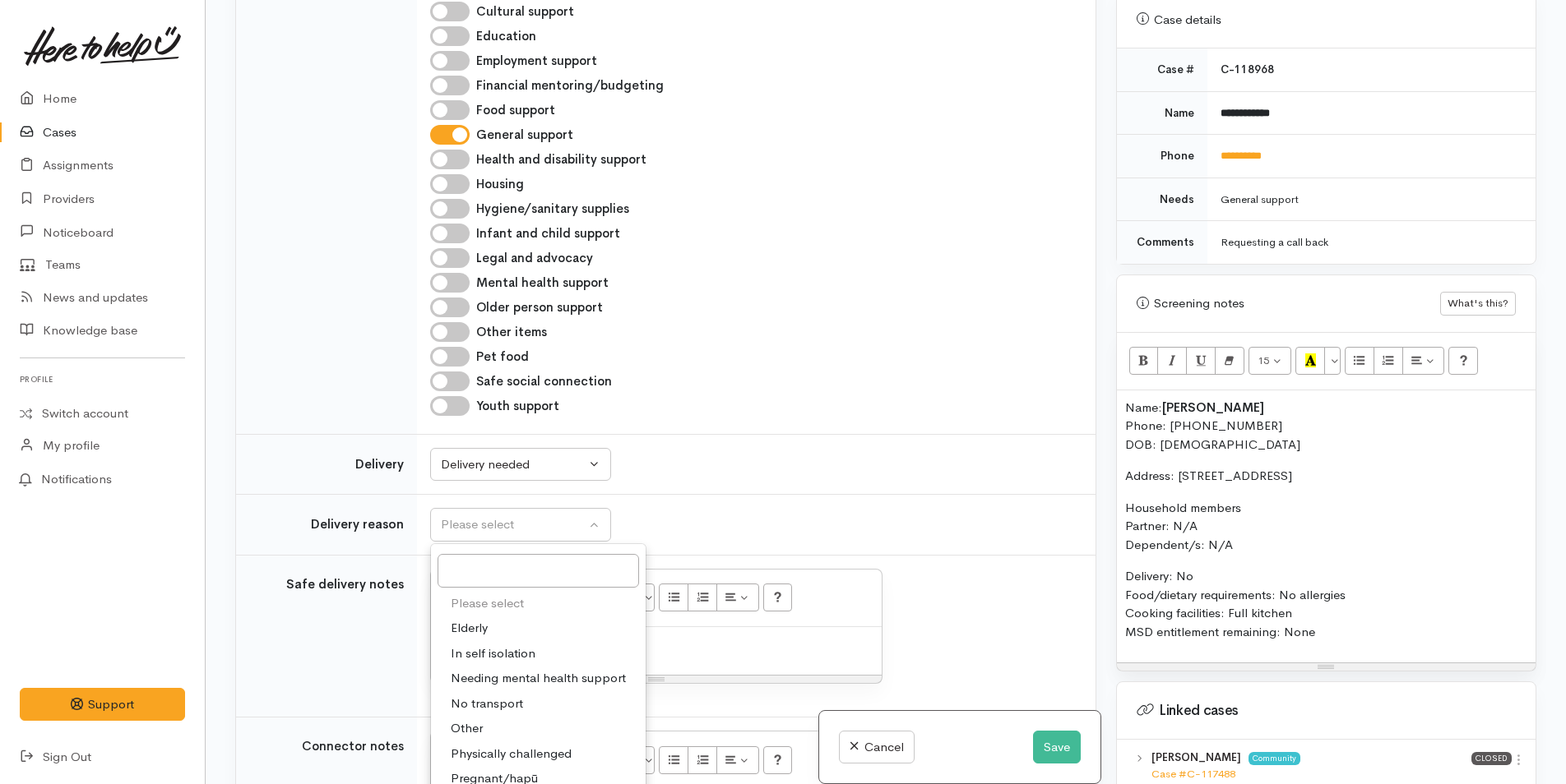
click at [501, 695] on span "No transport" at bounding box center [486, 704] width 72 height 19
select select "2"
click at [488, 636] on p at bounding box center [657, 645] width 434 height 19
paste div
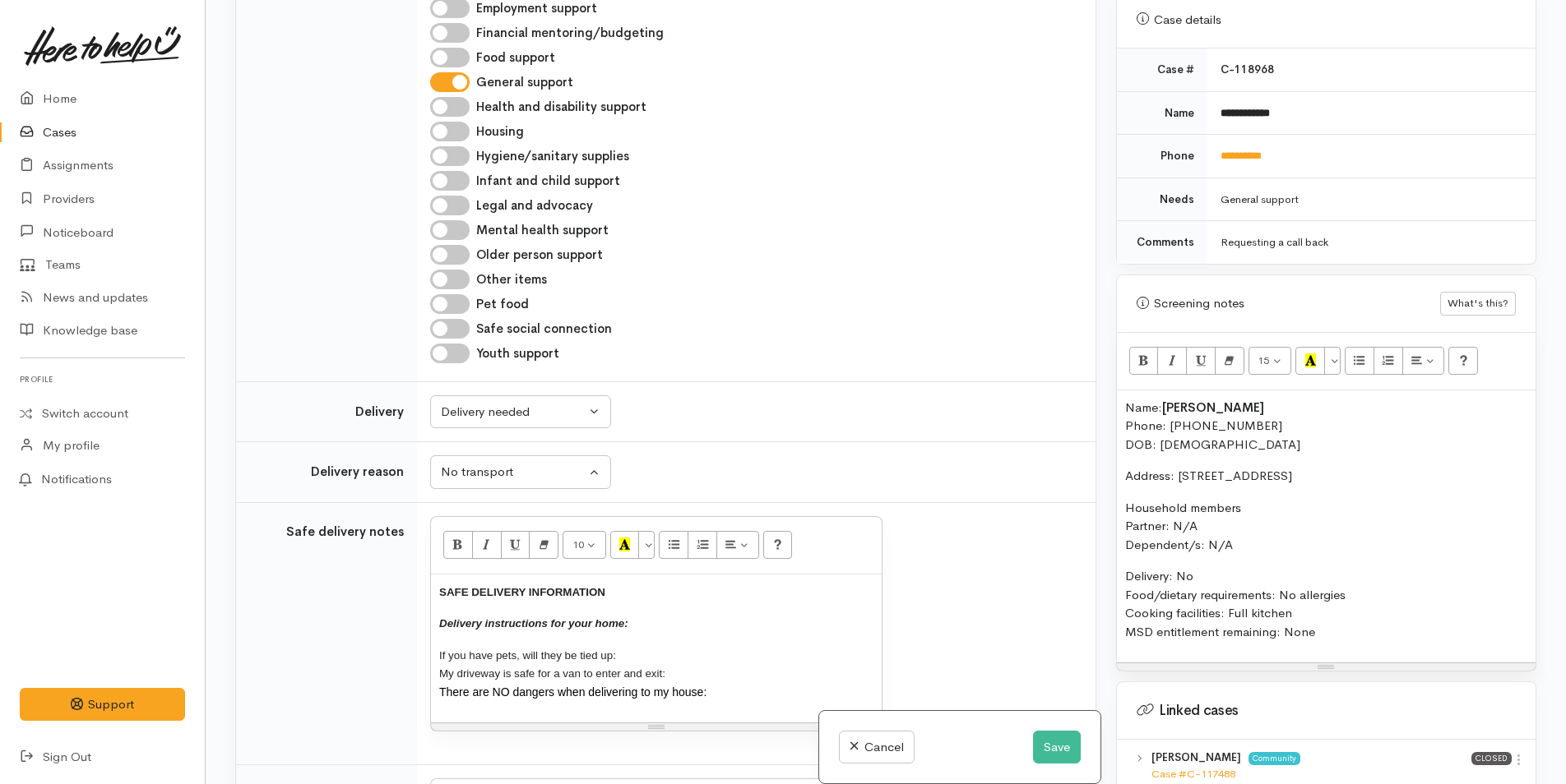
scroll to position [987, 0]
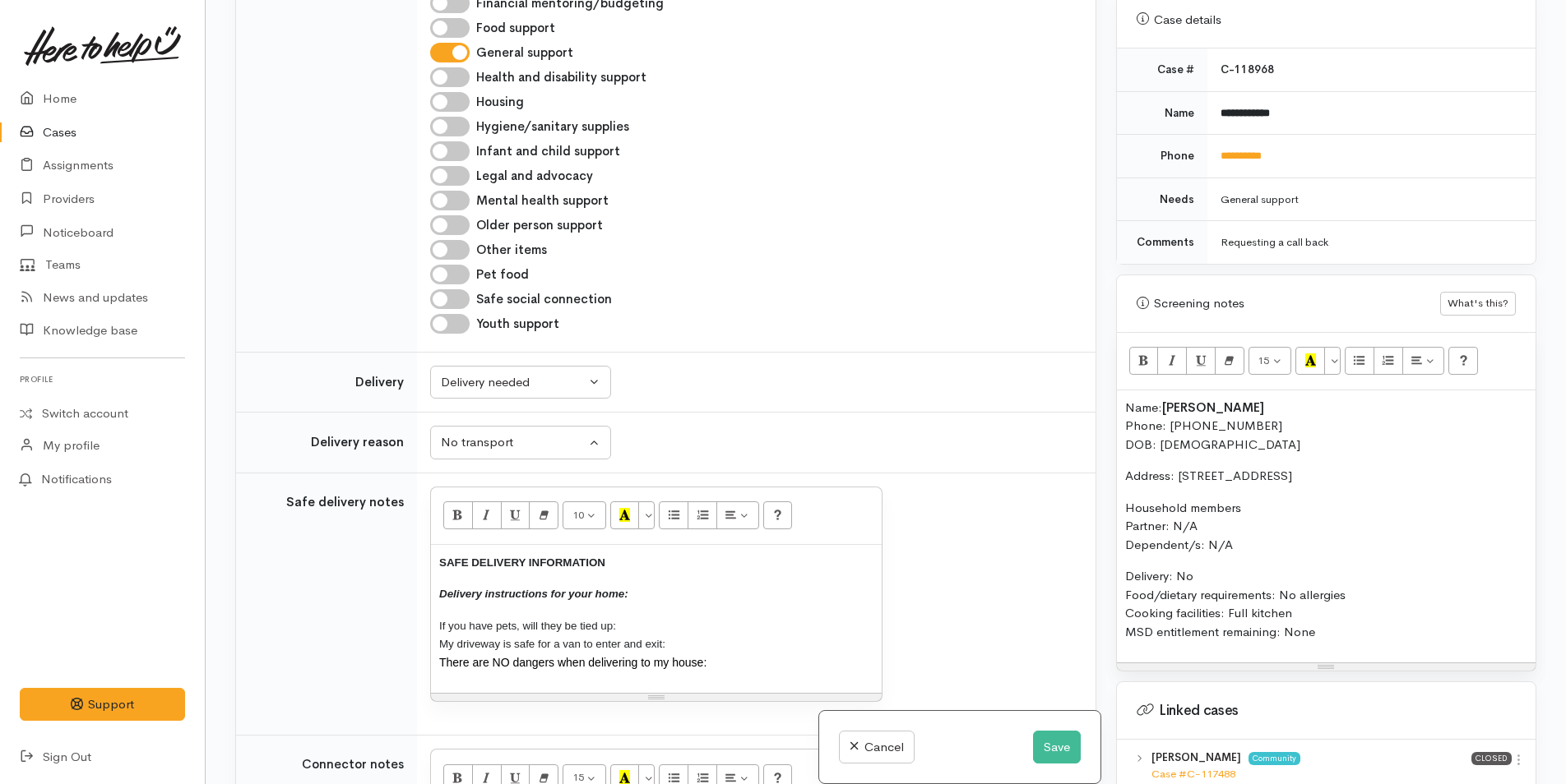
drag, startPoint x: 693, startPoint y: 621, endPoint x: 402, endPoint y: 501, distance: 314.8
click at [330, 511] on tr "Safe delivery notes 10 8 9 10 11 12 14 18 24 36 Background Color Transparent Se…" at bounding box center [666, 604] width 859 height 263
click at [653, 502] on button "More Color" at bounding box center [646, 515] width 16 height 28
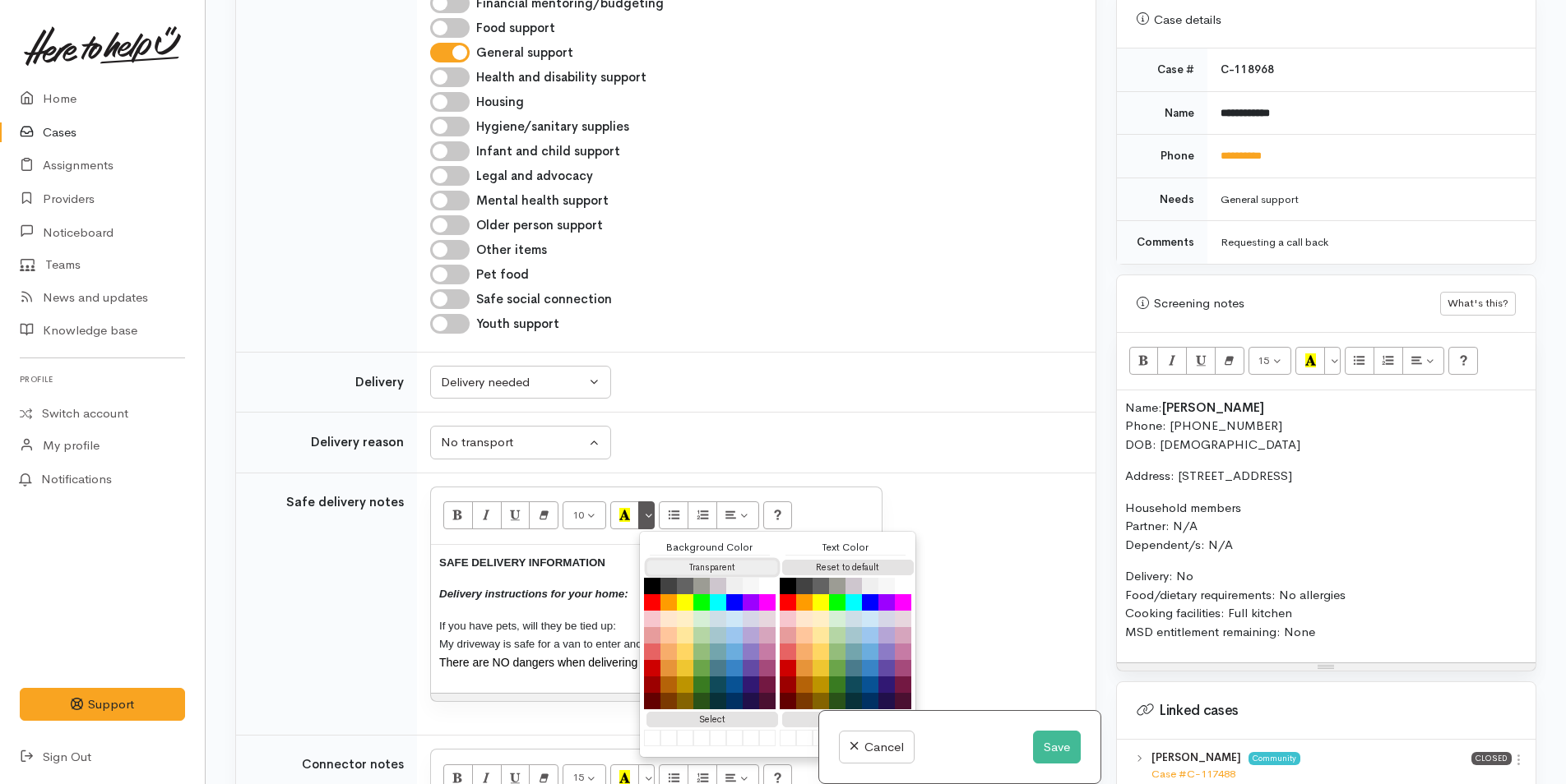
click at [680, 560] on button "Transparent" at bounding box center [712, 567] width 131 height 15
click at [860, 560] on button "Reset to default" at bounding box center [847, 567] width 131 height 15
click at [596, 554] on p "SAFE DELIVERY INFORMATION" at bounding box center [657, 563] width 434 height 19
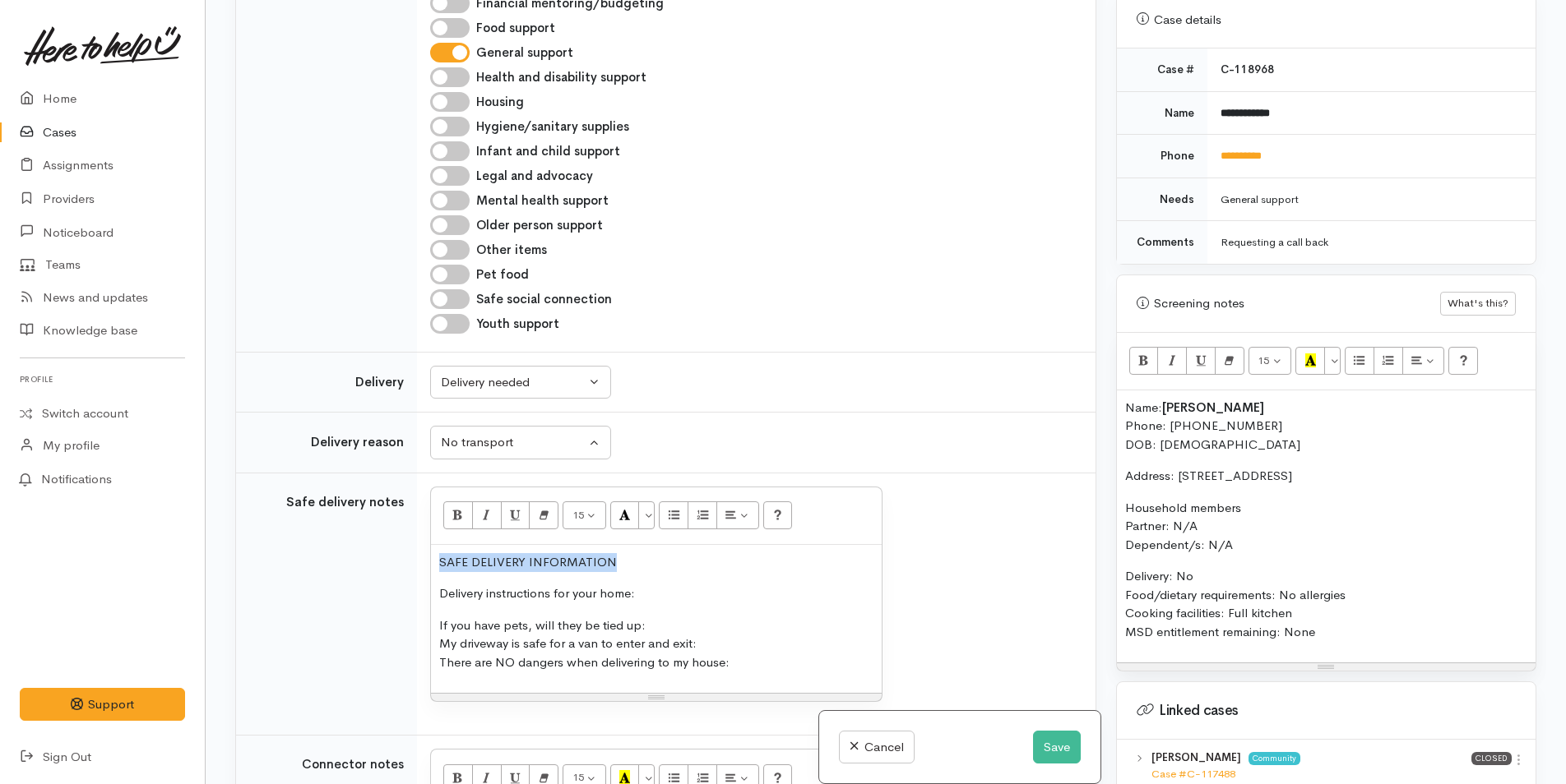
drag, startPoint x: 582, startPoint y: 522, endPoint x: 332, endPoint y: 502, distance: 250.8
click at [325, 512] on tr "Safe delivery notes 15 8 9 10 11 12 14 18 24 36 Background Color Transparent Se…" at bounding box center [666, 604] width 859 height 263
click at [460, 502] on button "Bold (CTRL+B)" at bounding box center [457, 515] width 29 height 28
click at [667, 584] on p "Delivery instructions for your home:" at bounding box center [657, 593] width 434 height 19
click at [647, 616] on p "If you have pets, will they be tied up: My driveway is safe for a van to enter …" at bounding box center [657, 644] width 434 height 56
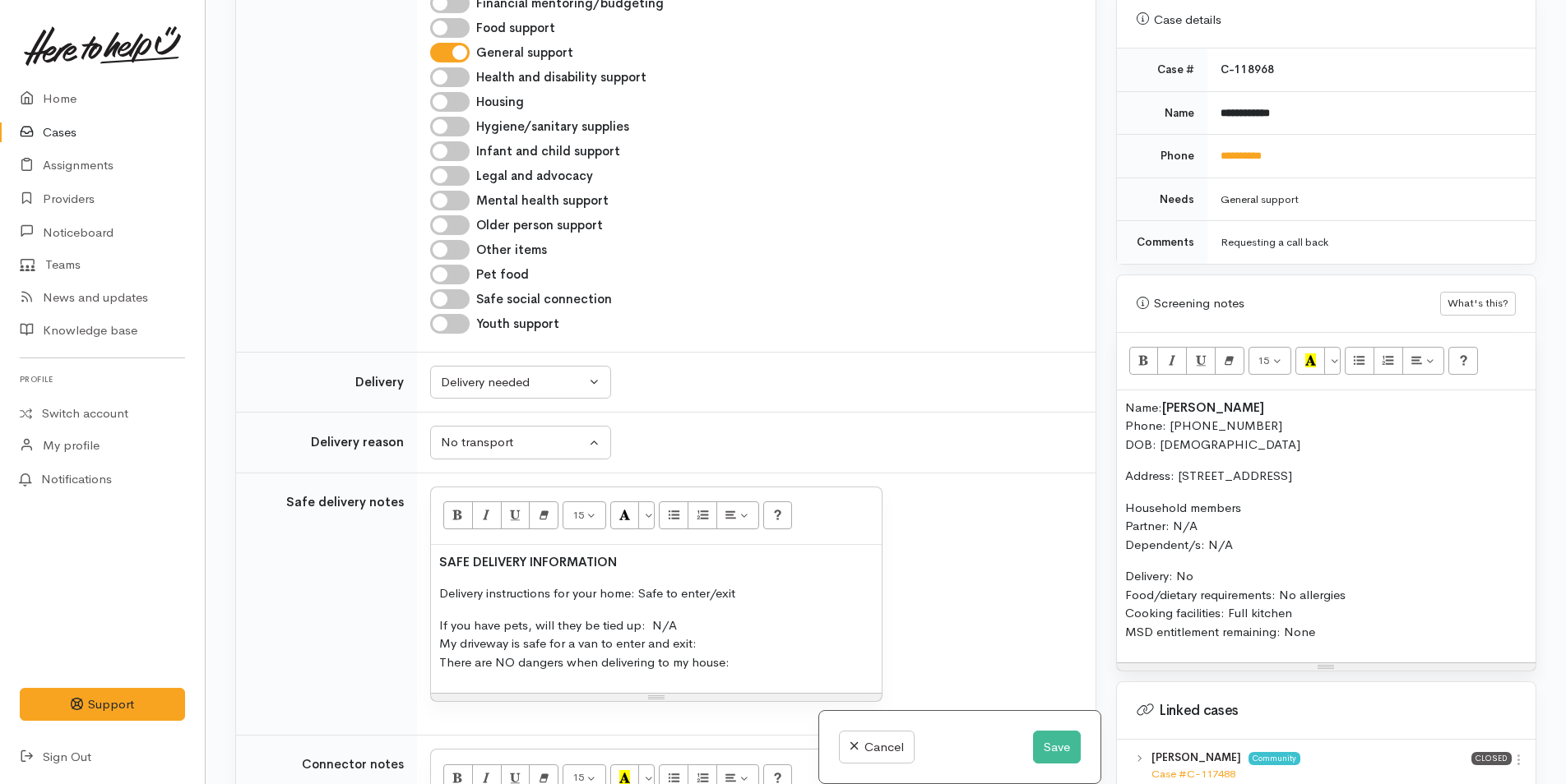
click at [709, 616] on p "If you have pets, will they be tied up: N/A My driveway is safe for a van to en…" at bounding box center [657, 644] width 434 height 56
click at [733, 634] on p "If you have pets, will they be tied up: N/A My driveway is safe for a van to en…" at bounding box center [657, 644] width 434 height 56
click at [1125, 399] on span "Name: Tasha Wilson" at bounding box center [1194, 406] width 139 height 15
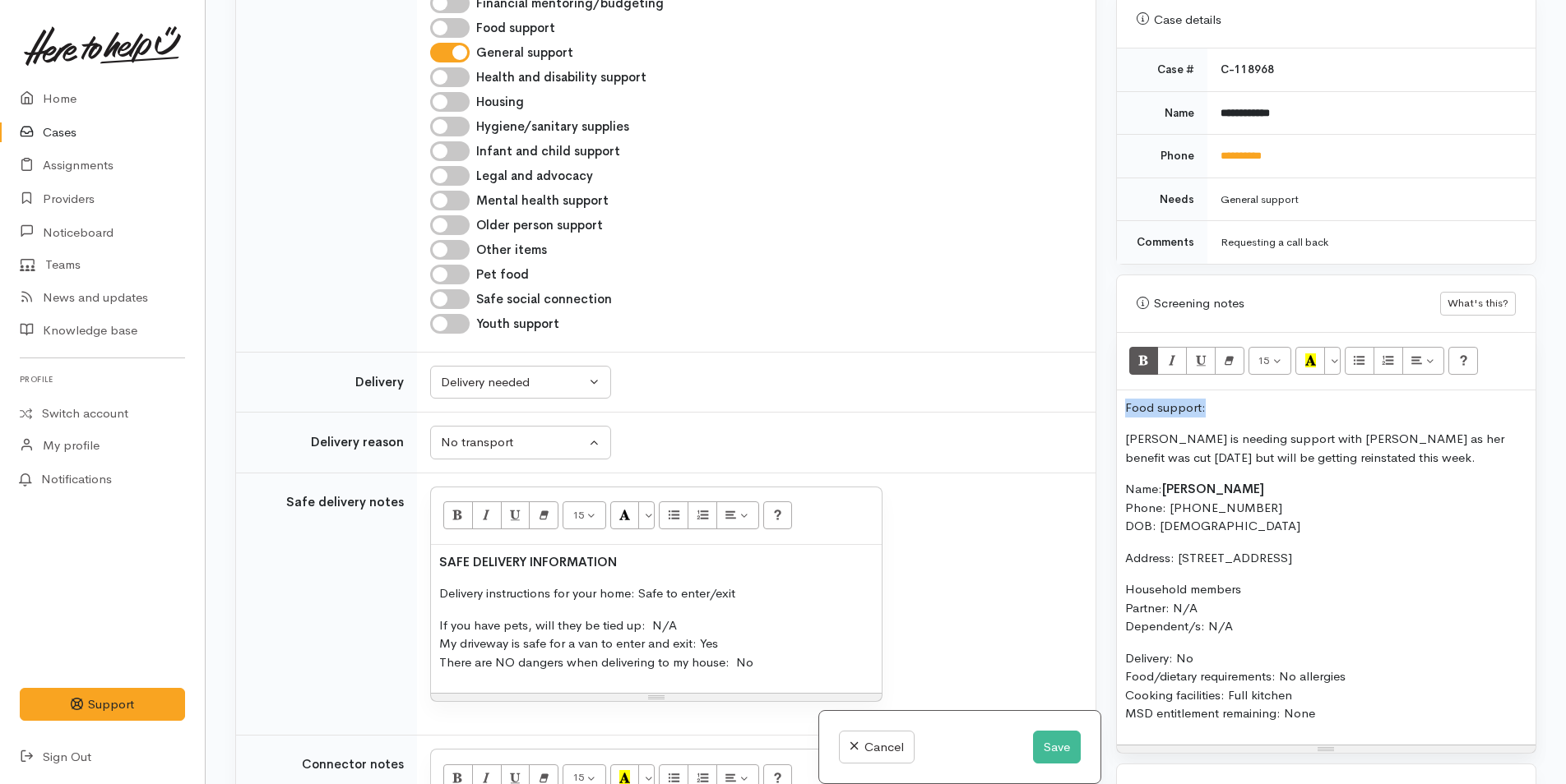
drag, startPoint x: 1102, startPoint y: 386, endPoint x: 1137, endPoint y: 348, distance: 51.7
click at [1075, 380] on div "Related cases There are other cases potentially from the same person, address o…" at bounding box center [885, 392] width 1320 height 784
click at [1141, 354] on icon "Bold (CTRL+B)" at bounding box center [1143, 361] width 11 height 14
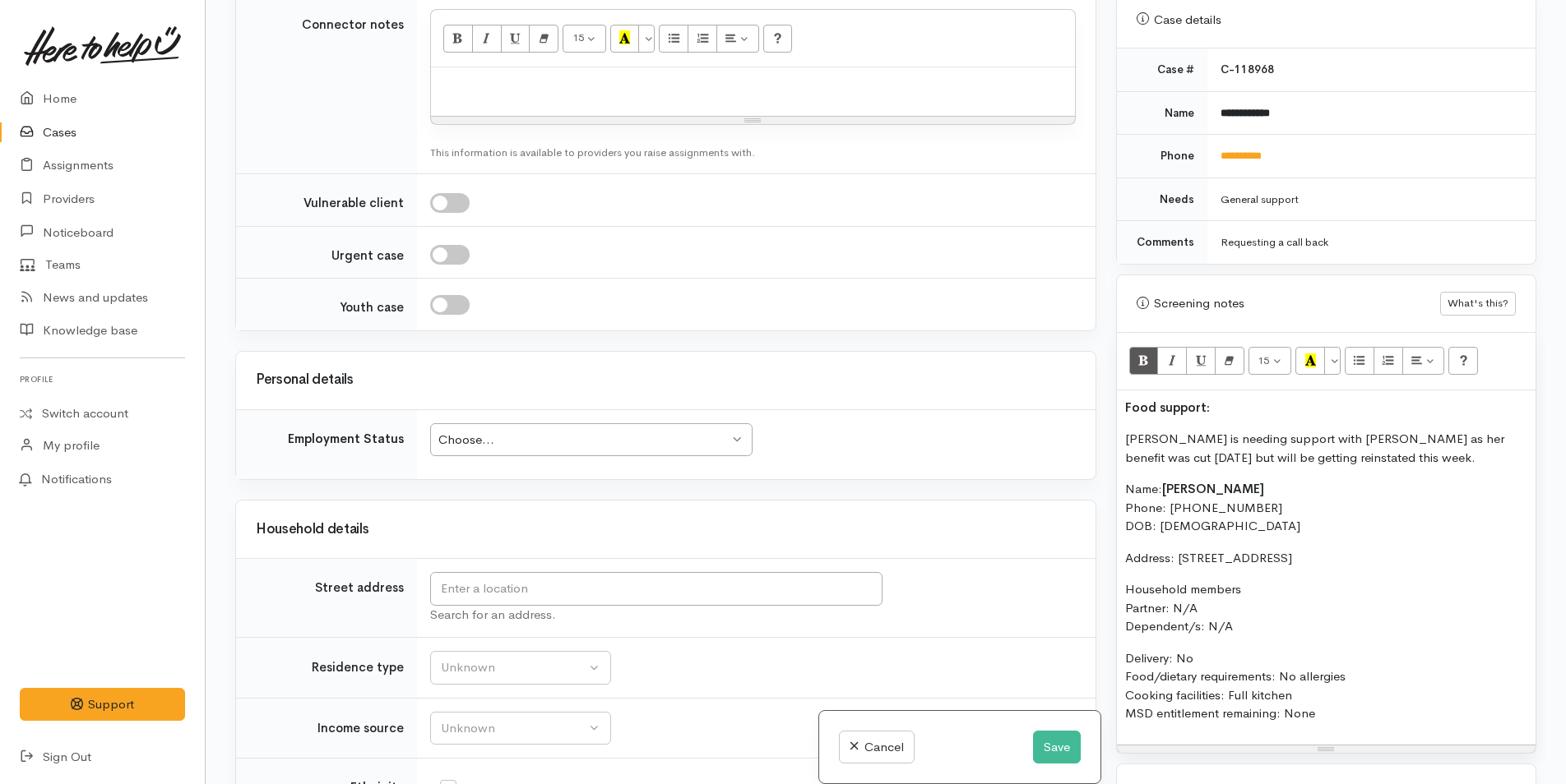
click at [1199, 631] on div "Food support: Tasha is needing support with kai as her benefit was cut 3 weeks …" at bounding box center [1326, 567] width 419 height 354
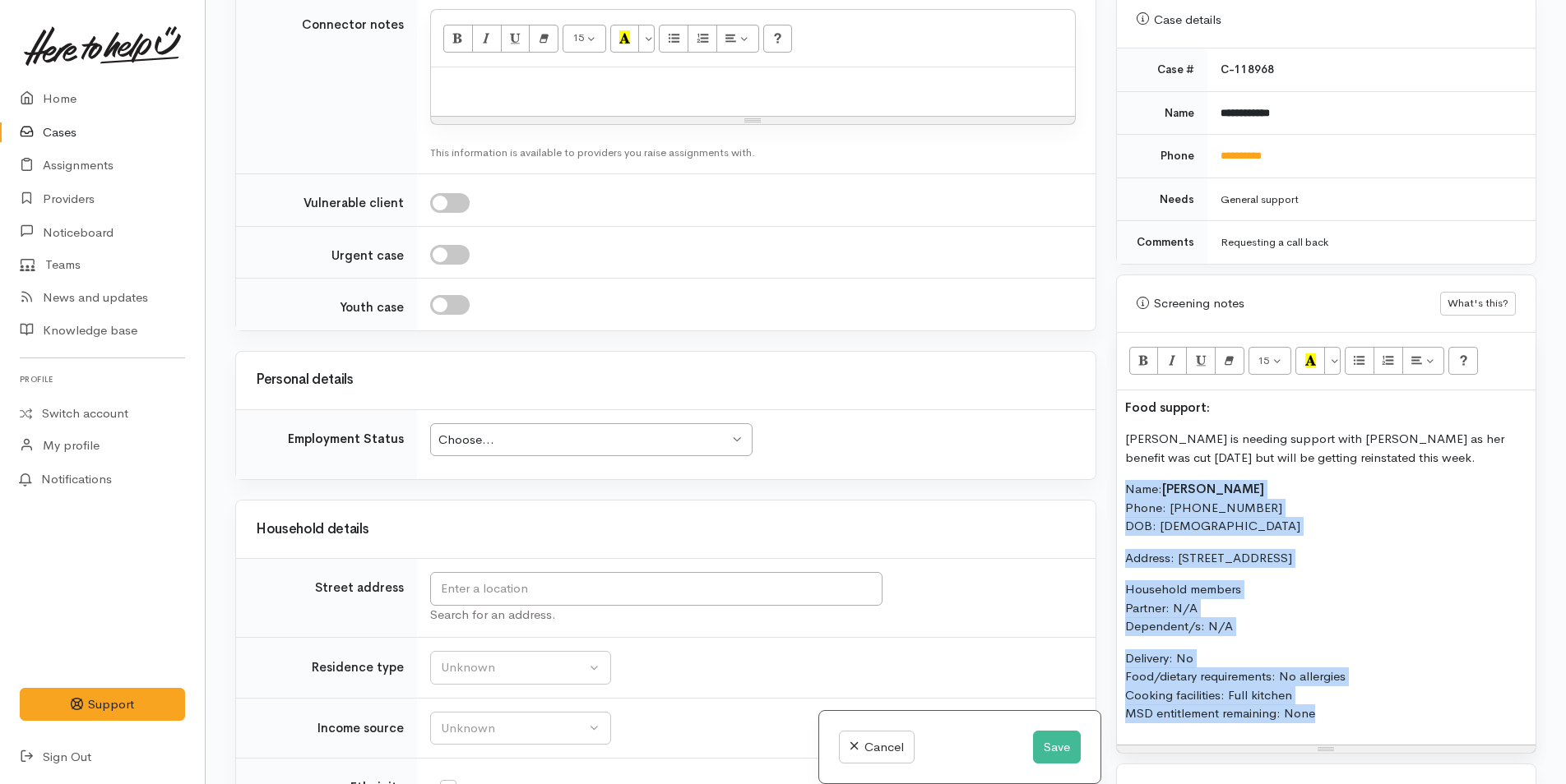
drag, startPoint x: 1259, startPoint y: 688, endPoint x: 1113, endPoint y: 475, distance: 258.2
click at [1113, 475] on div "Warnings Add No warnings have been raised against this case Add Warning Title ●…" at bounding box center [1326, 392] width 440 height 784
copy div "Name: Tasha Wilson Phone: 0221408414 DOB: 08/09/1971 Address: Flat 1/76 Mansels…"
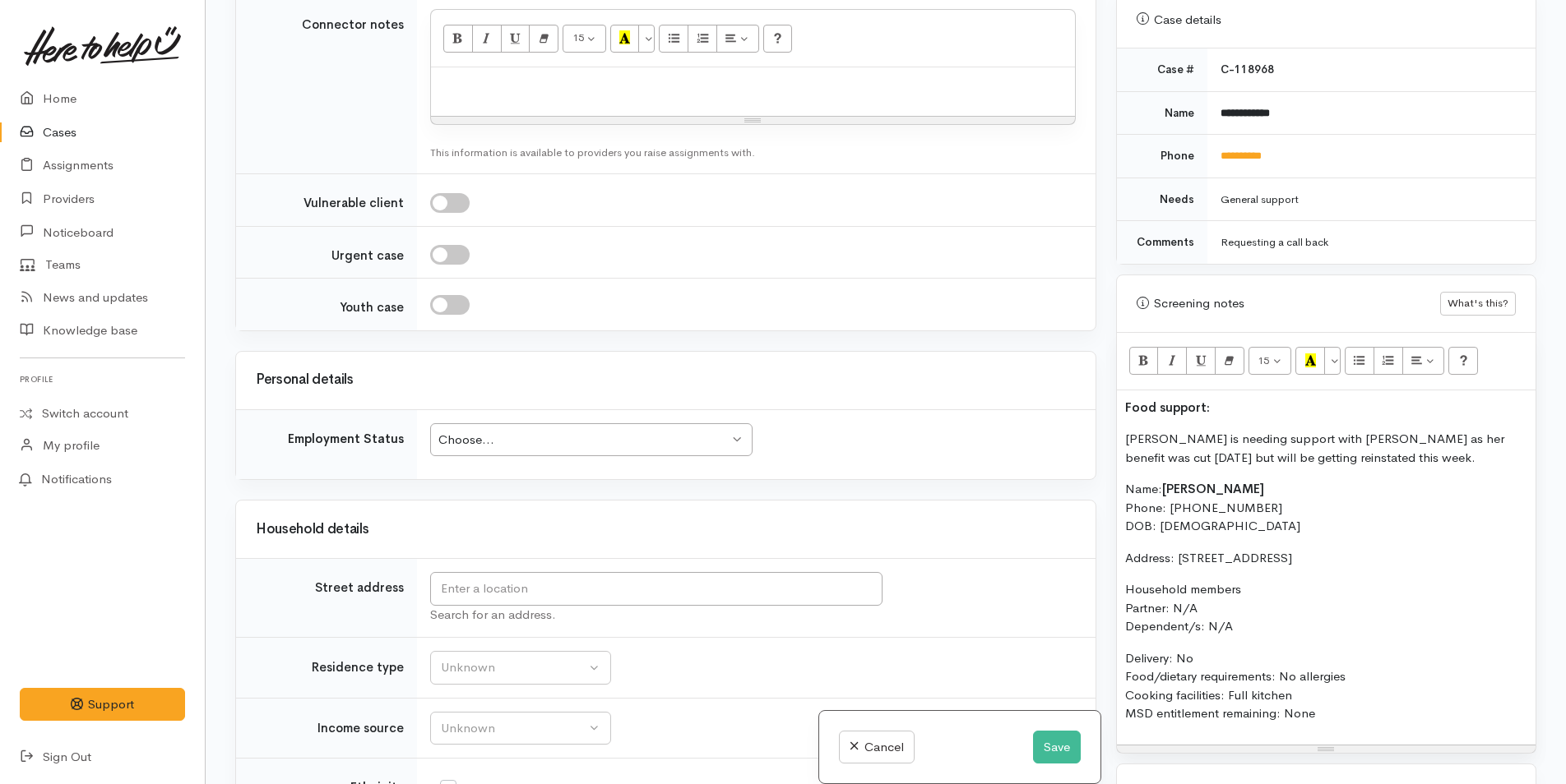
click at [507, 76] on p at bounding box center [753, 85] width 627 height 19
paste div
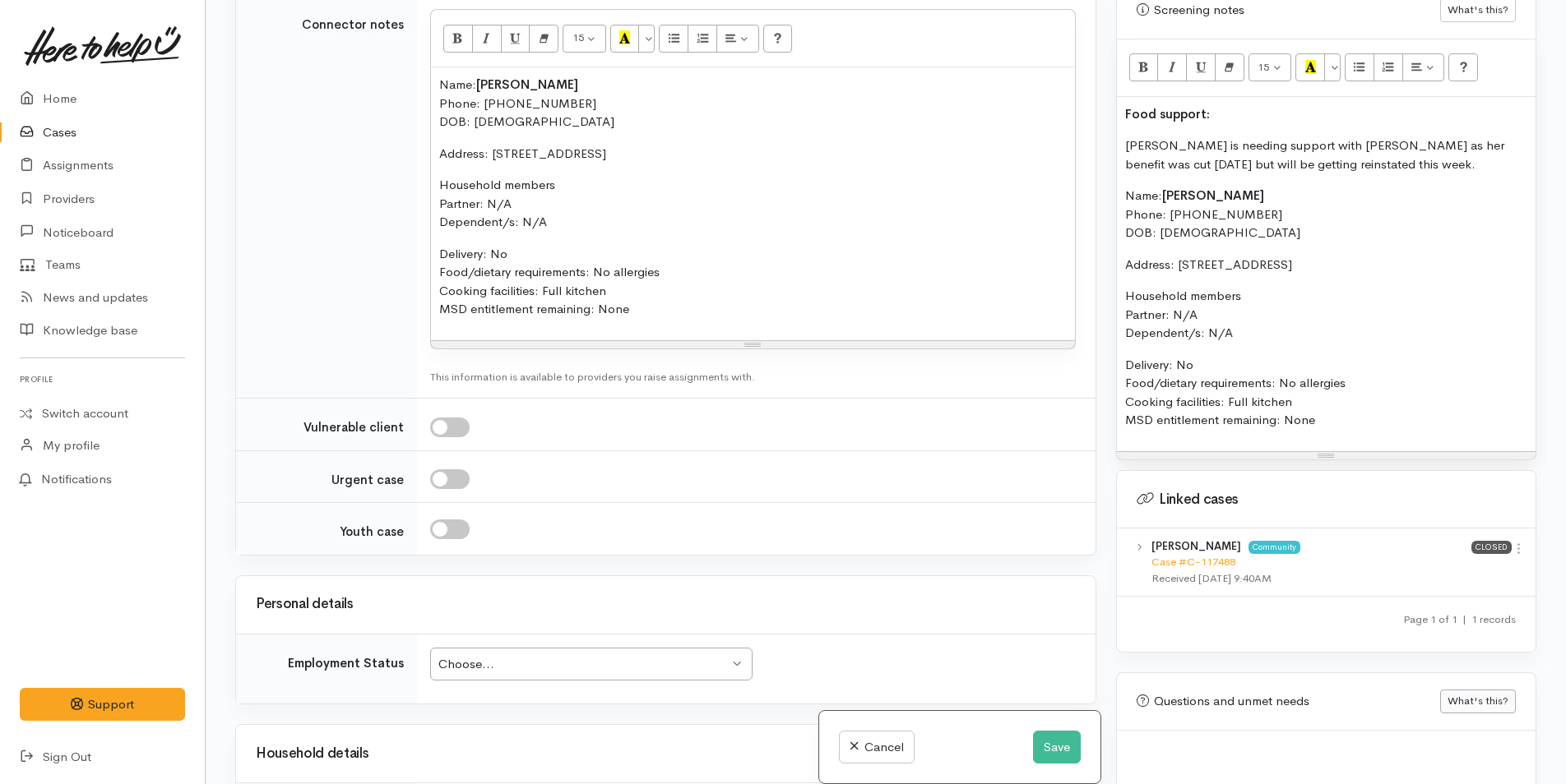
scroll to position [1210, 0]
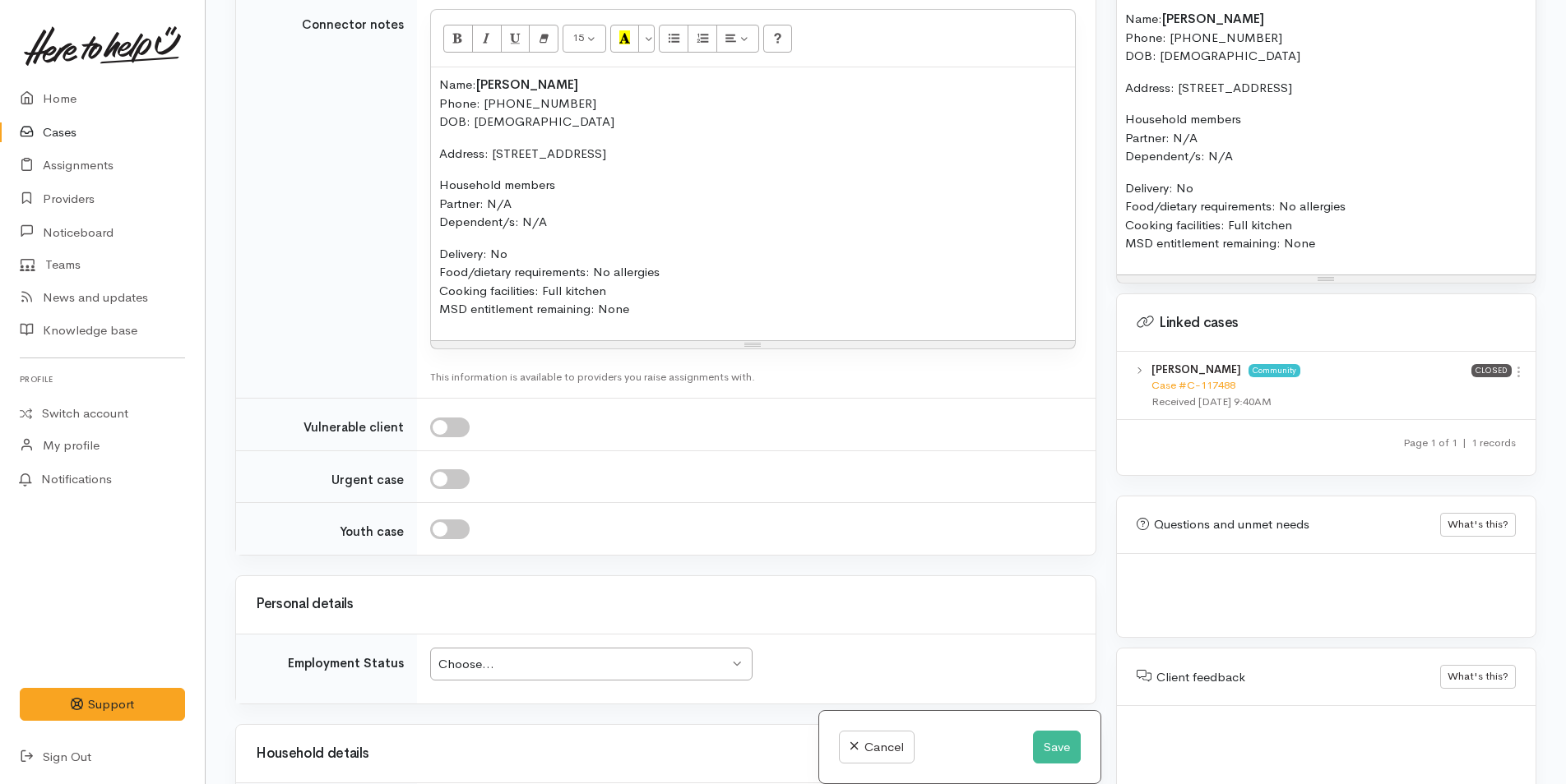
drag, startPoint x: 1509, startPoint y: 360, endPoint x: 1465, endPoint y: 380, distance: 48.3
click at [1512, 365] on icon at bounding box center [1519, 372] width 14 height 14
click at [1457, 391] on link "View case" at bounding box center [1459, 404] width 130 height 26
click at [497, 655] on div "Choose..." at bounding box center [583, 664] width 290 height 19
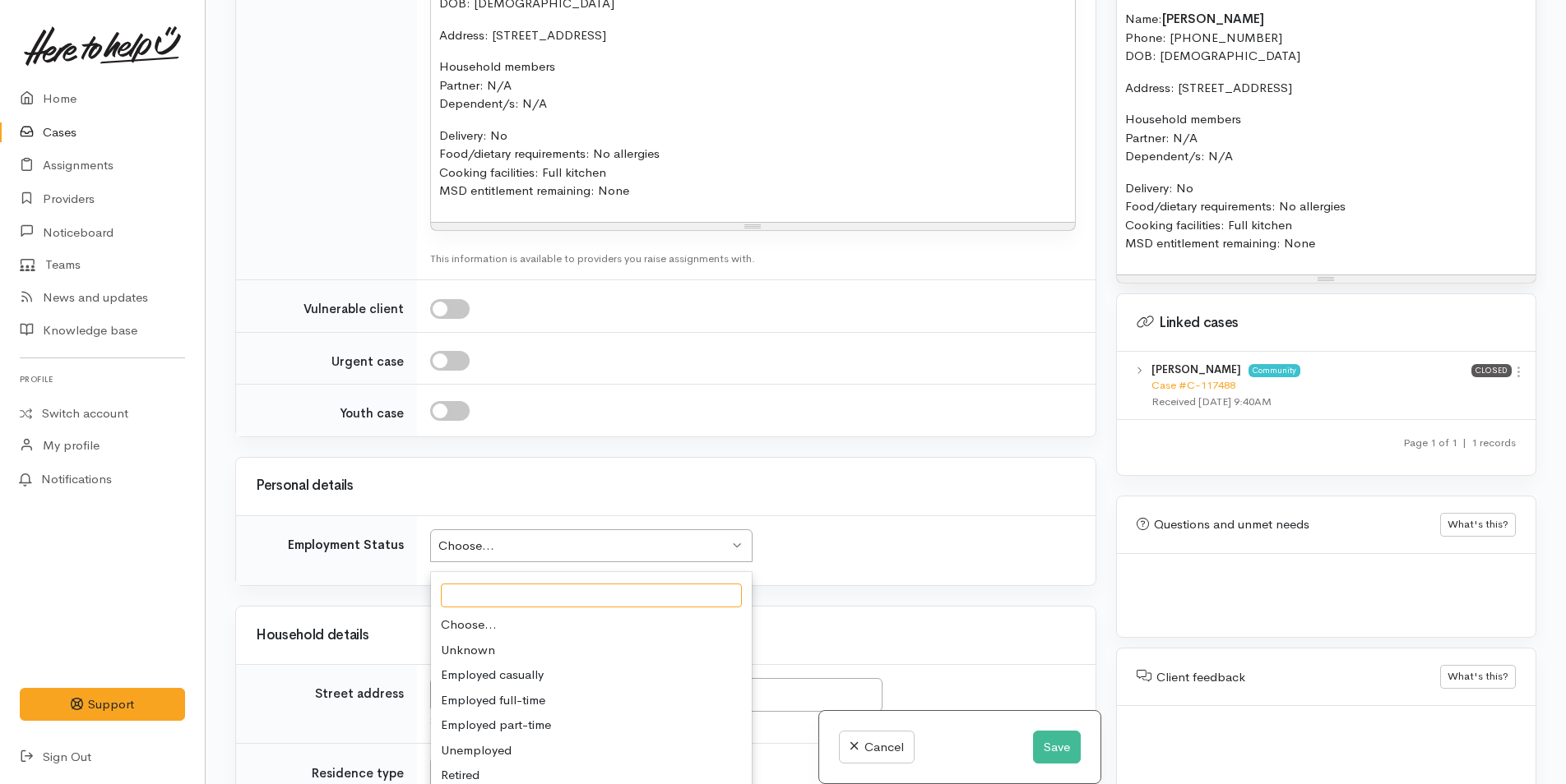
scroll to position [1973, 0]
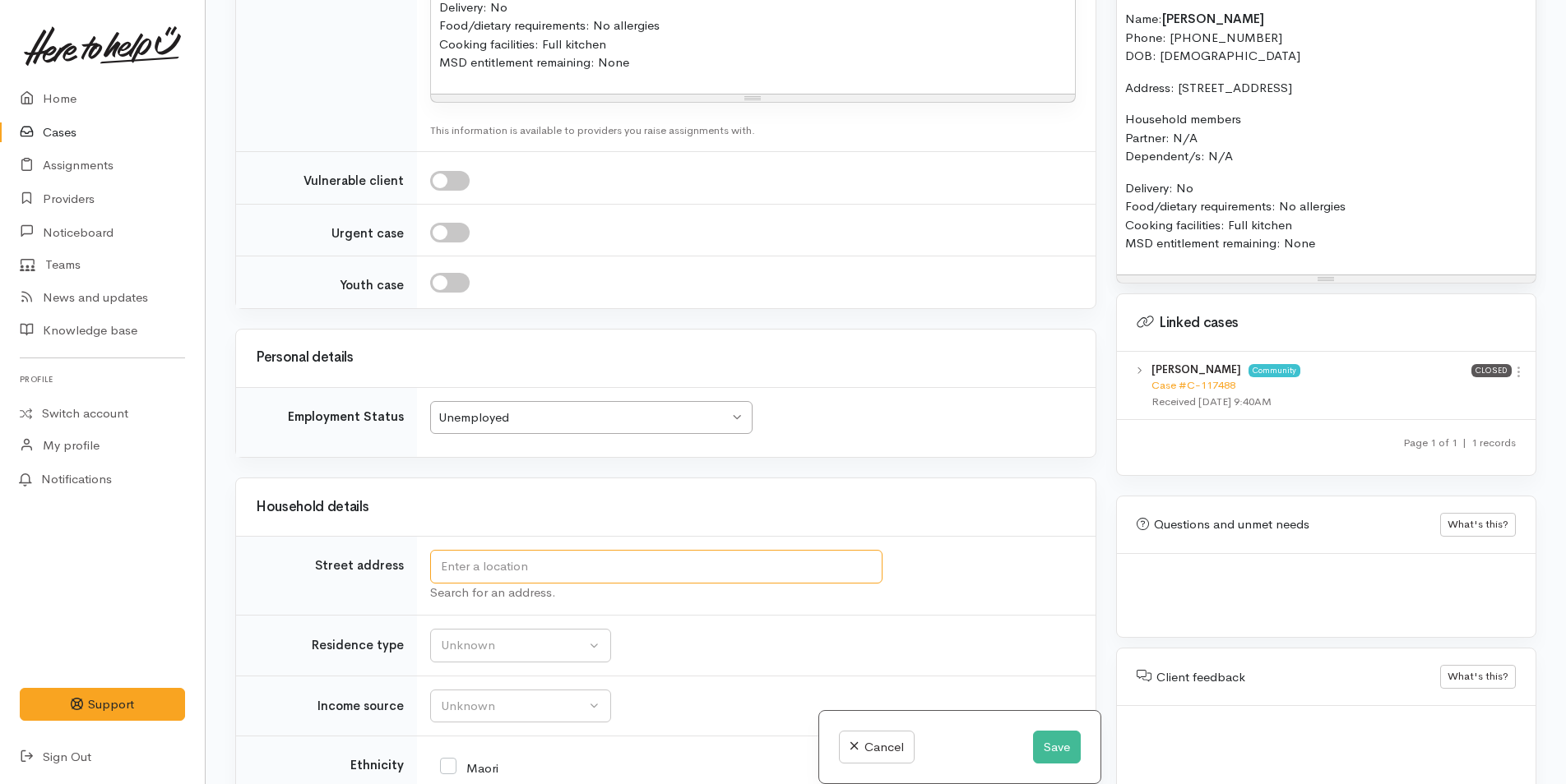
click at [496, 550] on input "text" at bounding box center [656, 567] width 452 height 34
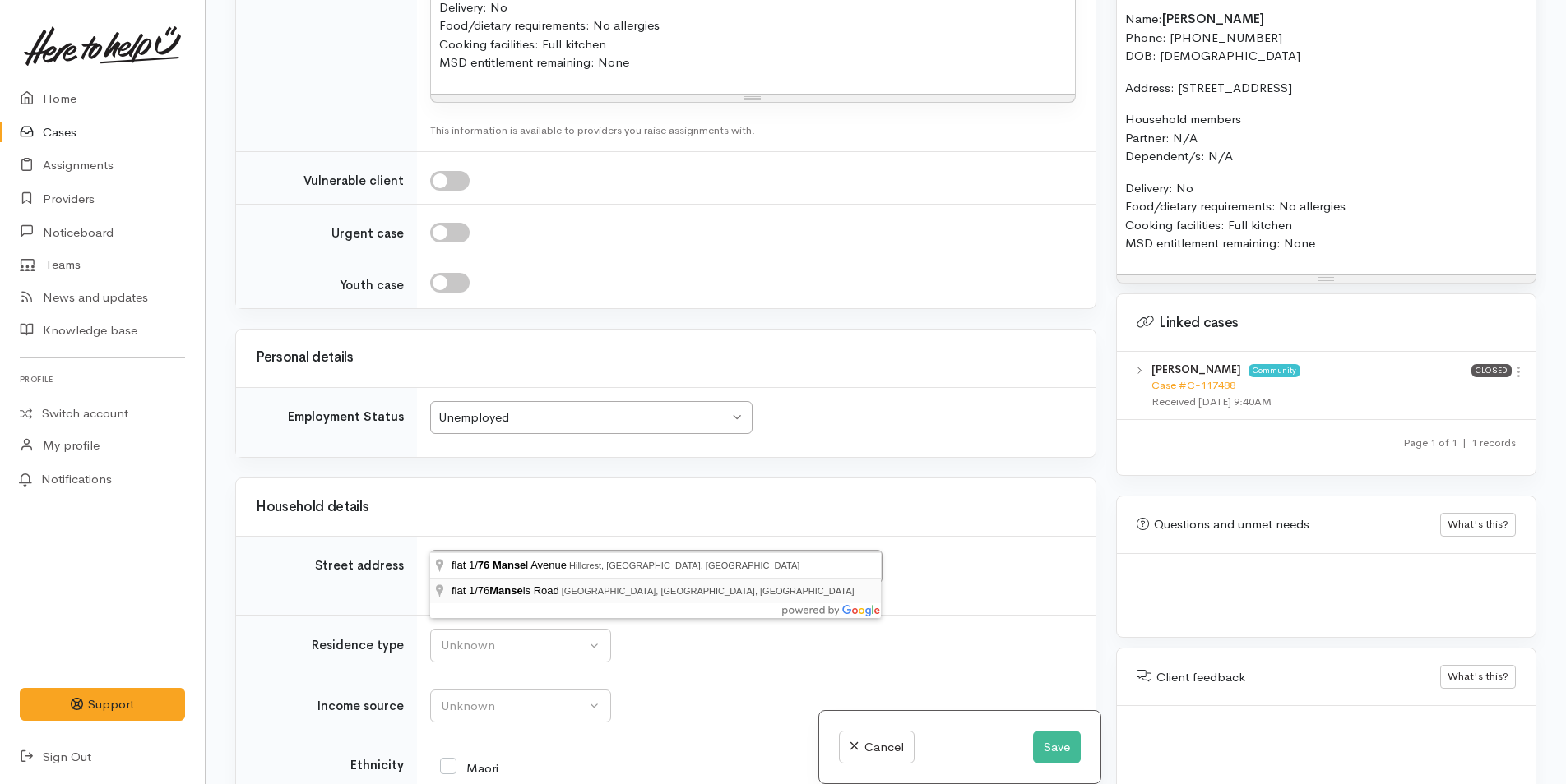
type input "flat 1/76 Mansels Road, Greerton, Tauranga, New Zealand"
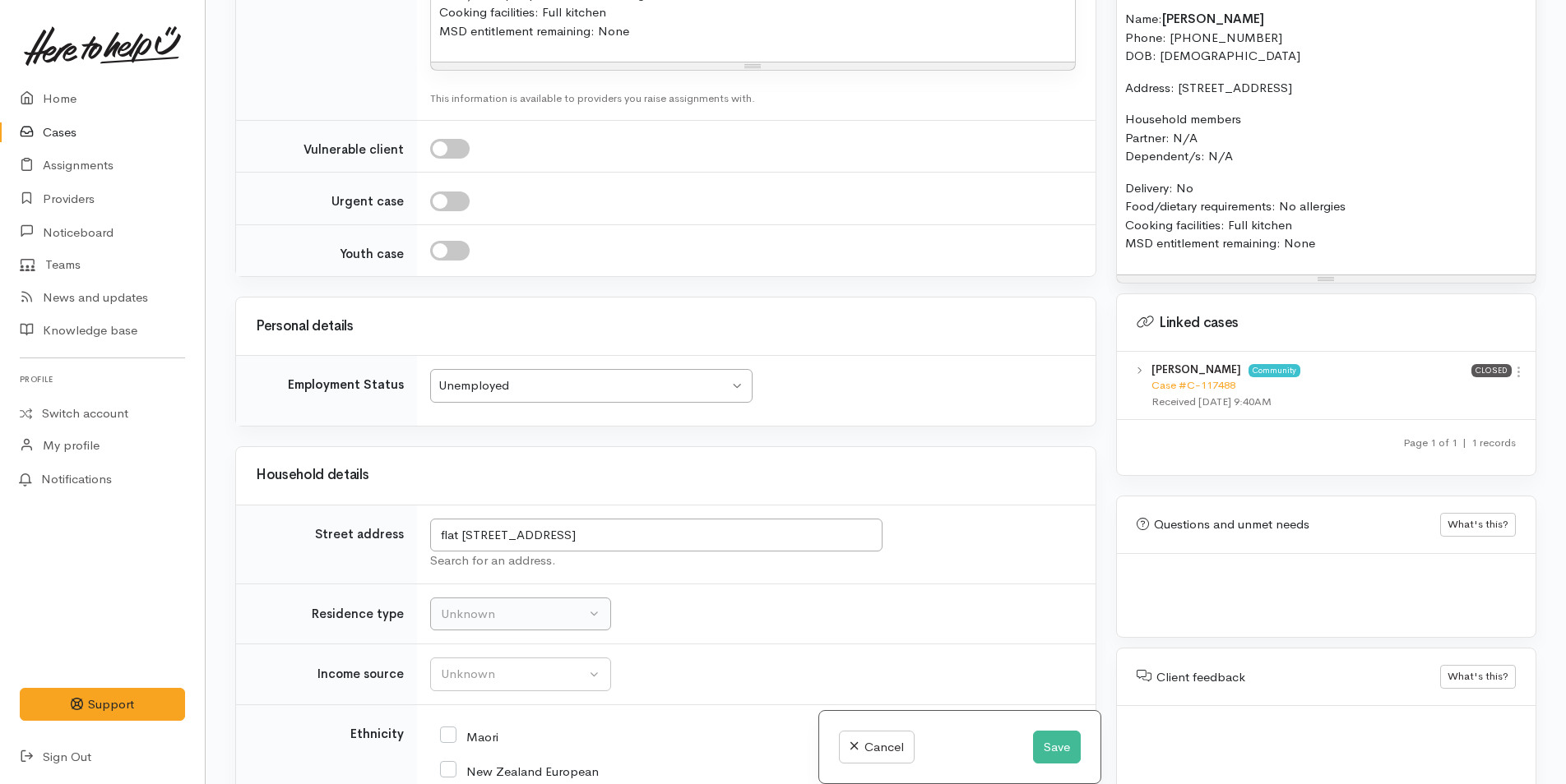
scroll to position [1989, 0]
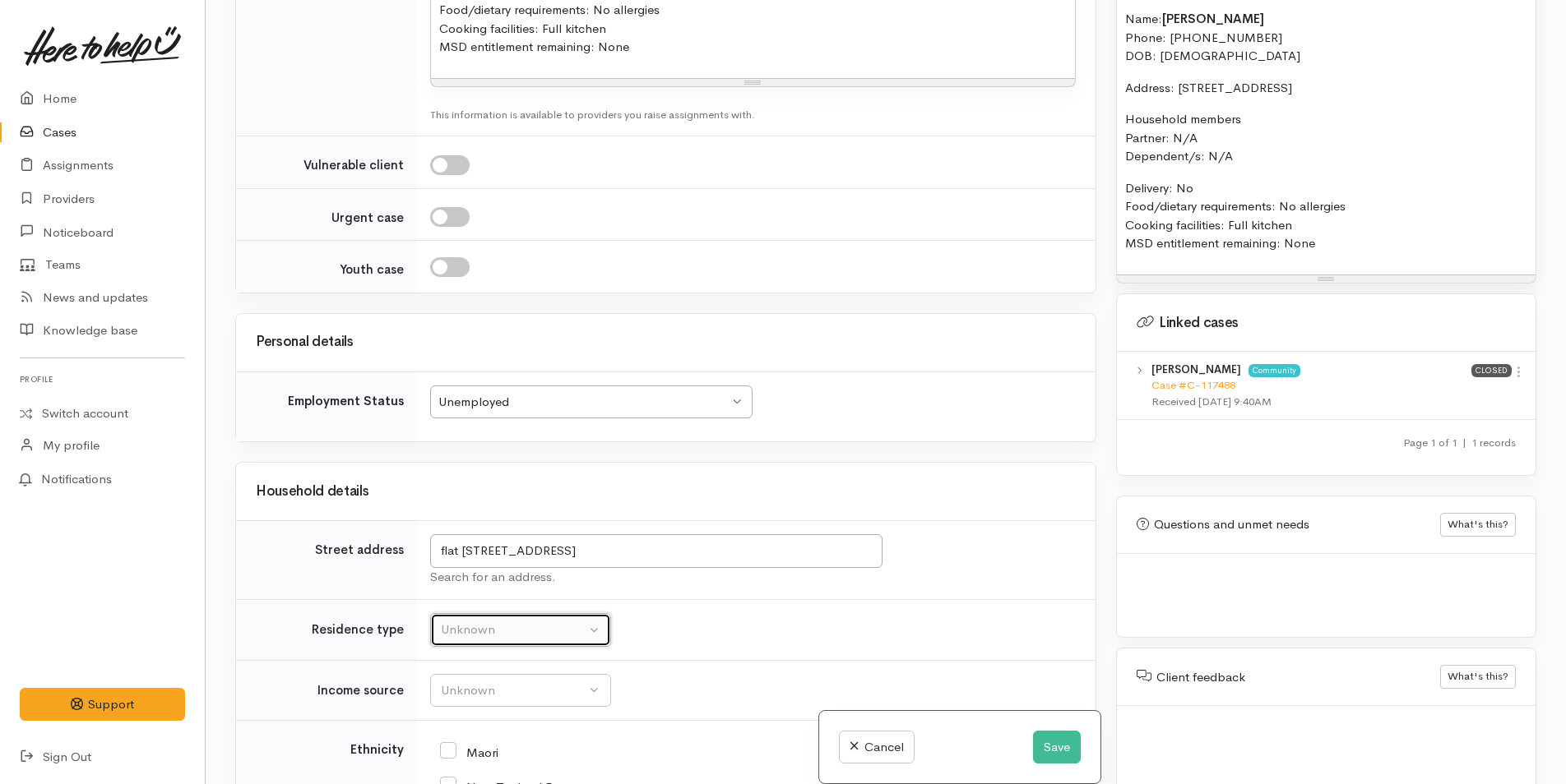
click at [516, 621] on div "Unknown" at bounding box center [513, 630] width 145 height 19
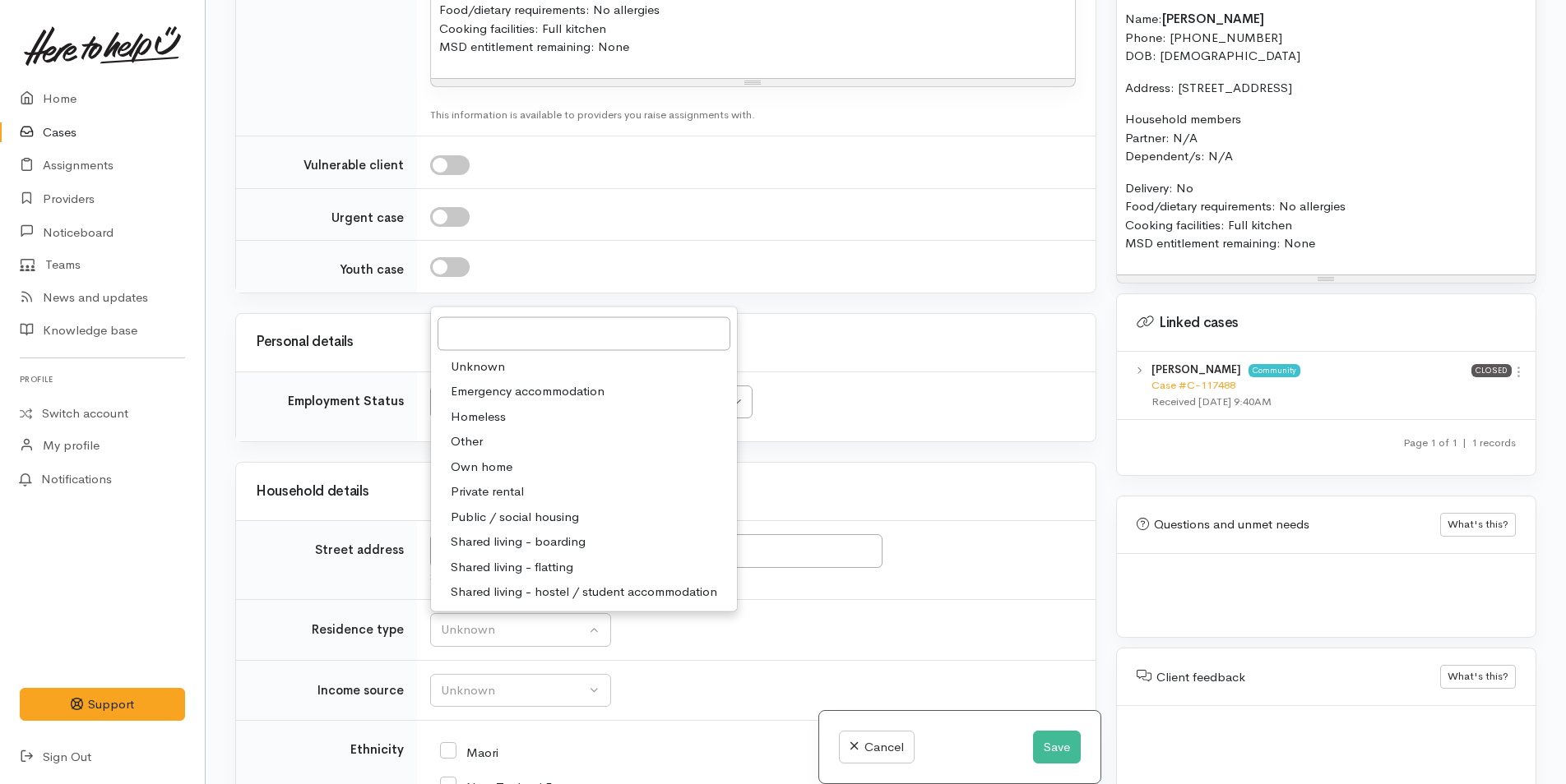
click at [505, 482] on span "Private rental" at bounding box center [487, 491] width 73 height 19
select select "2"
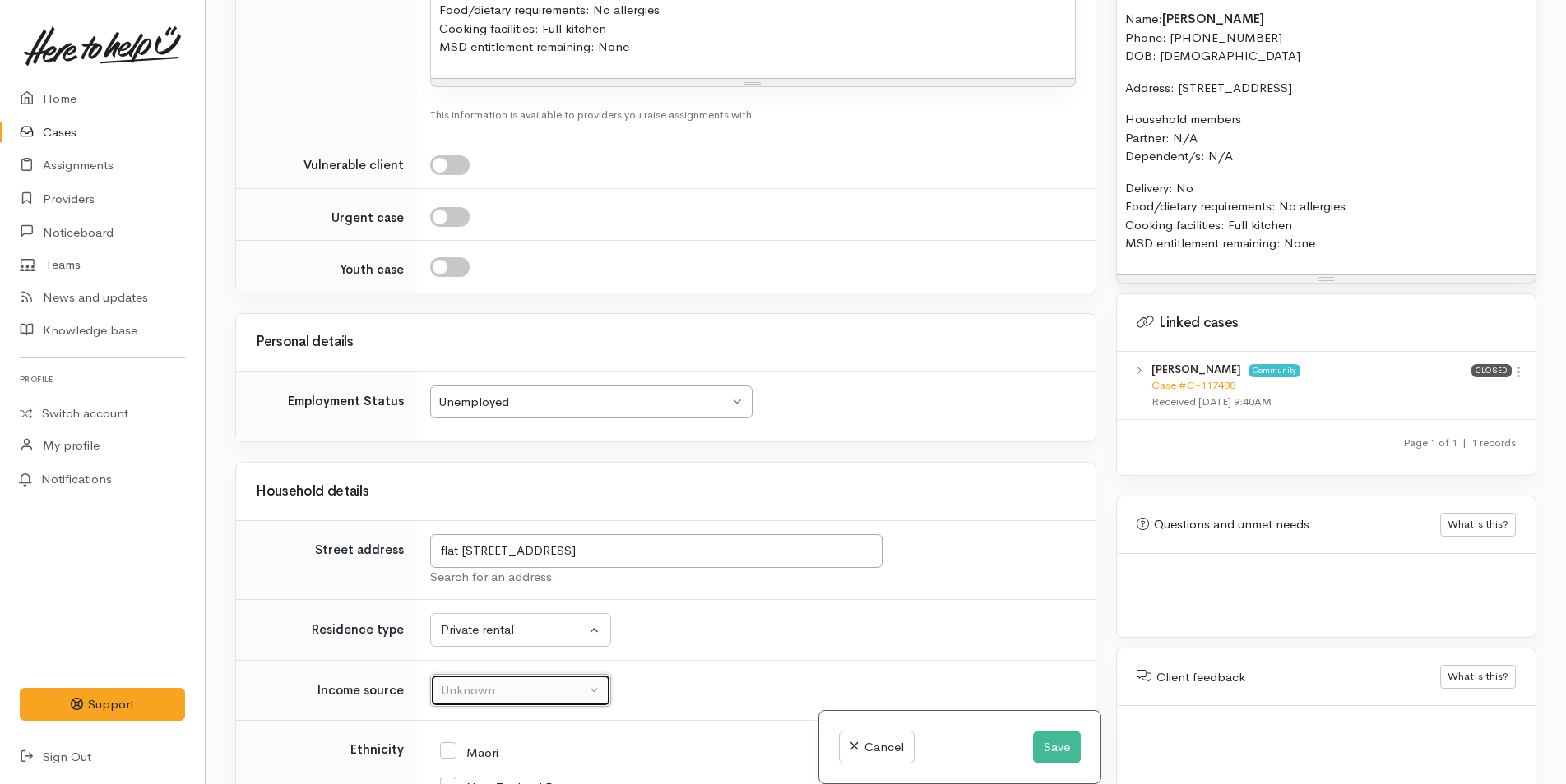
click at [471, 681] on div "Unknown" at bounding box center [513, 690] width 145 height 19
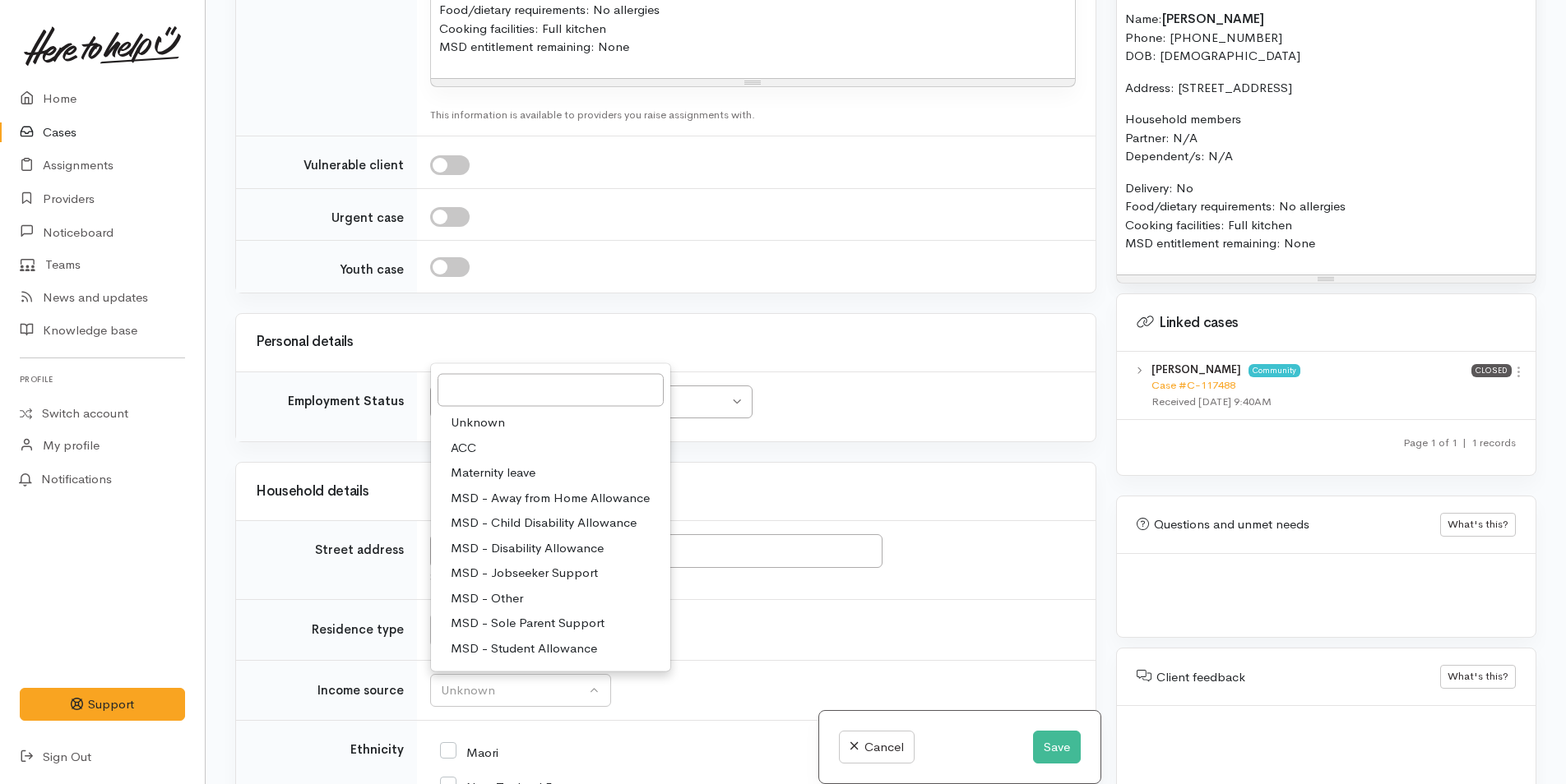
click at [507, 563] on span "MSD - Jobseeker Support" at bounding box center [523, 572] width 147 height 19
select select "4"
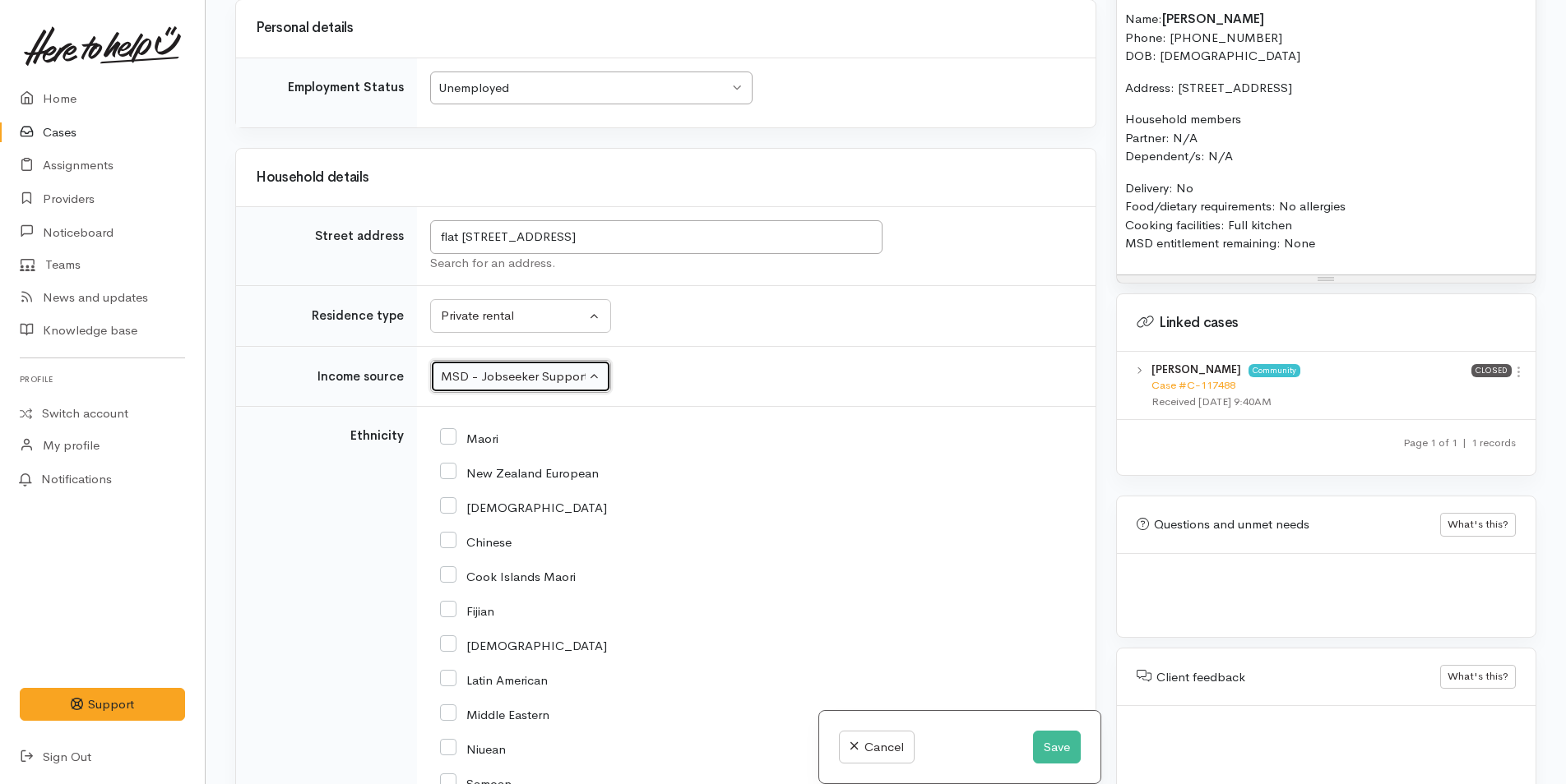
scroll to position [2646, 0]
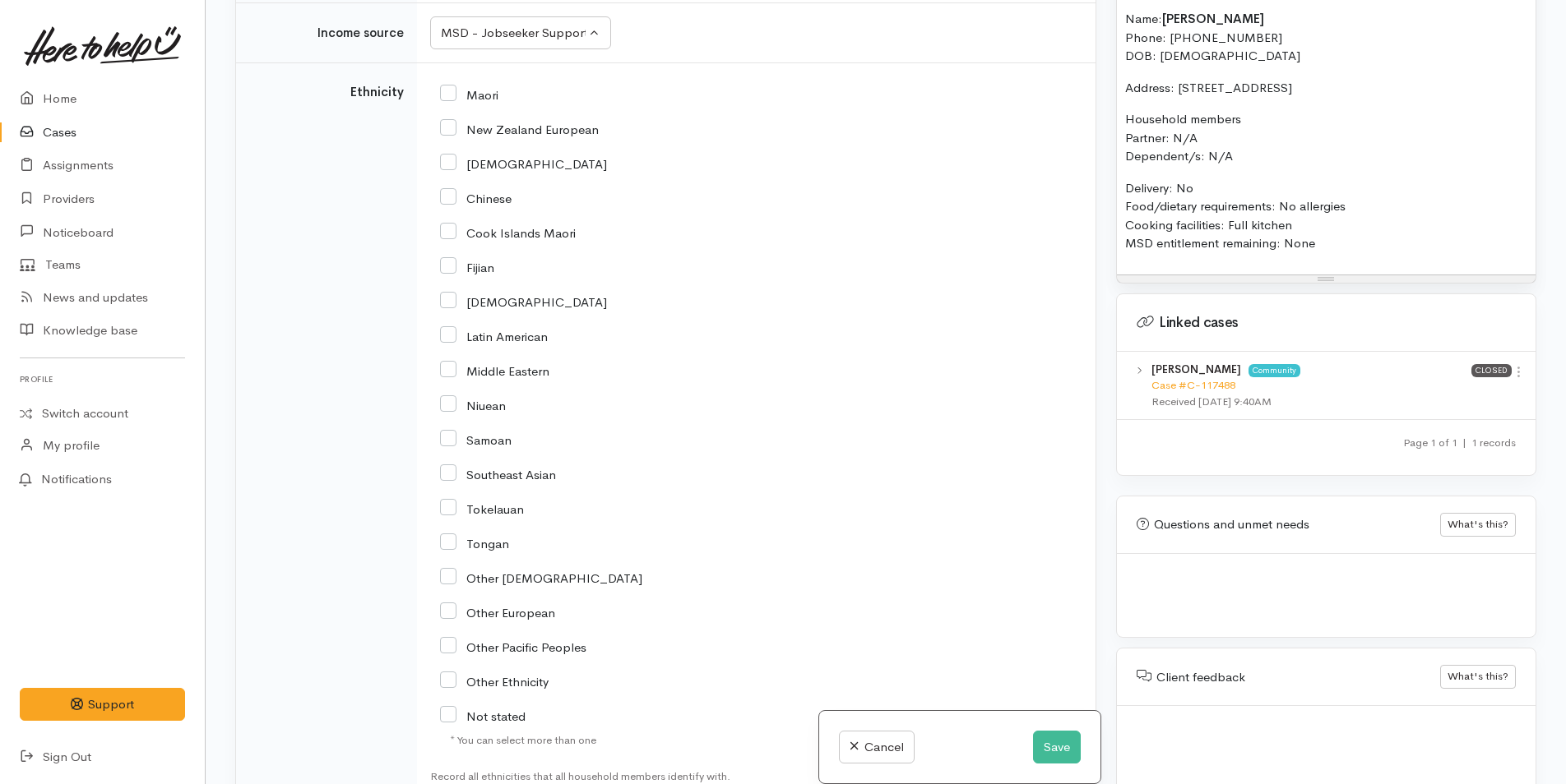
click at [446, 87] on input "Maori" at bounding box center [468, 94] width 58 height 15
checkbox input "true"
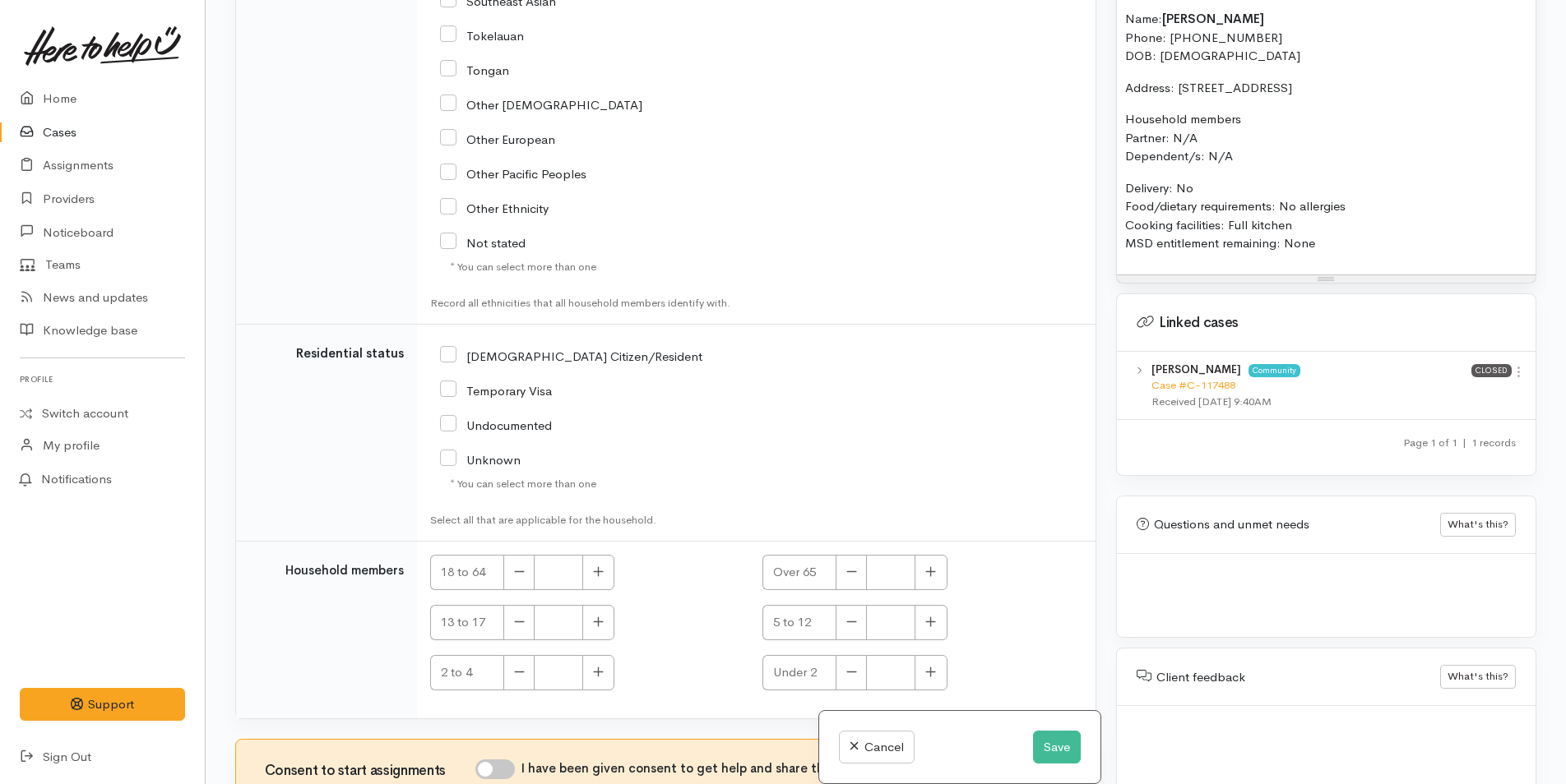
scroll to position [3222, 0]
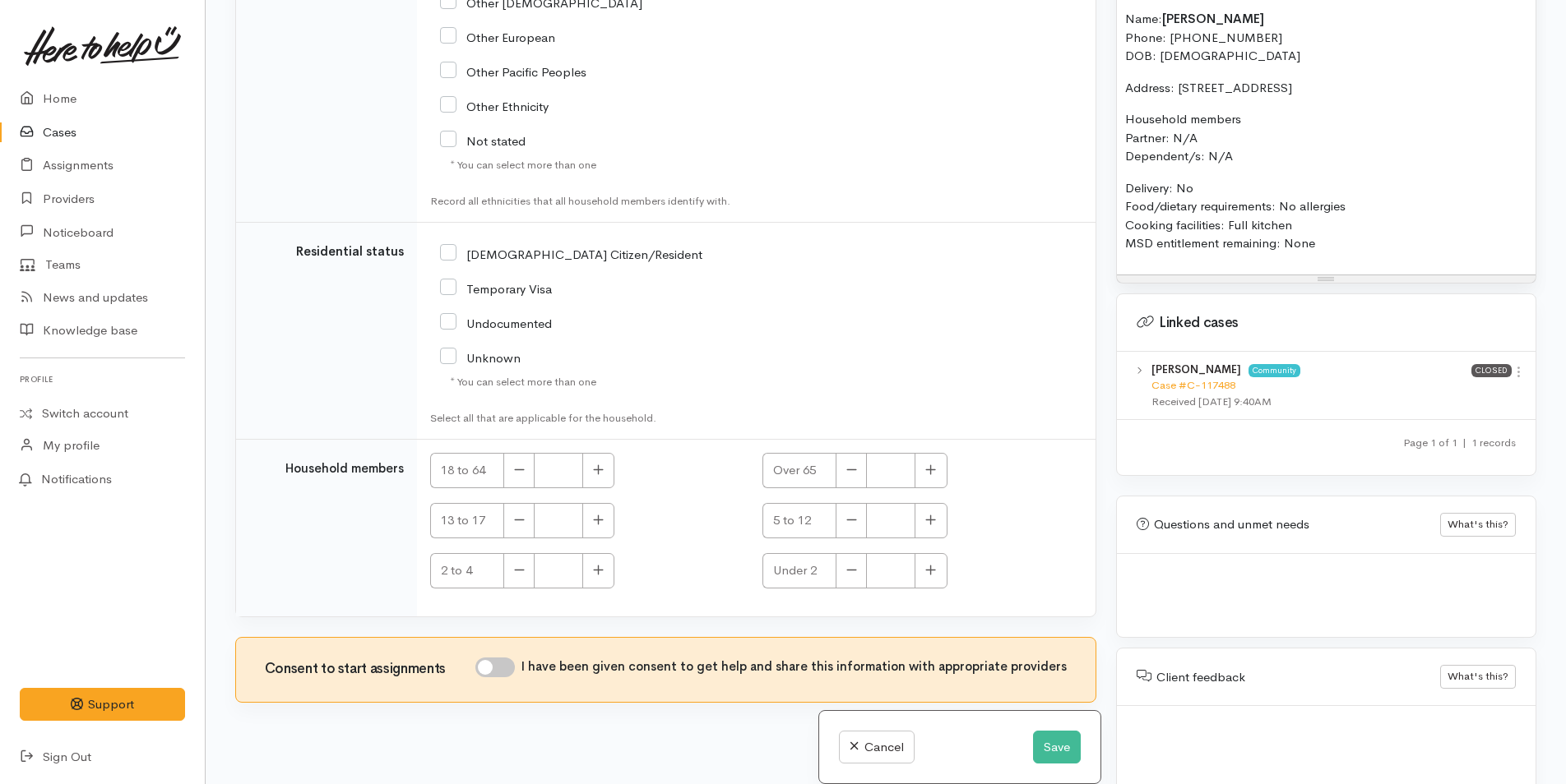
click at [447, 246] on input "[DEMOGRAPHIC_DATA] Citizen/Resident" at bounding box center [571, 253] width 263 height 15
checkbox input "true"
click at [611, 453] on button "button" at bounding box center [599, 471] width 32 height 36
type input "1"
click at [515, 657] on input "I have been given consent to get help and share this information with appropria…" at bounding box center [495, 667] width 39 height 20
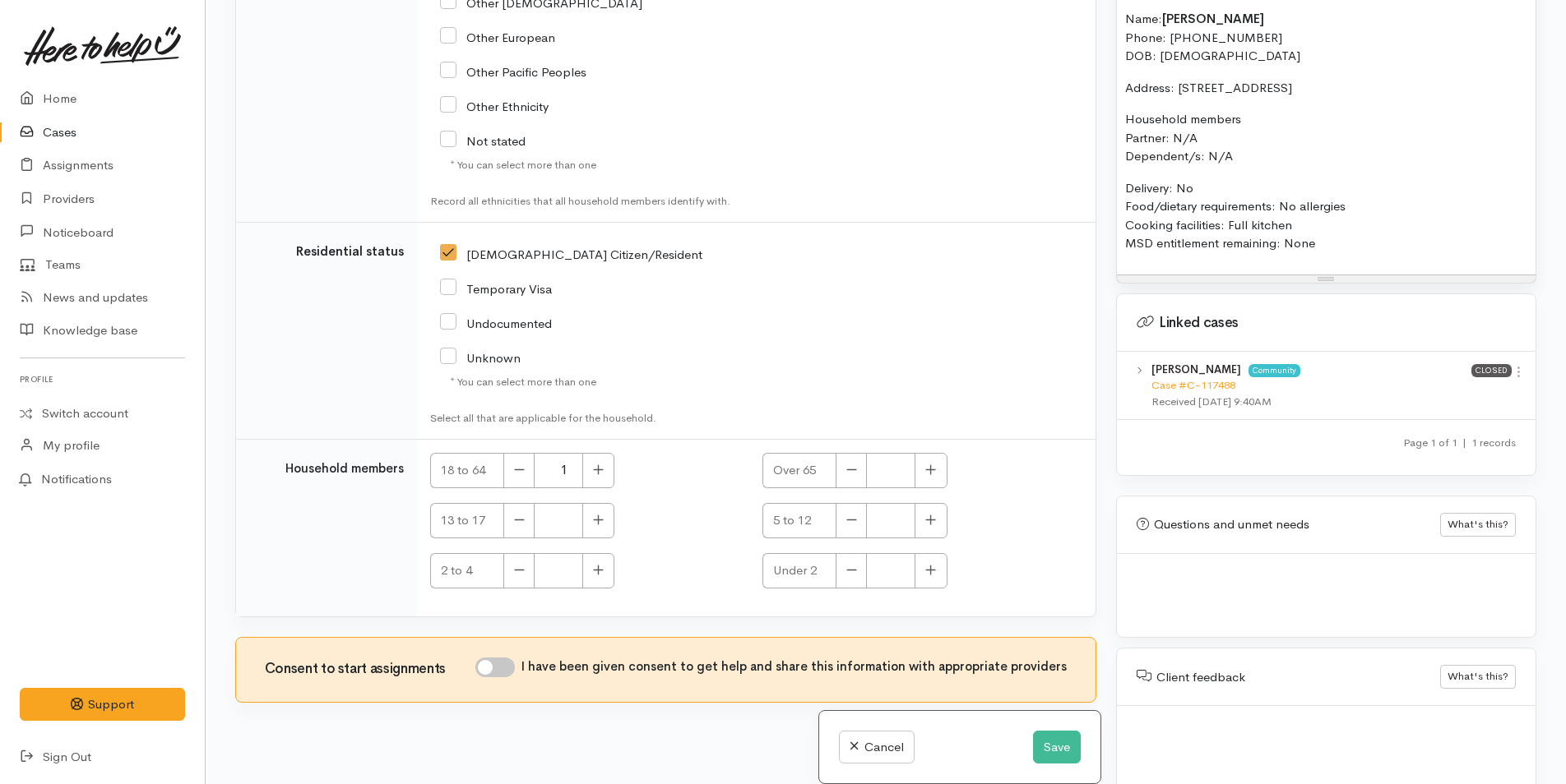
checkbox input "true"
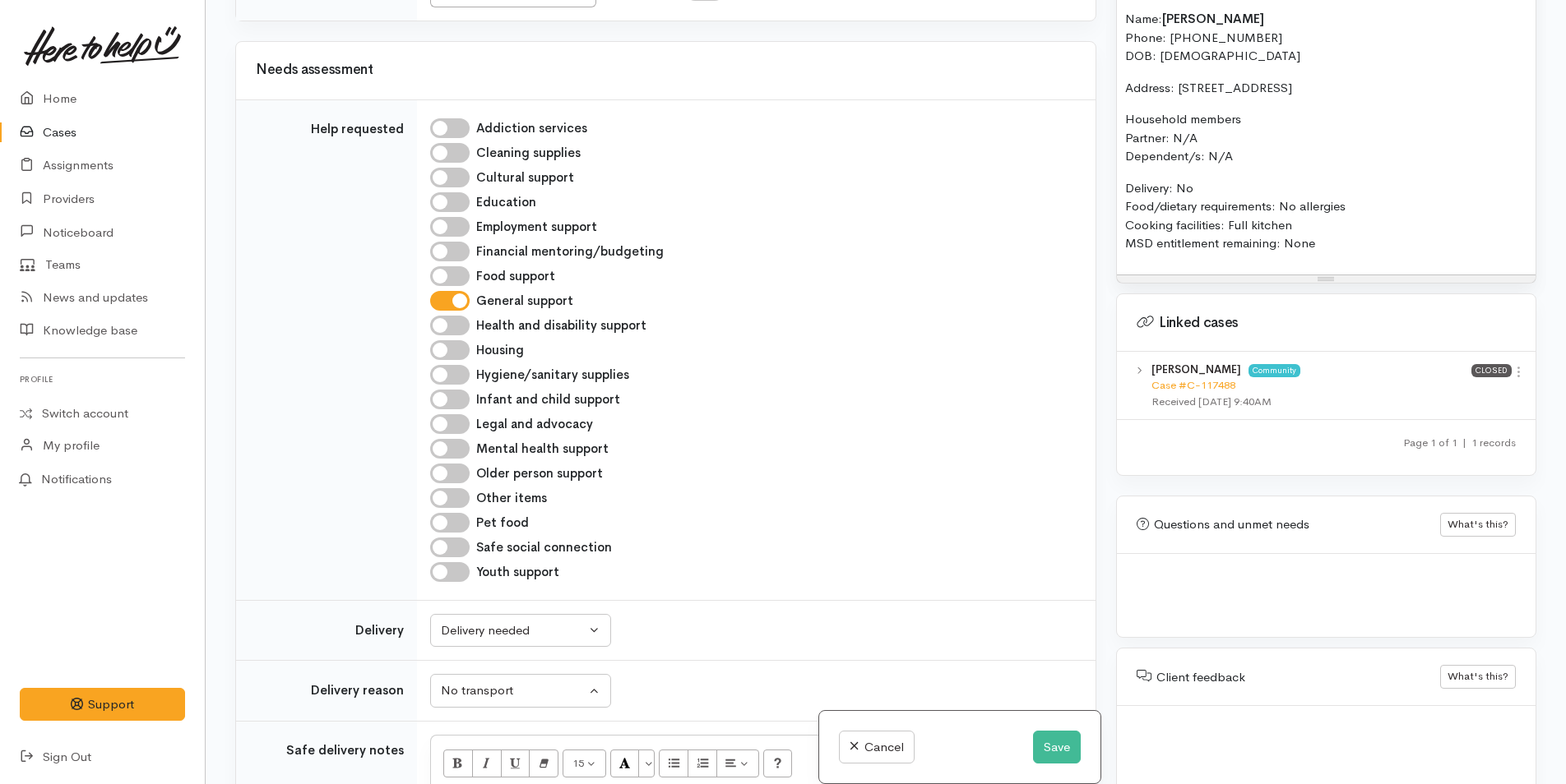
scroll to position [591, 0]
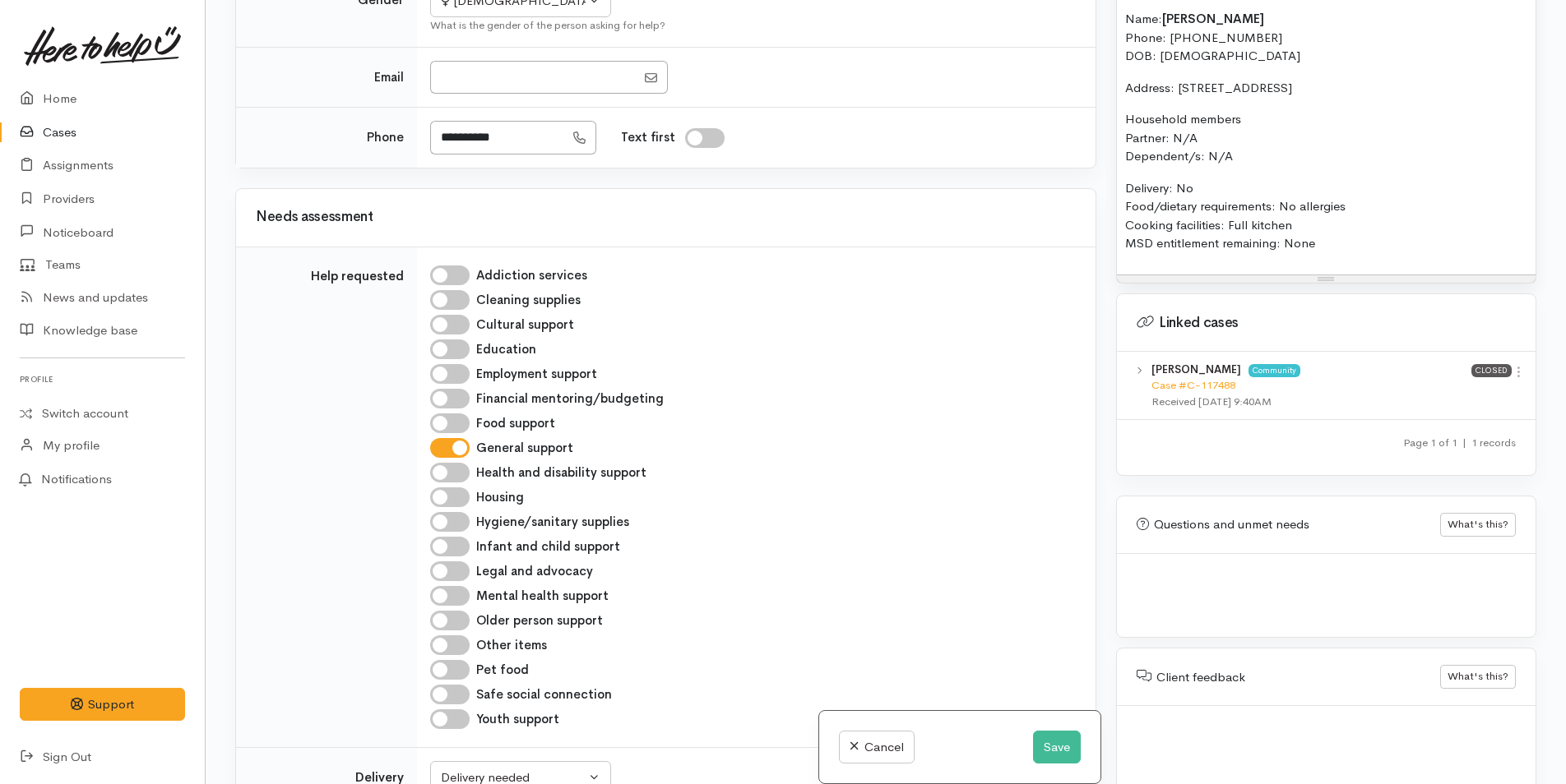
drag, startPoint x: 1344, startPoint y: 231, endPoint x: 1366, endPoint y: 204, distance: 34.8
click at [1344, 231] on p "Delivery: No Food/dietary requirements: No allergies Cooking facilities: Full k…" at bounding box center [1326, 216] width 402 height 74
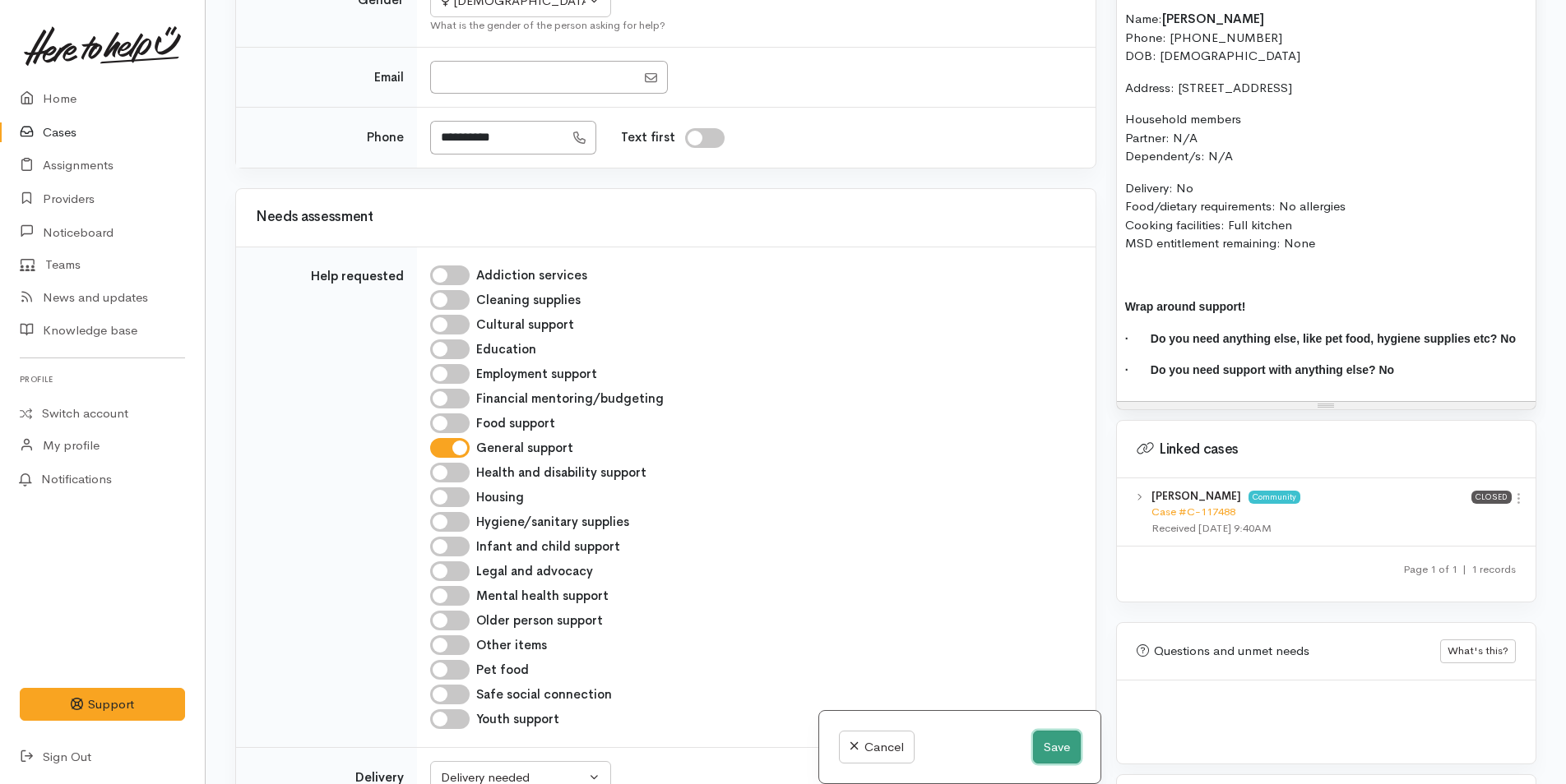
click at [1060, 747] on button "Save" at bounding box center [1056, 747] width 47 height 34
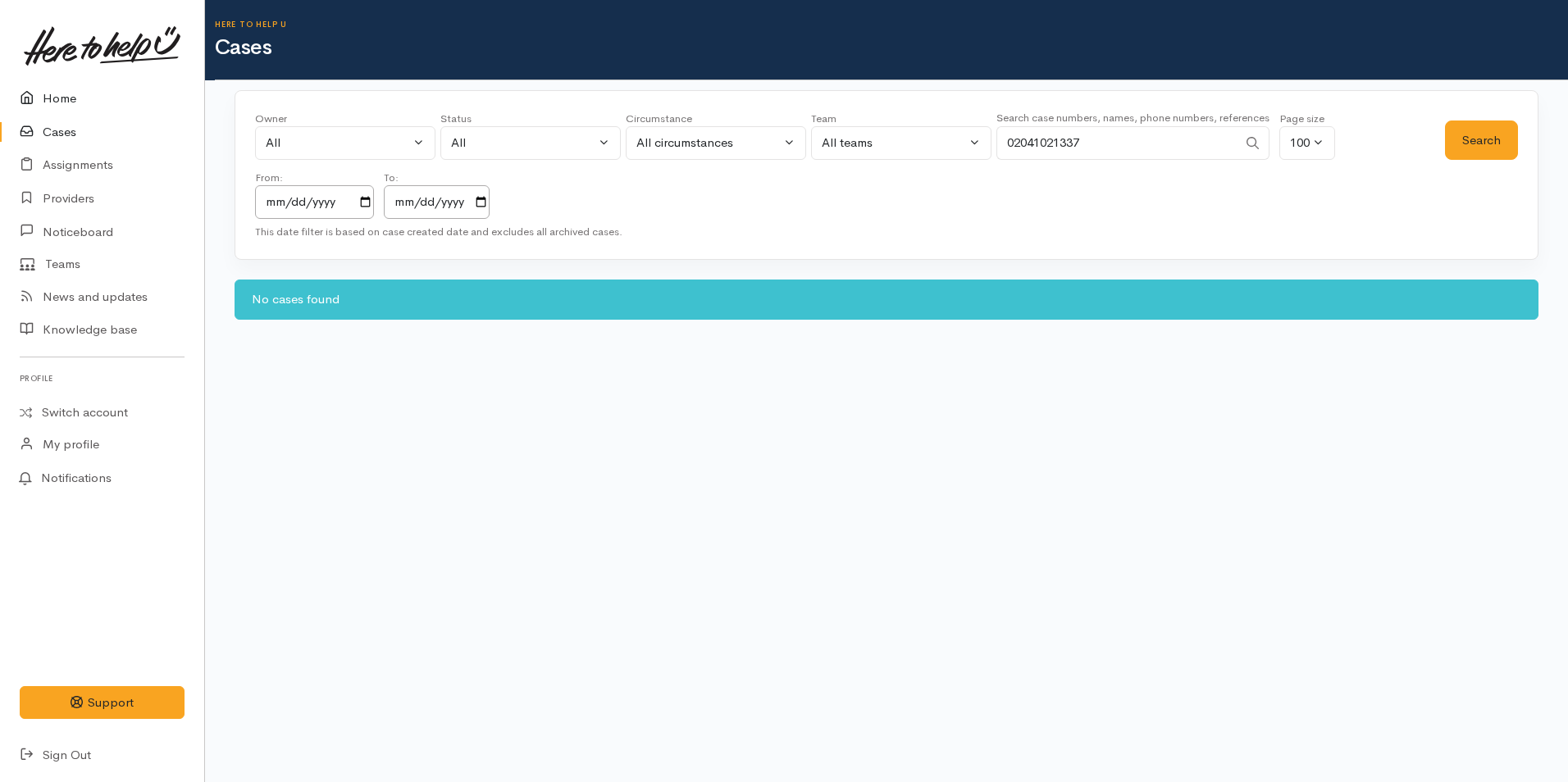
drag, startPoint x: 48, startPoint y: 99, endPoint x: 2, endPoint y: 118, distance: 49.8
click at [48, 99] on link "Home" at bounding box center [102, 99] width 204 height 34
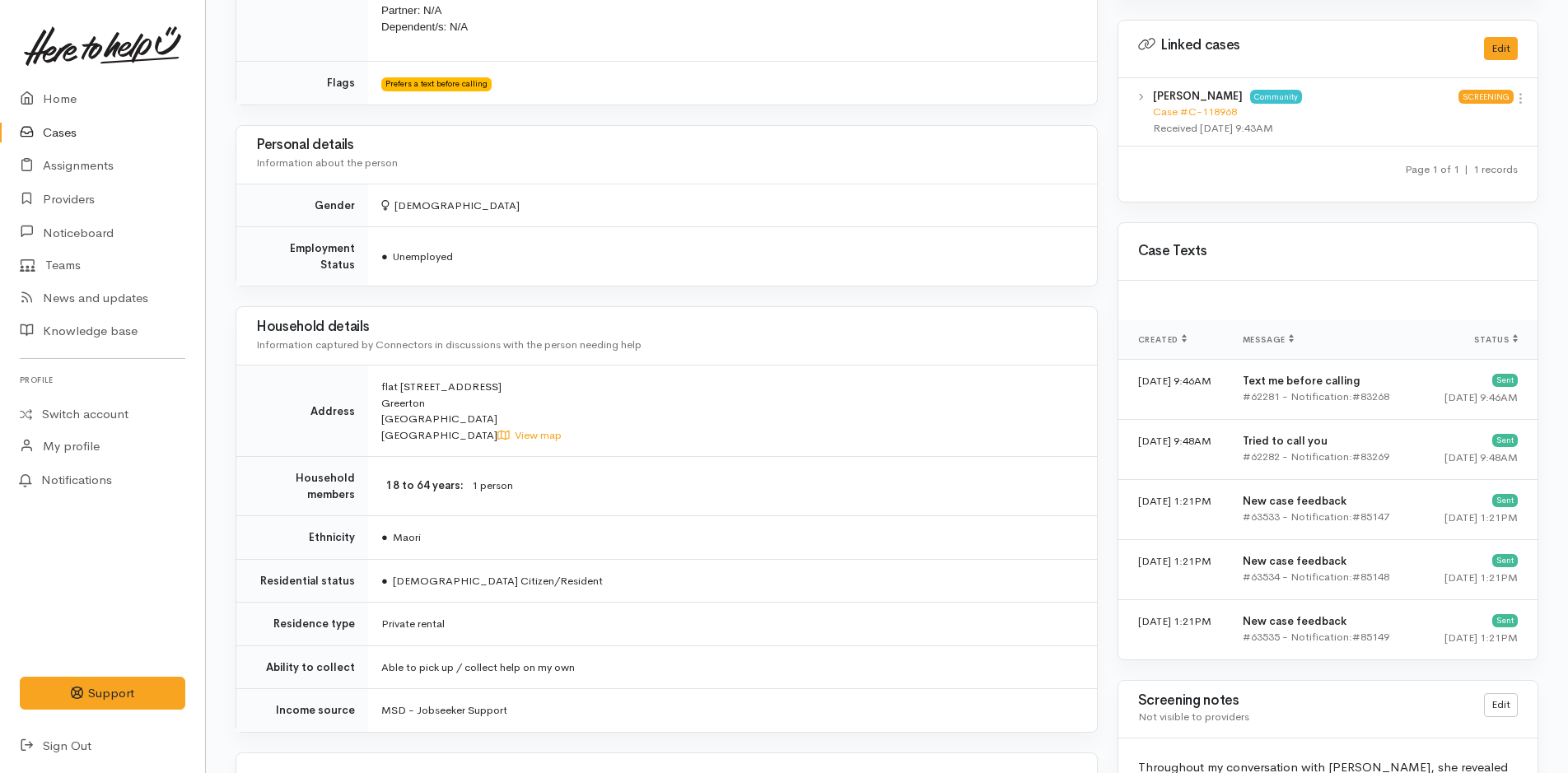
scroll to position [906, 0]
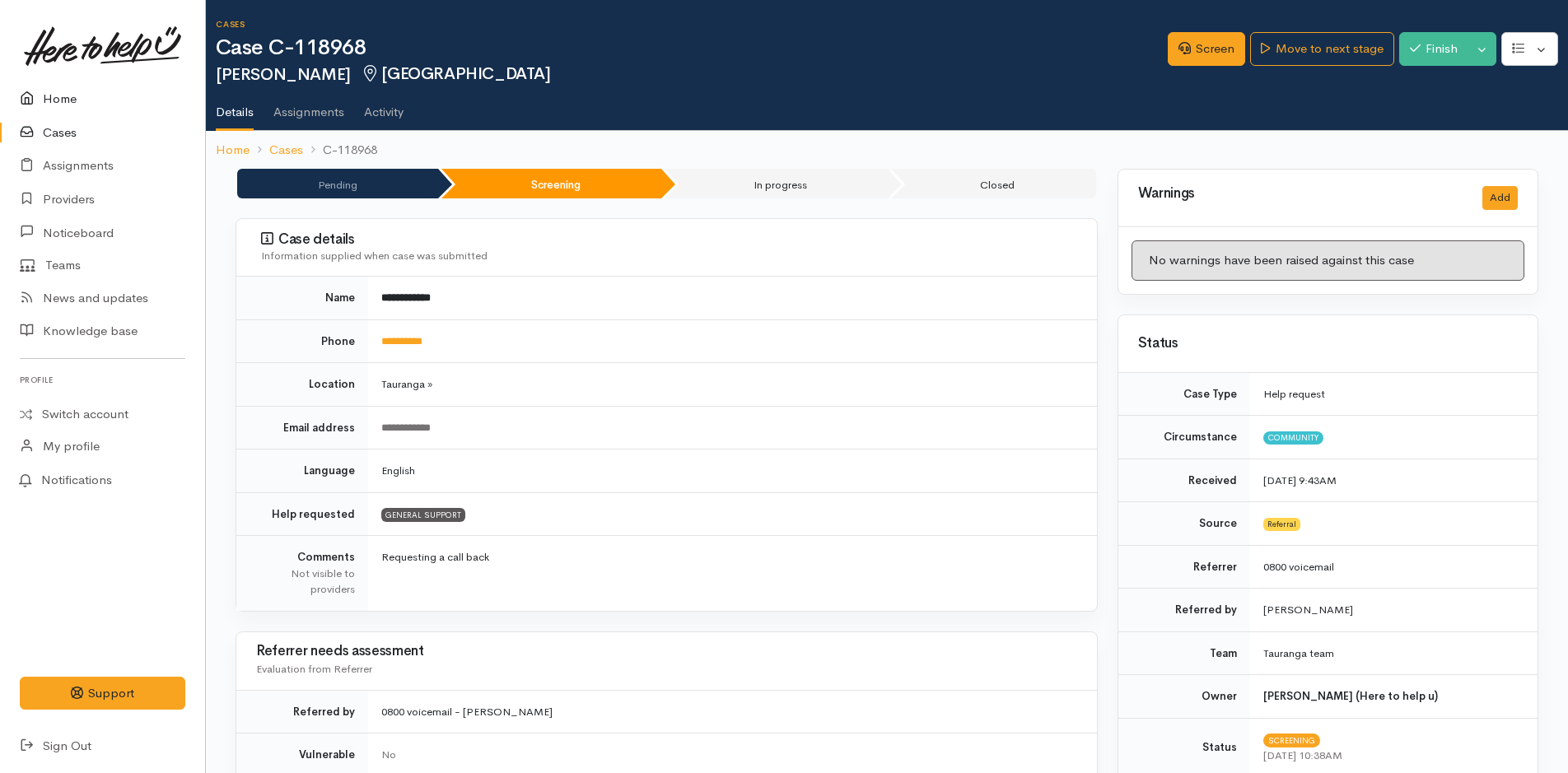
click at [38, 96] on icon at bounding box center [31, 98] width 23 height 21
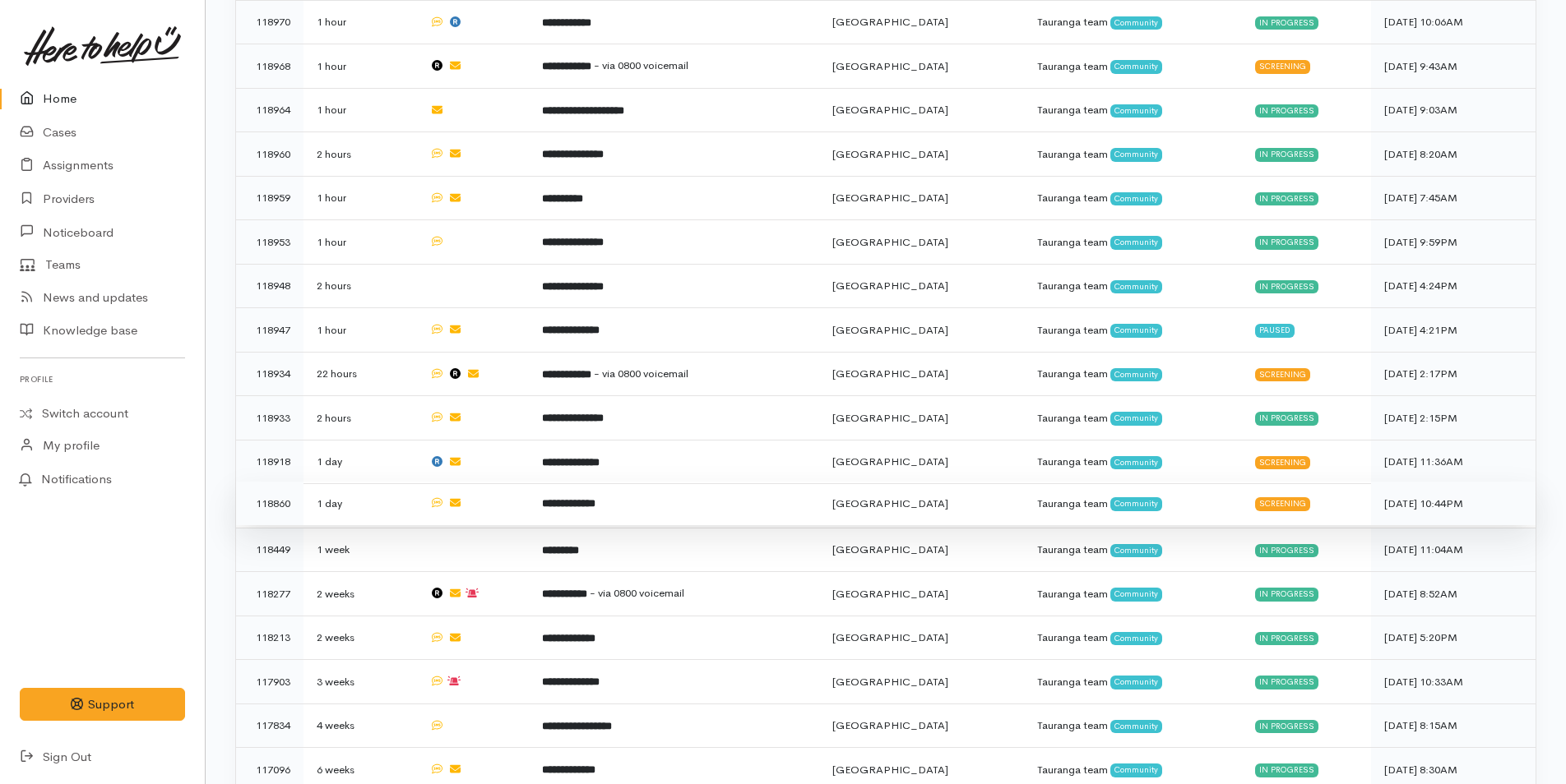
scroll to position [724, 0]
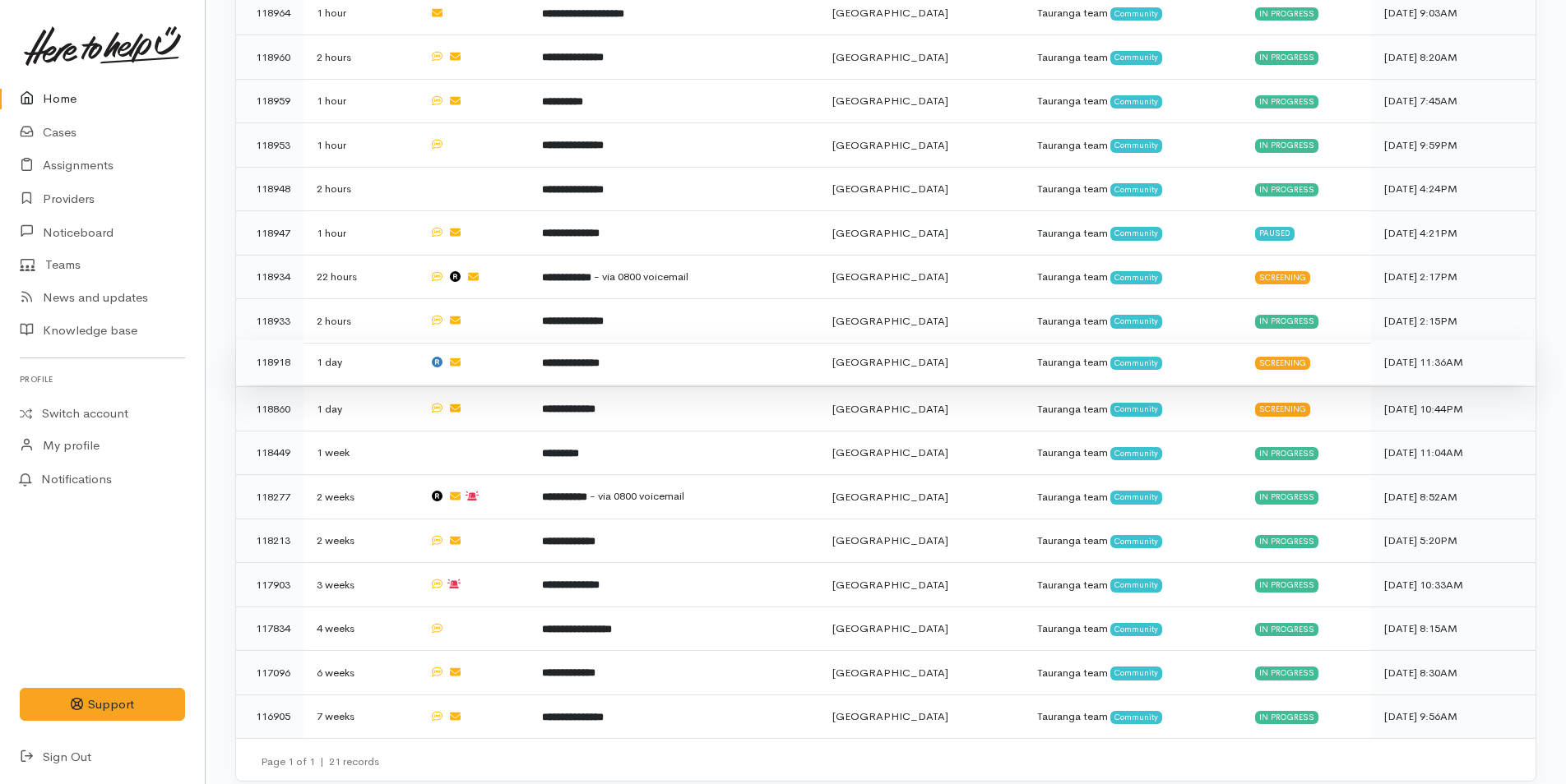
click at [719, 351] on td "**********" at bounding box center [674, 363] width 290 height 45
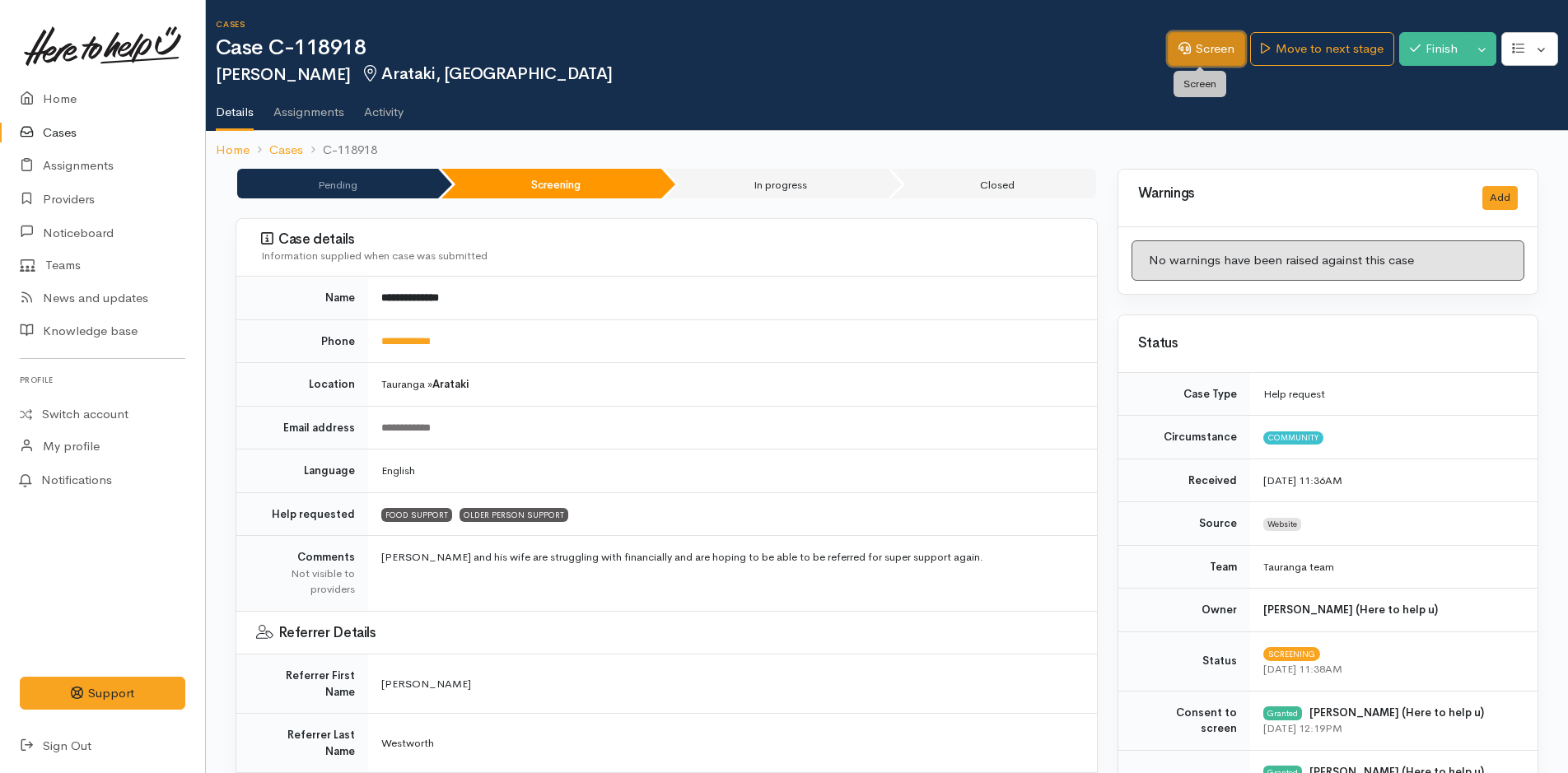
click at [1208, 52] on link "Screen" at bounding box center [1206, 49] width 78 height 34
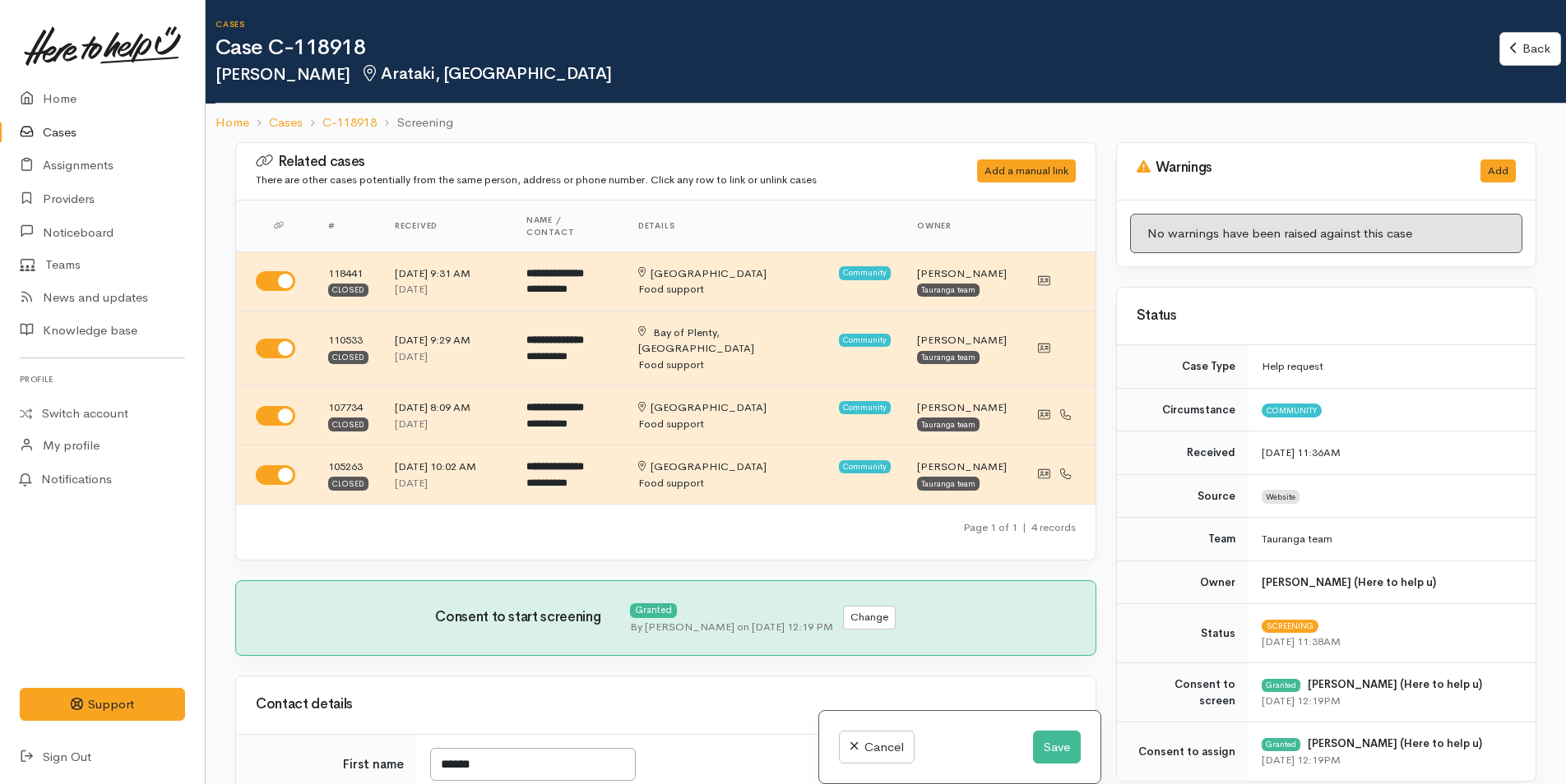
select select "6"
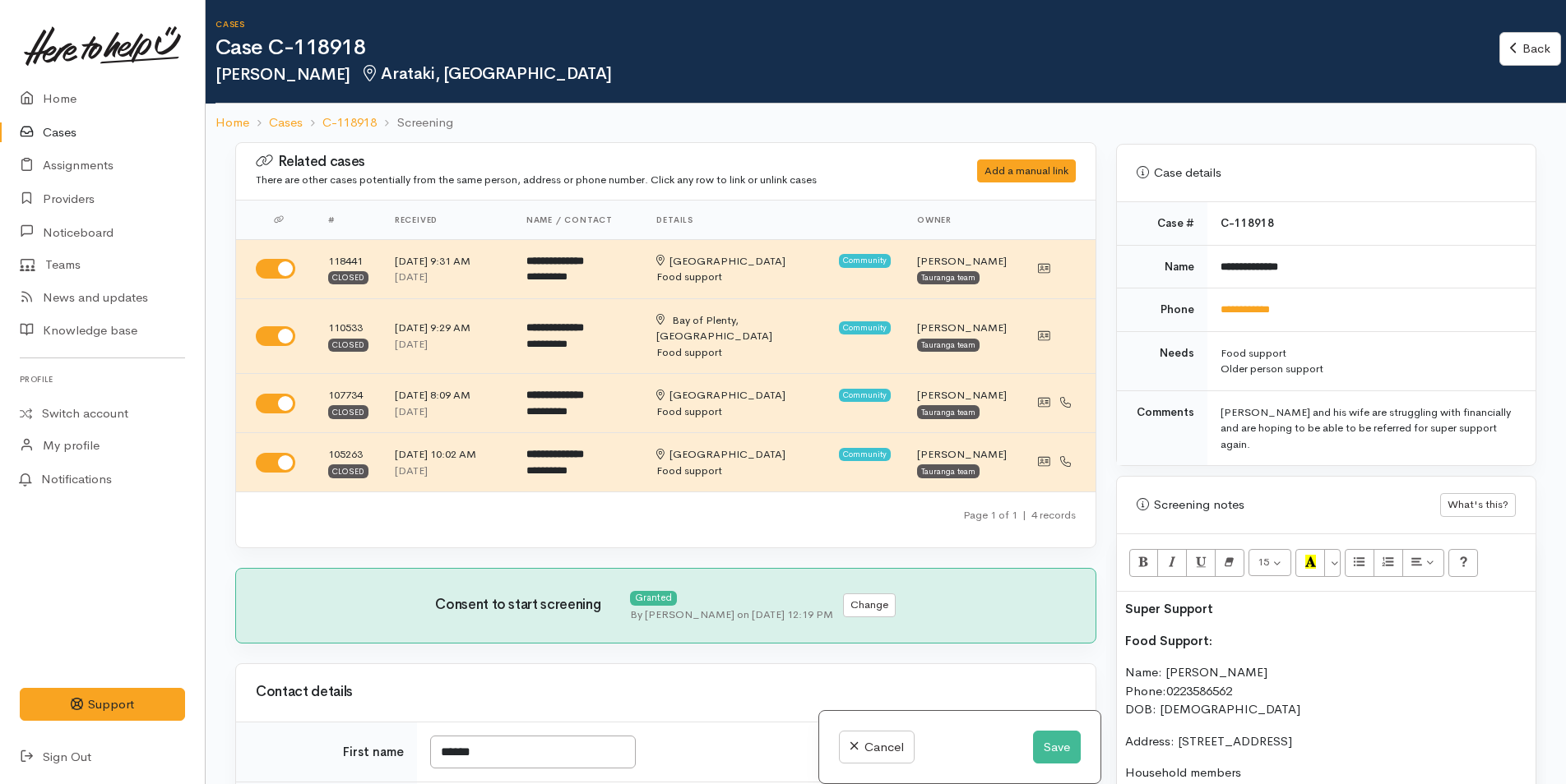
scroll to position [822, 0]
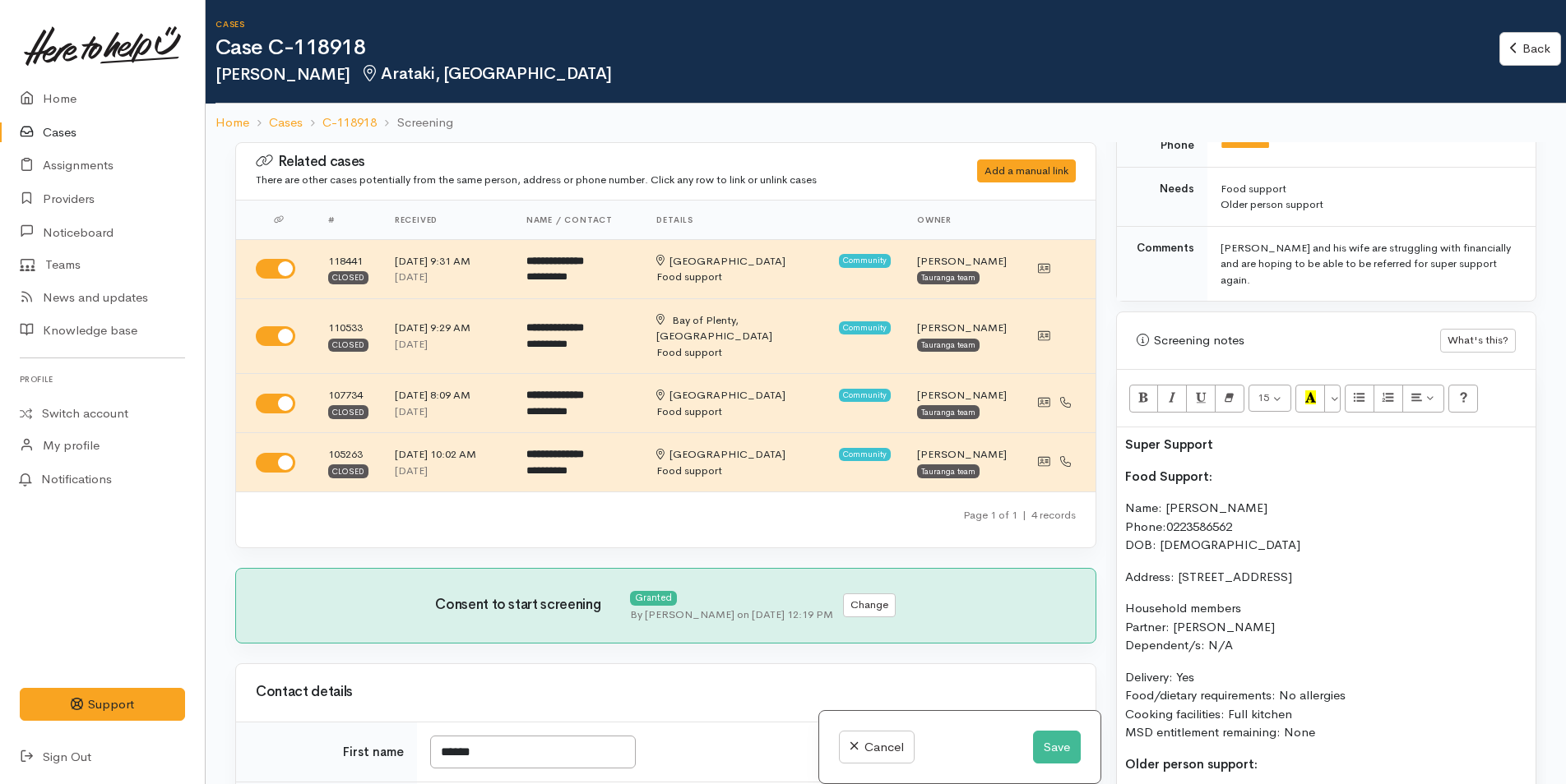
click at [1225, 436] on p "Super Support" at bounding box center [1326, 445] width 402 height 19
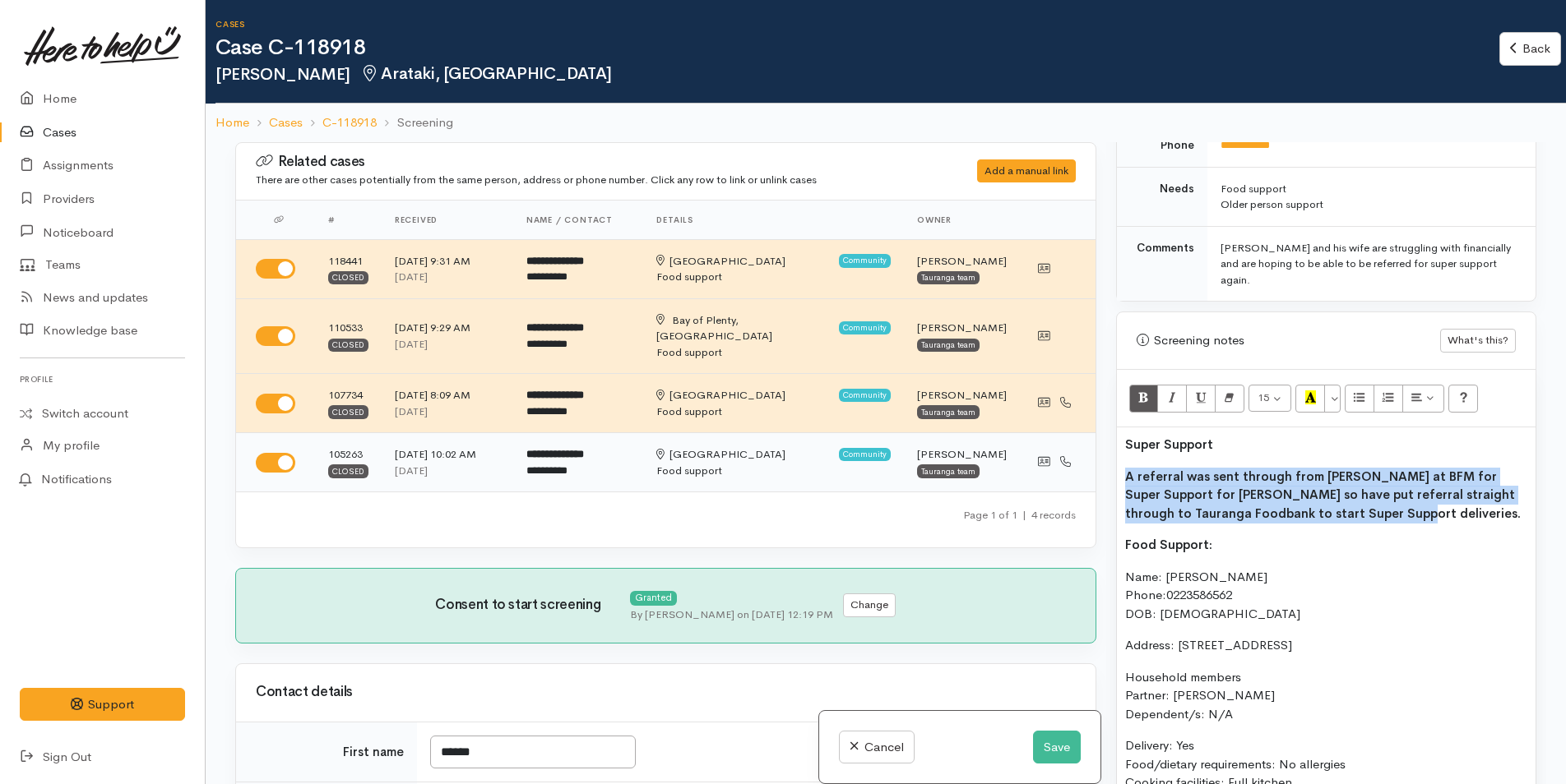
drag, startPoint x: 1245, startPoint y: 495, endPoint x: 1081, endPoint y: 462, distance: 167.3
click at [1081, 462] on div "Related cases There are other cases potentially from the same person, address o…" at bounding box center [885, 534] width 1320 height 784
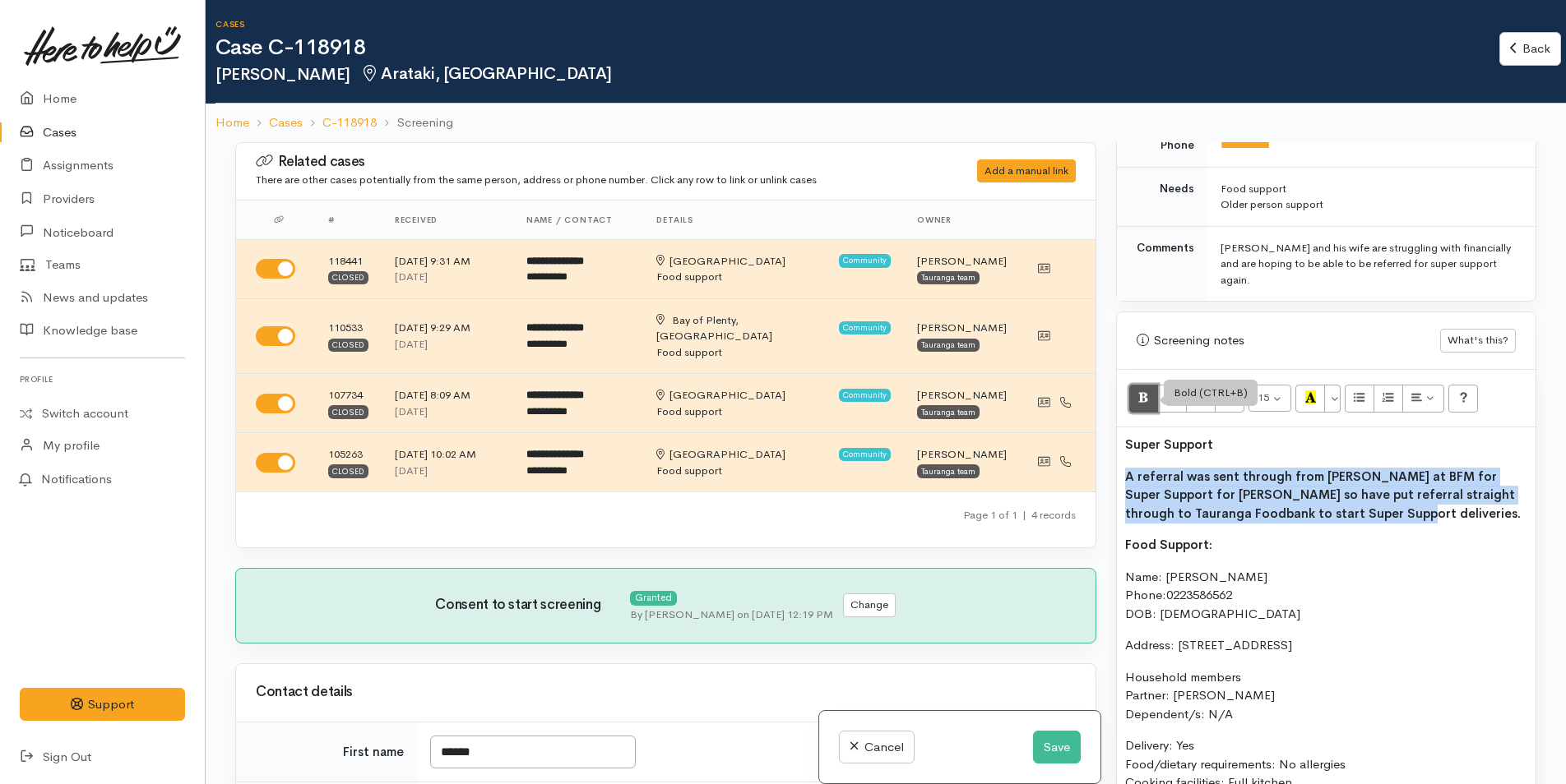
click at [1142, 390] on icon "Bold (CTRL+B)" at bounding box center [1143, 397] width 11 height 14
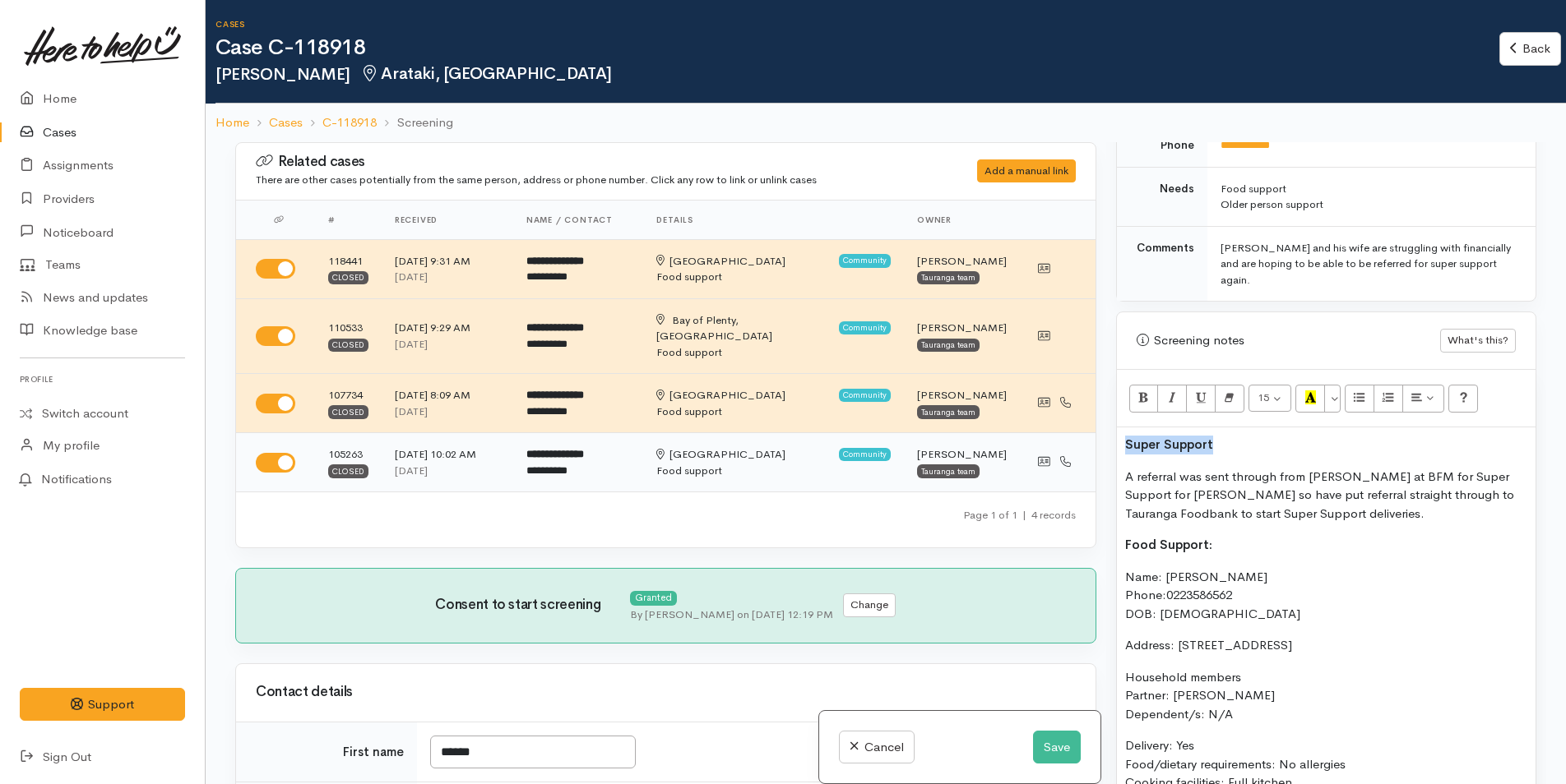
drag, startPoint x: 1222, startPoint y: 425, endPoint x: 1333, endPoint y: 406, distance: 112.6
click at [1032, 421] on div "Related cases There are other cases potentially from the same person, address o…" at bounding box center [885, 534] width 1320 height 784
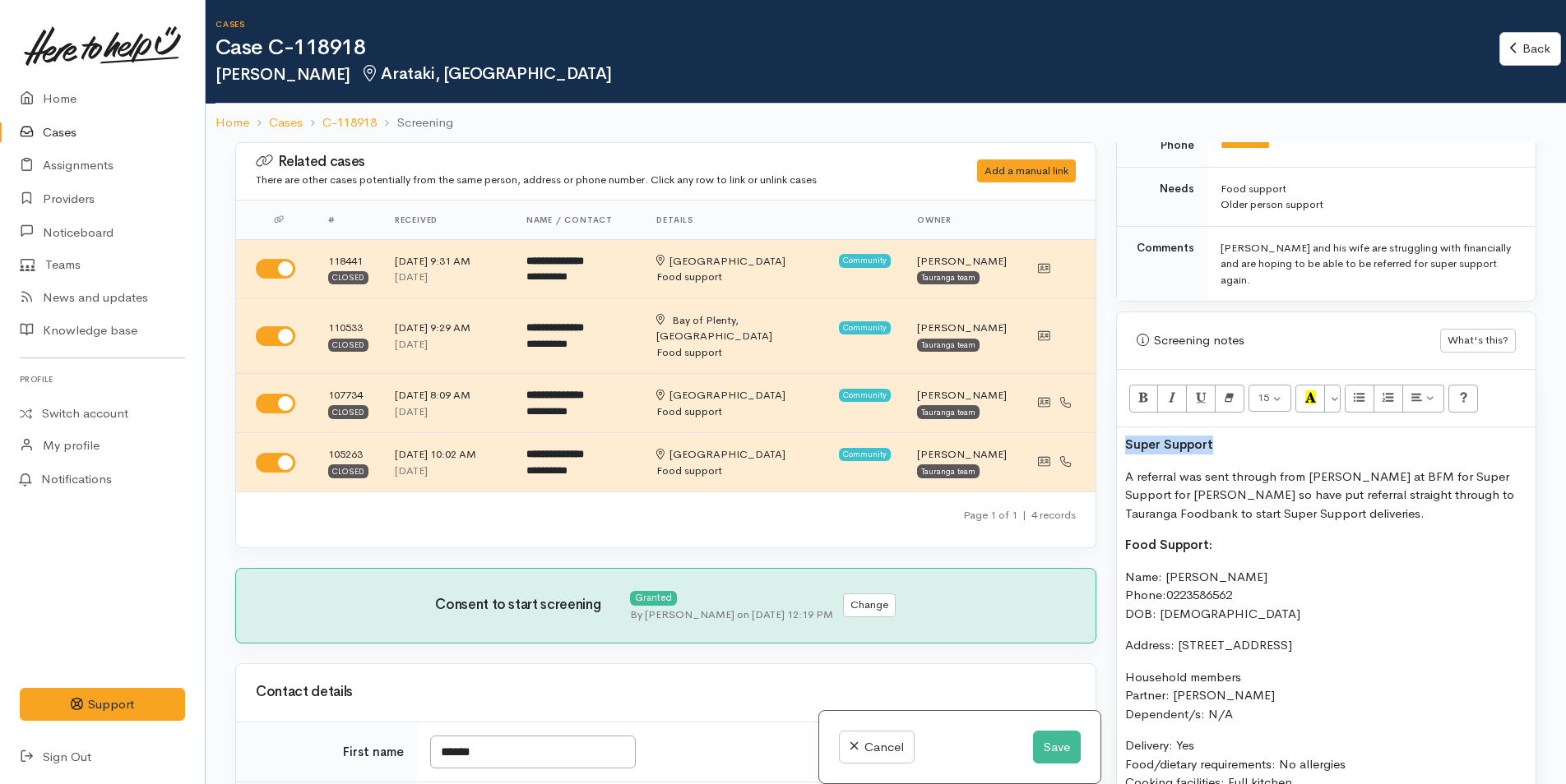
drag, startPoint x: 1216, startPoint y: 526, endPoint x: 1212, endPoint y: 451, distance: 75.1
click at [1094, 517] on div "Related cases There are other cases potentially from the same person, address o…" at bounding box center [885, 534] width 1320 height 784
click at [1309, 390] on icon "Recent Color" at bounding box center [1311, 397] width 11 height 14
click at [1333, 502] on p "A referral was sent through from Cody at BFM for Super Support for Barney so ha…" at bounding box center [1326, 496] width 402 height 56
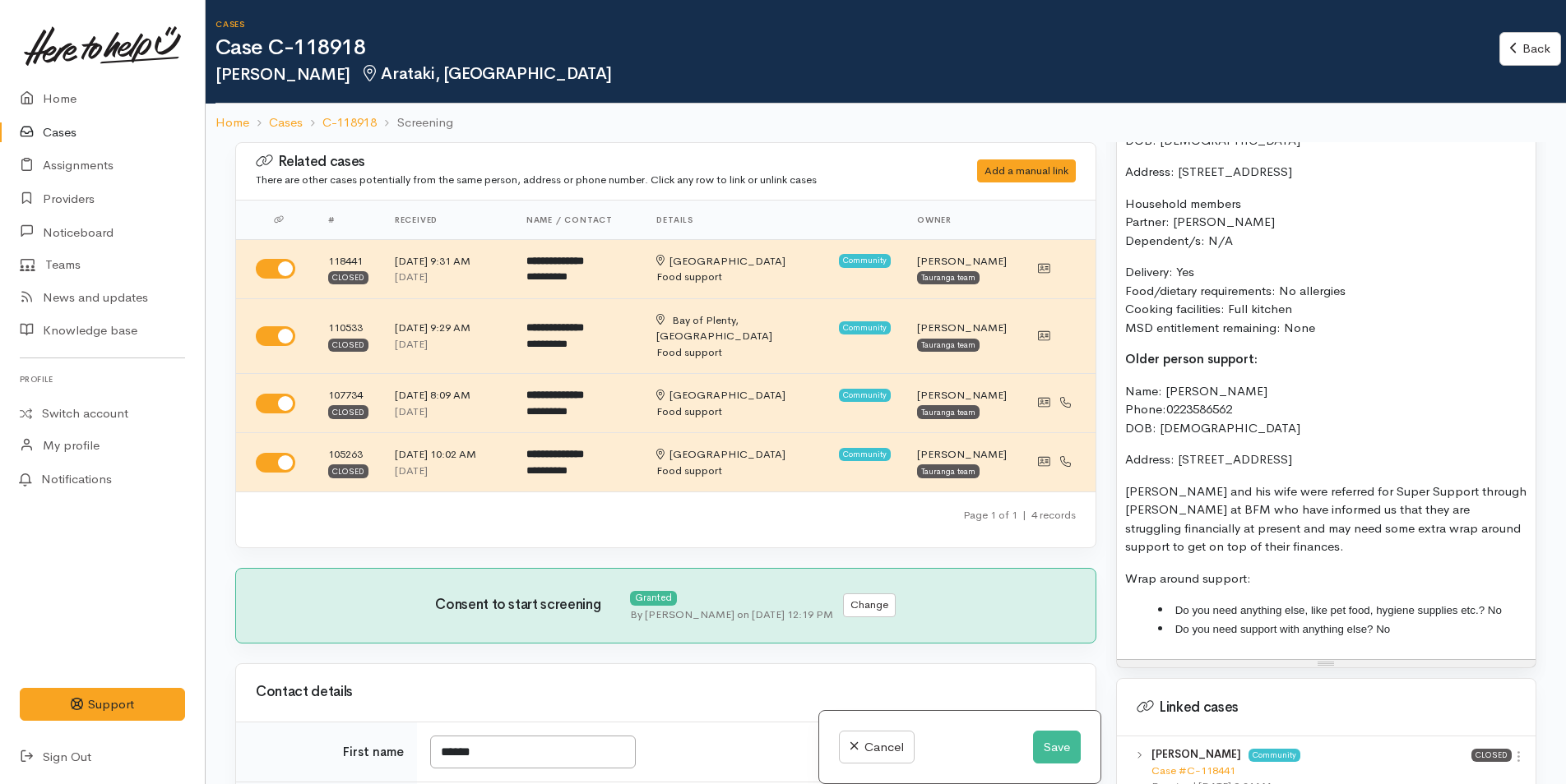
scroll to position [1315, 0]
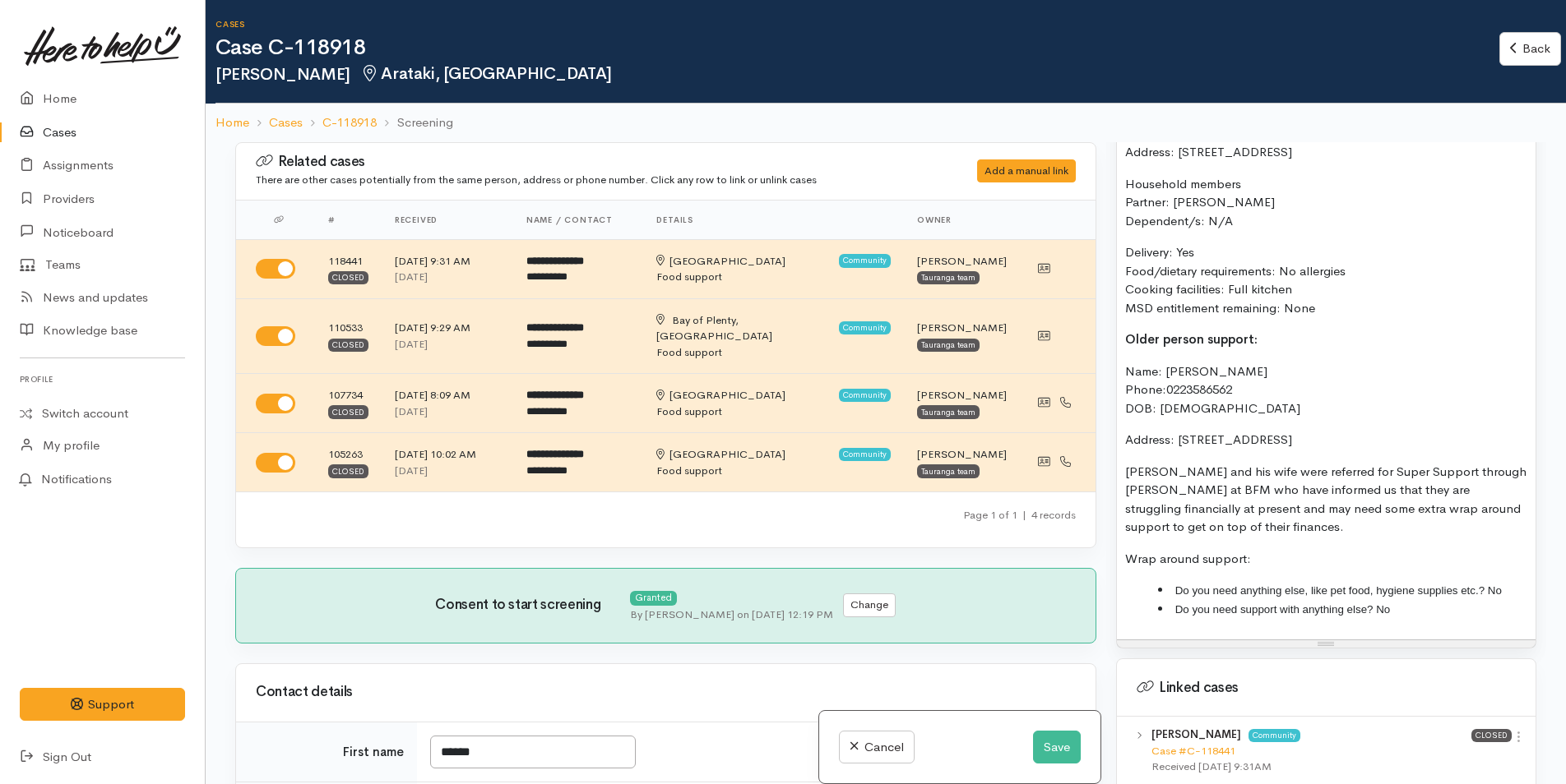
click at [1262, 330] on p "Older person support:" at bounding box center [1326, 339] width 402 height 19
click at [1117, 326] on div "Super Support A referral was sent through from Cody at BFM for Super Support fo…" at bounding box center [1326, 287] width 419 height 705
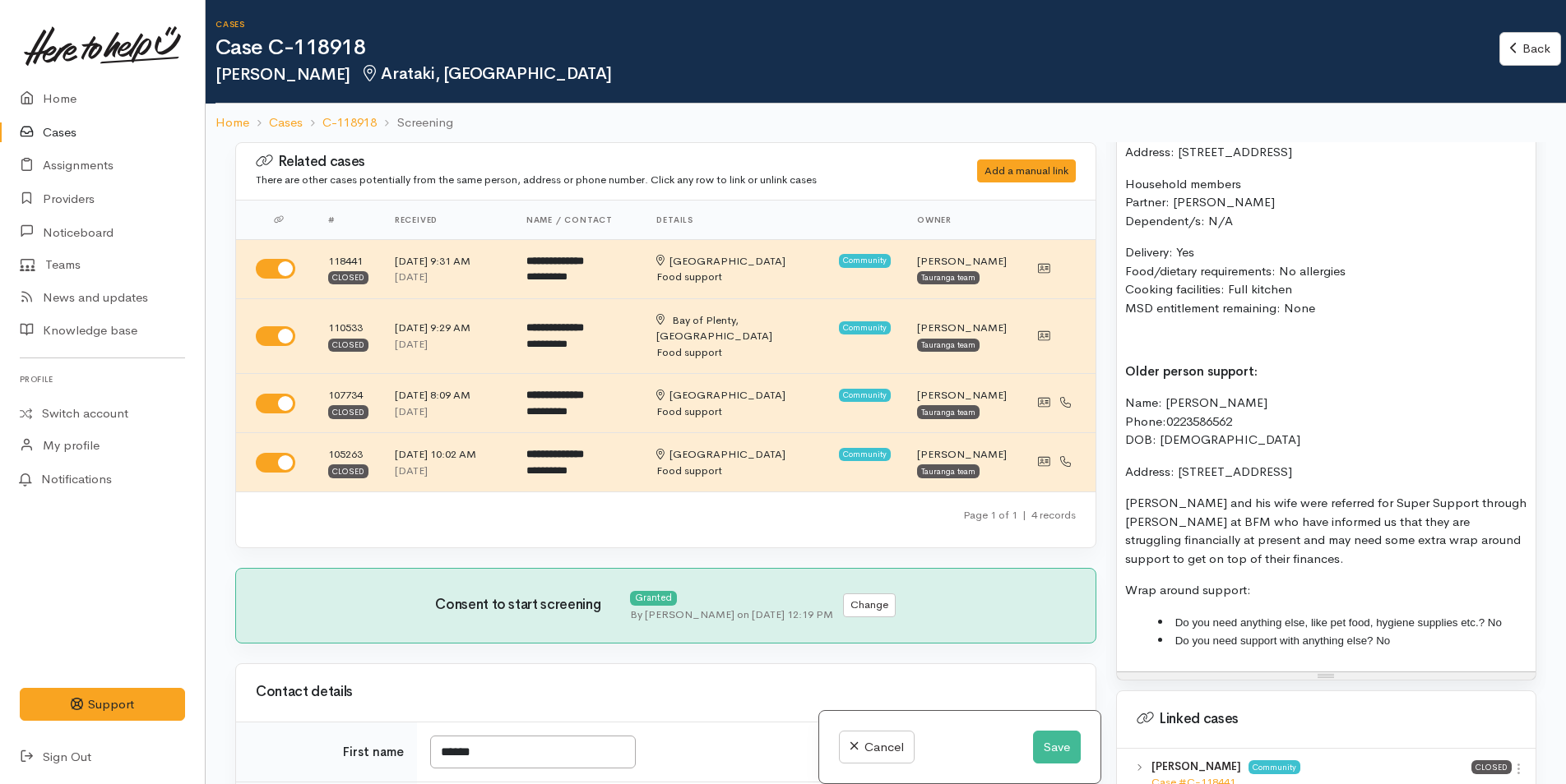
click at [1214, 540] on p "[PERSON_NAME] and his wife were referred for Super Support through [PERSON_NAME…" at bounding box center [1326, 530] width 402 height 74
drag, startPoint x: 1258, startPoint y: 534, endPoint x: 1253, endPoint y: 562, distance: 28.4
click at [1258, 534] on p "Barney and his wife were referred for Super Support through Cody at BFM who hav…" at bounding box center [1326, 530] width 402 height 74
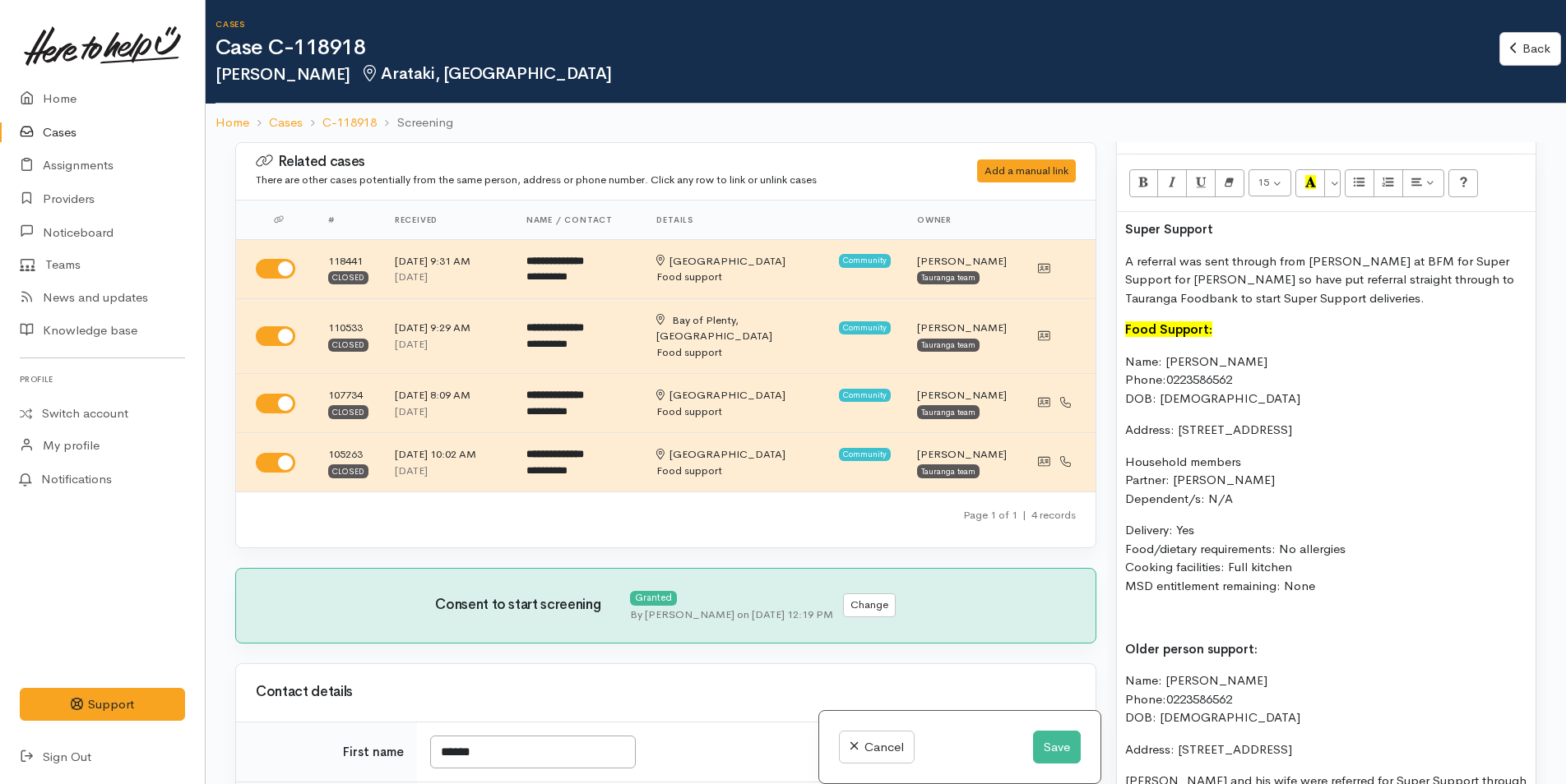
scroll to position [905, 0]
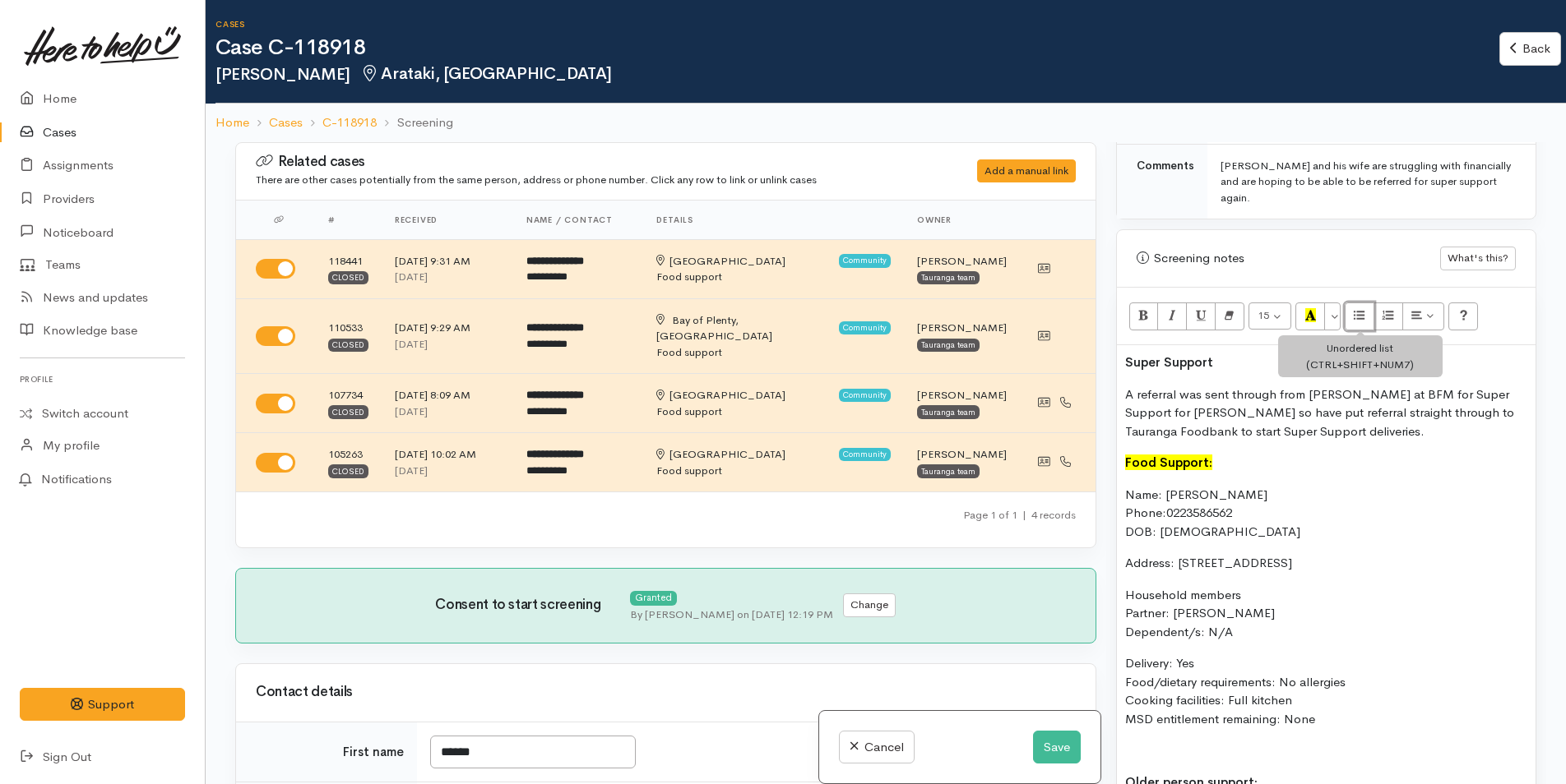
click at [1369, 306] on button "Unordered list (CTRL+SHIFT+NUM7)" at bounding box center [1359, 316] width 29 height 28
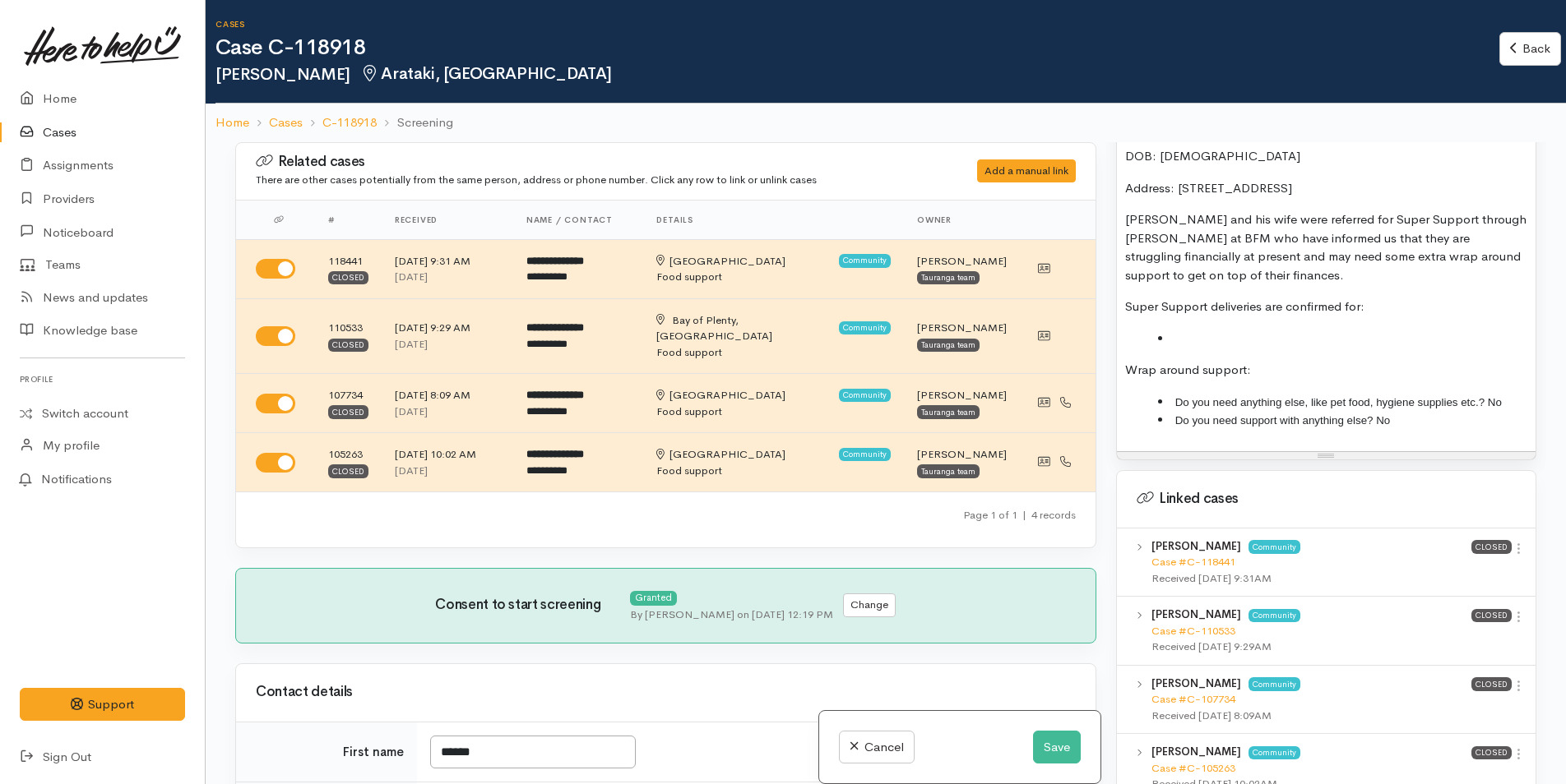
scroll to position [1593, 0]
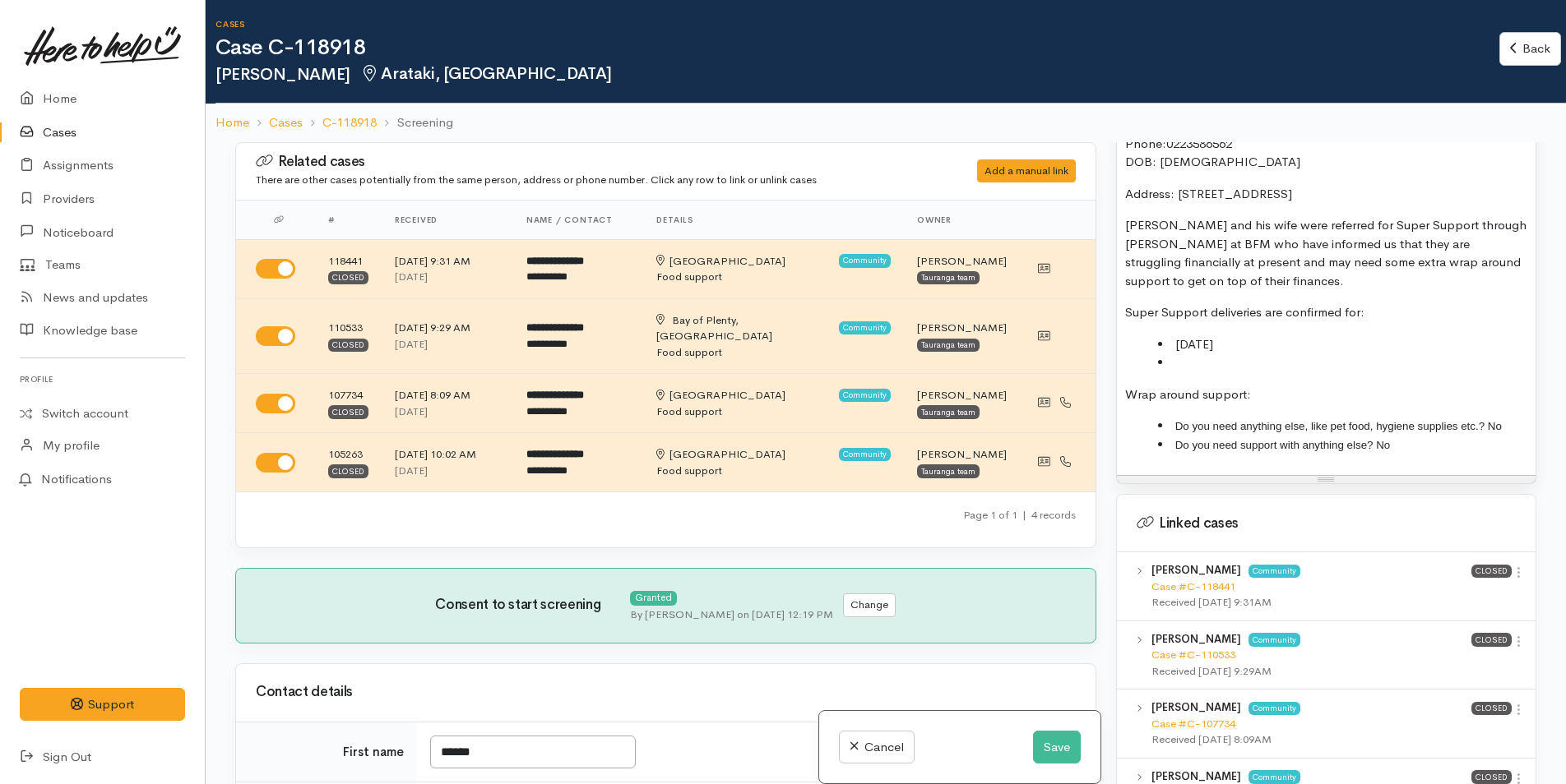
drag, startPoint x: 1313, startPoint y: 326, endPoint x: 1159, endPoint y: 313, distance: 154.5
click at [1159, 313] on div "Super Support A referral was sent through from Cody at BFM for Super Support fo…" at bounding box center [1326, 65] width 419 height 819
copy li "Wednesday, 15th of Oct"
click at [1194, 354] on li at bounding box center [1342, 363] width 369 height 19
drag, startPoint x: 1269, startPoint y: 346, endPoint x: 1247, endPoint y: 345, distance: 22.0
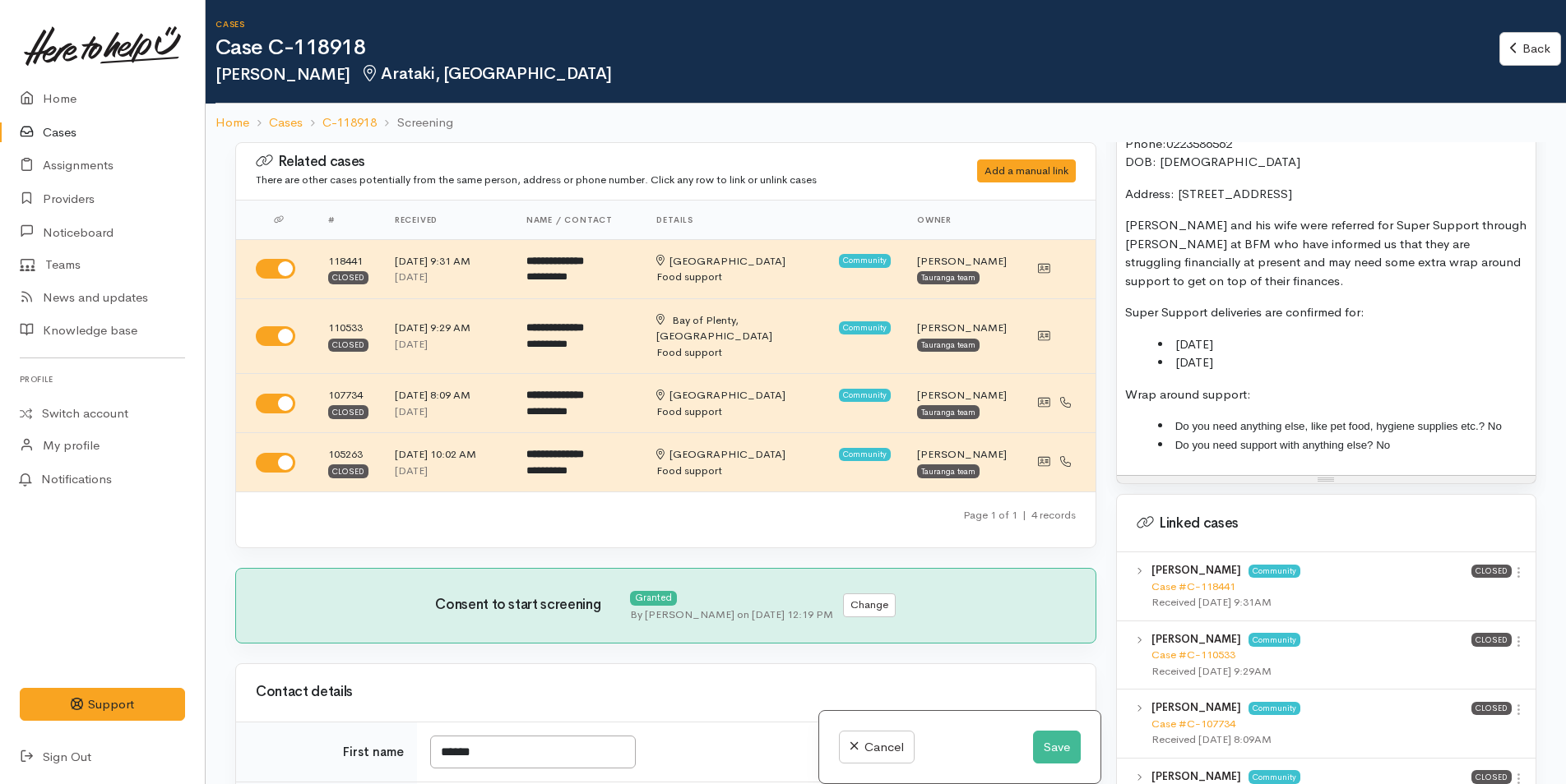
click at [1247, 354] on li "Wednesday, 15th of Oct" at bounding box center [1342, 363] width 369 height 19
click at [1331, 354] on li "Wednesday, 22nd of Oct" at bounding box center [1342, 363] width 369 height 19
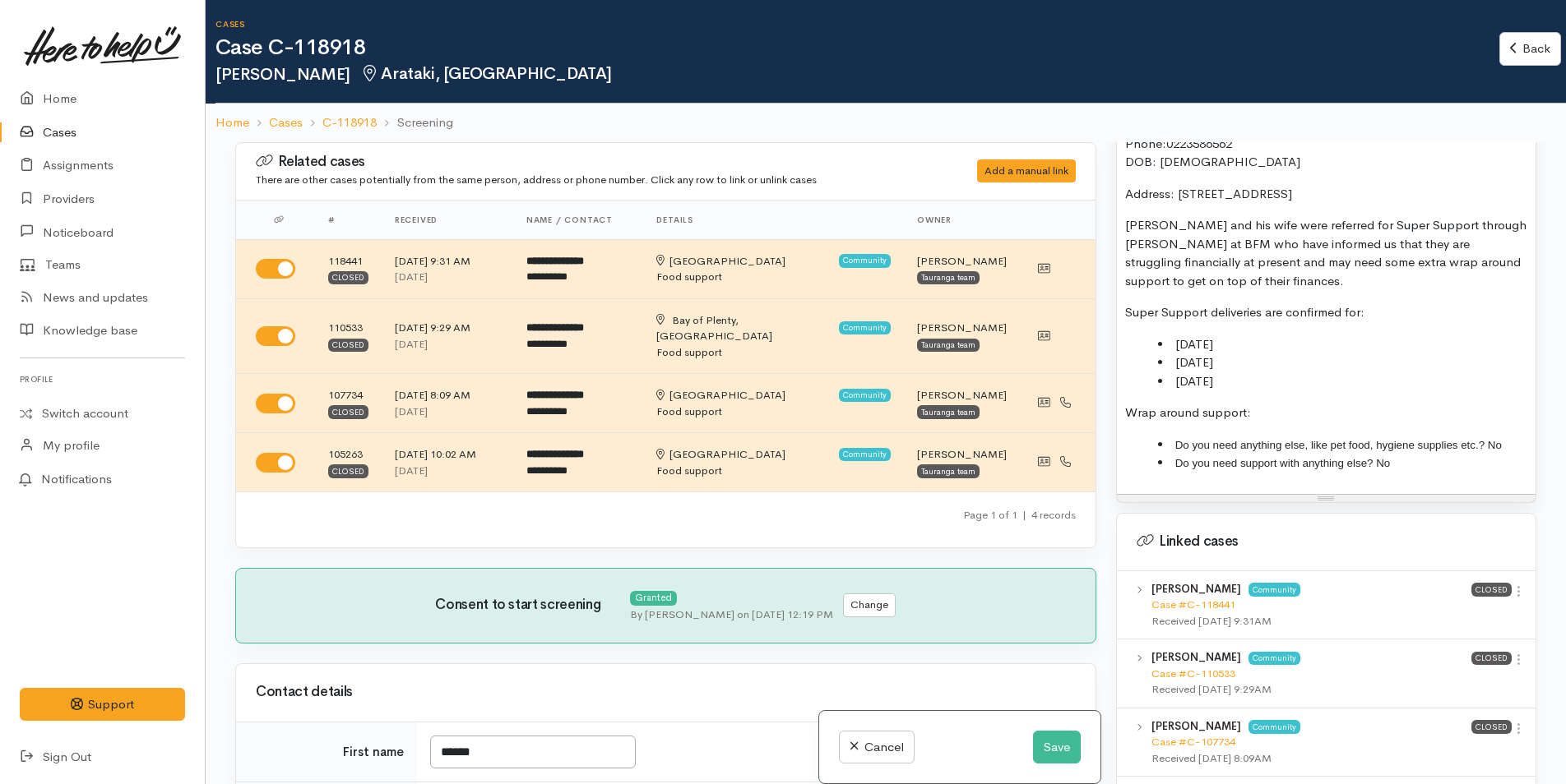
drag, startPoint x: 1288, startPoint y: 361, endPoint x: 1249, endPoint y: 363, distance: 39.1
click at [1249, 372] on li "Wednesday, 15th of Oct" at bounding box center [1342, 381] width 369 height 19
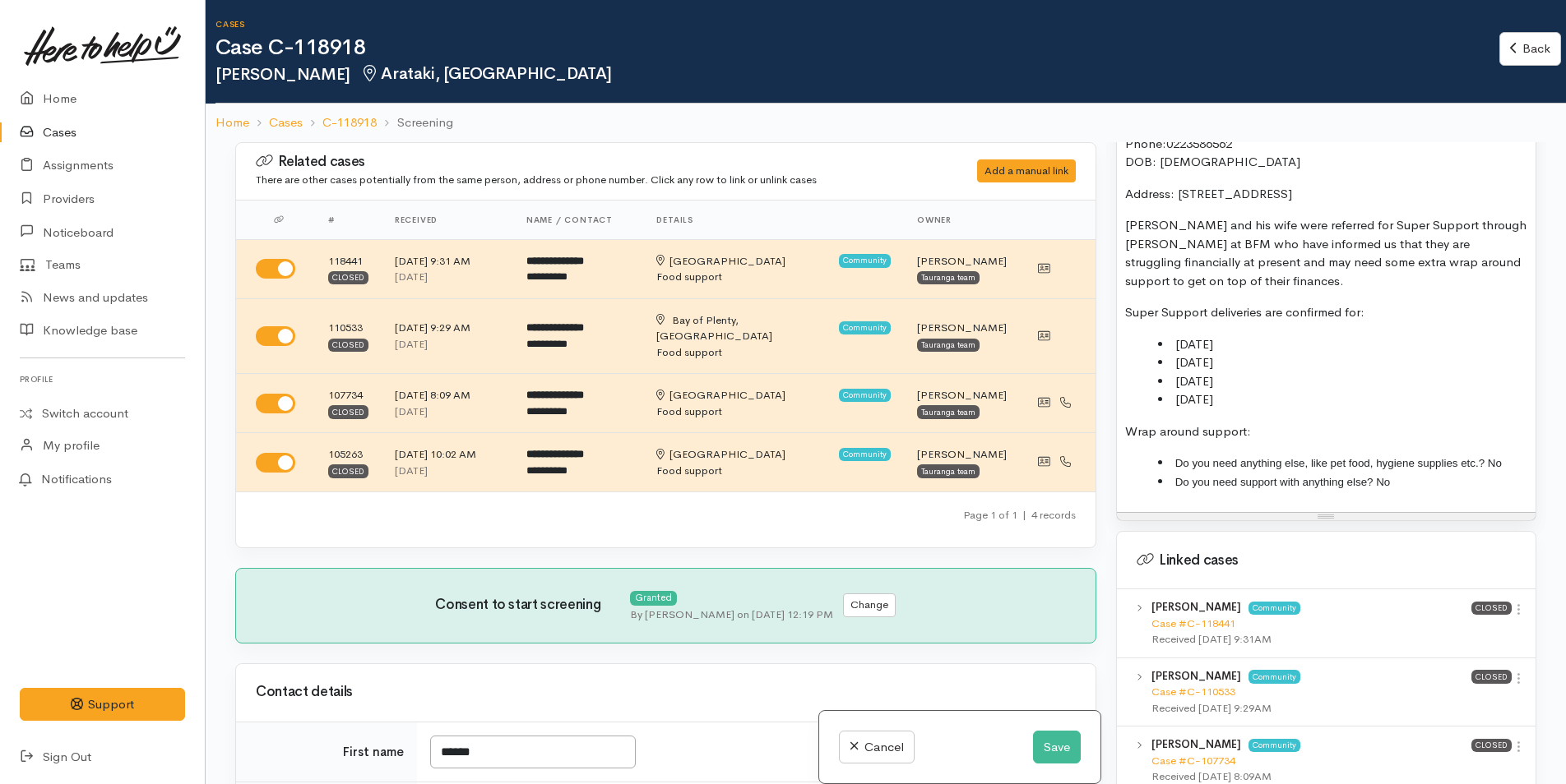
drag, startPoint x: 1319, startPoint y: 382, endPoint x: 1249, endPoint y: 390, distance: 70.5
click at [1249, 390] on li "Wednesday, 15th of Oct" at bounding box center [1342, 399] width 369 height 19
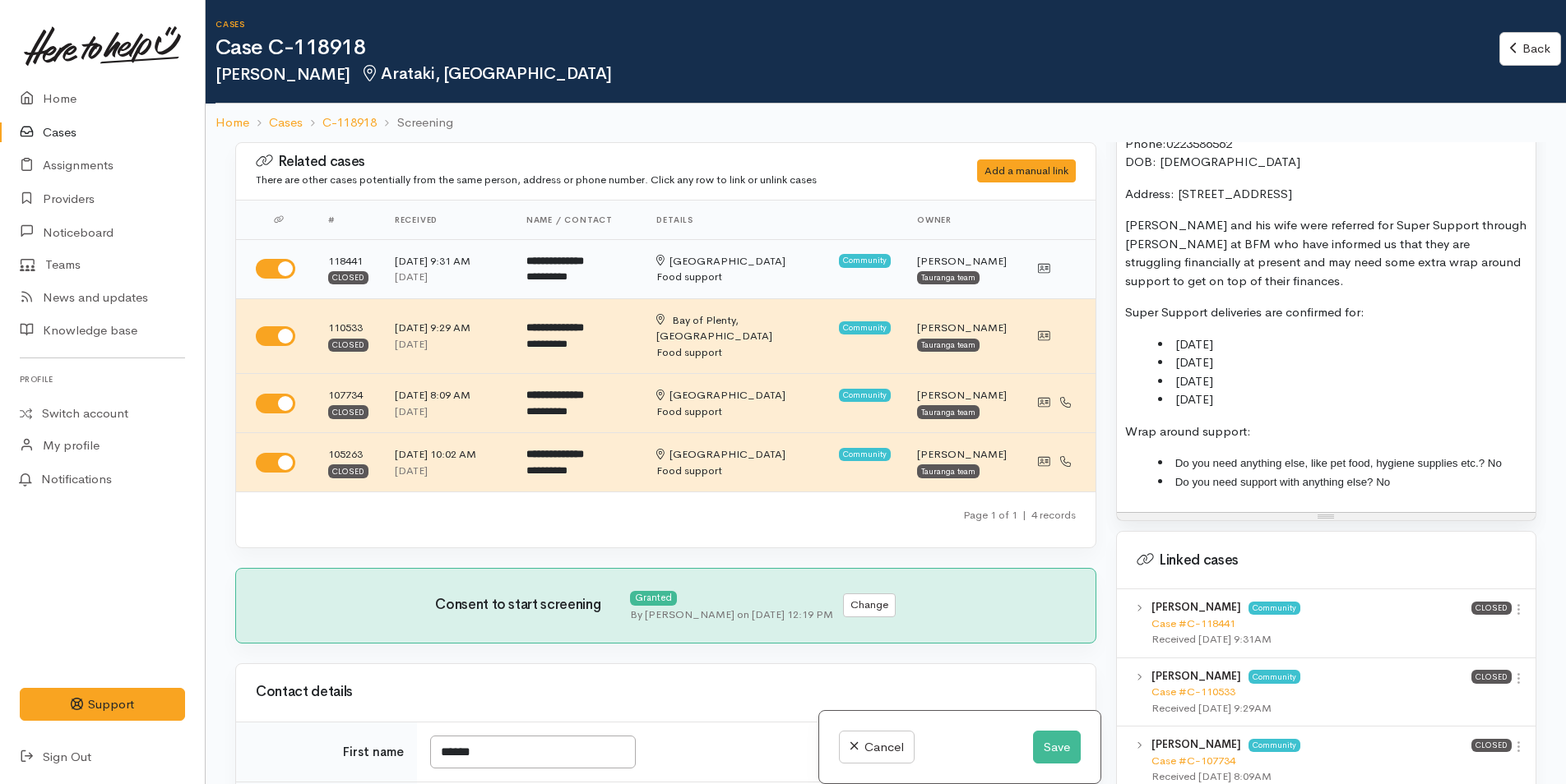
drag, startPoint x: 1286, startPoint y: 292, endPoint x: 1086, endPoint y: 285, distance: 200.1
click at [1086, 285] on div "Related cases There are other cases potentially from the same person, address o…" at bounding box center [885, 534] width 1320 height 784
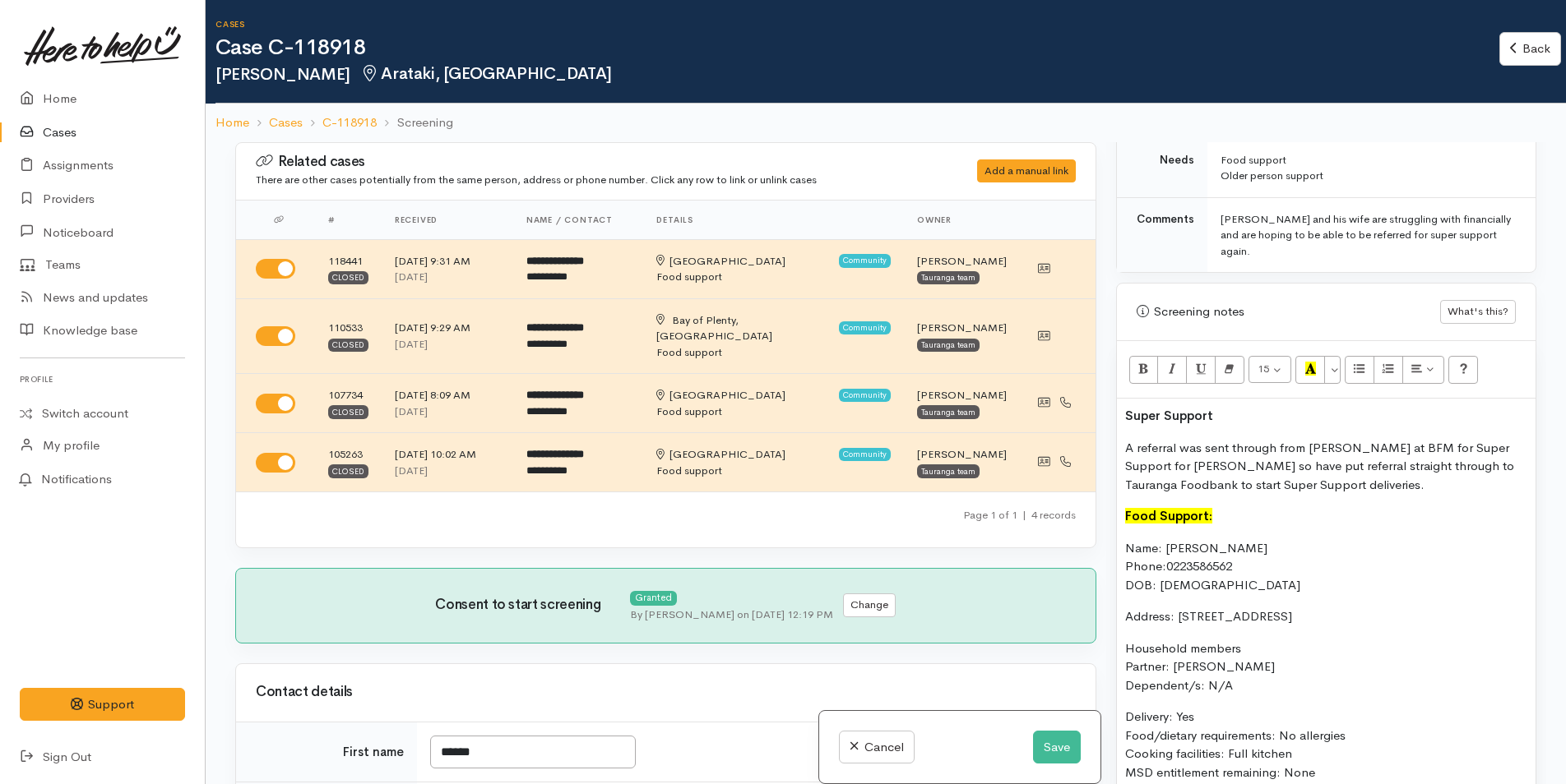
scroll to position [688, 0]
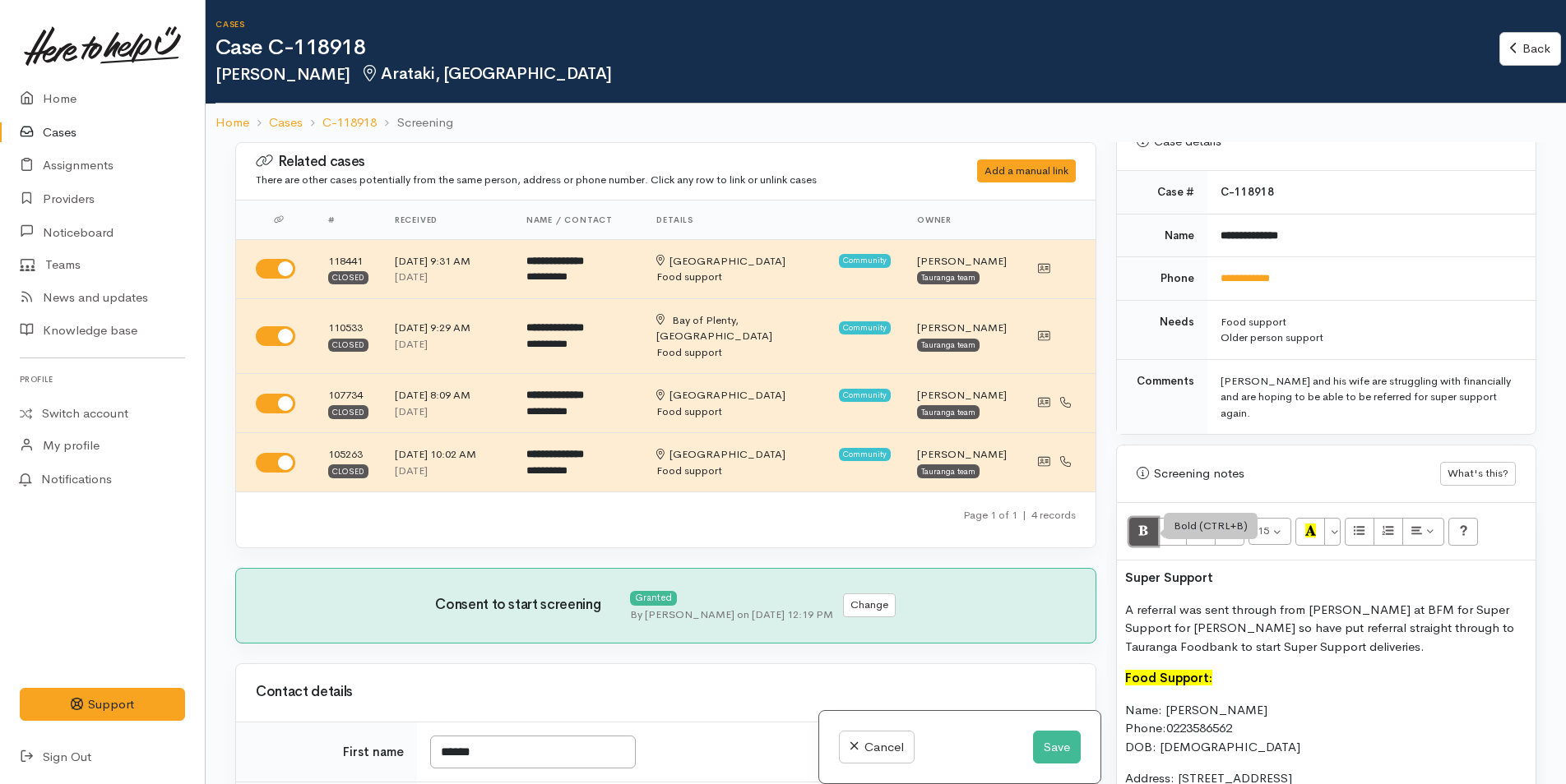
click at [1145, 523] on icon "Bold (CTRL+B)" at bounding box center [1143, 530] width 11 height 14
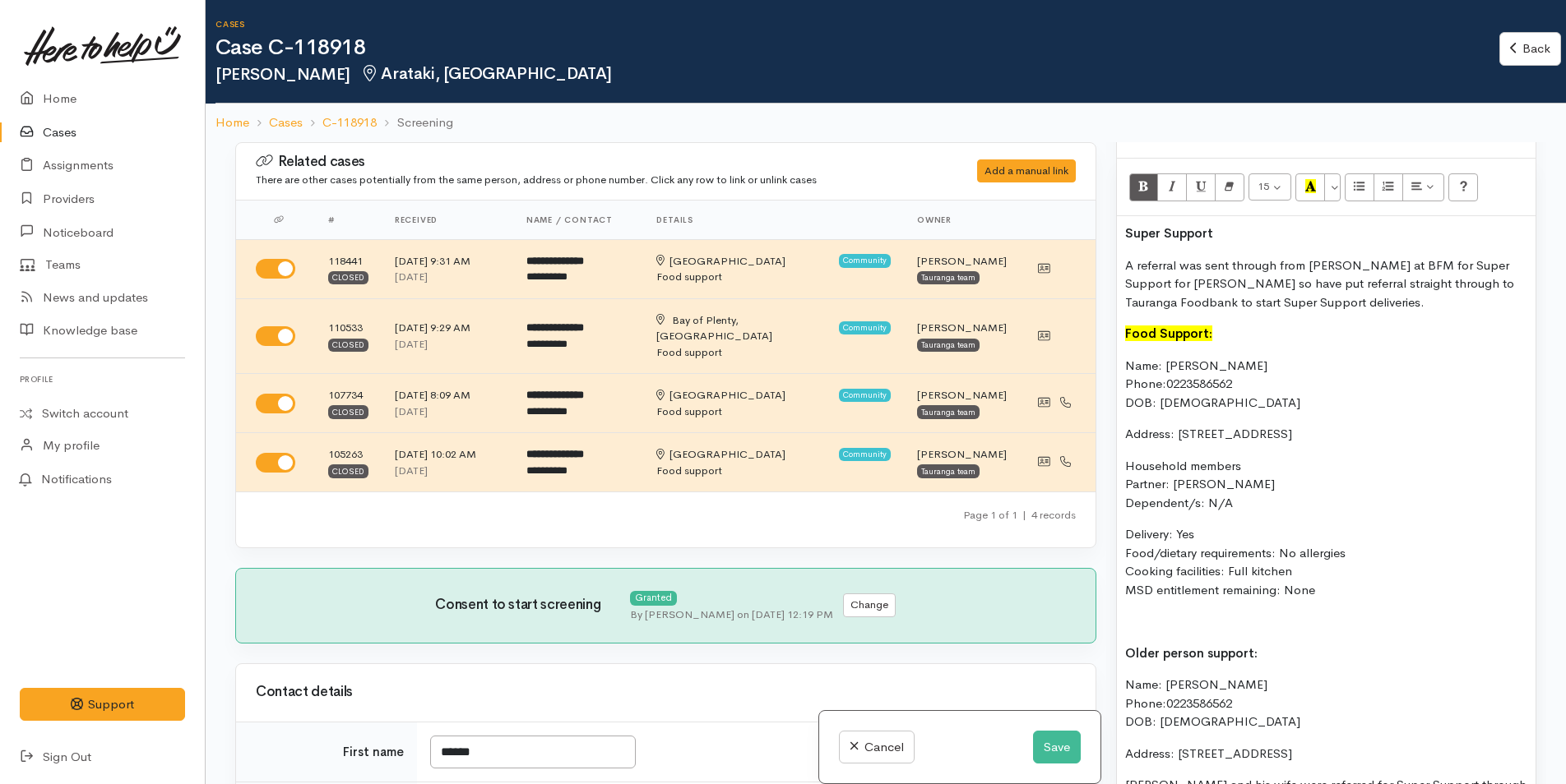
scroll to position [1264, 0]
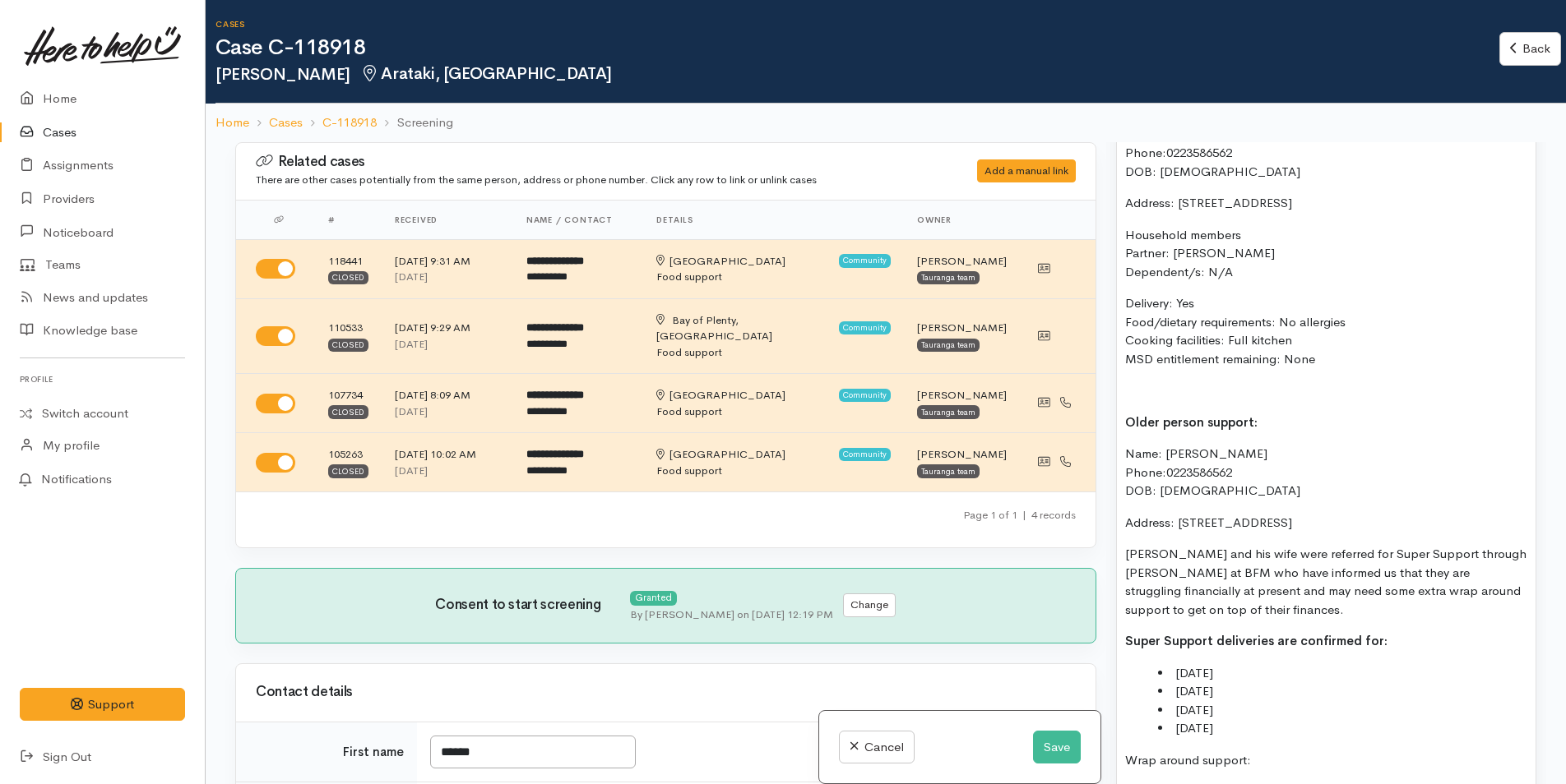
click at [1269, 413] on p "Older person support:" at bounding box center [1326, 422] width 402 height 19
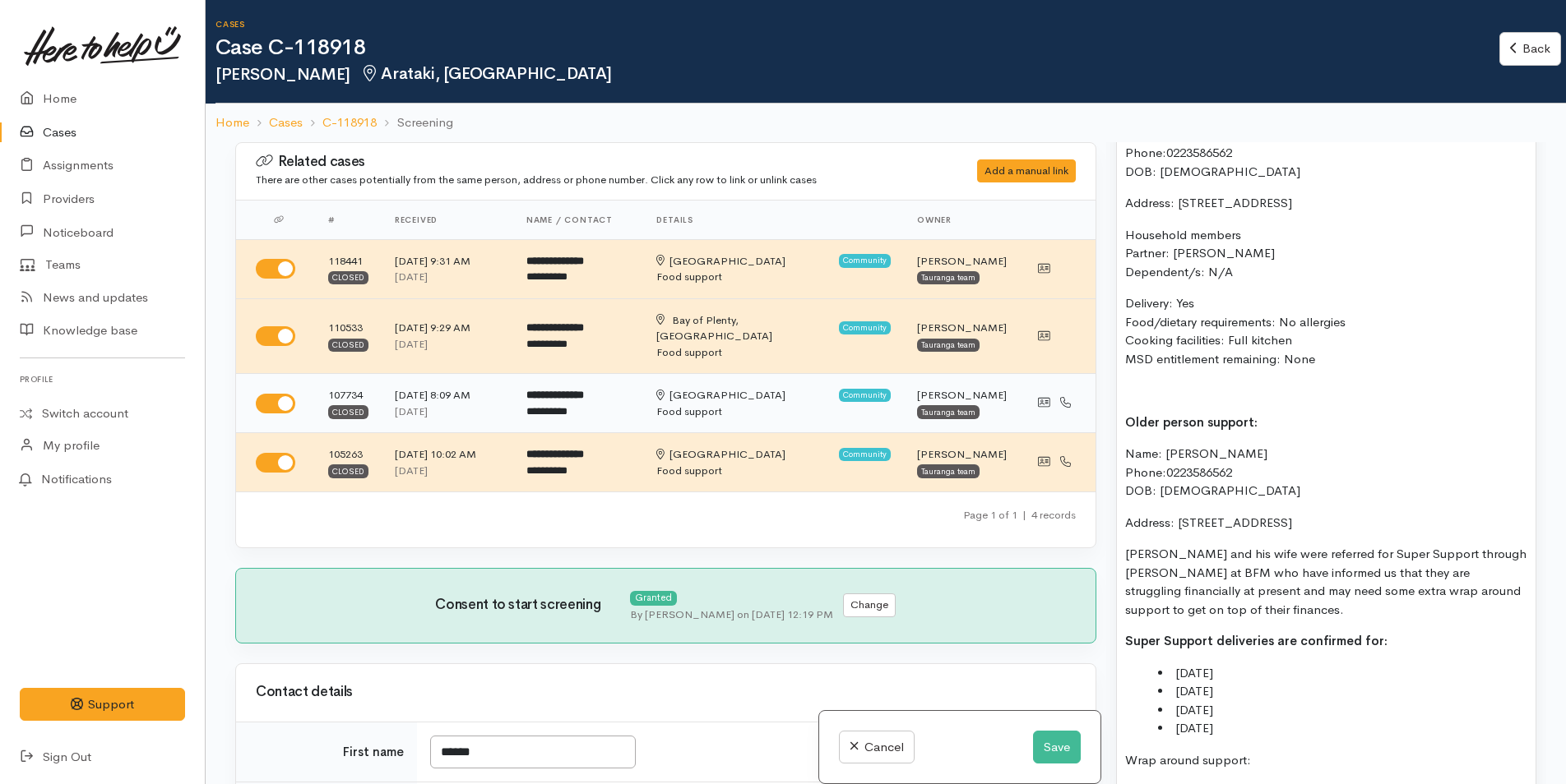
drag, startPoint x: 1254, startPoint y: 405, endPoint x: 1080, endPoint y: 409, distance: 174.0
click at [1079, 409] on div "Related cases There are other cases potentially from the same person, address o…" at bounding box center [885, 534] width 1320 height 784
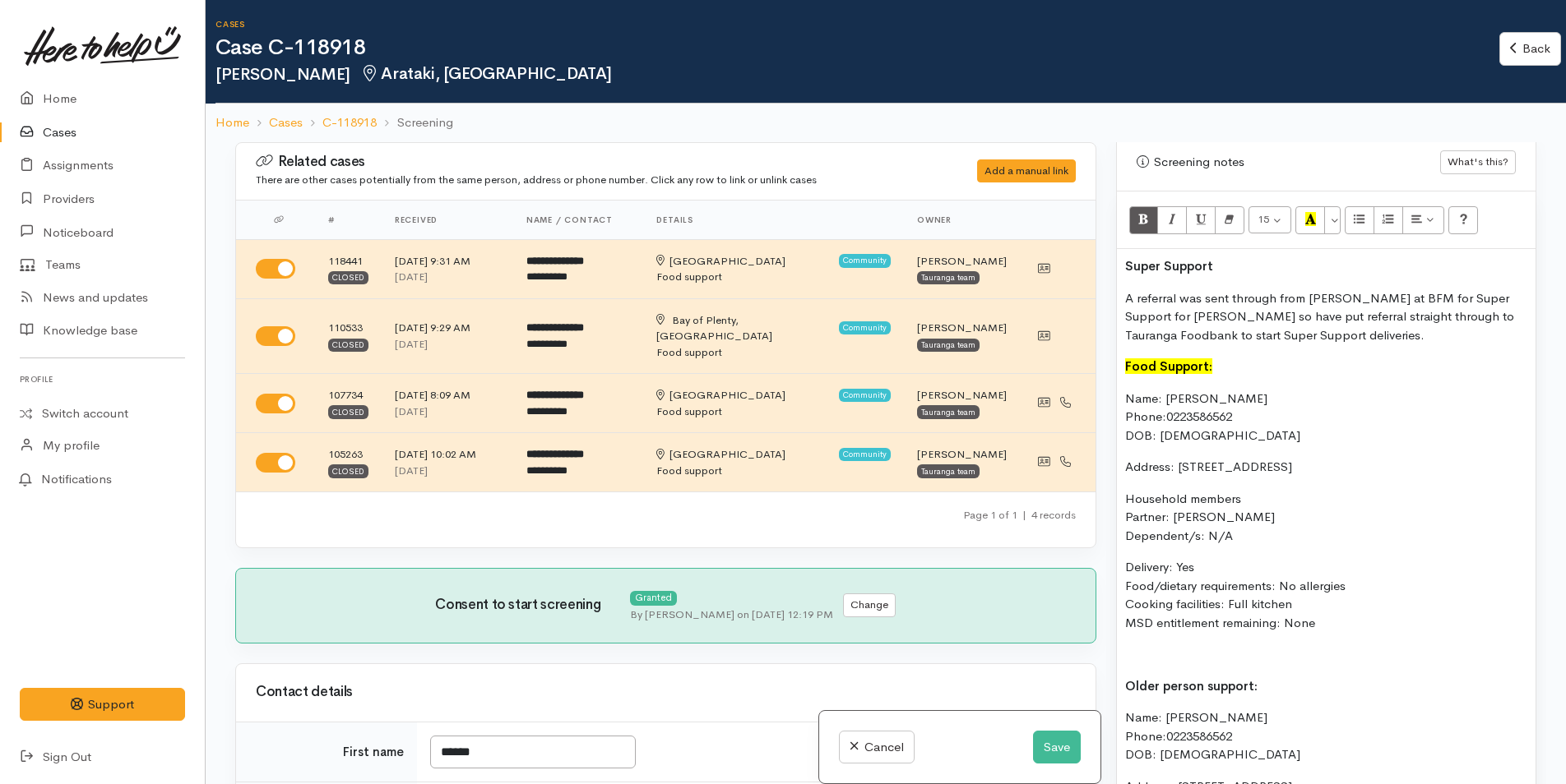
scroll to position [771, 0]
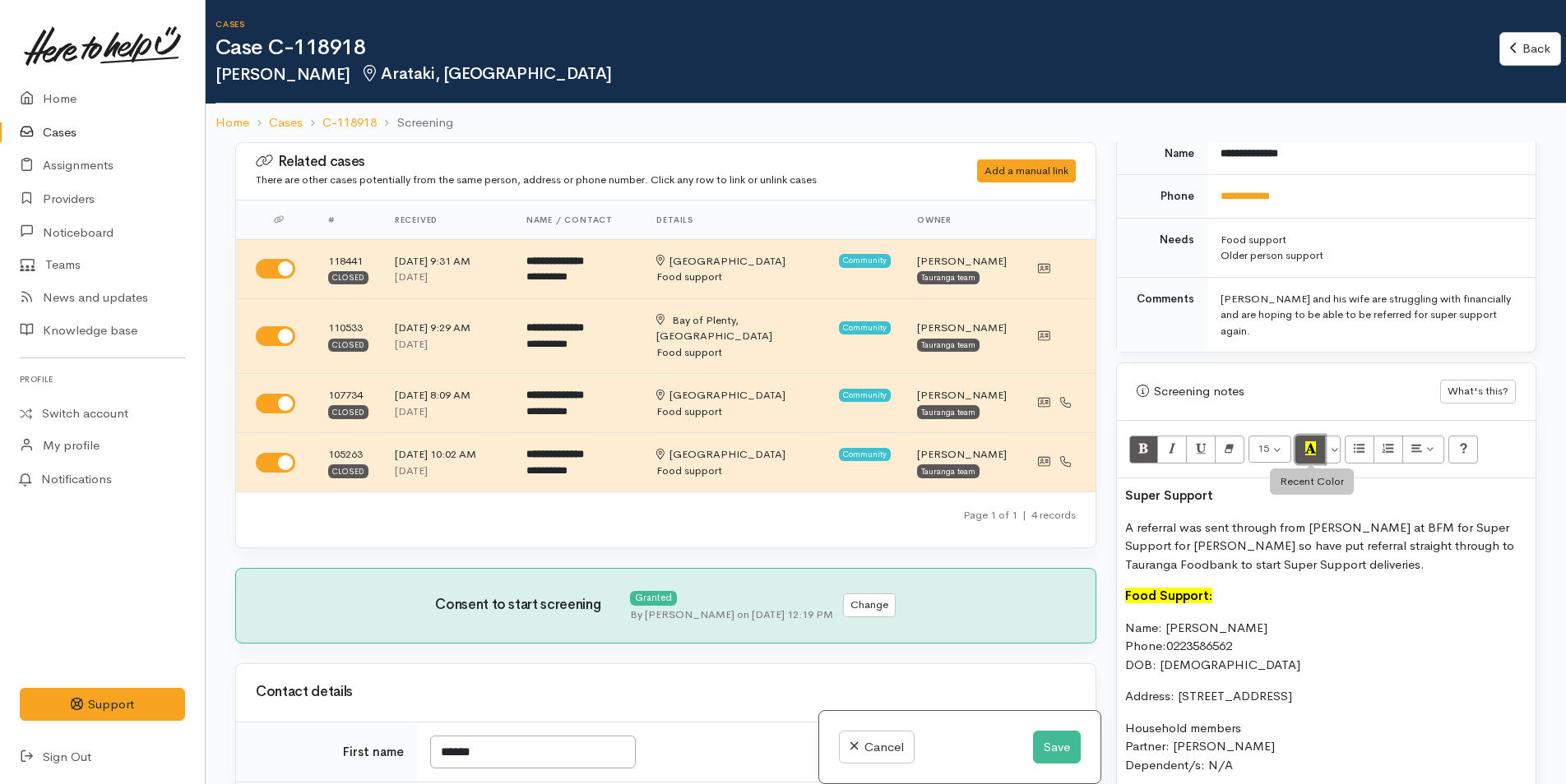
click at [1309, 441] on icon "Recent Color" at bounding box center [1311, 448] width 11 height 14
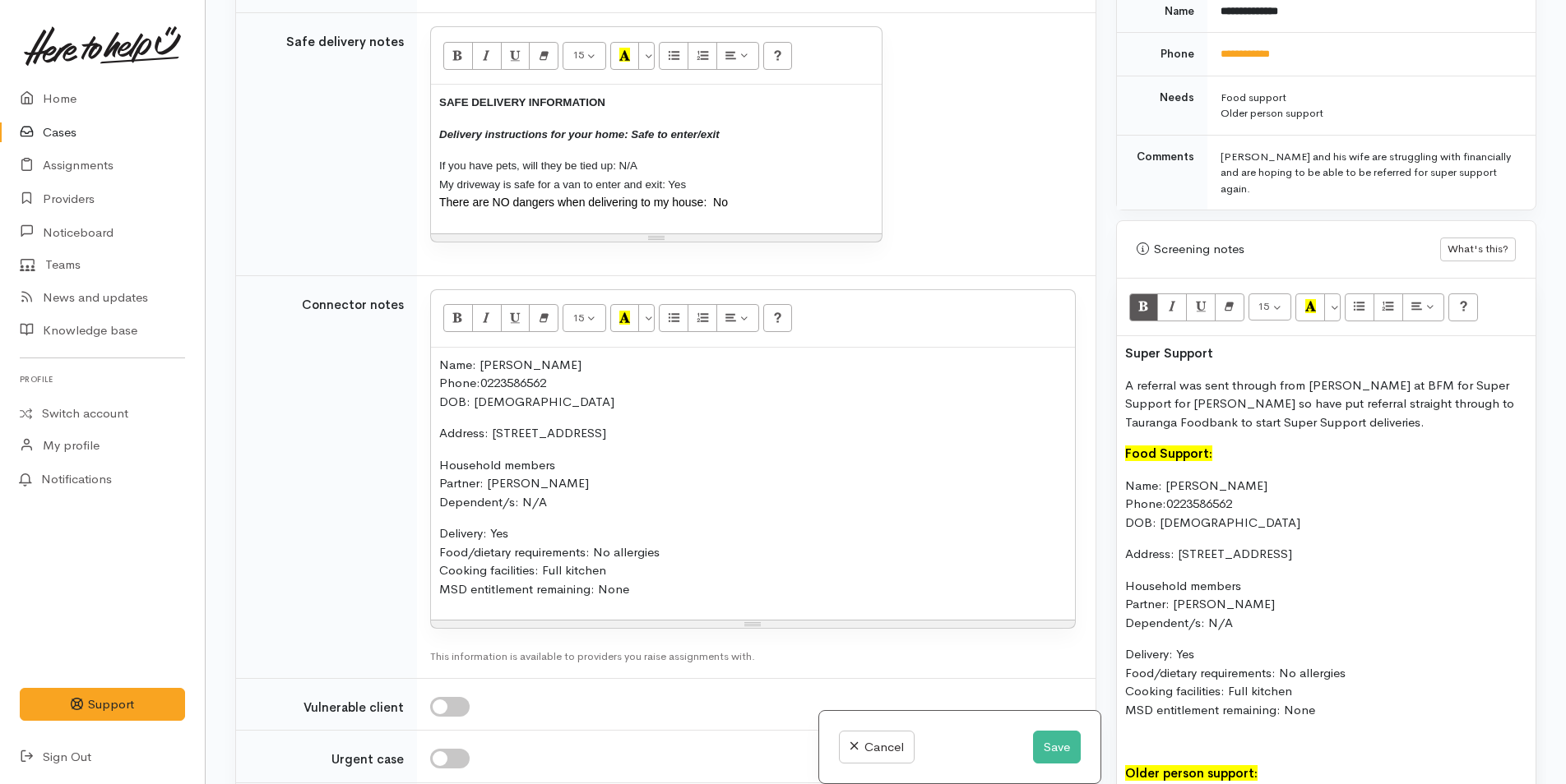
scroll to position [2137, 0]
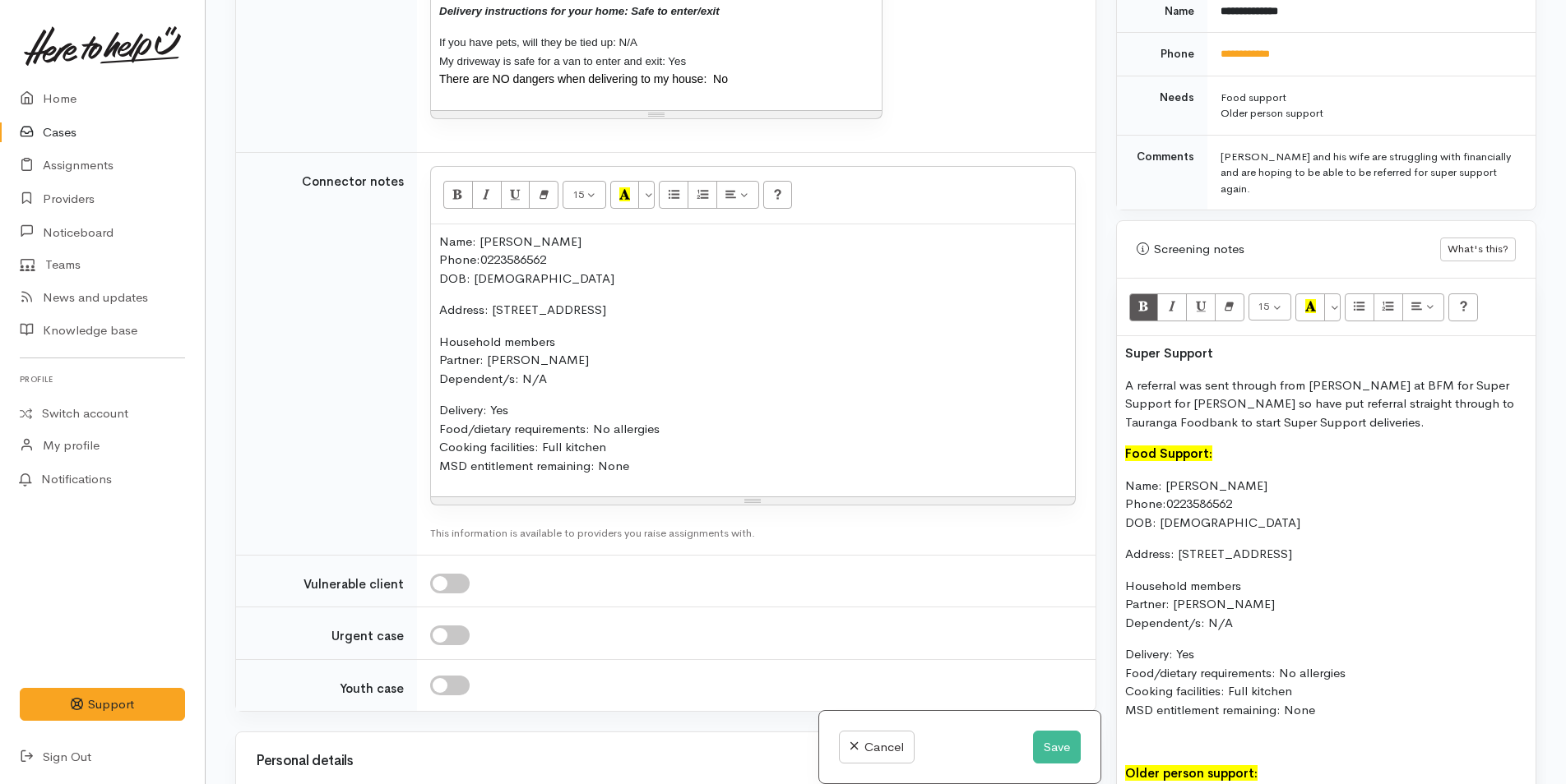
drag, startPoint x: 569, startPoint y: 416, endPoint x: 419, endPoint y: 311, distance: 183.1
click at [419, 311] on td "<p>Name:&nbsp;Barney Tamanui<br>Phone:&nbsp;<a>0223586562</a><br>DOB: 01/07/195…" at bounding box center [756, 353] width 678 height 403
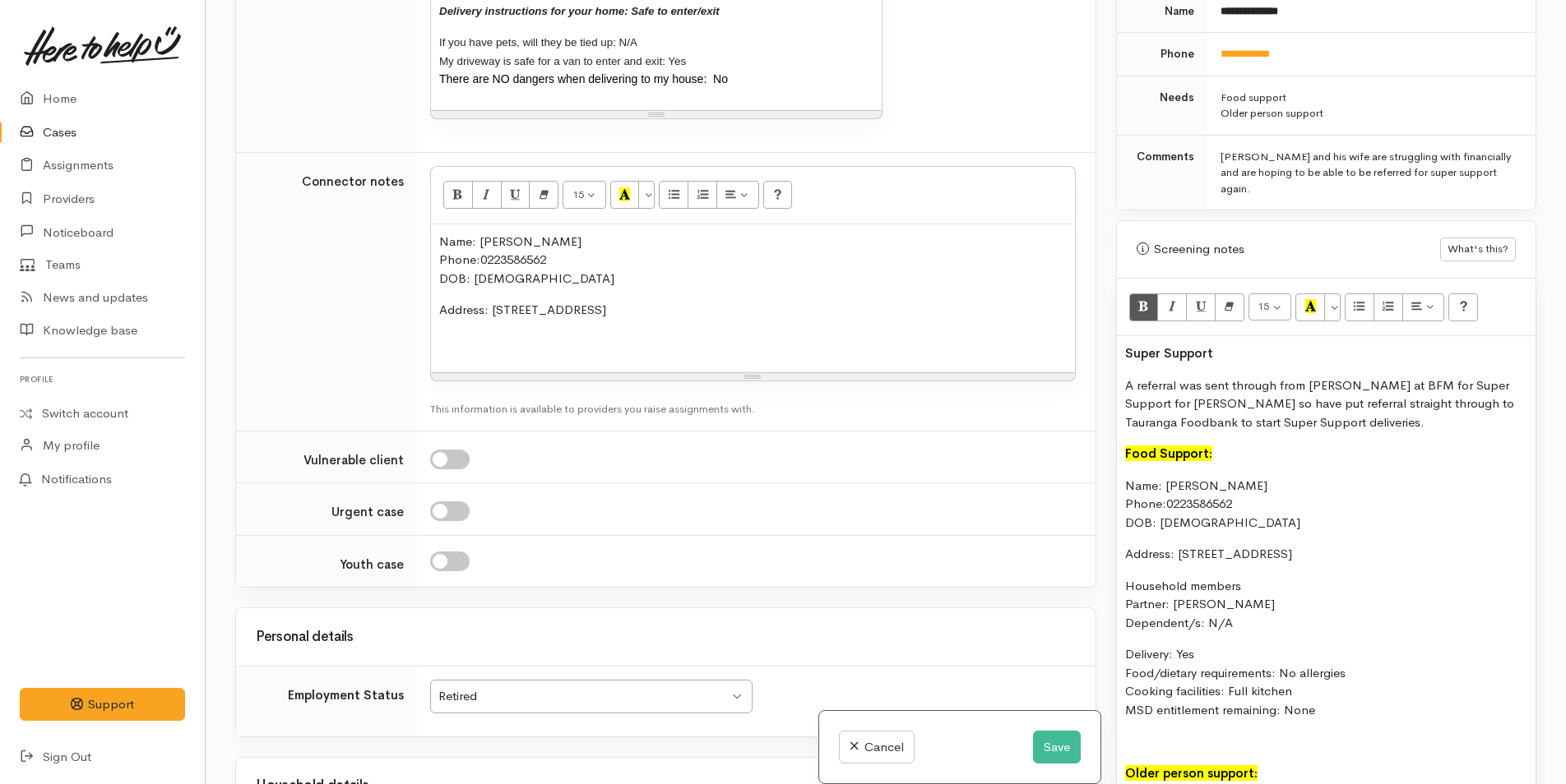
drag, startPoint x: 1323, startPoint y: 690, endPoint x: 1122, endPoint y: 378, distance: 371.1
click at [1122, 378] on div "Super Support A referral was sent through from Cody at BFM for Super Support fo…" at bounding box center [1326, 763] width 419 height 855
copy div "A referral was sent through from Cody at BFM for Super Support for Barney so ha…"
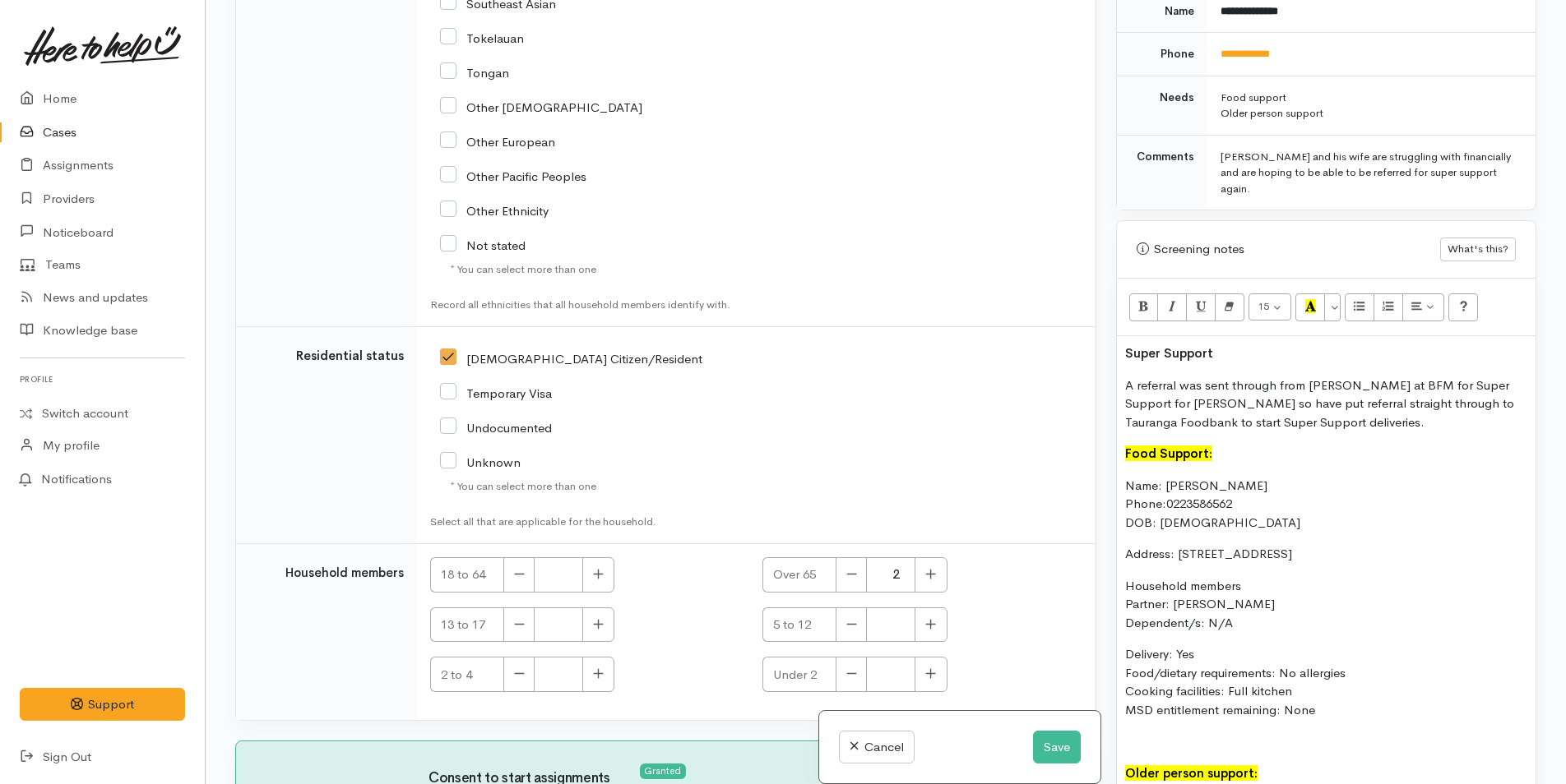
scroll to position [3716, 0]
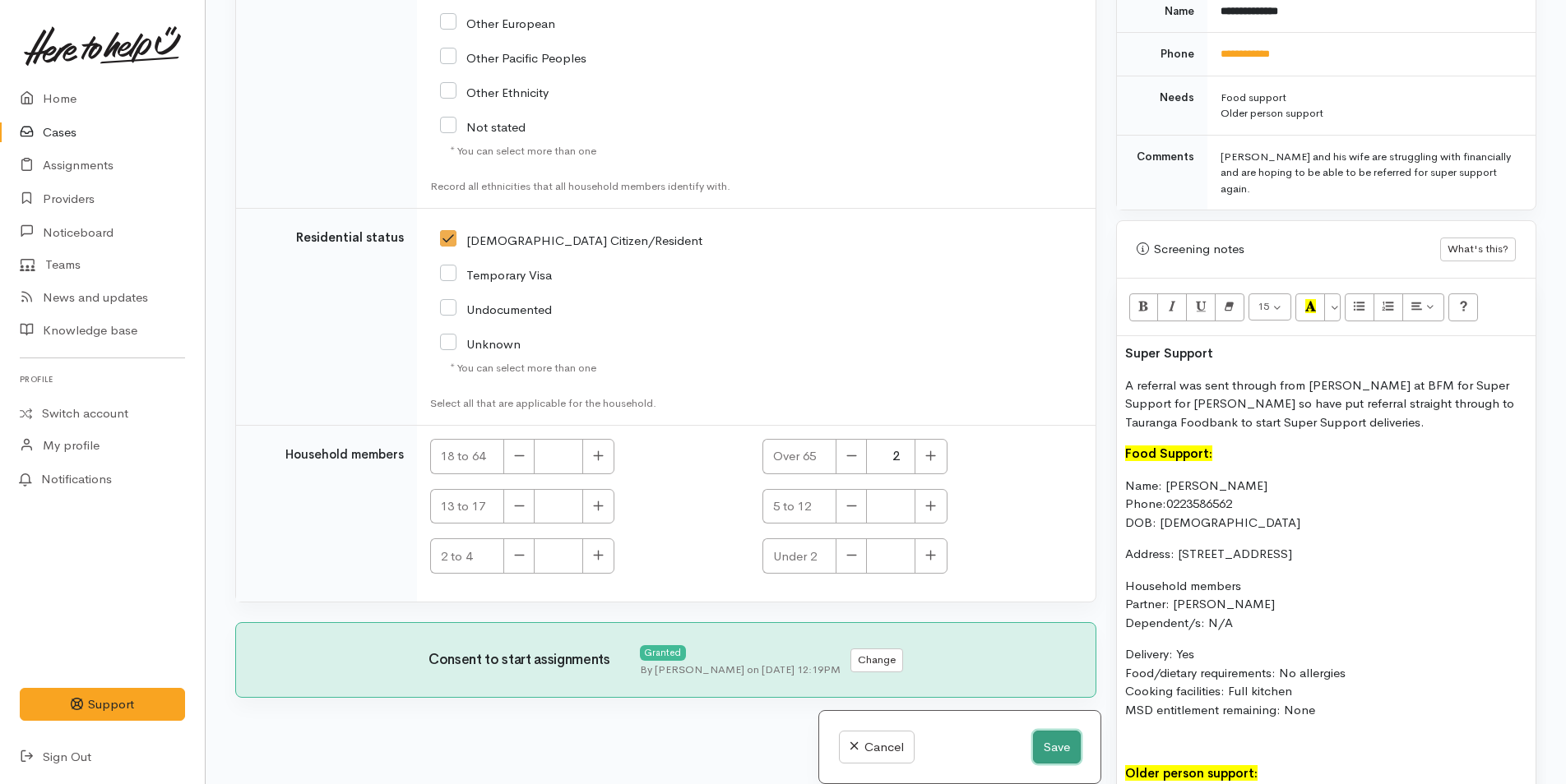
click at [1048, 749] on button "Save" at bounding box center [1056, 747] width 47 height 34
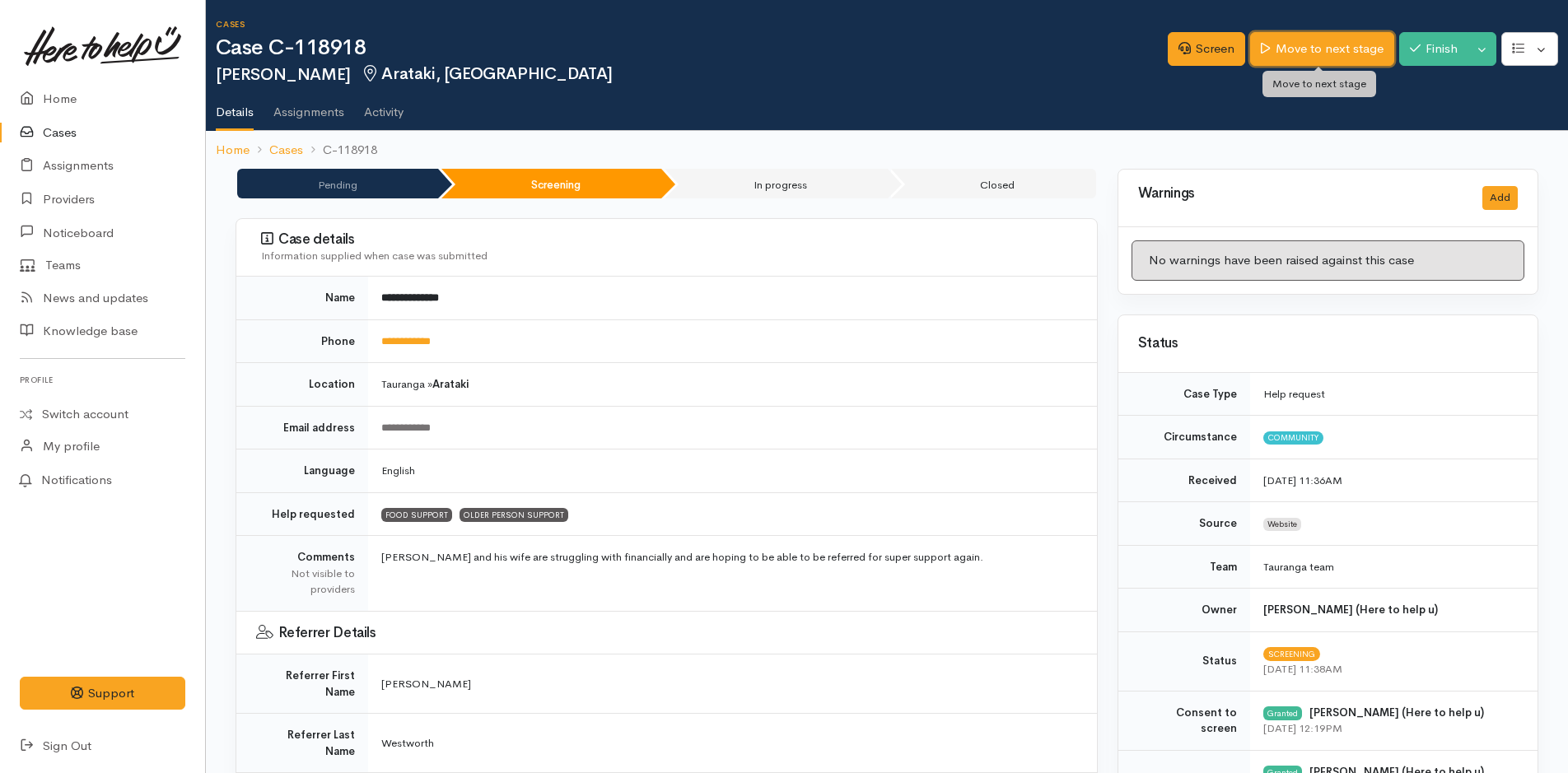
click at [1310, 64] on link "Move to next stage" at bounding box center [1321, 49] width 143 height 34
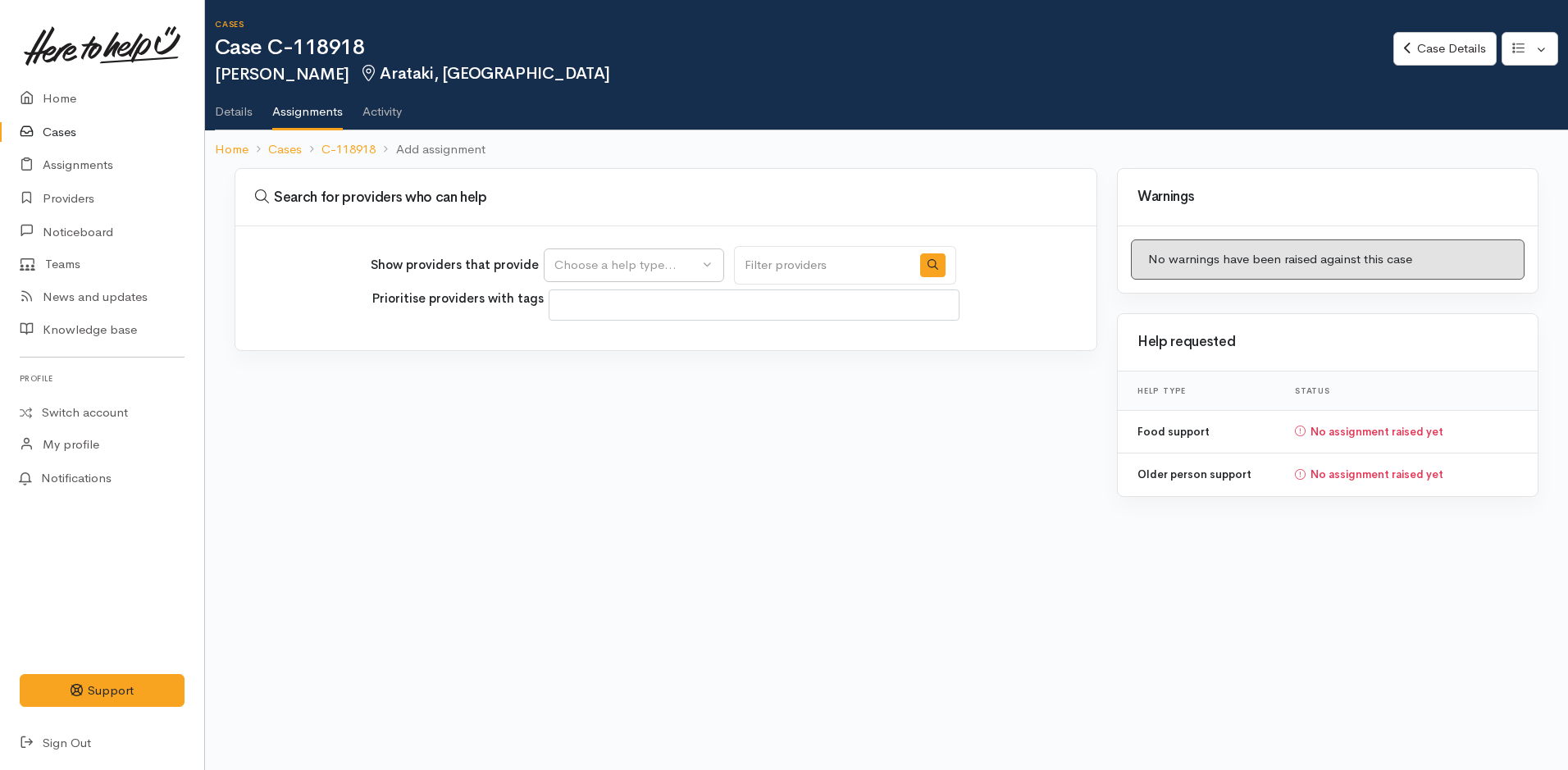
select select
click at [588, 265] on div "Choose a help type..." at bounding box center [626, 265] width 144 height 19
click at [616, 340] on span "Food support" at bounding box center [602, 344] width 77 height 19
select select "3"
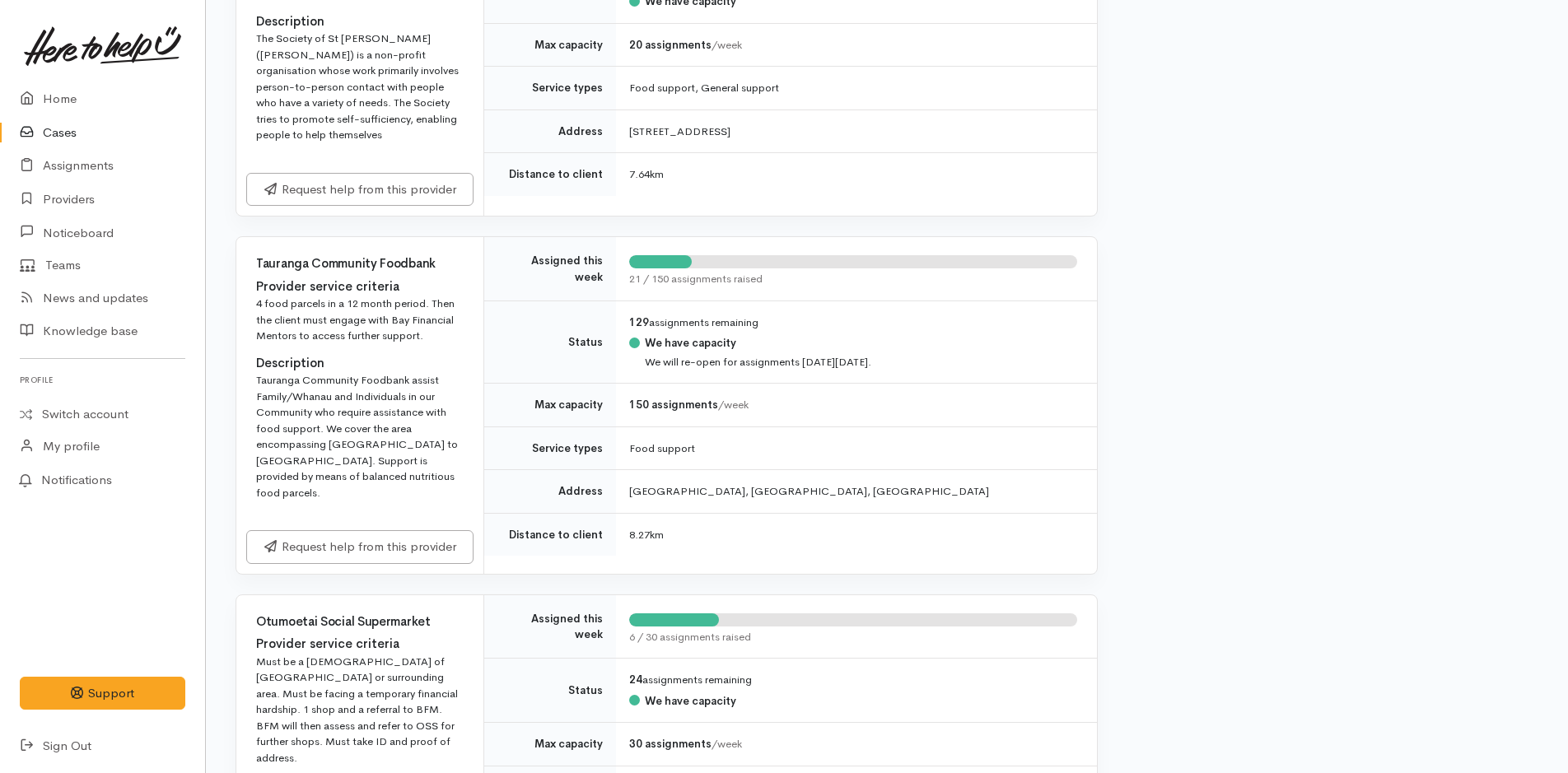
scroll to position [2223, 0]
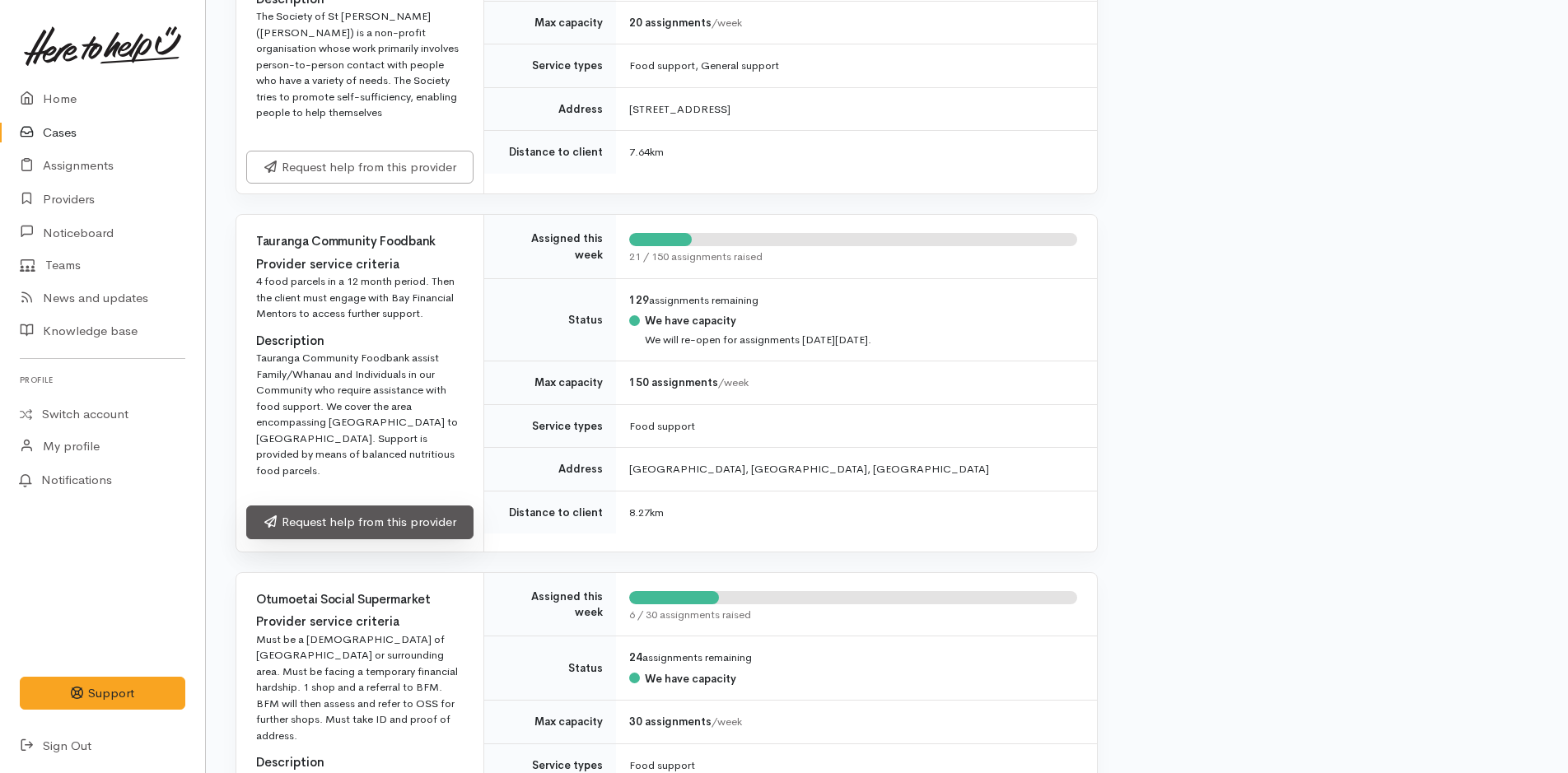
click at [358, 521] on link "Request help from this provider" at bounding box center [360, 522] width 227 height 34
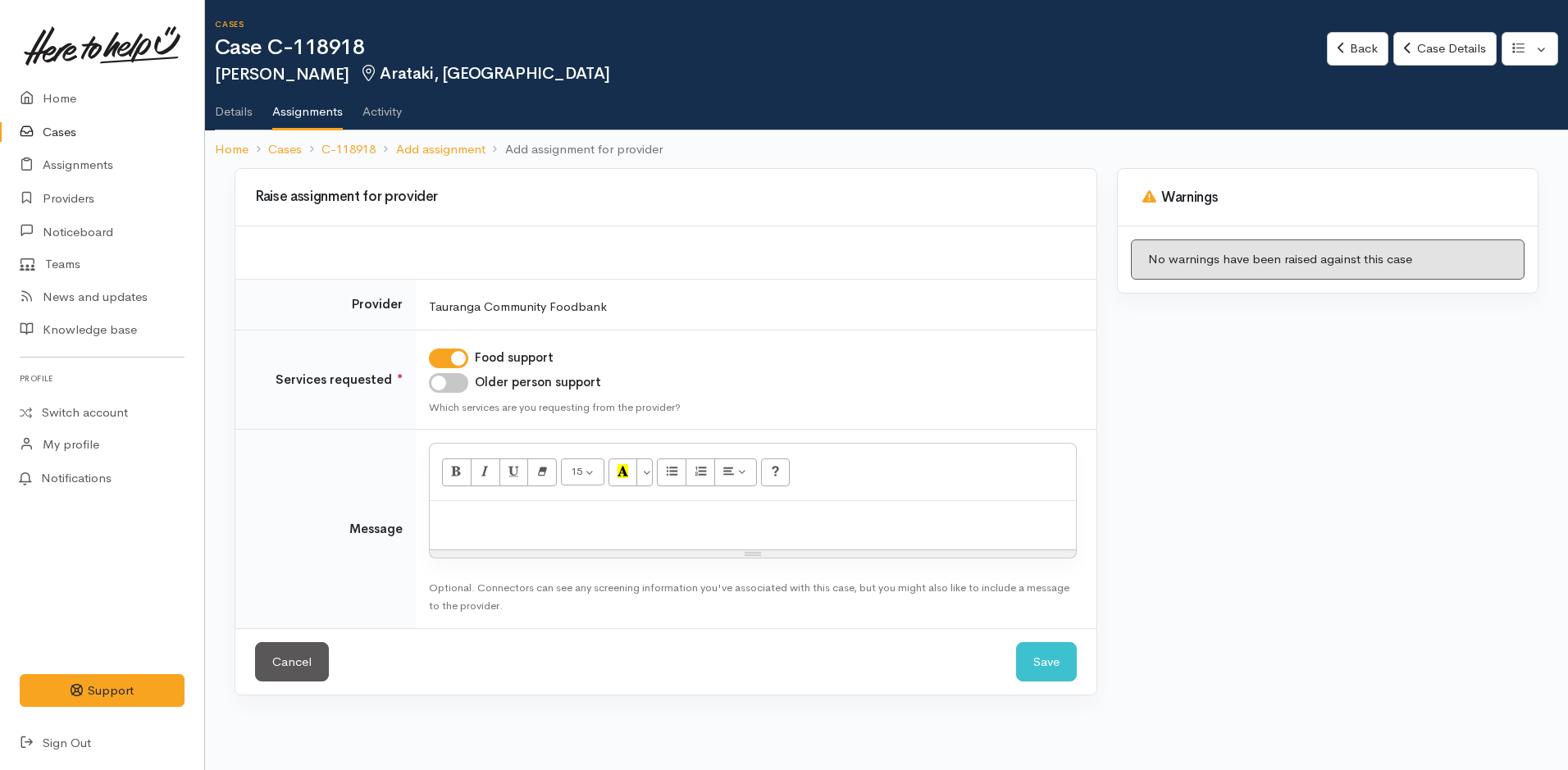
click at [546, 529] on div at bounding box center [752, 525] width 646 height 48
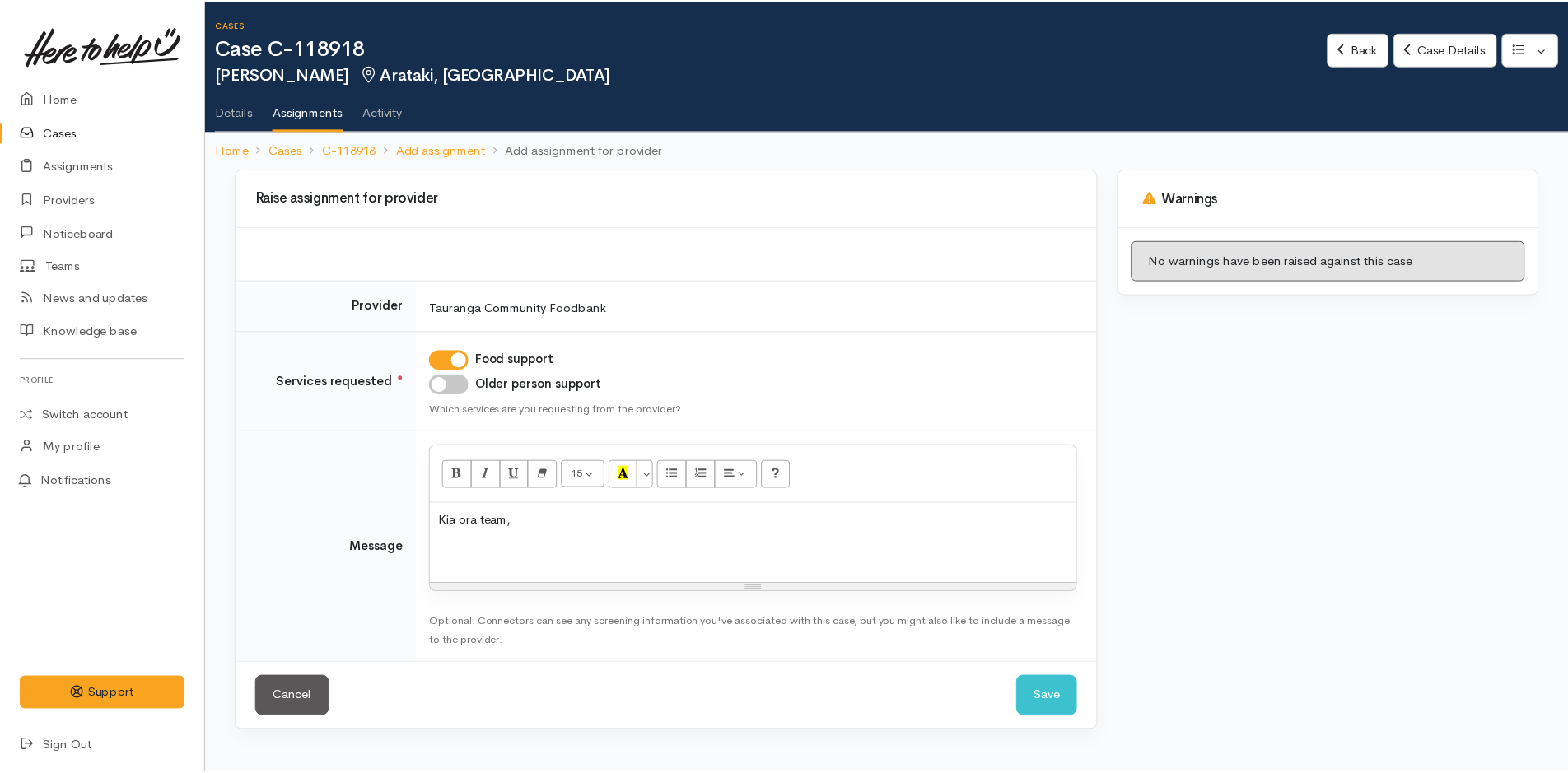
scroll to position [94, 0]
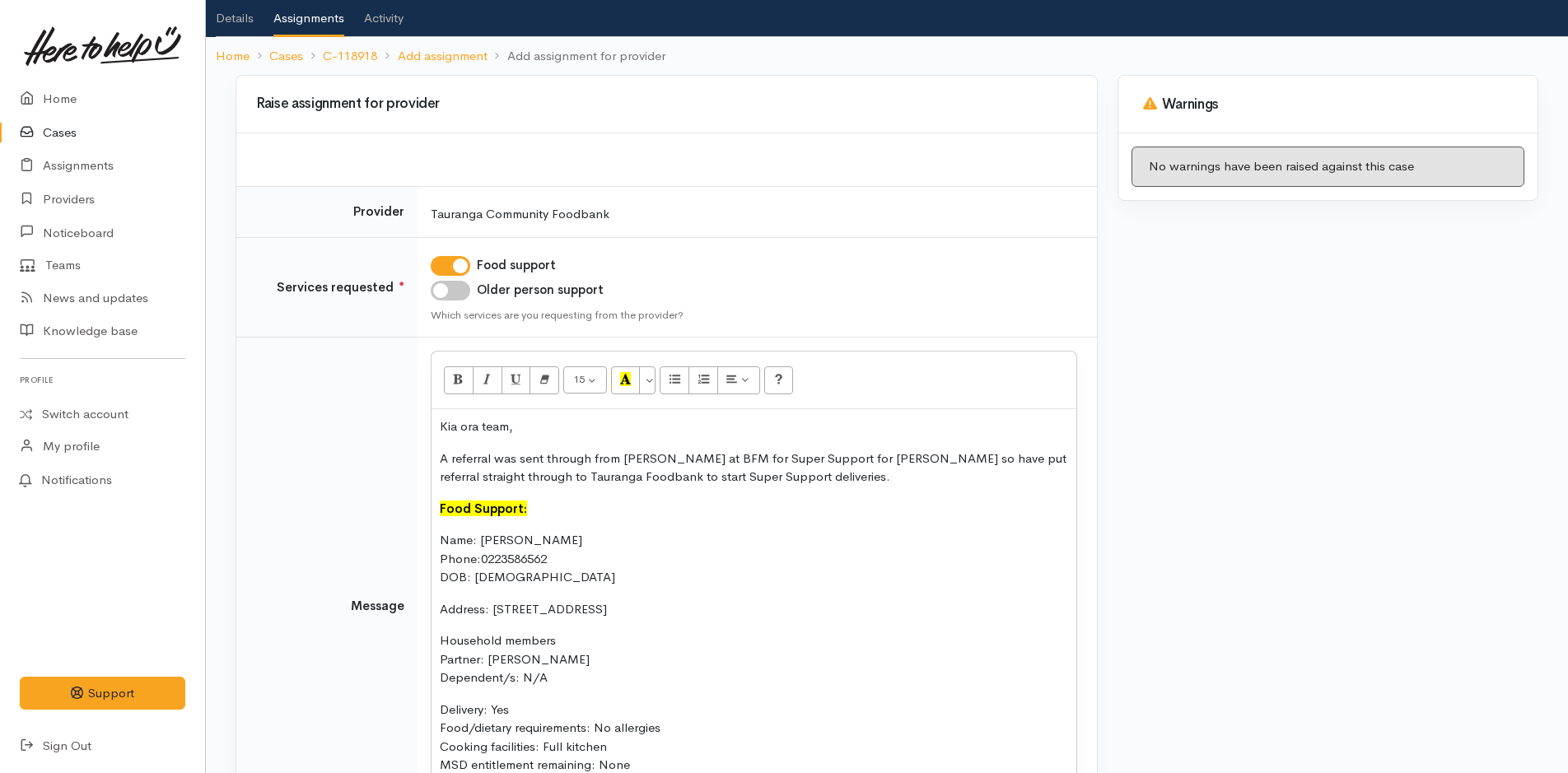
drag, startPoint x: 549, startPoint y: 503, endPoint x: 417, endPoint y: 512, distance: 132.3
click at [418, 513] on td "<p>Kia ora team,</p><p>A referral was sent through from Cody at BFM for Super S…" at bounding box center [757, 606] width 679 height 538
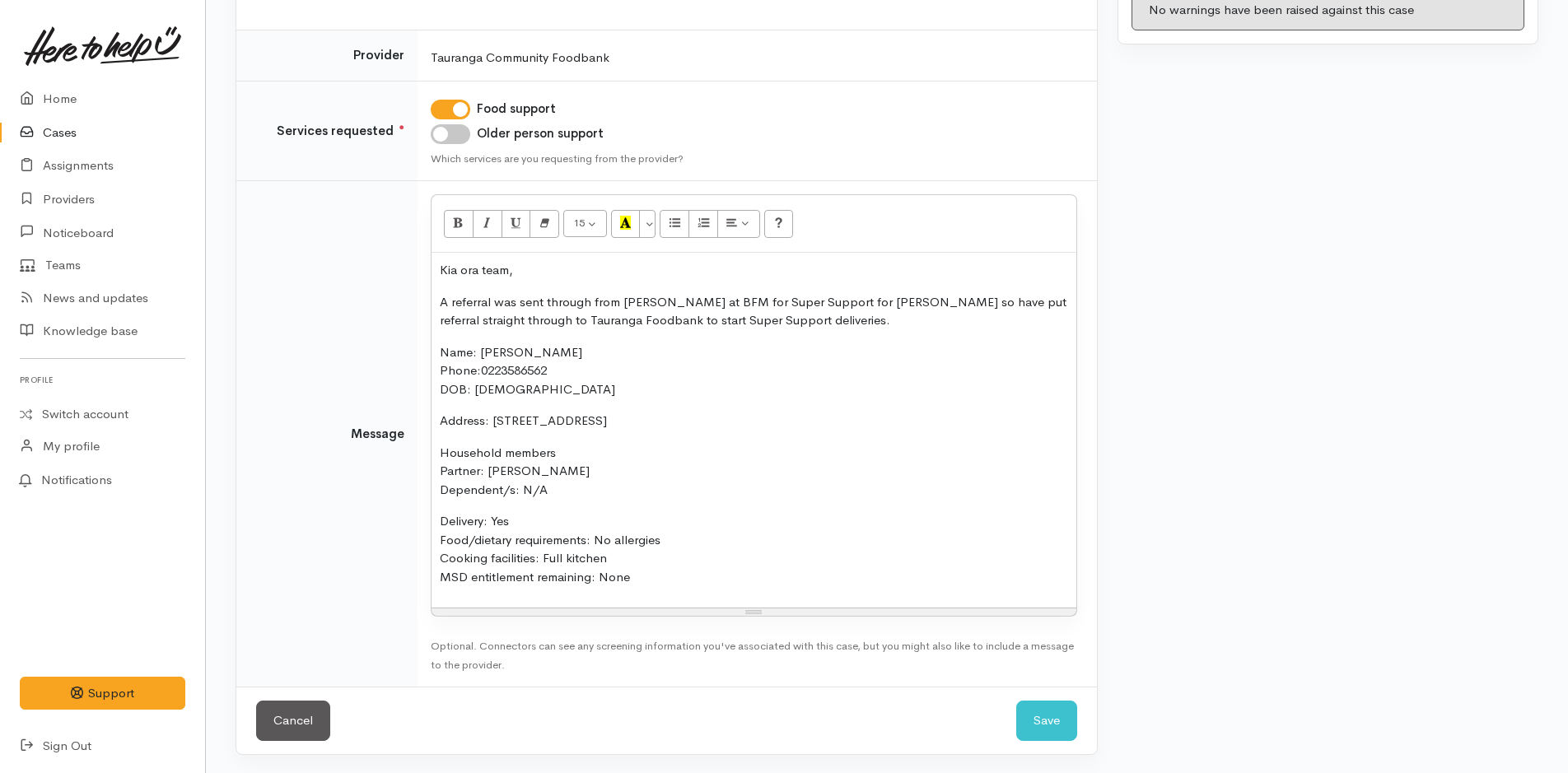
scroll to position [252, 0]
click at [692, 565] on p "Delivery: Yes Food/dietary requirements: No allergies Cooking facilities: Full …" at bounding box center [754, 548] width 628 height 74
click at [684, 582] on p "Delivery: Yes Food/dietary requirements: No allergies Cooking facilities: Full …" at bounding box center [754, 548] width 628 height 74
click at [696, 574] on p "Delivery: Yes Food/dietary requirements: No allergies Cooking facilities: Full …" at bounding box center [754, 548] width 628 height 74
click at [630, 558] on p "Delivery: Yes Food/dietary requirements: No allergies Cooking facilities: Full …" at bounding box center [754, 548] width 628 height 74
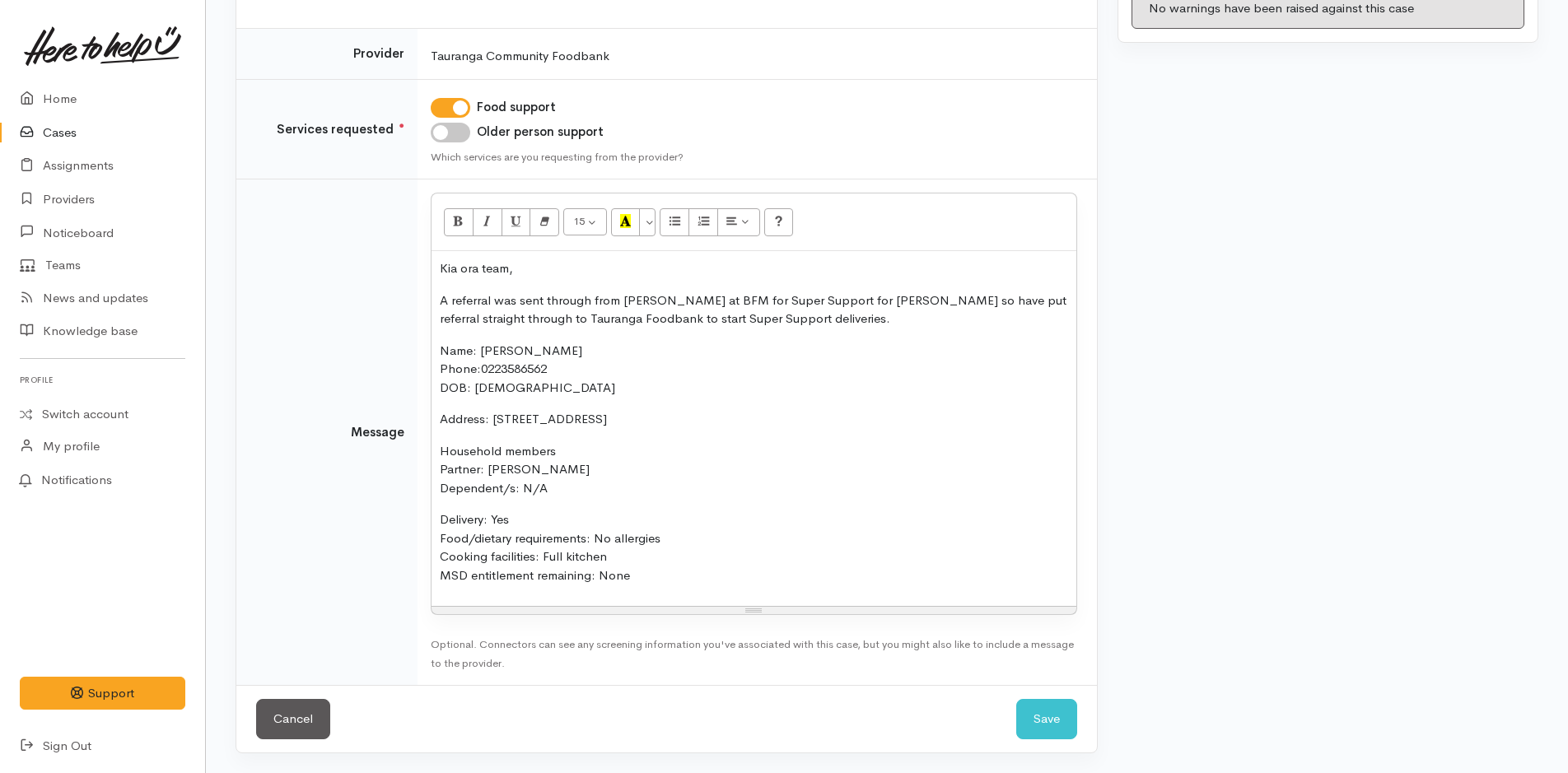
click at [651, 582] on p "Delivery: Yes Food/dietary requirements: No allergies Cooking facilities: Full …" at bounding box center [754, 548] width 628 height 74
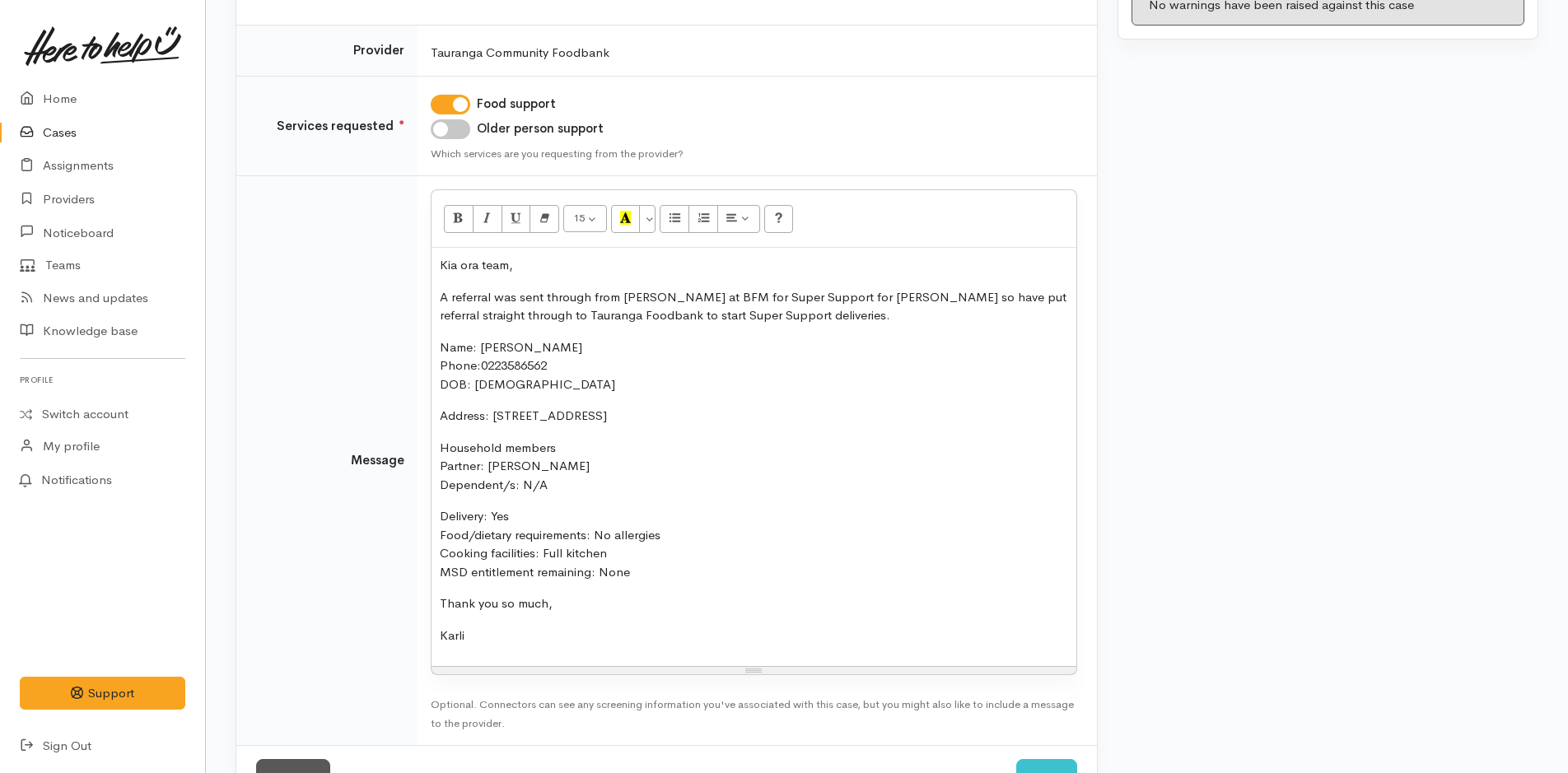
scroll to position [316, 0]
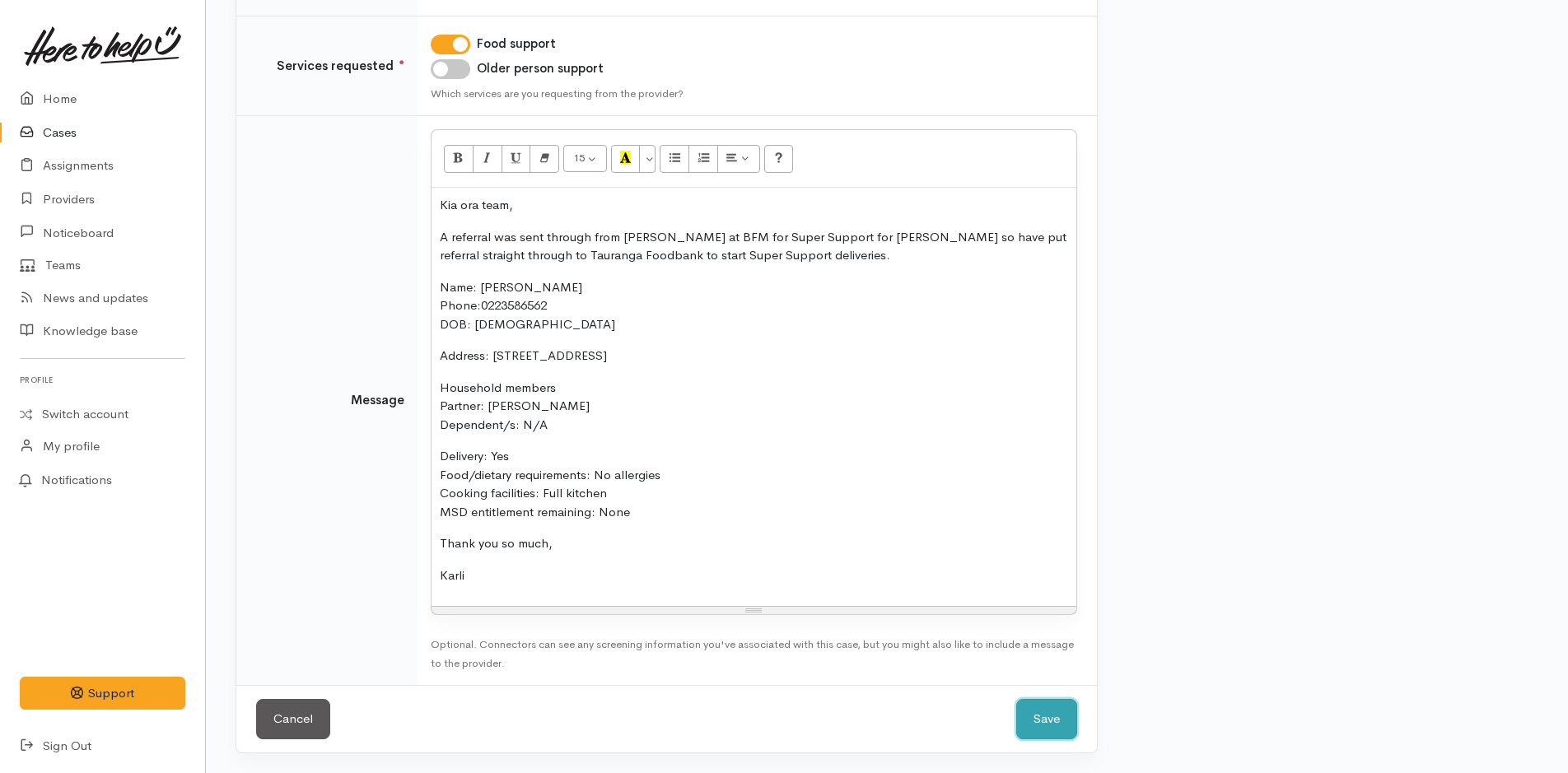
click at [1048, 700] on button "Save" at bounding box center [1047, 719] width 61 height 40
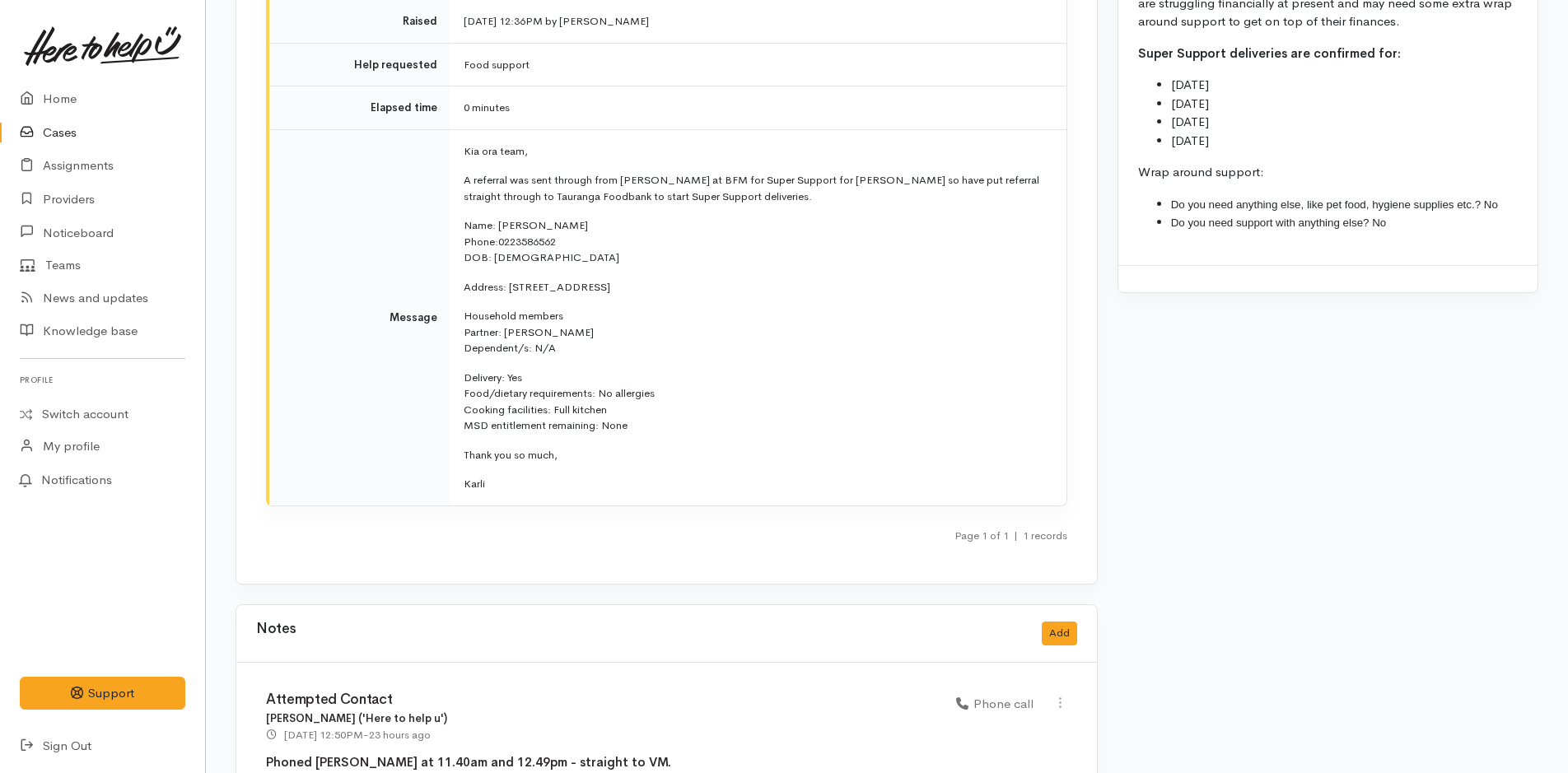
scroll to position [1812, 0]
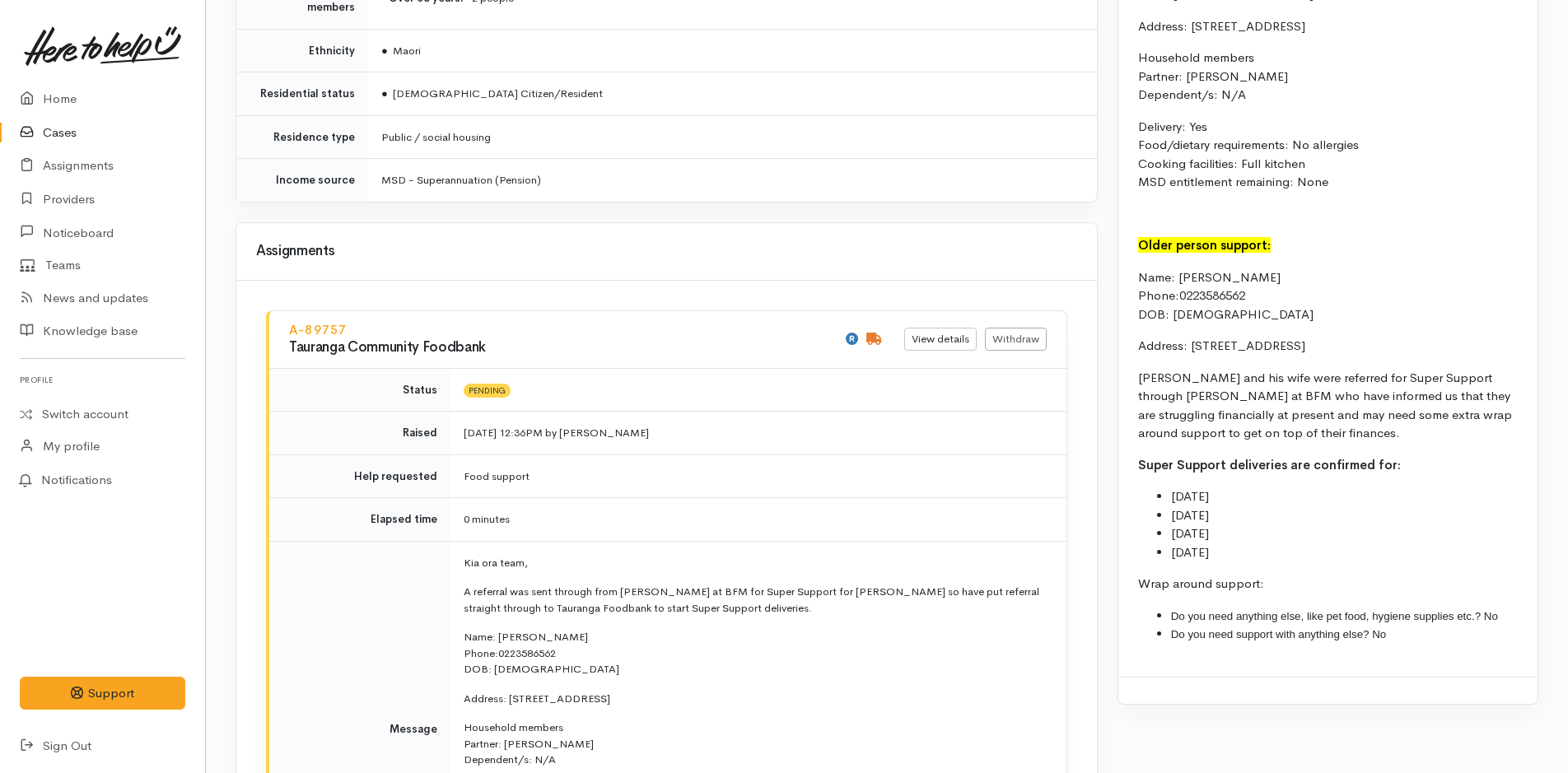
drag, startPoint x: 1321, startPoint y: 558, endPoint x: 1128, endPoint y: 285, distance: 334.3
click at [1128, 285] on div "Super Support A referral was sent through from [PERSON_NAME] at BFM for Super S…" at bounding box center [1327, 237] width 420 height 880
copy div "Name: [PERSON_NAME] Phone: [PHONE_NUMBER] DOB: [DEMOGRAPHIC_DATA] Address: [STR…"
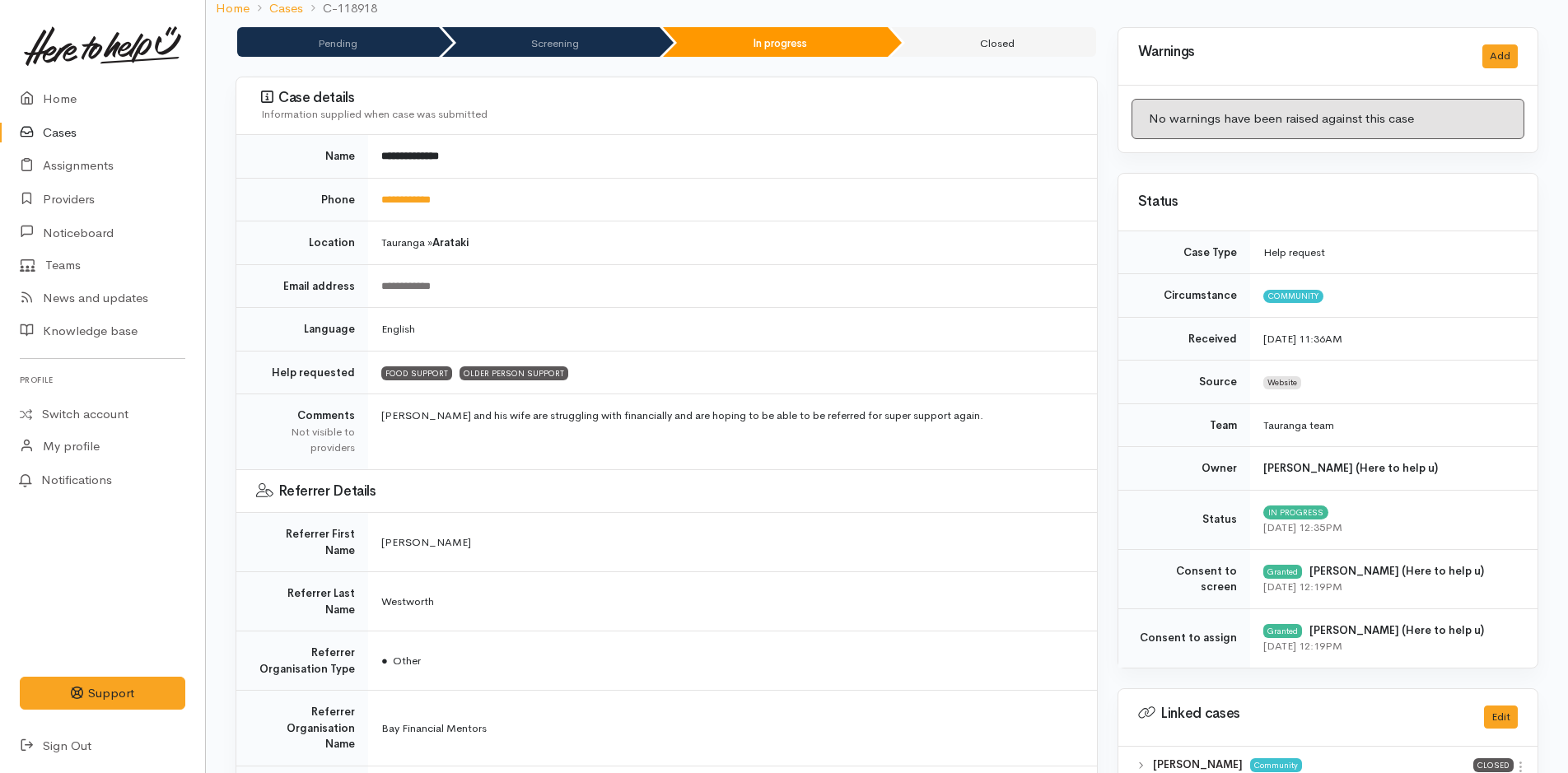
scroll to position [0, 0]
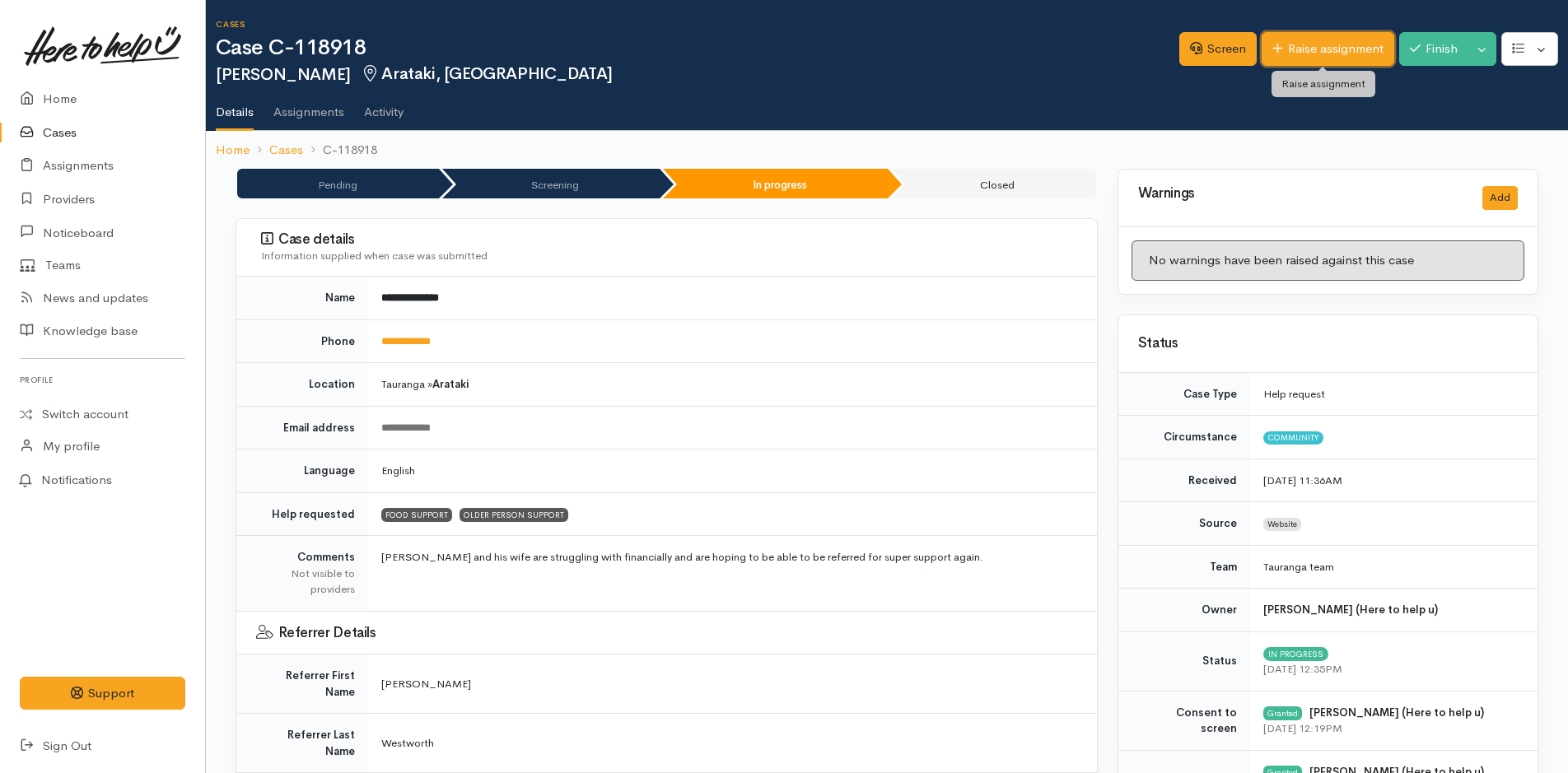
click at [1325, 56] on link "Raise assignment" at bounding box center [1327, 49] width 132 height 34
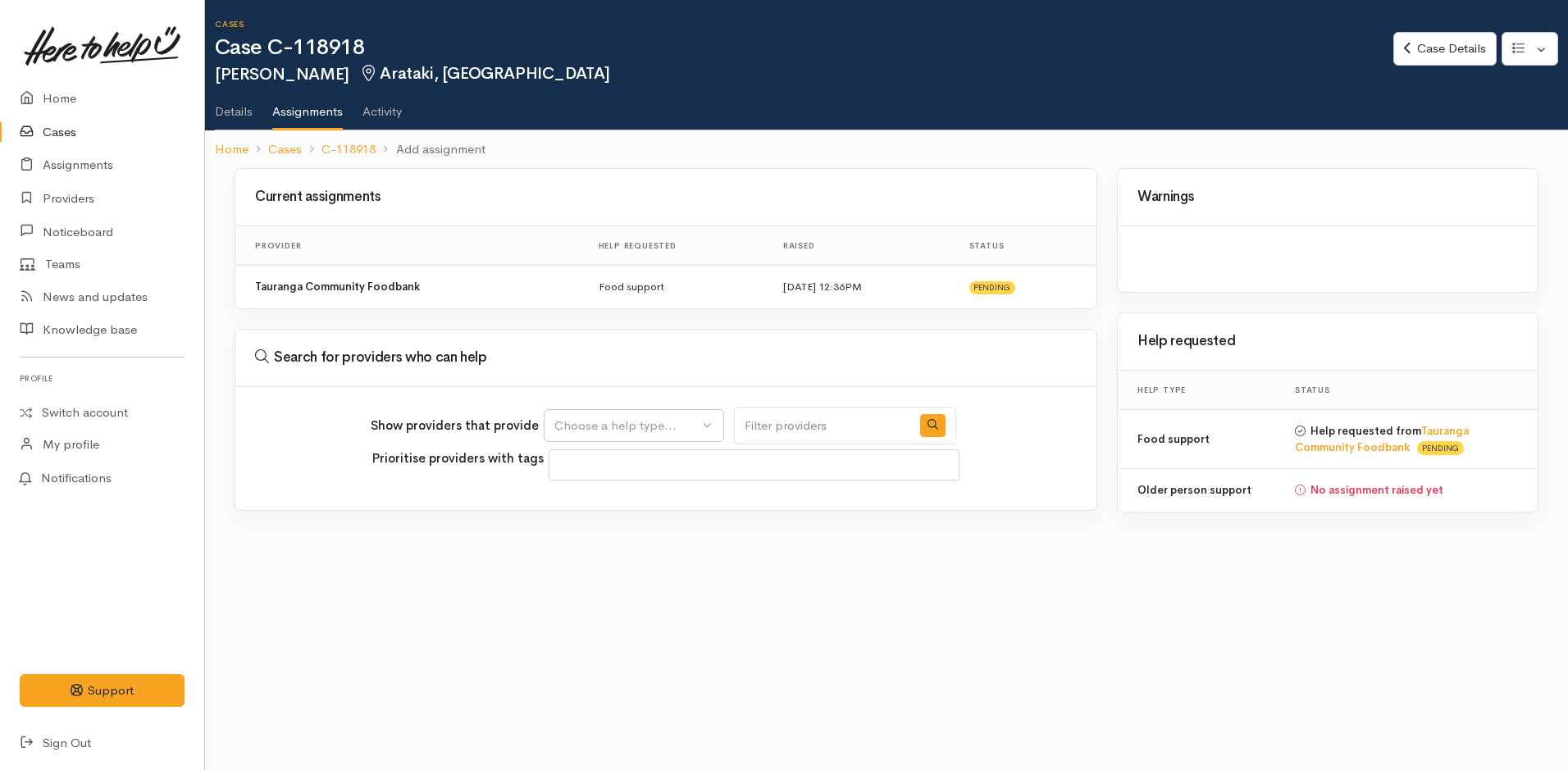
select select
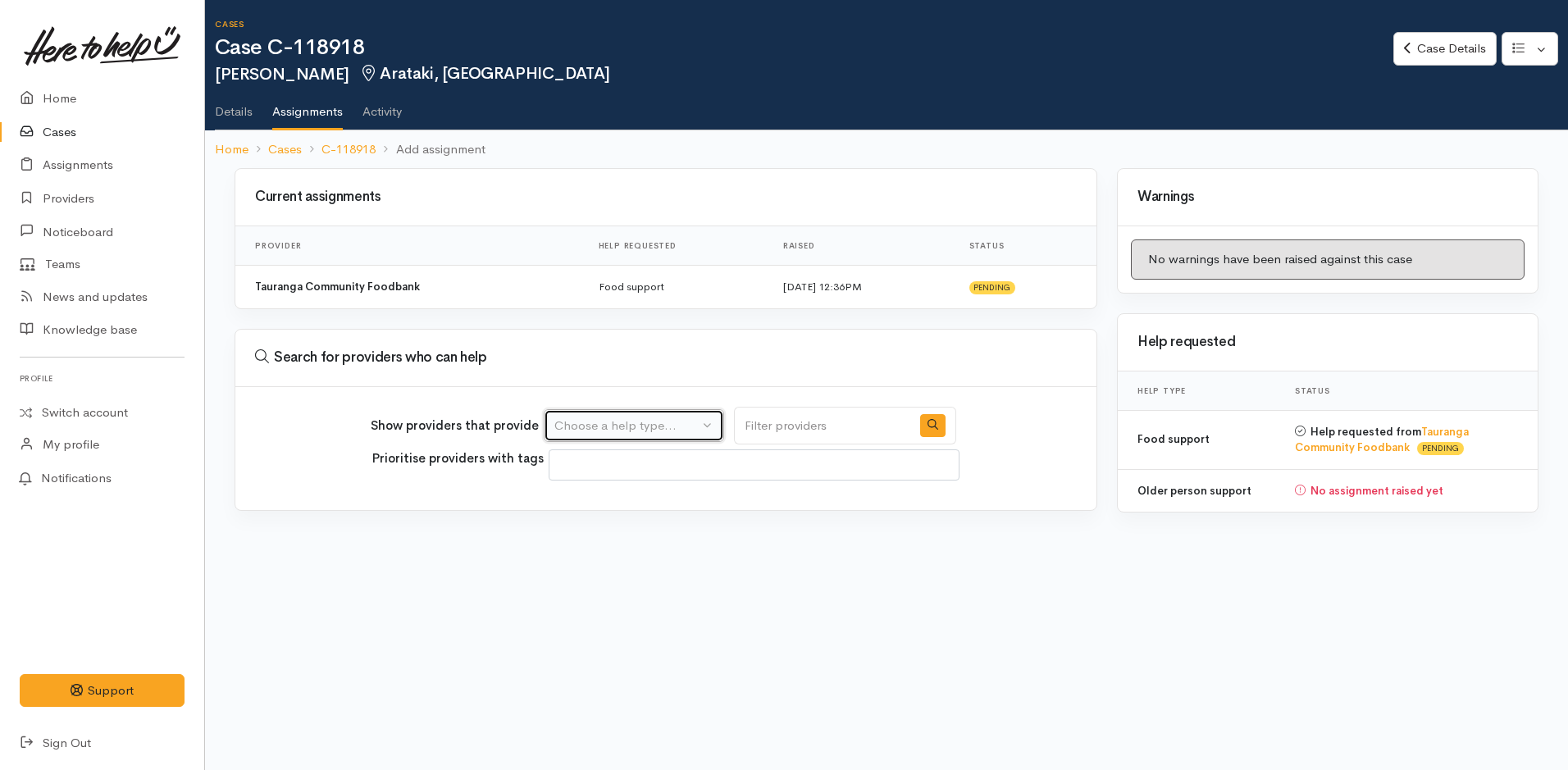
click at [643, 417] on div "Choose a help type..." at bounding box center [626, 426] width 144 height 19
click at [615, 524] on span "Older person support" at bounding box center [625, 529] width 121 height 19
select select "29"
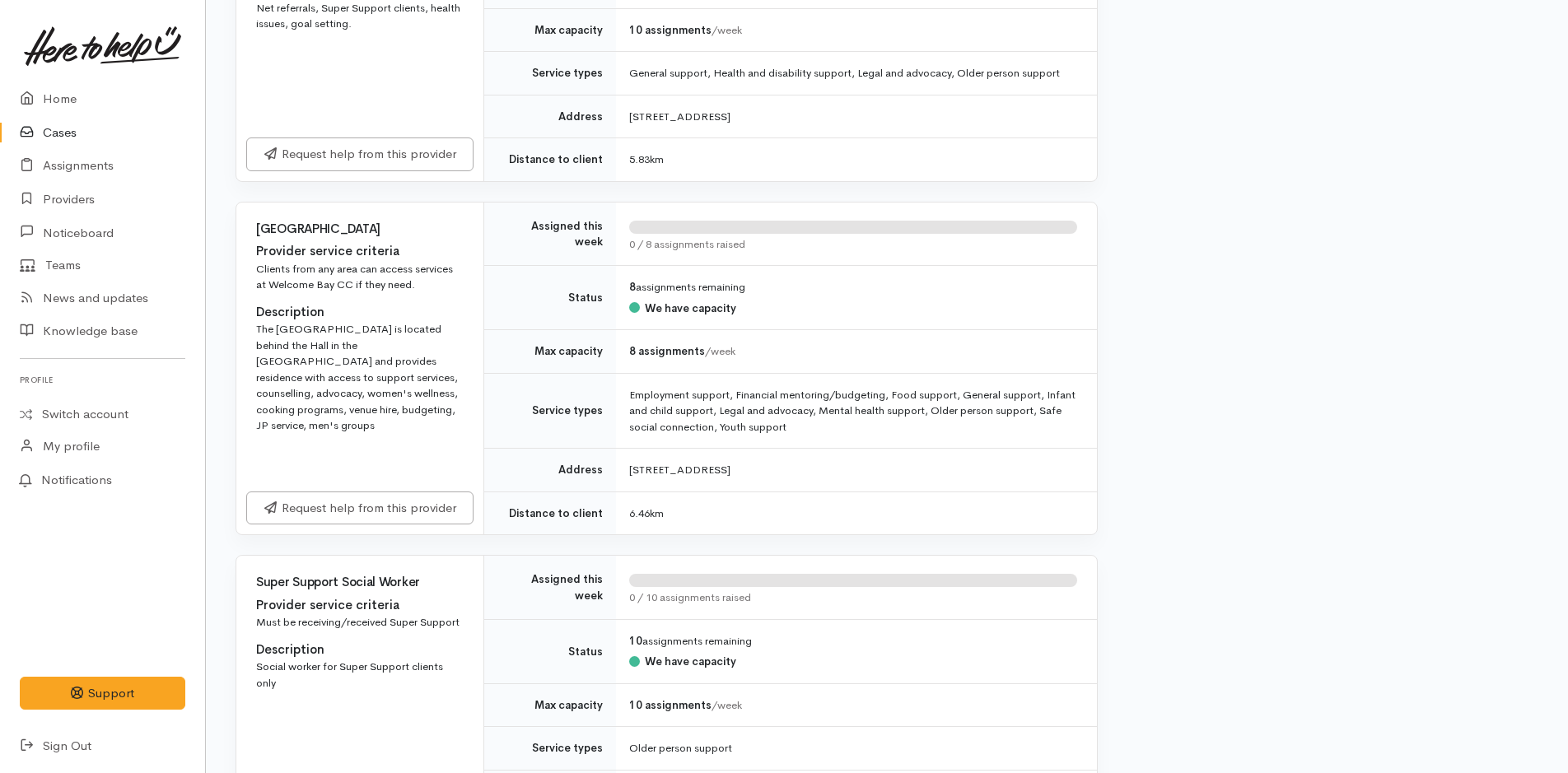
scroll to position [1729, 0]
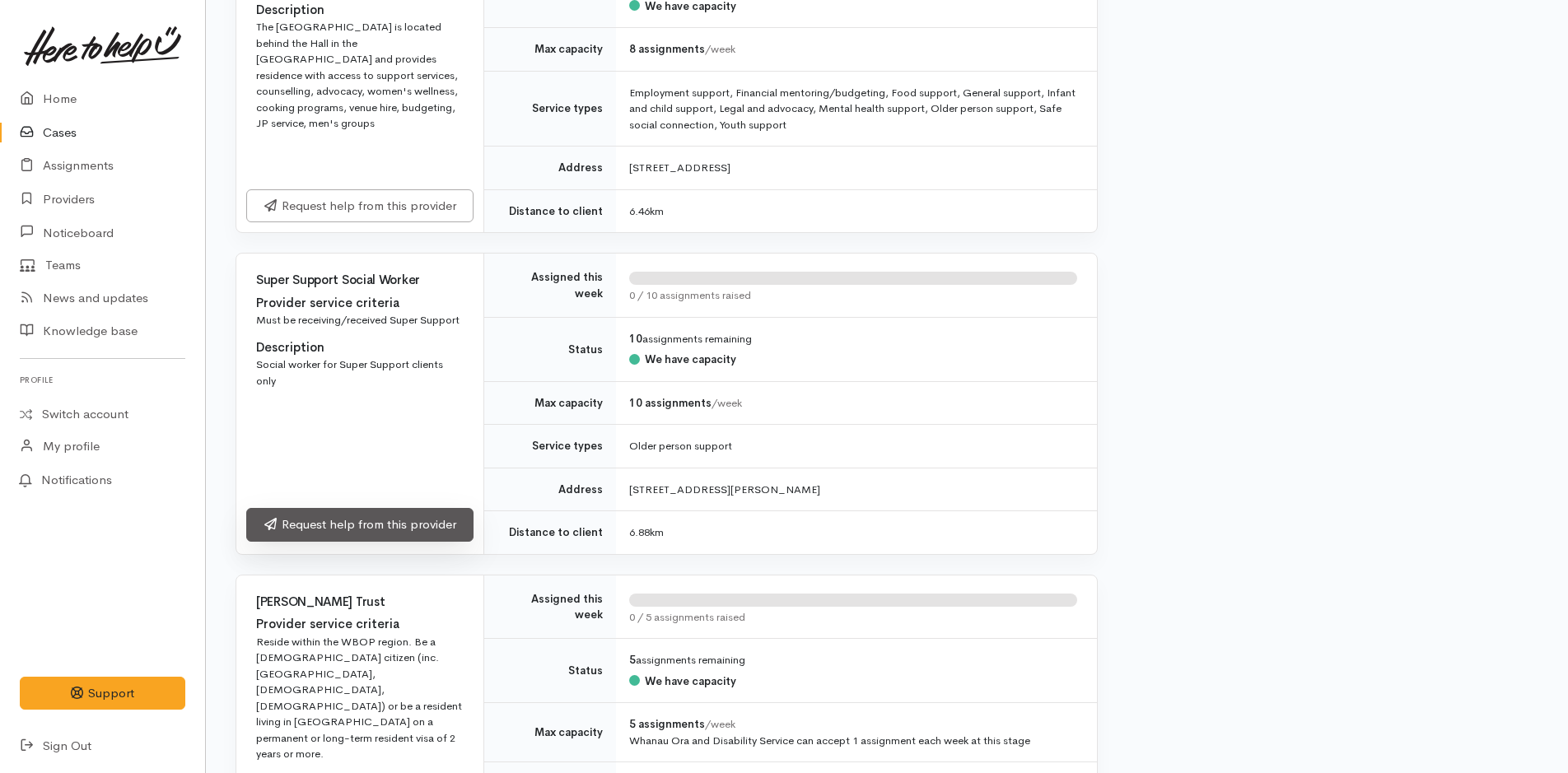
click at [366, 530] on link "Request help from this provider" at bounding box center [360, 525] width 227 height 34
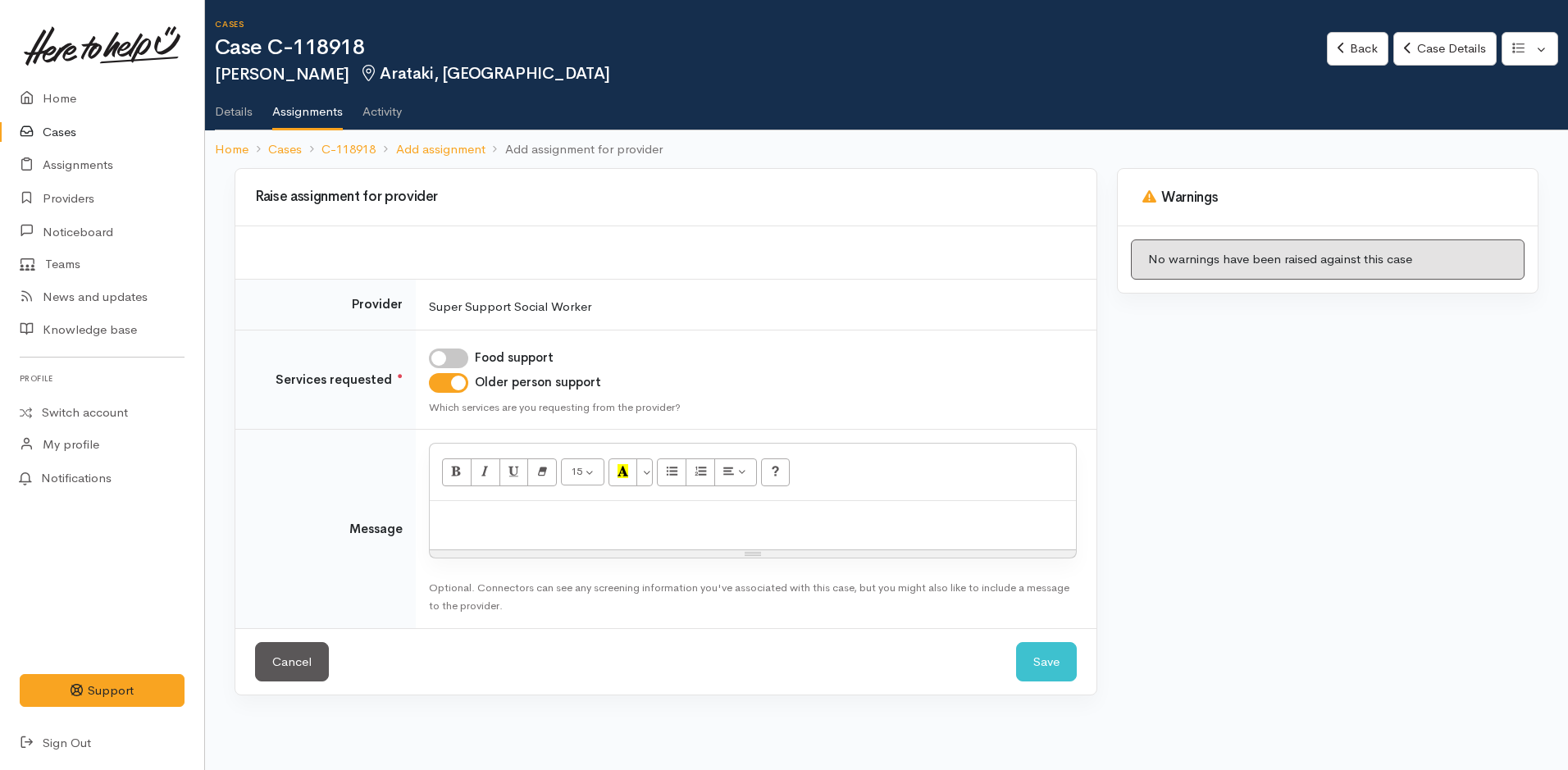
click at [515, 516] on p at bounding box center [753, 519] width 630 height 19
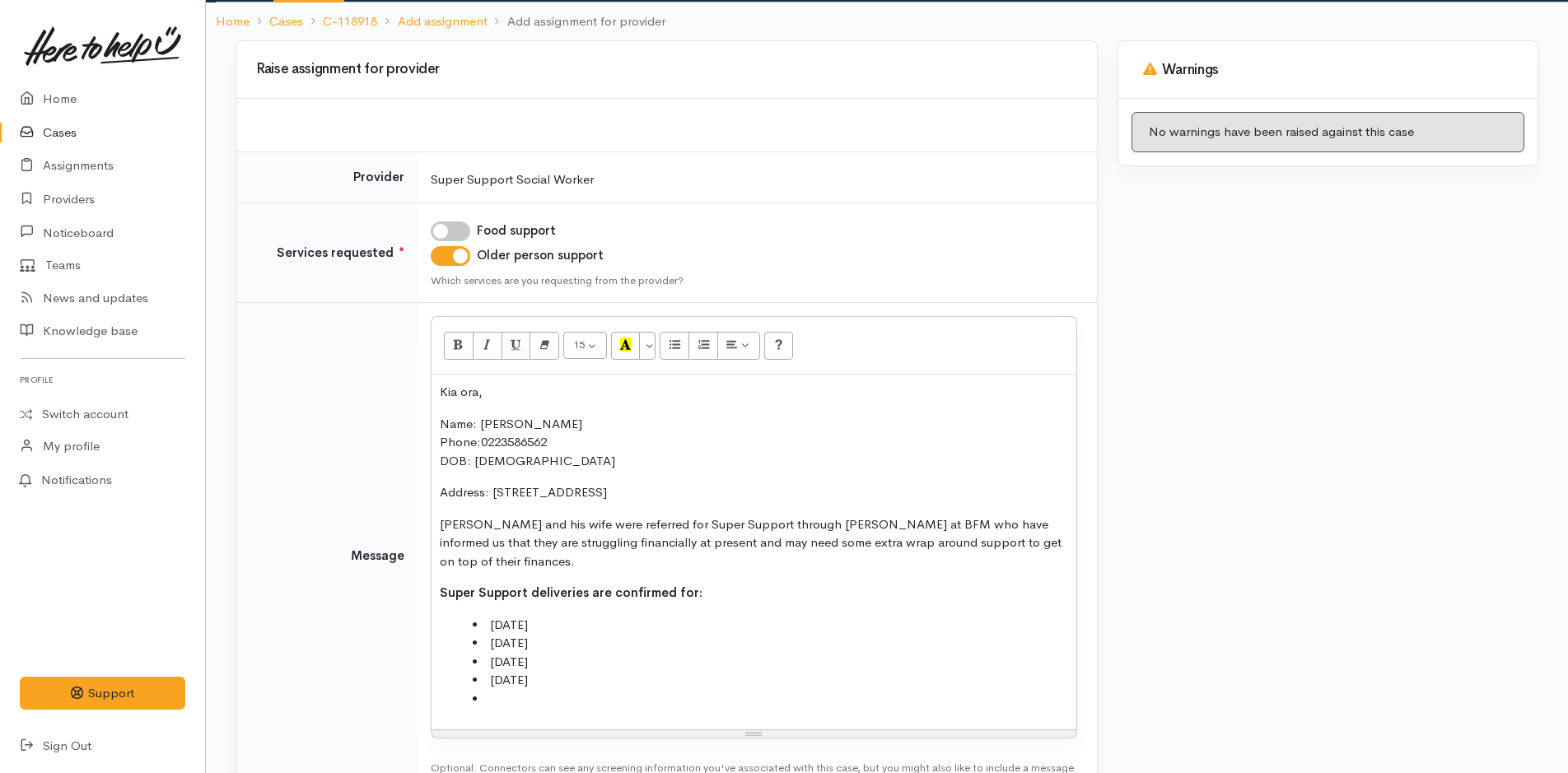
scroll to position [234, 0]
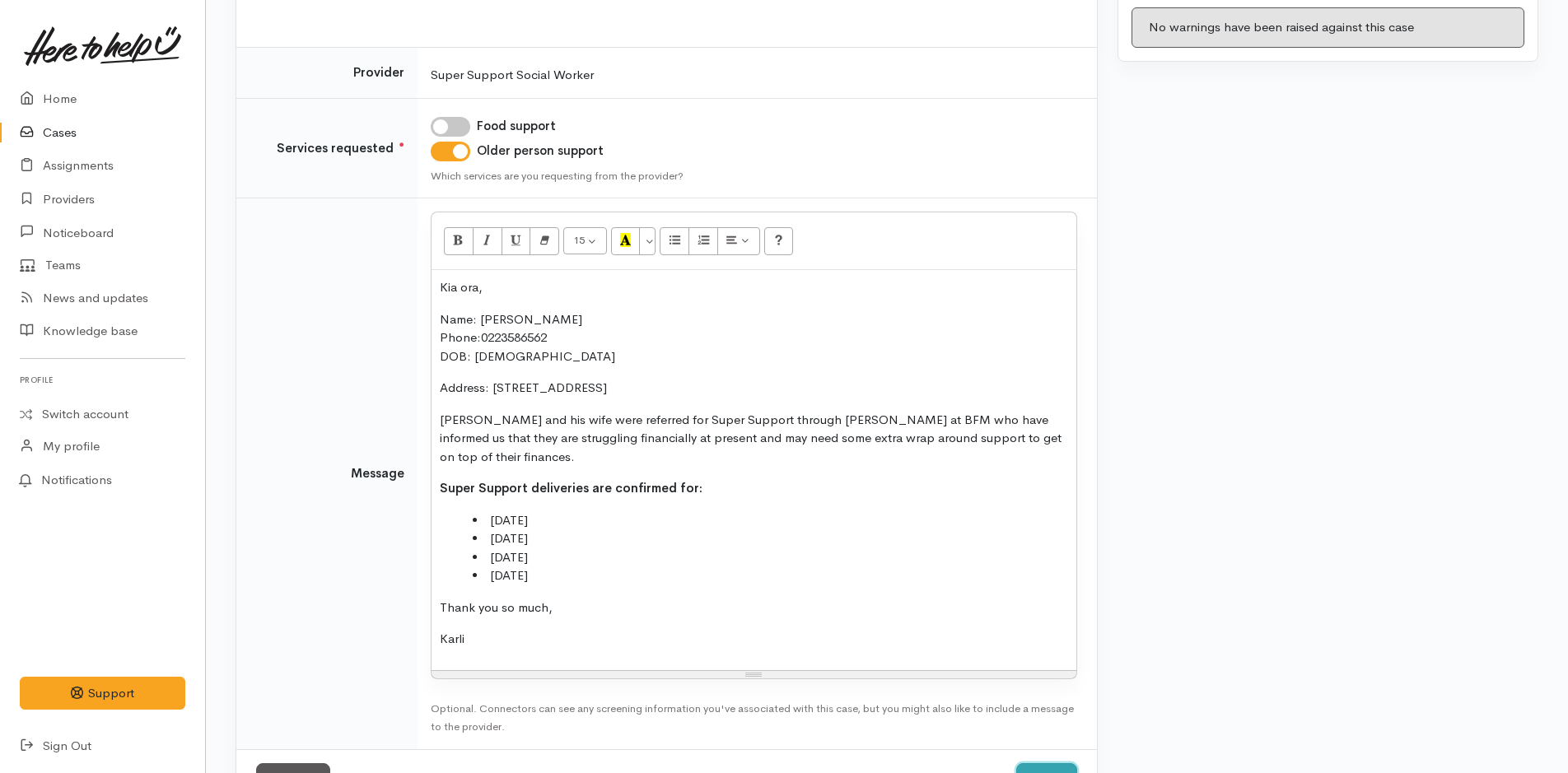
click at [1038, 763] on button "Save" at bounding box center [1047, 783] width 61 height 40
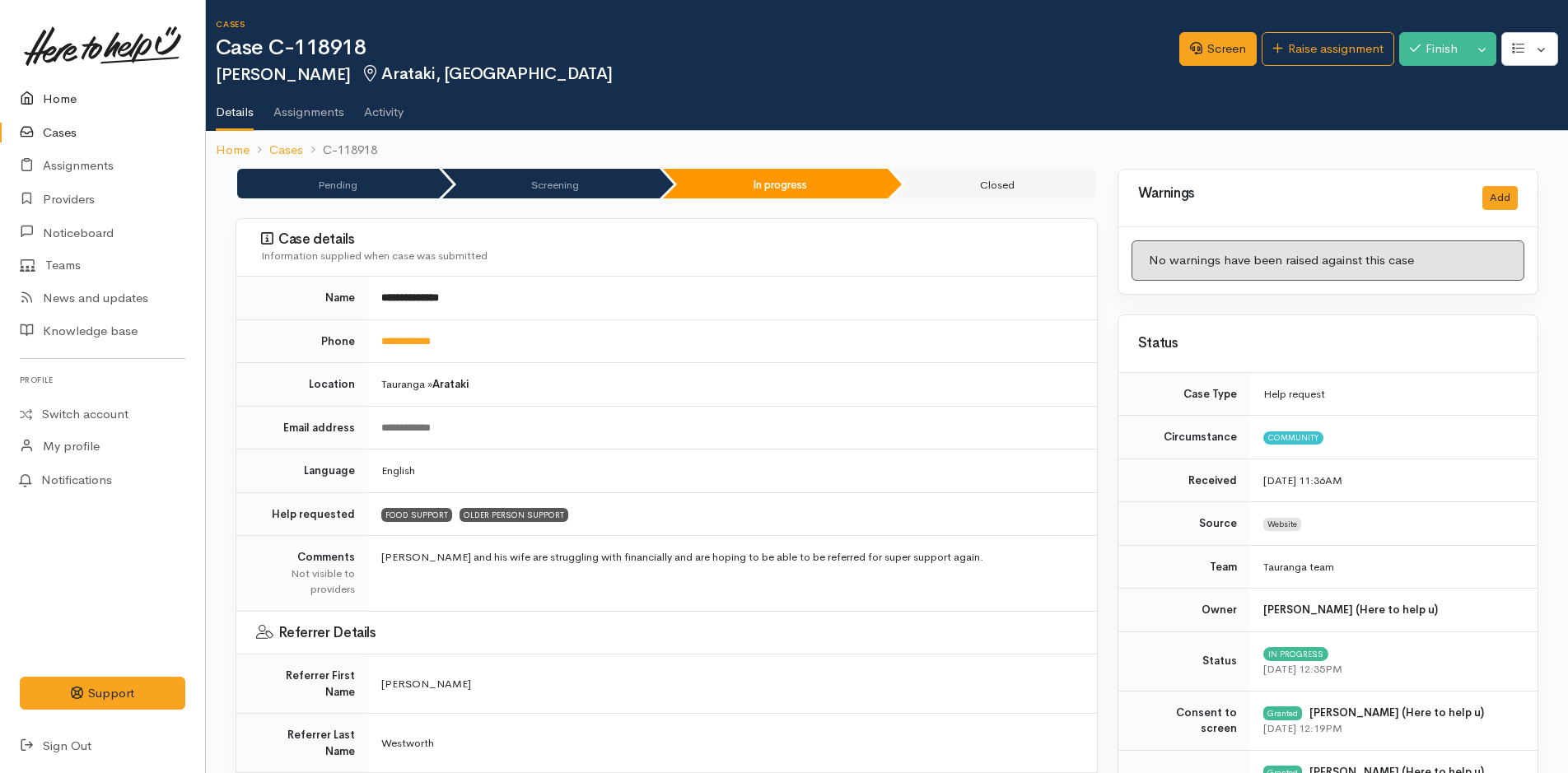
click at [70, 98] on link "Home" at bounding box center [102, 99] width 205 height 34
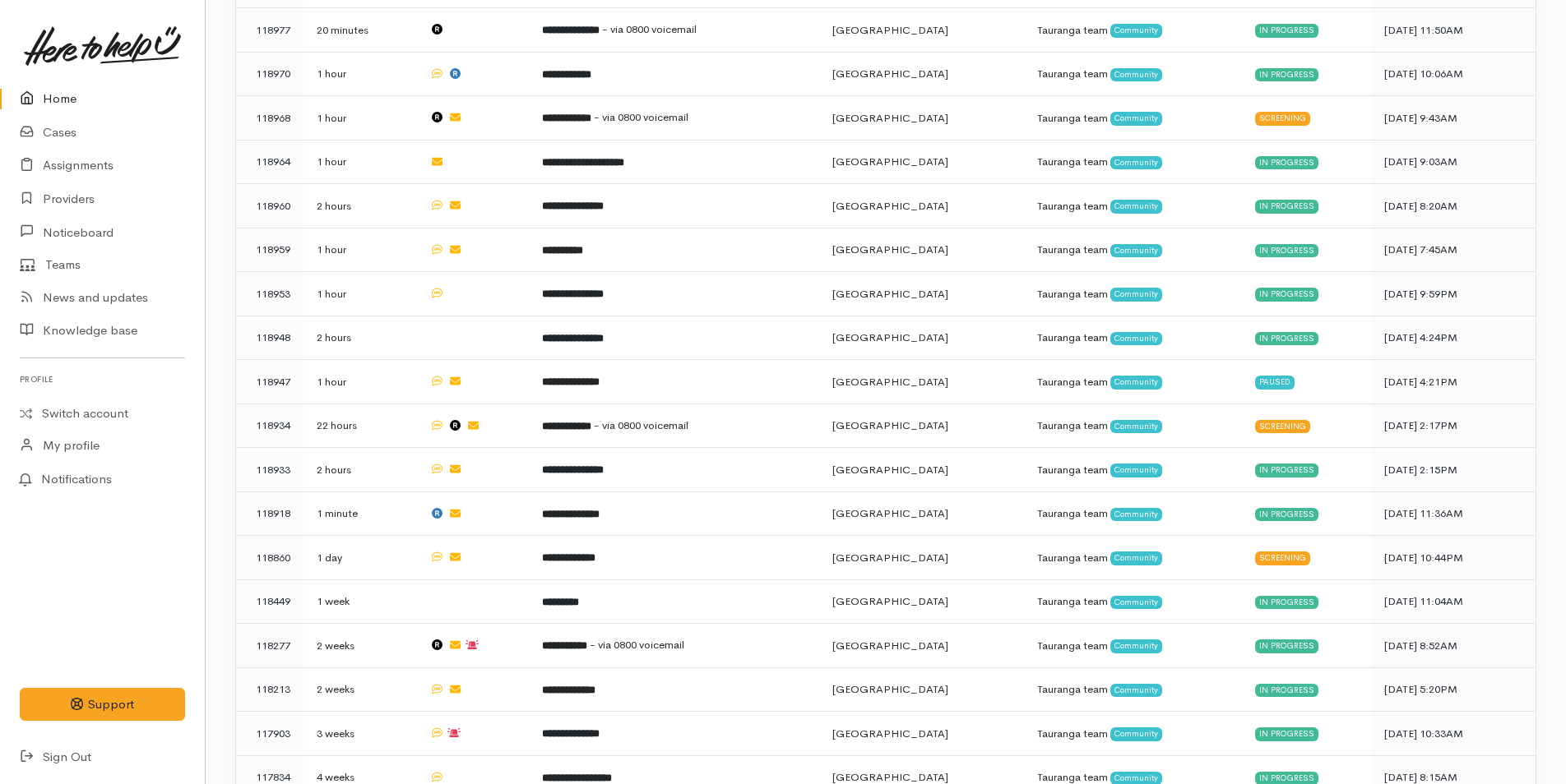
scroll to position [565, 0]
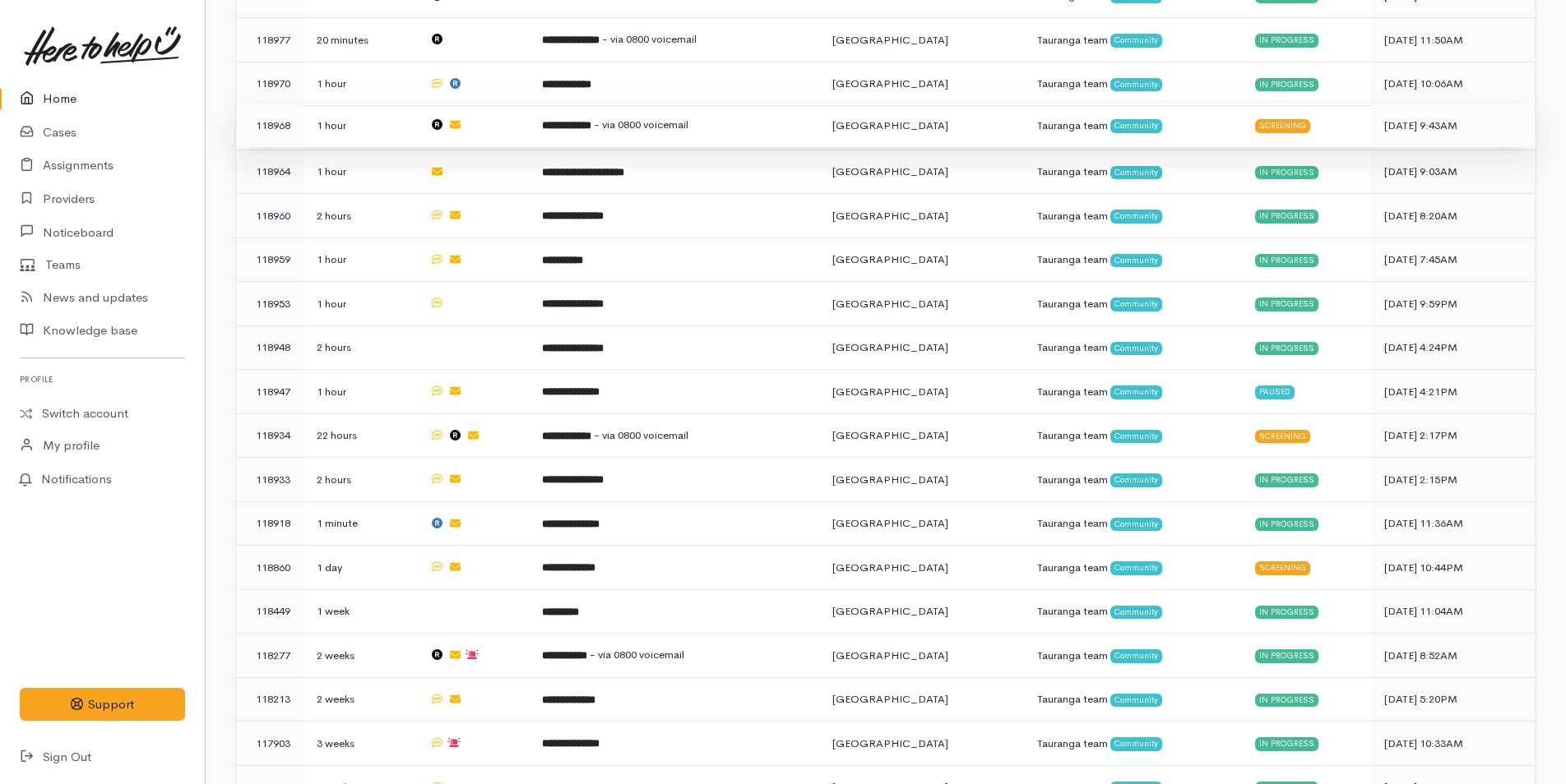
click at [688, 121] on span "- via 0800 voicemail" at bounding box center [641, 125] width 95 height 14
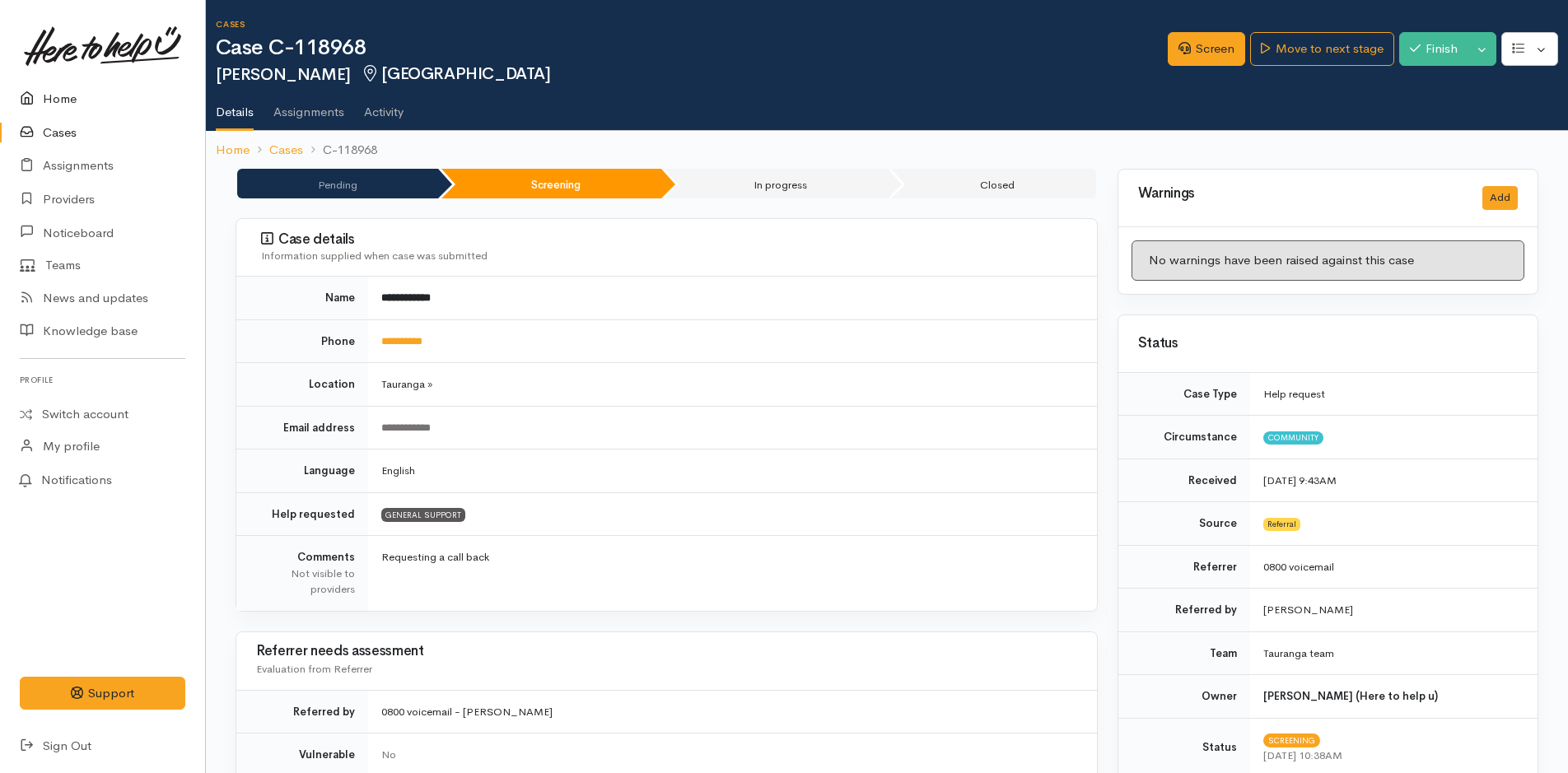
click at [79, 98] on link "Home" at bounding box center [102, 99] width 205 height 34
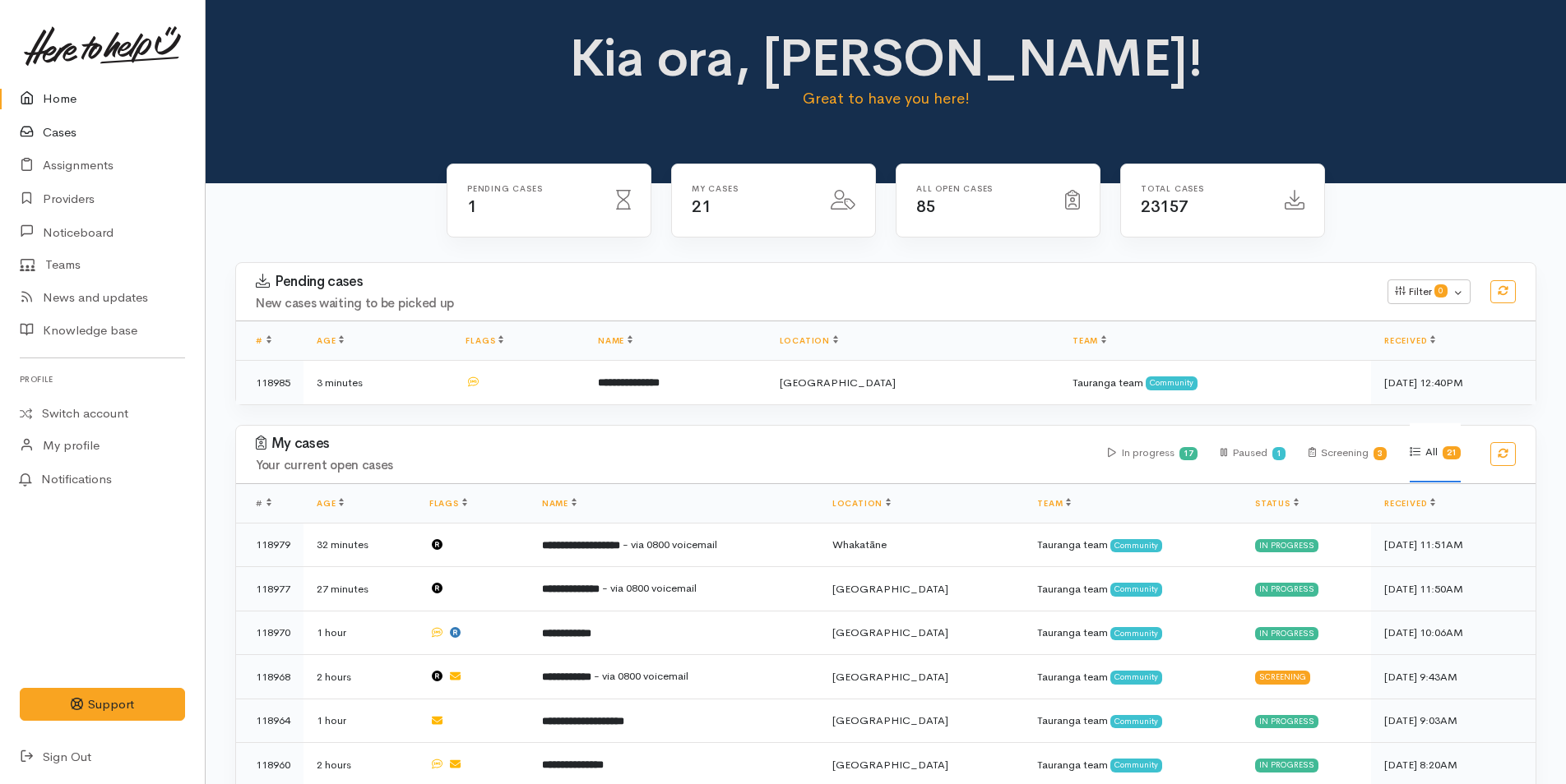
click at [54, 129] on link "Cases" at bounding box center [102, 133] width 205 height 34
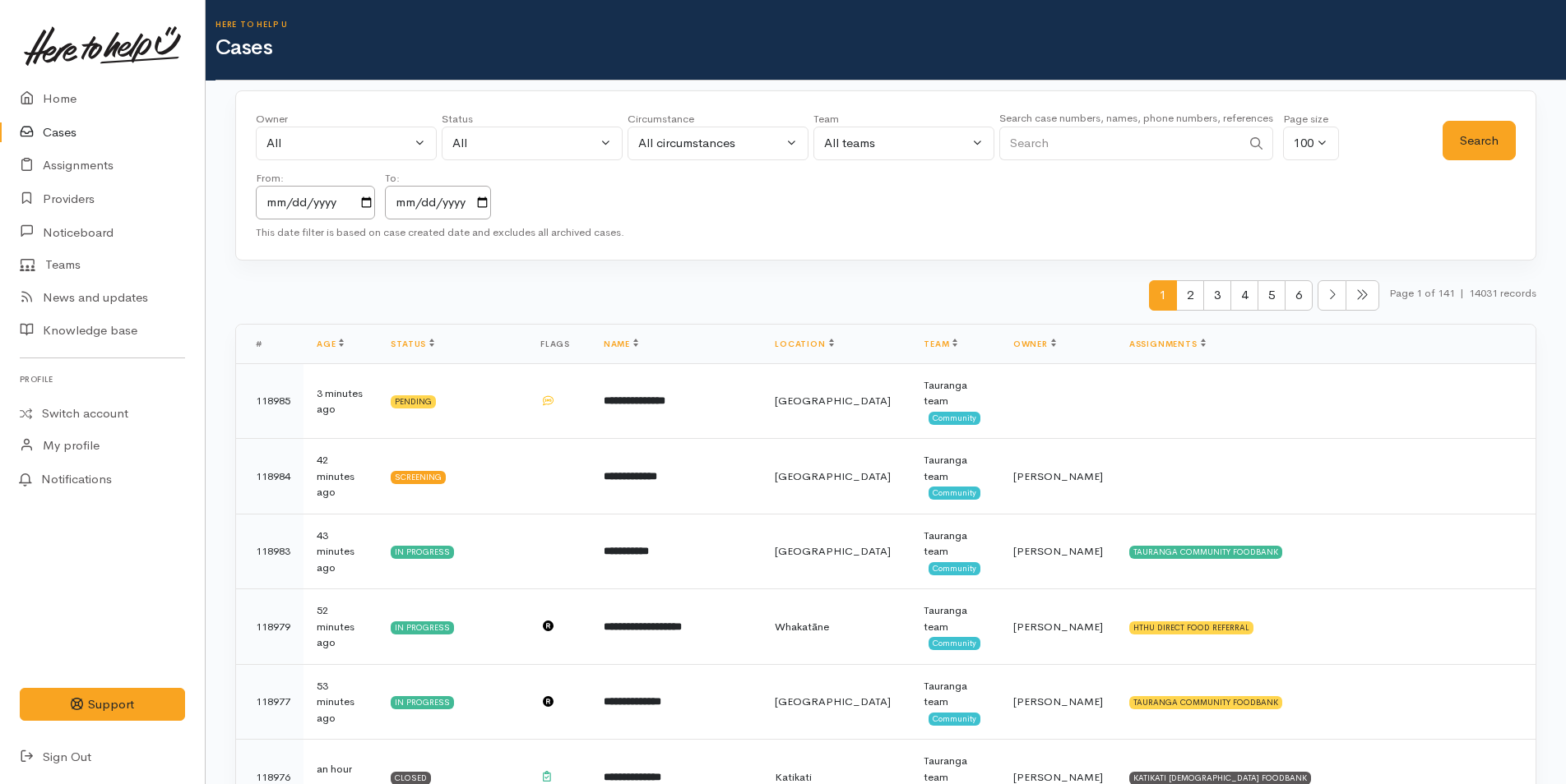
click at [1019, 138] on input "Search" at bounding box center [1119, 144] width 242 height 34
type input "0210552884"
click at [1468, 136] on button "Search" at bounding box center [1479, 140] width 73 height 40
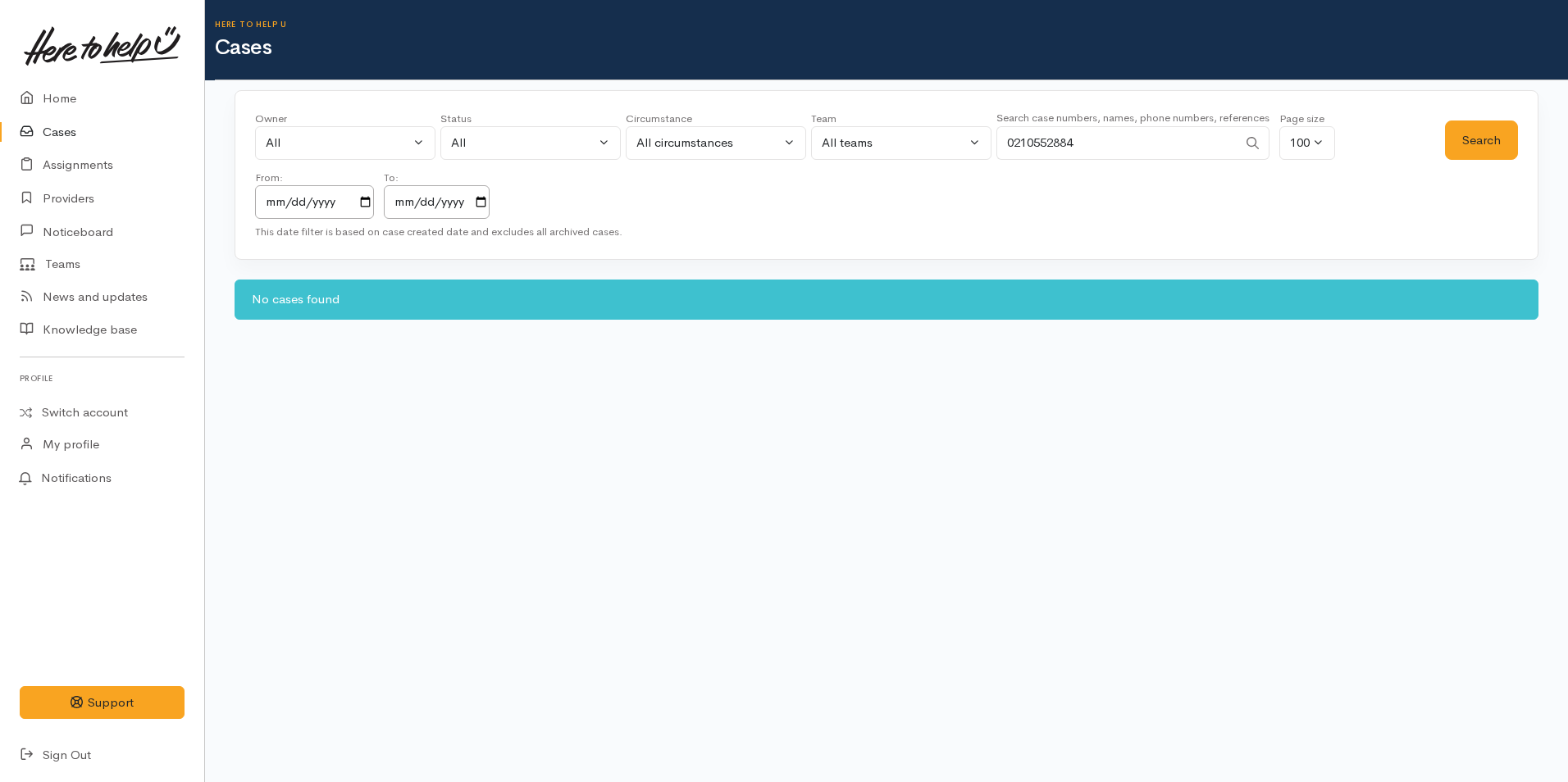
click at [50, 125] on link "Cases" at bounding box center [102, 133] width 204 height 34
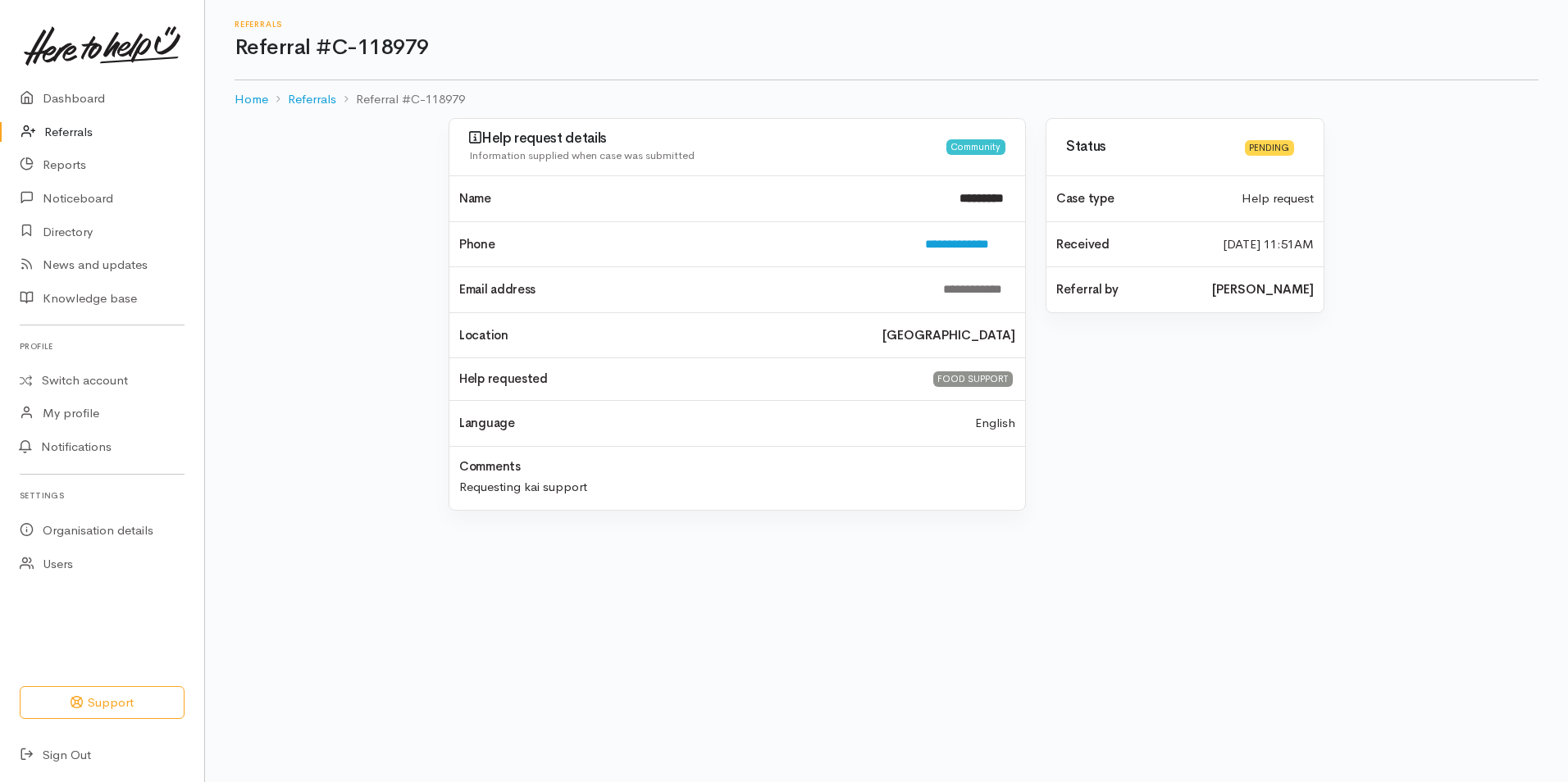
drag, startPoint x: 0, startPoint y: 0, endPoint x: 108, endPoint y: 133, distance: 171.3
click at [61, 125] on link "Referrals" at bounding box center [102, 133] width 204 height 34
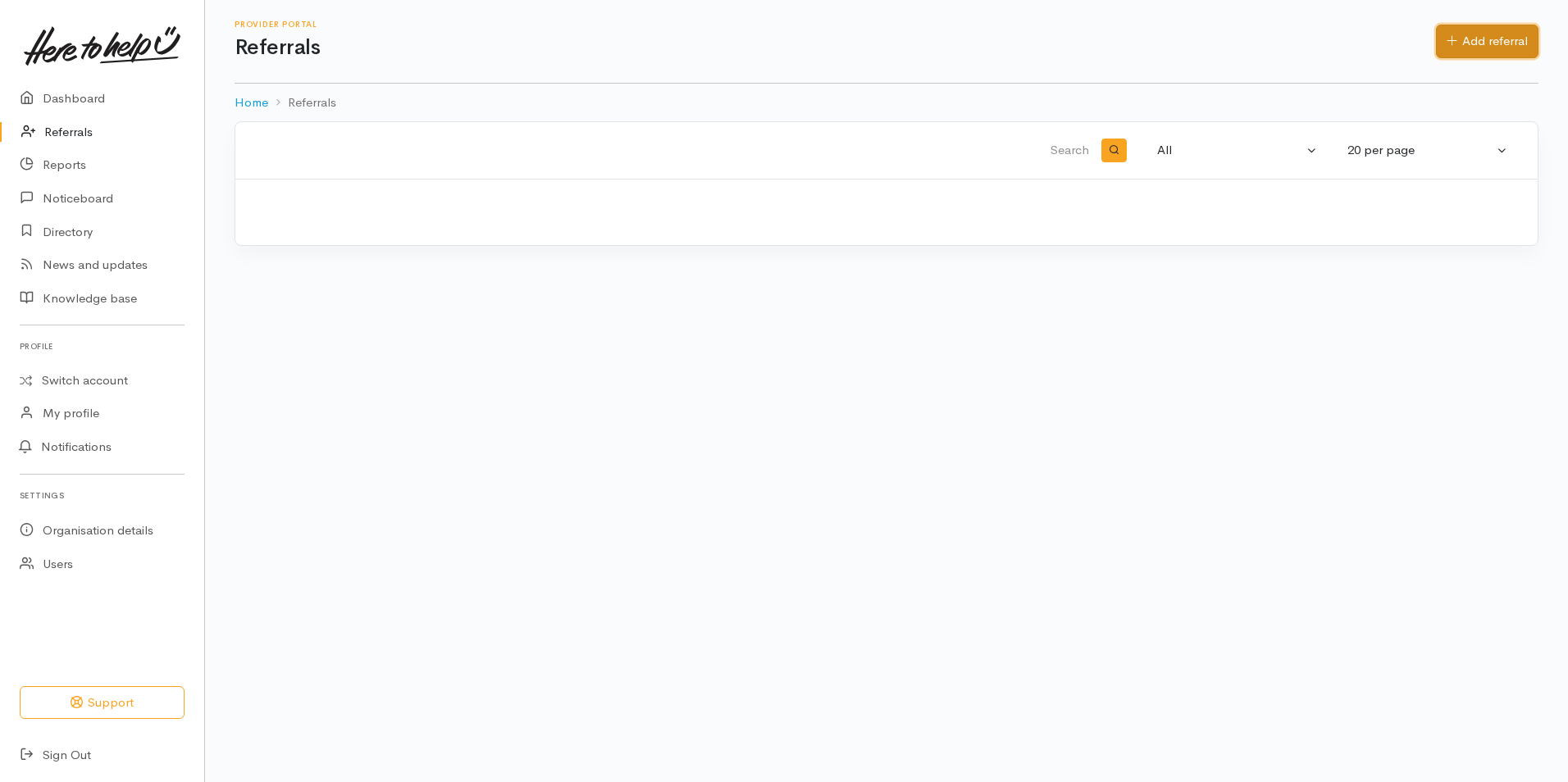
drag, startPoint x: 0, startPoint y: 0, endPoint x: 1460, endPoint y: 57, distance: 1461.1
click at [1479, 43] on link "Add referral" at bounding box center [1487, 42] width 102 height 34
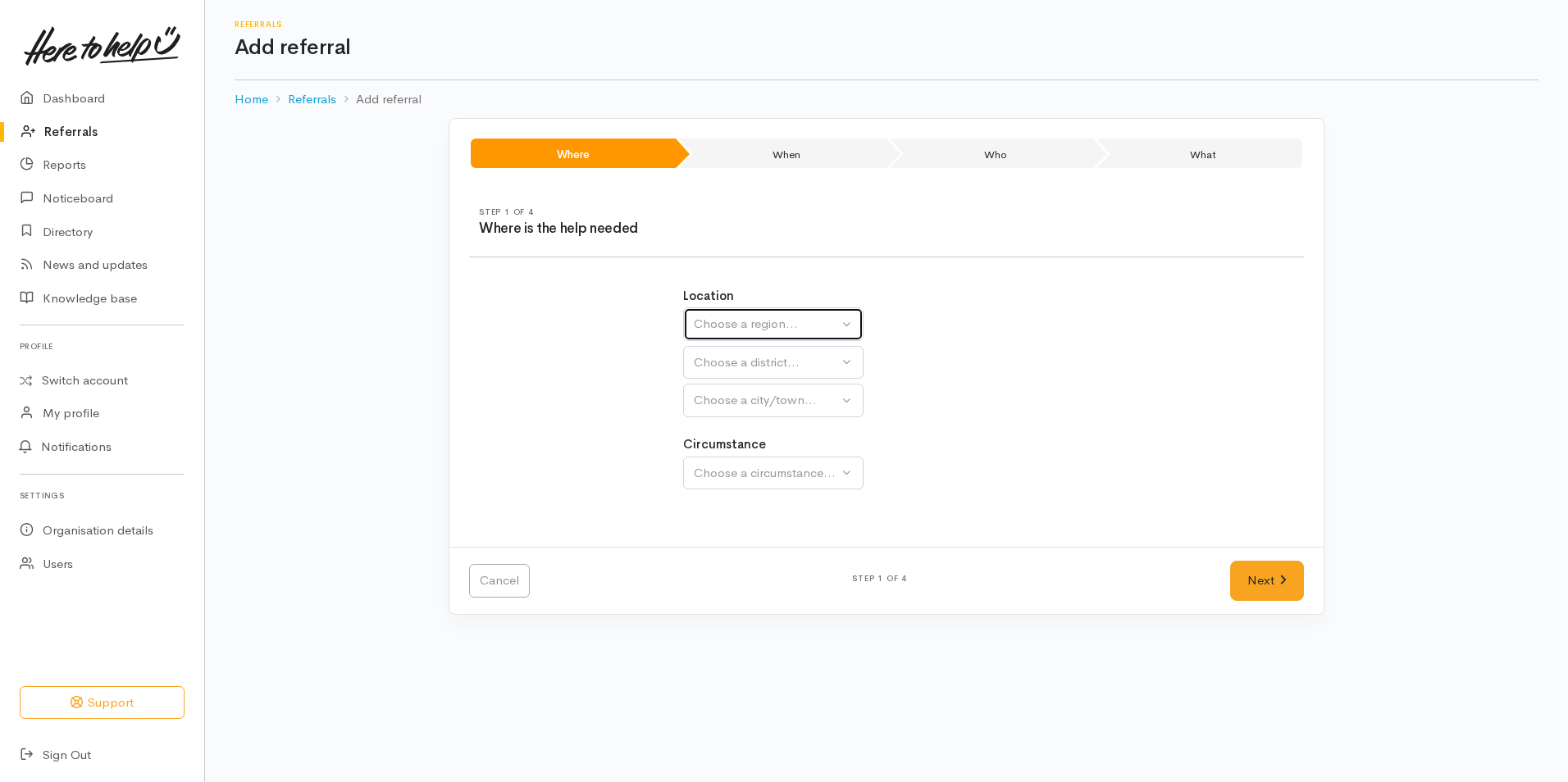
click at [748, 326] on div "Choose a region..." at bounding box center [766, 323] width 144 height 19
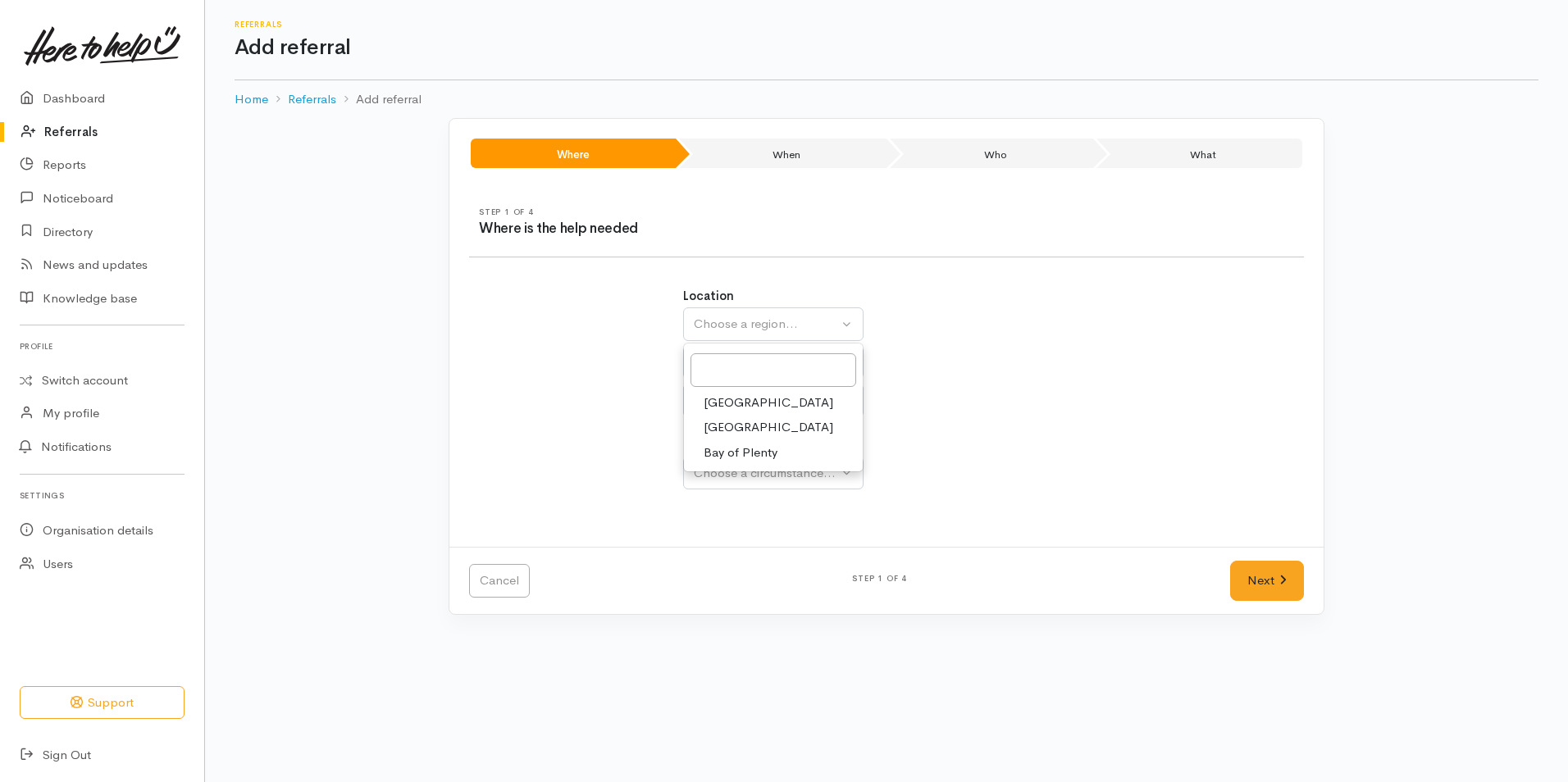
click at [733, 452] on span "Bay of Plenty" at bounding box center [740, 452] width 74 height 19
select select "4"
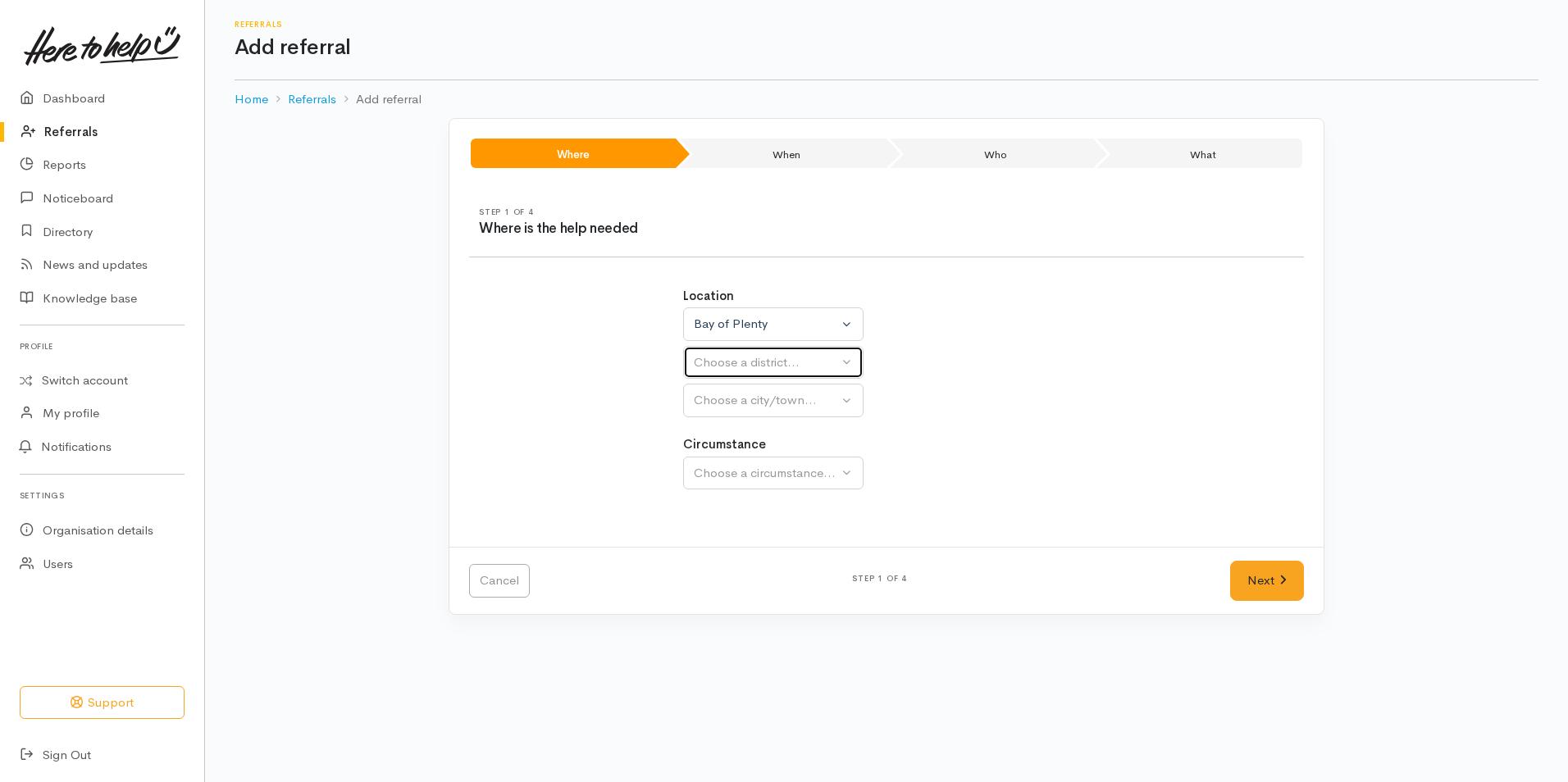
click at [737, 358] on div "Choose a district..." at bounding box center [766, 362] width 144 height 19
select select
click at [729, 365] on div "Choose a district..." at bounding box center [809, 362] width 231 height 19
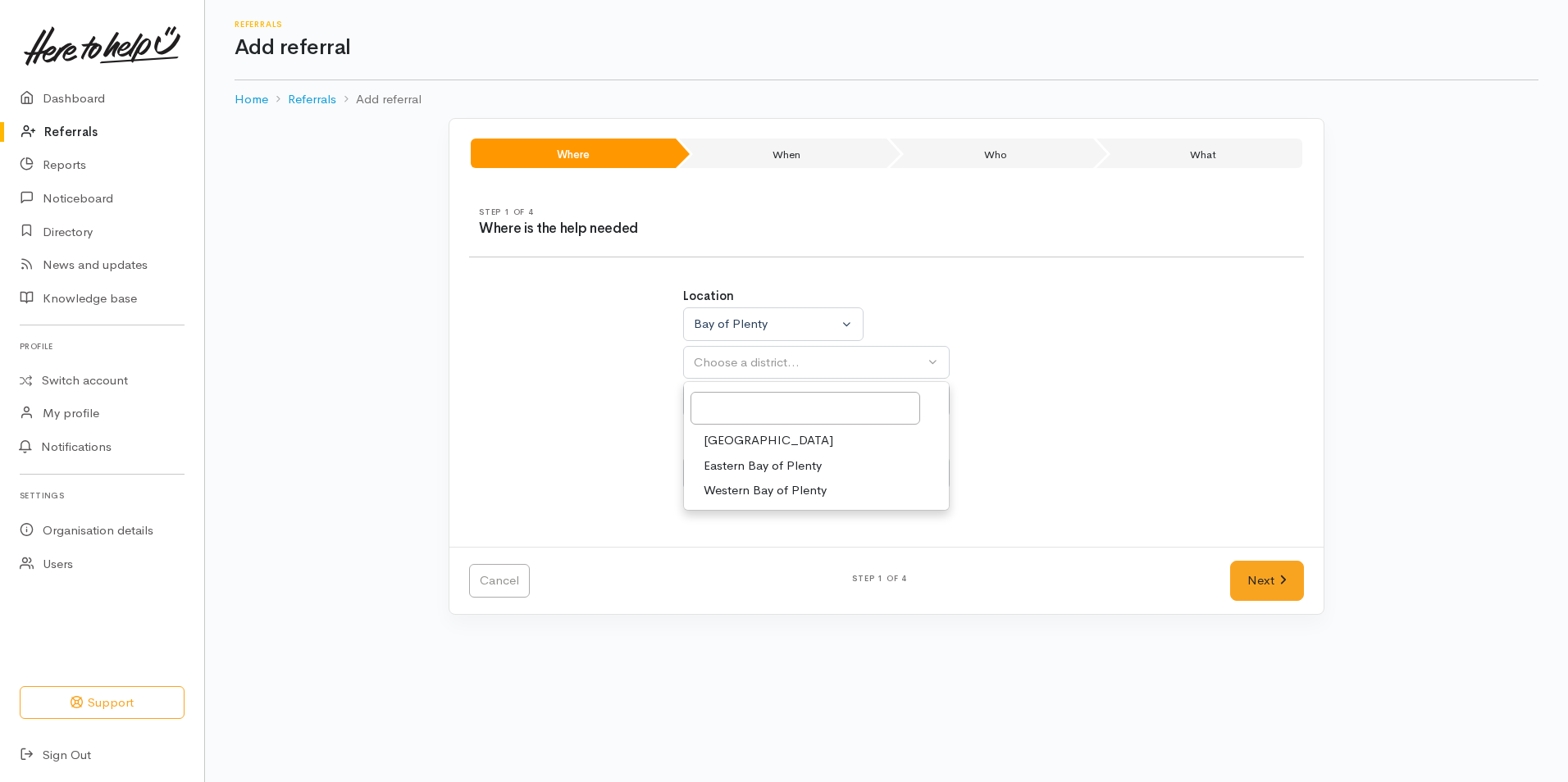
click at [720, 438] on span "Tauranga" at bounding box center [768, 440] width 129 height 19
select select "6"
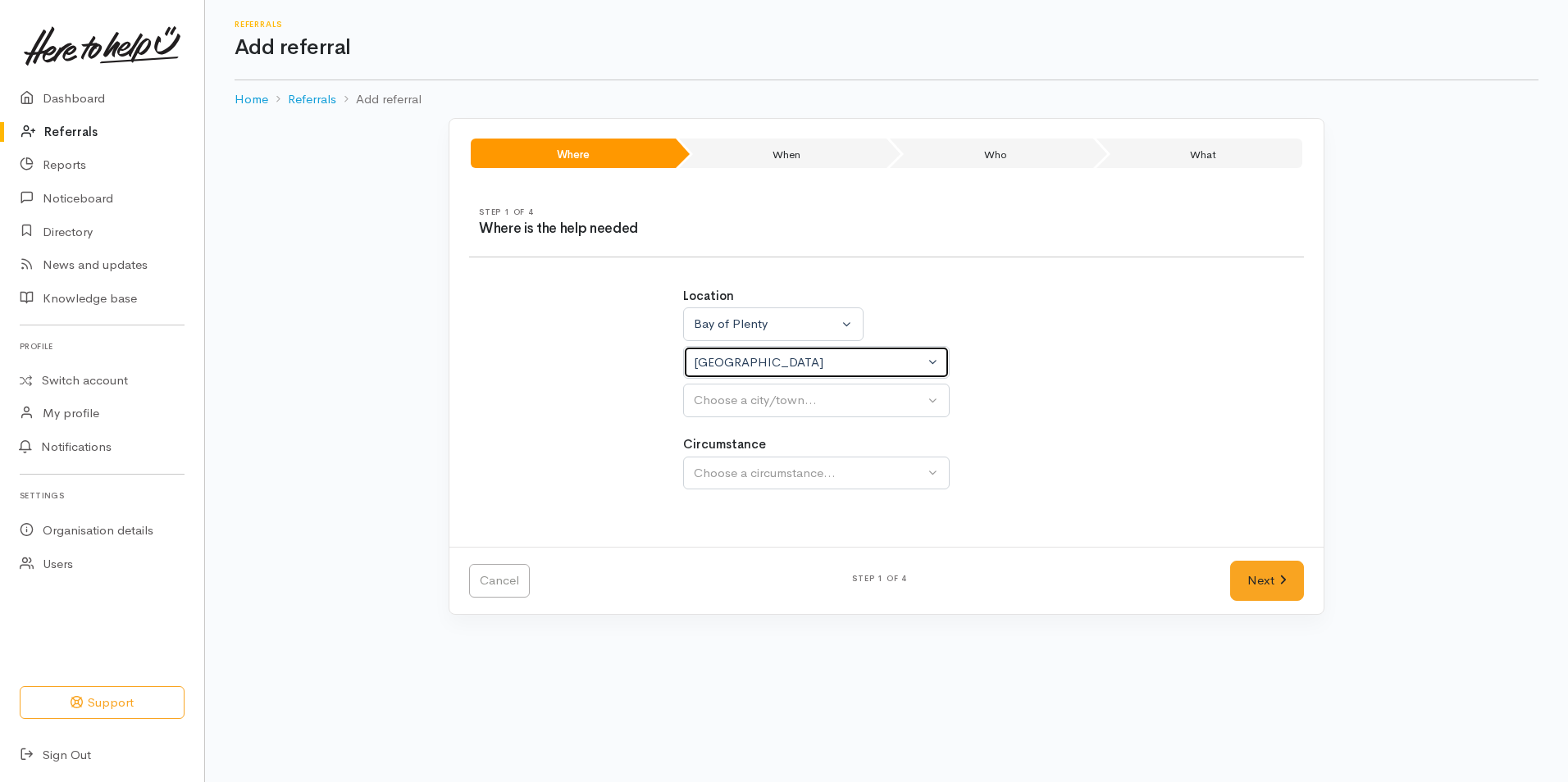
select select
drag, startPoint x: 751, startPoint y: 395, endPoint x: 780, endPoint y: 438, distance: 51.9
click at [752, 395] on div "Choose a city/town..." at bounding box center [809, 400] width 231 height 19
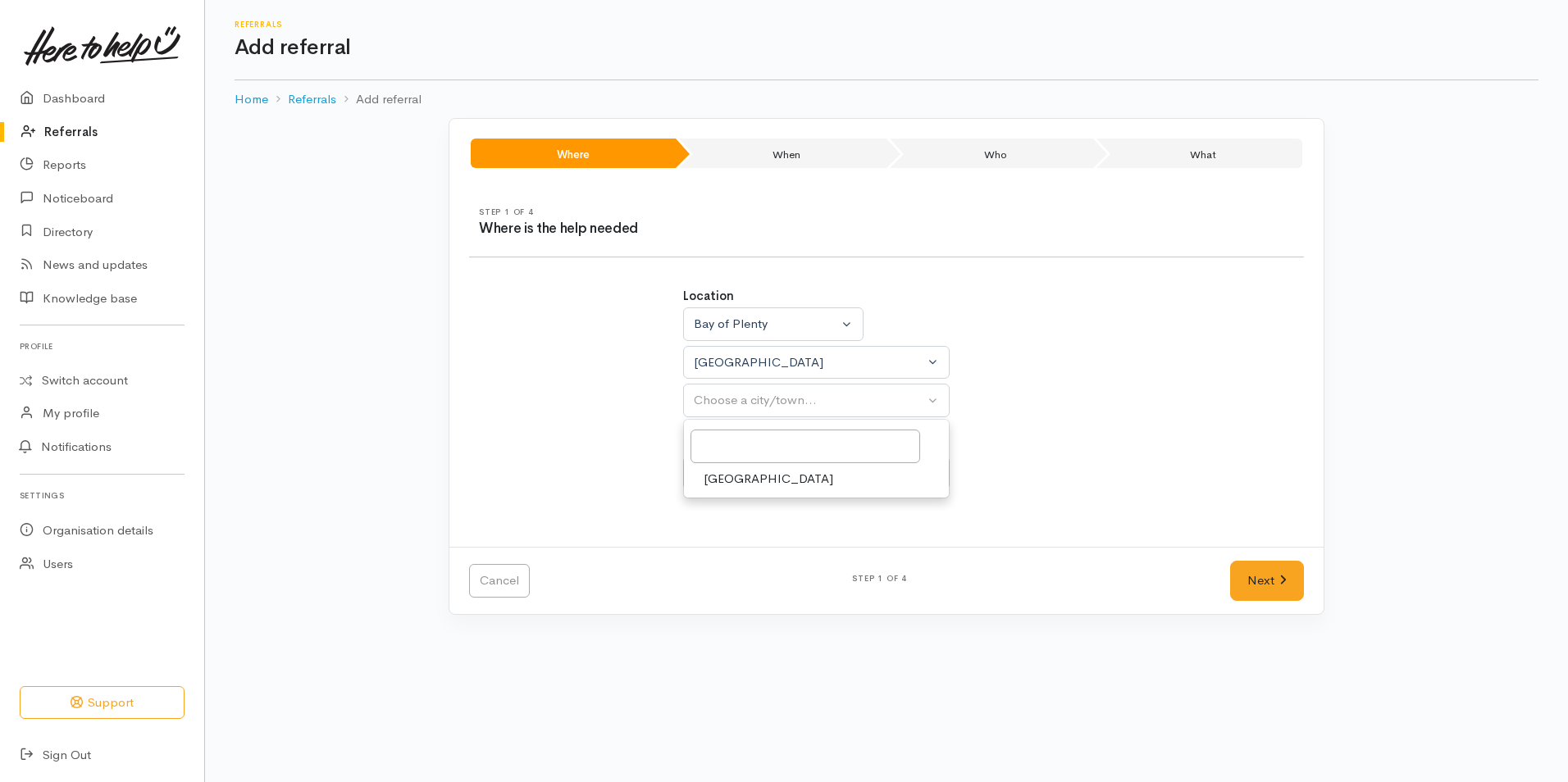
click at [734, 481] on span "Tauranga" at bounding box center [768, 478] width 129 height 19
select select "4"
click at [781, 470] on div "Choose a circumstance..." at bounding box center [809, 473] width 231 height 19
click at [758, 471] on div "Choose a circumstance..." at bounding box center [809, 473] width 231 height 19
drag, startPoint x: 717, startPoint y: 550, endPoint x: 1102, endPoint y: 575, distance: 385.8
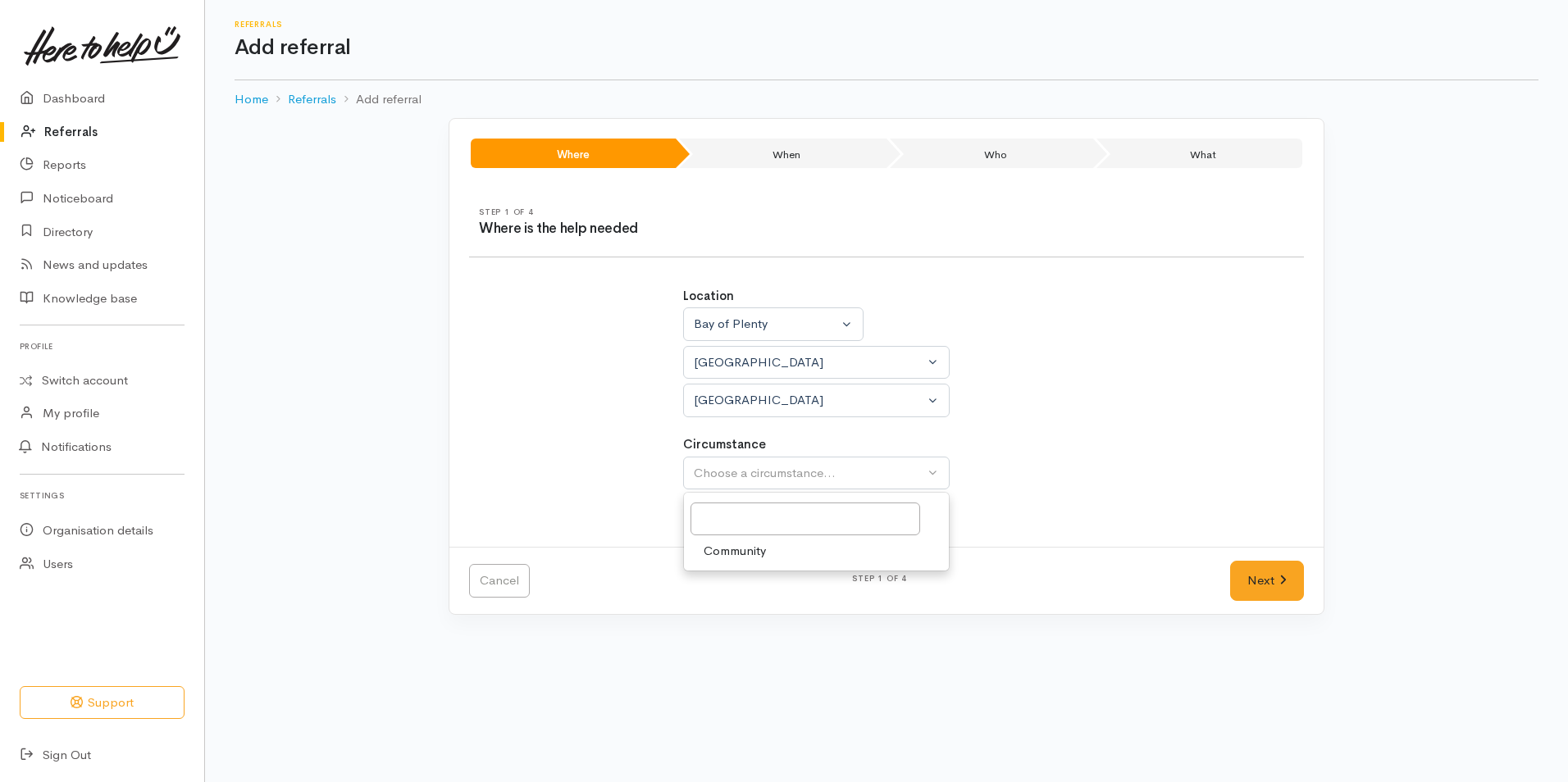
click at [731, 550] on span "Community" at bounding box center [735, 550] width 62 height 19
select select "2"
click at [1245, 574] on link "Next" at bounding box center [1267, 581] width 74 height 40
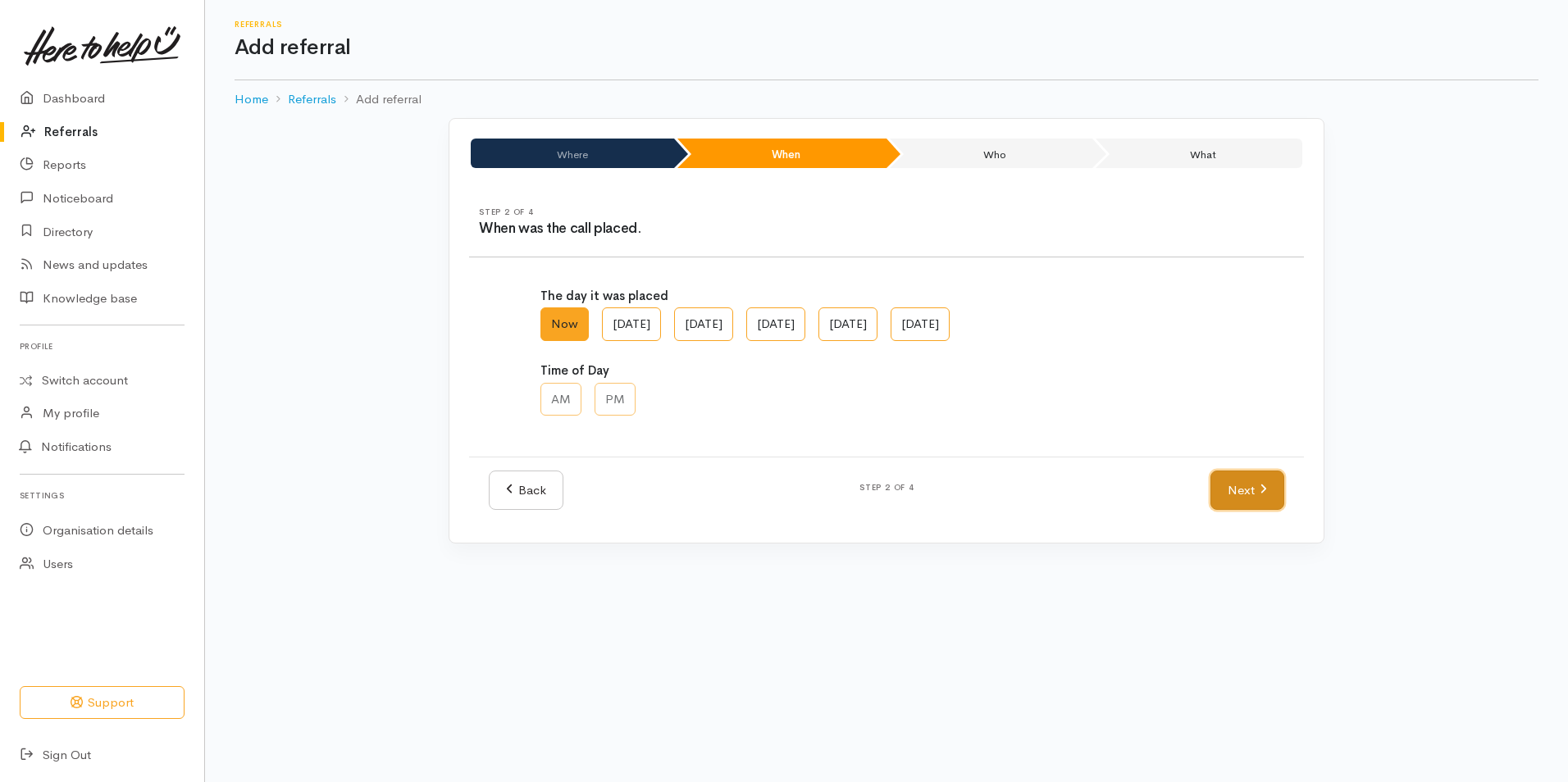
click at [1246, 499] on link "Next" at bounding box center [1247, 490] width 74 height 40
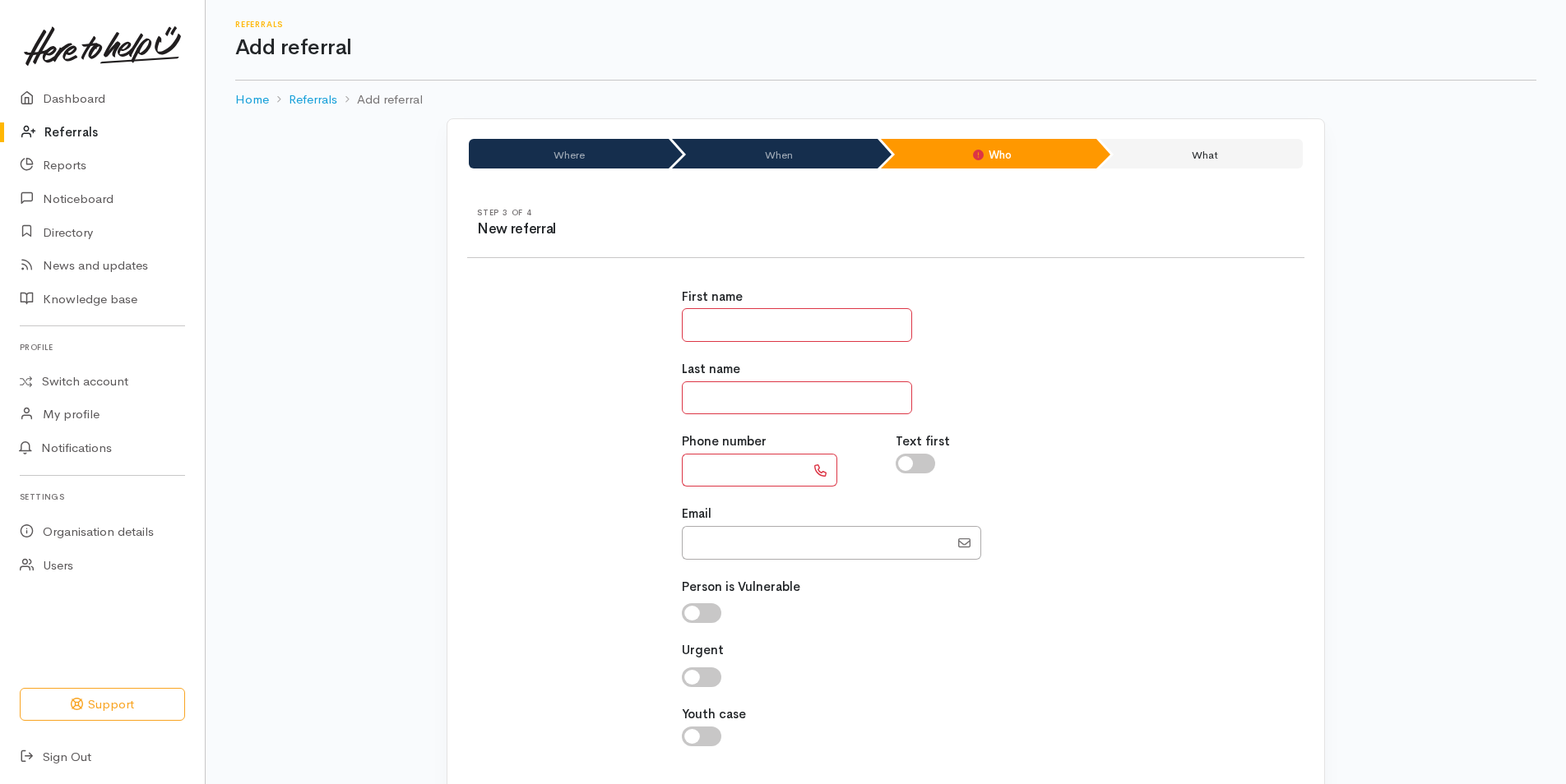
click at [791, 334] on input "text" at bounding box center [797, 325] width 230 height 34
type input "***"
type input "******"
type input "**********"
click at [834, 401] on input "******" at bounding box center [797, 398] width 230 height 34
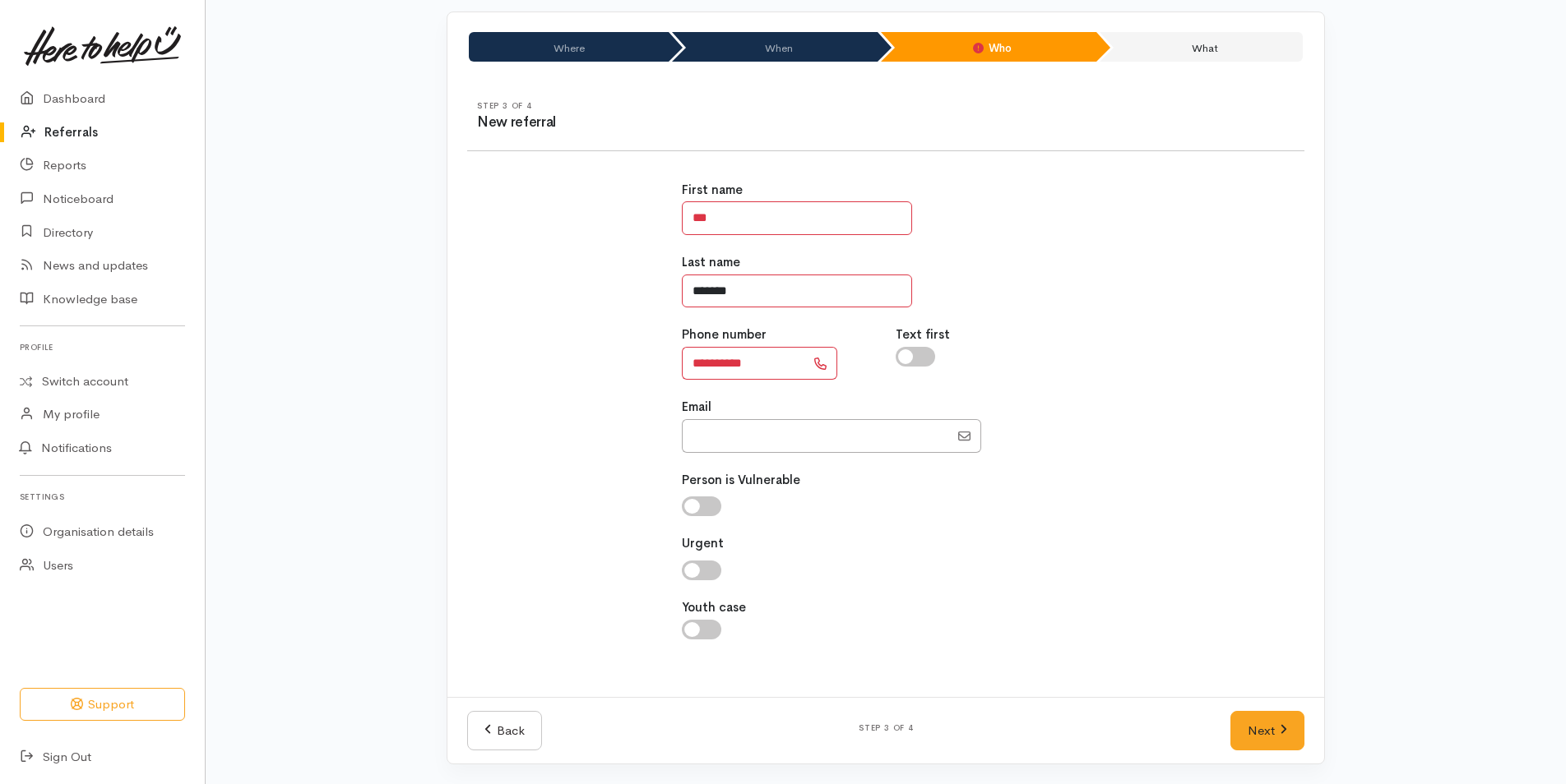
type input "*******"
click at [1245, 730] on link "Next" at bounding box center [1267, 730] width 74 height 40
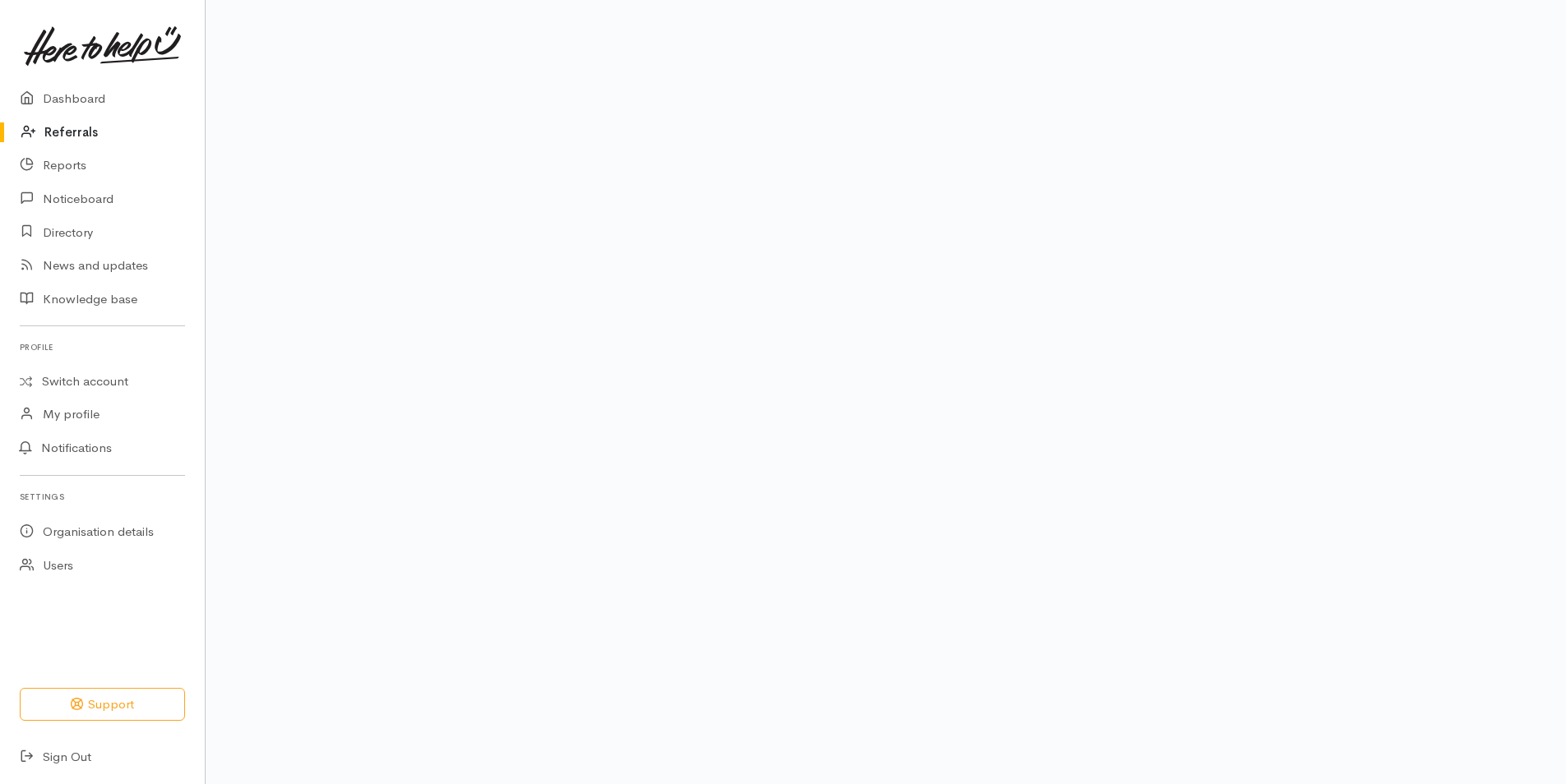
scroll to position [76, 0]
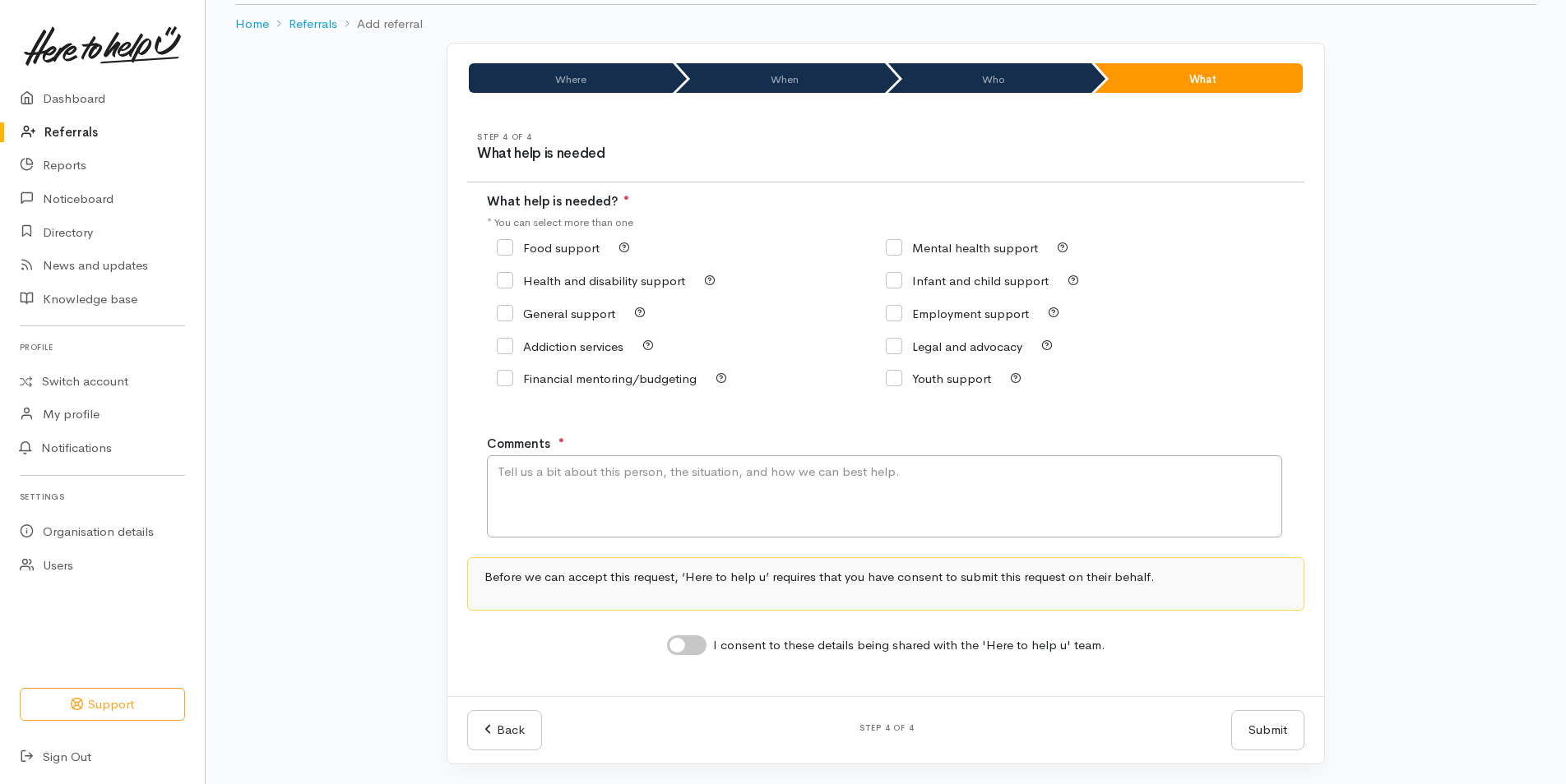
drag, startPoint x: 523, startPoint y: 253, endPoint x: 637, endPoint y: 364, distance: 159.1
click at [524, 254] on input "Food support" at bounding box center [548, 248] width 103 height 13
checkbox input "true"
click at [626, 522] on textarea "Comments" at bounding box center [884, 496] width 795 height 82
type textarea "Requesting food support"
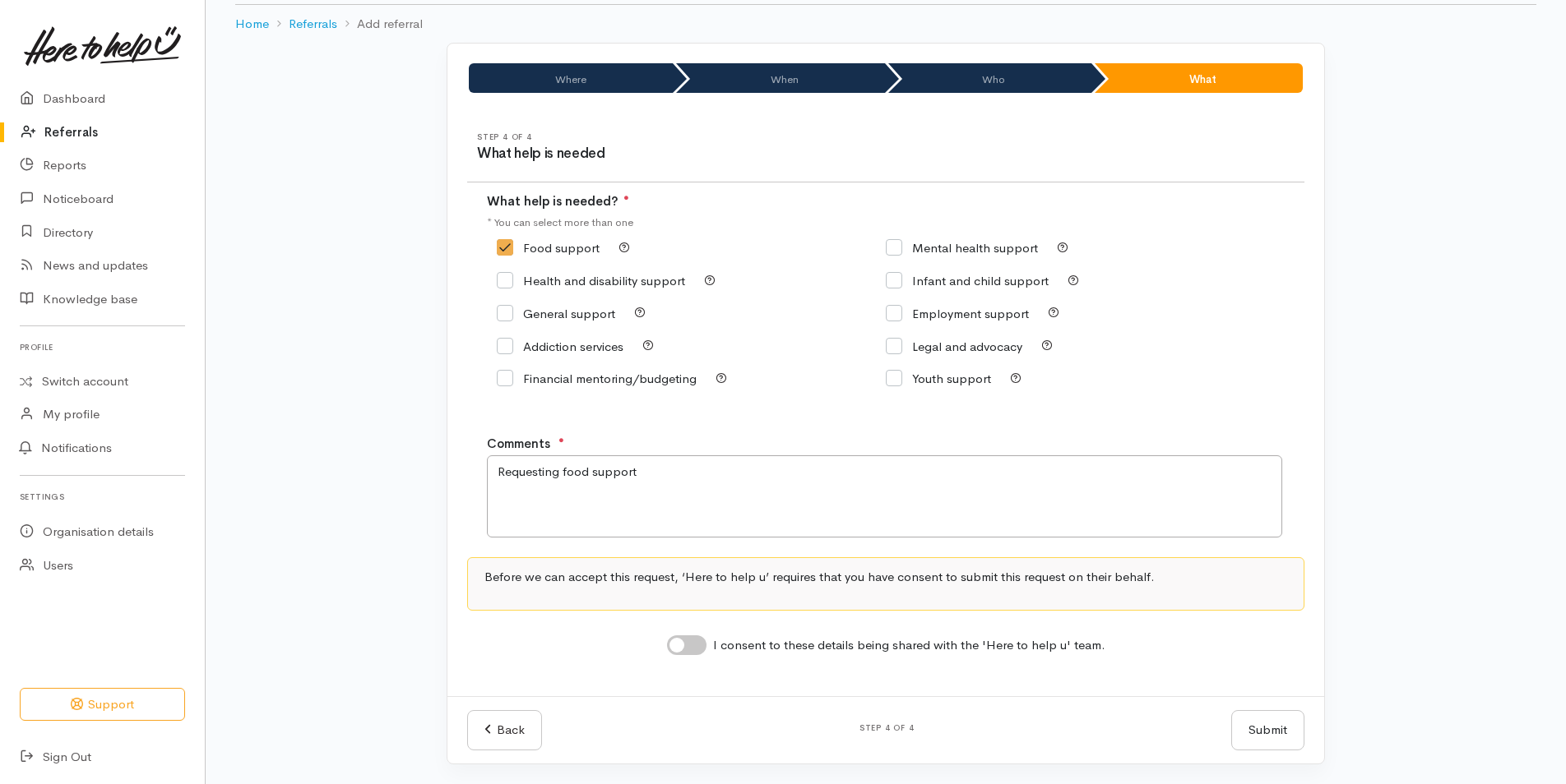
click at [683, 643] on input "I consent to these details being shared with the 'Here to help u' team." at bounding box center [687, 646] width 39 height 20
checkbox input "true"
click at [1254, 713] on button "Submit" at bounding box center [1268, 730] width 73 height 40
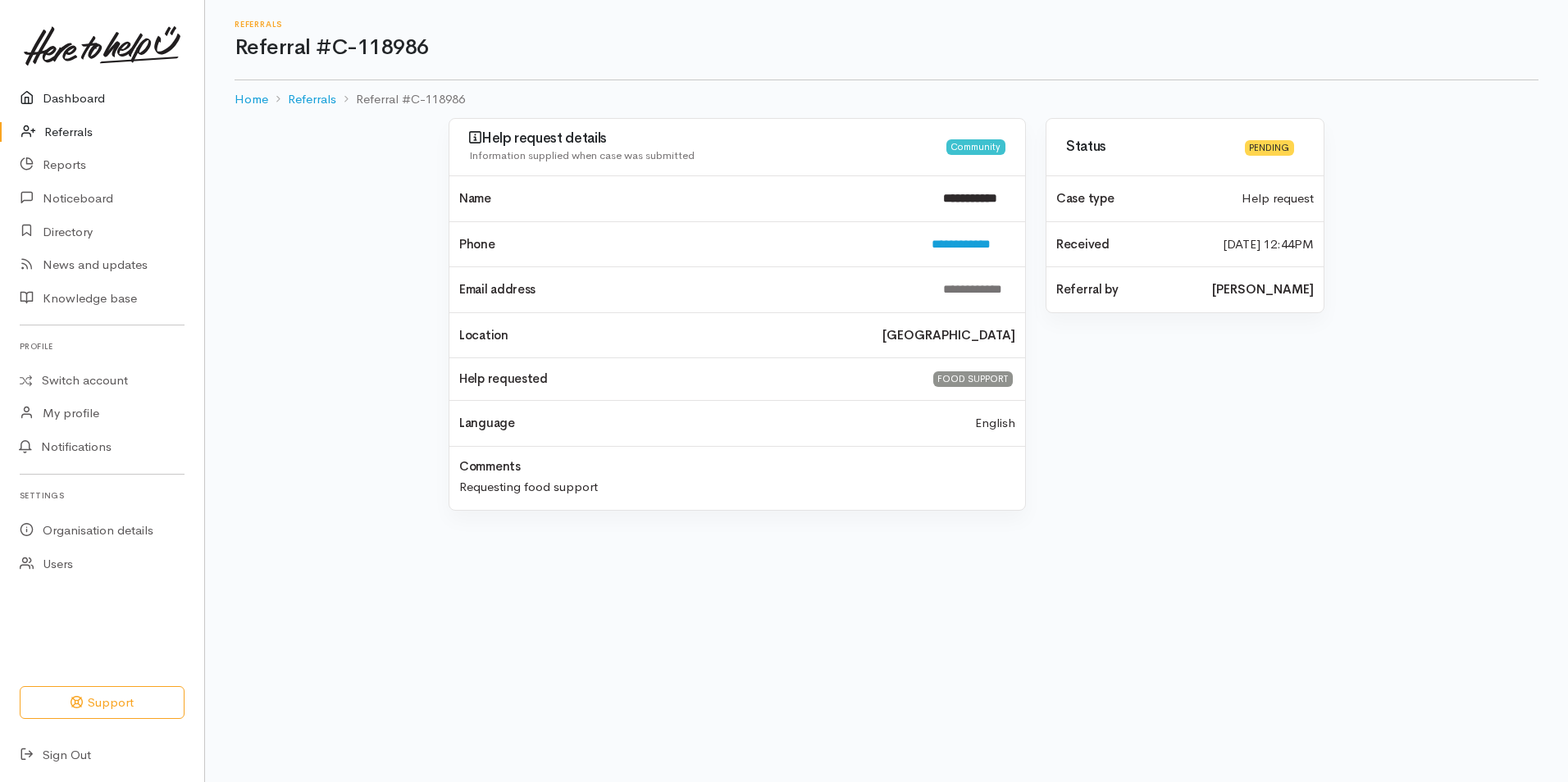
drag, startPoint x: 74, startPoint y: 95, endPoint x: 19, endPoint y: 144, distance: 73.7
click at [74, 95] on link "Dashboard" at bounding box center [102, 99] width 204 height 34
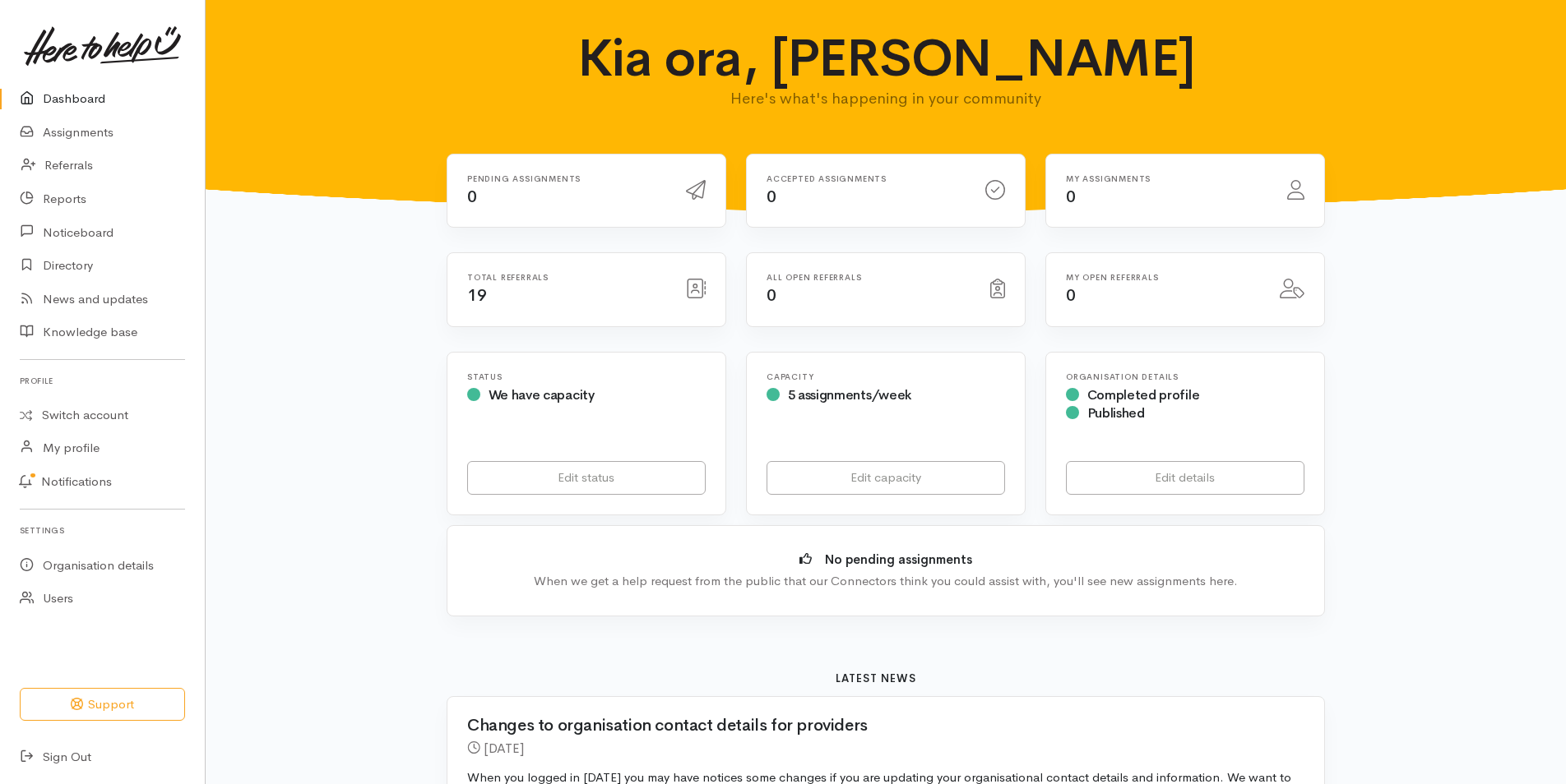
click at [55, 97] on link "Dashboard" at bounding box center [102, 99] width 205 height 34
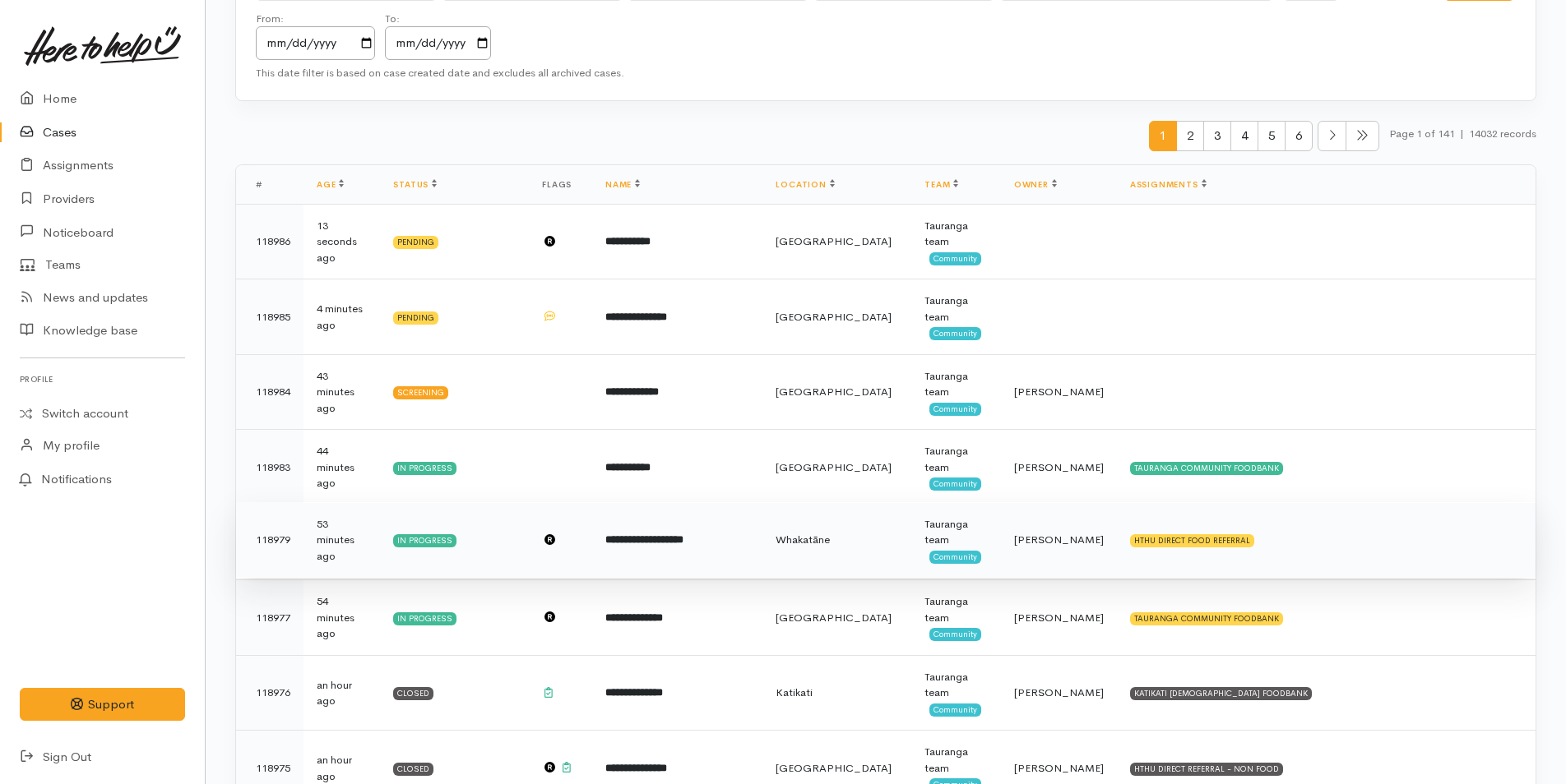
scroll to position [164, 0]
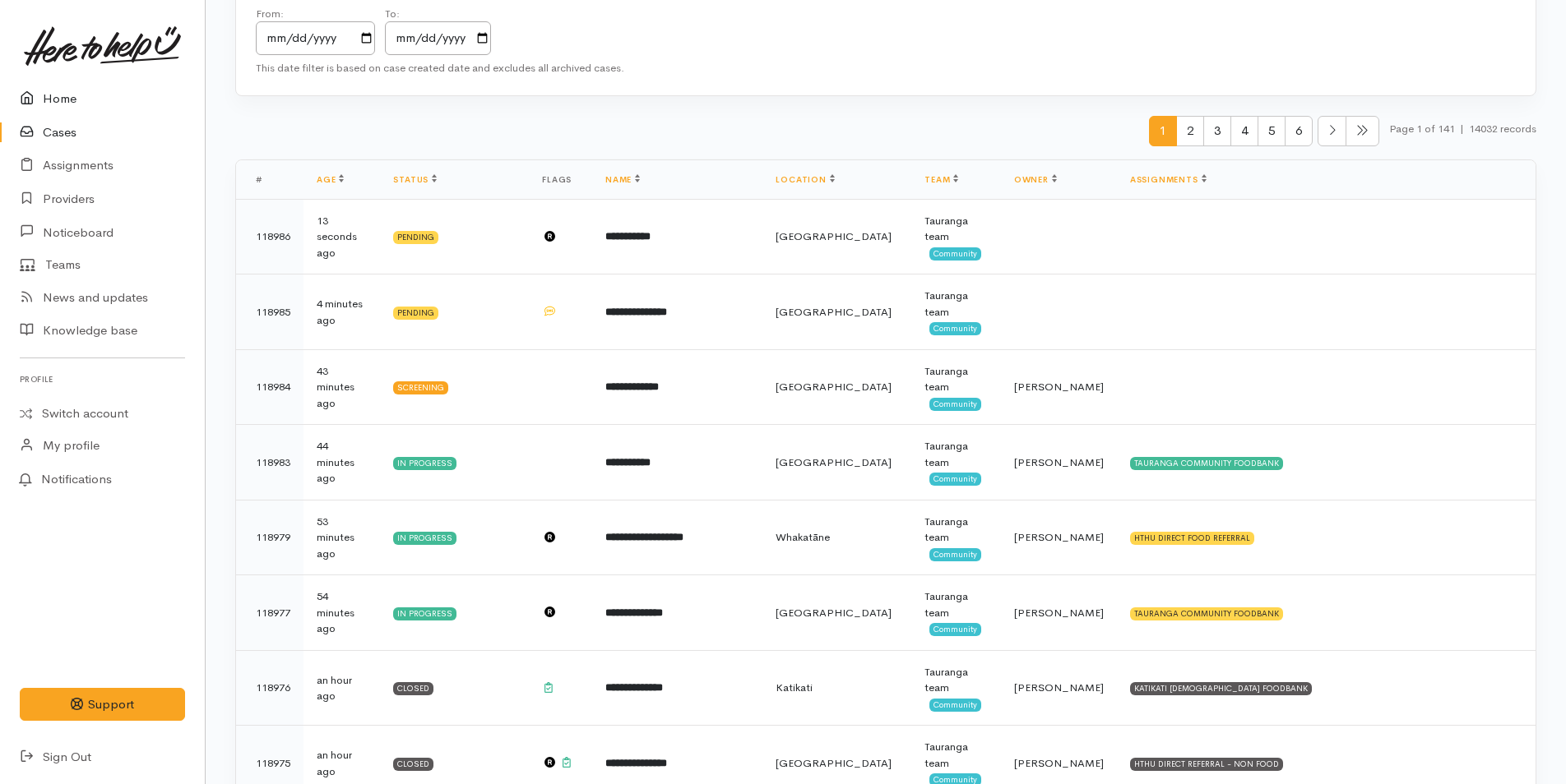
drag, startPoint x: 90, startPoint y: 87, endPoint x: 24, endPoint y: 100, distance: 67.3
click at [90, 87] on link "Home" at bounding box center [102, 99] width 205 height 34
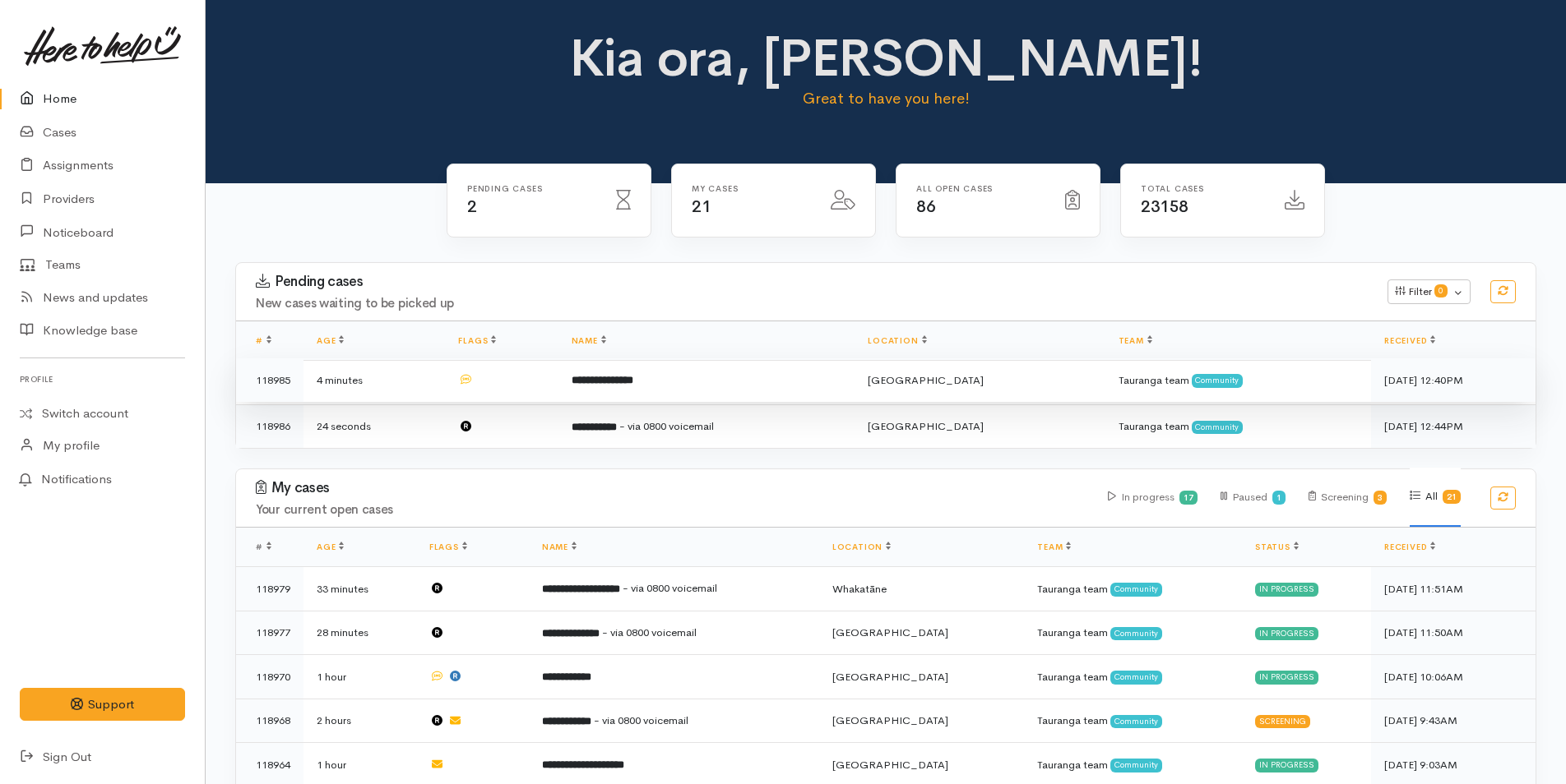
drag, startPoint x: 657, startPoint y: 374, endPoint x: 665, endPoint y: 379, distance: 9.4
click at [633, 375] on b "**********" at bounding box center [602, 380] width 62 height 11
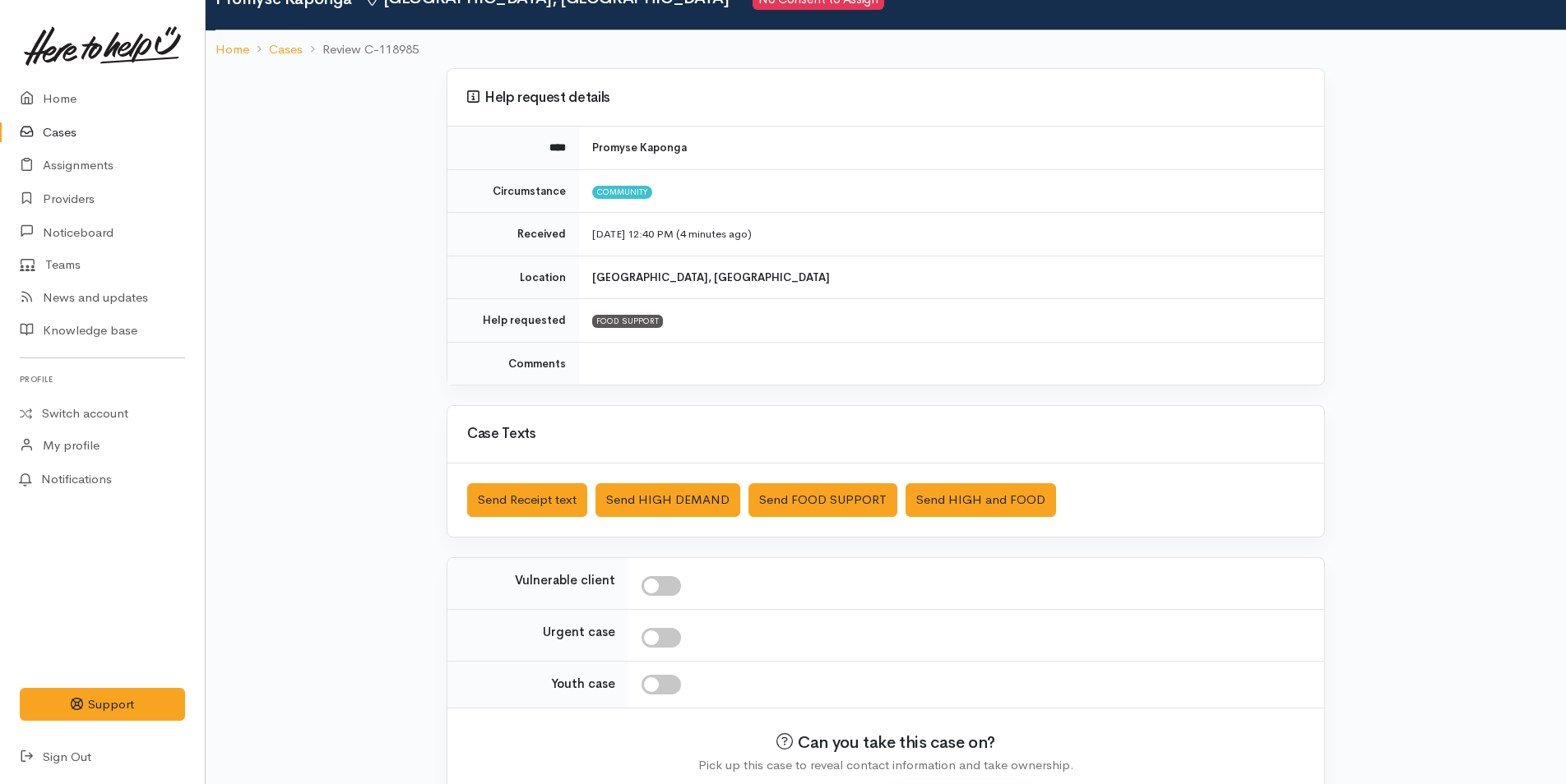
scroll to position [150, 0]
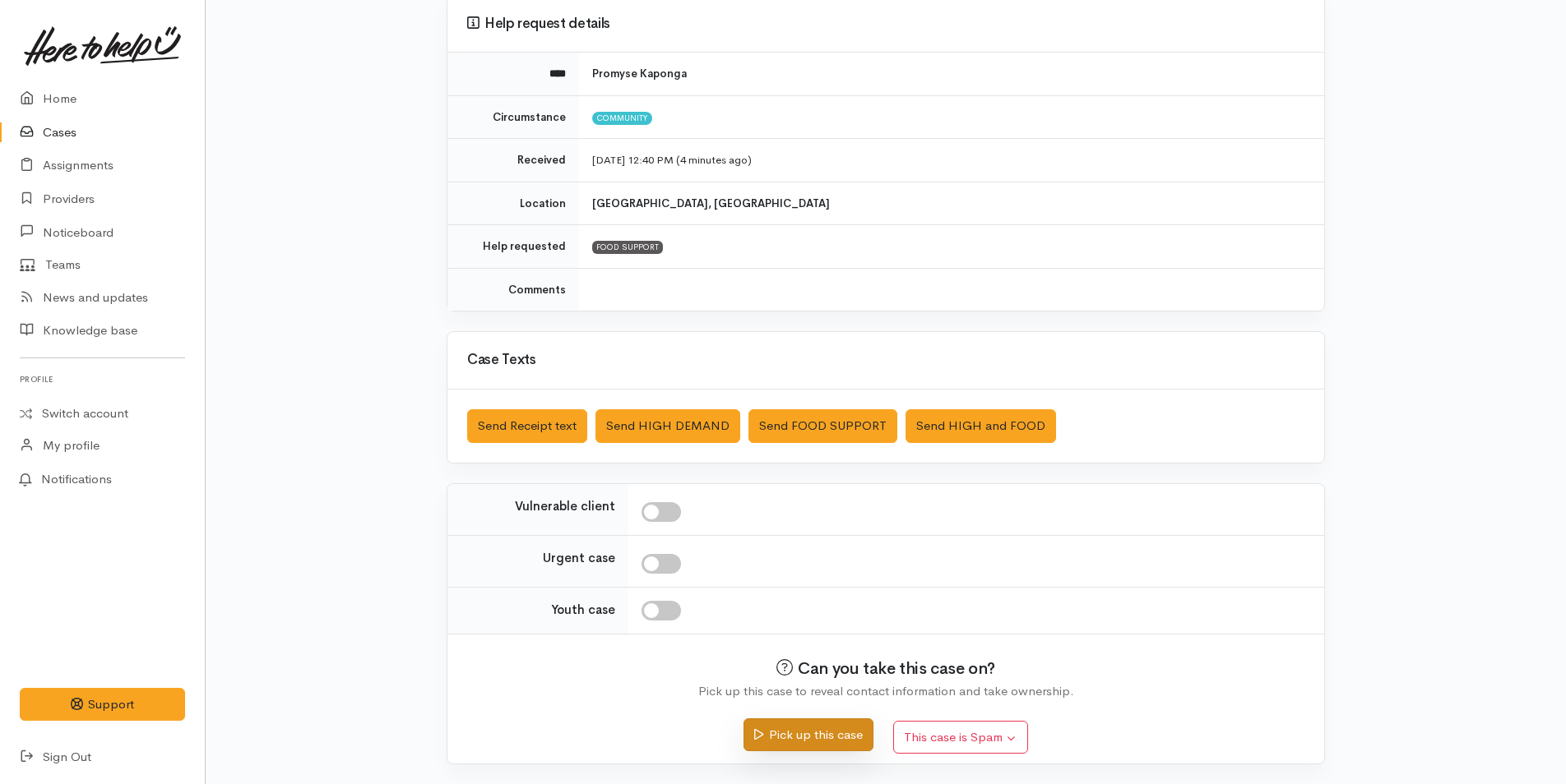
click at [830, 728] on button "Pick up this case" at bounding box center [808, 736] width 130 height 34
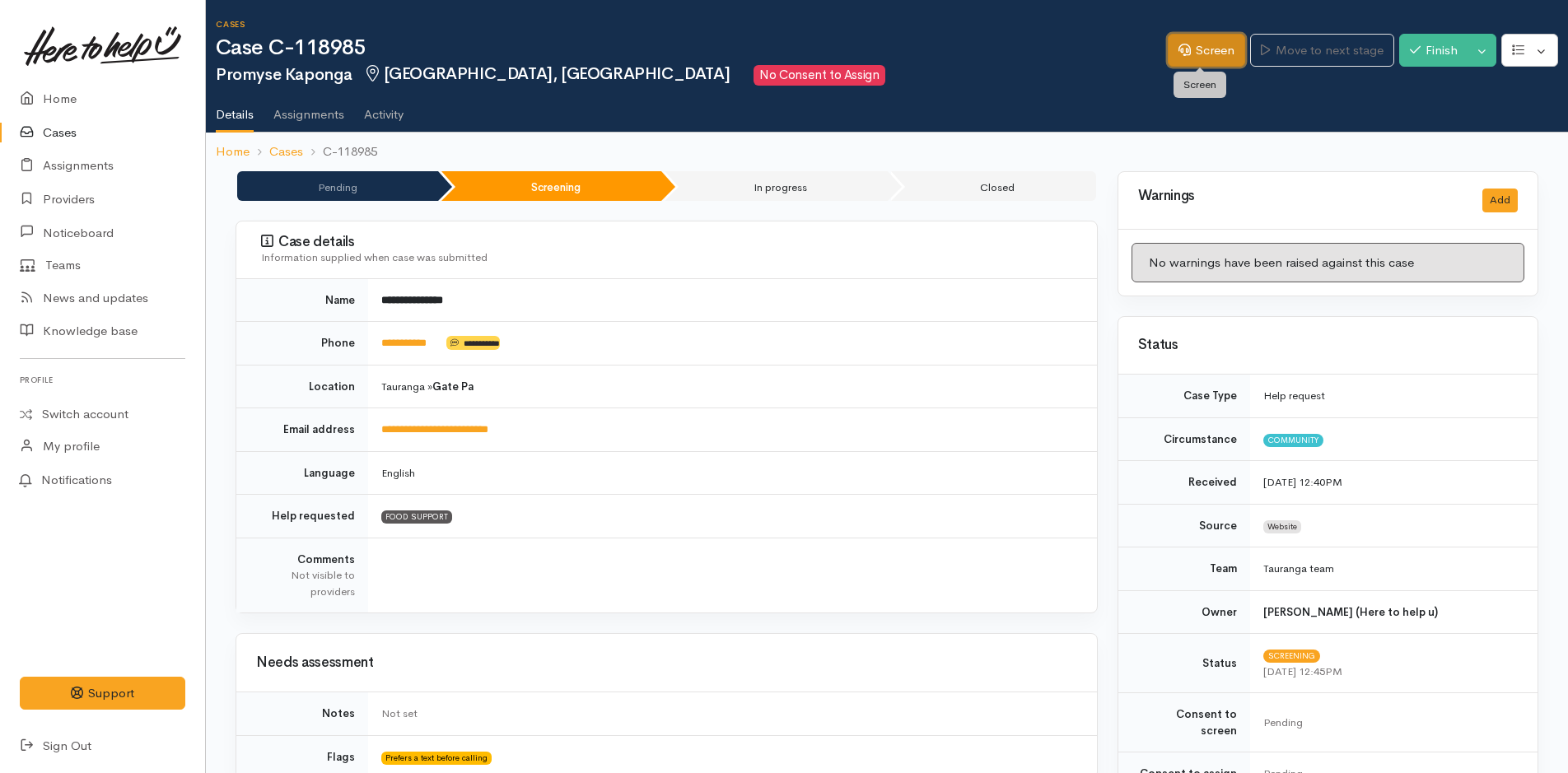
click at [1216, 40] on link "Screen" at bounding box center [1206, 51] width 78 height 34
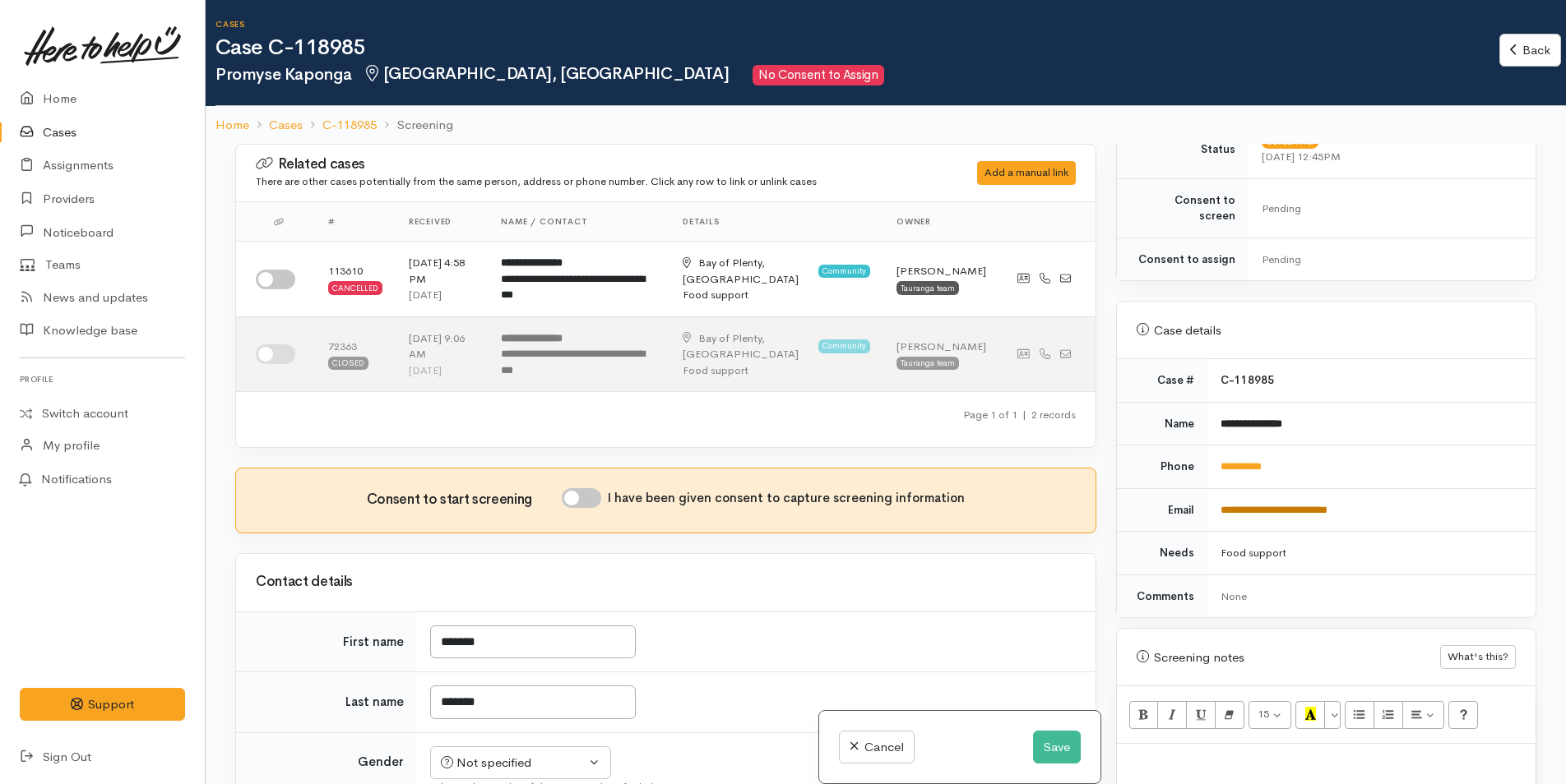
scroll to position [575, 0]
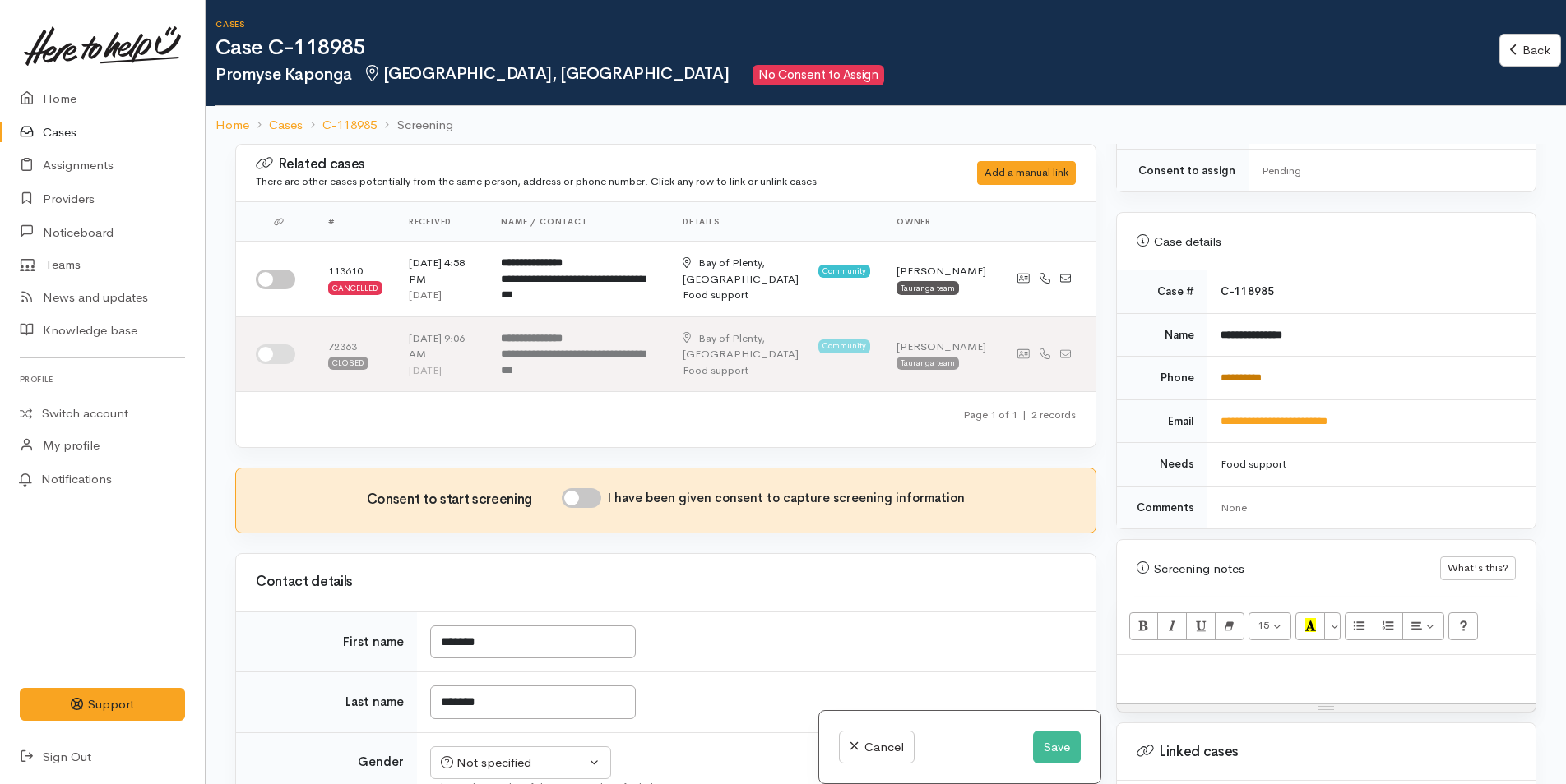
click at [1239, 372] on link "**********" at bounding box center [1241, 378] width 41 height 11
click at [1142, 663] on p at bounding box center [1326, 672] width 402 height 19
paste div
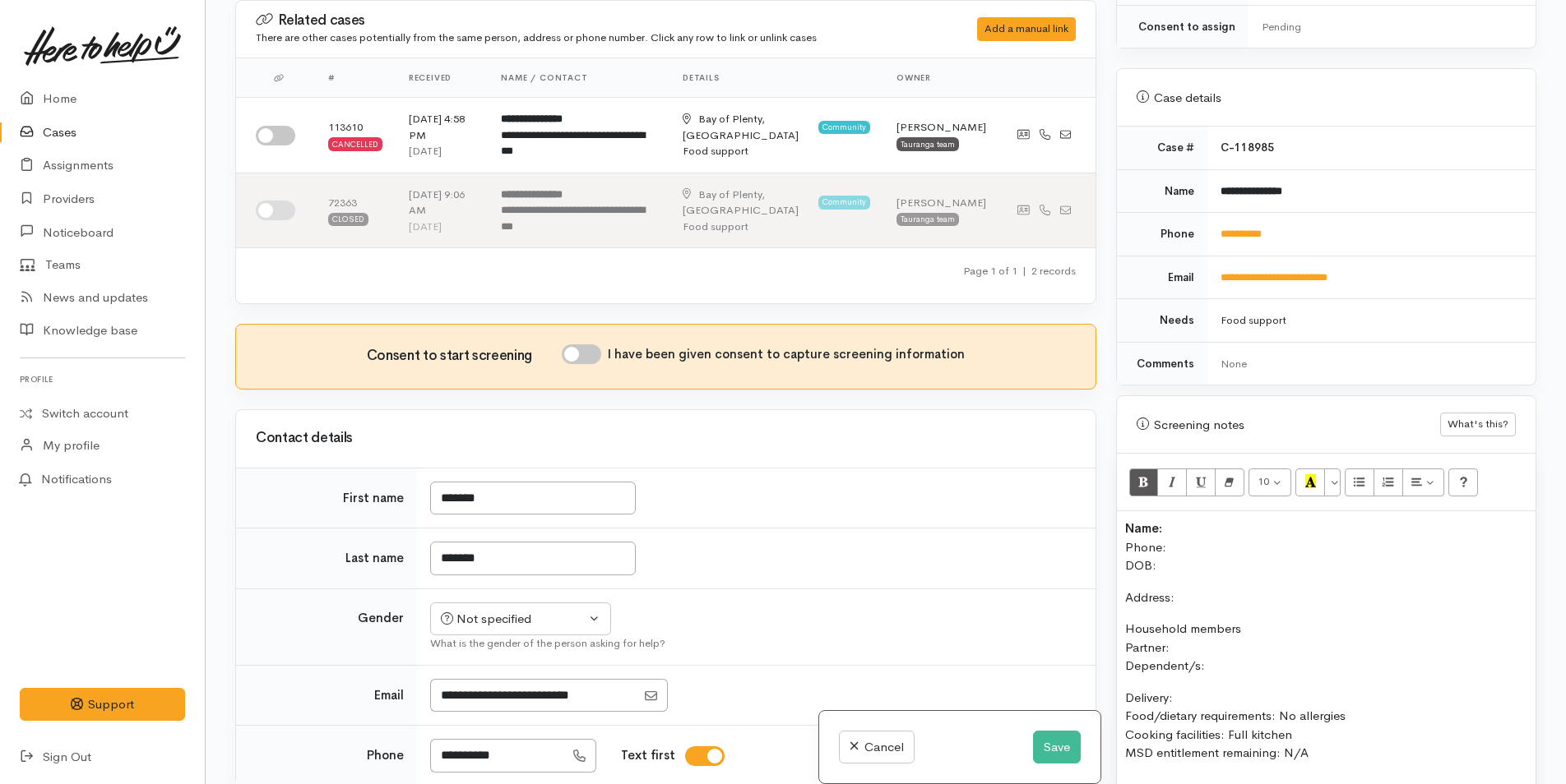
scroll to position [663, 0]
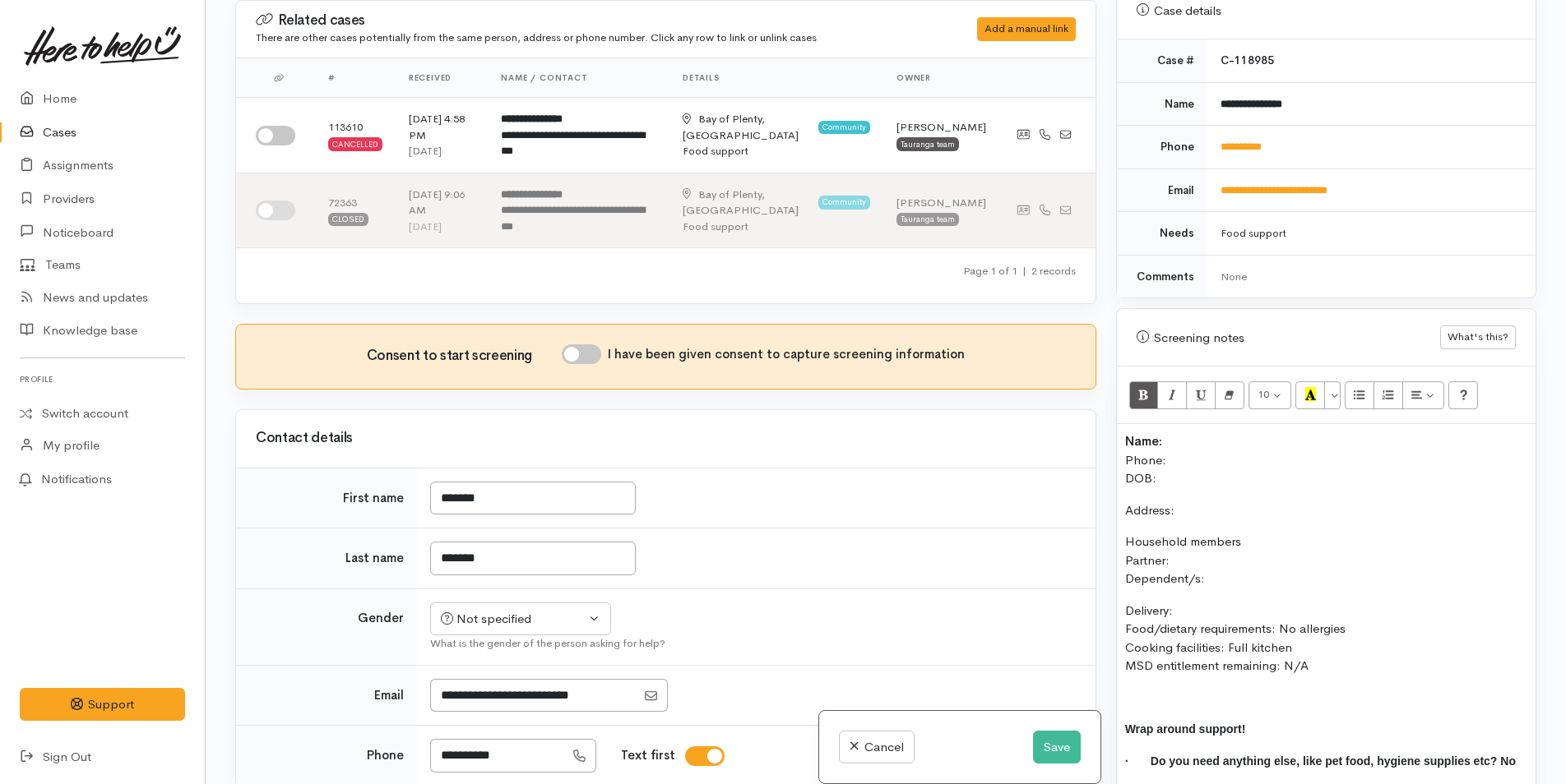
click at [1125, 424] on div "Name: Phone: DOB: Address: Household members Partner: Dependent/s: Delivery: Fo…" at bounding box center [1326, 623] width 419 height 399
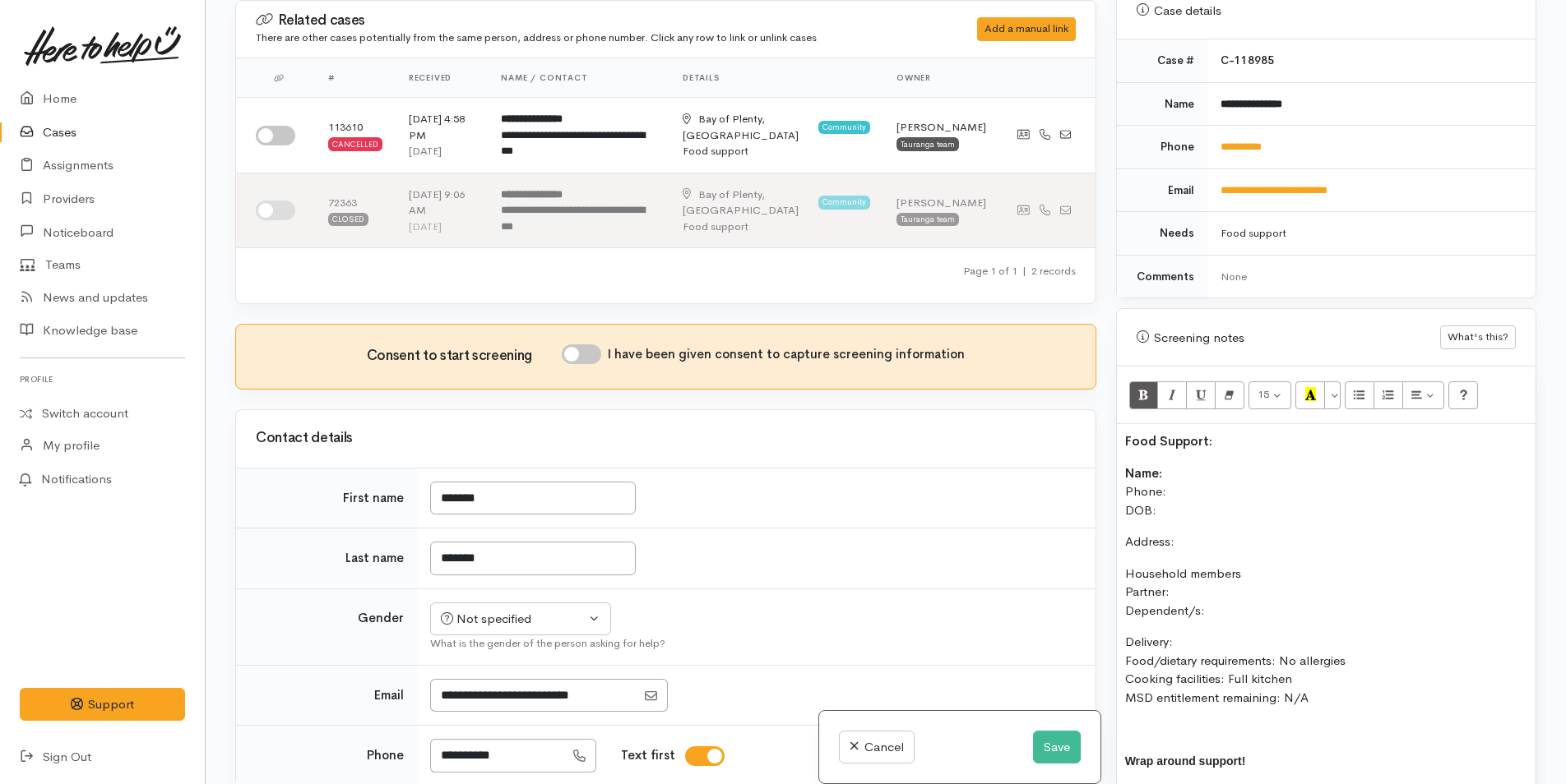
click at [1197, 464] on p "Name: Phone: DOB:" at bounding box center [1326, 492] width 402 height 56
click at [1204, 468] on p "Name: Promyse Kaponga Phone: DOB:" at bounding box center [1326, 492] width 402 height 56
click at [1201, 489] on p "Name: Promyse Kaponga Phone: 0284348239 DOB:" at bounding box center [1326, 492] width 402 height 56
click at [509, 594] on td "Not specified Male Female Diverse Not specified What is the gender of the perso…" at bounding box center [756, 627] width 678 height 77
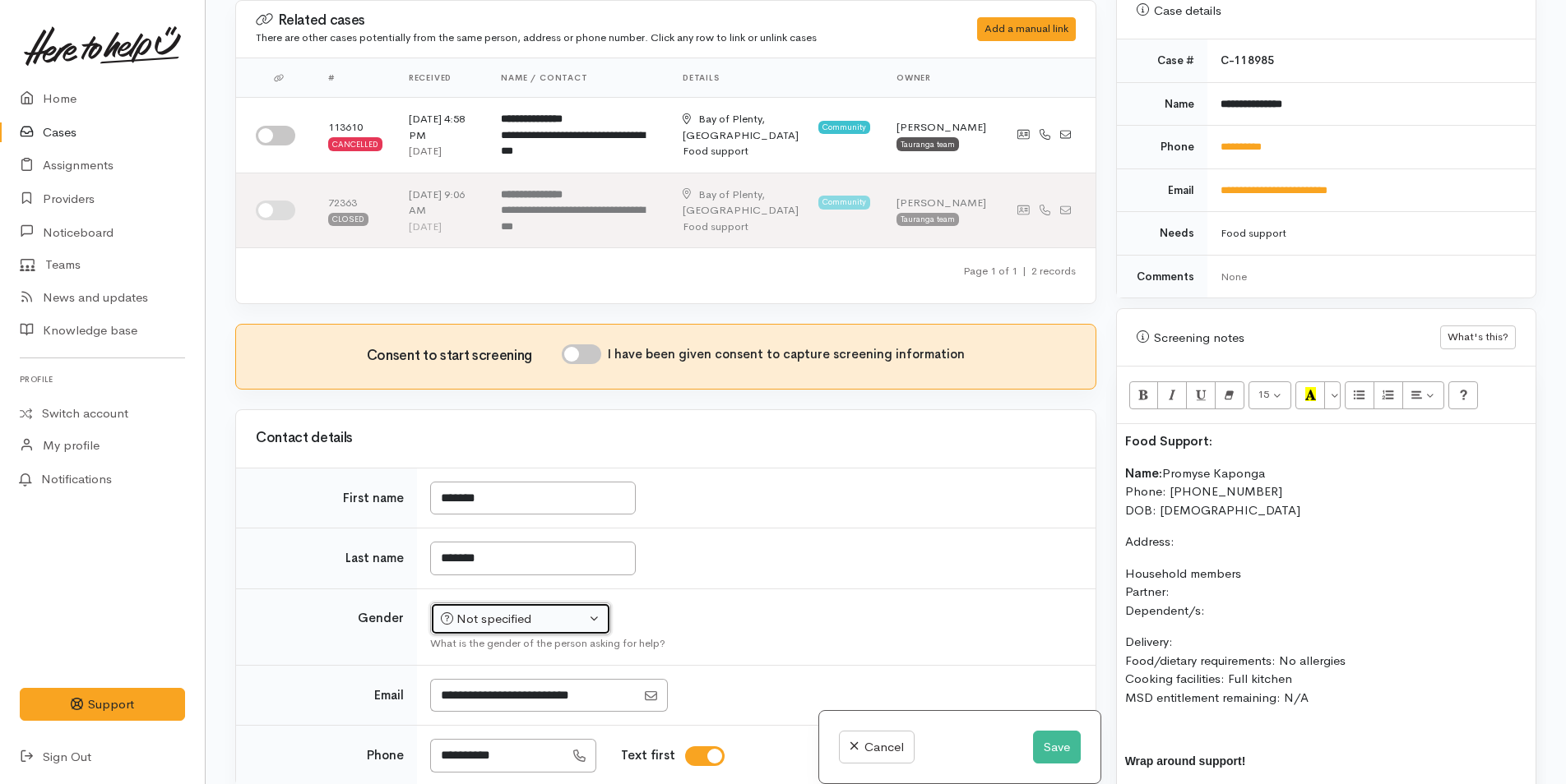
click at [508, 611] on div "Not specified" at bounding box center [513, 619] width 145 height 19
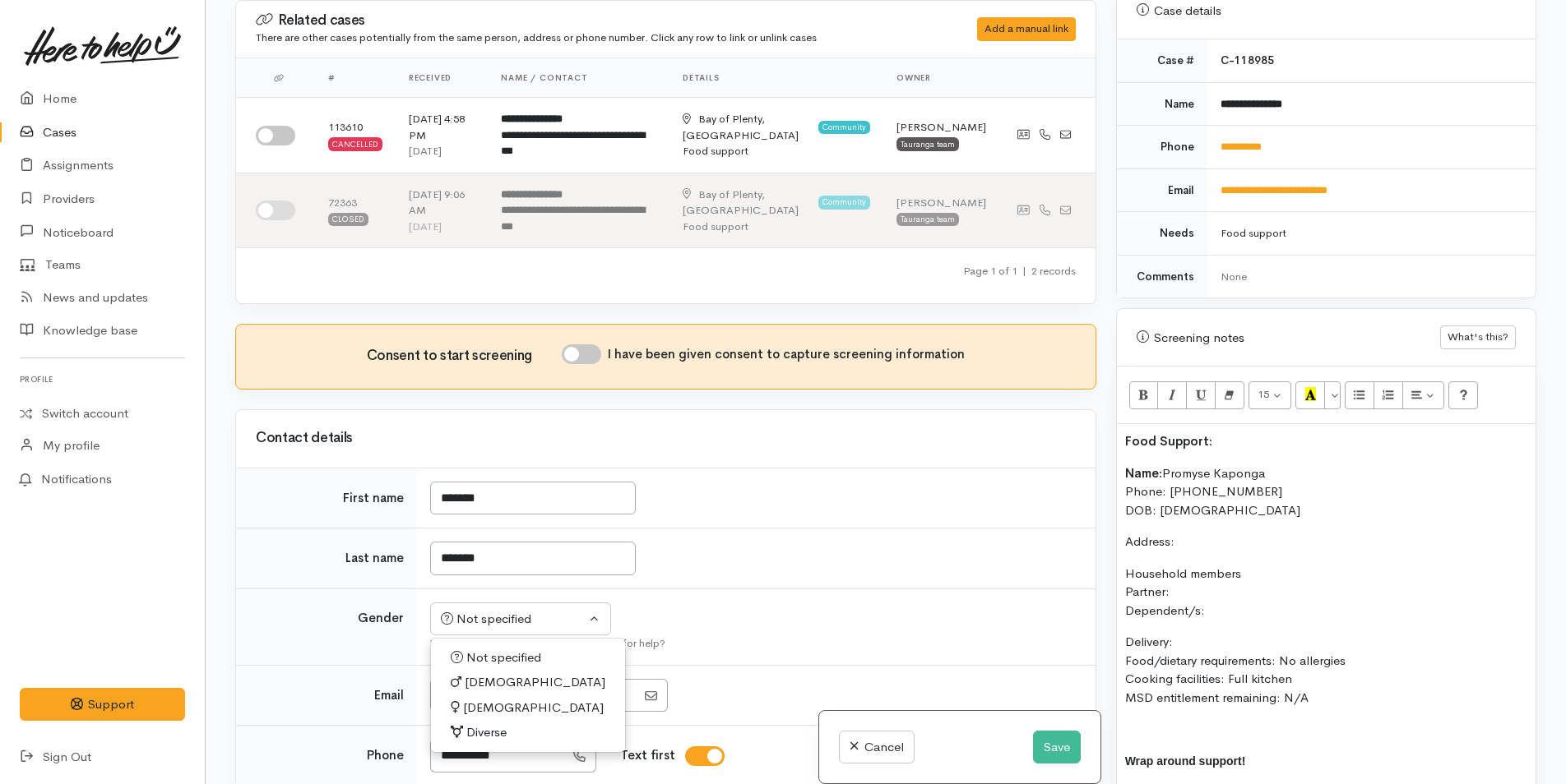
drag, startPoint x: 483, startPoint y: 698, endPoint x: 616, endPoint y: 396, distance: 330.0
click at [484, 698] on span "[DEMOGRAPHIC_DATA]" at bounding box center [532, 707] width 140 height 19
select select "[DEMOGRAPHIC_DATA]"
click at [595, 351] on input "I have been given consent to capture screening information" at bounding box center [582, 354] width 39 height 20
checkbox input "true"
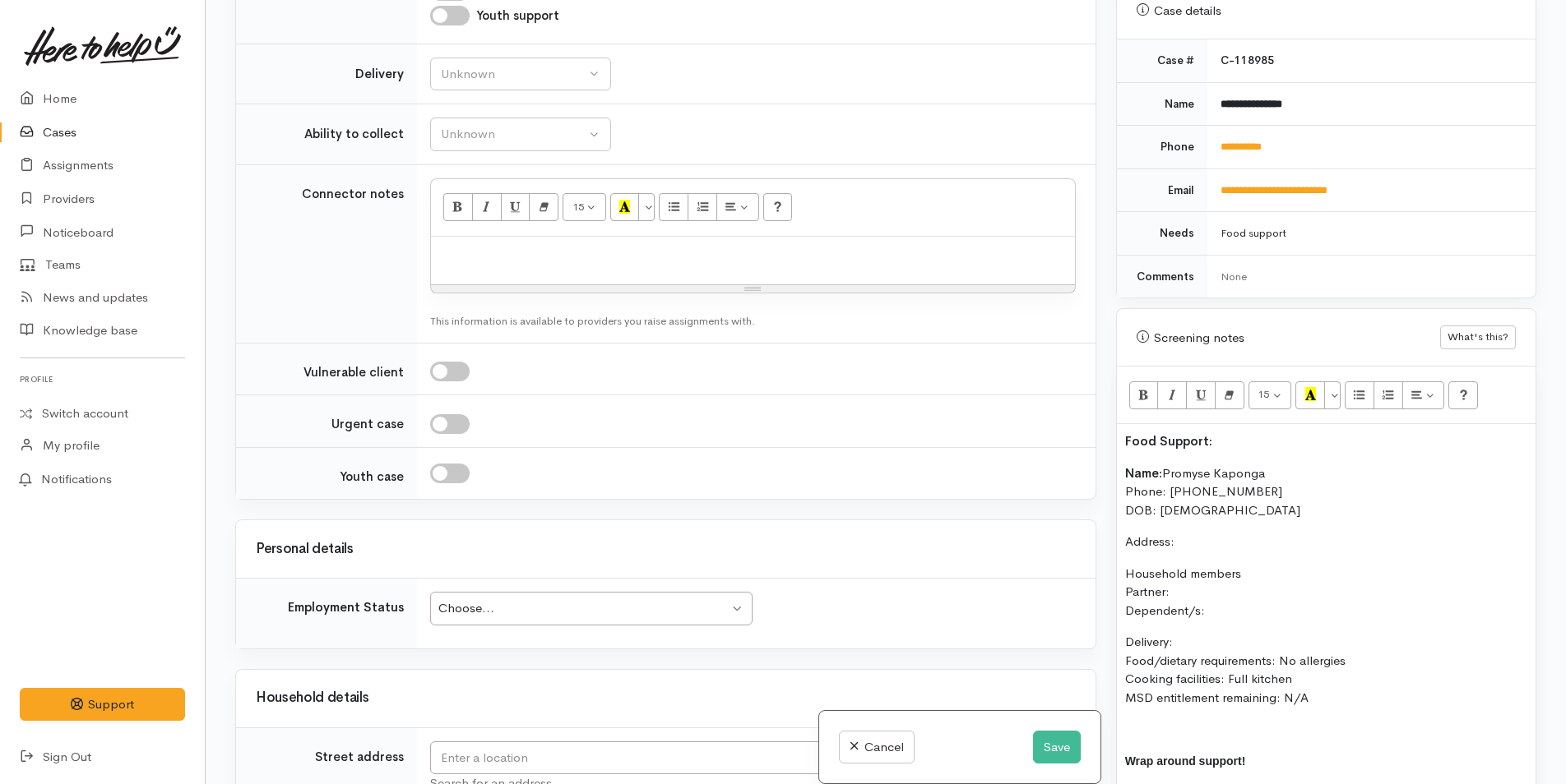
scroll to position [1480, 0]
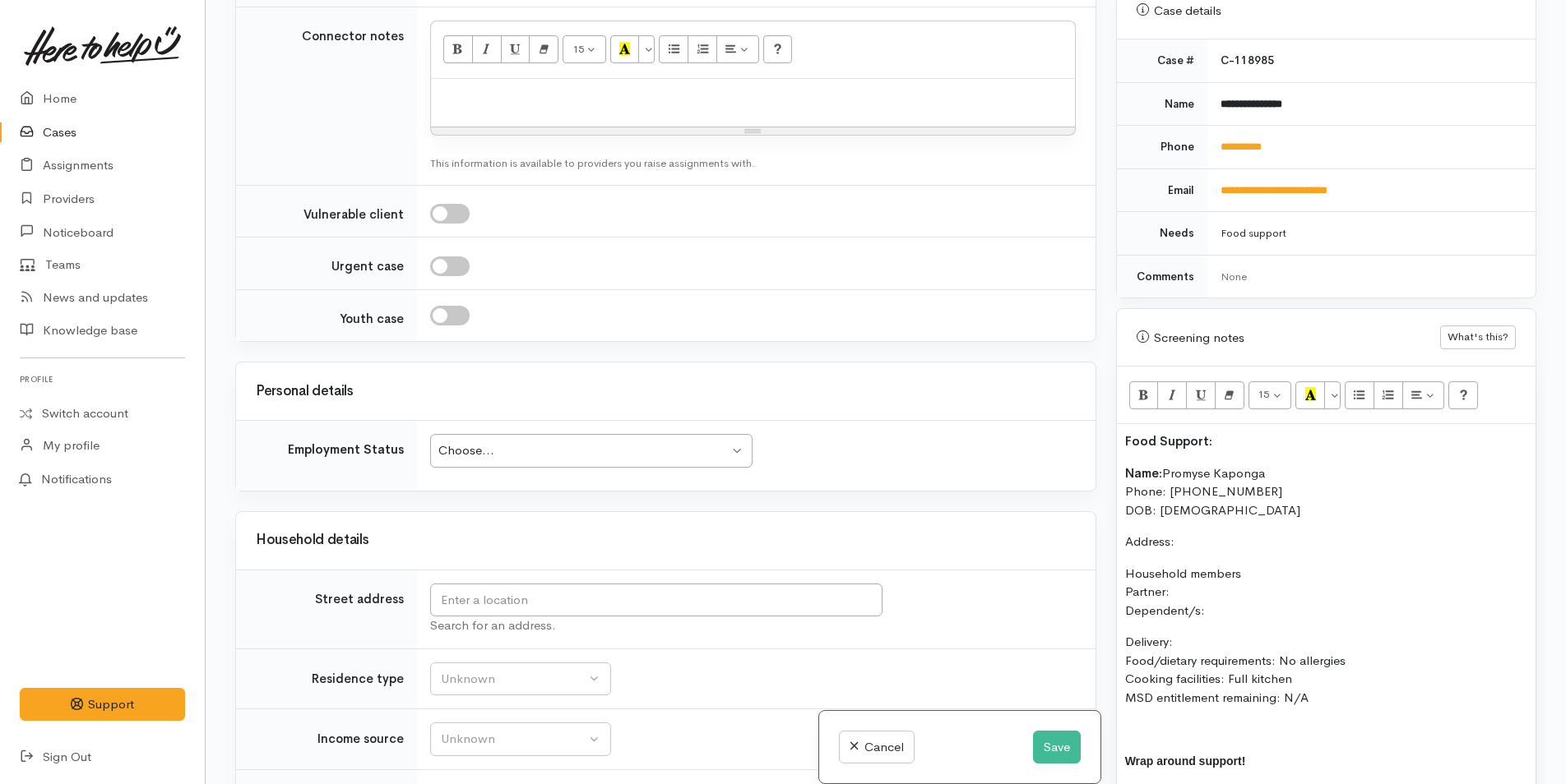
click at [498, 452] on div "Choose..." at bounding box center [583, 450] width 290 height 19
click at [883, 543] on h3 "Household details" at bounding box center [666, 540] width 820 height 15
drag, startPoint x: 671, startPoint y: 605, endPoint x: 683, endPoint y: 588, distance: 20.8
click at [670, 605] on input "text" at bounding box center [656, 601] width 452 height 34
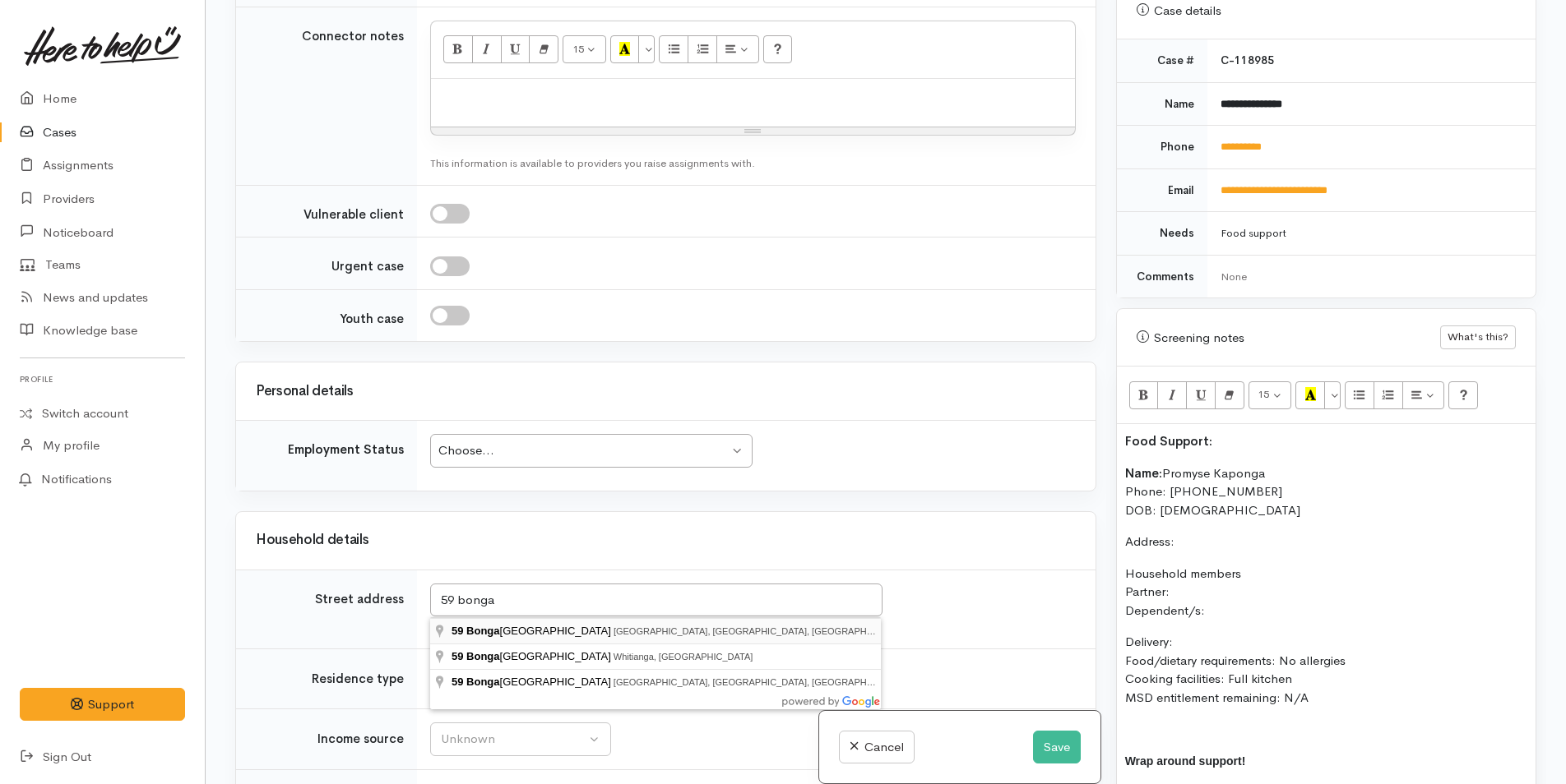
type input "59 Bongard Street, Gate Pa, Tauranga, New Zealand"
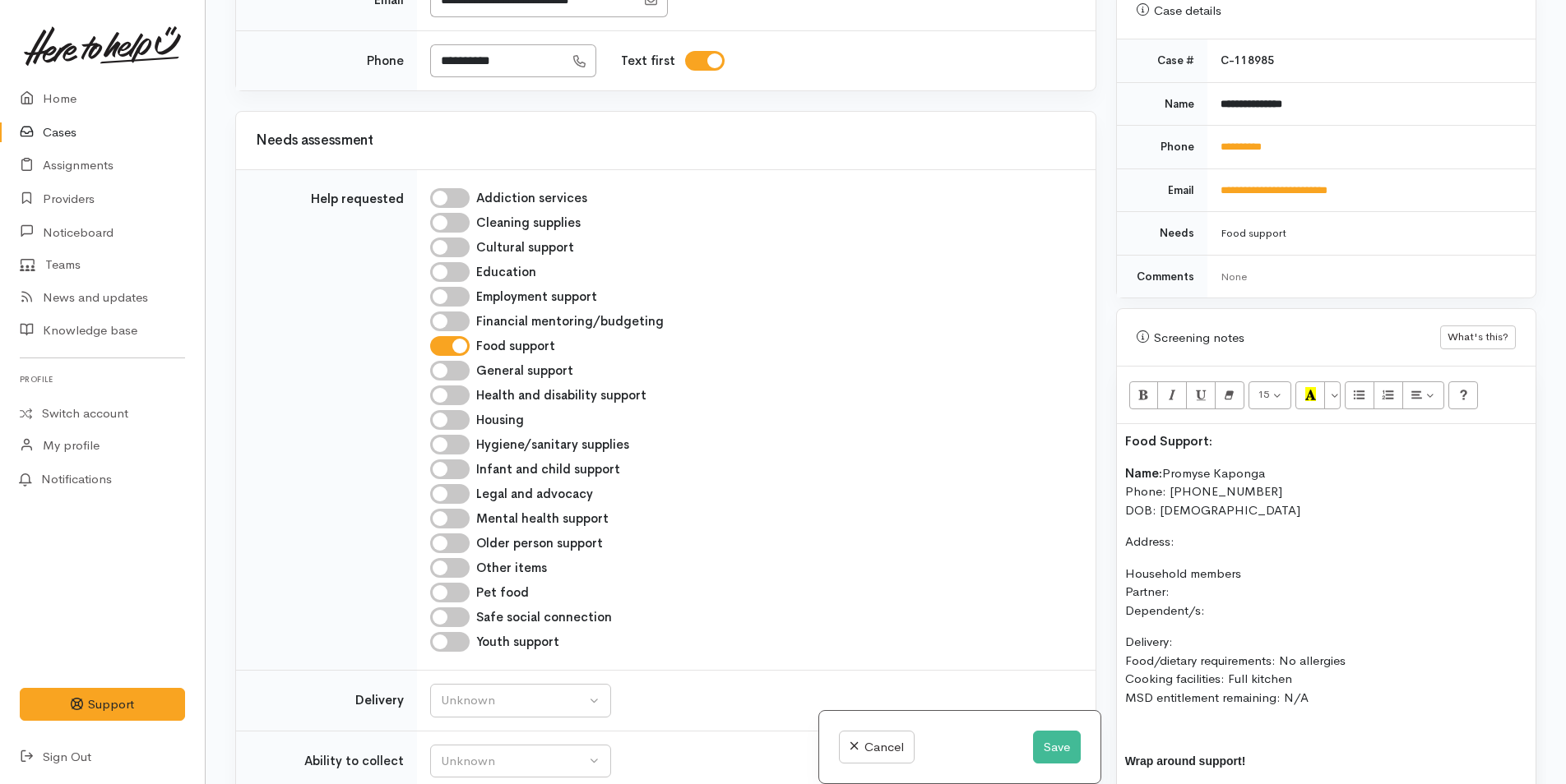
scroll to position [2023, 0]
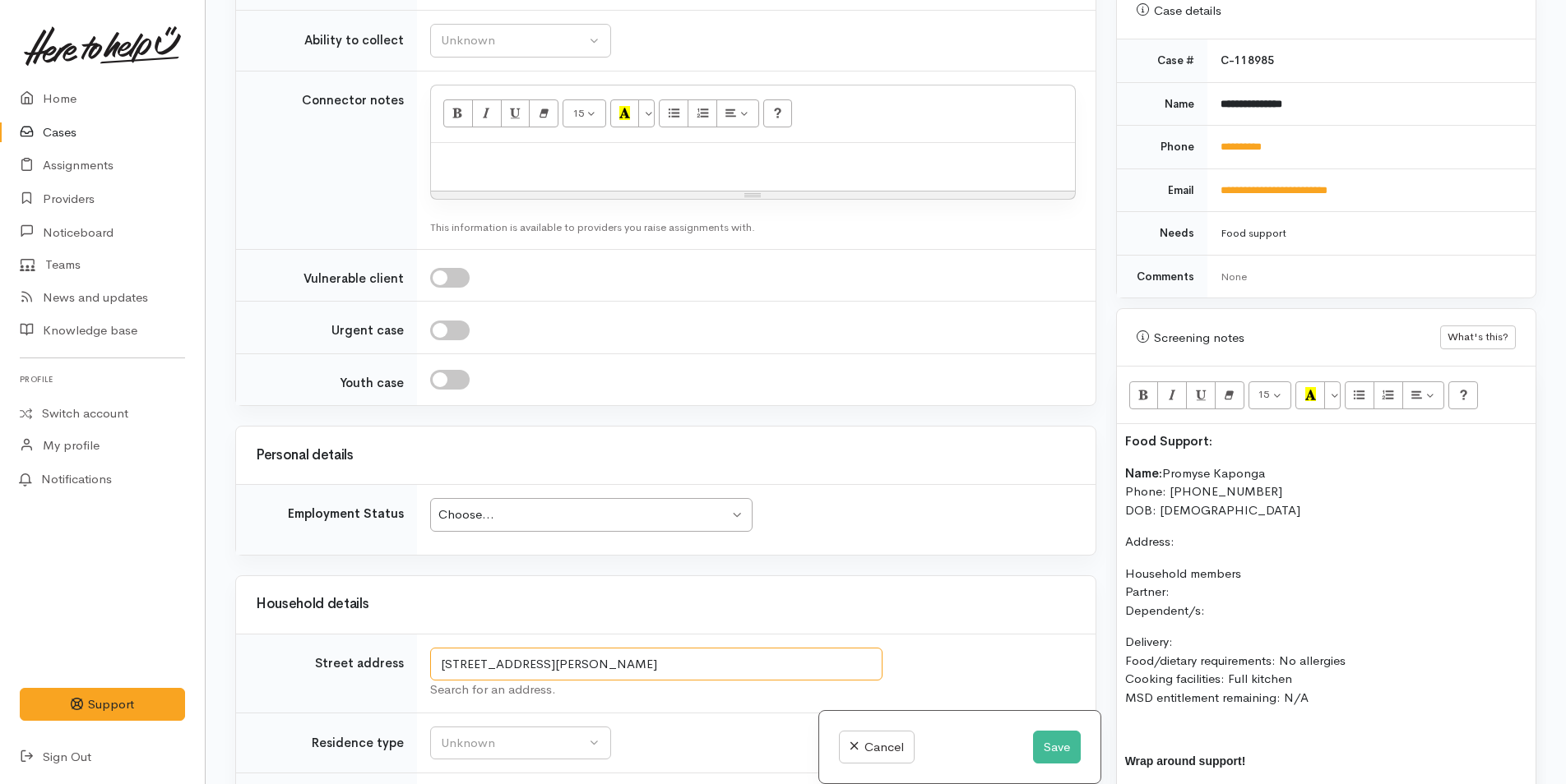
drag, startPoint x: 445, startPoint y: 590, endPoint x: 402, endPoint y: 586, distance: 43.2
click at [356, 634] on tr "Street address 59 Bongard Street, Gate Pa, Tauranga, New Zealand Search for an …" at bounding box center [666, 673] width 859 height 79
click at [1247, 533] on p "Address:" at bounding box center [1326, 542] width 402 height 19
drag, startPoint x: 1125, startPoint y: 549, endPoint x: 1079, endPoint y: 545, distance: 46.2
click at [1043, 545] on div "Related cases There are other cases potentially from the same person, address o…" at bounding box center [885, 392] width 1320 height 784
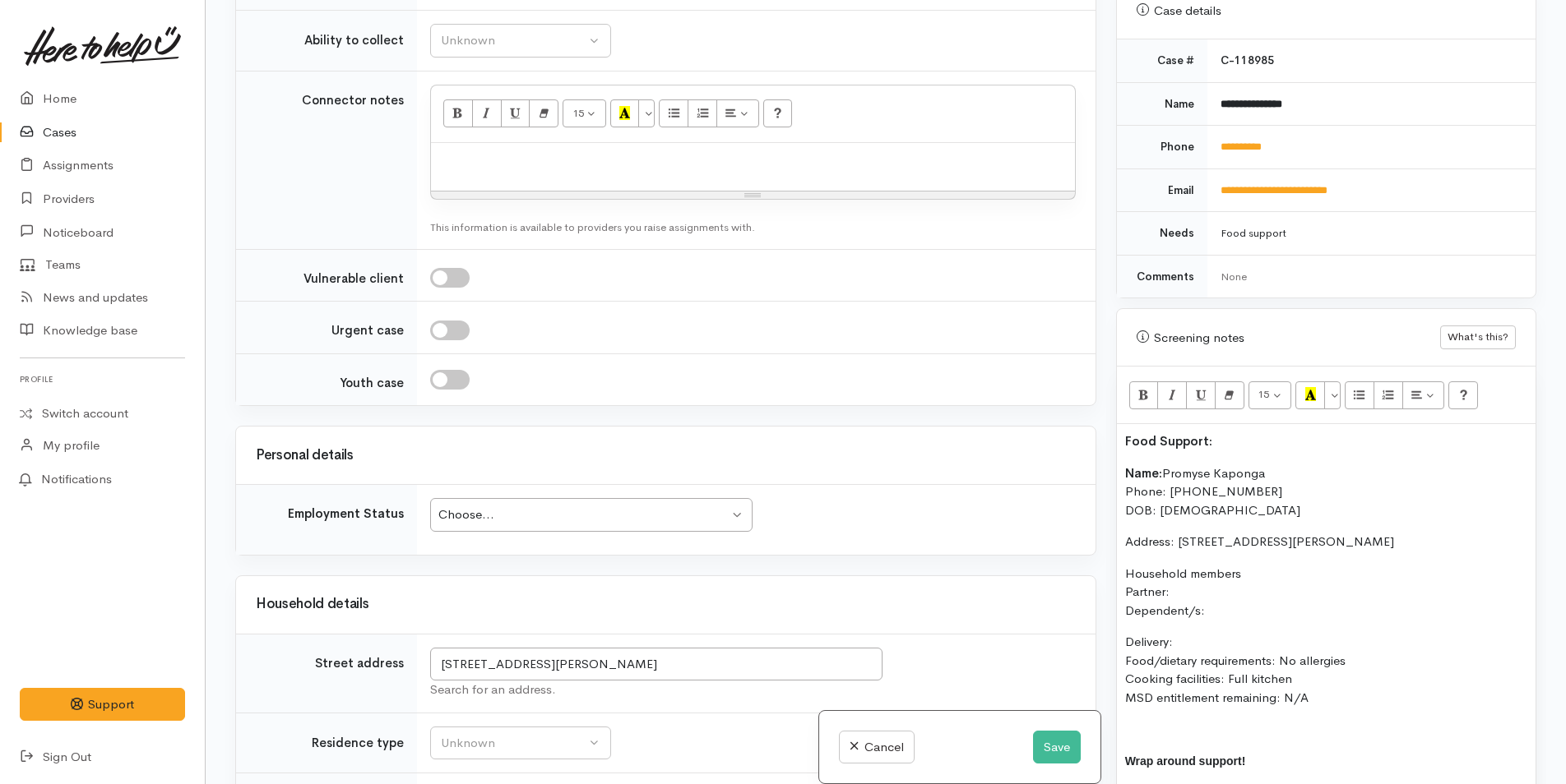
click at [1202, 564] on p "Household members Partner: Dependent/s:" at bounding box center [1326, 592] width 402 height 56
drag, startPoint x: 1230, startPoint y: 549, endPoint x: 1102, endPoint y: 539, distance: 128.4
click at [1102, 544] on div "Related cases There are other cases potentially from the same person, address o…" at bounding box center [885, 392] width 1320 height 784
click at [1139, 388] on icon "Bold (CTRL+B)" at bounding box center [1143, 395] width 11 height 14
click at [1170, 575] on p "Household members Partner: Dependent/s:" at bounding box center [1326, 592] width 402 height 56
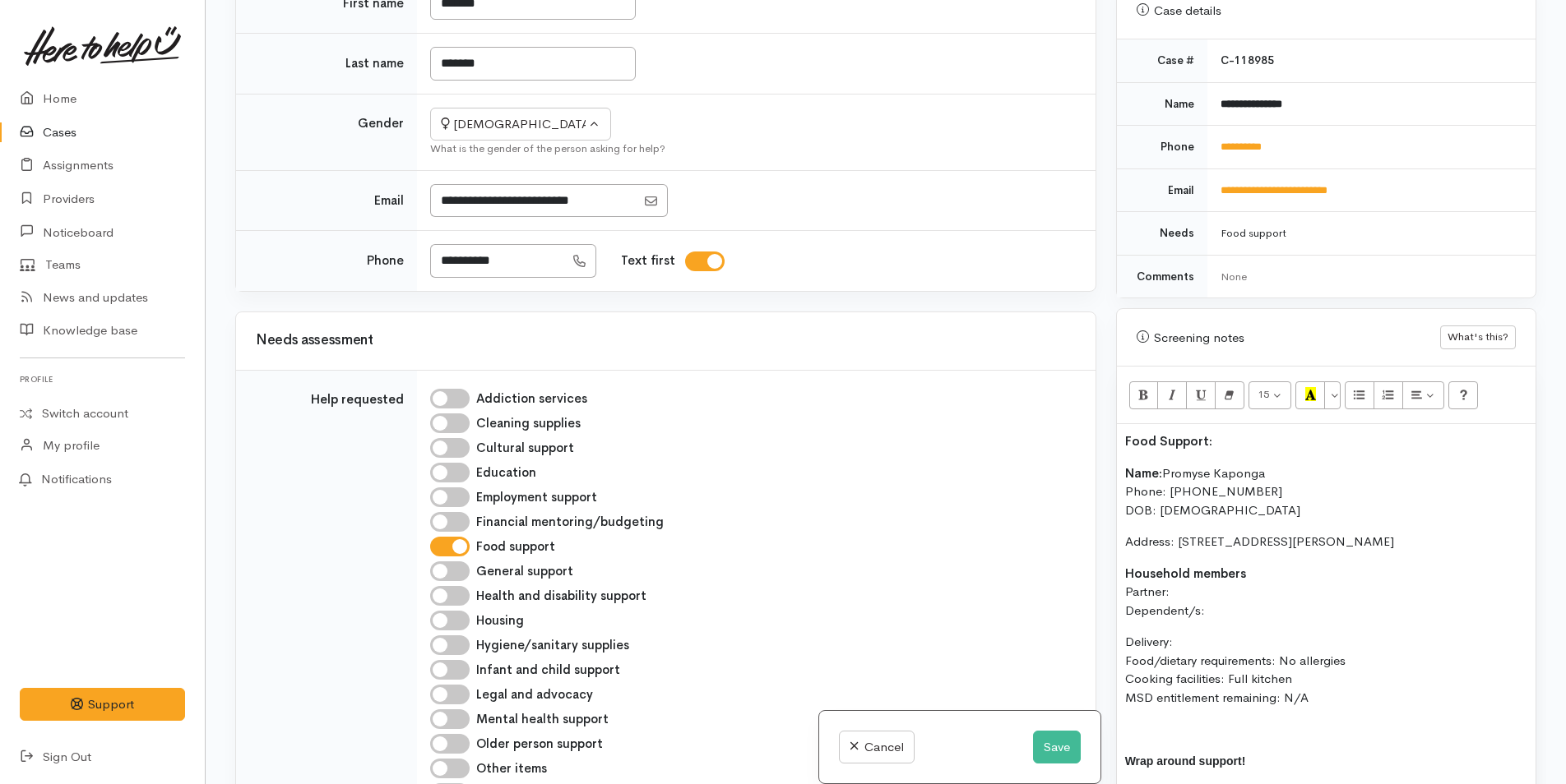
scroll to position [789, 0]
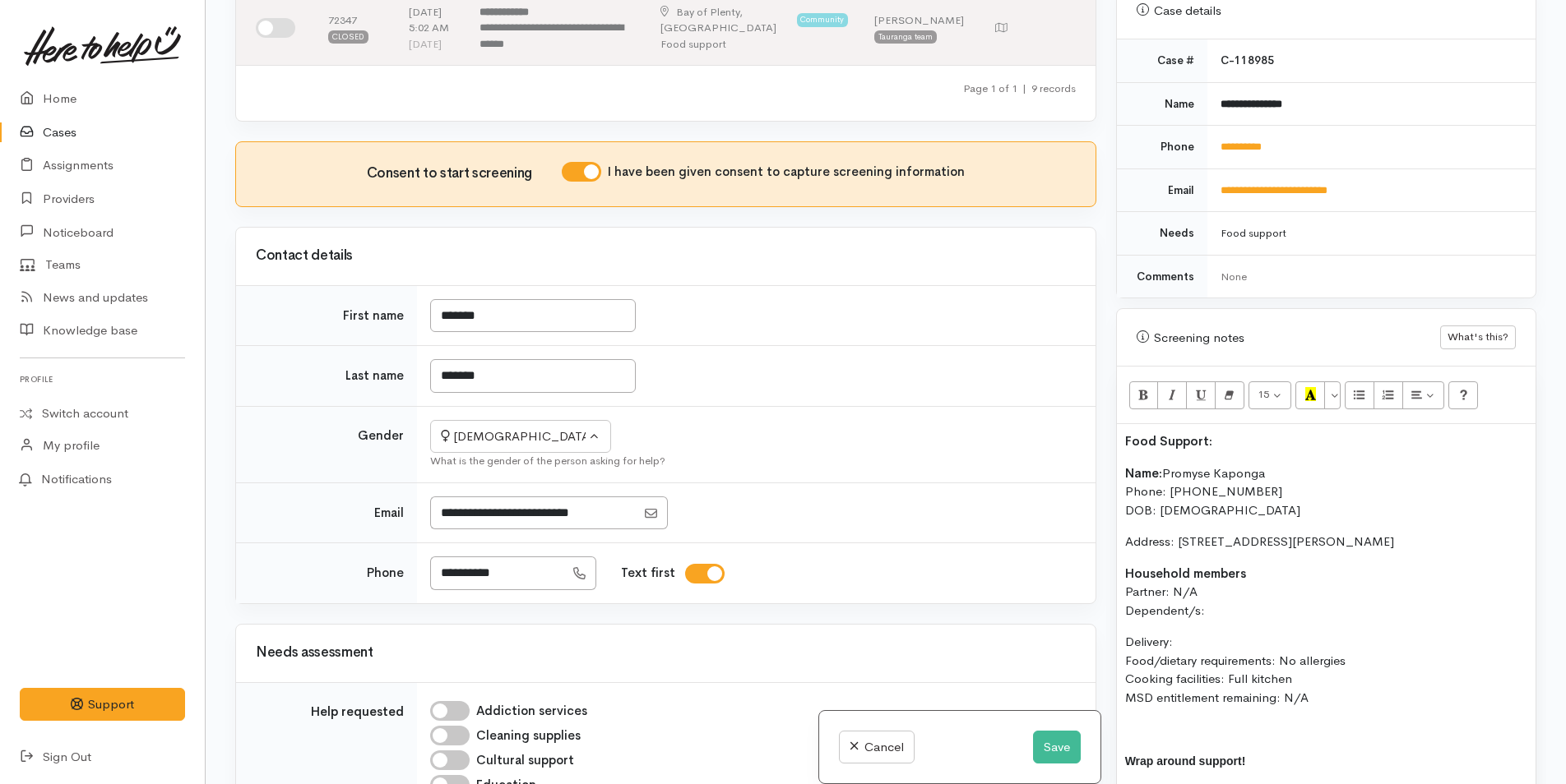
click at [1230, 589] on p "Household members Partner: N/A Dependent/s:" at bounding box center [1326, 592] width 402 height 56
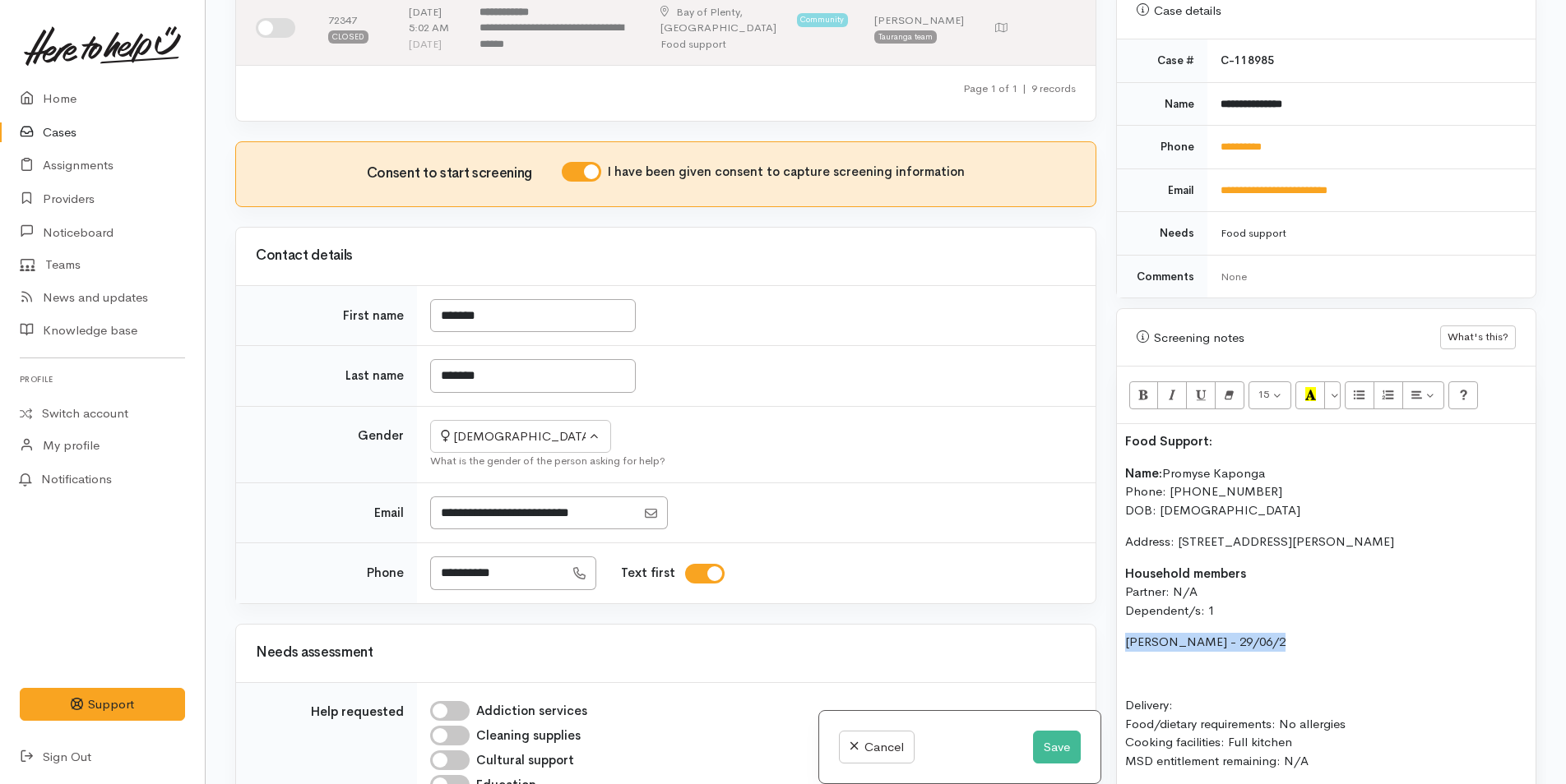
drag, startPoint x: 1284, startPoint y: 616, endPoint x: 1078, endPoint y: 615, distance: 206.0
click at [1078, 615] on div "Related cases There are other cases potentially from the same person, address o…" at bounding box center [885, 392] width 1320 height 784
click at [1228, 592] on p "Household members Partner: N/A Dependent/s: 1" at bounding box center [1326, 592] width 402 height 56
drag, startPoint x: 1135, startPoint y: 659, endPoint x: 1126, endPoint y: 613, distance: 46.9
click at [1126, 610] on div "Food Support: Name: Promyse Kaponga Phone: 0284348239 DOB: 09/03/2004 Address: …" at bounding box center [1326, 671] width 419 height 494
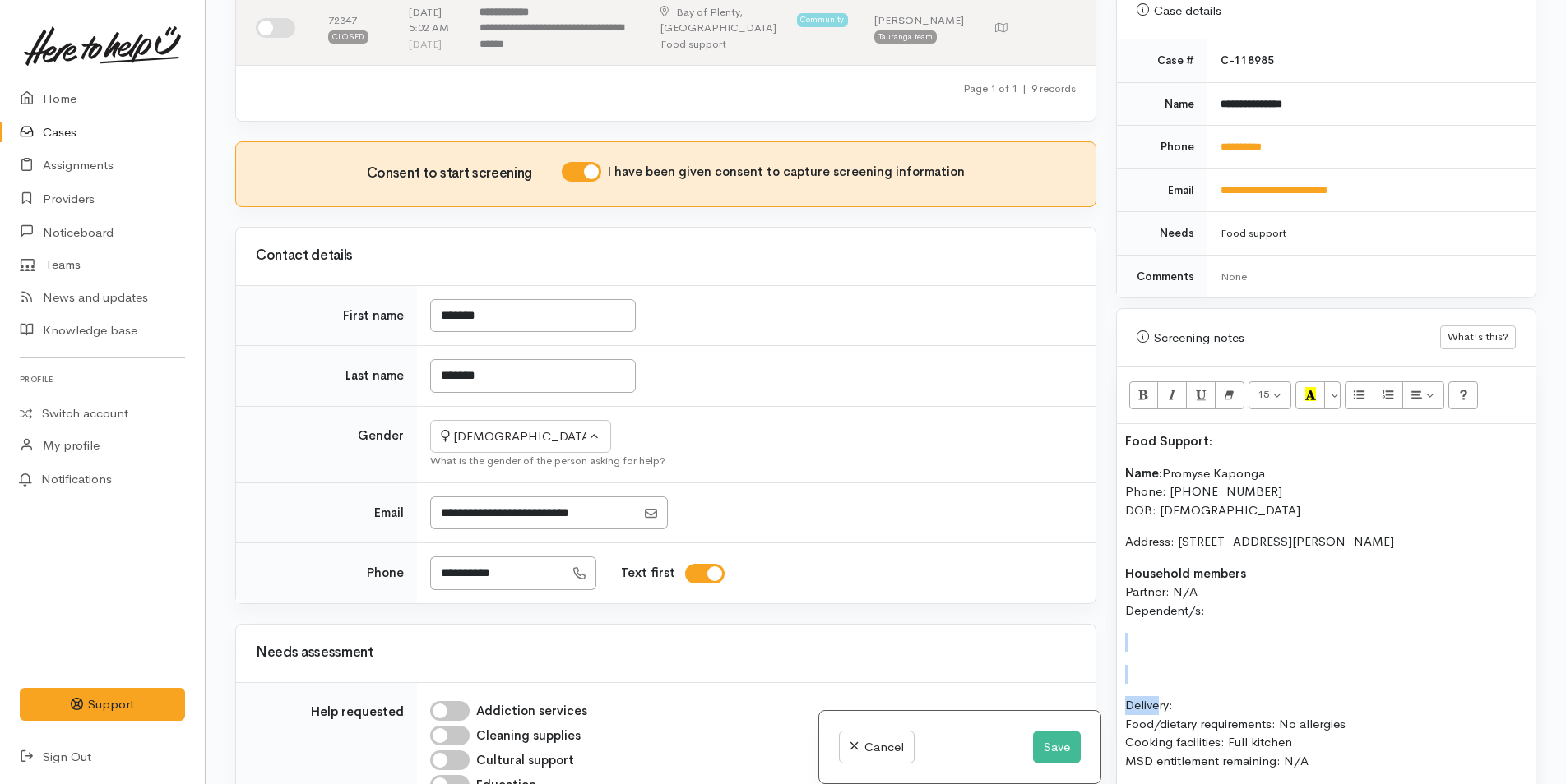
click at [1148, 643] on div "Food Support: Name: Promyse Kaponga Phone: 0284348239 DOB: 09/03/2004 Address: …" at bounding box center [1326, 671] width 419 height 494
drag, startPoint x: 1154, startPoint y: 662, endPoint x: 1118, endPoint y: 611, distance: 62.4
click at [1118, 611] on div "Food Support: Name: Promyse Kaponga Phone: 0284348239 DOB: 09/03/2004 Address: …" at bounding box center [1326, 671] width 419 height 494
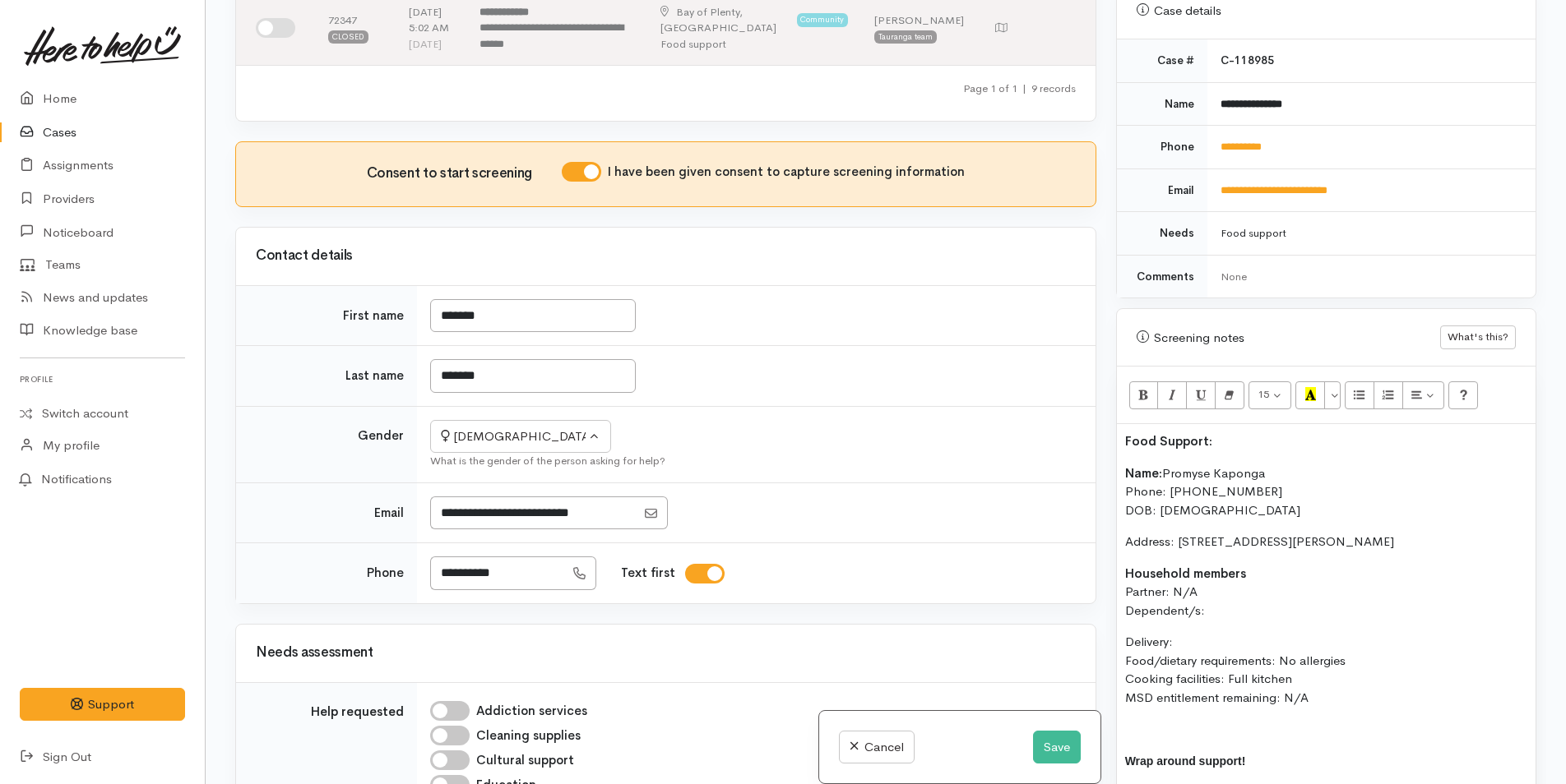
click at [1189, 633] on p "Delivery: Food/dietary requirements: No allergies Cooking facilities: Full kitc…" at bounding box center [1326, 670] width 402 height 74
click at [1244, 595] on p "Household members Partner: N/A Dependent/s:" at bounding box center [1326, 592] width 402 height 56
drag, startPoint x: 1324, startPoint y: 680, endPoint x: 1123, endPoint y: 440, distance: 313.1
click at [1123, 440] on div "Food Support: Name: Promyse Kaponga Phone: 0284348239 DOB: 09/03/2004 Address: …" at bounding box center [1326, 639] width 419 height 430
copy div "Name: Promyse Kaponga Phone: 0284348239 DOB: 09/03/2004 Address: 59 Bongard Str…"
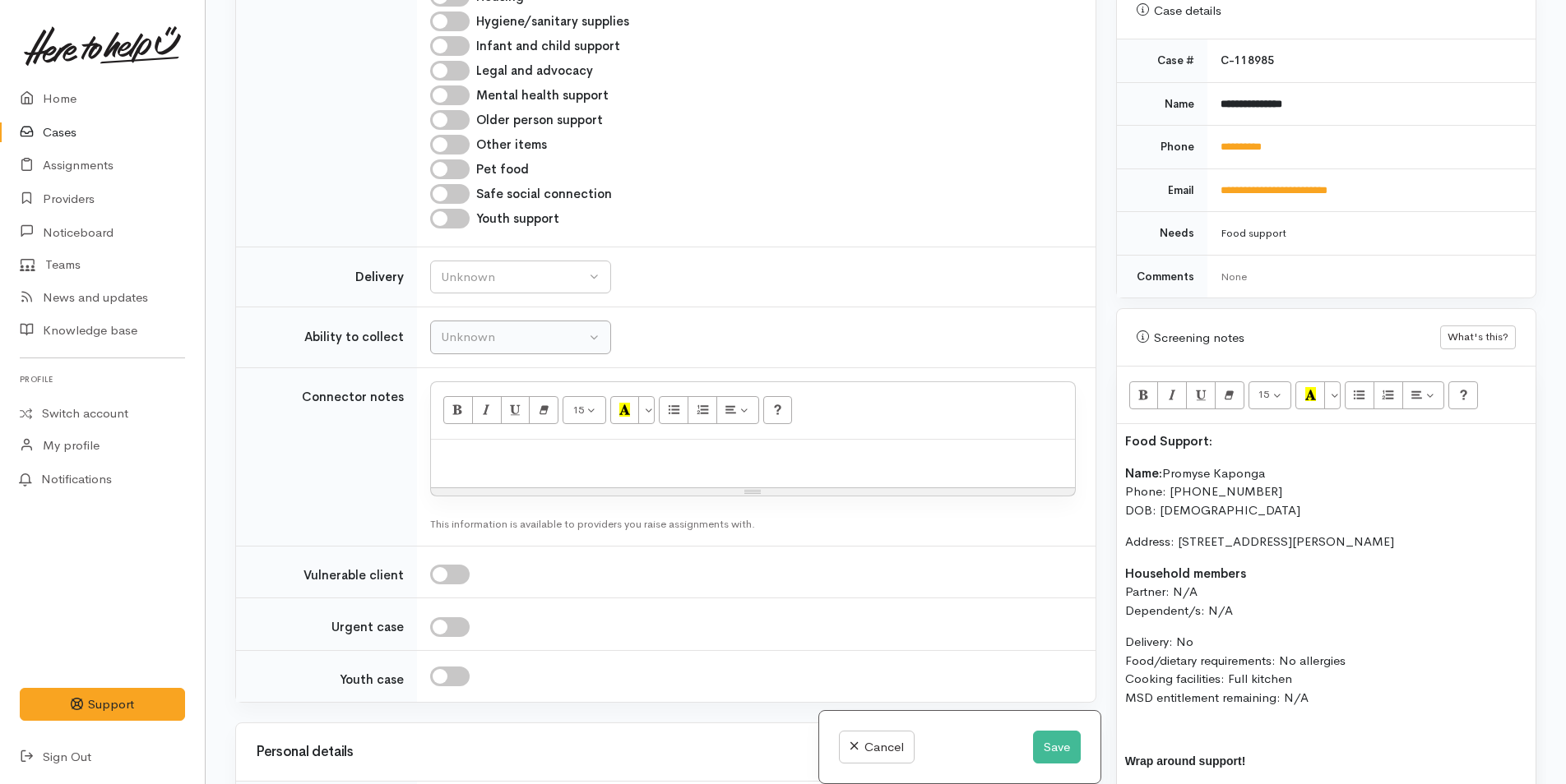
scroll to position [1775, 0]
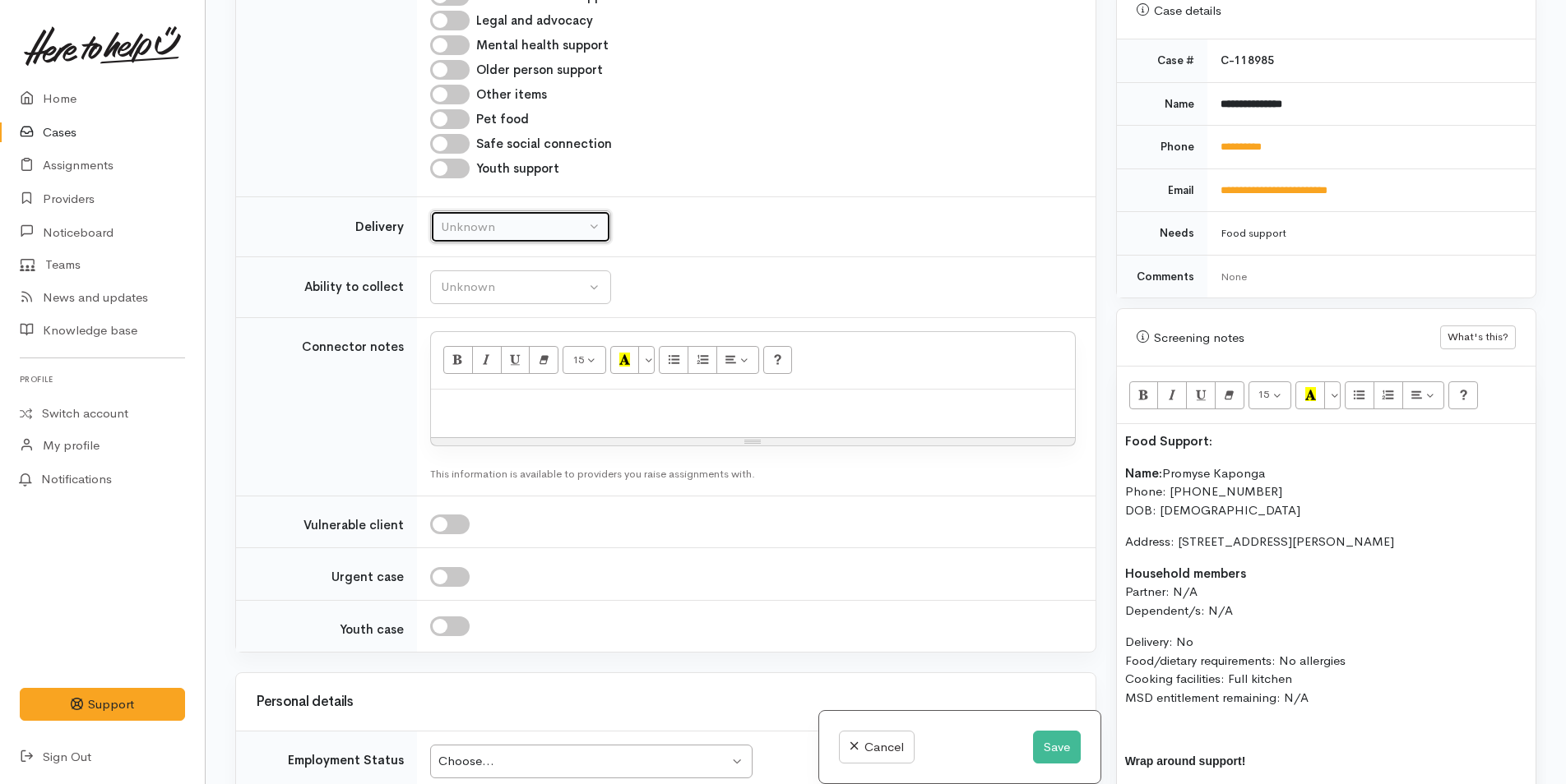
drag, startPoint x: 482, startPoint y: 162, endPoint x: 461, endPoint y: 226, distance: 67.4
click at [482, 218] on div "Unknown" at bounding box center [513, 227] width 145 height 19
click at [456, 371] on span "No" at bounding box center [458, 380] width 17 height 19
select select "1"
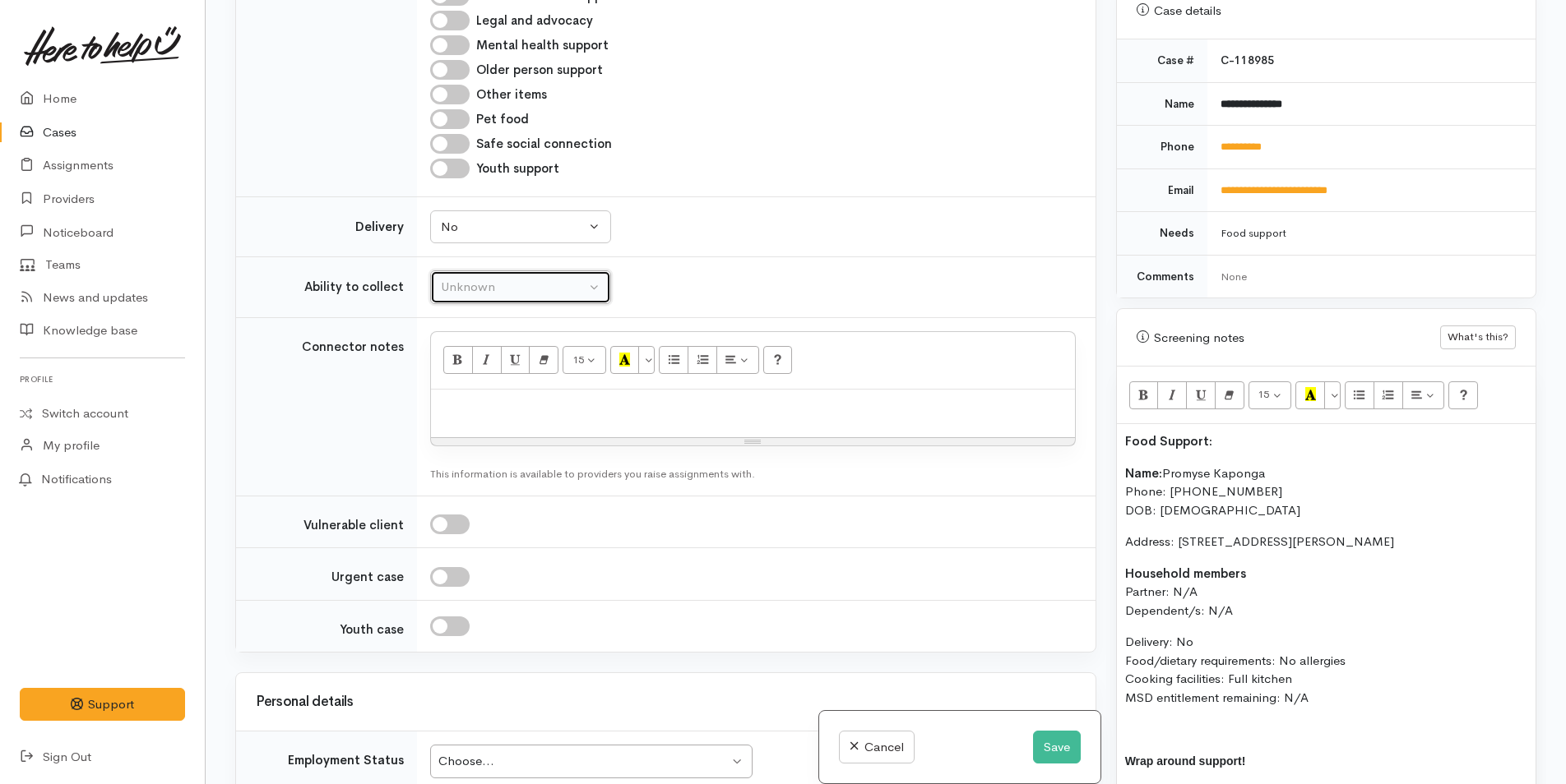
click at [457, 271] on button "Unknown" at bounding box center [520, 288] width 181 height 34
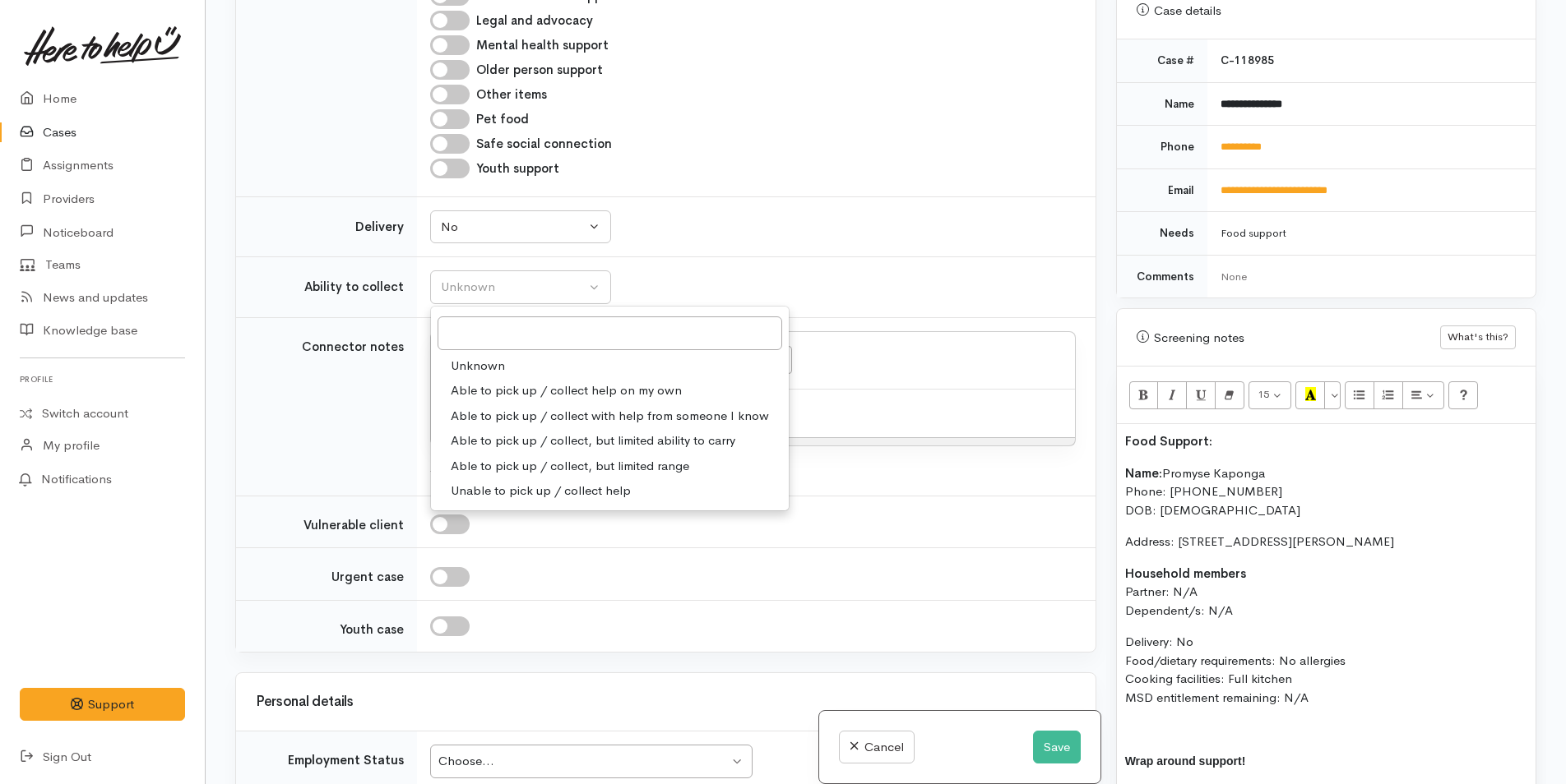
click at [476, 381] on span "Able to pick up / collect help on my own" at bounding box center [565, 390] width 231 height 19
select select "2"
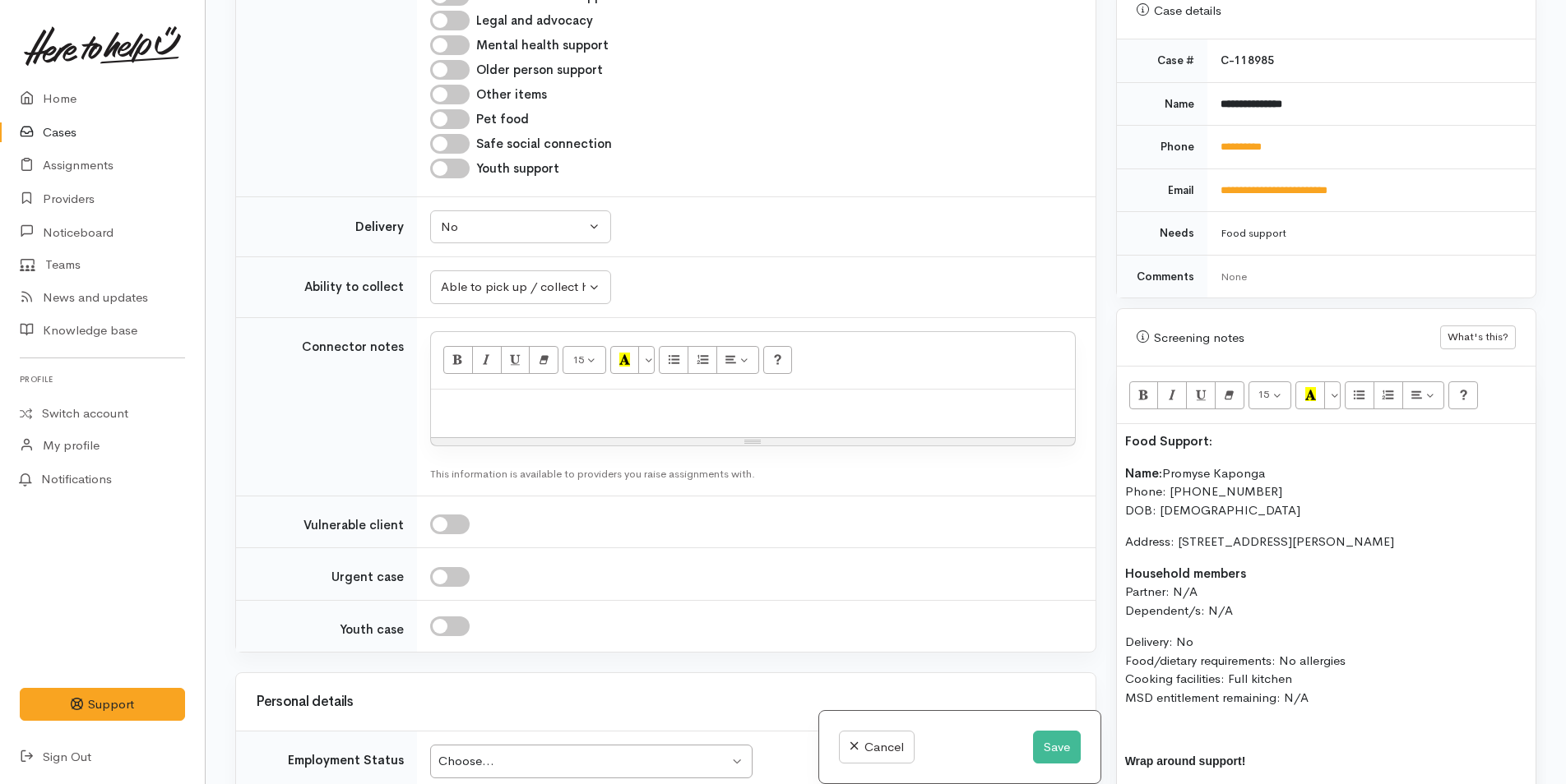
click at [502, 389] on div at bounding box center [752, 413] width 644 height 48
paste div
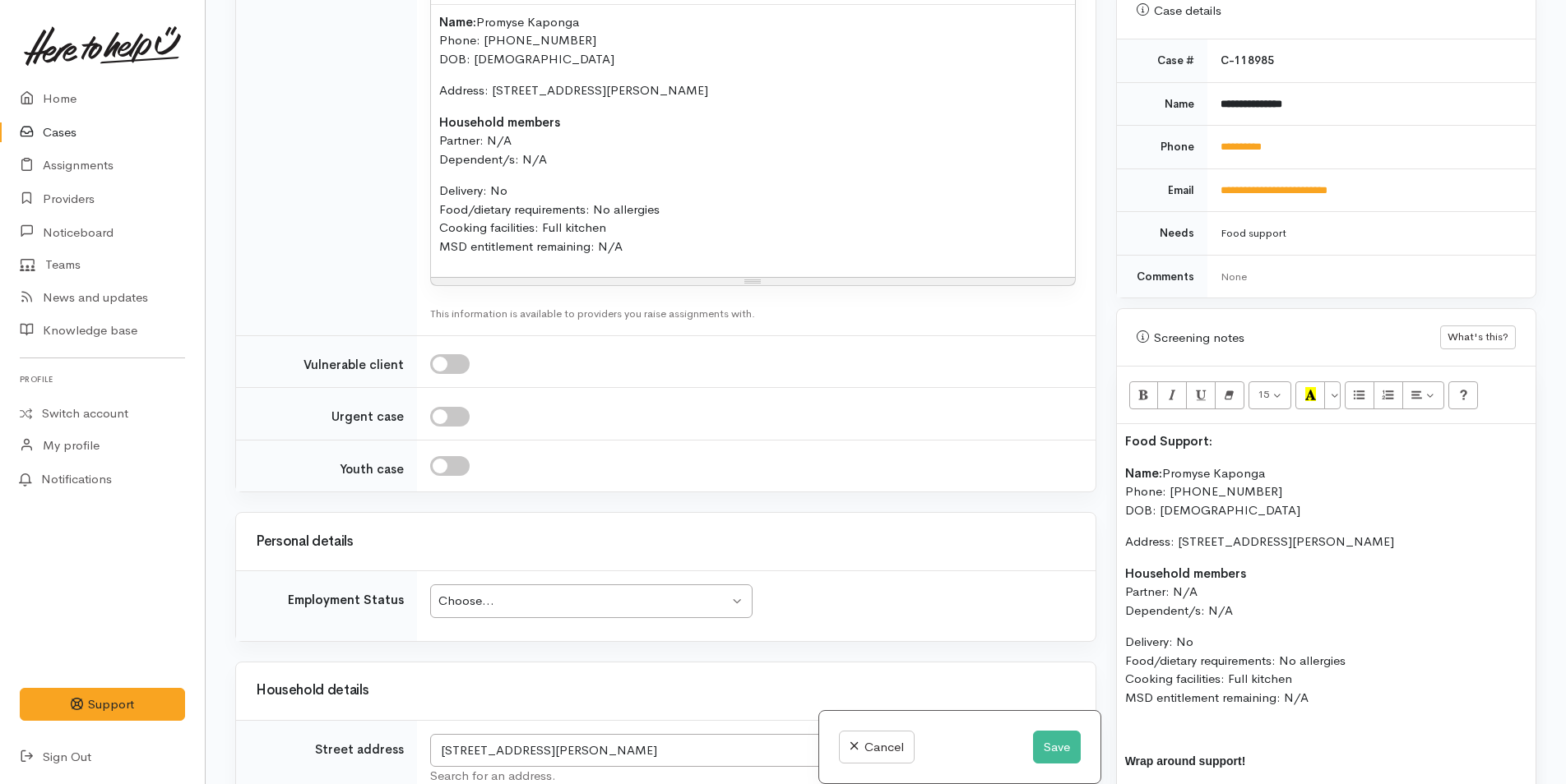
scroll to position [2515, 0]
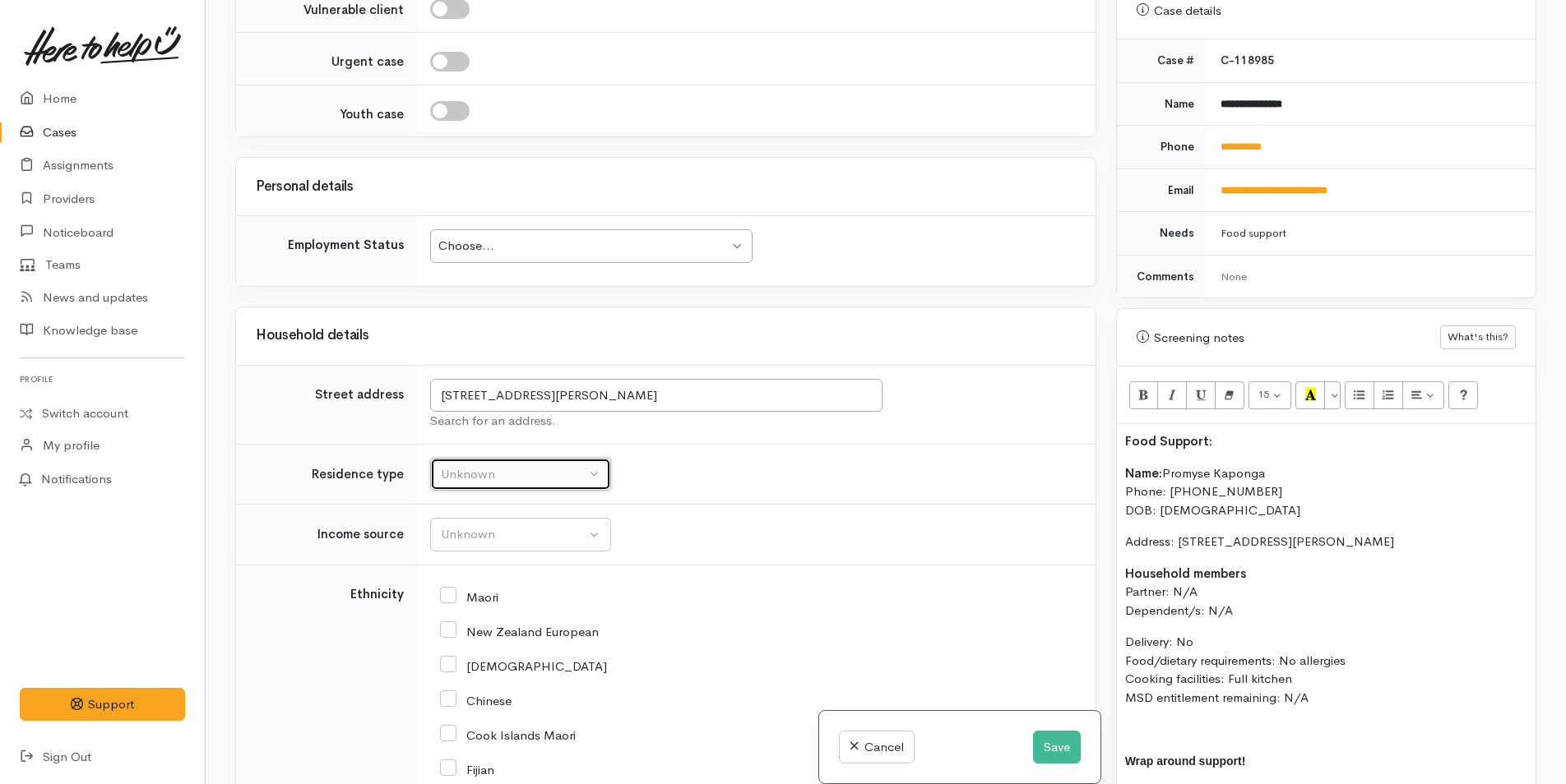
click at [466, 465] on div "Unknown" at bounding box center [513, 474] width 145 height 19
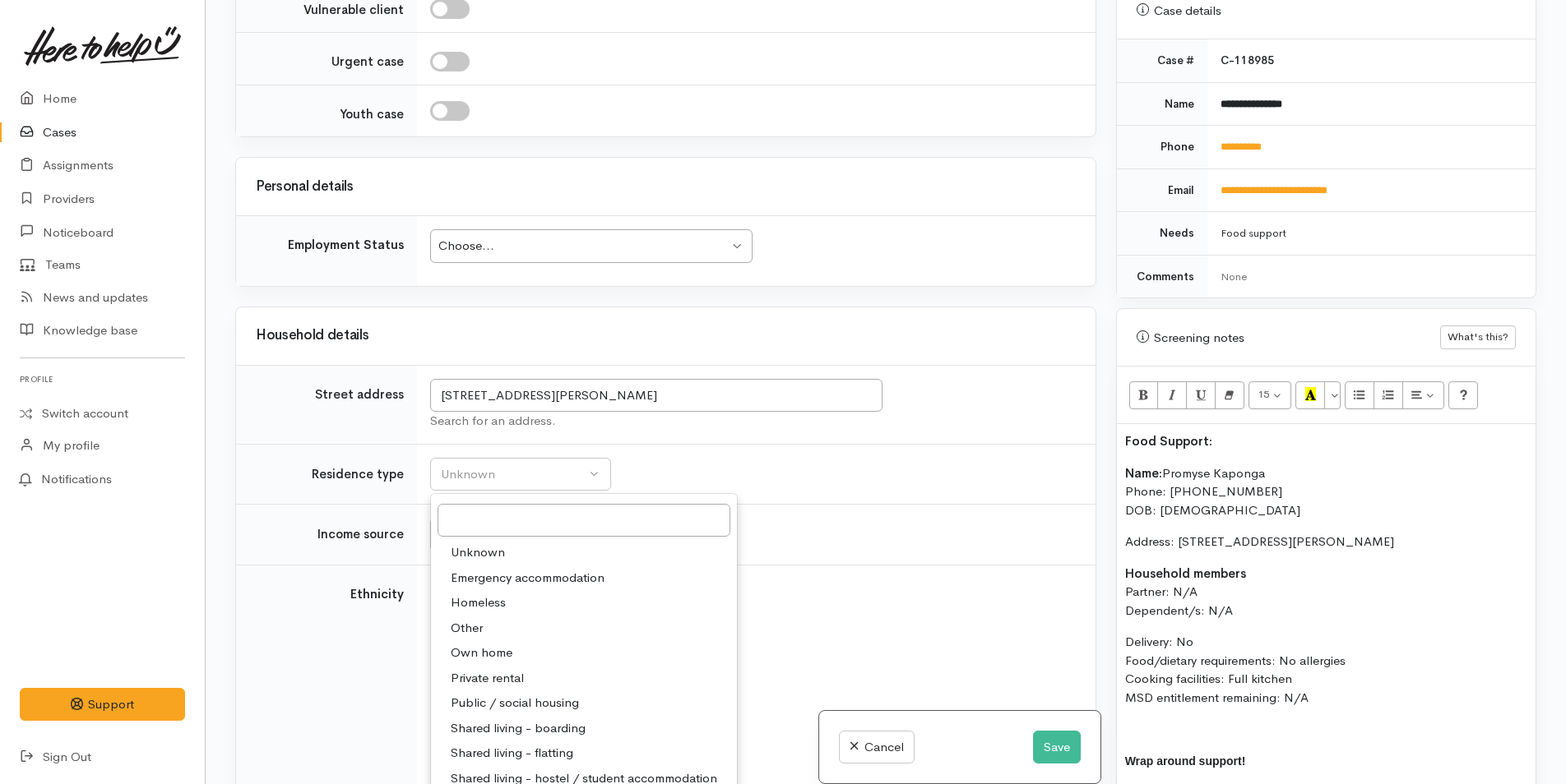
click at [493, 666] on link "Private rental" at bounding box center [583, 679] width 306 height 26
select select "2"
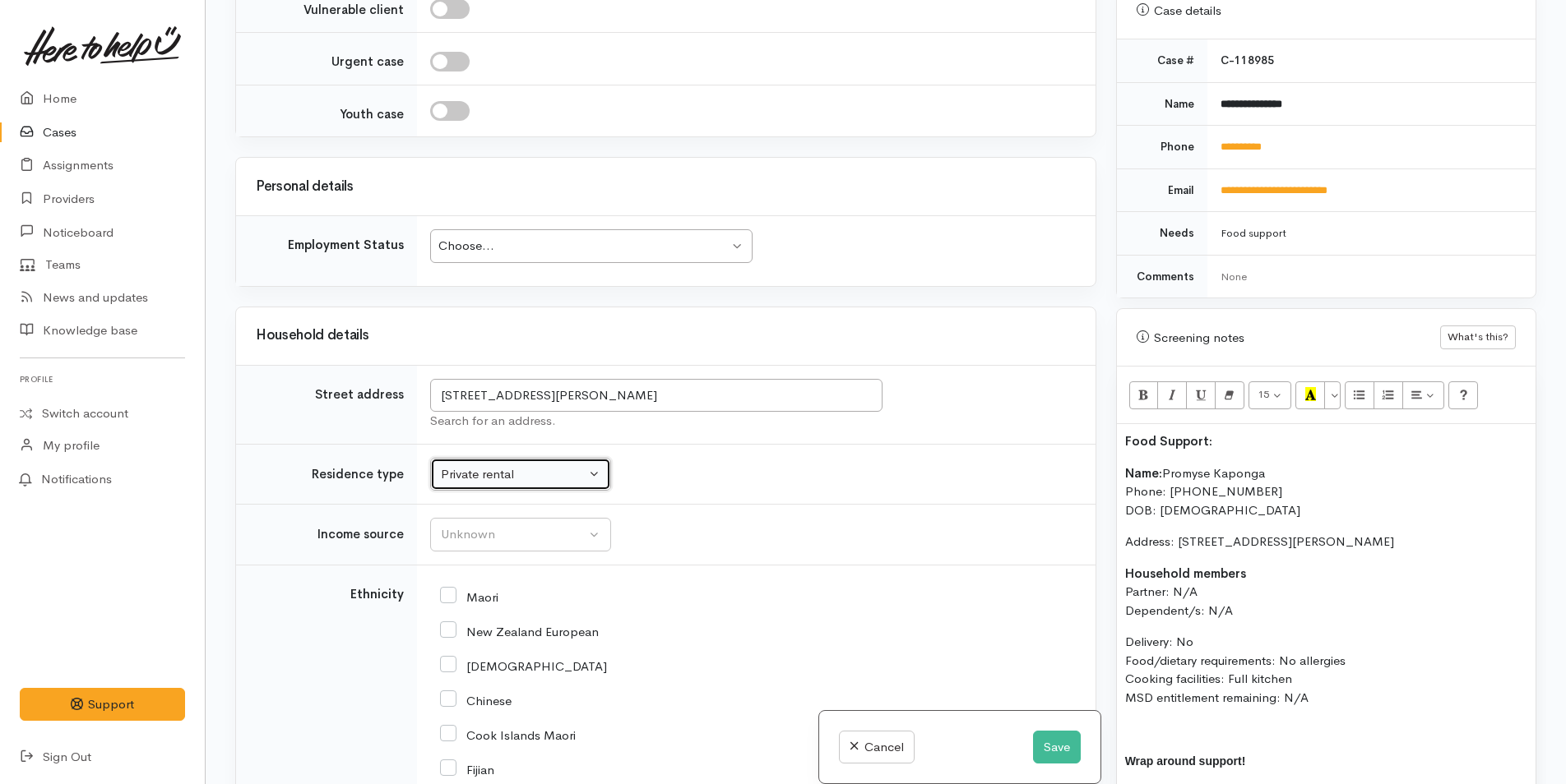
click at [498, 229] on div "Choose... Choose..." at bounding box center [590, 246] width 322 height 34
click at [507, 505] on td "Unknown ACC Maternity leave MSD - Away from Home Allowance MSD - Child Disabili…" at bounding box center [756, 535] width 678 height 61
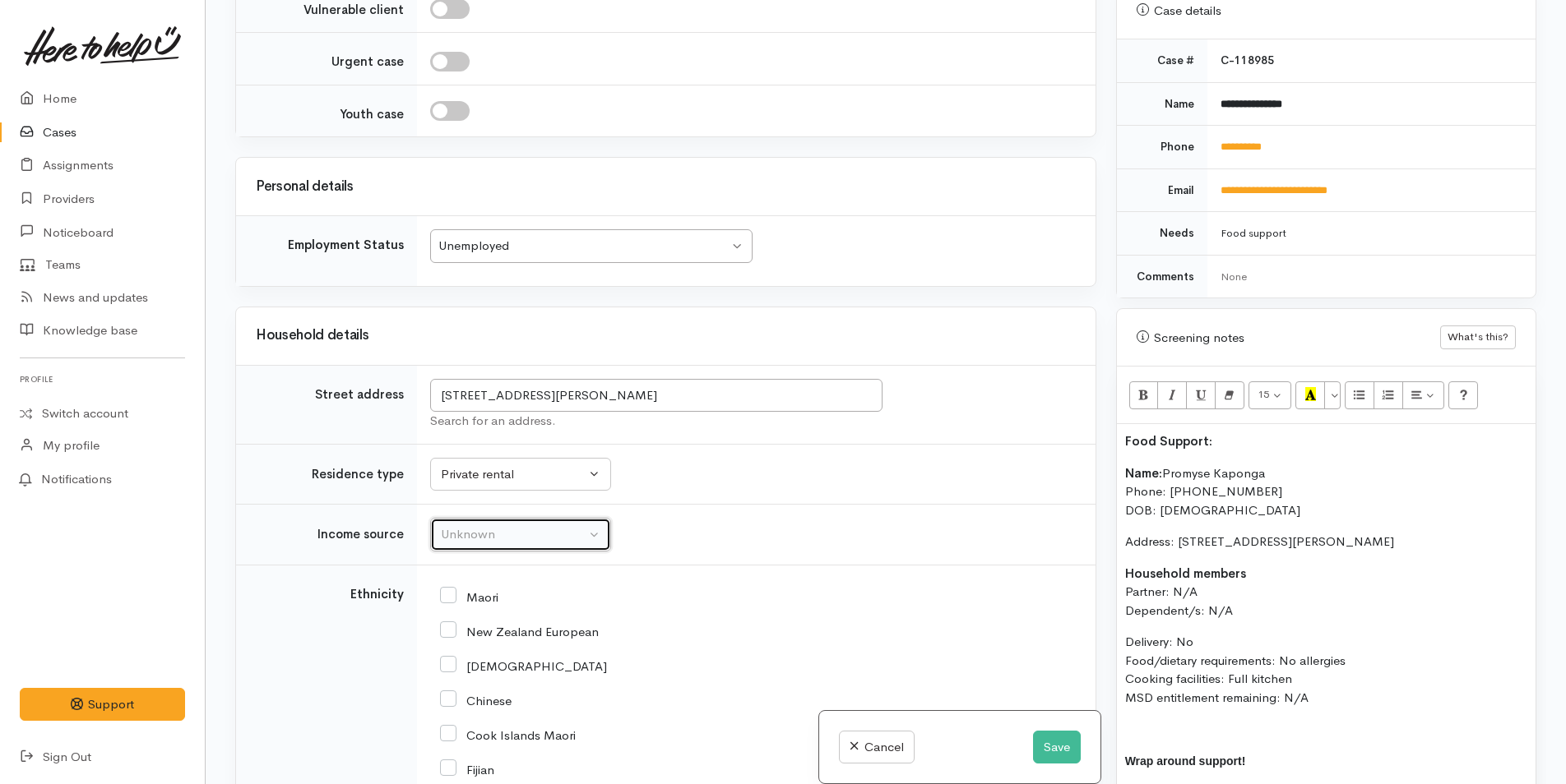
click at [507, 525] on div "Unknown" at bounding box center [513, 534] width 145 height 19
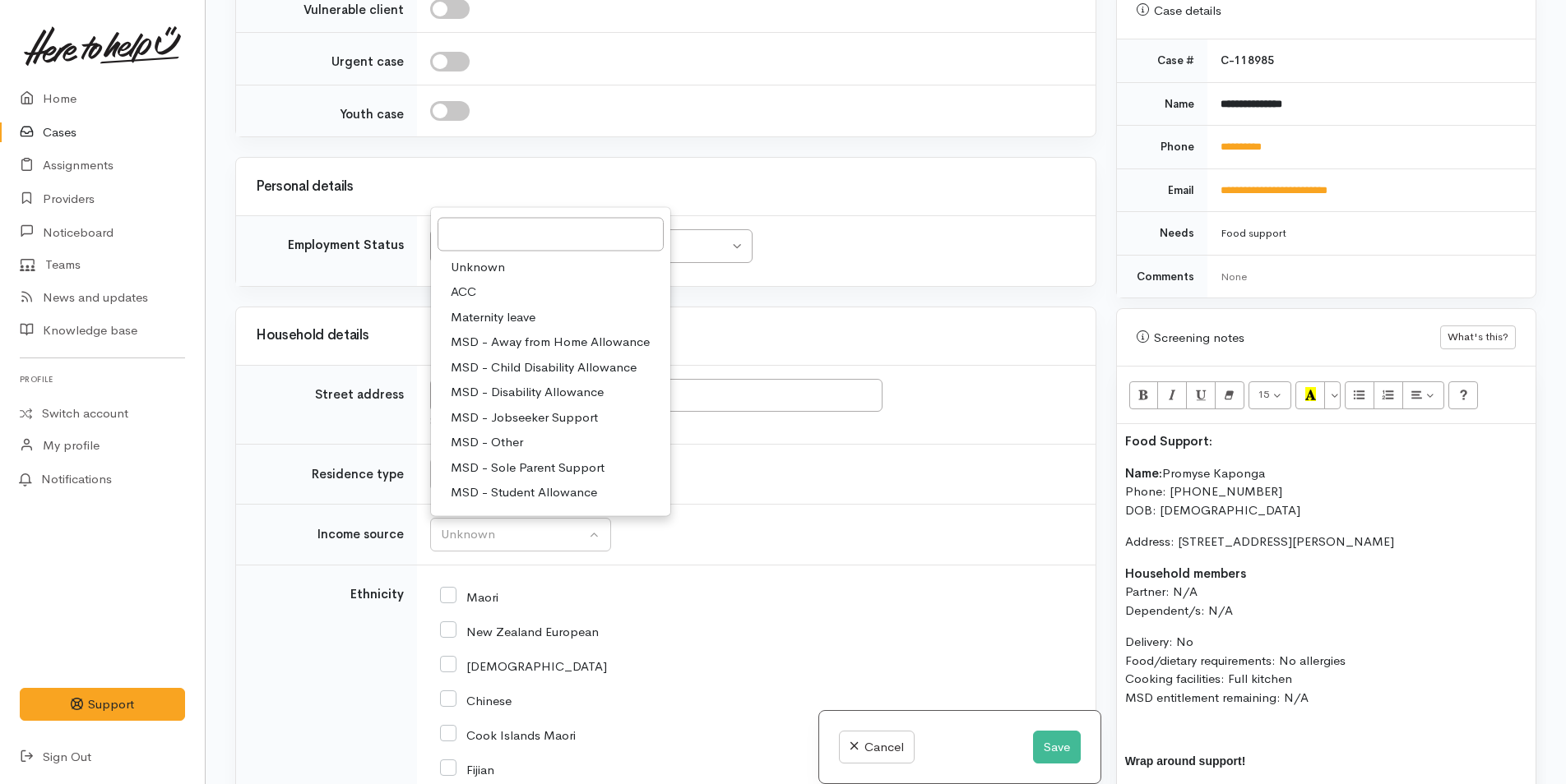
click at [507, 405] on link "MSD - Jobseeker Support" at bounding box center [550, 417] width 239 height 26
select select "4"
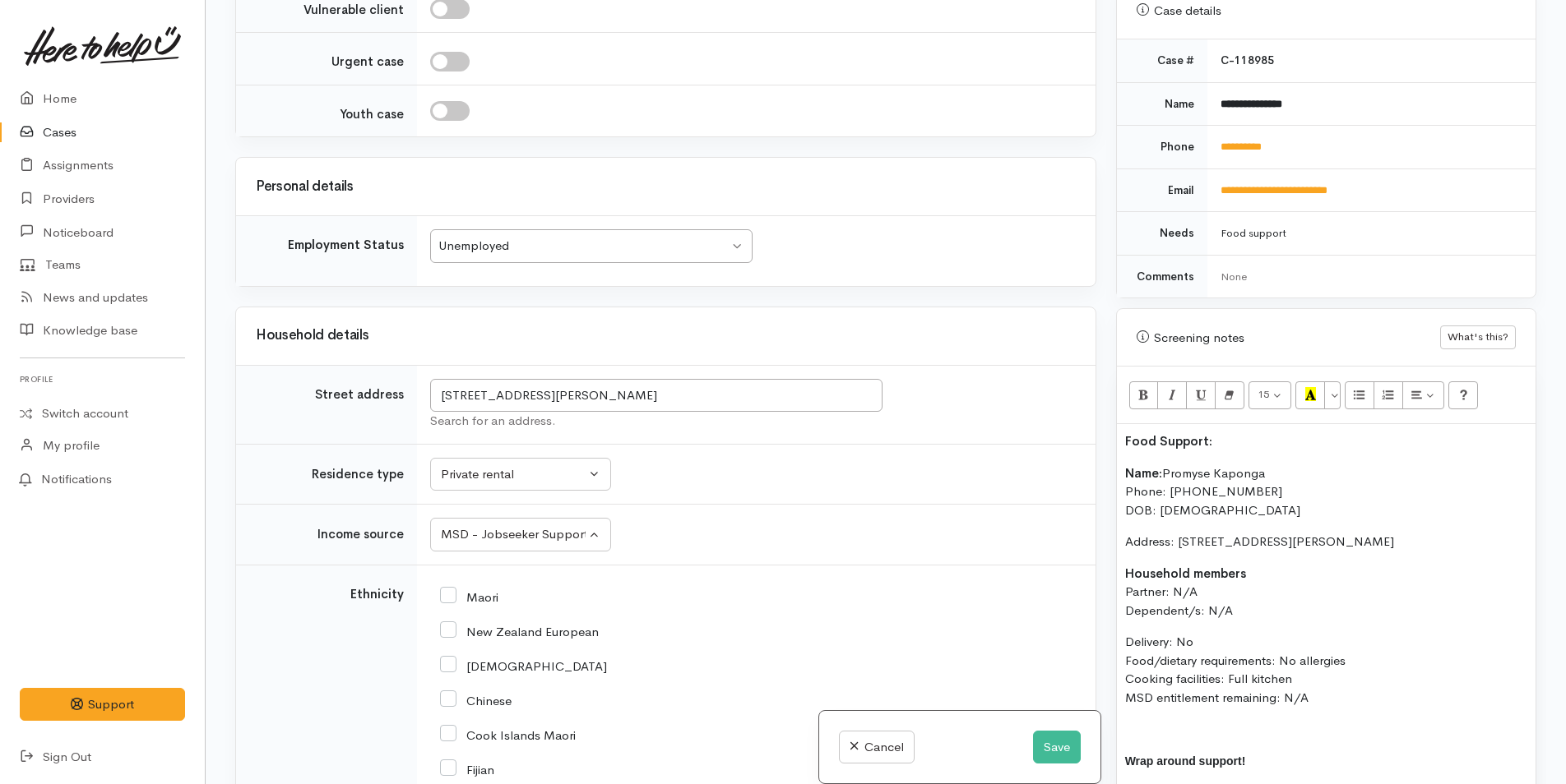
click at [444, 588] on input "Maori" at bounding box center [468, 596] width 58 height 15
checkbox input "true"
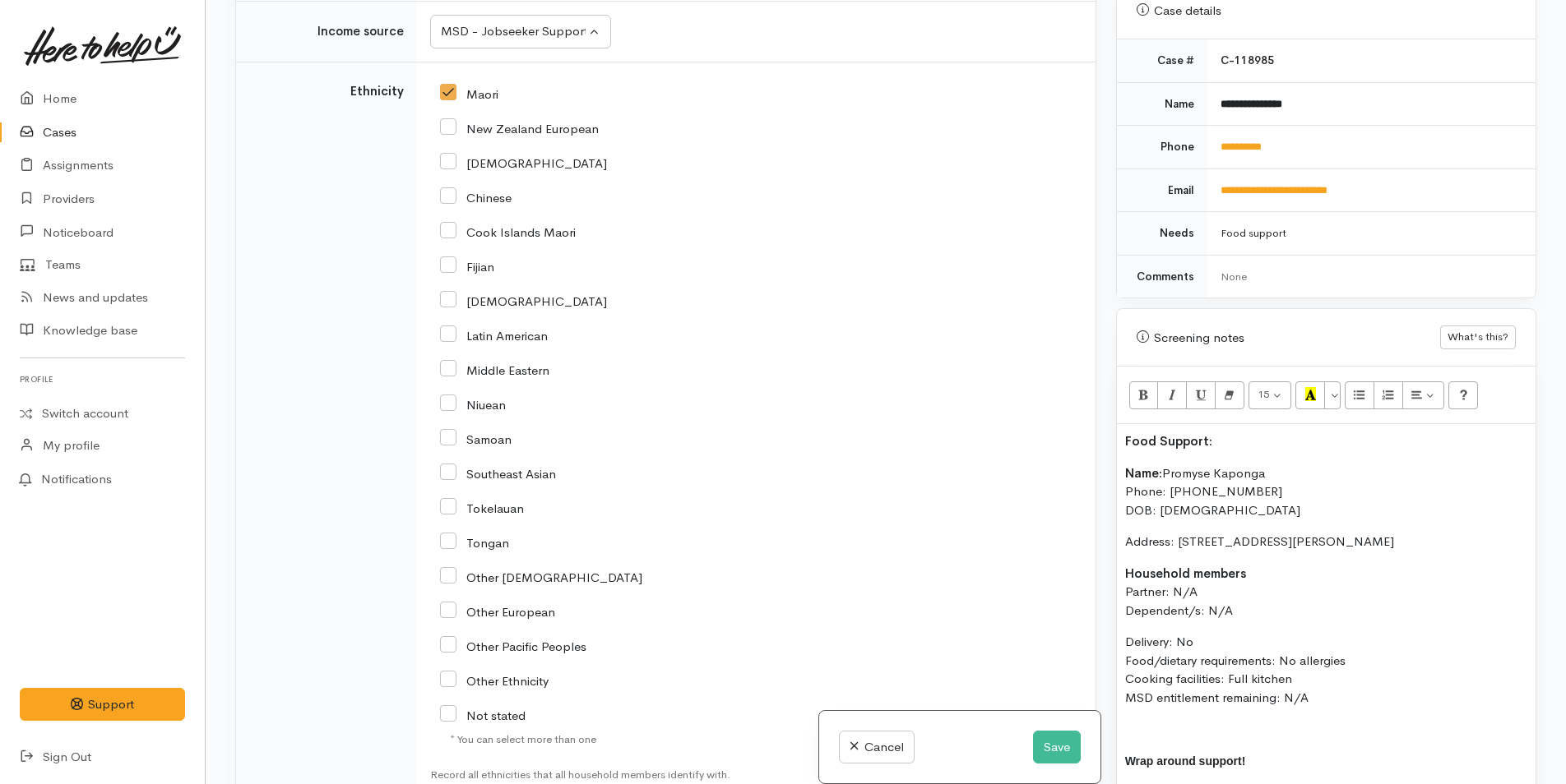
scroll to position [3255, 0]
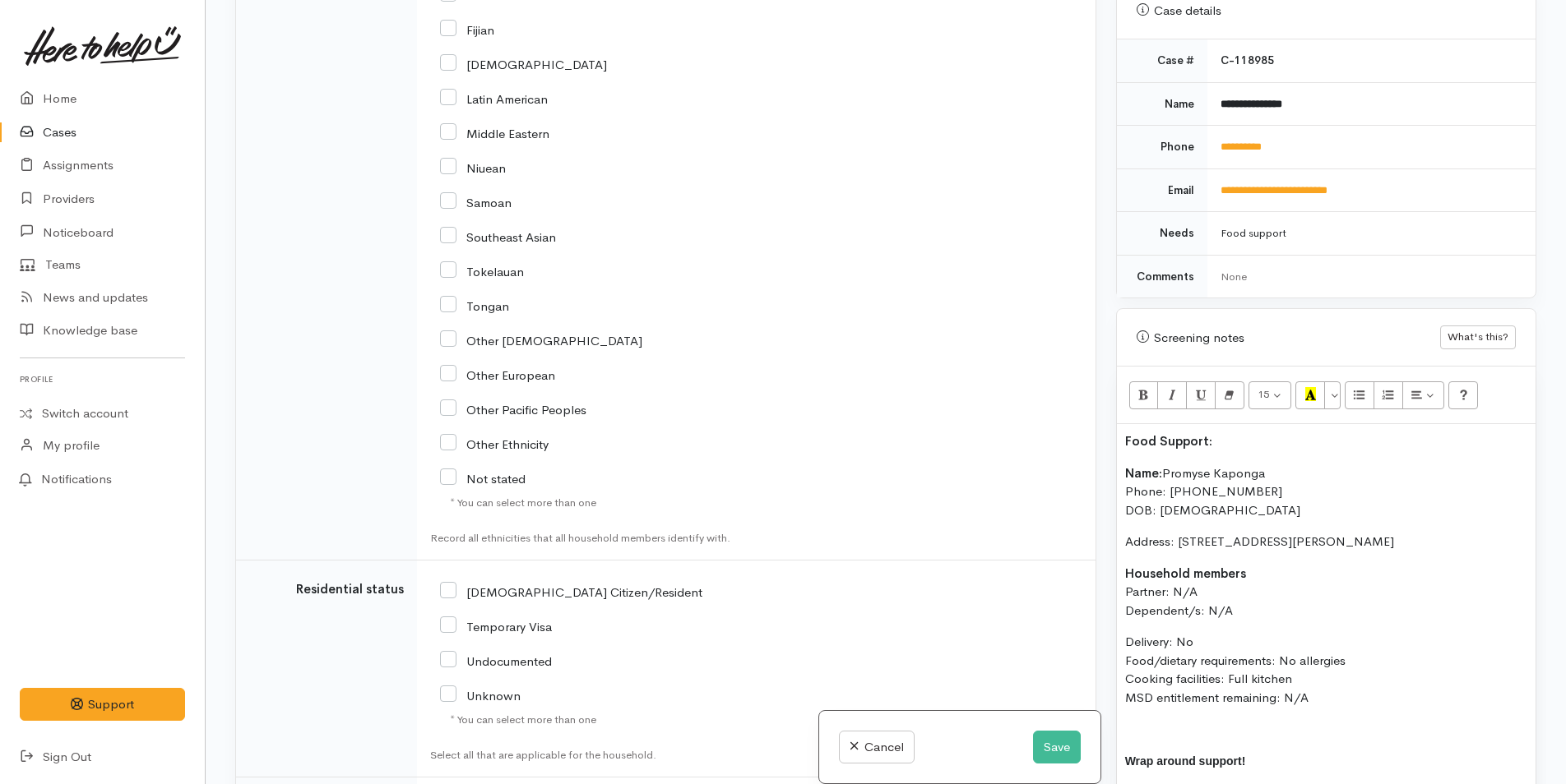
click at [445, 584] on input "[DEMOGRAPHIC_DATA] Citizen/Resident" at bounding box center [571, 591] width 263 height 15
checkbox input "true"
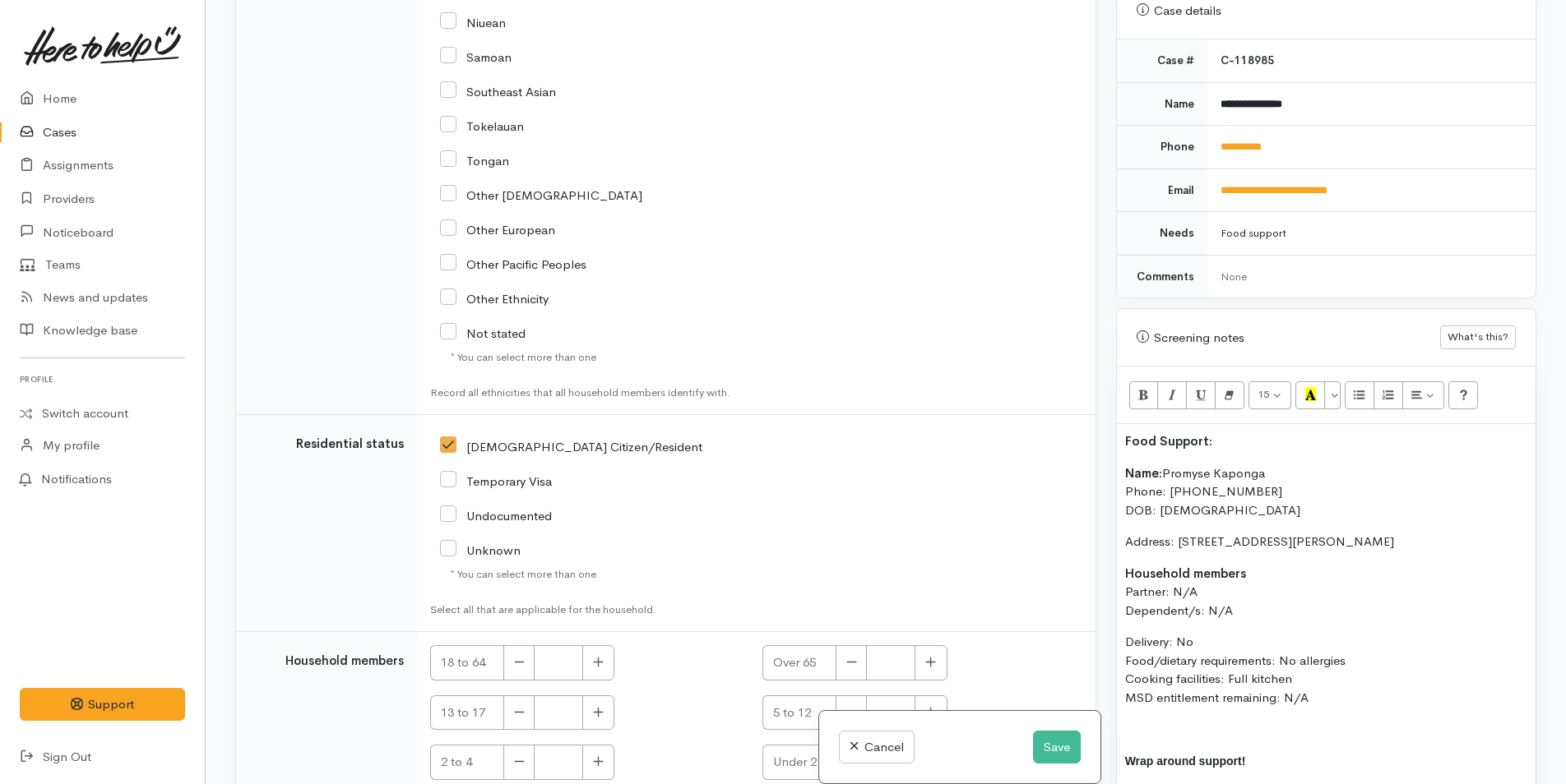
scroll to position [3549, 0]
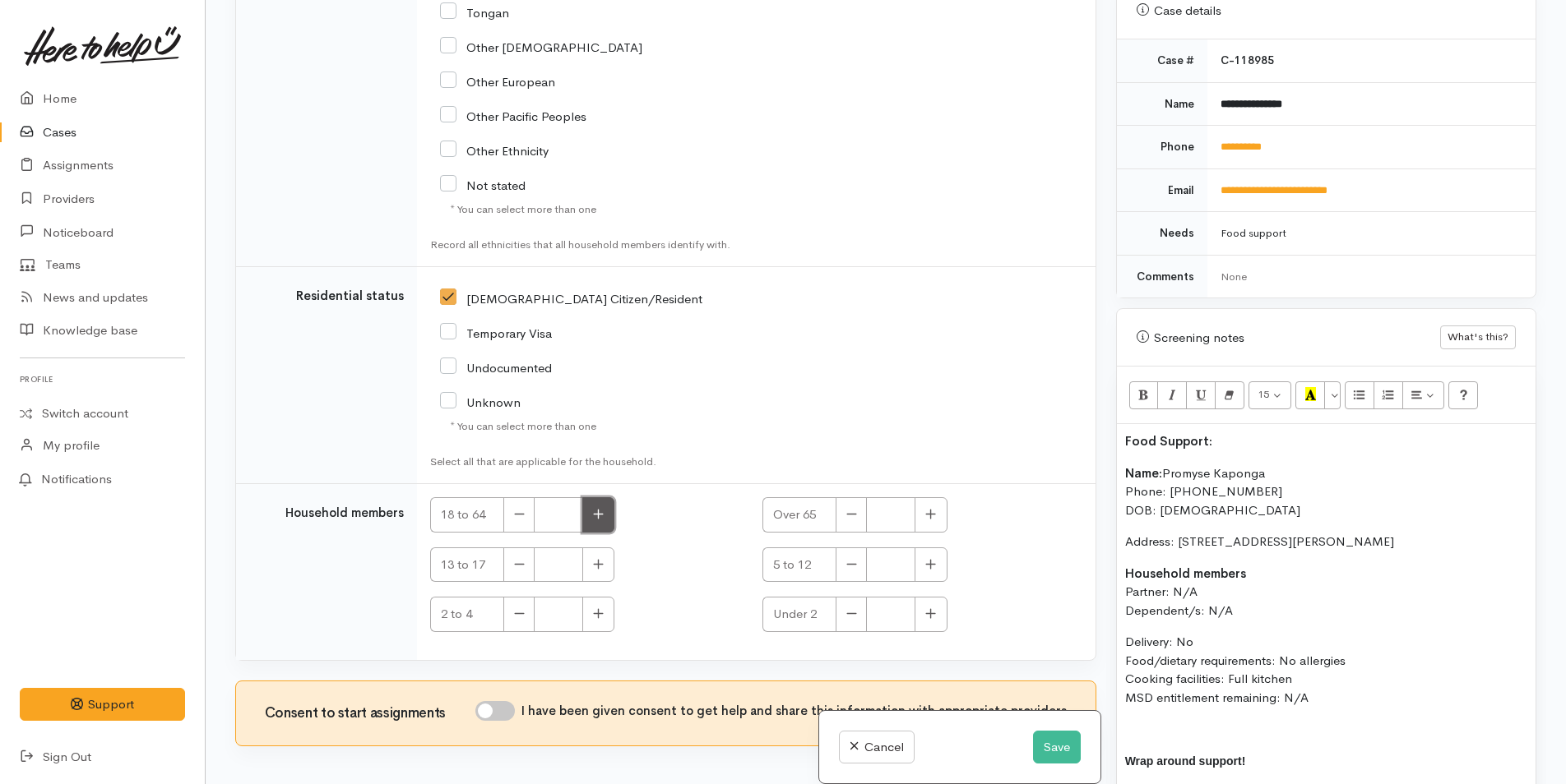
click at [601, 508] on icon "button" at bounding box center [599, 514] width 11 height 13
type input "1"
click at [512, 701] on input "I have been given consent to get help and share this information with appropria…" at bounding box center [495, 711] width 39 height 20
checkbox input "true"
drag, startPoint x: 1027, startPoint y: 419, endPoint x: 1043, endPoint y: 410, distance: 18.4
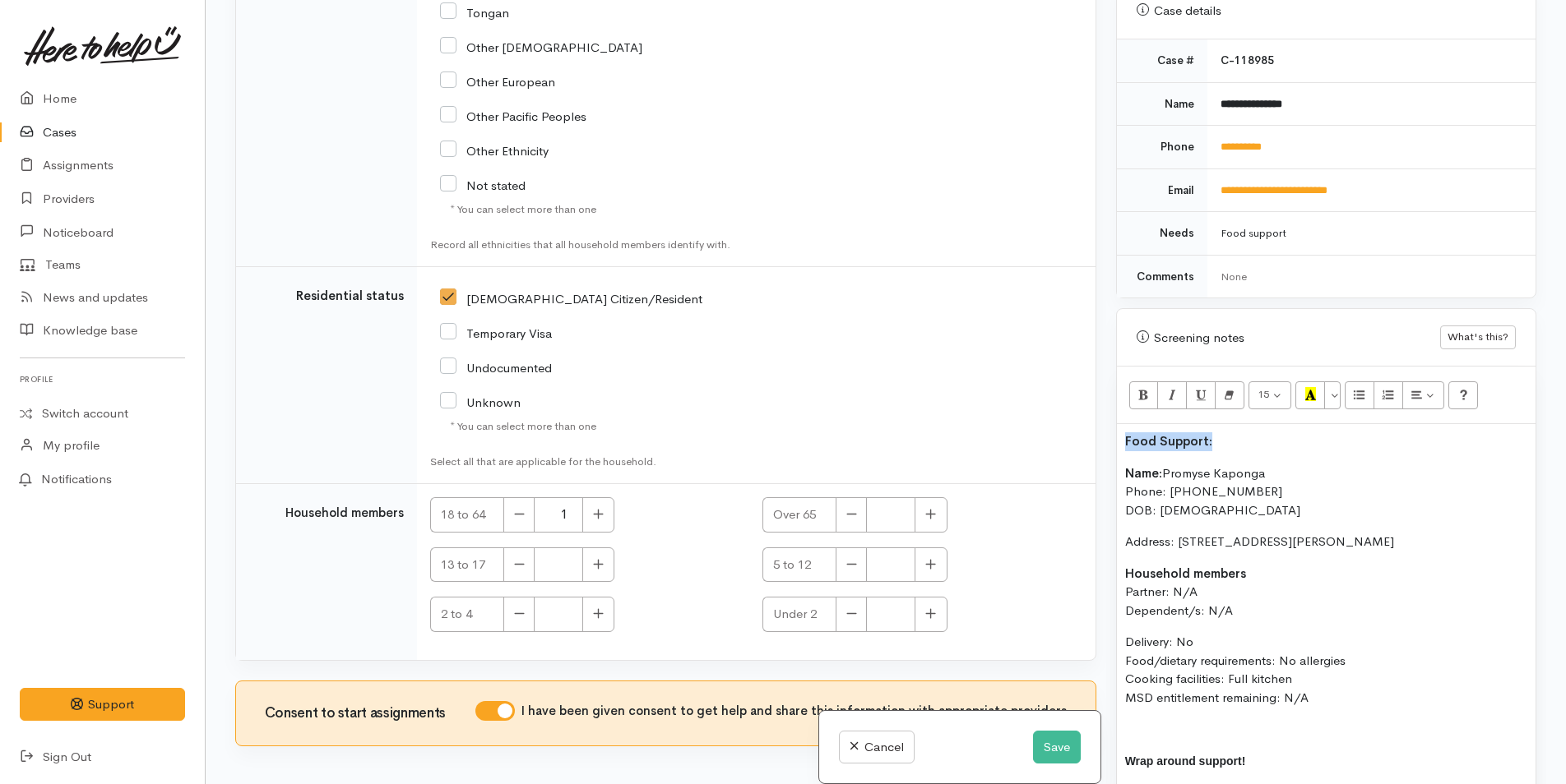
click at [1029, 418] on div "Related cases There are other cases potentially from the same person, address o…" at bounding box center [885, 392] width 1320 height 784
click at [1303, 381] on button "Recent Color" at bounding box center [1310, 395] width 29 height 28
click at [1302, 492] on p "Name: Promyse Kaponga Phone: 0284348239 DOB: 09/03/2004" at bounding box center [1326, 492] width 402 height 56
click at [1119, 457] on div "Food Support: Name: Promyse Kaponga Phone: 0284348239 DOB: 09/03/2004 Address: …" at bounding box center [1326, 639] width 419 height 430
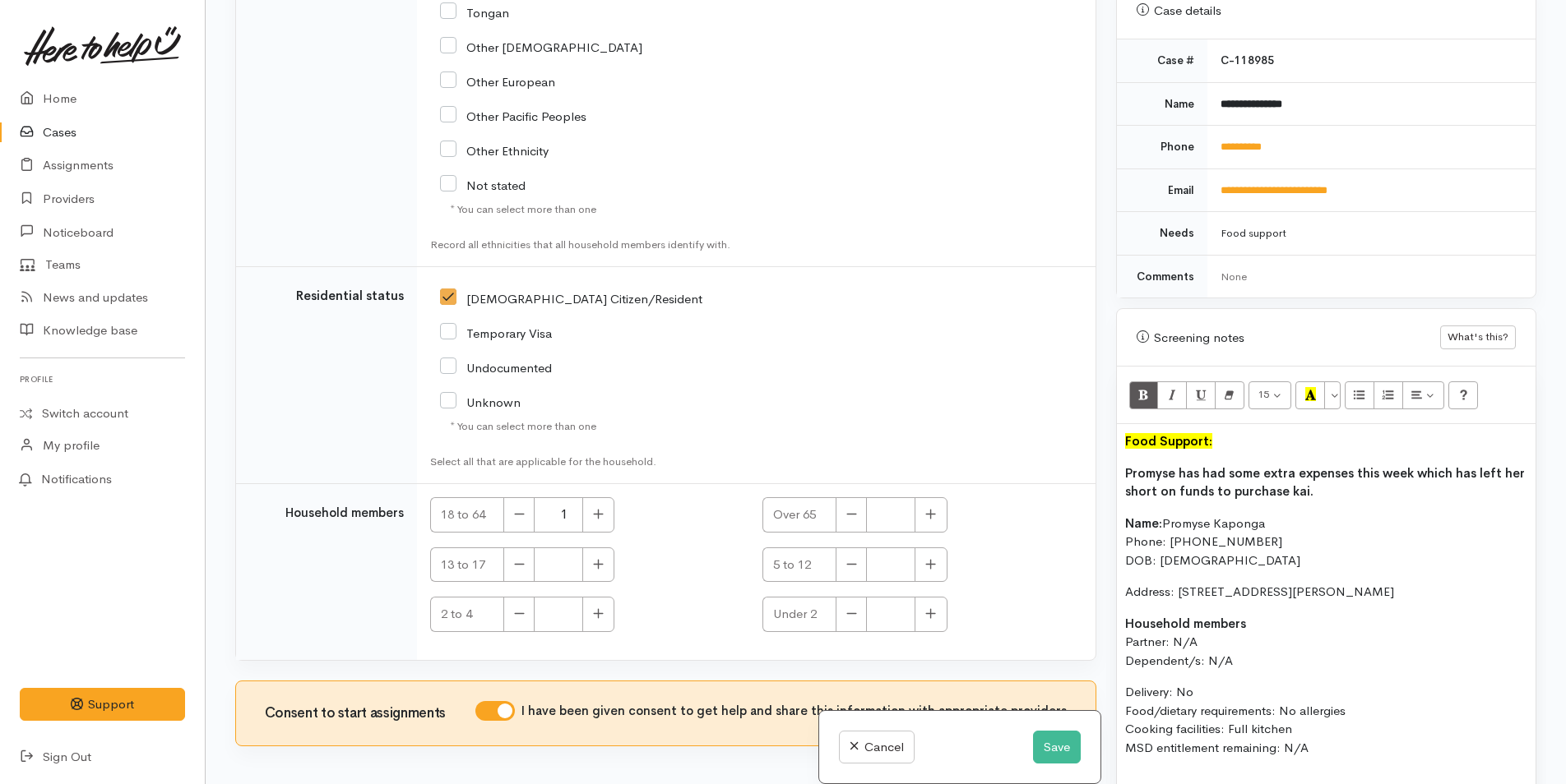
drag, startPoint x: 1318, startPoint y: 472, endPoint x: 1101, endPoint y: 446, distance: 218.6
click at [1101, 446] on div "Related cases There are other cases potentially from the same person, address o…" at bounding box center [885, 392] width 1320 height 784
click at [1139, 388] on icon "Bold (CTRL+B)" at bounding box center [1143, 395] width 11 height 14
click at [1171, 484] on p "Promyse has had some extra expenses this week which has left her short on funds…" at bounding box center [1326, 482] width 402 height 37
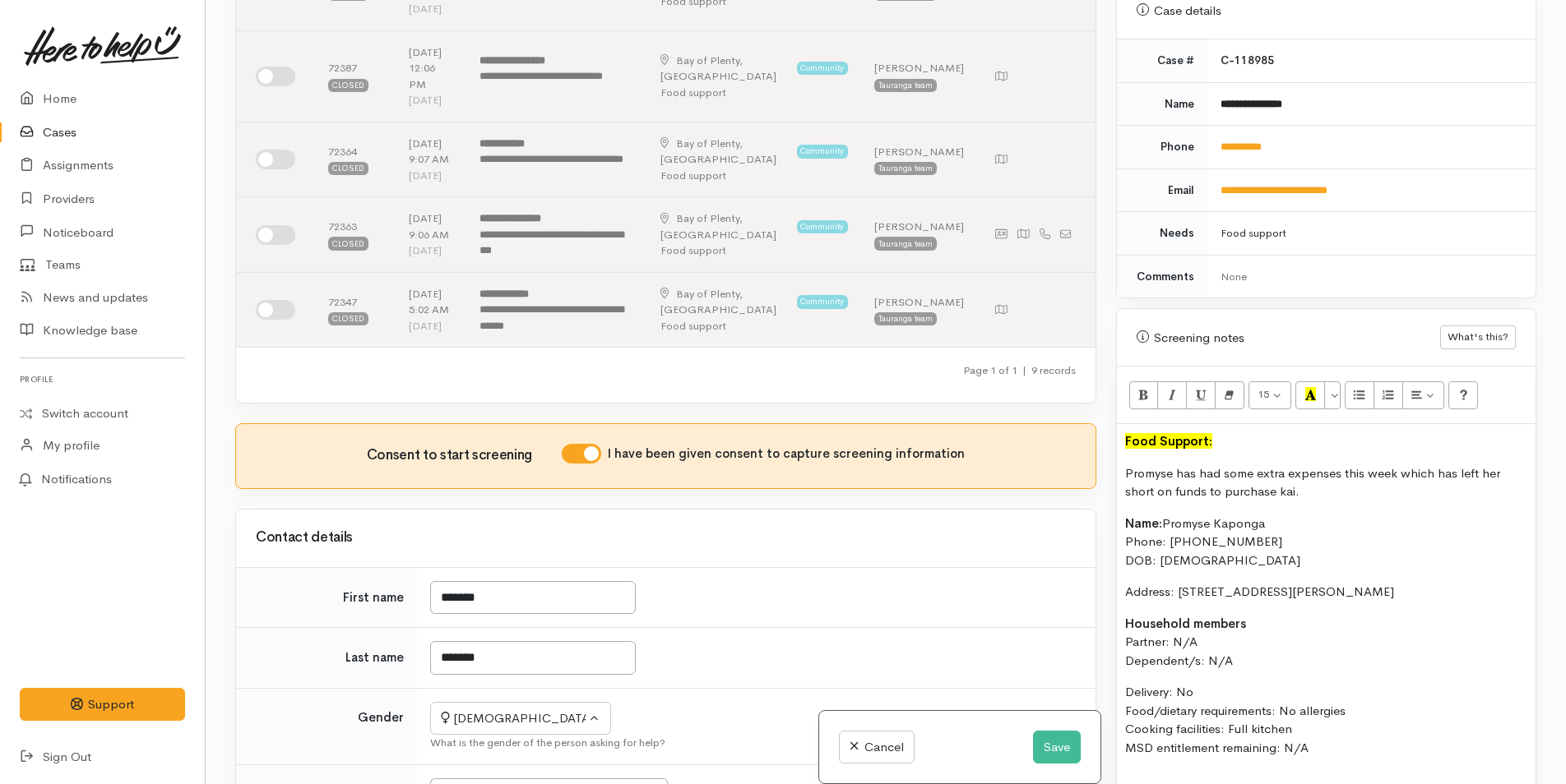
scroll to position [14, 0]
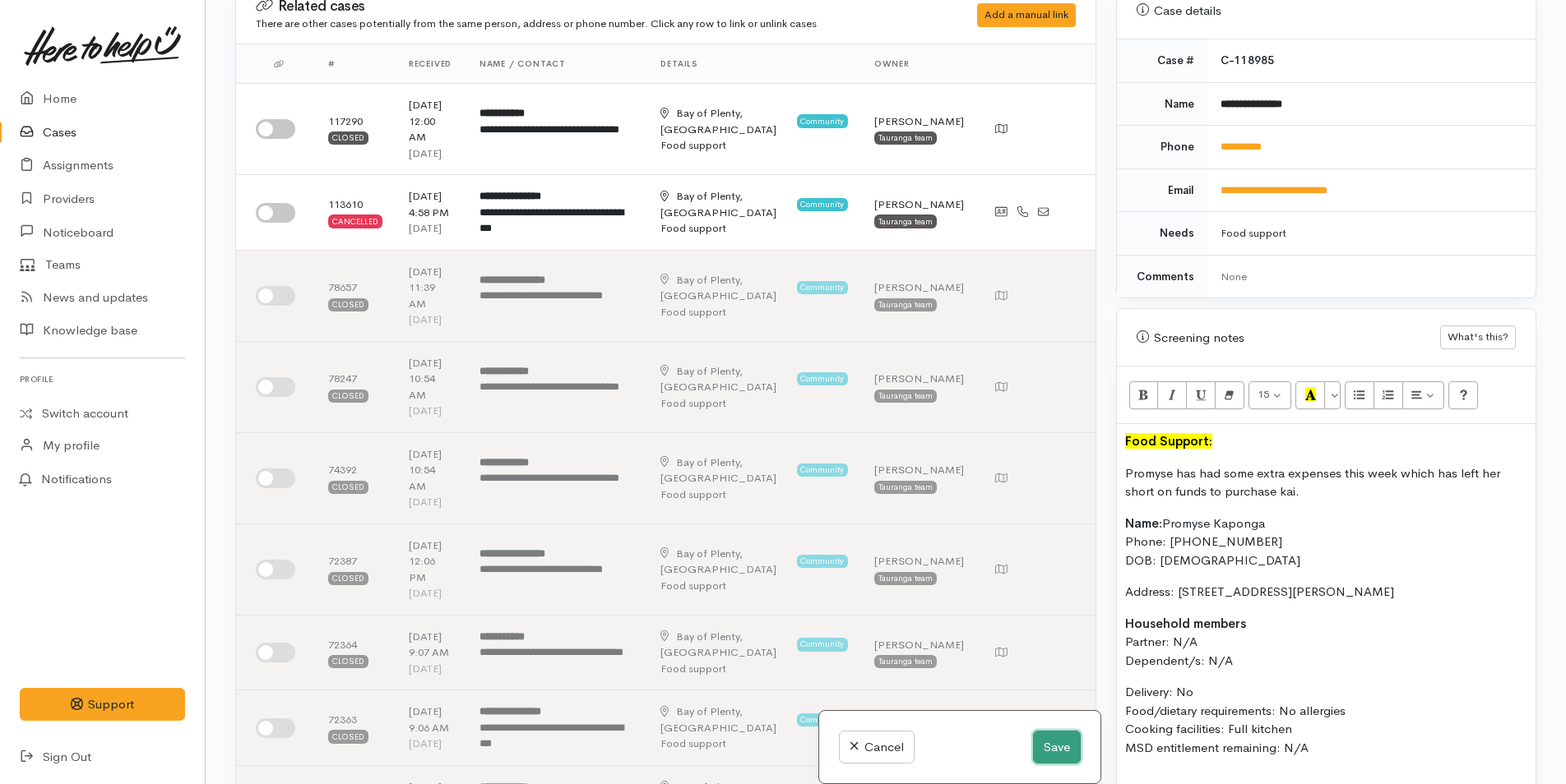
click at [1065, 753] on button "Save" at bounding box center [1056, 747] width 47 height 34
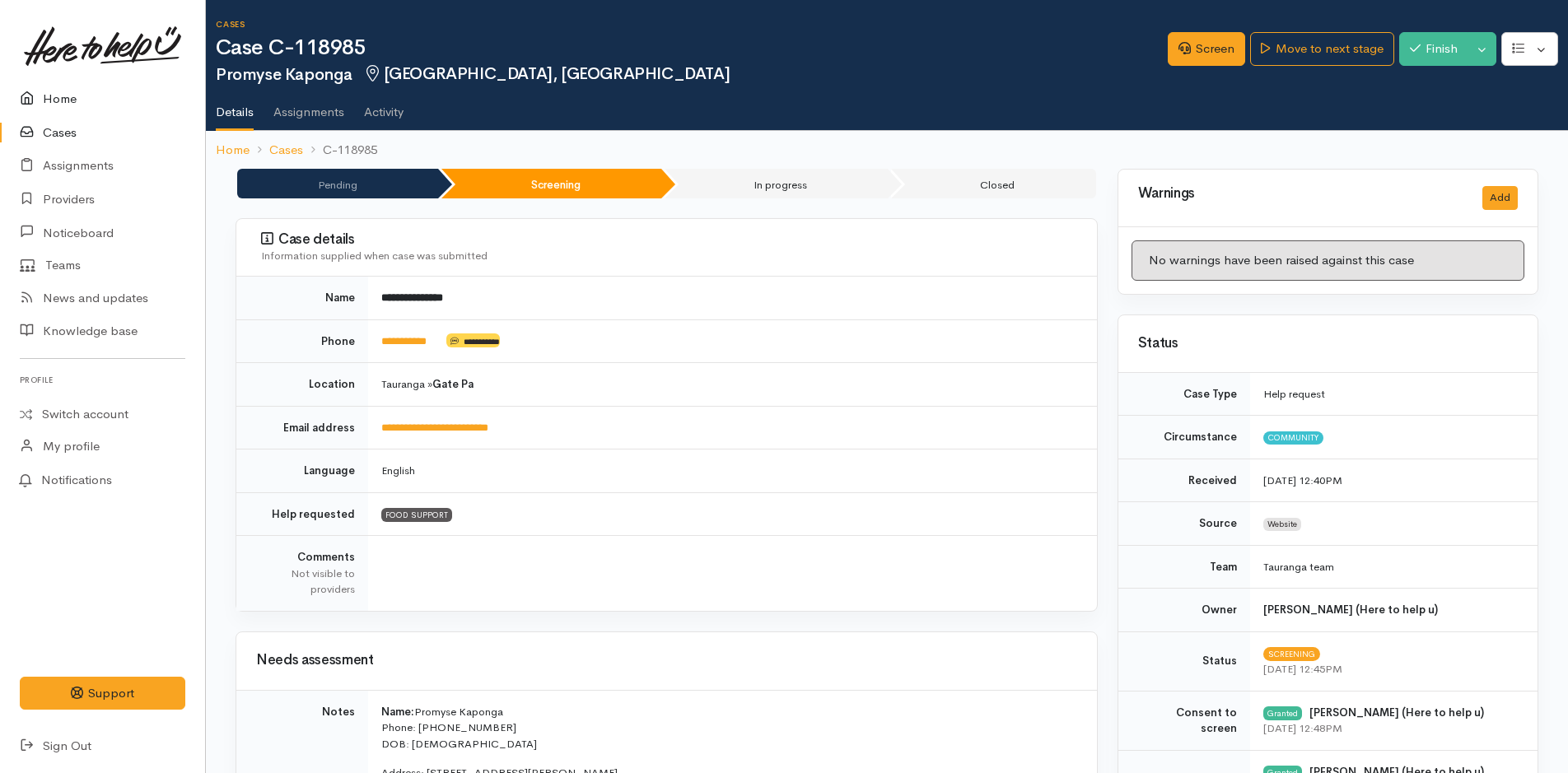
click at [53, 106] on link "Home" at bounding box center [102, 99] width 205 height 34
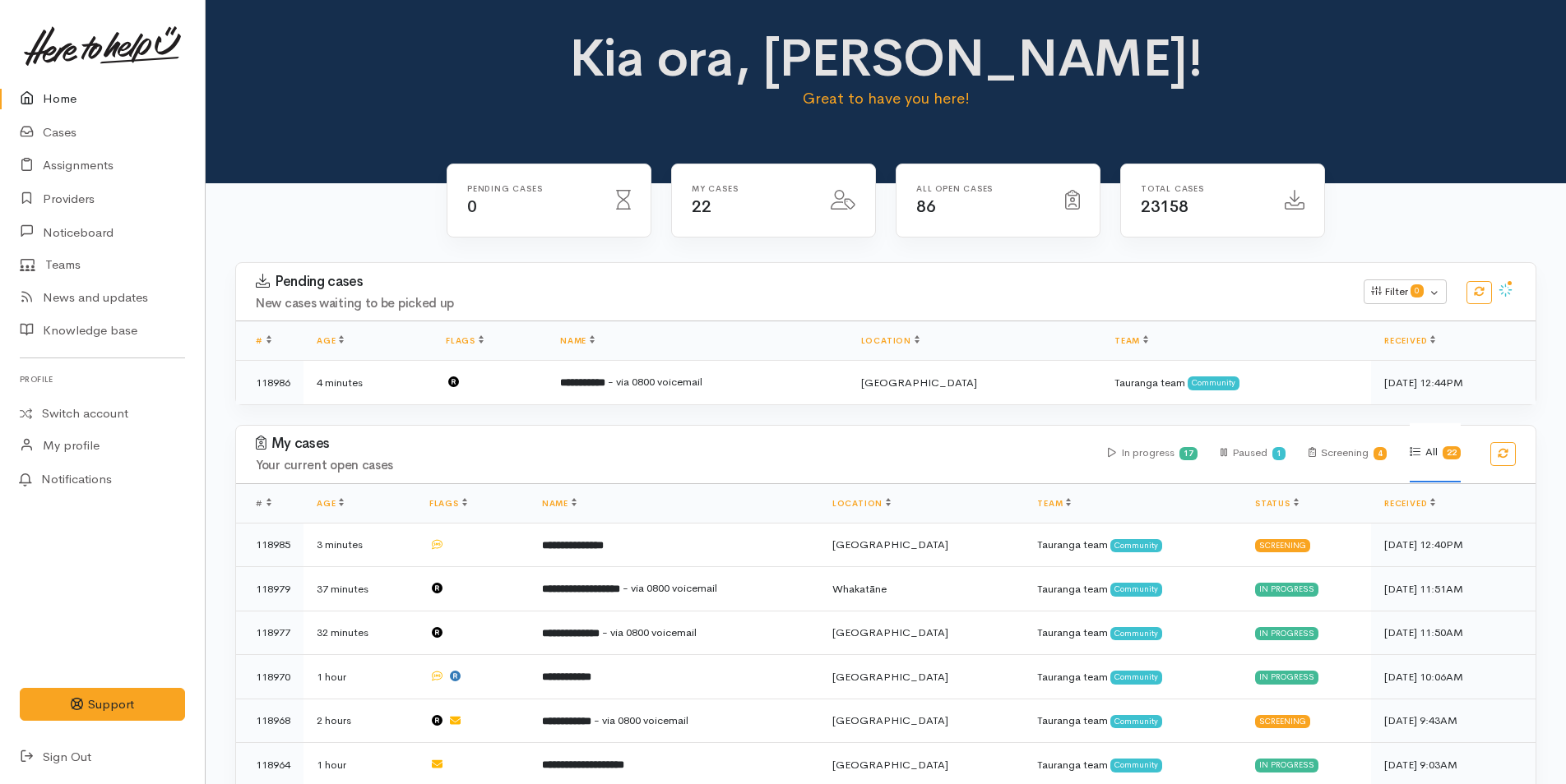
click at [59, 90] on link "Home" at bounding box center [102, 99] width 205 height 34
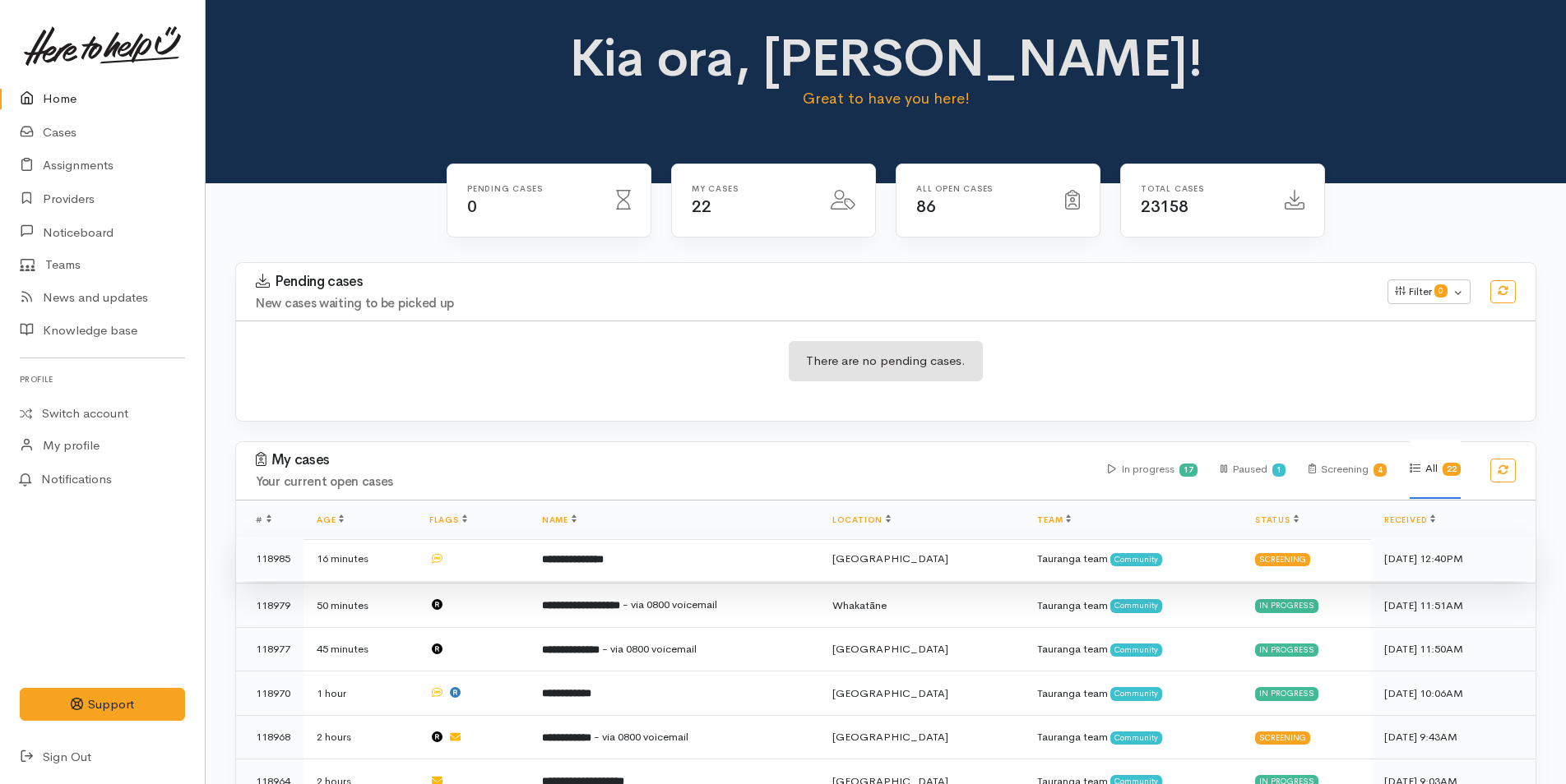
click at [744, 552] on td "**********" at bounding box center [674, 559] width 290 height 45
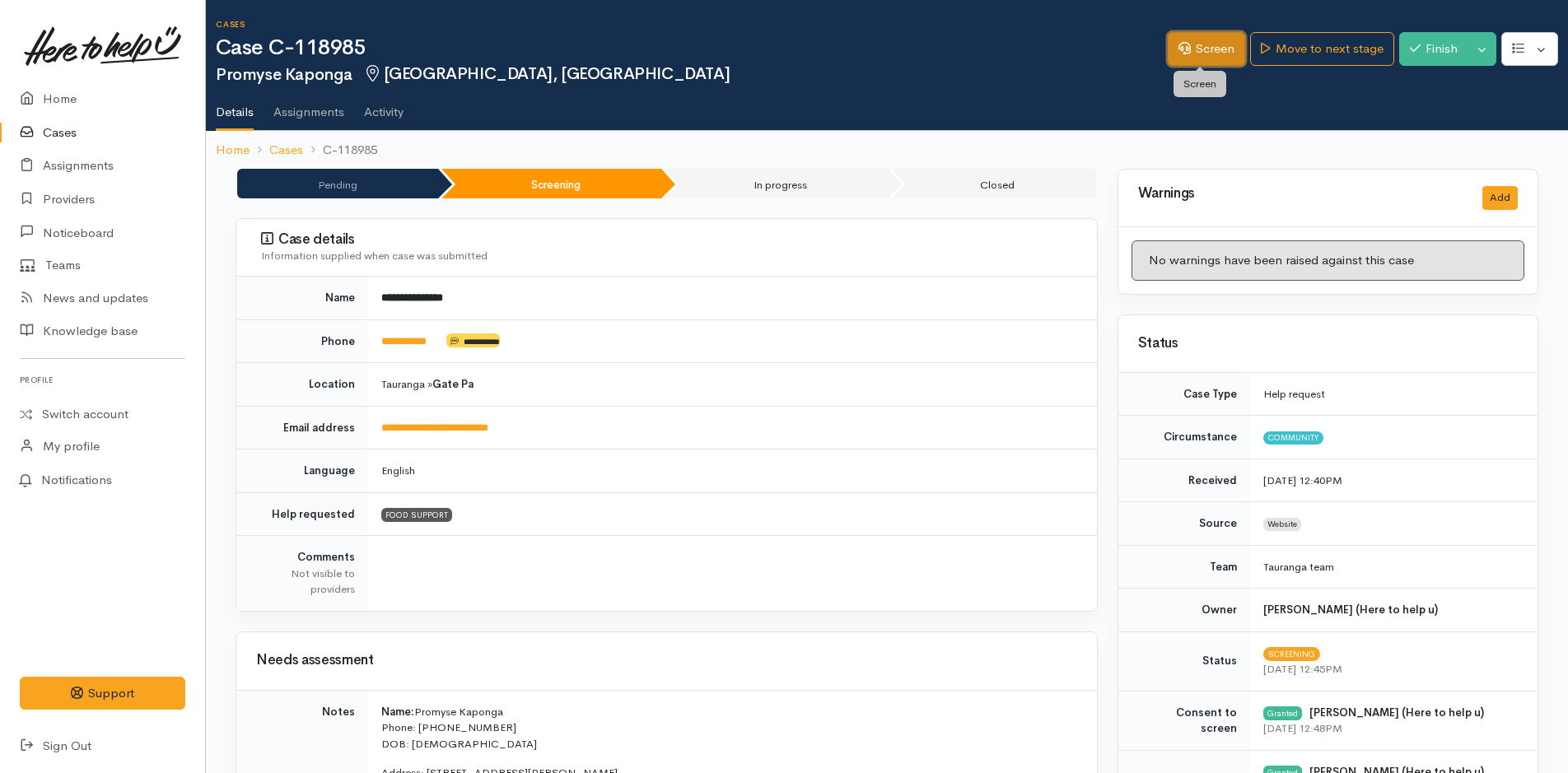
click at [1190, 58] on link "Screen" at bounding box center [1206, 49] width 78 height 34
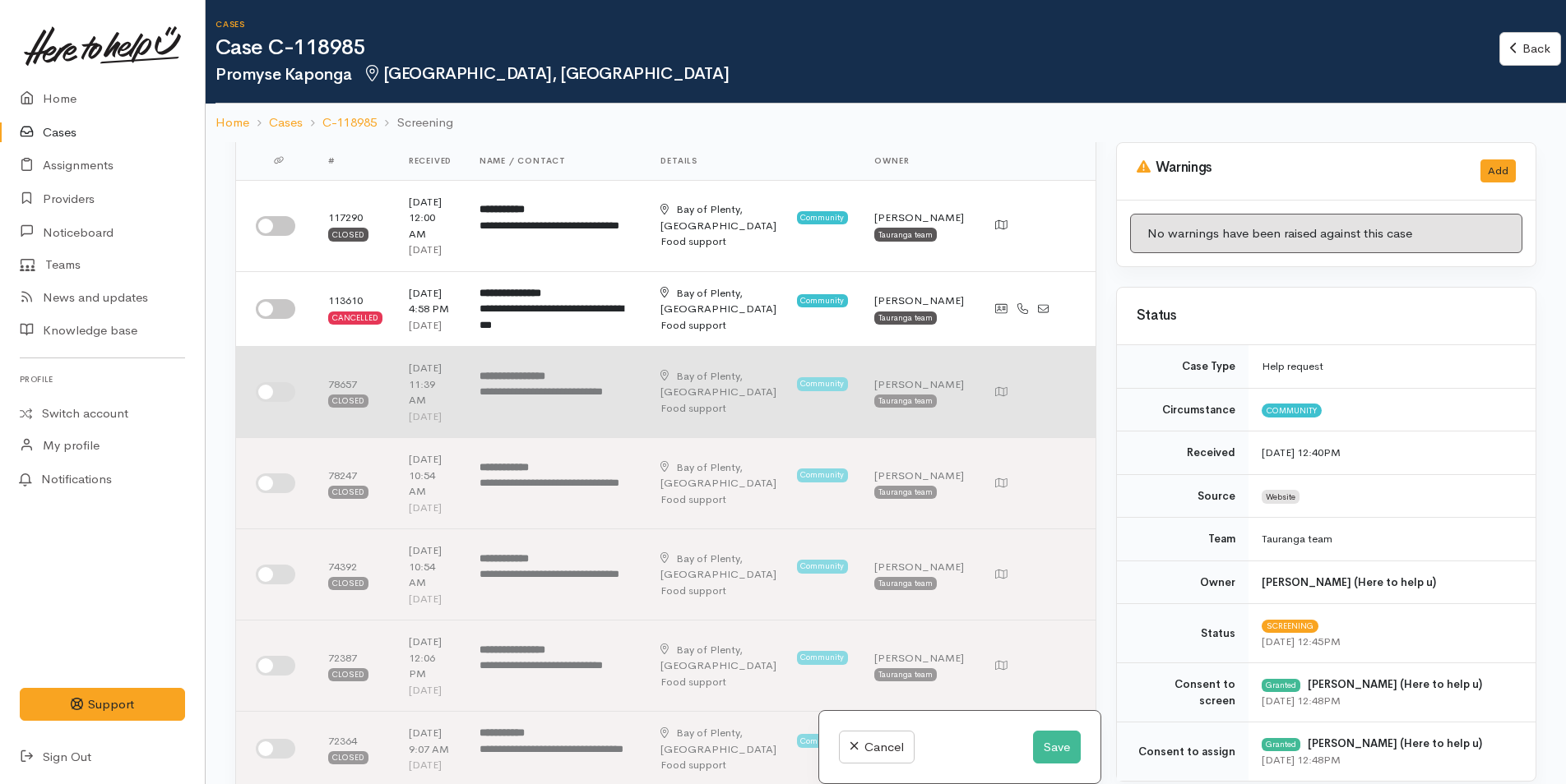
scroll to position [82, 0]
